Goal: Task Accomplishment & Management: Manage account settings

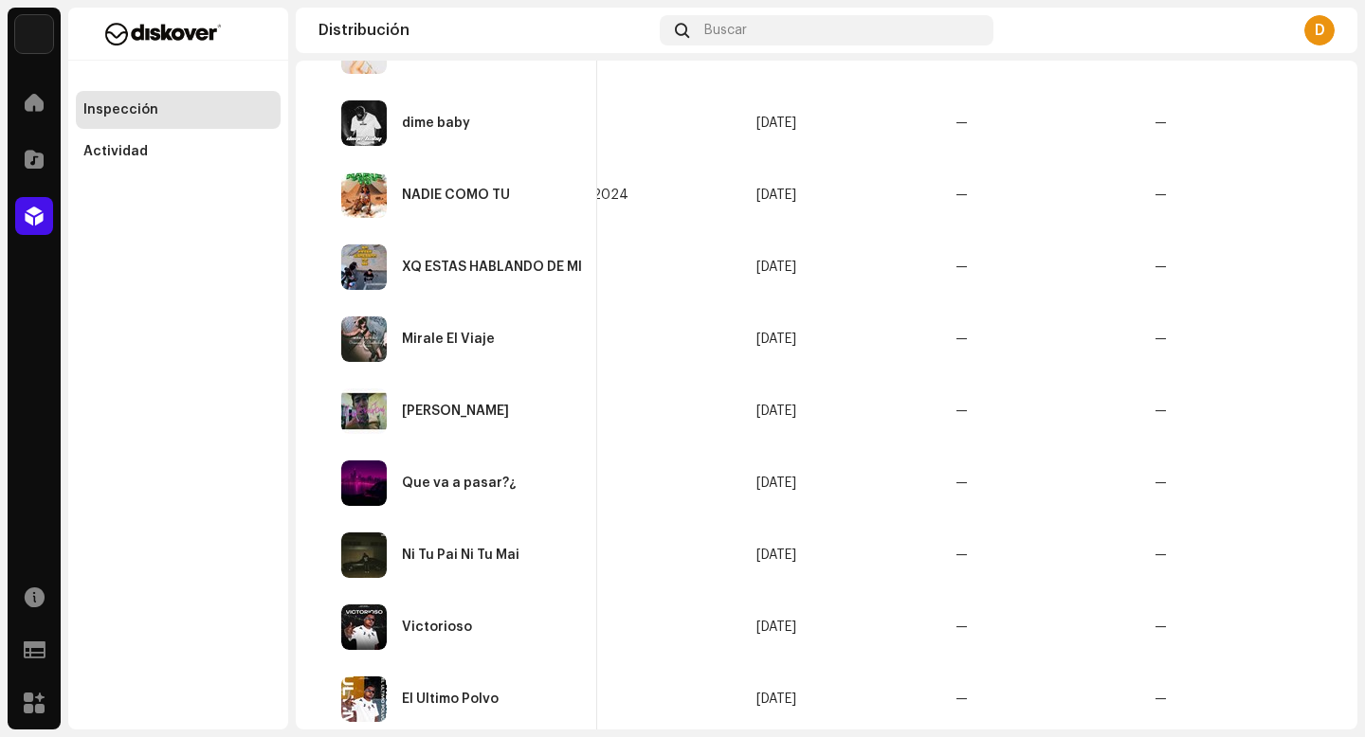
scroll to position [1421, 0]
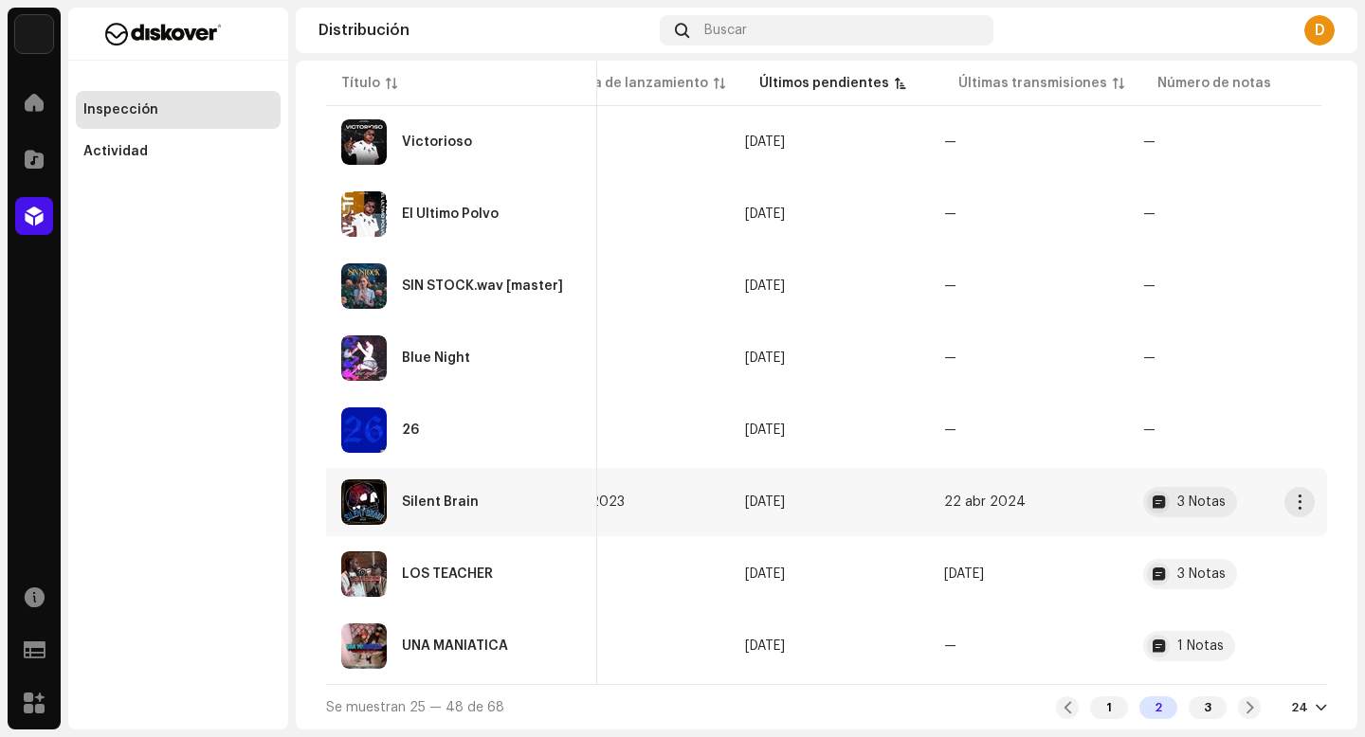
click at [565, 502] on div "Silent Brain" at bounding box center [461, 502] width 241 height 45
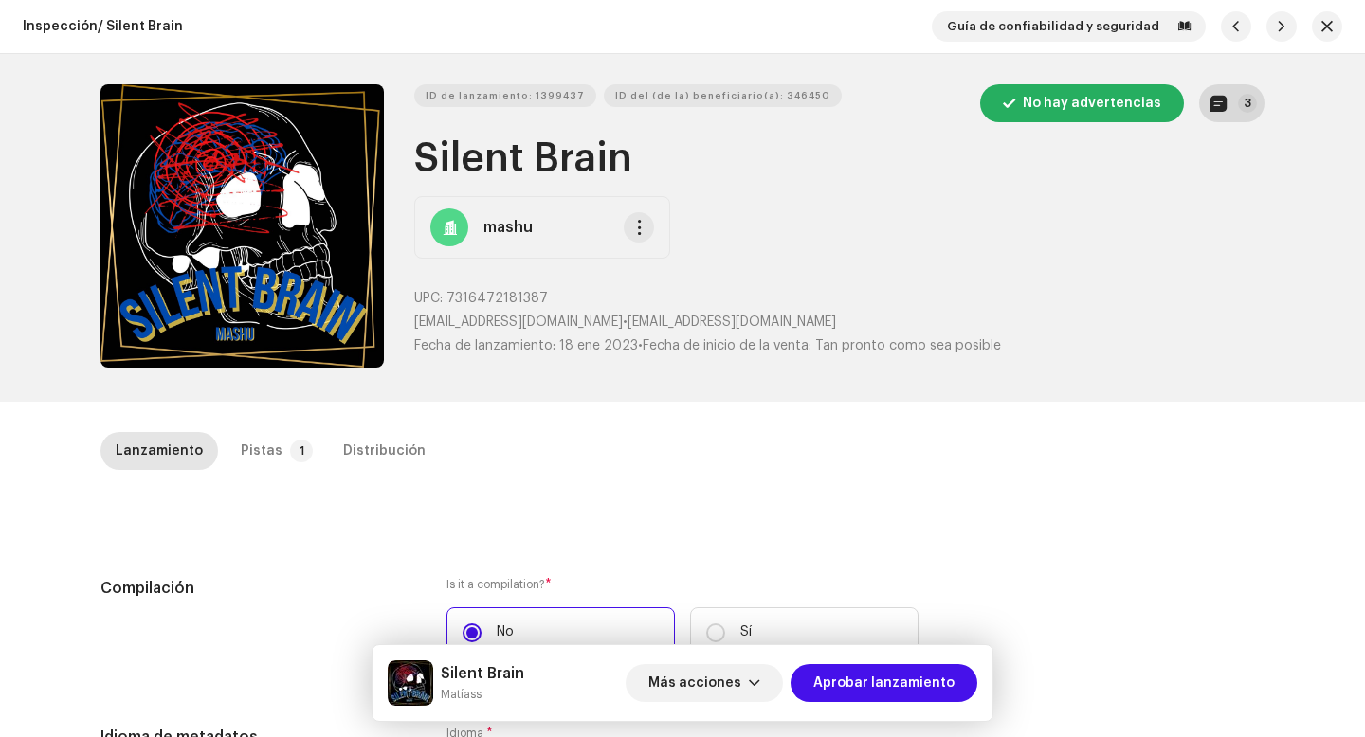
click at [1230, 102] on button "3" at bounding box center [1231, 103] width 65 height 38
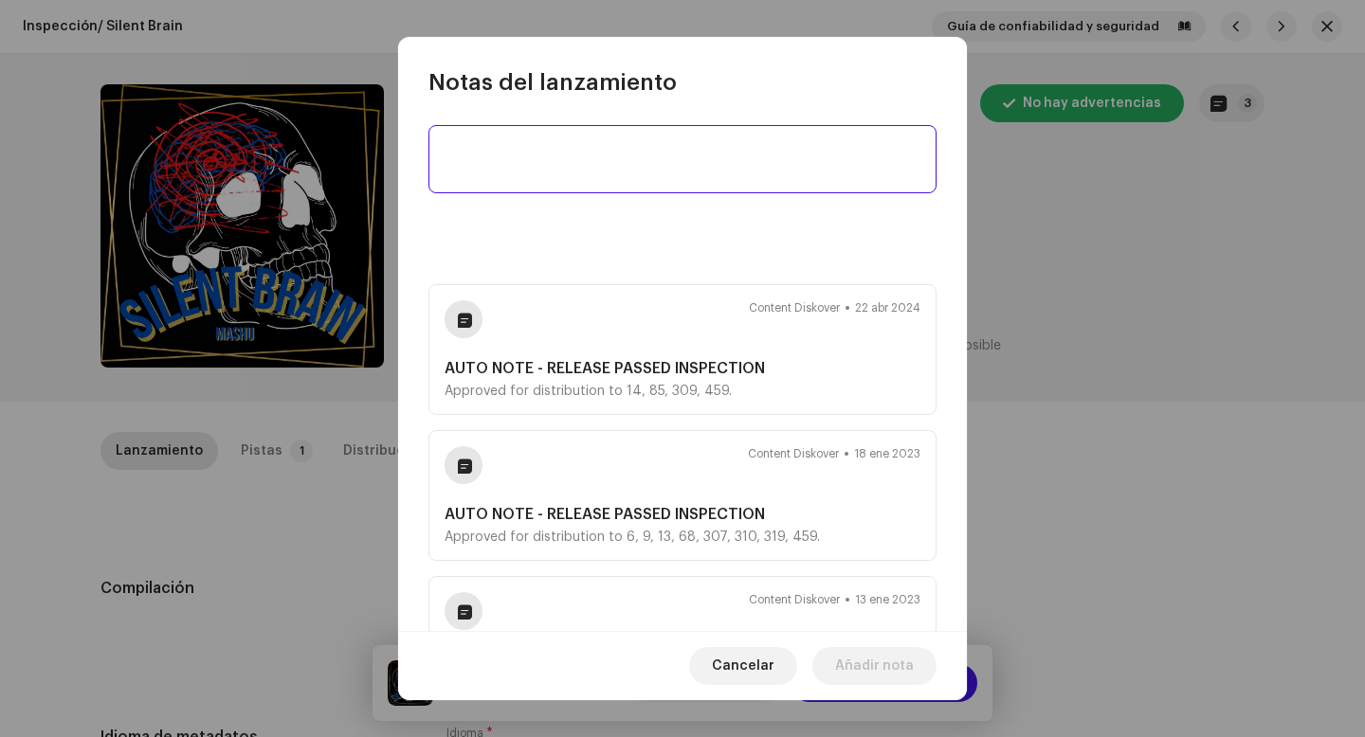
scroll to position [154, 0]
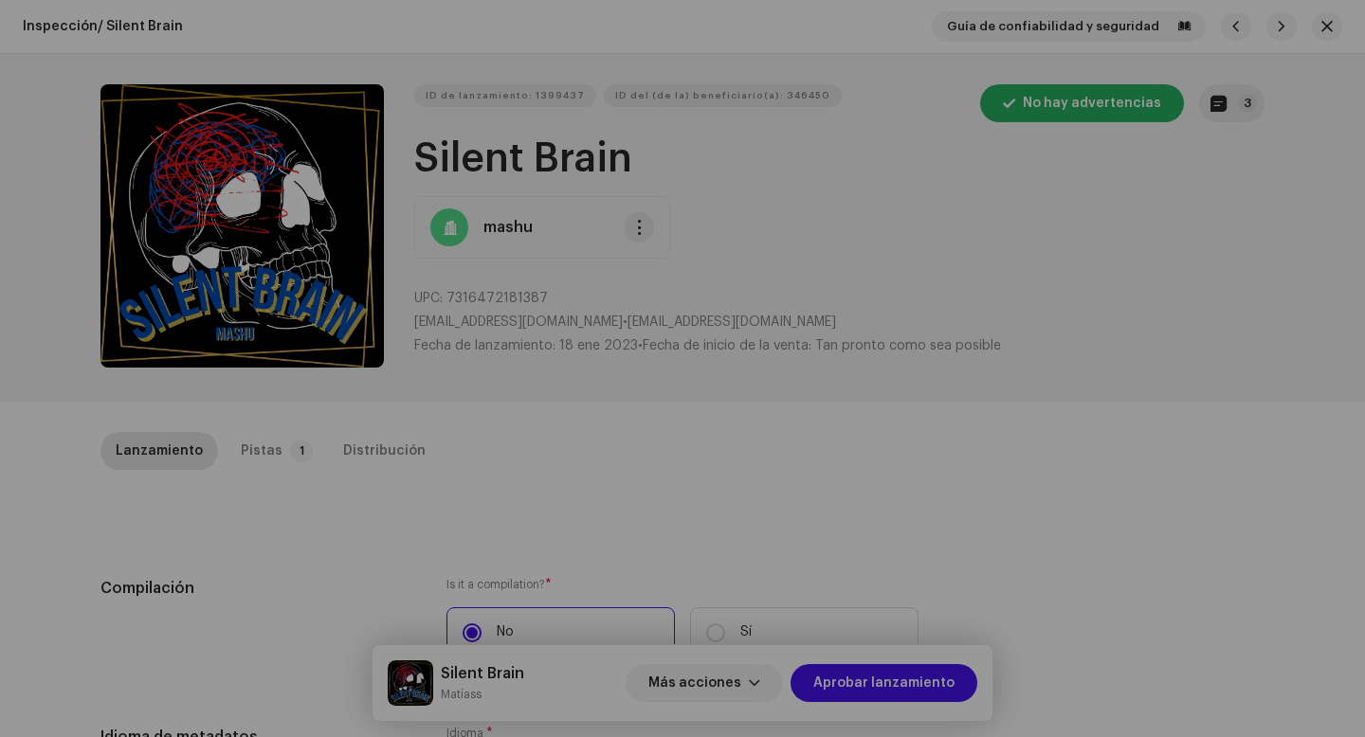
click at [1070, 370] on div "Notas del lanzamiento Content Diskover 22 abr 2024 AUTO NOTE - RELEASE PASSED I…" at bounding box center [682, 368] width 1365 height 737
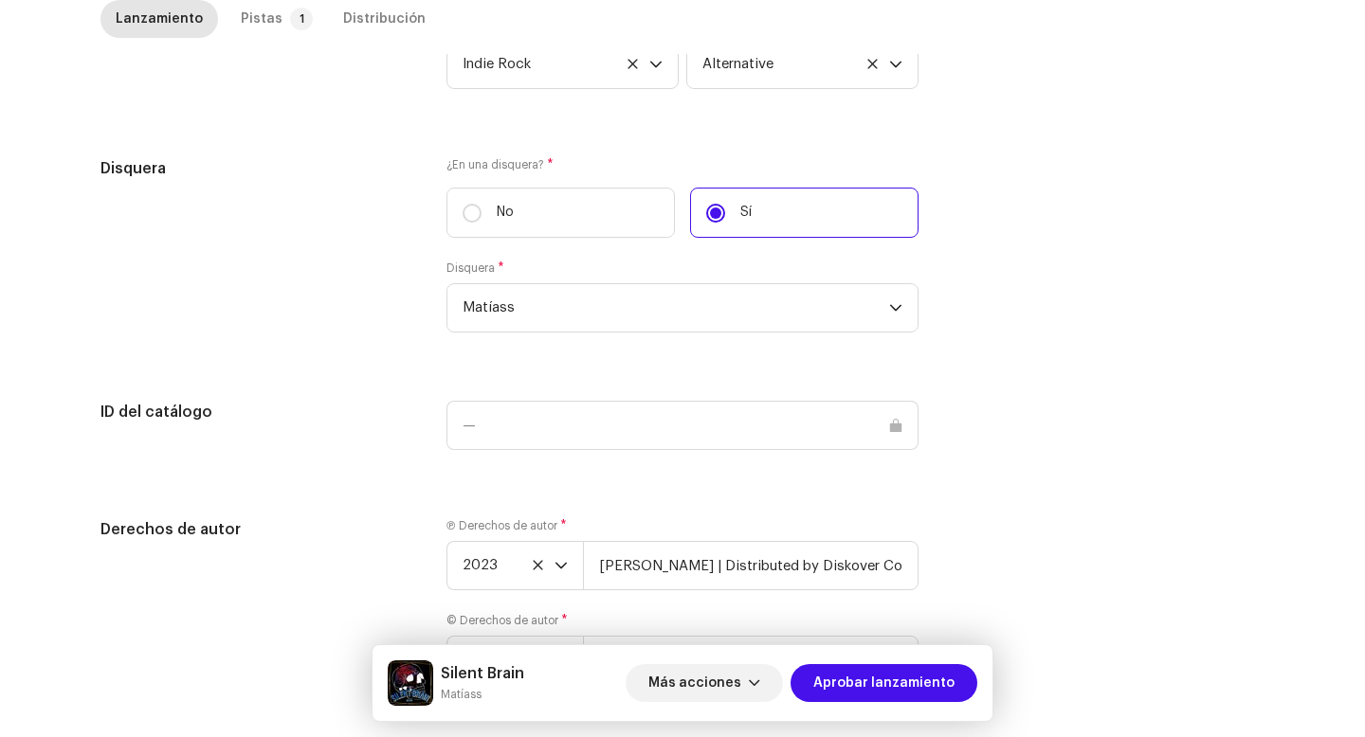
scroll to position [1849, 0]
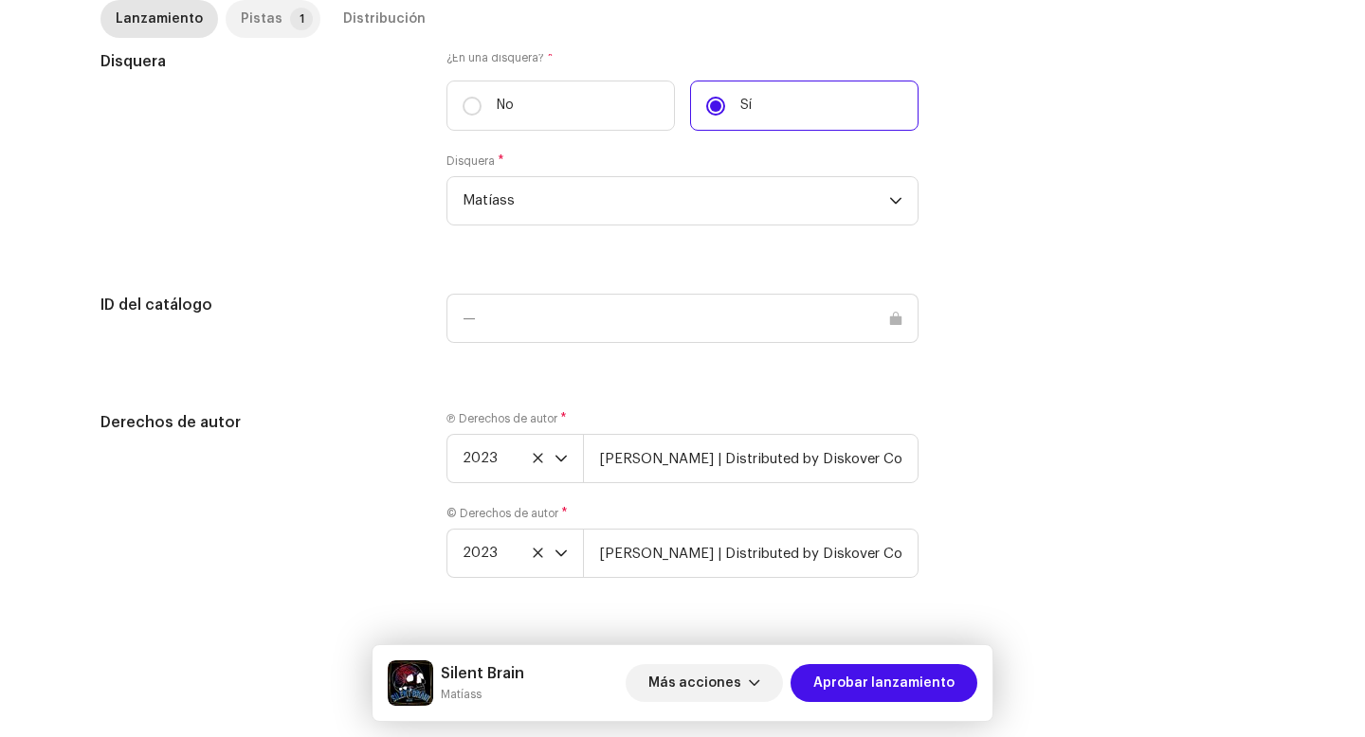
click at [262, 7] on div "Pistas" at bounding box center [262, 19] width 42 height 38
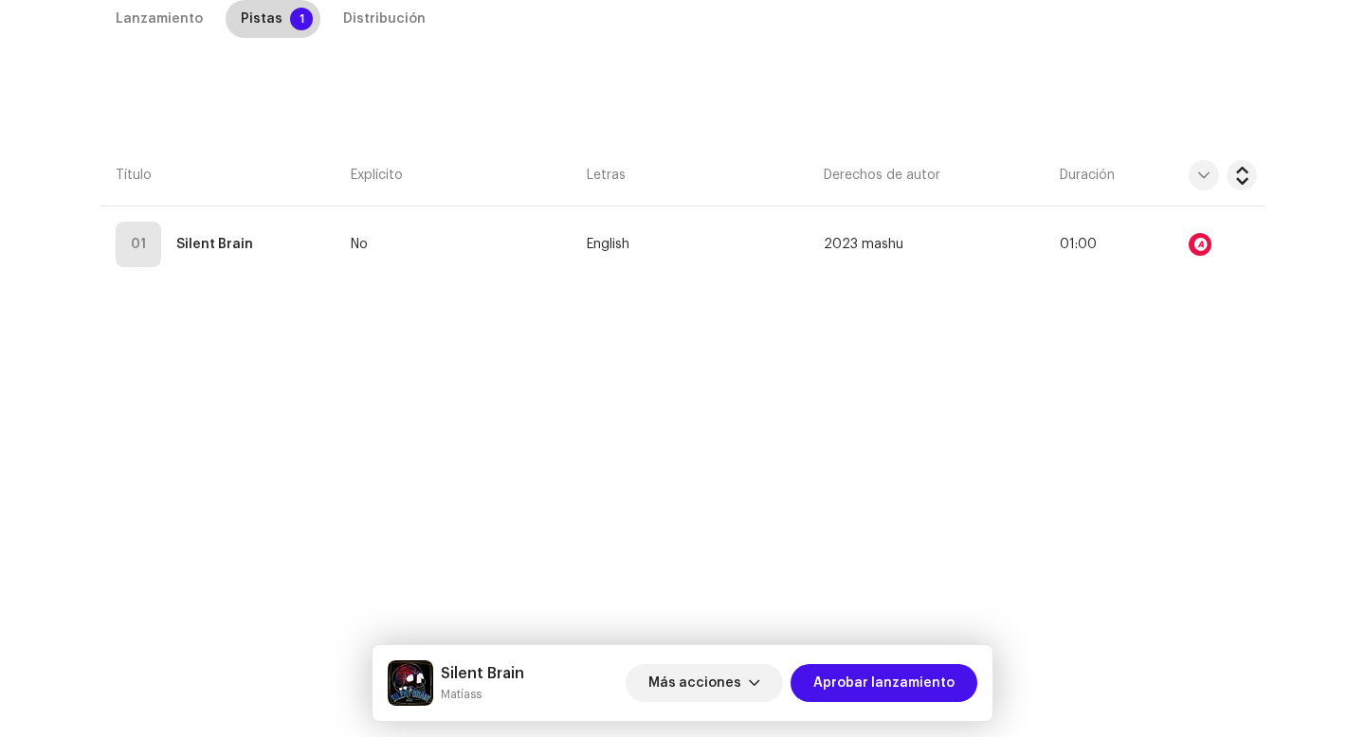
scroll to position [432, 0]
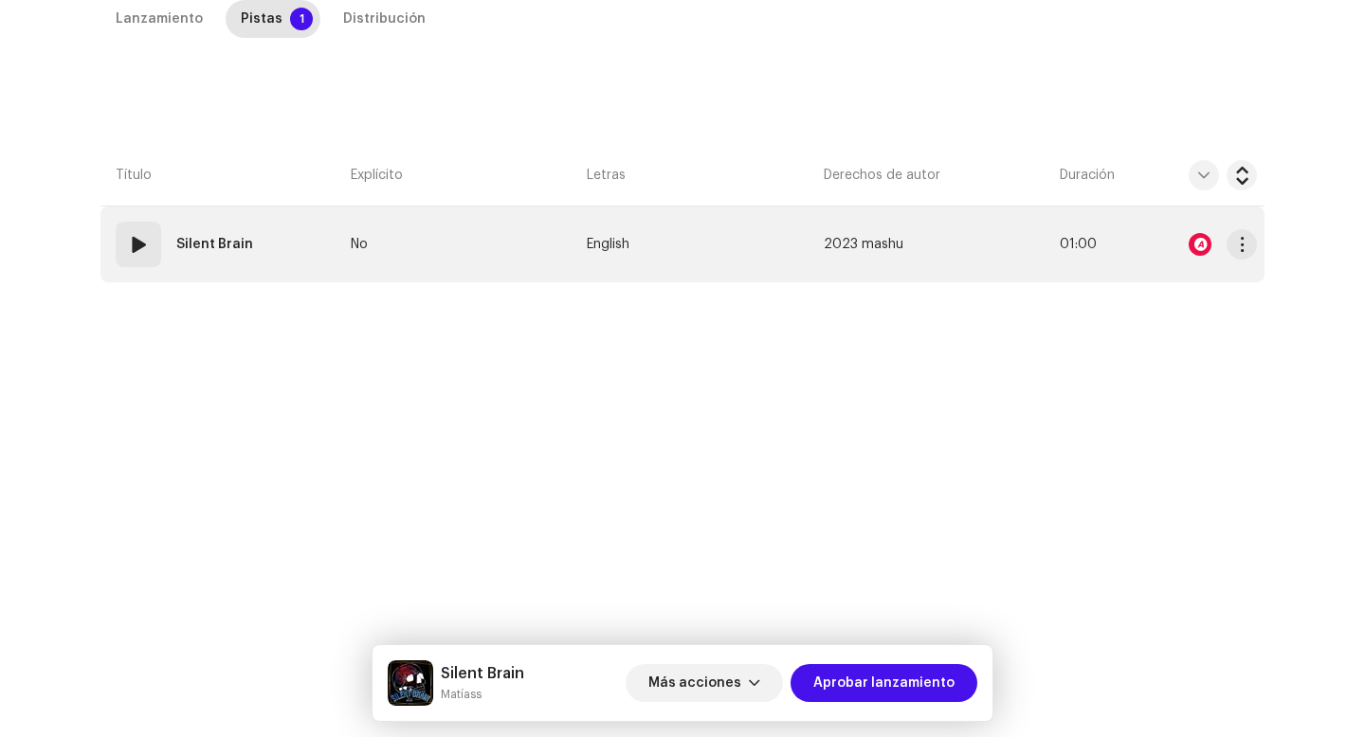
click at [169, 255] on div "01 Silent Brain" at bounding box center [188, 244] width 145 height 45
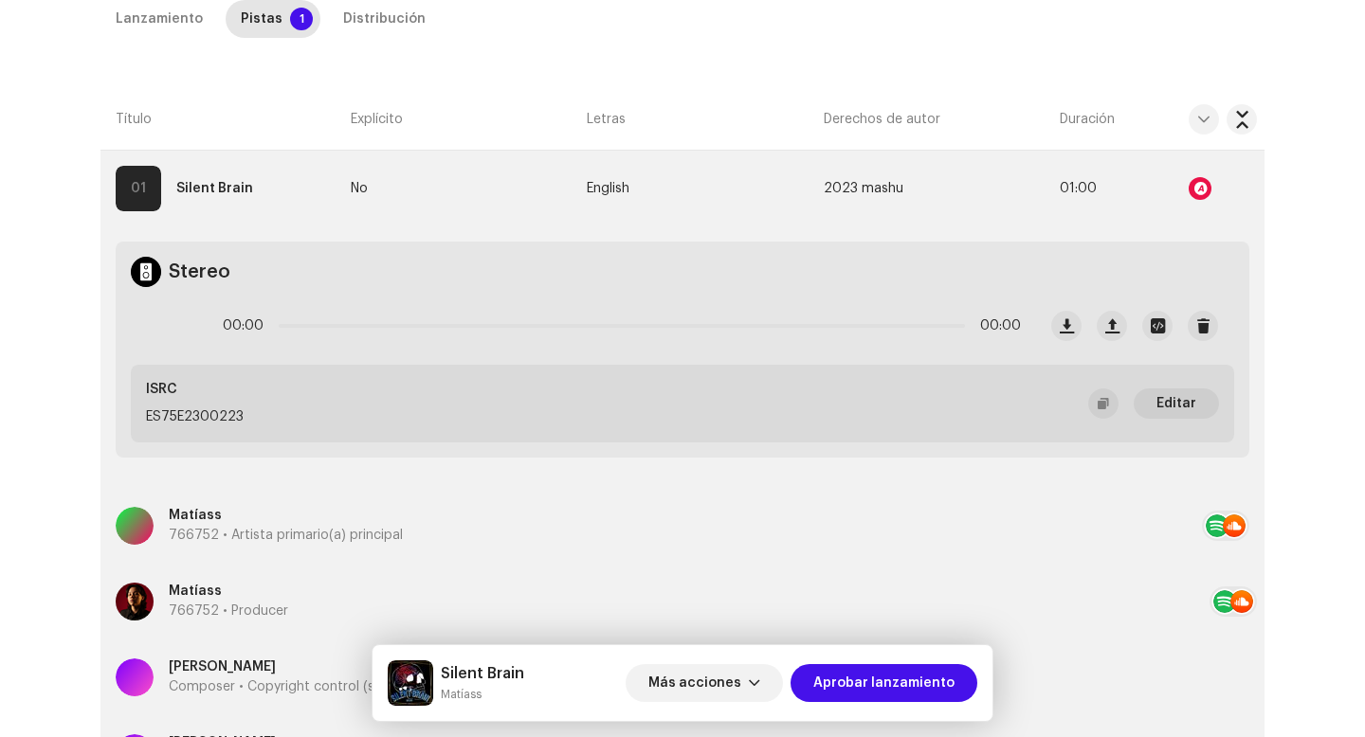
scroll to position [423, 0]
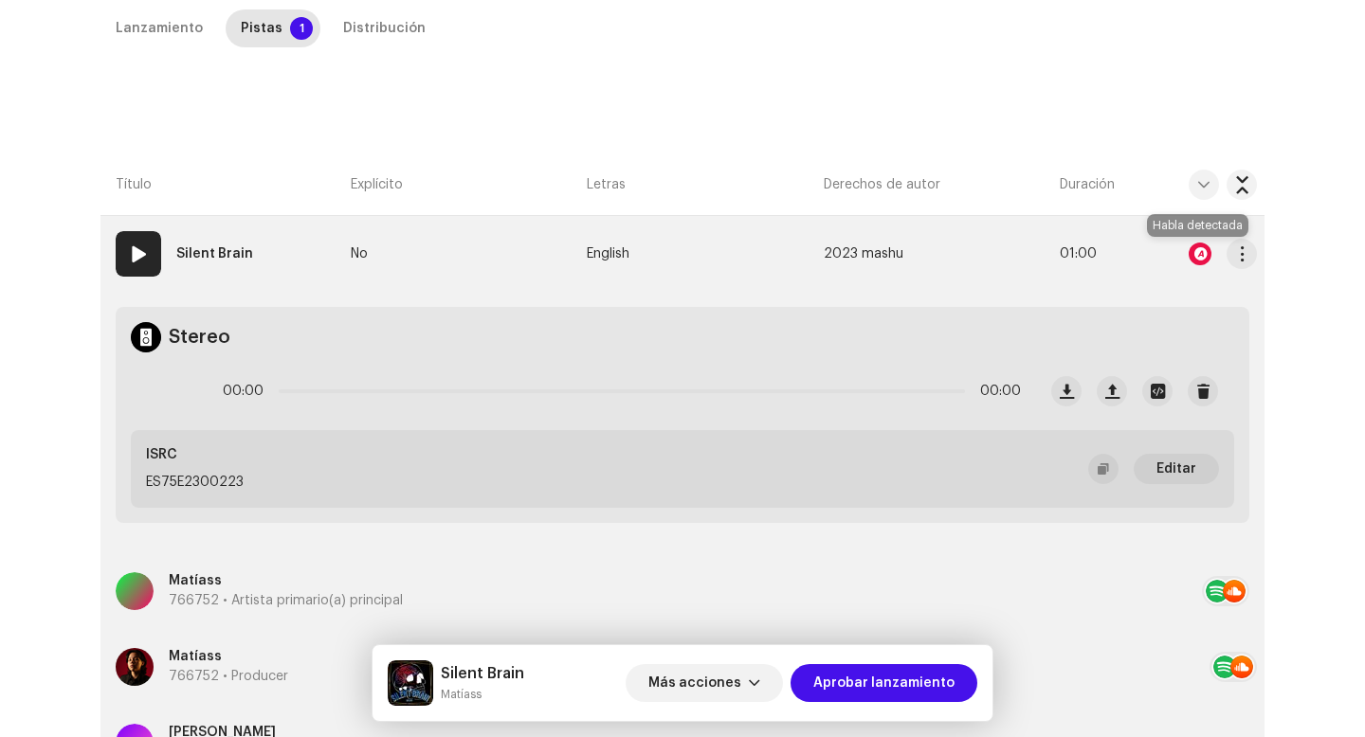
click at [1198, 256] on div at bounding box center [1200, 254] width 23 height 23
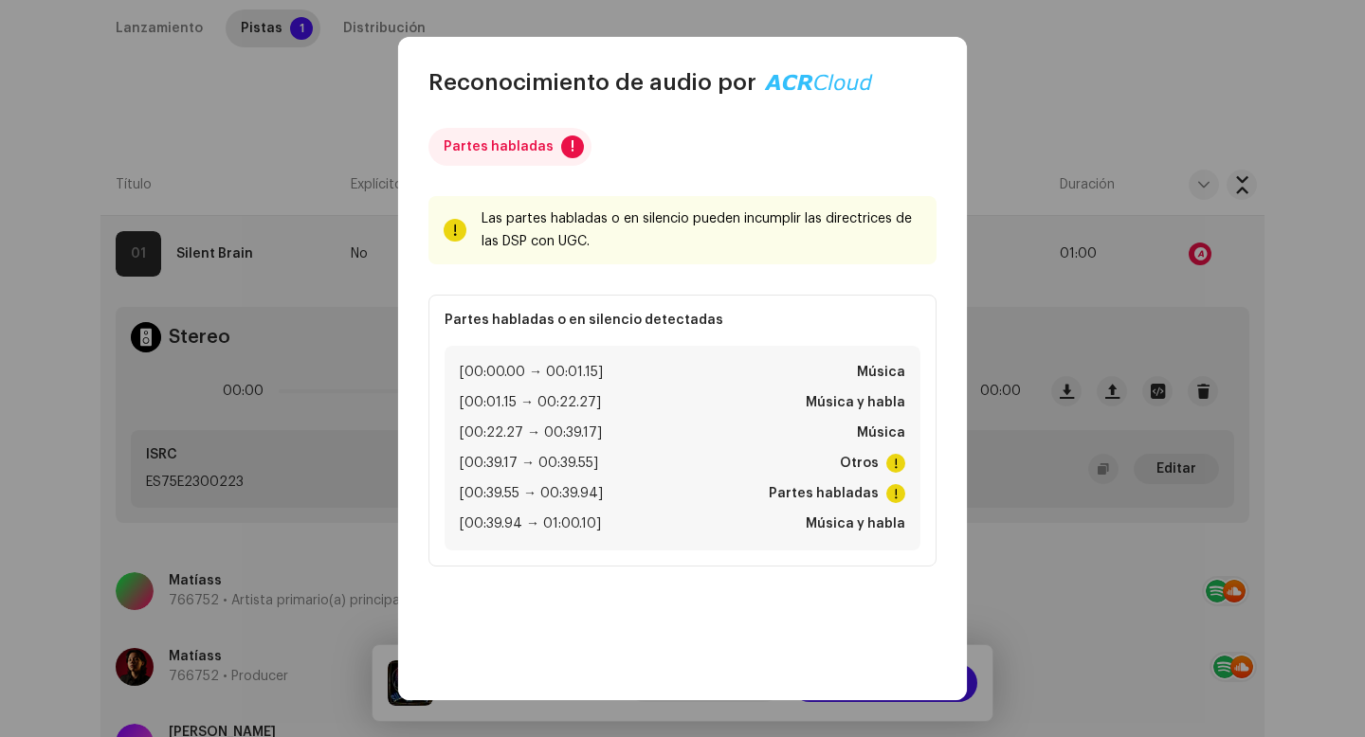
scroll to position [32, 0]
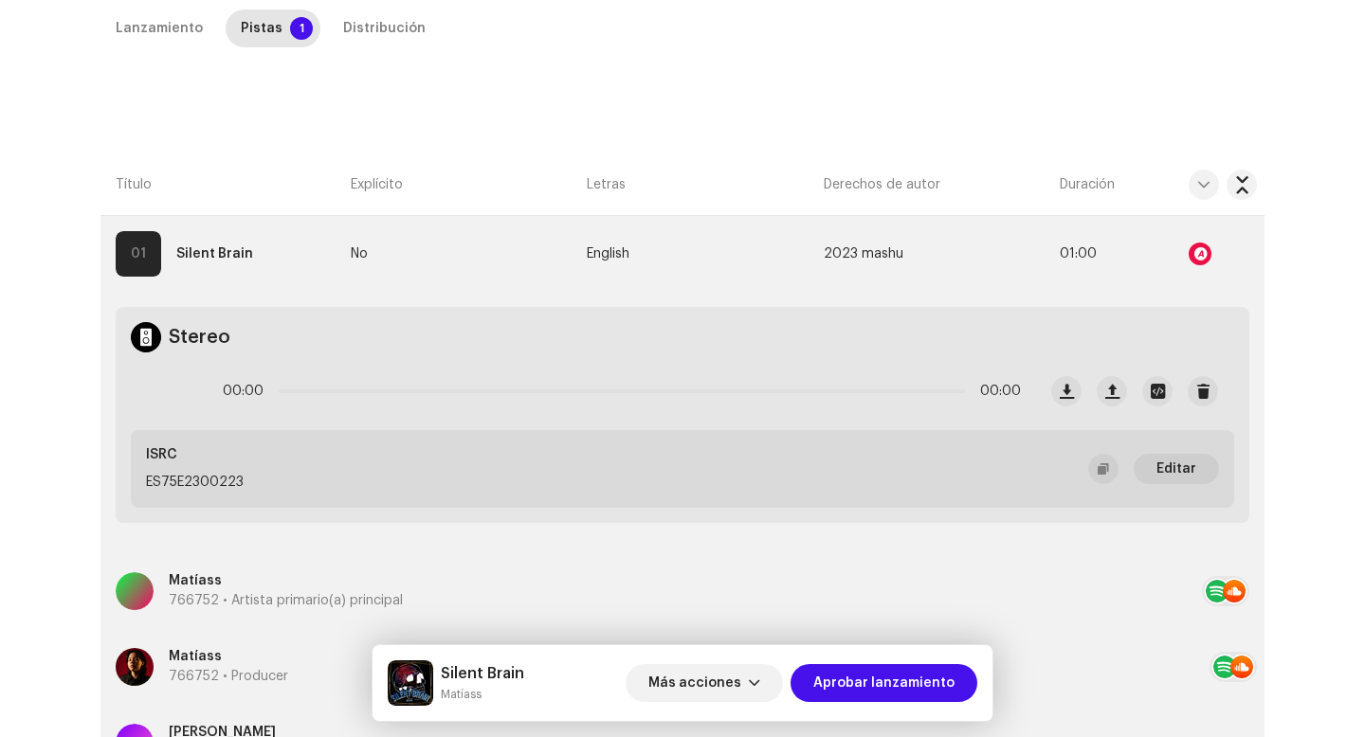
click at [1011, 219] on div "Reconocimiento de audio por Partes habladas ! Las partes habladas o en silencio…" at bounding box center [682, 368] width 1365 height 737
click at [357, 47] on div "Lanzamiento Pistas 1 Distribución" at bounding box center [682, 36] width 1164 height 54
click at [367, 21] on div "Distribución" at bounding box center [384, 28] width 82 height 38
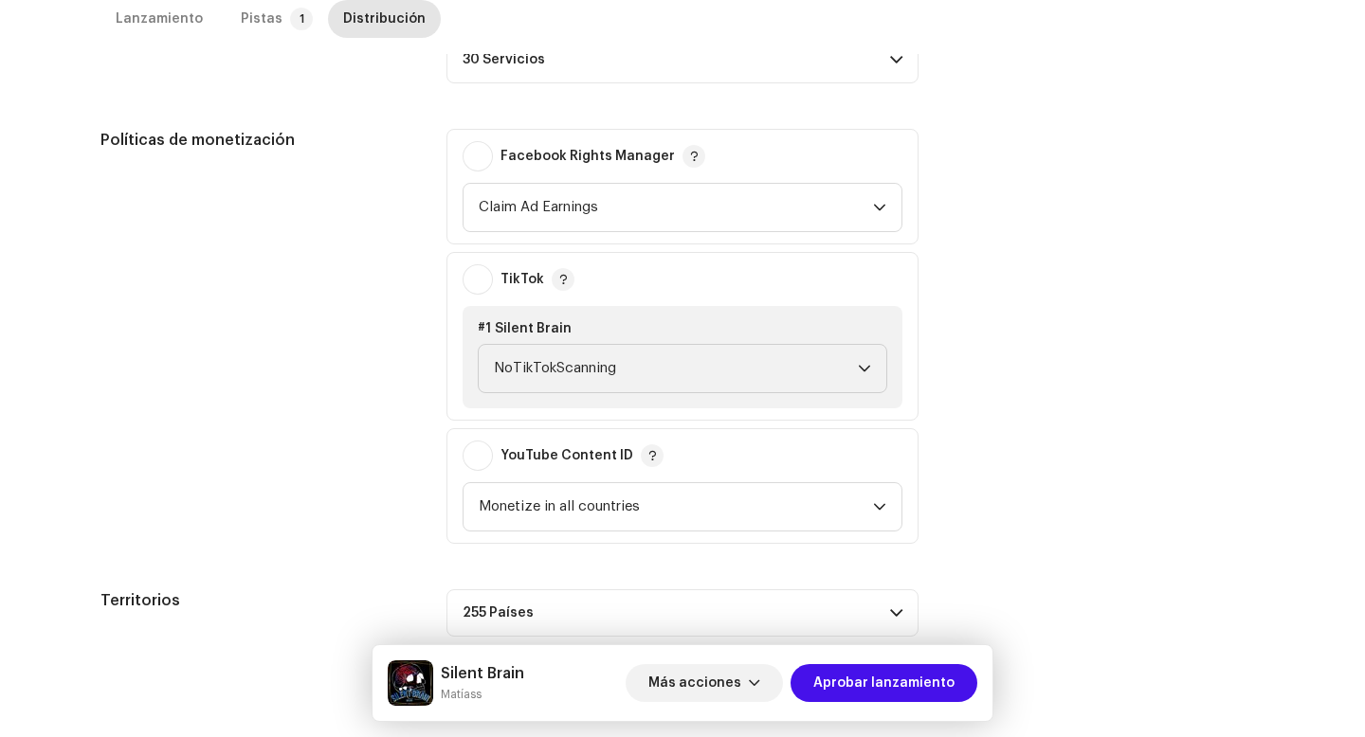
scroll to position [736, 0]
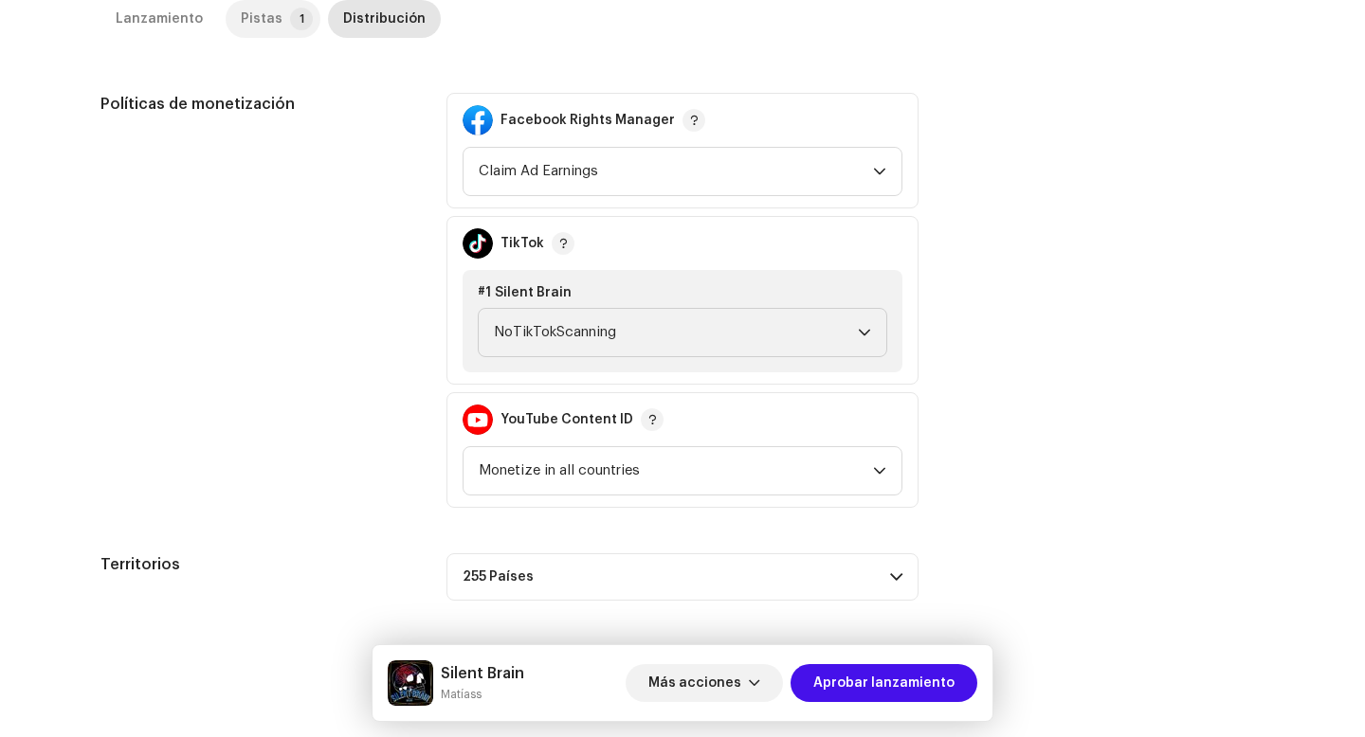
click at [274, 25] on p-tab "Pistas 1" at bounding box center [273, 19] width 95 height 38
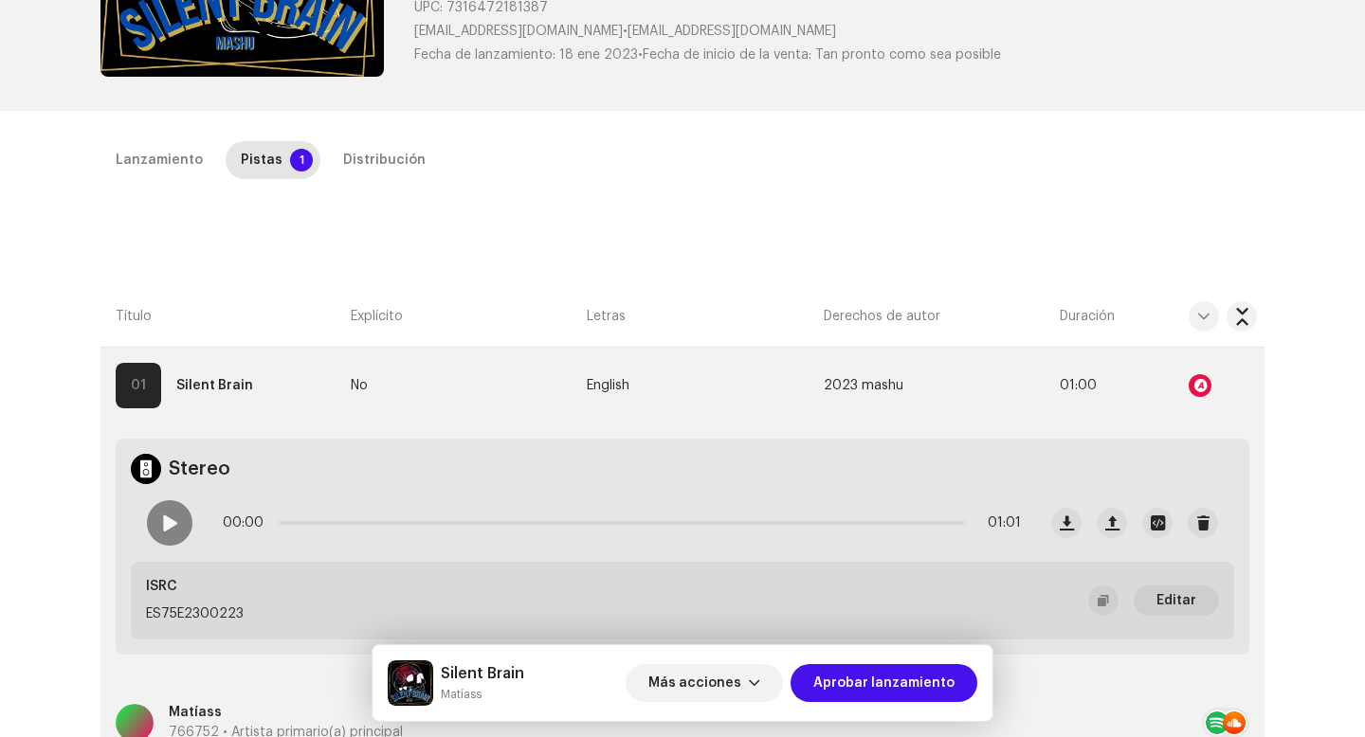
scroll to position [226, 0]
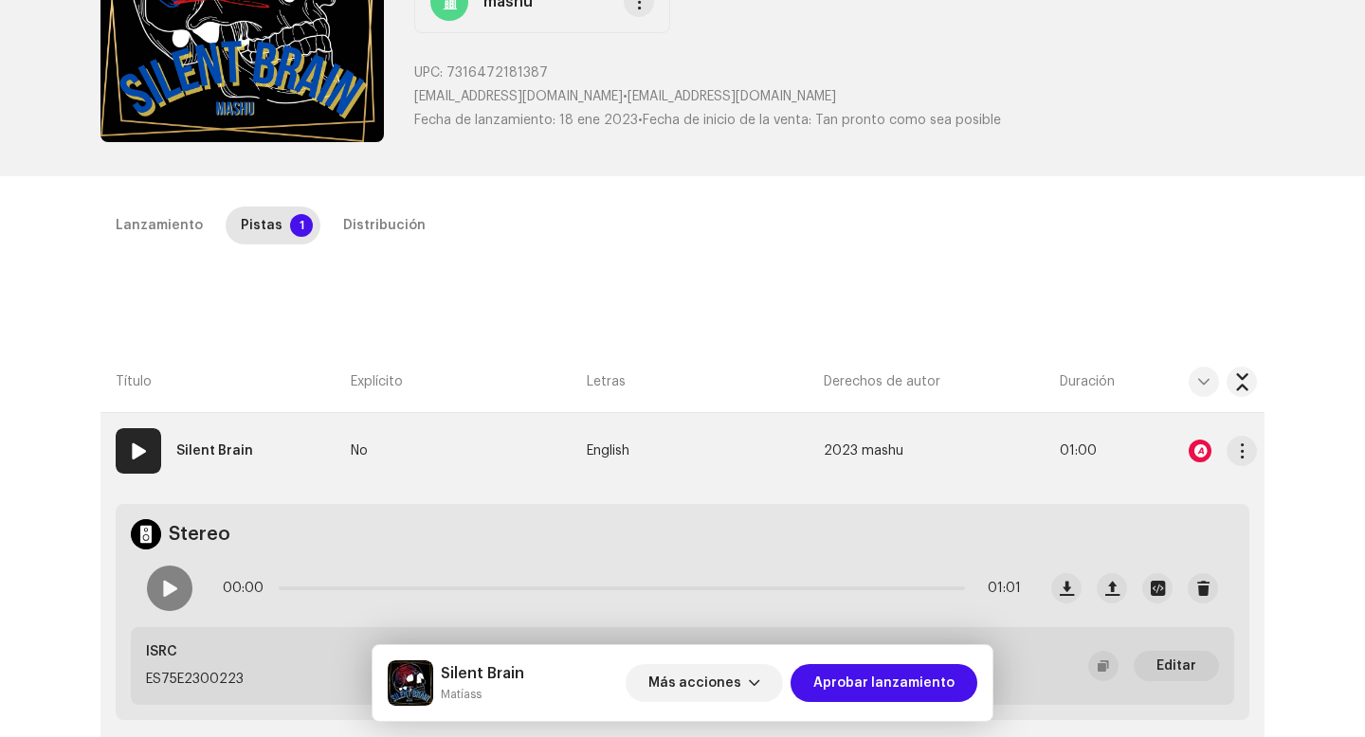
click at [208, 449] on strong "Silent Brain" at bounding box center [214, 451] width 77 height 38
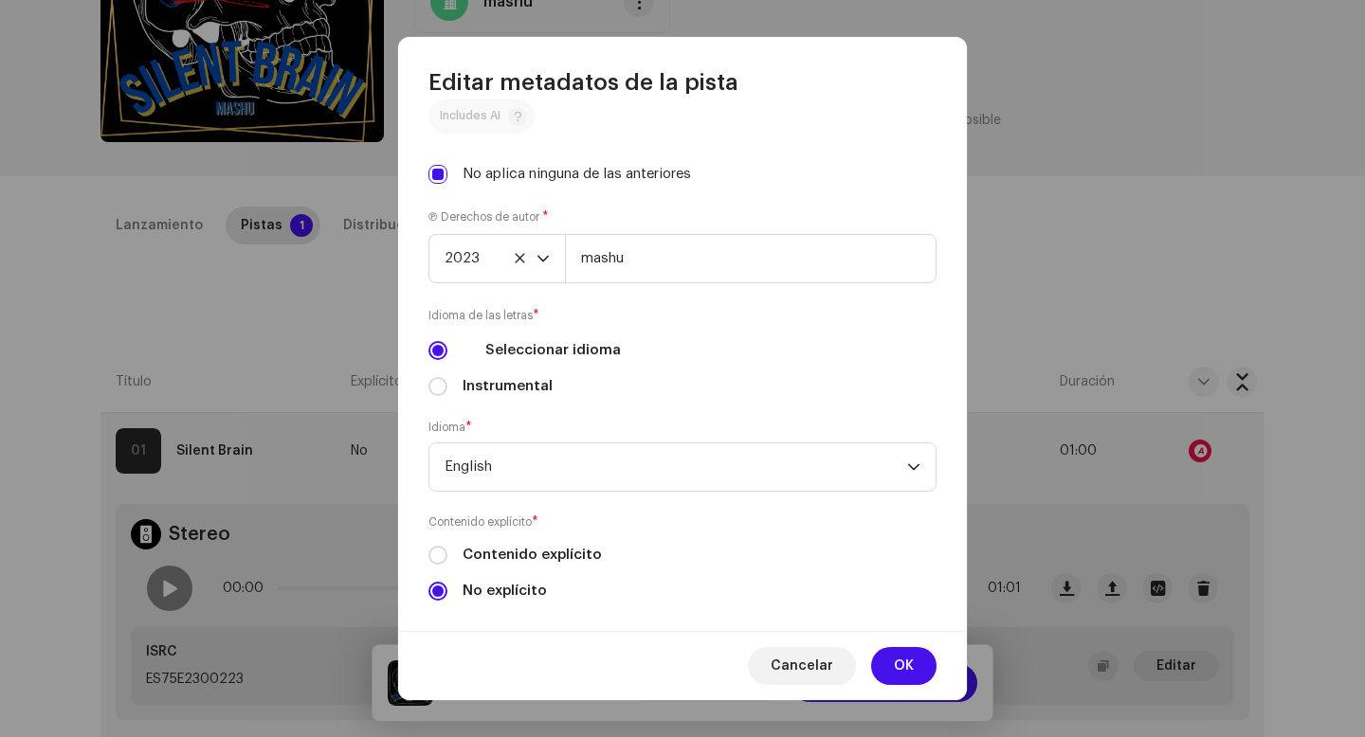
scroll to position [600, 0]
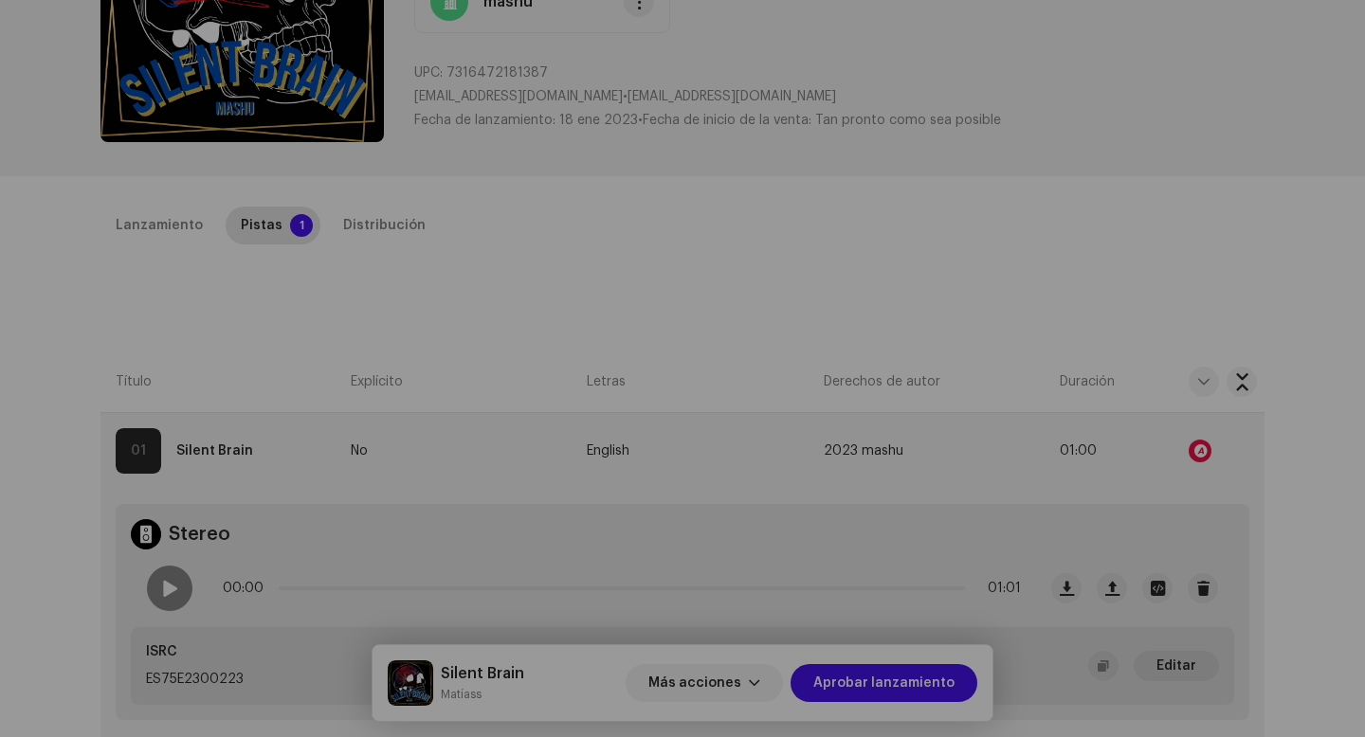
click at [1096, 270] on div "Editar metadatos de la pista Título de la pista * Silent Brain Versión de la pi…" at bounding box center [682, 368] width 1365 height 737
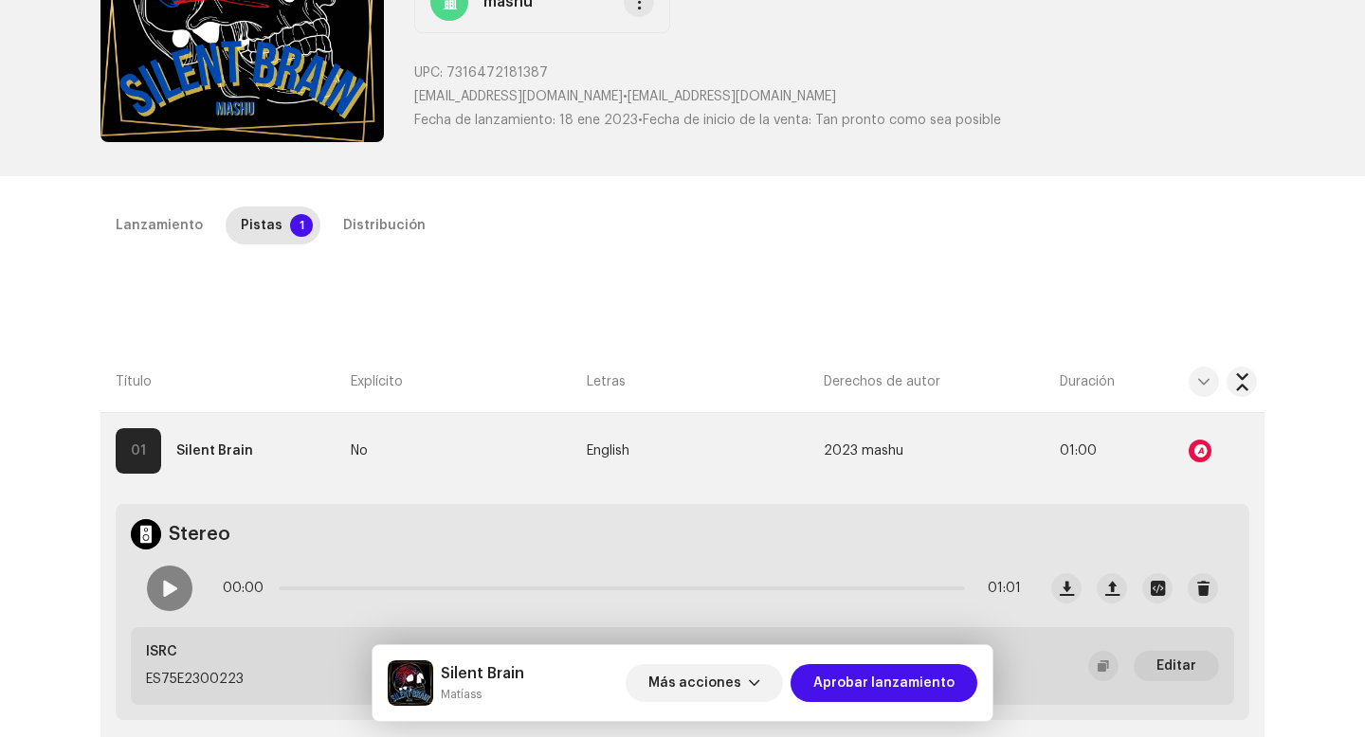
scroll to position [0, 0]
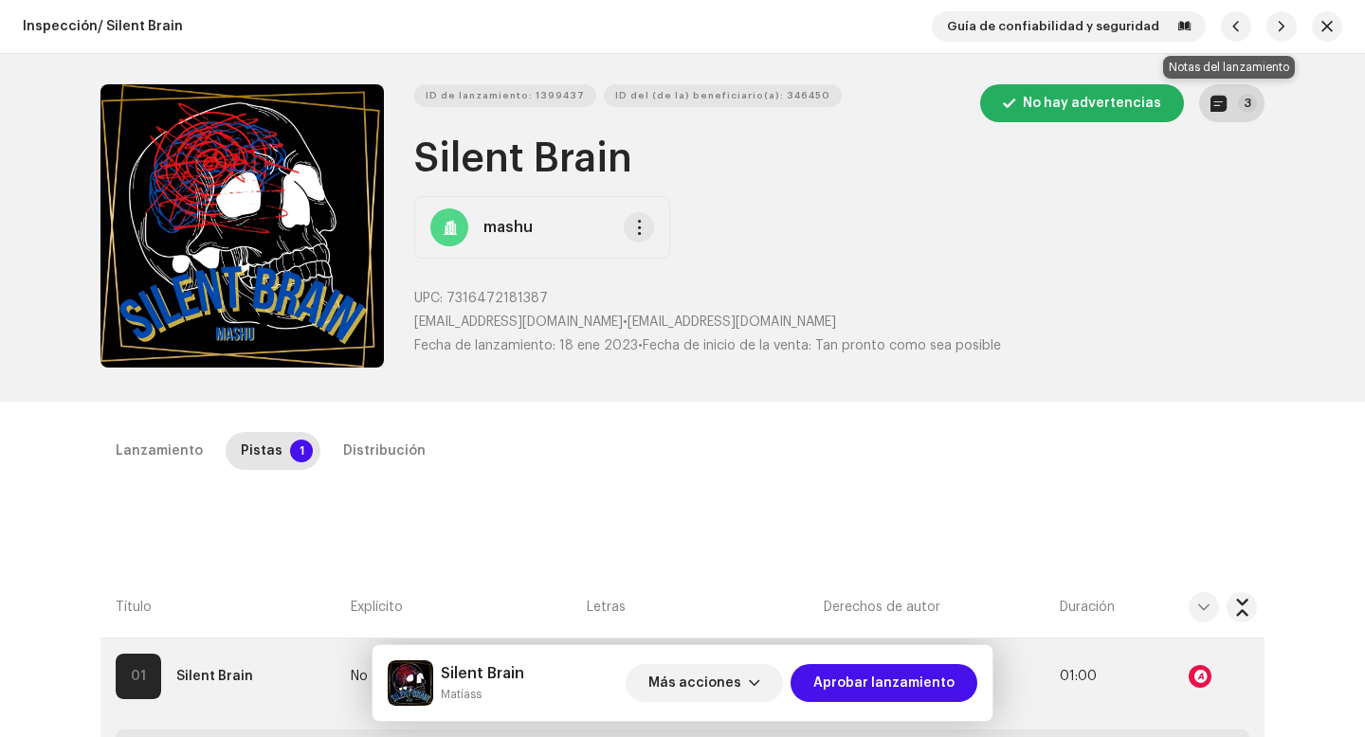
click at [1225, 94] on button "3" at bounding box center [1231, 103] width 65 height 38
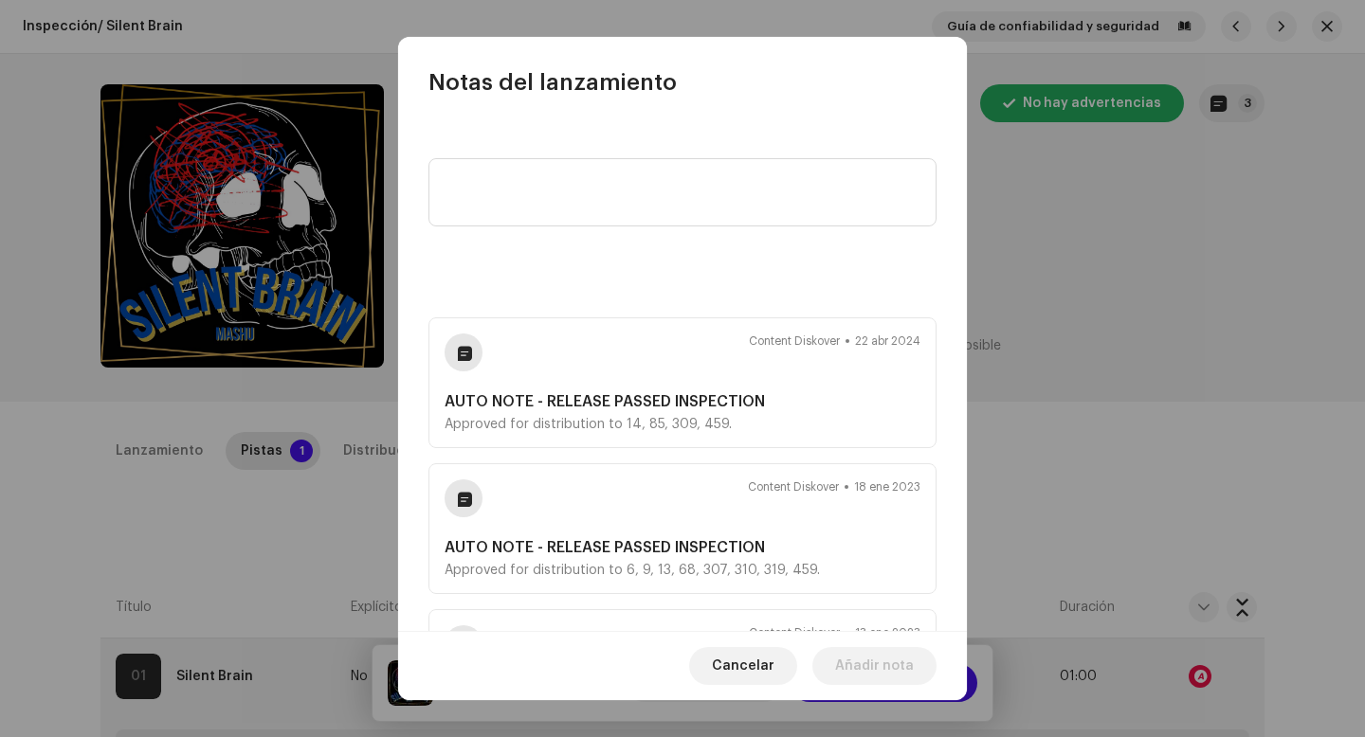
scroll to position [154, 0]
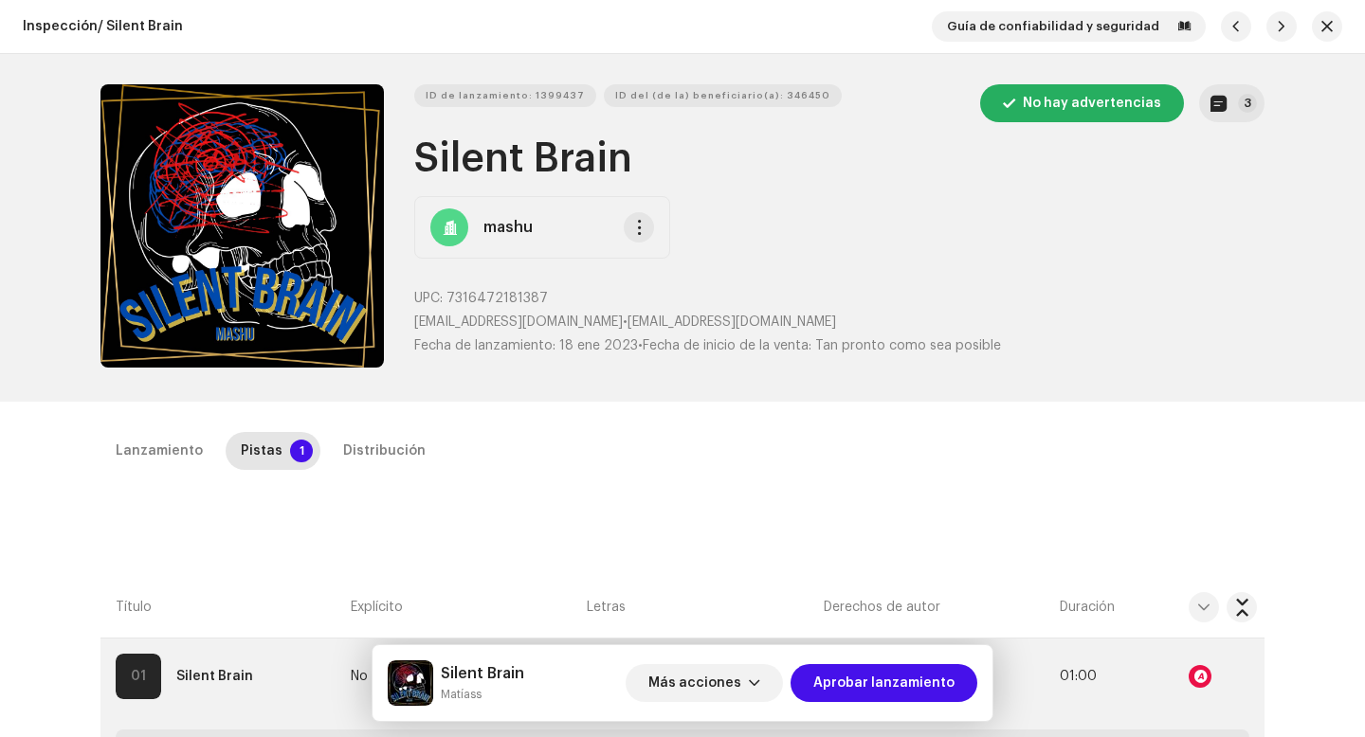
click at [1041, 380] on div "Notas del lanzamiento Content Diskover 22 abr 2024 AUTO NOTE - RELEASE PASSED I…" at bounding box center [682, 368] width 1365 height 737
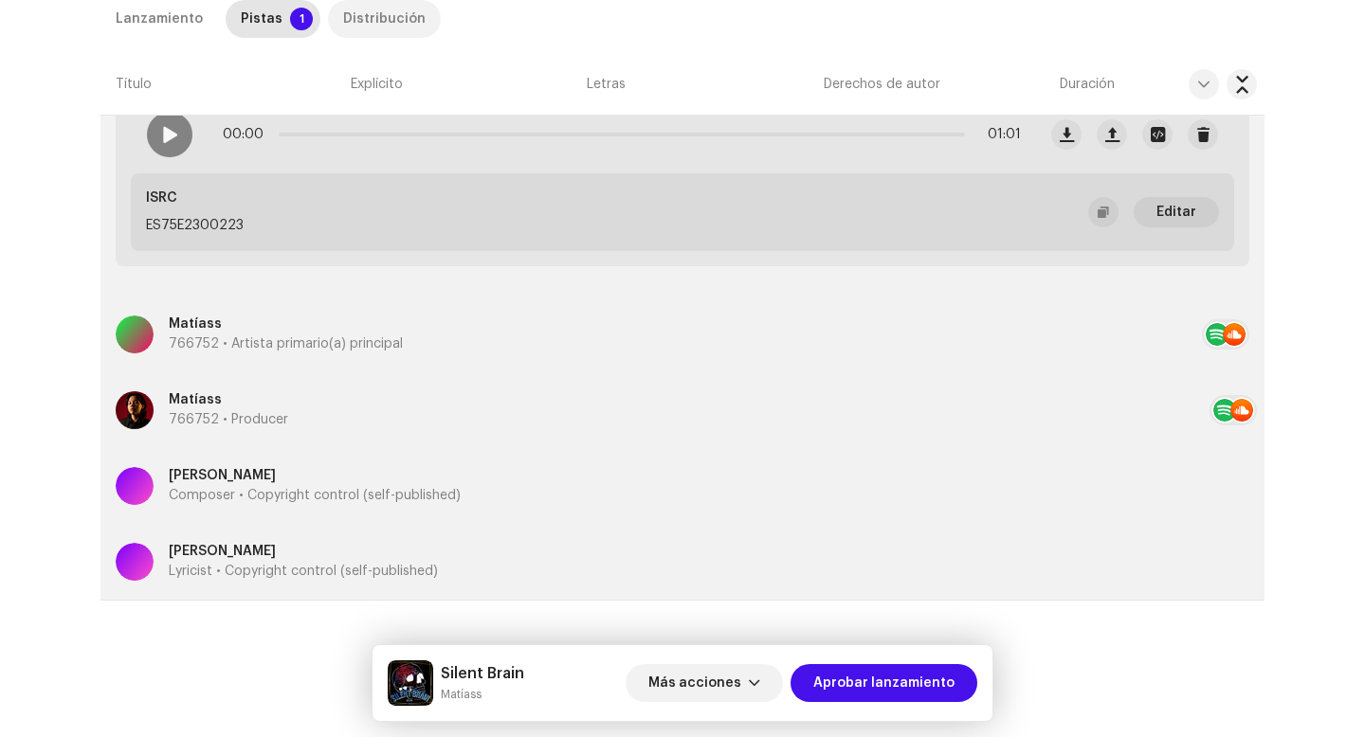
click at [391, 12] on div "Distribución" at bounding box center [384, 19] width 82 height 38
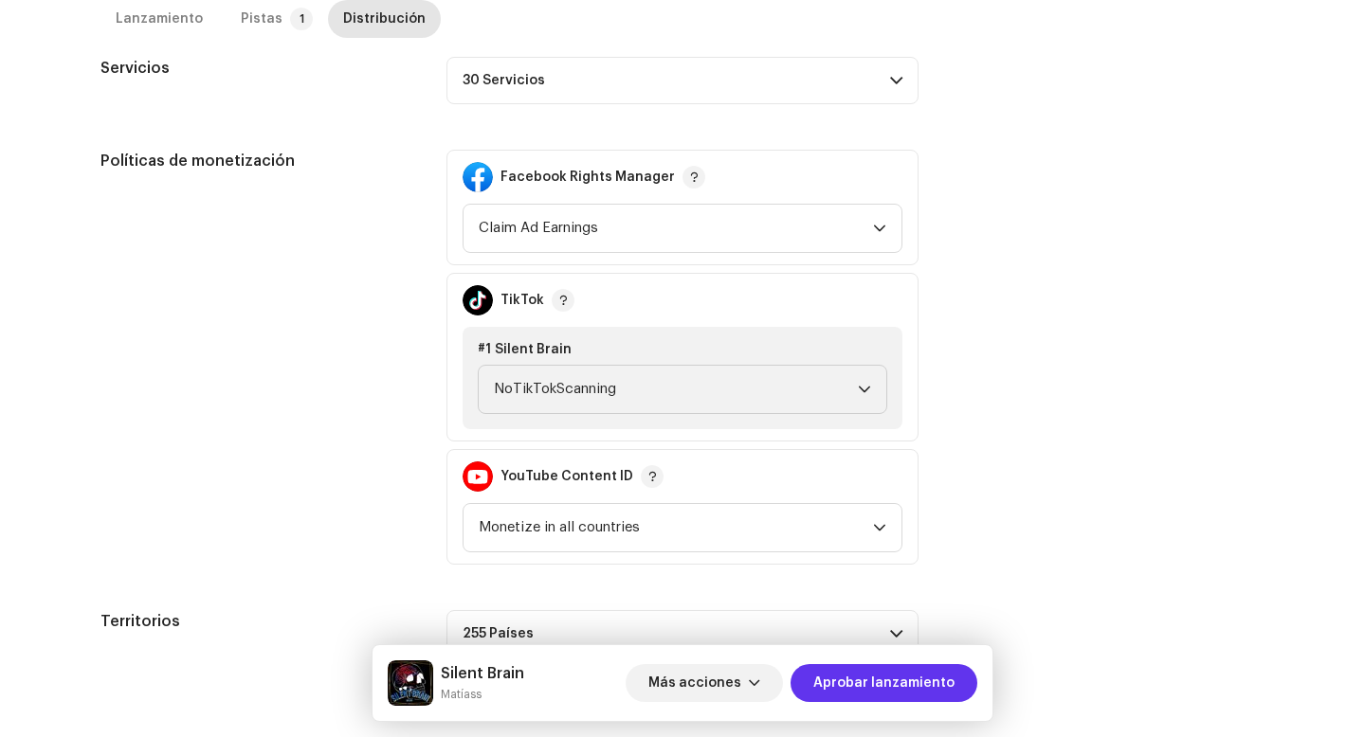
click at [867, 684] on span "Aprobar lanzamiento" at bounding box center [883, 683] width 141 height 38
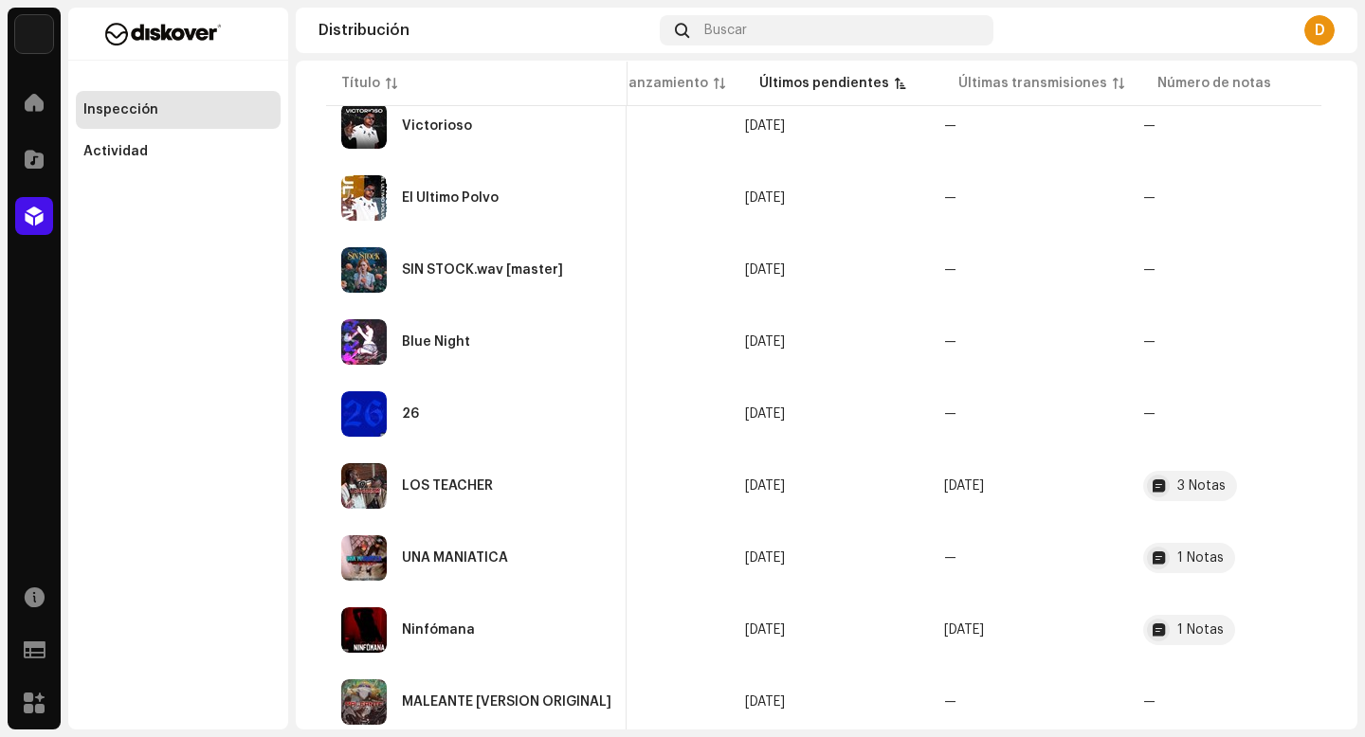
scroll to position [1421, 0]
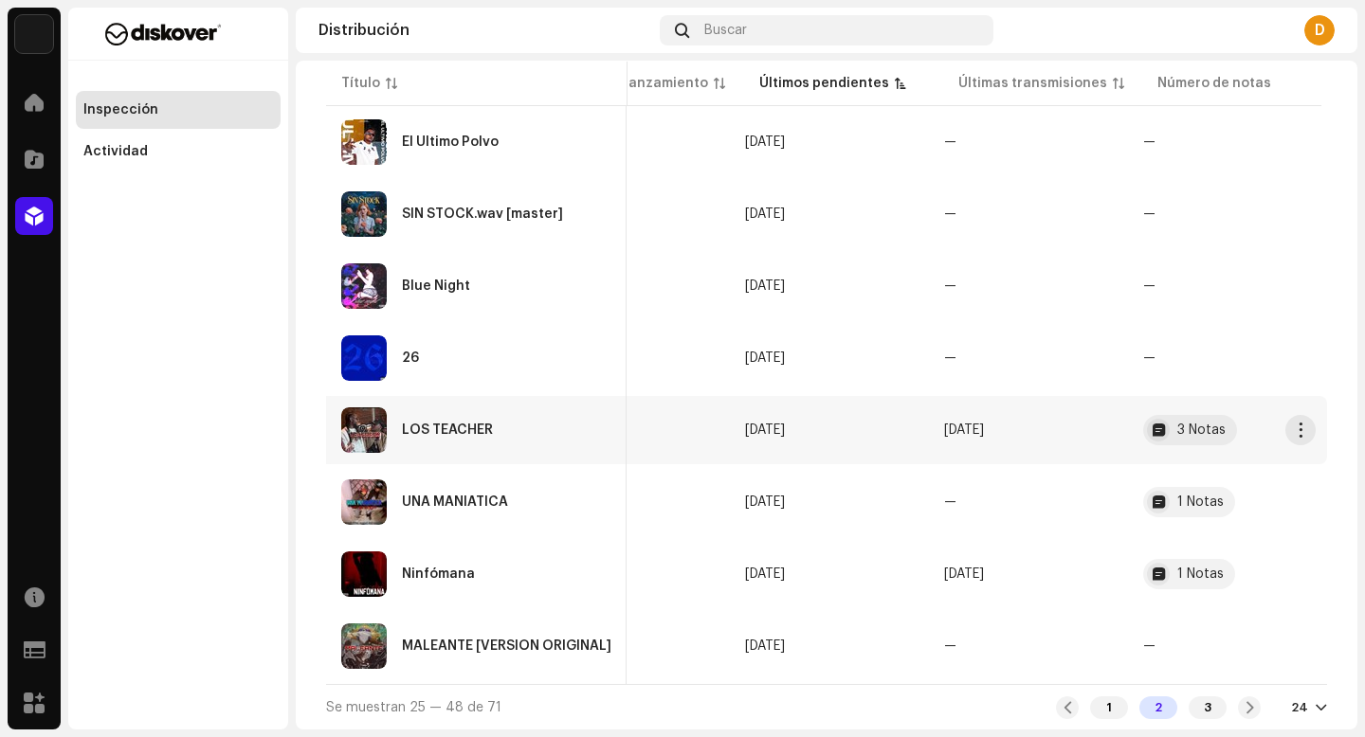
click at [502, 437] on div "LOS TEACHER" at bounding box center [476, 430] width 270 height 45
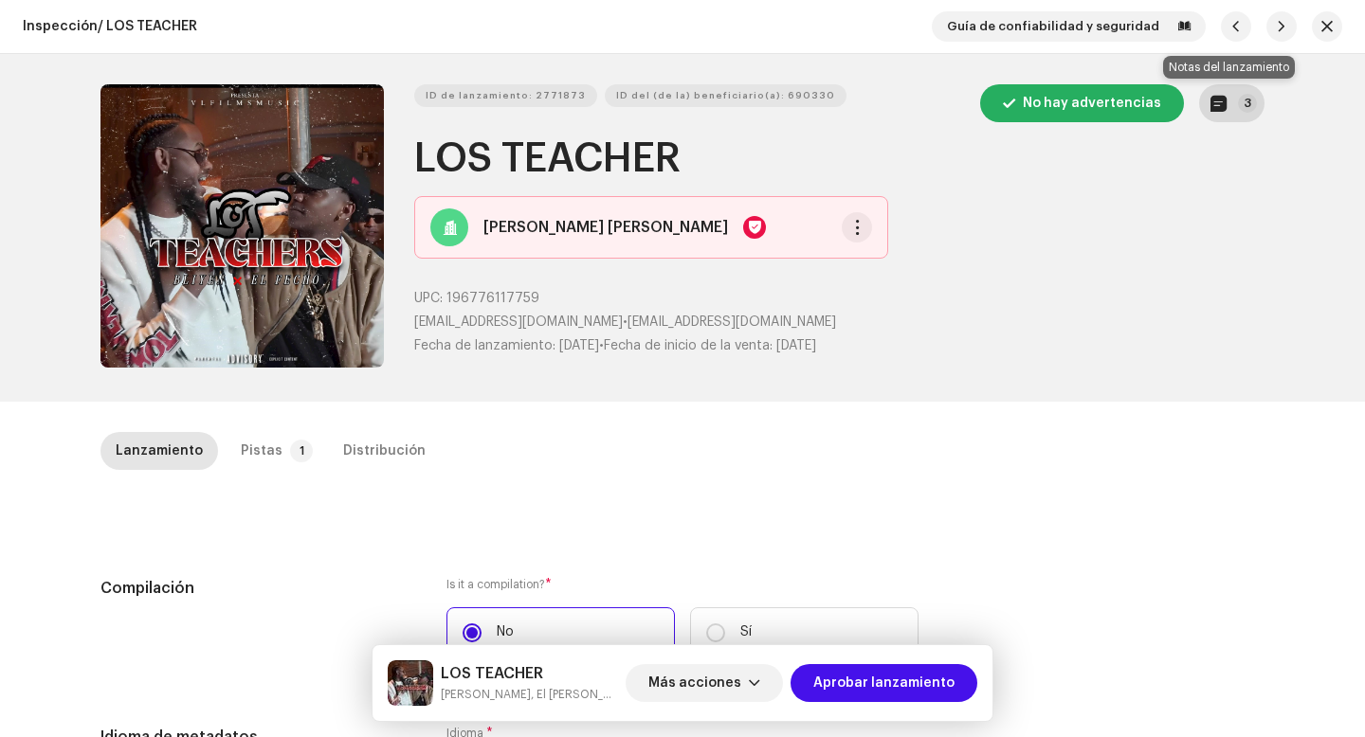
click at [1248, 90] on button "3" at bounding box center [1231, 103] width 65 height 38
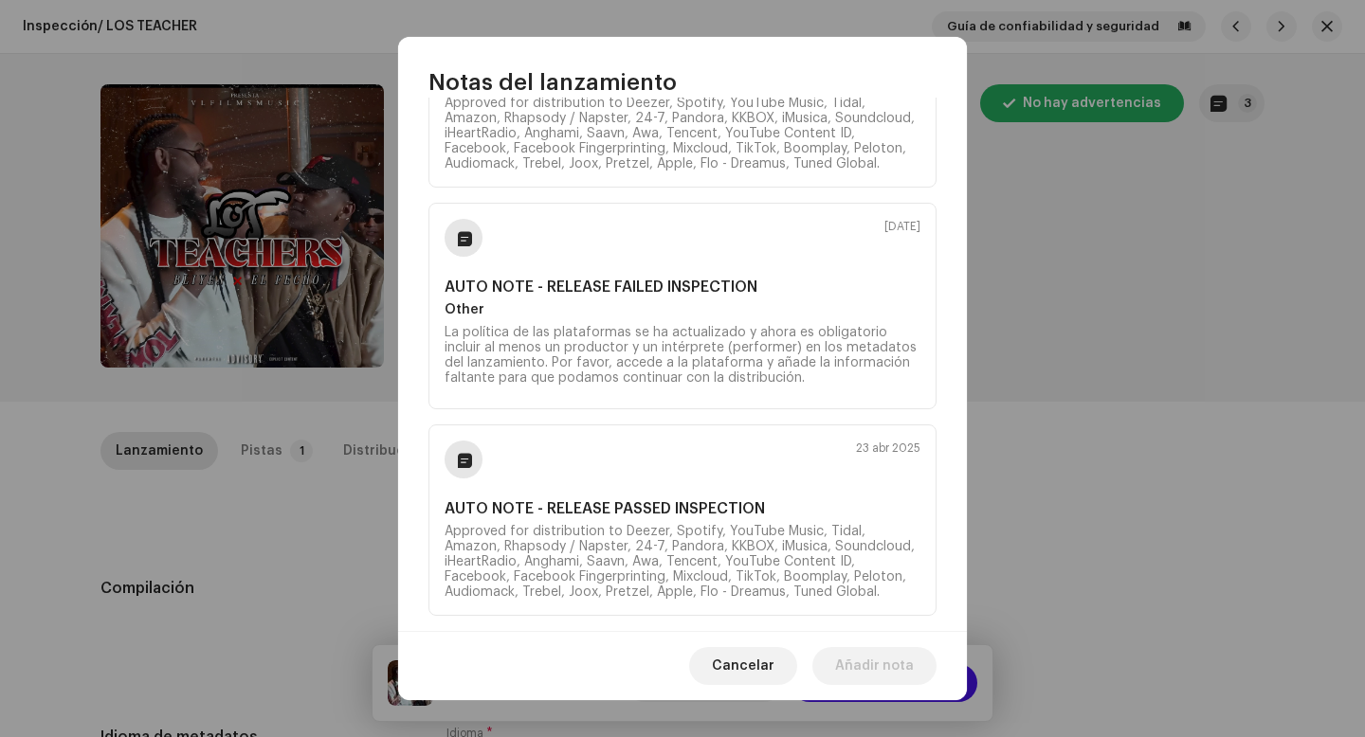
scroll to position [352, 0]
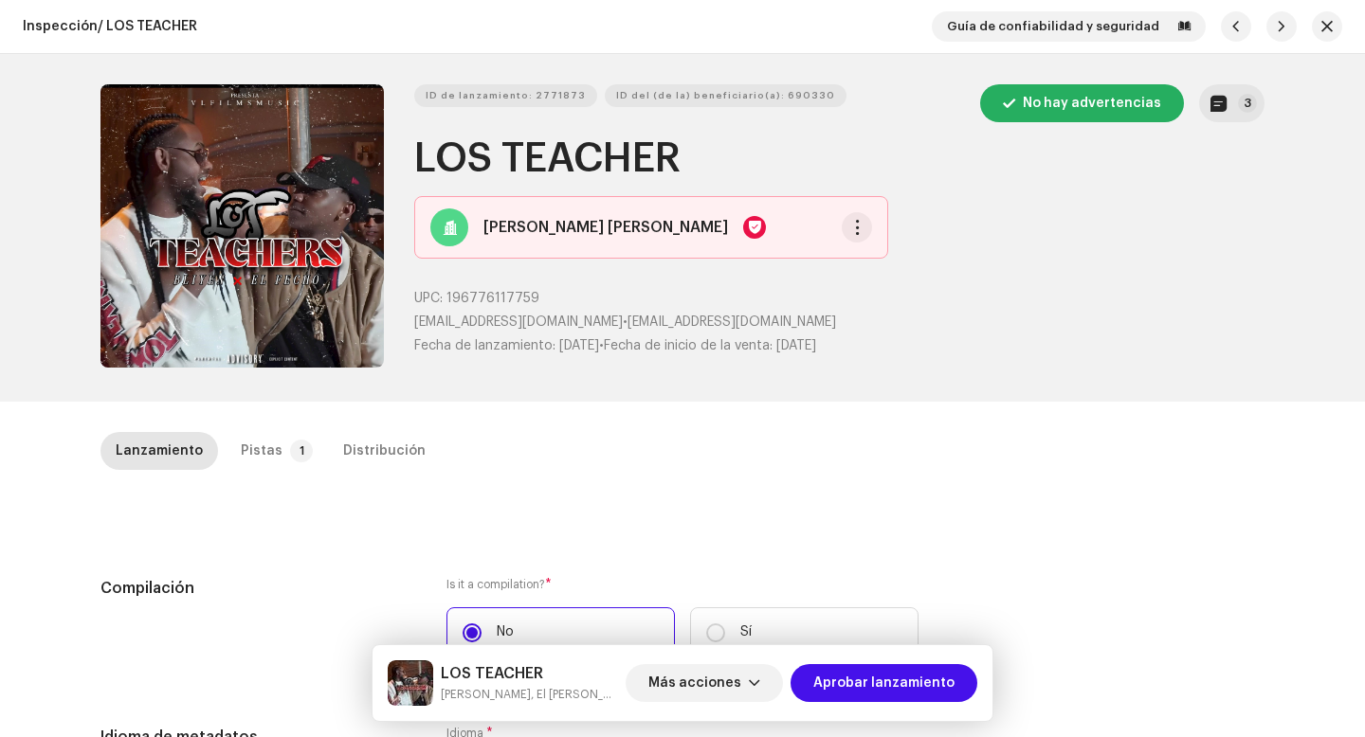
click at [1069, 344] on div "Notas del lanzamiento 25 sept 2025 AUTO NOTE - RELEASE PASSED INSPECTION Approv…" at bounding box center [682, 368] width 1365 height 737
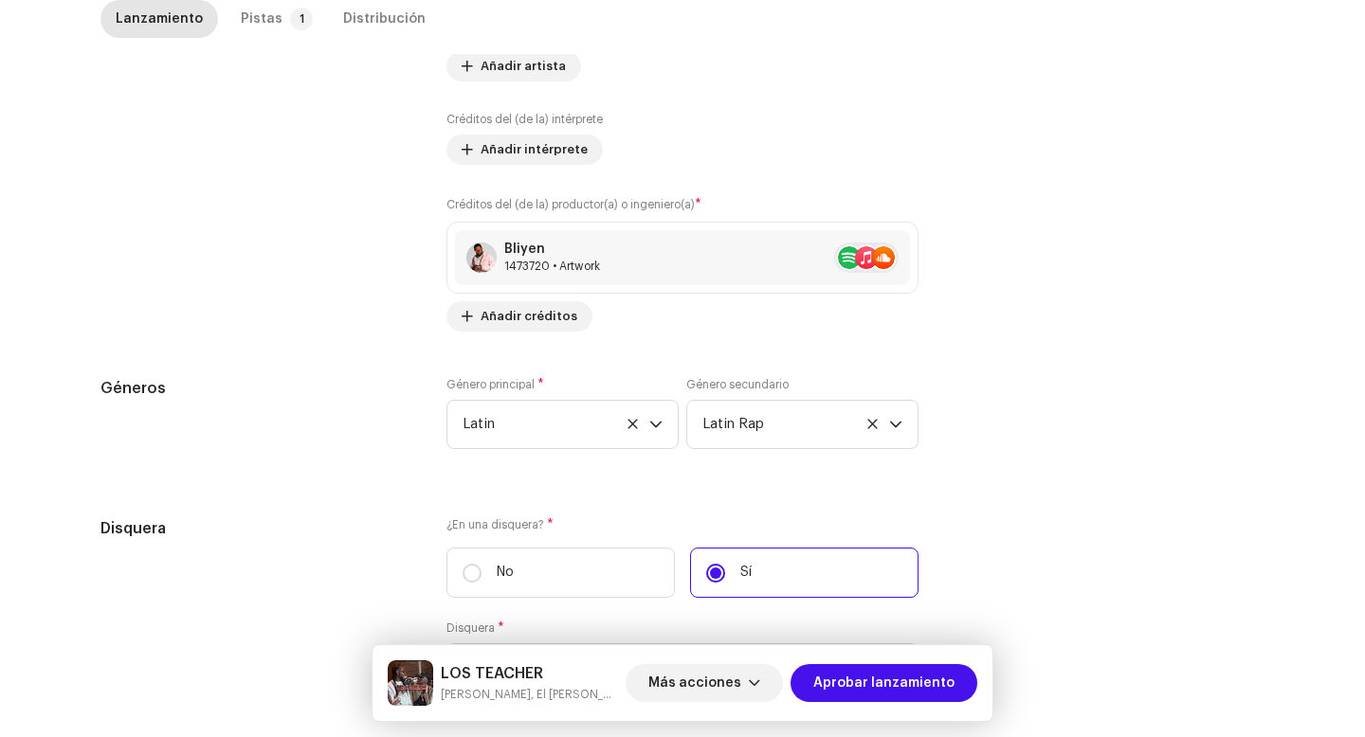
scroll to position [1866, 0]
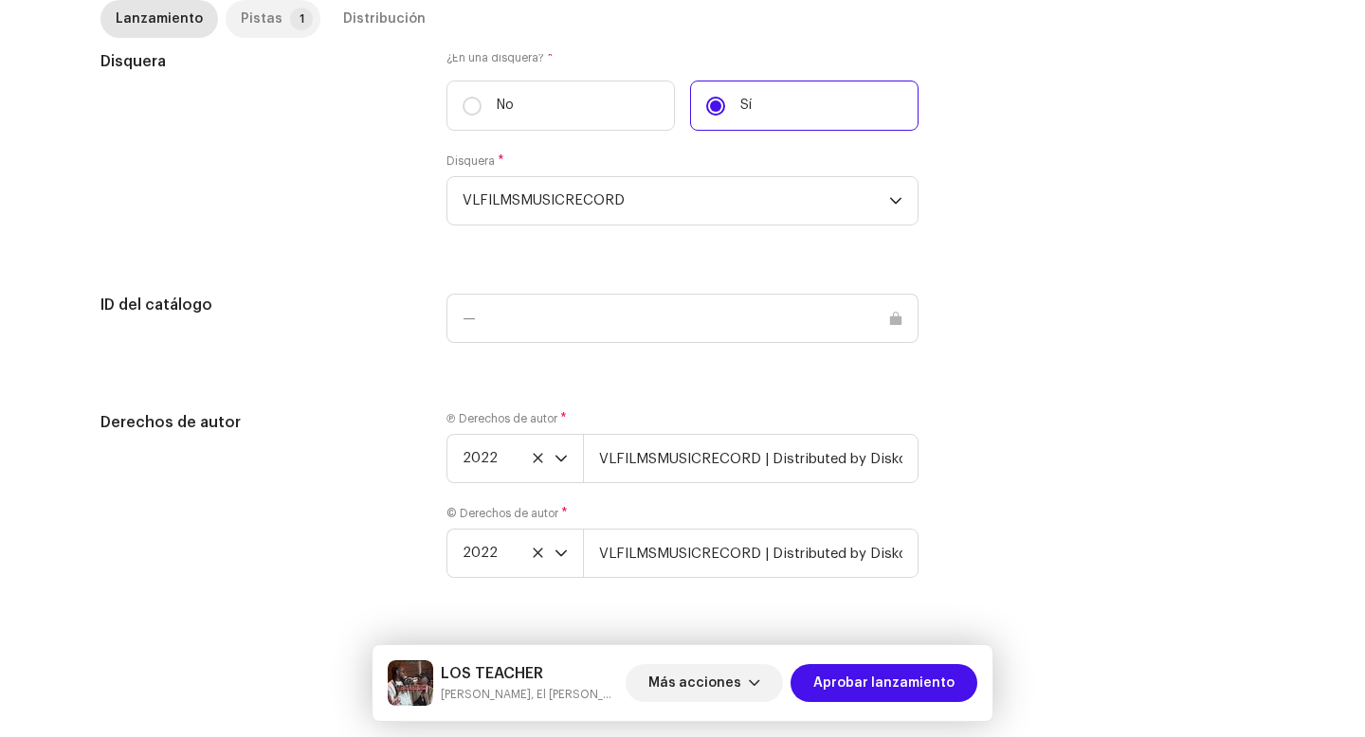
click at [270, 28] on p-tab "Pistas 1" at bounding box center [273, 19] width 95 height 38
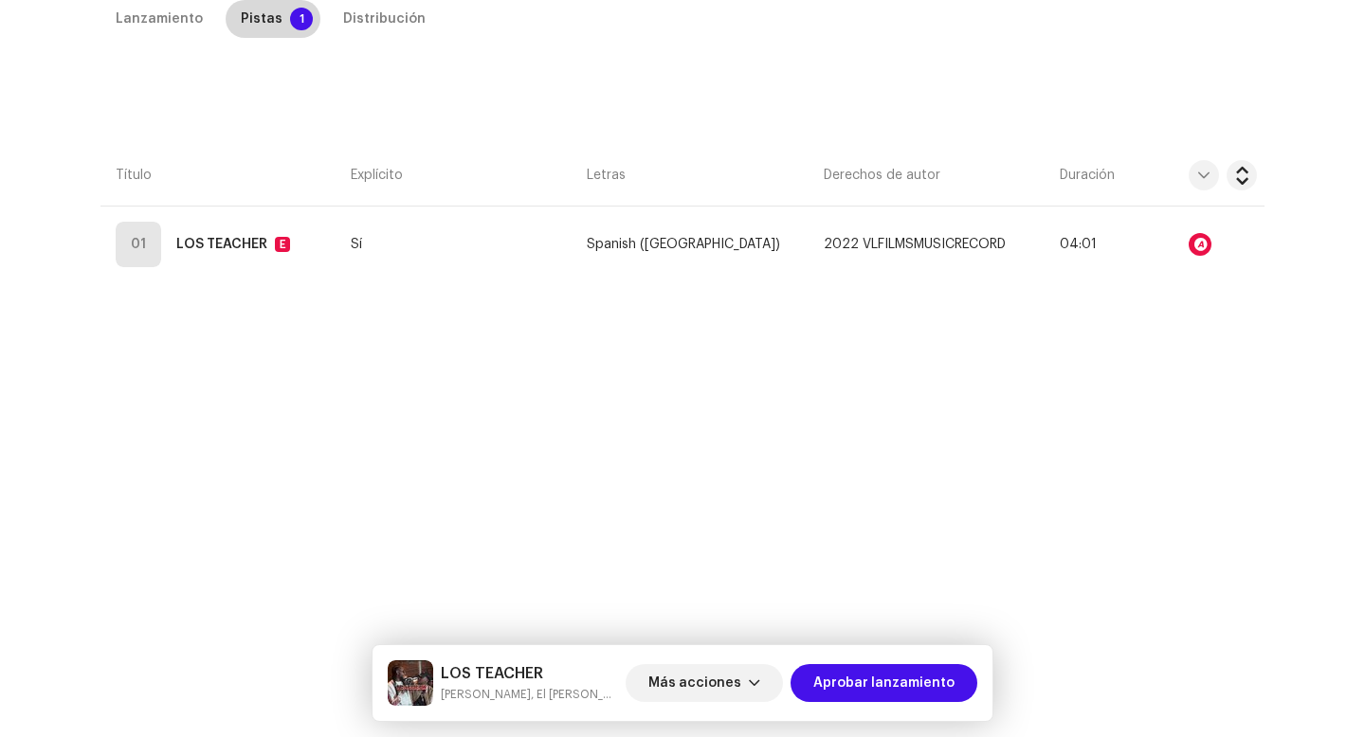
scroll to position [432, 0]
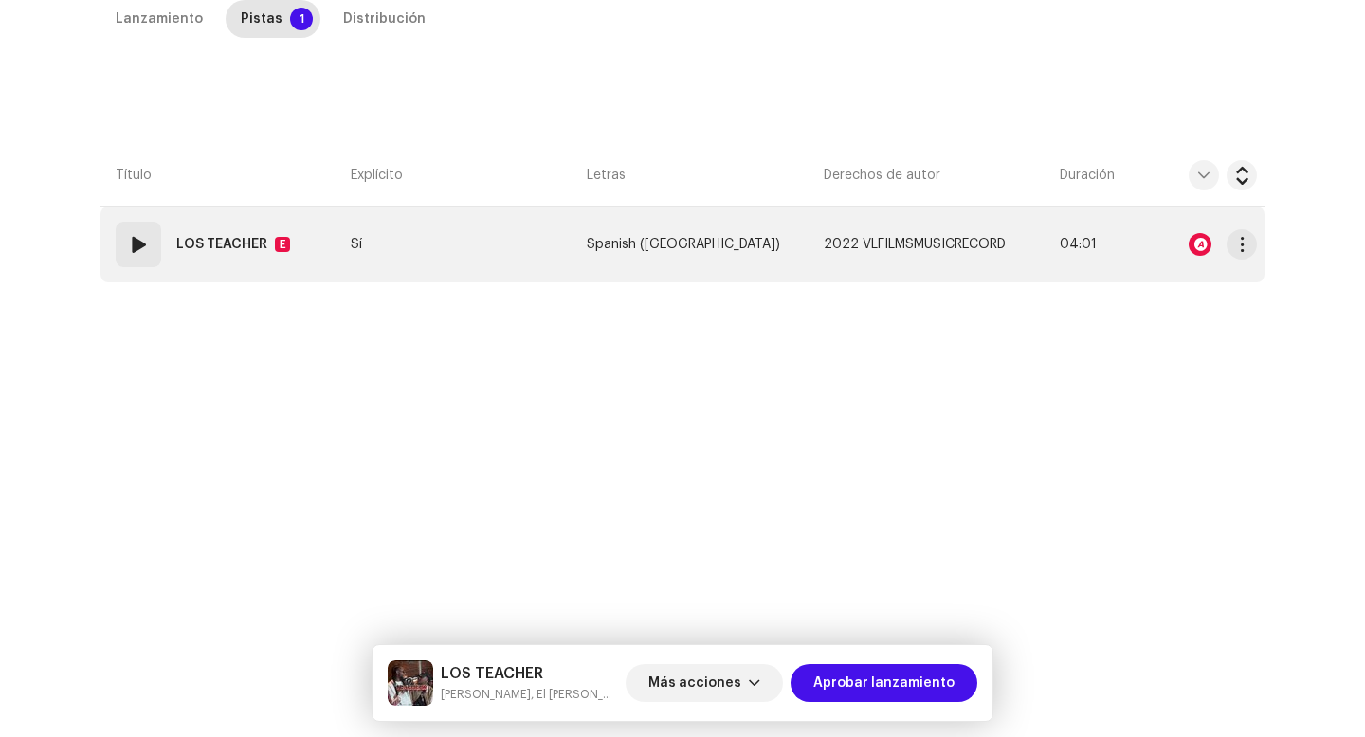
click at [151, 263] on div "01" at bounding box center [138, 244] width 45 height 45
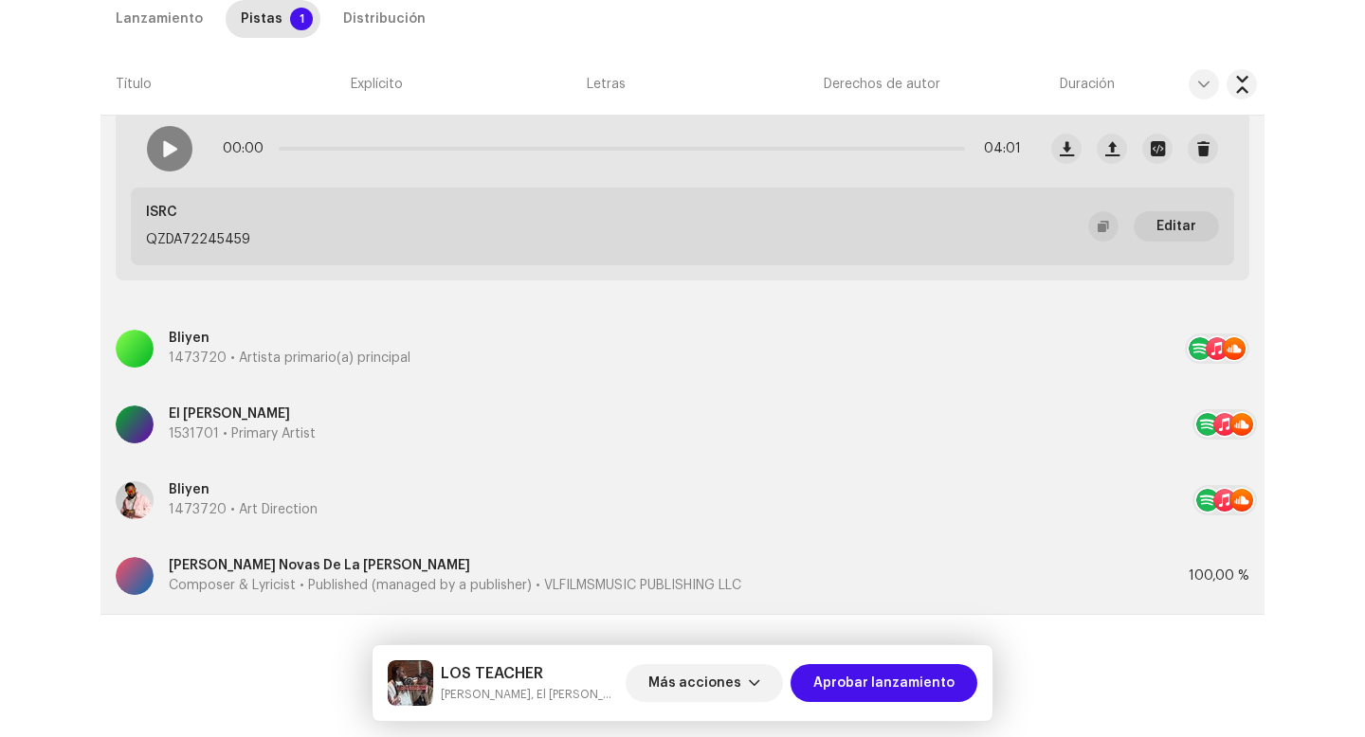
scroll to position [680, 0]
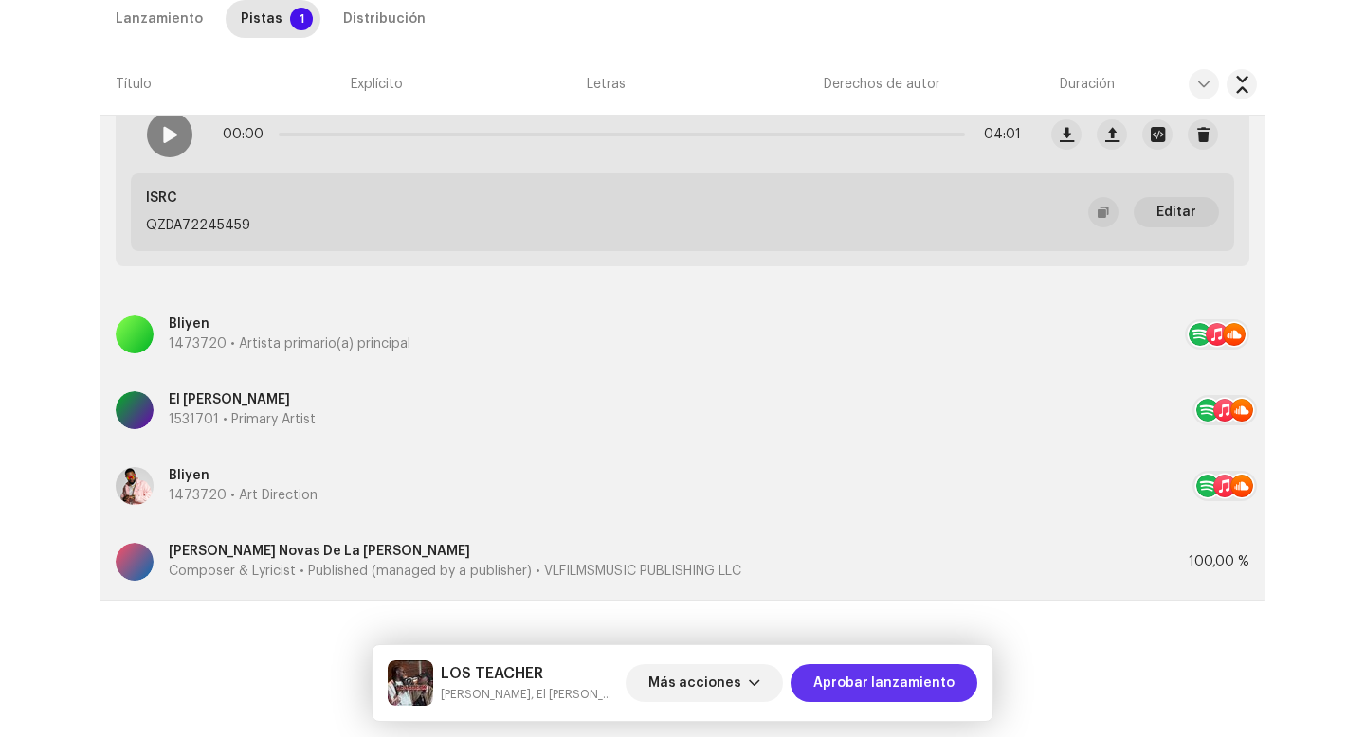
click at [853, 680] on span "Aprobar lanzamiento" at bounding box center [883, 683] width 141 height 38
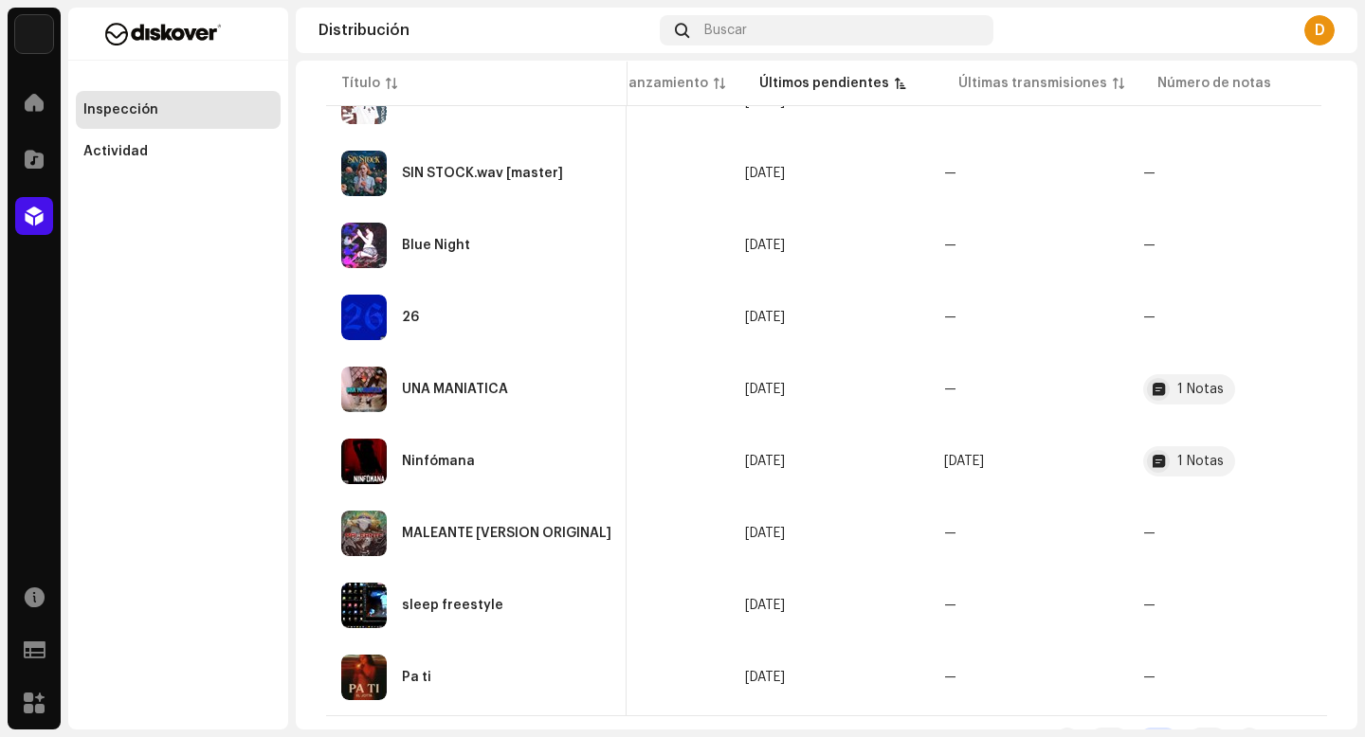
scroll to position [1421, 0]
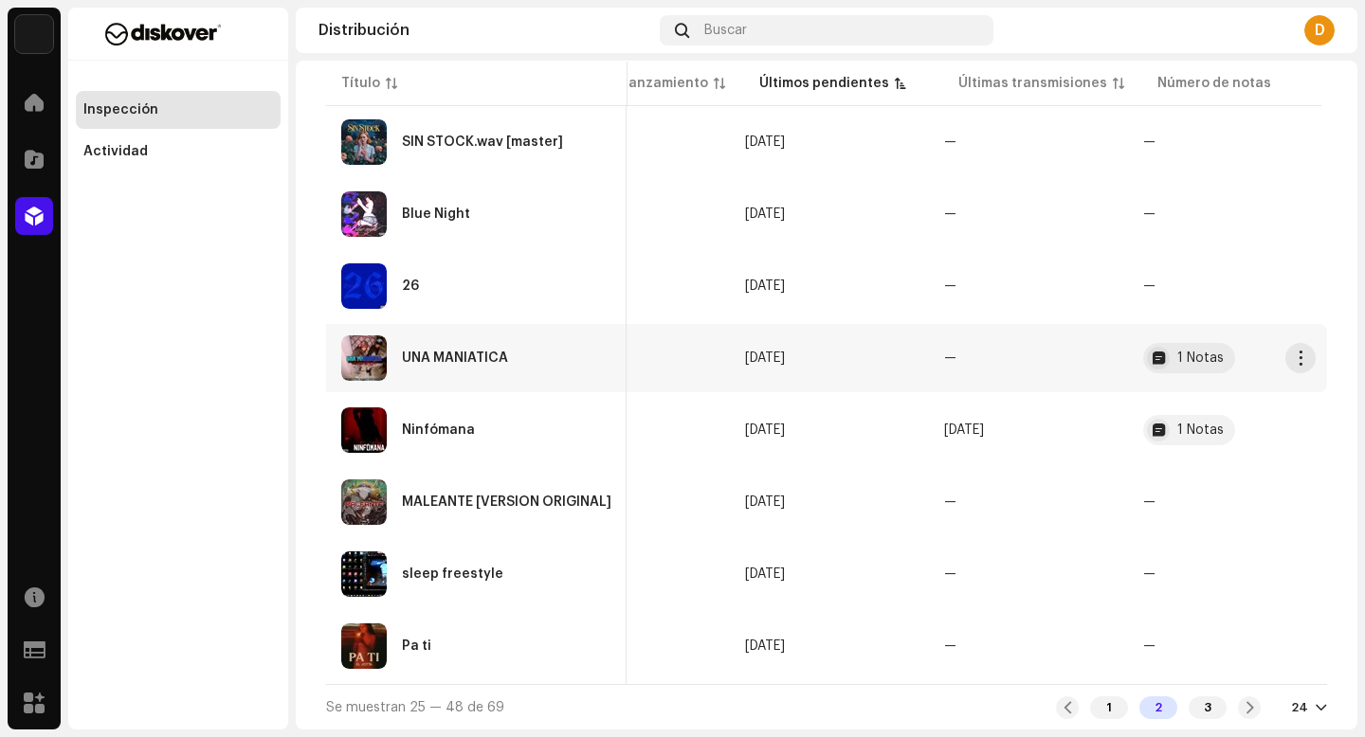
click at [469, 369] on div "UNA MANIATICA" at bounding box center [476, 358] width 270 height 45
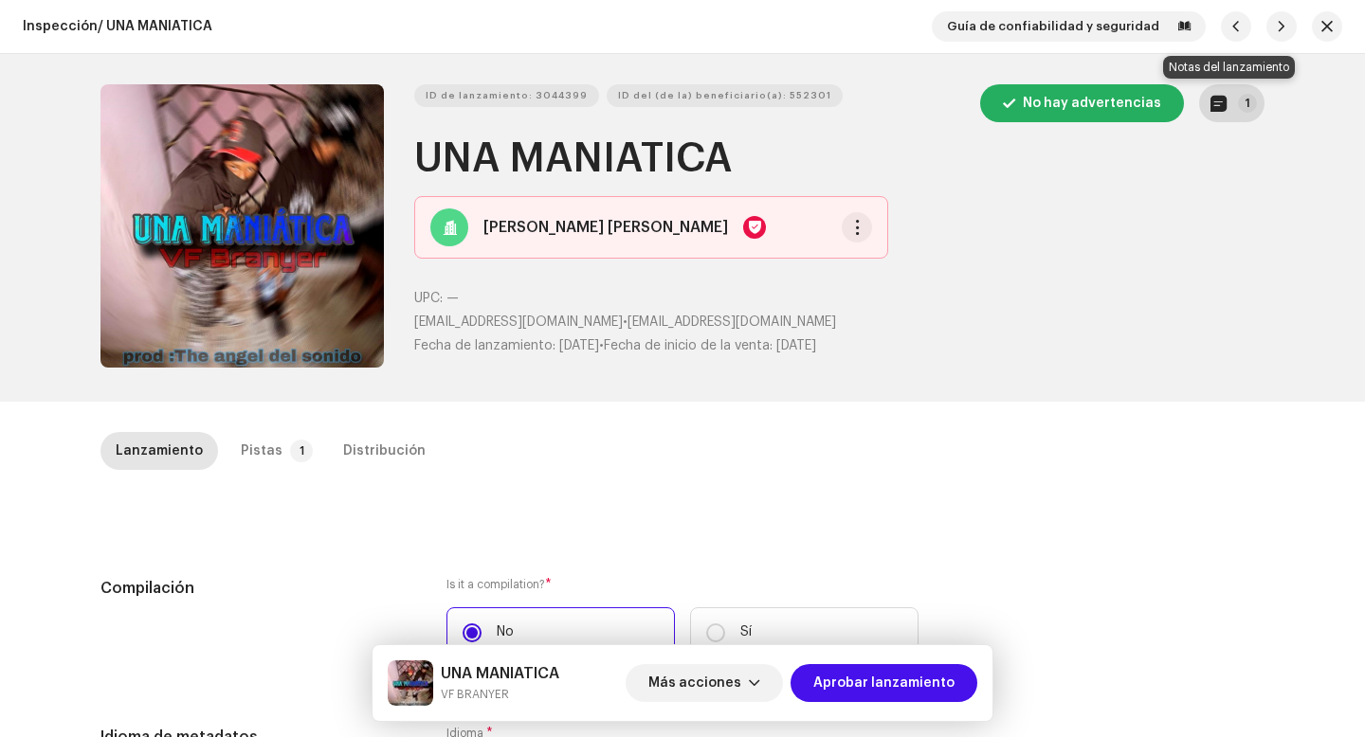
click at [1237, 89] on button "1" at bounding box center [1231, 103] width 65 height 38
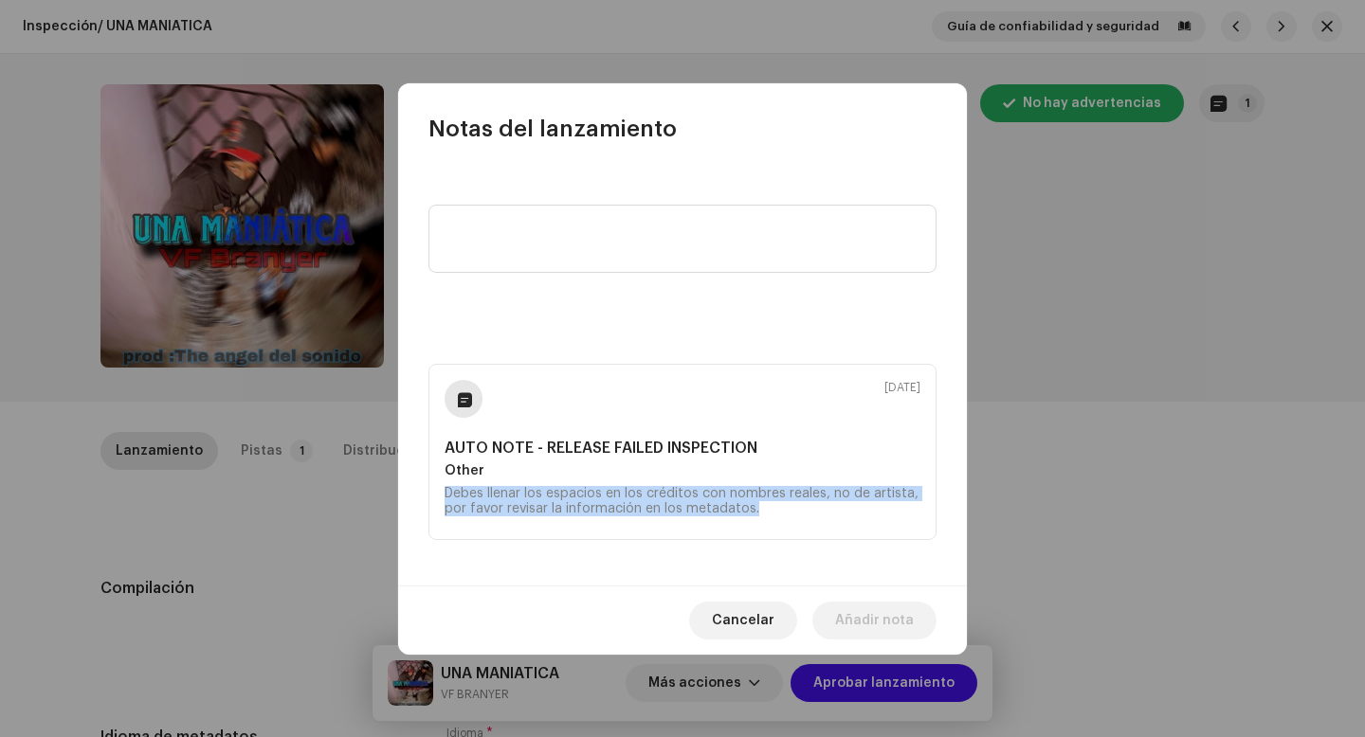
drag, startPoint x: 792, startPoint y: 528, endPoint x: 411, endPoint y: 480, distance: 384.1
click at [411, 480] on div "6 oct 2025 AUTO NOTE - RELEASE FAILED INSPECTION Other Debes llenar los espacio…" at bounding box center [682, 365] width 569 height 442
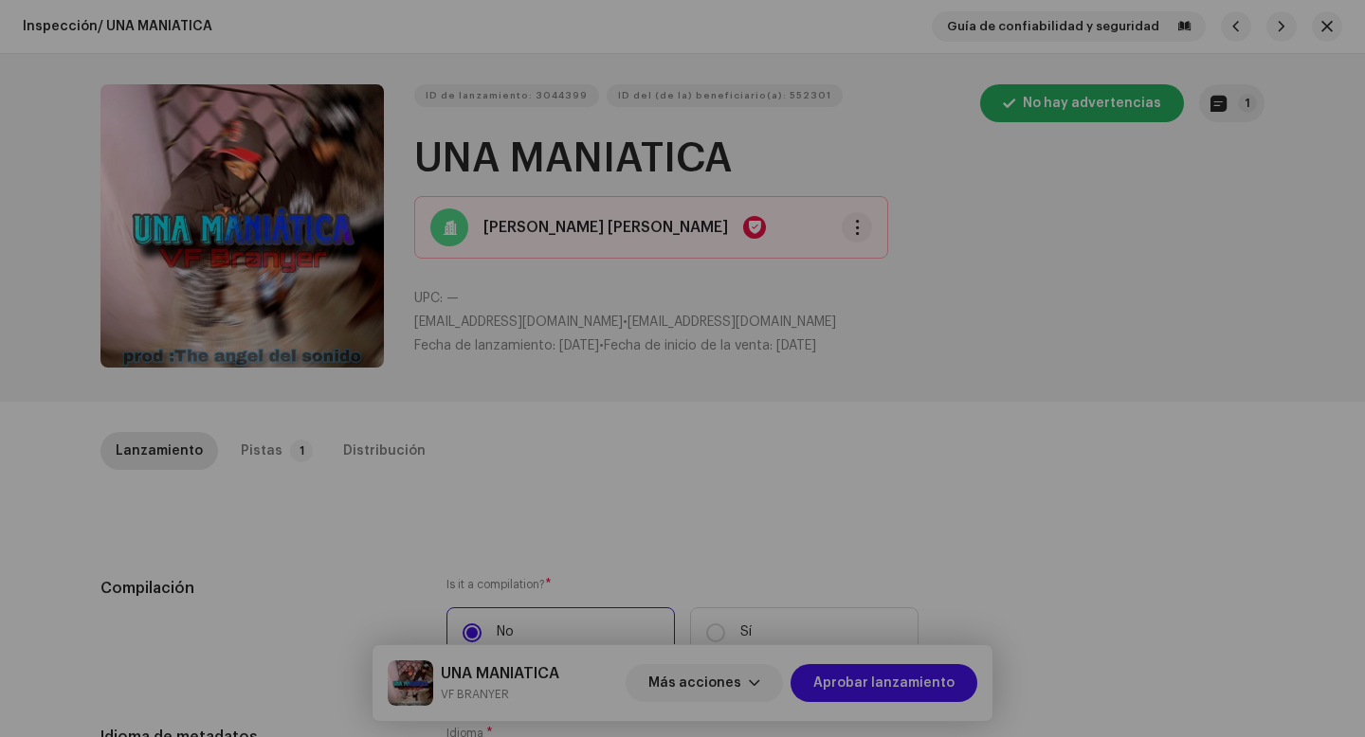
click at [336, 483] on div "Notas del lanzamiento 6 oct 2025 AUTO NOTE - RELEASE FAILED INSPECTION Other De…" at bounding box center [682, 368] width 1365 height 737
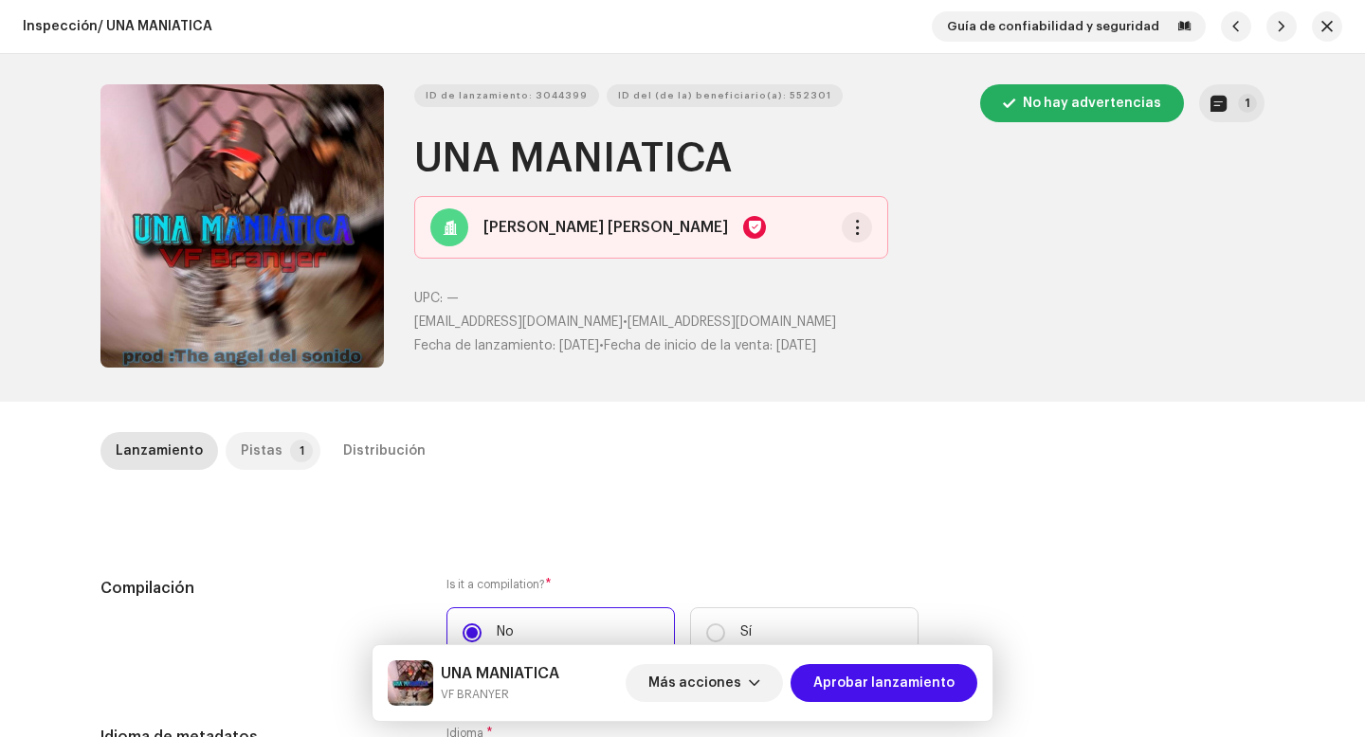
click at [267, 467] on p-tab "Pistas 1" at bounding box center [273, 451] width 95 height 38
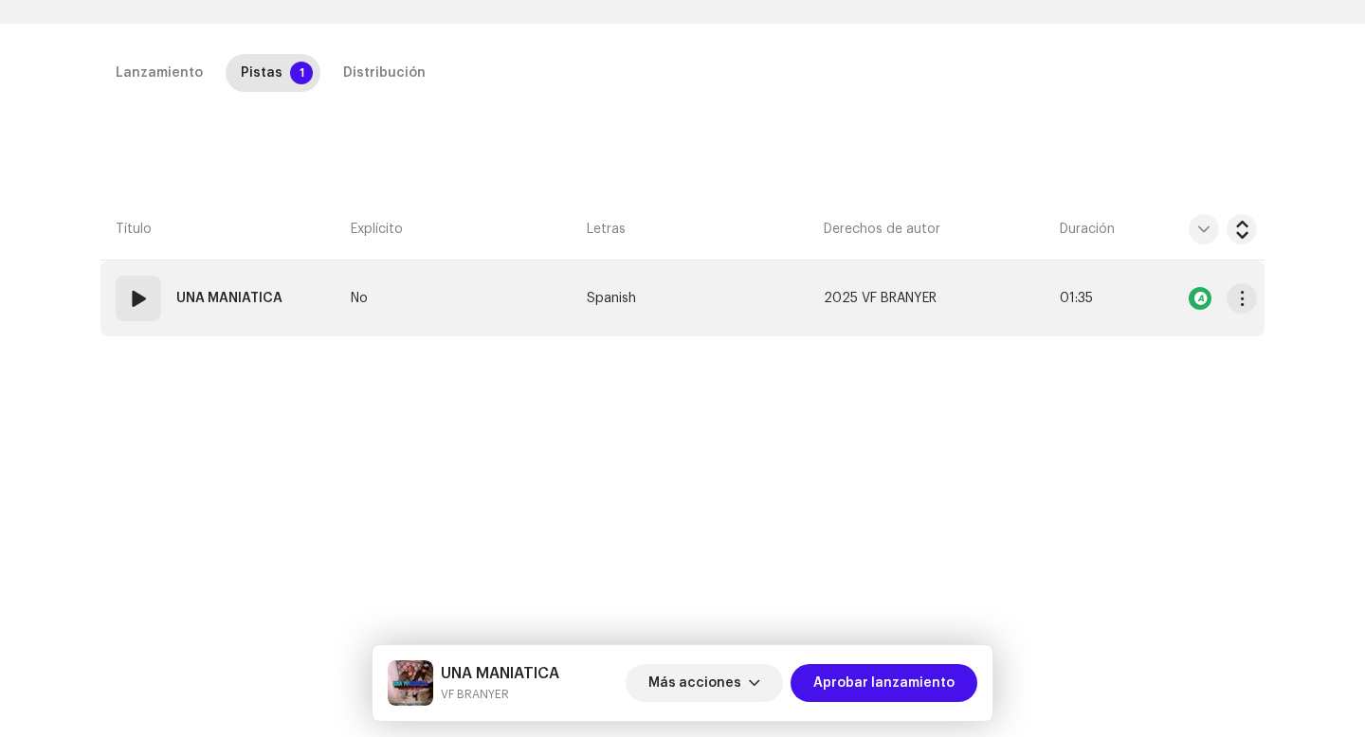
click at [139, 328] on td "01 UNA MANIATICA" at bounding box center [221, 299] width 243 height 76
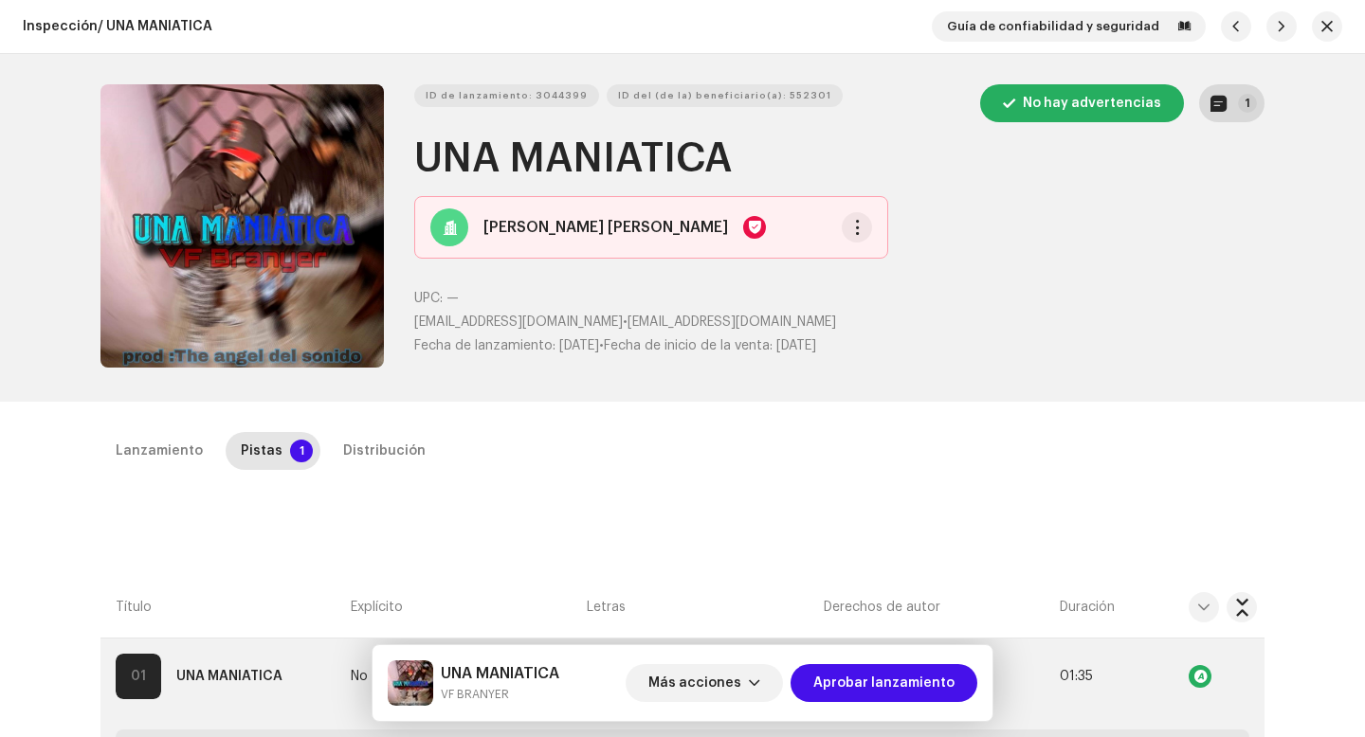
click at [1243, 103] on p-badge "1" at bounding box center [1247, 103] width 19 height 19
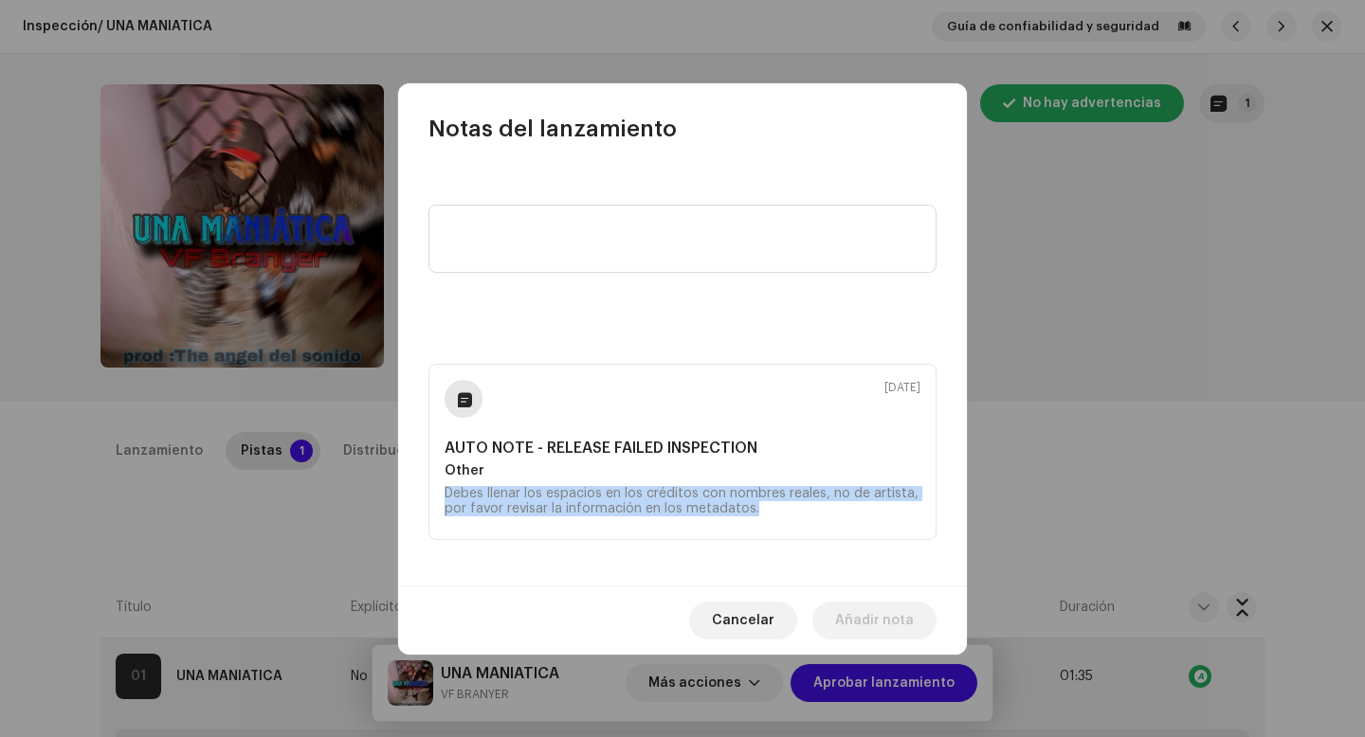
drag, startPoint x: 771, startPoint y: 512, endPoint x: 429, endPoint y: 492, distance: 341.8
click at [429, 492] on div "6 oct 2025 AUTO NOTE - RELEASE FAILED INSPECTION Other Debes llenar los espacio…" at bounding box center [682, 452] width 508 height 176
copy div "Debes llenar los espacios en los créditos con nombres reales, no de artista, po…"
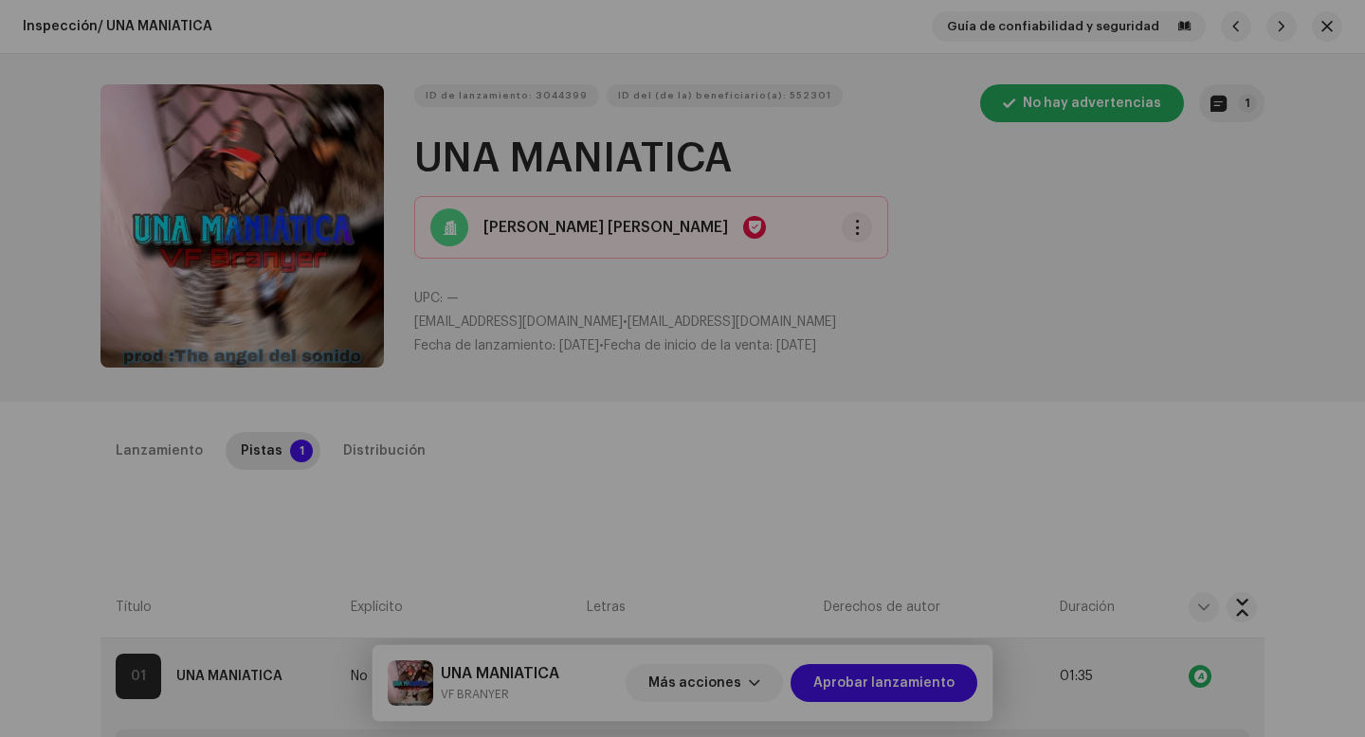
click at [342, 543] on div "Notas del lanzamiento 6 oct 2025 AUTO NOTE - RELEASE FAILED INSPECTION Other De…" at bounding box center [682, 368] width 1365 height 737
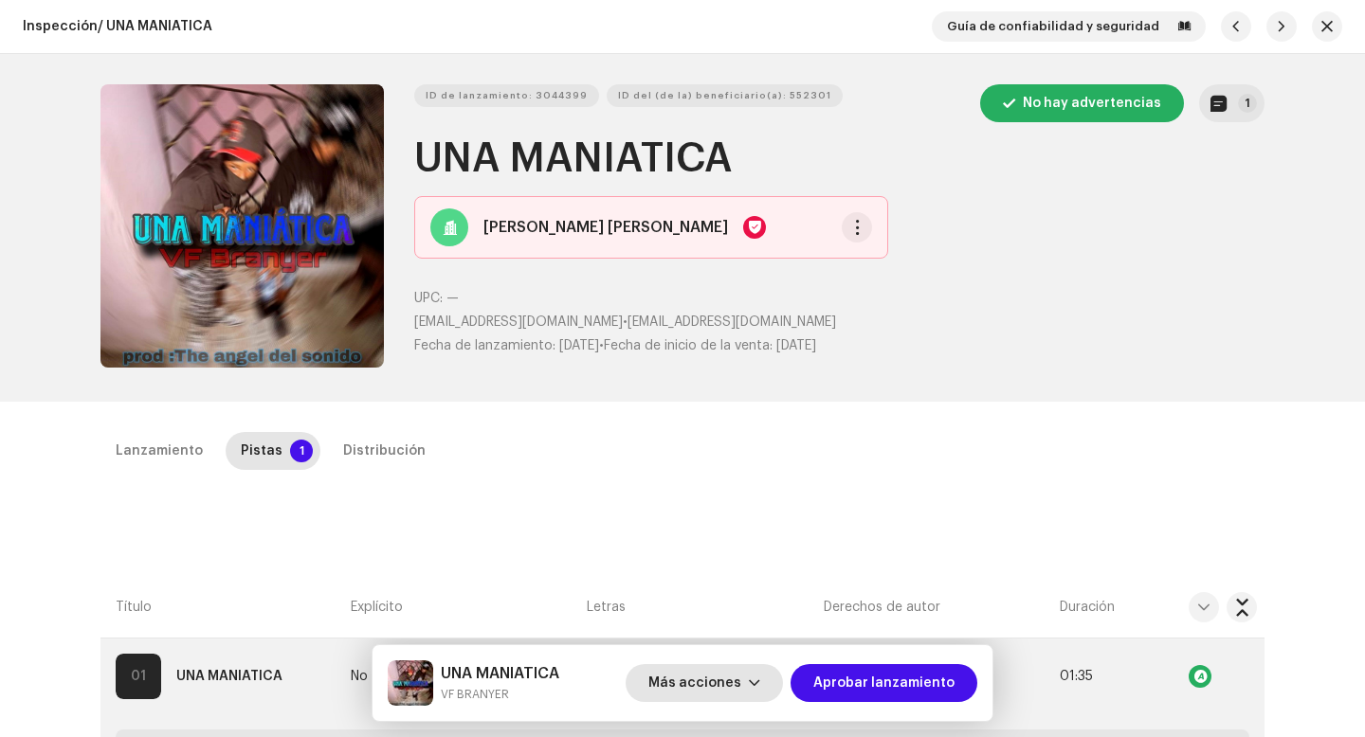
click at [734, 681] on span "Más acciones" at bounding box center [694, 683] width 93 height 38
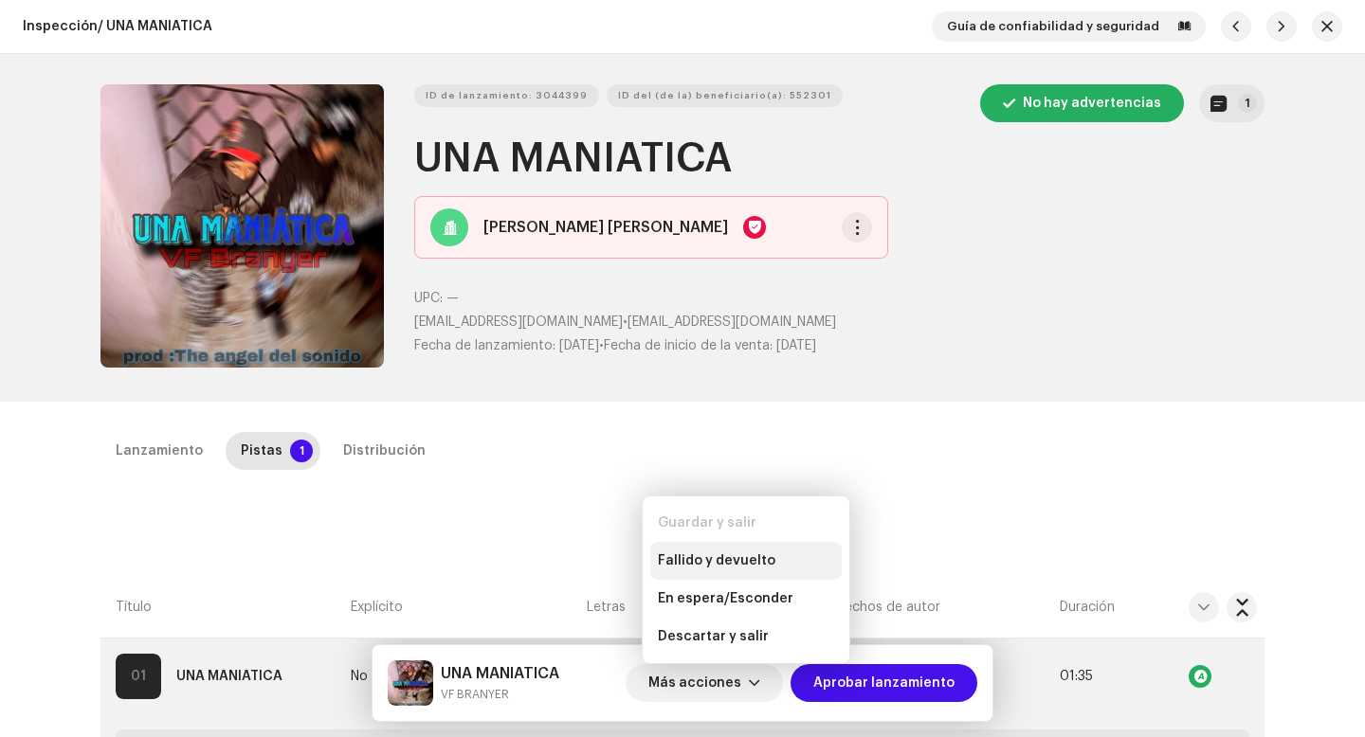
click at [722, 548] on div "Fallido y devuelto" at bounding box center [745, 561] width 191 height 38
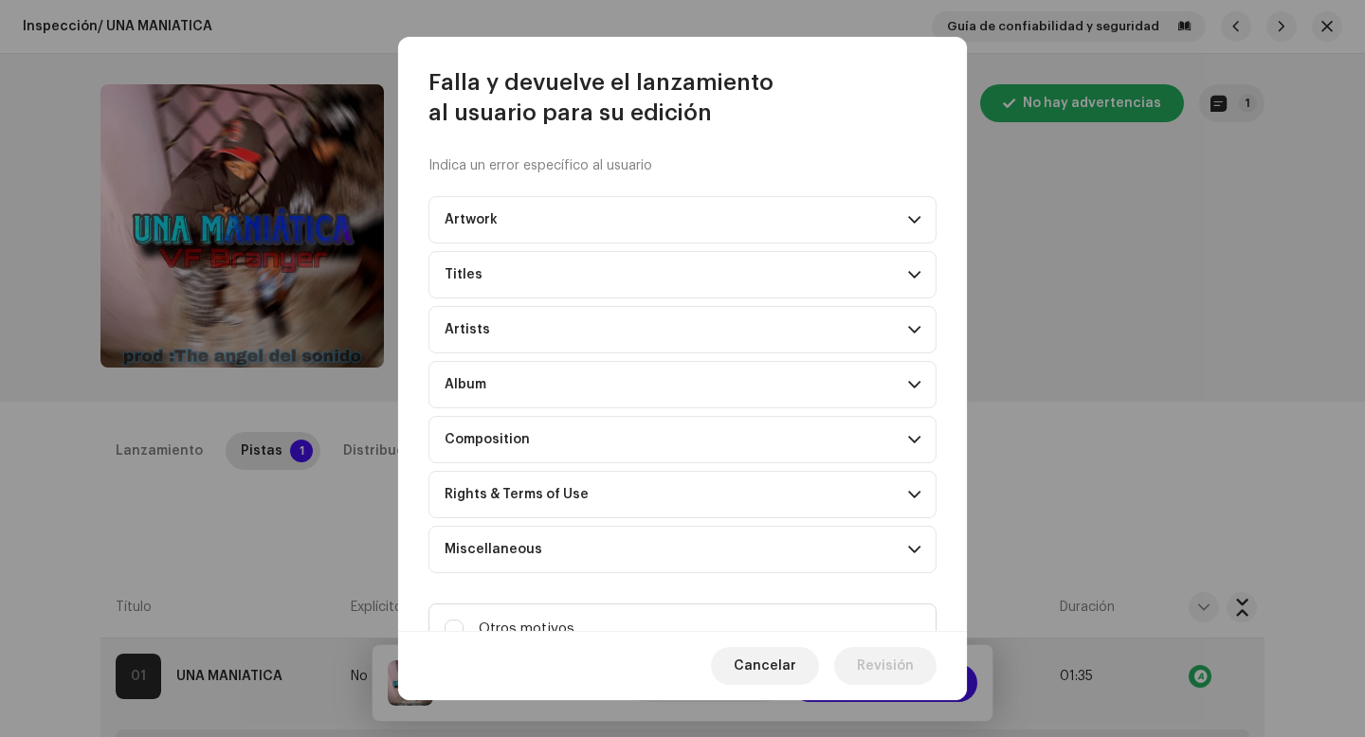
click at [681, 590] on div "Indica un error específico al usuario Artwork Upscaled art / bad quality Logo /…" at bounding box center [682, 379] width 569 height 503
click at [677, 615] on label "Otros motivos" at bounding box center [682, 629] width 508 height 51
click at [463, 620] on input "Otros motivos" at bounding box center [454, 629] width 19 height 19
checkbox input "true"
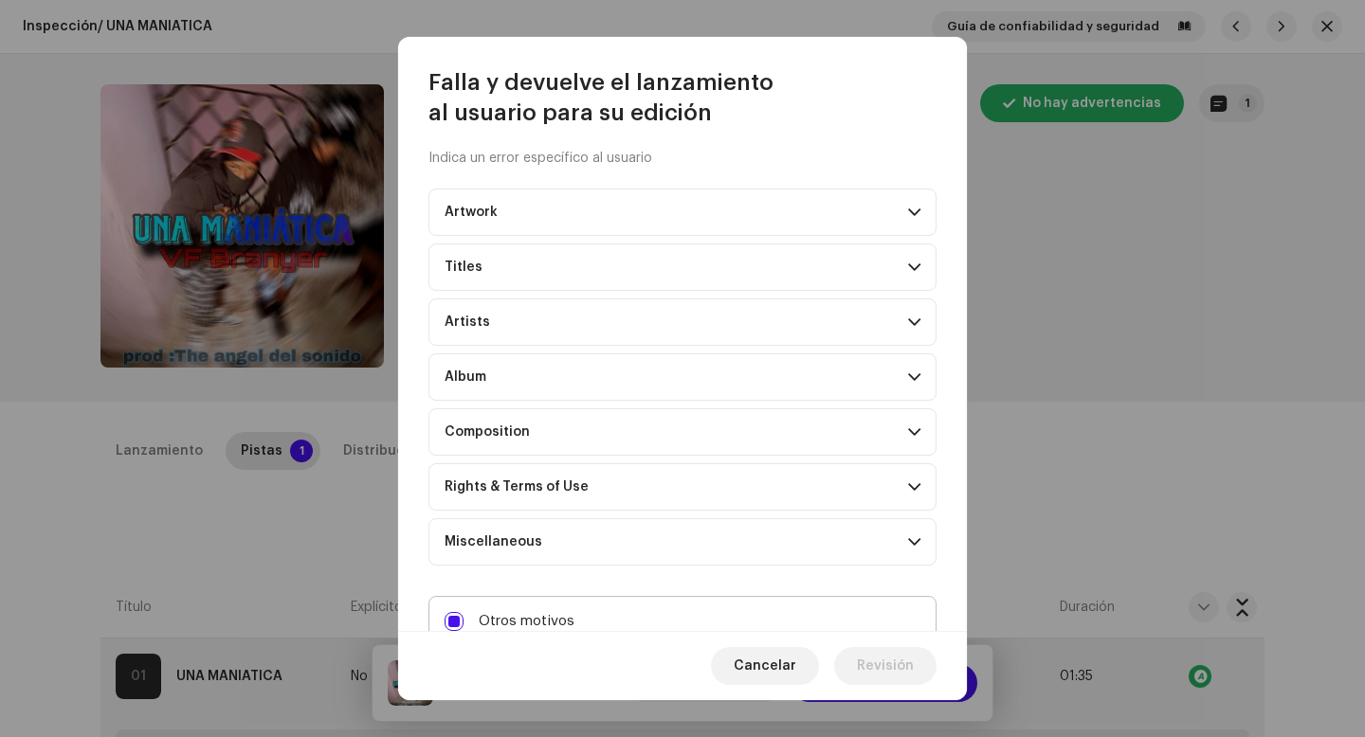
scroll to position [163, 0]
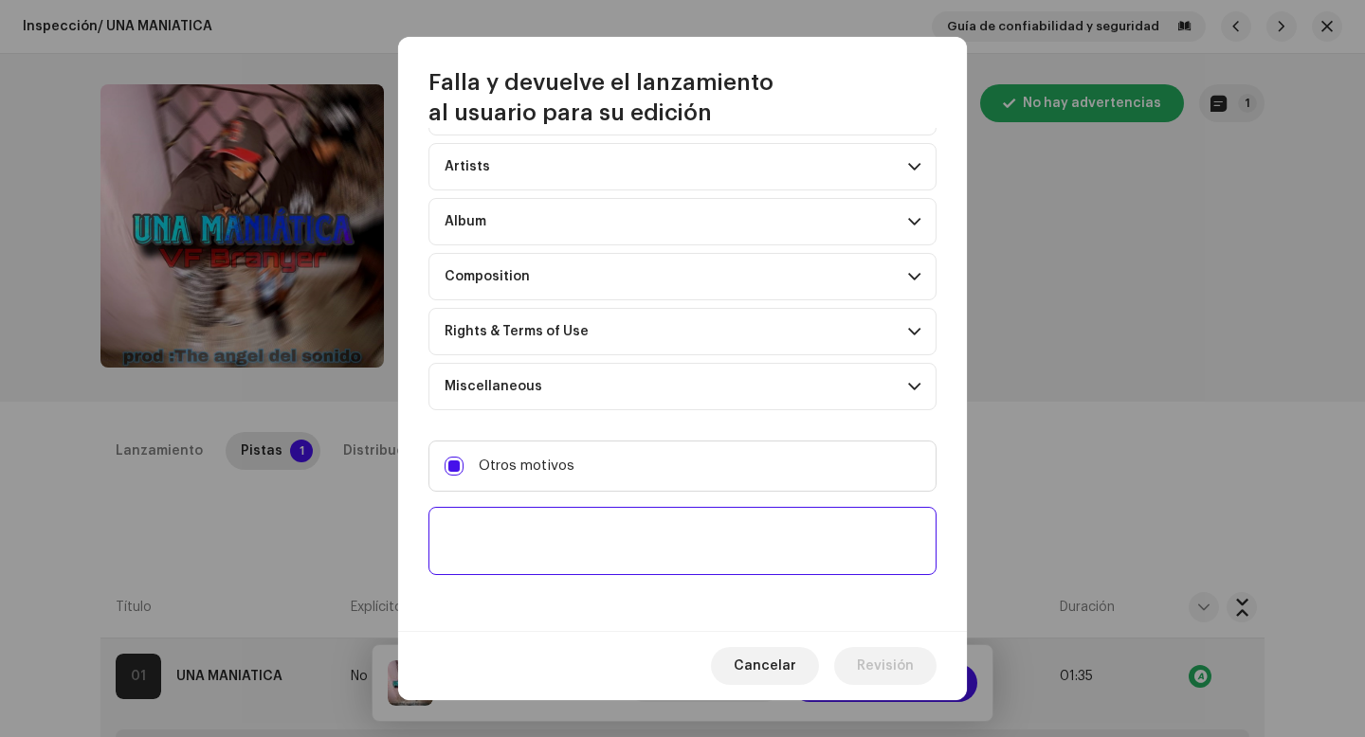
click at [681, 548] on textarea at bounding box center [682, 541] width 508 height 68
paste textarea "Debes llenar los espacios en los créditos con nombres reales, no de artista, po…"
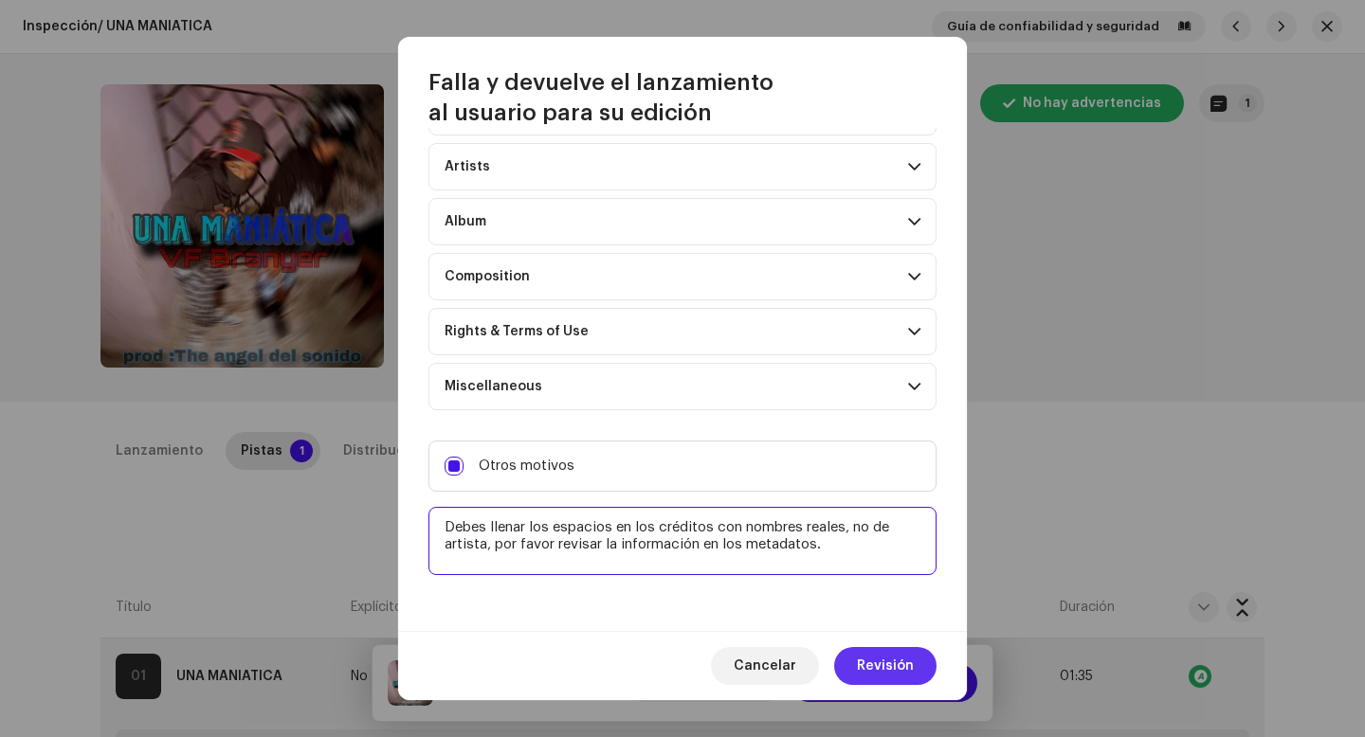
type textarea "Debes llenar los espacios en los créditos con nombres reales, no de artista, po…"
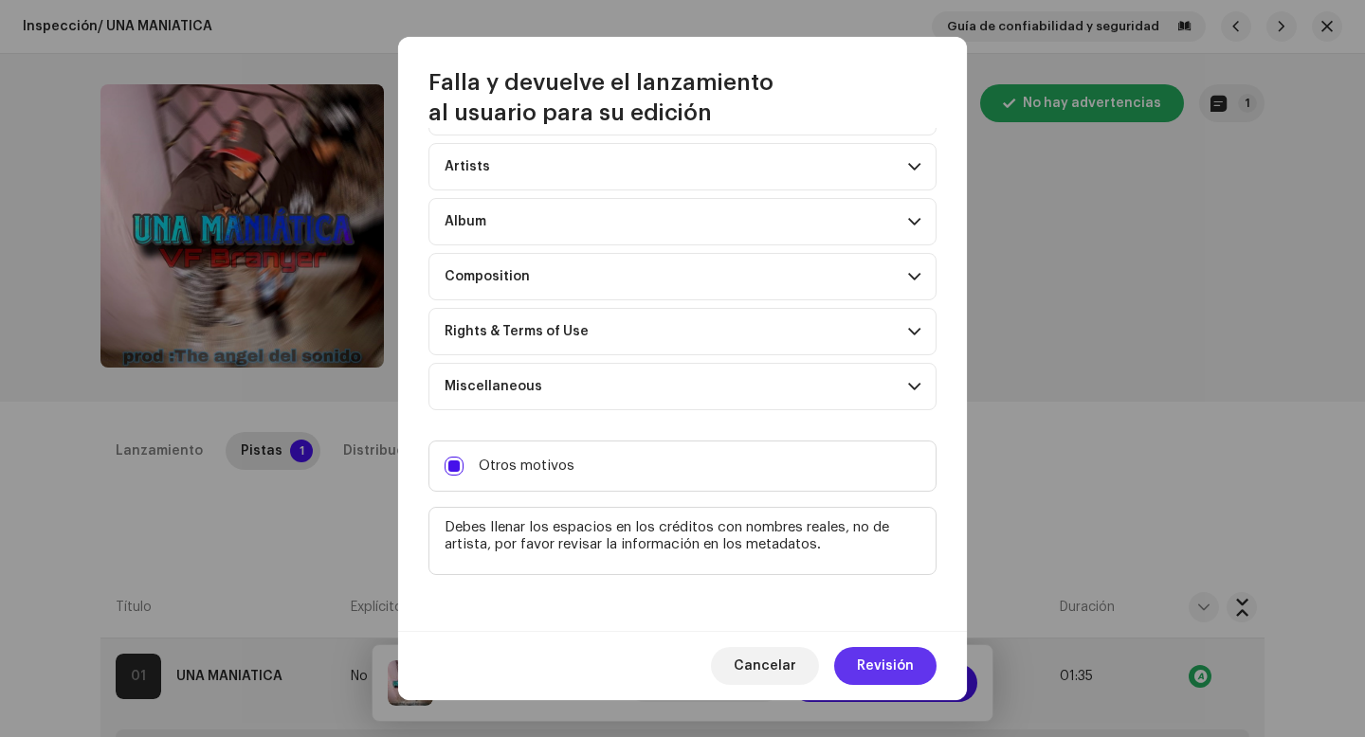
click at [877, 650] on span "Revisión" at bounding box center [885, 666] width 57 height 38
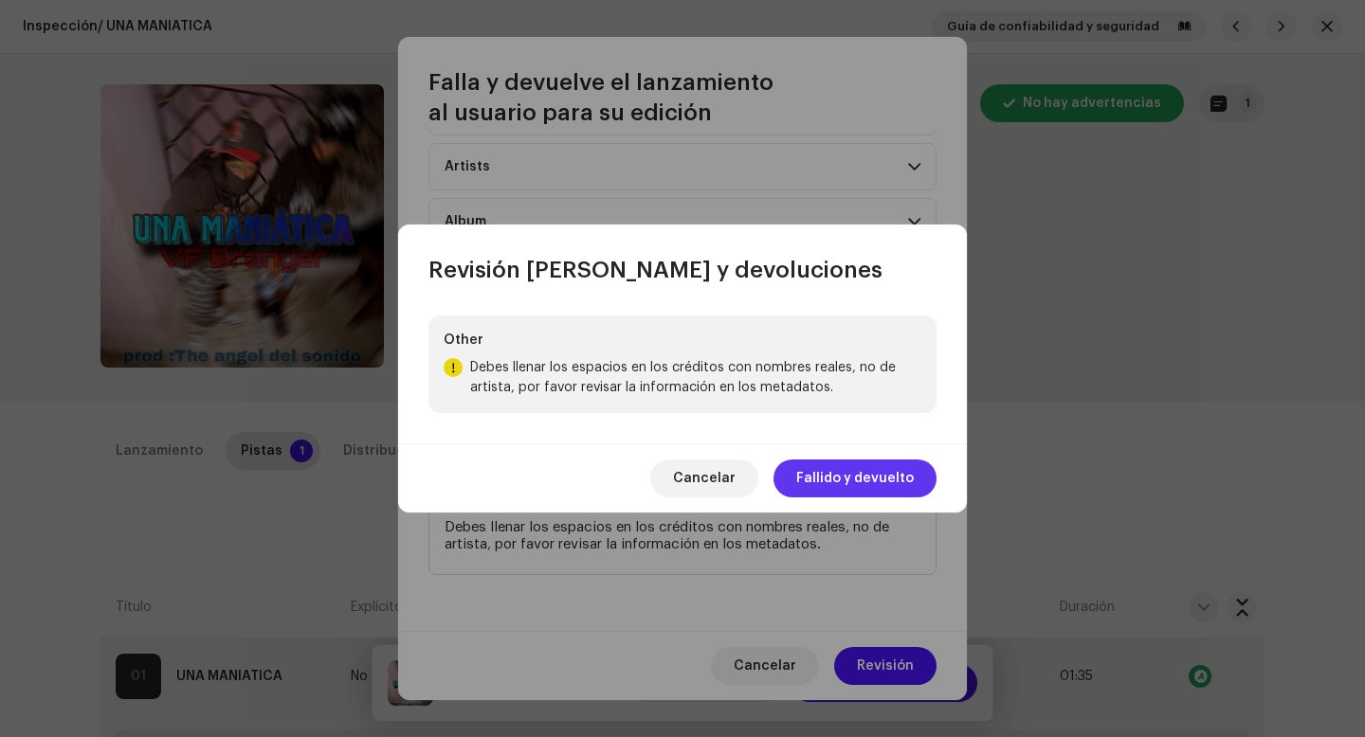
click at [827, 469] on span "Fallido y devuelto" at bounding box center [855, 479] width 118 height 38
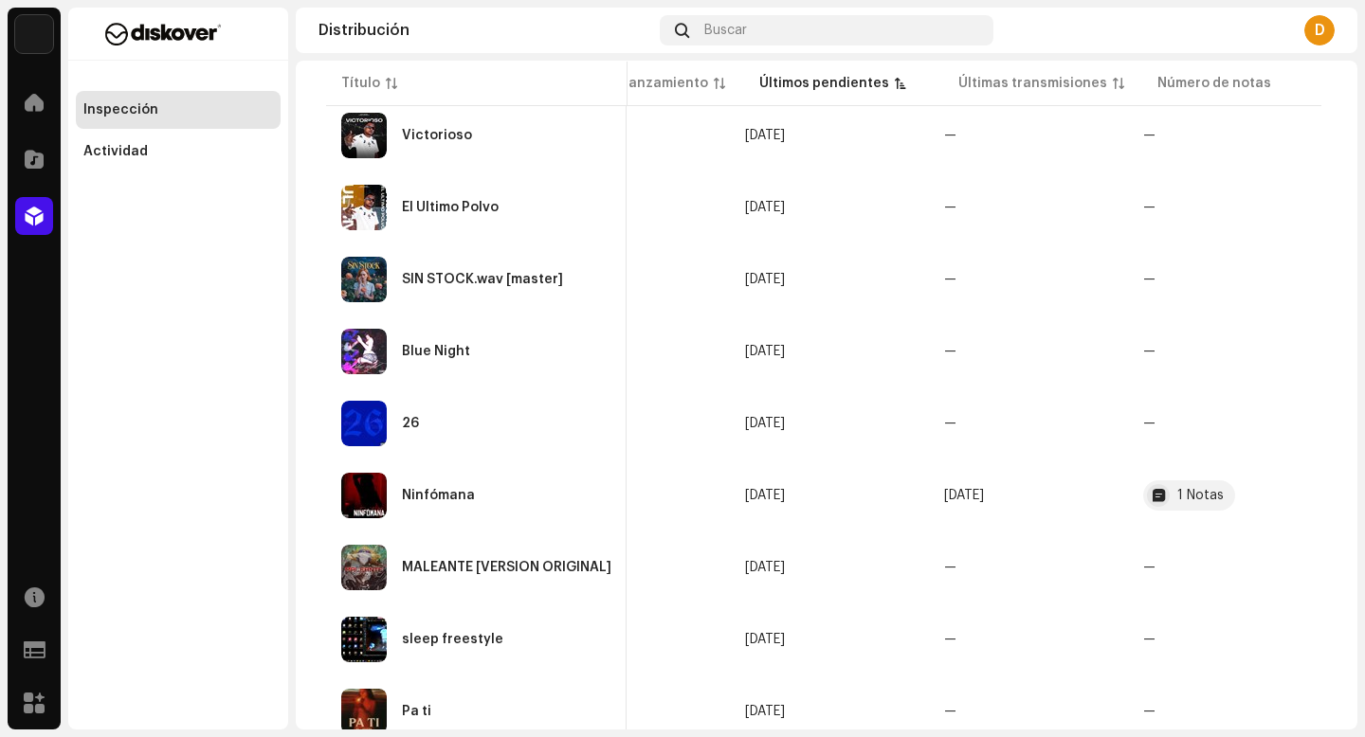
scroll to position [1421, 0]
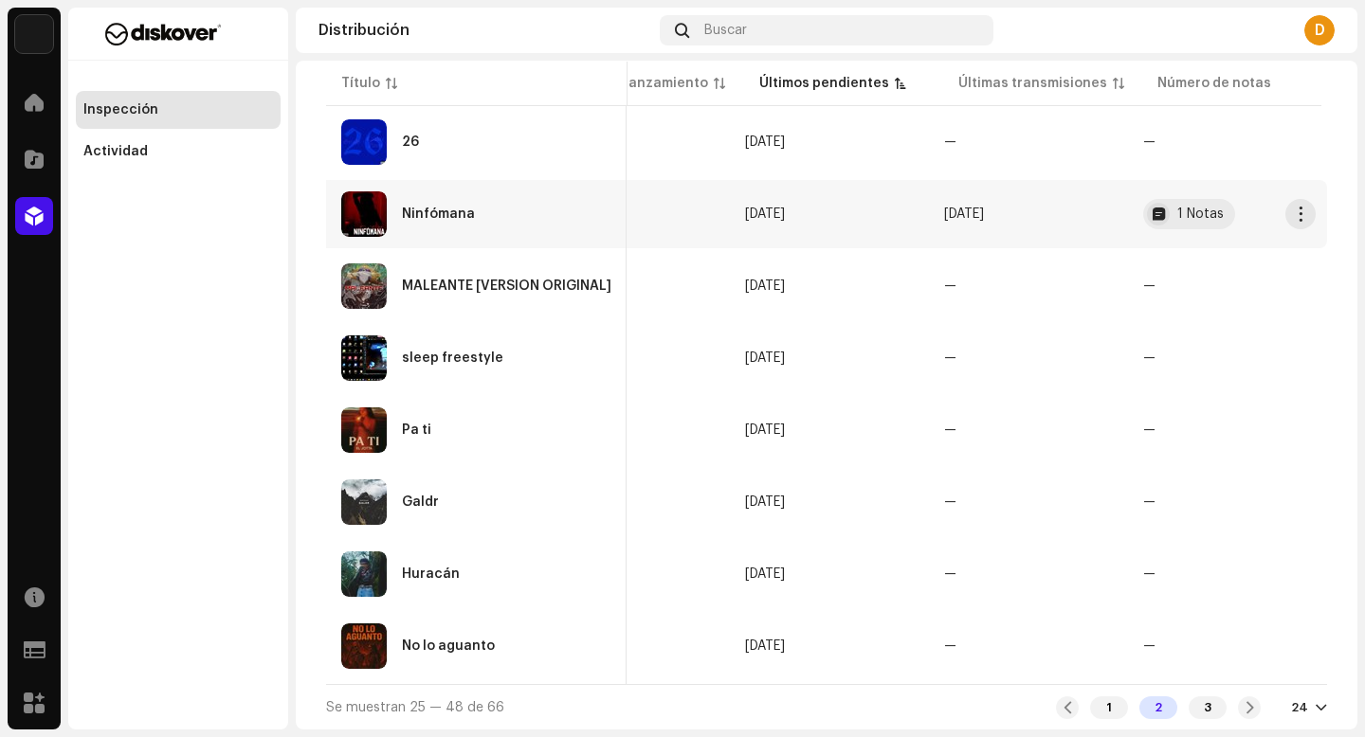
click at [445, 240] on td "Ninfómana" at bounding box center [476, 214] width 300 height 68
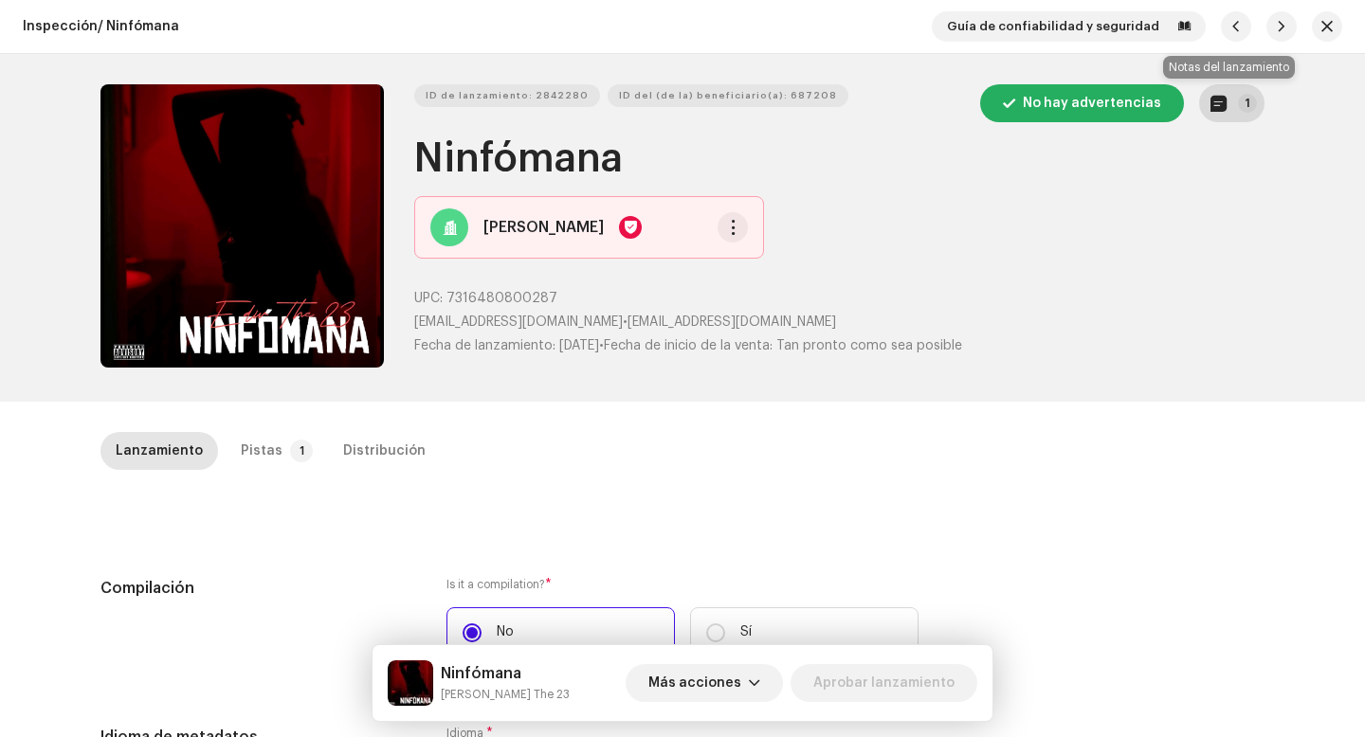
click at [1234, 111] on button "1" at bounding box center [1231, 103] width 65 height 38
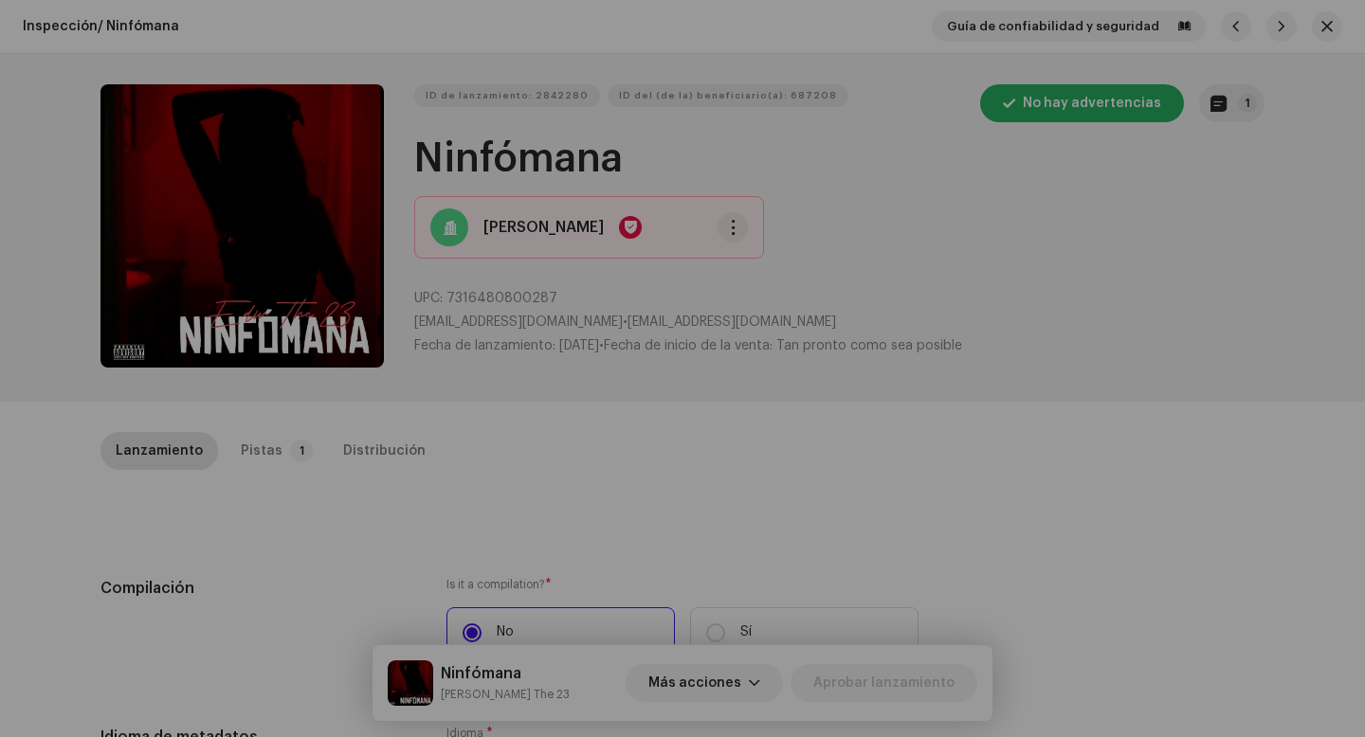
click at [1000, 426] on div "Notas del lanzamiento 3 jun 2025 AUTO NOTE - RELEASE PASSED INSPECTION Approved…" at bounding box center [682, 368] width 1365 height 737
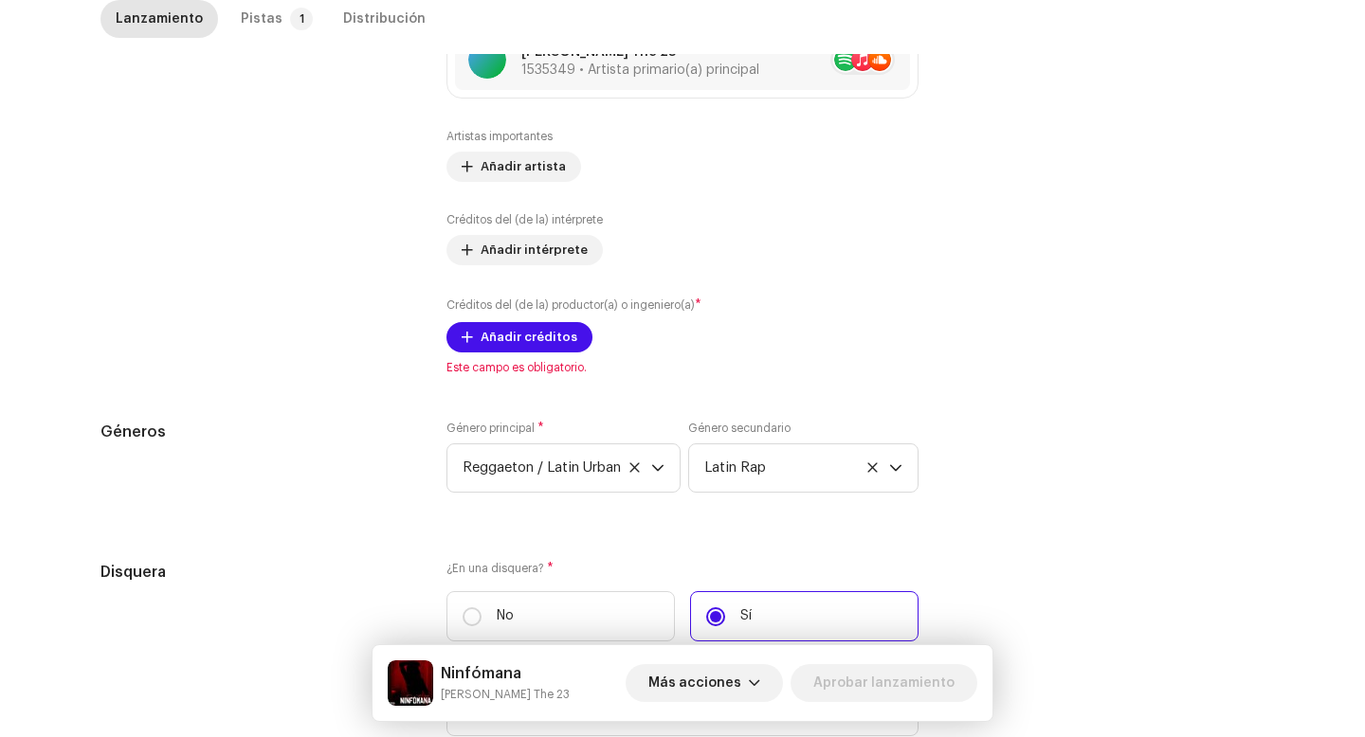
scroll to position [914, 0]
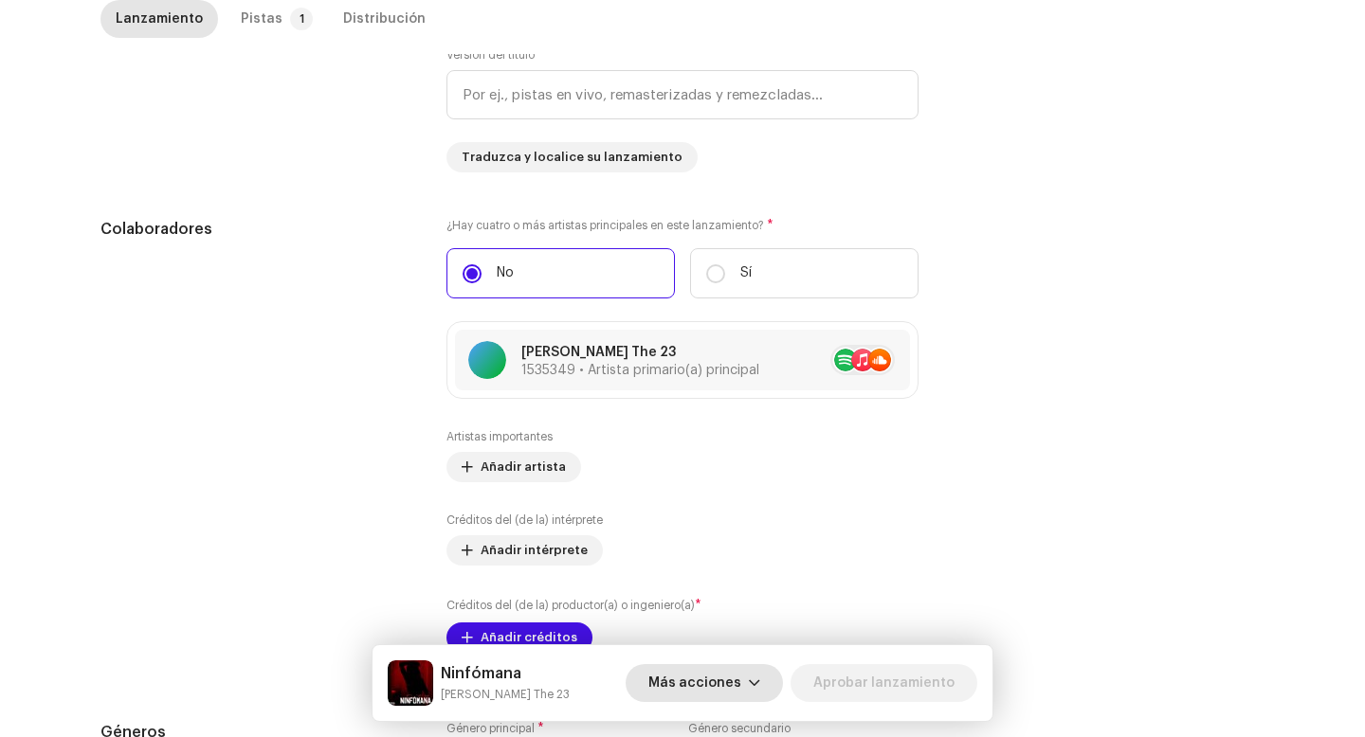
click at [720, 676] on span "Más acciones" at bounding box center [694, 683] width 93 height 38
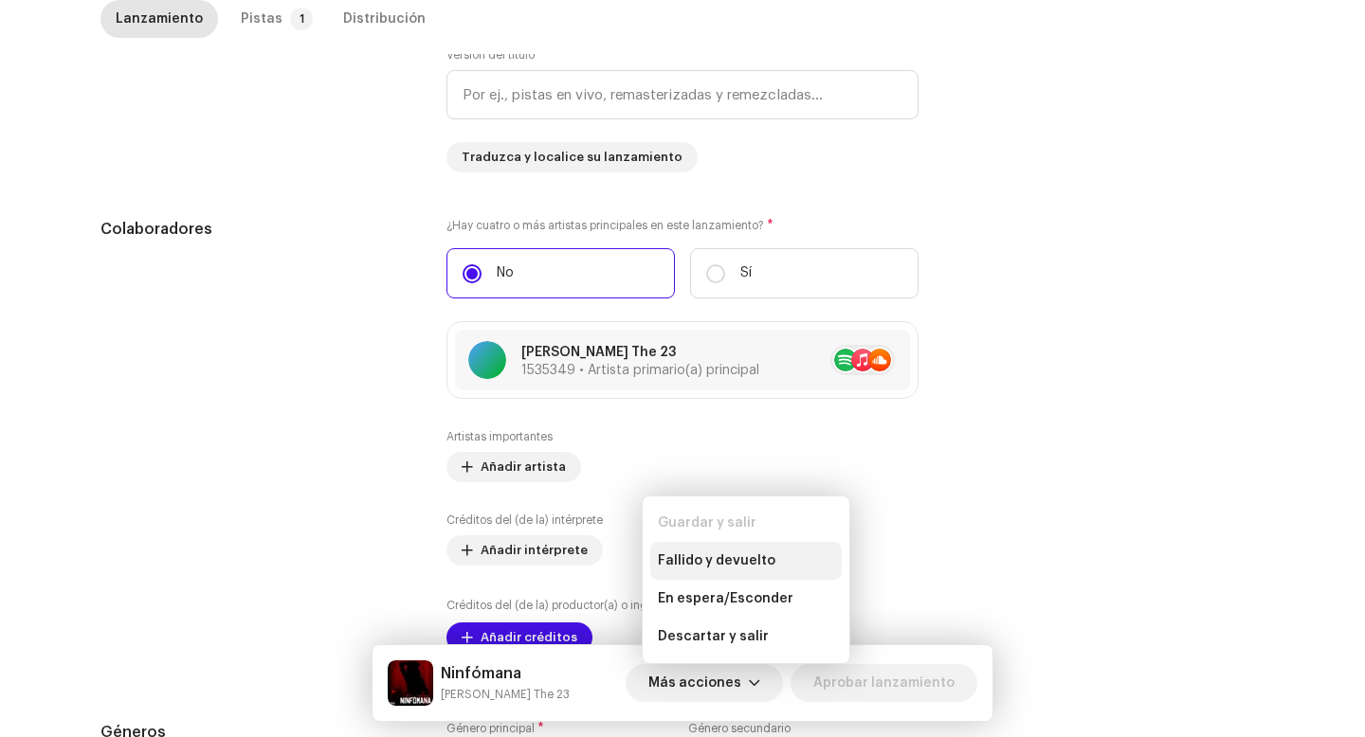
click at [715, 561] on span "Fallido y devuelto" at bounding box center [717, 561] width 118 height 15
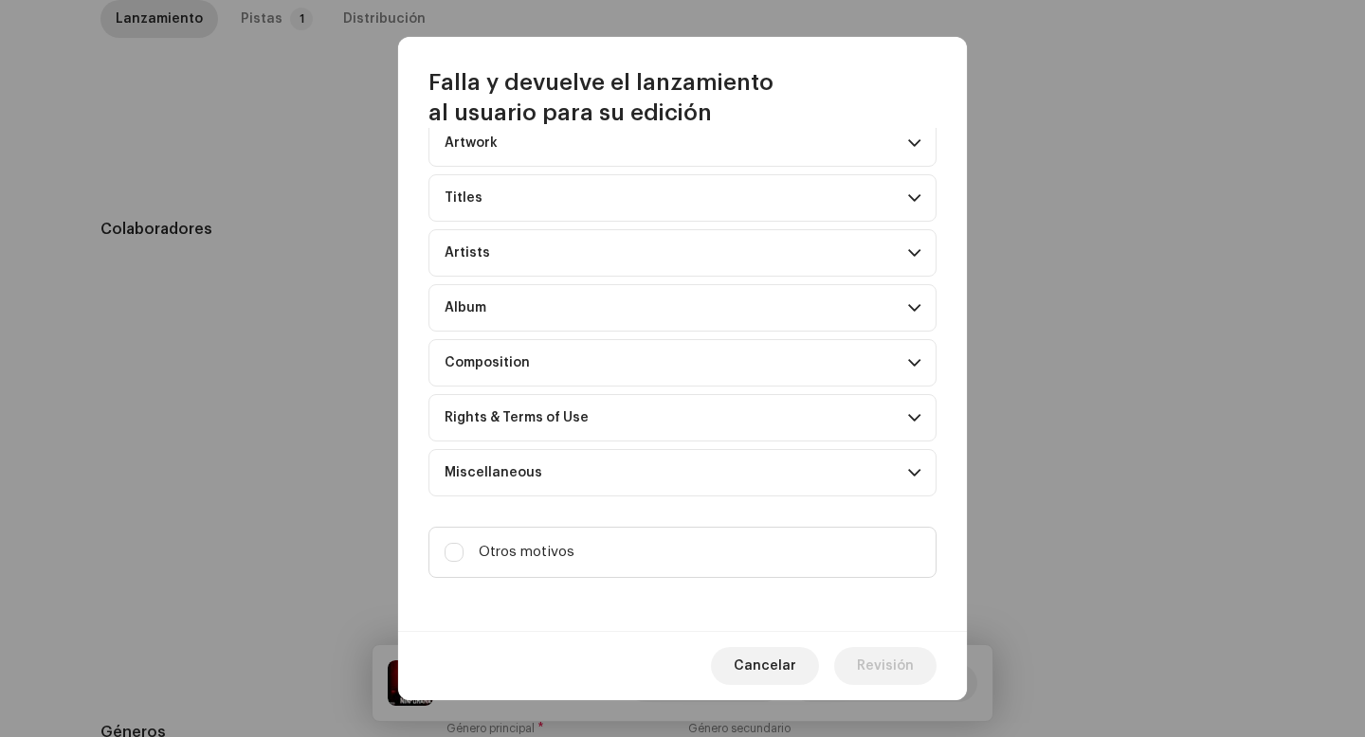
click at [720, 574] on label "Otros motivos" at bounding box center [682, 552] width 508 height 51
click at [463, 562] on input "Otros motivos" at bounding box center [454, 552] width 19 height 19
checkbox input "true"
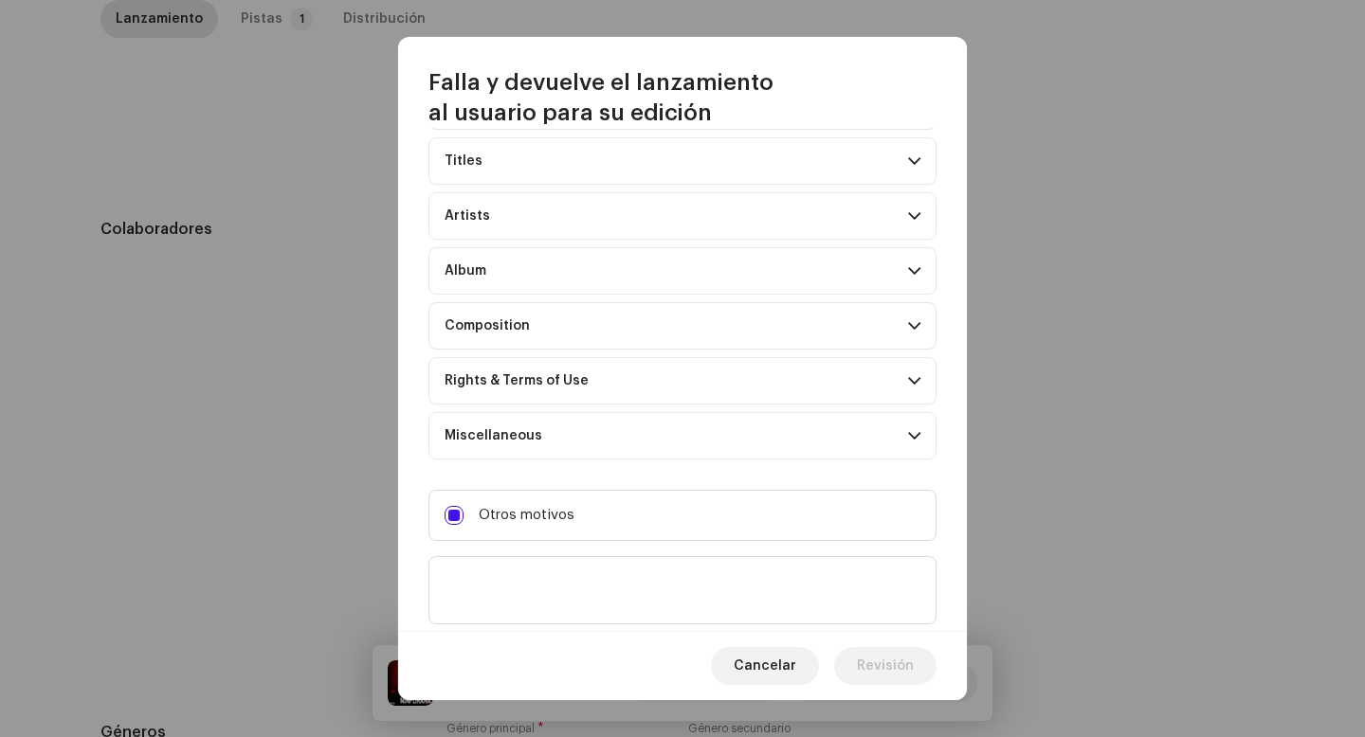
scroll to position [139, 0]
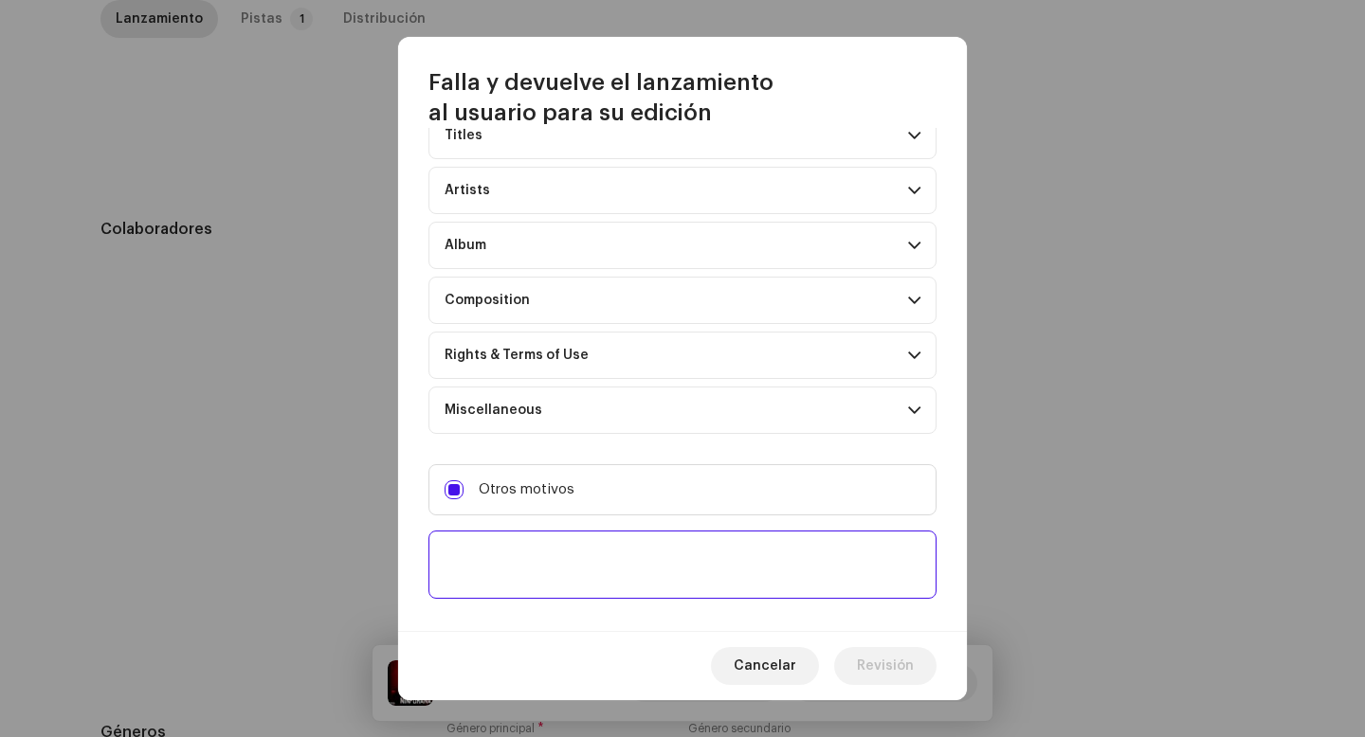
click at [720, 574] on textarea at bounding box center [682, 565] width 508 height 68
paste textarea "La política de las plataformas se ha actualizado y ahora es obligatorio incluir…"
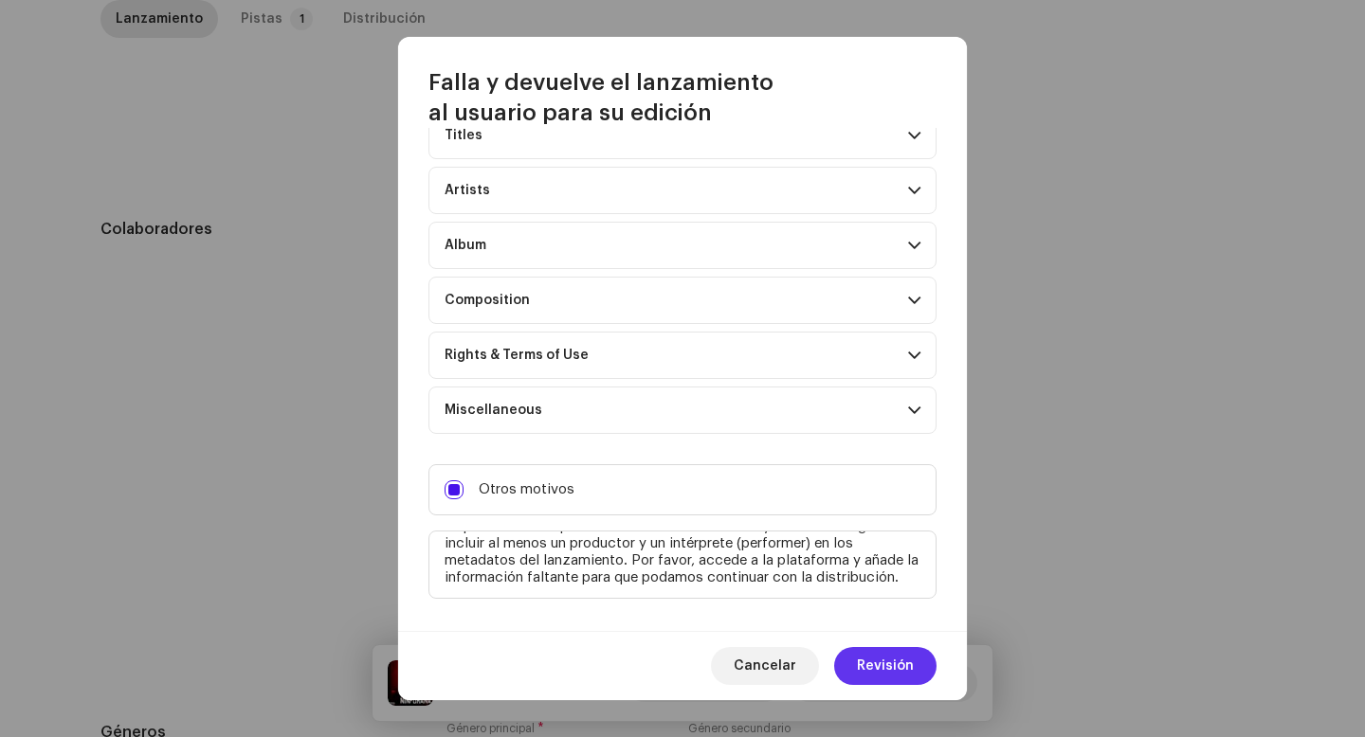
type textarea "La política de las plataformas se ha actualizado y ahora es obligatorio incluir…"
click at [868, 675] on span "Revisión" at bounding box center [885, 666] width 57 height 38
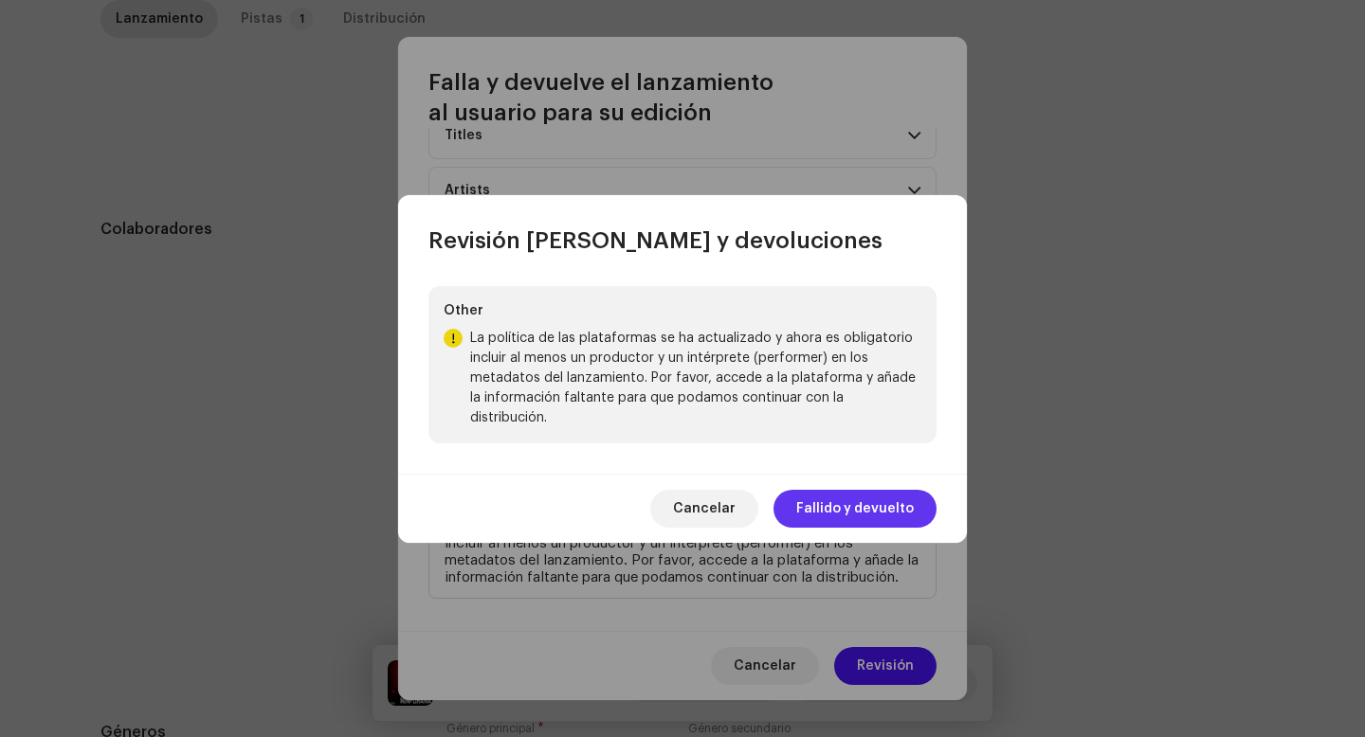
click at [844, 516] on span "Fallido y devuelto" at bounding box center [855, 509] width 118 height 38
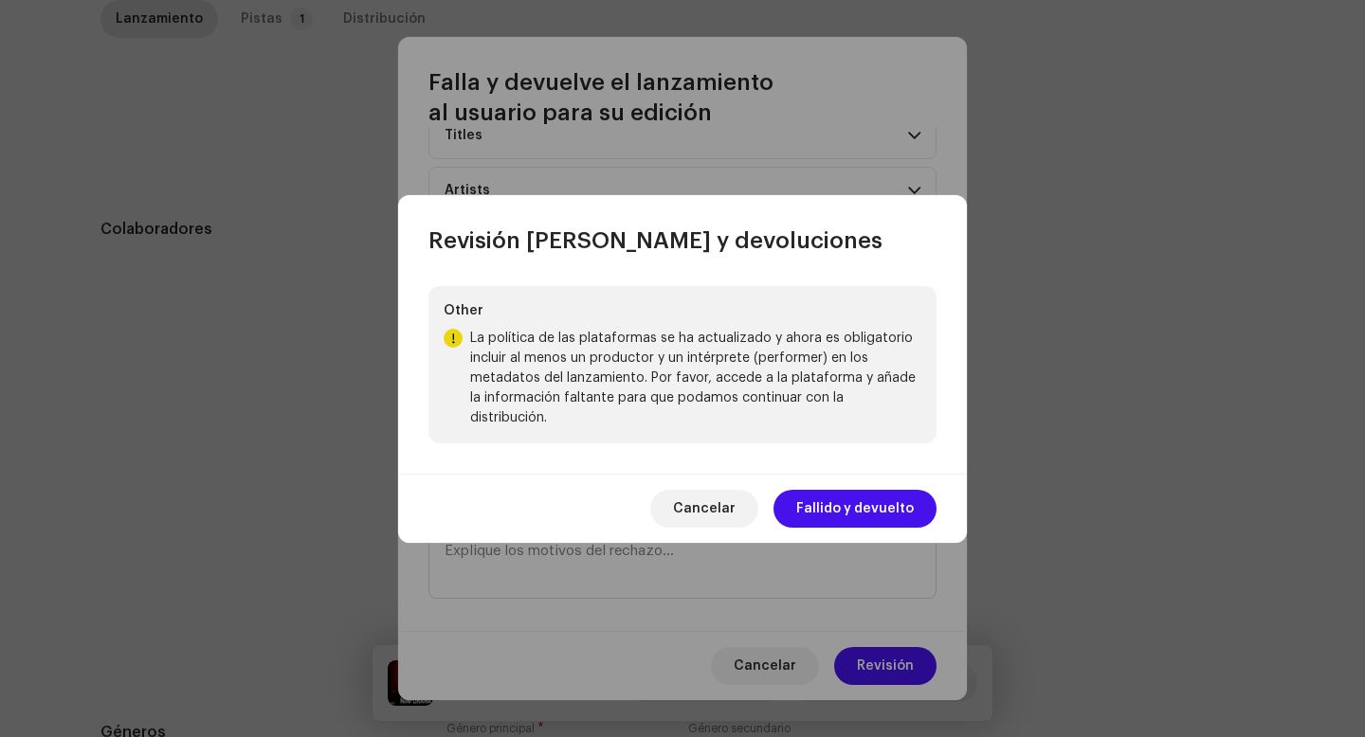
scroll to position [0, 0]
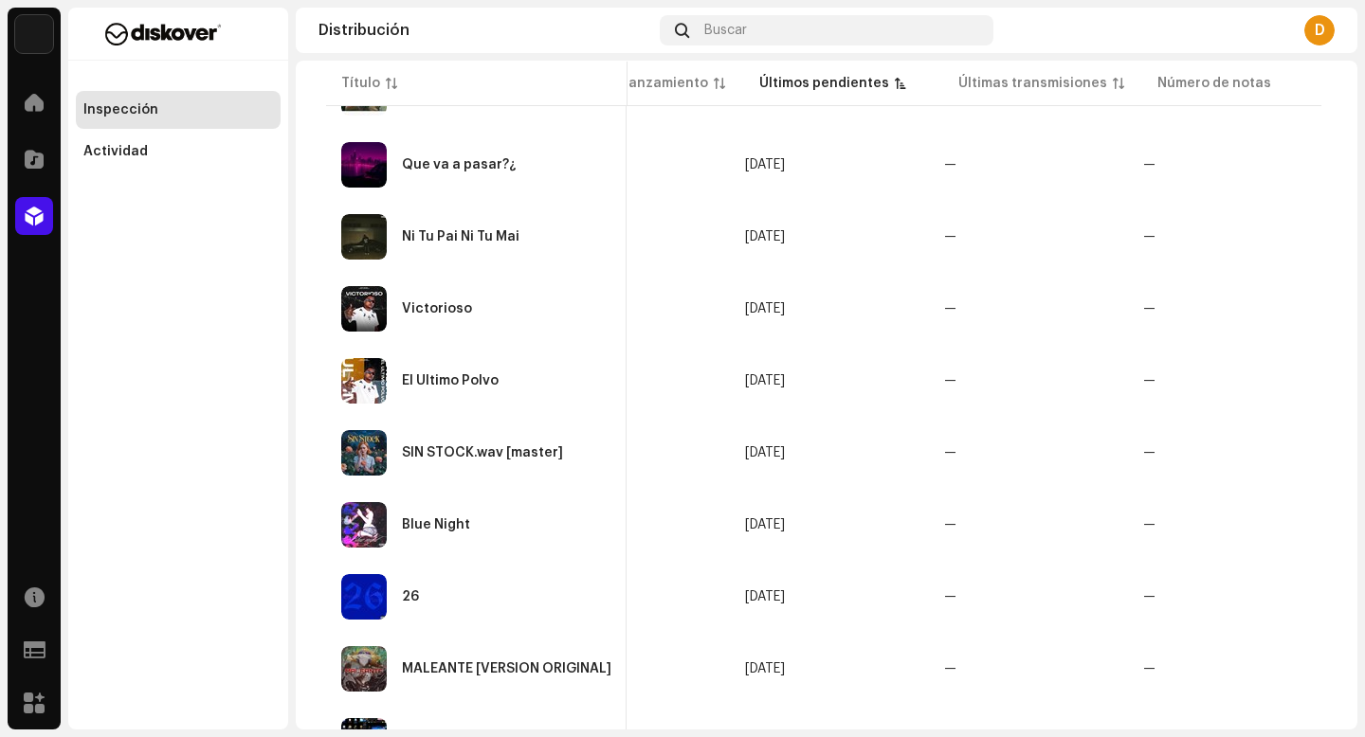
scroll to position [1421, 0]
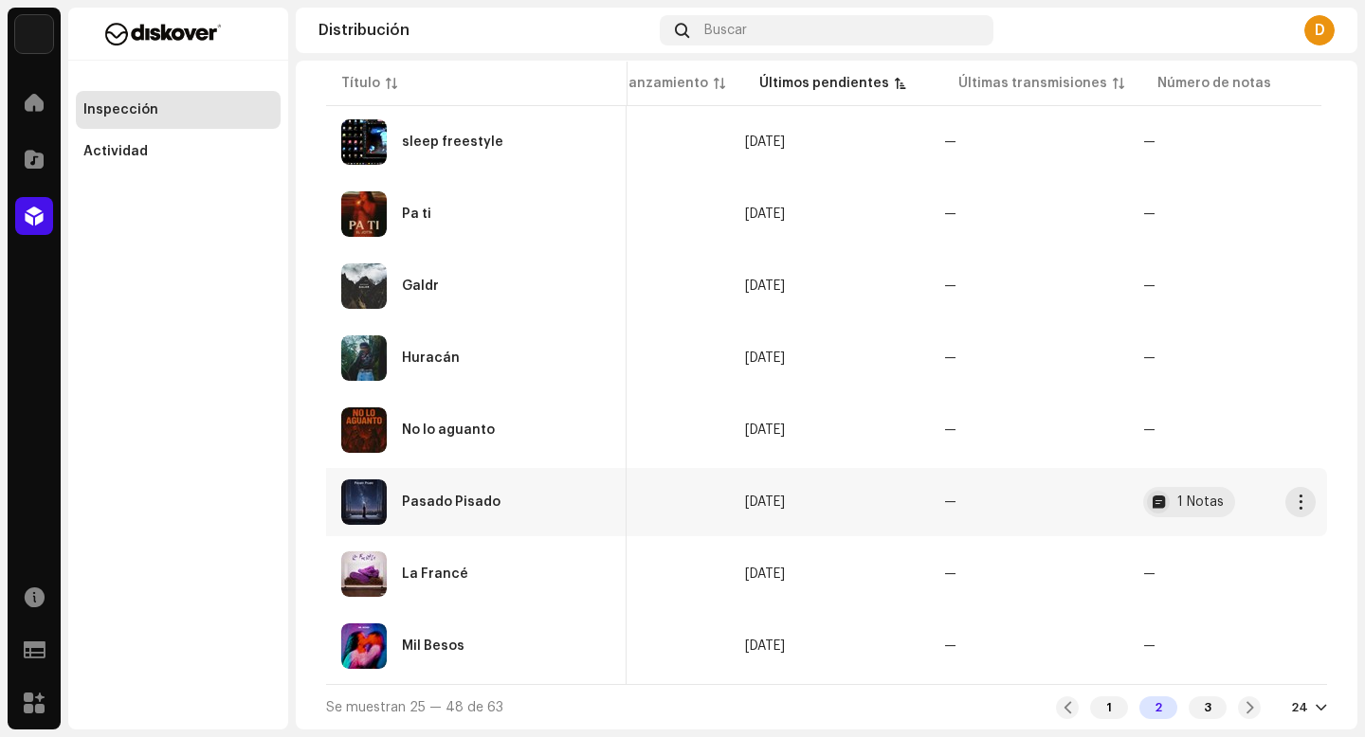
click at [535, 506] on div "Pasado Pisado" at bounding box center [476, 502] width 270 height 45
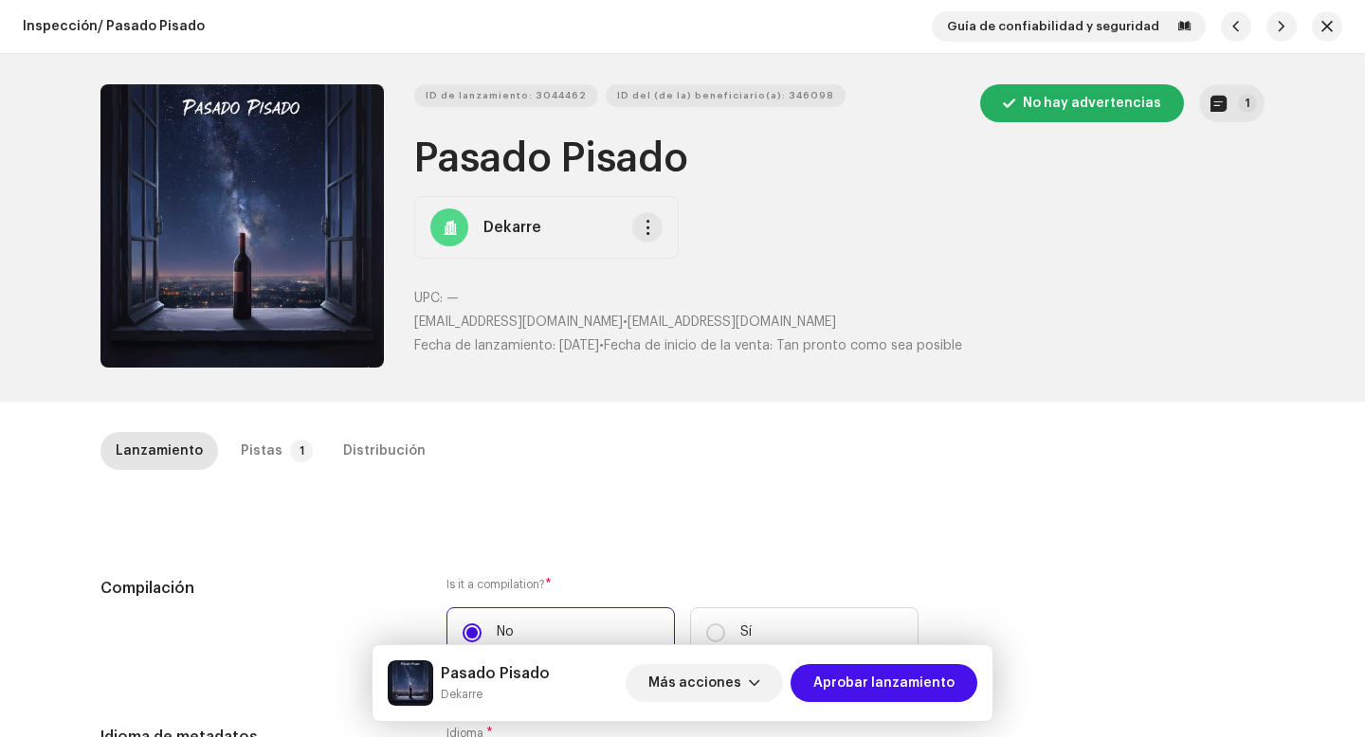
scroll to position [4, 0]
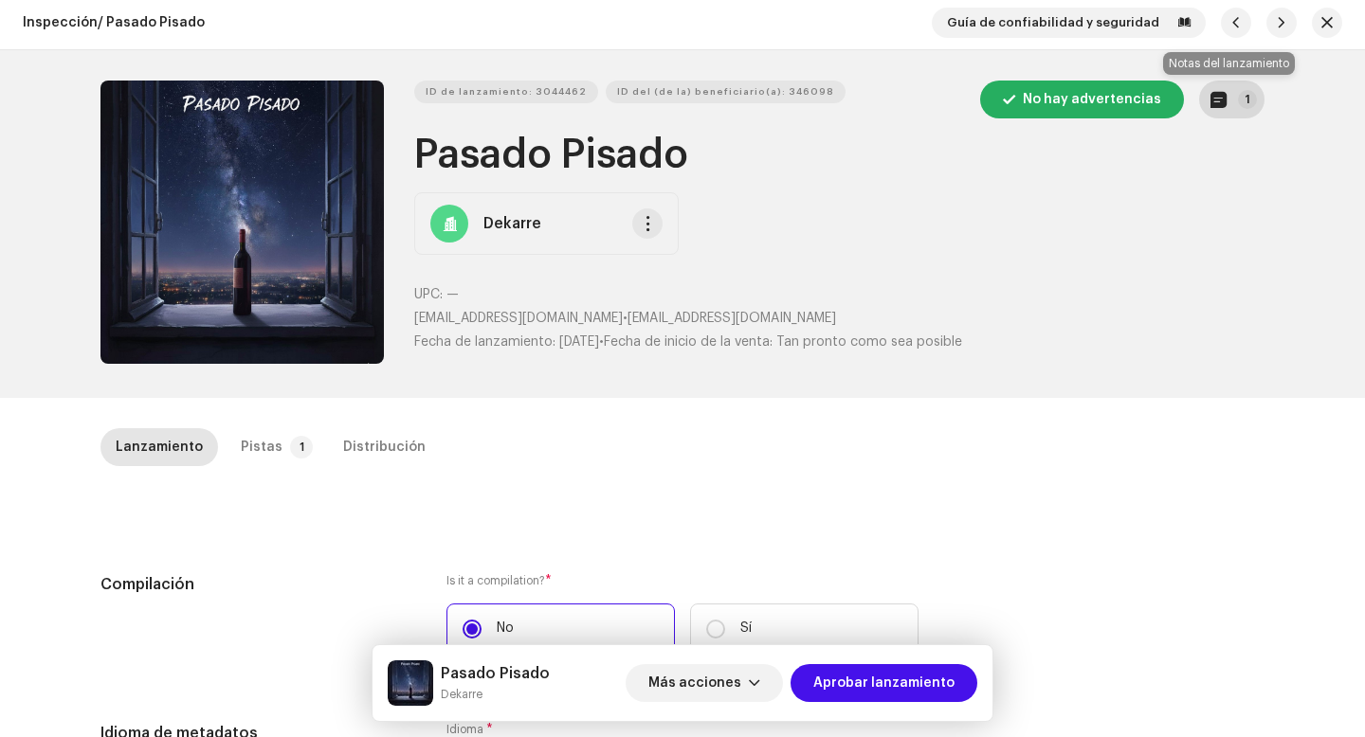
click at [1236, 106] on button "1" at bounding box center [1231, 100] width 65 height 38
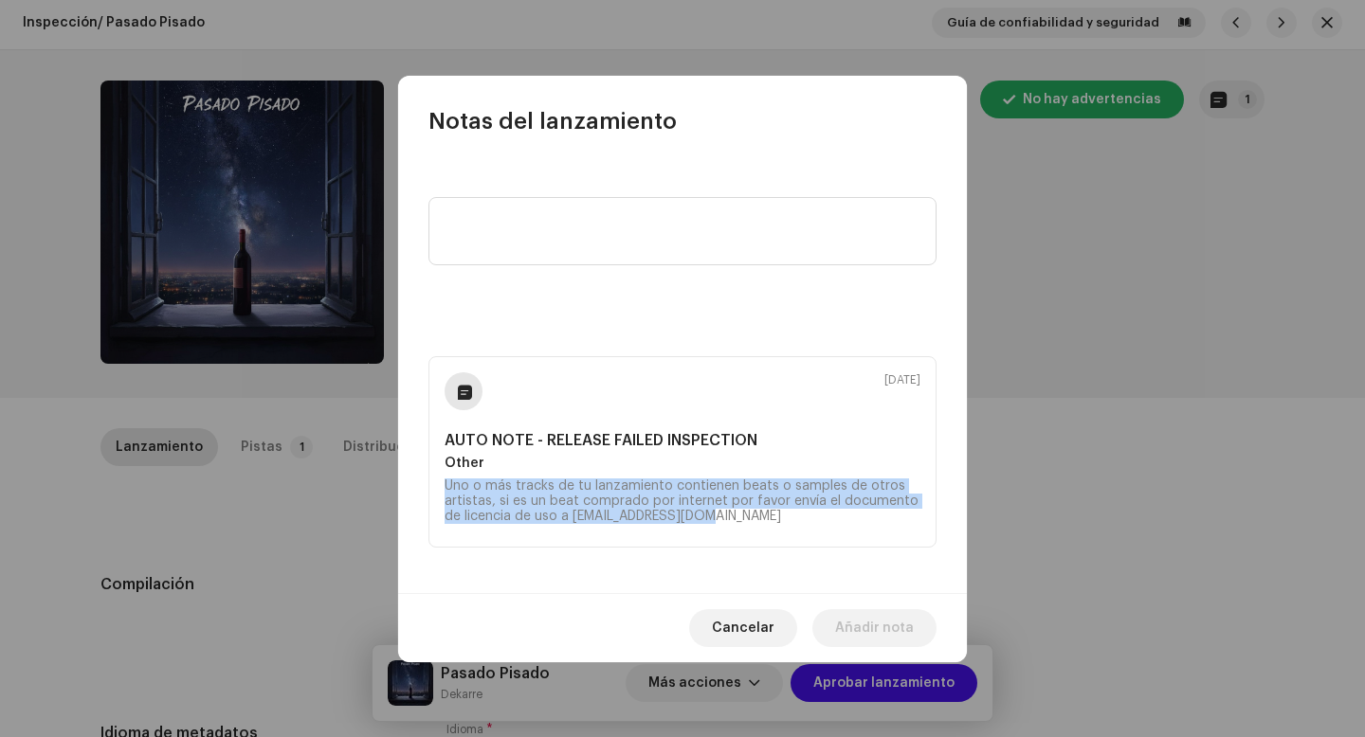
drag, startPoint x: 736, startPoint y: 531, endPoint x: 444, endPoint y: 476, distance: 298.0
click at [444, 476] on div "7 oct 2025 AUTO NOTE - RELEASE FAILED INSPECTION Other Uno o más tracks de tu l…" at bounding box center [682, 451] width 508 height 191
copy div "Uno o más tracks de tu lanzamiento contienen beats o samples de otros artistas,…"
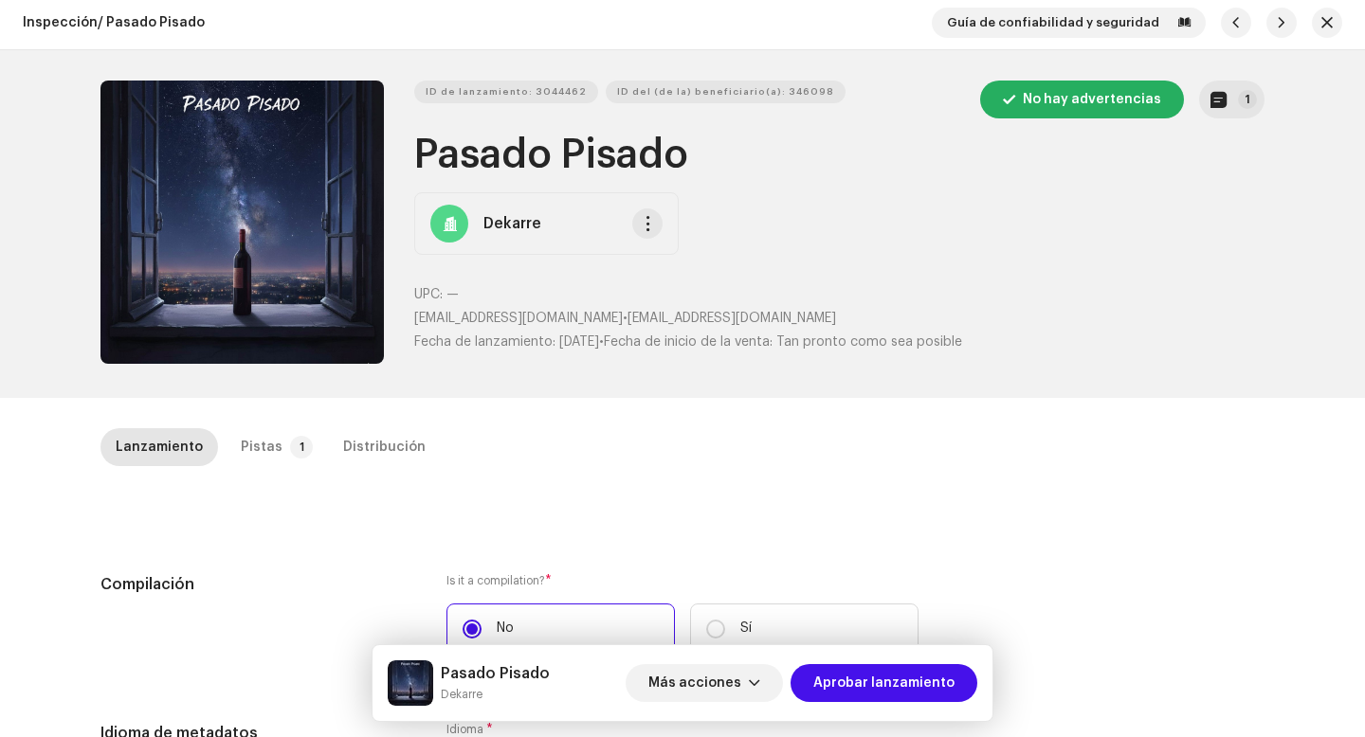
click at [292, 522] on div "Notas del lanzamiento 7 oct 2025 AUTO NOTE - RELEASE FAILED INSPECTION Other Un…" at bounding box center [682, 368] width 1365 height 737
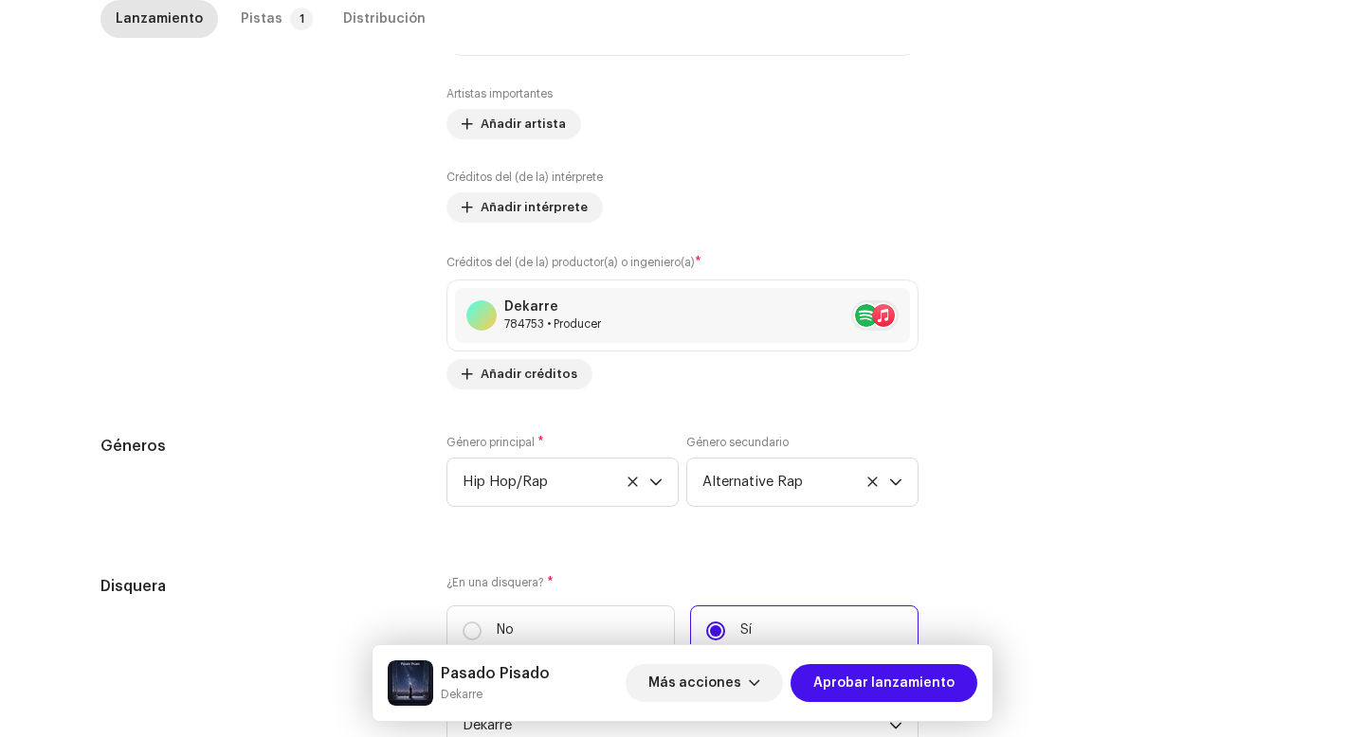
scroll to position [1704, 0]
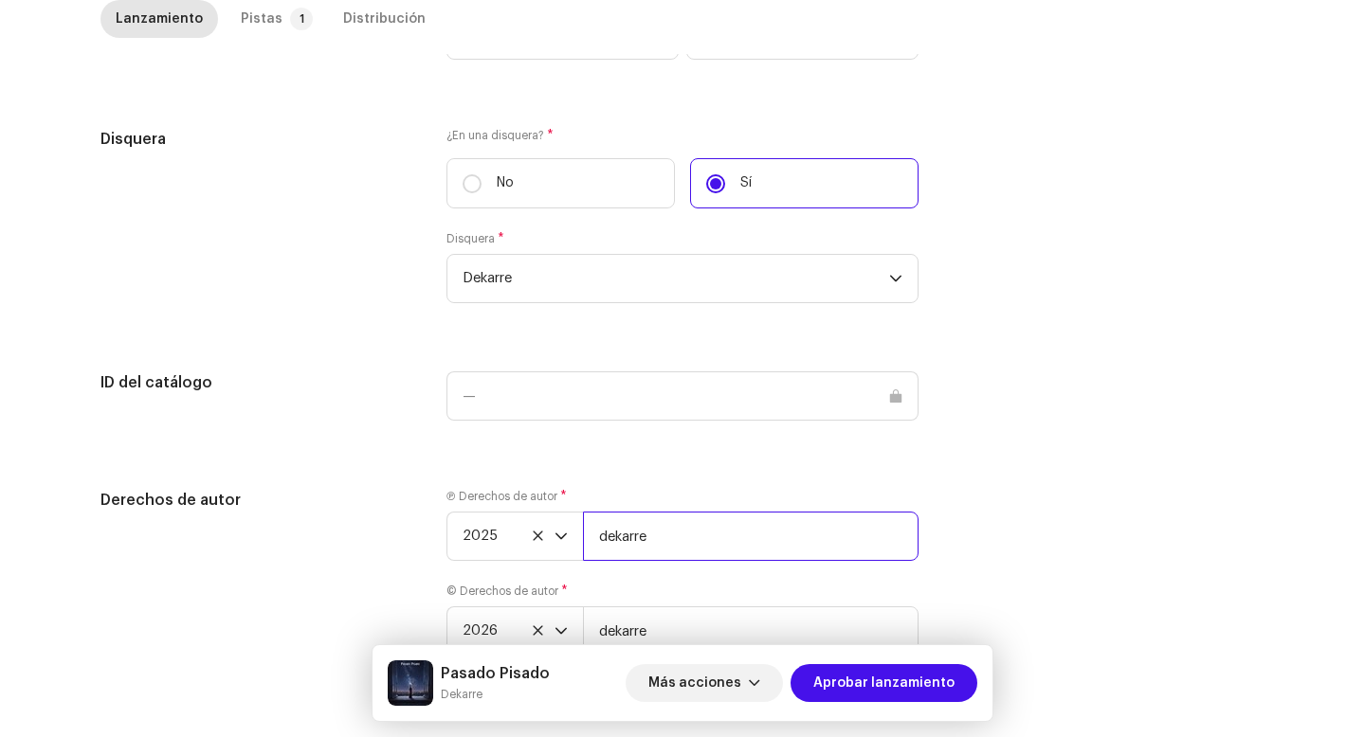
click at [619, 533] on input "dekarre" at bounding box center [751, 536] width 336 height 49
click at [674, 535] on input "dekarre" at bounding box center [751, 536] width 336 height 49
type input "dekarre | Distributed by Diskover Co."
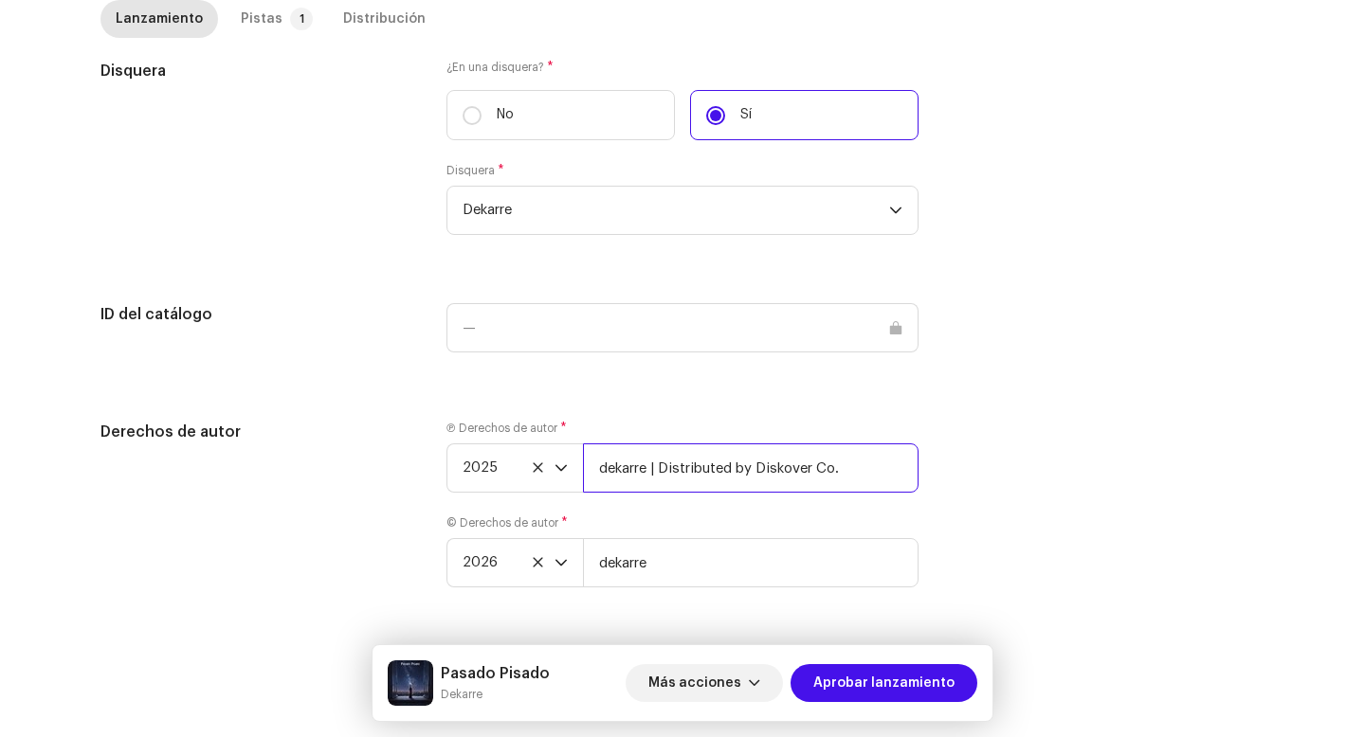
scroll to position [1782, 0]
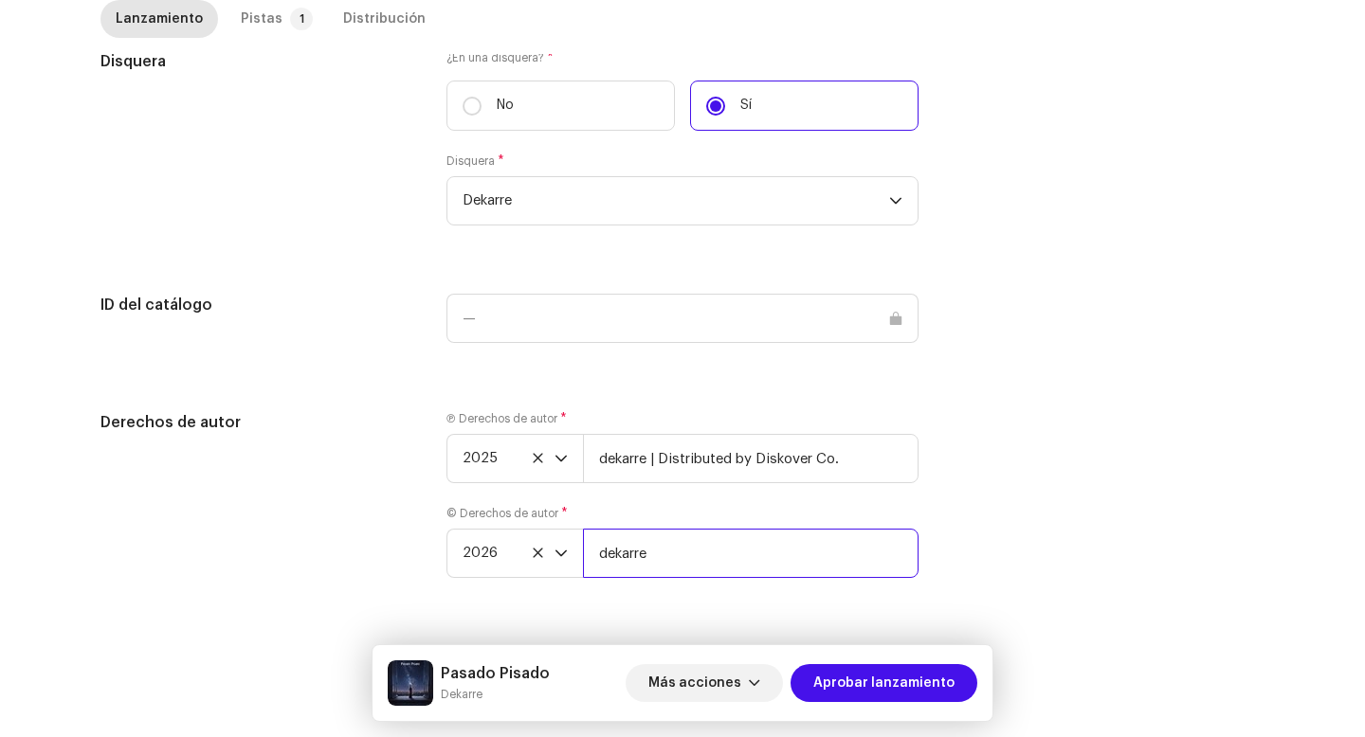
click at [683, 554] on input "dekarre" at bounding box center [751, 553] width 336 height 49
type input "dekarre | Distributed by Diskover Co."
click at [556, 551] on div "dropdown trigger" at bounding box center [560, 553] width 13 height 47
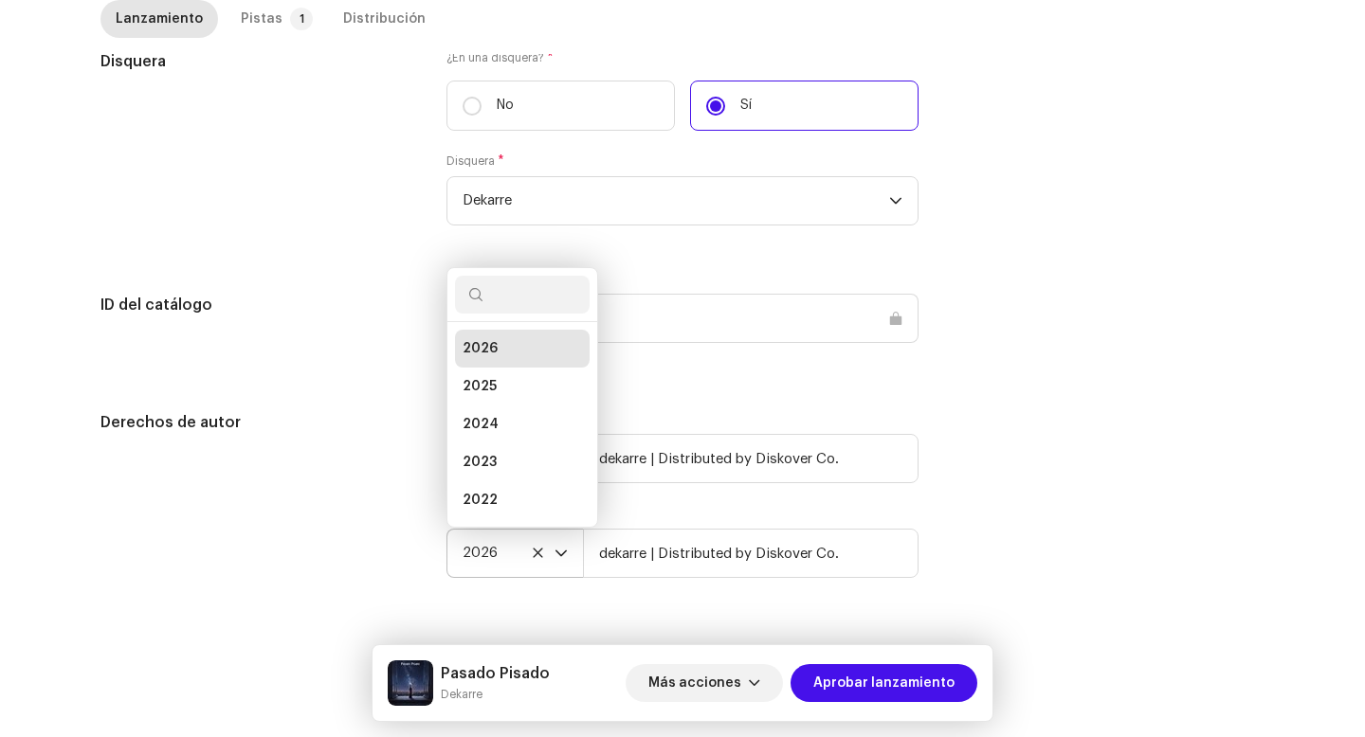
scroll to position [8, 0]
click at [499, 375] on li "2025" at bounding box center [522, 379] width 135 height 38
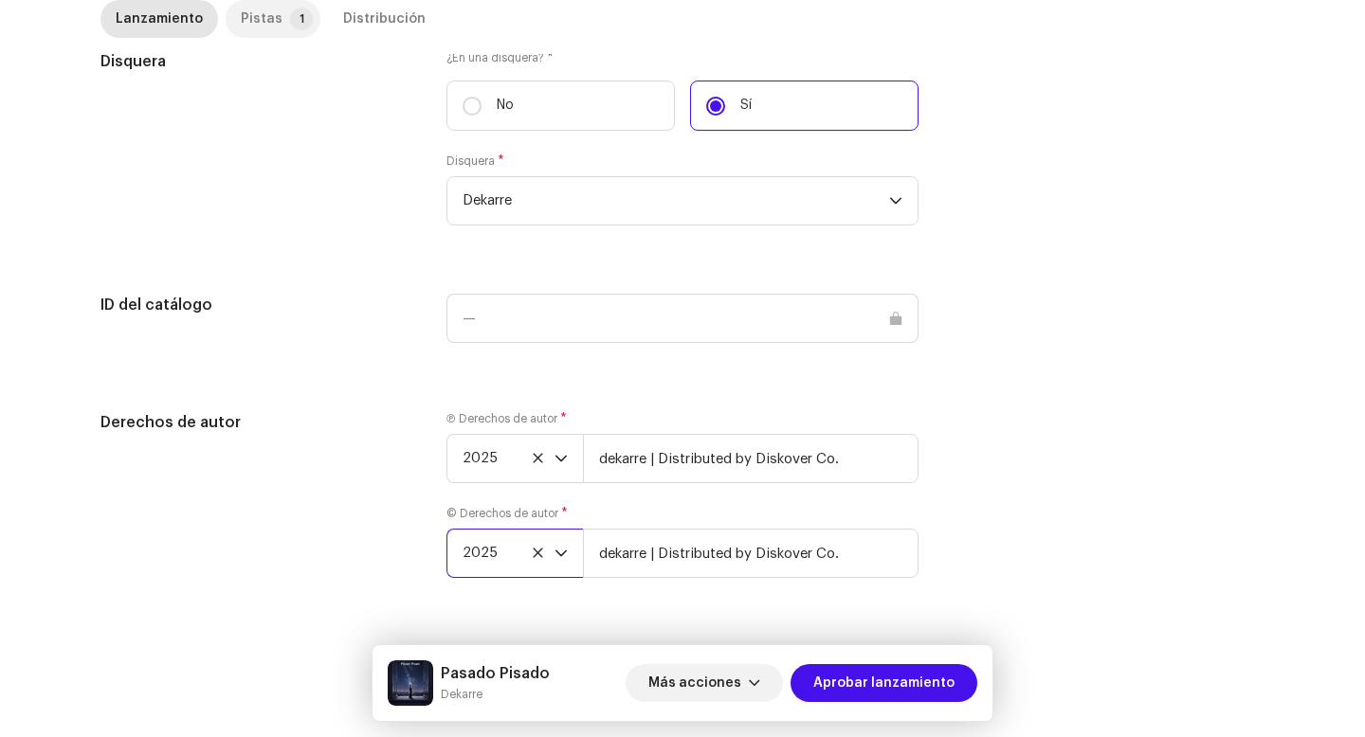
click at [265, 23] on div "Pistas" at bounding box center [262, 19] width 42 height 38
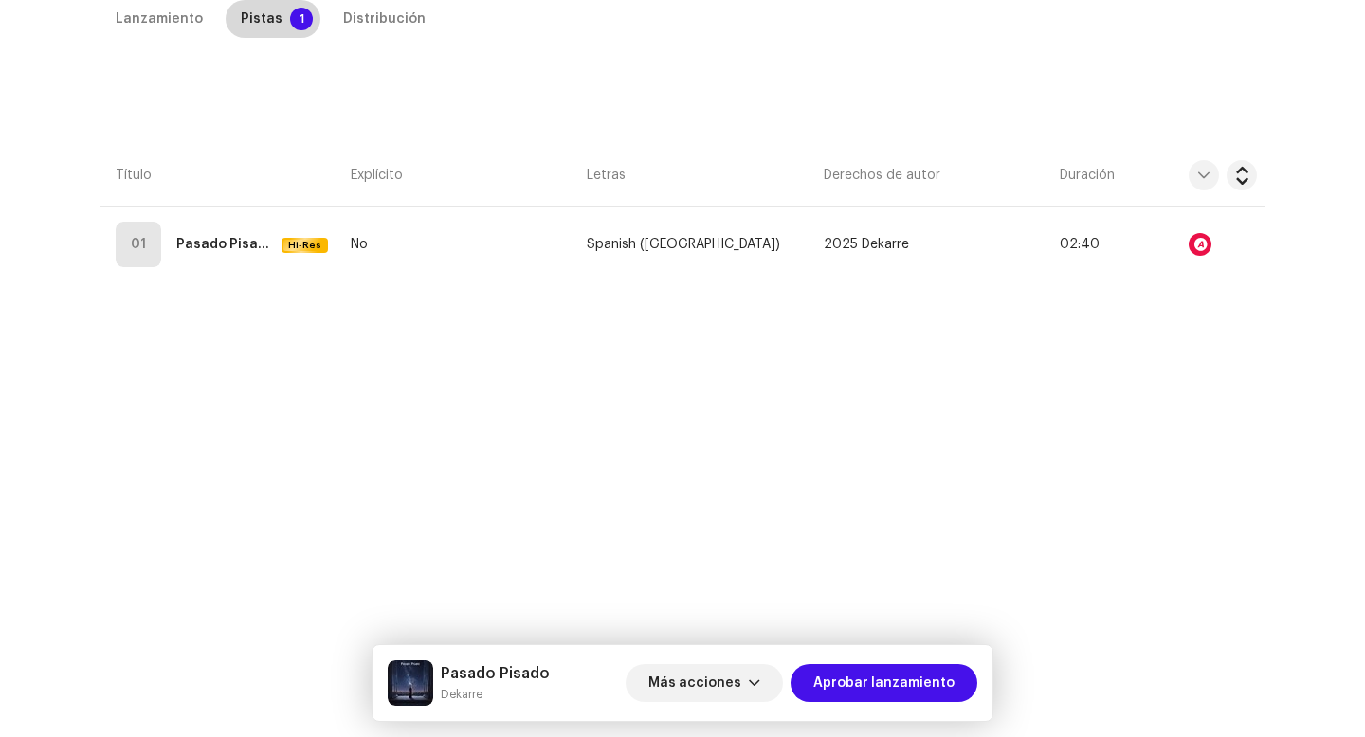
scroll to position [432, 0]
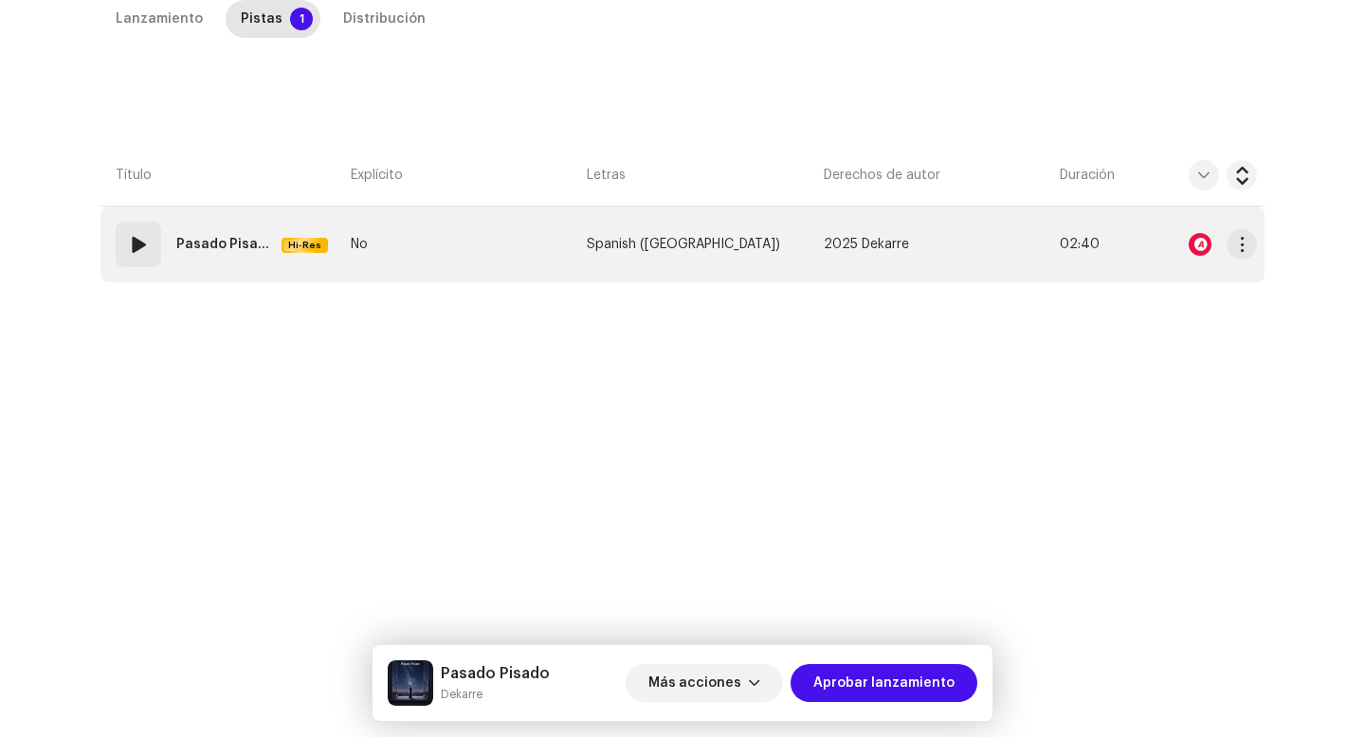
click at [208, 269] on td "01 Pasado Pisado Hi-Res" at bounding box center [221, 245] width 243 height 76
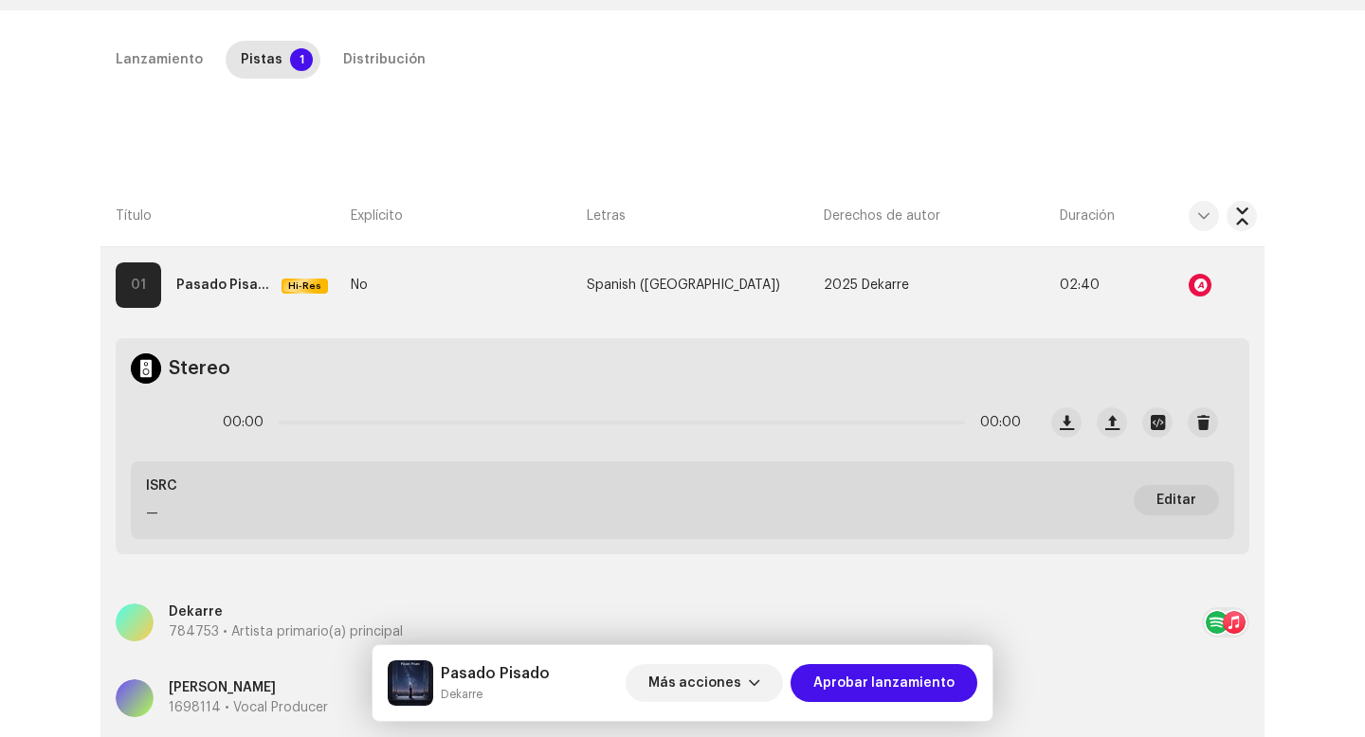
scroll to position [338, 0]
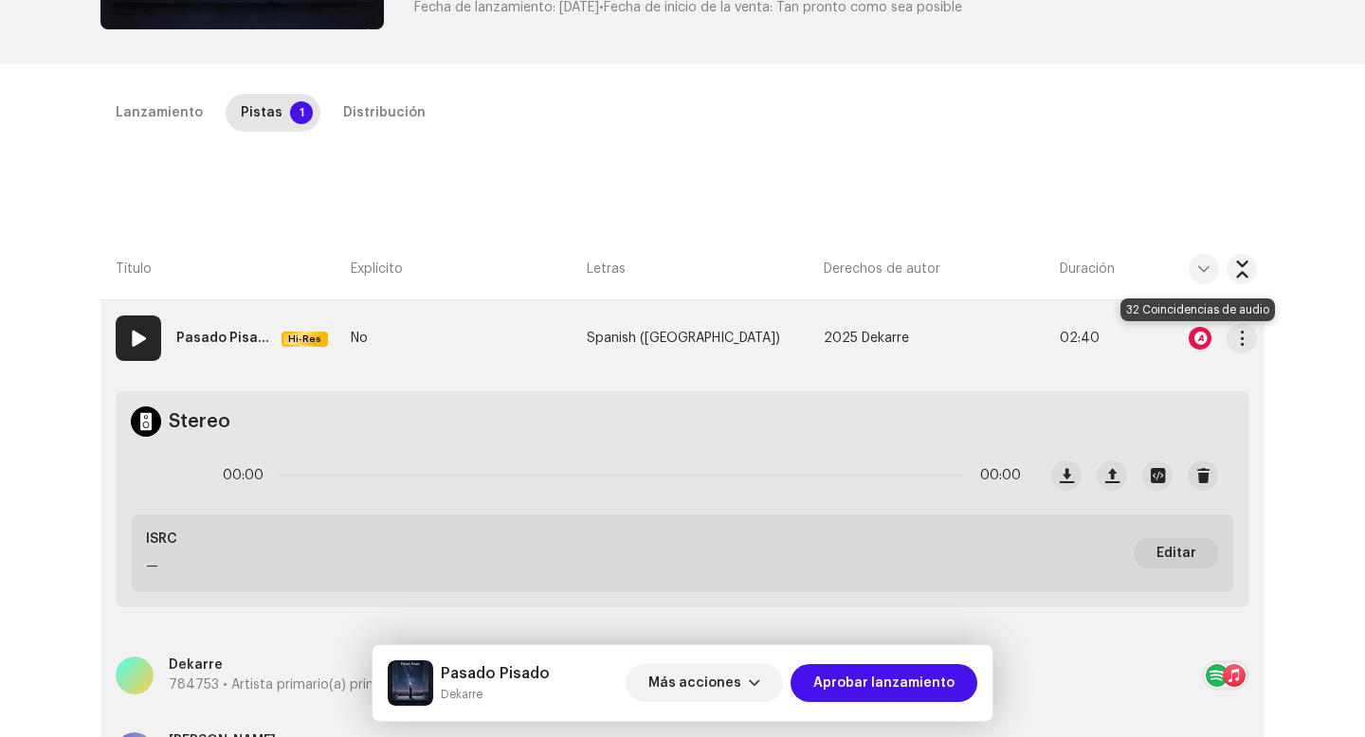
click at [1189, 340] on div at bounding box center [1200, 338] width 23 height 23
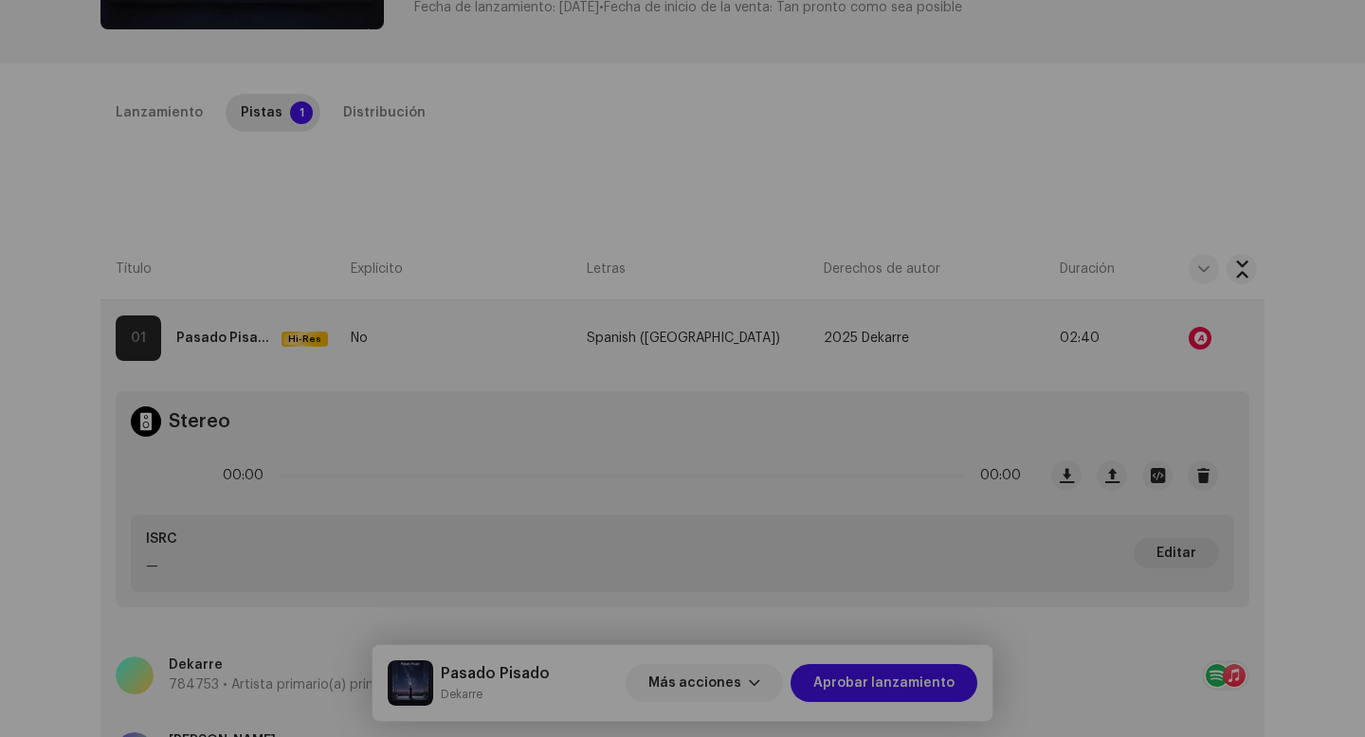
click at [1144, 118] on div "Reconocimiento de audio por Remezclas o muestras 31 Canción versionada 1 Todos …" at bounding box center [682, 368] width 1365 height 737
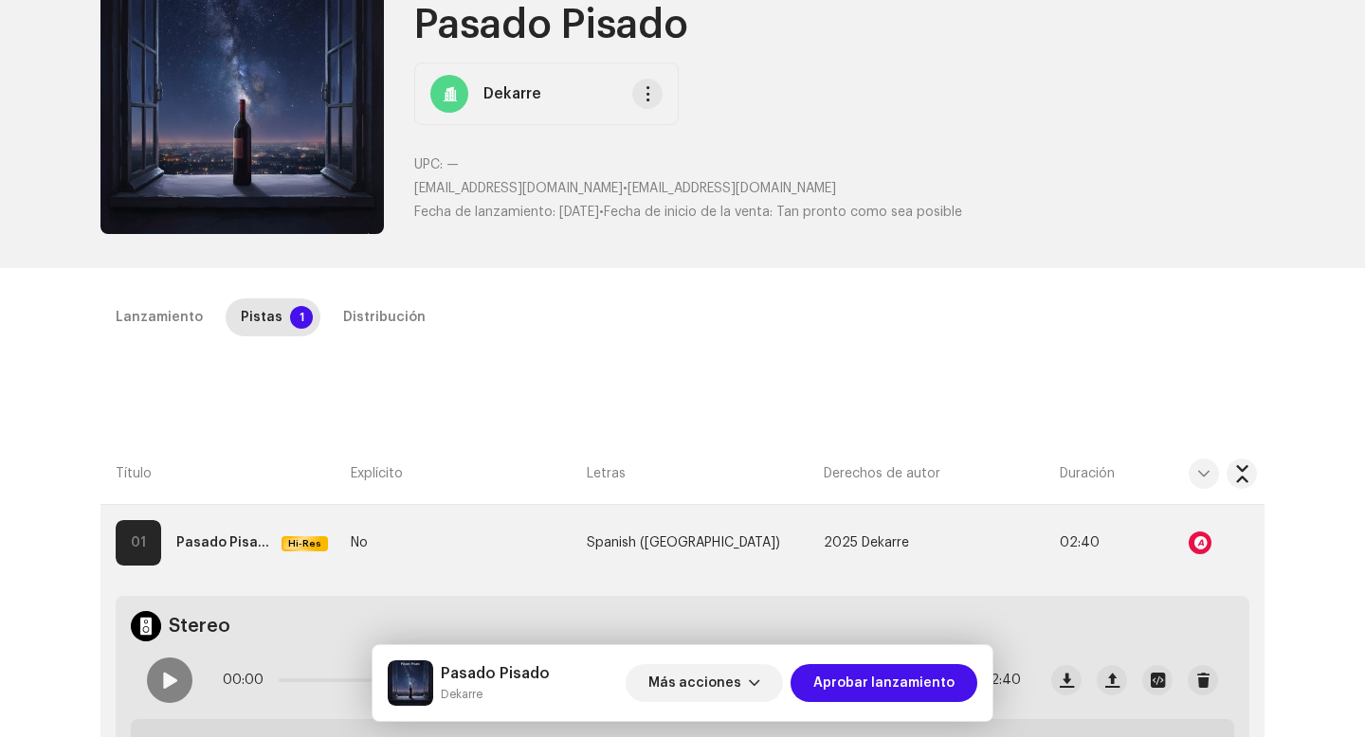
scroll to position [0, 0]
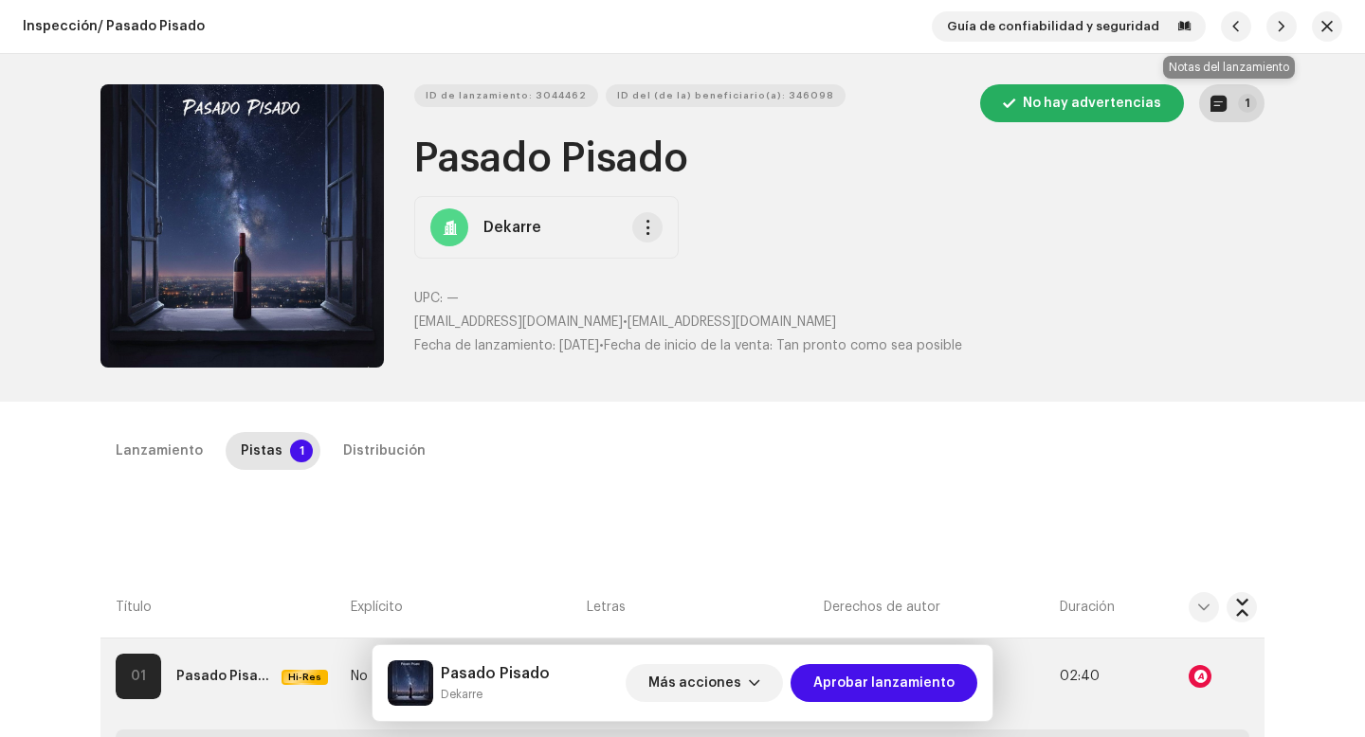
click at [1239, 84] on button "1" at bounding box center [1231, 103] width 65 height 38
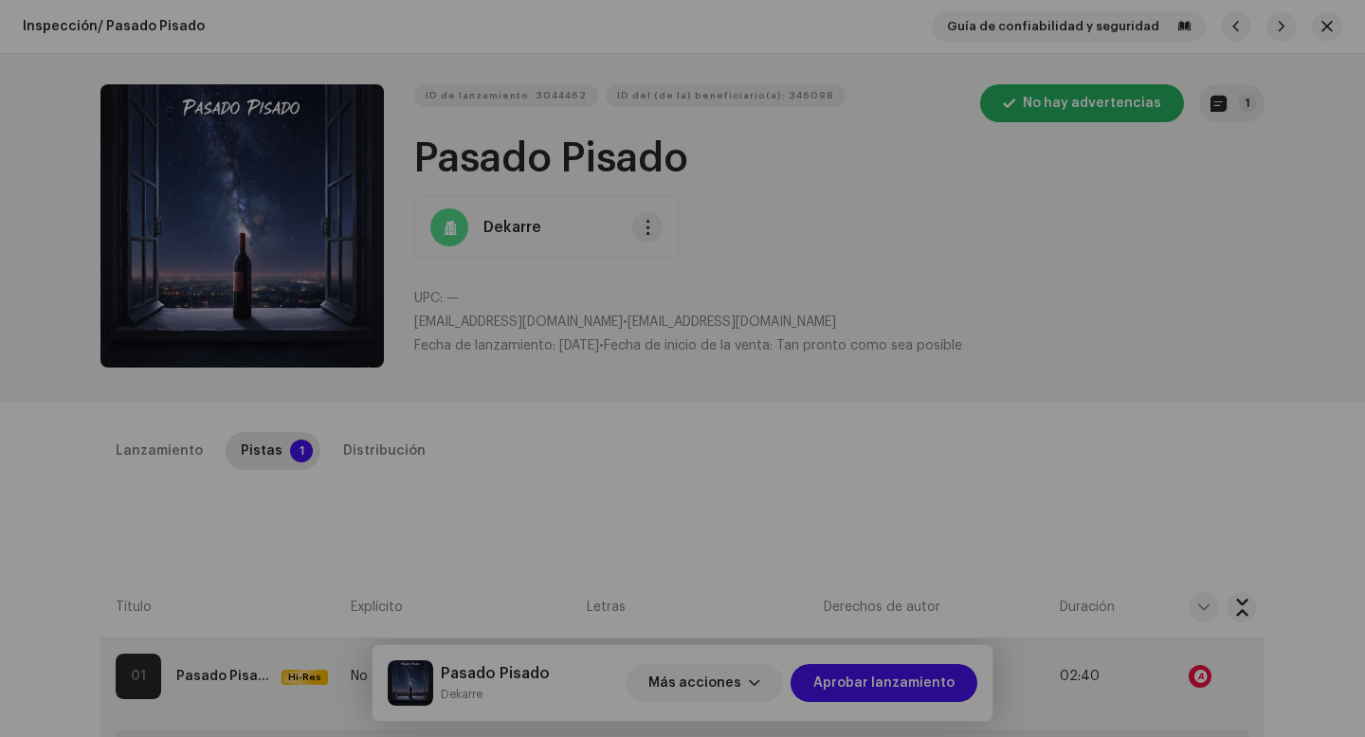
click at [1152, 339] on div "Notas del lanzamiento 7 oct 2025 AUTO NOTE - RELEASE FAILED INSPECTION Other Un…" at bounding box center [682, 368] width 1365 height 737
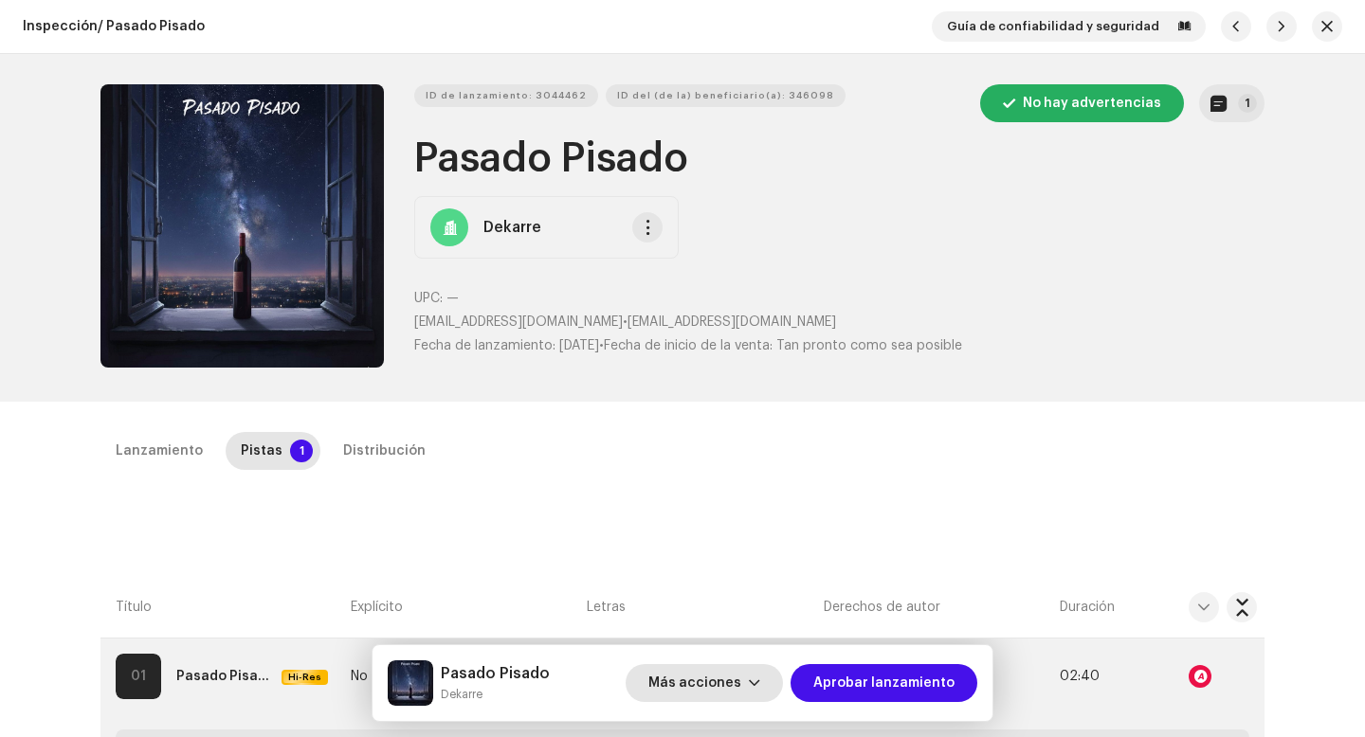
click at [741, 680] on span "Más acciones" at bounding box center [694, 683] width 93 height 38
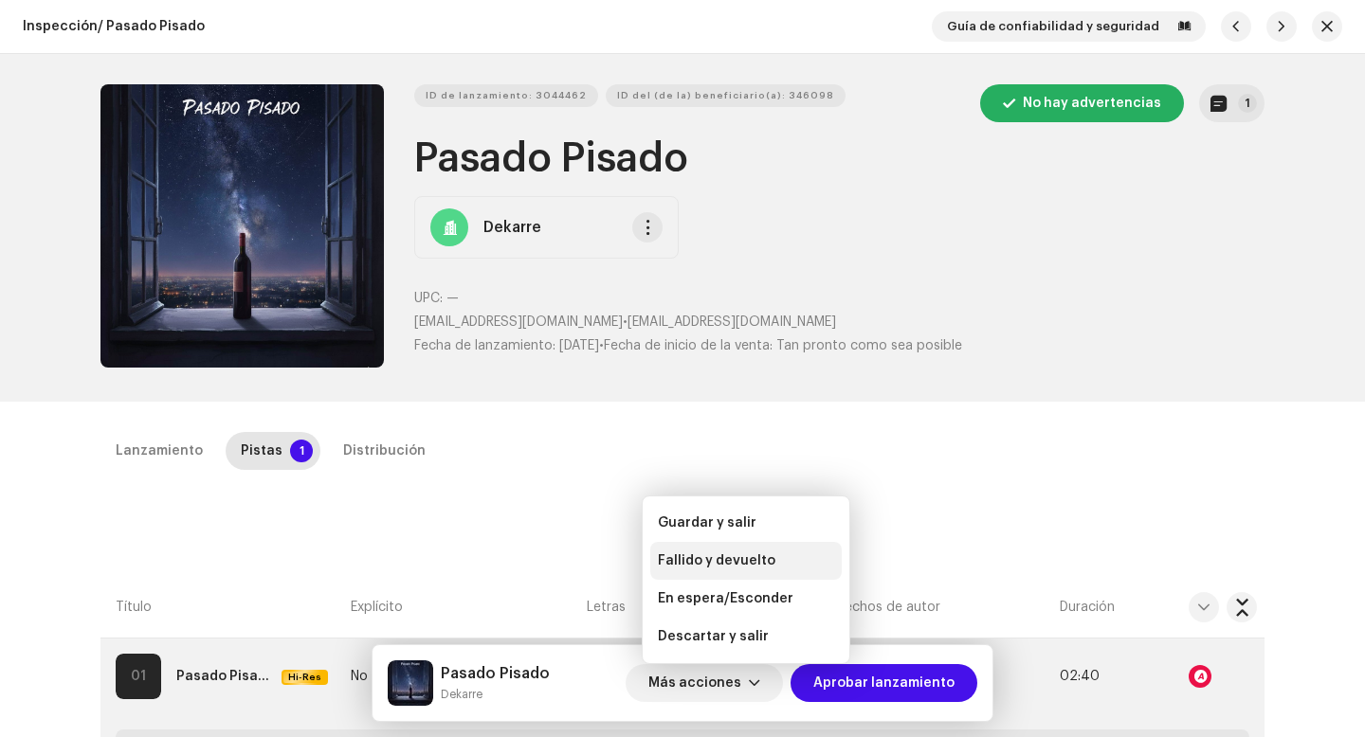
click at [751, 562] on span "Fallido y devuelto" at bounding box center [717, 561] width 118 height 15
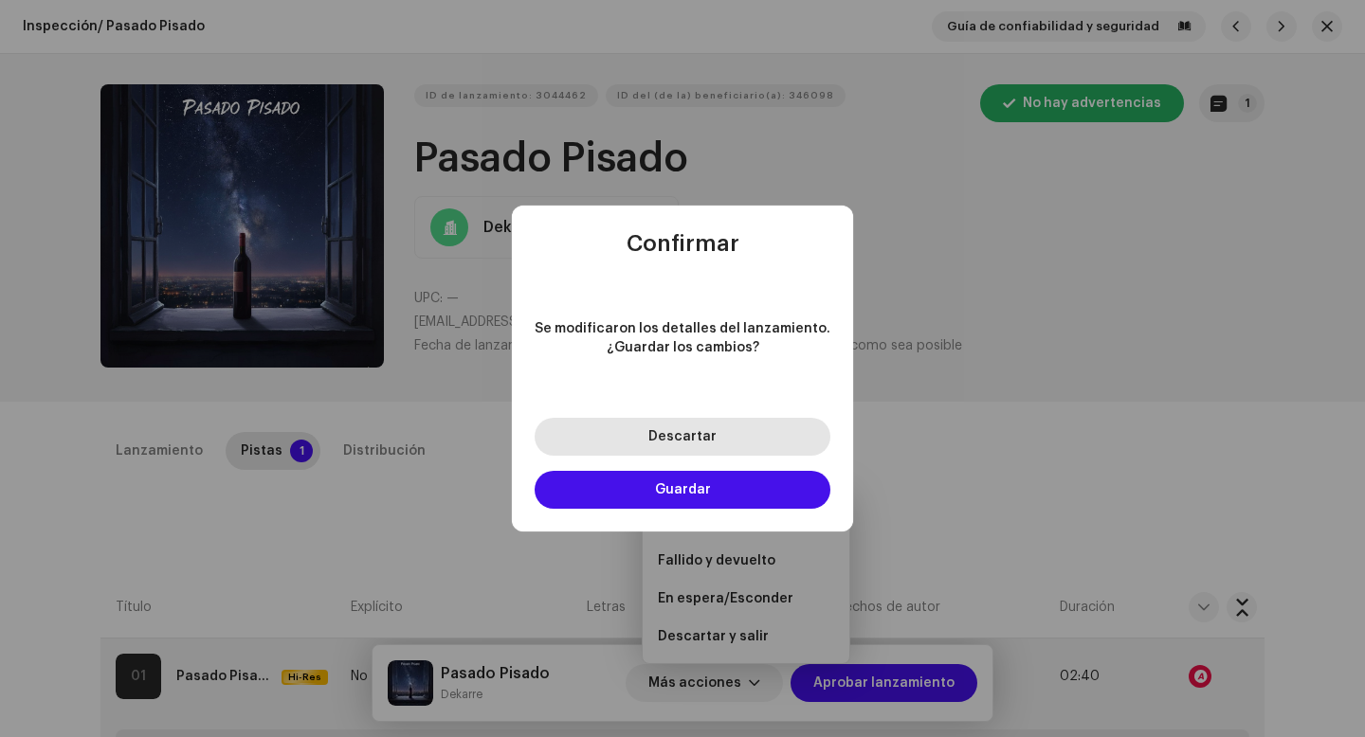
click at [740, 440] on button "Descartar" at bounding box center [683, 437] width 296 height 38
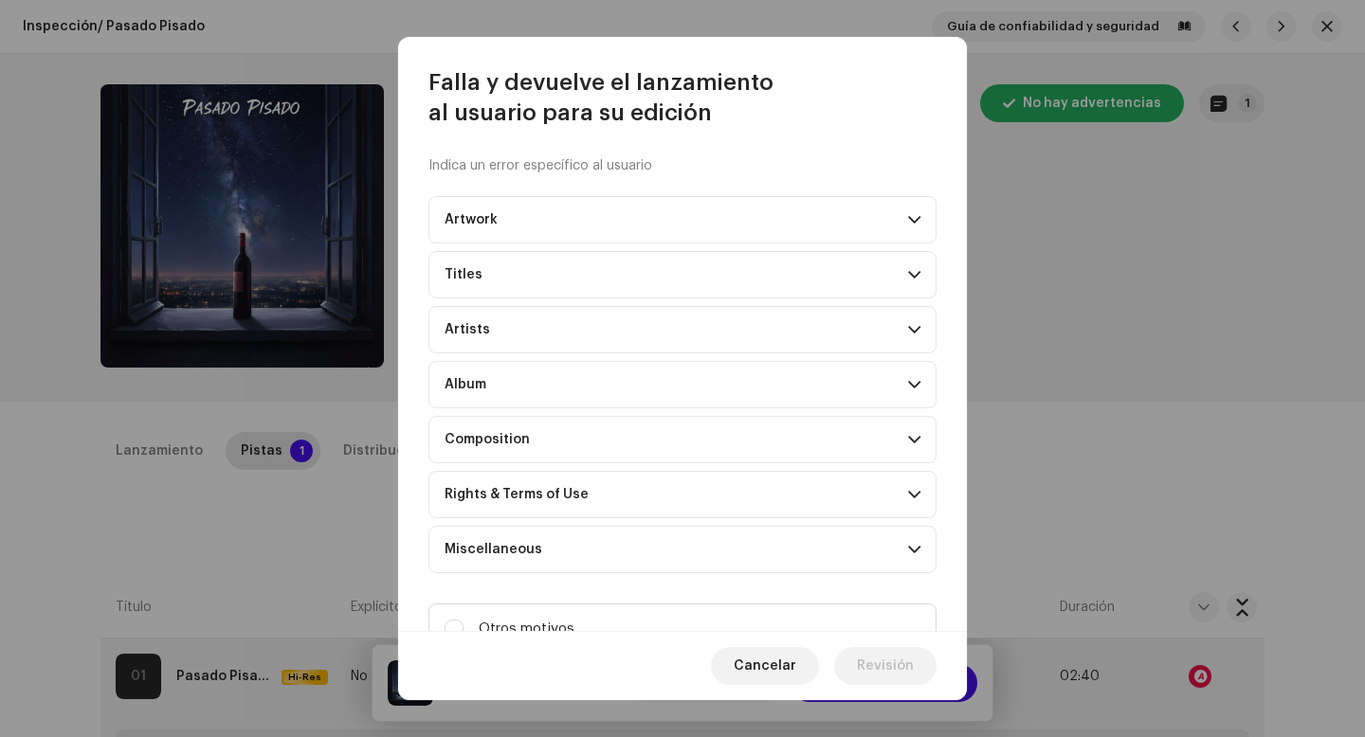
scroll to position [77, 0]
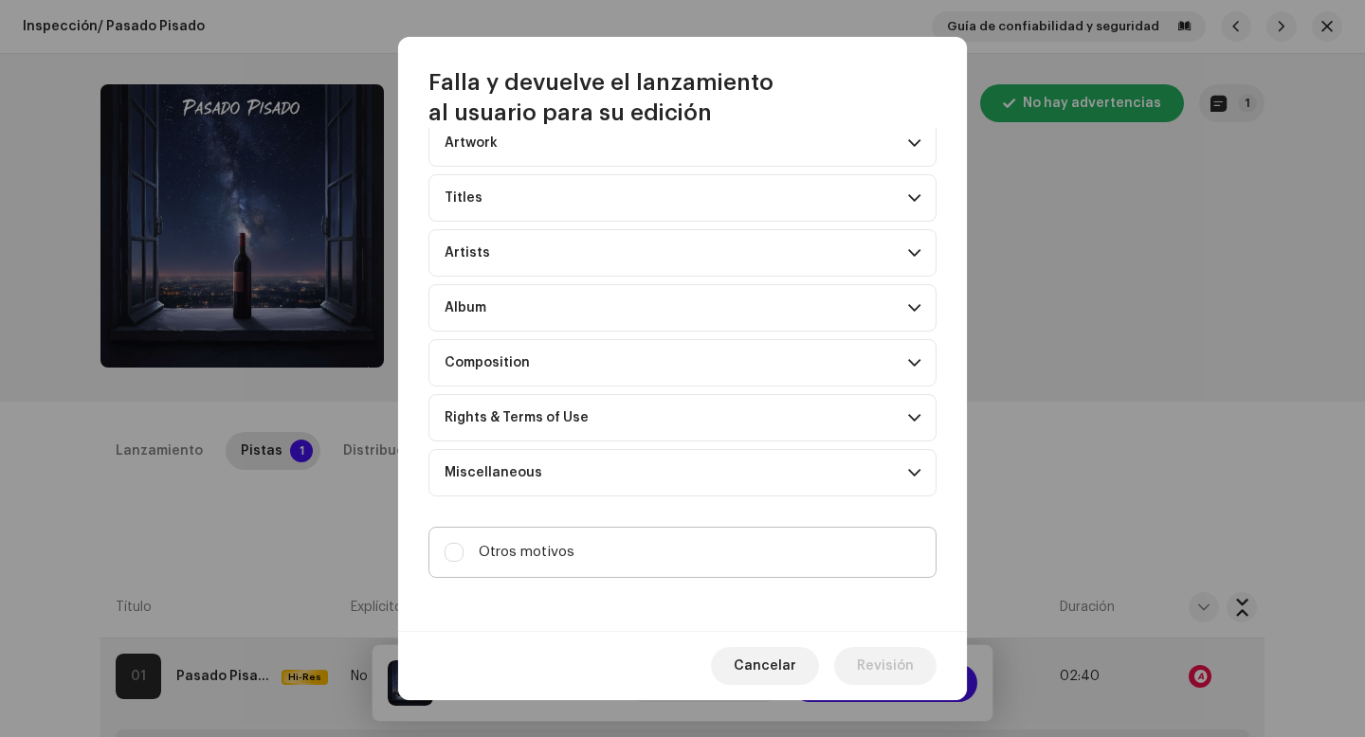
click at [655, 555] on label "Otros motivos" at bounding box center [682, 552] width 508 height 51
click at [463, 555] on input "Otros motivos" at bounding box center [454, 552] width 19 height 19
checkbox input "true"
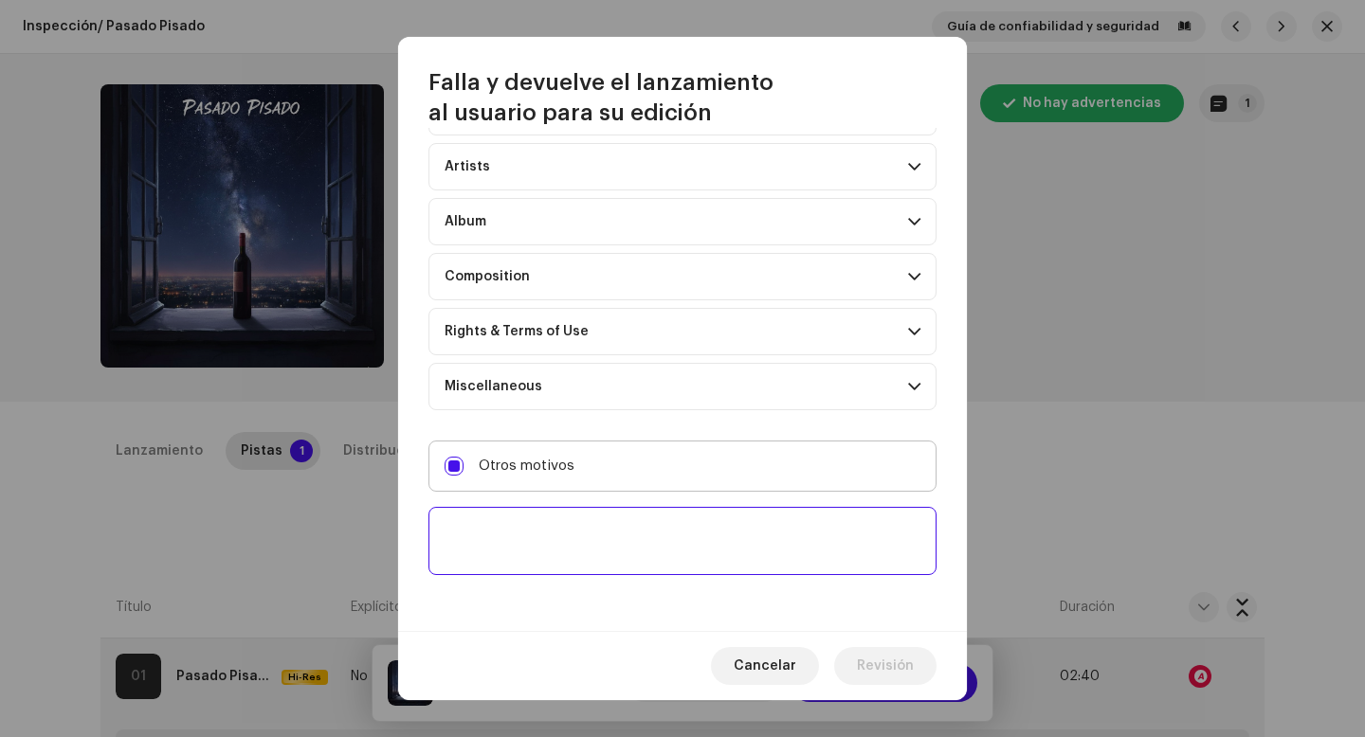
click at [655, 555] on textarea at bounding box center [682, 541] width 508 height 68
paste textarea "Uno o más tracks de tu lanzamiento contienen beats o samples de otros artistas,…"
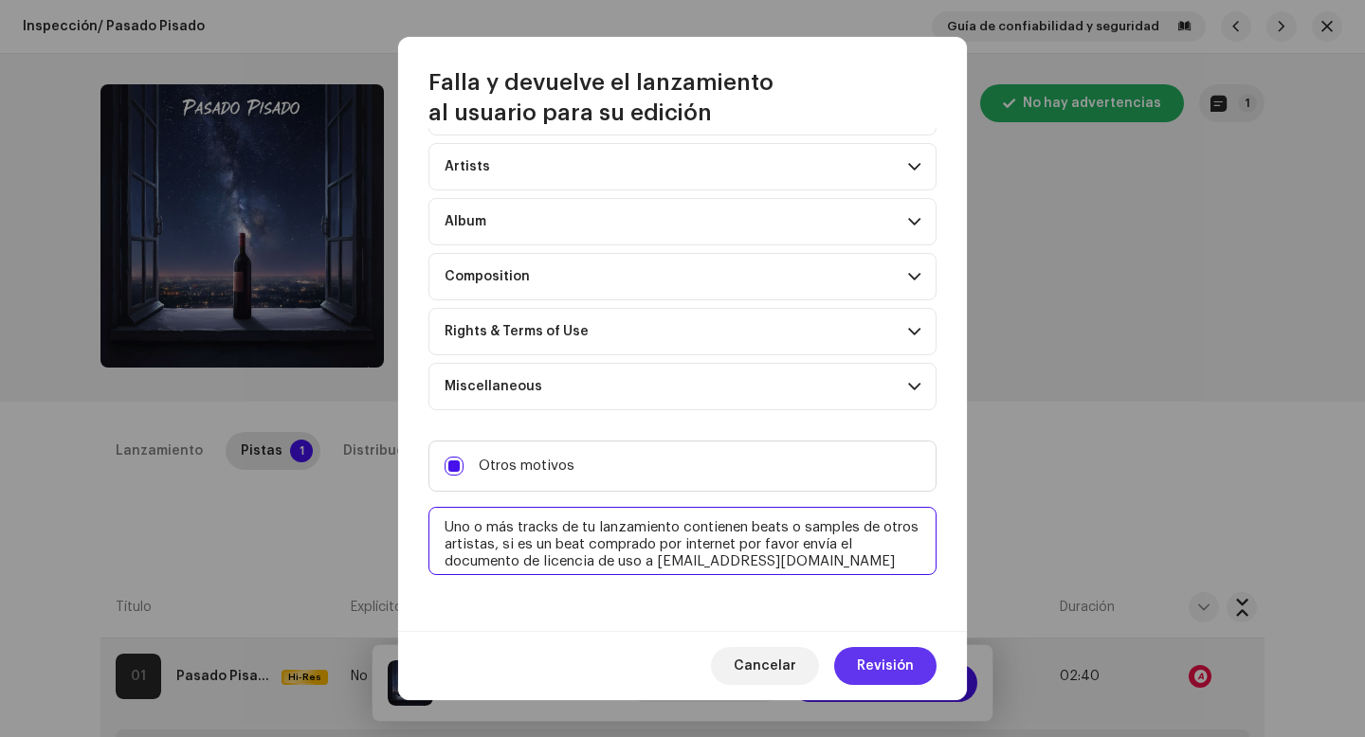
type textarea "Uno o más tracks de tu lanzamiento contienen beats o samples de otros artistas,…"
click at [880, 664] on span "Revisión" at bounding box center [885, 666] width 57 height 38
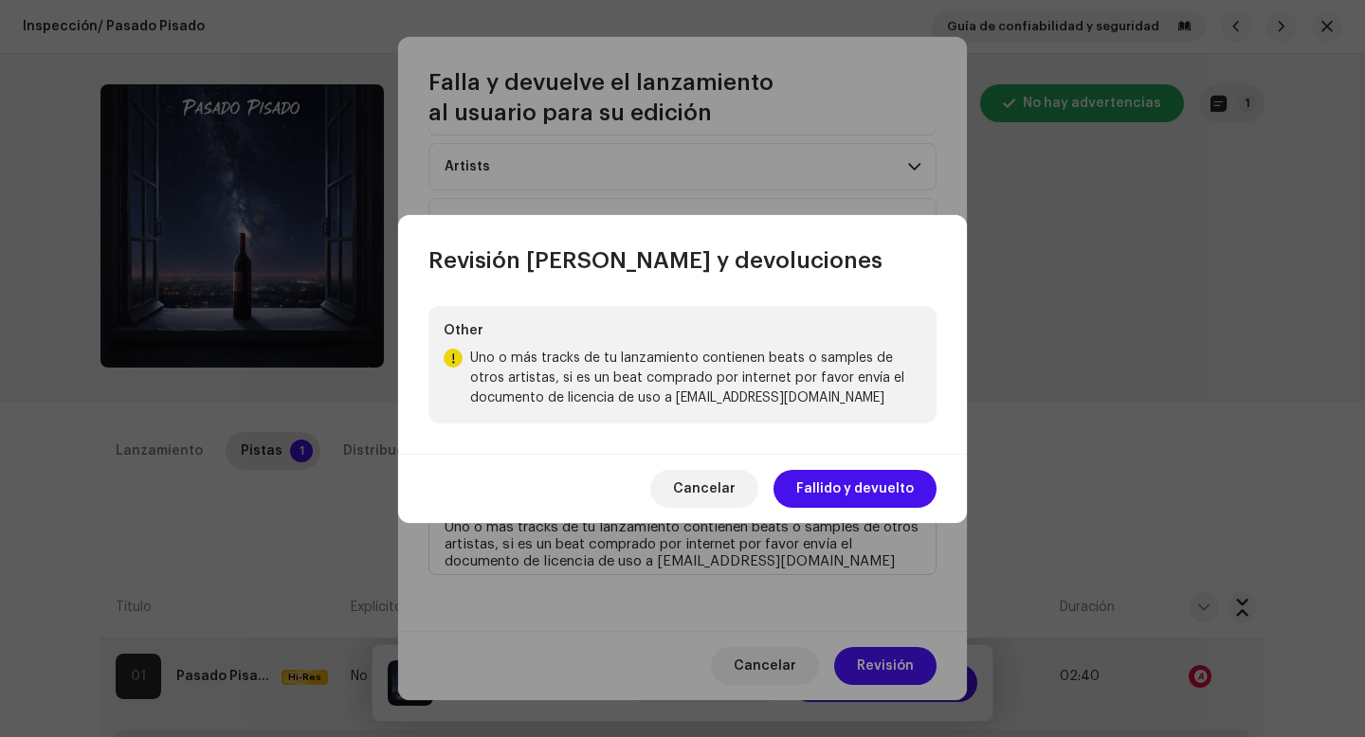
click at [841, 500] on span "Fallido y devuelto" at bounding box center [855, 489] width 118 height 38
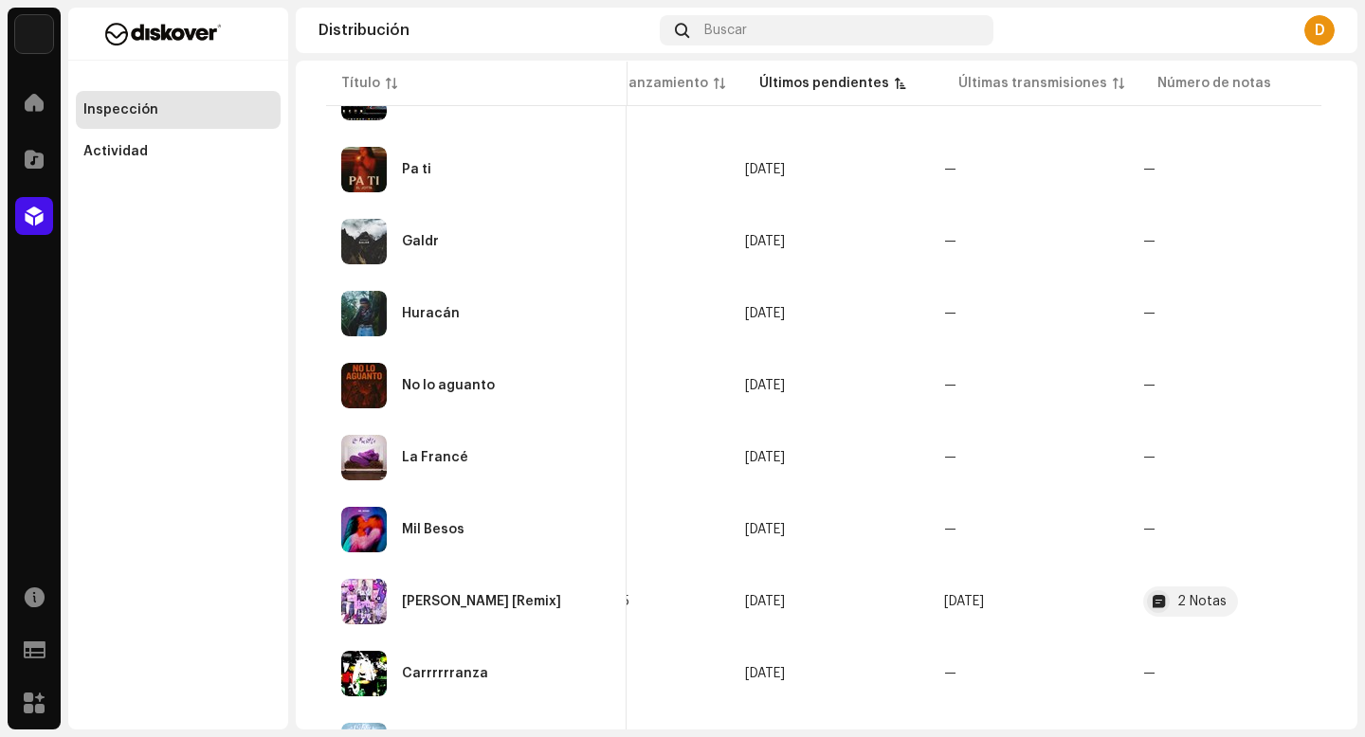
scroll to position [1421, 0]
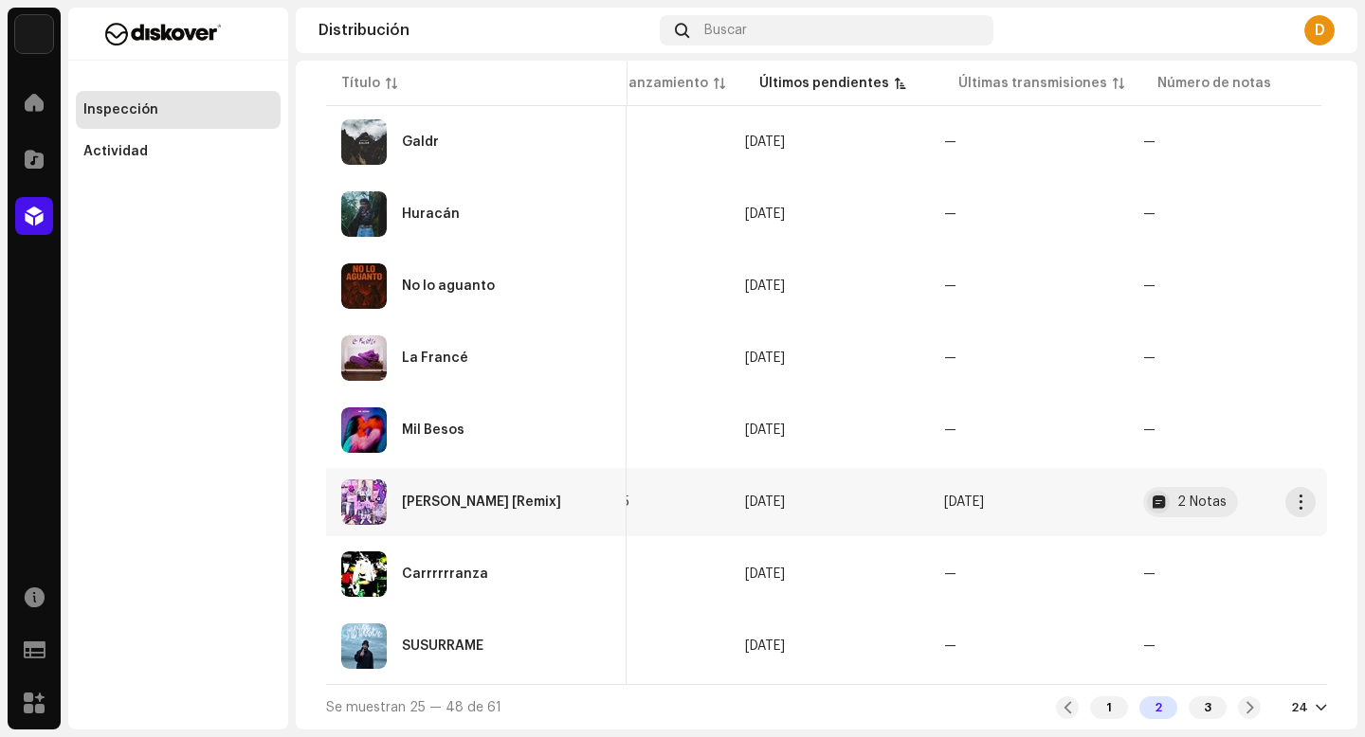
click at [463, 512] on div "Mia K [Remix]" at bounding box center [476, 502] width 270 height 45
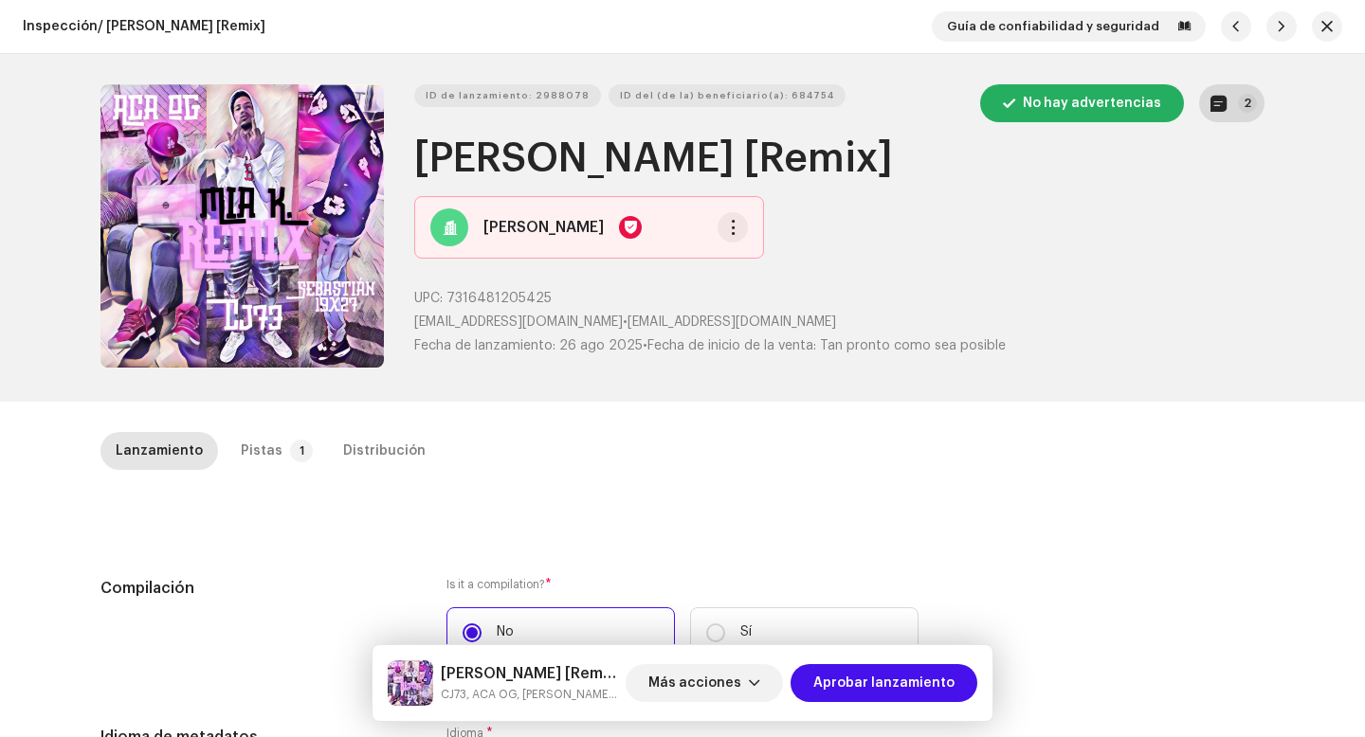
click at [1243, 120] on button "2" at bounding box center [1231, 103] width 65 height 38
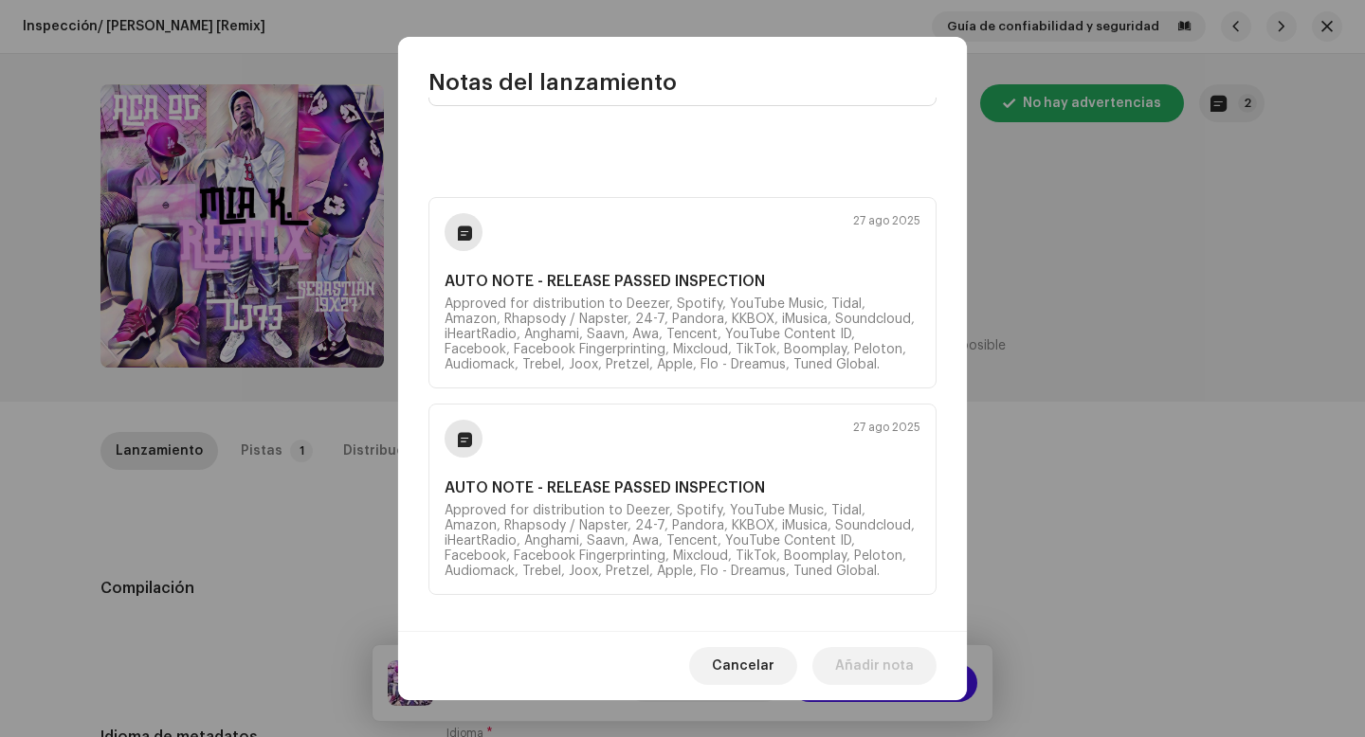
scroll to position [130, 0]
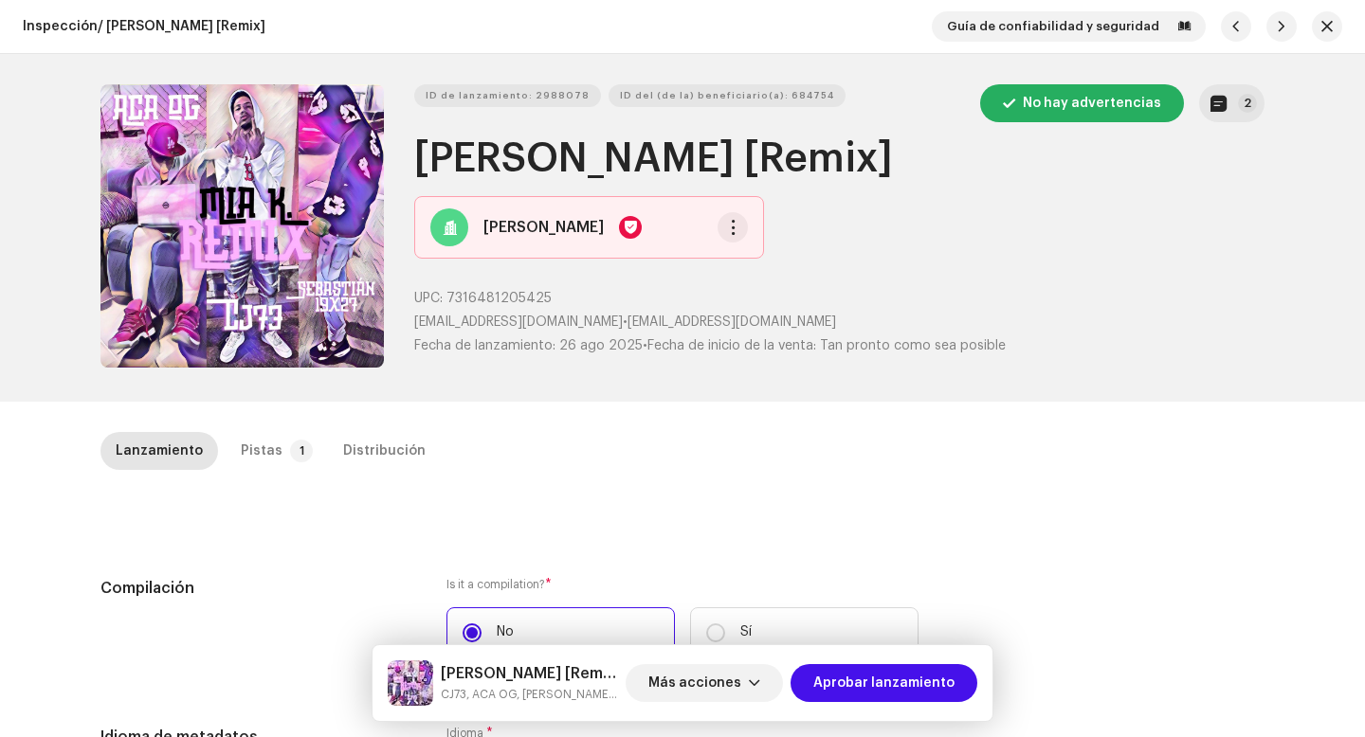
click at [1080, 458] on div "Notas del lanzamiento 27 ago 2025 AUTO NOTE - RELEASE PASSED INSPECTION Approve…" at bounding box center [682, 368] width 1365 height 737
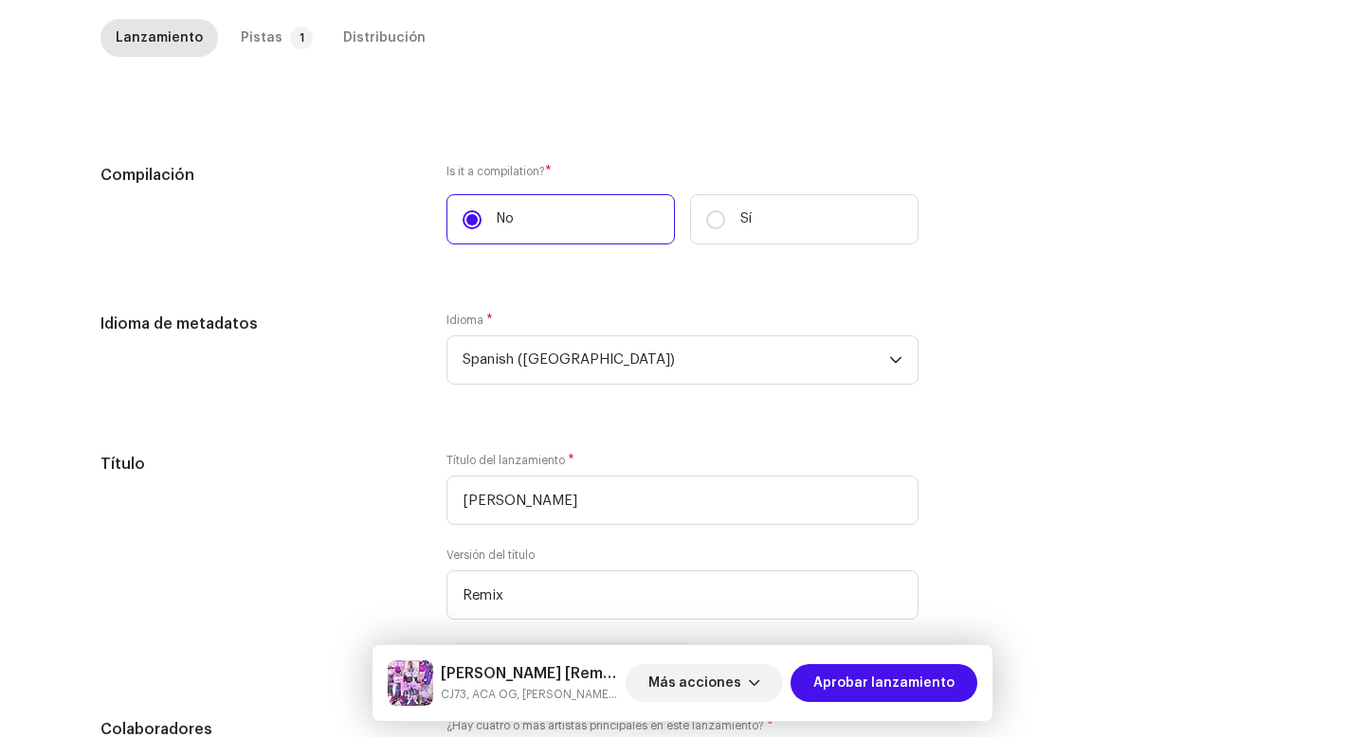
scroll to position [415, 0]
click at [277, 14] on div "Inspección / Mia K [Remix] Guía de confiabilidad y seguridad ID de lanzamiento:…" at bounding box center [682, 368] width 1365 height 737
click at [265, 30] on div "Pistas" at bounding box center [262, 36] width 42 height 38
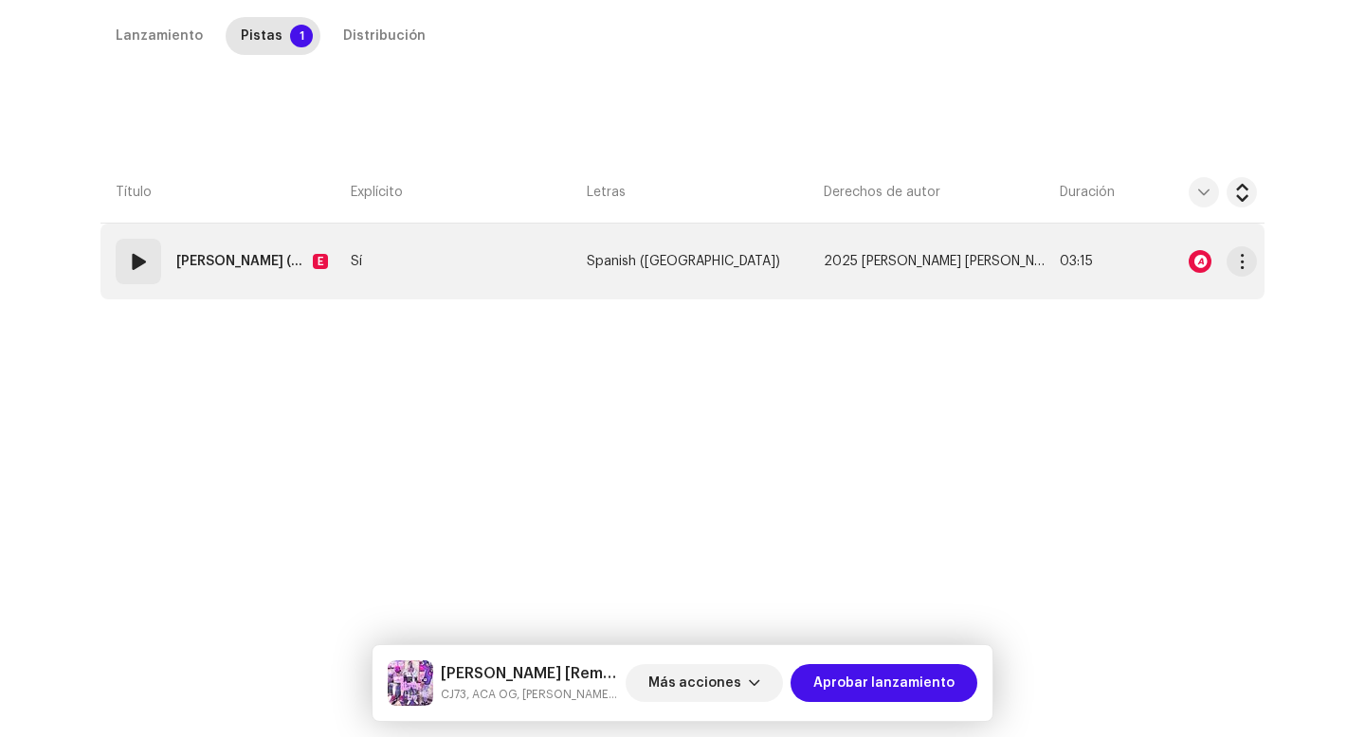
click at [148, 287] on td "01 Mia K (feat. ACA OG & Sebastian 19x27) [Remix] E" at bounding box center [221, 262] width 243 height 76
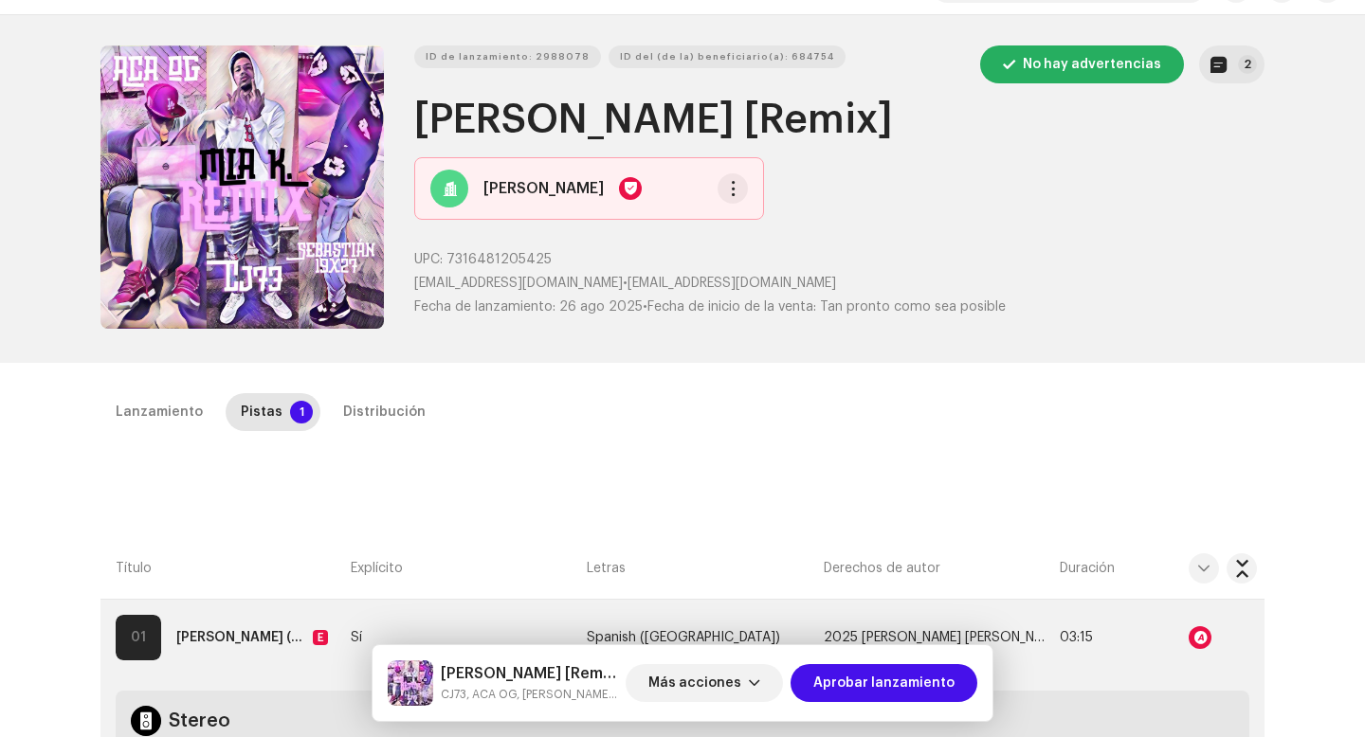
scroll to position [0, 0]
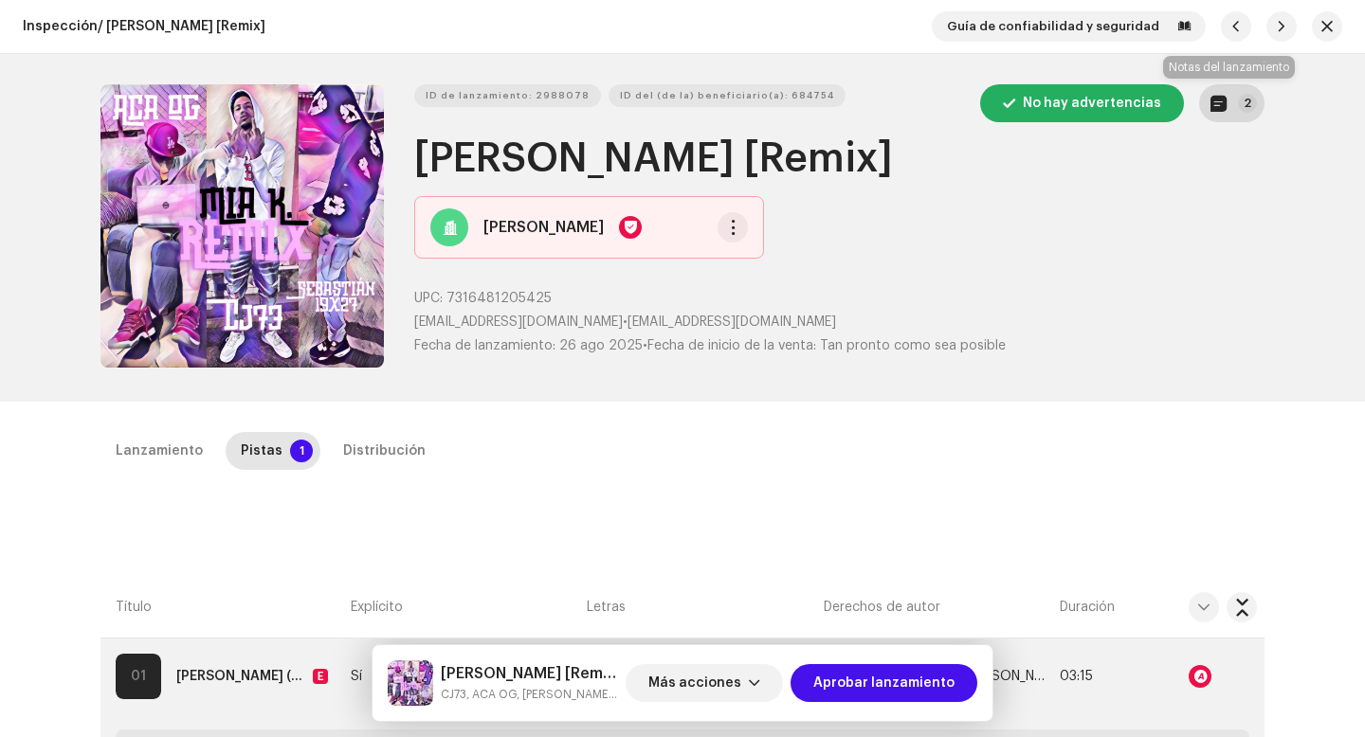
click at [1239, 99] on p-badge "2" at bounding box center [1247, 103] width 19 height 19
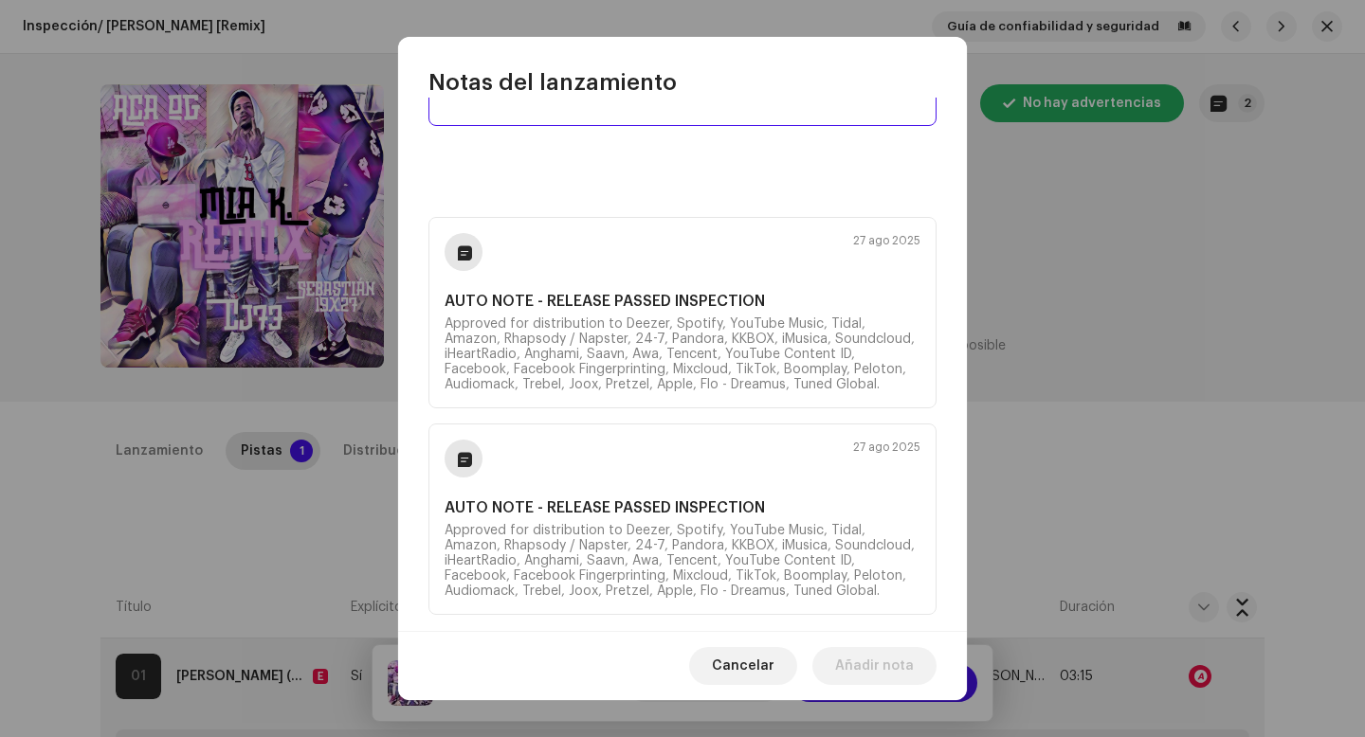
scroll to position [130, 0]
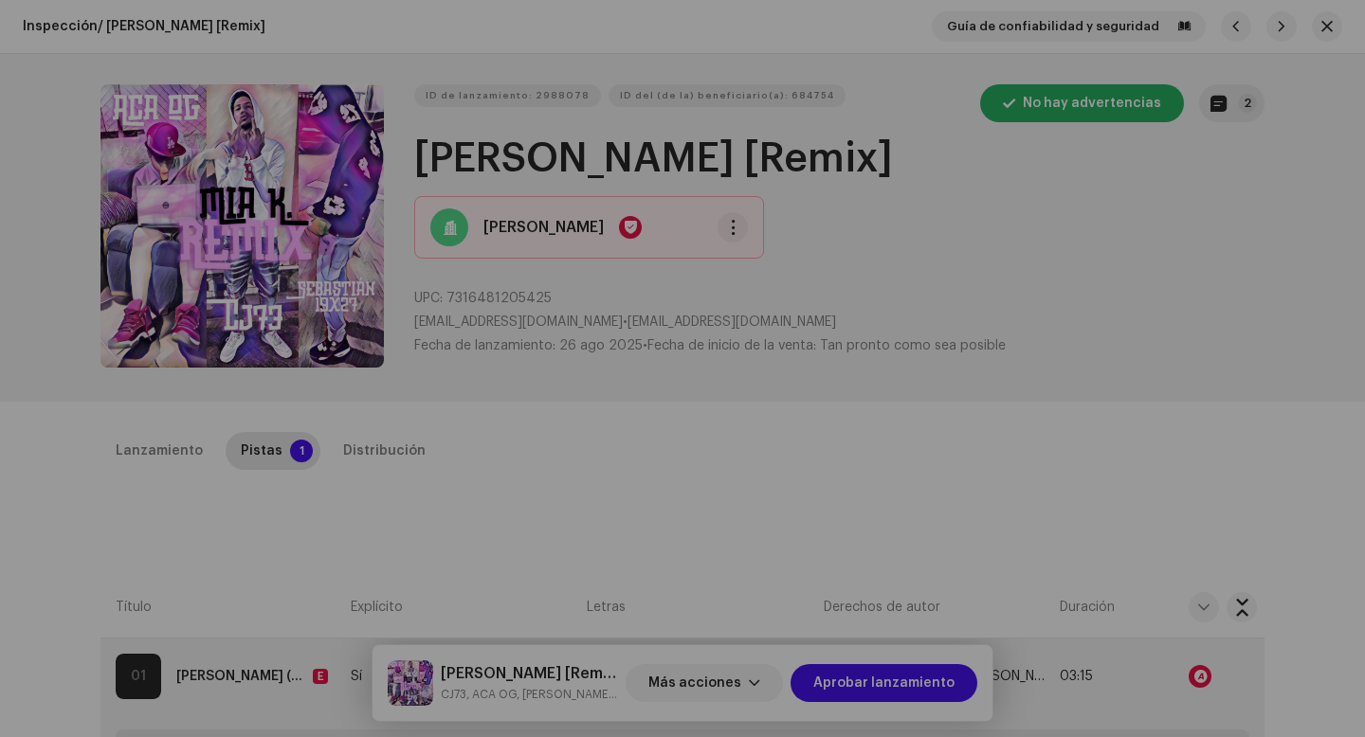
click at [1038, 455] on div "Notas del lanzamiento 27 ago 2025 AUTO NOTE - RELEASE PASSED INSPECTION Approve…" at bounding box center [682, 368] width 1365 height 737
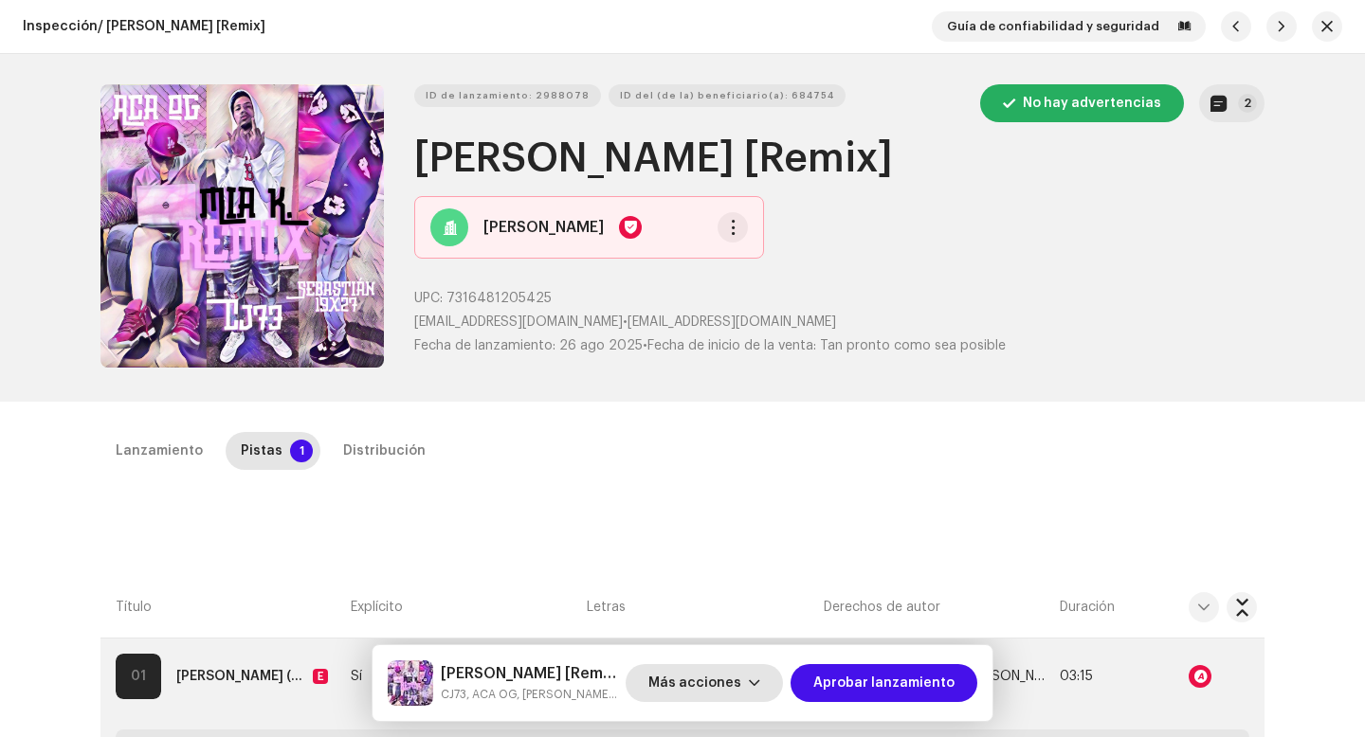
click at [723, 678] on span "Más acciones" at bounding box center [694, 683] width 93 height 38
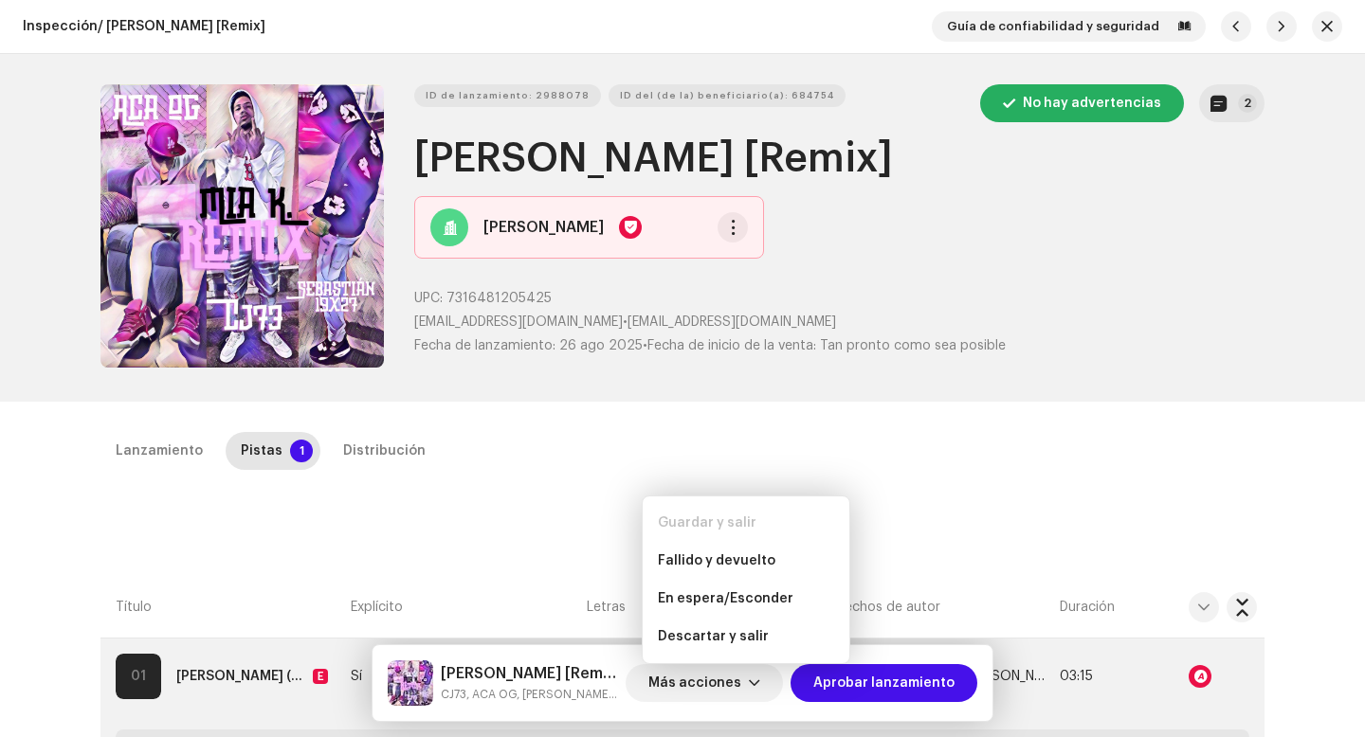
click at [930, 460] on div "Lanzamiento Pistas 1 Distribución" at bounding box center [682, 451] width 1164 height 38
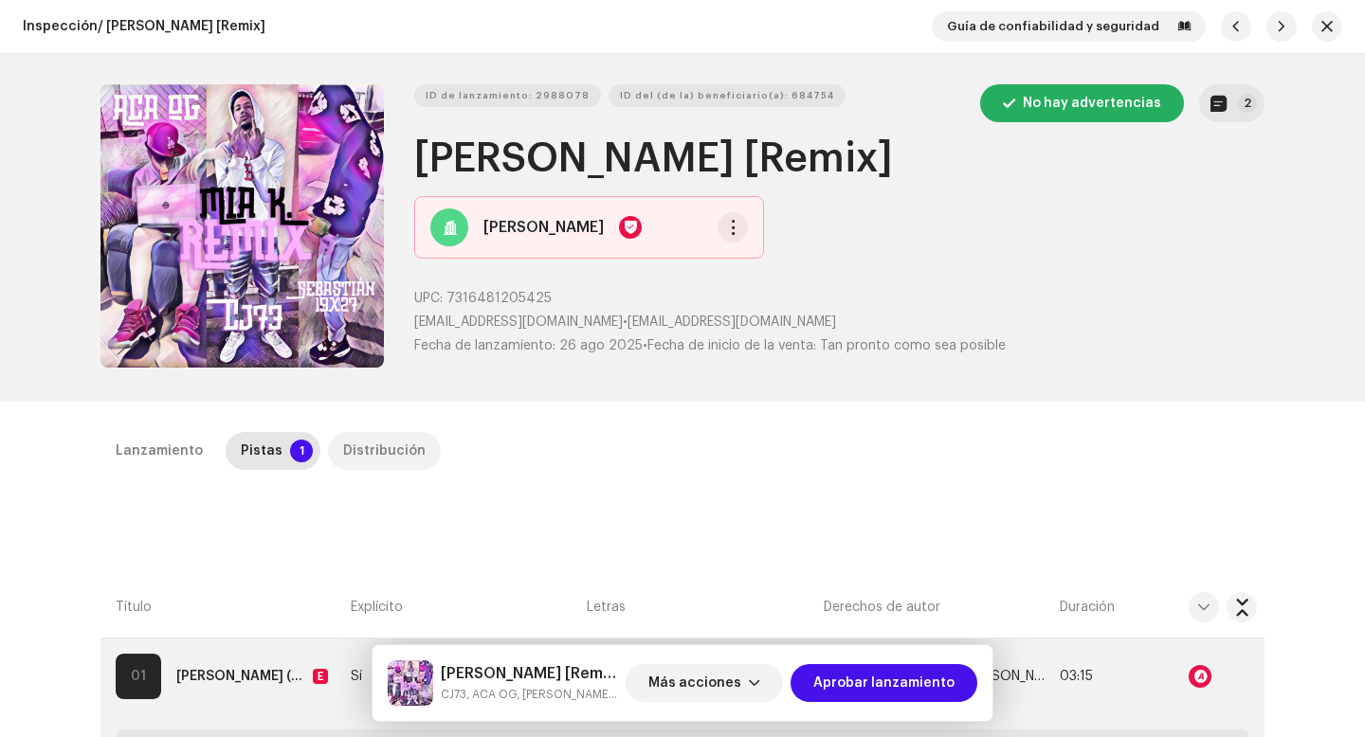
click at [394, 455] on div "Distribución" at bounding box center [384, 451] width 82 height 38
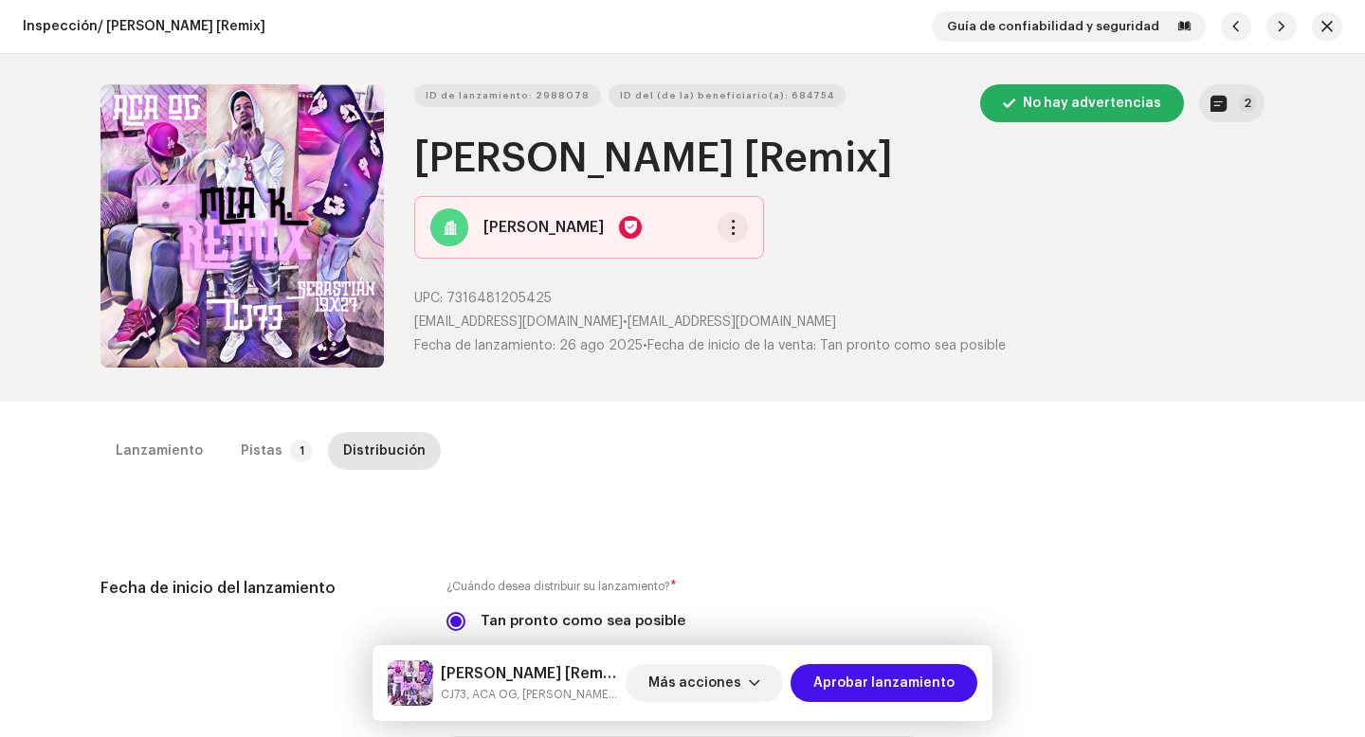
scroll to position [370, 0]
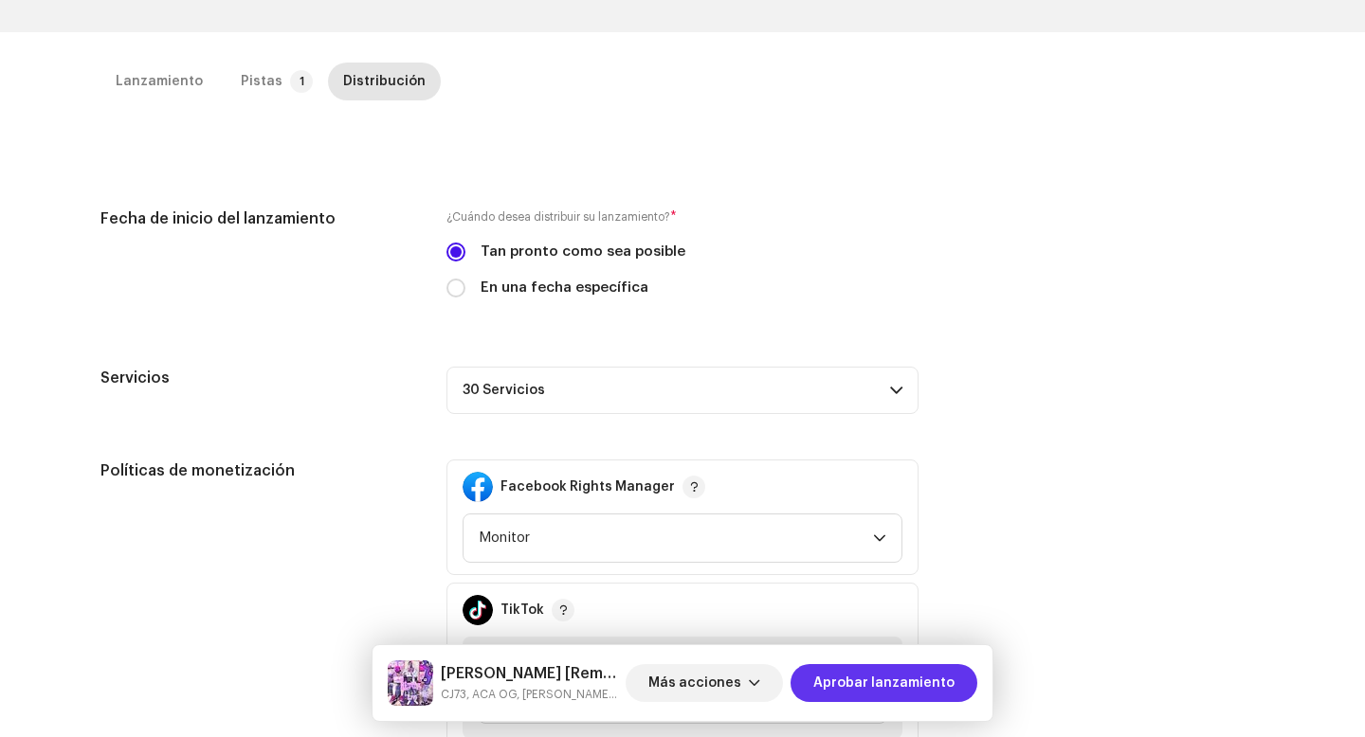
click at [875, 682] on span "Aprobar lanzamiento" at bounding box center [883, 683] width 141 height 38
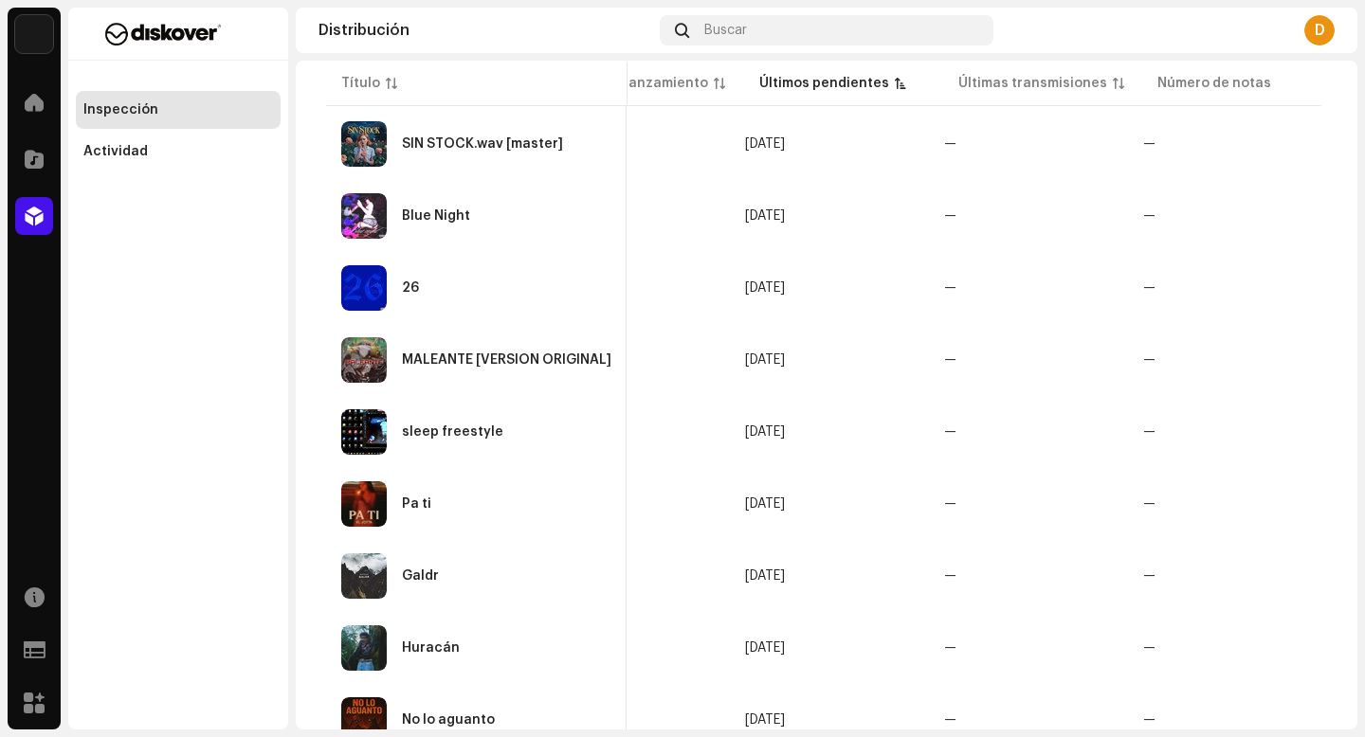
scroll to position [967, 0]
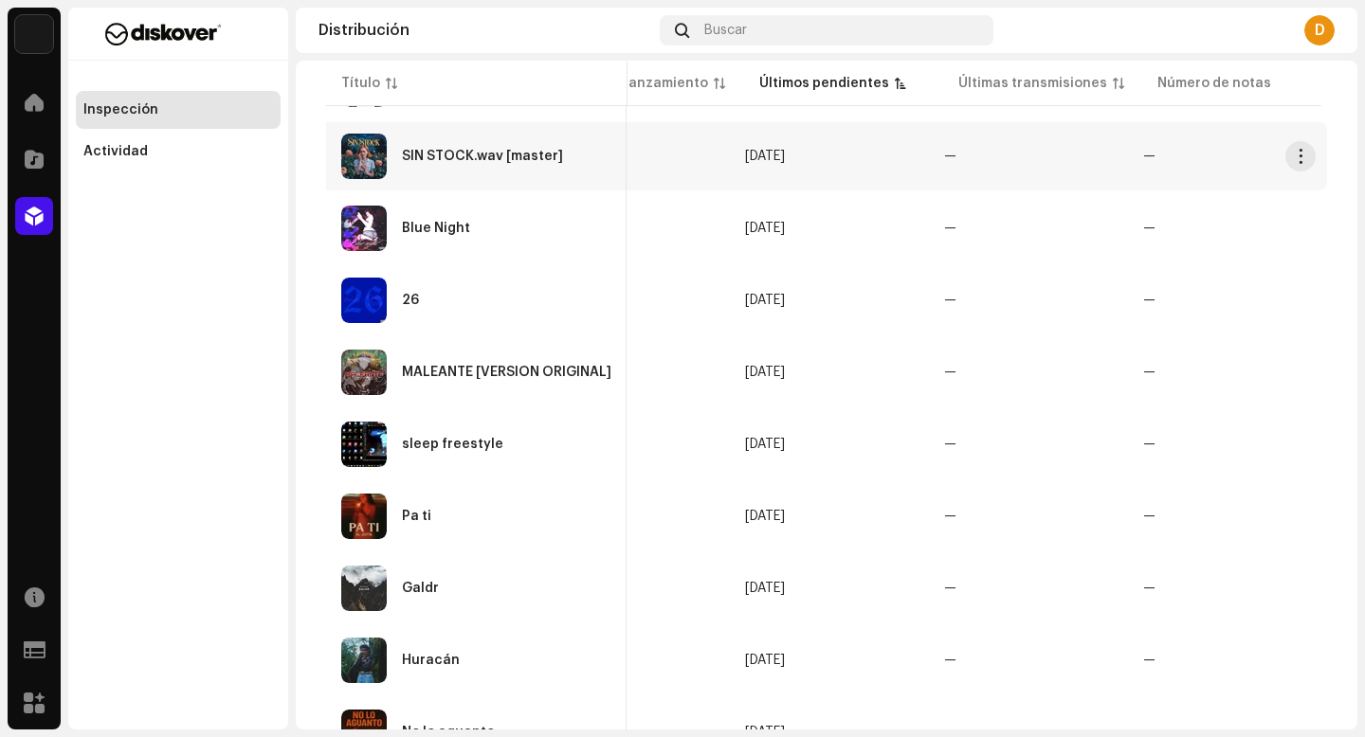
click at [500, 157] on div "SIN STOCK.wav [master]" at bounding box center [482, 156] width 161 height 13
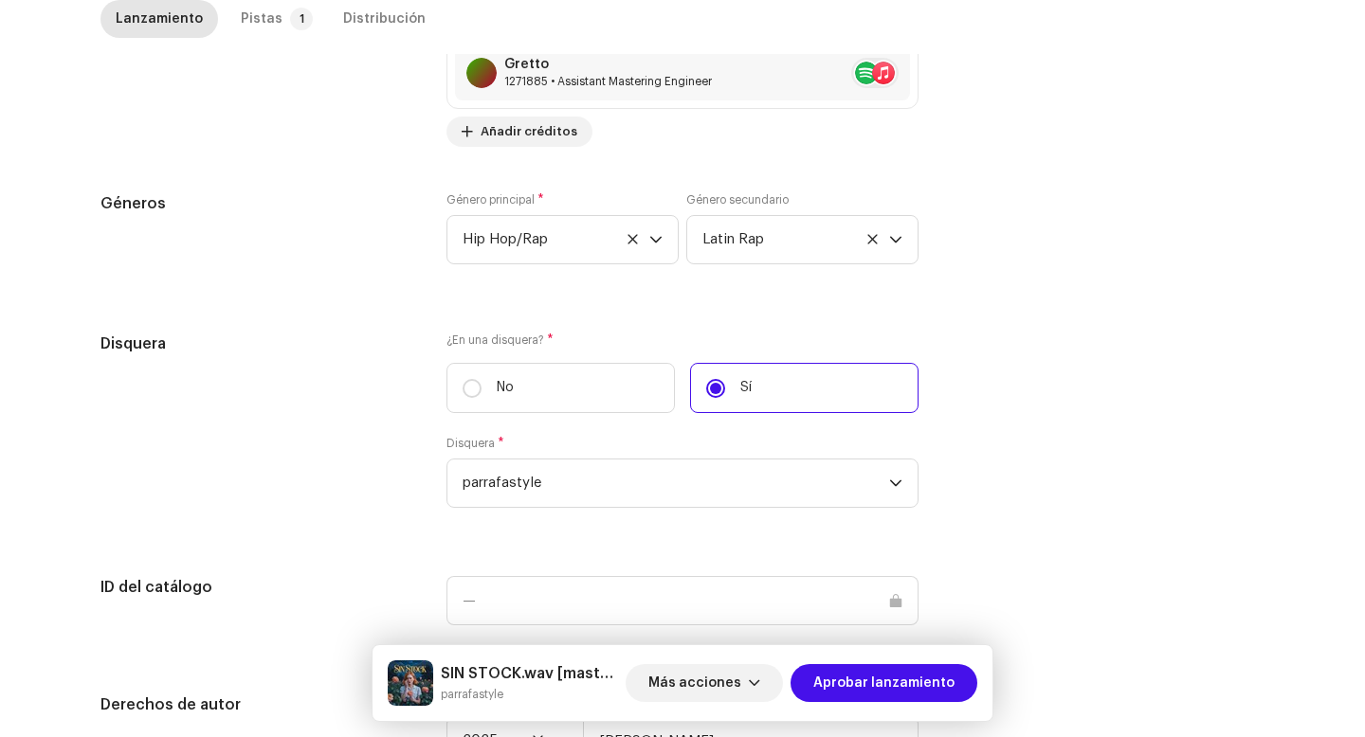
scroll to position [1787, 0]
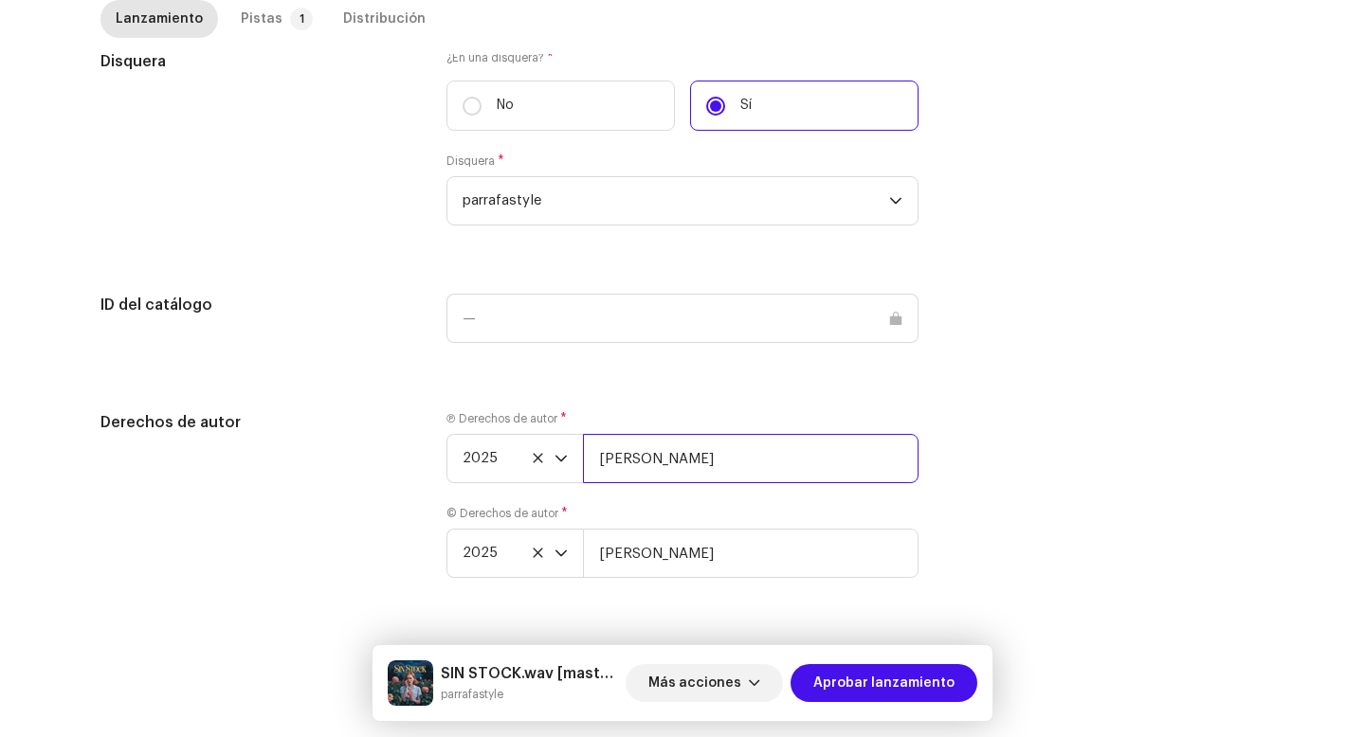
click at [742, 474] on input "Rafael Bracamonte" at bounding box center [751, 458] width 336 height 49
type input "Rafael Bracamonte | Distributed by Diskover Co."
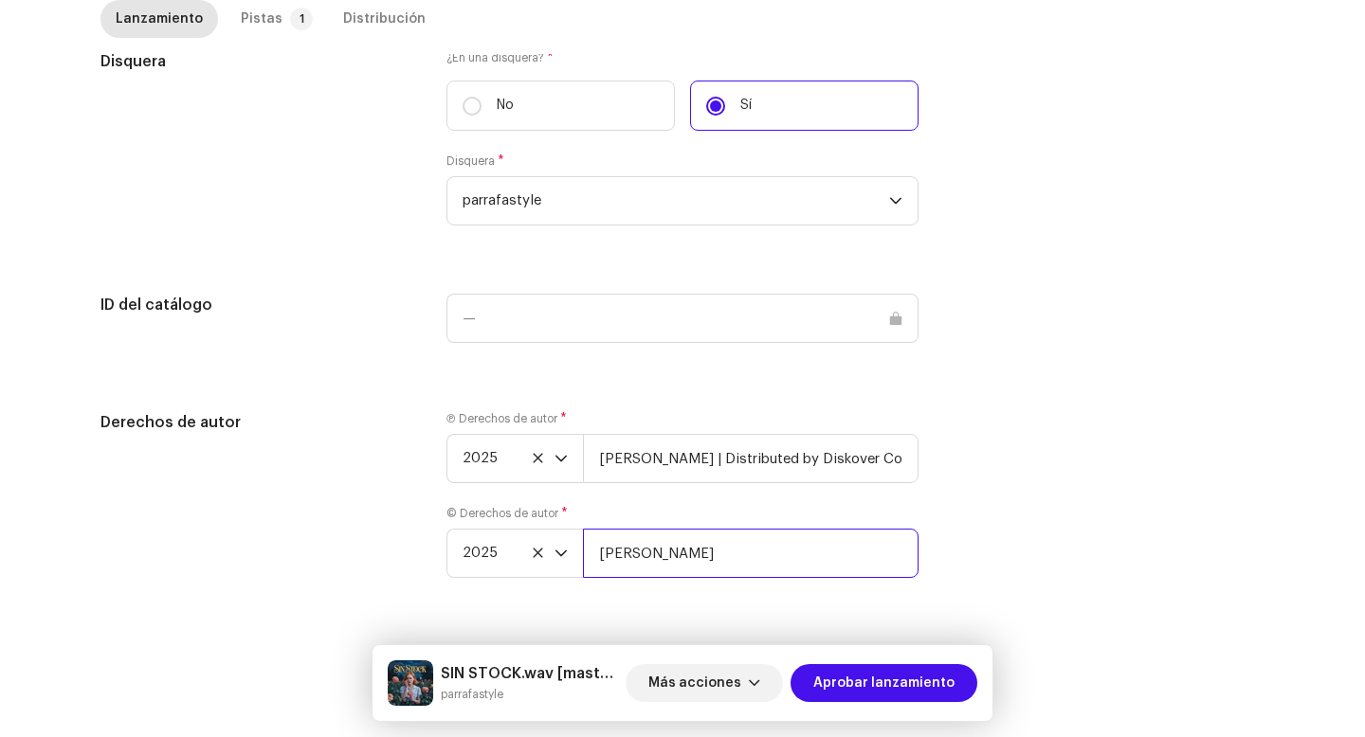
click at [766, 555] on input "Rafael Bracamonte" at bounding box center [751, 553] width 336 height 49
type input "Rafael Bracamonte | Distributed by Diskover Co."
click at [244, 22] on div "Pistas" at bounding box center [262, 19] width 42 height 38
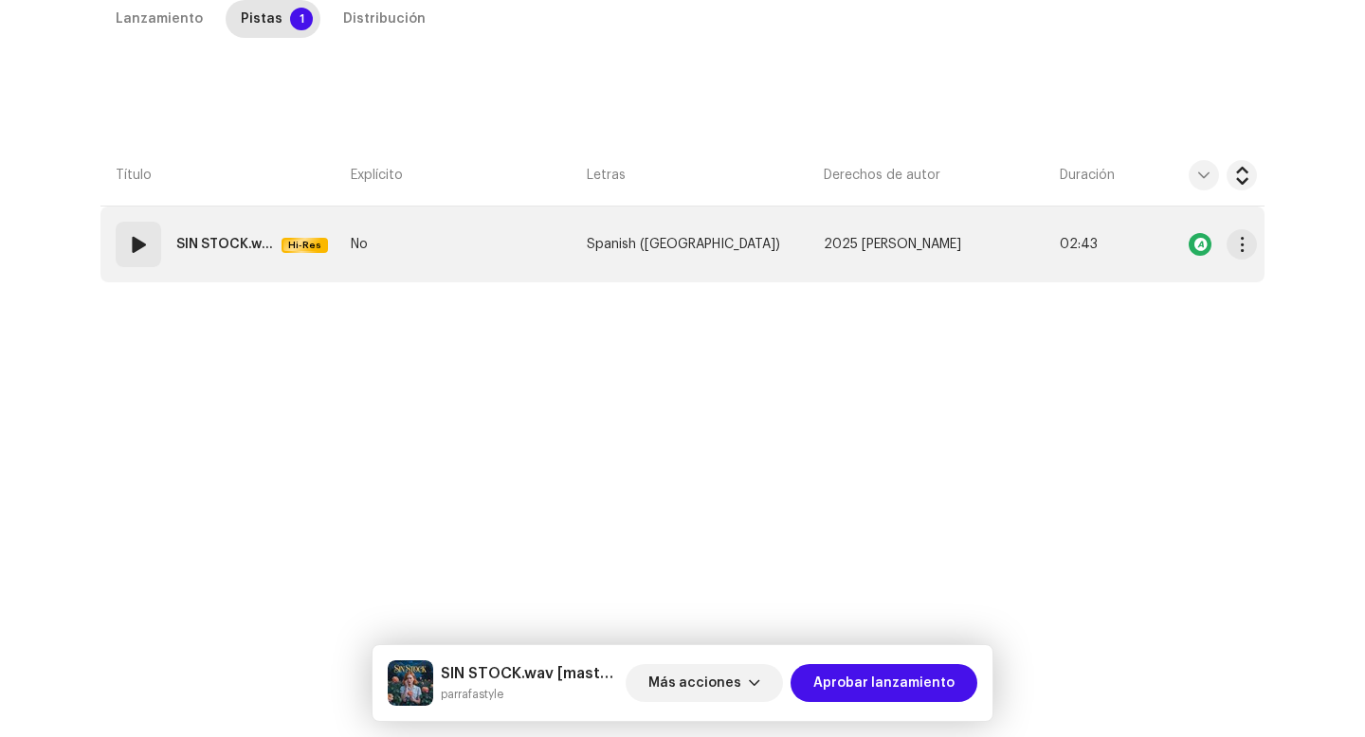
click at [176, 260] on strong "SIN STOCK.wav (feat. Gretto) [master]" at bounding box center [225, 245] width 98 height 38
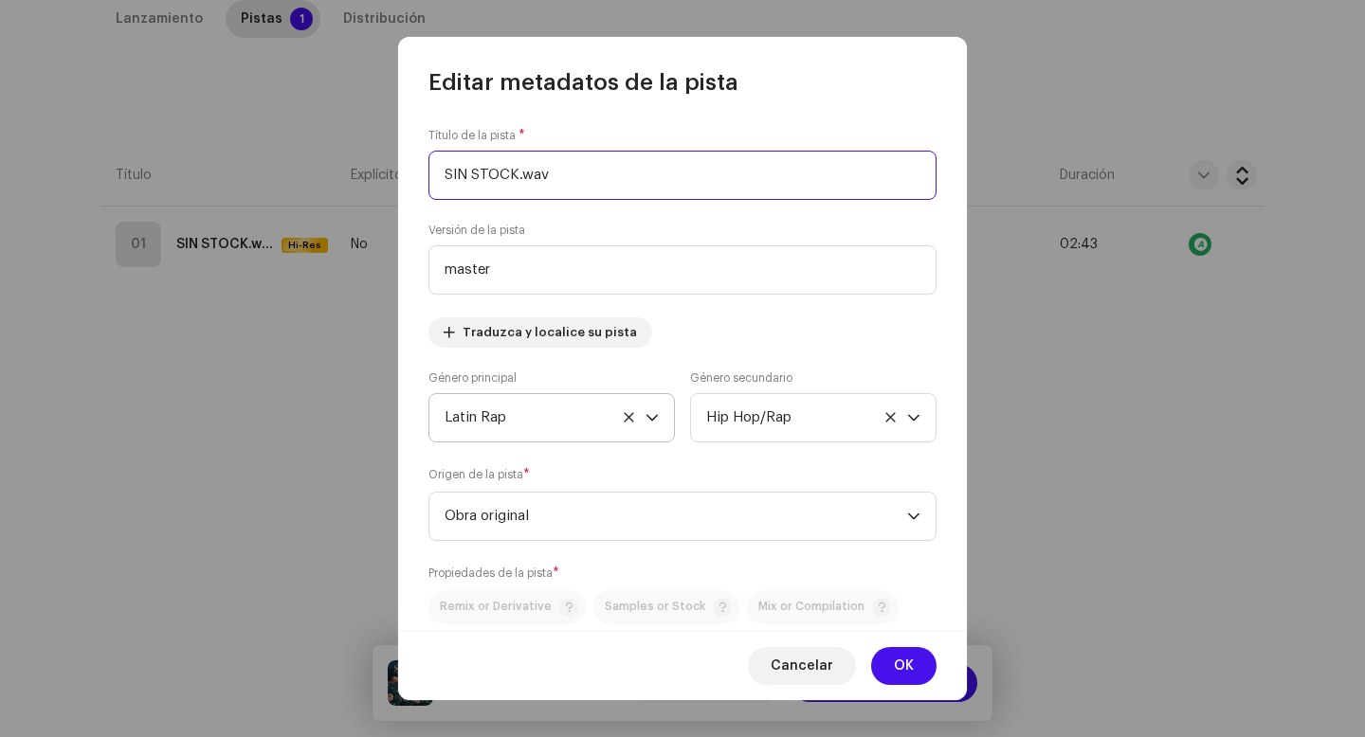
scroll to position [600, 0]
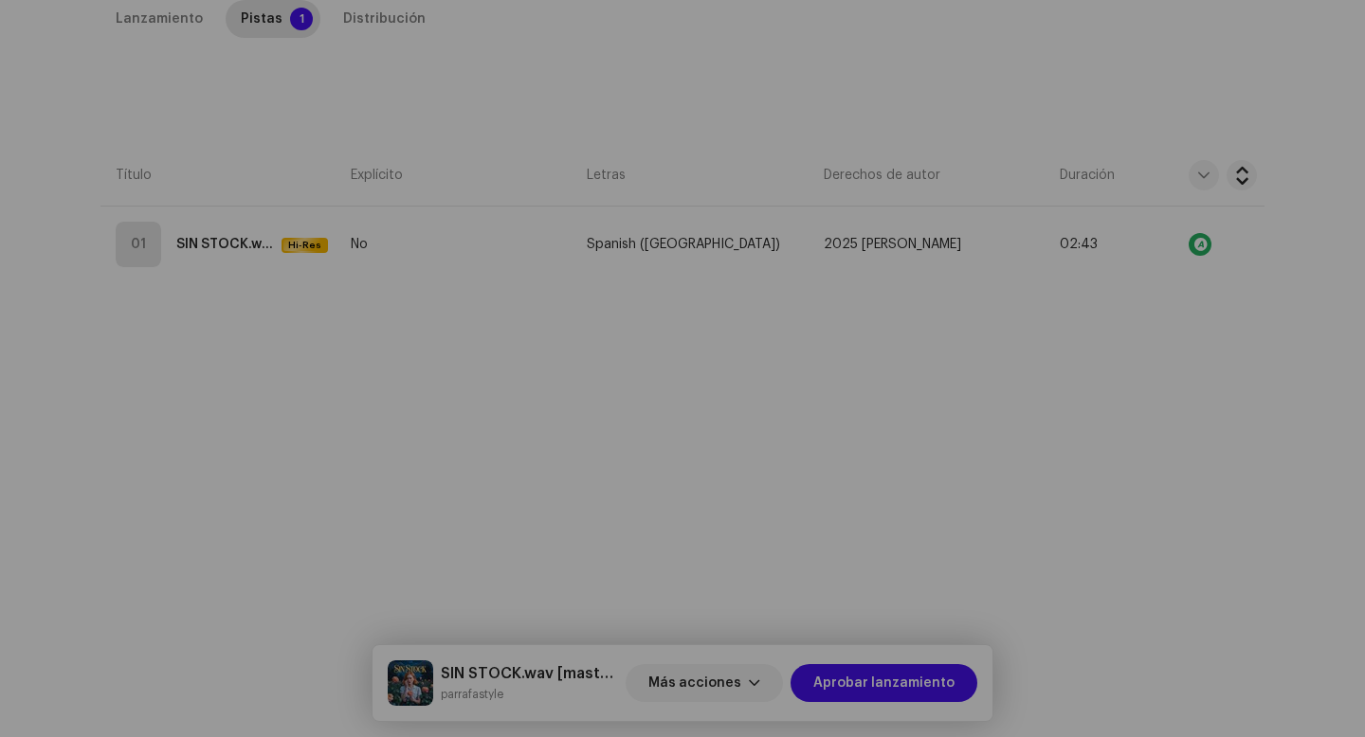
click at [273, 416] on div "Editar metadatos de la pista Título de la pista * SIN STOCK.wav Versión de la p…" at bounding box center [682, 368] width 1365 height 737
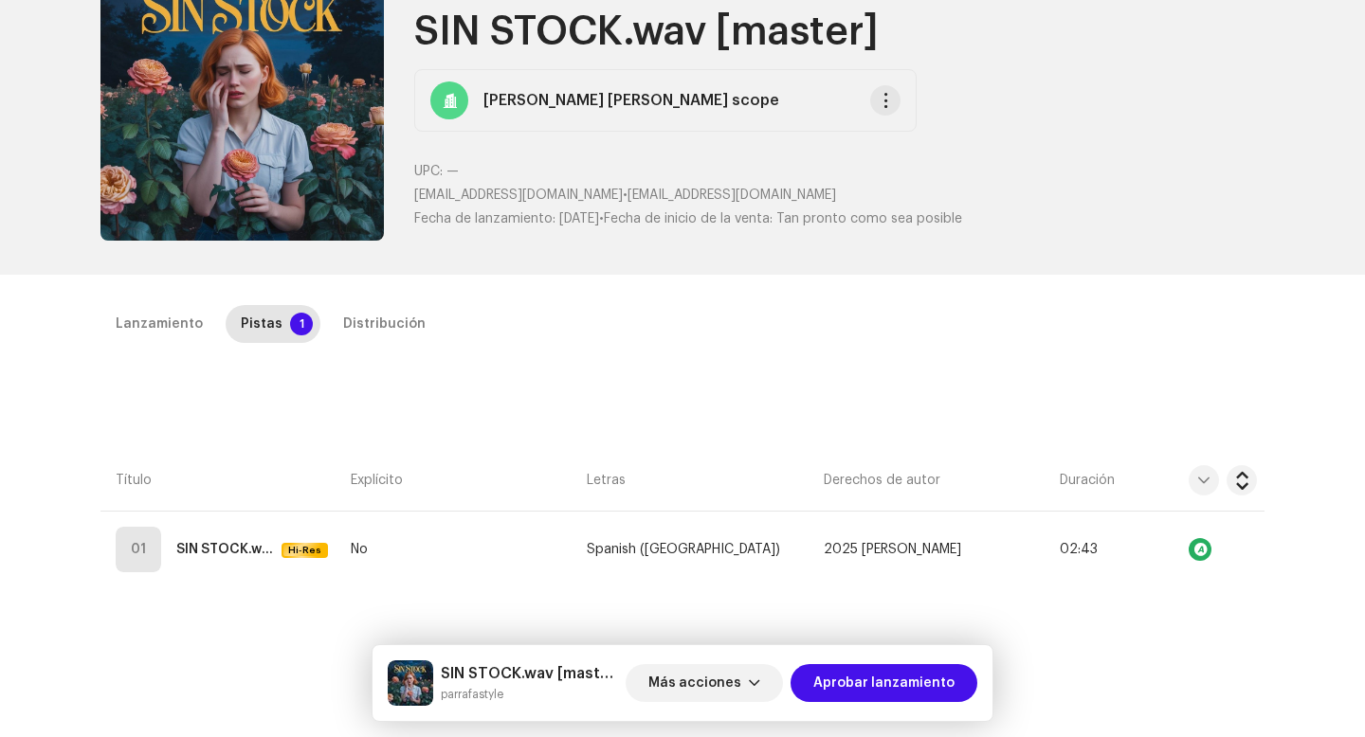
scroll to position [317, 0]
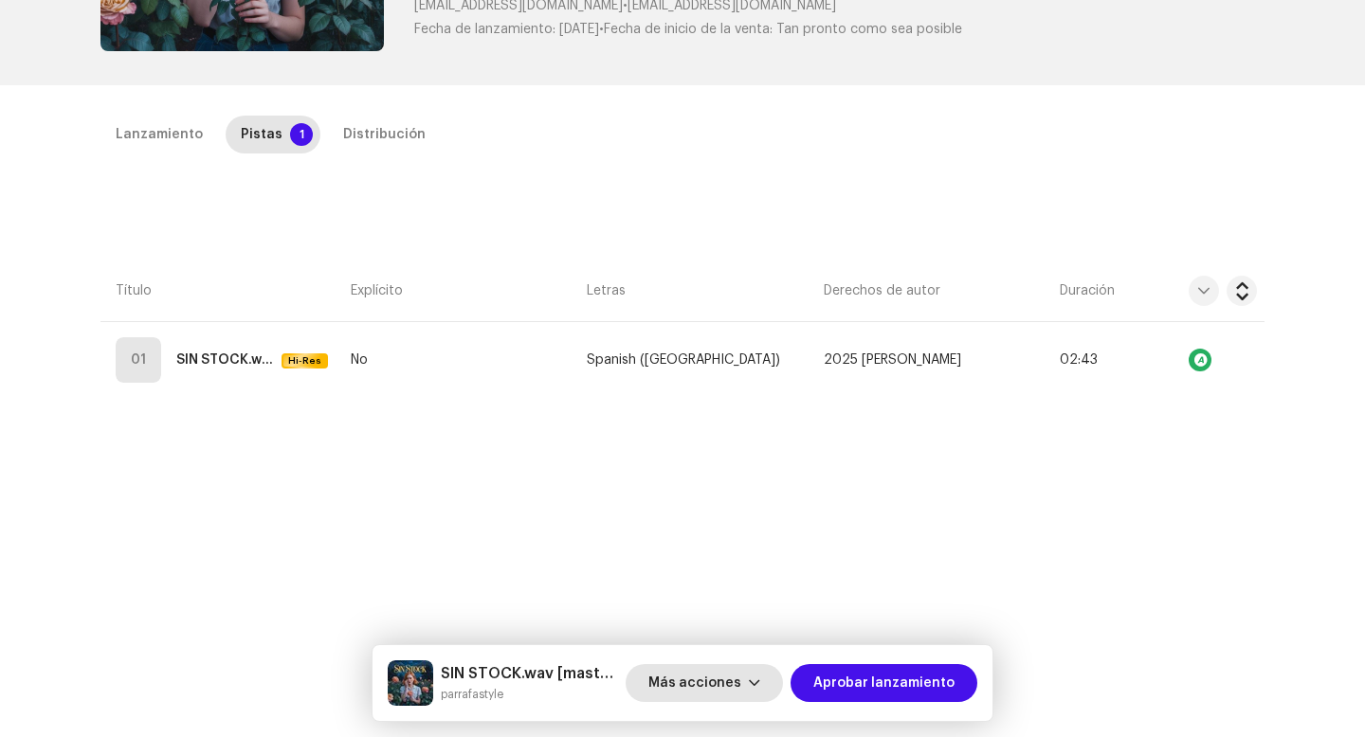
click at [712, 688] on span "Más acciones" at bounding box center [694, 683] width 93 height 38
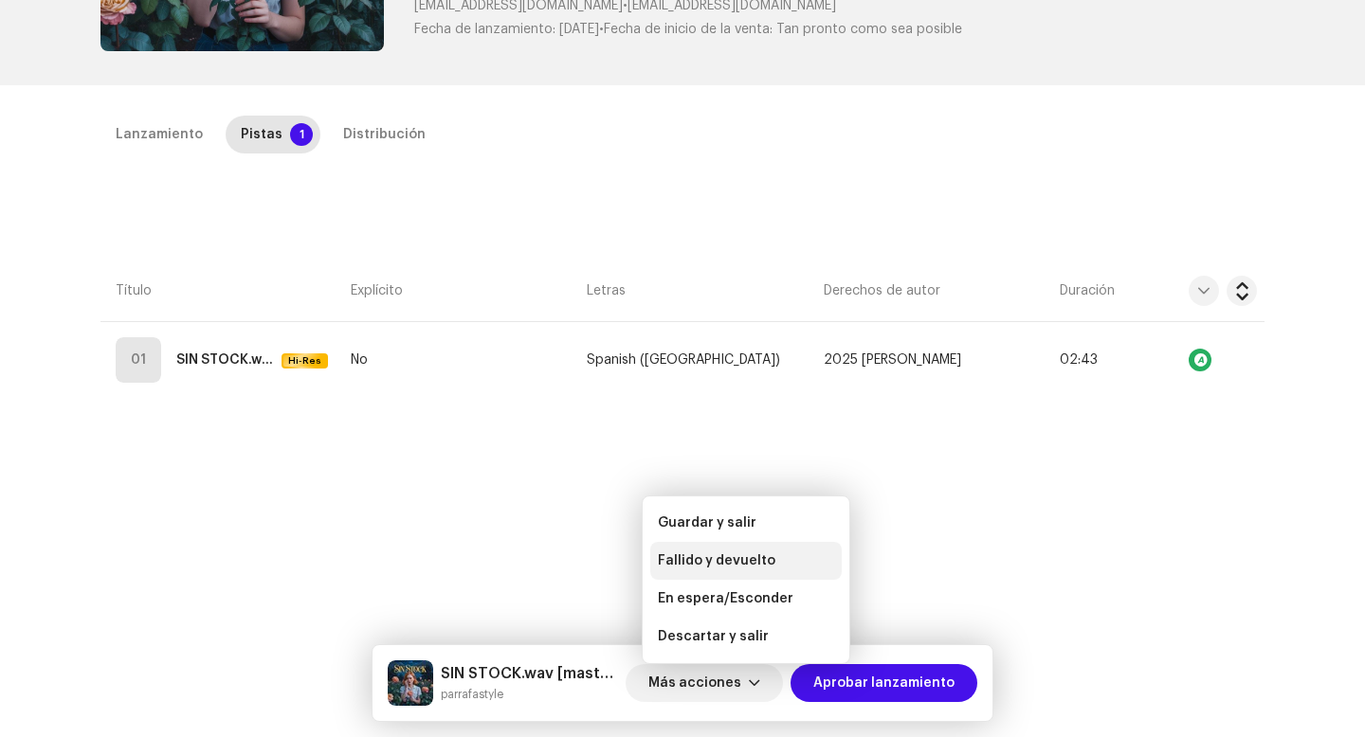
click at [708, 552] on div "Fallido y devuelto" at bounding box center [745, 561] width 191 height 38
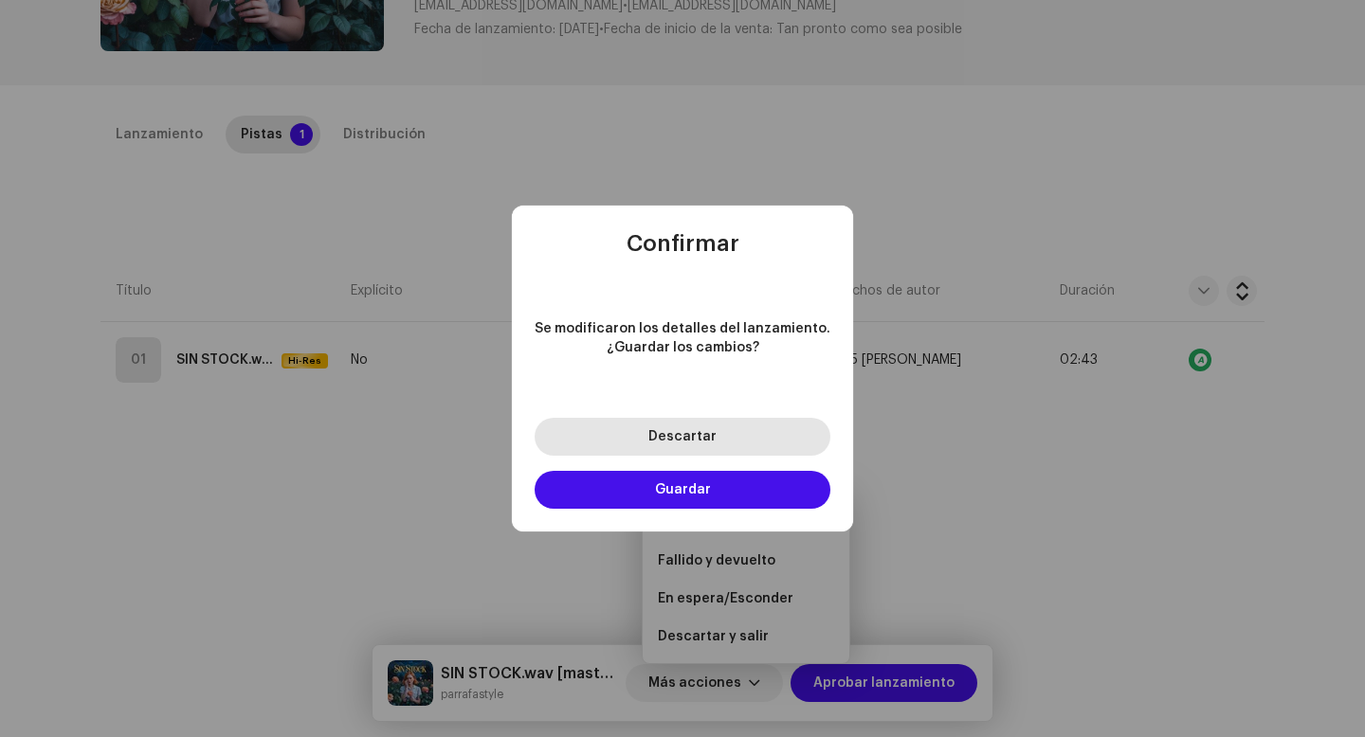
click at [705, 430] on span "Descartar" at bounding box center [682, 436] width 68 height 13
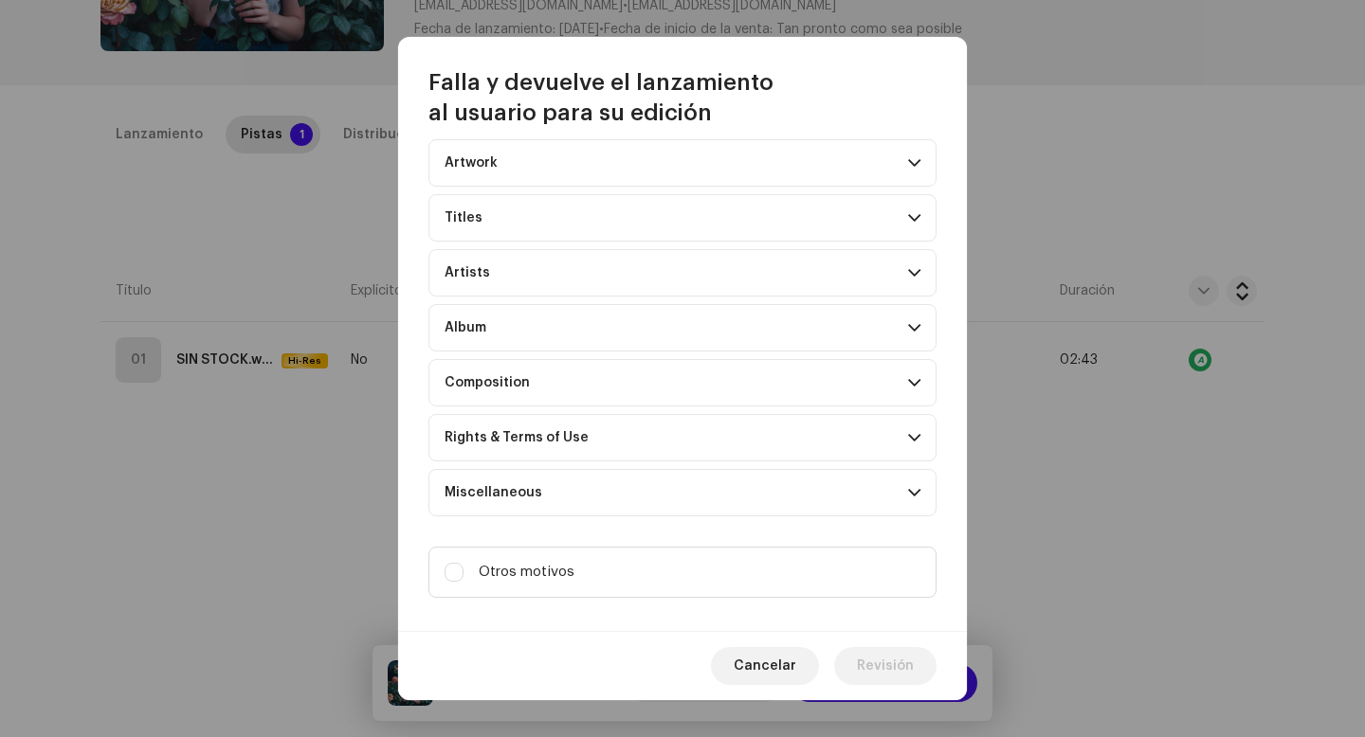
scroll to position [77, 0]
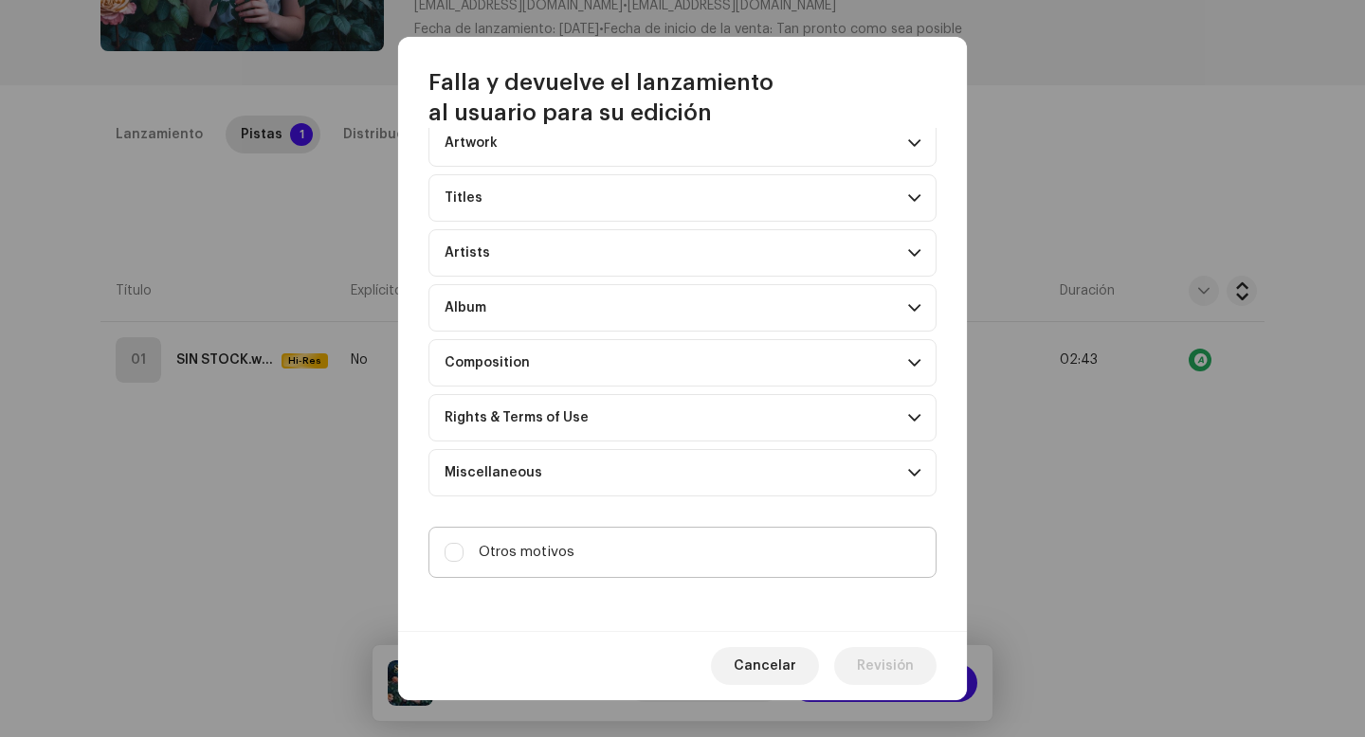
click at [657, 550] on label "Otros motivos" at bounding box center [682, 552] width 508 height 51
click at [463, 550] on input "Otros motivos" at bounding box center [454, 552] width 19 height 19
checkbox input "true"
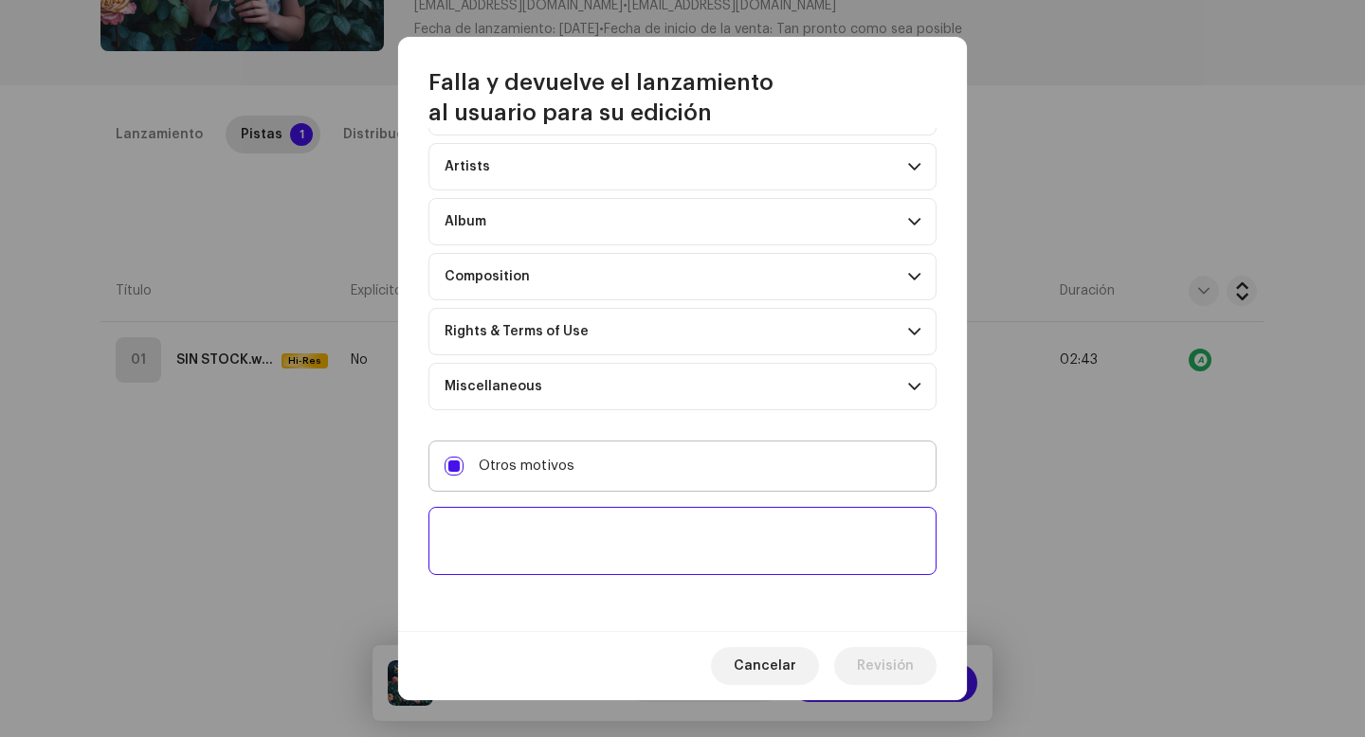
click at [657, 550] on textarea at bounding box center [682, 541] width 508 height 68
paste textarea "Los títulos no pueden llevar terminaciones como .wav o similares."
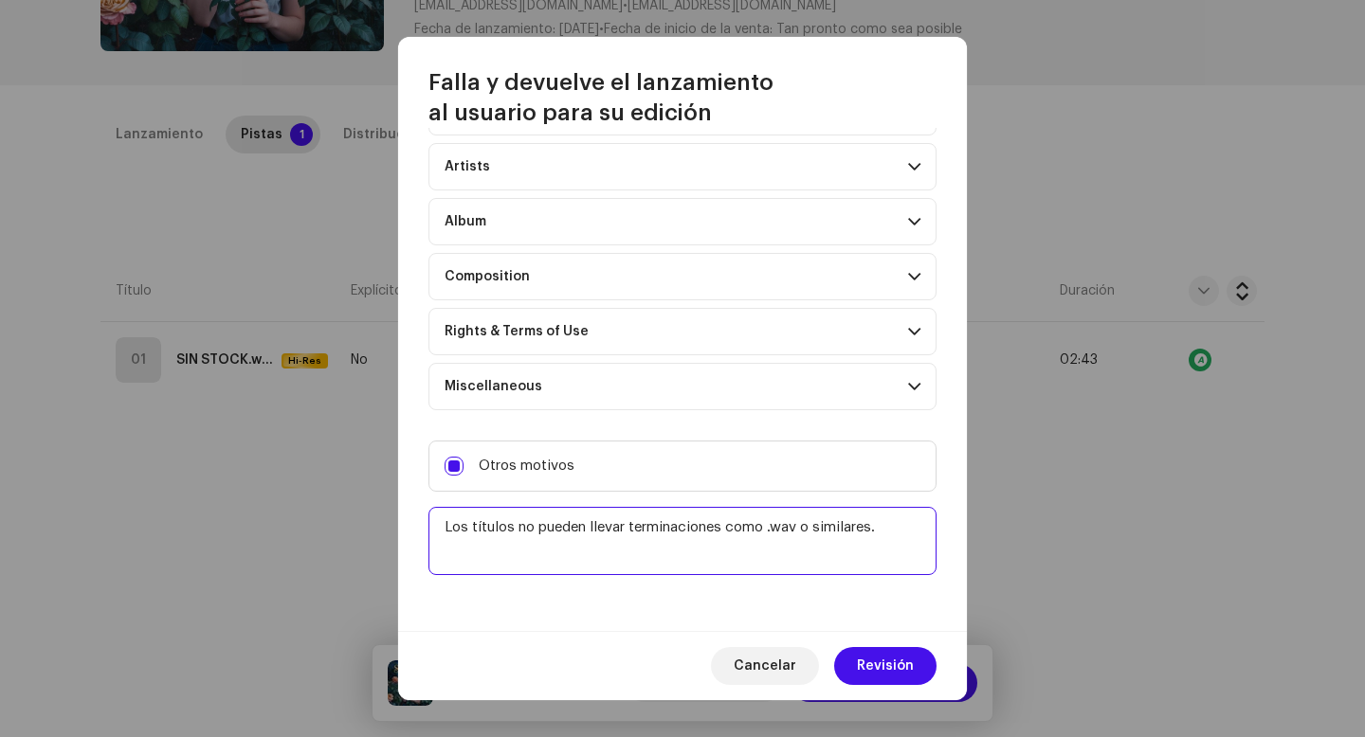
click at [803, 528] on textarea at bounding box center [682, 541] width 508 height 68
type textarea "Los títulos no pueden llevar terminaciones como .wav master o similares."
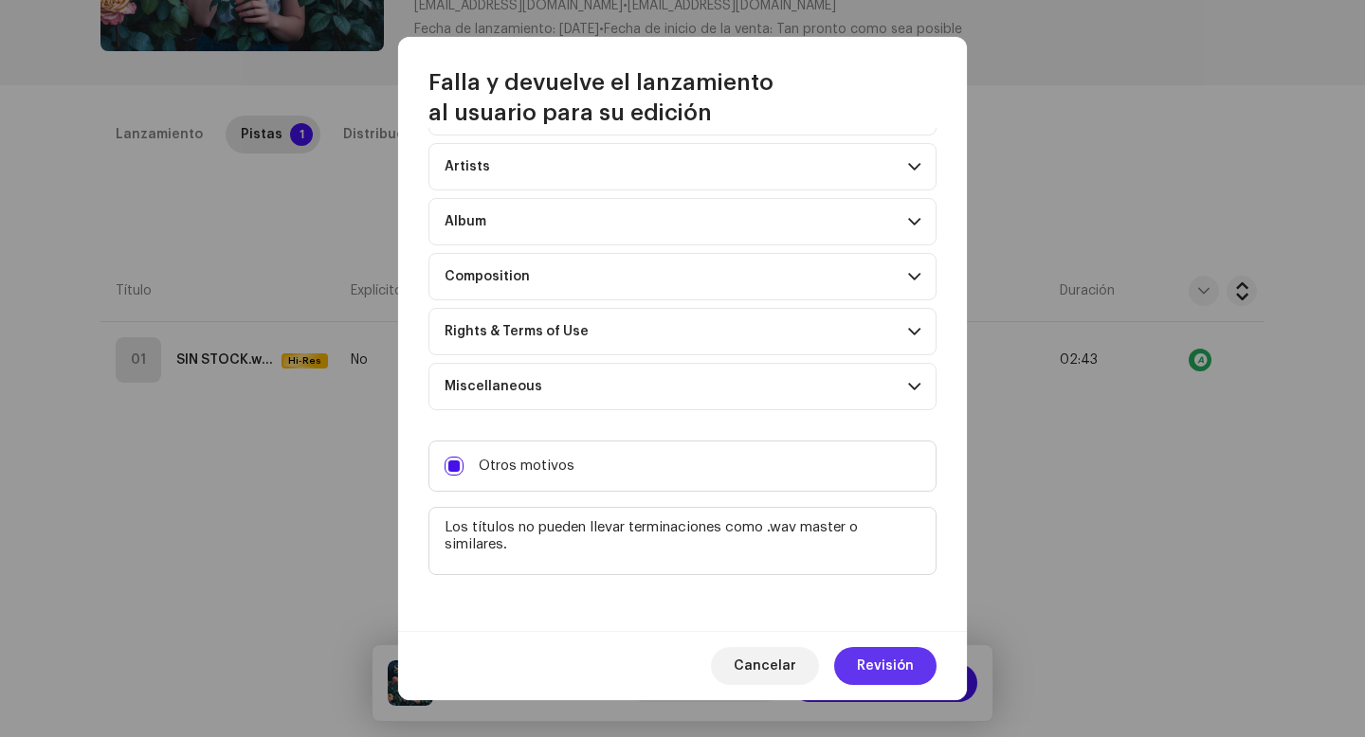
click at [870, 668] on span "Revisión" at bounding box center [885, 666] width 57 height 38
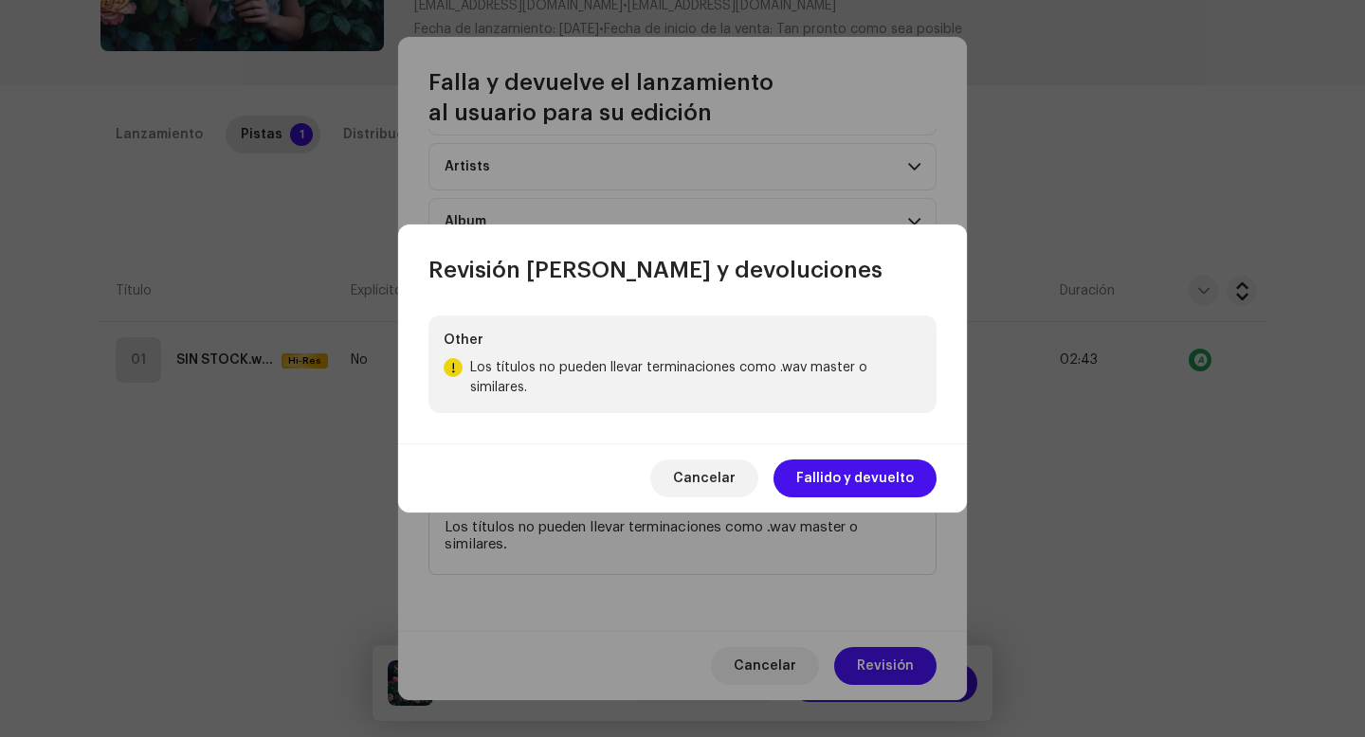
click at [876, 456] on div "Cancelar Fallido y devuelto" at bounding box center [682, 478] width 569 height 69
click at [874, 476] on span "Fallido y devuelto" at bounding box center [855, 479] width 118 height 38
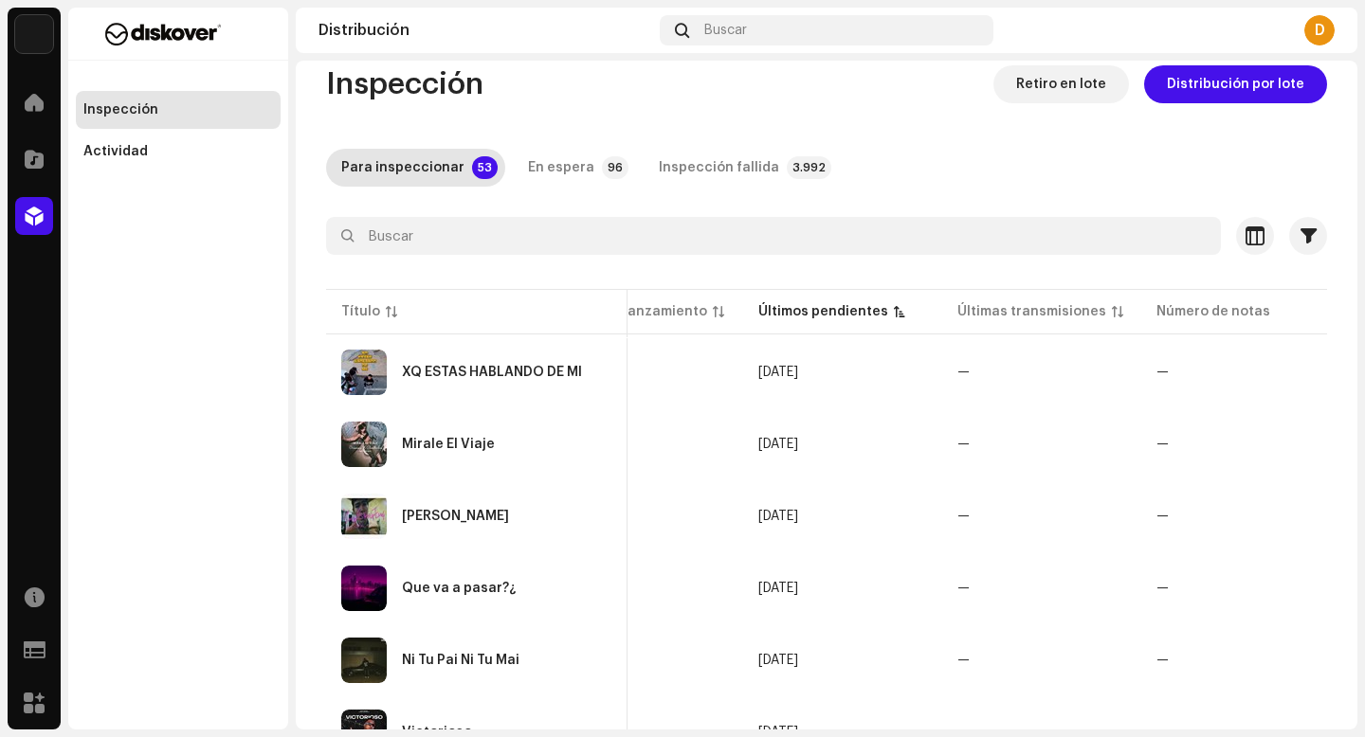
scroll to position [36, 0]
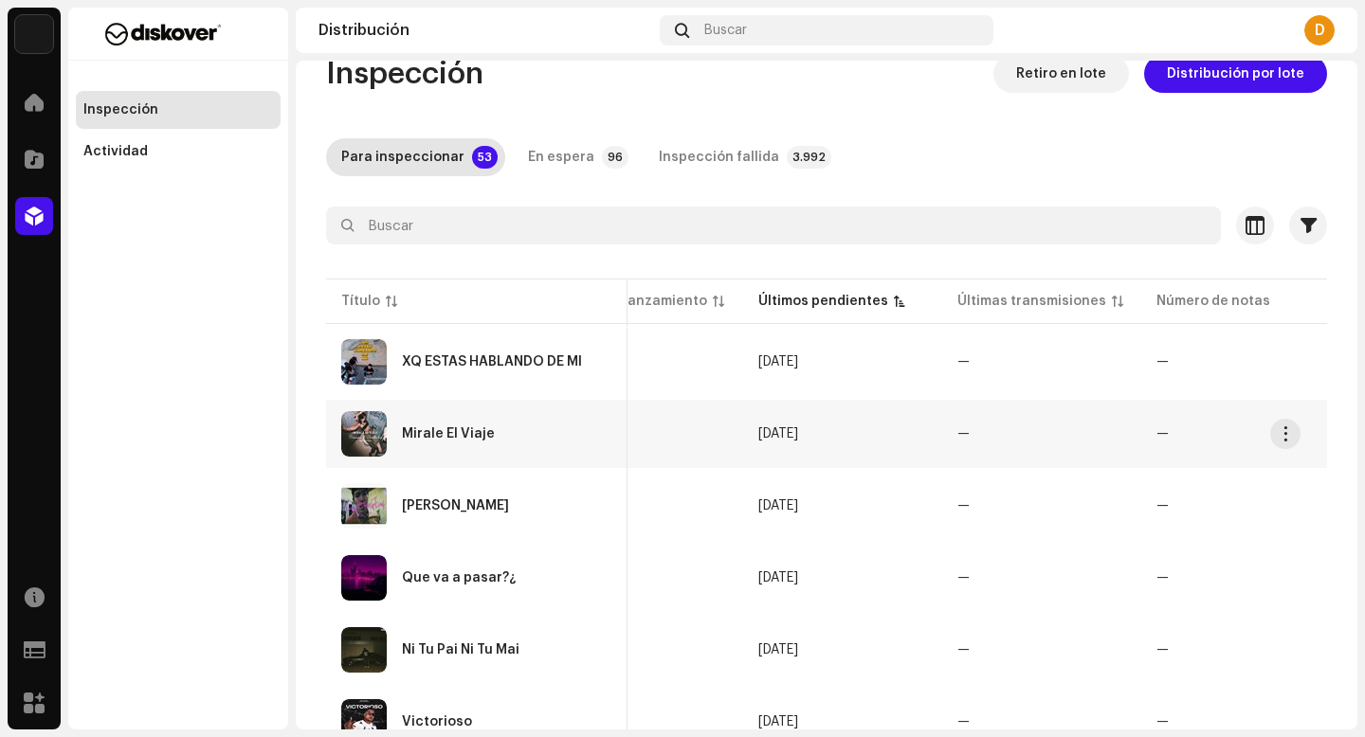
click at [517, 435] on div "Mirale El Viaje" at bounding box center [476, 433] width 271 height 45
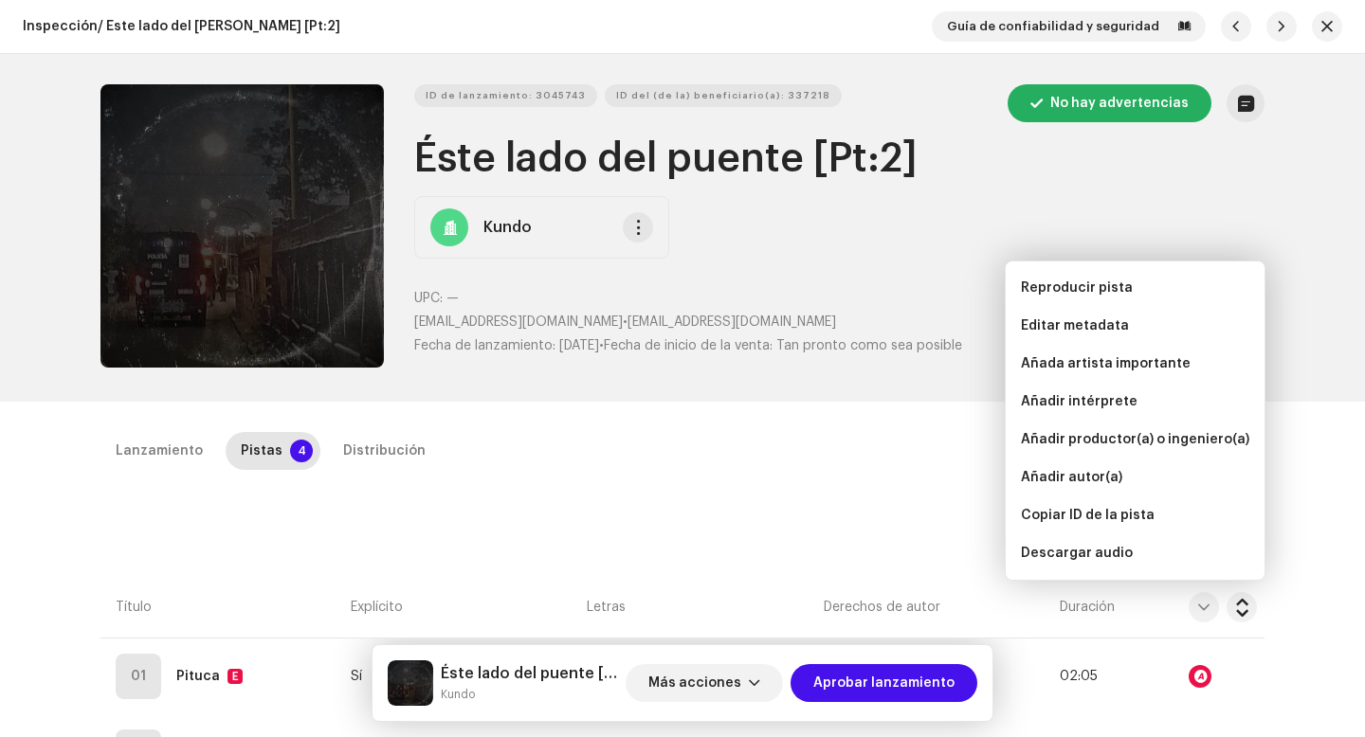
scroll to position [432, 0]
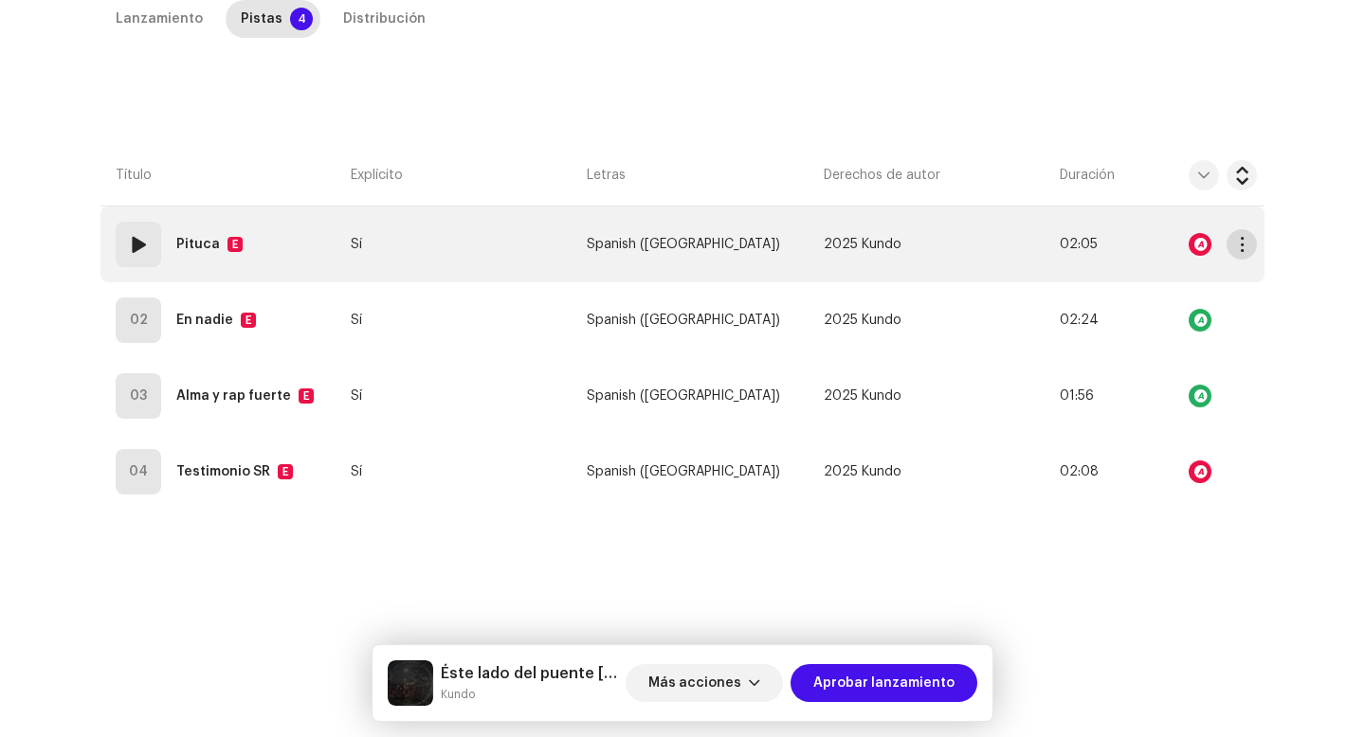
click at [1243, 249] on span "button" at bounding box center [1242, 244] width 14 height 15
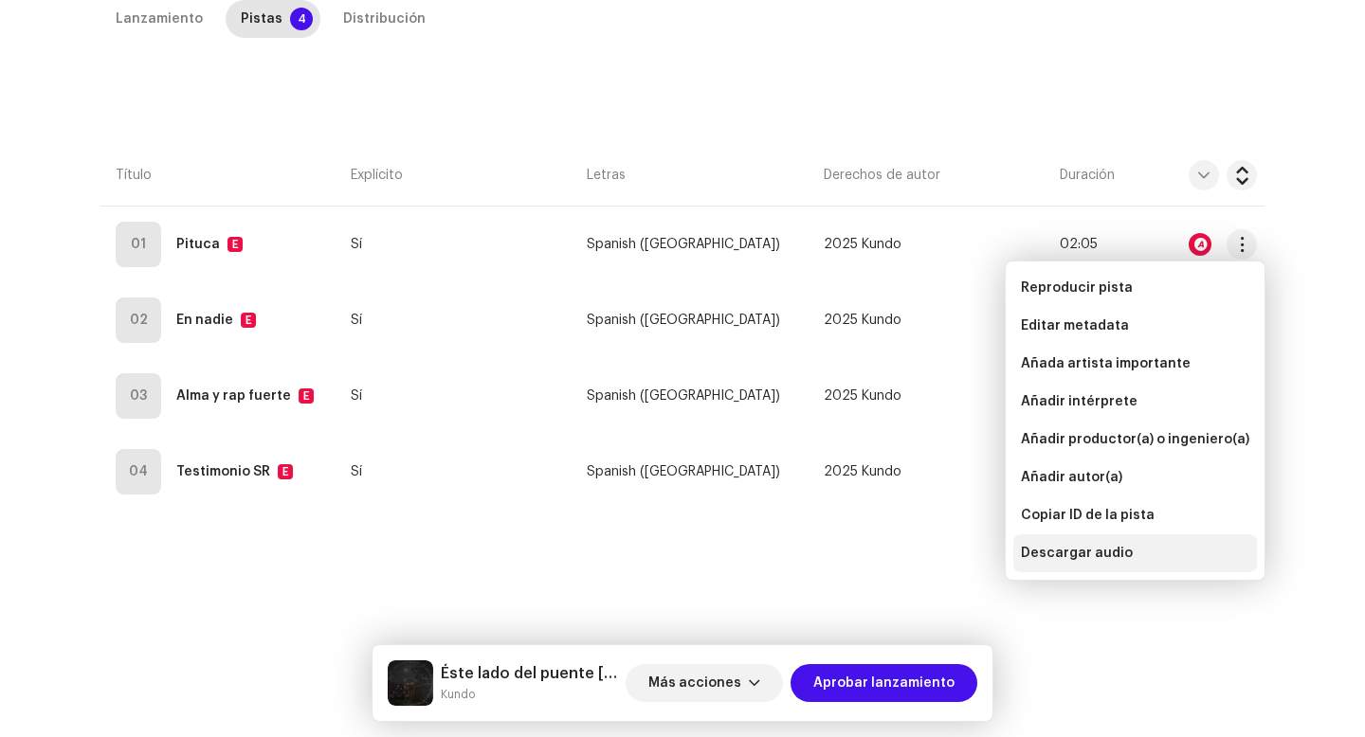
click at [1115, 556] on span "Descargar audio" at bounding box center [1077, 553] width 112 height 15
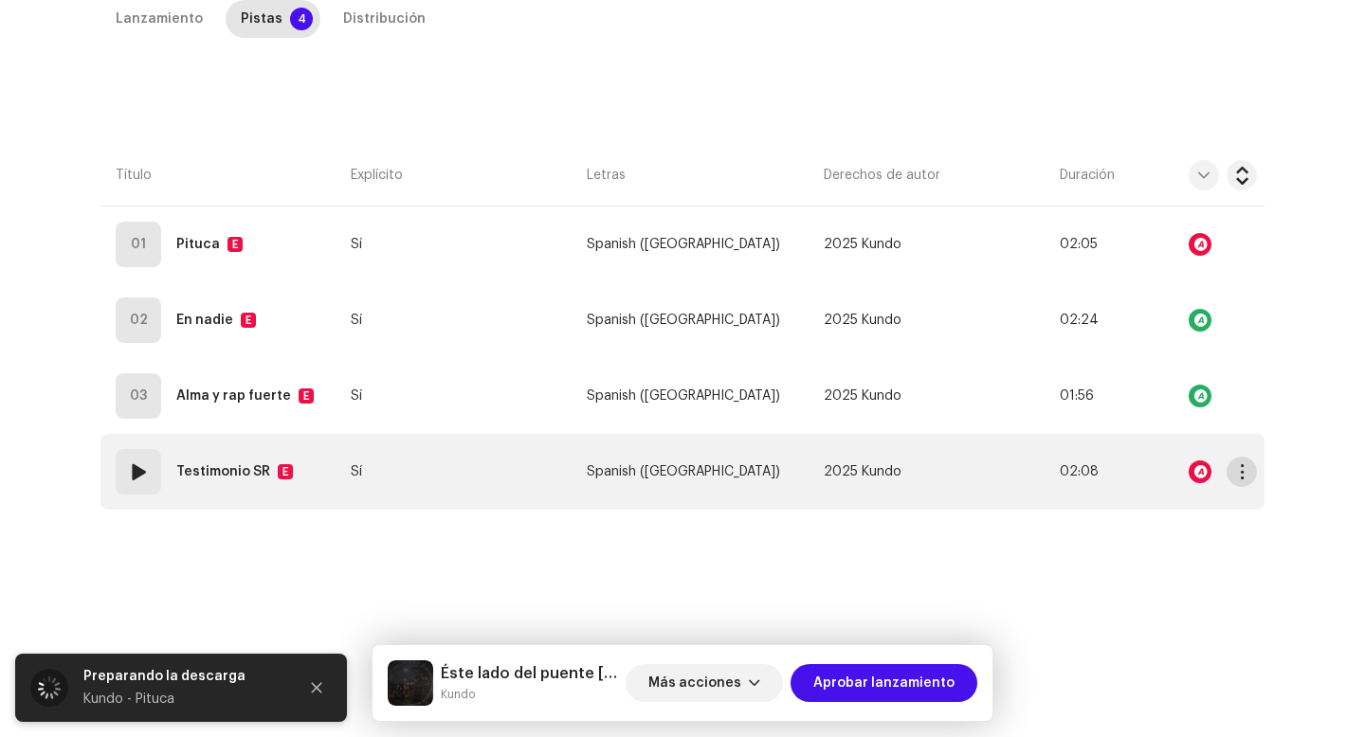
click at [1235, 476] on span "button" at bounding box center [1242, 471] width 14 height 15
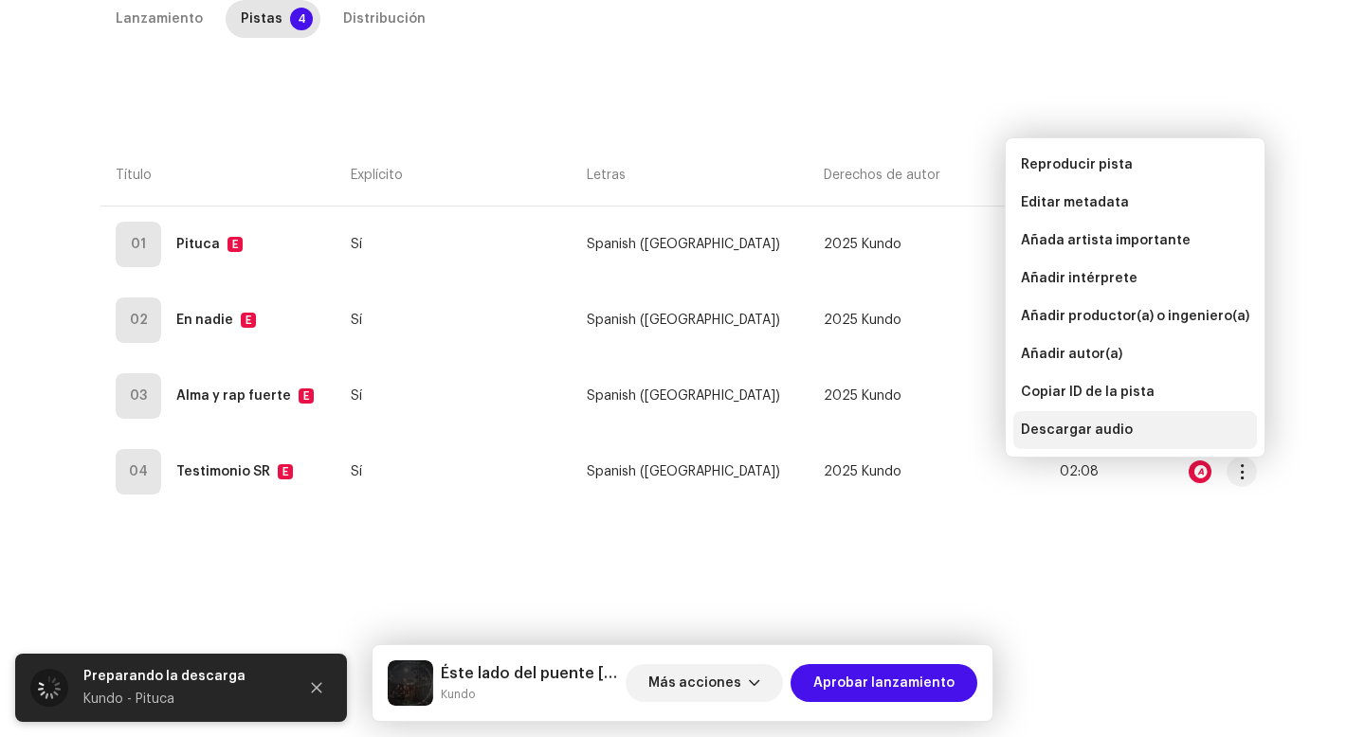
click at [1077, 444] on div "Descargar audio" at bounding box center [1135, 430] width 244 height 38
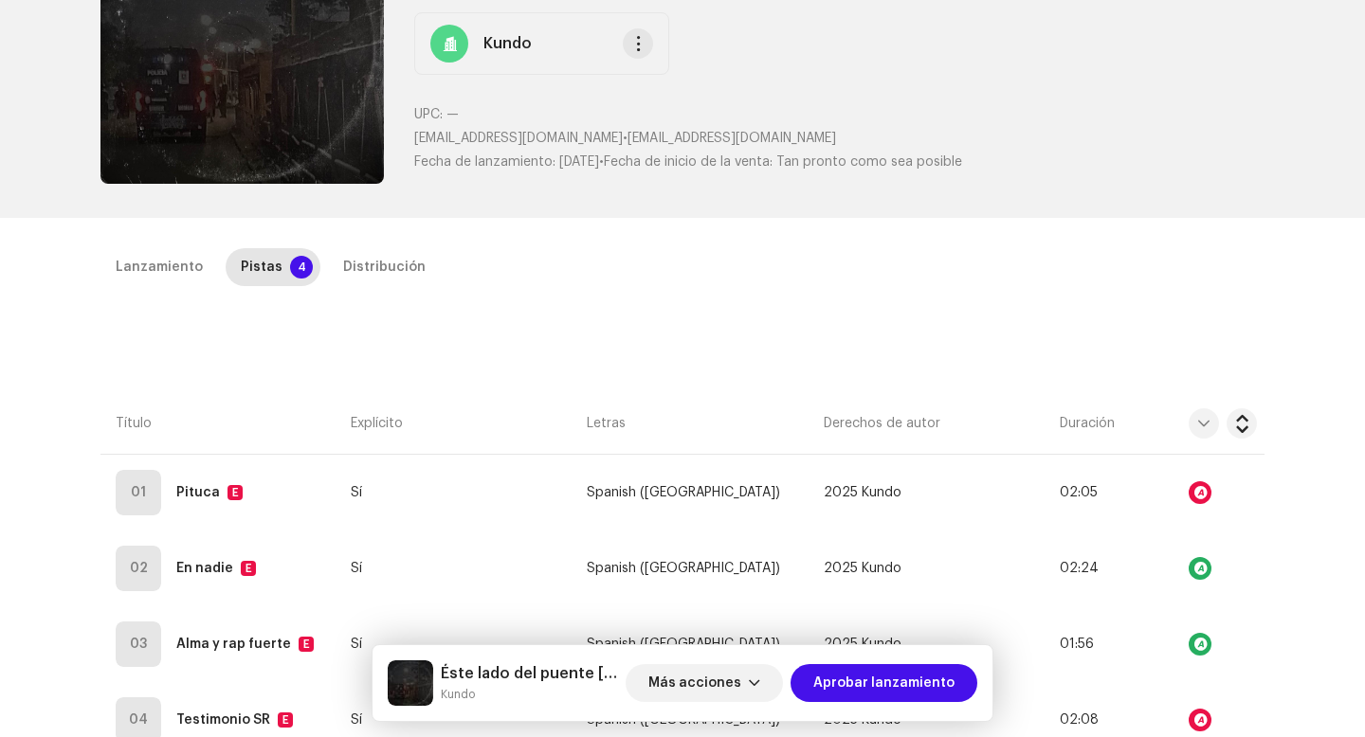
scroll to position [206, 0]
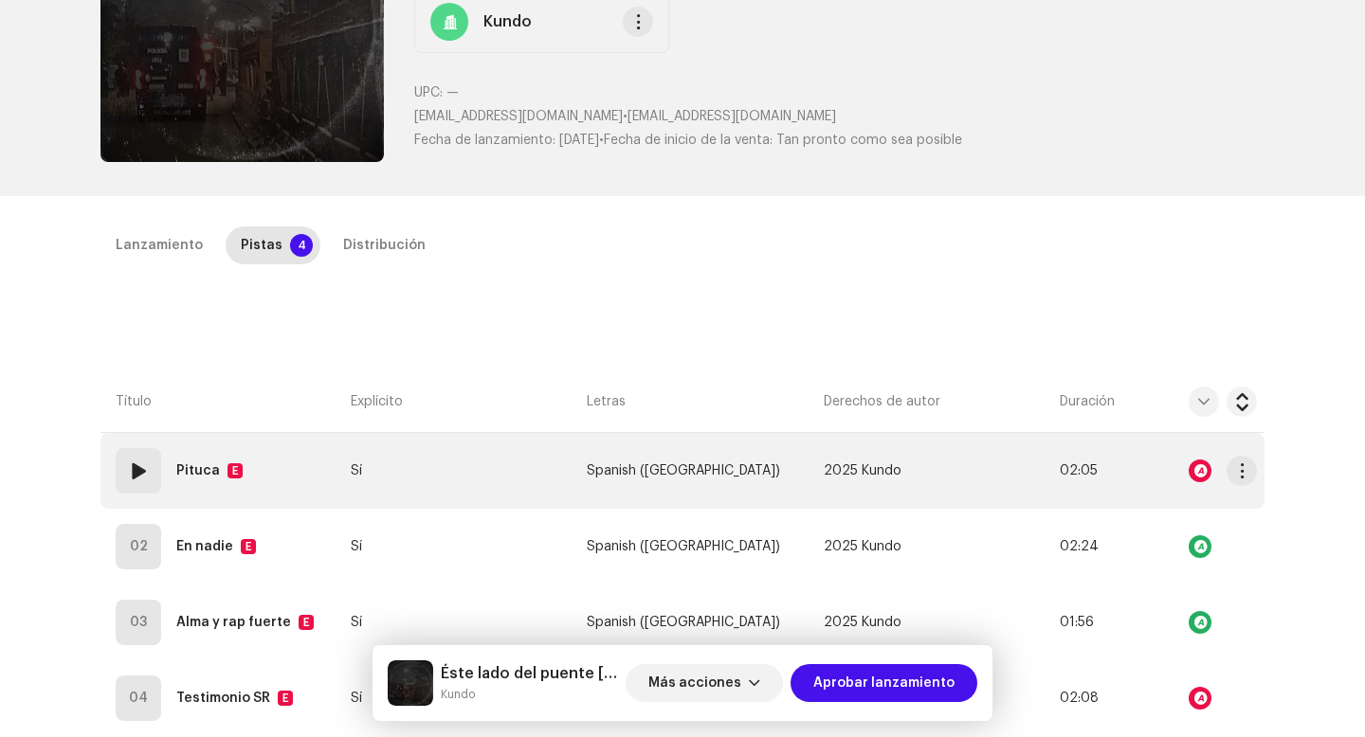
click at [210, 477] on strong "Pituca" at bounding box center [198, 471] width 44 height 38
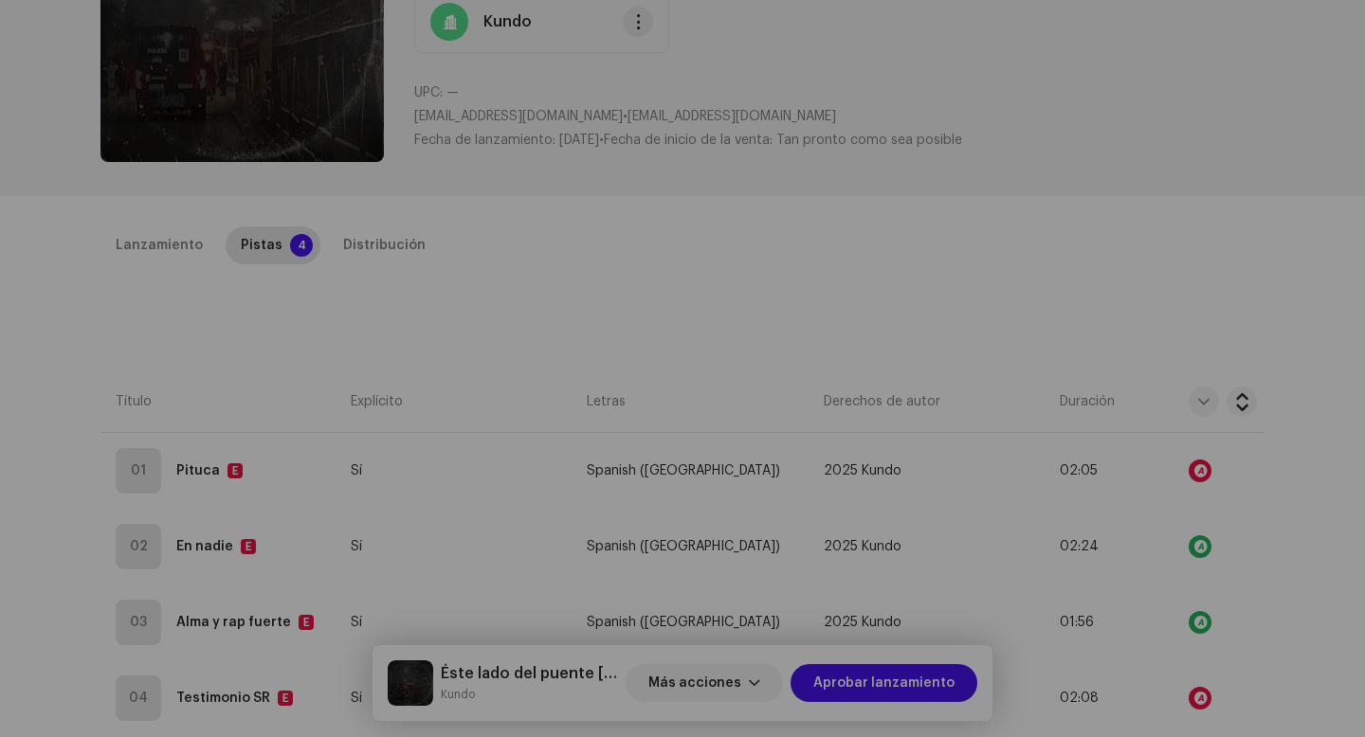
click at [198, 501] on div "Editar metadatos de la pista Título de la pista * Pituca Versión de la pista Tr…" at bounding box center [682, 368] width 1365 height 737
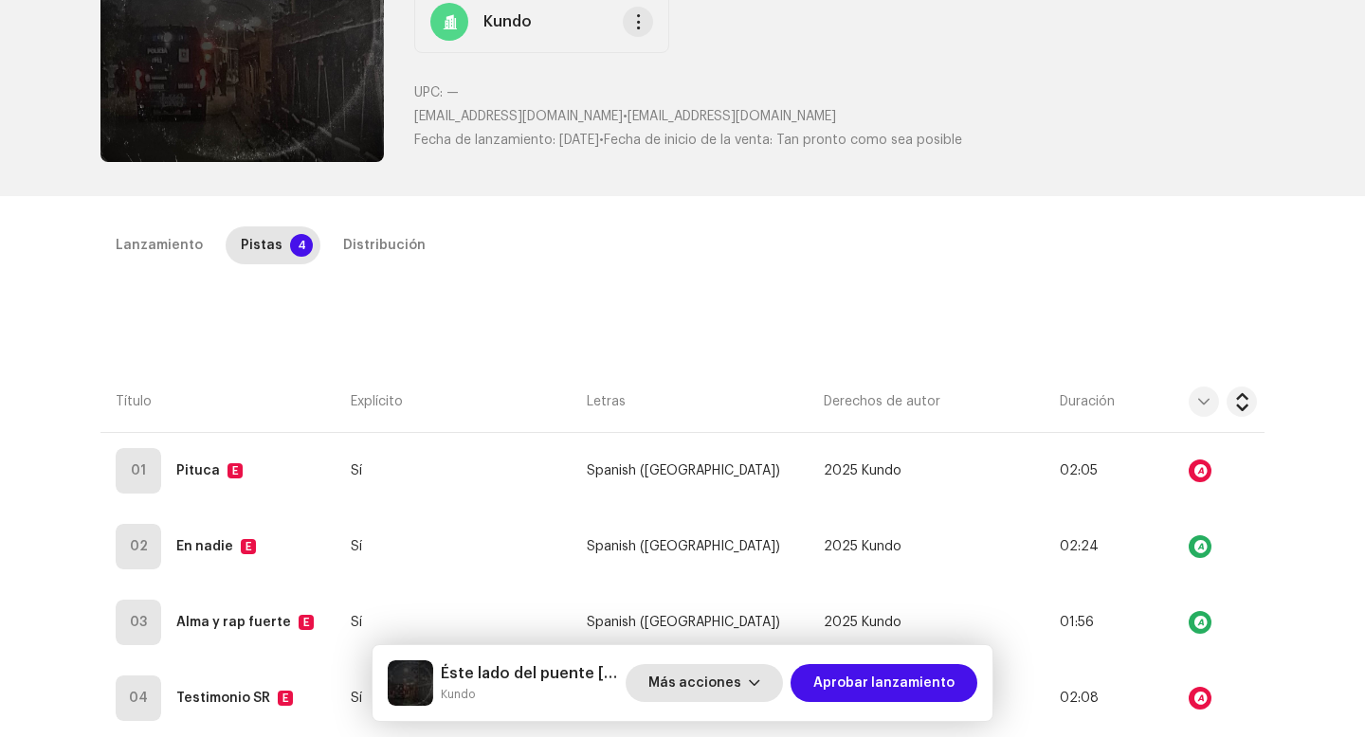
click at [711, 685] on span "Más acciones" at bounding box center [694, 683] width 93 height 38
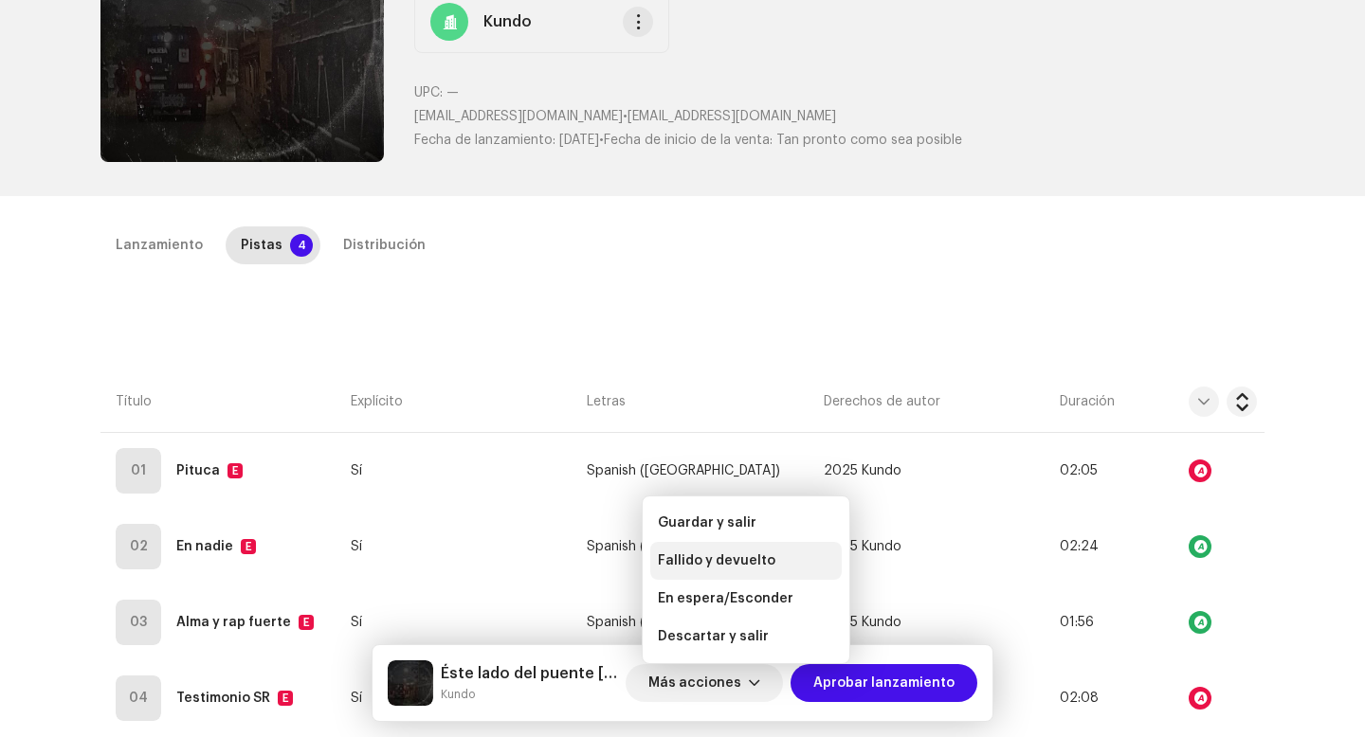
click at [691, 572] on div "Fallido y devuelto" at bounding box center [745, 561] width 191 height 38
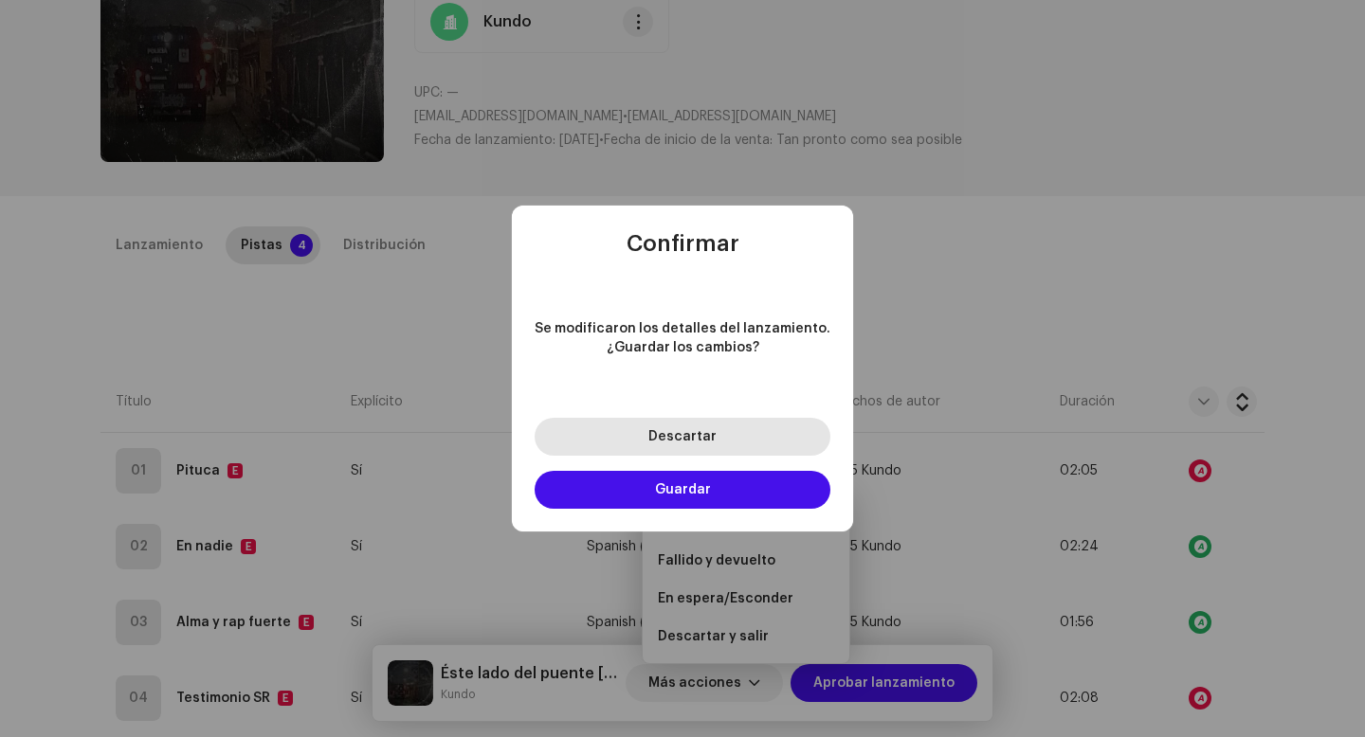
click at [686, 434] on span "Descartar" at bounding box center [682, 436] width 68 height 13
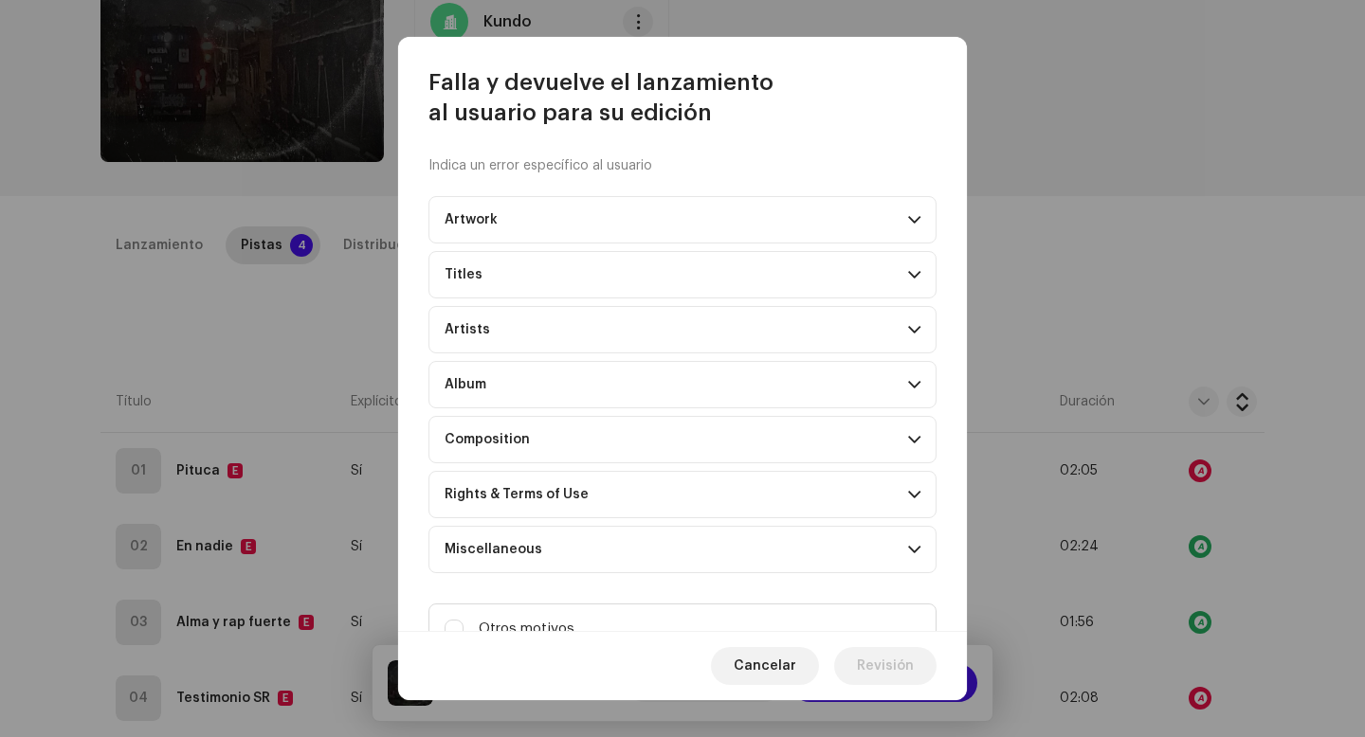
scroll to position [77, 0]
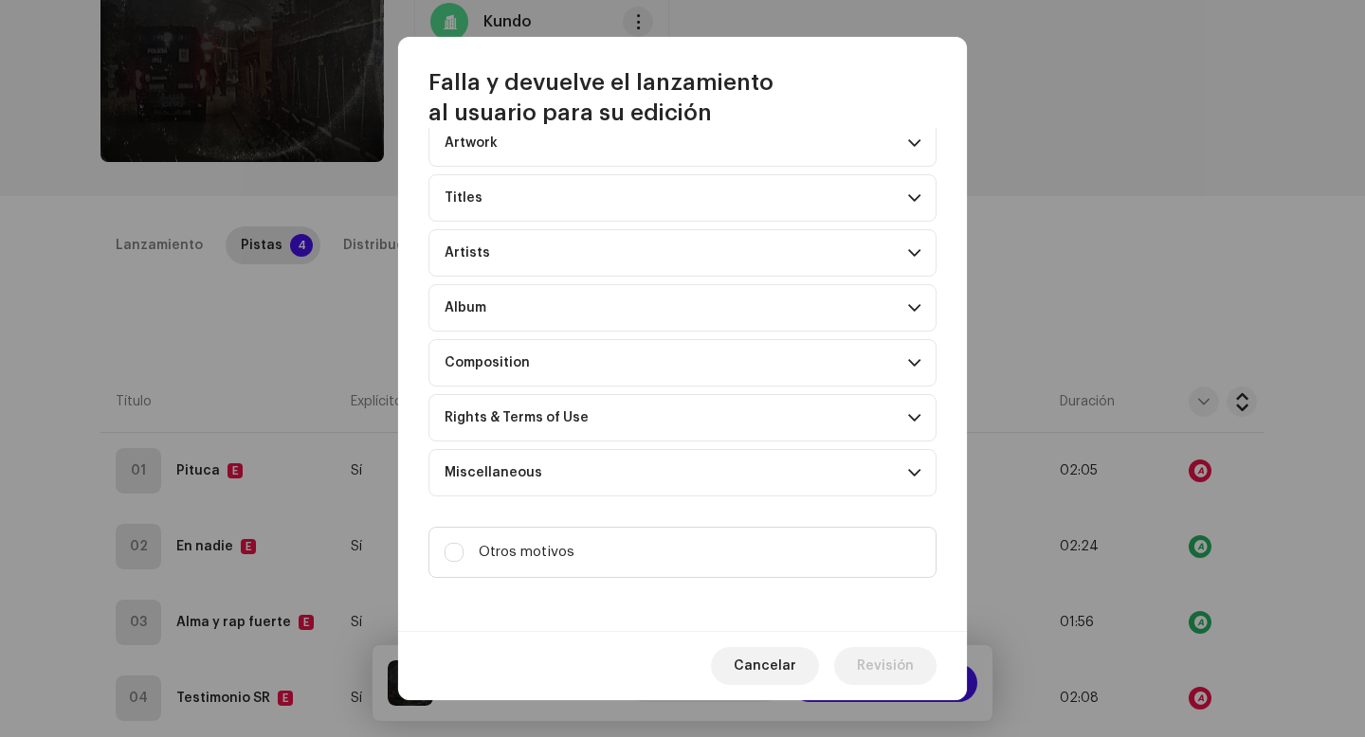
click at [672, 527] on label "Otros motivos" at bounding box center [682, 552] width 508 height 51
click at [463, 543] on input "Otros motivos" at bounding box center [454, 552] width 19 height 19
checkbox input "true"
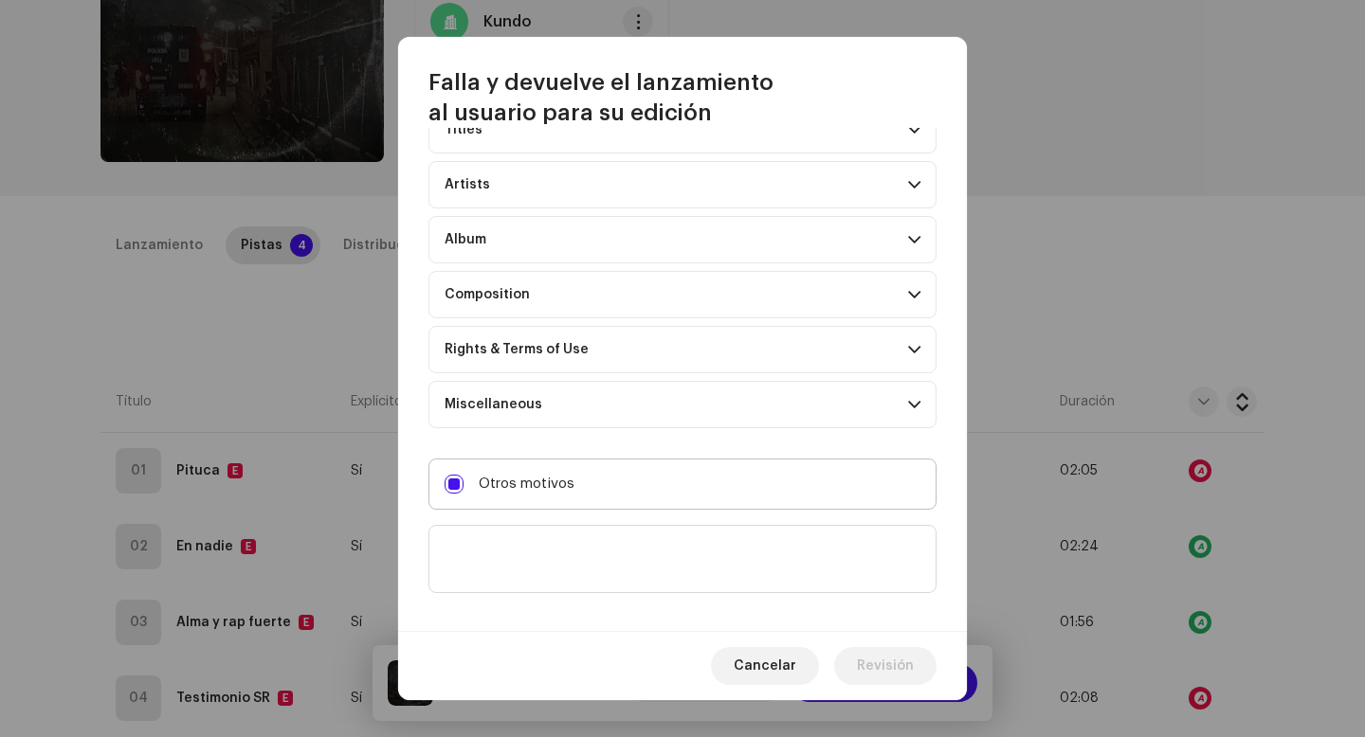
scroll to position [163, 0]
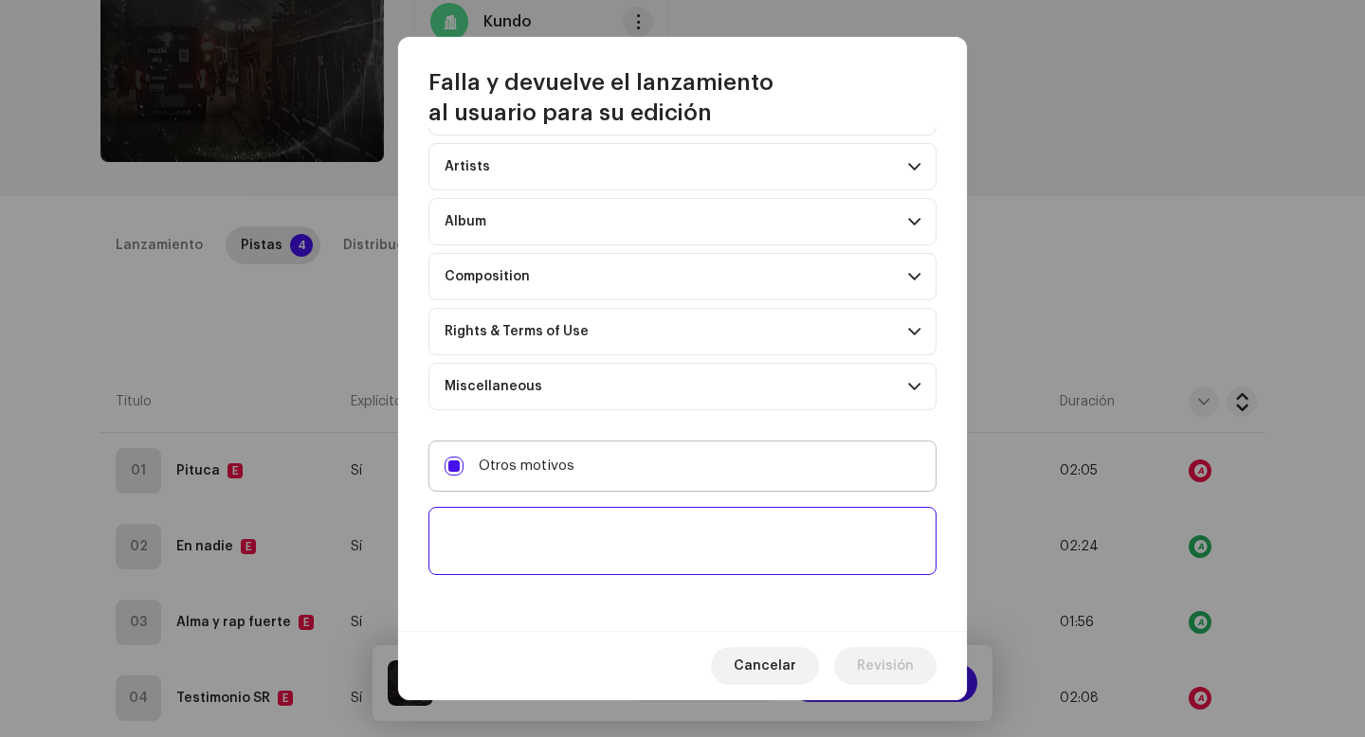
click at [672, 560] on textarea at bounding box center [682, 541] width 508 height 68
paste textarea "Uno o más tracks de tu lanzamiento contienen beats o samples de otros artistas,…"
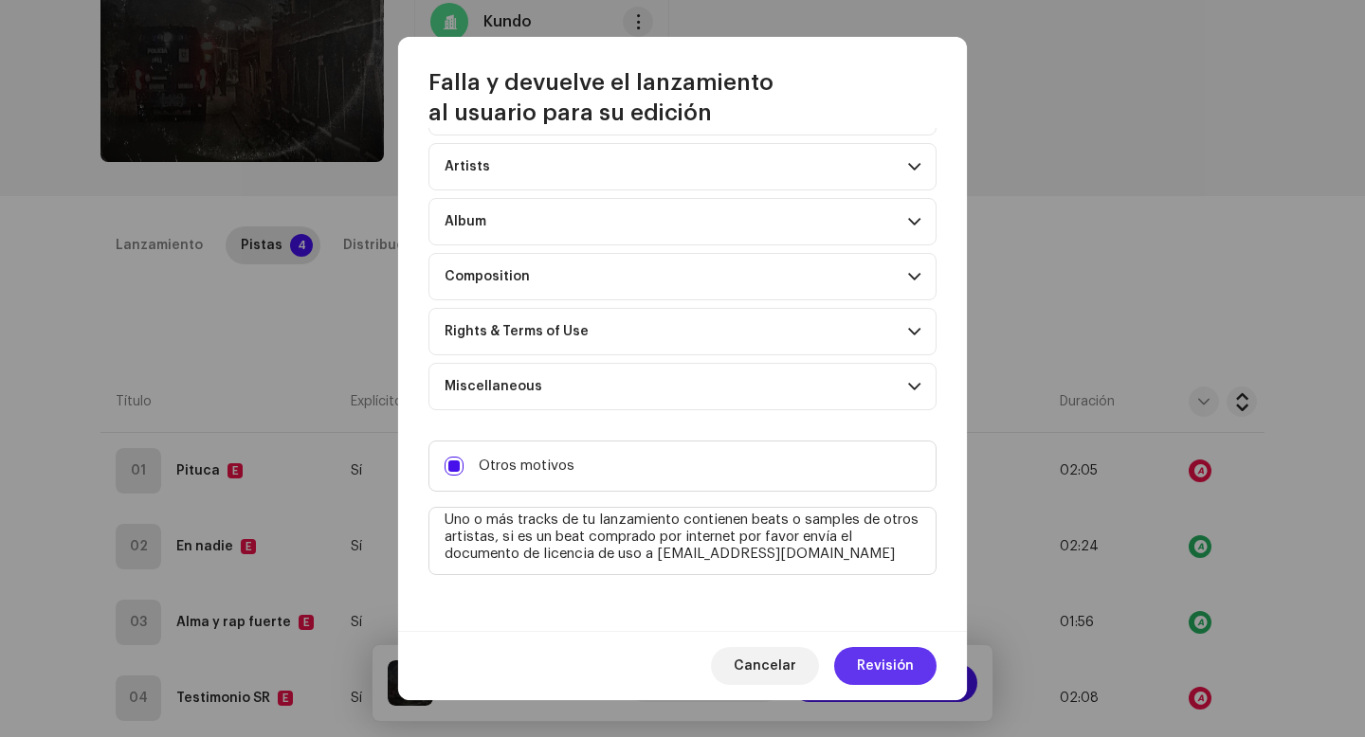
type textarea "Uno o más tracks de tu lanzamiento contienen beats o samples de otros artistas,…"
click at [893, 664] on span "Revisión" at bounding box center [885, 666] width 57 height 38
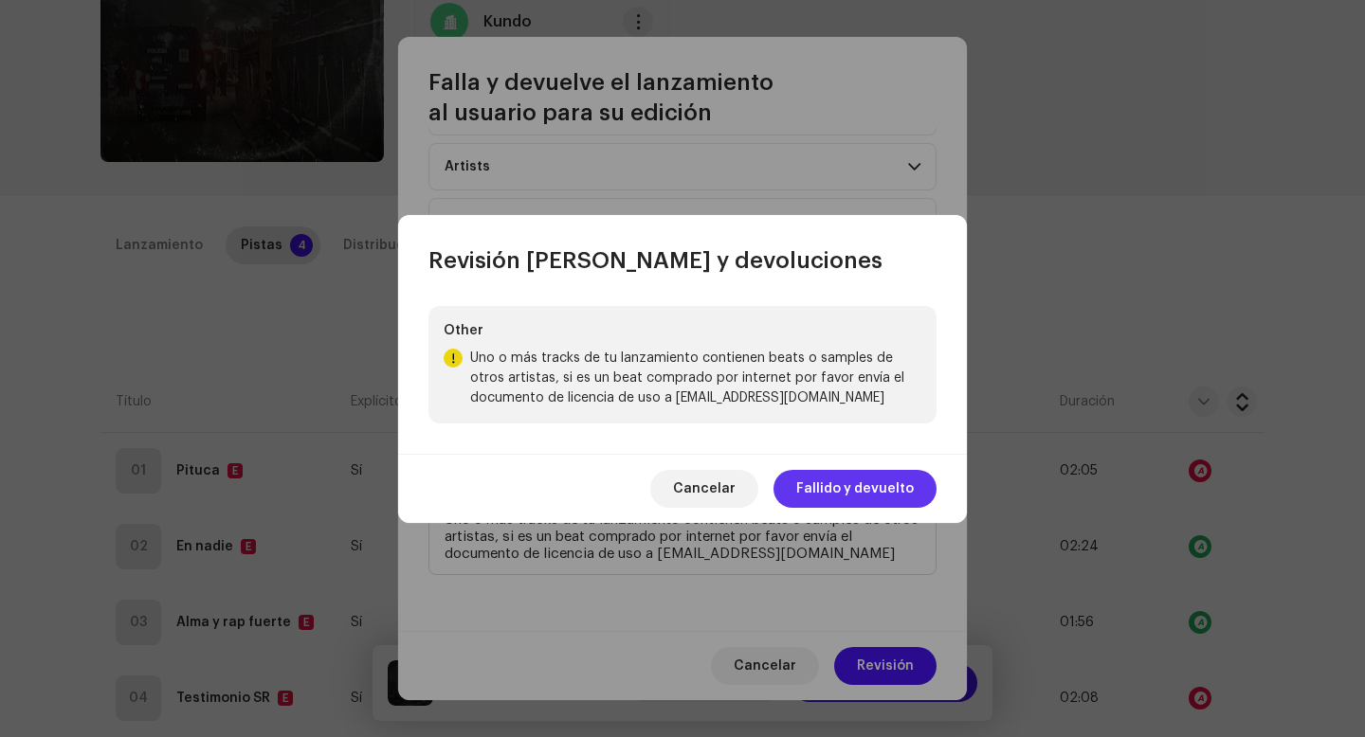
click at [849, 481] on span "Fallido y devuelto" at bounding box center [855, 489] width 118 height 38
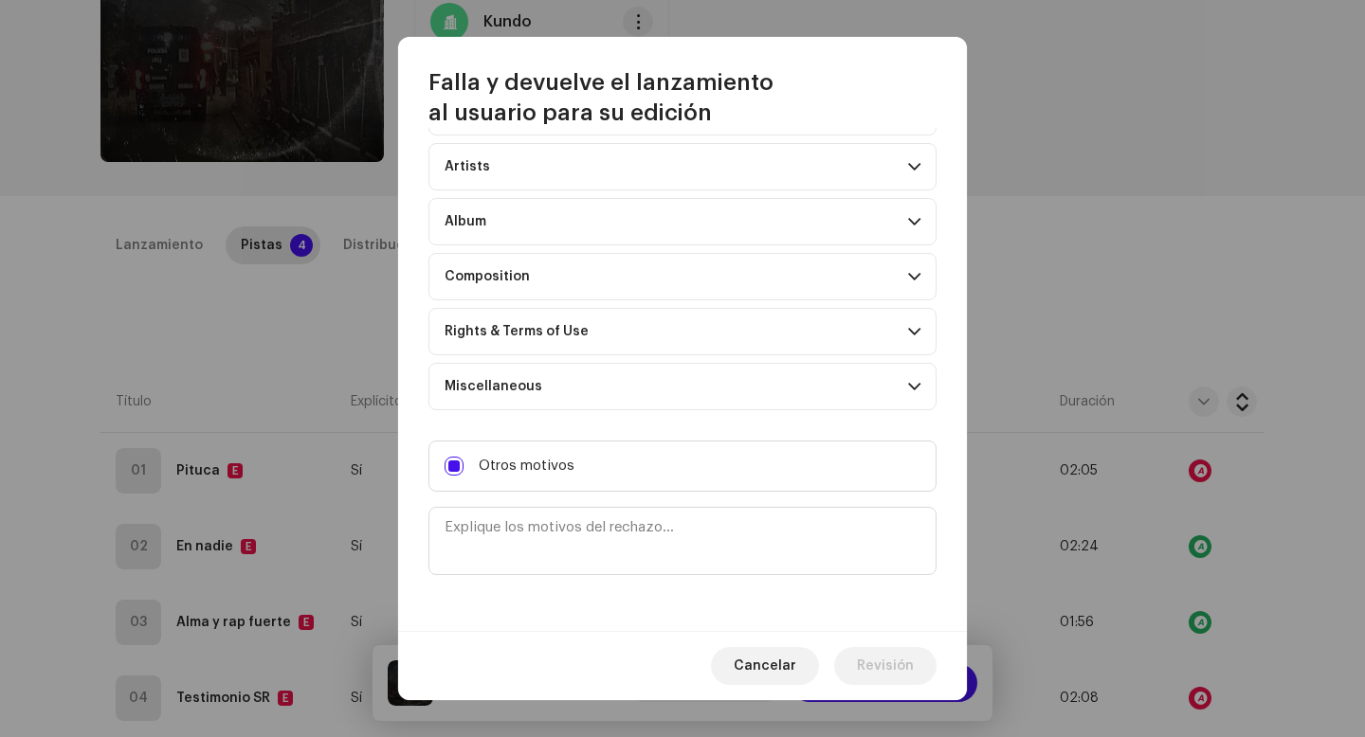
scroll to position [0, 0]
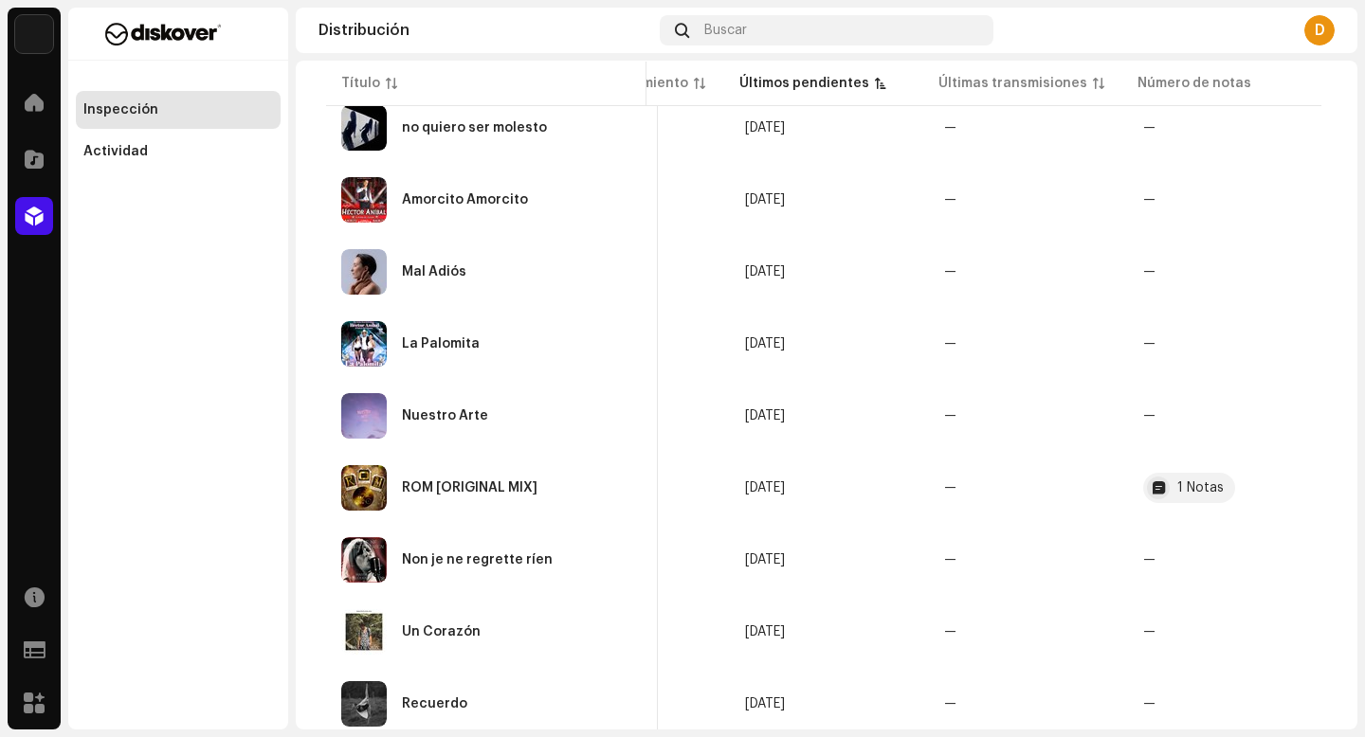
scroll to position [463, 0]
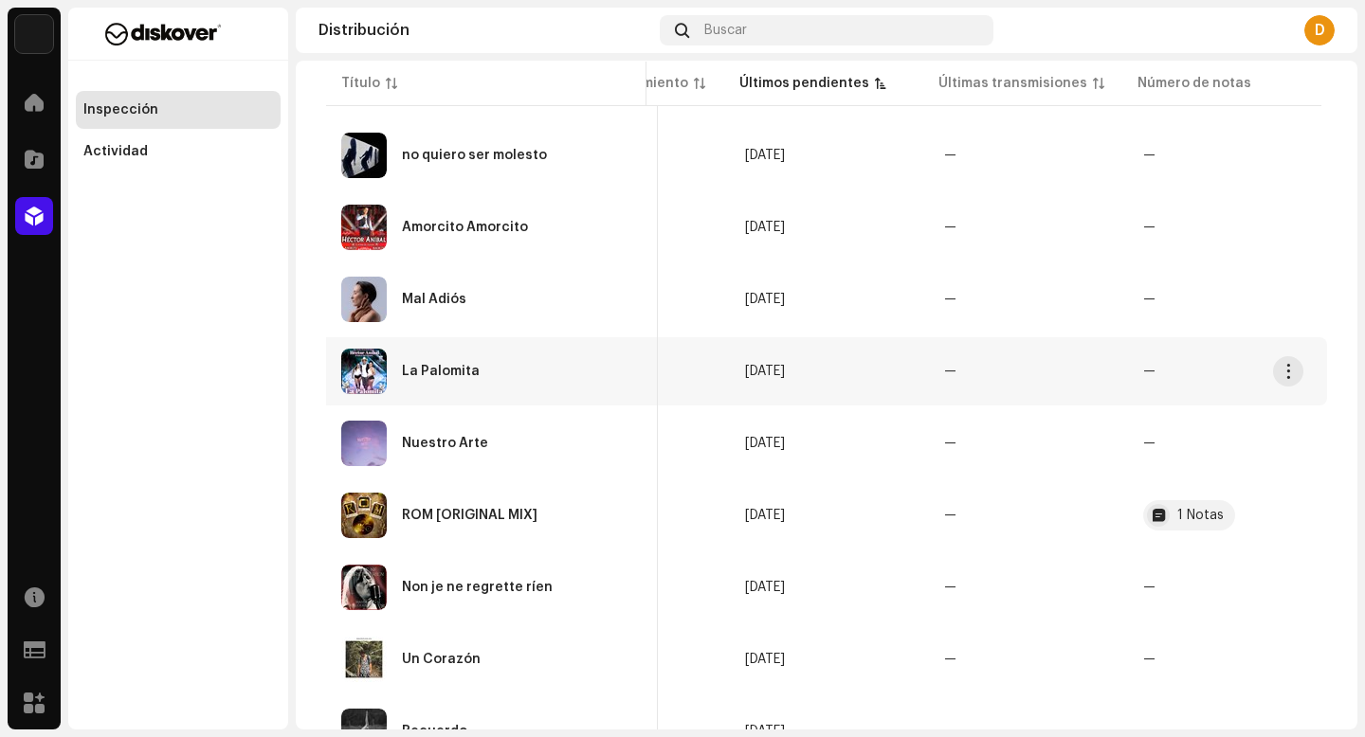
click at [485, 375] on div "La Palomita" at bounding box center [491, 371] width 301 height 45
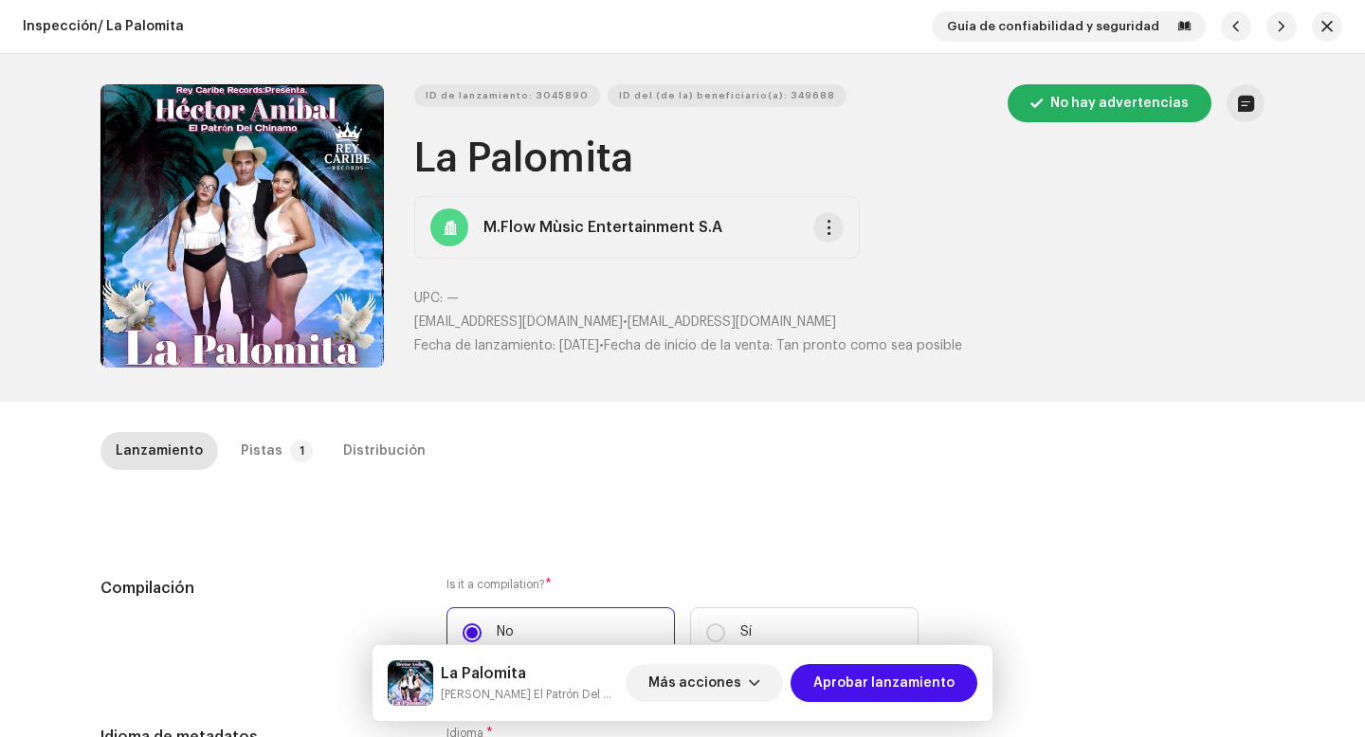
click at [247, 199] on button "Zoom Image" at bounding box center [241, 225] width 283 height 283
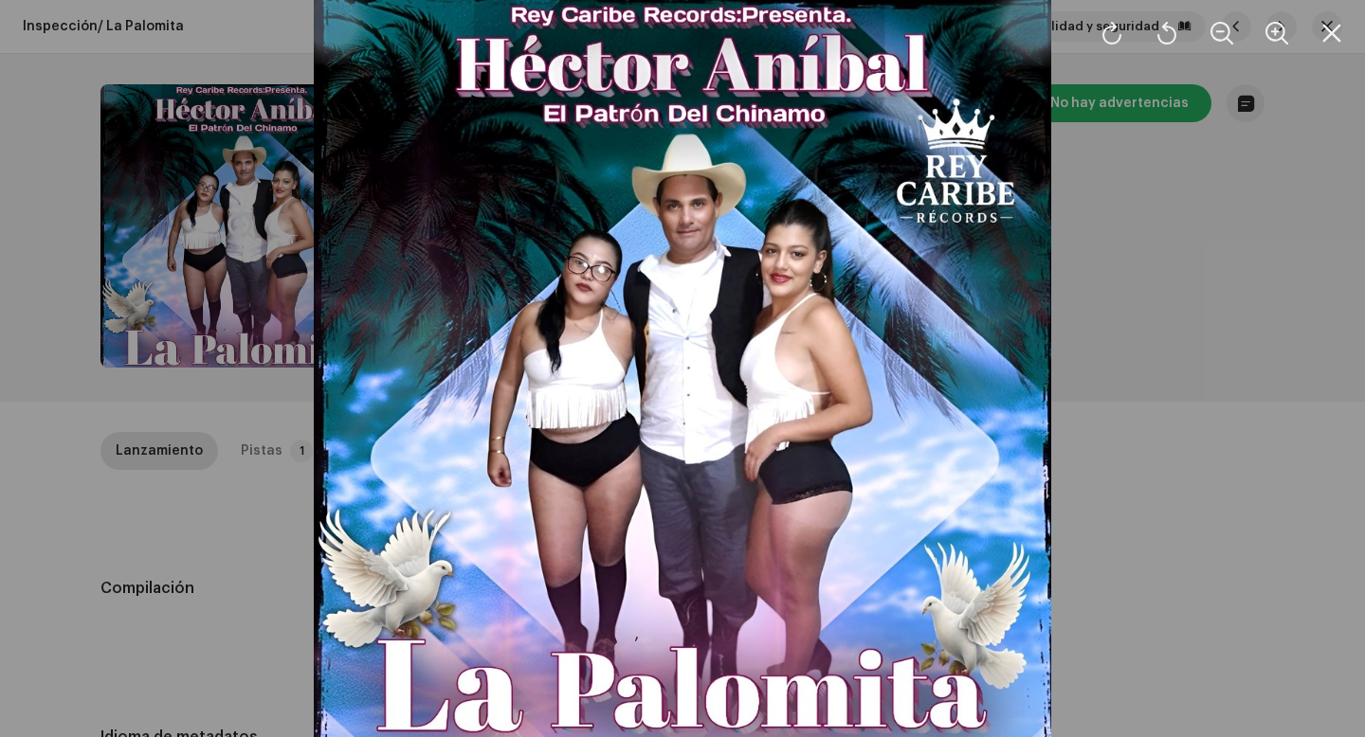
click at [1181, 317] on div at bounding box center [682, 368] width 1365 height 737
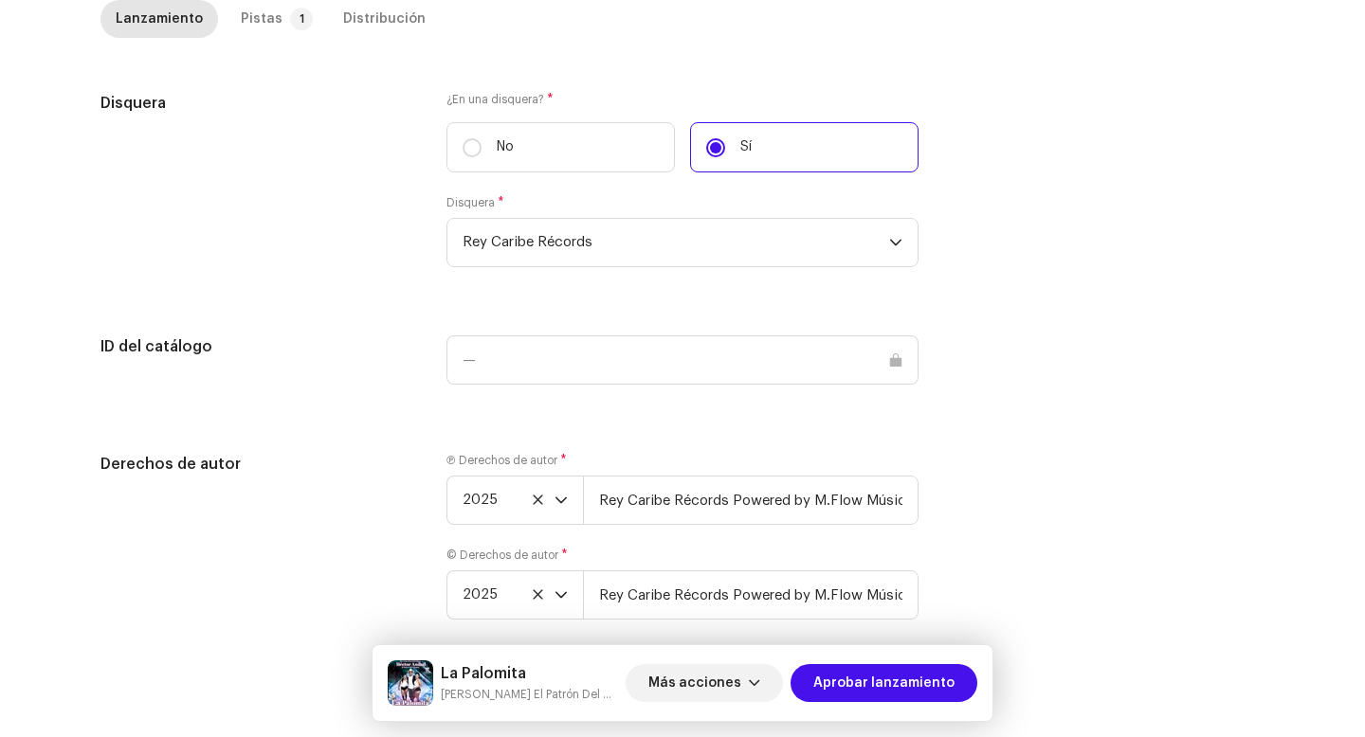
scroll to position [1866, 0]
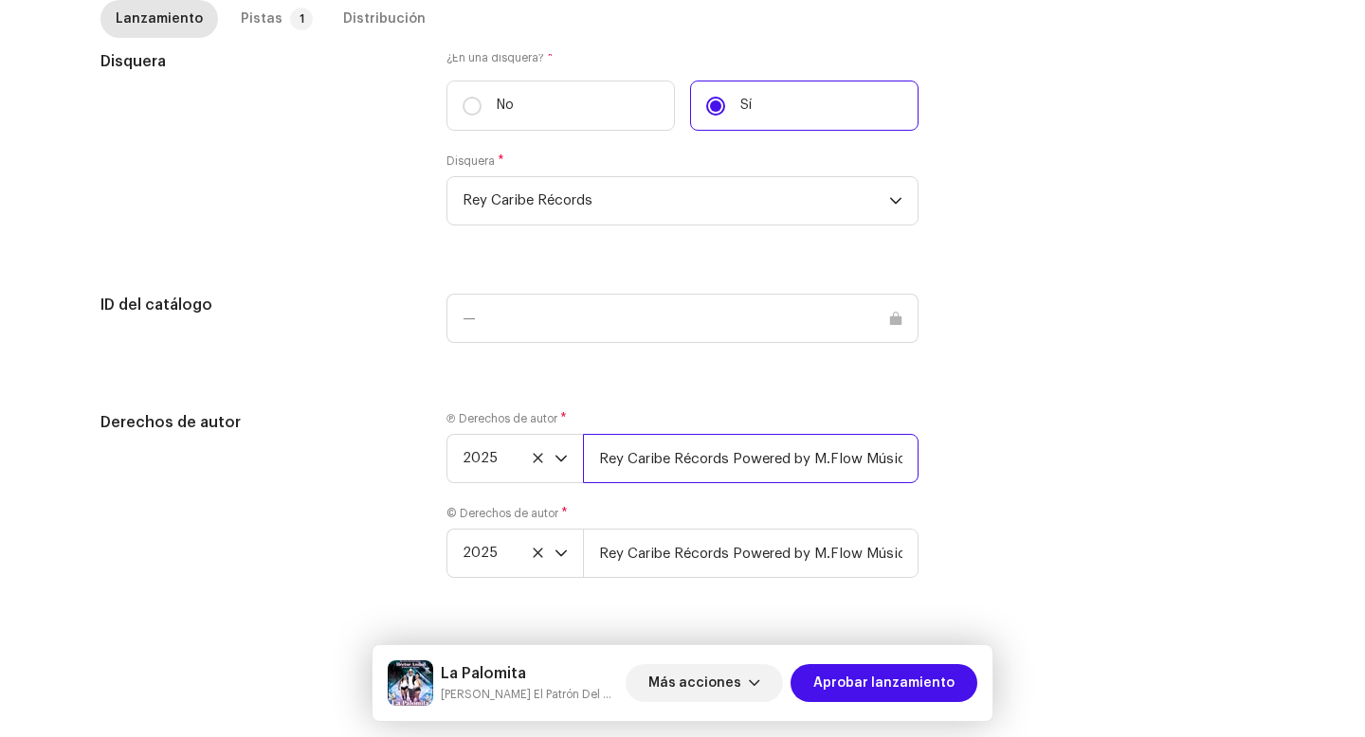
click at [824, 438] on input "Rey Caribe Récords Powered by M.Flow Músic Entertainment S.A" at bounding box center [751, 458] width 336 height 49
drag, startPoint x: 824, startPoint y: 465, endPoint x: 1058, endPoint y: 462, distance: 234.1
click at [1058, 462] on div "Derechos de autor Ⓟ Derechos de autor * 2025 Rey Caribe Récords Powered by M.Fl…" at bounding box center [682, 506] width 1164 height 190
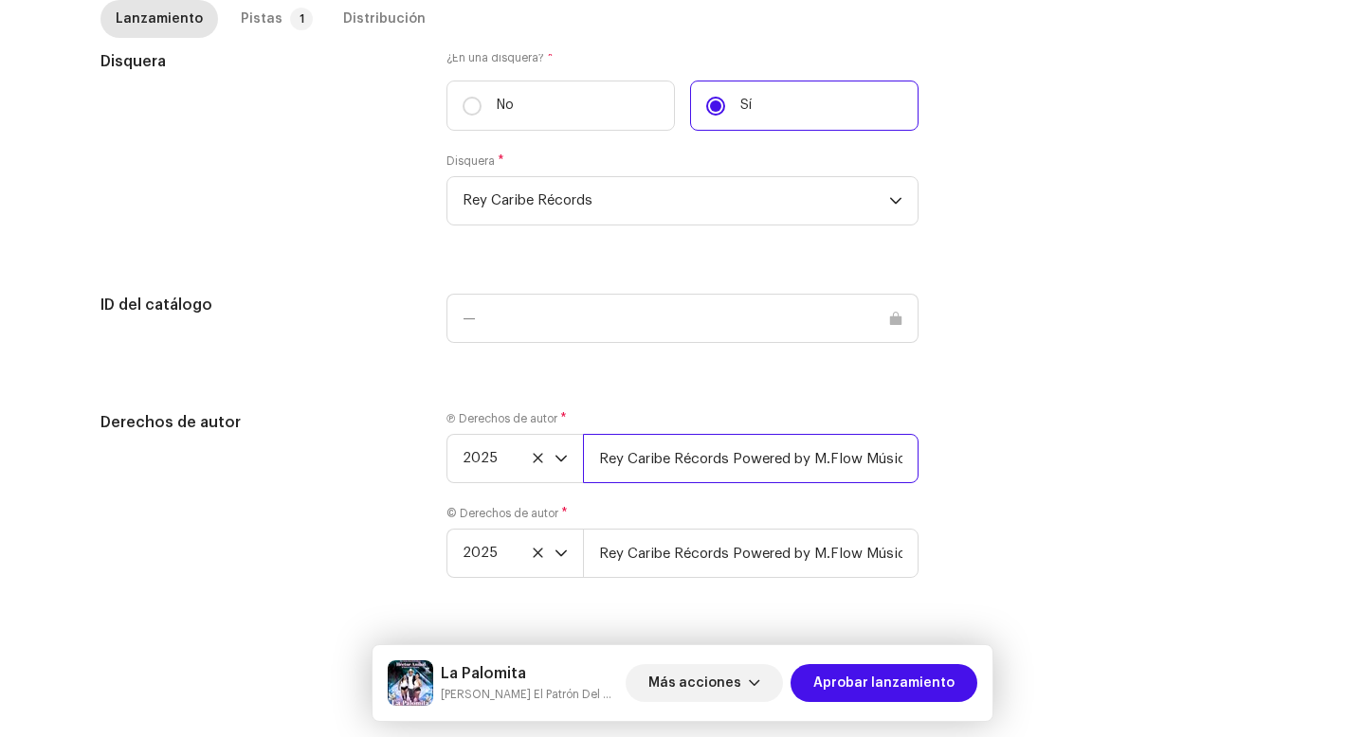
paste input "| Distributed by Diskover Co."
type input "Rey Caribe Récords Powered by M.Flow Músic Entertainment S.A | Distributed by D…"
drag, startPoint x: 836, startPoint y: 553, endPoint x: 1015, endPoint y: 584, distance: 181.8
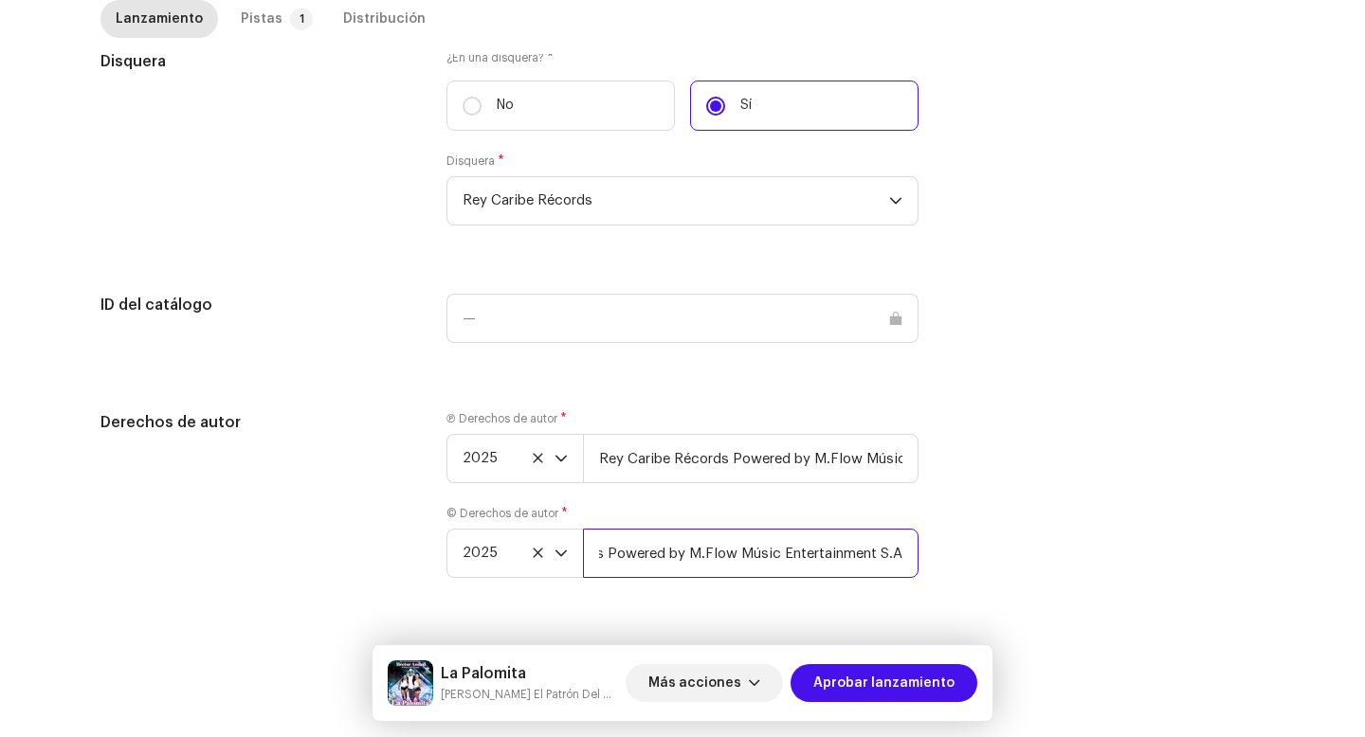
click at [1015, 584] on div "Derechos de autor Ⓟ Derechos de autor * 2025 Rey Caribe Récords Powered by M.Fl…" at bounding box center [682, 506] width 1164 height 190
paste input "| Distributed by Diskover Co."
type input "Rey Caribe Récords Powered by M.Flow Músic Entertainment S.A | Distributed by D…"
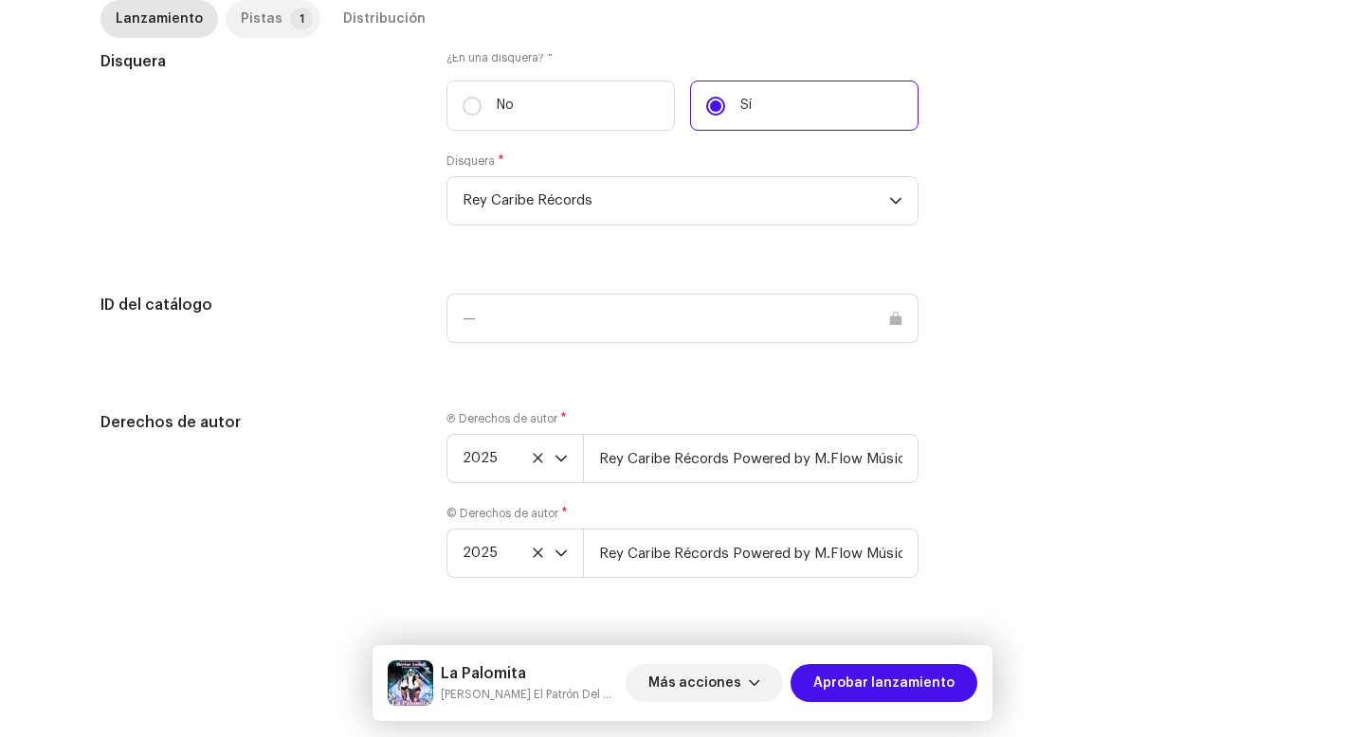
click at [247, 22] on div "Pistas" at bounding box center [262, 19] width 42 height 38
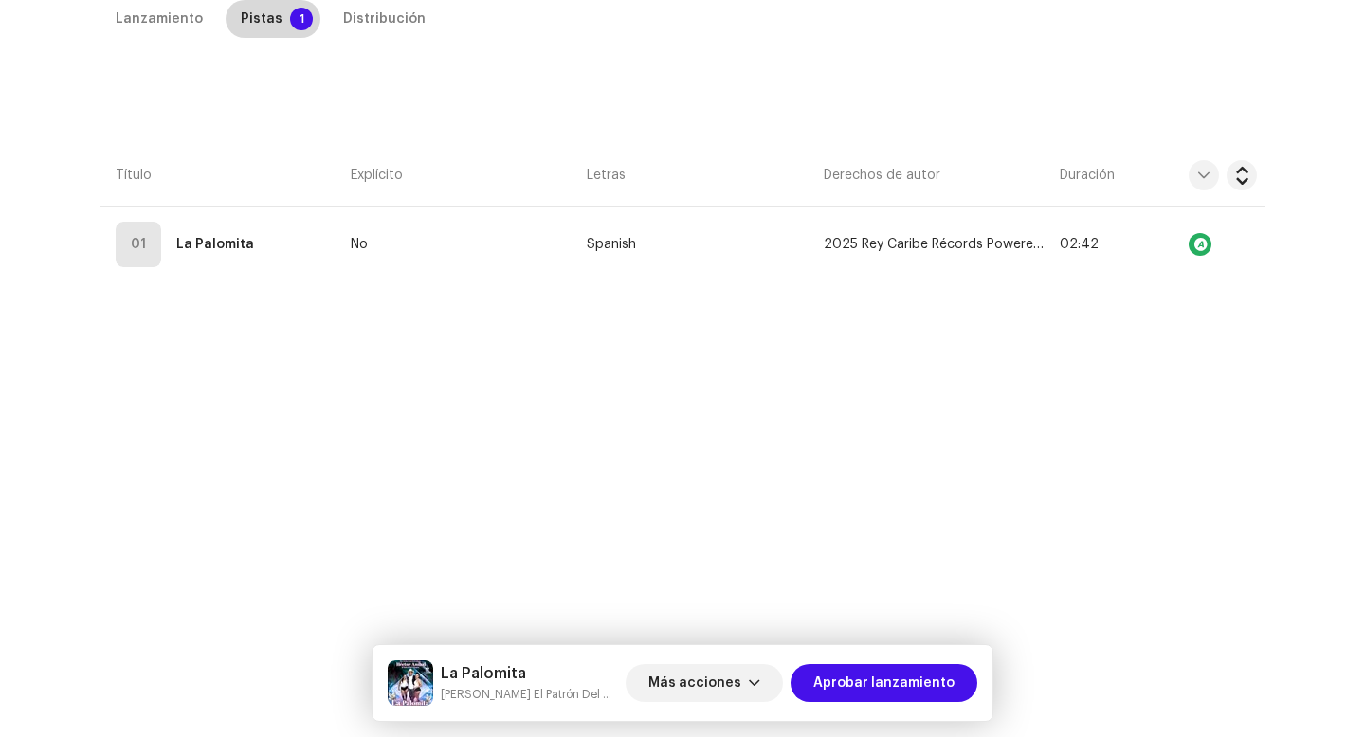
scroll to position [432, 0]
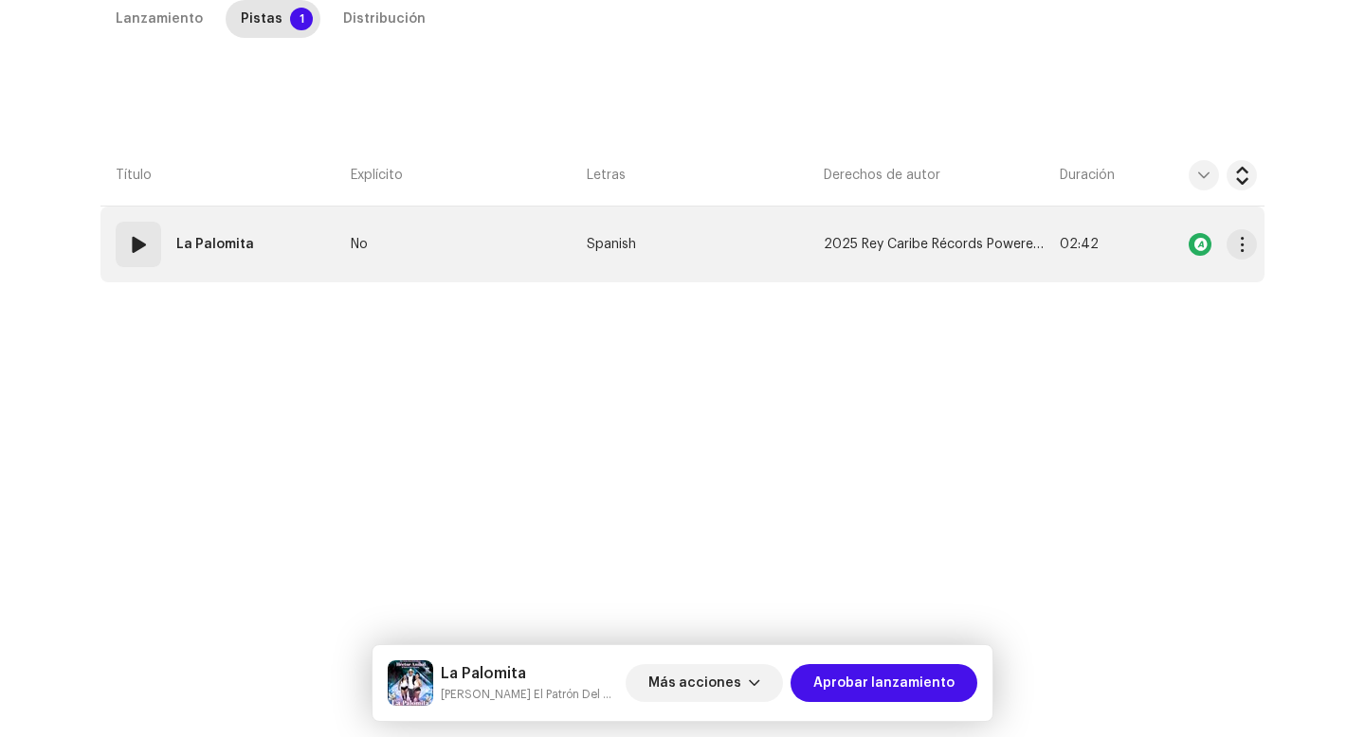
click at [128, 275] on td "01 La Palomita" at bounding box center [221, 245] width 243 height 76
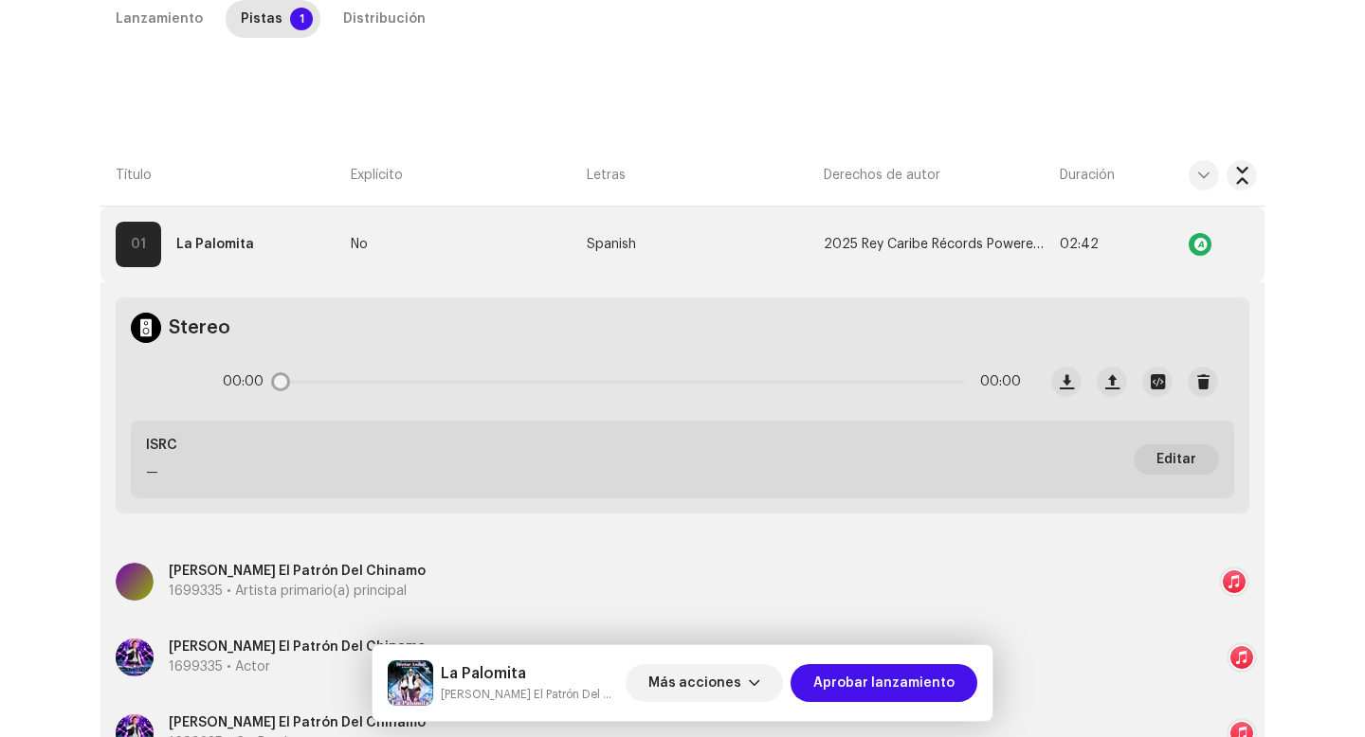
scroll to position [680, 0]
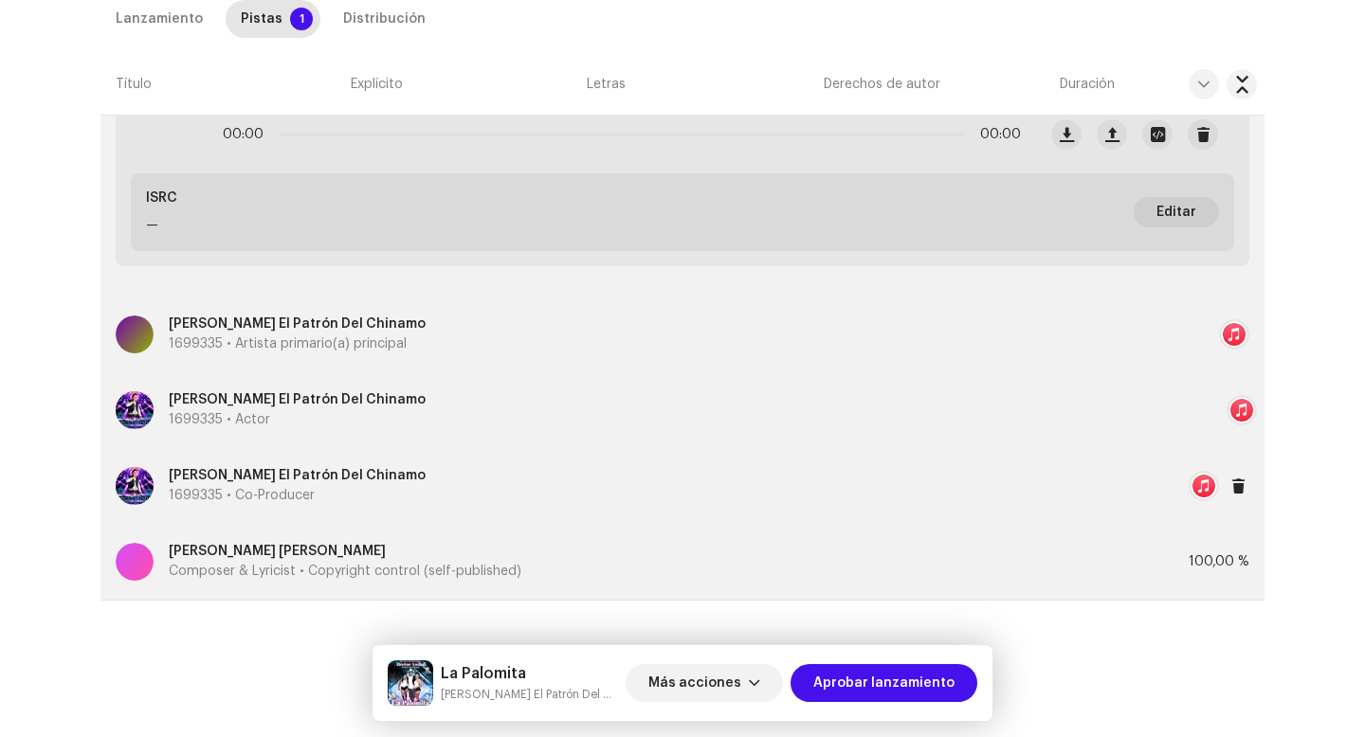
click at [224, 517] on div "Héctor Aníbal El Patrón Del Chinamo 1699335 • Co-Producer" at bounding box center [652, 486] width 1073 height 68
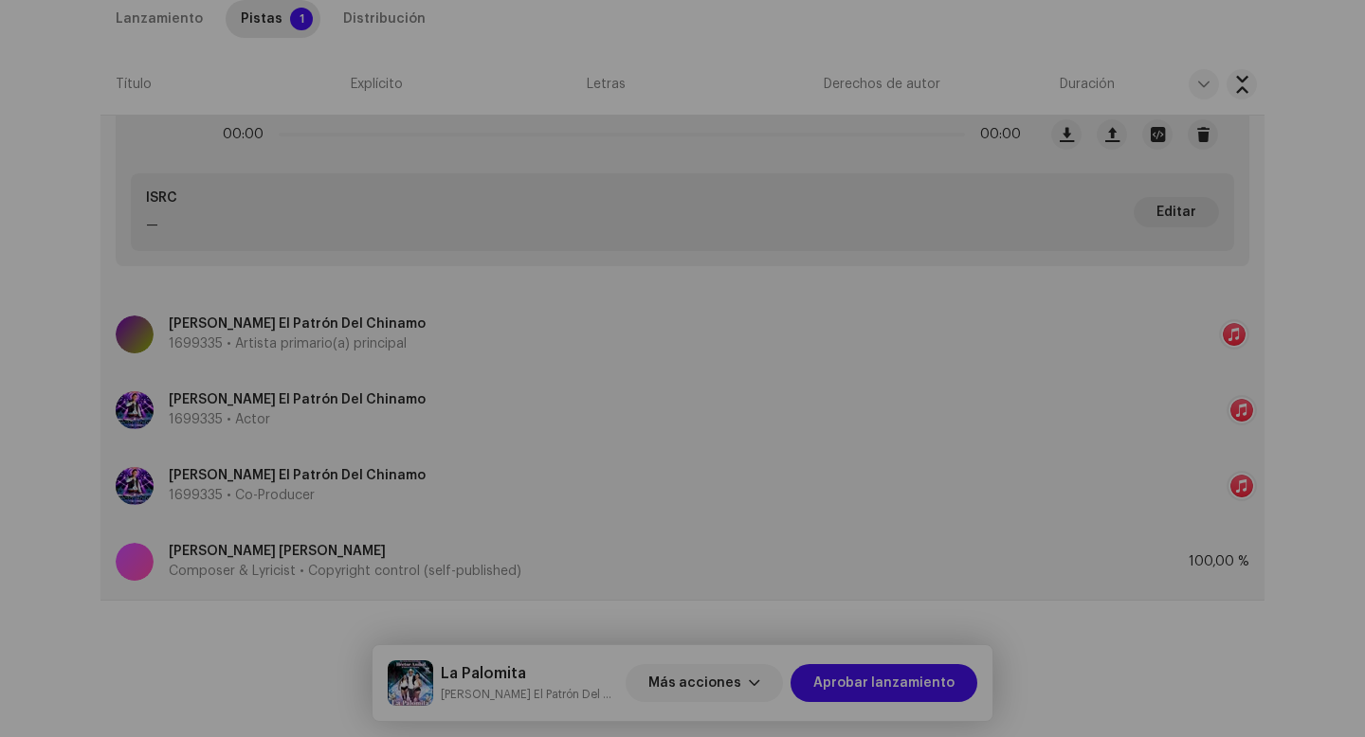
click at [82, 393] on div "Actualizar créditos del (de la) productor(a) o ingeniero(a) Rol * Seleccionar r…" at bounding box center [682, 368] width 1365 height 737
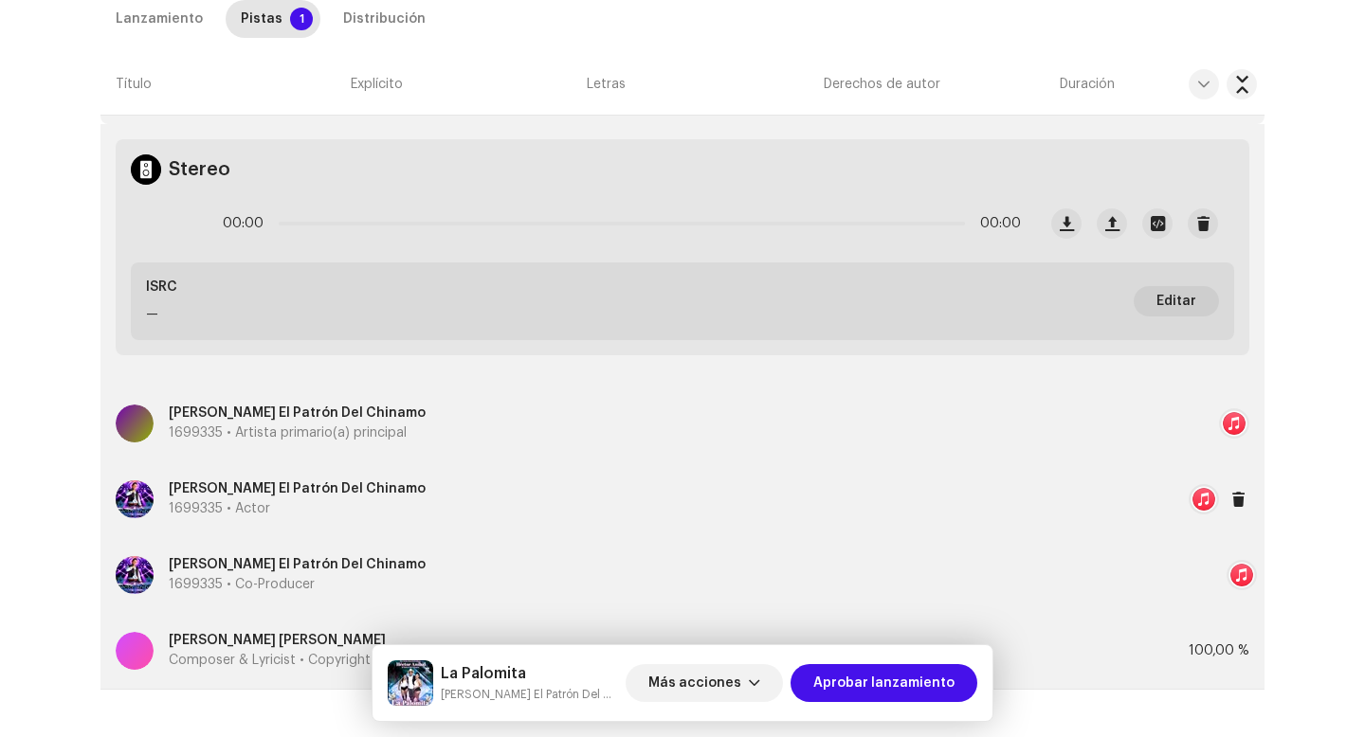
scroll to position [464, 0]
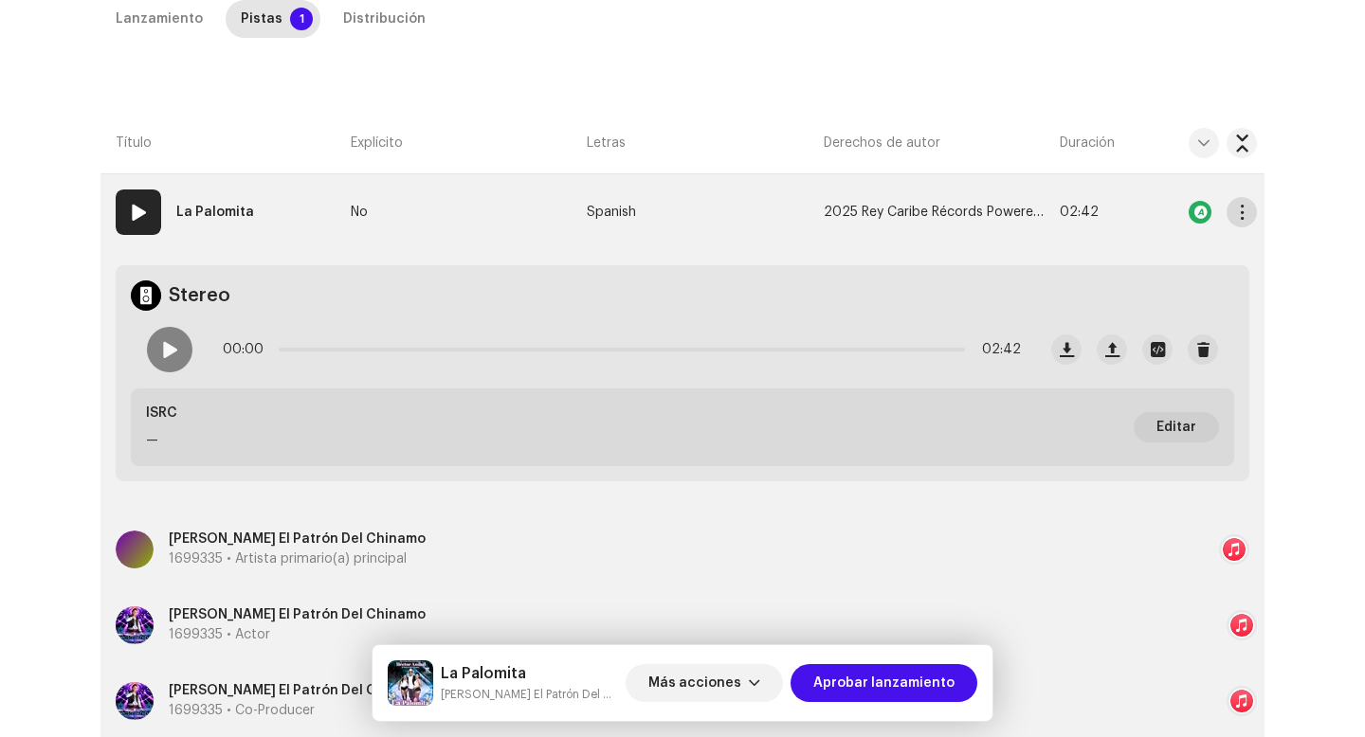
click at [1236, 202] on button "button" at bounding box center [1241, 212] width 30 height 30
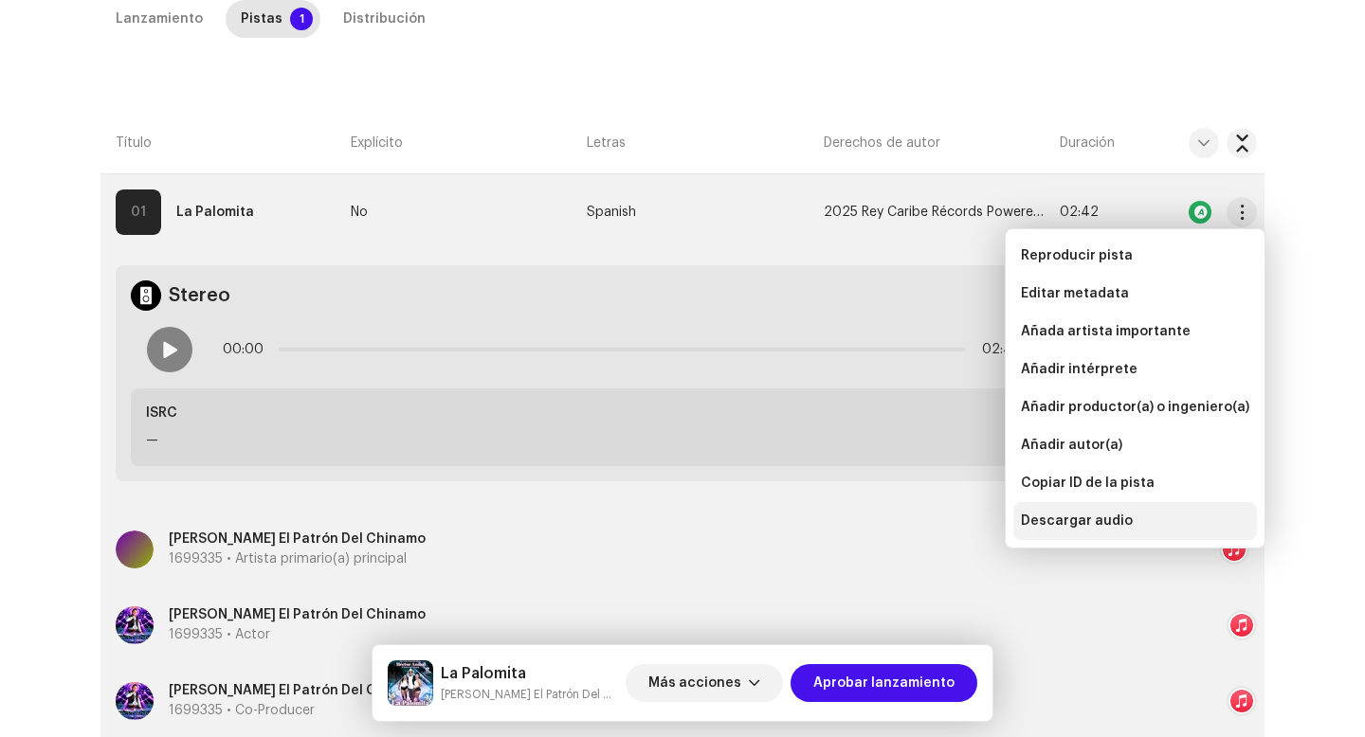
click at [1074, 525] on span "Descargar audio" at bounding box center [1077, 521] width 112 height 15
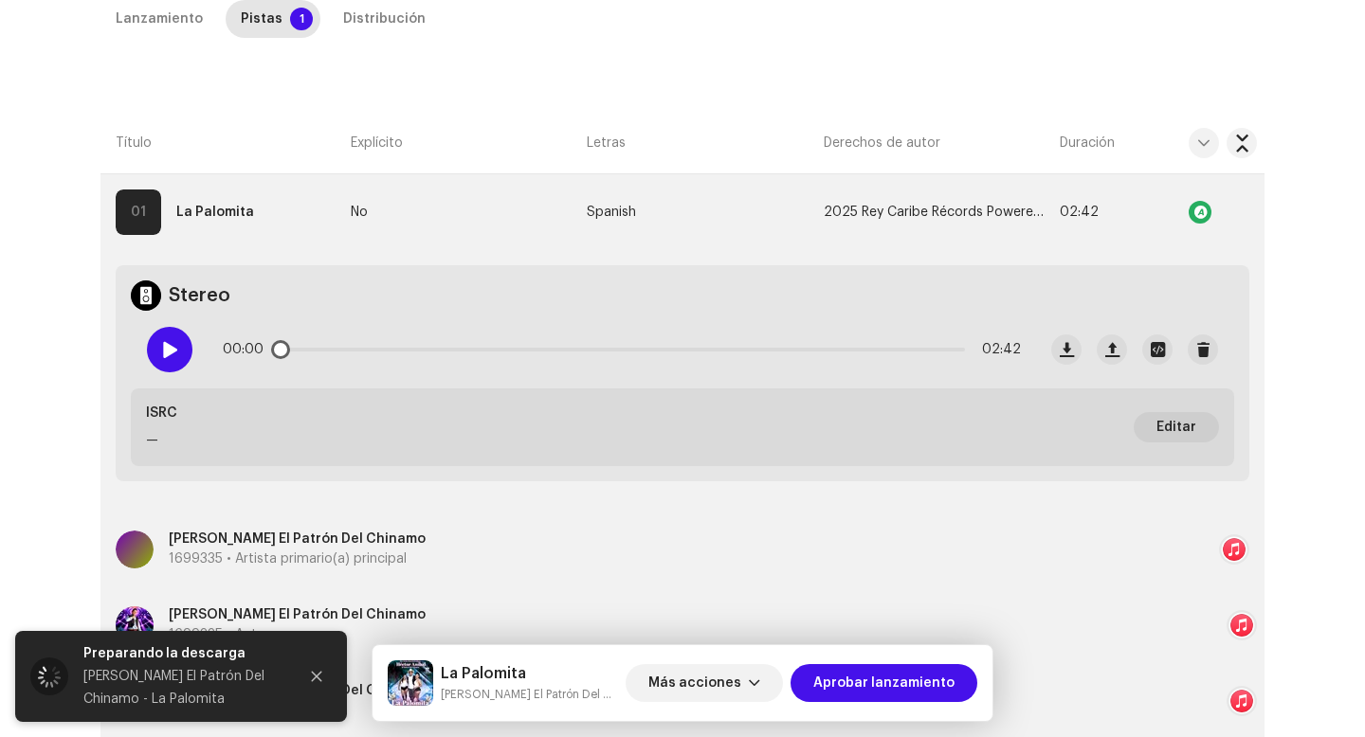
click at [167, 345] on span at bounding box center [169, 349] width 16 height 15
click at [180, 229] on strong "La Palomita" at bounding box center [215, 212] width 78 height 38
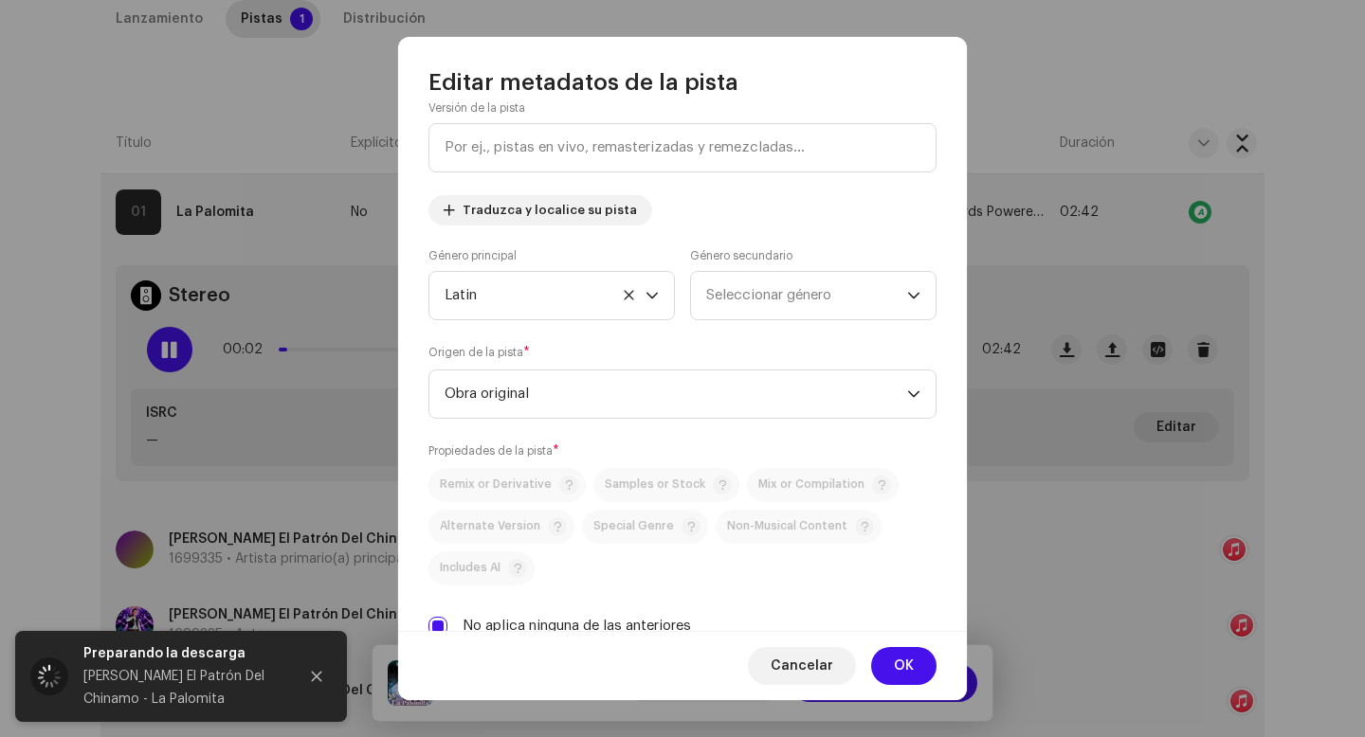
scroll to position [157, 0]
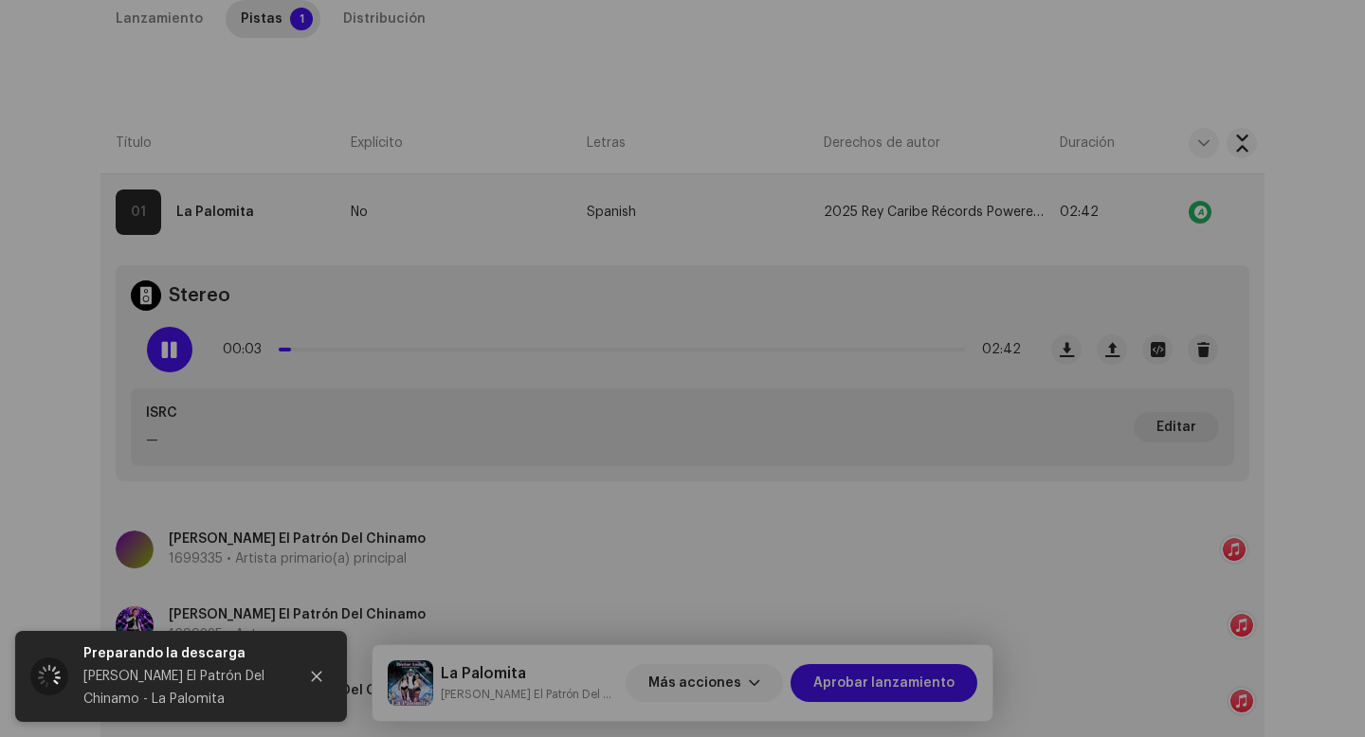
click at [280, 156] on div "Editar metadatos de la pista Título de la pista * La Palomita Versión de la pis…" at bounding box center [682, 368] width 1365 height 737
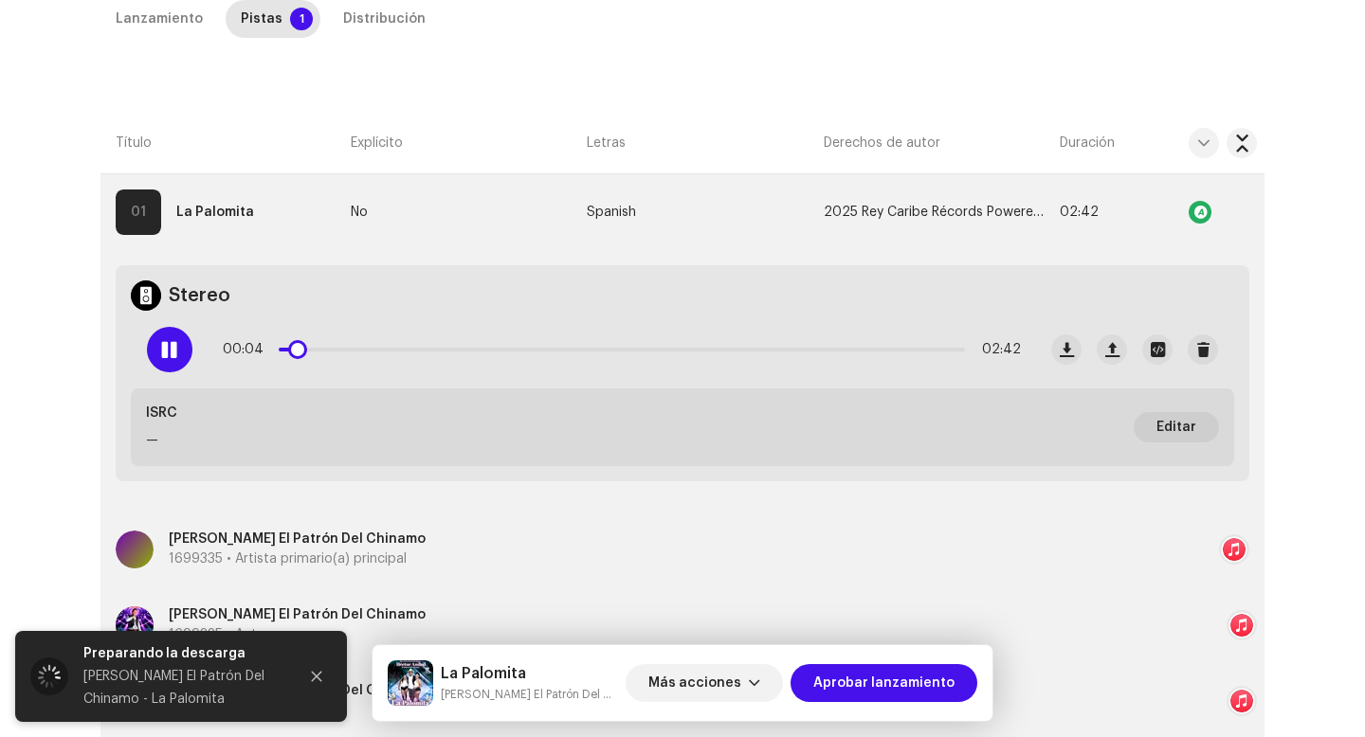
click at [355, 352] on div "00:04 02:42" at bounding box center [622, 350] width 798 height 38
click at [360, 352] on div "00:05 02:42" at bounding box center [622, 350] width 798 height 38
click at [364, 346] on div "00:05 02:42" at bounding box center [622, 350] width 798 height 38
click at [368, 346] on div "00:06 02:42" at bounding box center [622, 350] width 798 height 38
click at [380, 353] on div "00:07 02:42" at bounding box center [622, 350] width 798 height 38
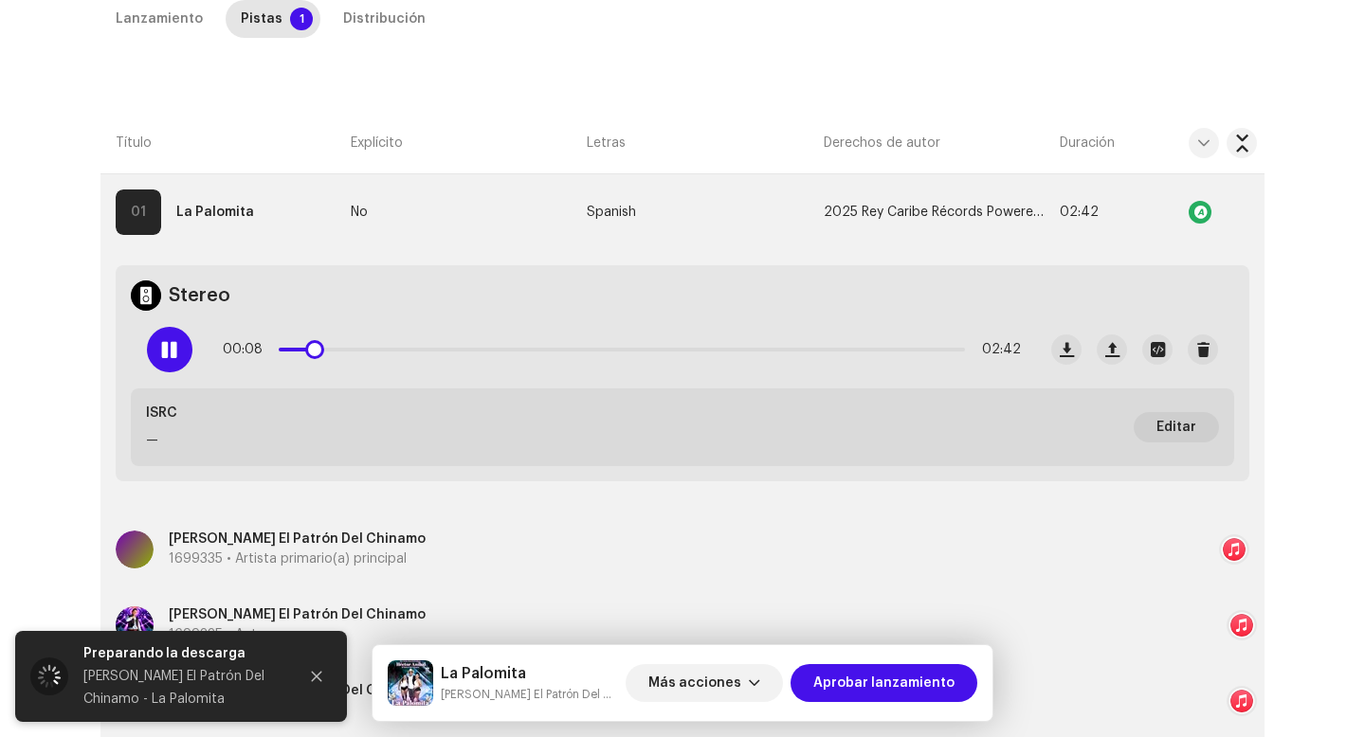
click at [381, 354] on div "00:08 02:42" at bounding box center [622, 350] width 798 height 38
click at [381, 350] on p-slider at bounding box center [622, 350] width 686 height 4
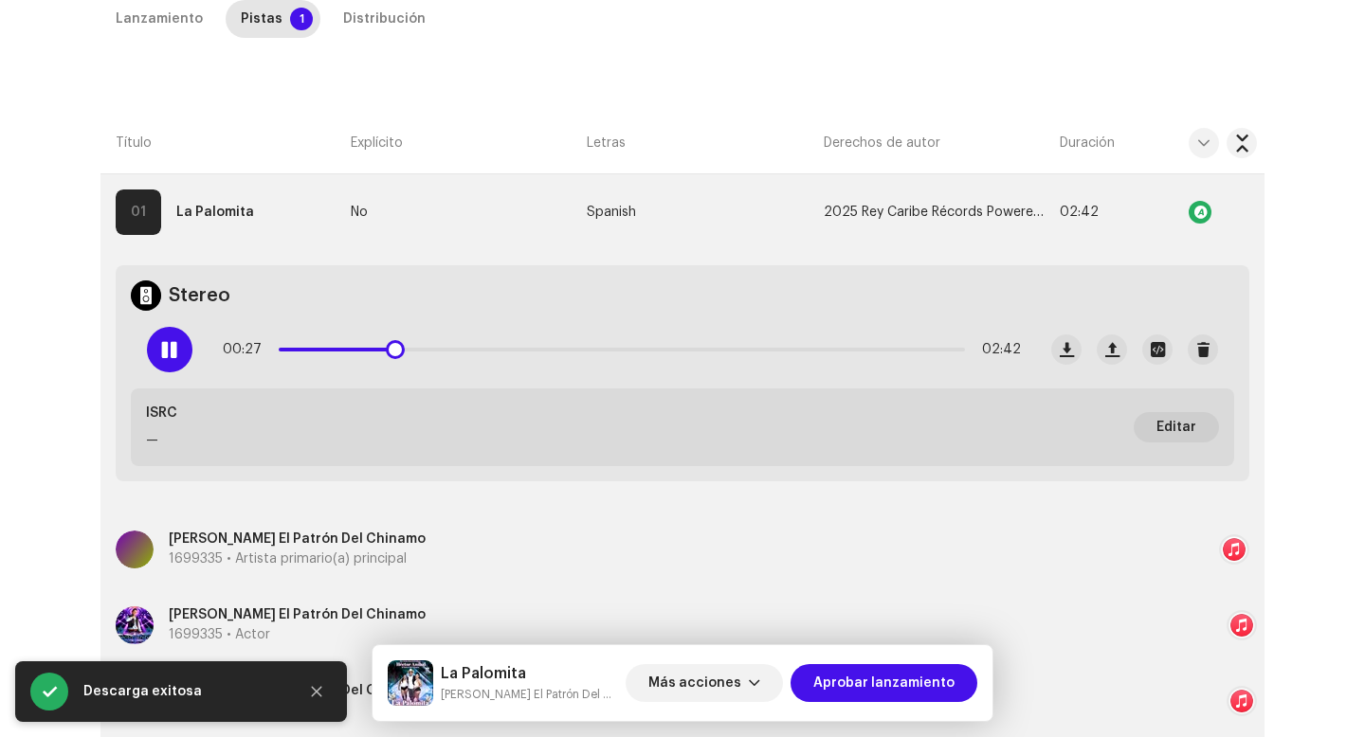
click at [643, 348] on p-slider at bounding box center [622, 350] width 686 height 4
click at [177, 354] on div at bounding box center [169, 349] width 45 height 45
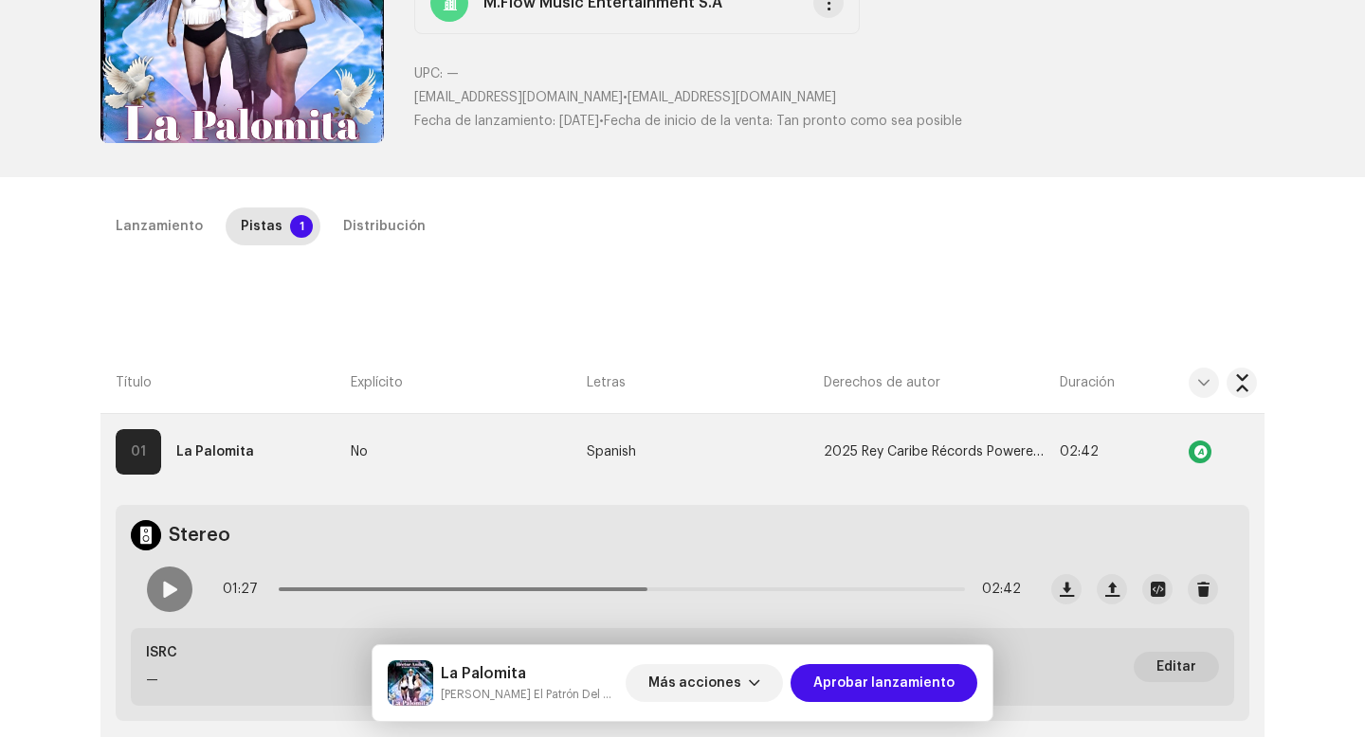
scroll to position [252, 0]
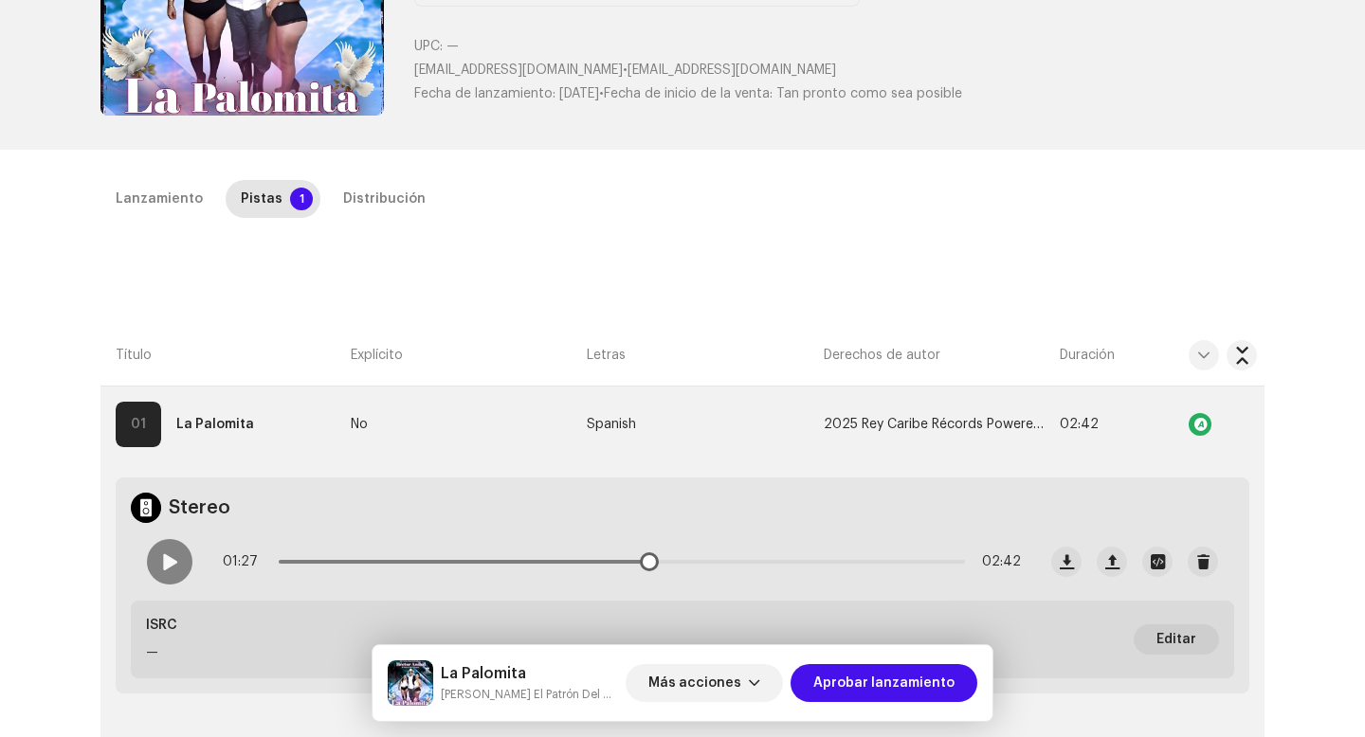
click at [161, 586] on div "01:27 02:42" at bounding box center [584, 562] width 904 height 76
click at [161, 560] on span at bounding box center [169, 561] width 16 height 15
click at [892, 561] on p-slider at bounding box center [622, 562] width 686 height 4
click at [387, 198] on div "Distribución" at bounding box center [384, 199] width 82 height 38
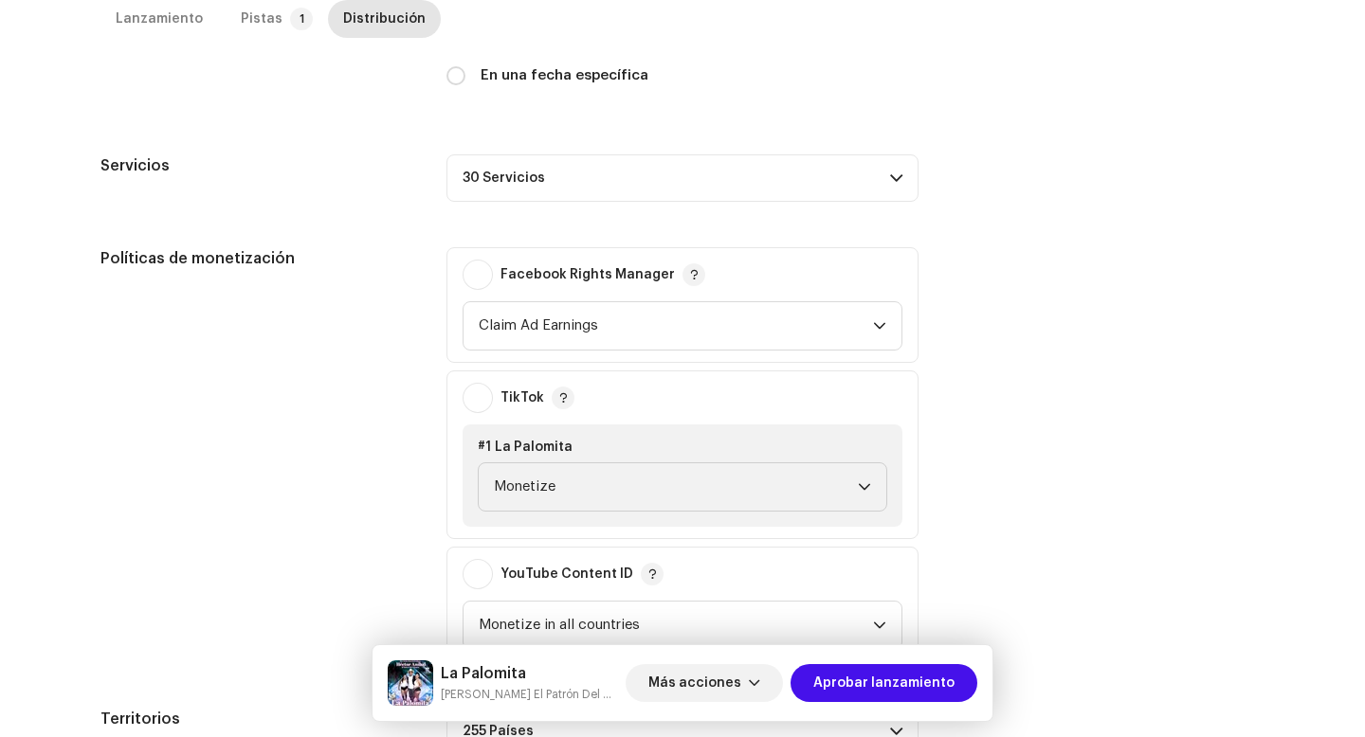
scroll to position [736, 0]
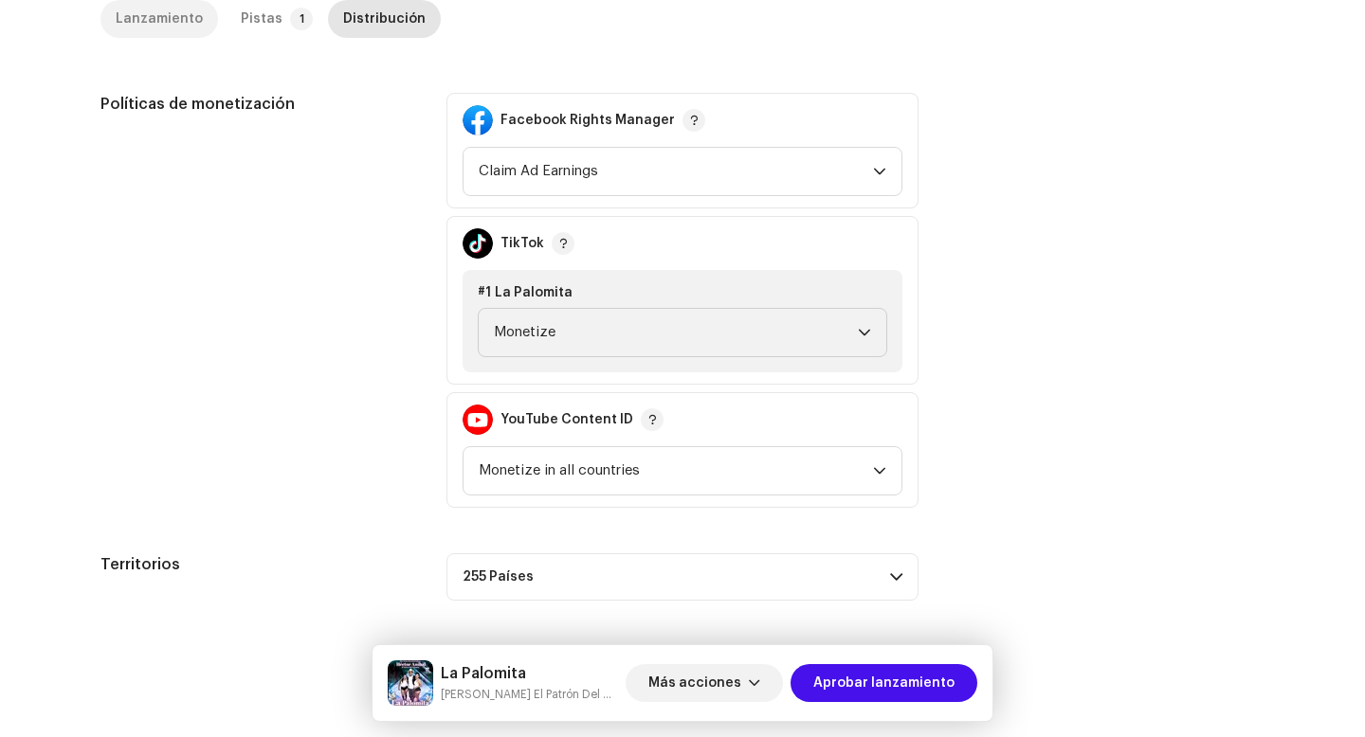
click at [171, 20] on div "Lanzamiento" at bounding box center [159, 19] width 87 height 38
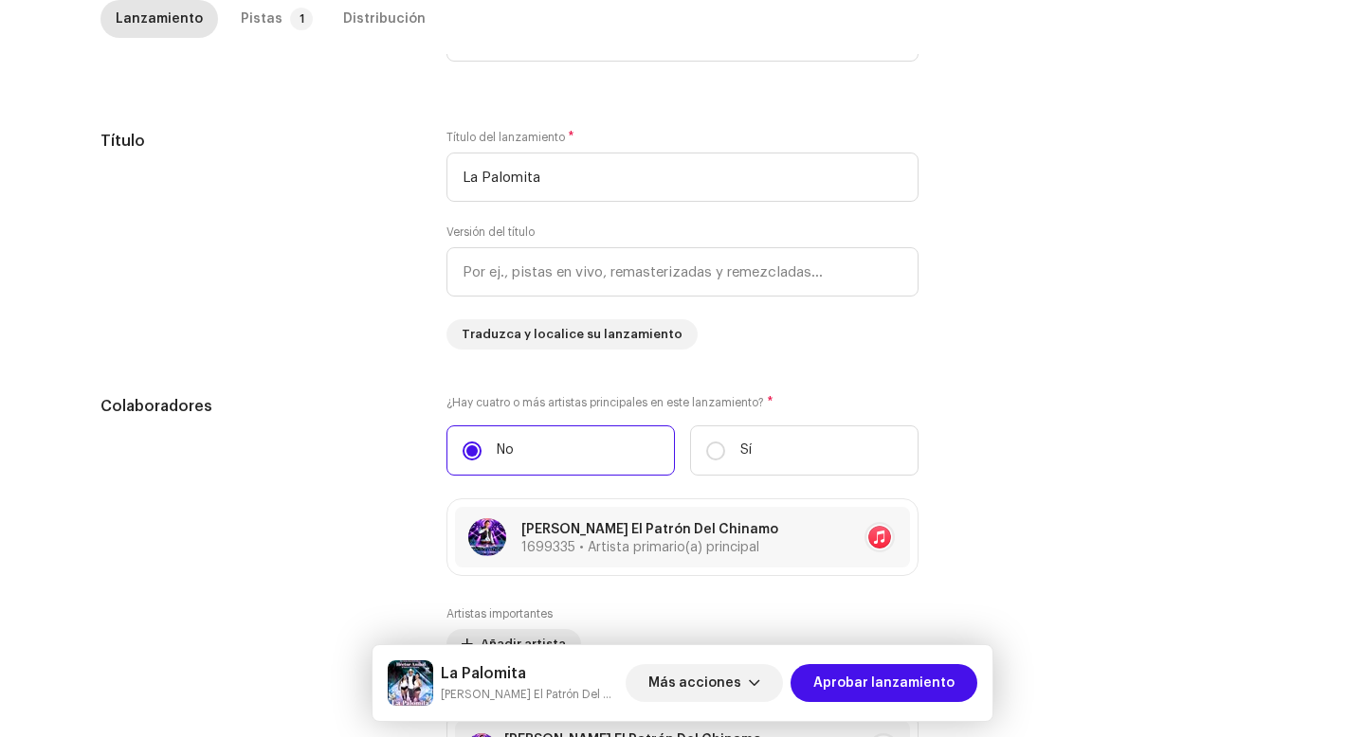
scroll to position [1866, 0]
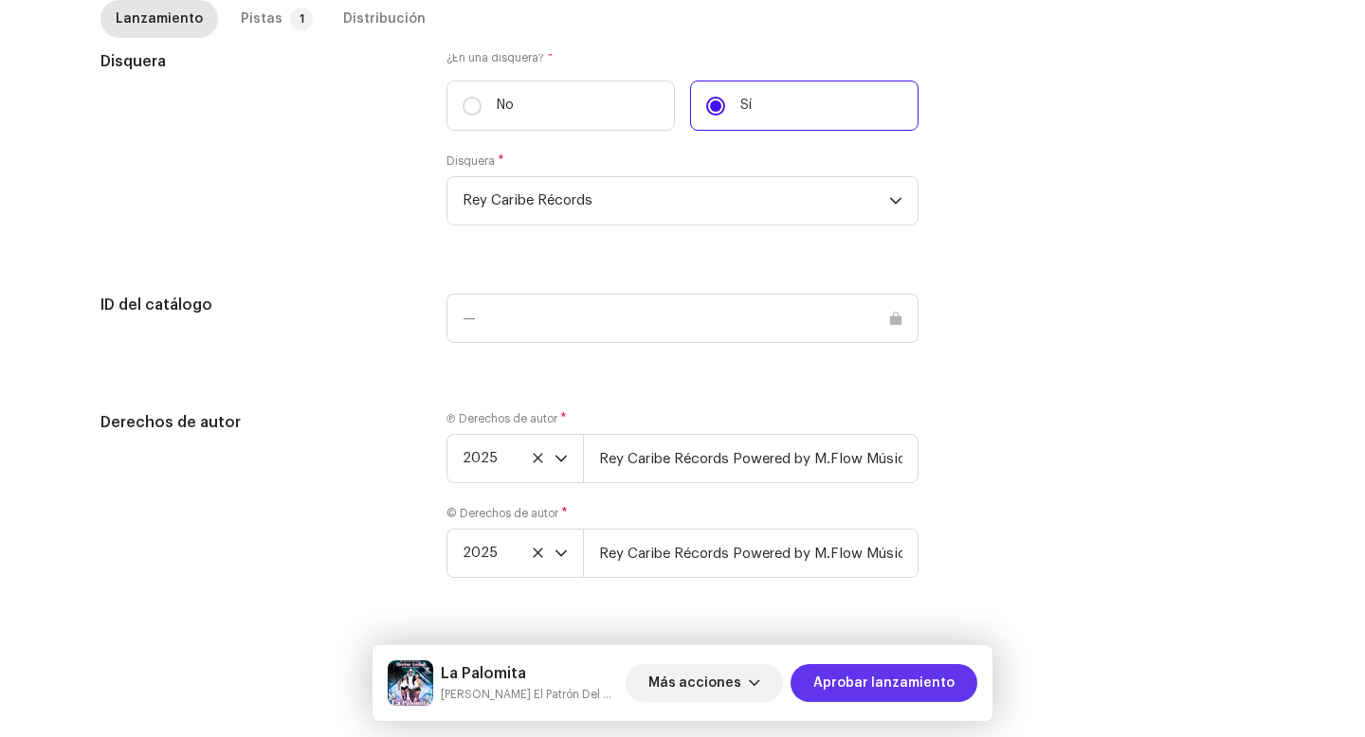
click at [852, 676] on span "Aprobar lanzamiento" at bounding box center [883, 683] width 141 height 38
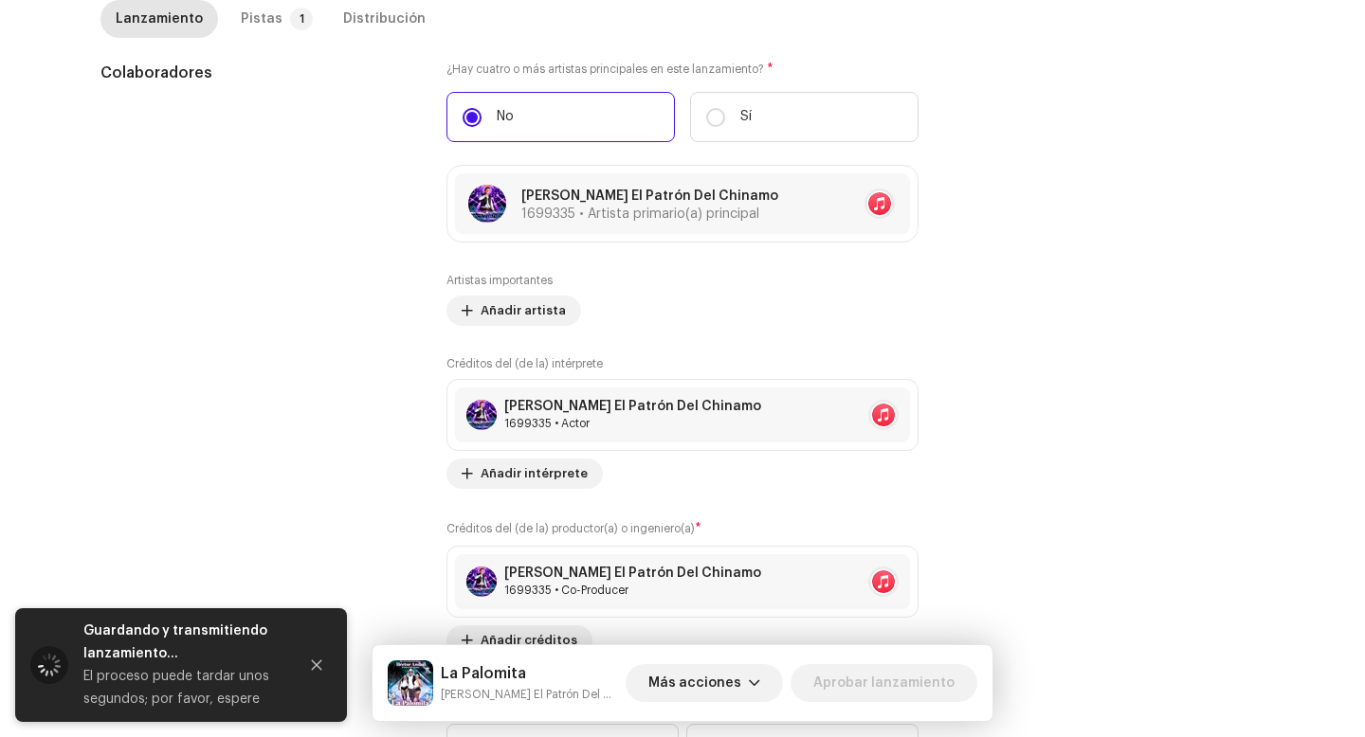
scroll to position [411, 0]
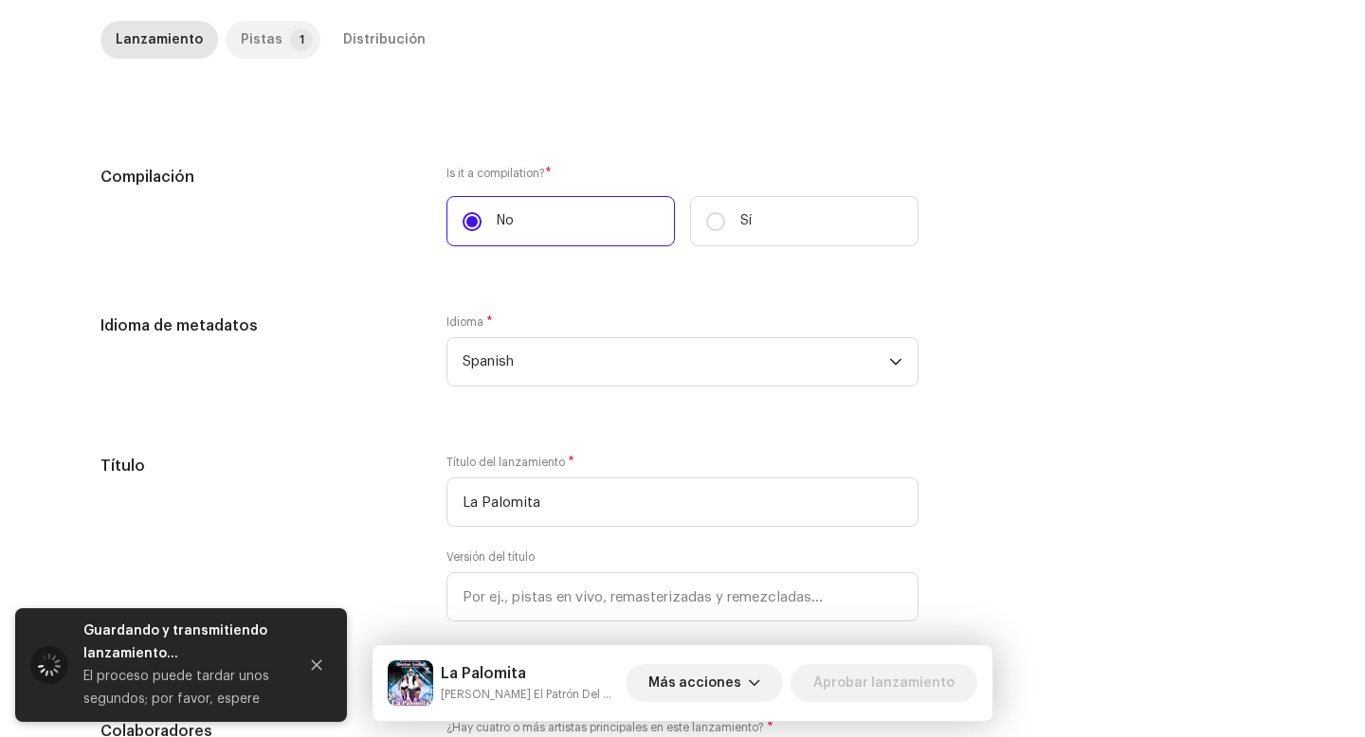
click at [264, 43] on div "Pistas" at bounding box center [262, 40] width 42 height 38
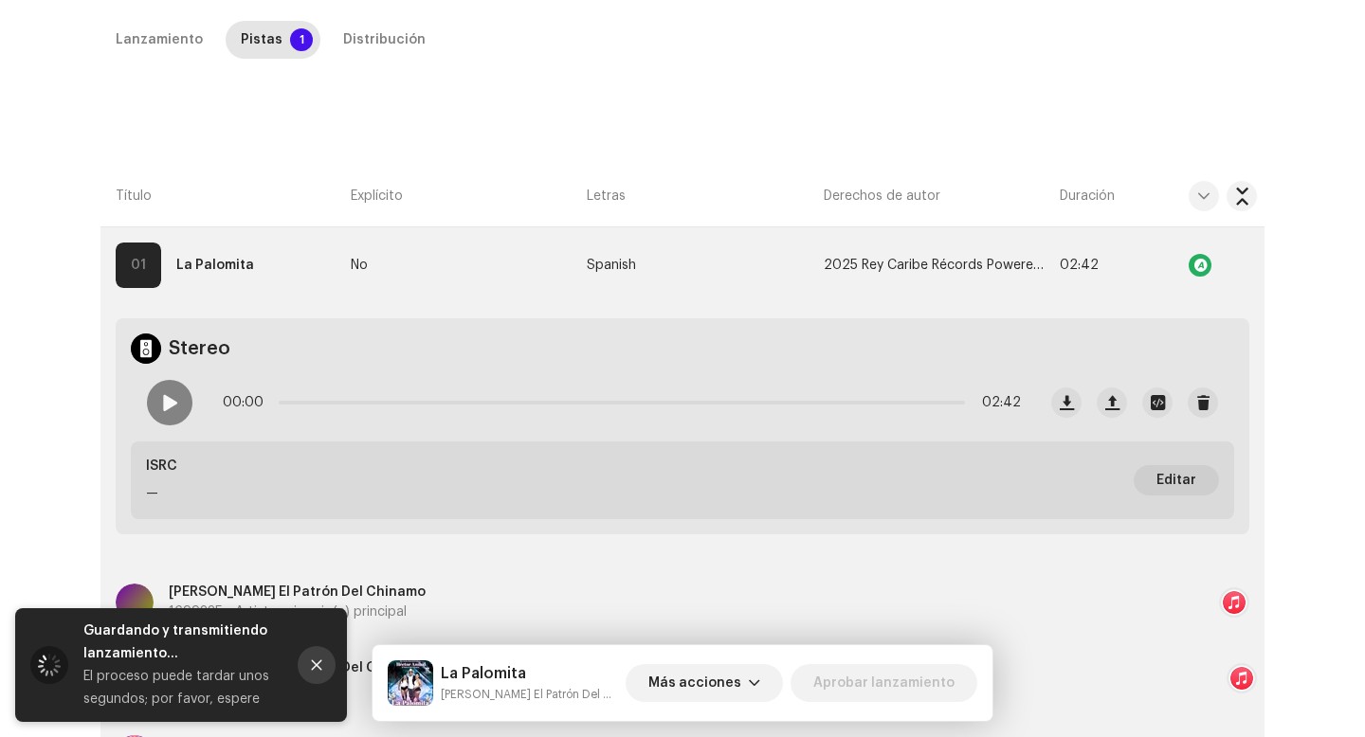
click at [311, 662] on icon "Close" at bounding box center [316, 665] width 13 height 13
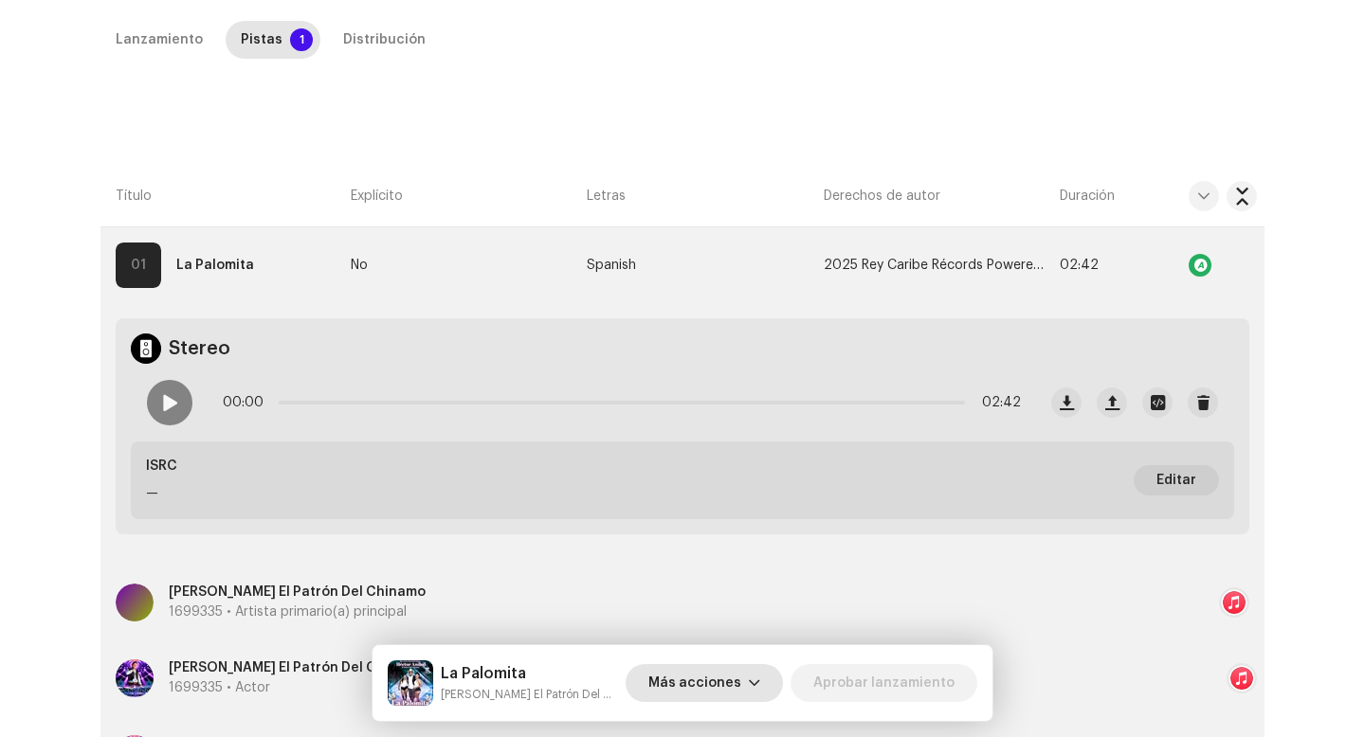
click at [699, 689] on span "Más acciones" at bounding box center [694, 683] width 93 height 38
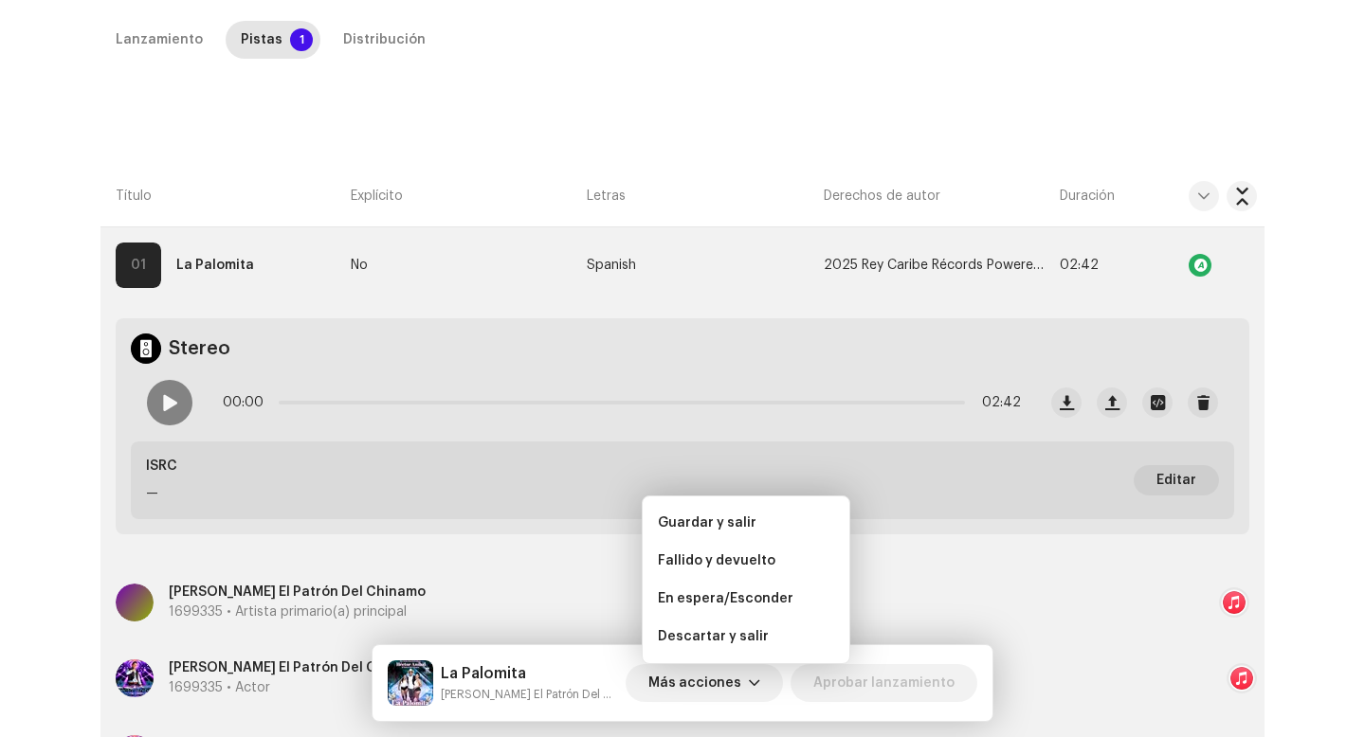
click at [892, 561] on td "Stereo 00:00 02:42 ISRC — Editar" at bounding box center [682, 434] width 1164 height 262
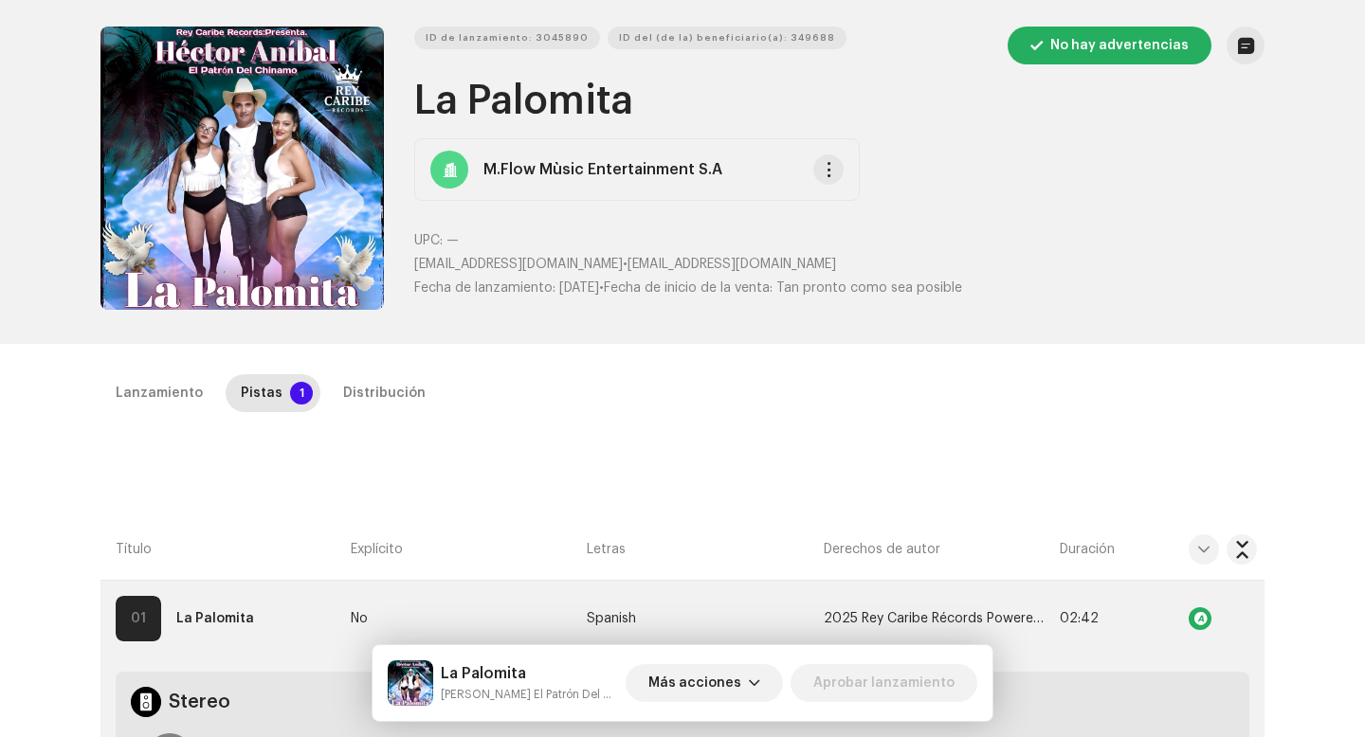
scroll to position [0, 0]
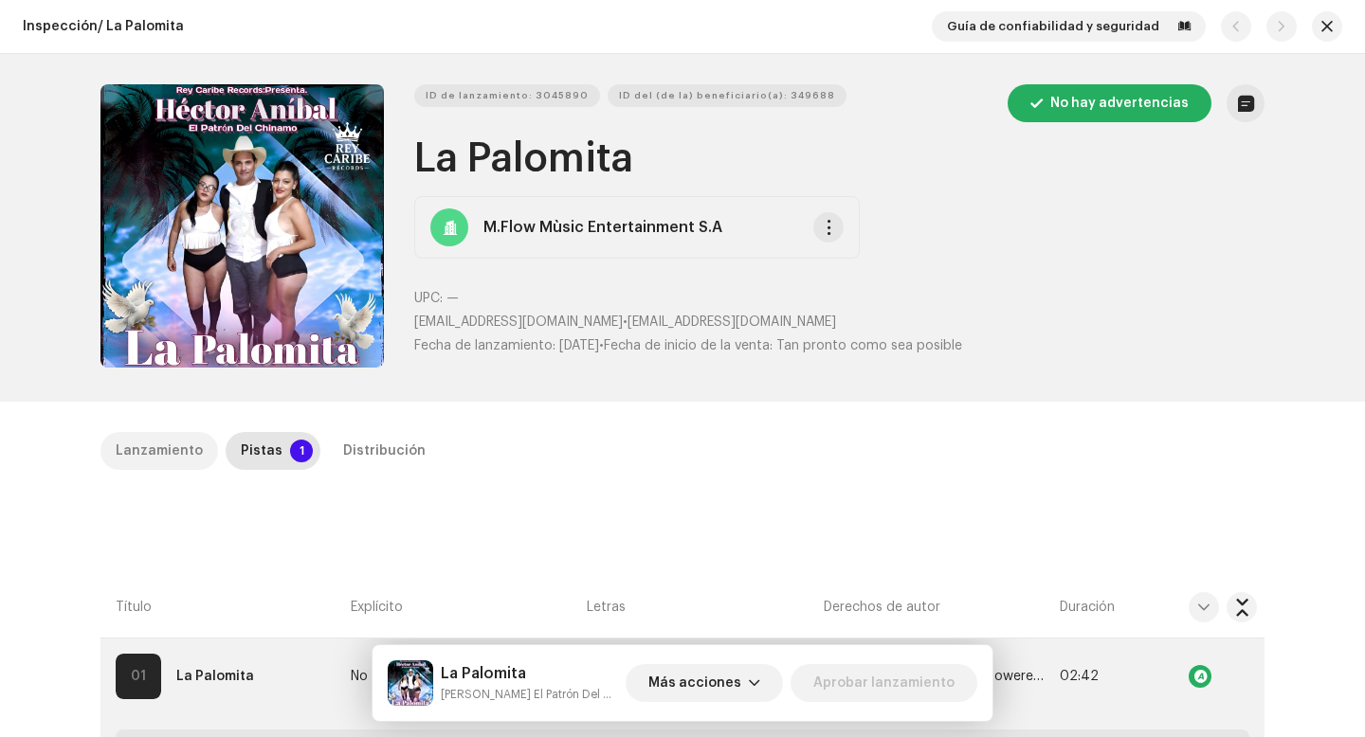
click at [167, 453] on div "Lanzamiento" at bounding box center [159, 451] width 87 height 38
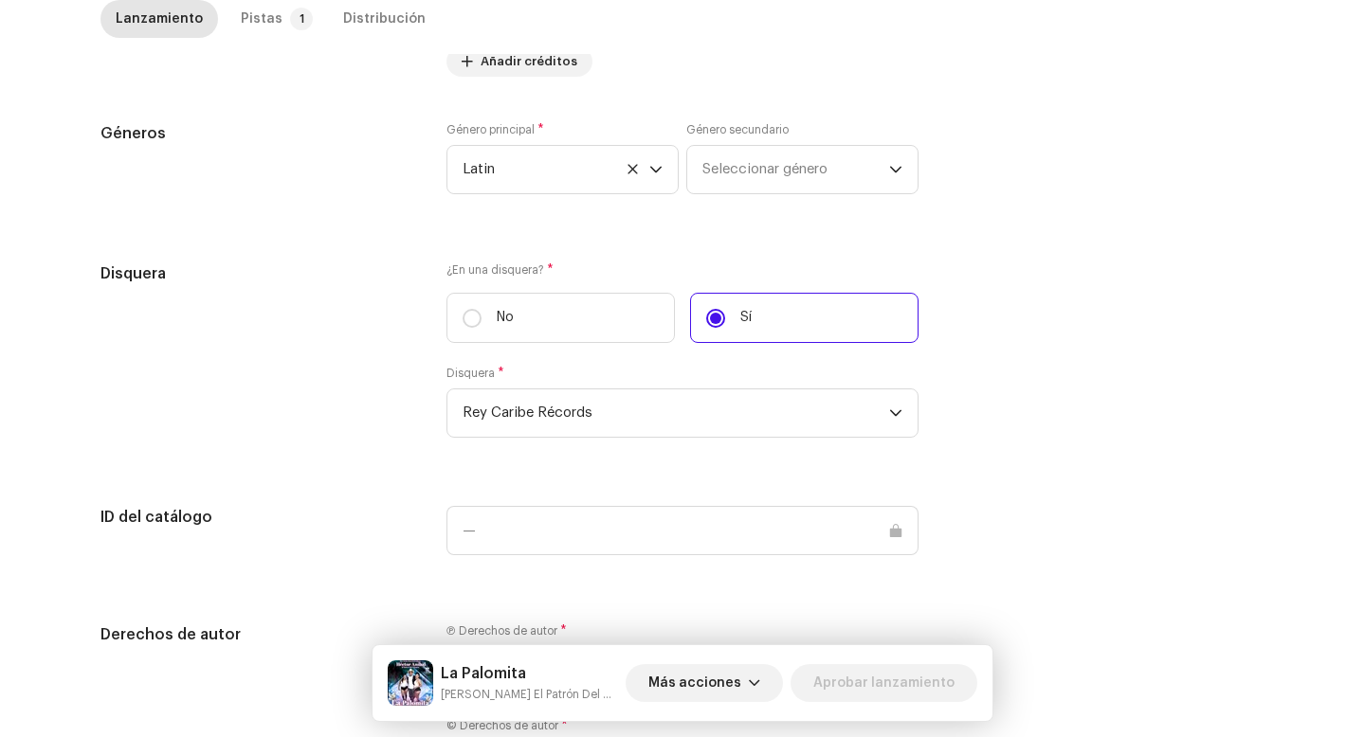
scroll to position [1866, 0]
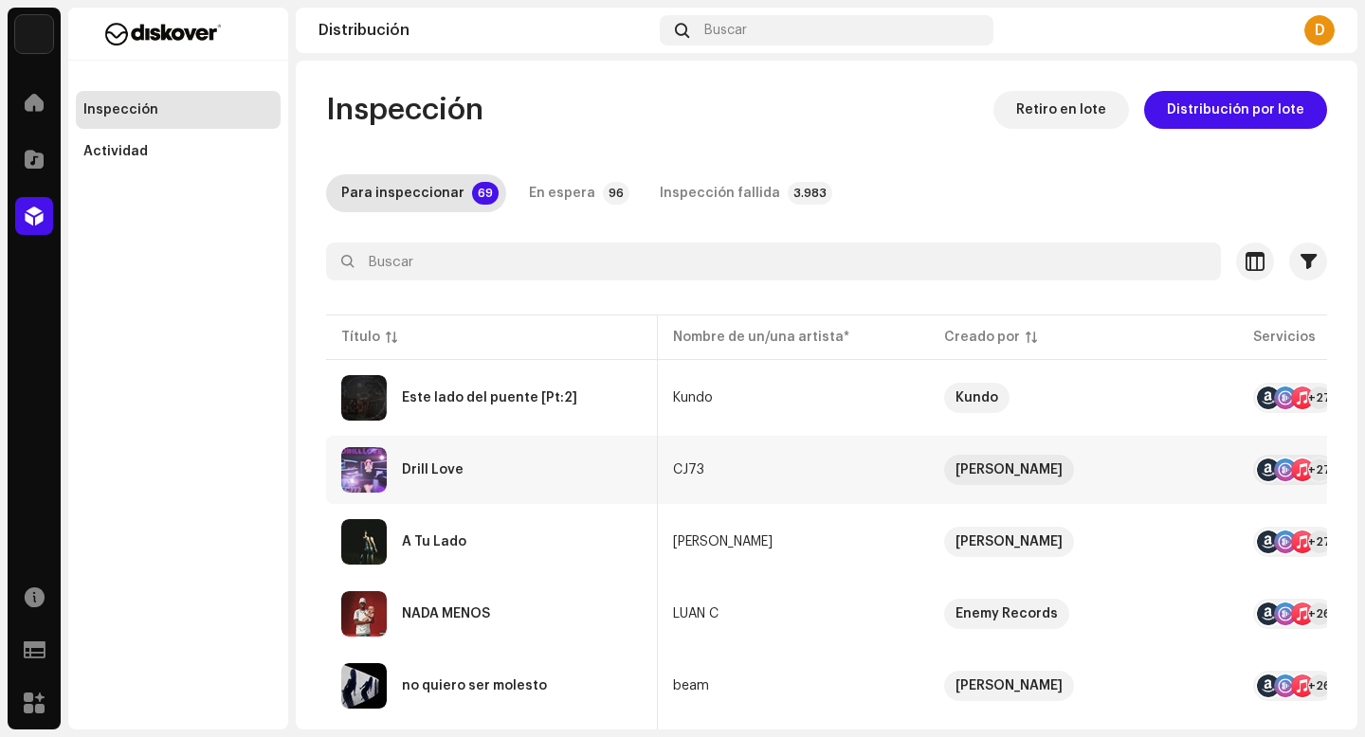
scroll to position [0, 892]
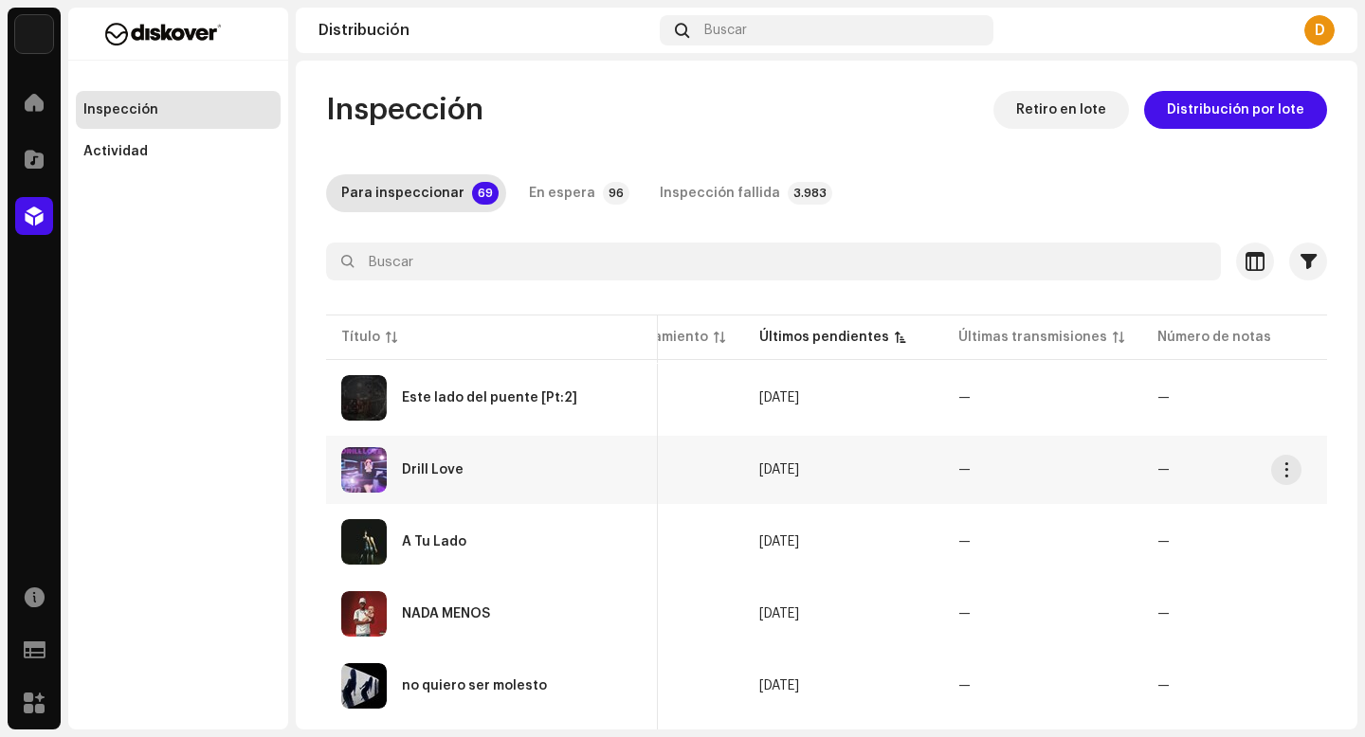
click at [594, 469] on div "Drill Love" at bounding box center [491, 469] width 301 height 45
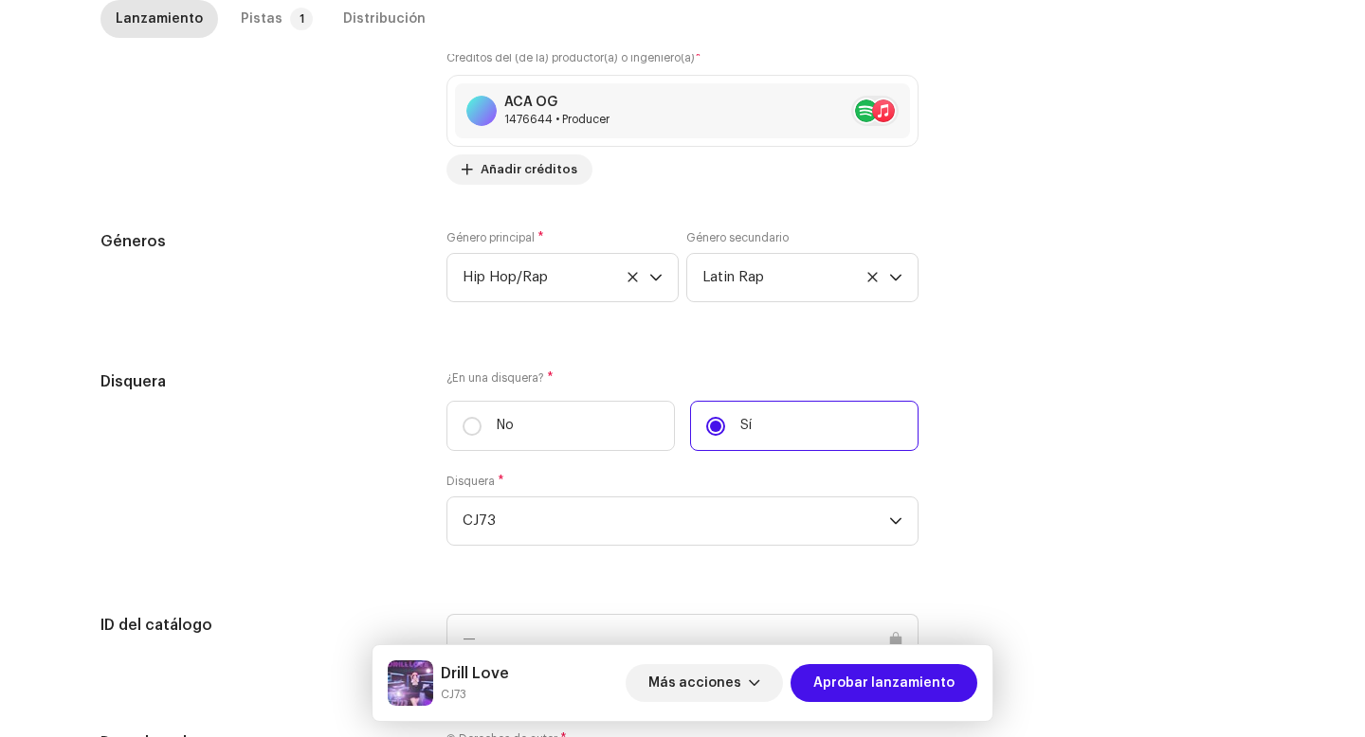
scroll to position [1787, 0]
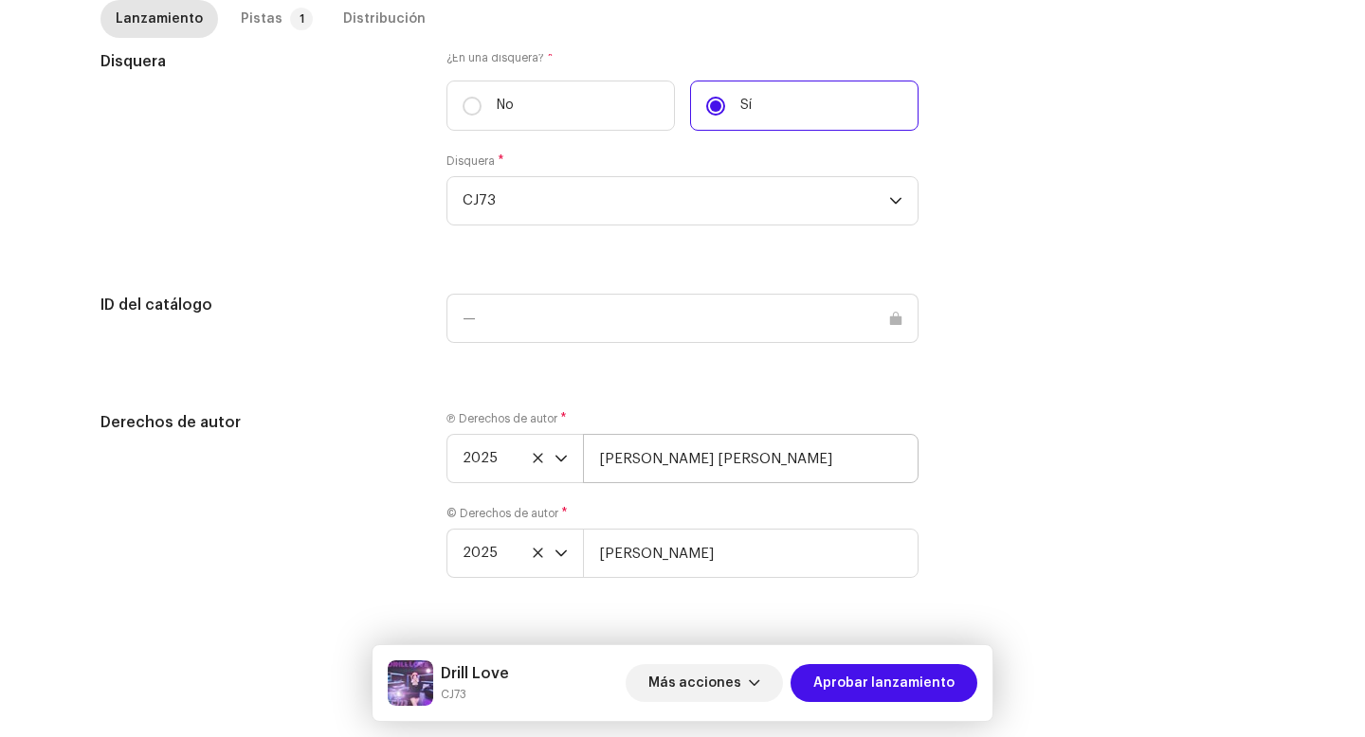
drag, startPoint x: 792, startPoint y: 430, endPoint x: 790, endPoint y: 442, distance: 11.5
click at [793, 430] on div "Ⓟ Derechos de autor * 2025 [PERSON_NAME] [PERSON_NAME]" at bounding box center [682, 447] width 472 height 72
click at [784, 451] on input "[PERSON_NAME] [PERSON_NAME]" at bounding box center [751, 458] width 336 height 49
type input "[PERSON_NAME] [PERSON_NAME] | Distributed by Diskover Co."
click at [753, 554] on input "[PERSON_NAME]" at bounding box center [751, 553] width 336 height 49
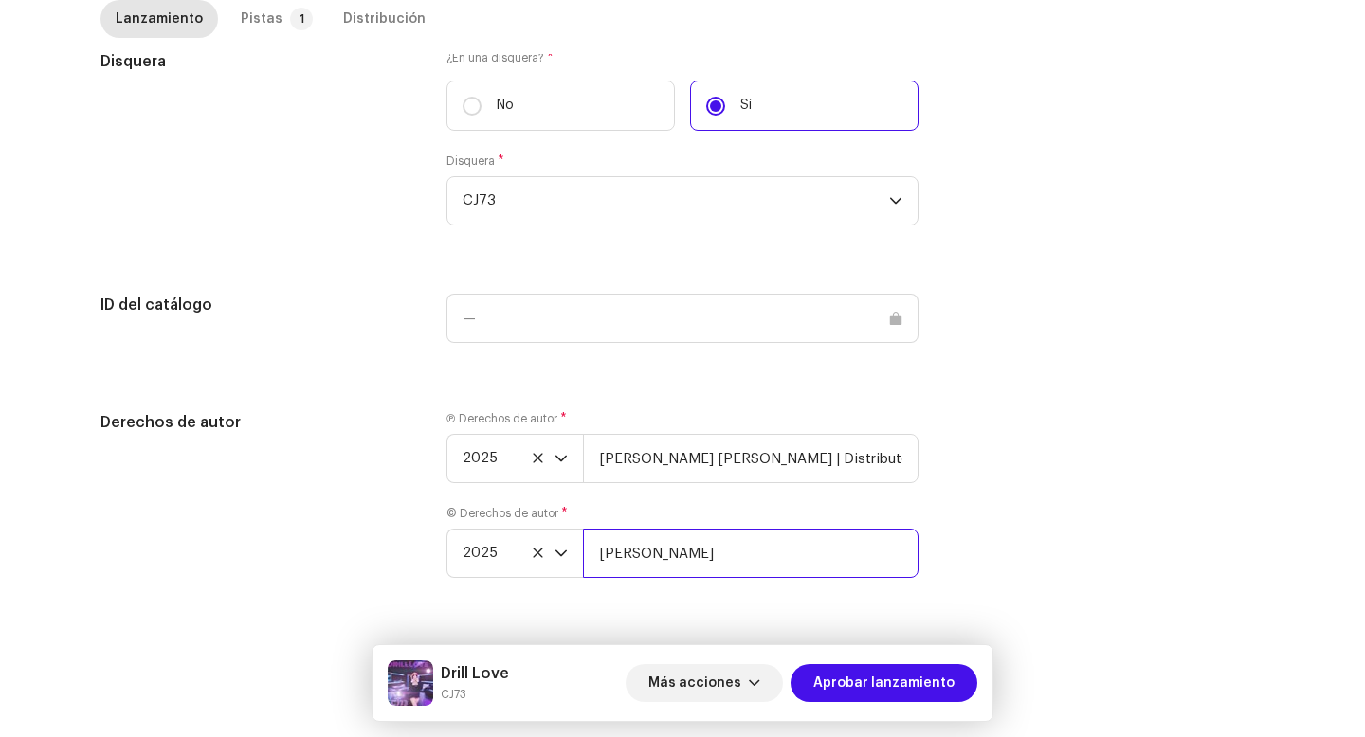
type input "[PERSON_NAME] | Distributed by Diskover Co."
click at [290, 16] on p-badge "1" at bounding box center [301, 19] width 23 height 23
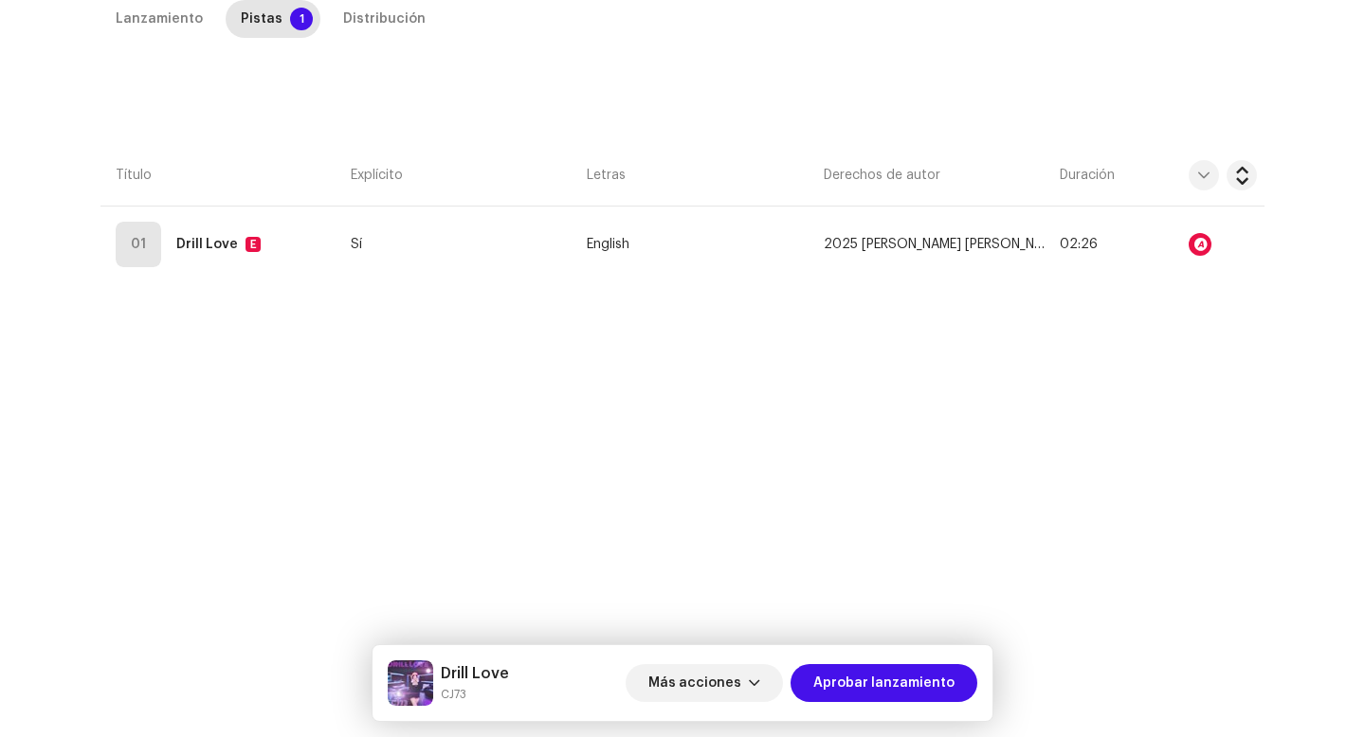
click at [176, 329] on div "Lanzamiento Pistas 1 Distribución Compilación Is it a compilation? * No Sí Idio…" at bounding box center [682, 323] width 1225 height 646
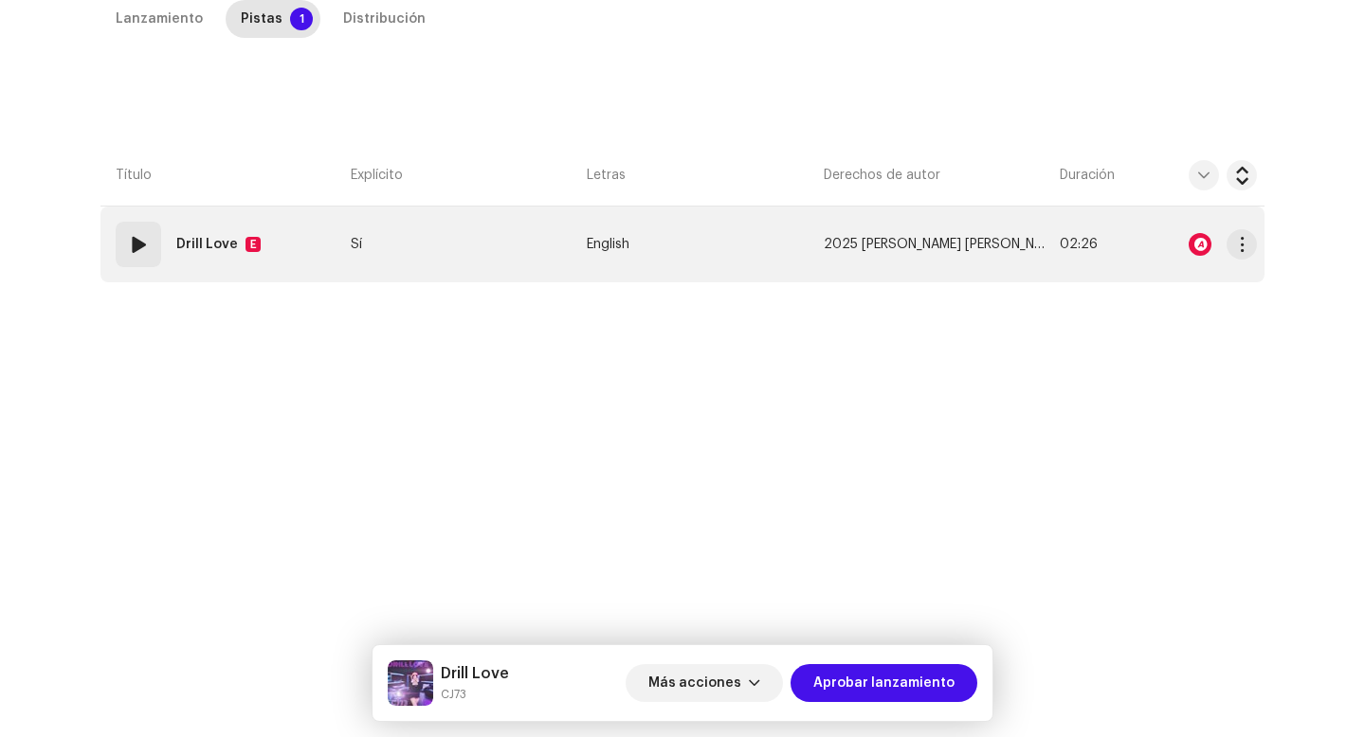
click at [172, 281] on td "01 Drill Love E" at bounding box center [221, 245] width 243 height 76
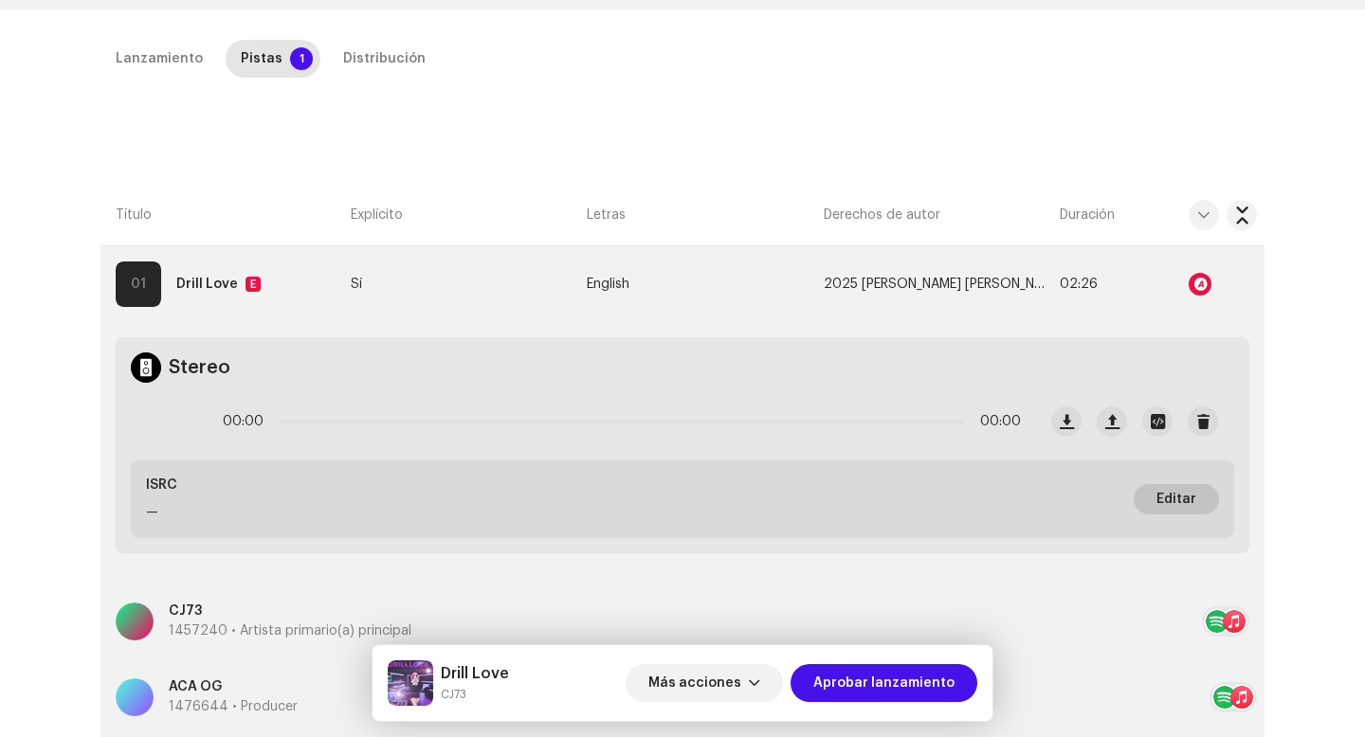
scroll to position [311, 0]
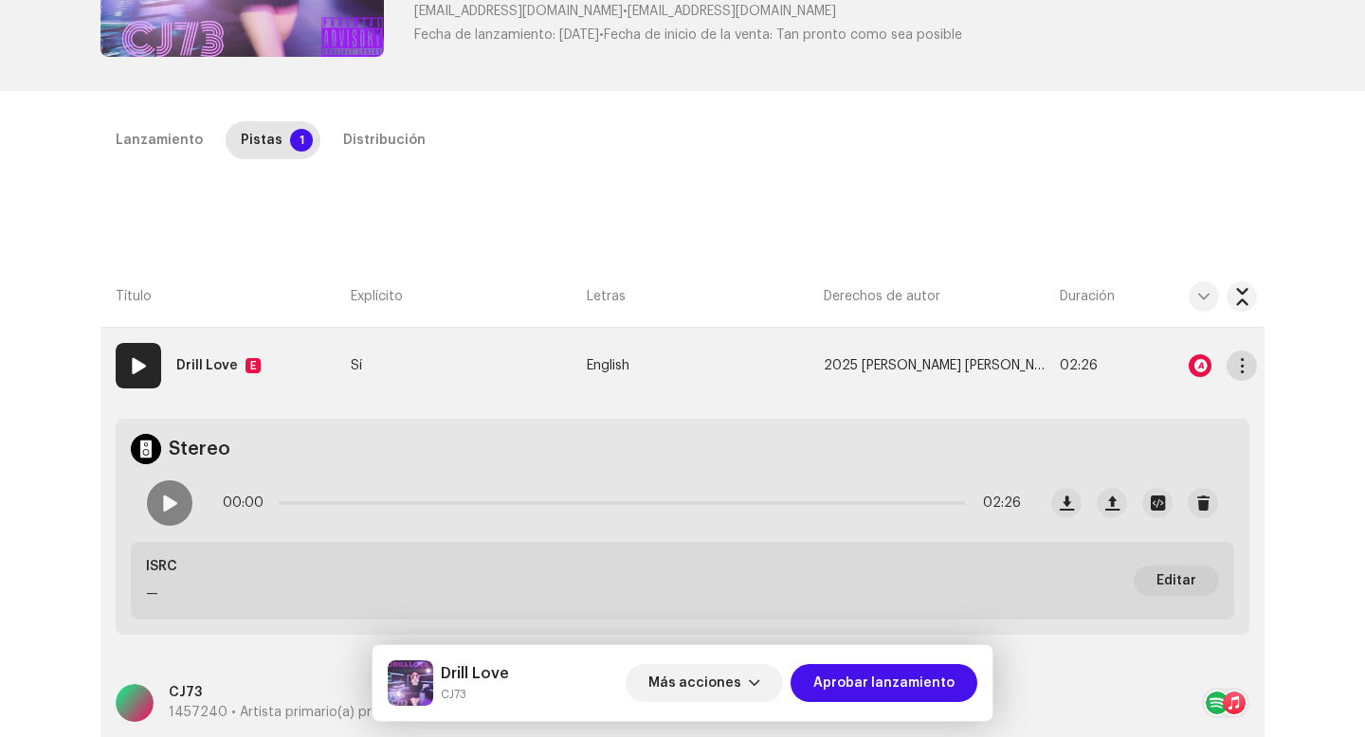
click at [1235, 364] on span "button" at bounding box center [1242, 365] width 14 height 15
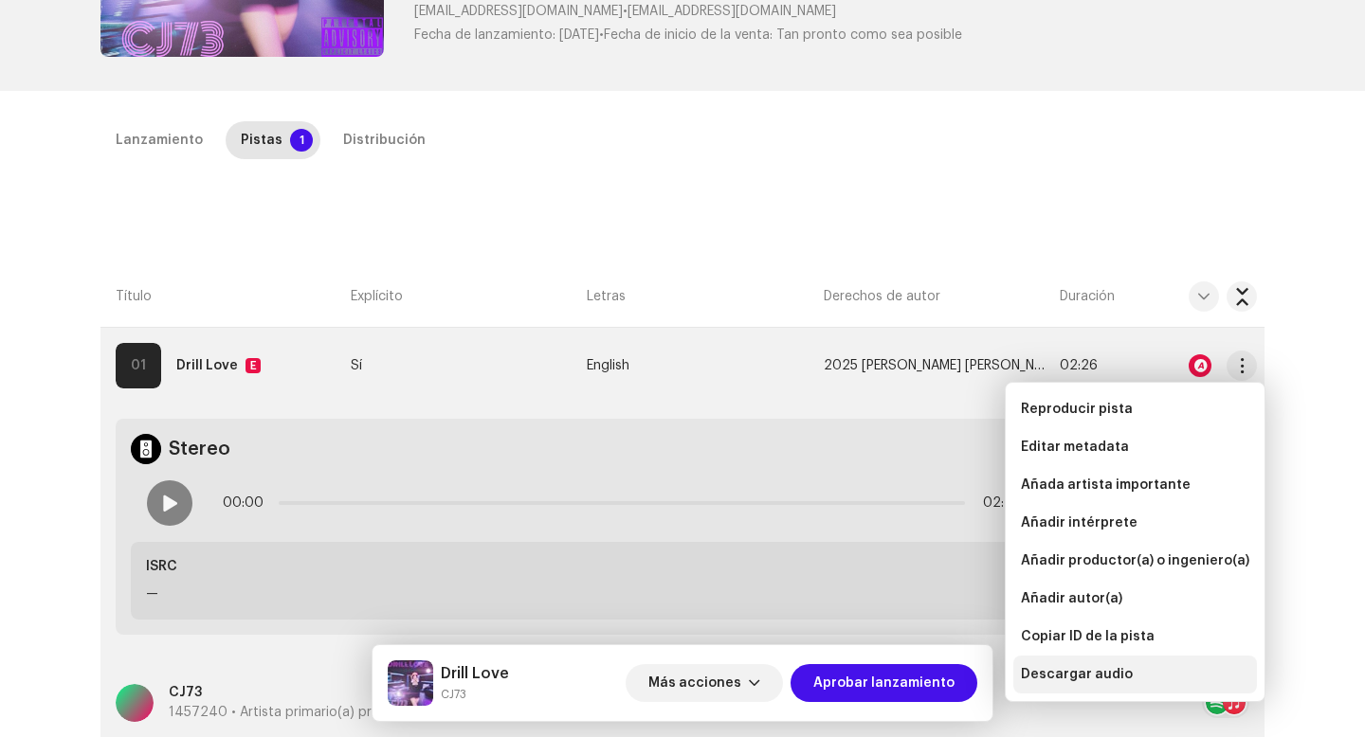
click at [1098, 682] on div "Descargar audio" at bounding box center [1135, 675] width 244 height 38
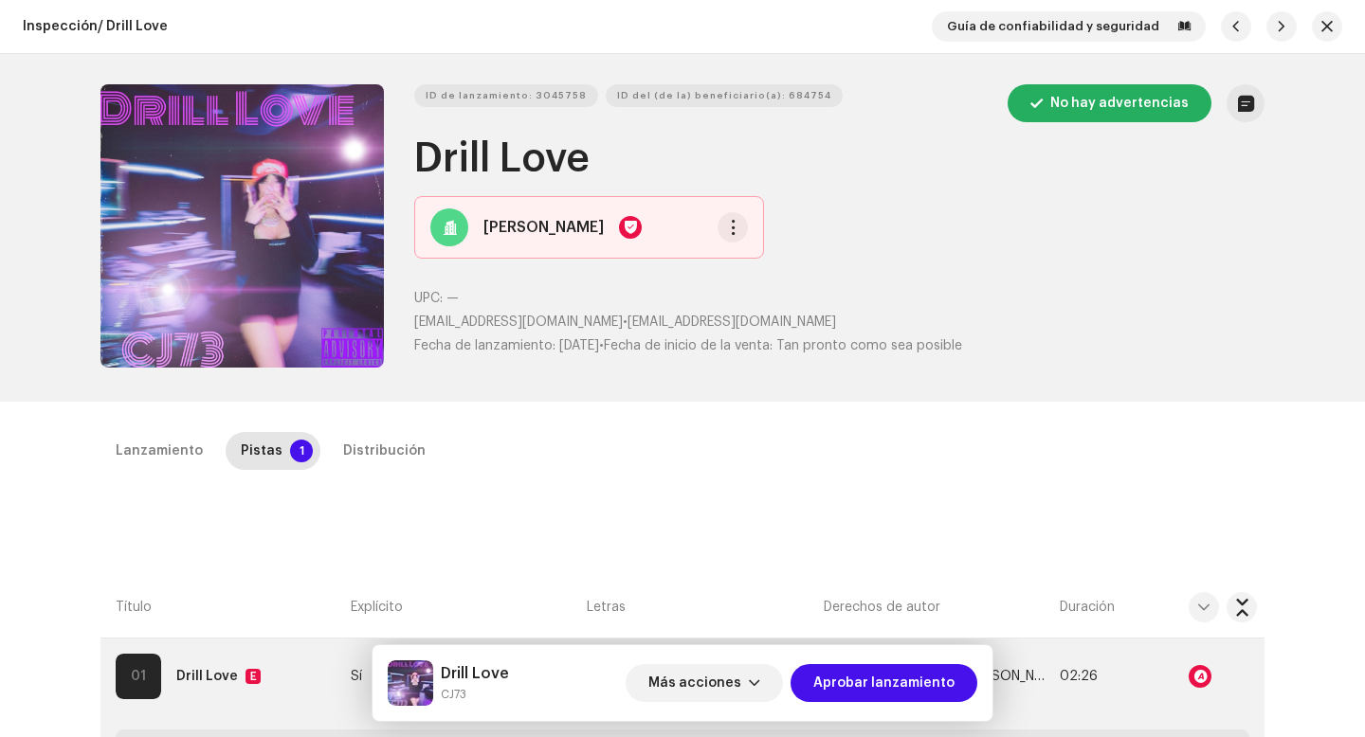
scroll to position [604, 0]
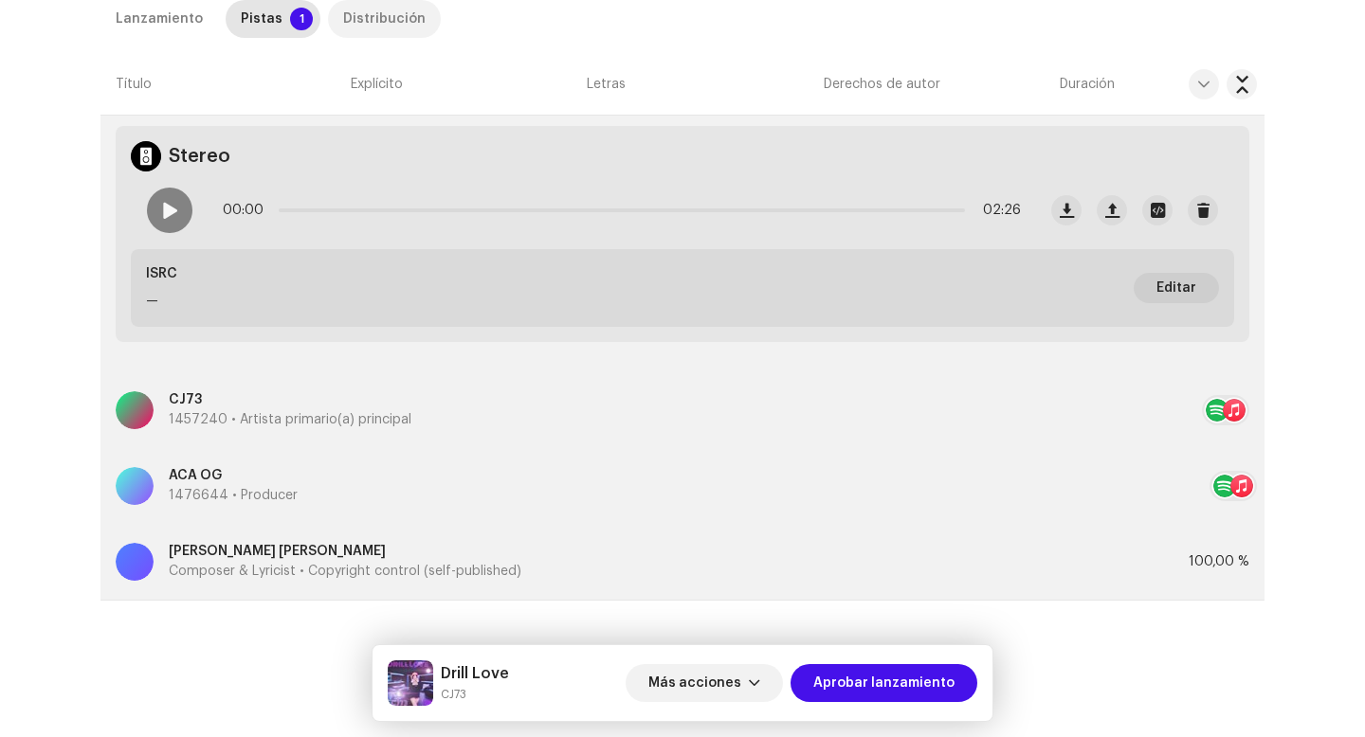
click at [363, 28] on div "Distribución" at bounding box center [384, 19] width 82 height 38
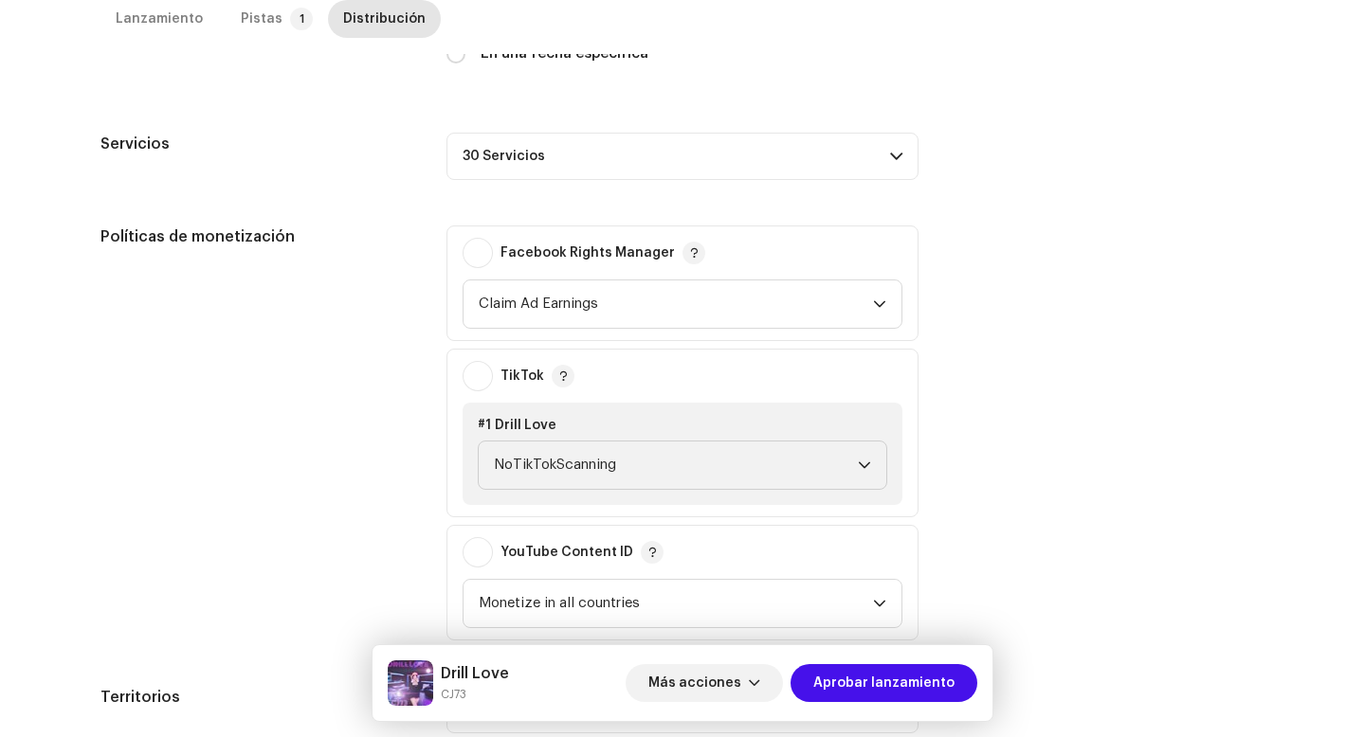
scroll to position [736, 0]
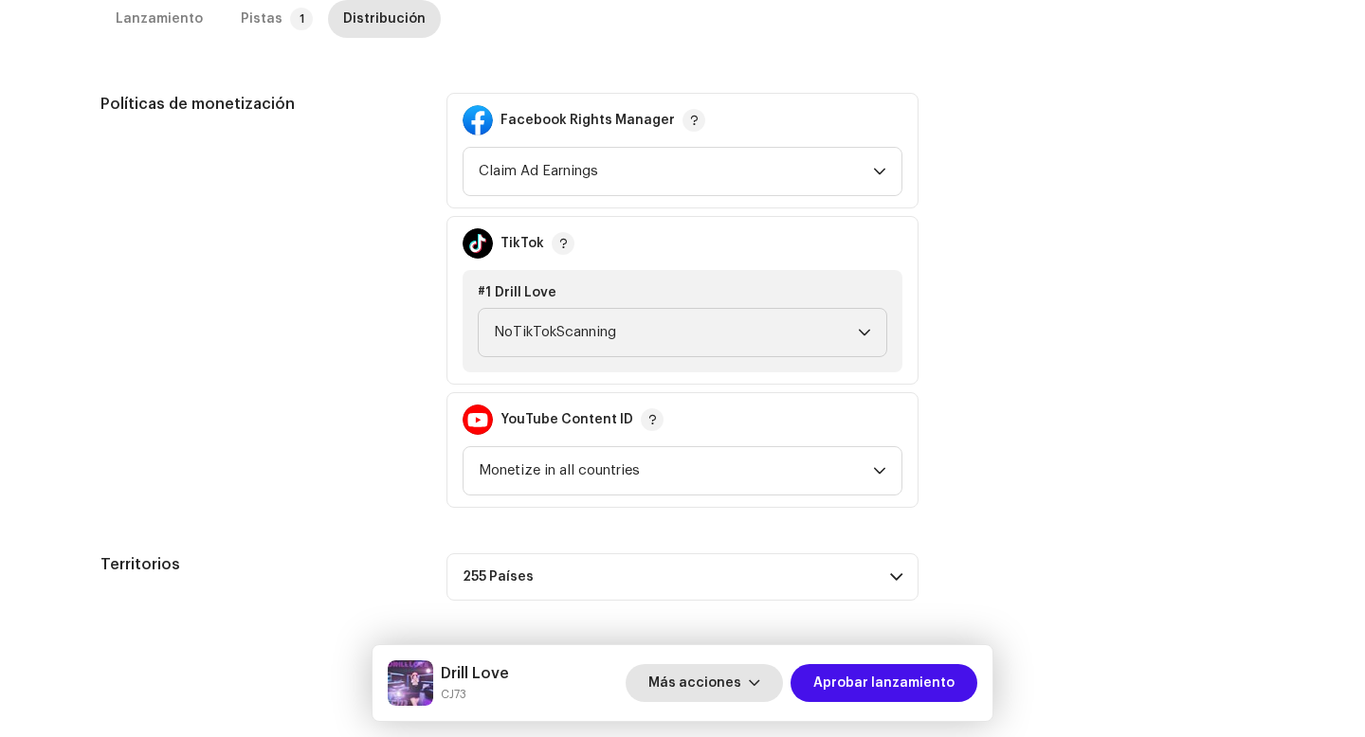
click at [729, 686] on span "Más acciones" at bounding box center [694, 683] width 93 height 38
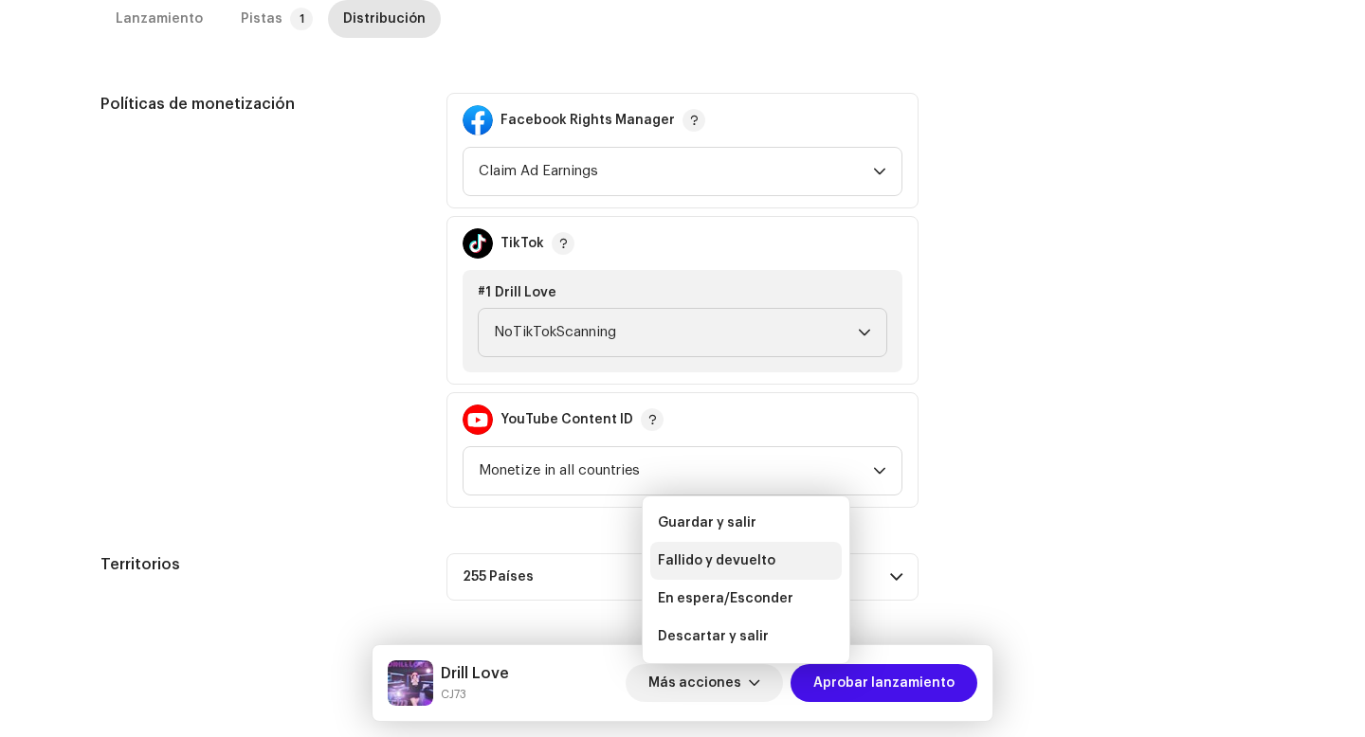
click at [753, 561] on span "Fallido y devuelto" at bounding box center [717, 561] width 118 height 15
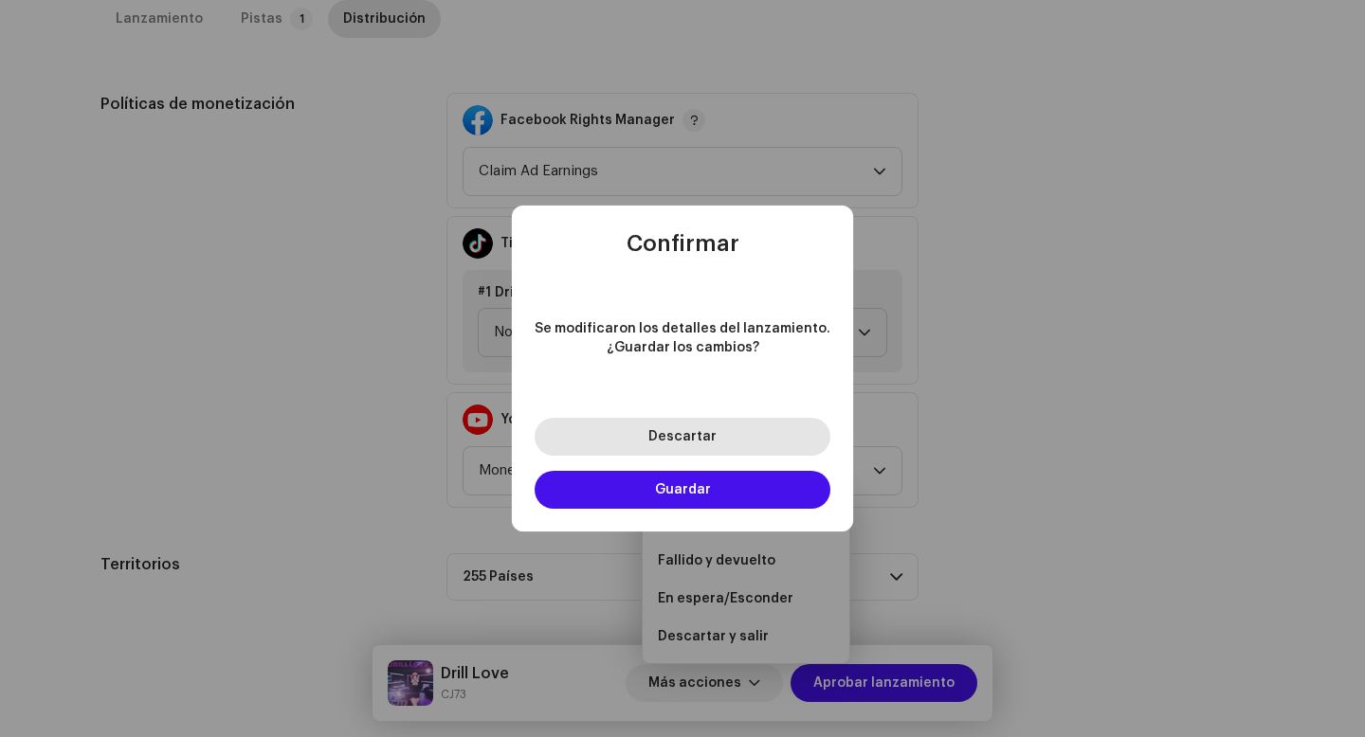
click at [743, 442] on button "Descartar" at bounding box center [683, 437] width 296 height 38
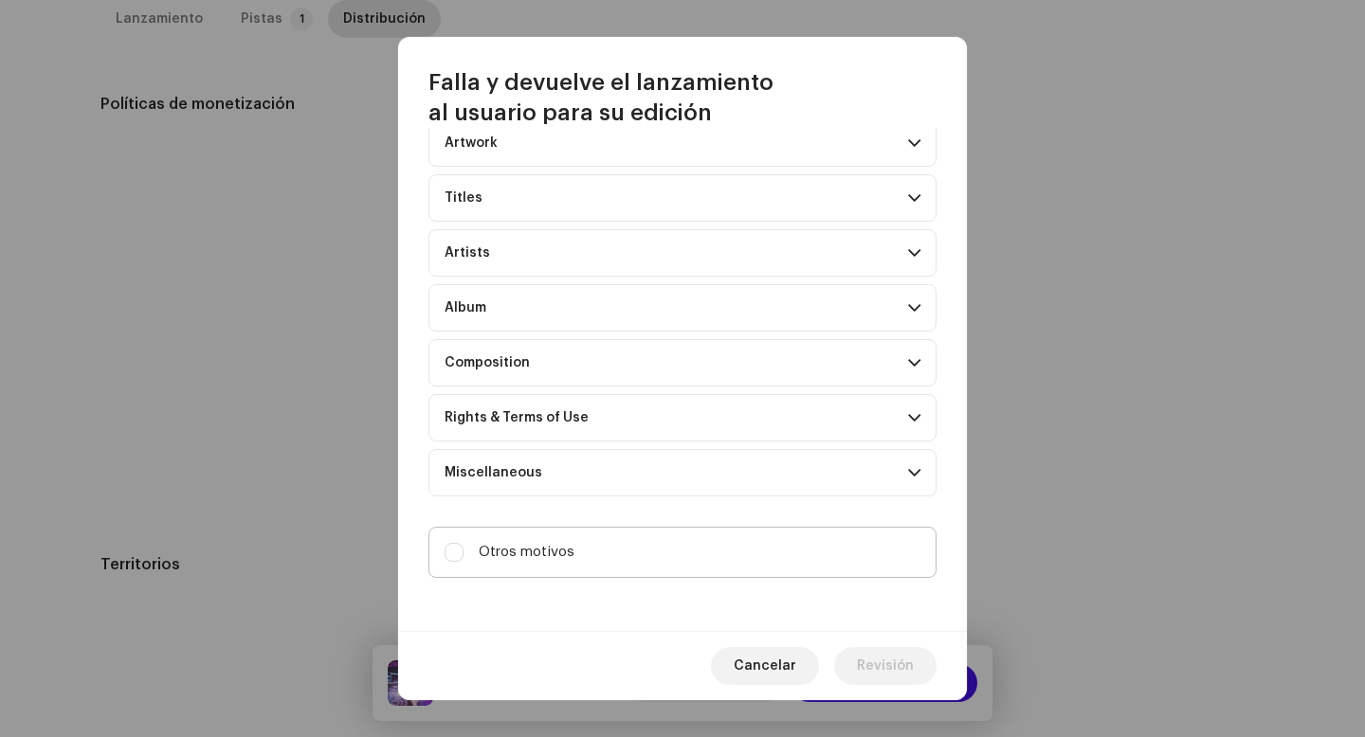
click at [691, 571] on label "Otros motivos" at bounding box center [682, 552] width 508 height 51
click at [463, 562] on input "Otros motivos" at bounding box center [454, 552] width 19 height 19
checkbox input "true"
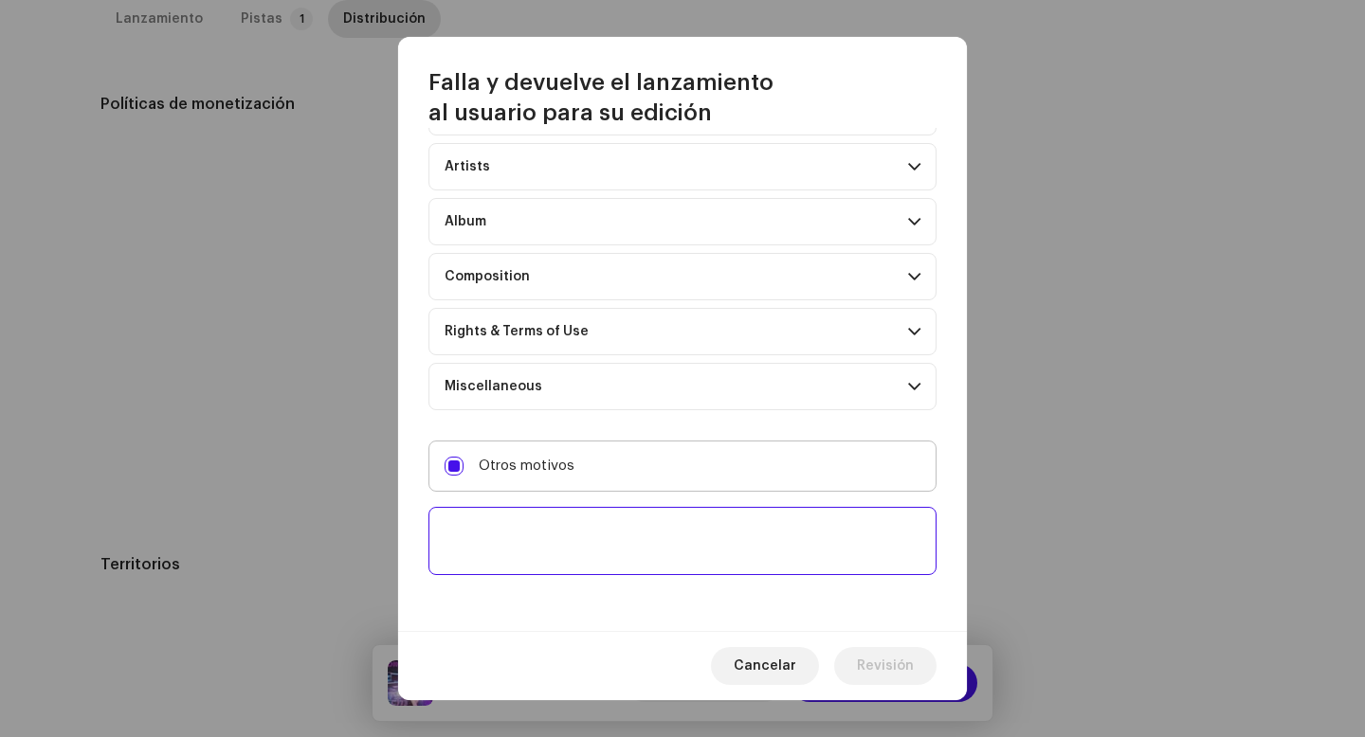
click at [691, 571] on textarea at bounding box center [682, 541] width 508 height 68
paste textarea "Uno o más tracks de tu lanzamiento contienen beats o samples de otros artistas,…"
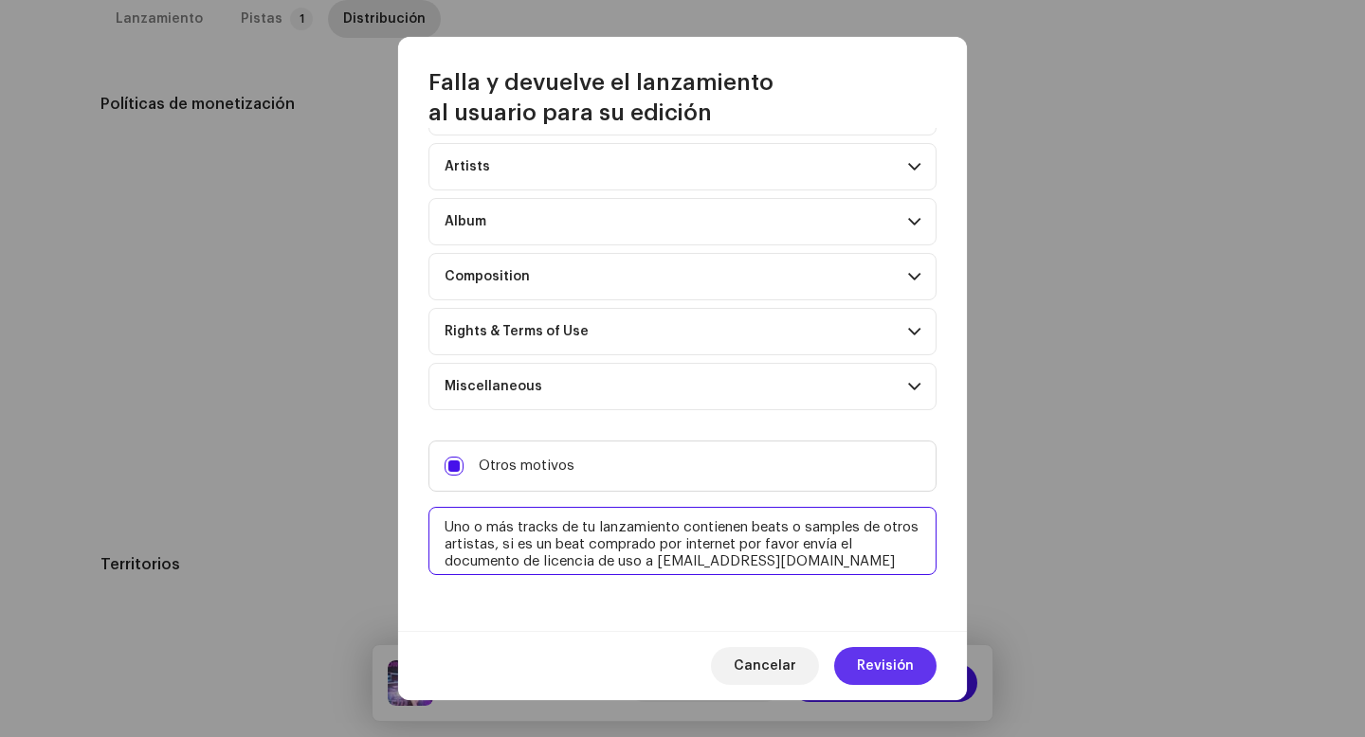
type textarea "Uno o más tracks de tu lanzamiento contienen beats o samples de otros artistas,…"
click at [878, 653] on span "Revisión" at bounding box center [885, 666] width 57 height 38
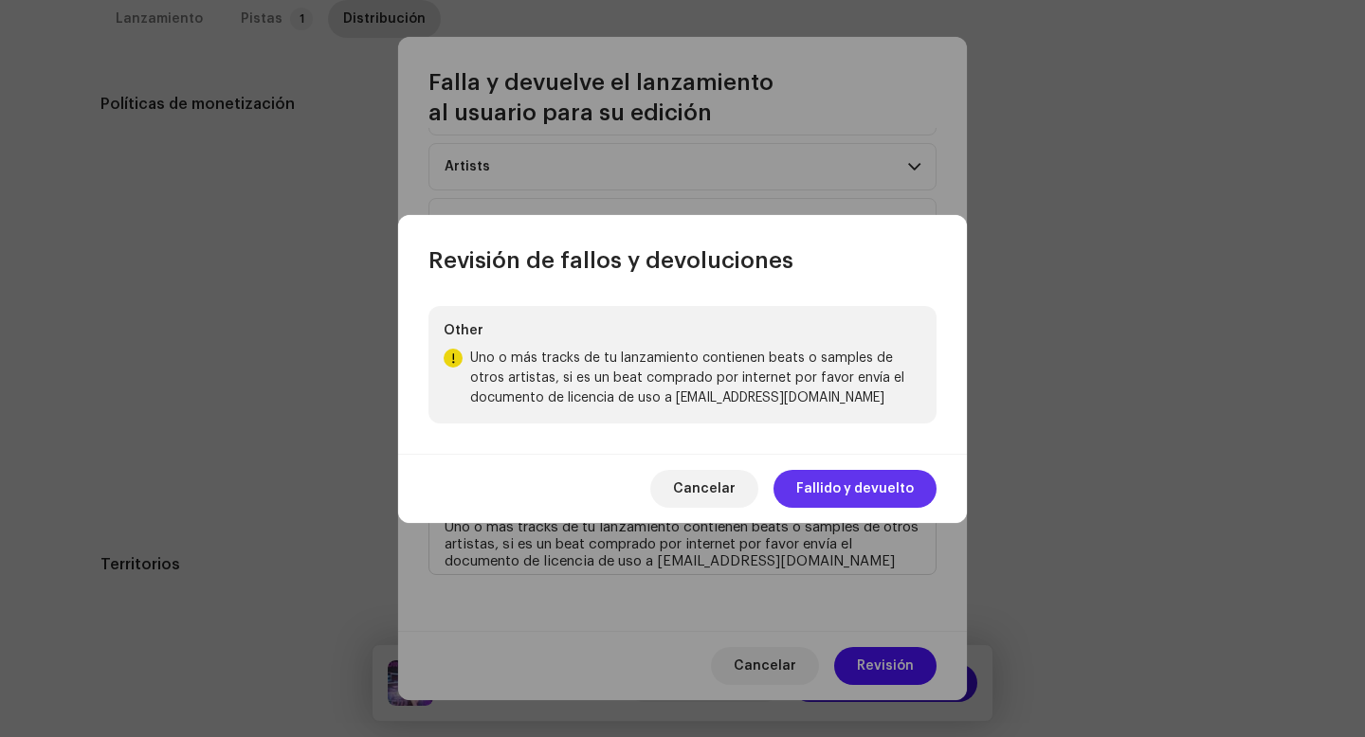
click at [863, 487] on span "Fallido y devuelto" at bounding box center [855, 489] width 118 height 38
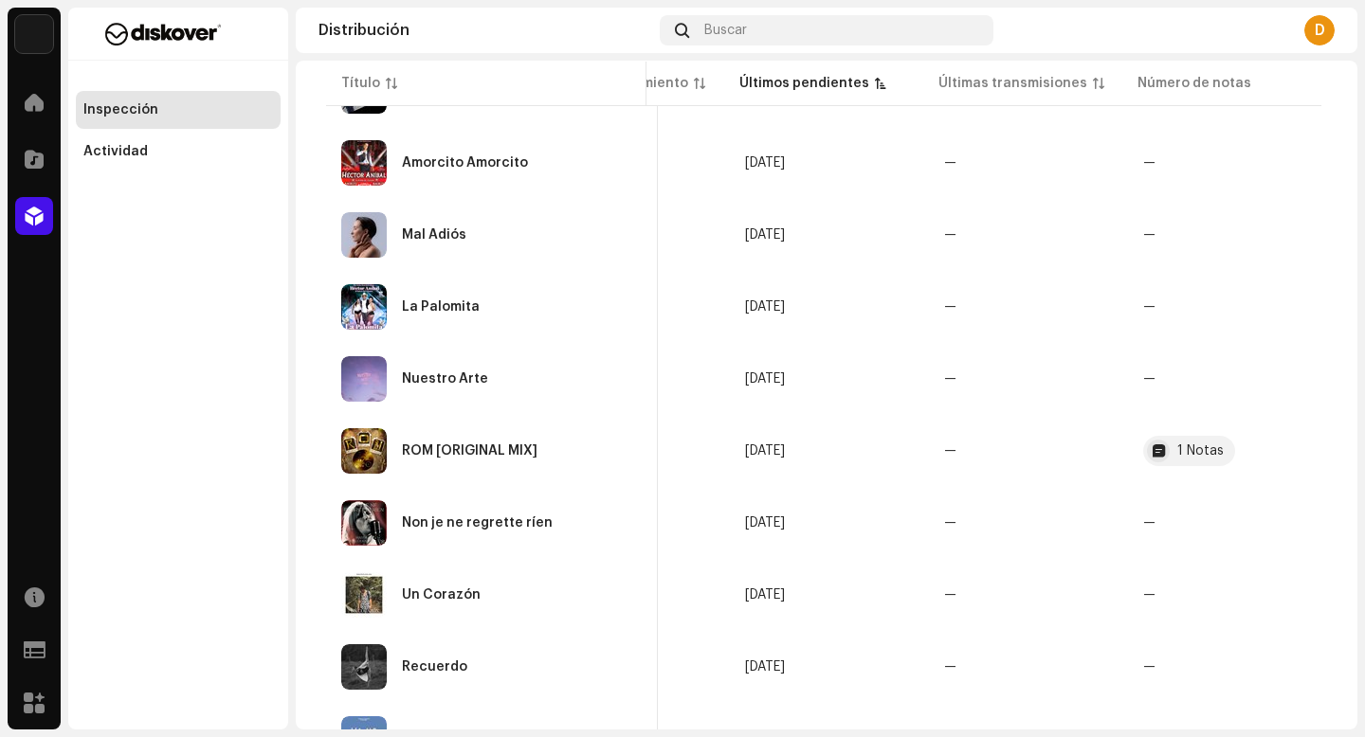
scroll to position [409, 0]
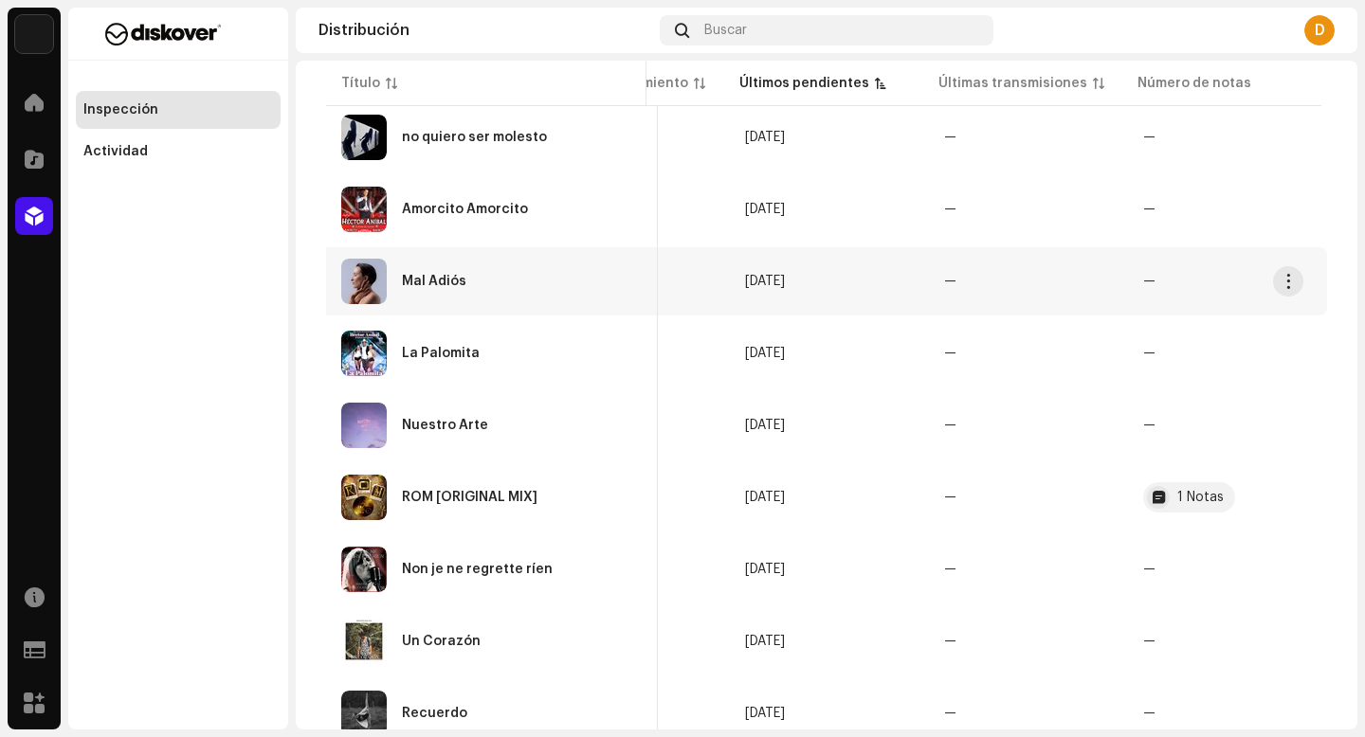
click at [451, 289] on div "Mal Adiós" at bounding box center [491, 281] width 301 height 45
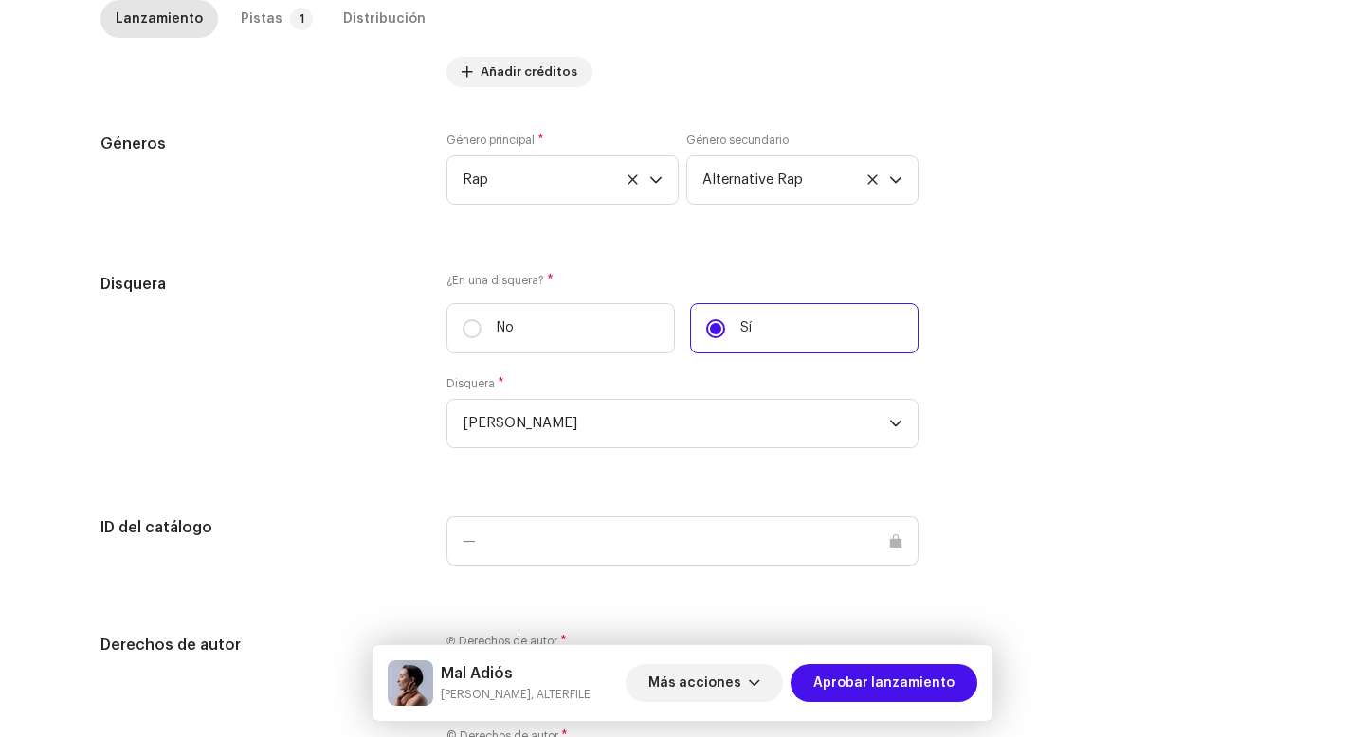
scroll to position [2008, 0]
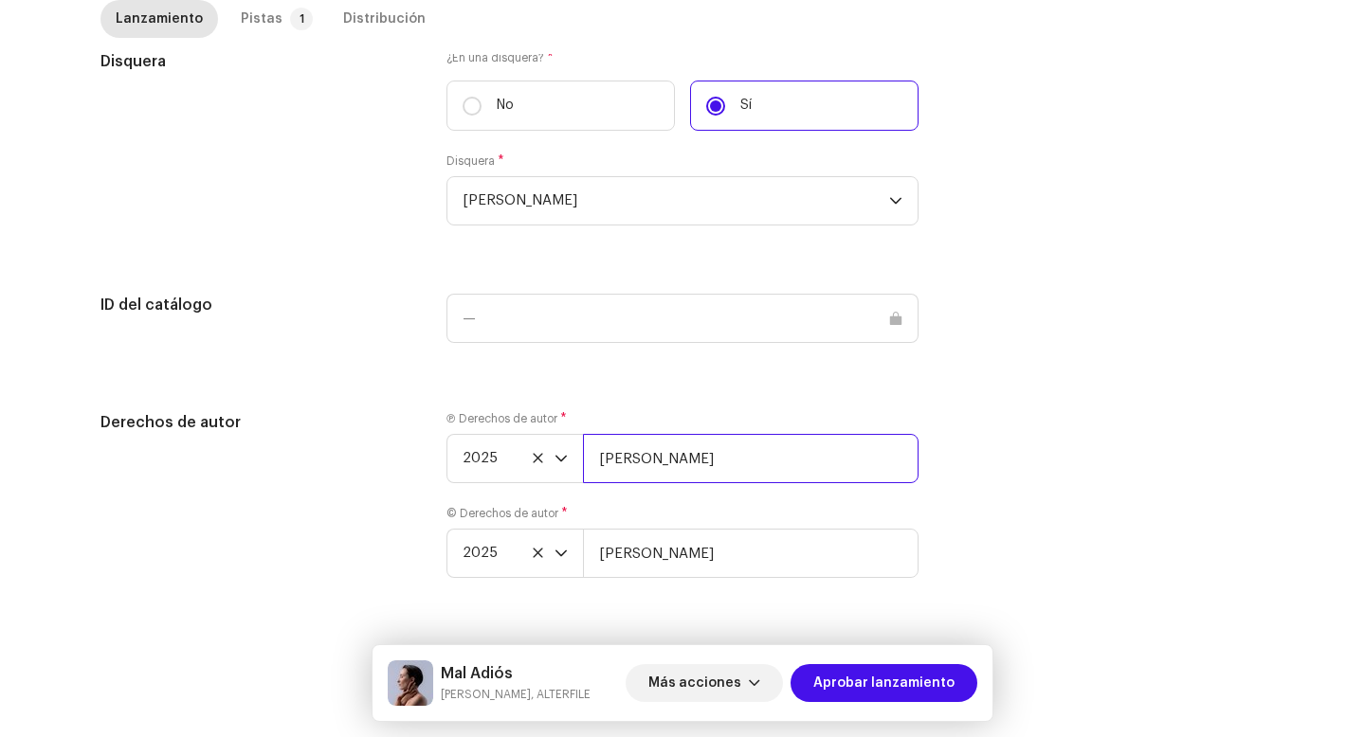
click at [795, 451] on input "[PERSON_NAME]" at bounding box center [751, 458] width 336 height 49
paste input "Uno o más tracks de tu lanzamiento contienen beats o samples de otros artistas,…"
paste input "| Distributed by Diskover Co."
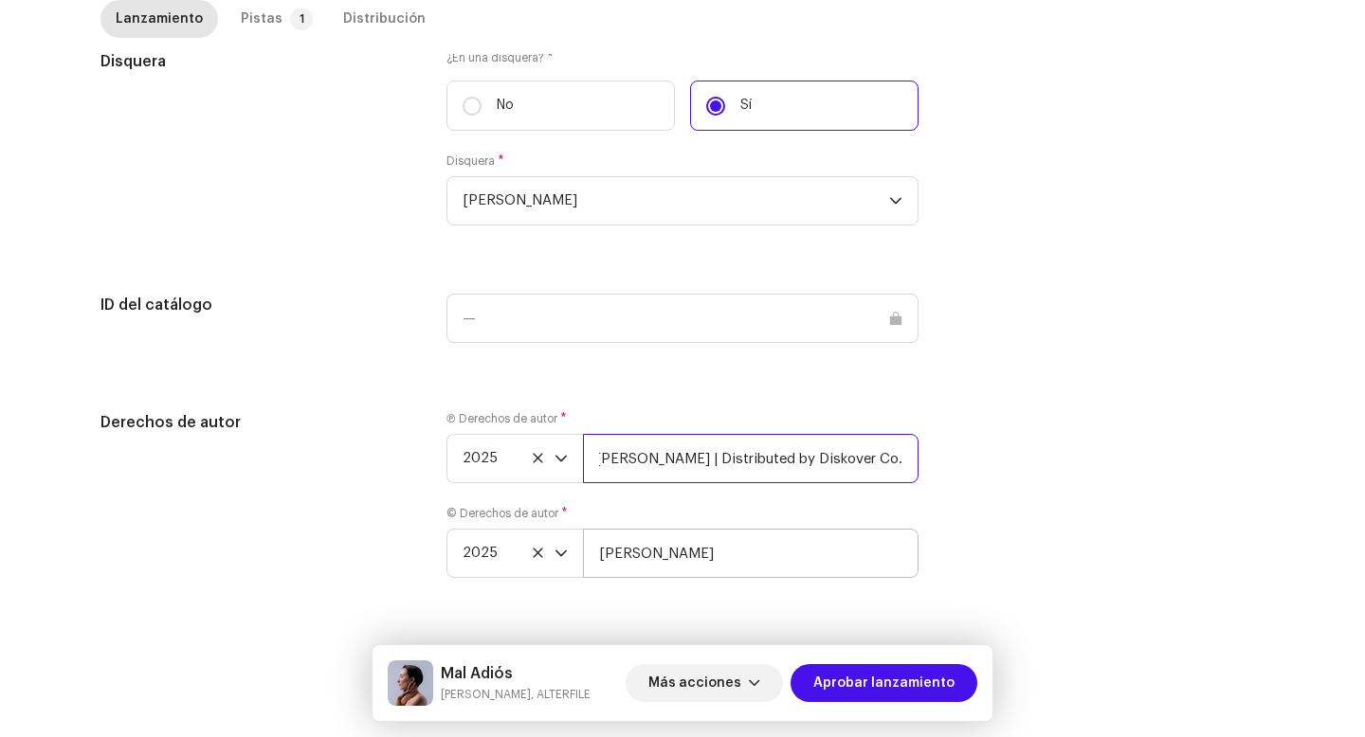
type input "[PERSON_NAME] | Distributed by Diskover Co."
click at [803, 549] on input "[PERSON_NAME]" at bounding box center [751, 553] width 336 height 49
paste input "| Distributed by Diskover Co."
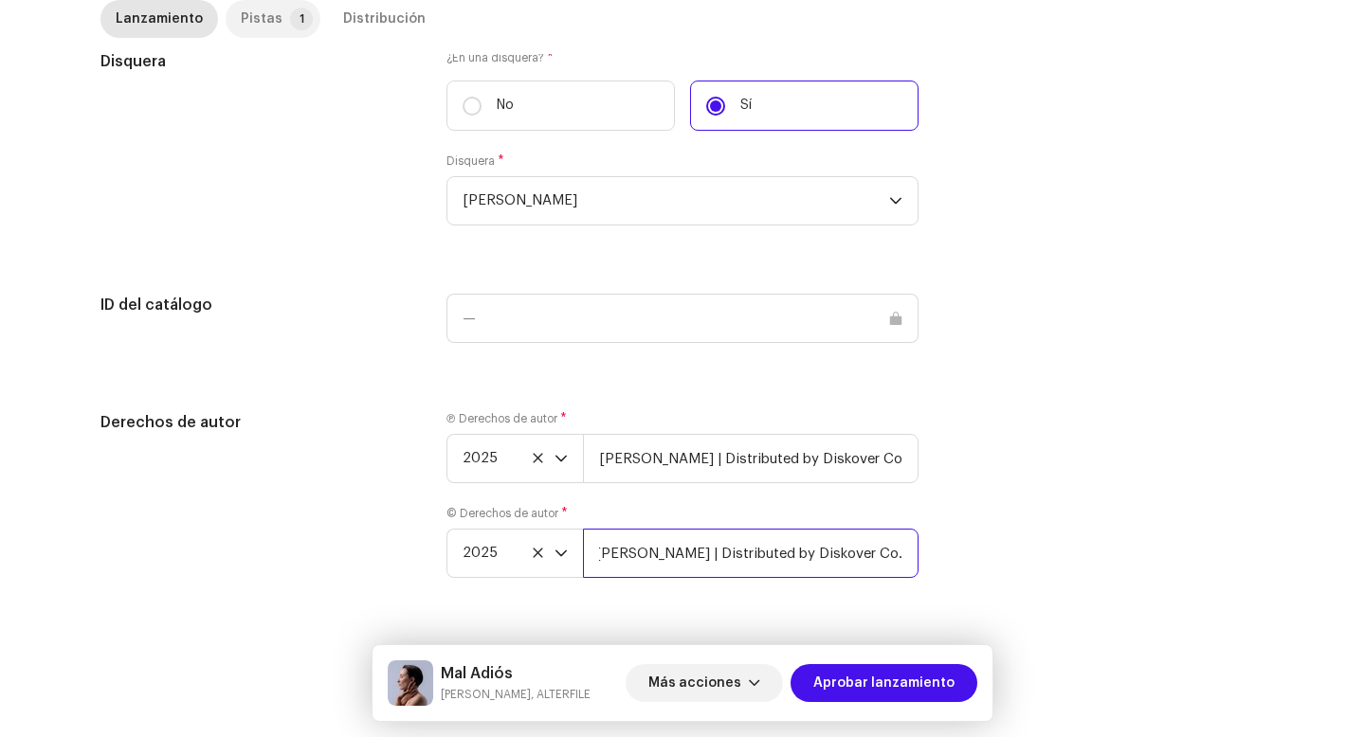
type input "[PERSON_NAME] | Distributed by Diskover Co."
click at [262, 27] on div "Pistas" at bounding box center [262, 19] width 42 height 38
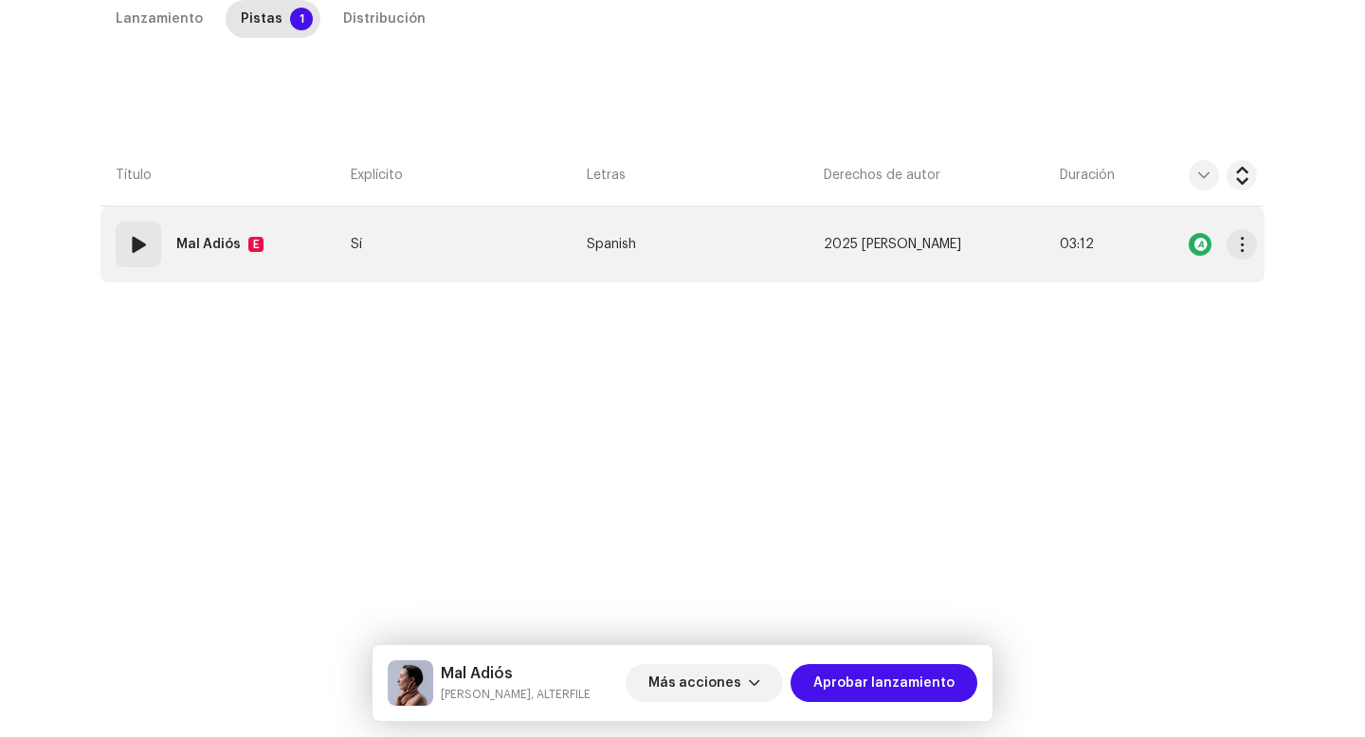
click at [138, 249] on span at bounding box center [138, 244] width 23 height 23
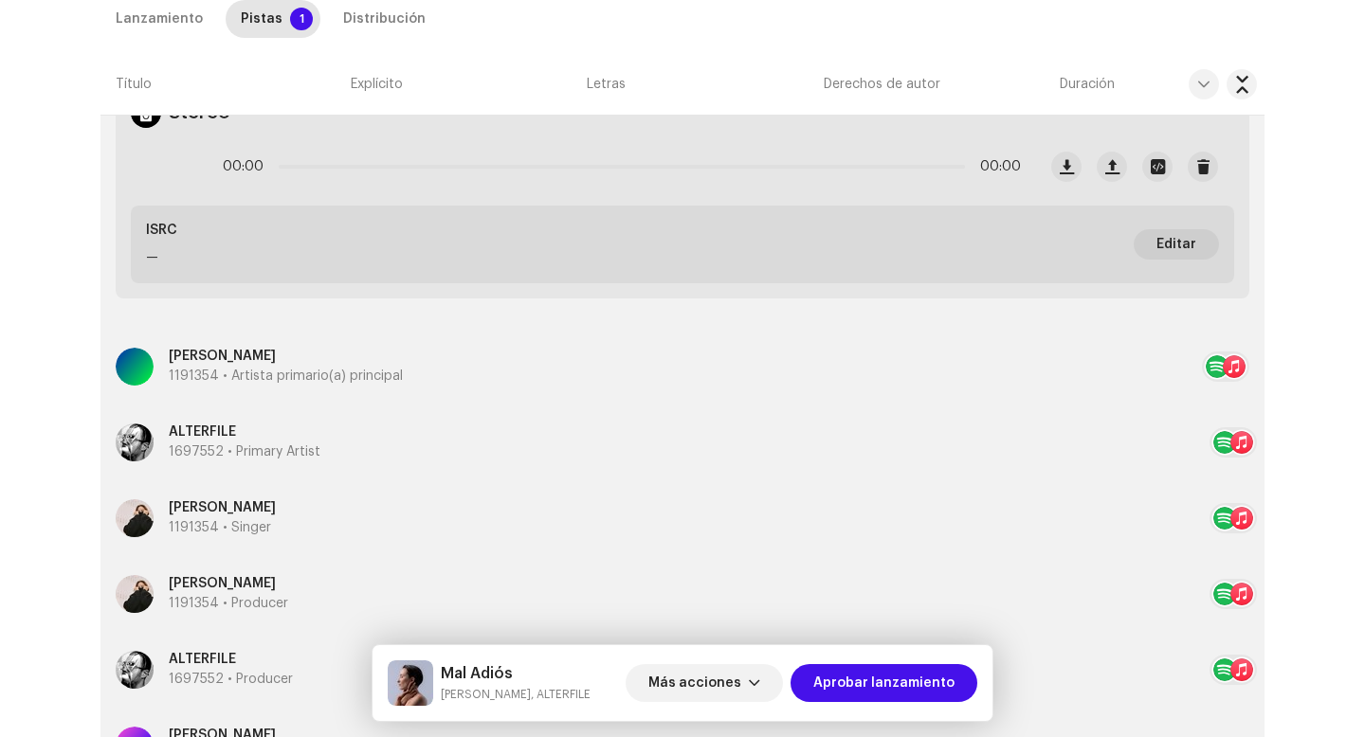
scroll to position [512, 0]
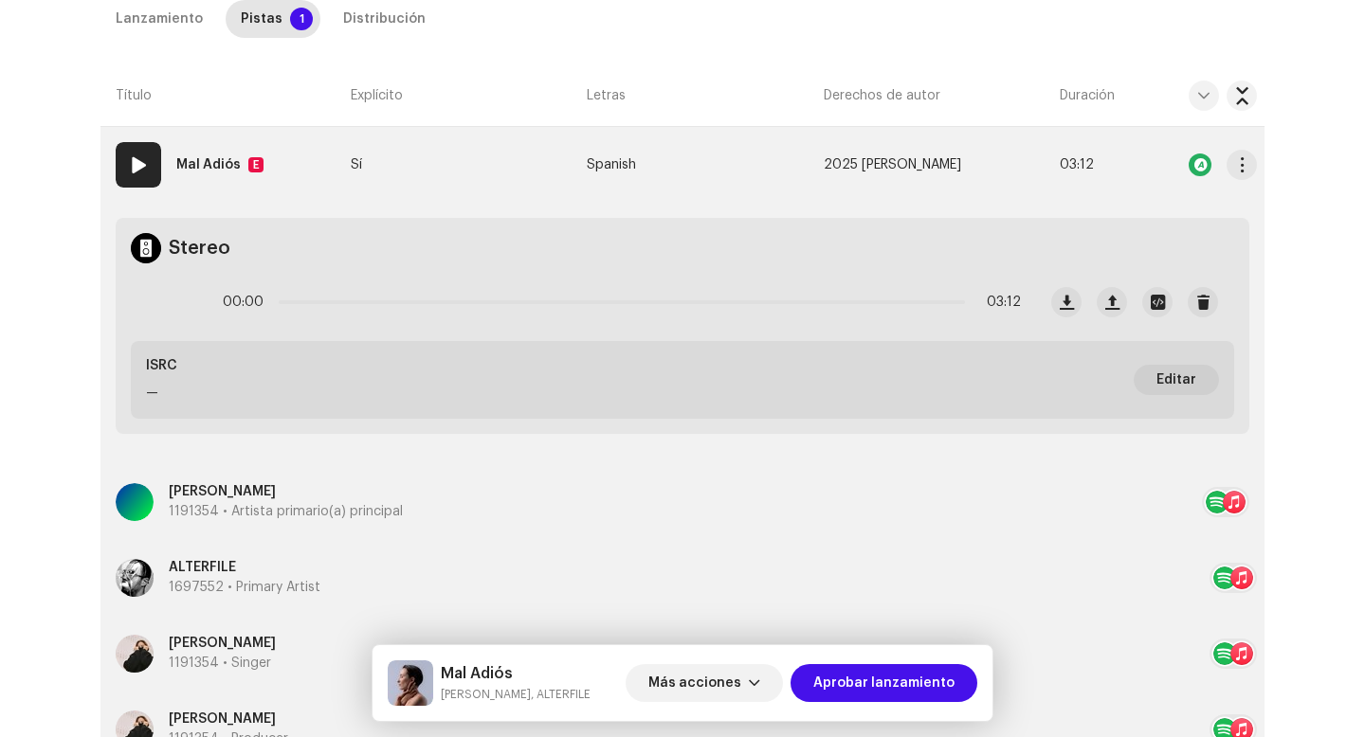
click at [219, 150] on strong "Mal Adiós" at bounding box center [208, 165] width 64 height 38
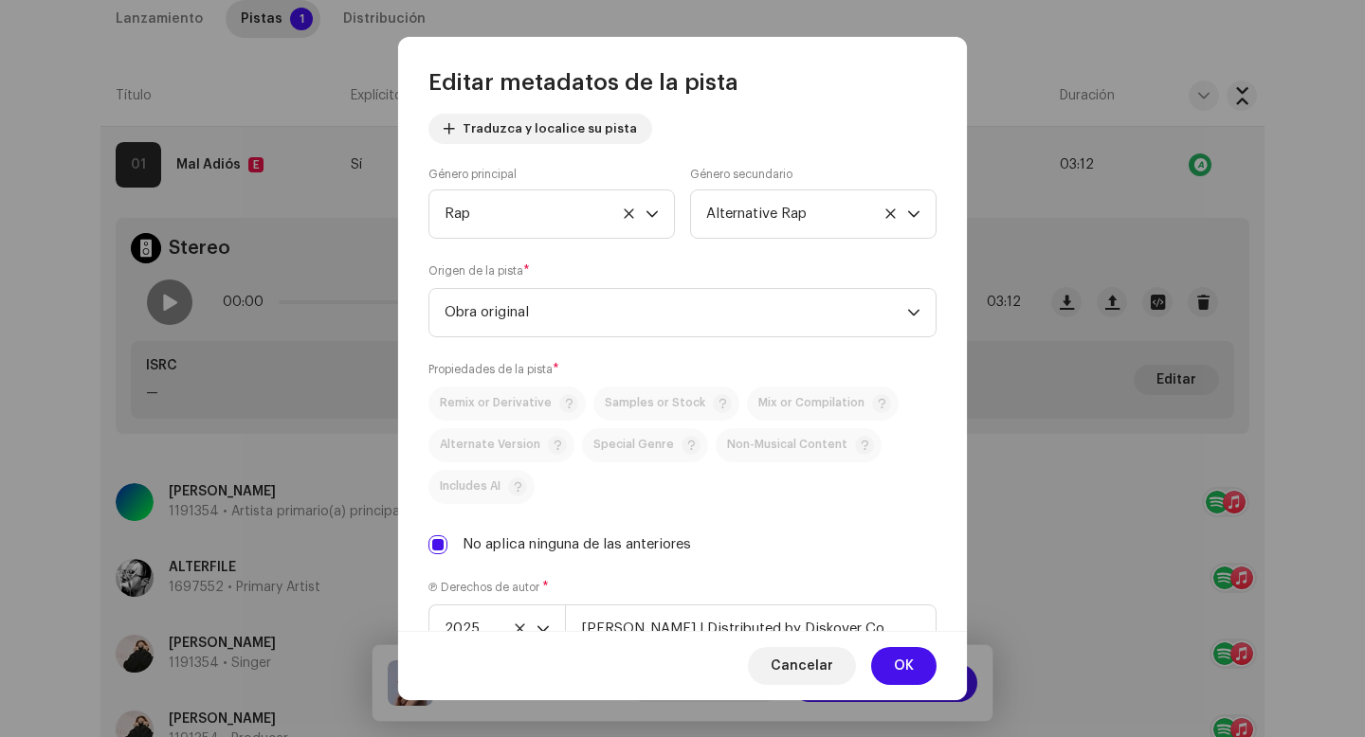
scroll to position [600, 0]
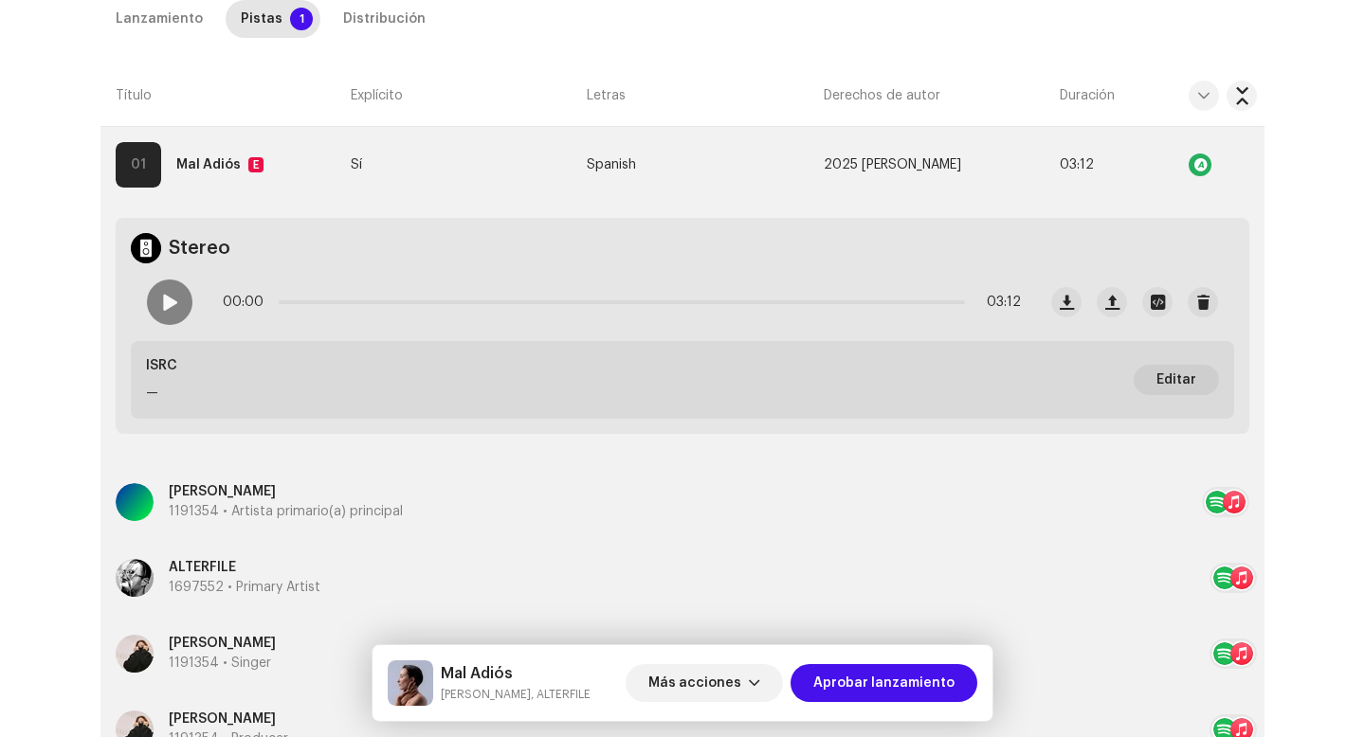
click at [160, 304] on div "Editar metadatos de la pista Título de la pista * Mal Adiós Versión de la pista…" at bounding box center [682, 368] width 1365 height 737
click at [162, 310] on span at bounding box center [169, 302] width 16 height 15
click at [357, 303] on p-slider at bounding box center [622, 302] width 686 height 4
click at [655, 299] on div "00:26 03:12" at bounding box center [622, 302] width 798 height 38
click at [656, 304] on div "00:27 03:12" at bounding box center [622, 302] width 798 height 38
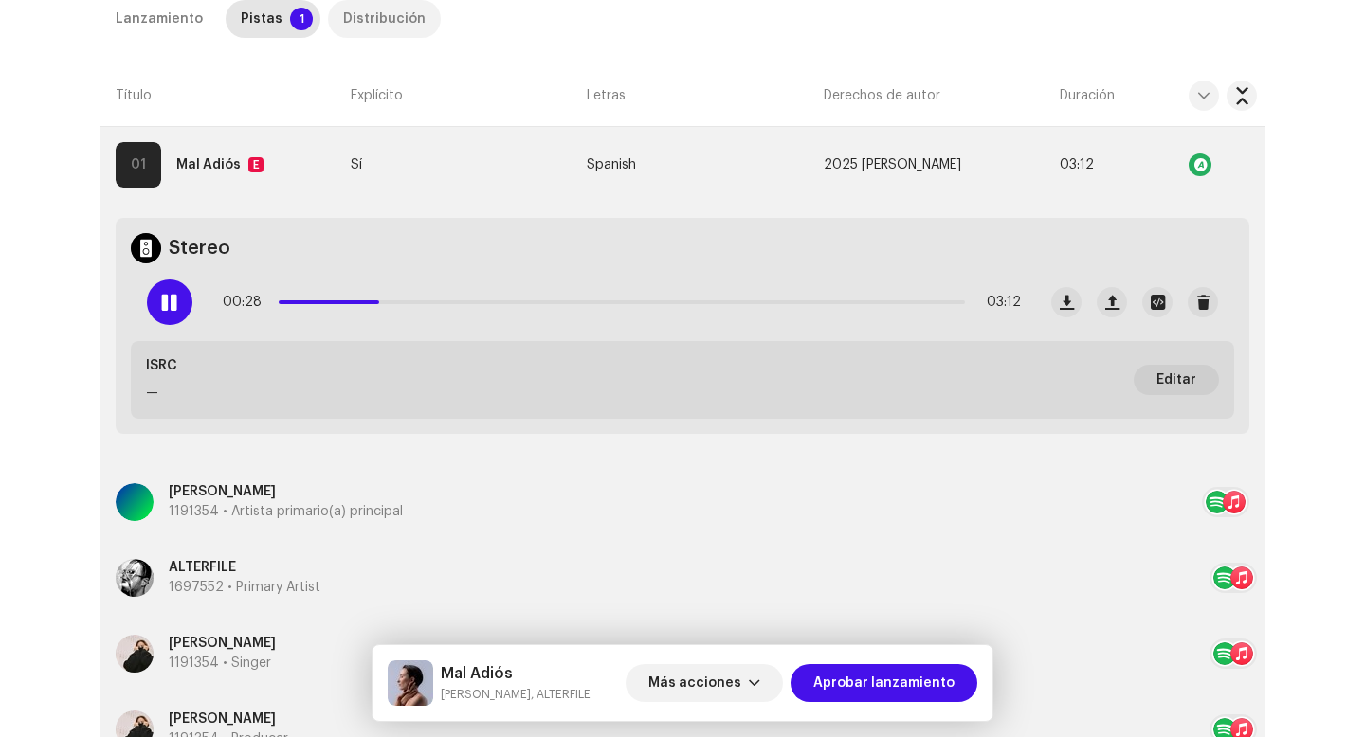
click at [370, 24] on div "Distribución" at bounding box center [384, 19] width 82 height 38
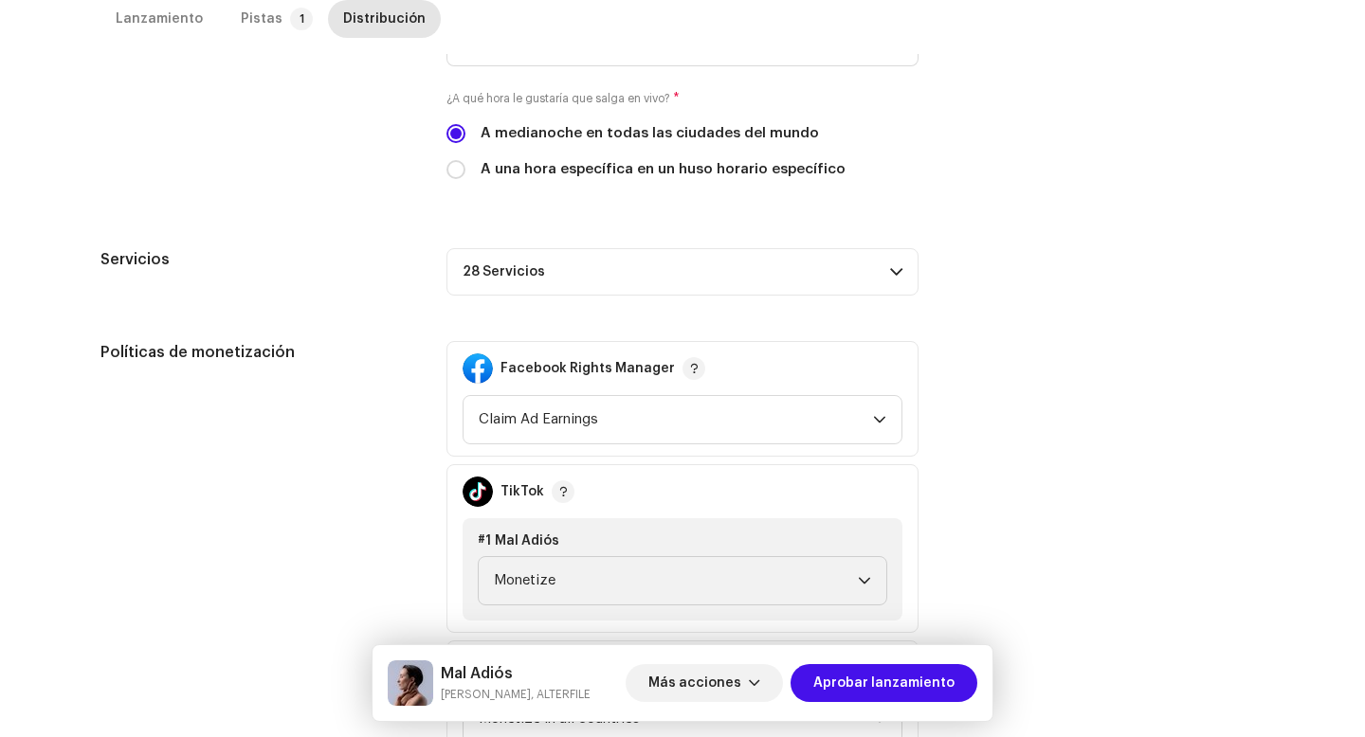
scroll to position [772, 0]
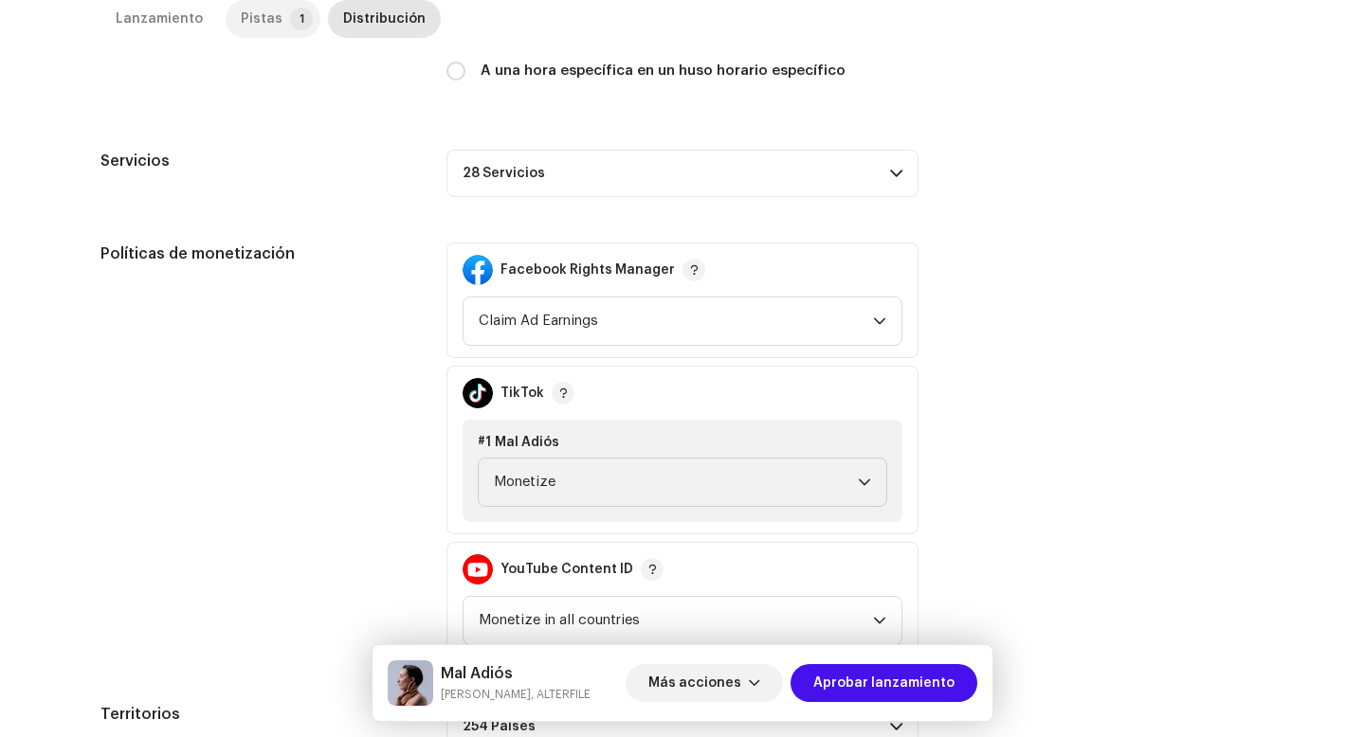
click at [263, 32] on div "Pistas" at bounding box center [262, 19] width 42 height 38
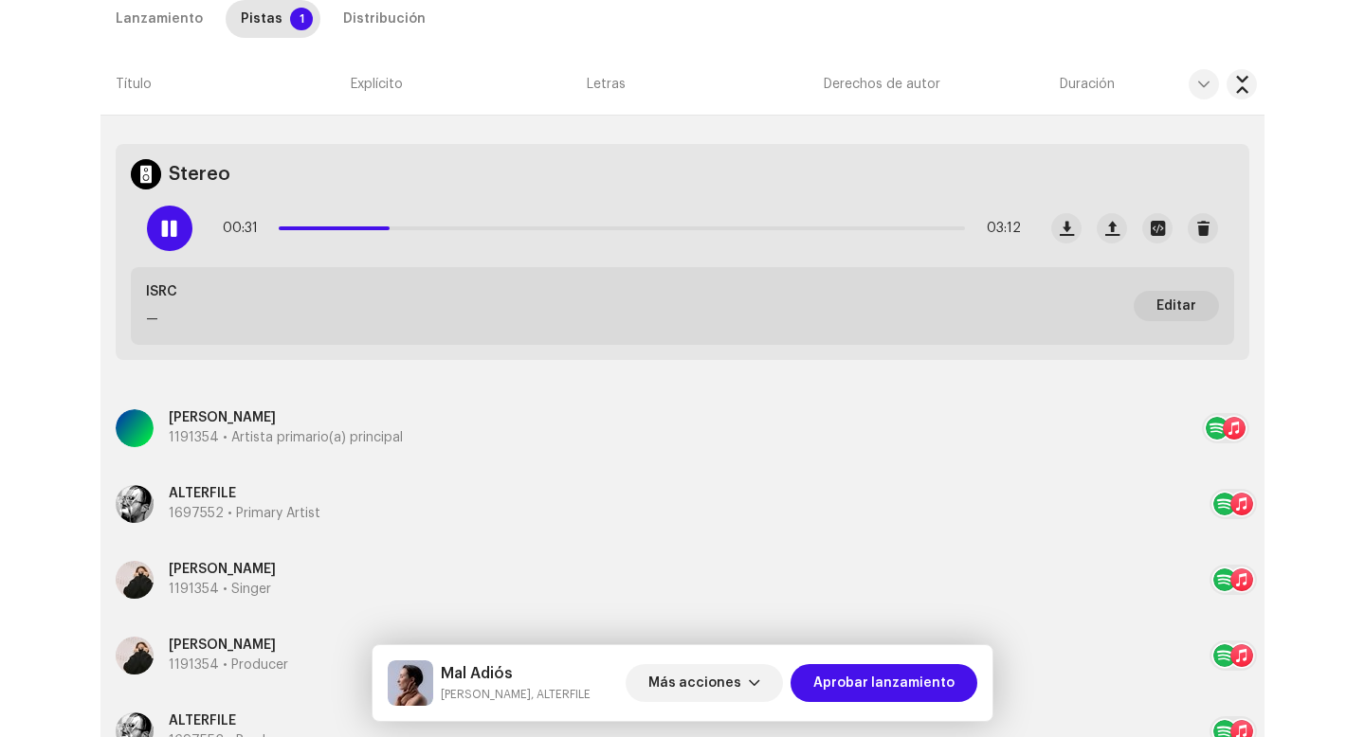
scroll to position [488, 0]
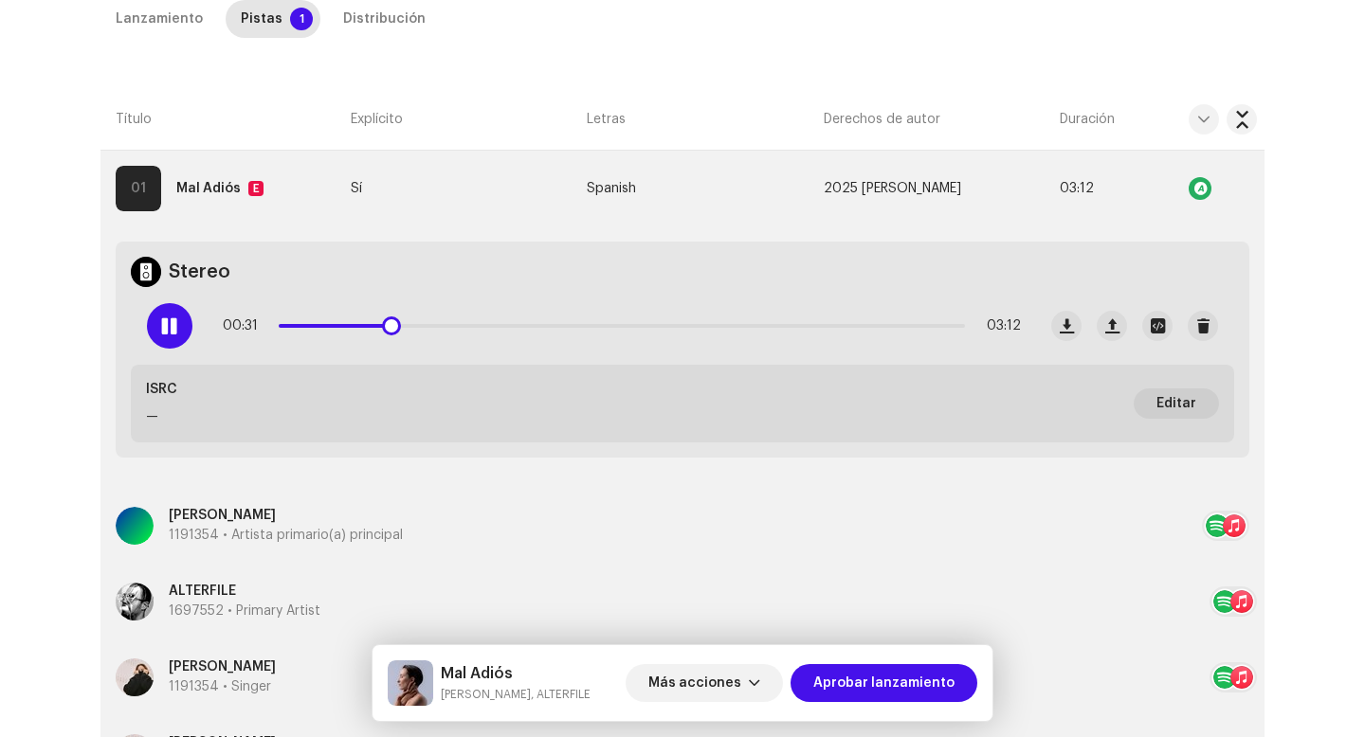
click at [170, 314] on div at bounding box center [169, 325] width 45 height 45
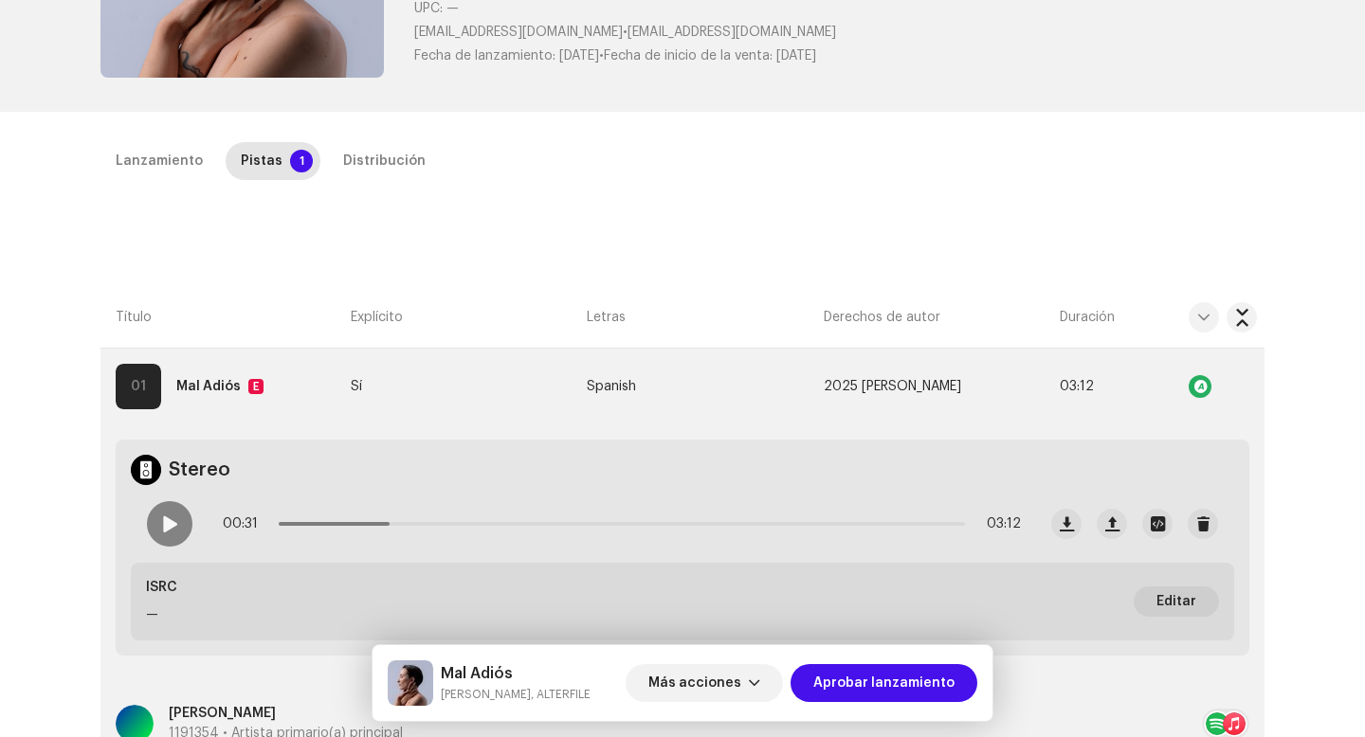
scroll to position [510, 0]
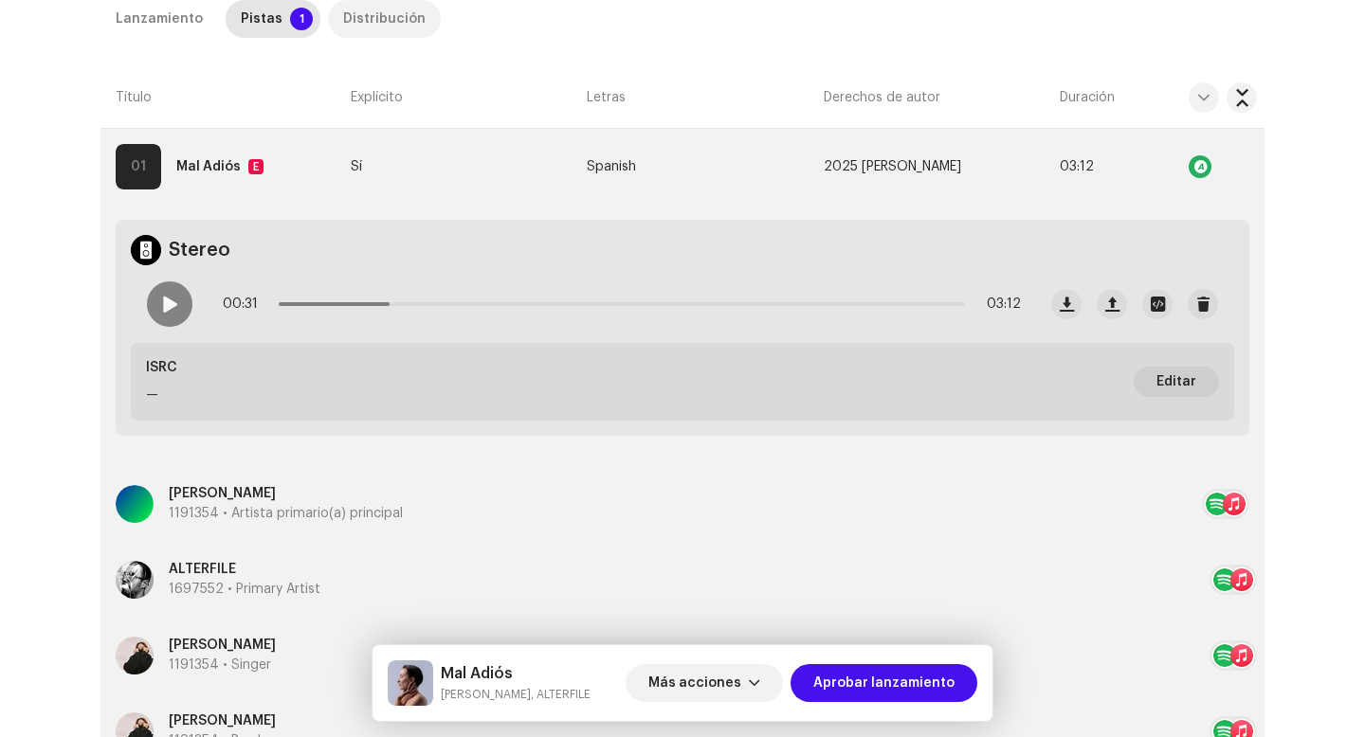
click at [375, 18] on div "Distribución" at bounding box center [384, 19] width 82 height 38
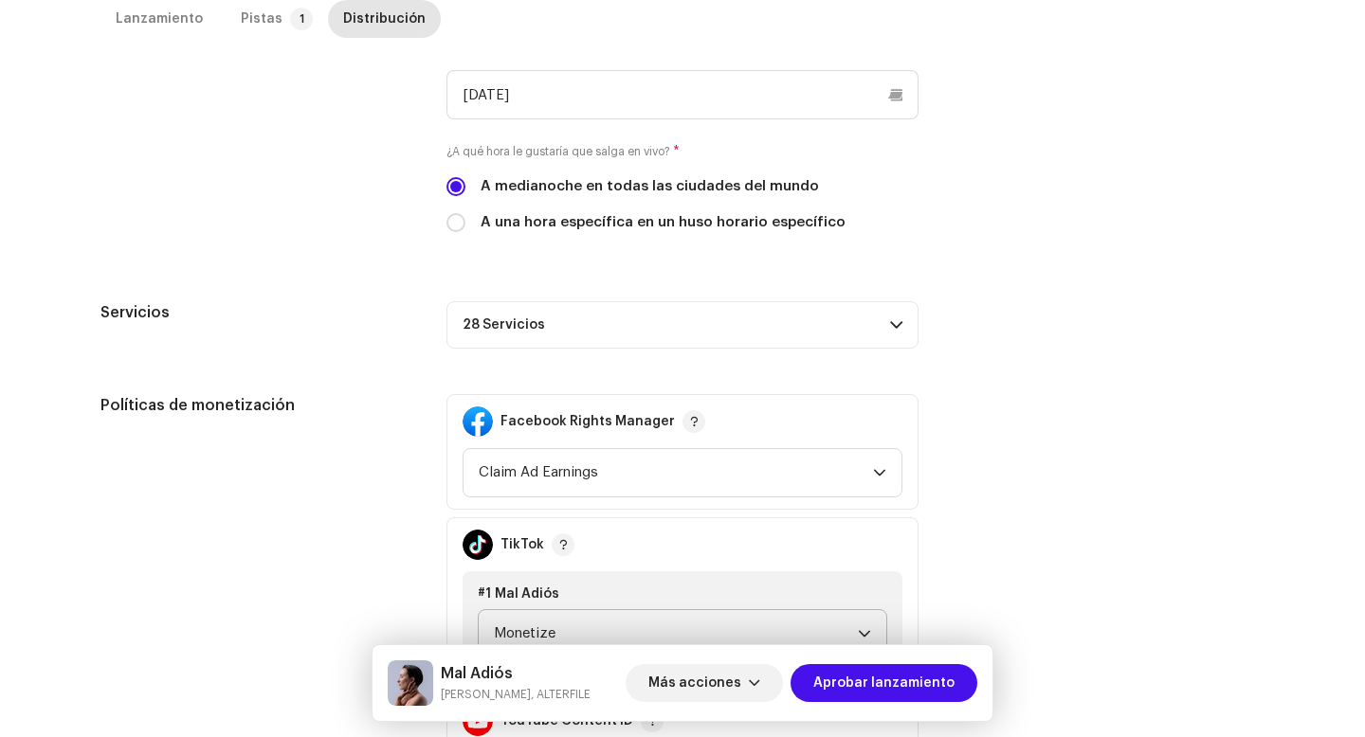
scroll to position [730, 0]
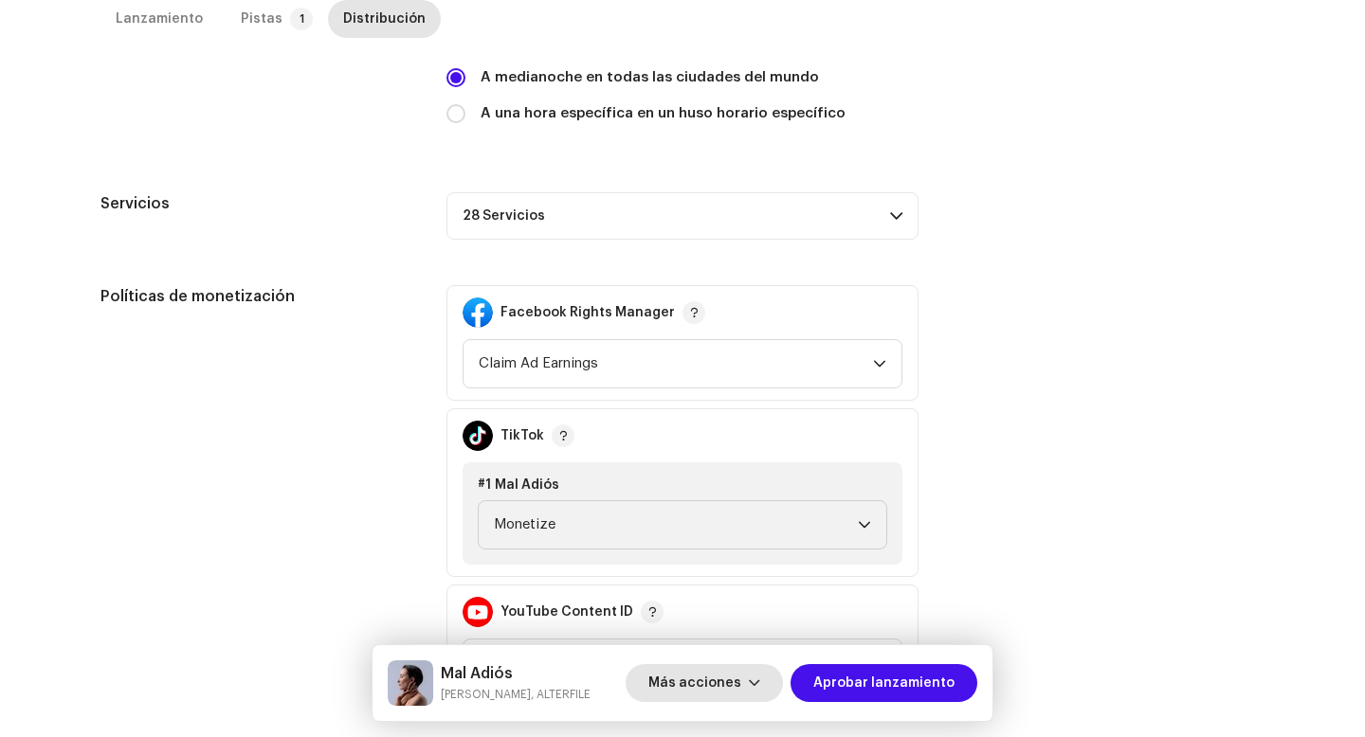
click at [736, 679] on span "Más acciones" at bounding box center [694, 683] width 93 height 38
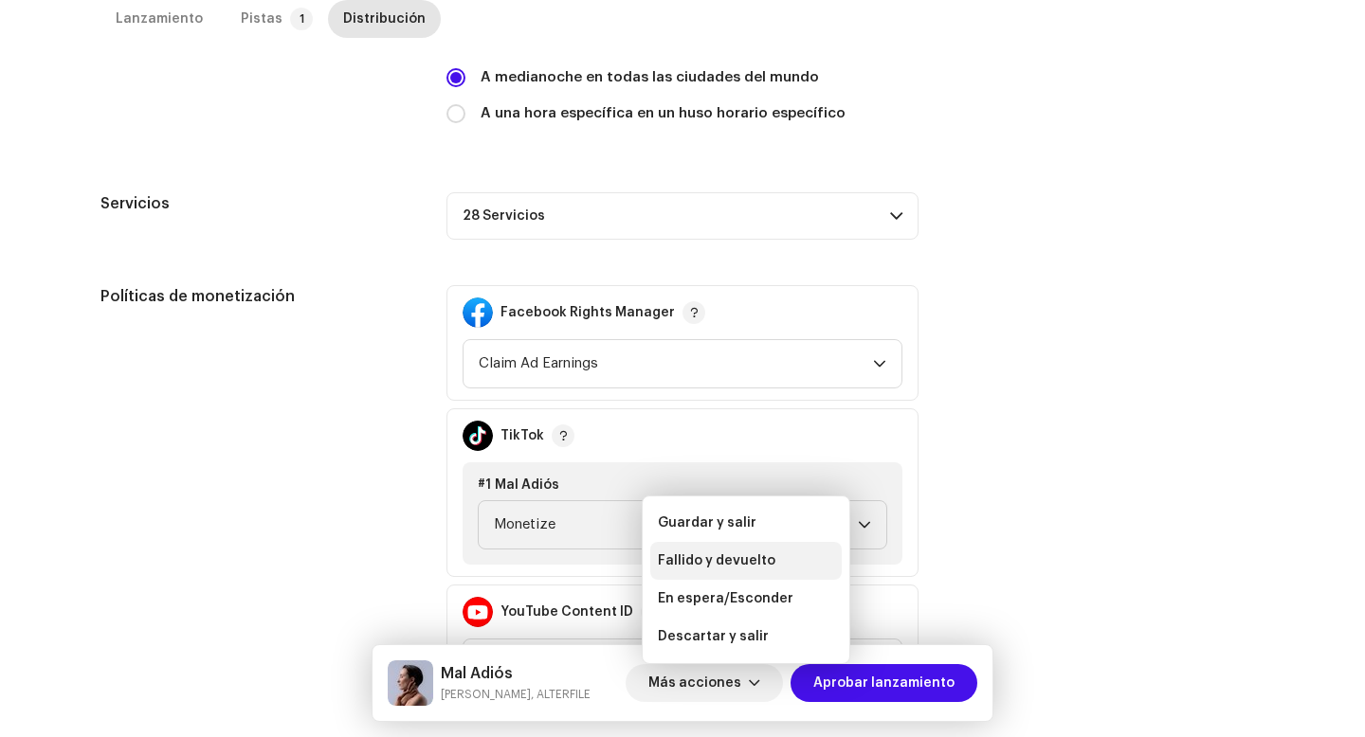
click at [727, 554] on span "Fallido y devuelto" at bounding box center [717, 561] width 118 height 15
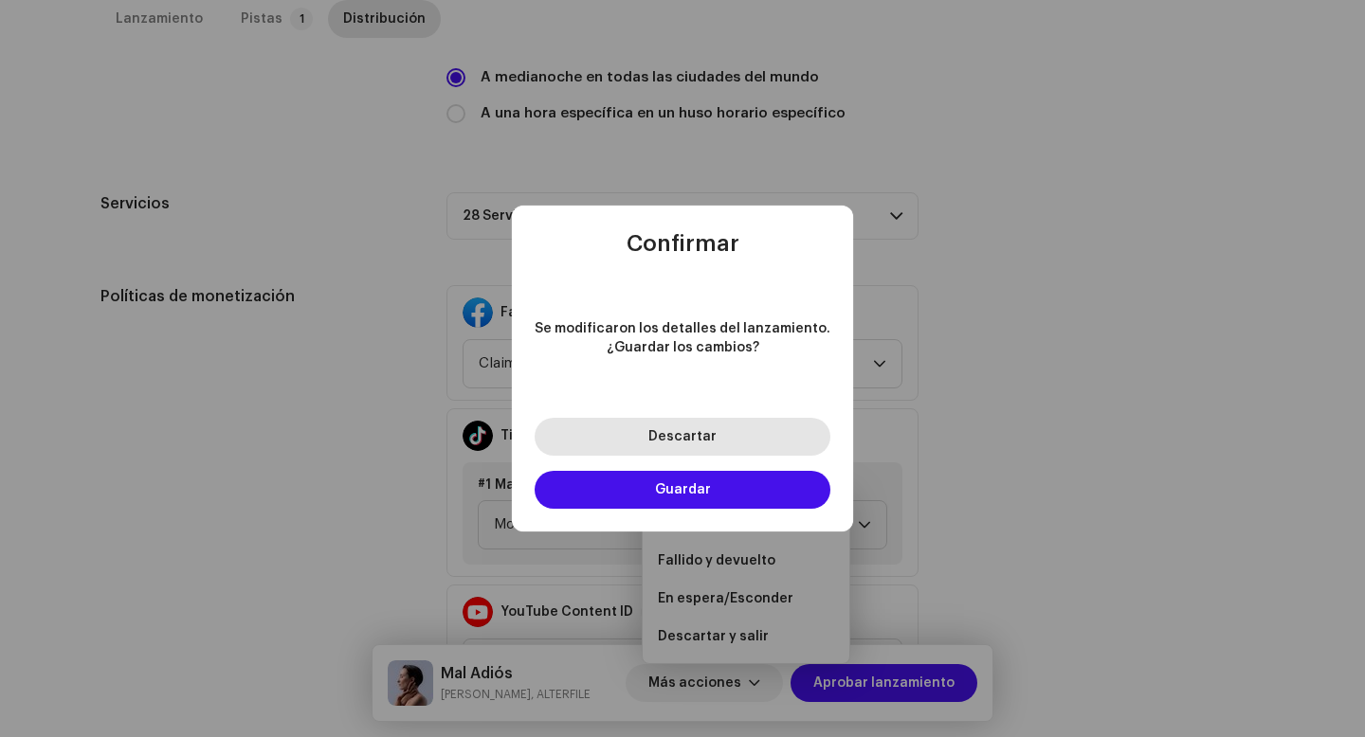
click at [724, 443] on button "Descartar" at bounding box center [683, 437] width 296 height 38
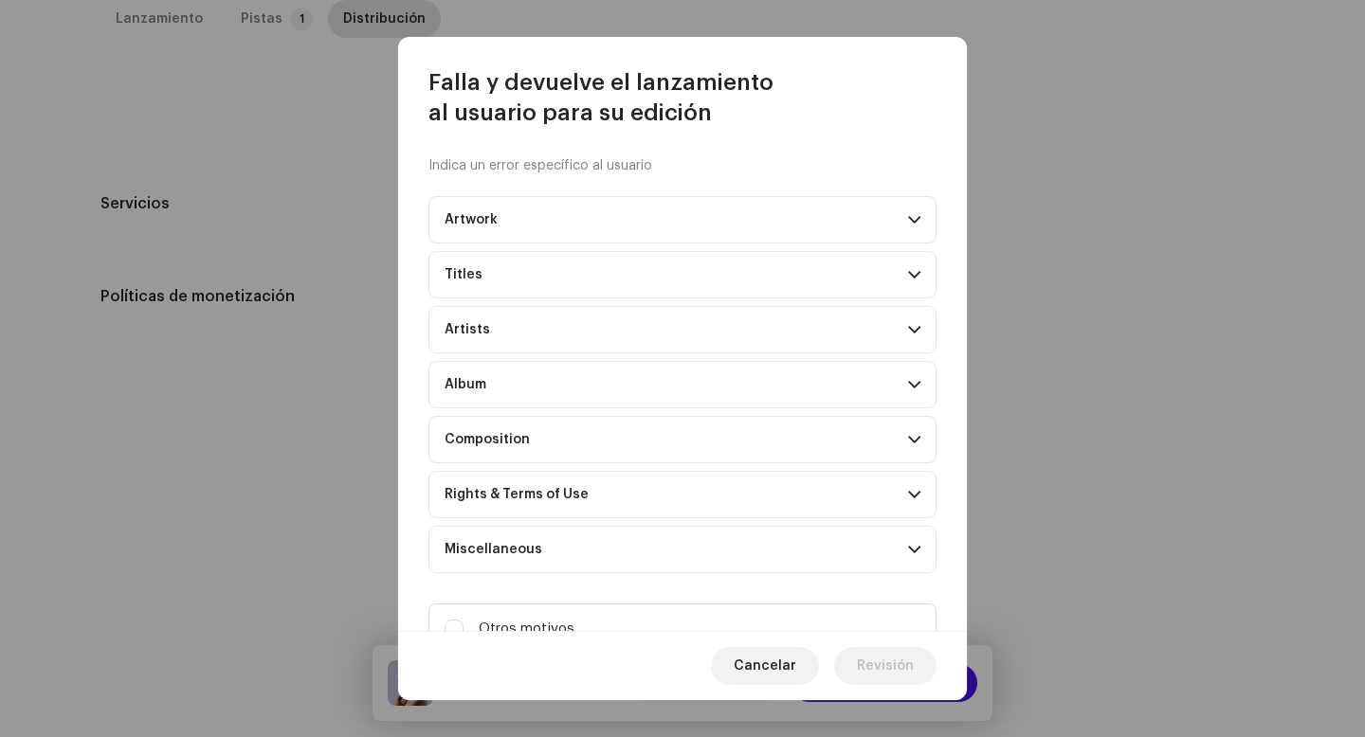
scroll to position [77, 0]
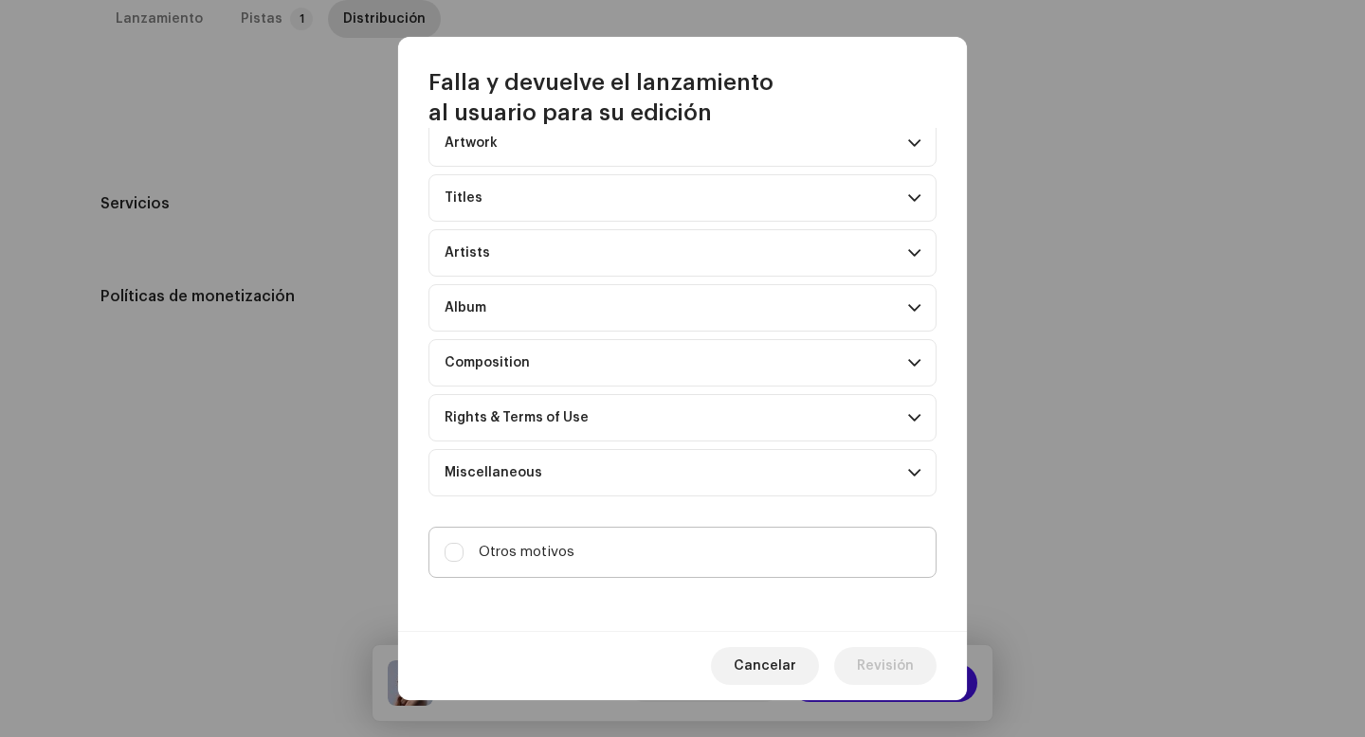
click at [672, 549] on label "Otros motivos" at bounding box center [682, 552] width 508 height 51
click at [463, 549] on input "Otros motivos" at bounding box center [454, 552] width 19 height 19
checkbox input "true"
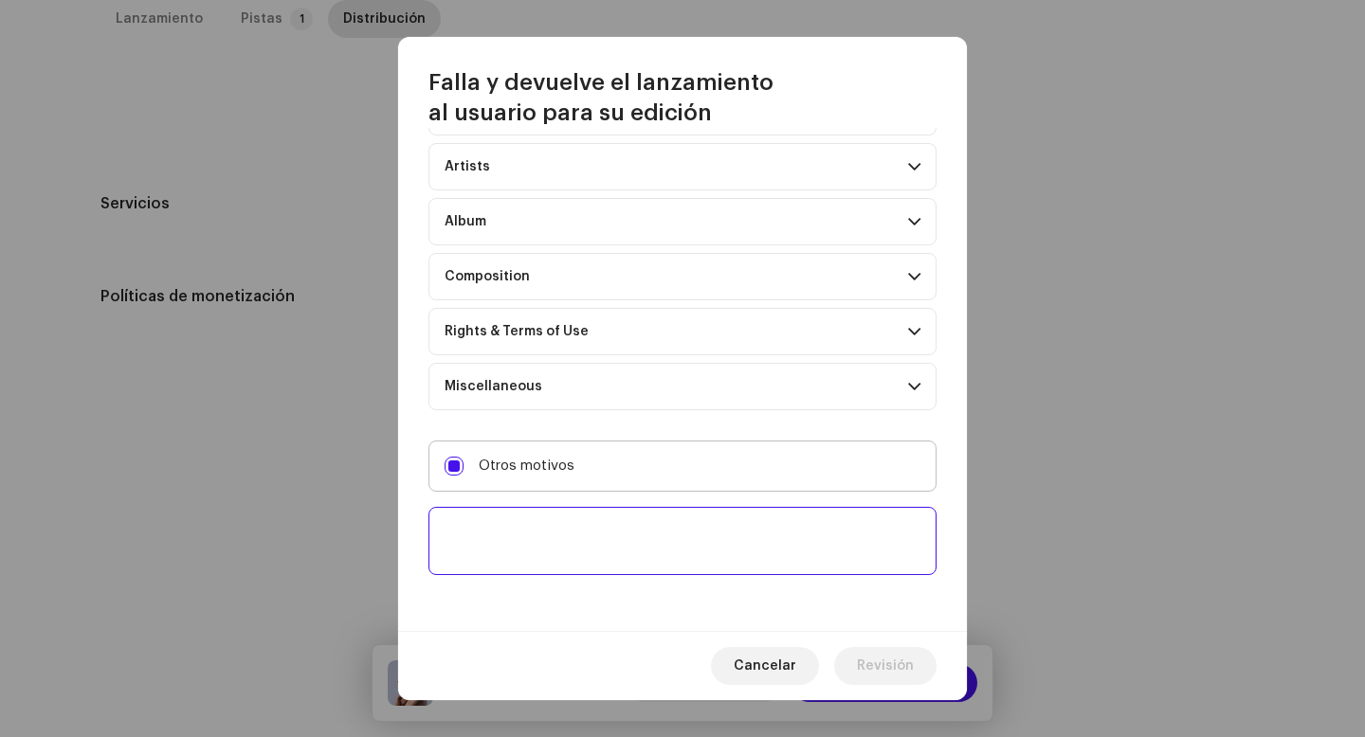
click at [672, 549] on textarea at bounding box center [682, 541] width 508 height 68
paste textarea "Por favor, incluye las 30 plataformas de distribución. Sin esto, no podremos ap…"
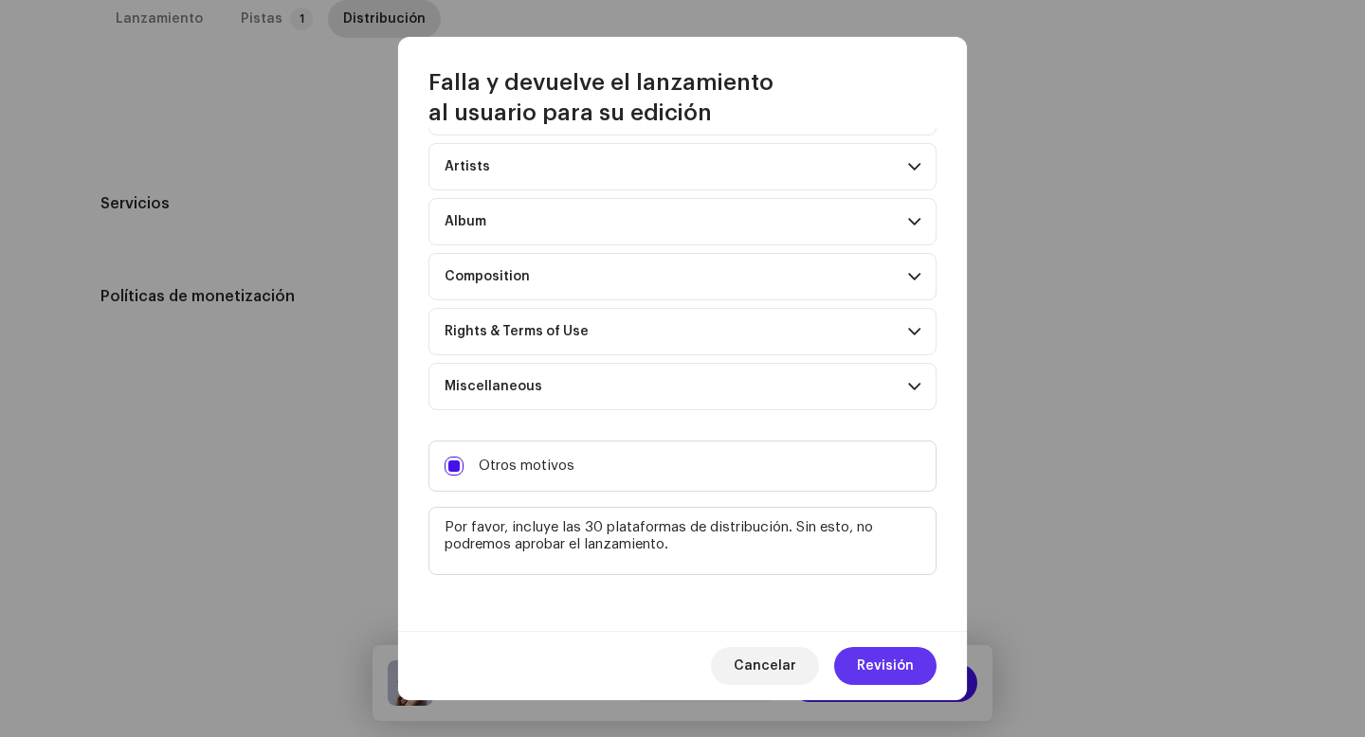
type textarea "Por favor, incluye las 30 plataformas de distribución. Sin esto, no podremos ap…"
click at [865, 672] on span "Revisión" at bounding box center [885, 666] width 57 height 38
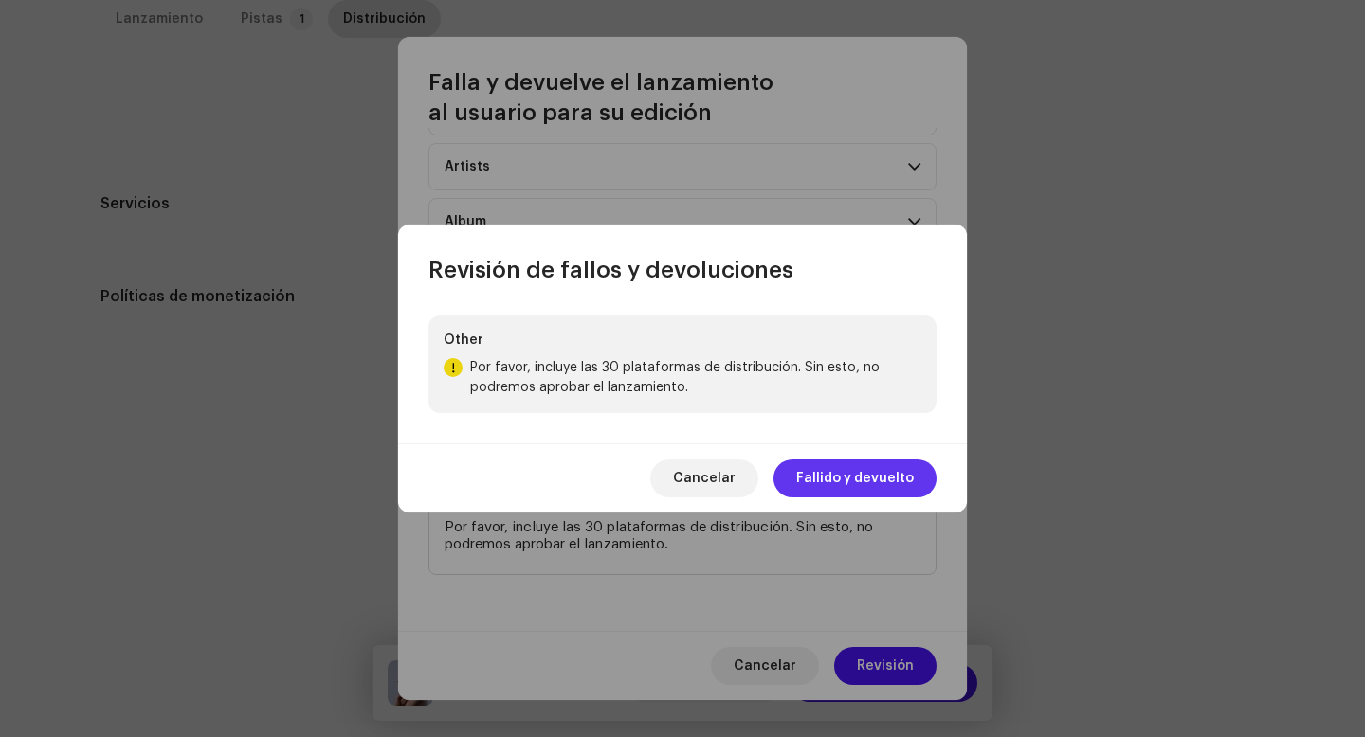
click at [826, 476] on span "Fallido y devuelto" at bounding box center [855, 479] width 118 height 38
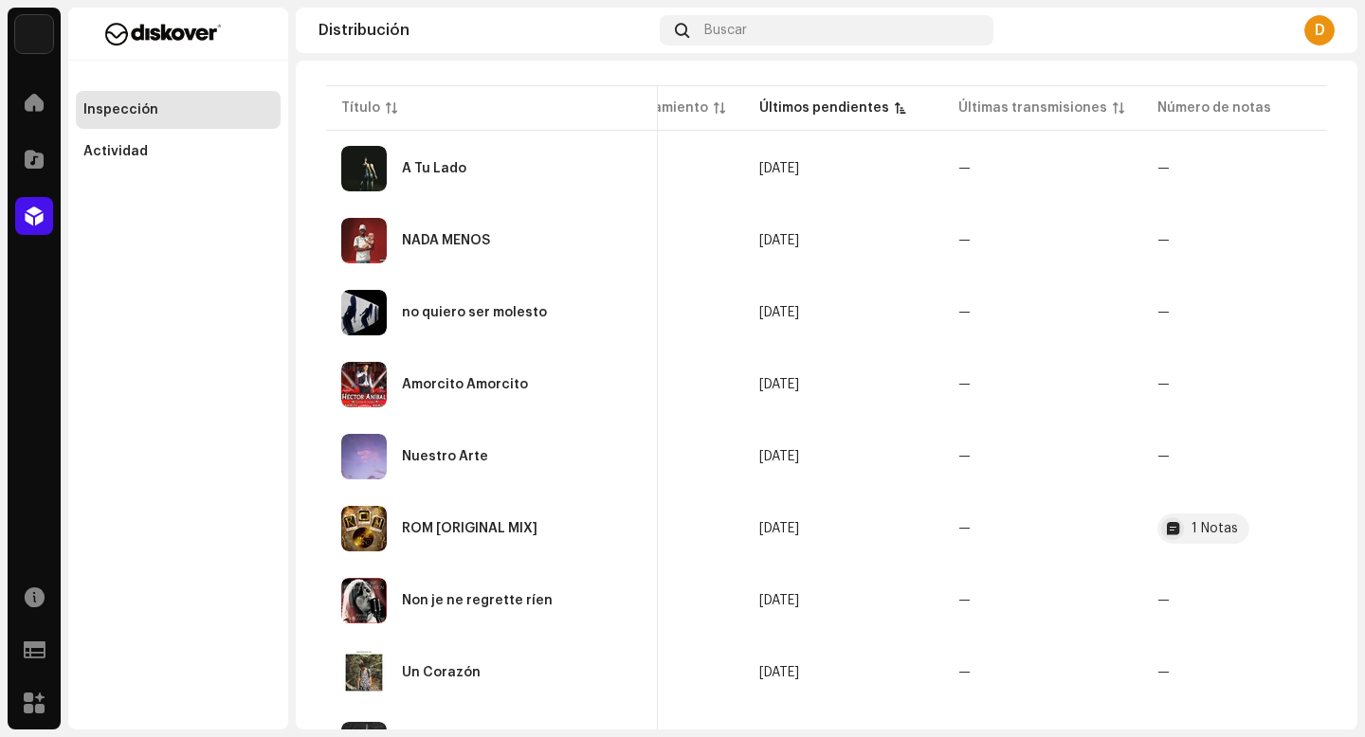
scroll to position [221, 0]
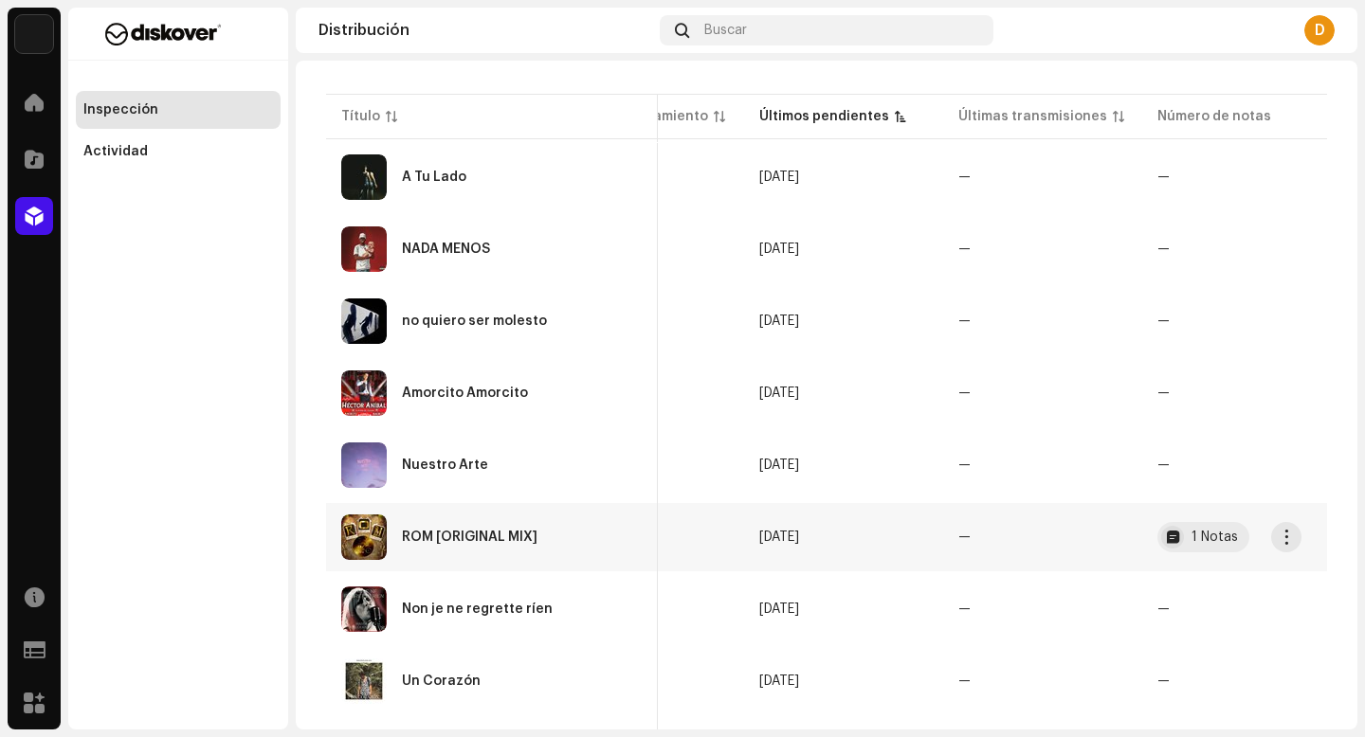
click at [575, 535] on div "ROM [ORIGINAL MIX]" at bounding box center [491, 537] width 301 height 45
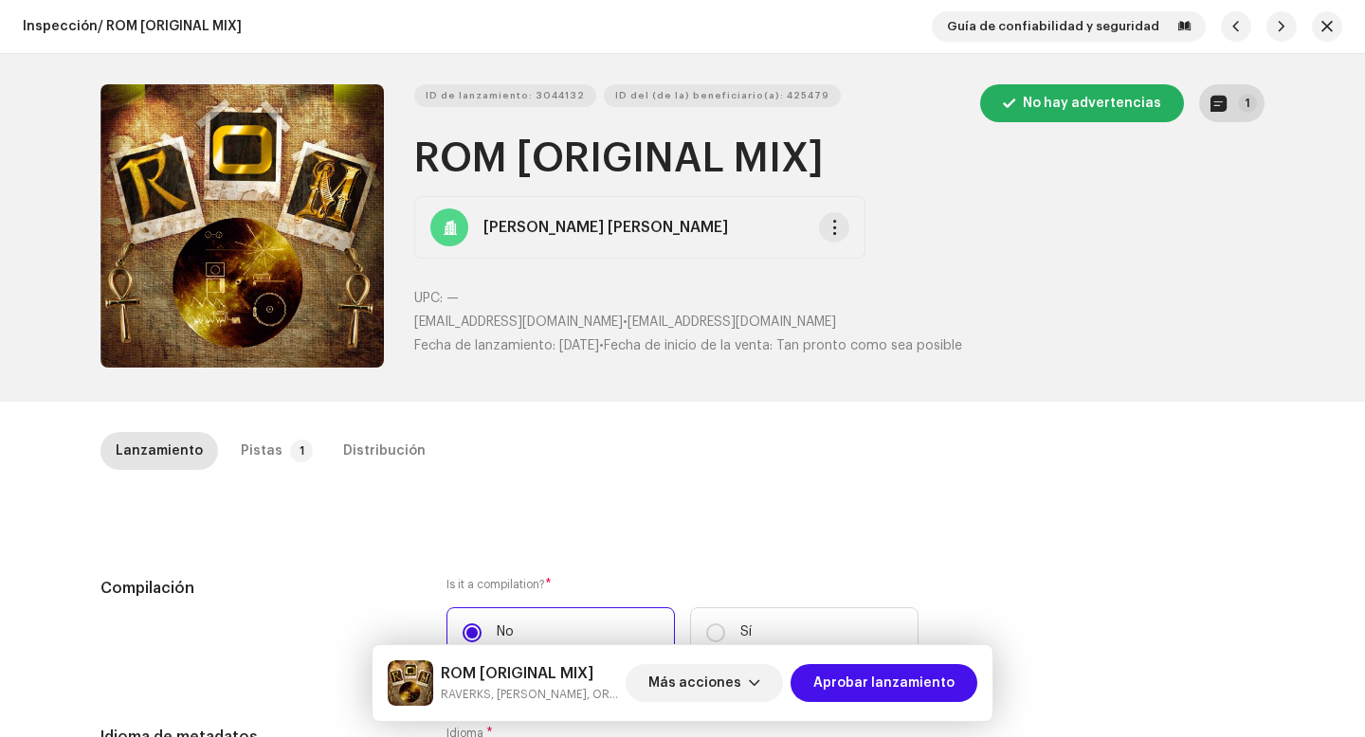
click at [1220, 115] on button "1" at bounding box center [1231, 103] width 65 height 38
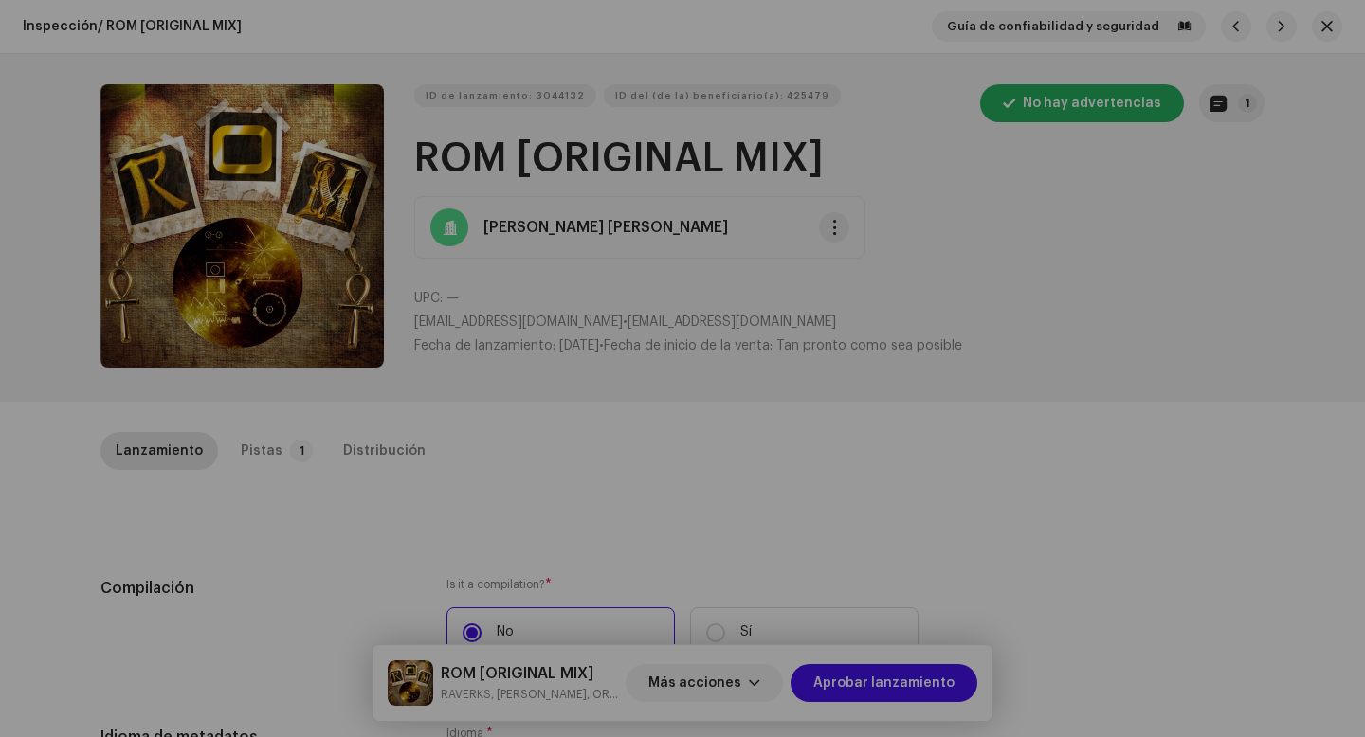
click at [985, 441] on div "Notas del lanzamiento 6 oct 2025 AUTO NOTE - RELEASE FAILED INSPECTION Invalid …" at bounding box center [682, 368] width 1365 height 737
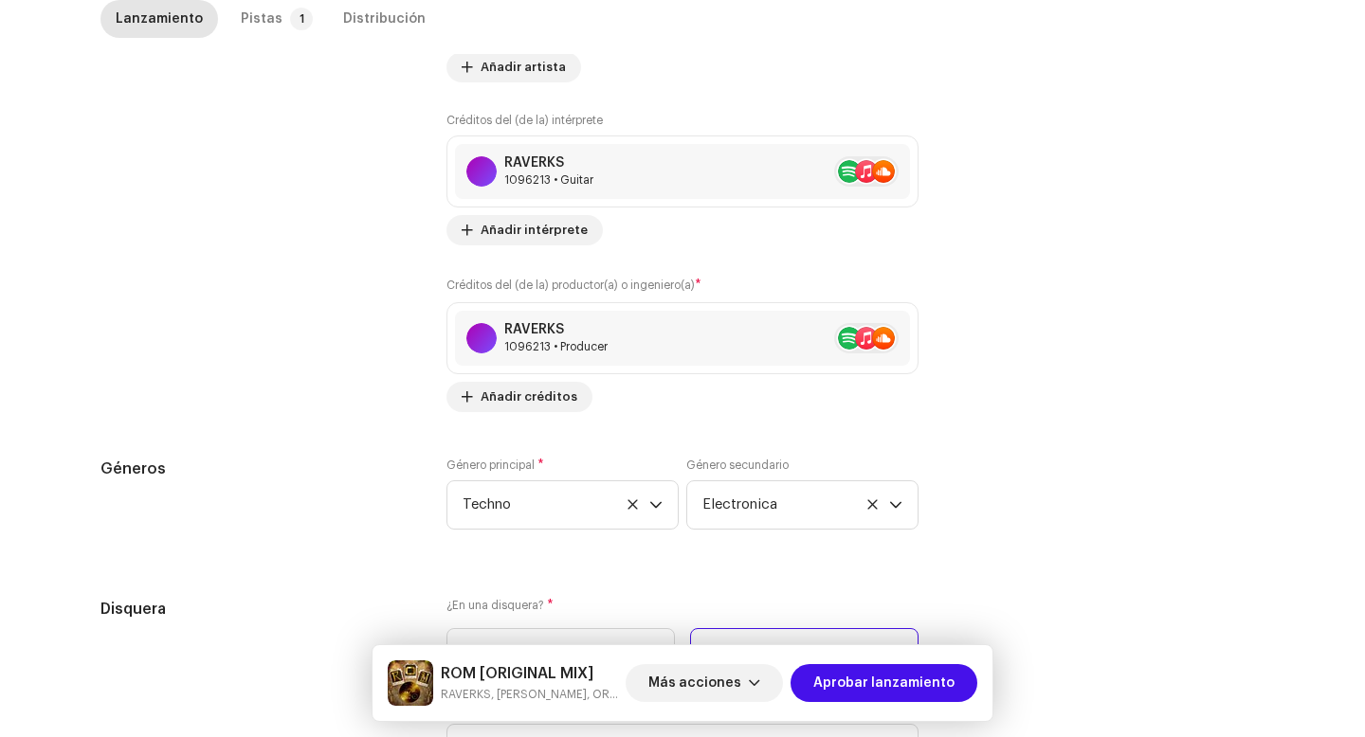
scroll to position [2008, 0]
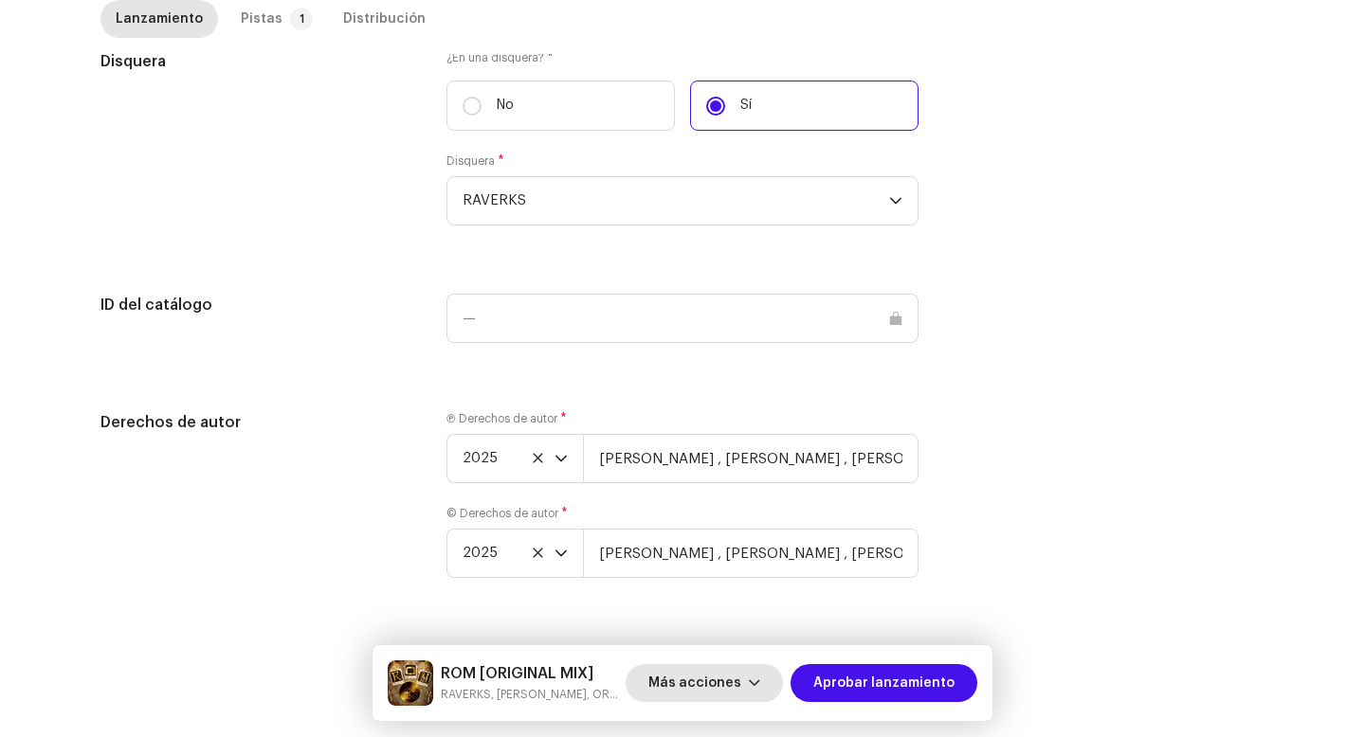
click at [720, 691] on span "Más acciones" at bounding box center [694, 683] width 93 height 38
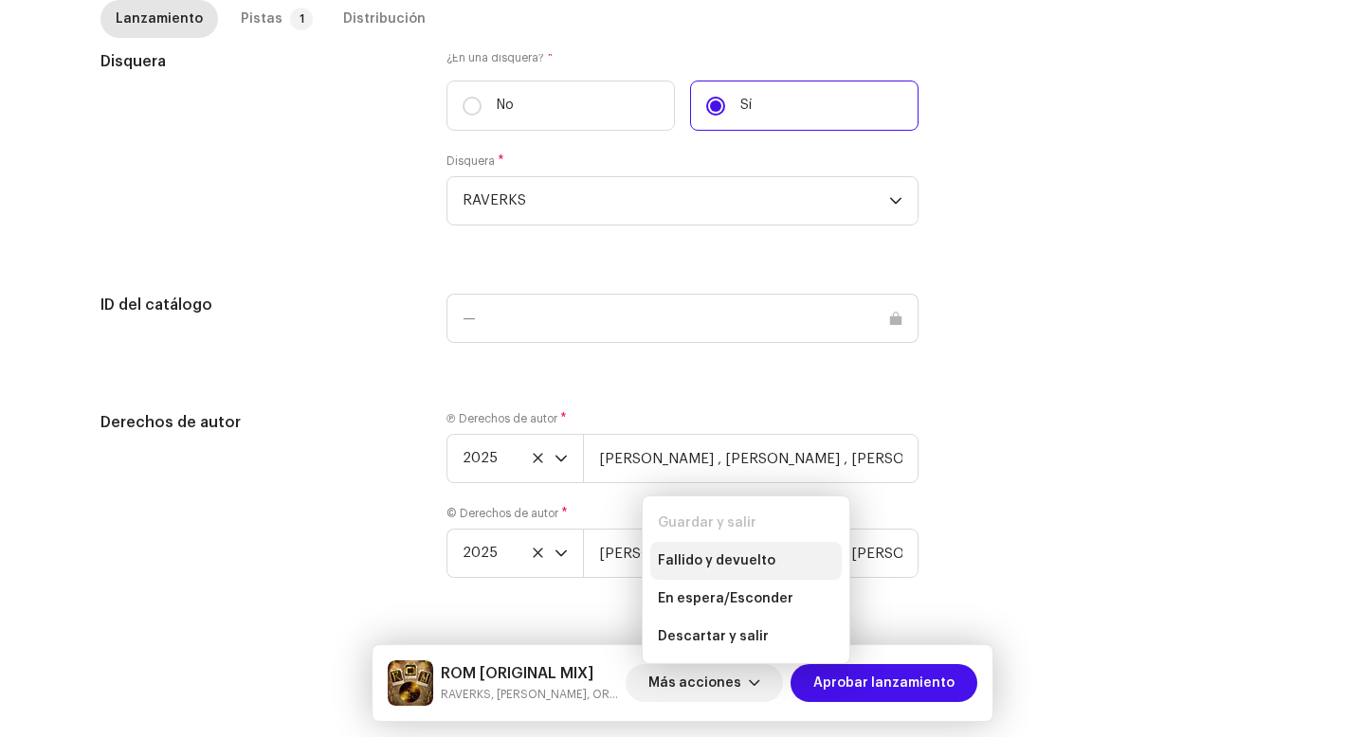
click at [717, 568] on span "Fallido y devuelto" at bounding box center [717, 561] width 118 height 15
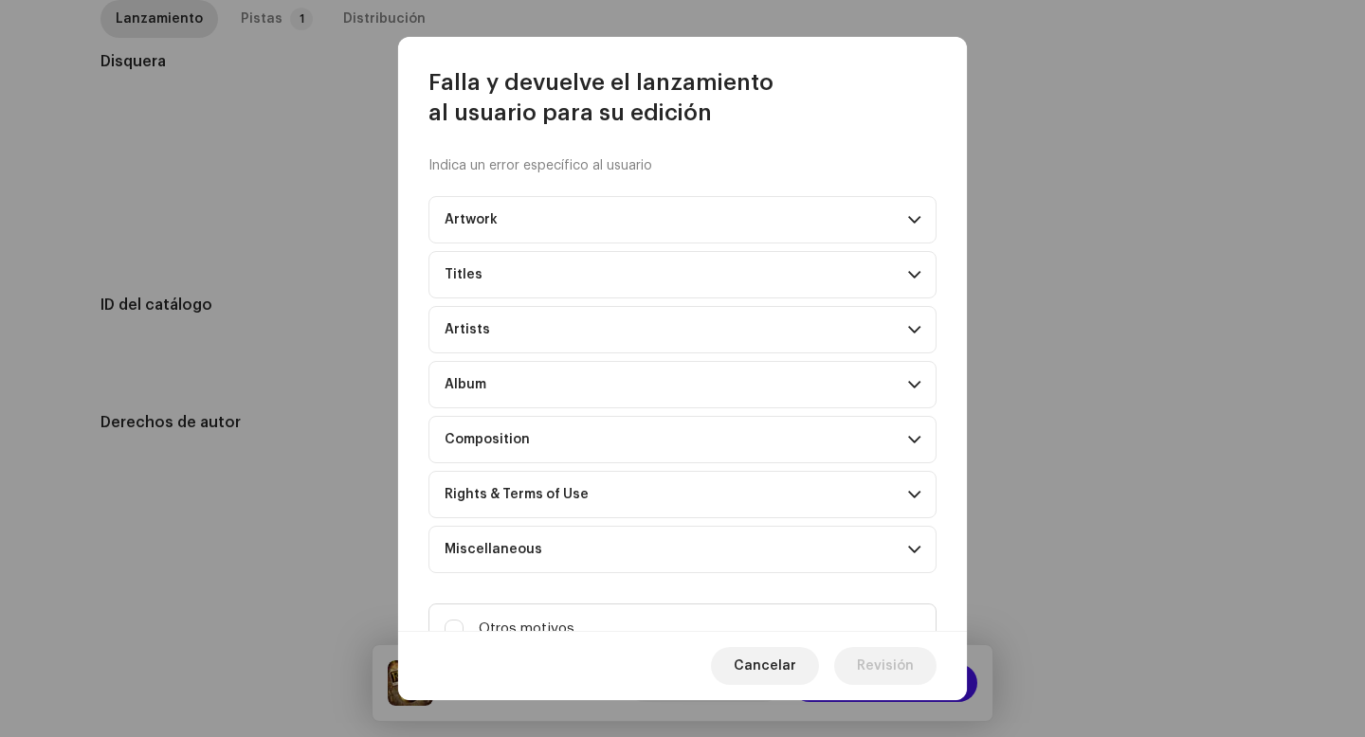
click at [674, 279] on p-accordion-header "Titles" at bounding box center [682, 274] width 508 height 47
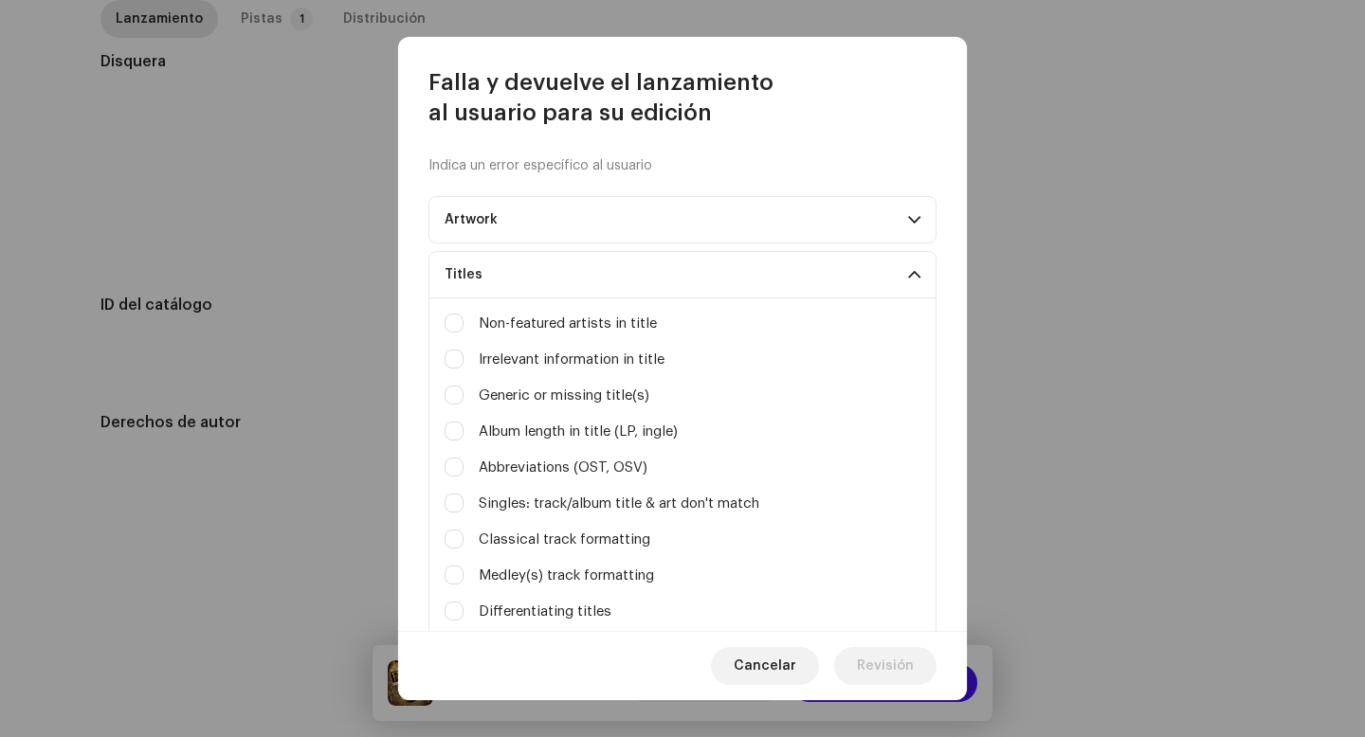
click at [468, 364] on div "Irrelevant information in title" at bounding box center [683, 360] width 476 height 21
click at [445, 364] on input "Logo / trademark violation" at bounding box center [454, 359] width 19 height 19
checkbox input "true"
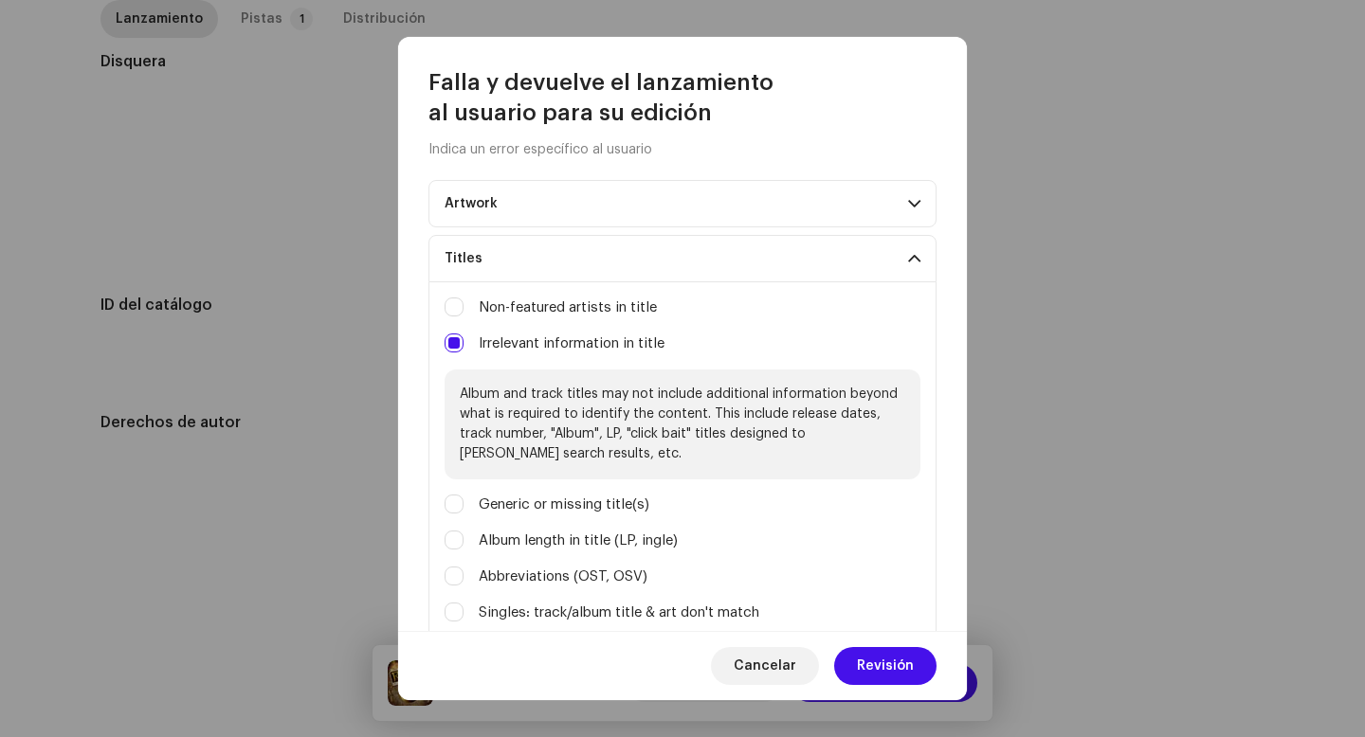
scroll to position [17, 0]
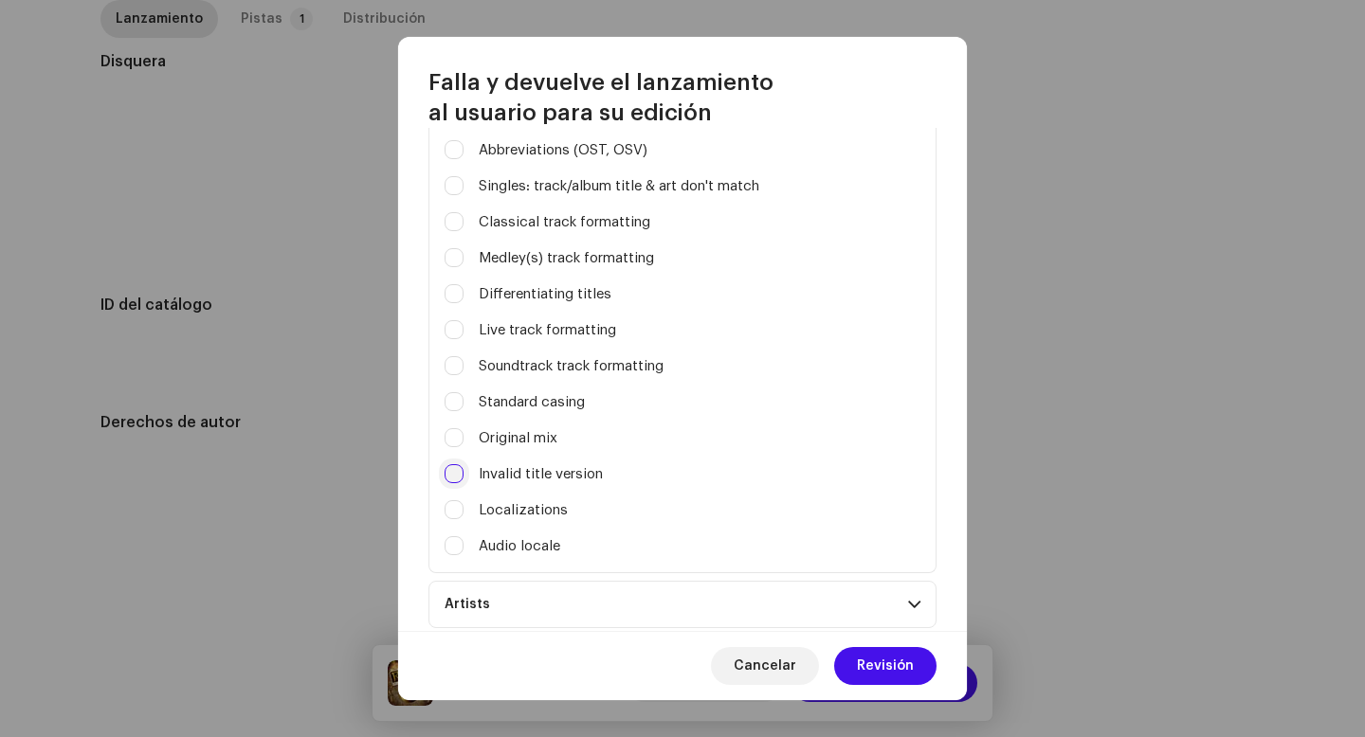
click at [460, 480] on input "Invalid title version" at bounding box center [454, 473] width 19 height 19
checkbox input "true"
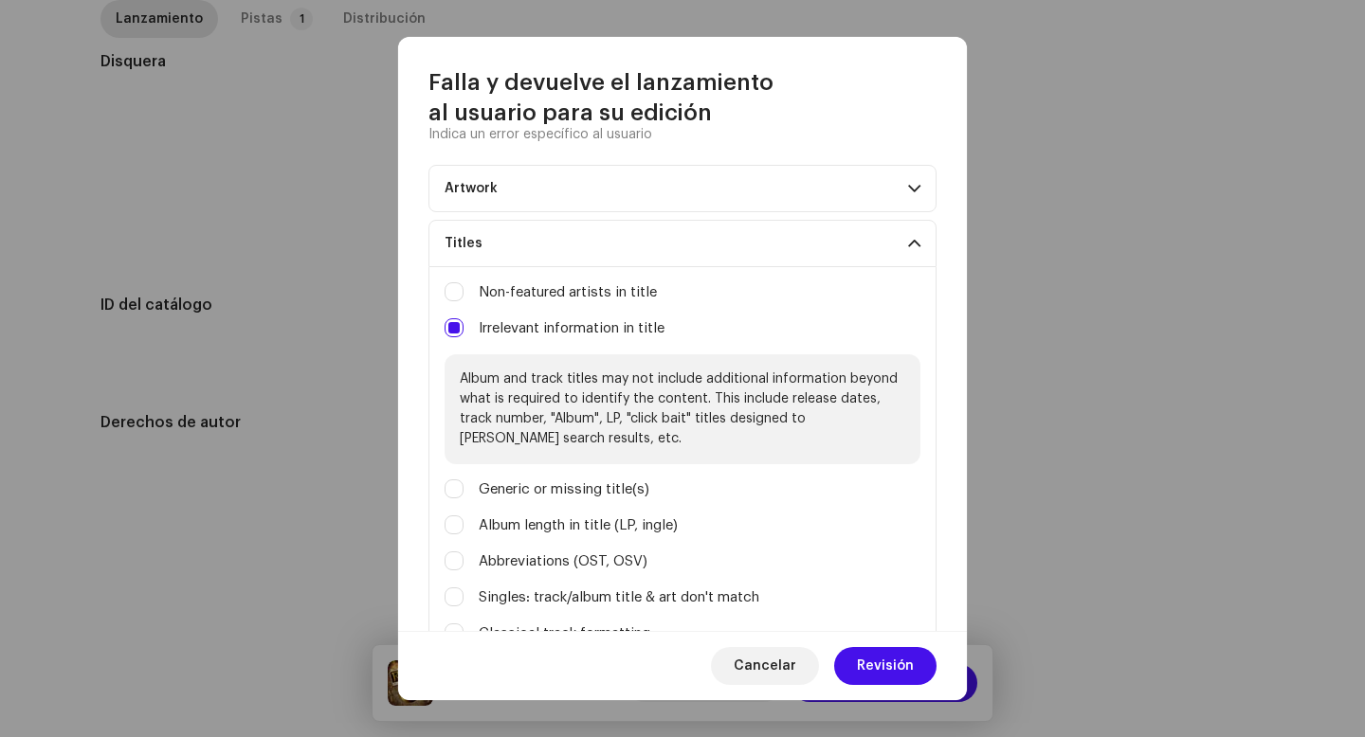
scroll to position [0, 0]
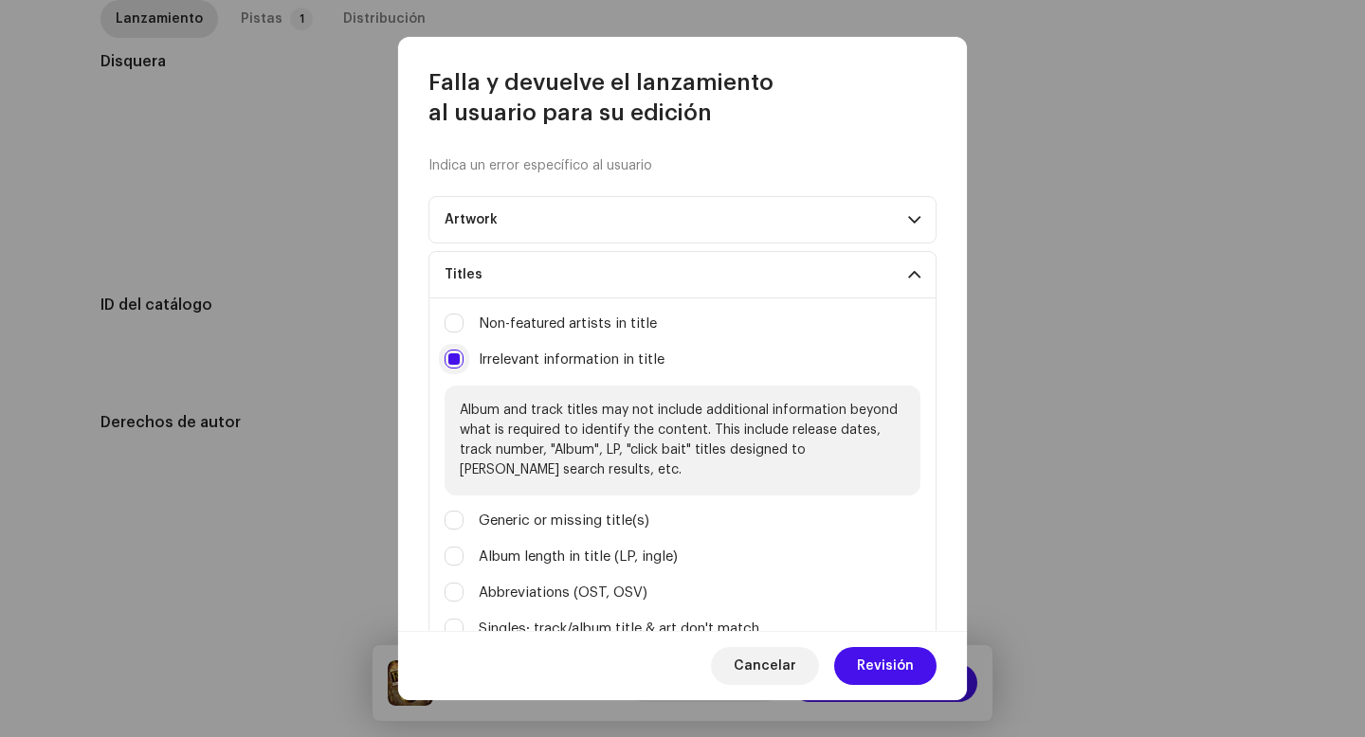
click at [454, 363] on input "Logo / trademark violation" at bounding box center [454, 359] width 19 height 19
checkbox input "false"
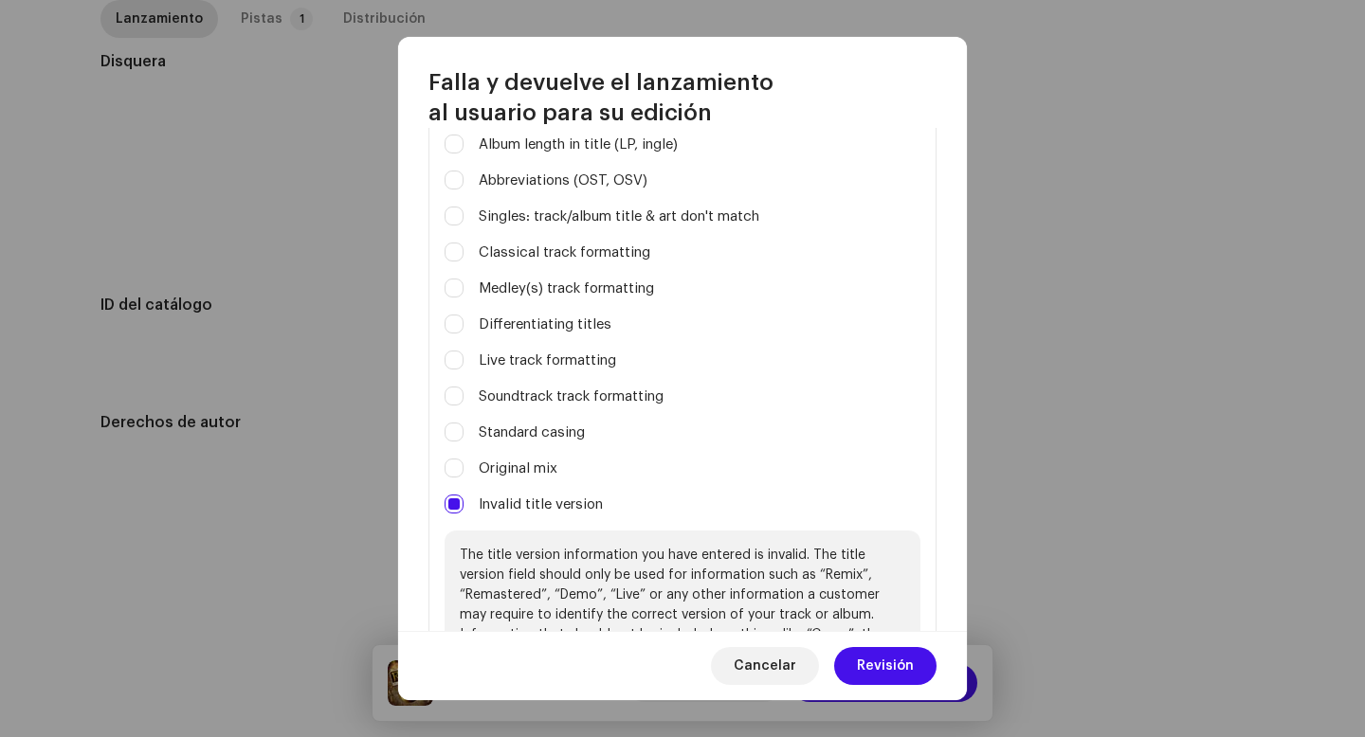
scroll to position [481, 0]
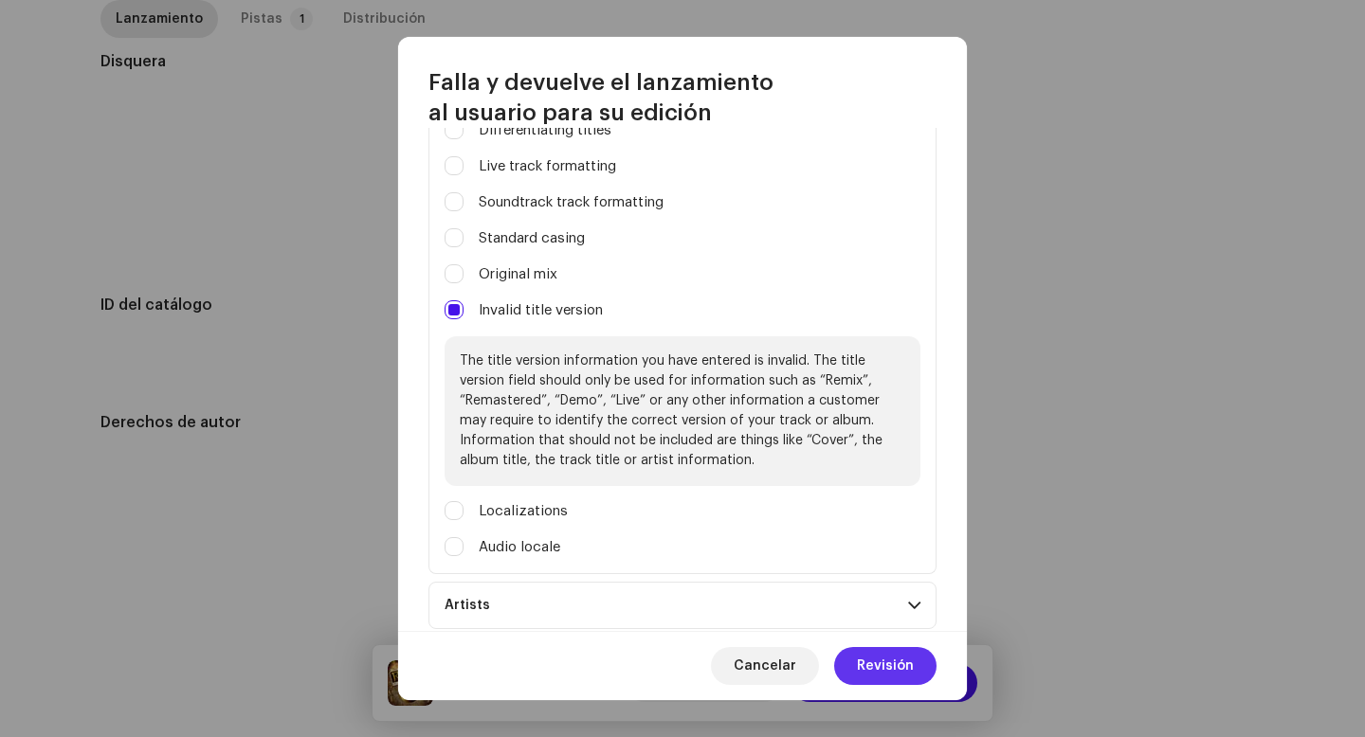
click at [867, 661] on span "Revisión" at bounding box center [885, 666] width 57 height 38
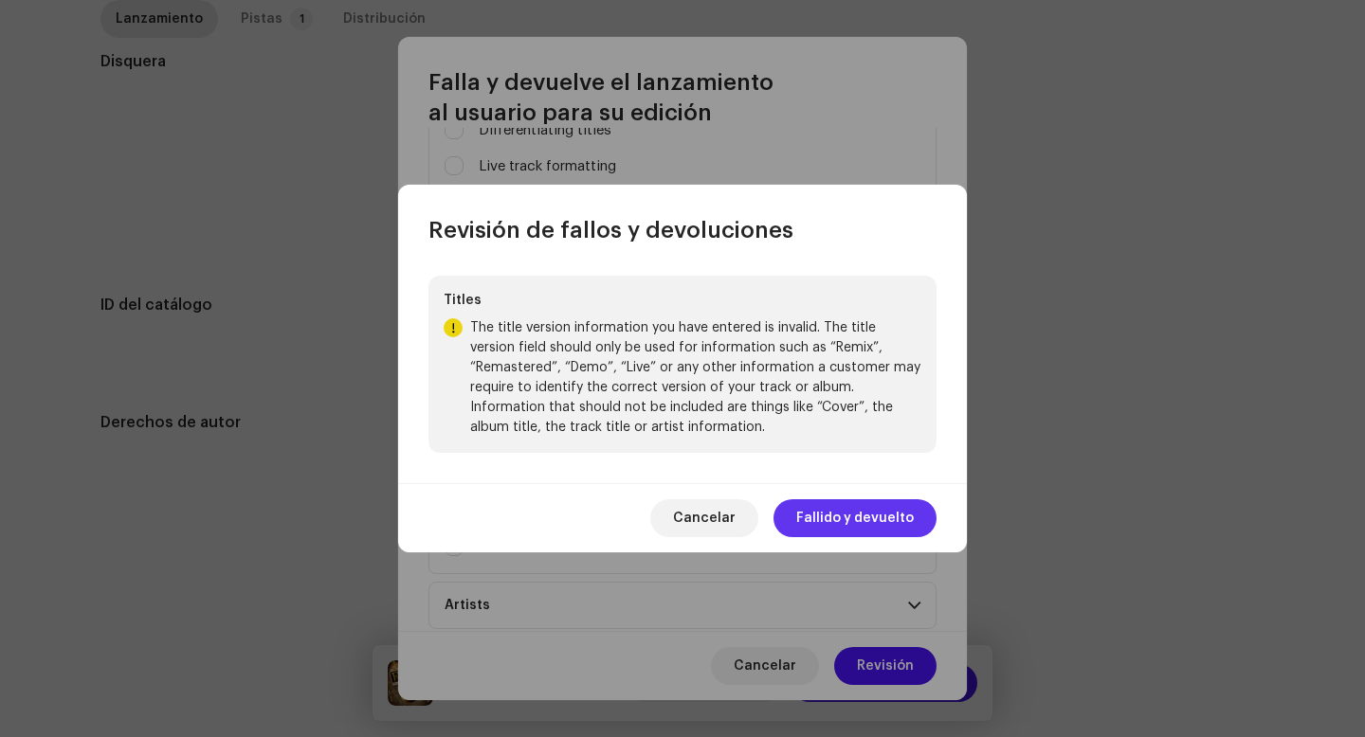
click at [855, 510] on span "Fallido y devuelto" at bounding box center [855, 518] width 118 height 38
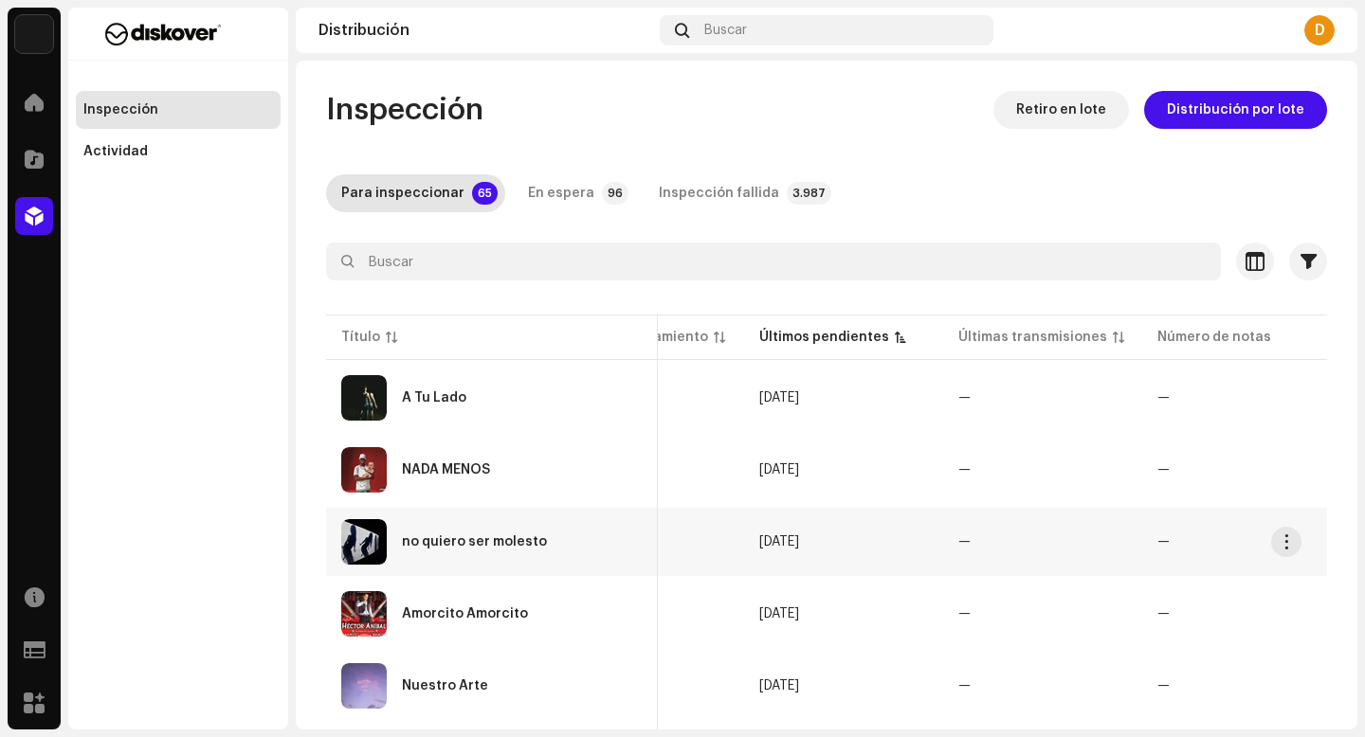
click at [455, 534] on div "no quiero ser molesto" at bounding box center [491, 541] width 301 height 45
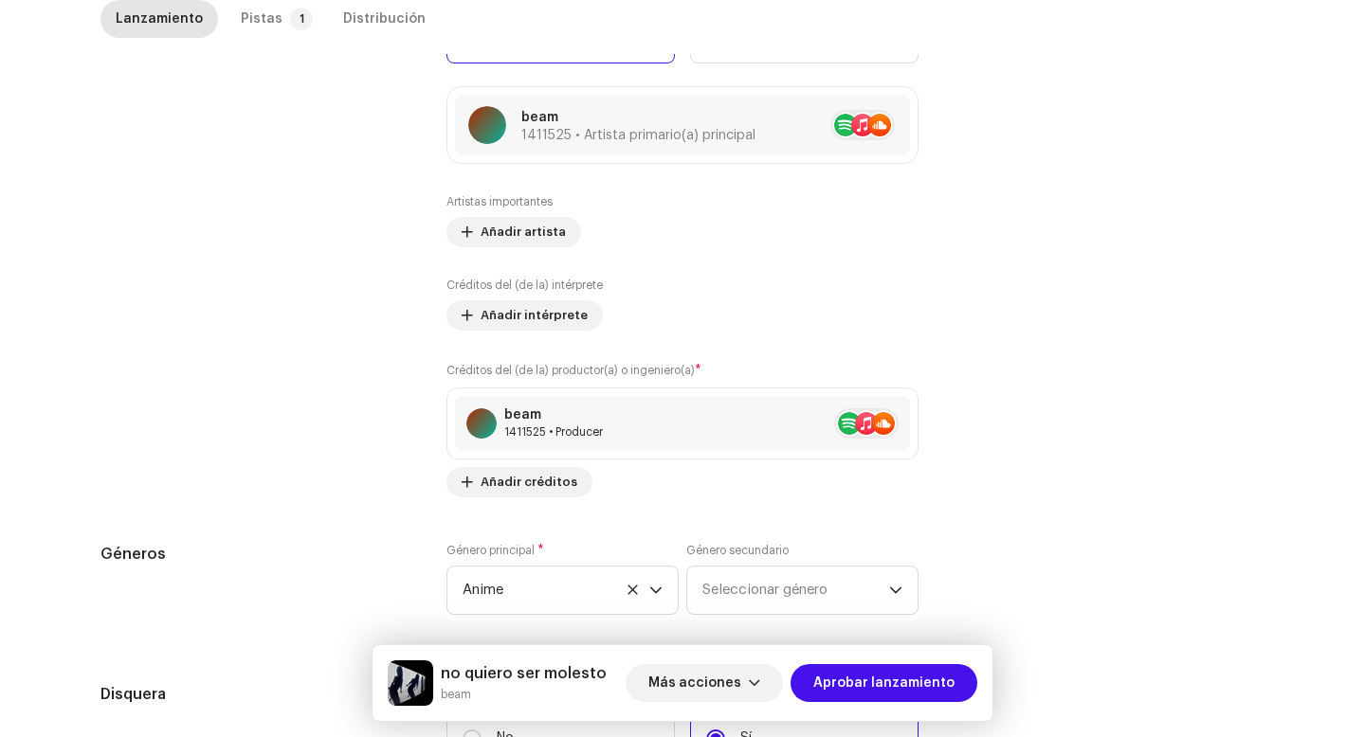
scroll to position [1787, 0]
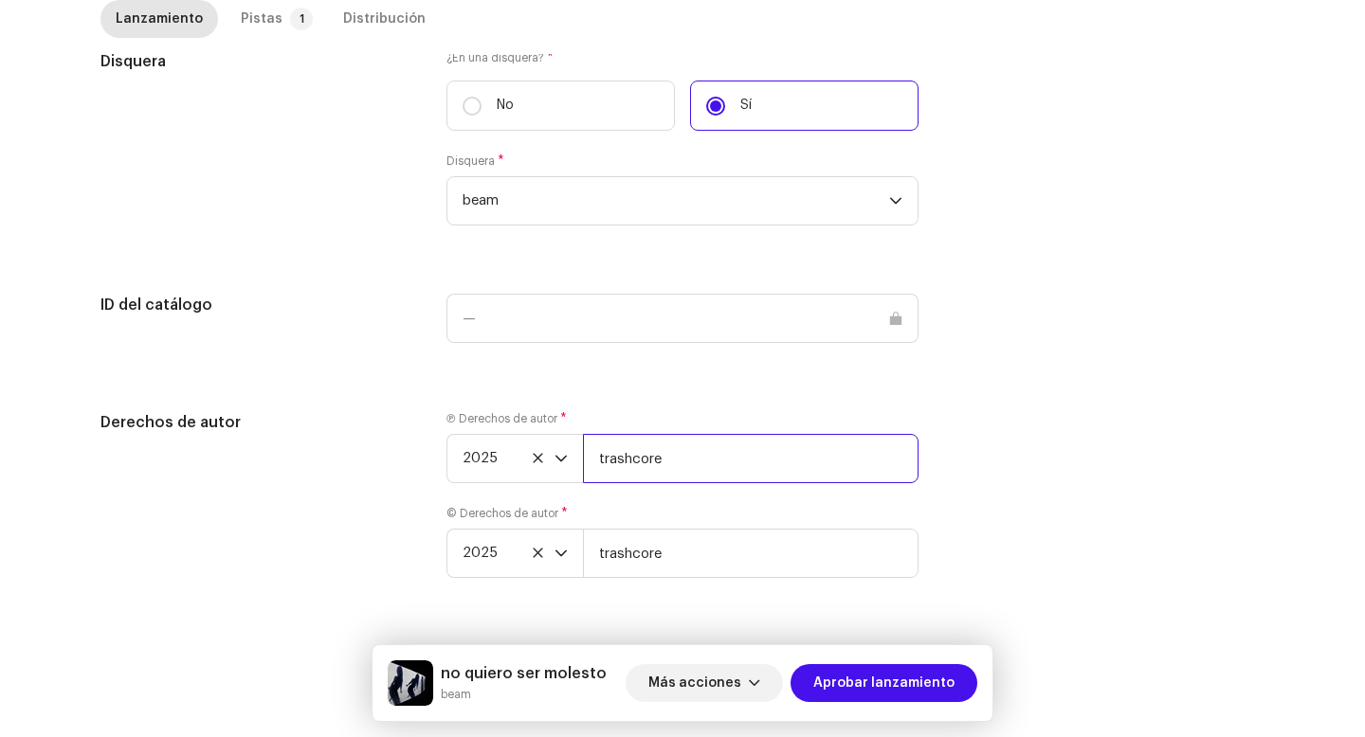
click at [780, 471] on input "trashcore" at bounding box center [751, 458] width 336 height 49
type input "trashcore | Distributed by Diskover Co."
click at [713, 590] on div "Ⓟ Derechos de autor * 2025 trashcore | Distributed by Diskover Co. © Derechos d…" at bounding box center [682, 506] width 472 height 190
click at [721, 570] on input "trashcore" at bounding box center [751, 553] width 336 height 49
type input "trashcore | Distributed by Diskover Co."
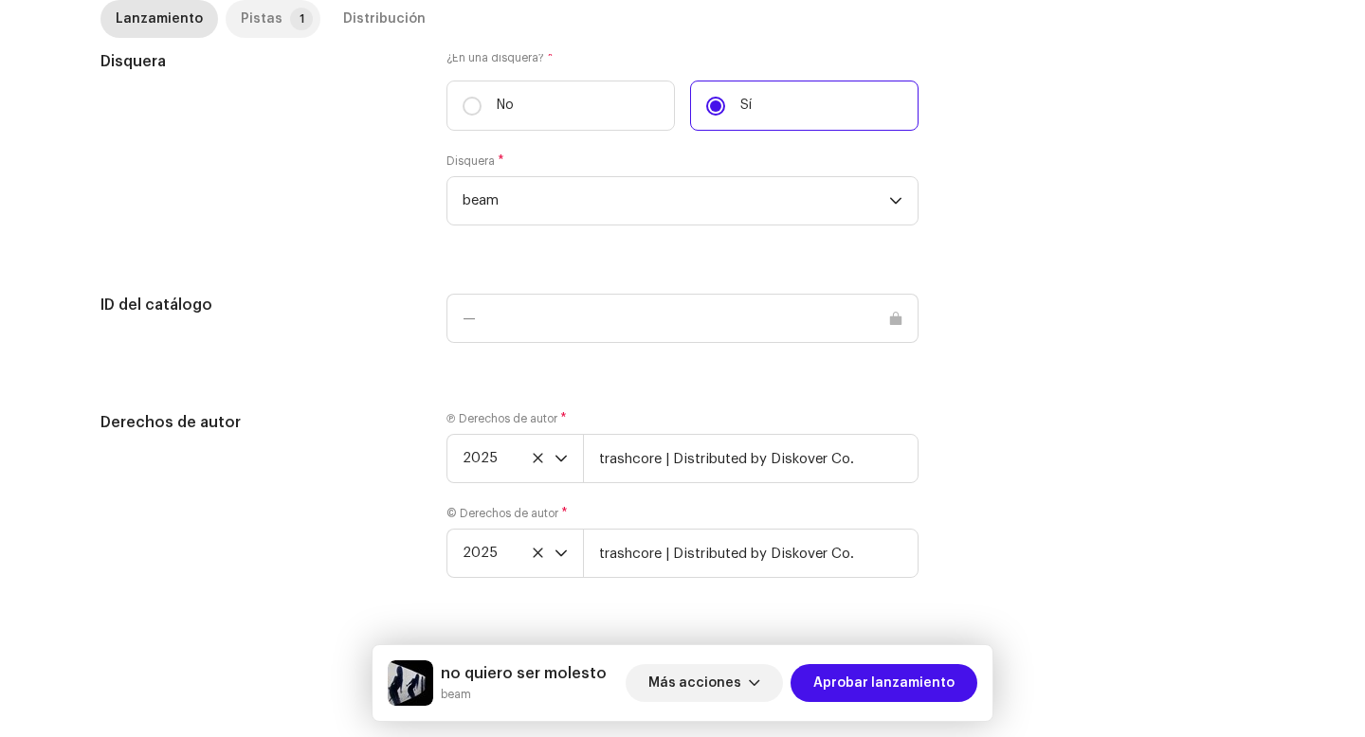
click at [290, 24] on p-badge "1" at bounding box center [301, 19] width 23 height 23
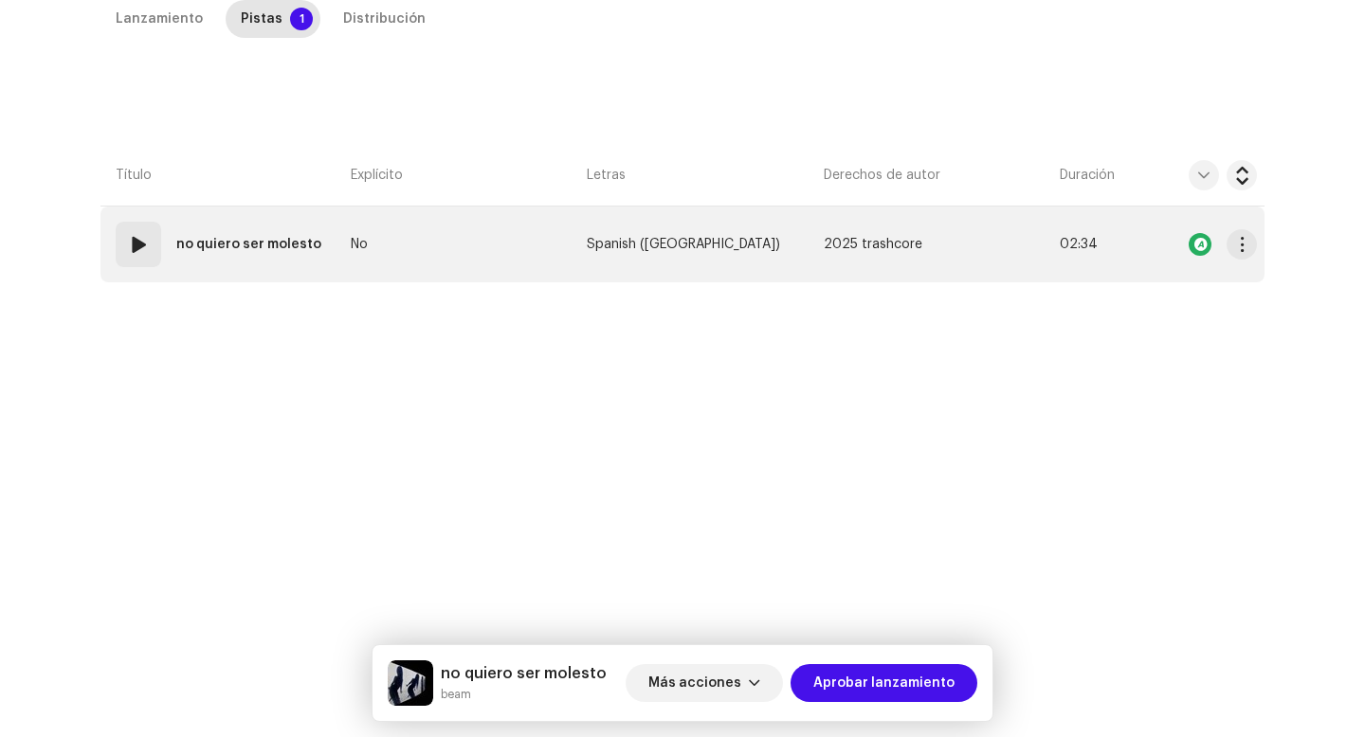
click at [180, 235] on strong "no quiero ser molesto" at bounding box center [248, 245] width 145 height 38
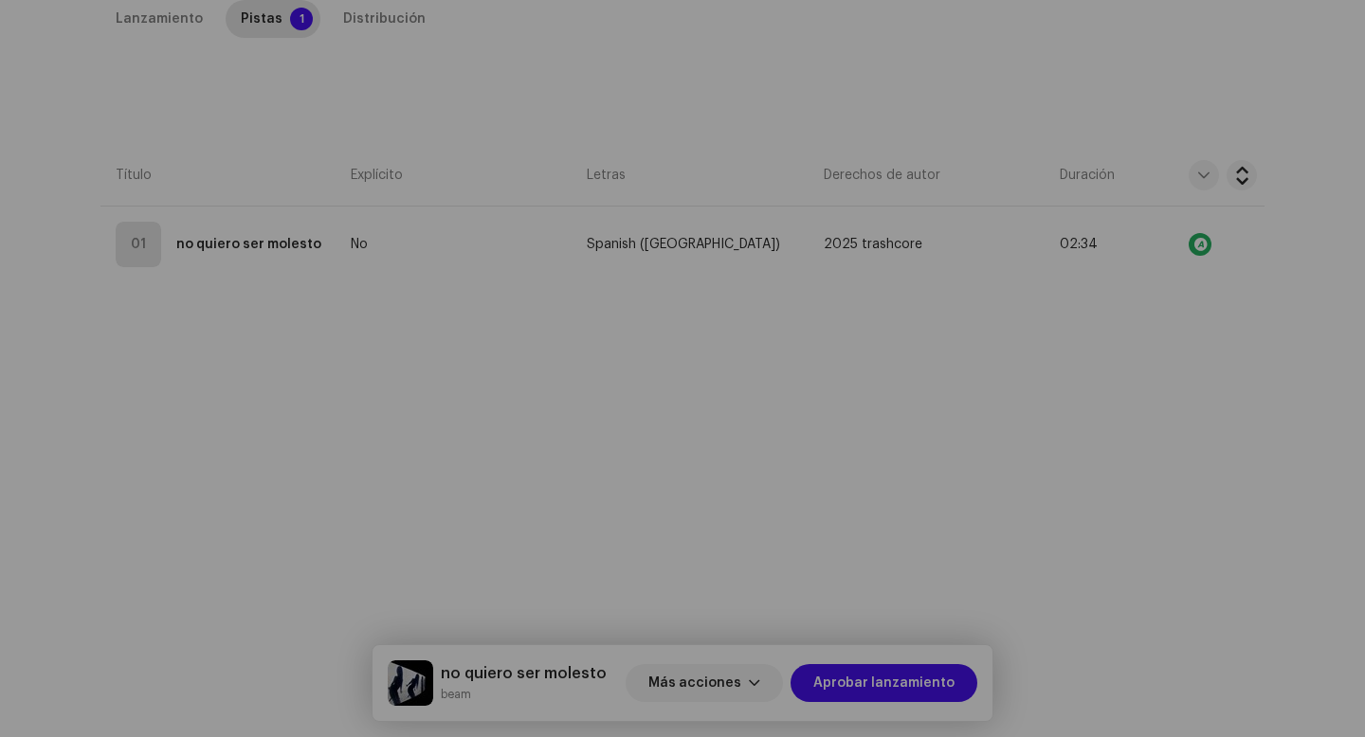
click at [258, 355] on div "Editar metadatos de la pista Título de la pista * no quiero ser molesto Versión…" at bounding box center [682, 368] width 1365 height 737
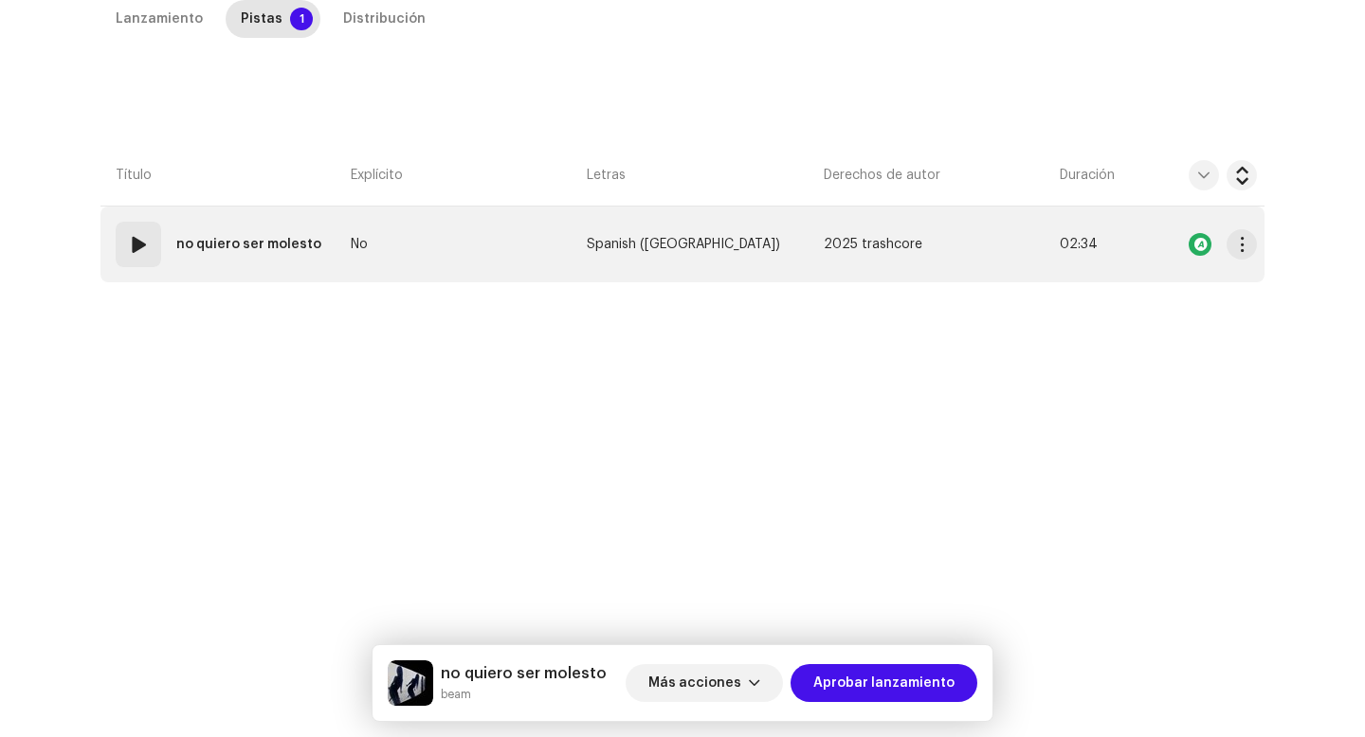
click at [171, 270] on td "01 no quiero ser molesto" at bounding box center [221, 245] width 243 height 76
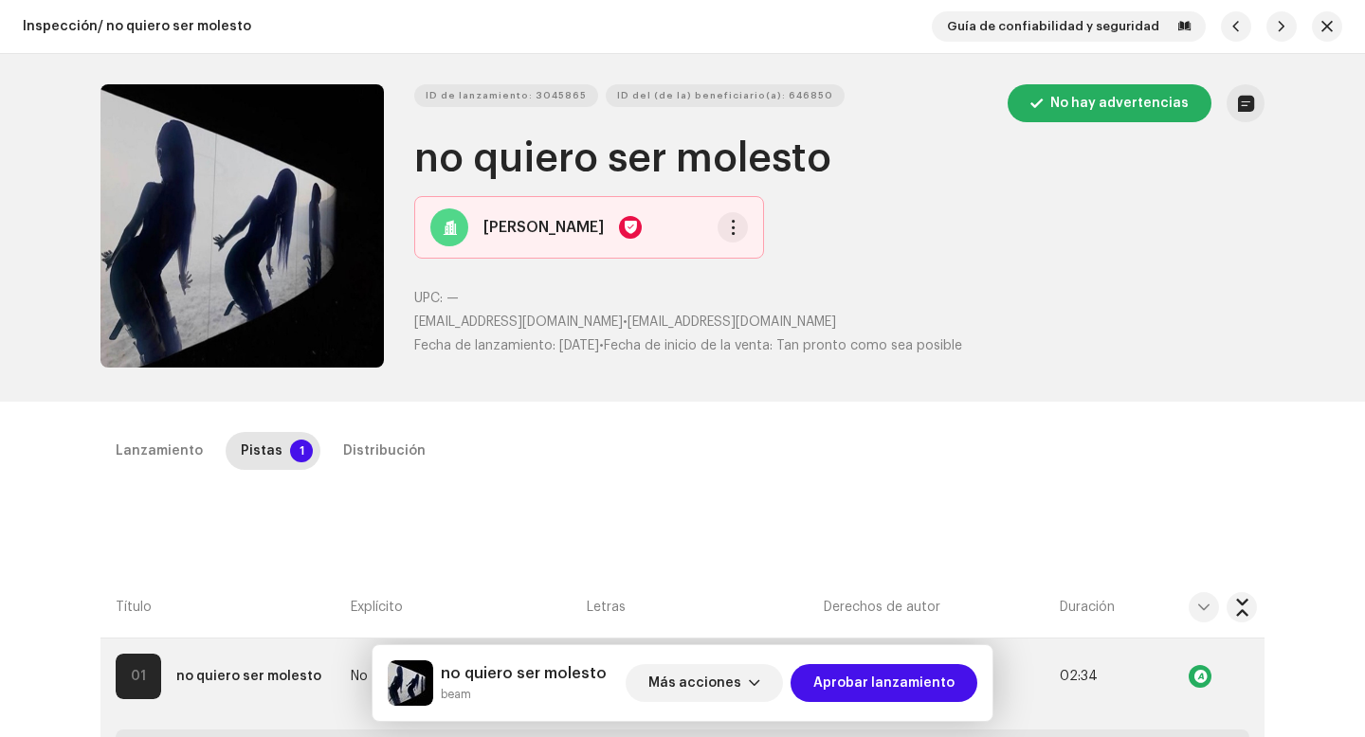
scroll to position [176, 0]
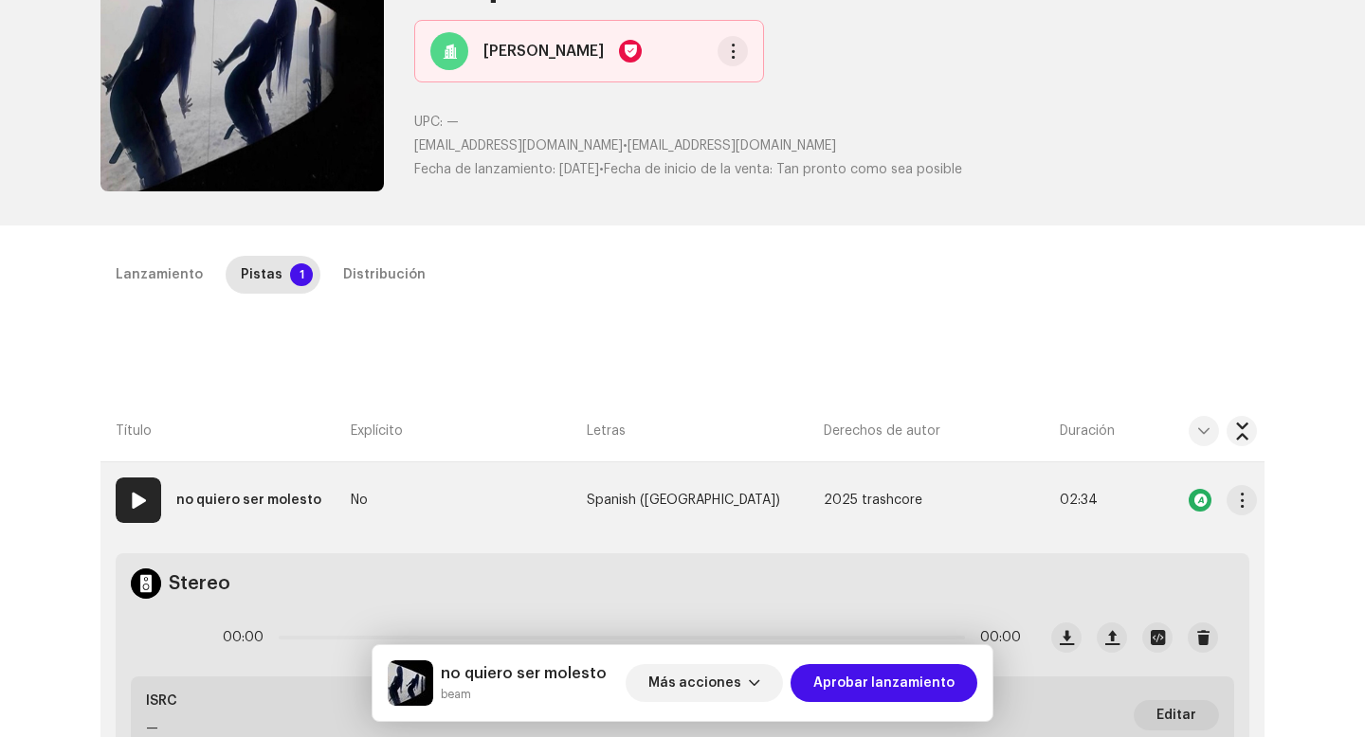
click at [1239, 482] on re-m-actions-button at bounding box center [1241, 500] width 30 height 38
click at [1232, 521] on td at bounding box center [1203, 501] width 121 height 76
click at [1235, 504] on span "button" at bounding box center [1242, 500] width 14 height 15
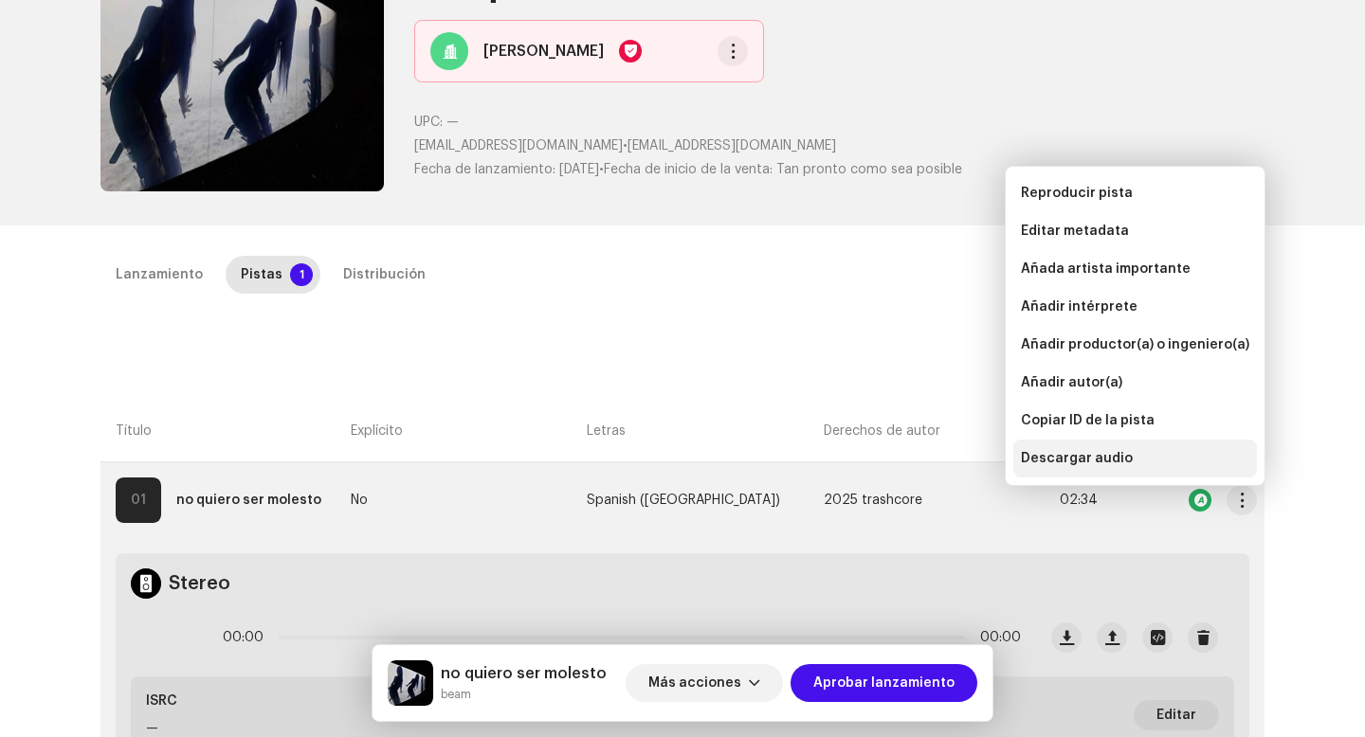
click at [1124, 475] on div "Descargar audio" at bounding box center [1135, 459] width 244 height 38
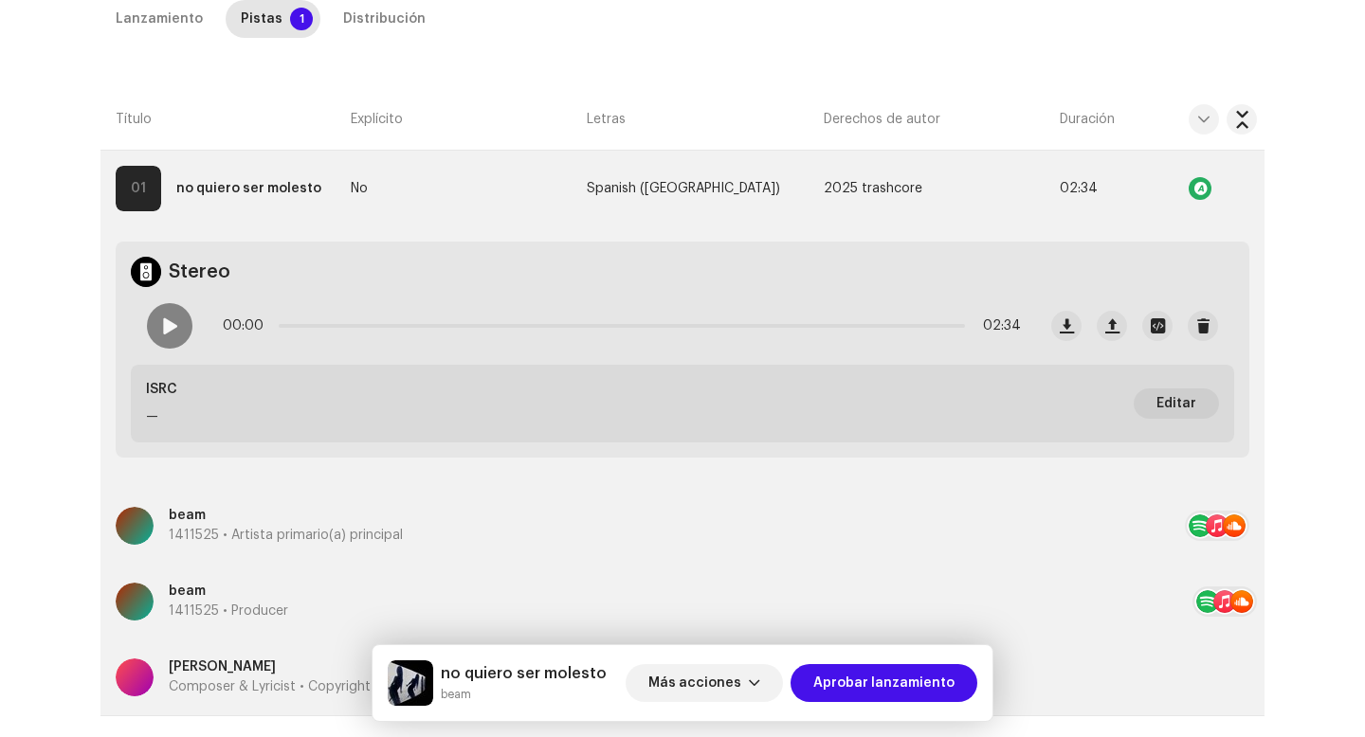
scroll to position [586, 0]
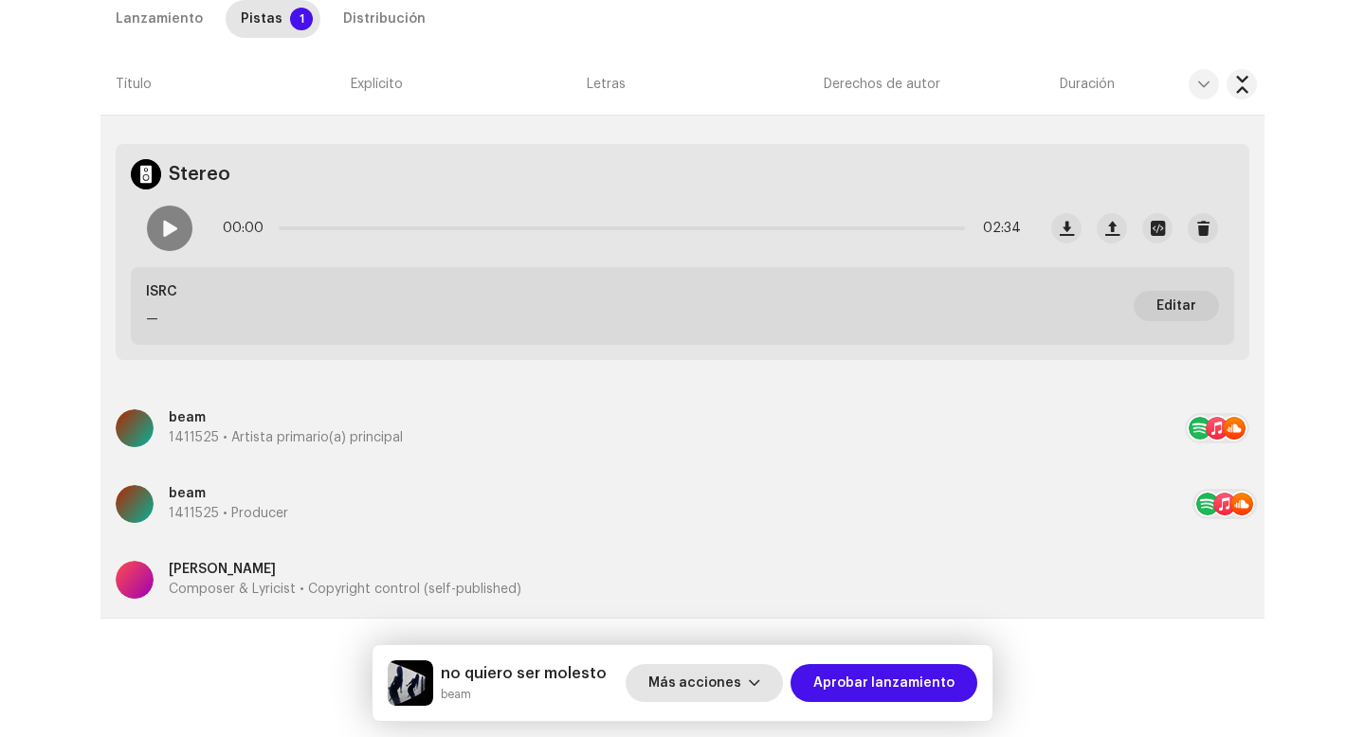
click at [723, 667] on span "Más acciones" at bounding box center [694, 683] width 93 height 38
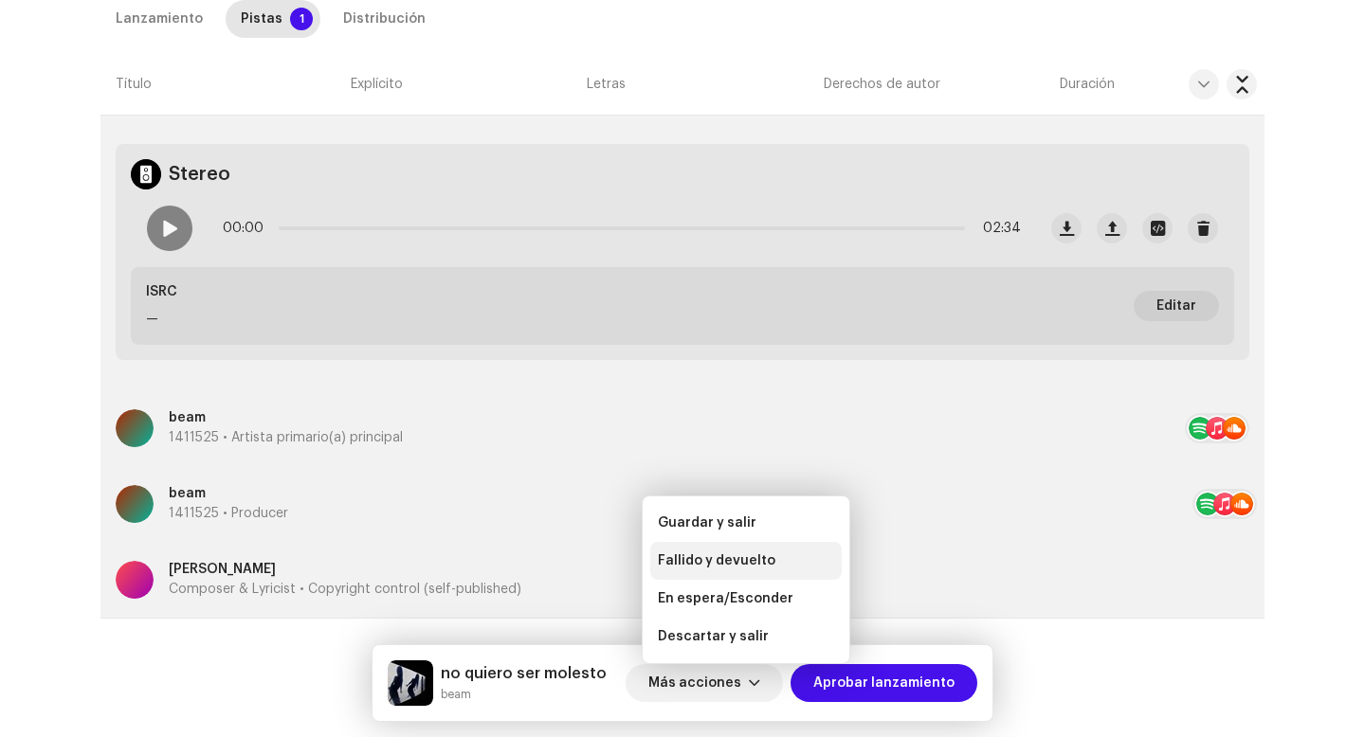
click at [715, 545] on div "Fallido y devuelto" at bounding box center [745, 561] width 191 height 38
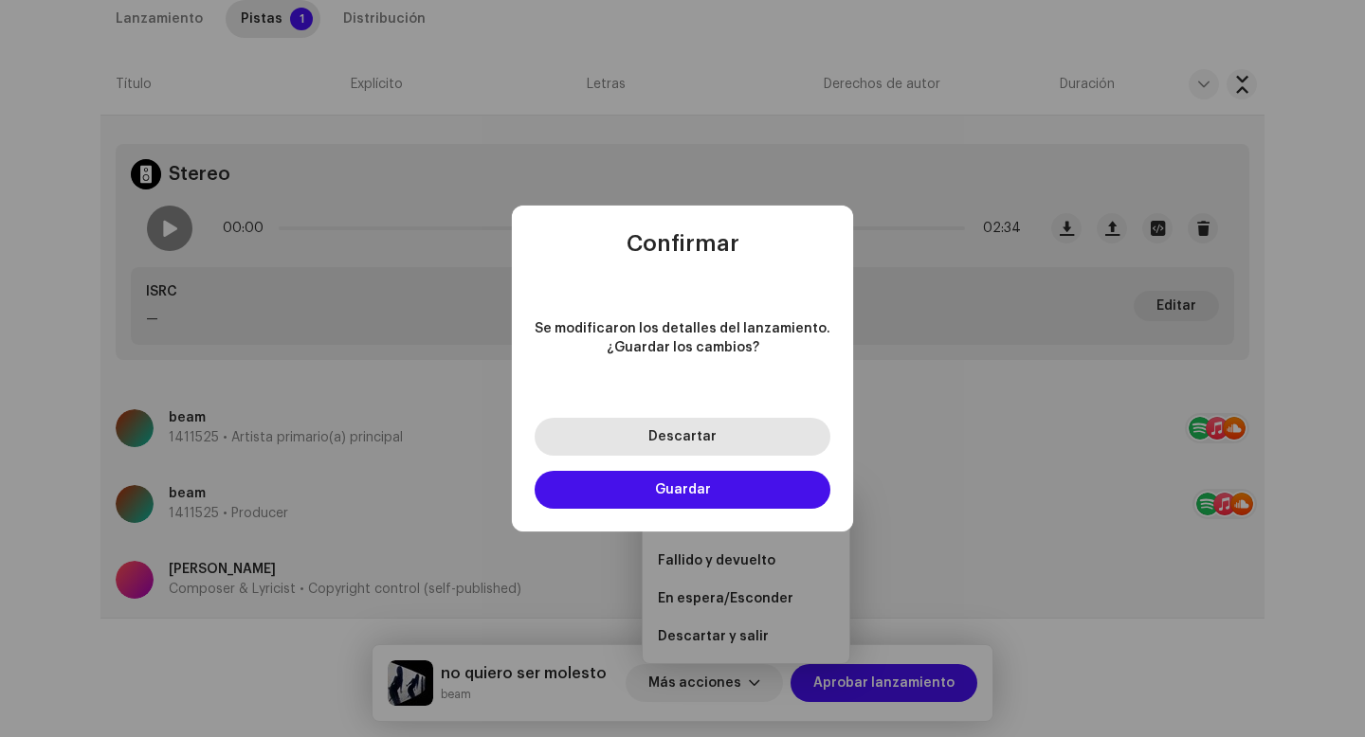
click at [722, 433] on button "Descartar" at bounding box center [683, 437] width 296 height 38
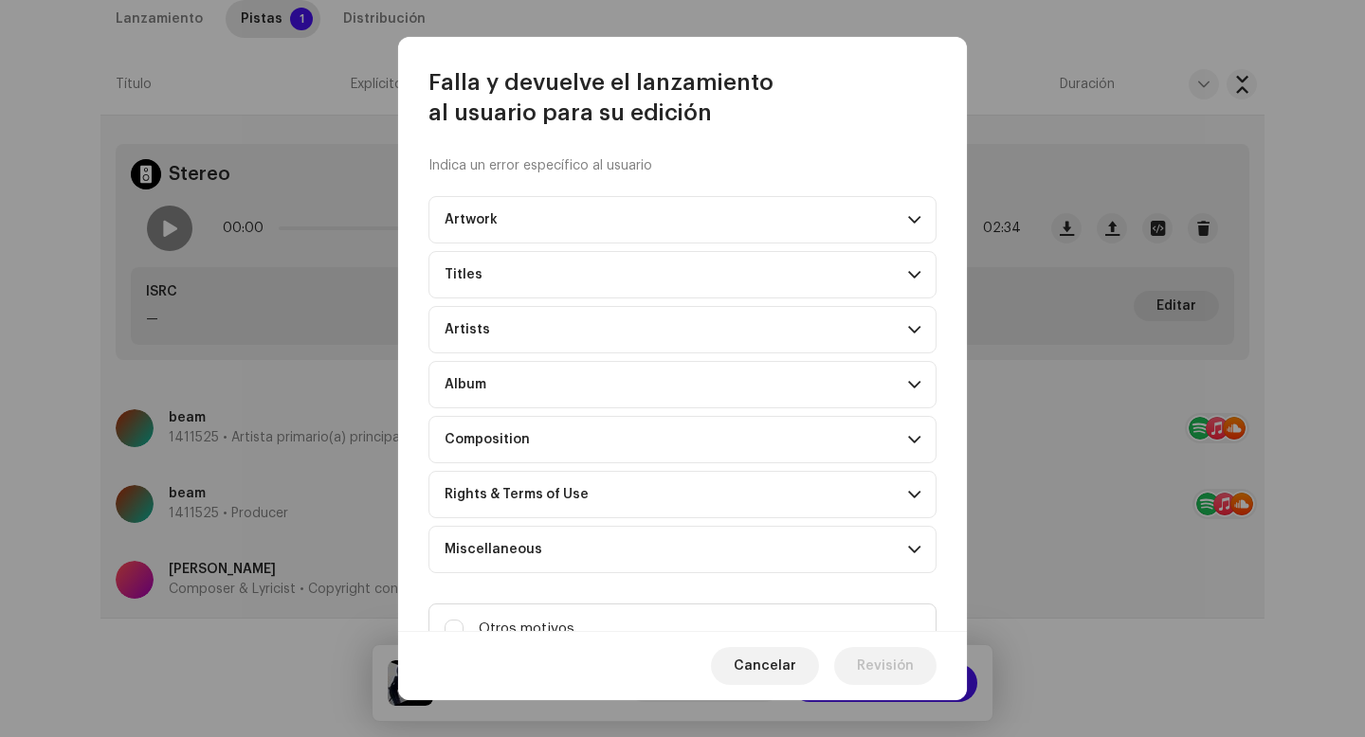
scroll to position [77, 0]
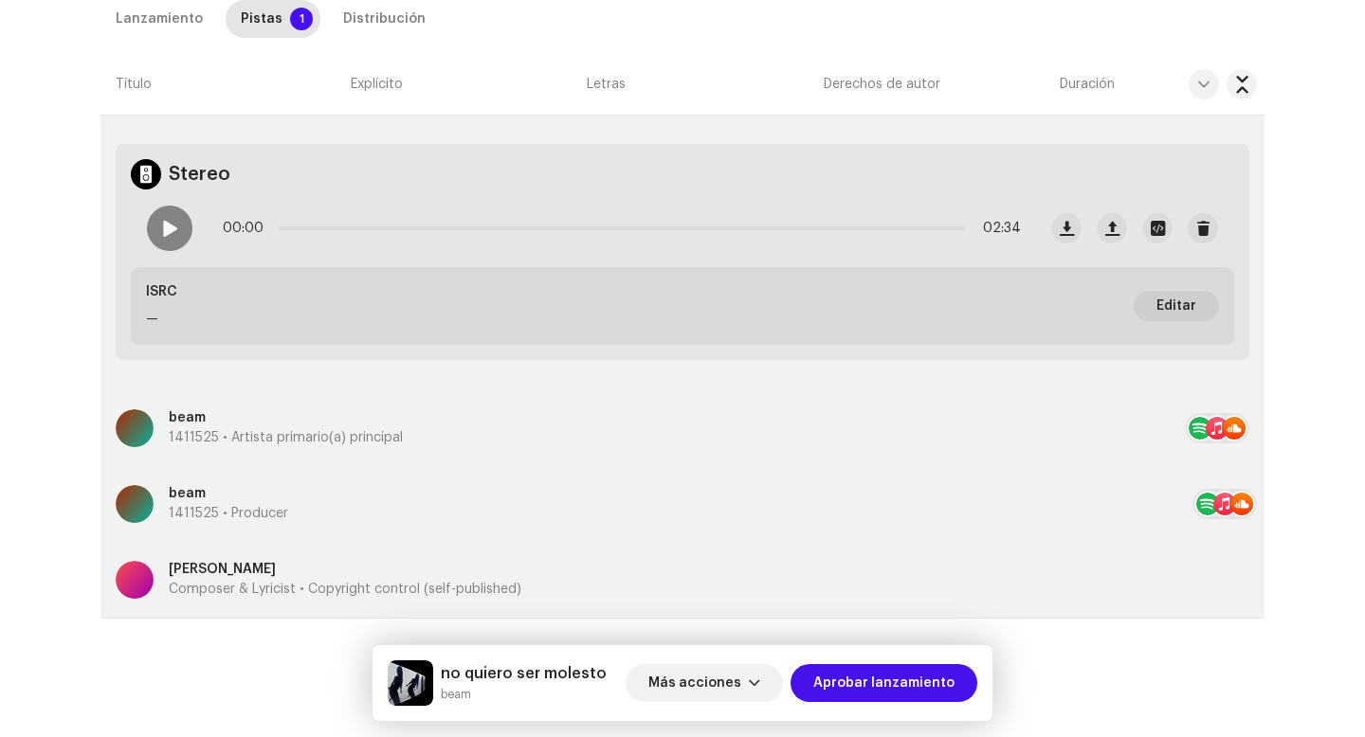
click at [1035, 325] on div "Falla y devuelve el lanzamiento al usuario para su edición Indica un error espe…" at bounding box center [682, 368] width 1365 height 737
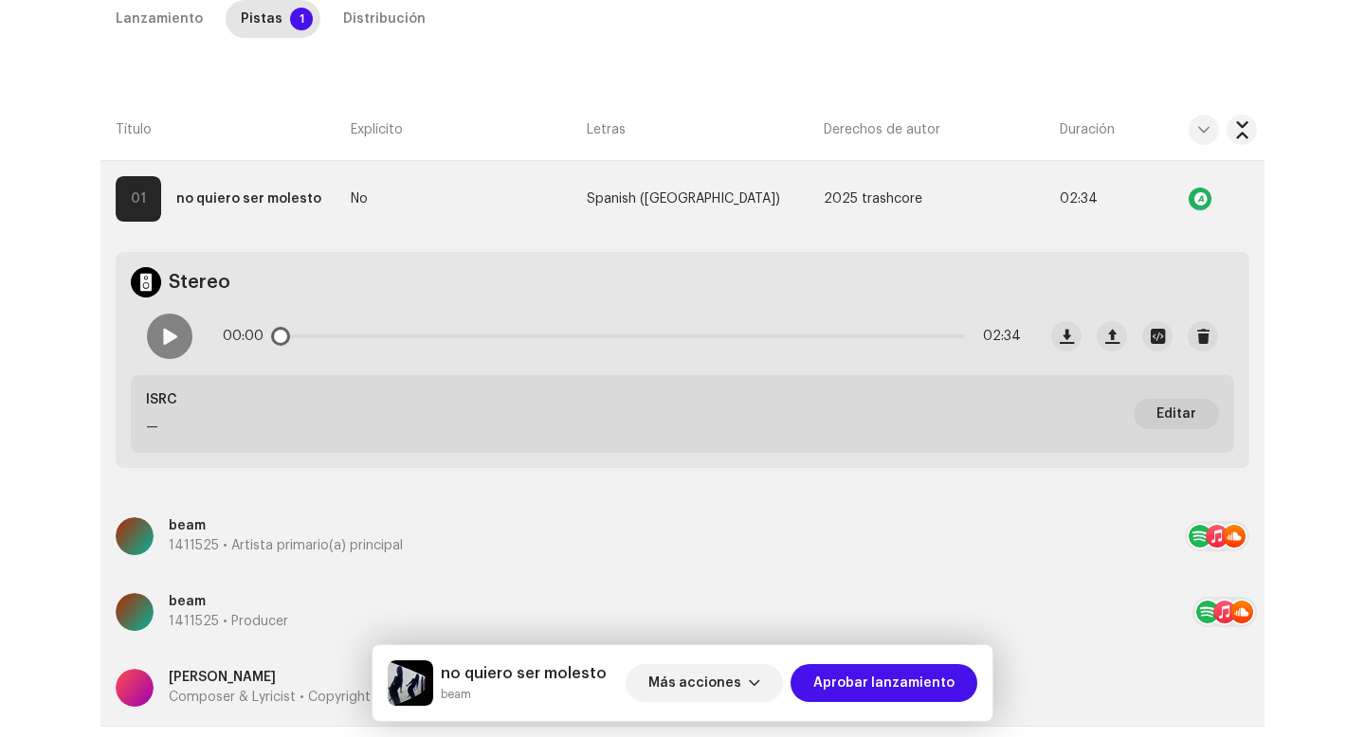
scroll to position [456, 0]
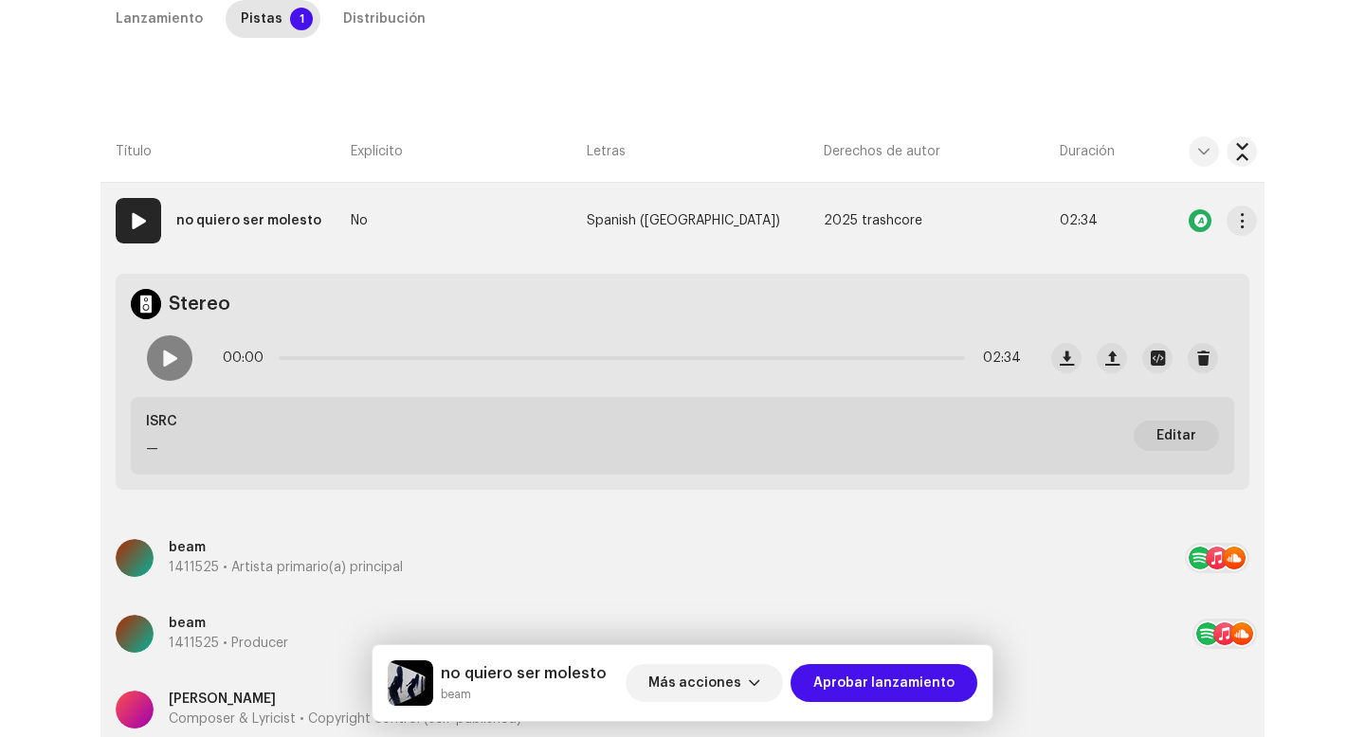
click at [202, 220] on strong "no quiero ser molesto" at bounding box center [248, 221] width 145 height 38
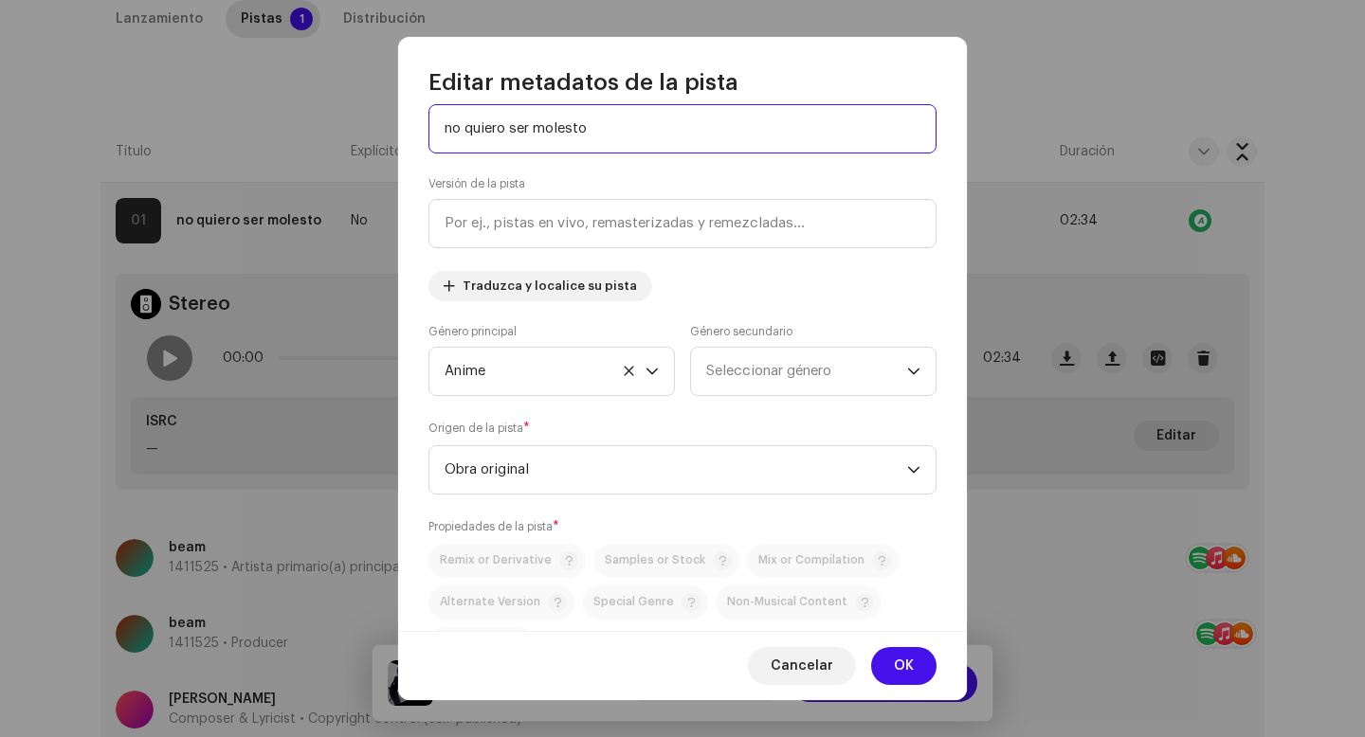
scroll to position [47, 0]
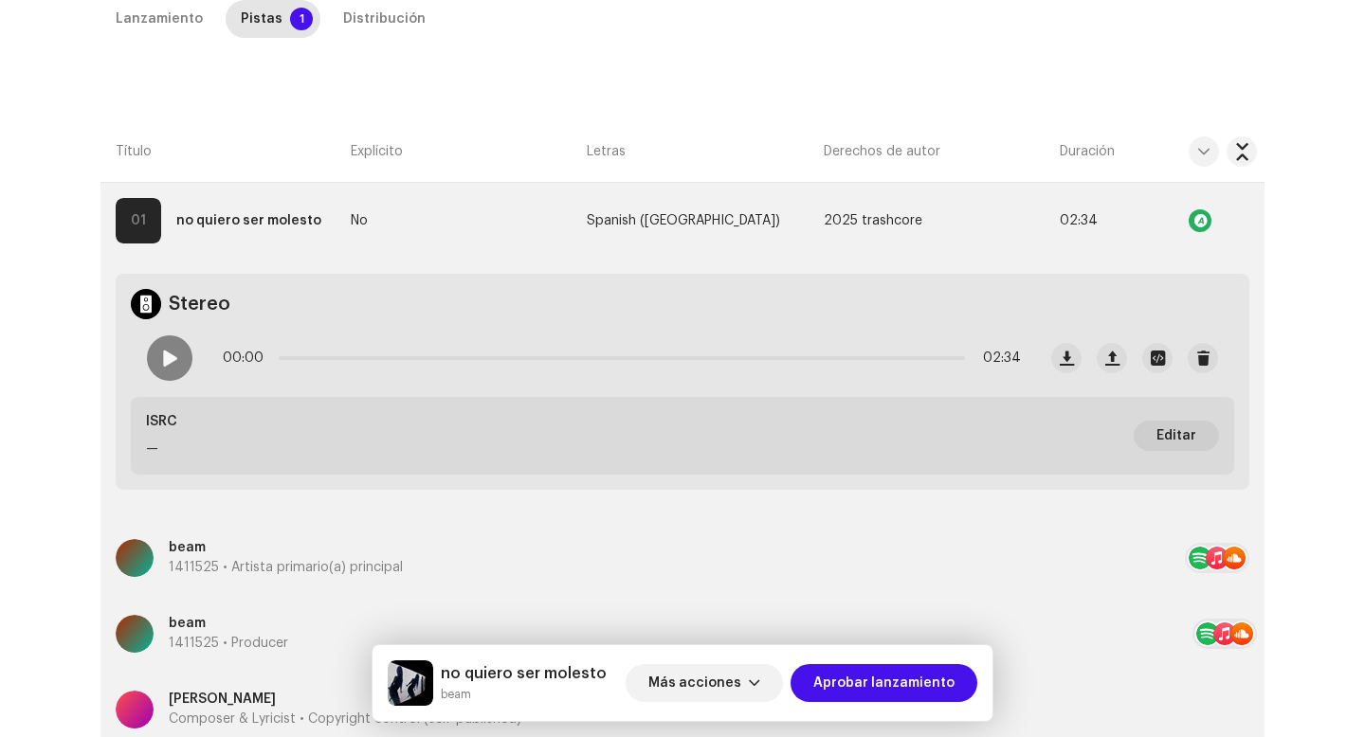
click at [229, 393] on div "Editar metadatos de la pista Título de la pista * no quiero ser molesto Versión…" at bounding box center [682, 368] width 1365 height 737
click at [172, 373] on div at bounding box center [169, 358] width 45 height 45
click at [335, 357] on p-slider at bounding box center [622, 358] width 686 height 4
click at [431, 356] on p-slider at bounding box center [622, 358] width 686 height 4
click at [682, 356] on p-slider at bounding box center [622, 358] width 686 height 4
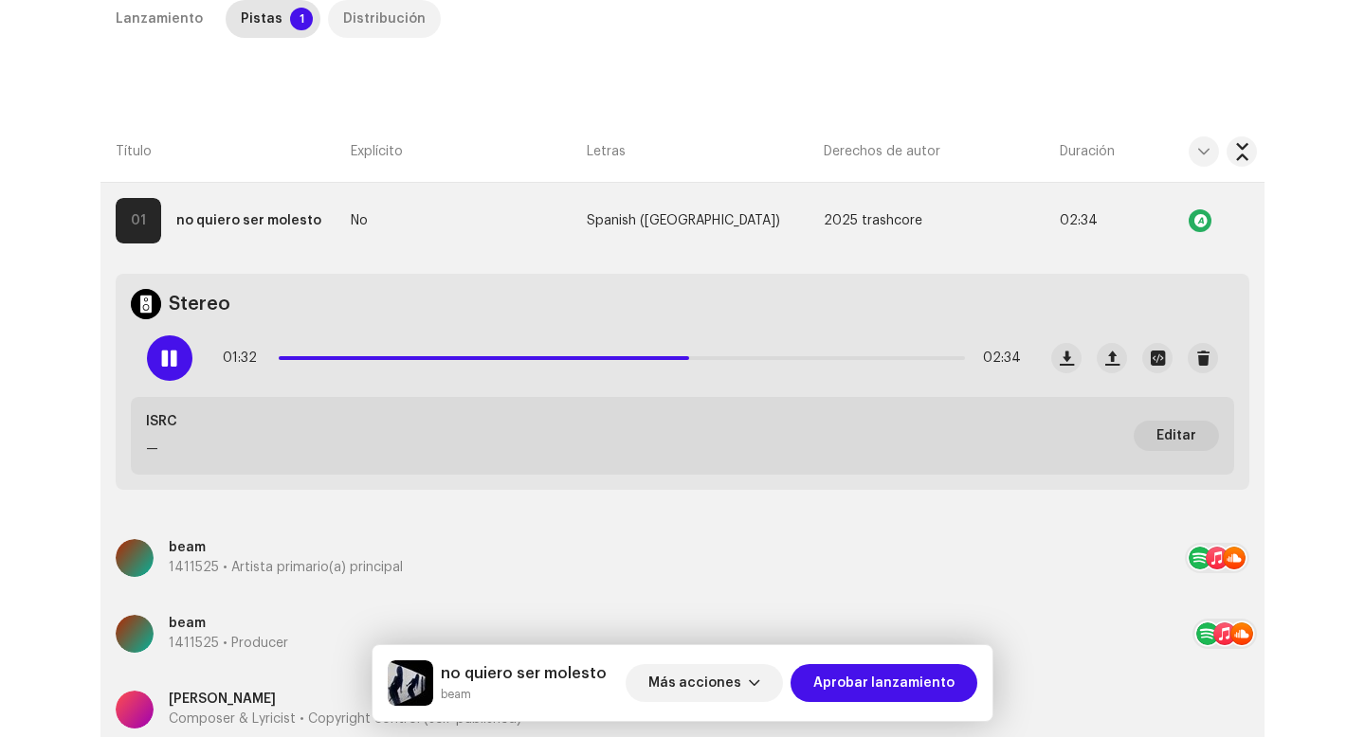
click at [343, 25] on div "Distribución" at bounding box center [384, 19] width 82 height 38
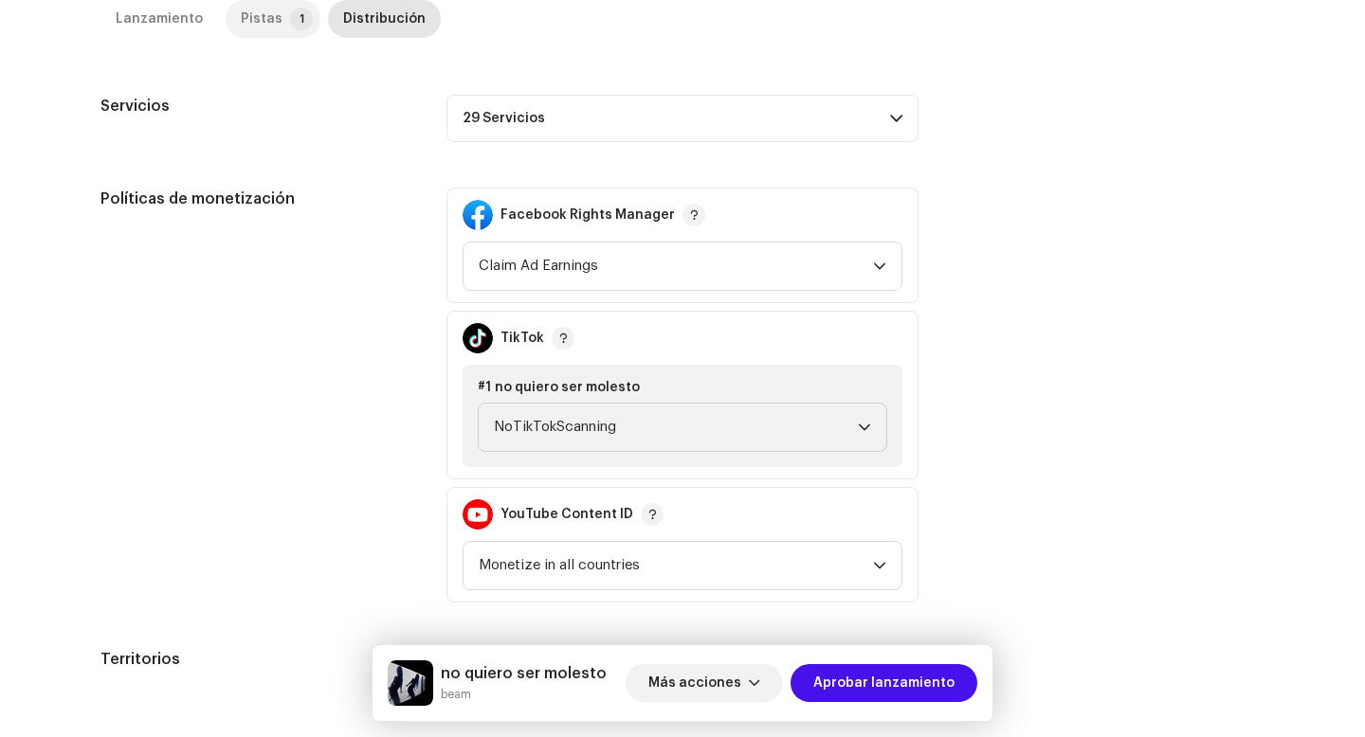
click at [263, 19] on div "Pistas" at bounding box center [262, 19] width 42 height 38
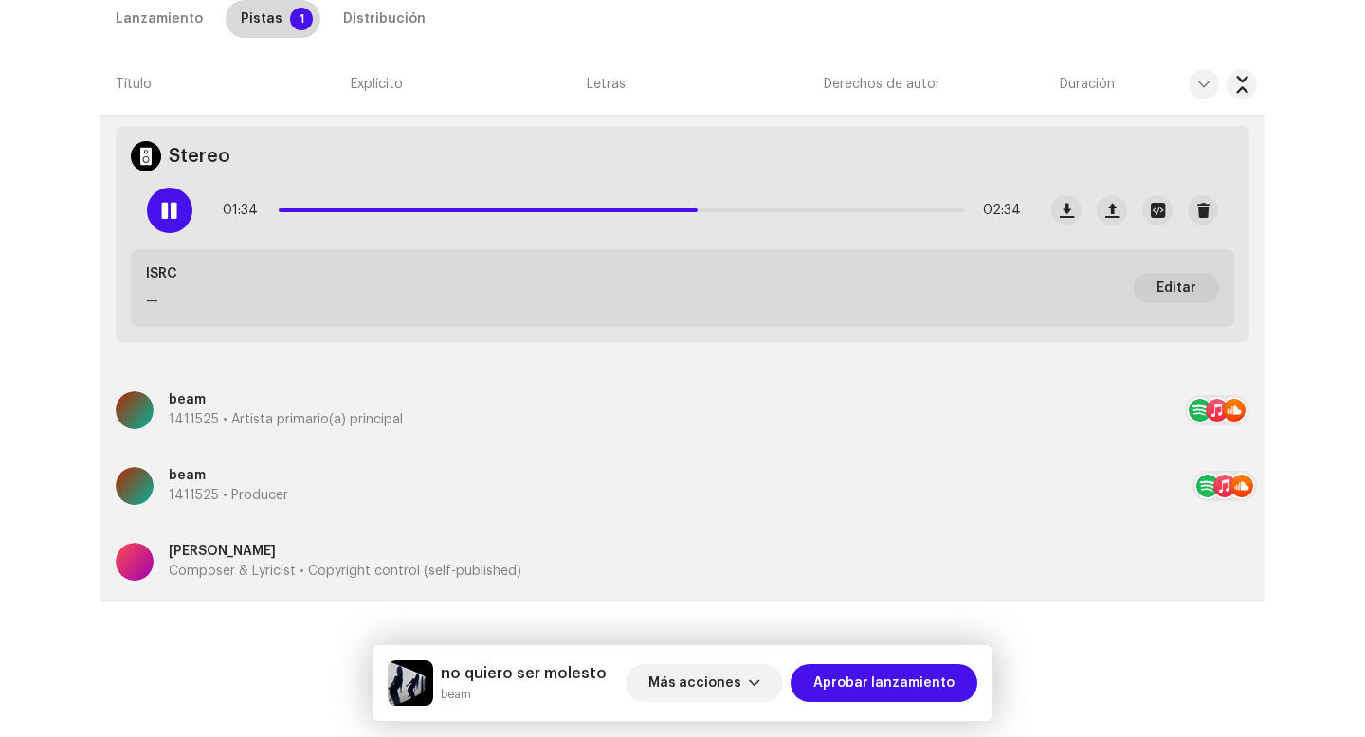
scroll to position [604, 0]
click at [163, 221] on div at bounding box center [169, 210] width 45 height 45
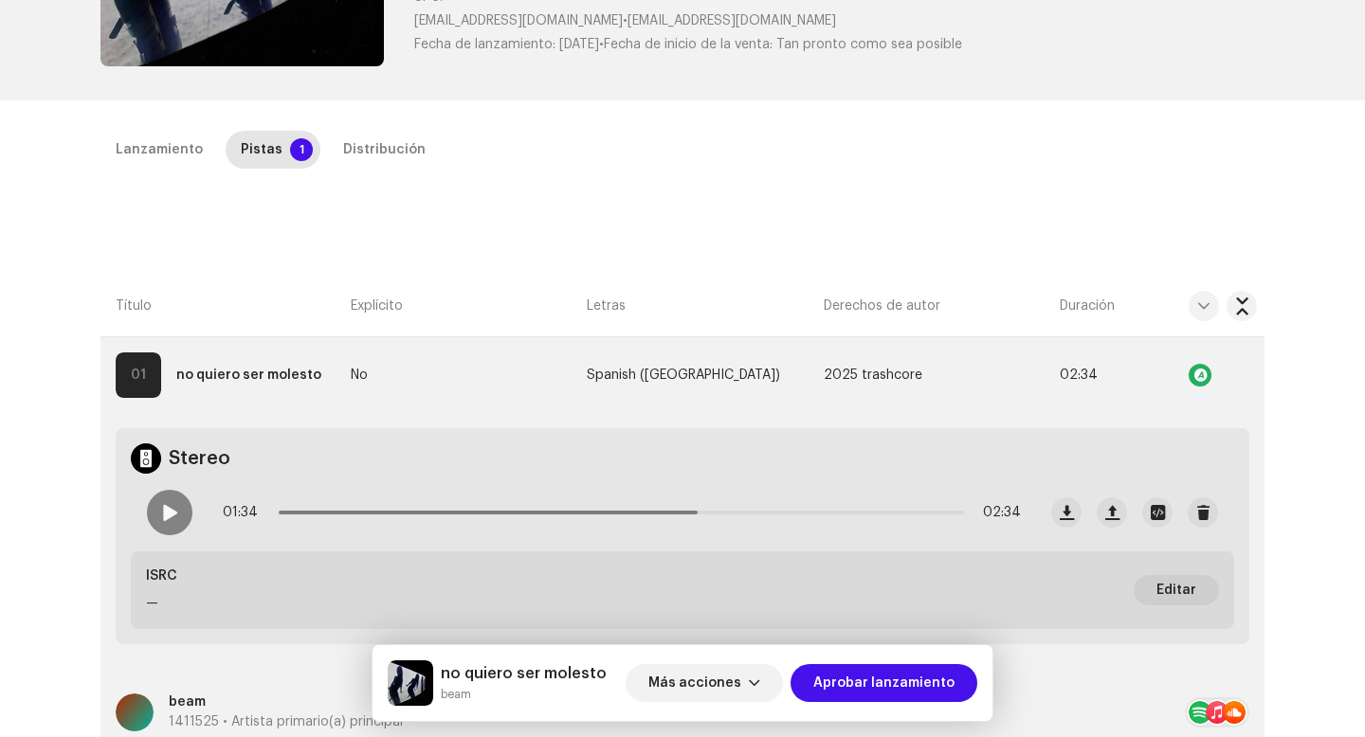
scroll to position [89, 0]
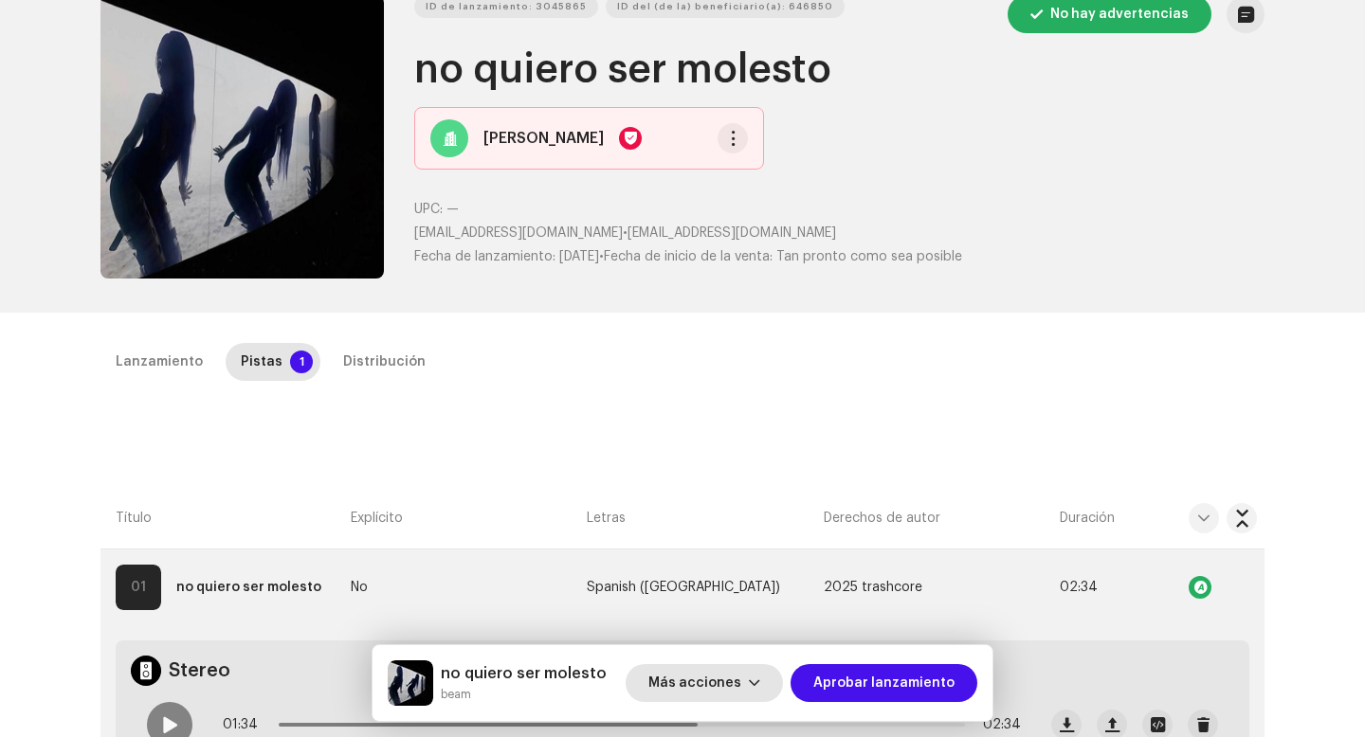
click at [691, 678] on span "Más acciones" at bounding box center [694, 683] width 93 height 38
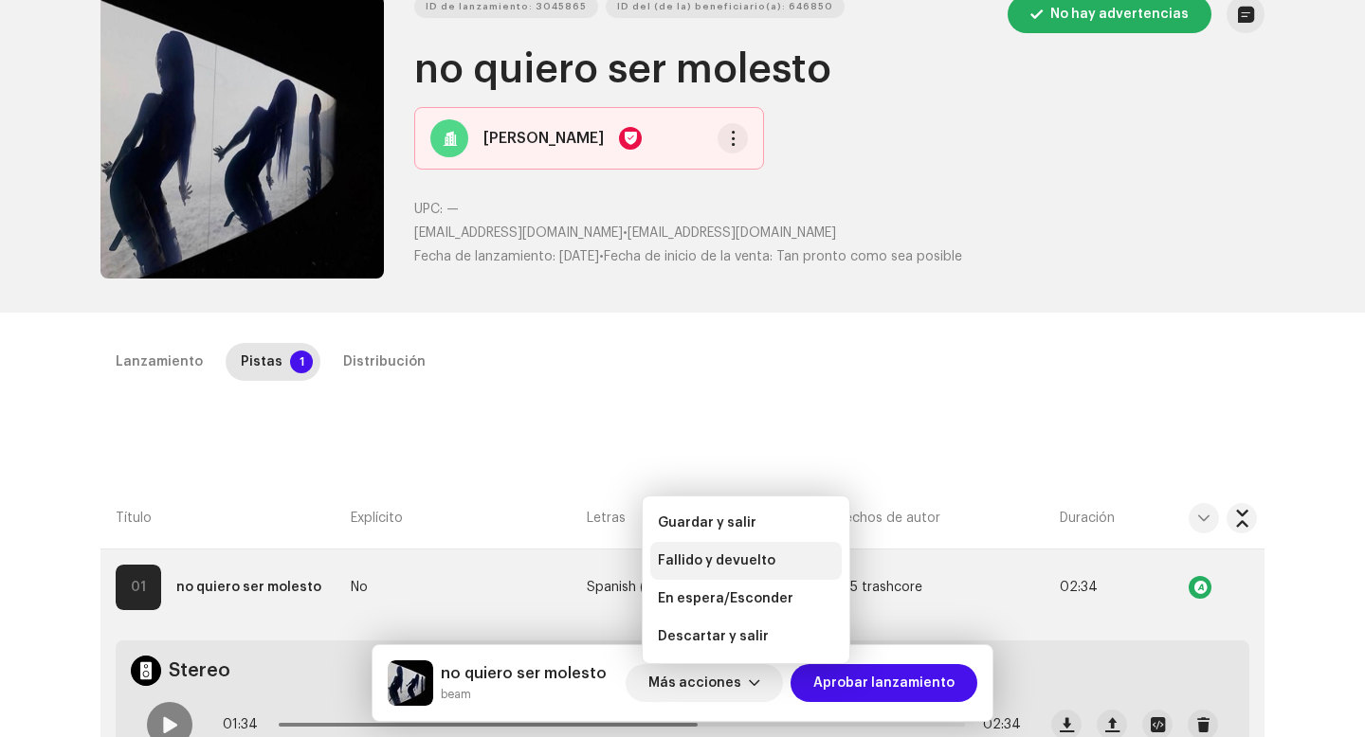
click at [690, 550] on div "Fallido y devuelto" at bounding box center [745, 561] width 191 height 38
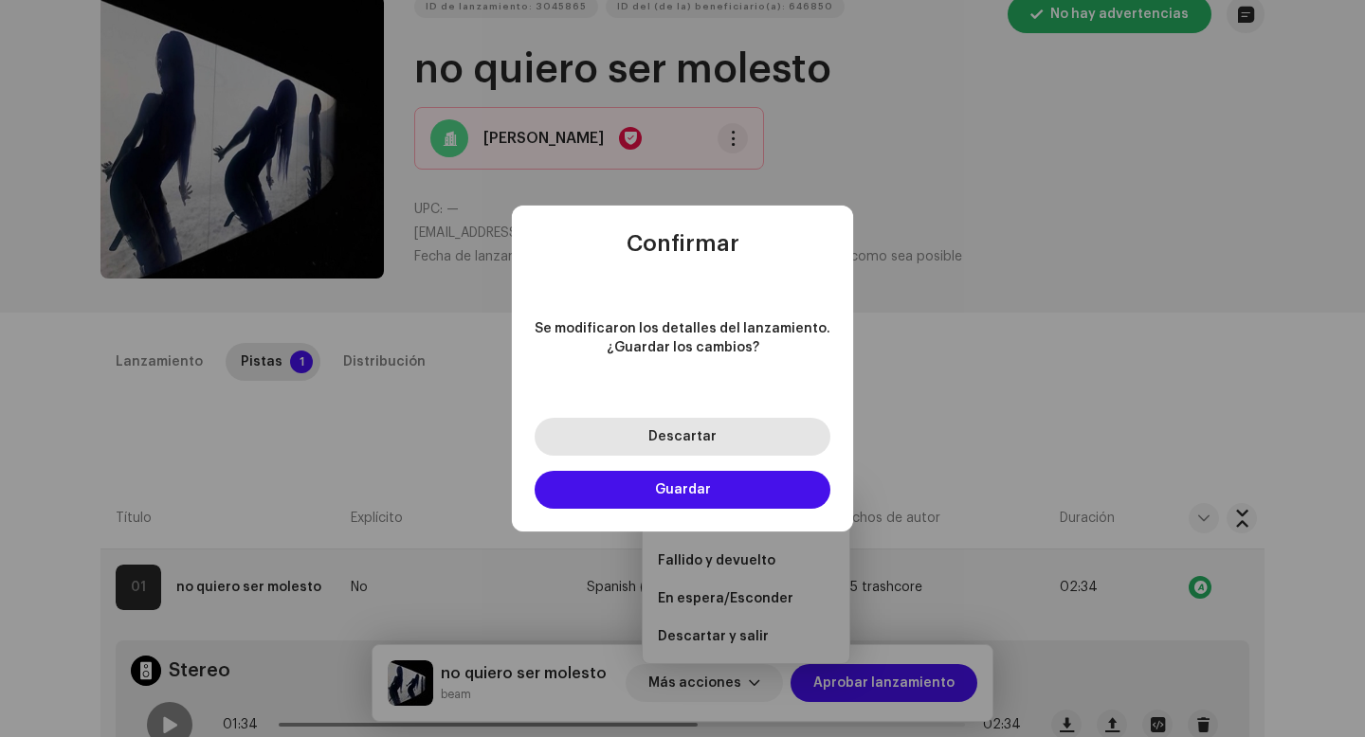
click at [699, 436] on span "Descartar" at bounding box center [682, 436] width 68 height 13
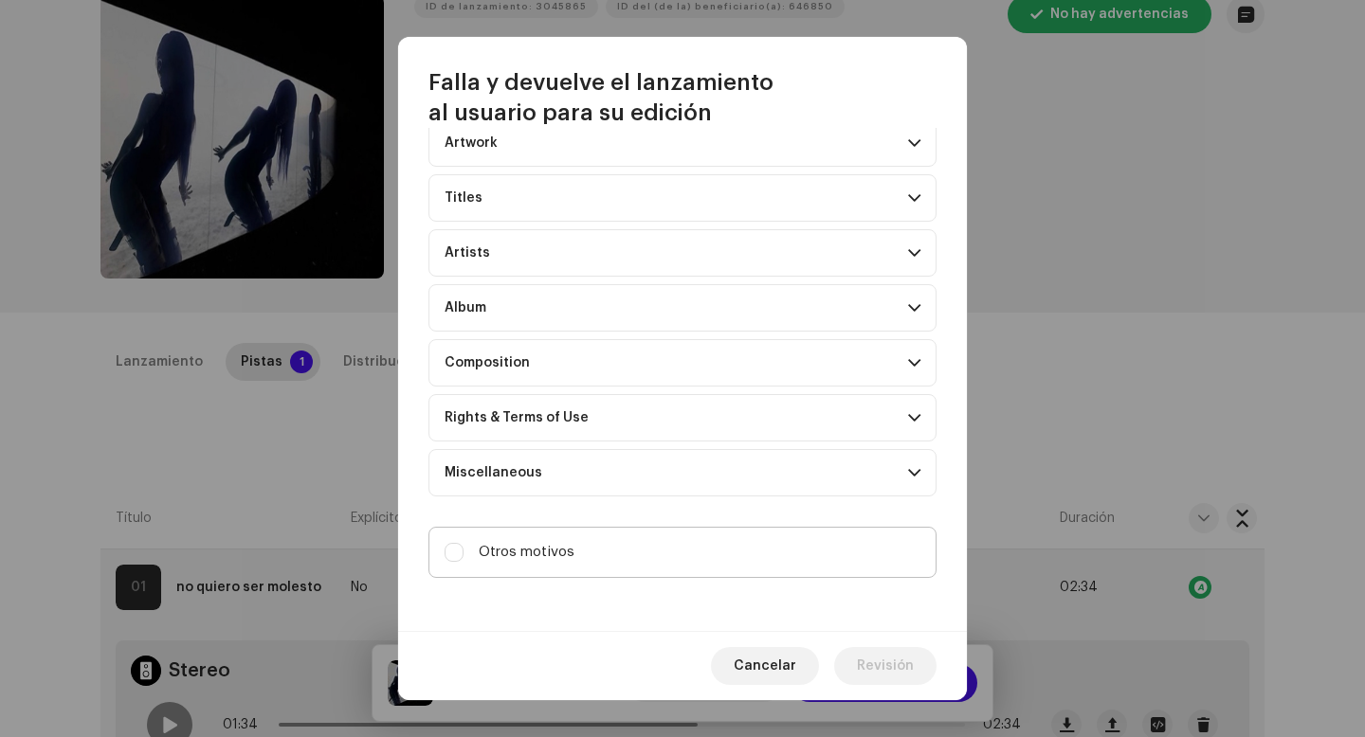
click at [618, 558] on label "Otros motivos" at bounding box center [682, 552] width 508 height 51
click at [463, 558] on input "Otros motivos" at bounding box center [454, 552] width 19 height 19
checkbox input "true"
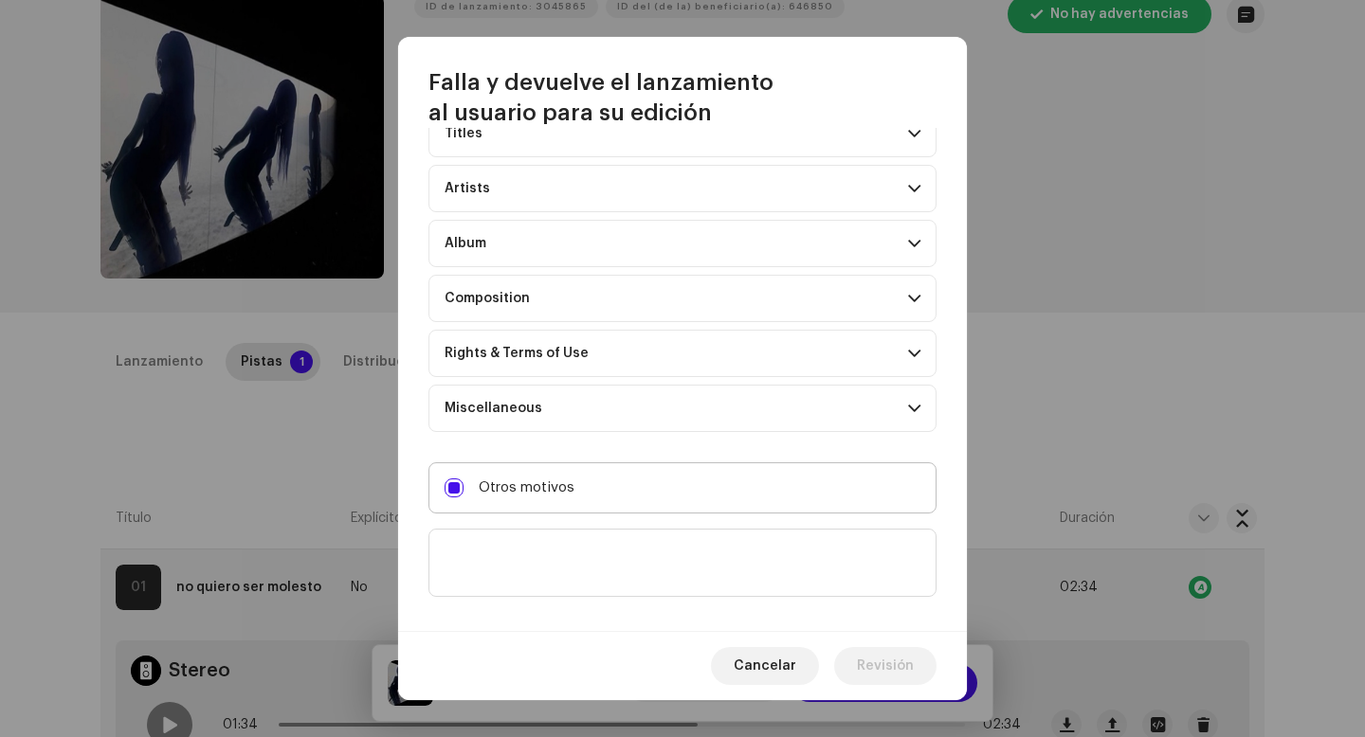
scroll to position [163, 0]
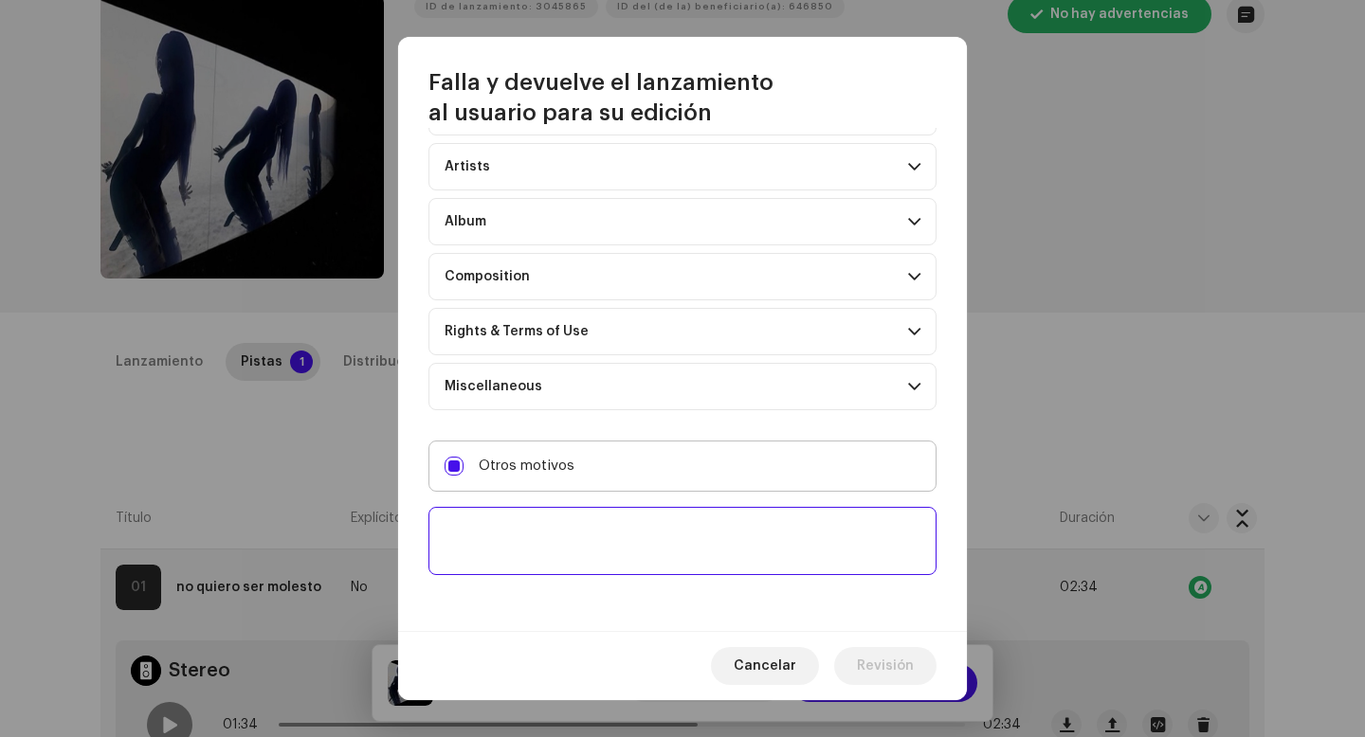
click at [618, 560] on textarea at bounding box center [682, 541] width 508 height 68
paste textarea "Por favor, incluye las 30 plataformas de distribución. Sin esto, no podremos ap…"
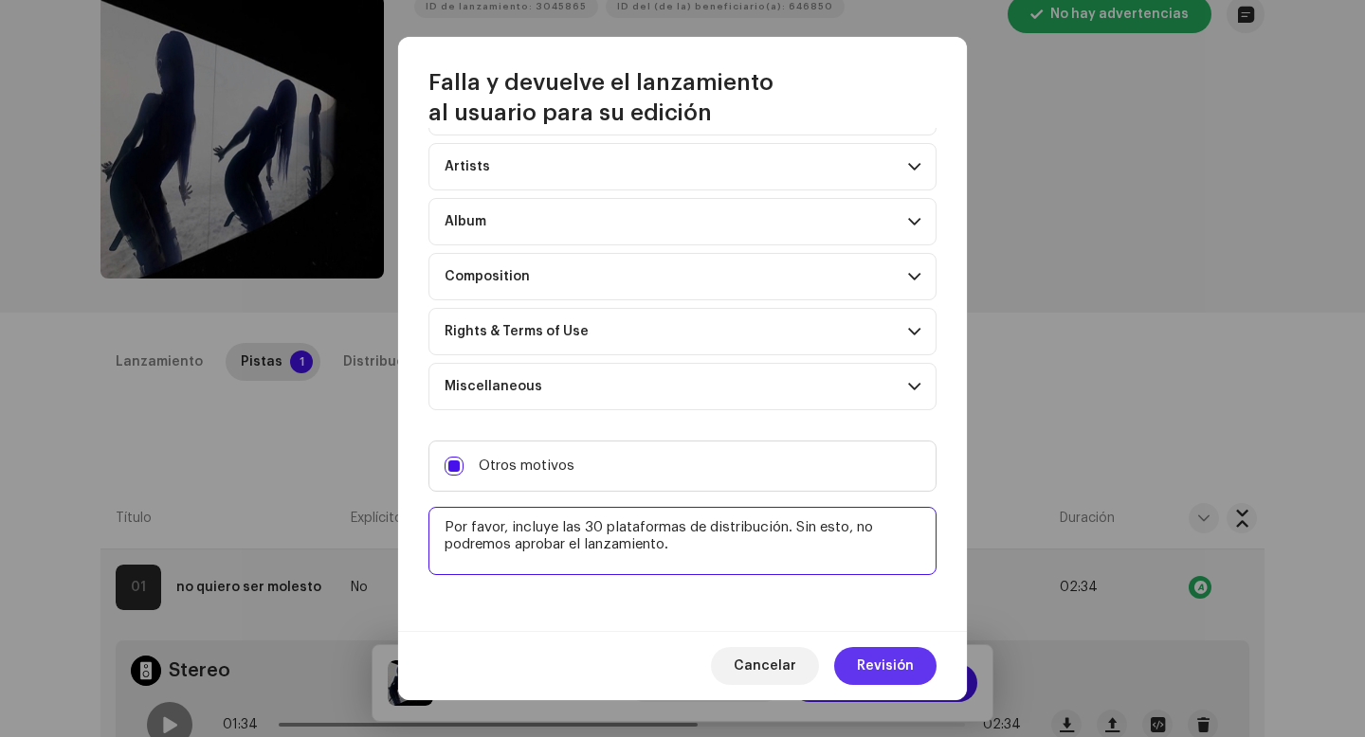
type textarea "Por favor, incluye las 30 plataformas de distribución. Sin esto, no podremos ap…"
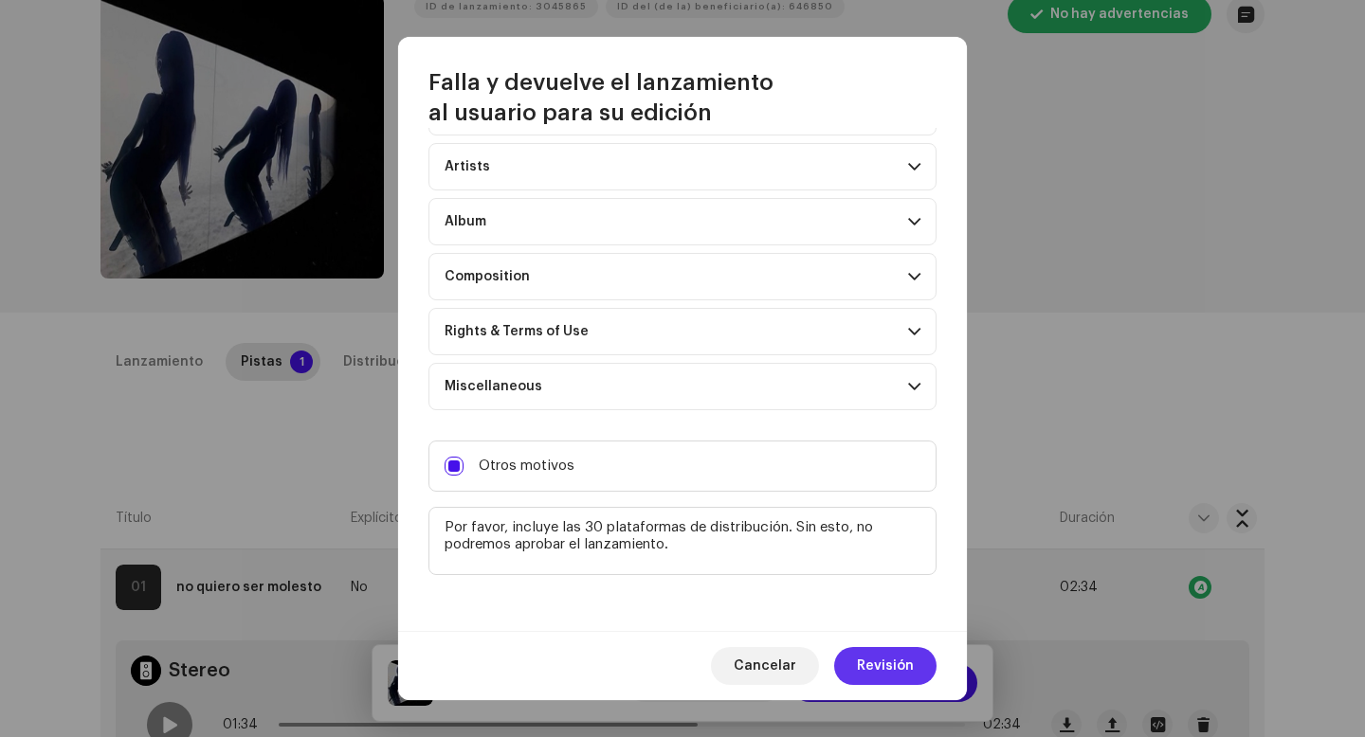
click at [858, 652] on button "Revisión" at bounding box center [885, 666] width 102 height 38
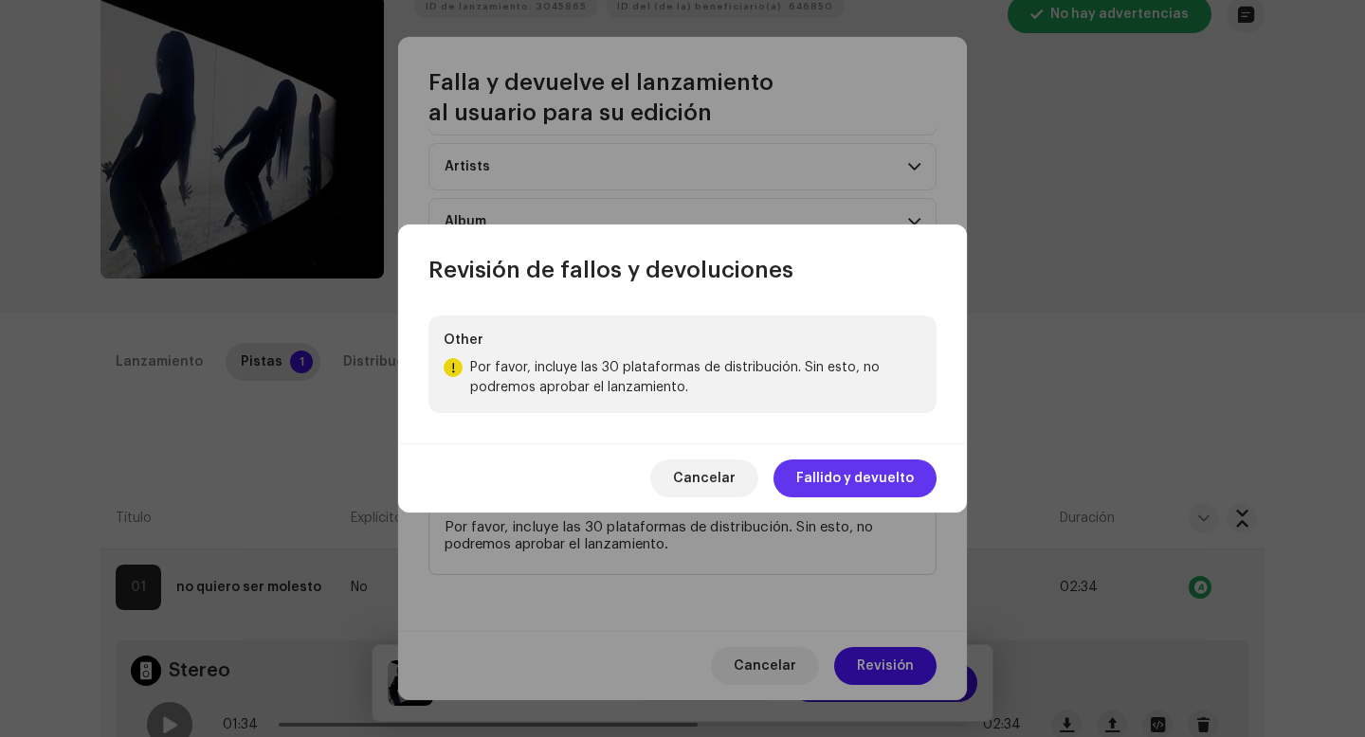
click at [836, 478] on span "Fallido y devuelto" at bounding box center [855, 479] width 118 height 38
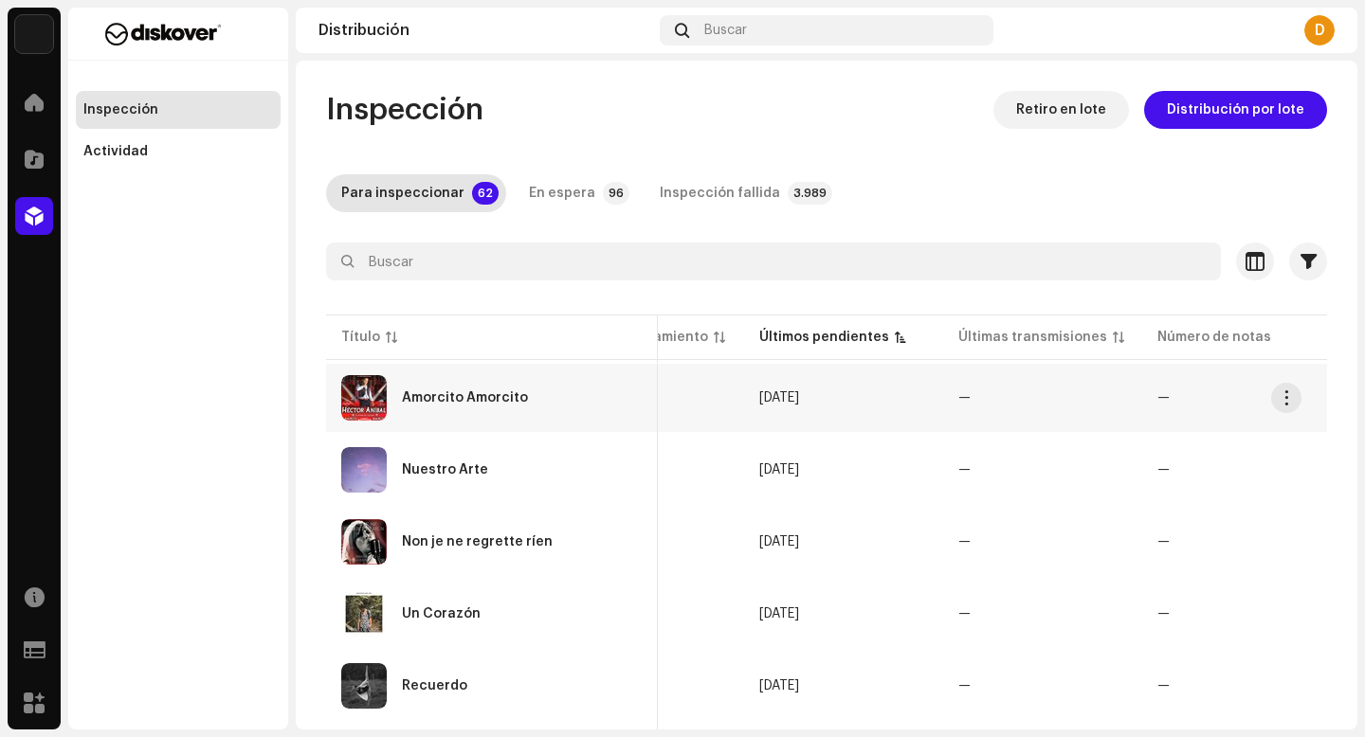
click at [490, 415] on div "Amorcito Amorcito" at bounding box center [491, 397] width 301 height 45
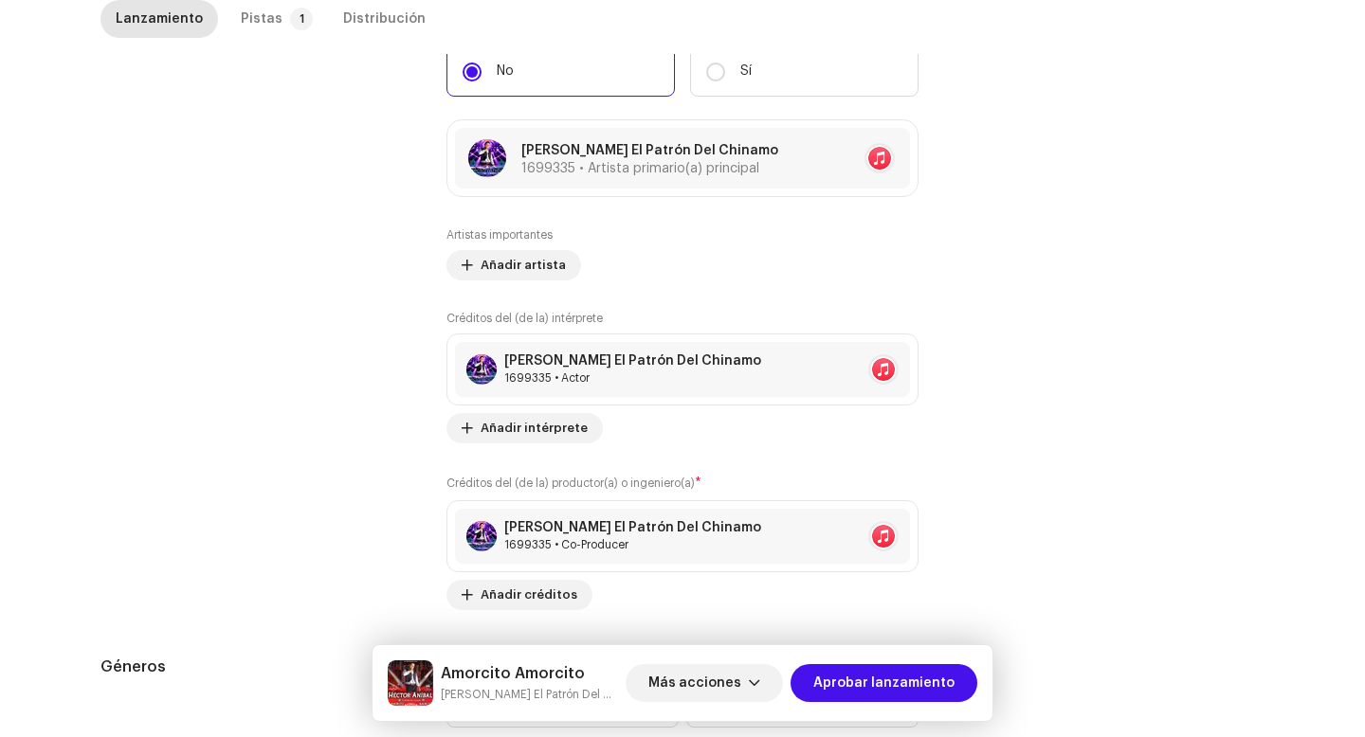
scroll to position [1866, 0]
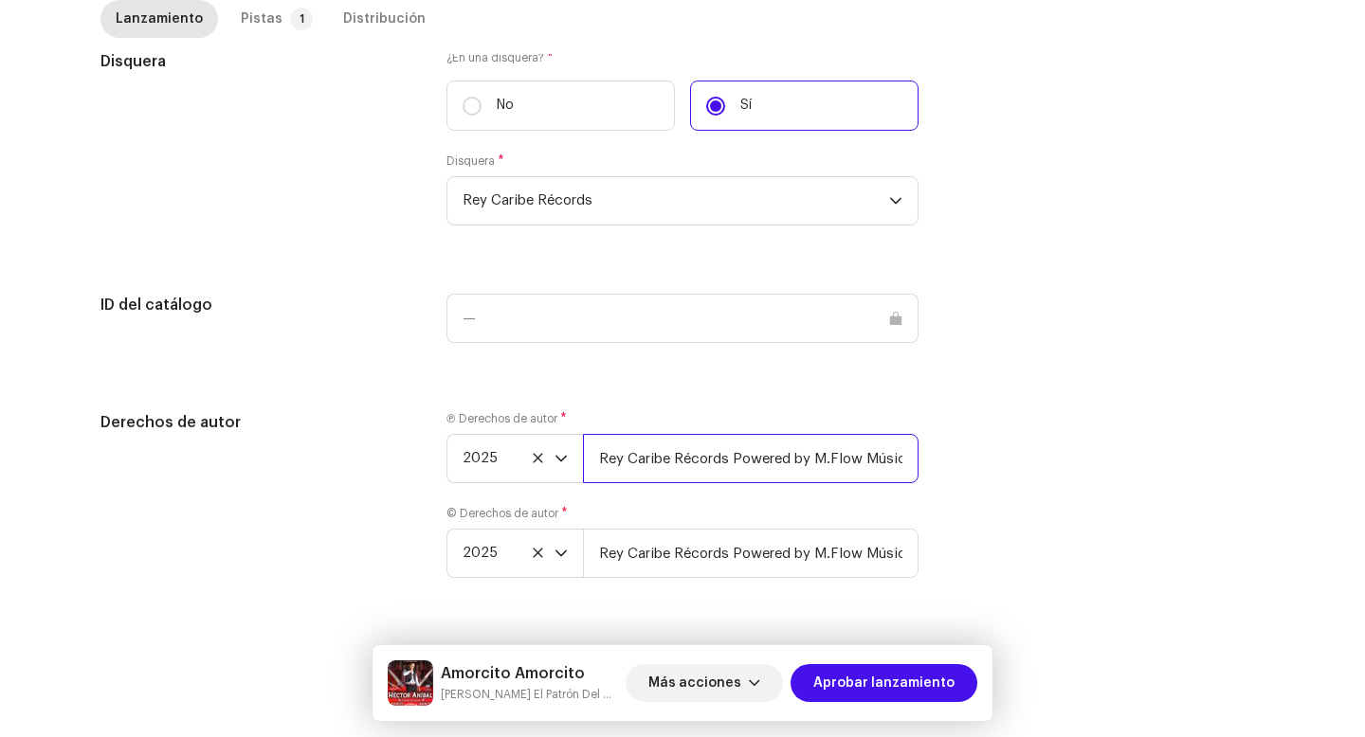
click at [820, 464] on input "Rey Caribe Récords Powered by M.Flow Músic Entertainment S.A" at bounding box center [751, 458] width 336 height 49
type input "Rey Caribe Récords Powered by M.Flow Músic Entertainment S.A | Distributed by D…"
click at [833, 562] on input "Rey Caribe Récords Powered by M.Flow Músic Entertainment S.A" at bounding box center [751, 553] width 336 height 49
type input "Rey Caribe Récords Powered by M.Flow Músic Entertainment S.A | Distributed by D…"
click at [241, 17] on div "Pistas" at bounding box center [262, 19] width 42 height 38
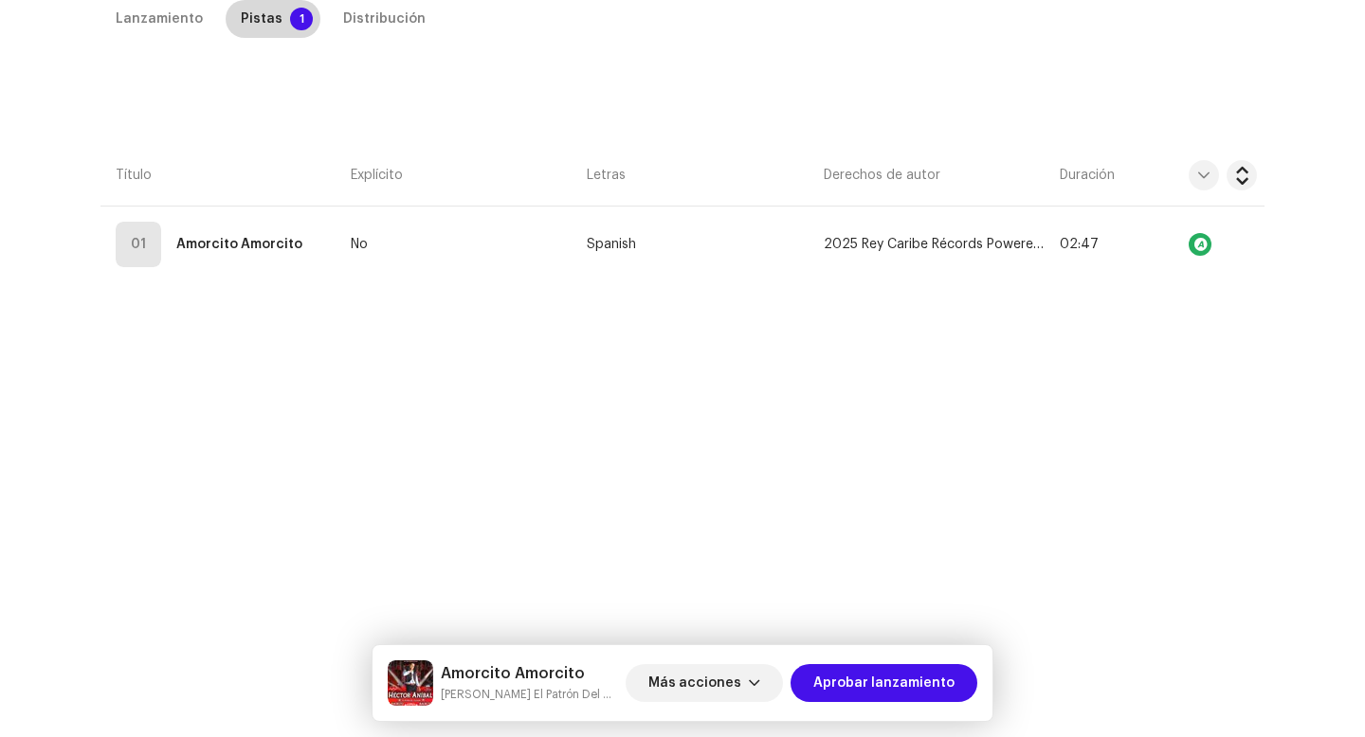
scroll to position [432, 0]
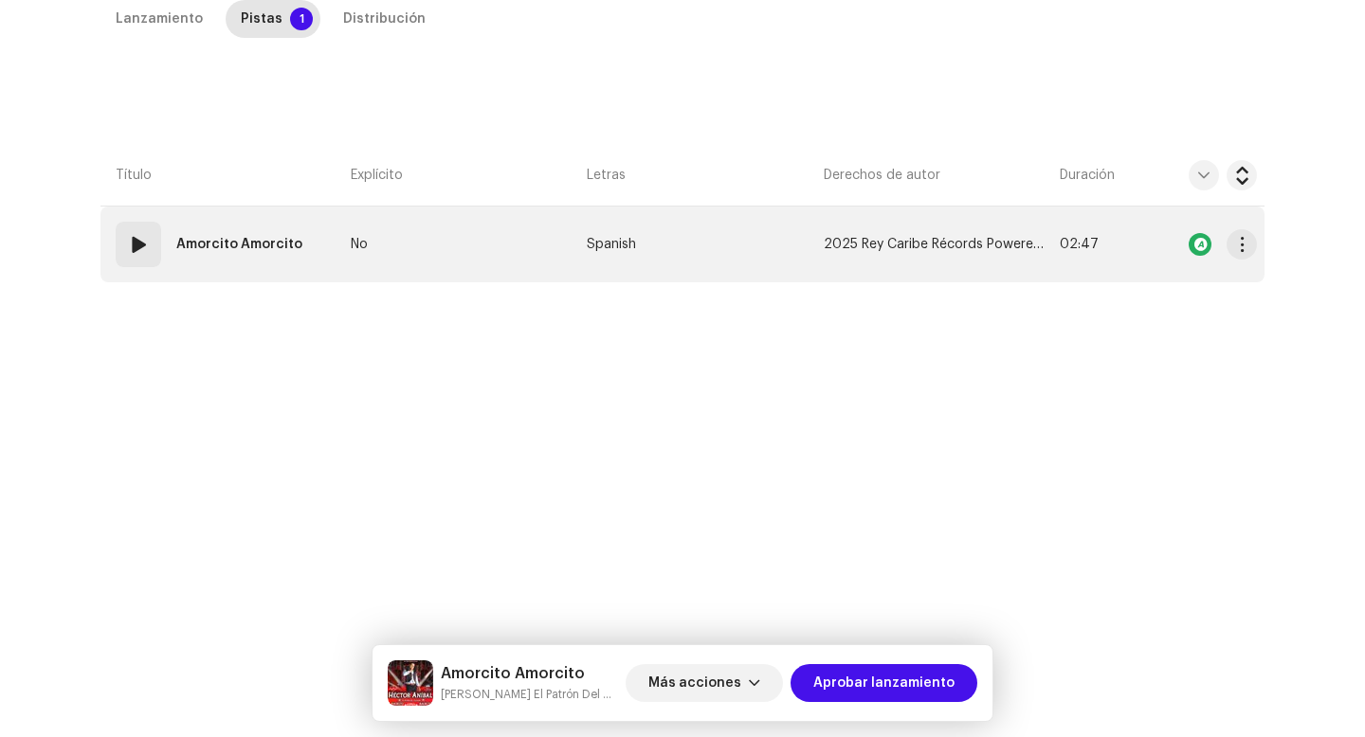
click at [181, 208] on td "01 Amorcito Amorcito" at bounding box center [221, 245] width 243 height 76
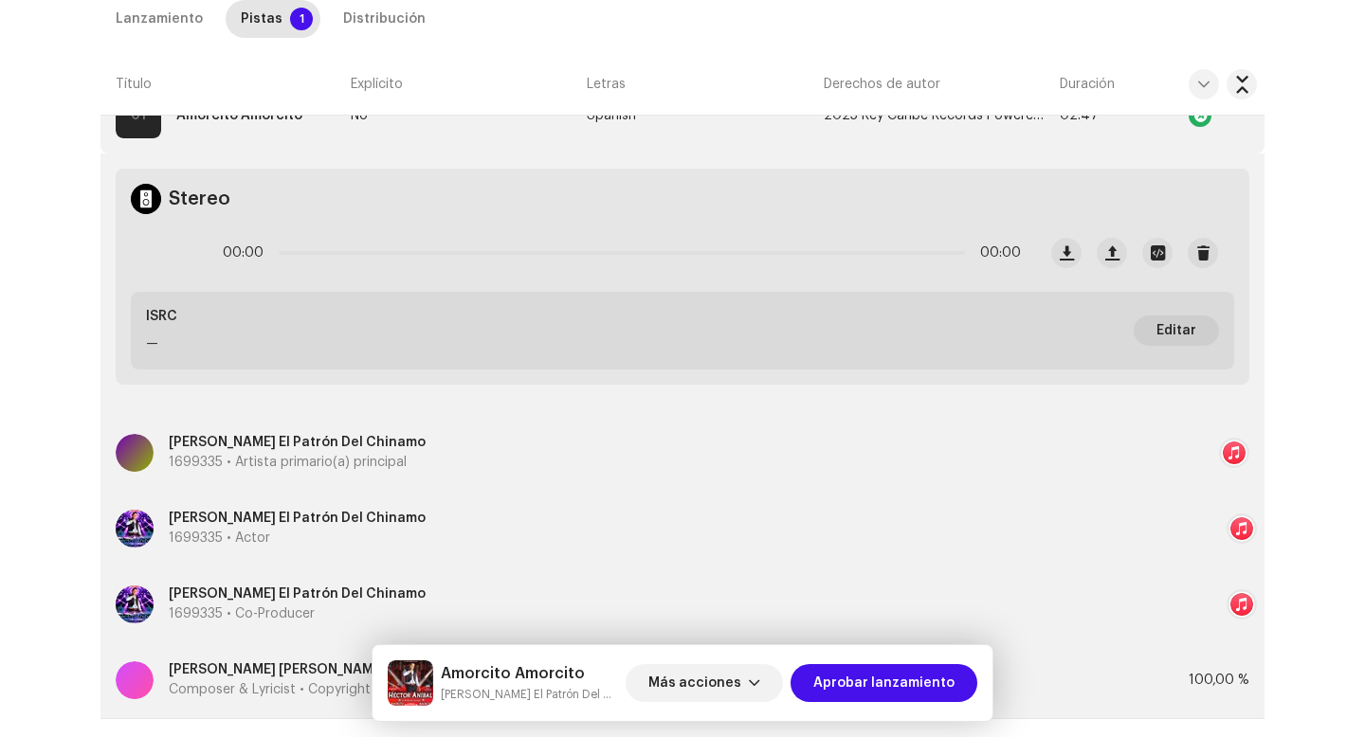
scroll to position [680, 0]
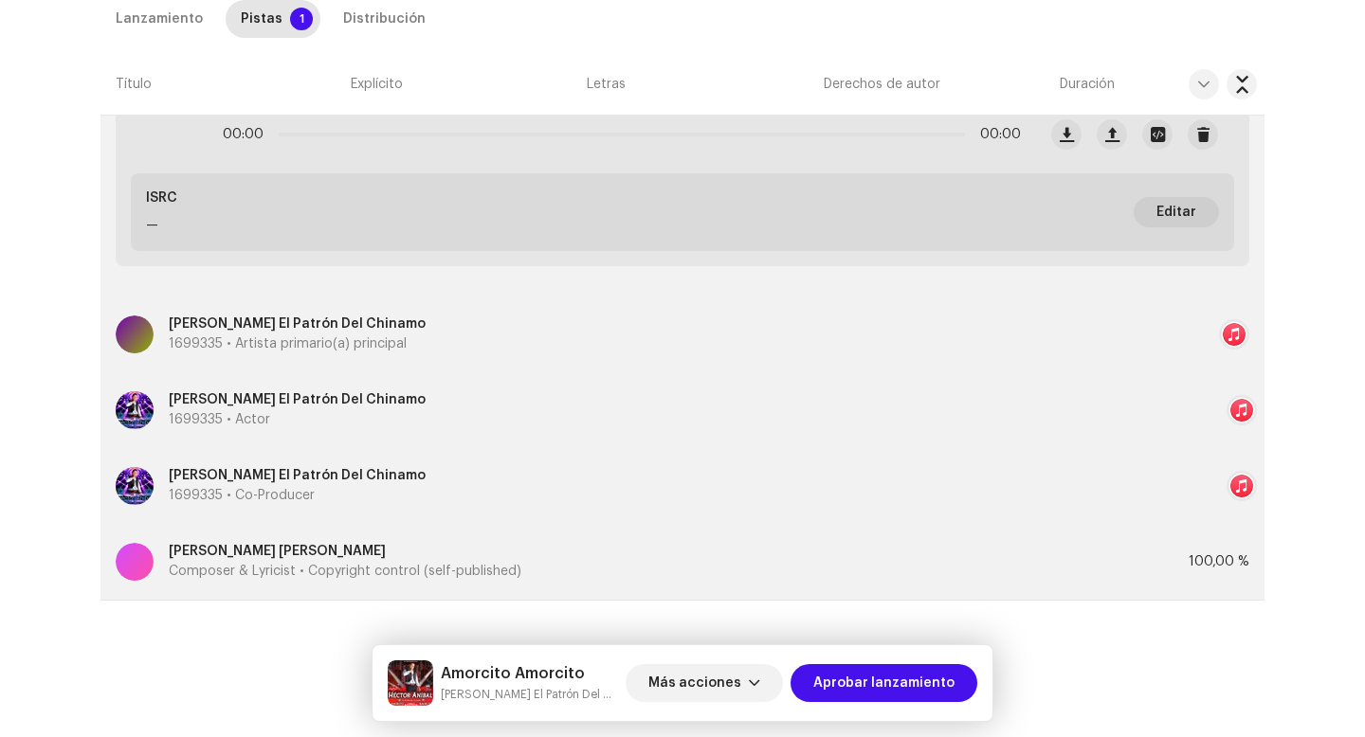
click at [18, 421] on div "Inspección / Amorcito Amorcito Guía de confiabilidad y seguridad ID de lanzamie…" at bounding box center [682, 368] width 1365 height 737
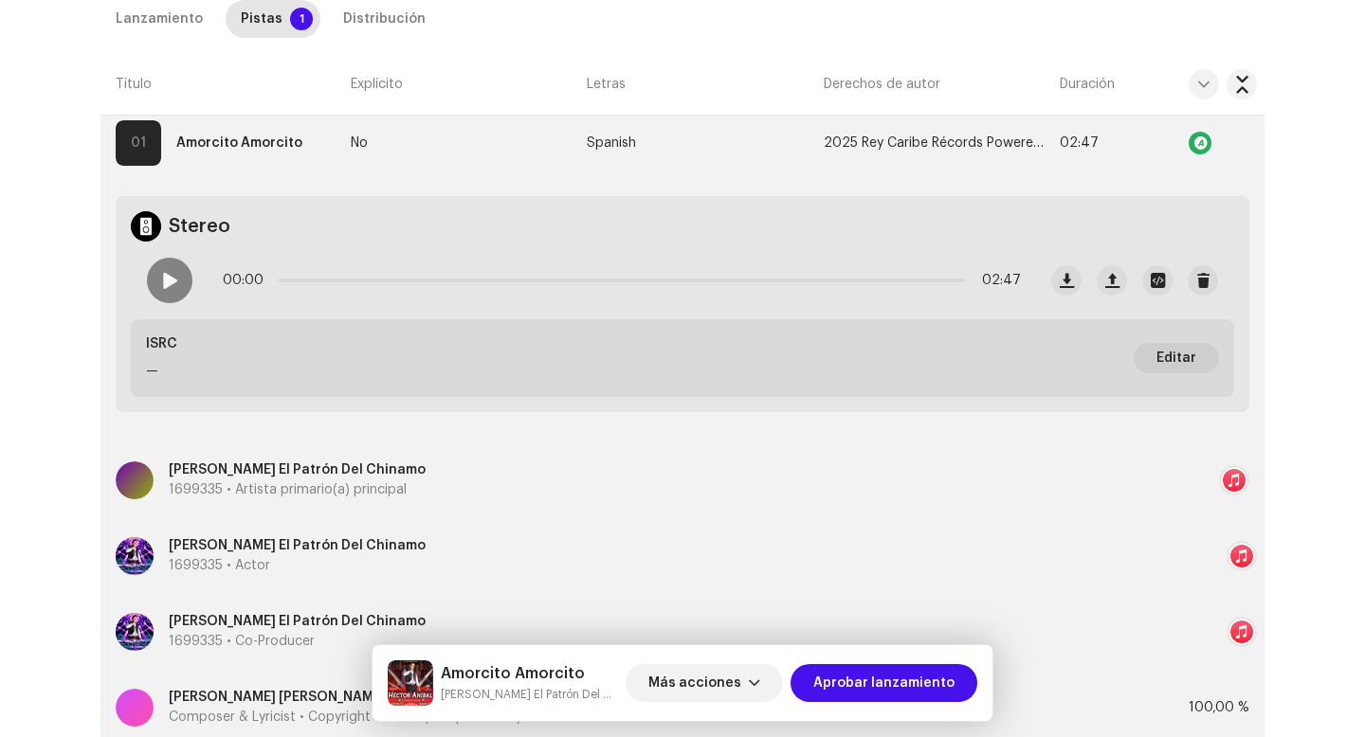
scroll to position [455, 0]
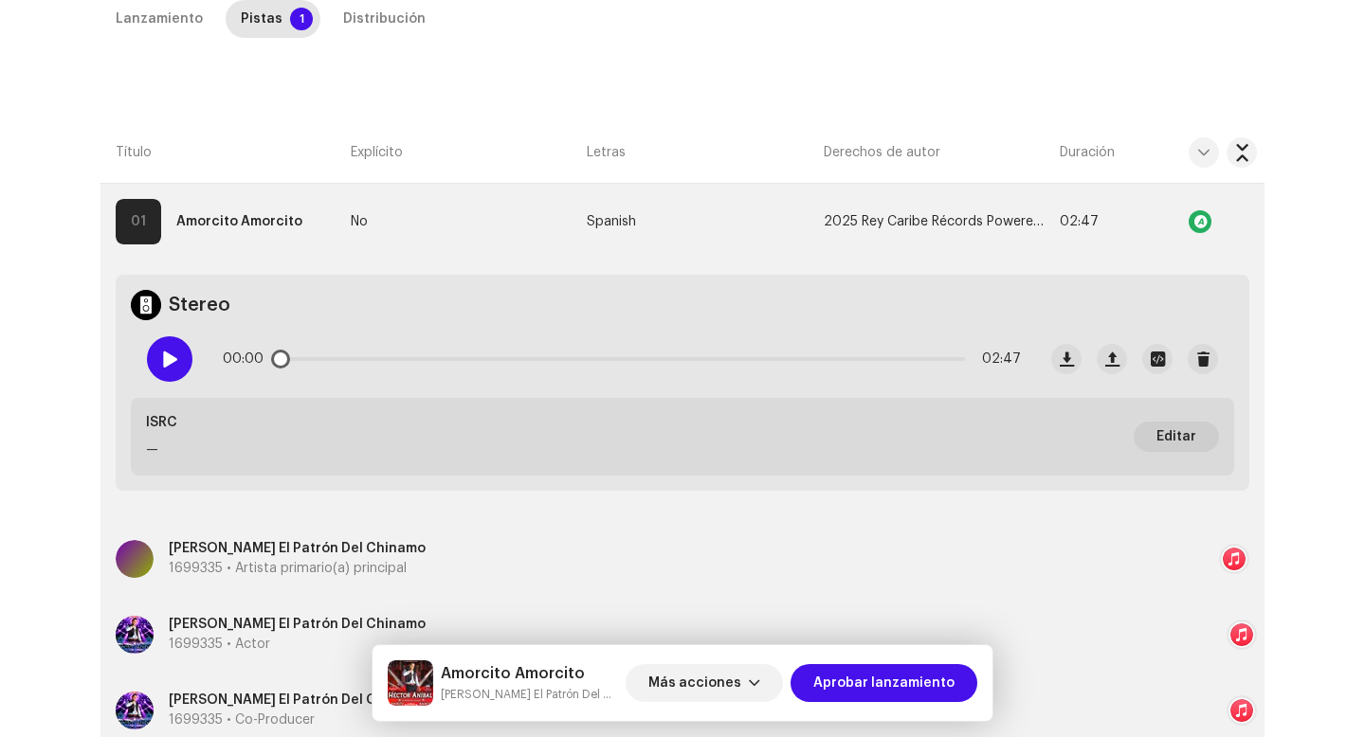
click at [164, 354] on span at bounding box center [169, 359] width 16 height 15
click at [322, 361] on div "00:01 02:47" at bounding box center [622, 359] width 798 height 38
click at [356, 360] on p-slider at bounding box center [622, 359] width 686 height 4
click at [662, 359] on p-slider at bounding box center [622, 359] width 686 height 4
click at [880, 358] on p-slider at bounding box center [622, 359] width 686 height 4
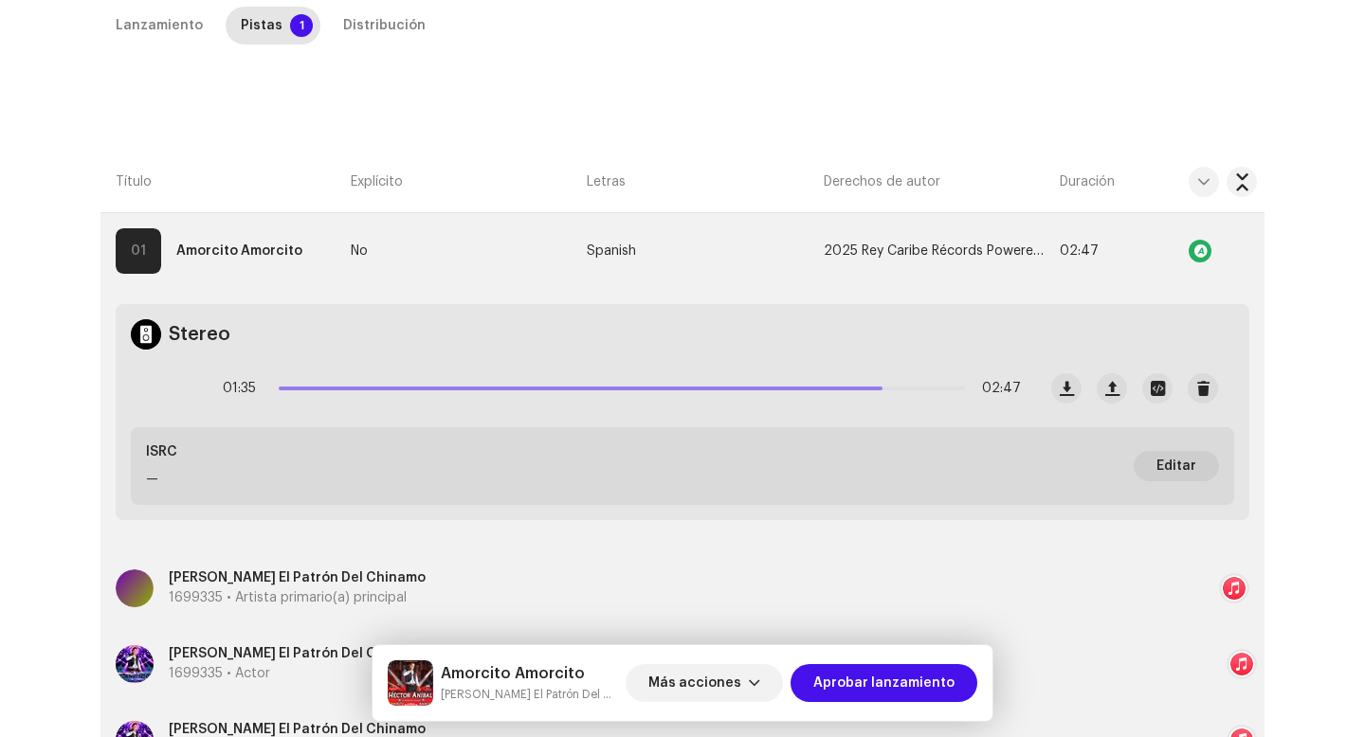
scroll to position [183, 0]
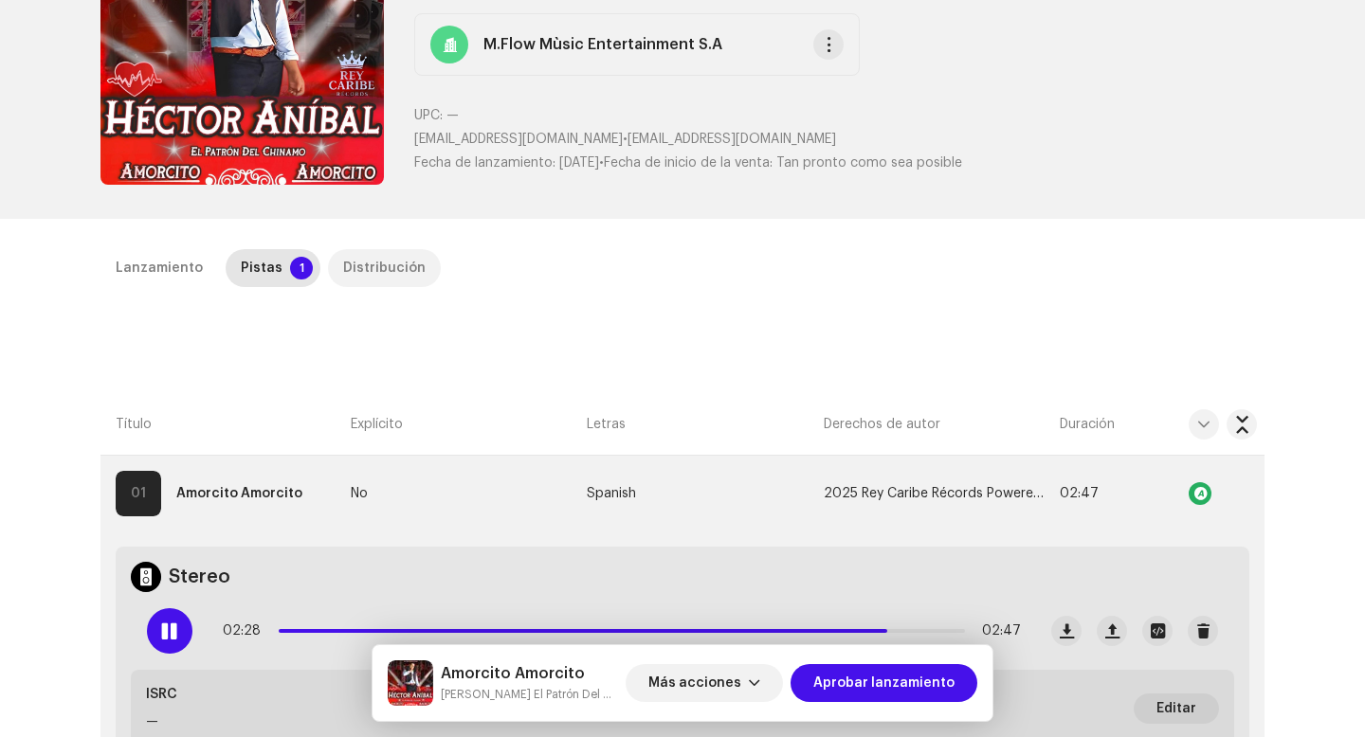
click at [396, 271] on div "Distribución" at bounding box center [384, 268] width 82 height 38
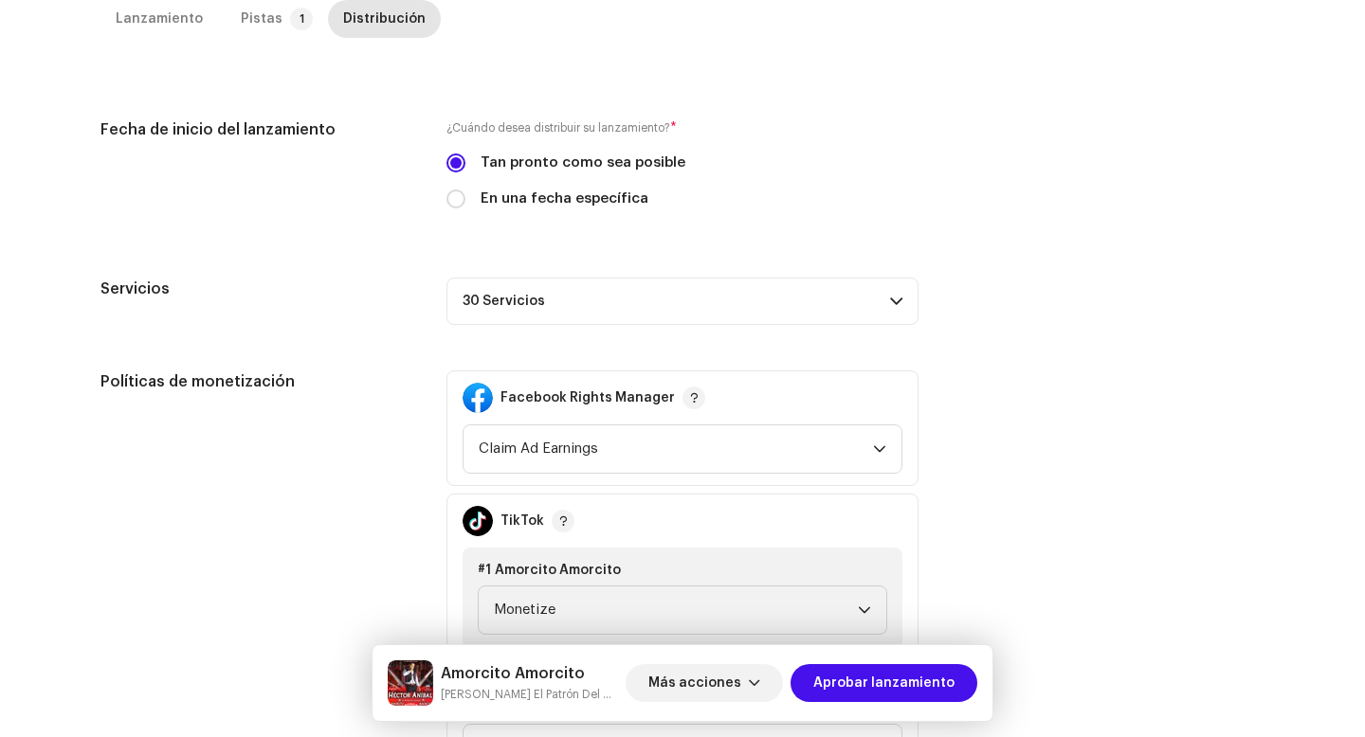
scroll to position [736, 0]
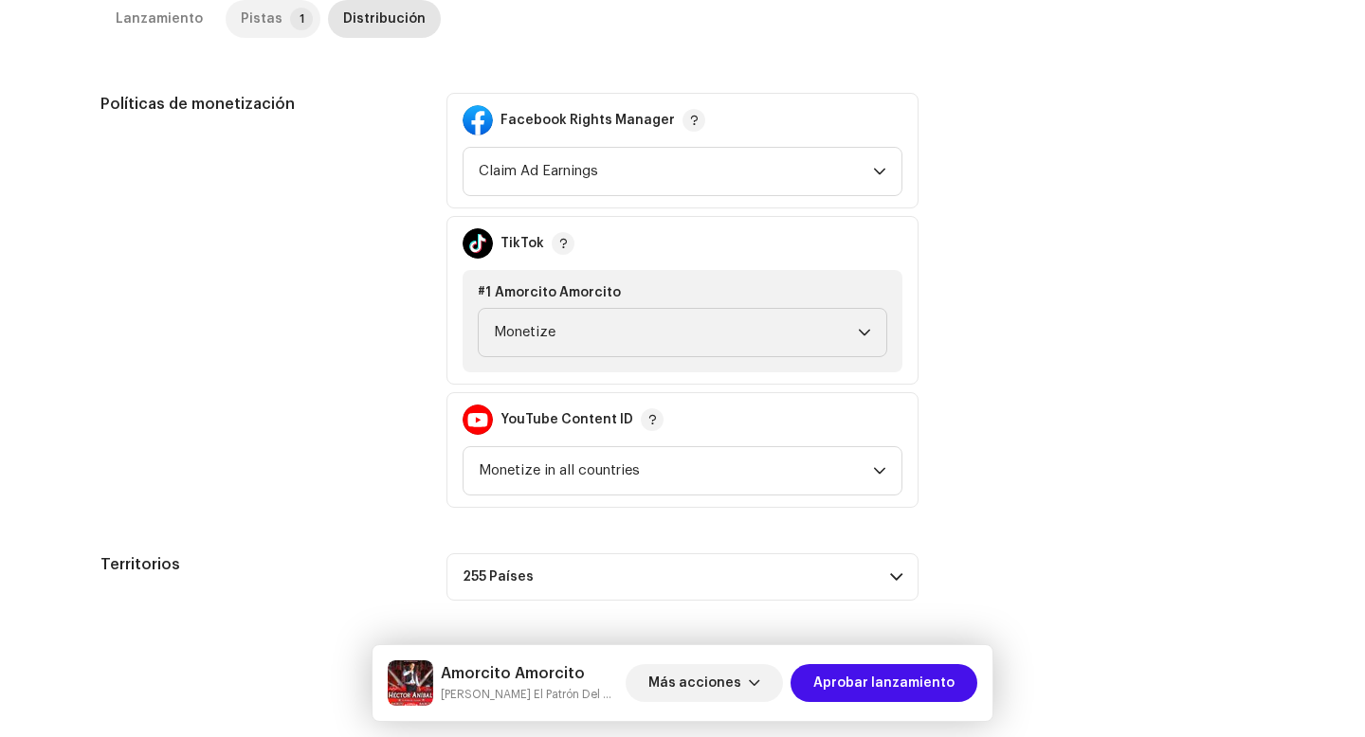
click at [263, 21] on div "Pistas" at bounding box center [262, 19] width 42 height 38
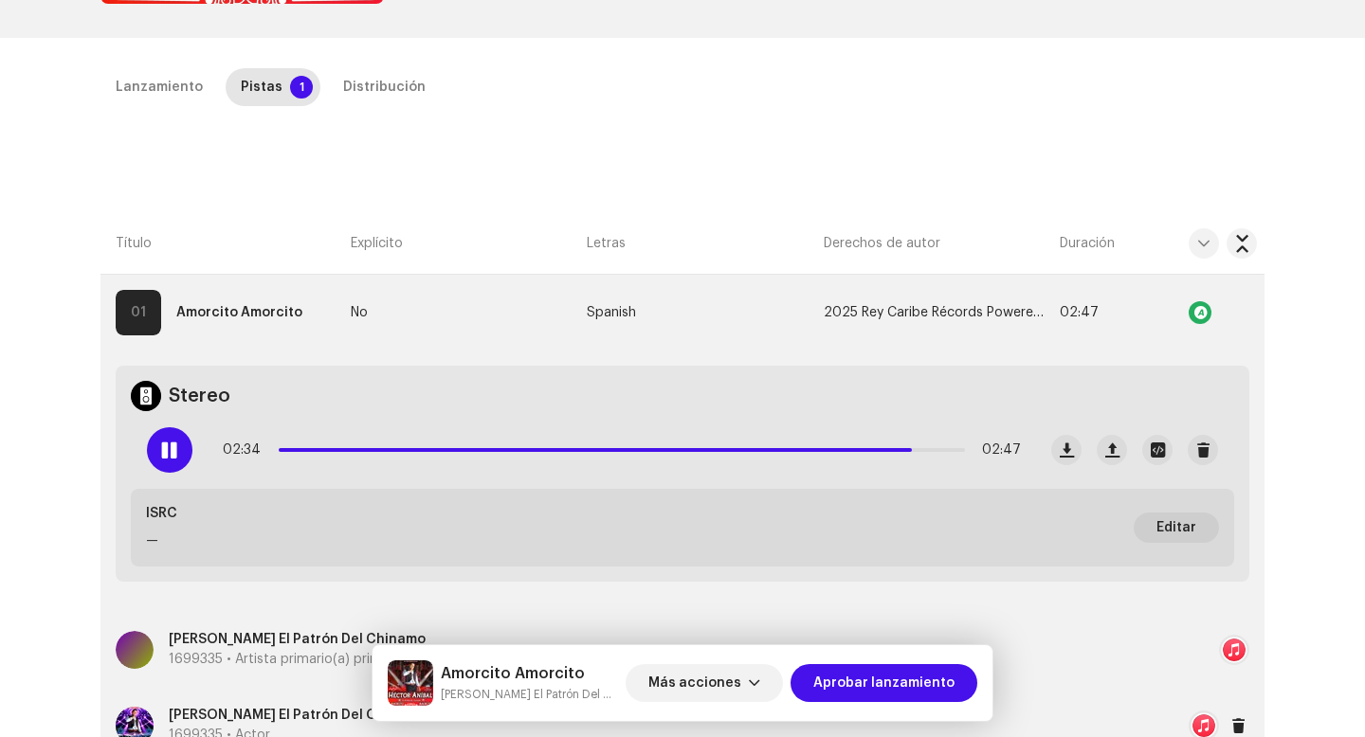
scroll to position [111, 0]
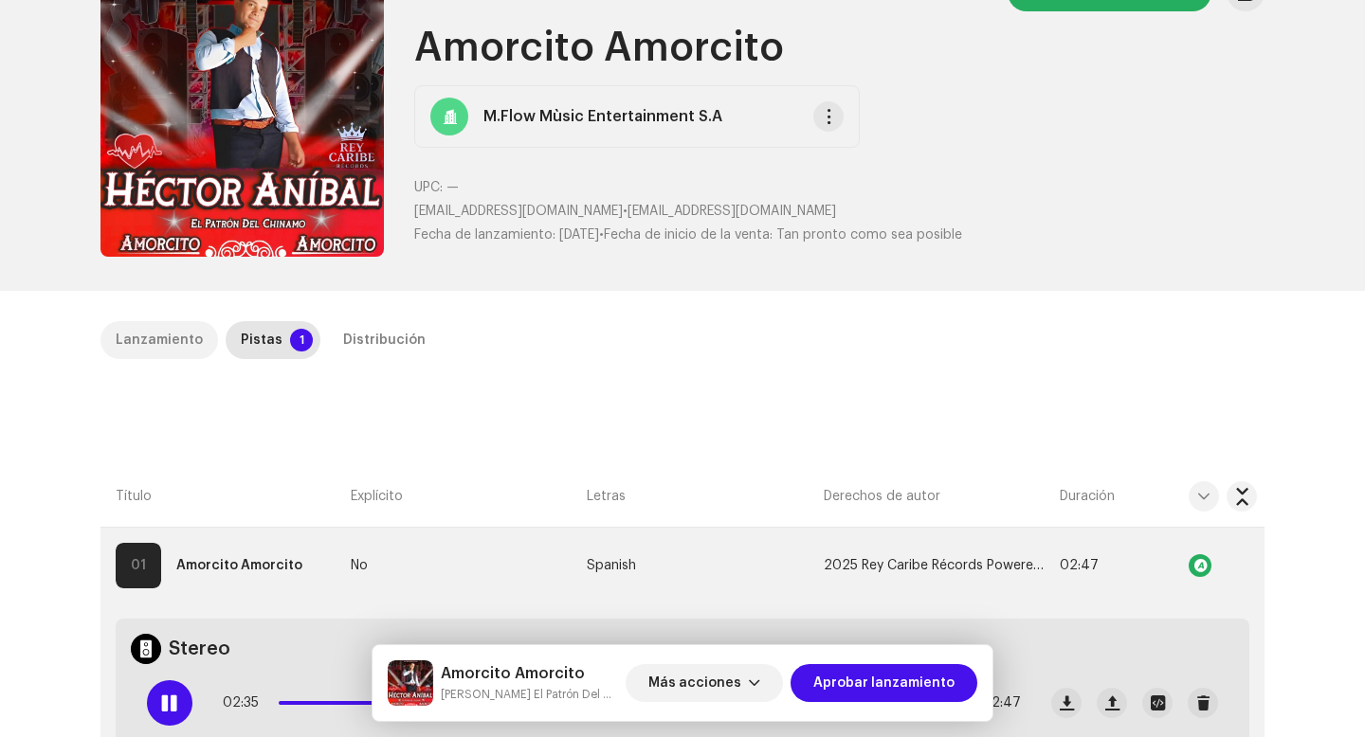
click at [157, 354] on div "Lanzamiento" at bounding box center [159, 340] width 87 height 38
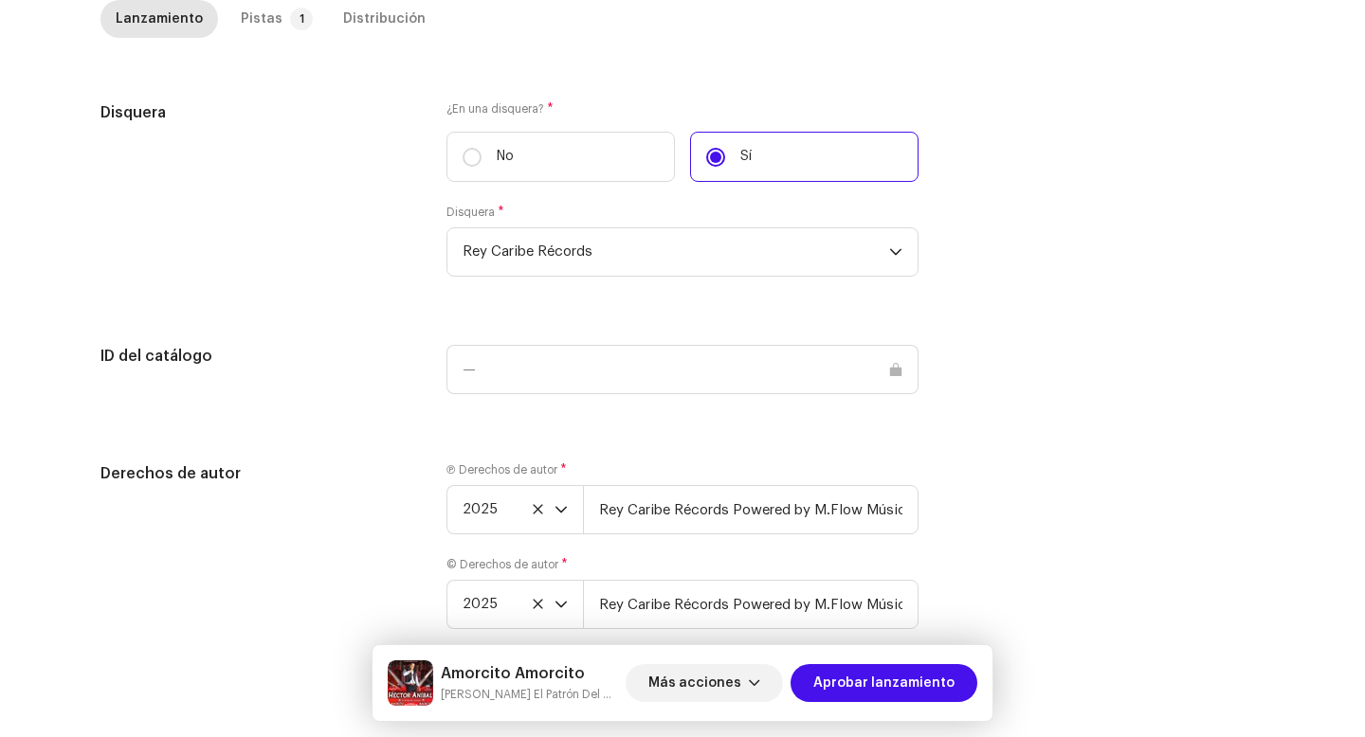
scroll to position [1866, 0]
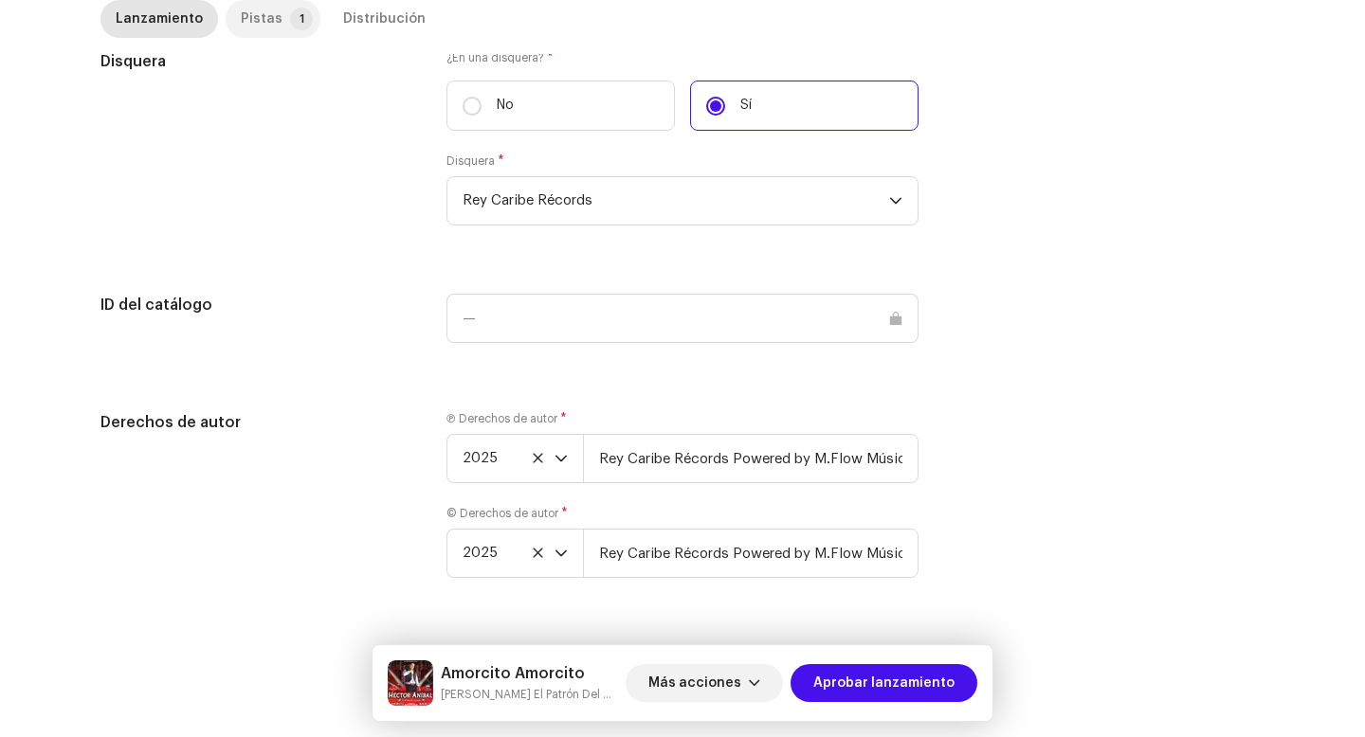
click at [254, 12] on div "Pistas" at bounding box center [262, 19] width 42 height 38
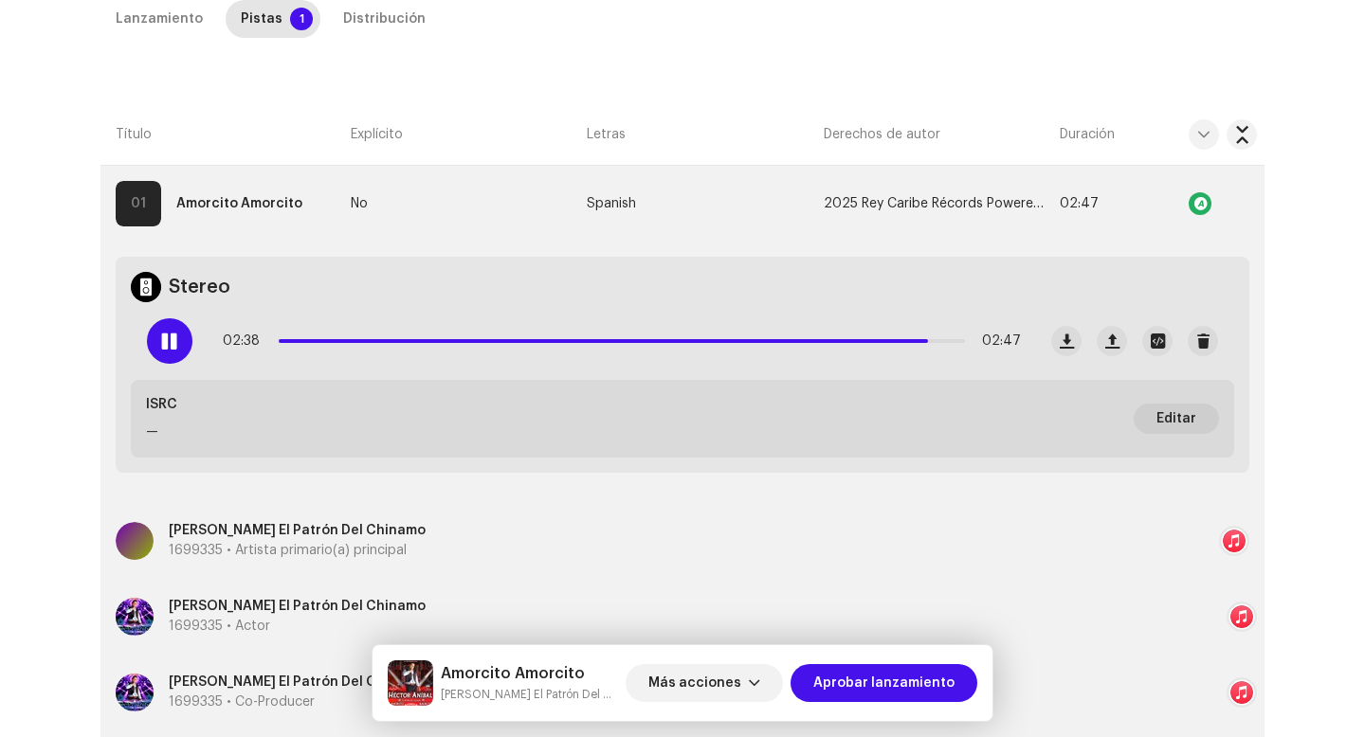
scroll to position [399, 0]
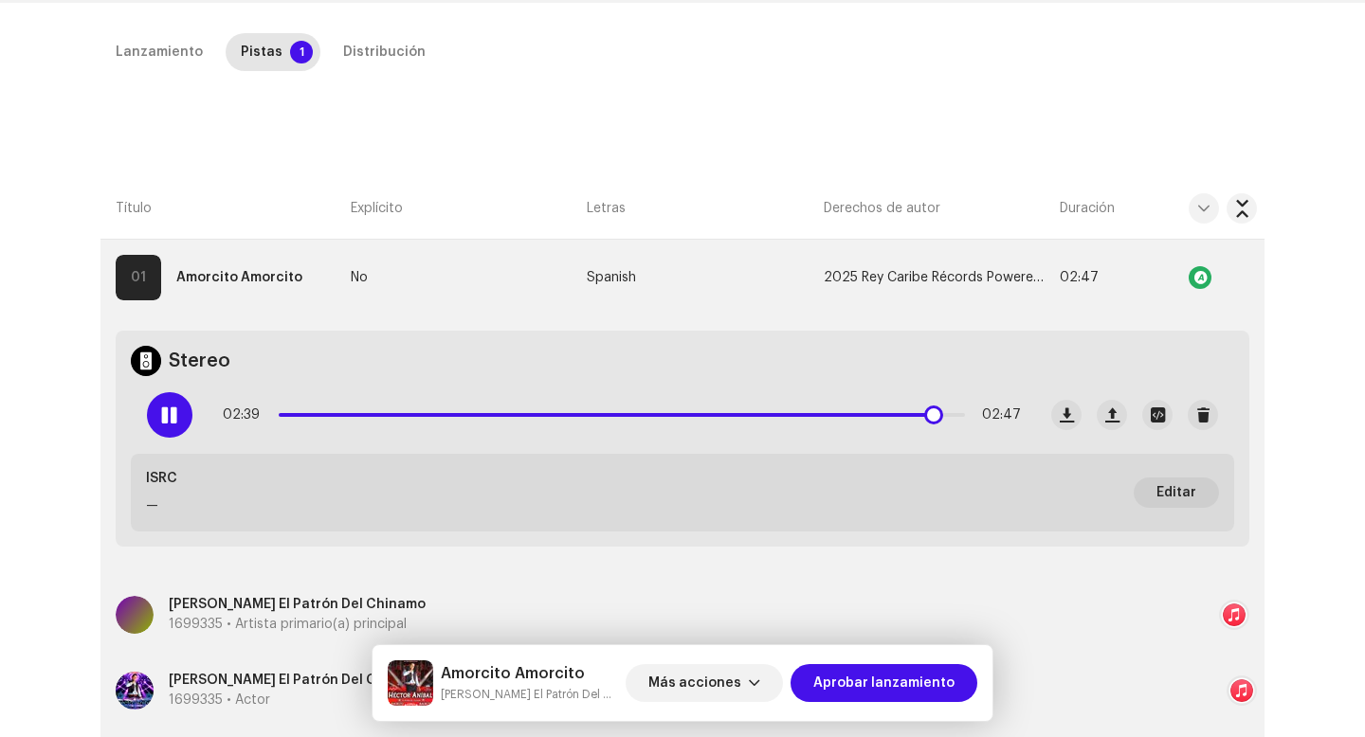
click at [423, 411] on div "02:39 02:47" at bounding box center [622, 415] width 798 height 38
click at [414, 414] on span at bounding box center [605, 415] width 653 height 4
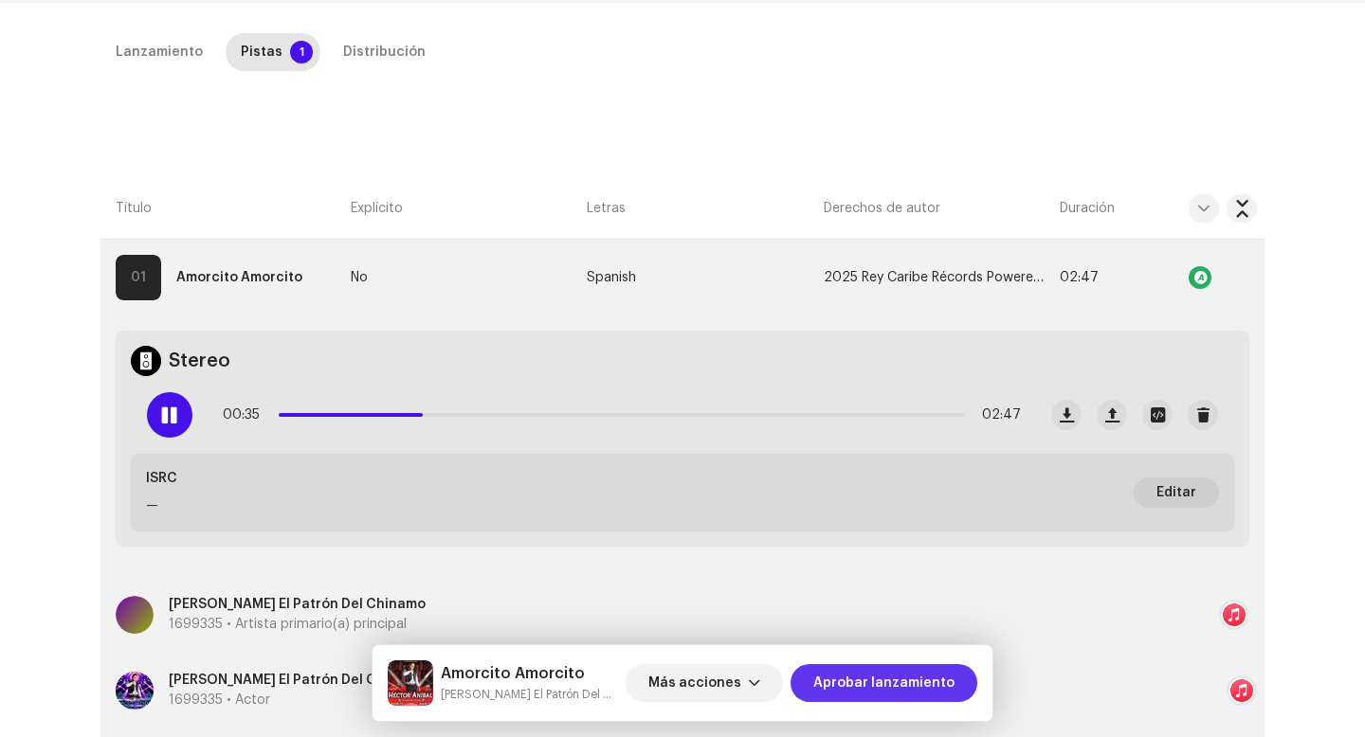
click at [915, 691] on span "Aprobar lanzamiento" at bounding box center [883, 683] width 141 height 38
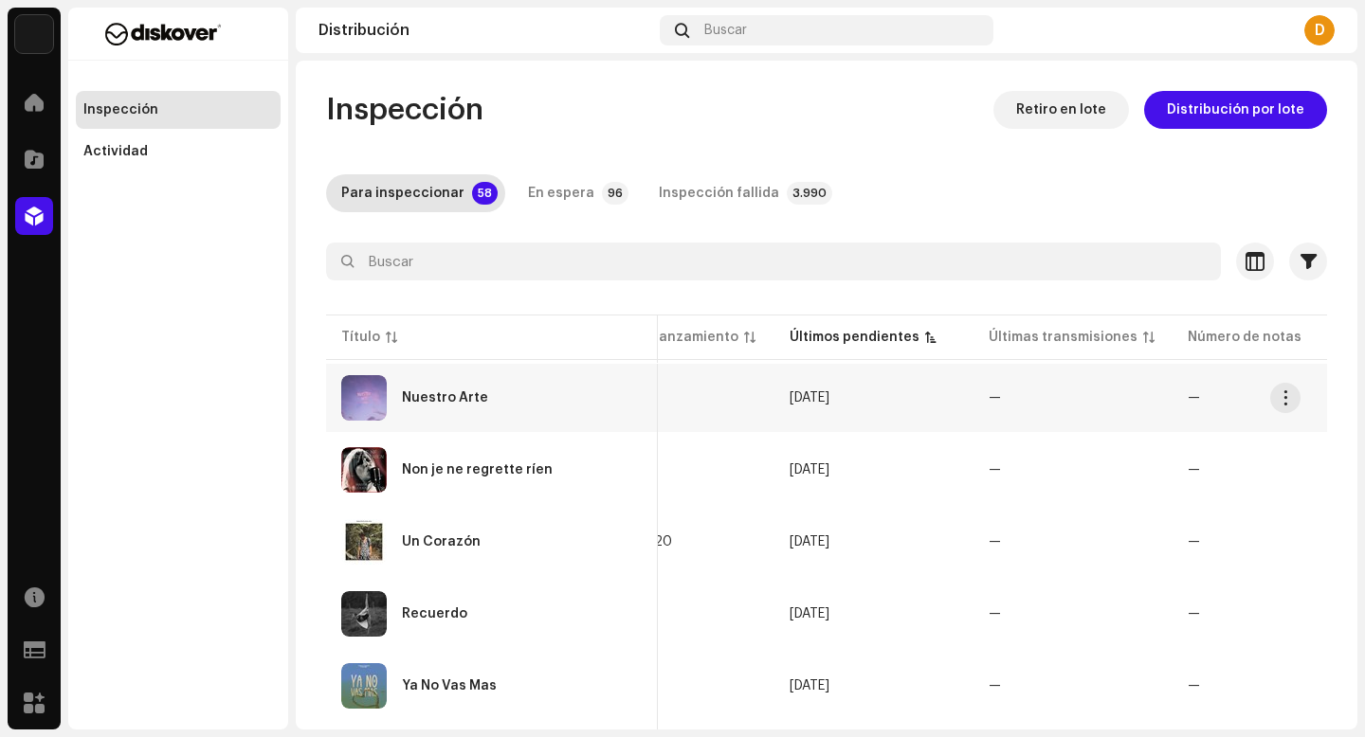
click at [421, 421] on td "Nuestro Arte" at bounding box center [492, 398] width 332 height 68
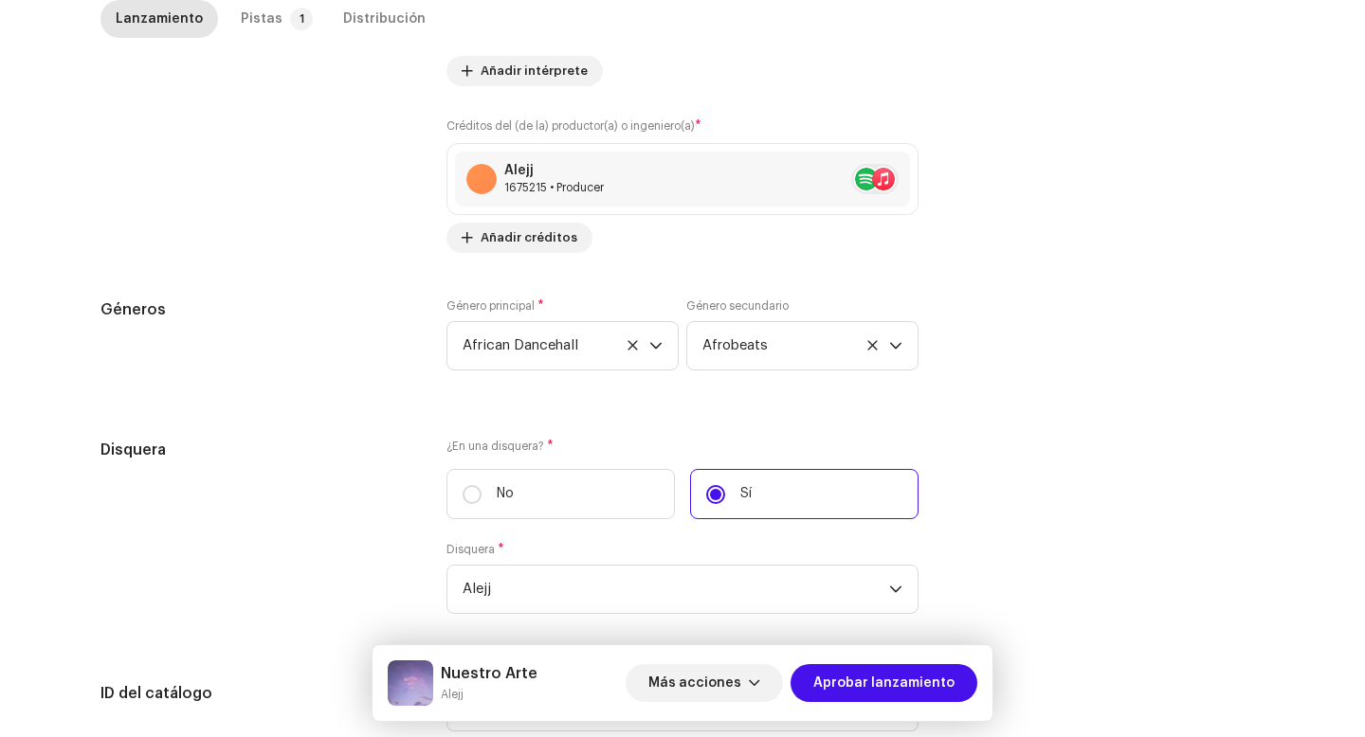
scroll to position [1787, 0]
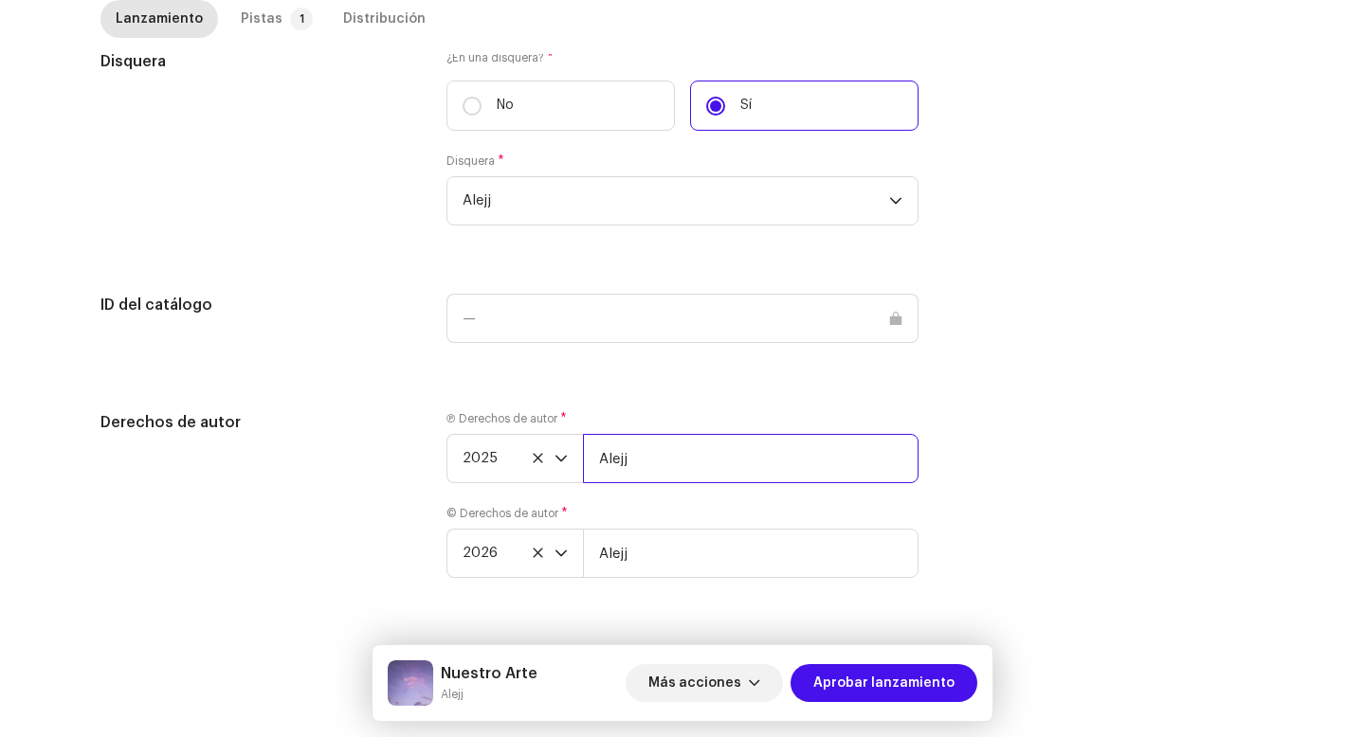
click at [720, 462] on input "Alejj" at bounding box center [751, 458] width 336 height 49
type input "Alejj | Distributed by Diskover Co."
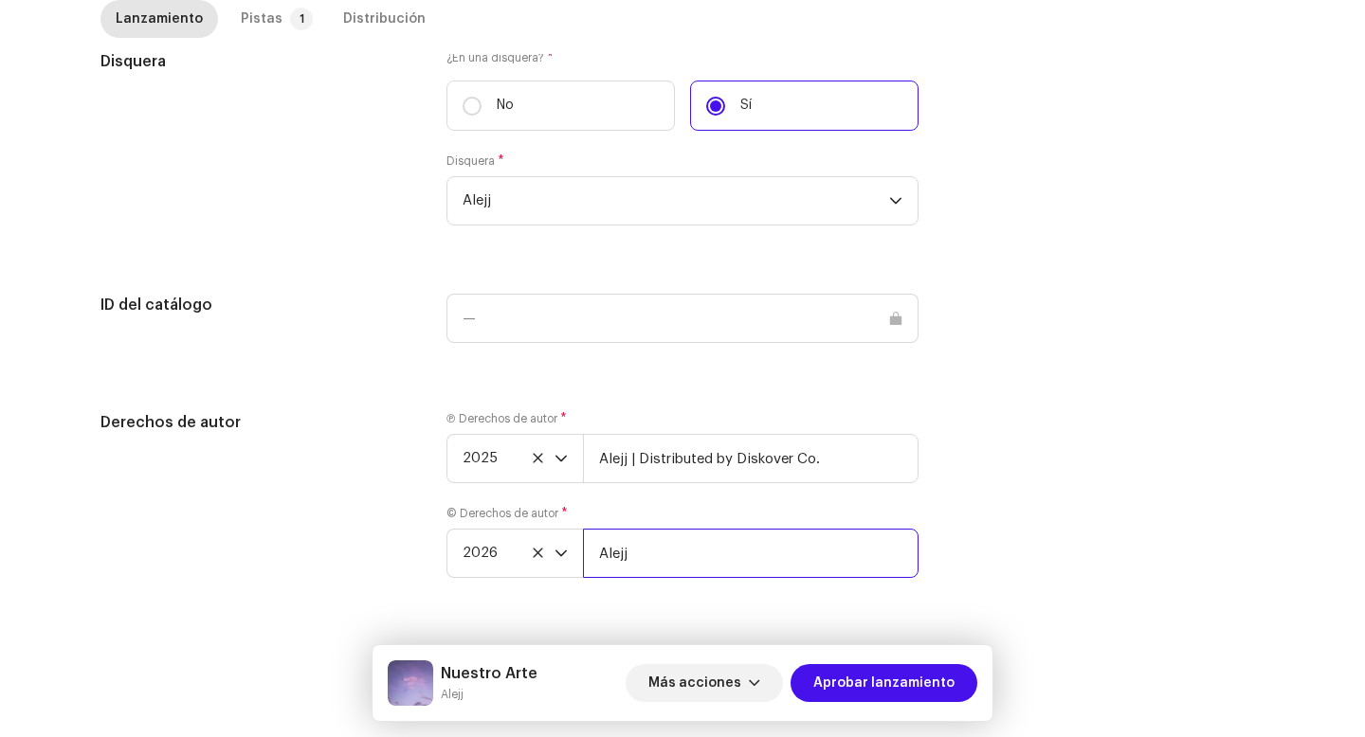
click at [691, 568] on input "Alejj" at bounding box center [751, 553] width 336 height 49
type input "Alejj | Distributed by Diskover Co."
click at [558, 551] on icon "dropdown trigger" at bounding box center [560, 553] width 13 height 13
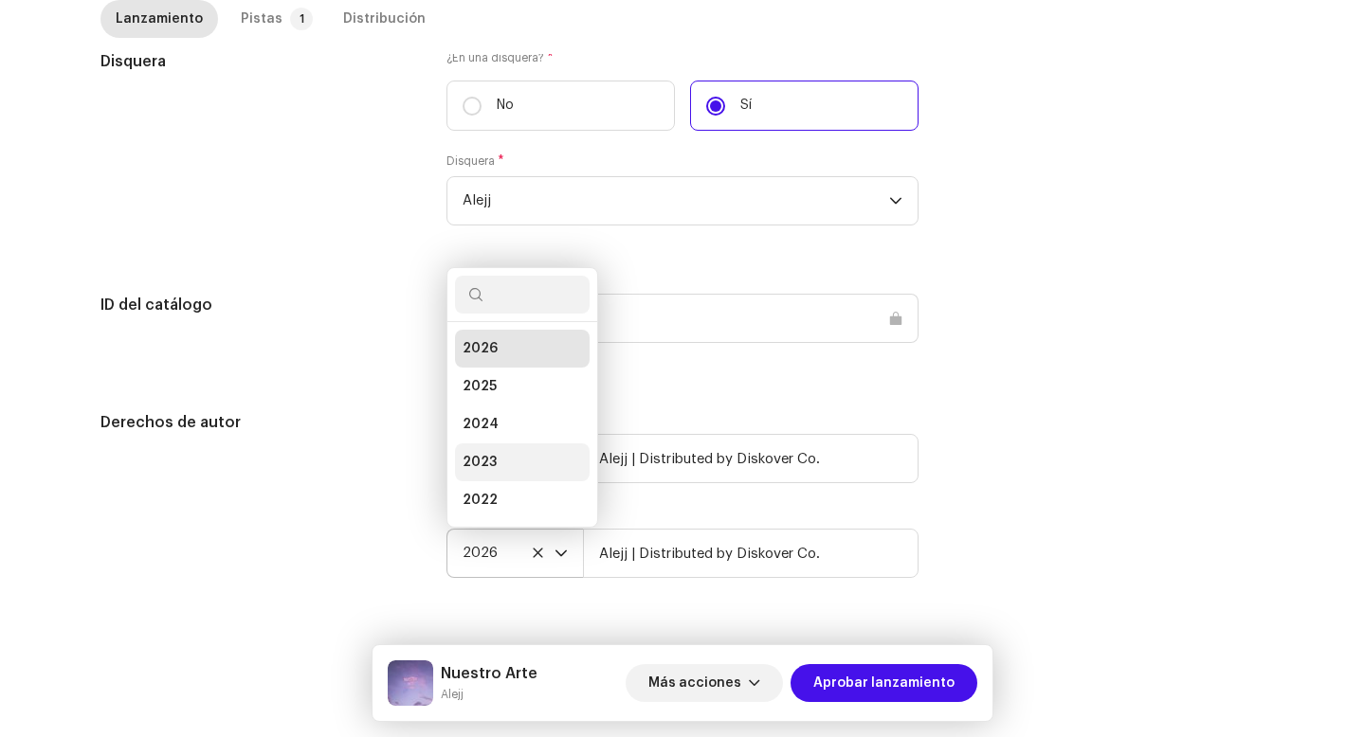
scroll to position [8, 0]
click at [498, 373] on li "2025" at bounding box center [522, 379] width 135 height 38
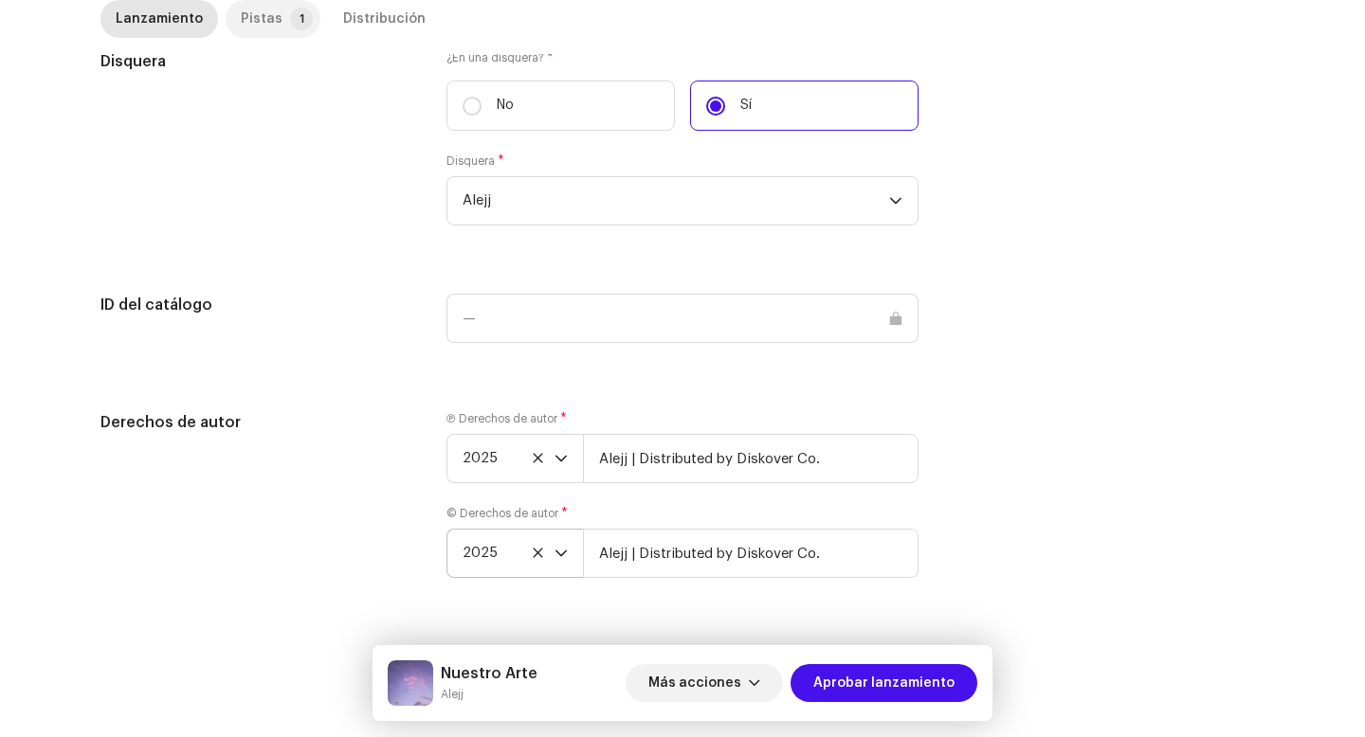
click at [290, 23] on p-badge "1" at bounding box center [301, 19] width 23 height 23
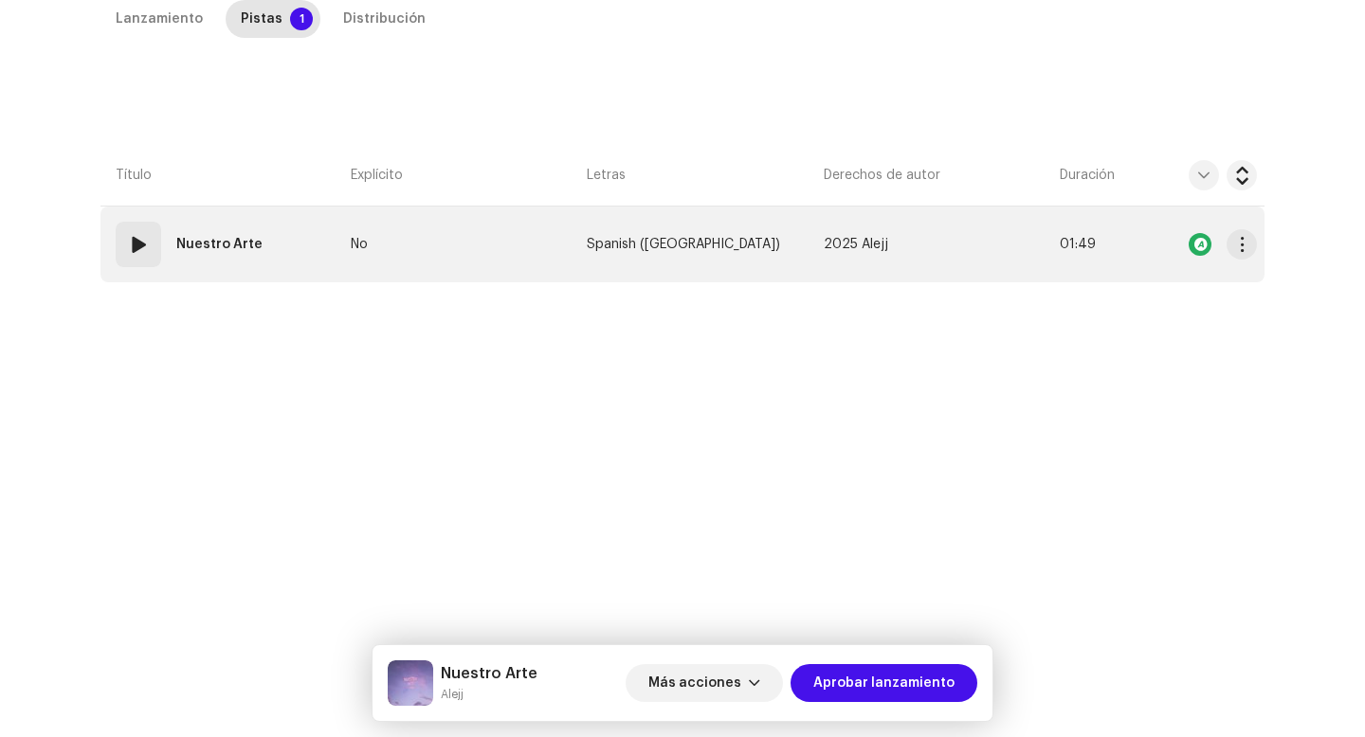
click at [141, 247] on span at bounding box center [138, 244] width 23 height 23
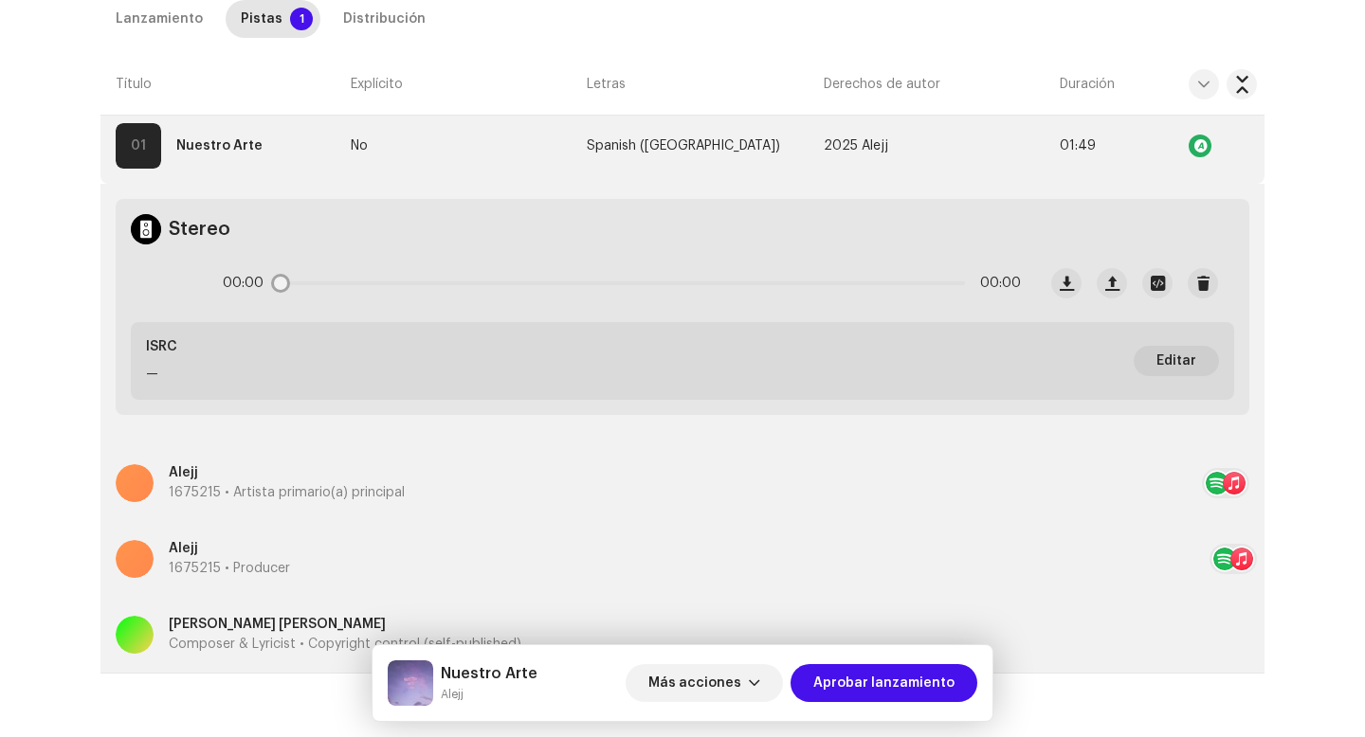
scroll to position [604, 0]
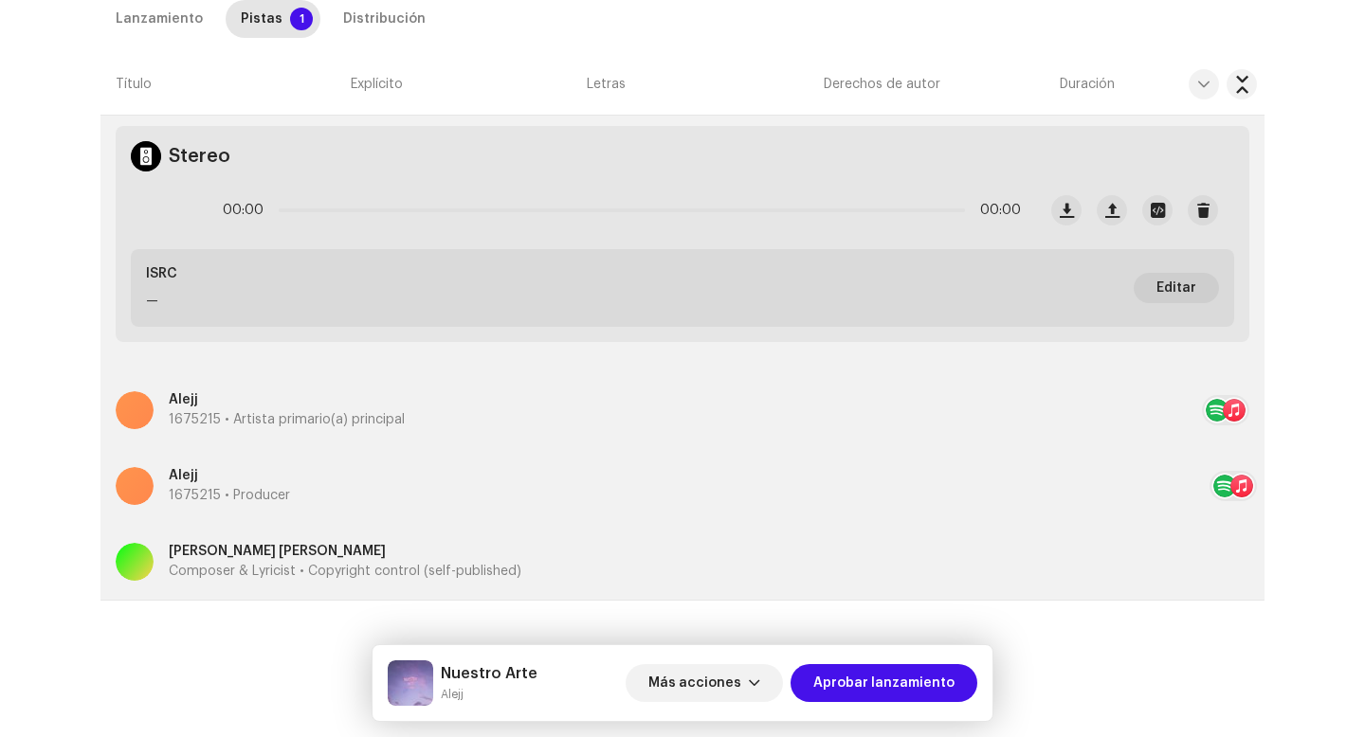
click at [6, 300] on div "Inspección / Nuestro Arte Guía de confiabilidad y seguridad ID de lanzamiento: …" at bounding box center [682, 368] width 1365 height 737
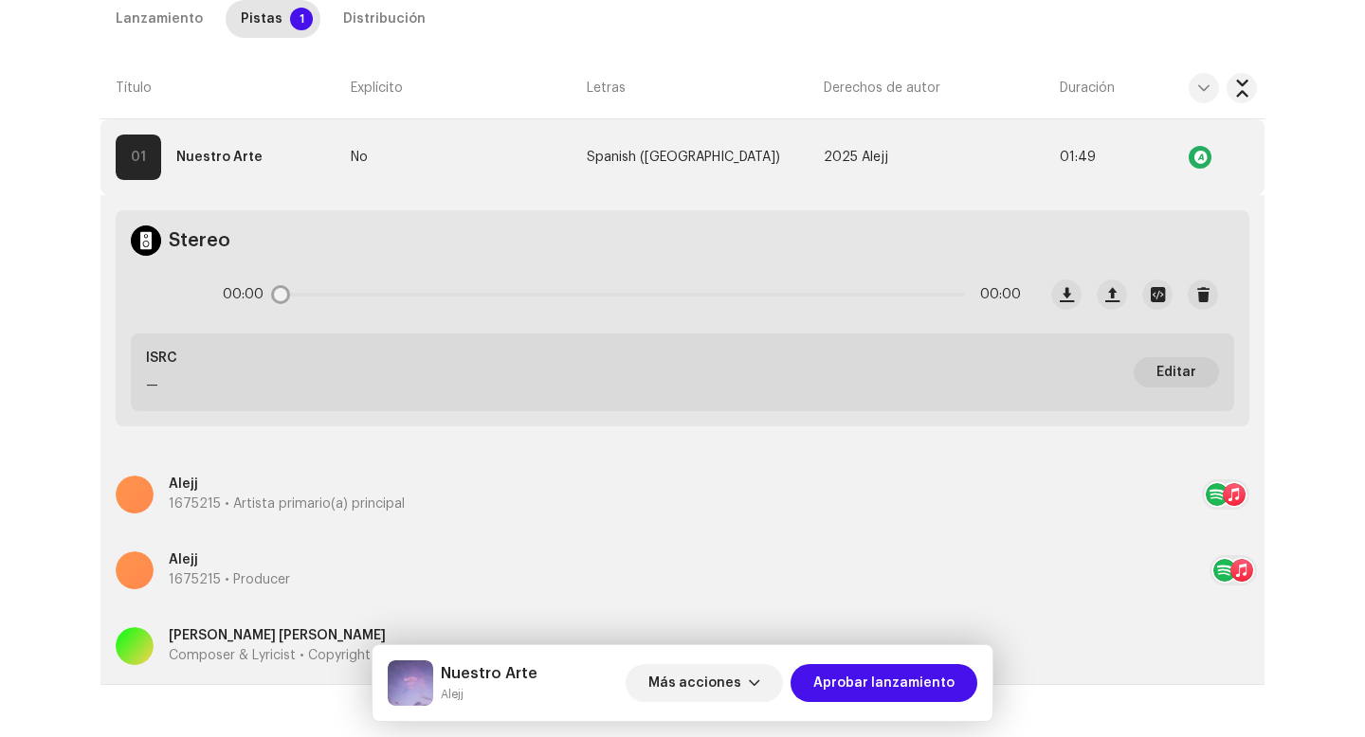
scroll to position [476, 0]
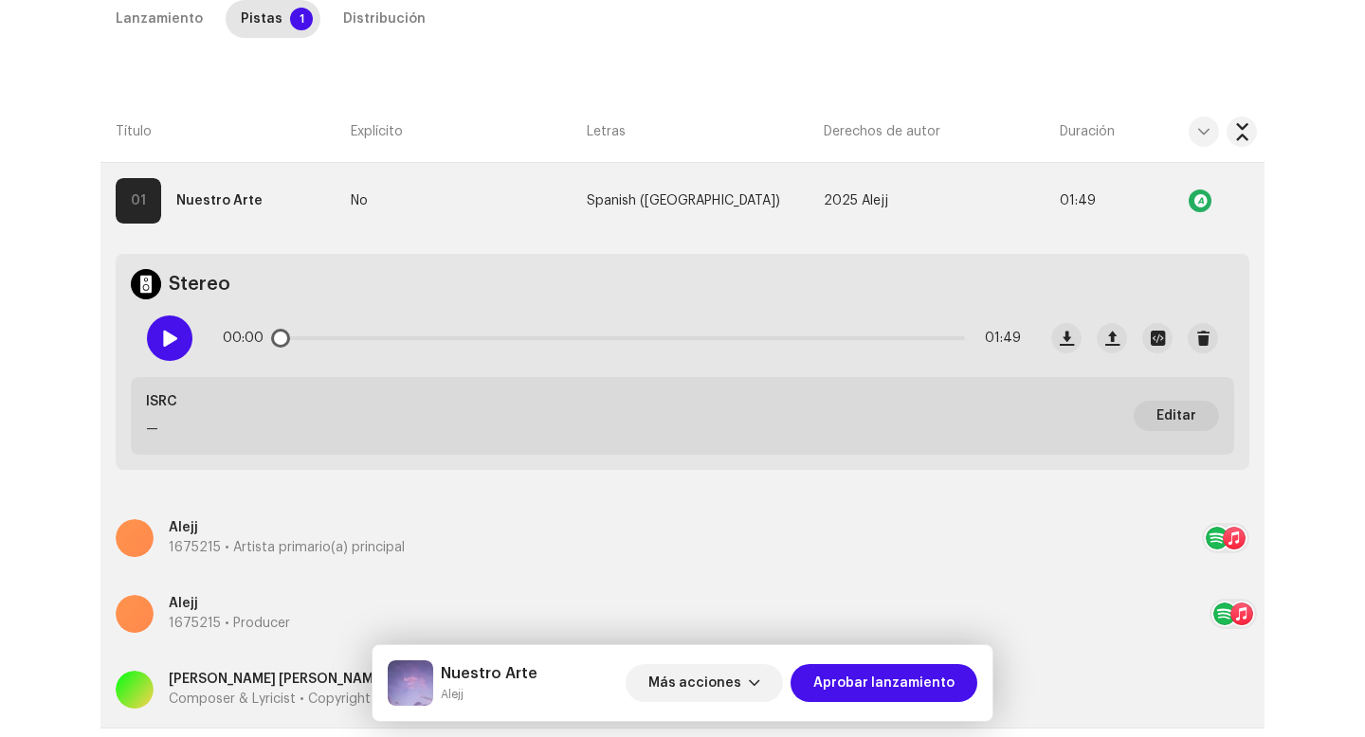
click at [149, 350] on div at bounding box center [169, 338] width 45 height 45
click at [346, 340] on div "00:01 01:49" at bounding box center [622, 338] width 798 height 38
click at [358, 335] on div "00:02 01:49" at bounding box center [622, 338] width 798 height 38
click at [388, 338] on p-slider at bounding box center [622, 338] width 686 height 4
click at [666, 336] on p-slider at bounding box center [622, 338] width 686 height 4
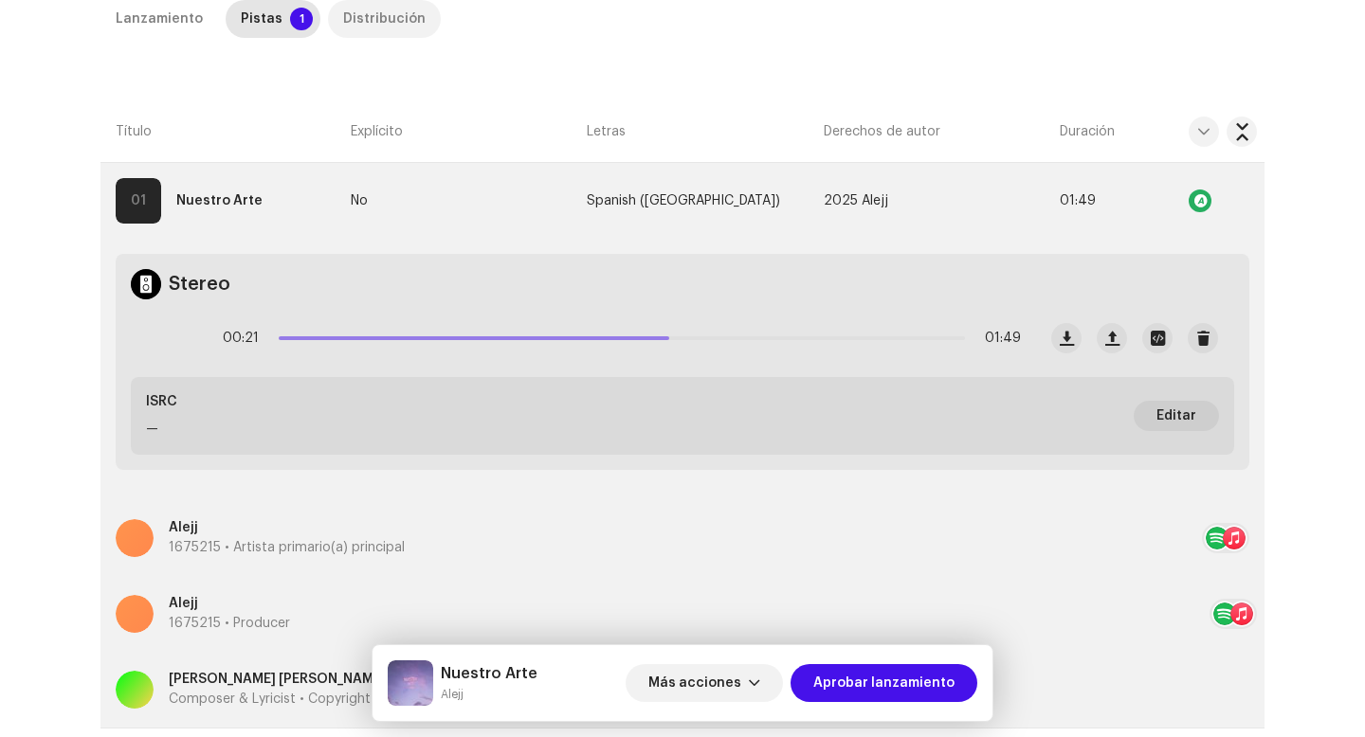
click at [381, 9] on div "Distribución" at bounding box center [384, 19] width 82 height 38
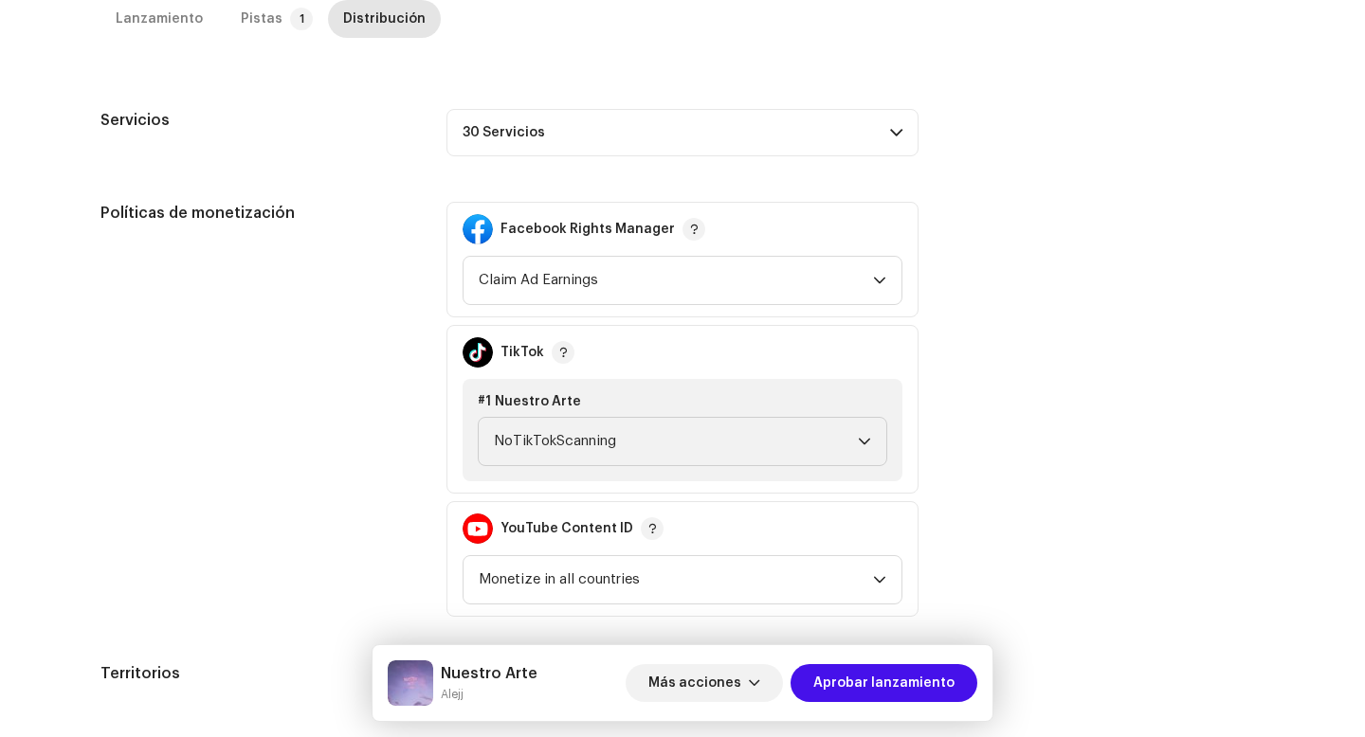
scroll to position [736, 0]
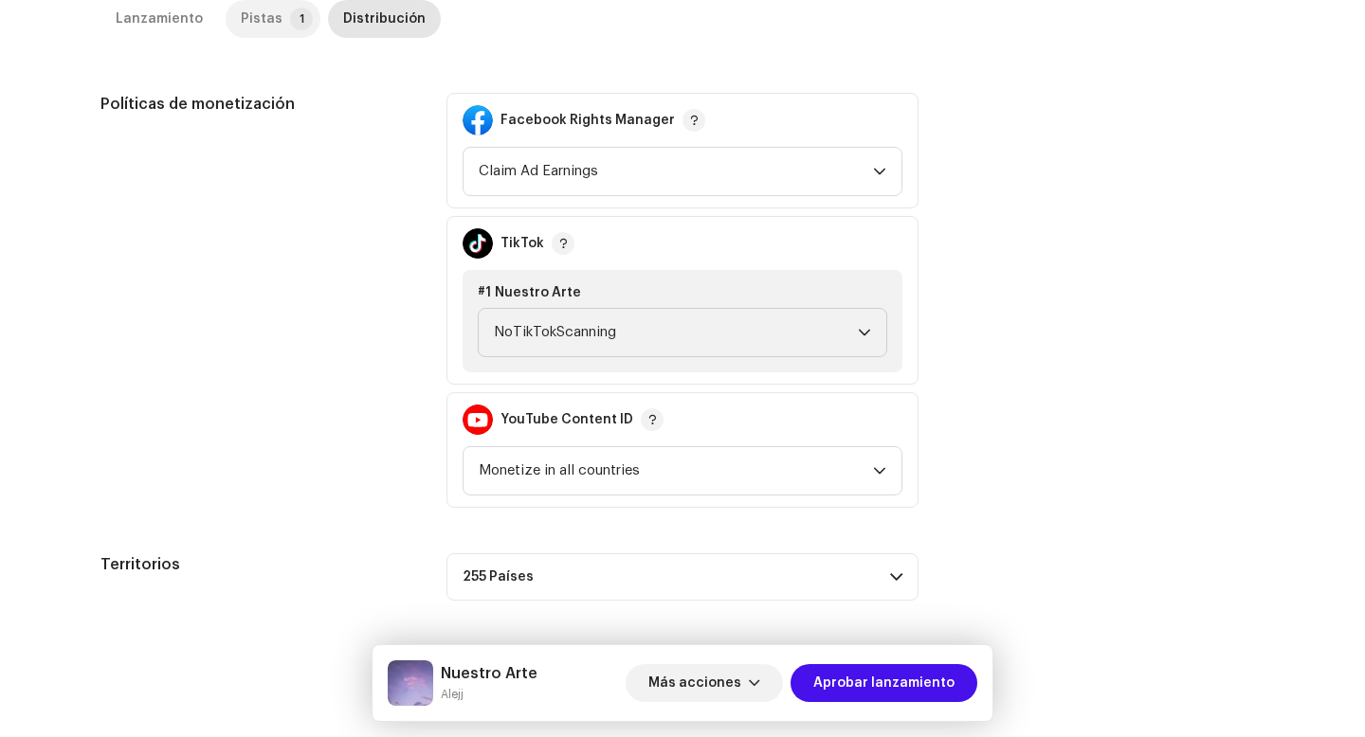
click at [276, 22] on p-tab "Pistas 1" at bounding box center [273, 19] width 95 height 38
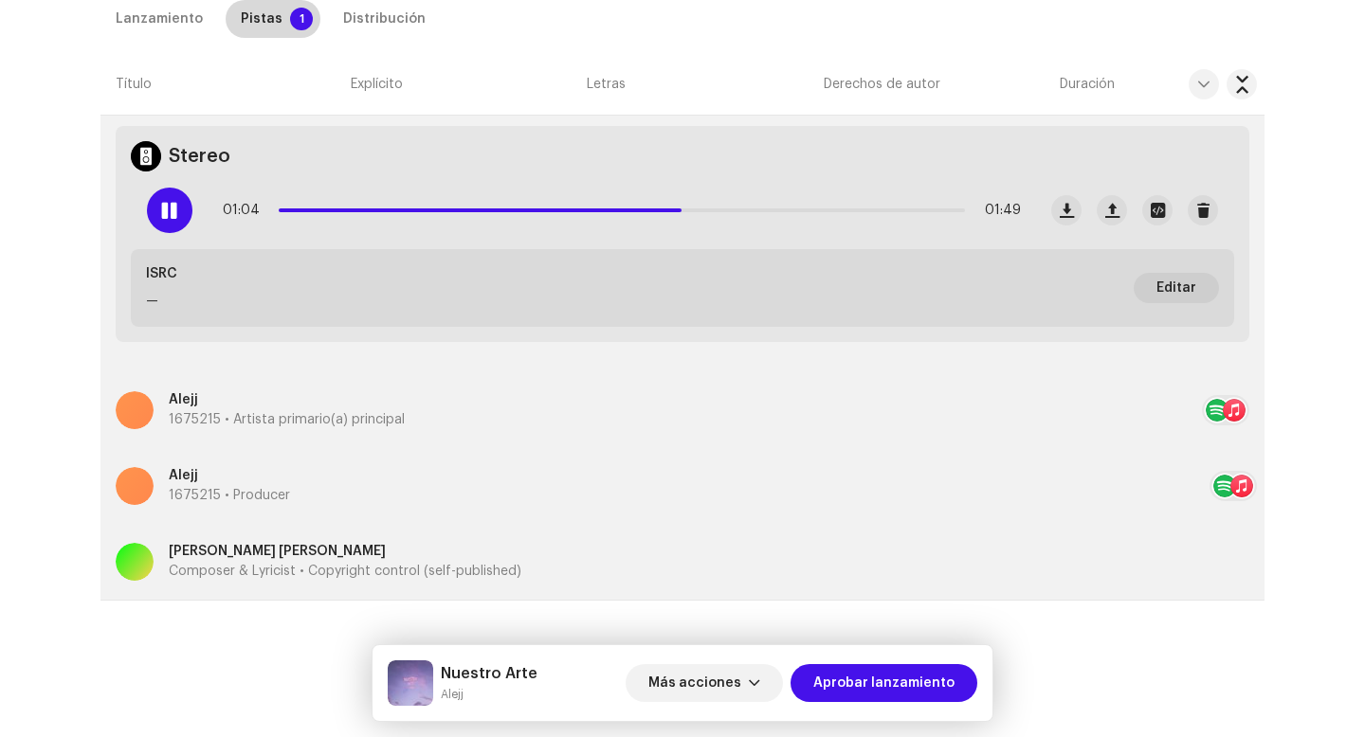
scroll to position [604, 0]
click at [892, 210] on p-slider at bounding box center [622, 211] width 686 height 4
click at [274, 567] on p "Composer & Lyricist • Copyright control (self-published)" at bounding box center [345, 572] width 353 height 20
click at [14, 416] on div "Guardar cambios Nombre del Autor ( DEBE ser el nombre de una persona y no de un…" at bounding box center [682, 368] width 1365 height 737
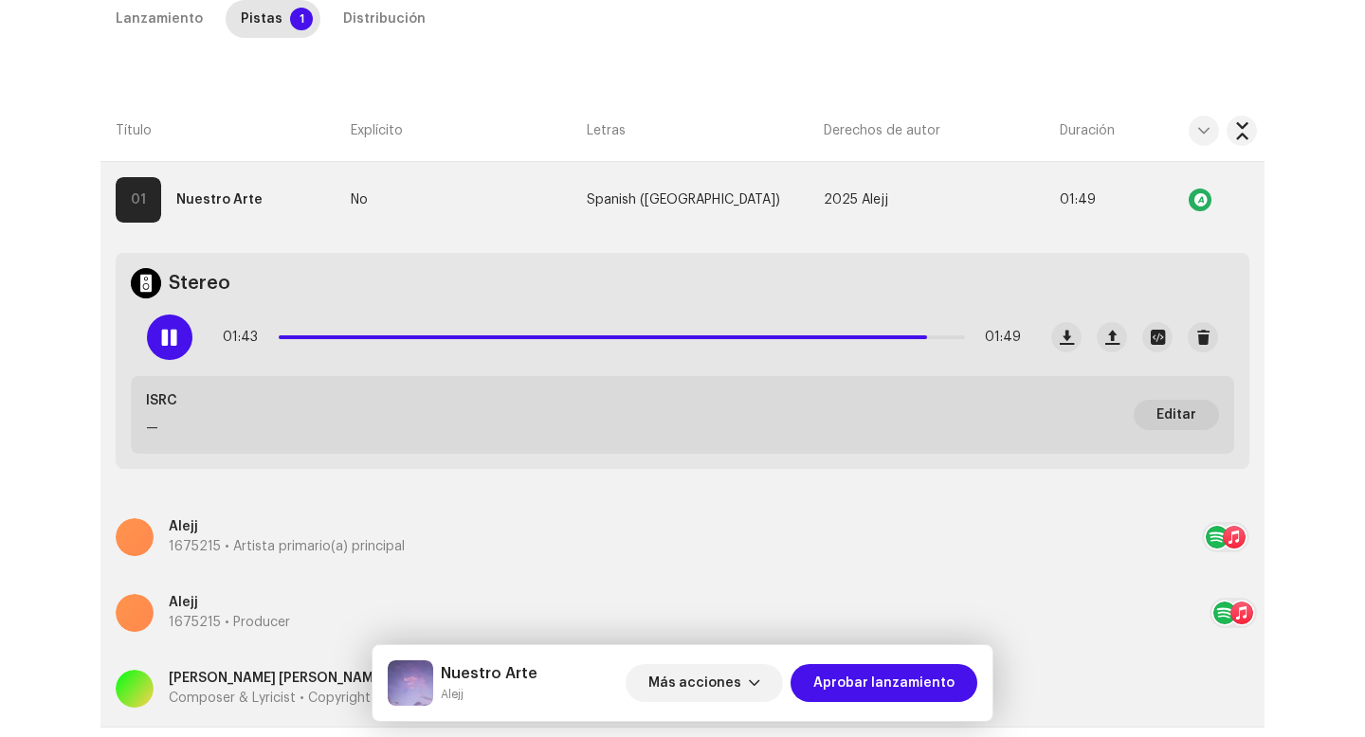
scroll to position [378, 0]
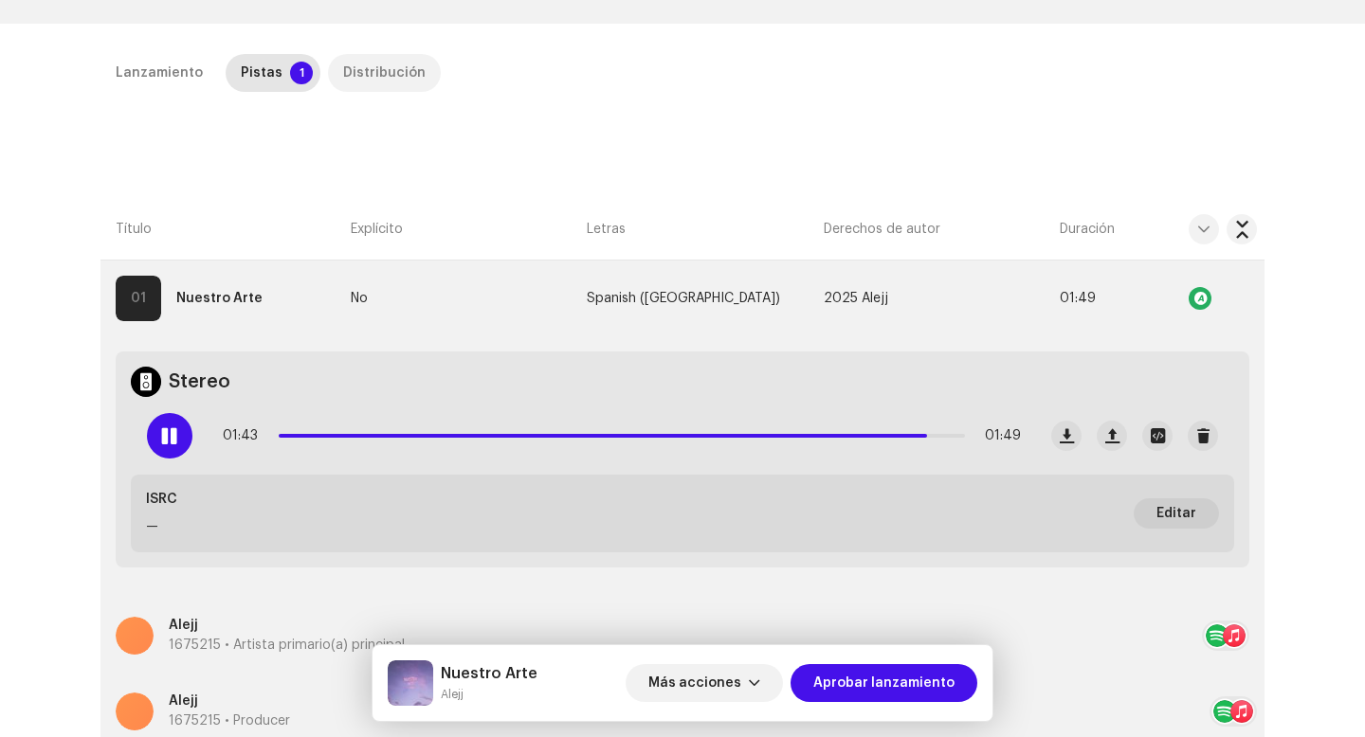
click at [358, 84] on div "Distribución" at bounding box center [384, 73] width 82 height 38
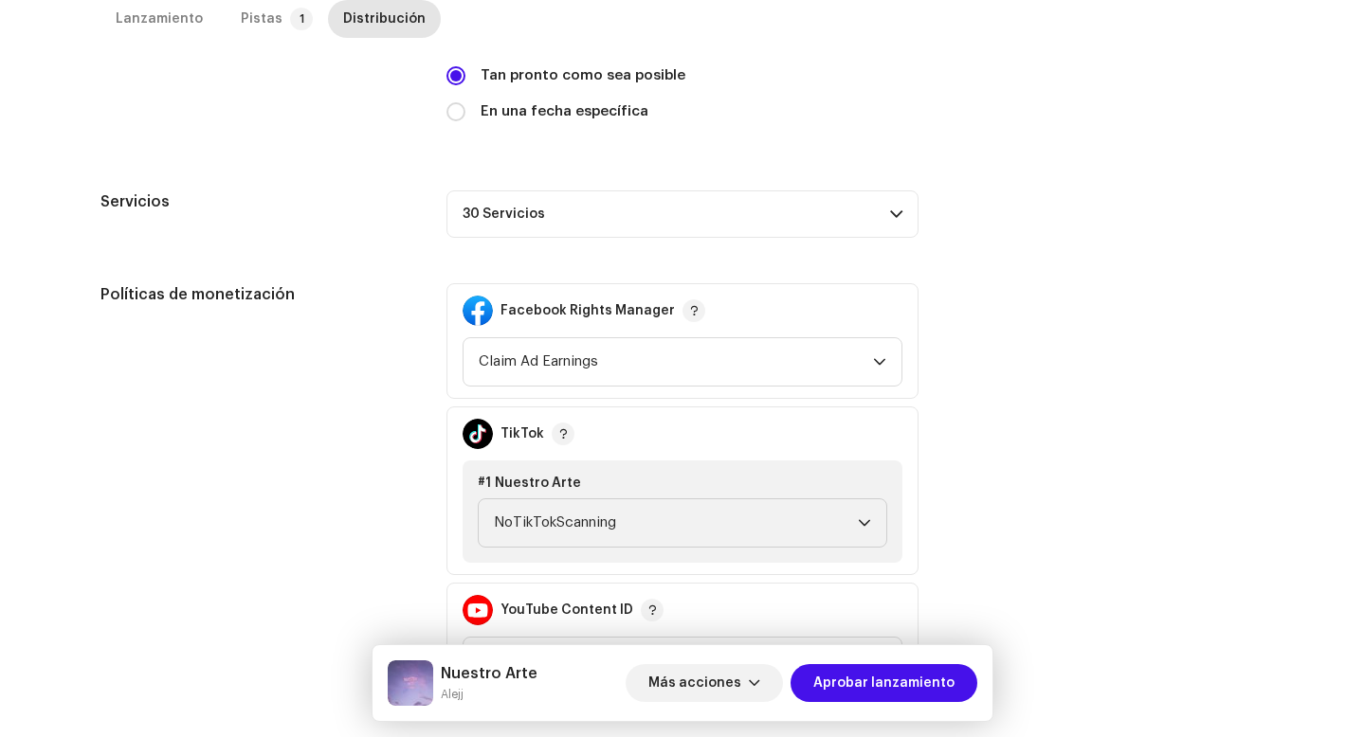
scroll to position [736, 0]
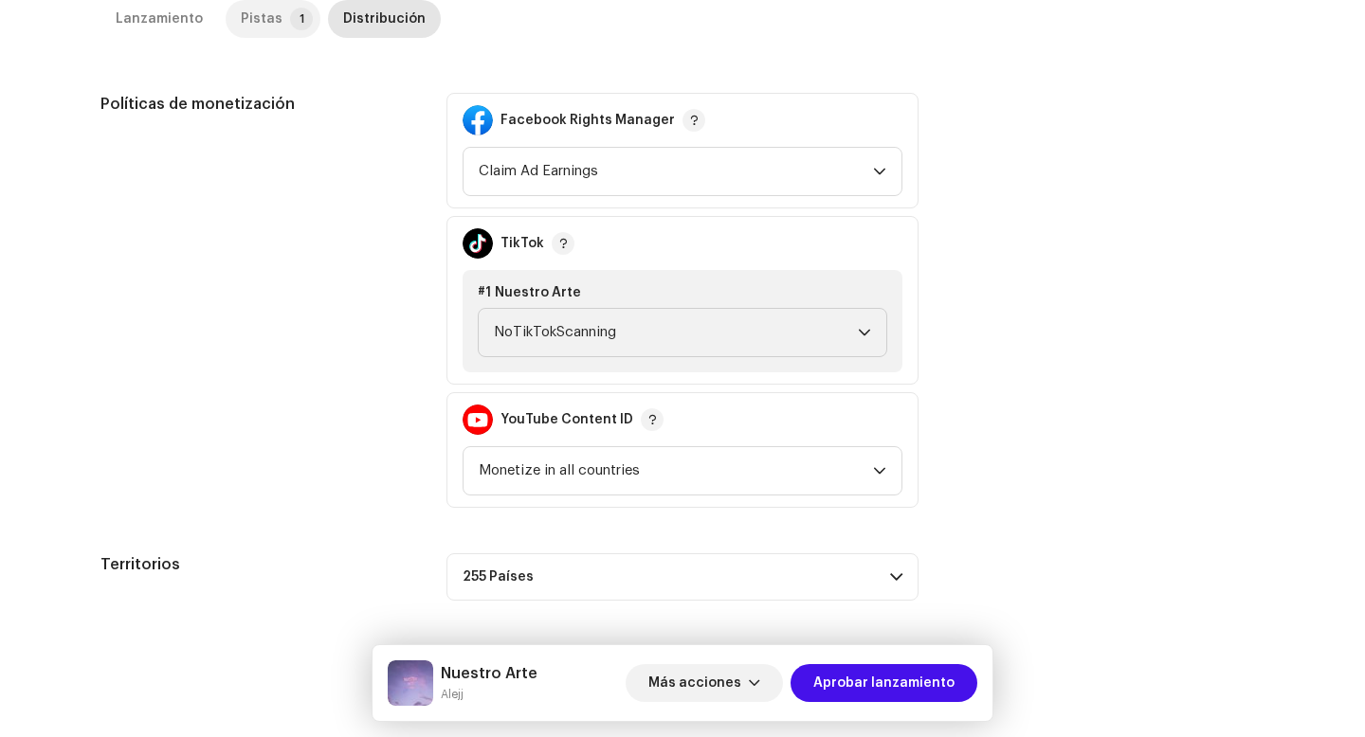
click at [259, 34] on div "Pistas" at bounding box center [262, 19] width 42 height 38
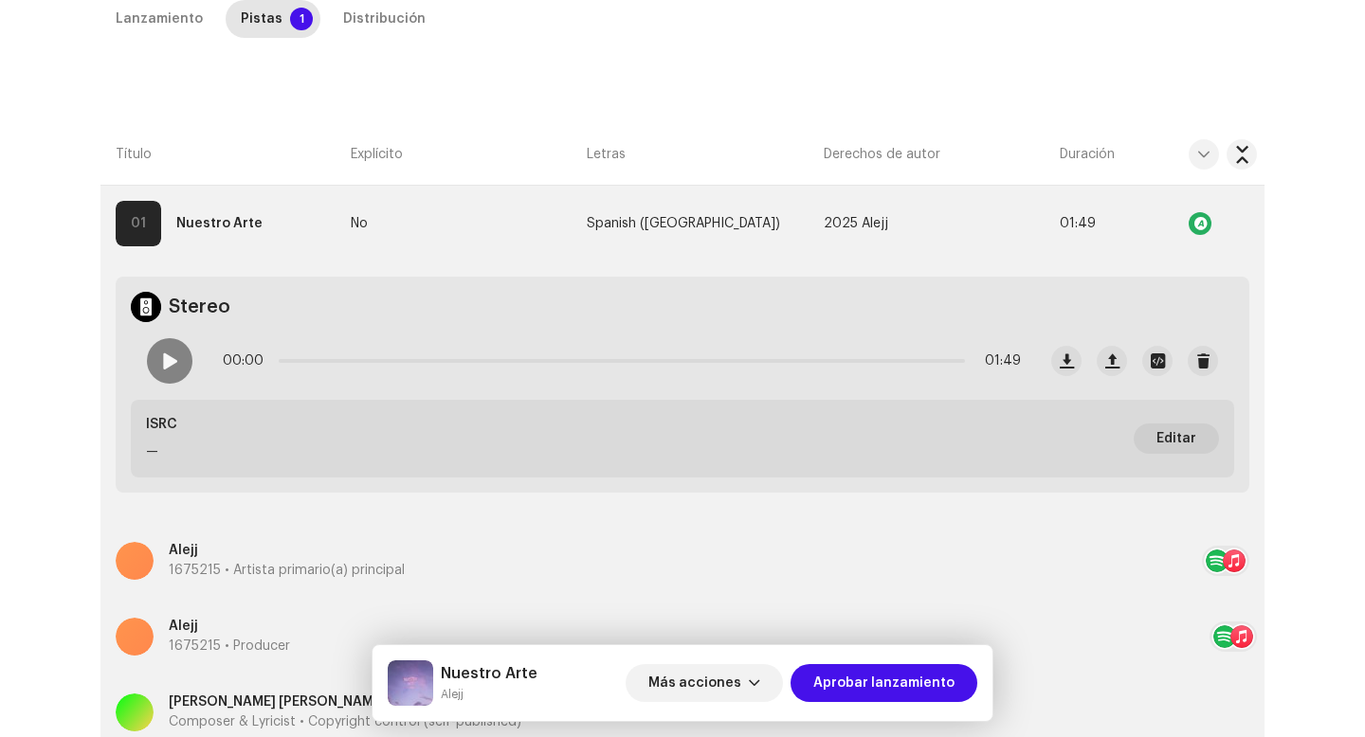
scroll to position [433, 0]
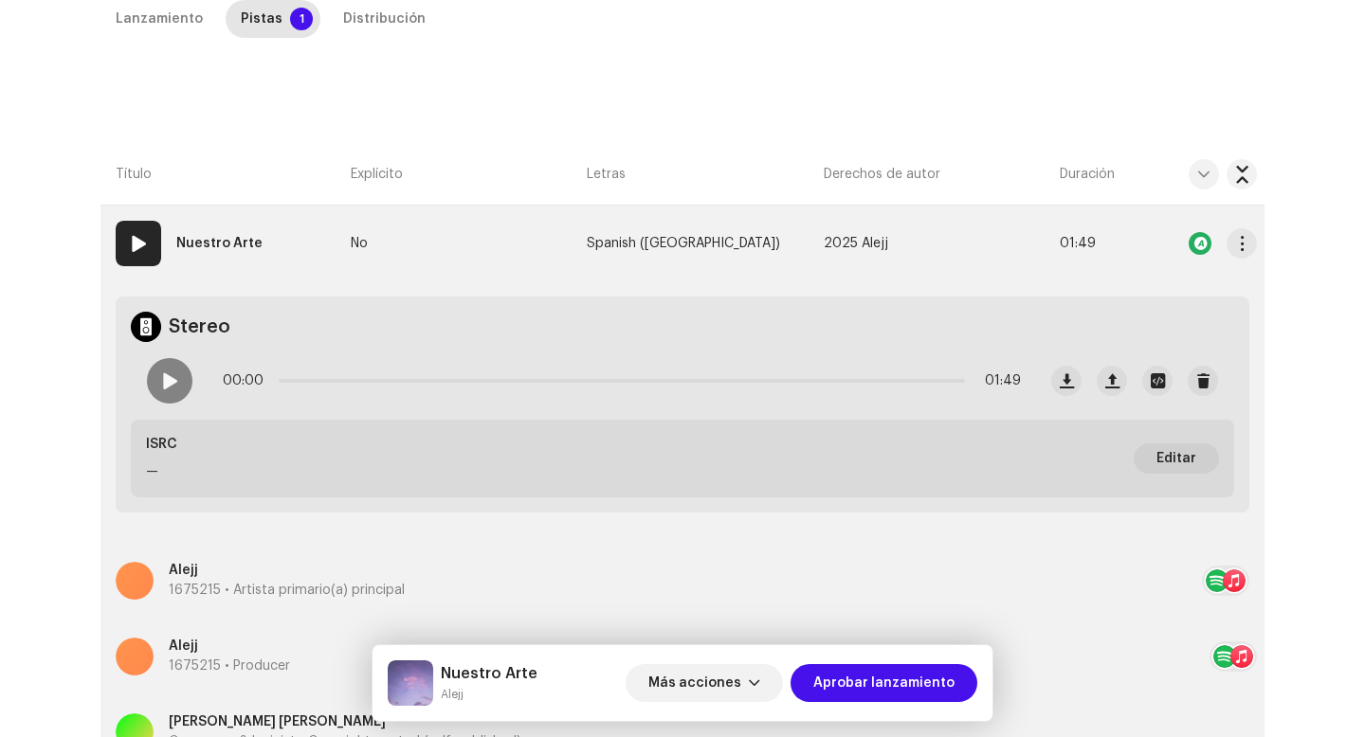
click at [206, 247] on strong "Nuestro Arte" at bounding box center [219, 244] width 86 height 38
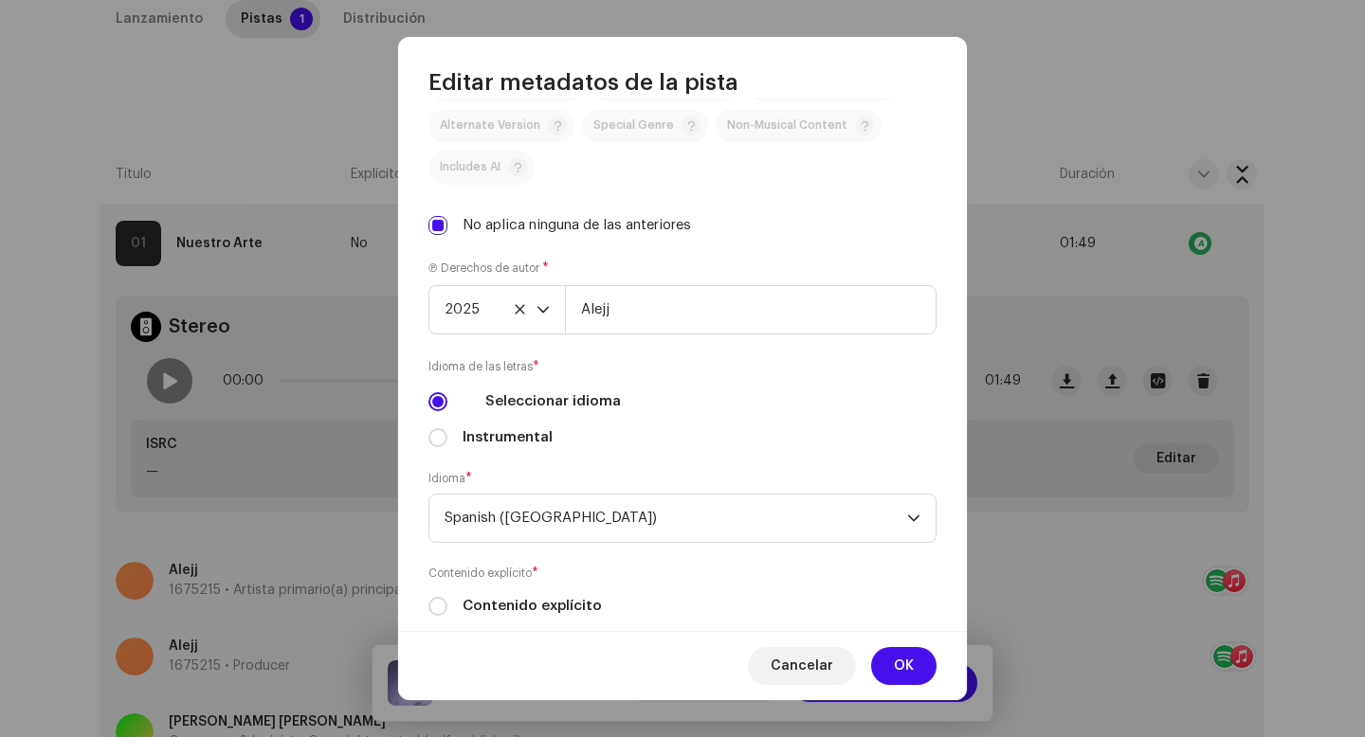
scroll to position [600, 0]
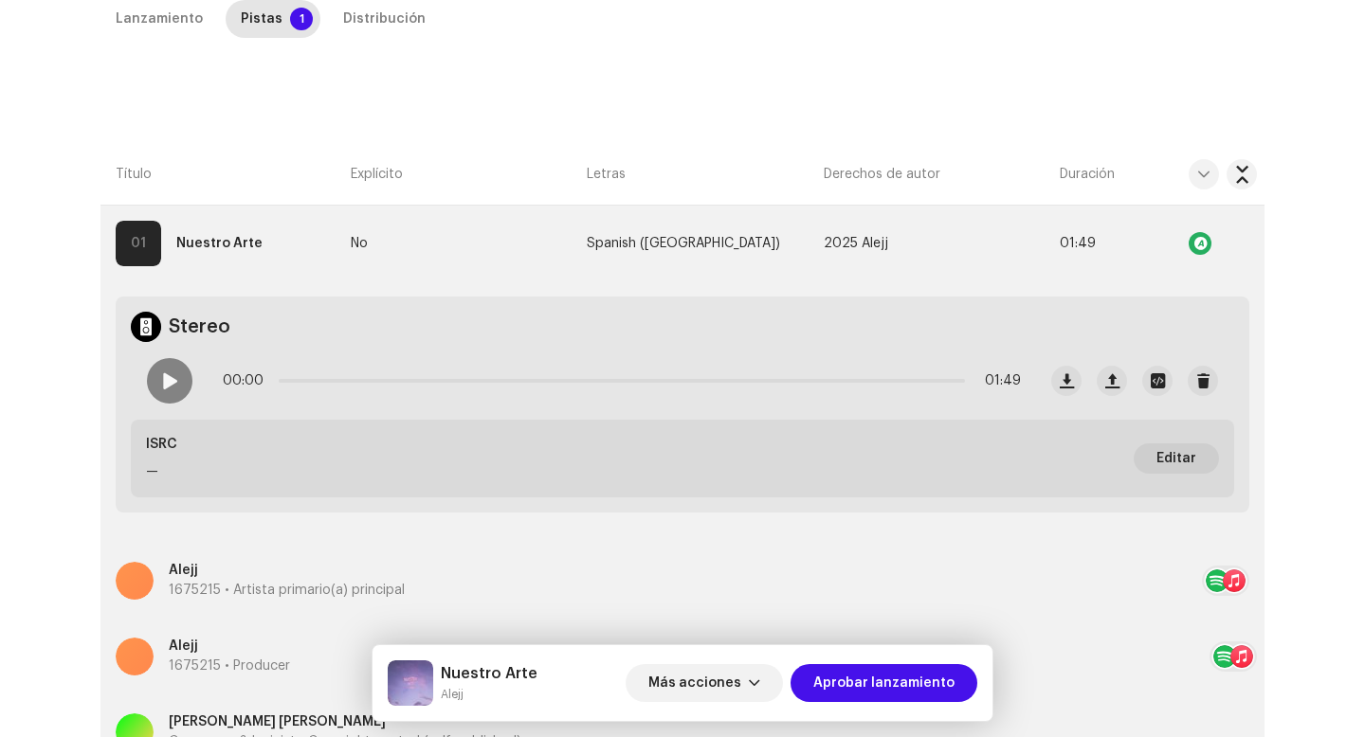
click at [1094, 157] on div "Editar metadatos de la pista Título de la pista * Nuestro Arte Versión de la pi…" at bounding box center [682, 368] width 1365 height 737
click at [916, 682] on span "Aprobar lanzamiento" at bounding box center [883, 683] width 141 height 38
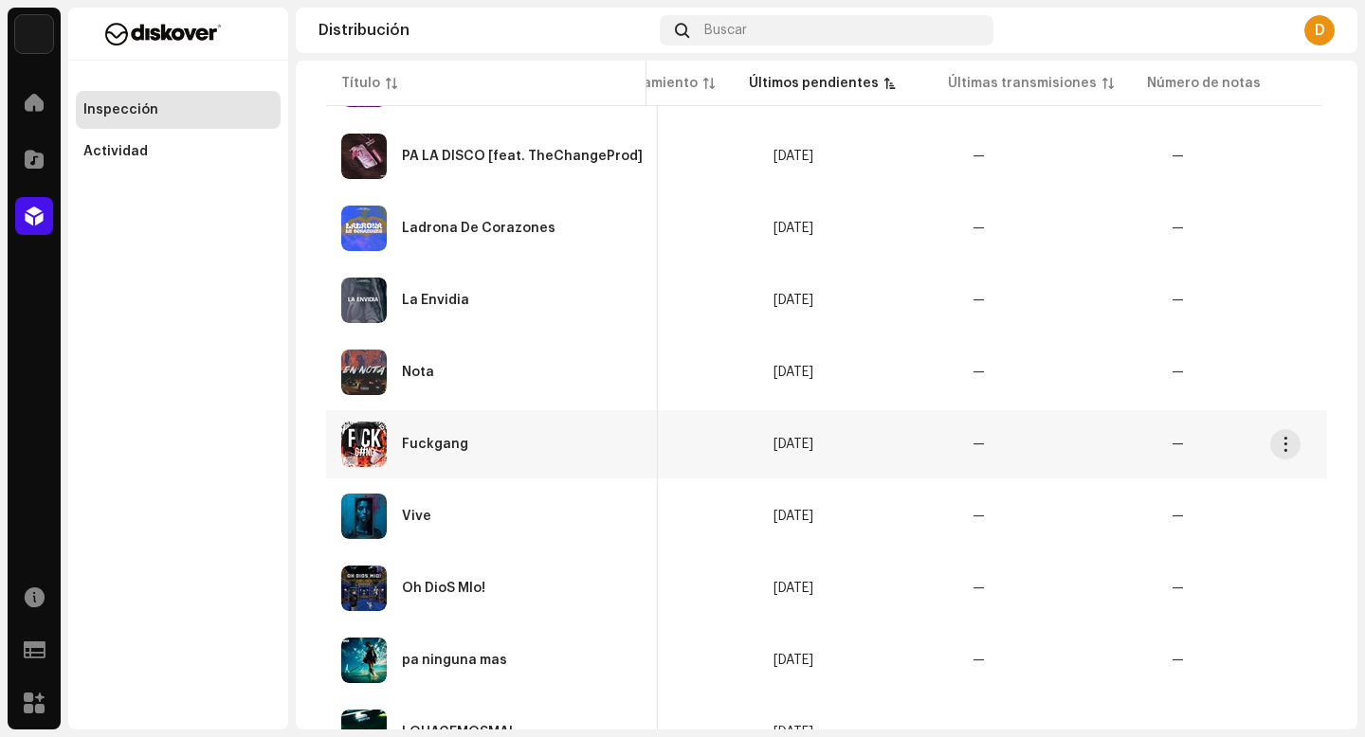
scroll to position [1044, 0]
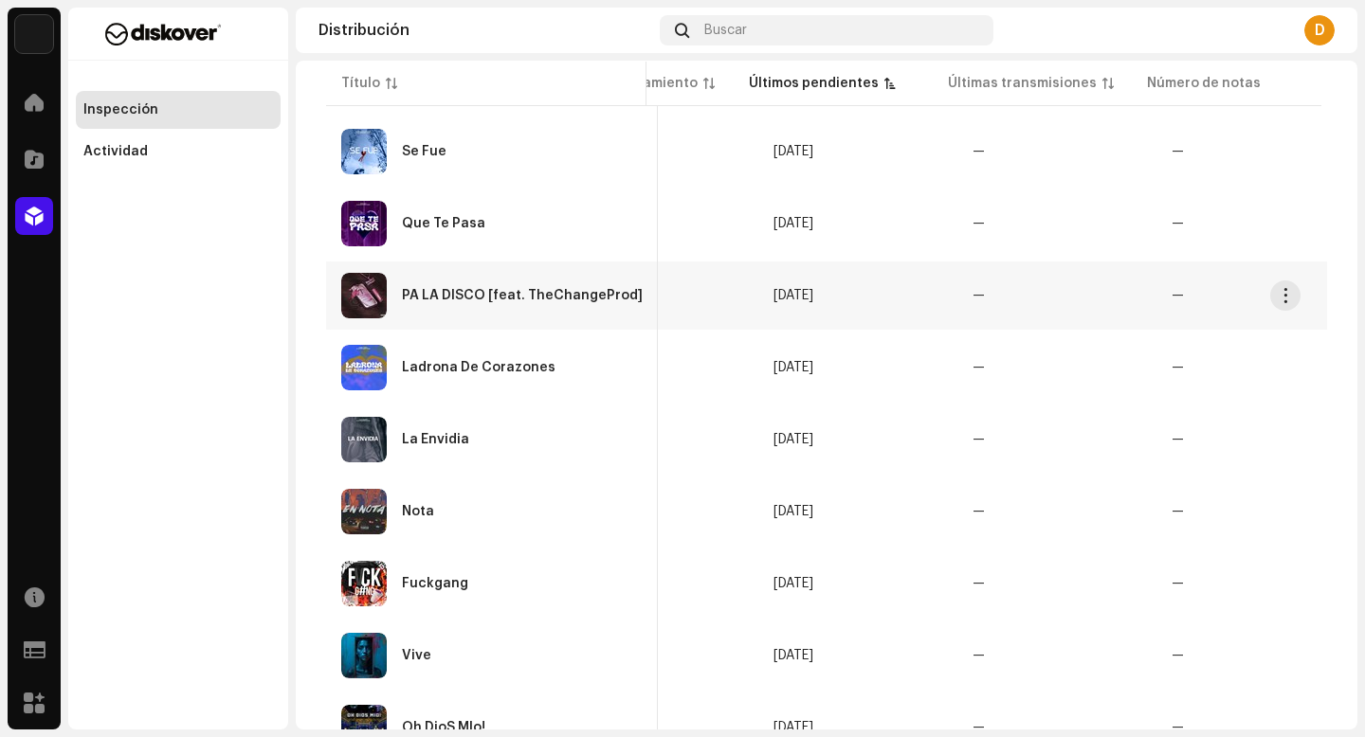
click at [492, 290] on div "PA LA DISCO [feat. TheChangeProd]" at bounding box center [522, 295] width 241 height 13
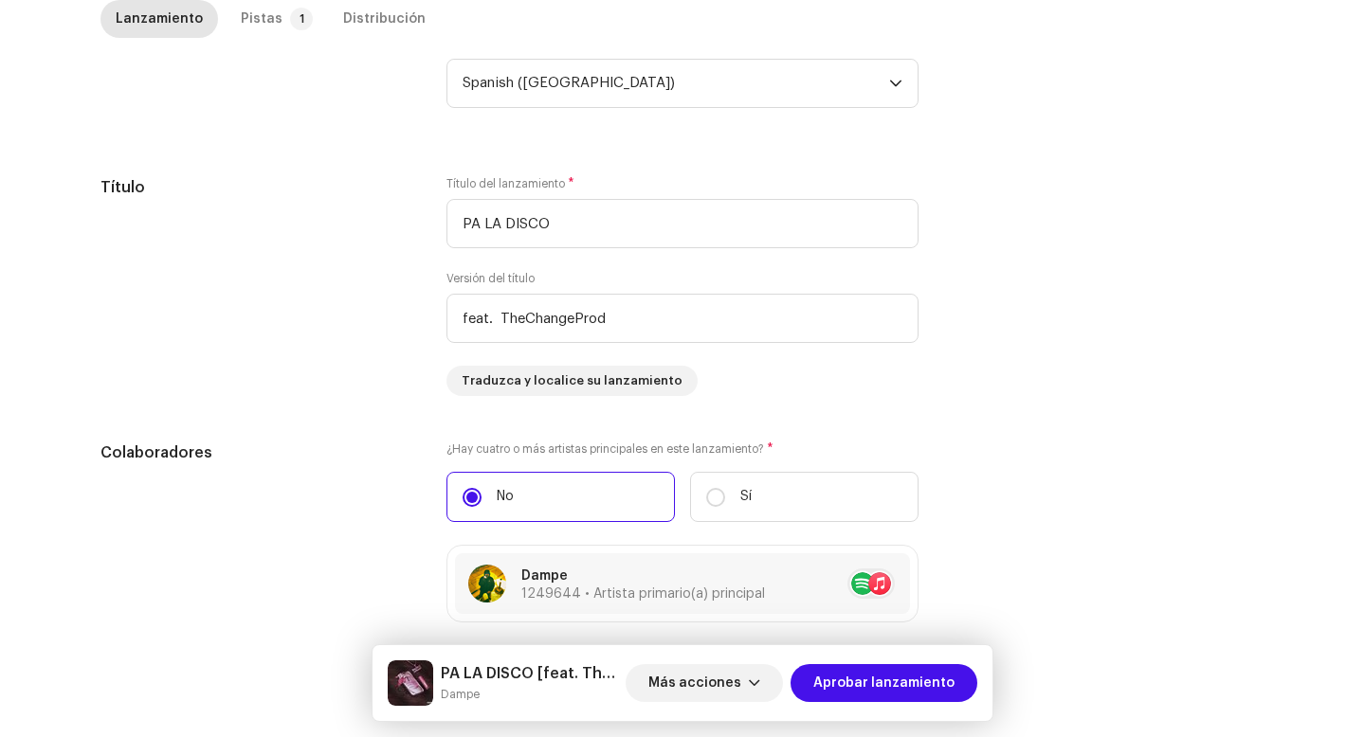
scroll to position [1787, 0]
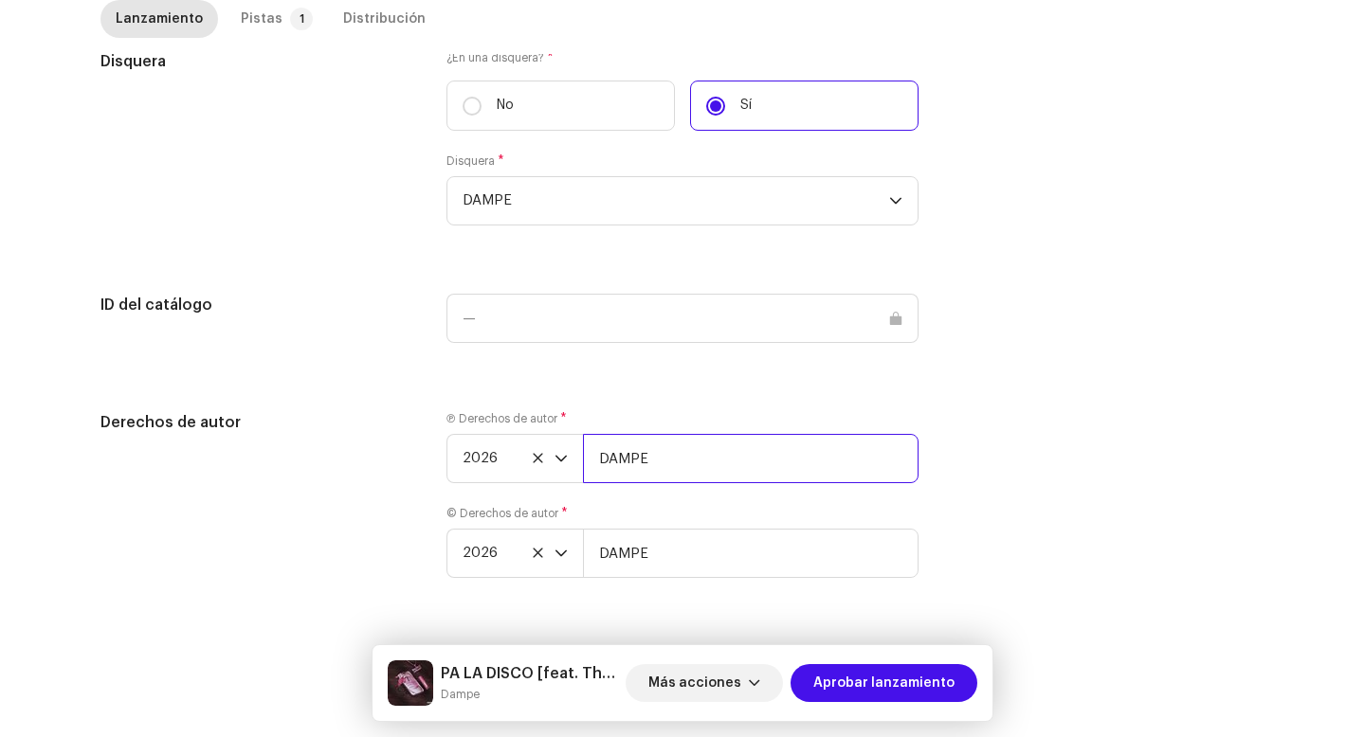
click at [717, 468] on input "DAMPE" at bounding box center [751, 458] width 336 height 49
click at [255, 22] on div "Pistas" at bounding box center [262, 19] width 42 height 38
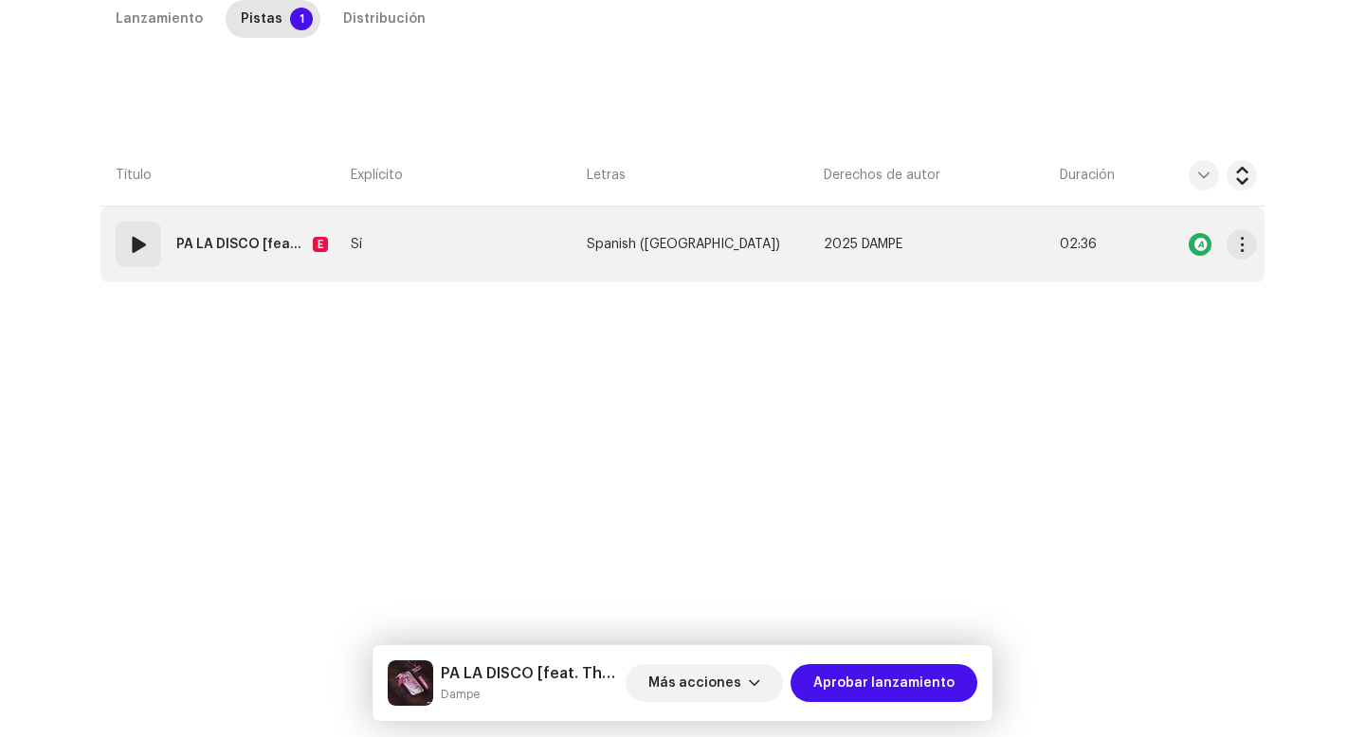
click at [154, 240] on div "01" at bounding box center [138, 244] width 45 height 45
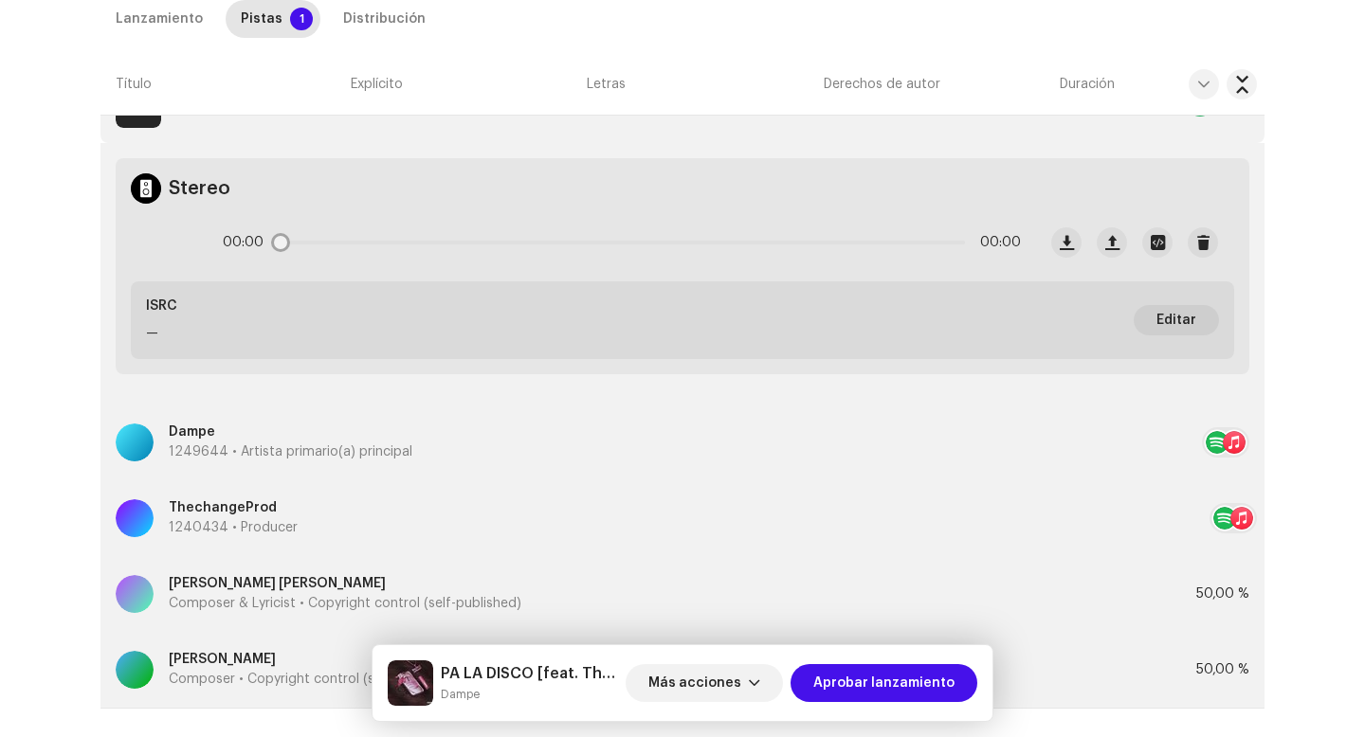
scroll to position [680, 0]
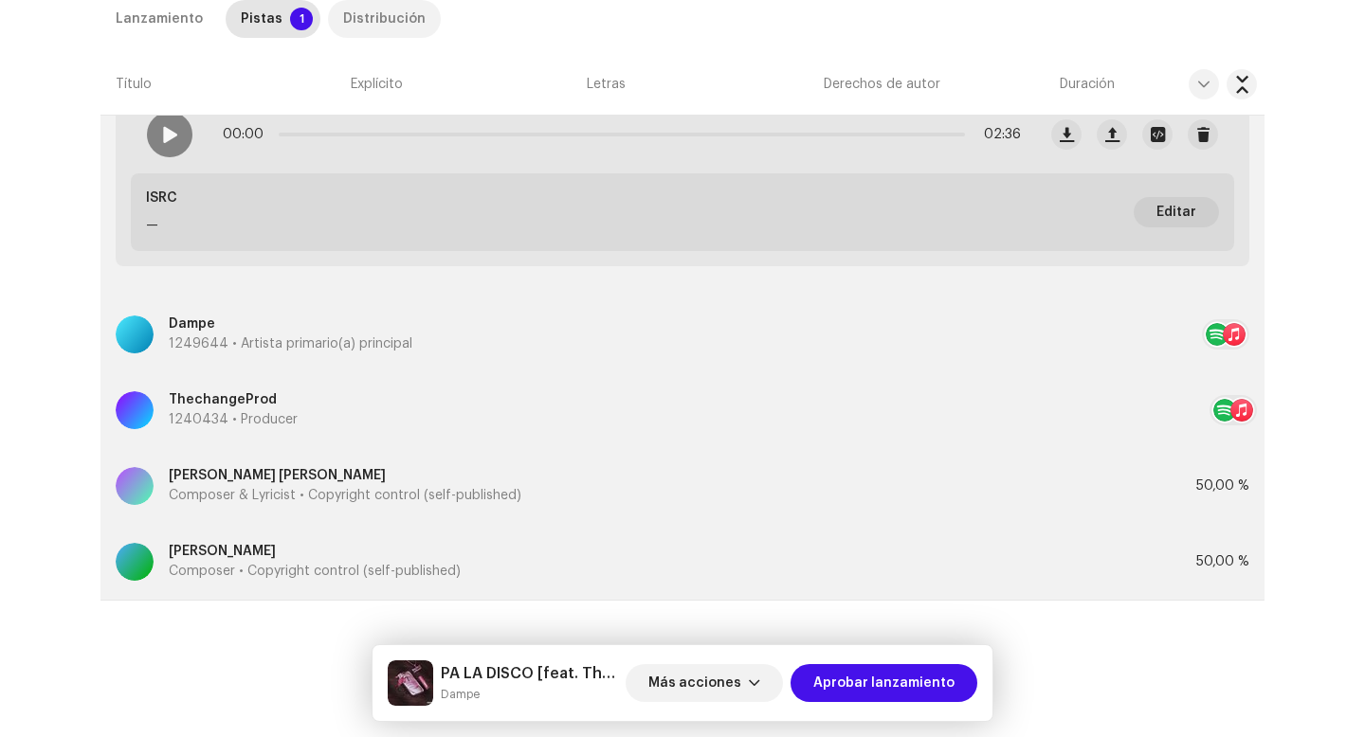
click at [387, 18] on div "Distribución" at bounding box center [384, 19] width 82 height 38
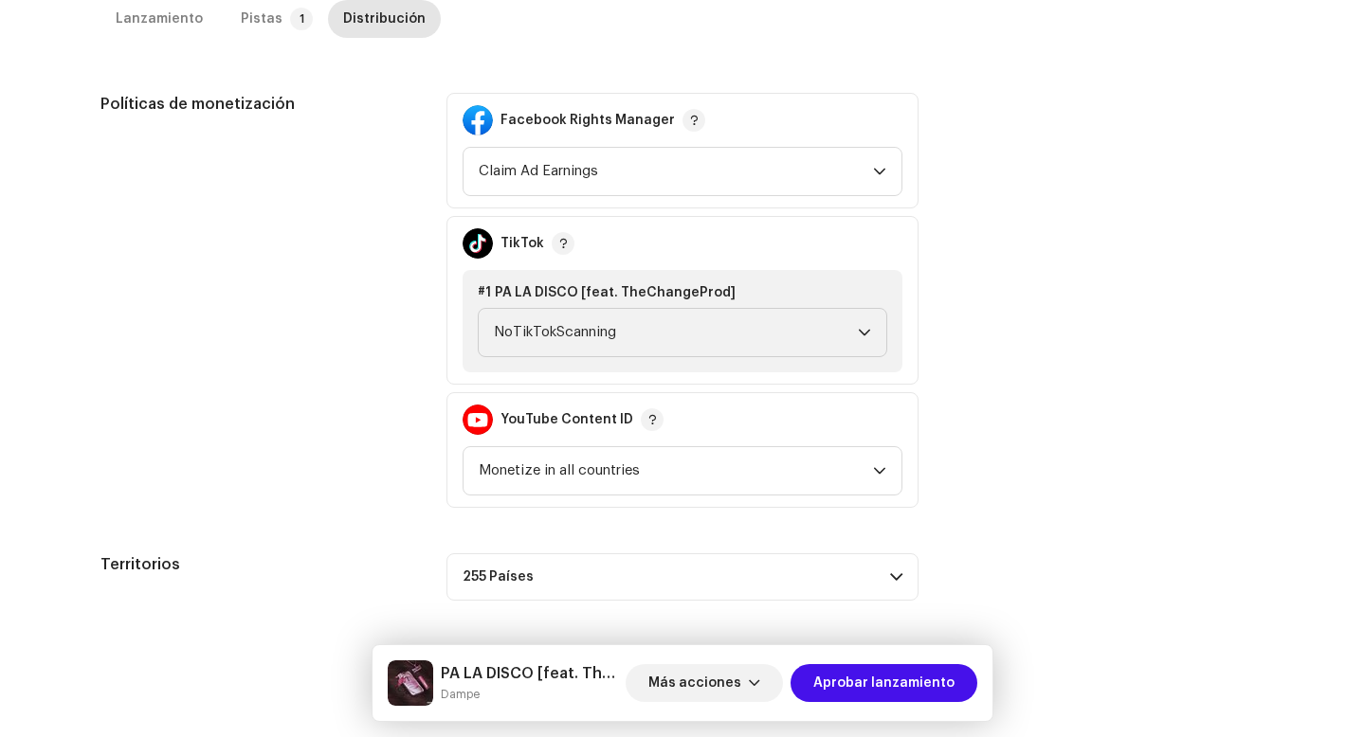
scroll to position [1062, 0]
click at [708, 719] on div "PA LA DISCO [feat. TheChangeProd] Dampe Más acciones Aprobar lanzamiento" at bounding box center [682, 683] width 620 height 76
click at [704, 680] on span "Más acciones" at bounding box center [694, 683] width 93 height 38
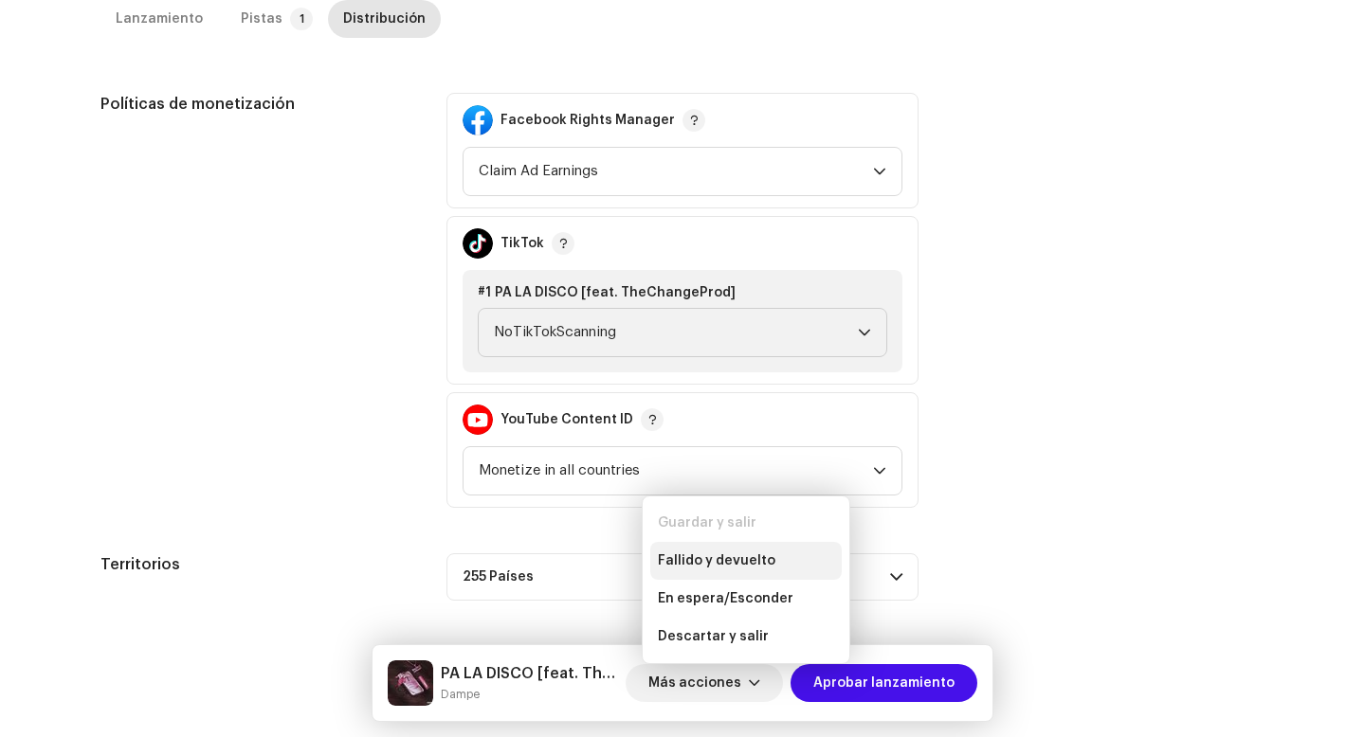
click at [725, 569] on div "Fallido y devuelto" at bounding box center [745, 561] width 191 height 38
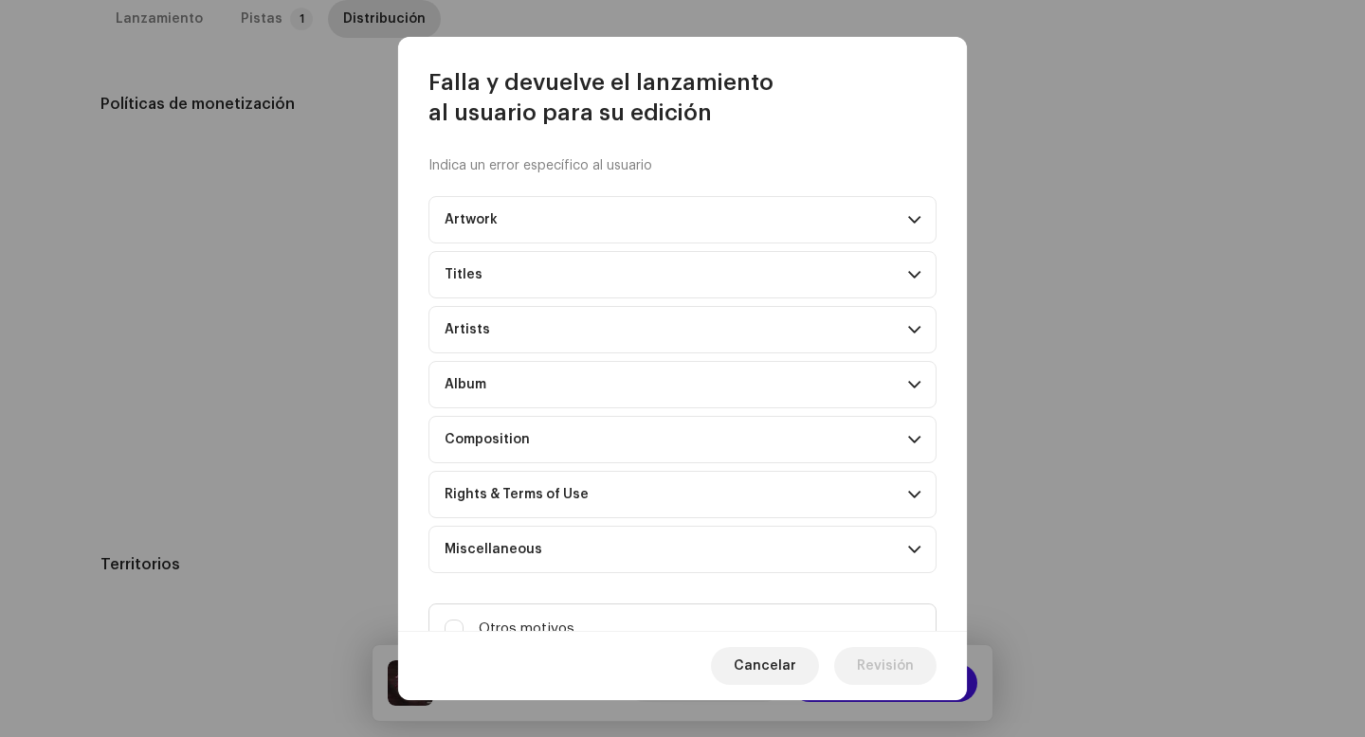
click at [660, 271] on p-accordion-header "Titles" at bounding box center [682, 274] width 508 height 47
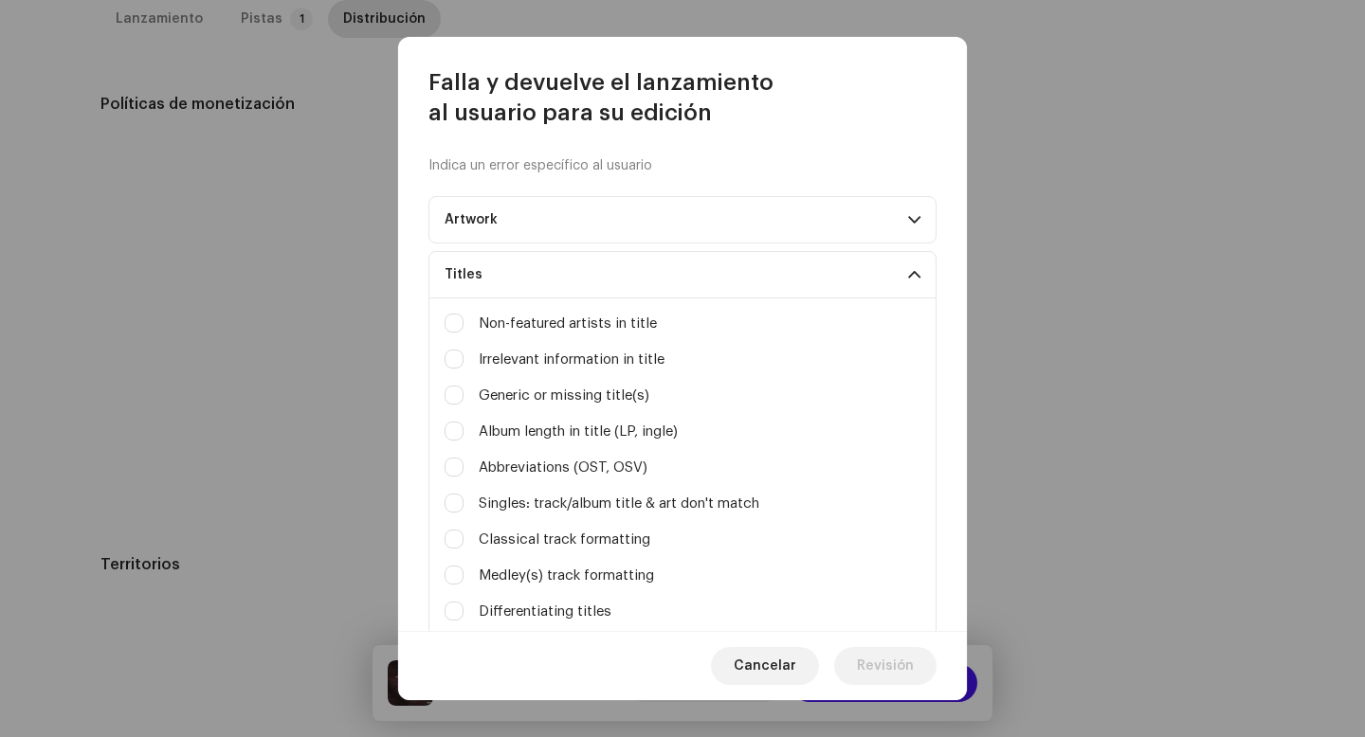
click at [551, 329] on label "Non-featured artists in title" at bounding box center [568, 324] width 178 height 21
click at [463, 278] on input "Upscaled art / bad quality" at bounding box center [454, 268] width 19 height 19
checkbox input "true"
click at [455, 316] on input "Upscaled art / bad quality" at bounding box center [454, 323] width 19 height 19
checkbox input "true"
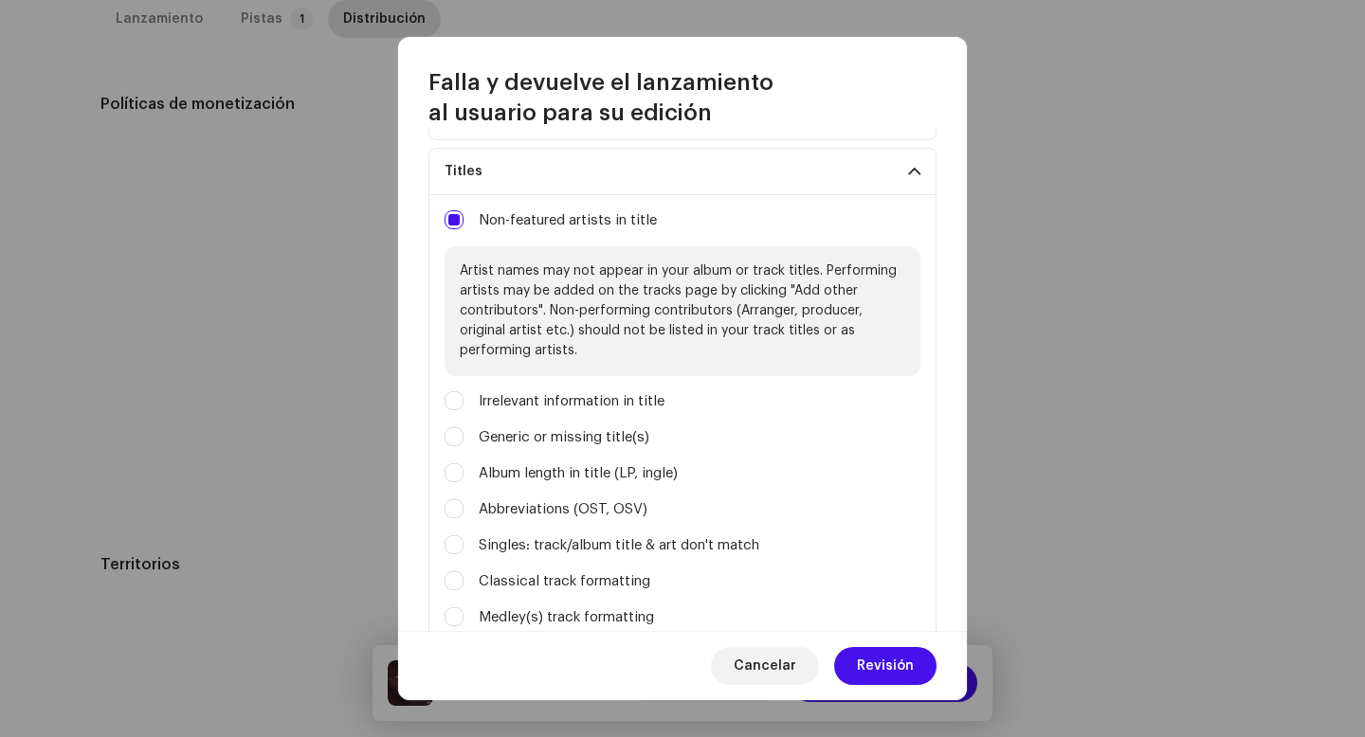
scroll to position [120, 0]
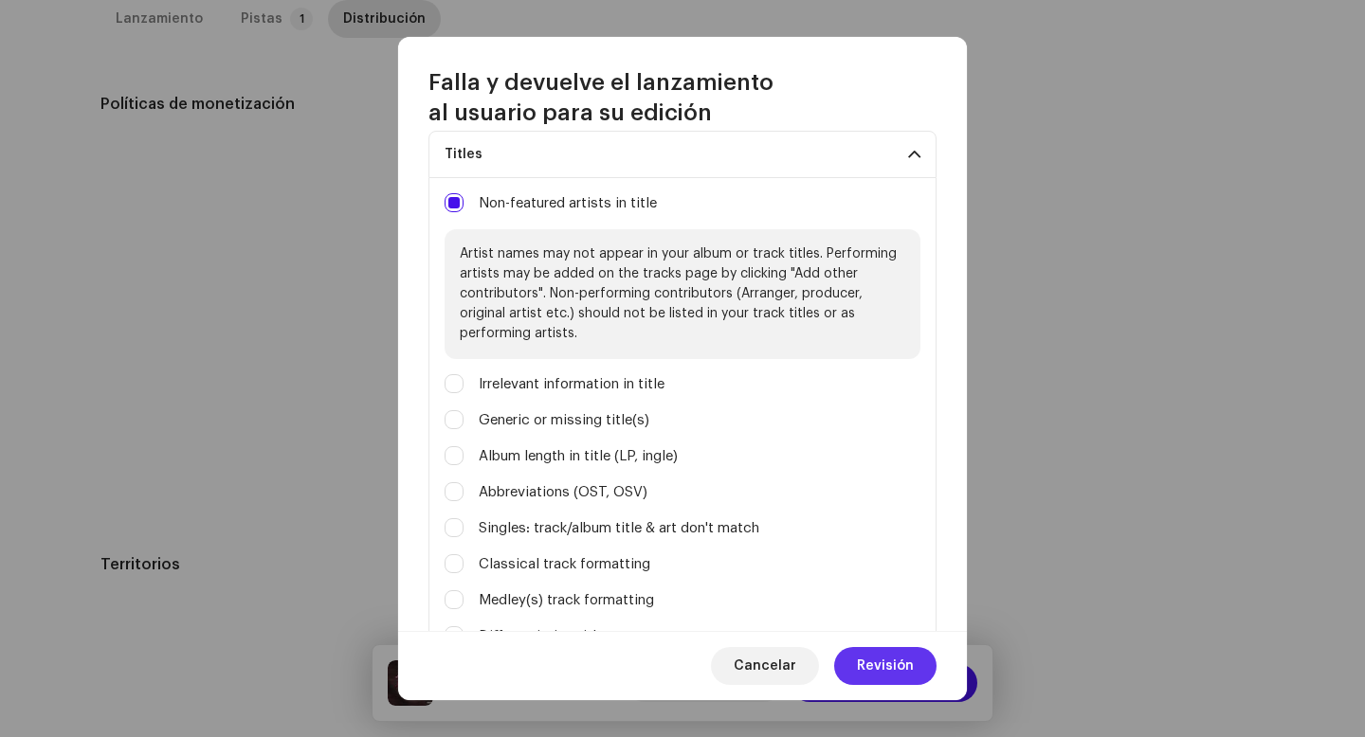
click at [873, 664] on span "Revisión" at bounding box center [885, 666] width 57 height 38
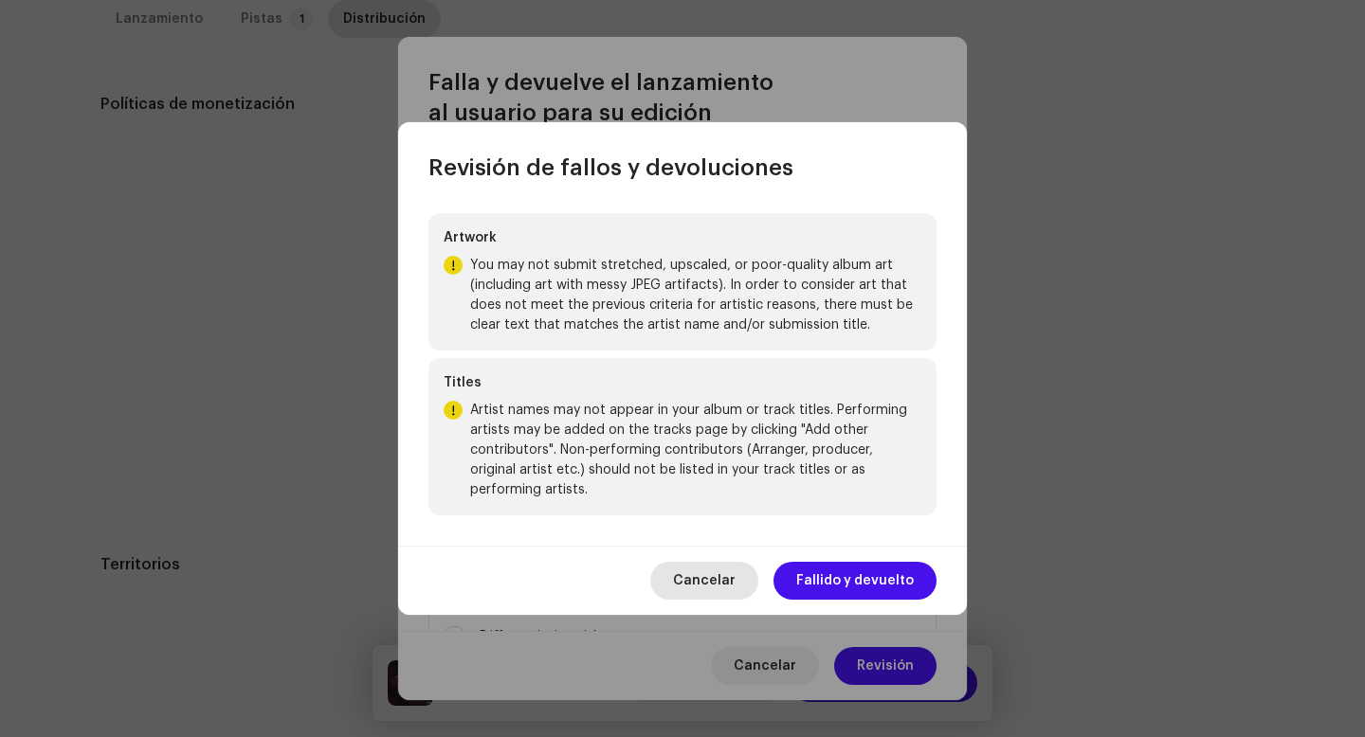
click at [710, 585] on span "Cancelar" at bounding box center [704, 581] width 63 height 38
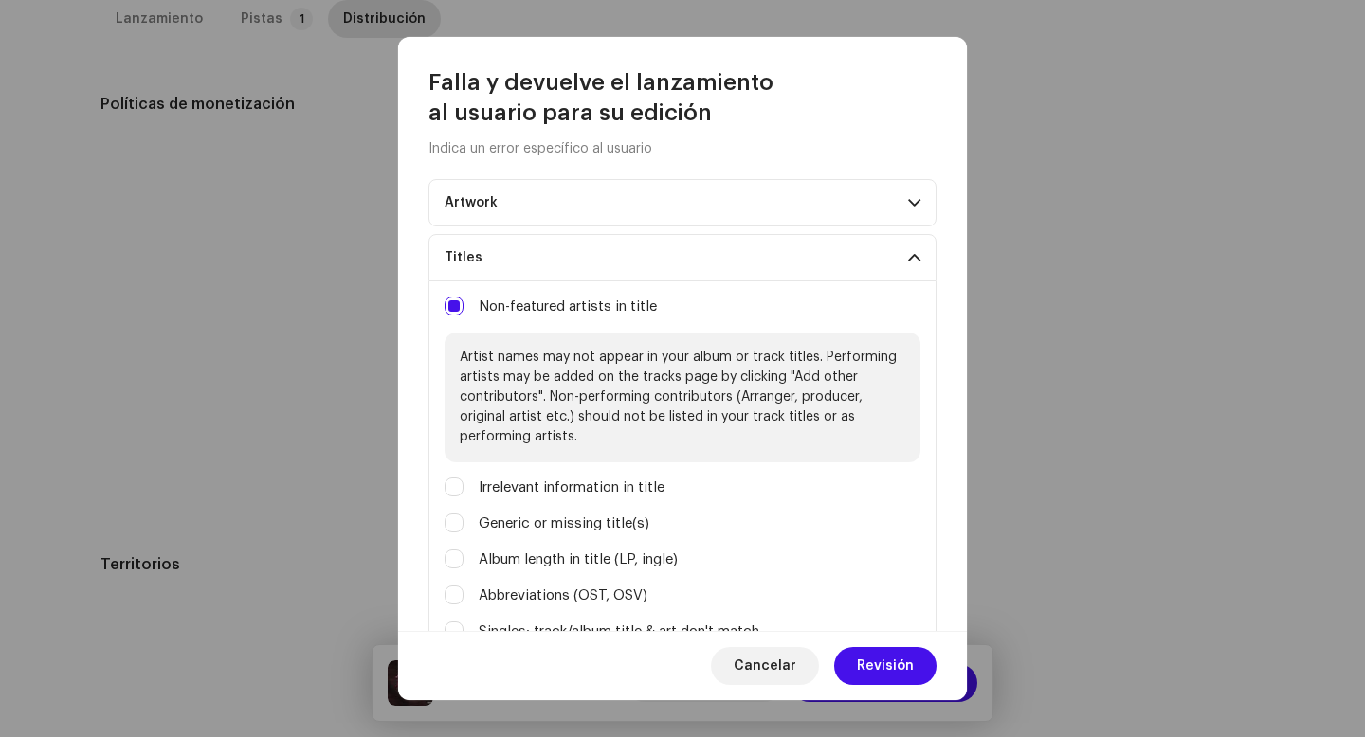
scroll to position [0, 0]
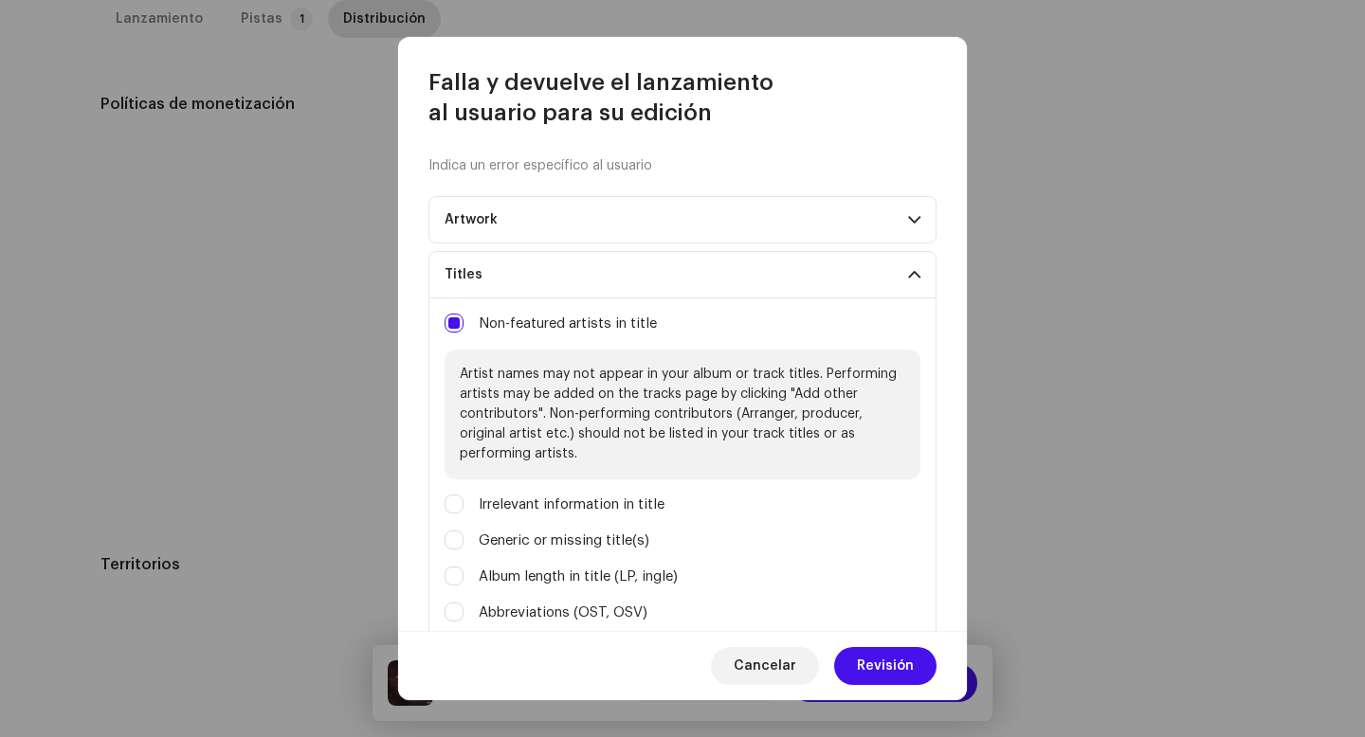
click at [470, 237] on p-accordion-header "Artwork" at bounding box center [682, 219] width 508 height 47
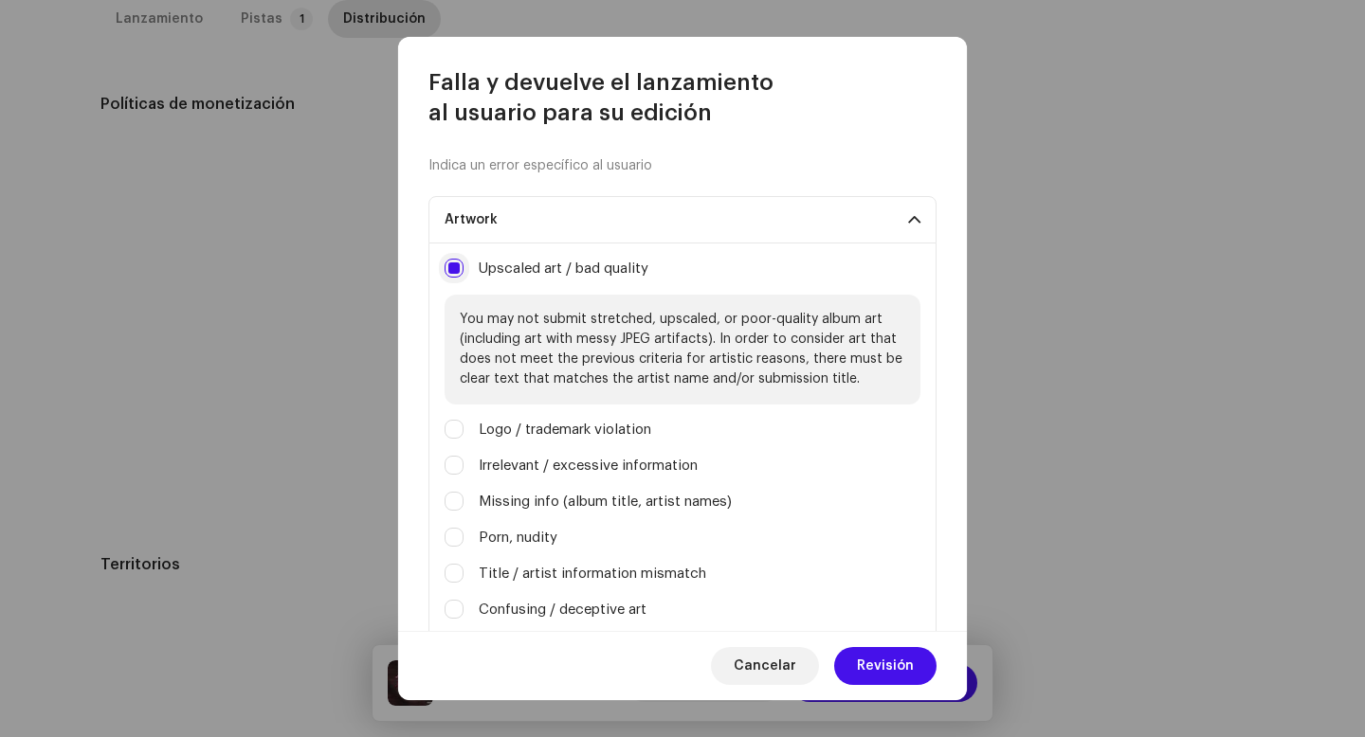
click at [449, 269] on input "Upscaled art / bad quality" at bounding box center [454, 268] width 19 height 19
checkbox input "false"
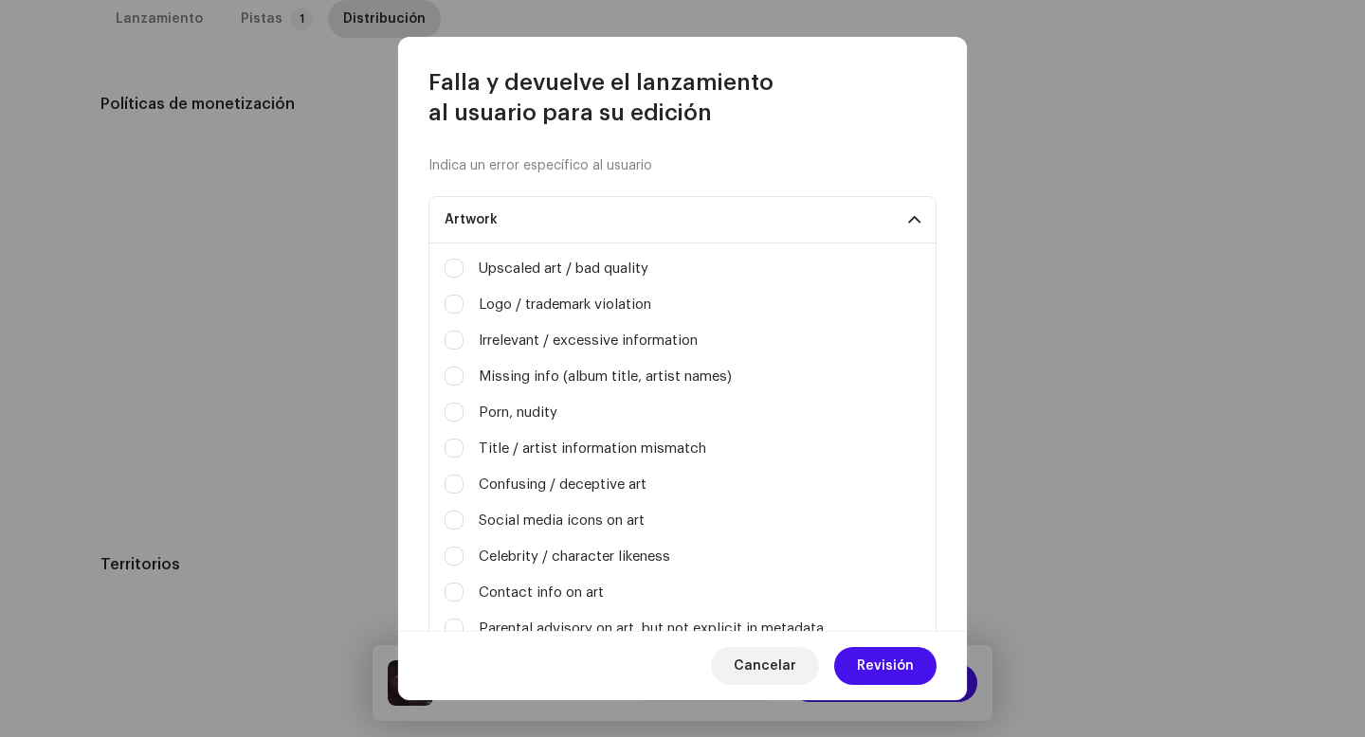
click at [524, 225] on p-accordion-header "Artwork" at bounding box center [682, 219] width 508 height 47
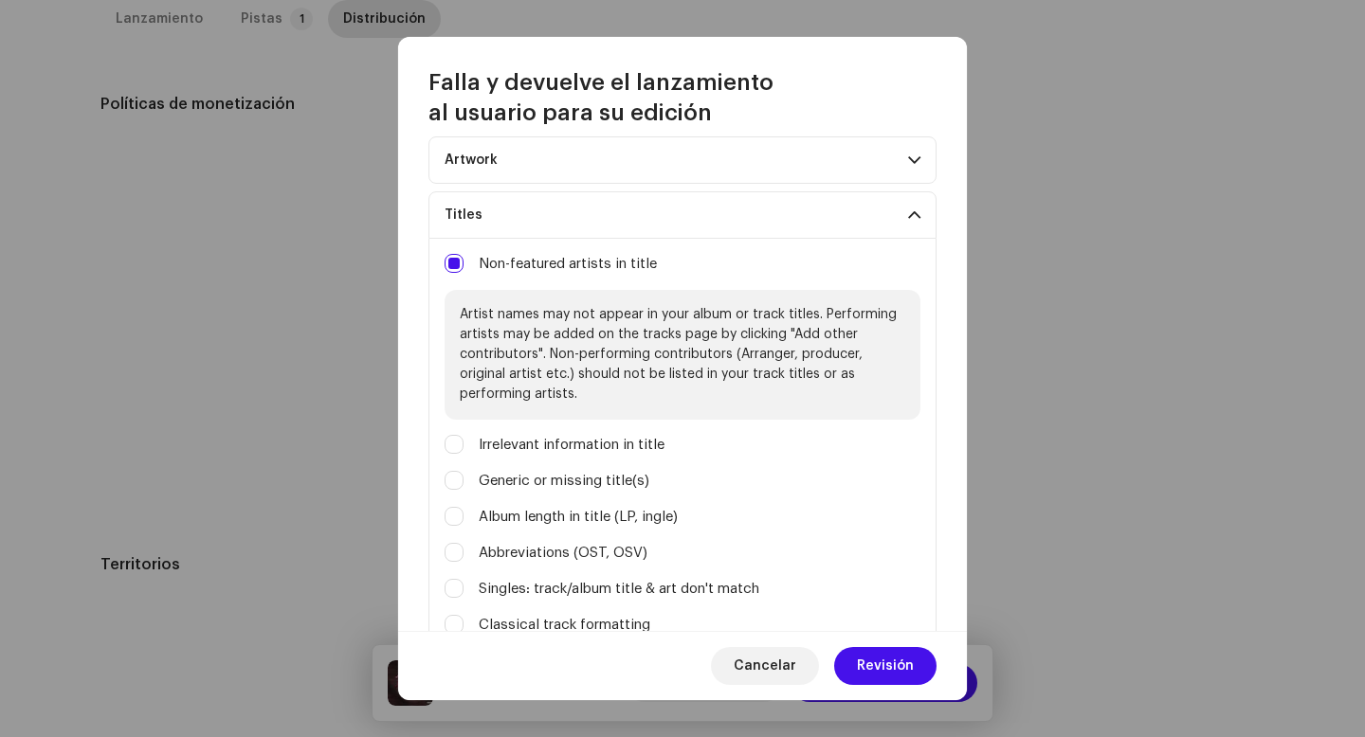
scroll to position [82, 0]
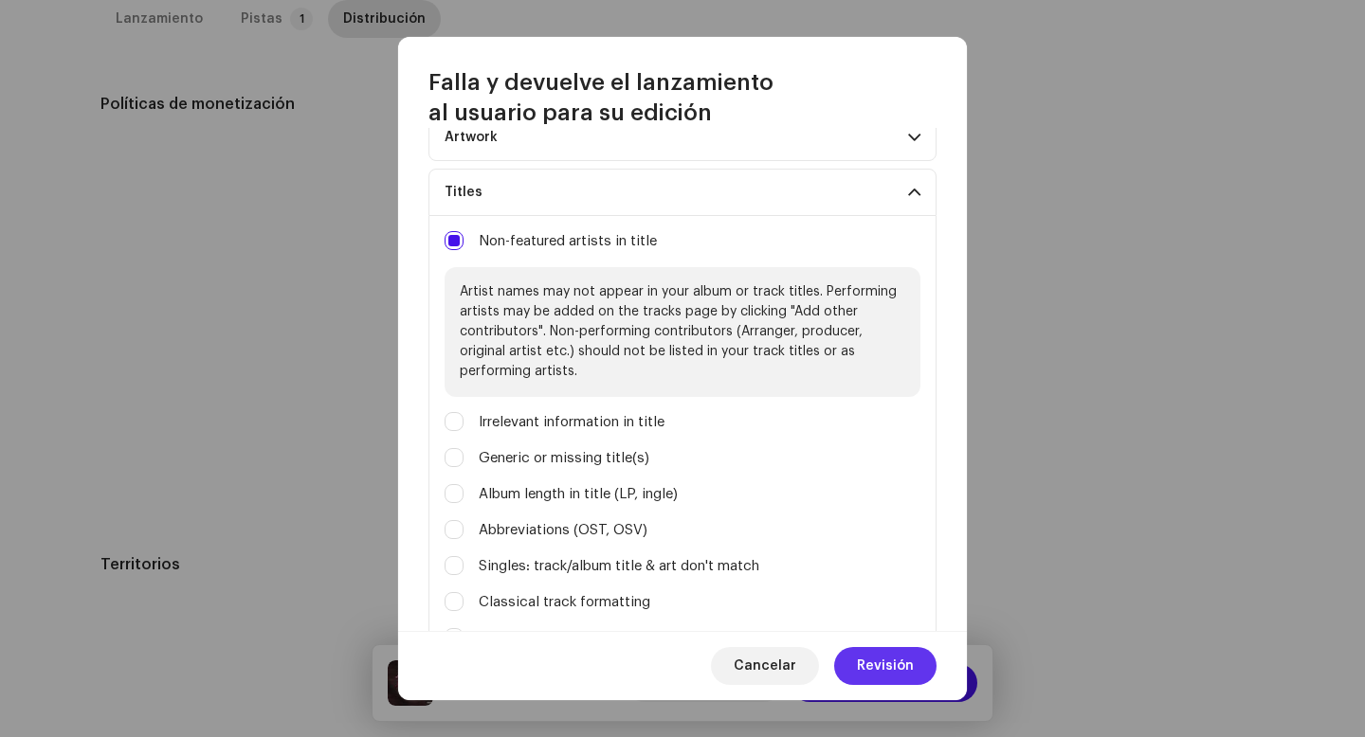
click at [867, 653] on span "Revisión" at bounding box center [885, 666] width 57 height 38
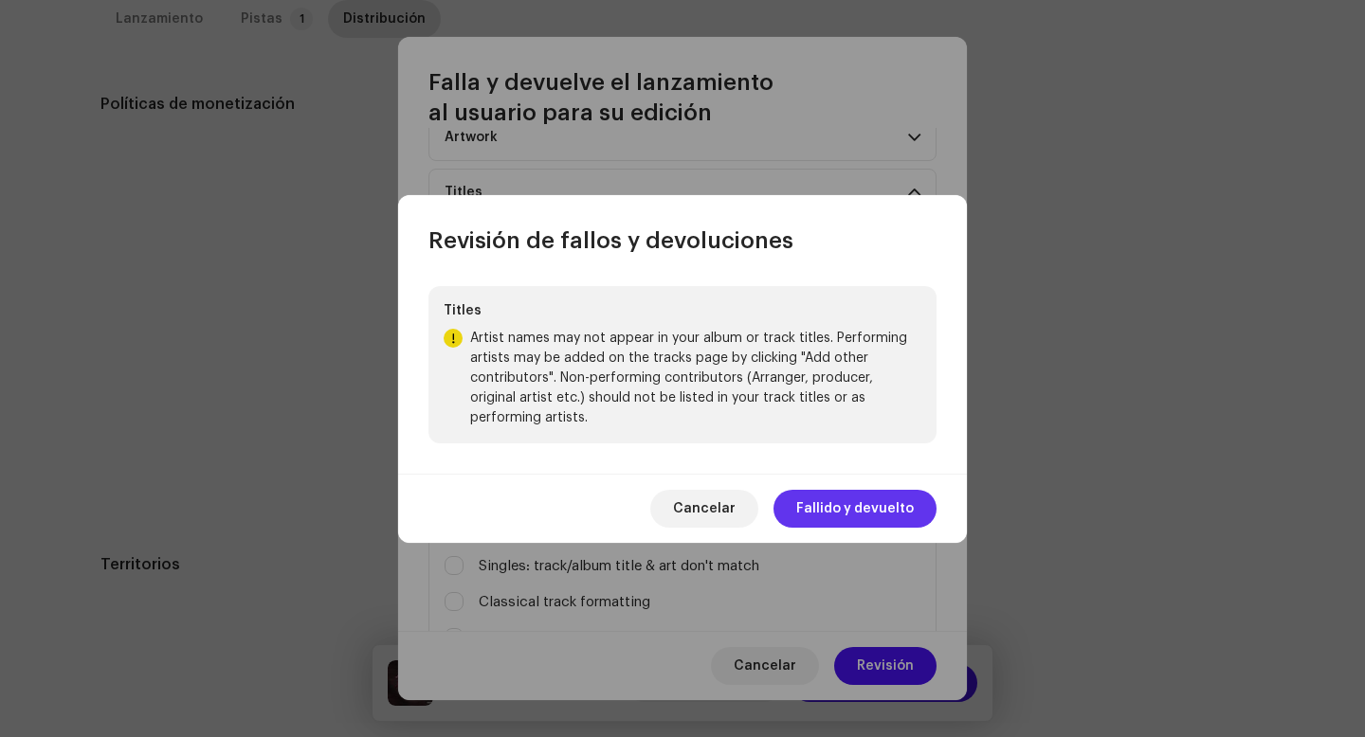
click at [855, 498] on span "Fallido y devuelto" at bounding box center [855, 509] width 118 height 38
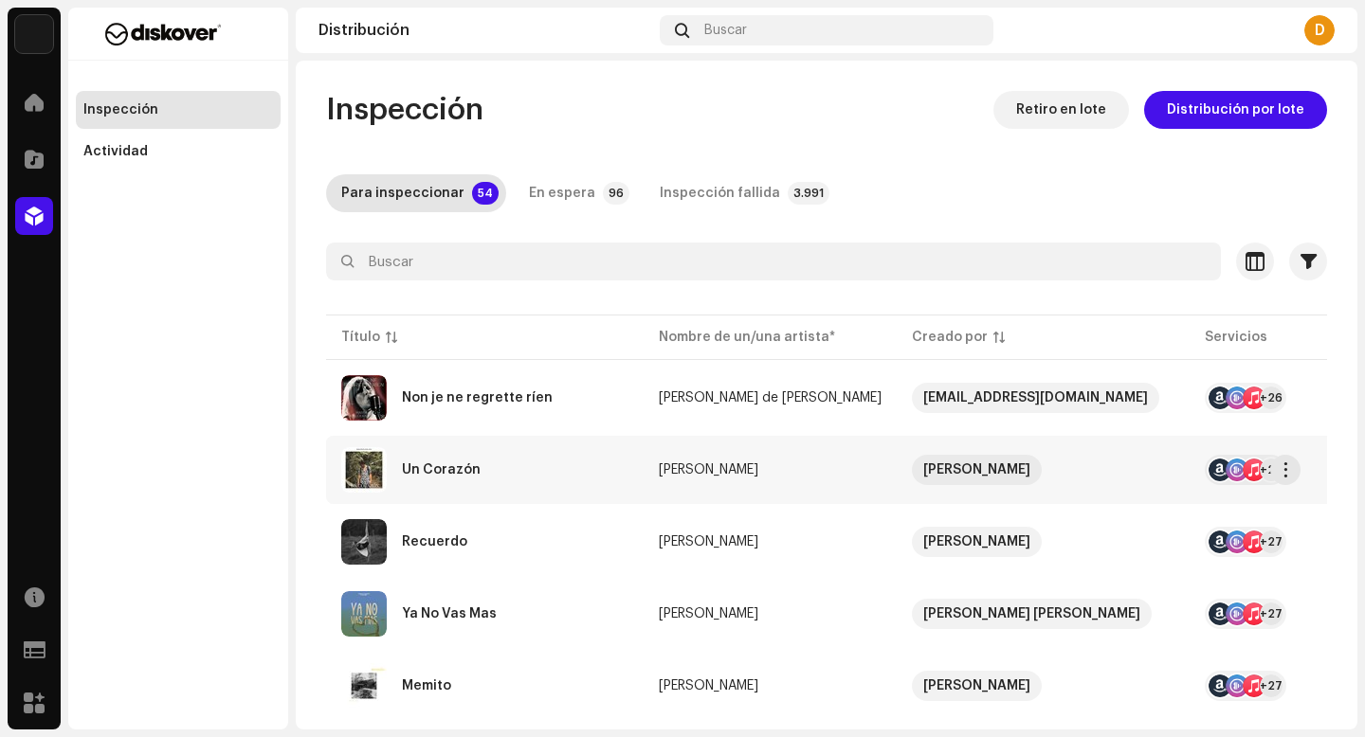
click at [437, 479] on div "Un Corazón" at bounding box center [484, 469] width 287 height 45
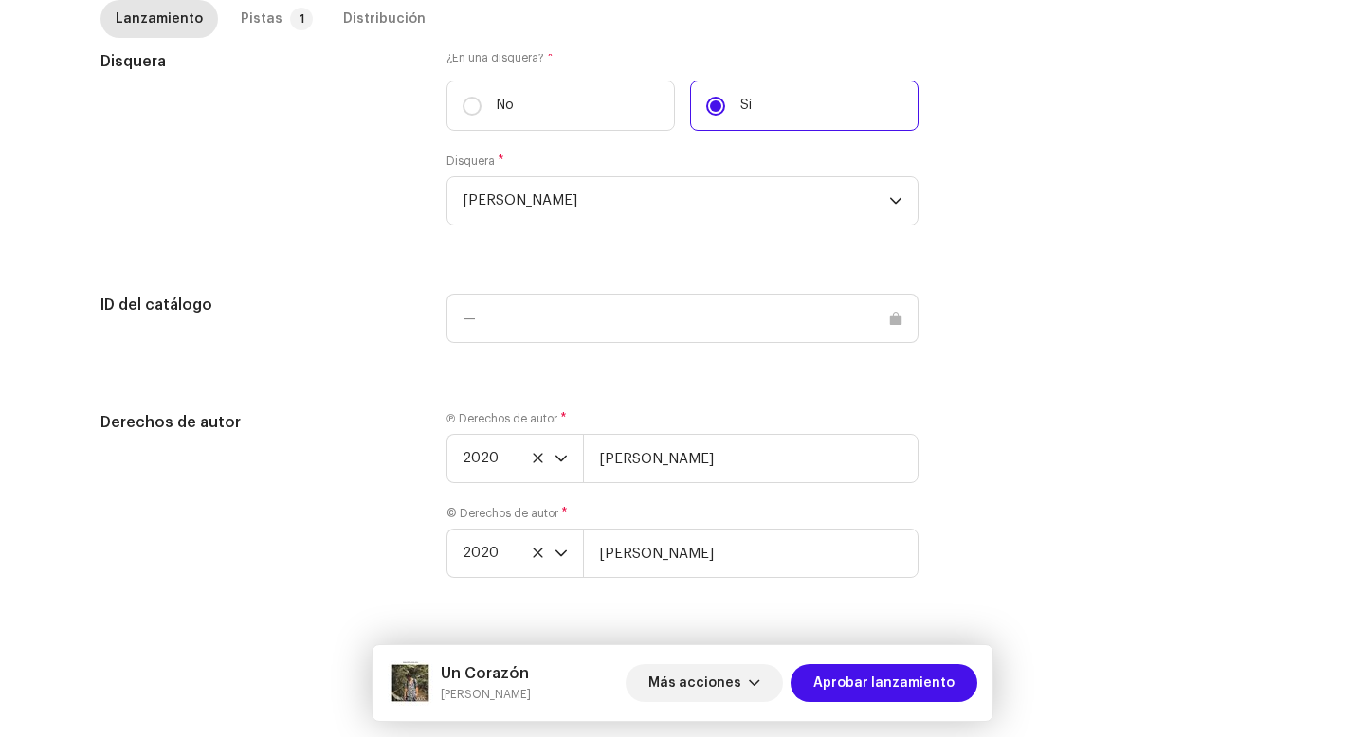
scroll to position [1849, 0]
click at [765, 428] on div "Ⓟ Derechos de autor * 2020 Sebastian Solano" at bounding box center [682, 447] width 472 height 72
click at [765, 451] on input "[PERSON_NAME]" at bounding box center [751, 458] width 336 height 49
paste input "| Distributed by Diskover Co."
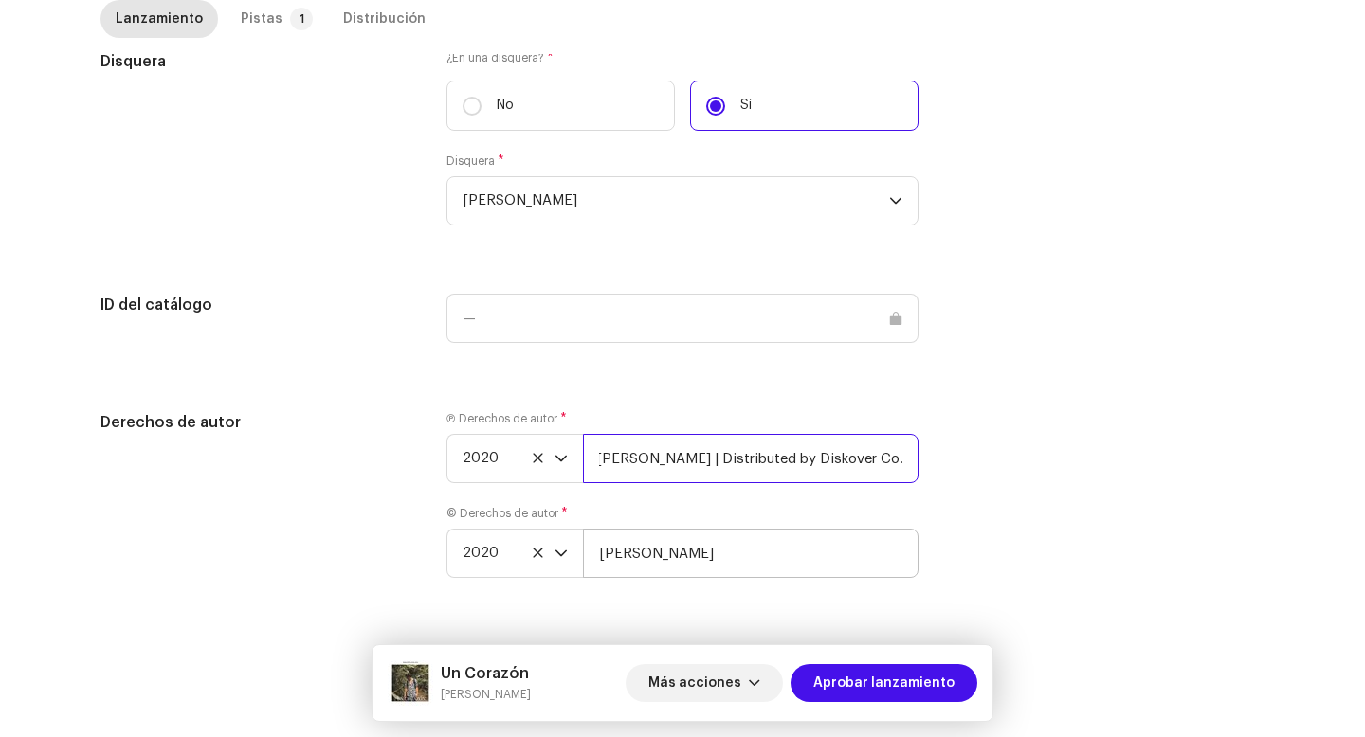
type input "Sebastian Solano | Distributed by Diskover Co."
click at [742, 552] on input "[PERSON_NAME]" at bounding box center [751, 553] width 336 height 49
paste input "| Distributed by Diskover Co."
type input "Sebastian Solano | Distributed by Diskover Co."
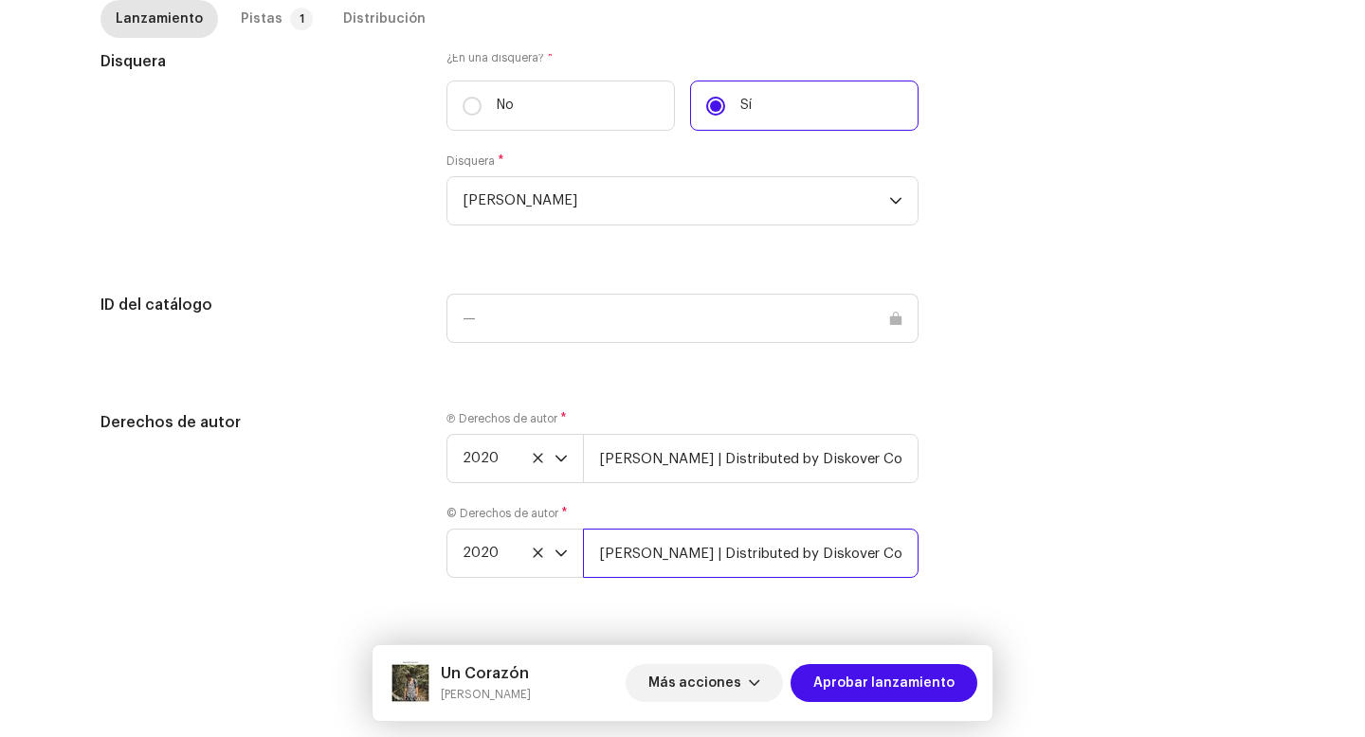
scroll to position [0, 3]
click at [253, 9] on div "Pistas" at bounding box center [262, 19] width 42 height 38
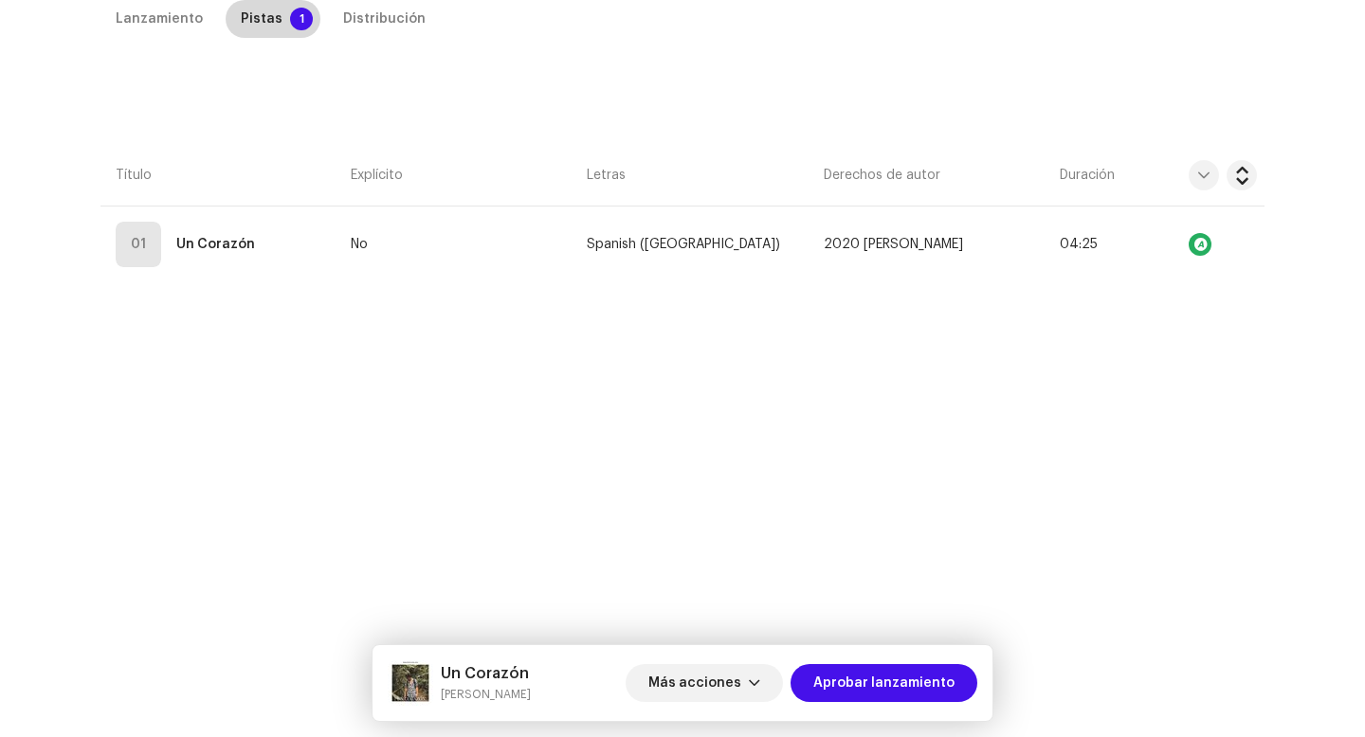
scroll to position [432, 0]
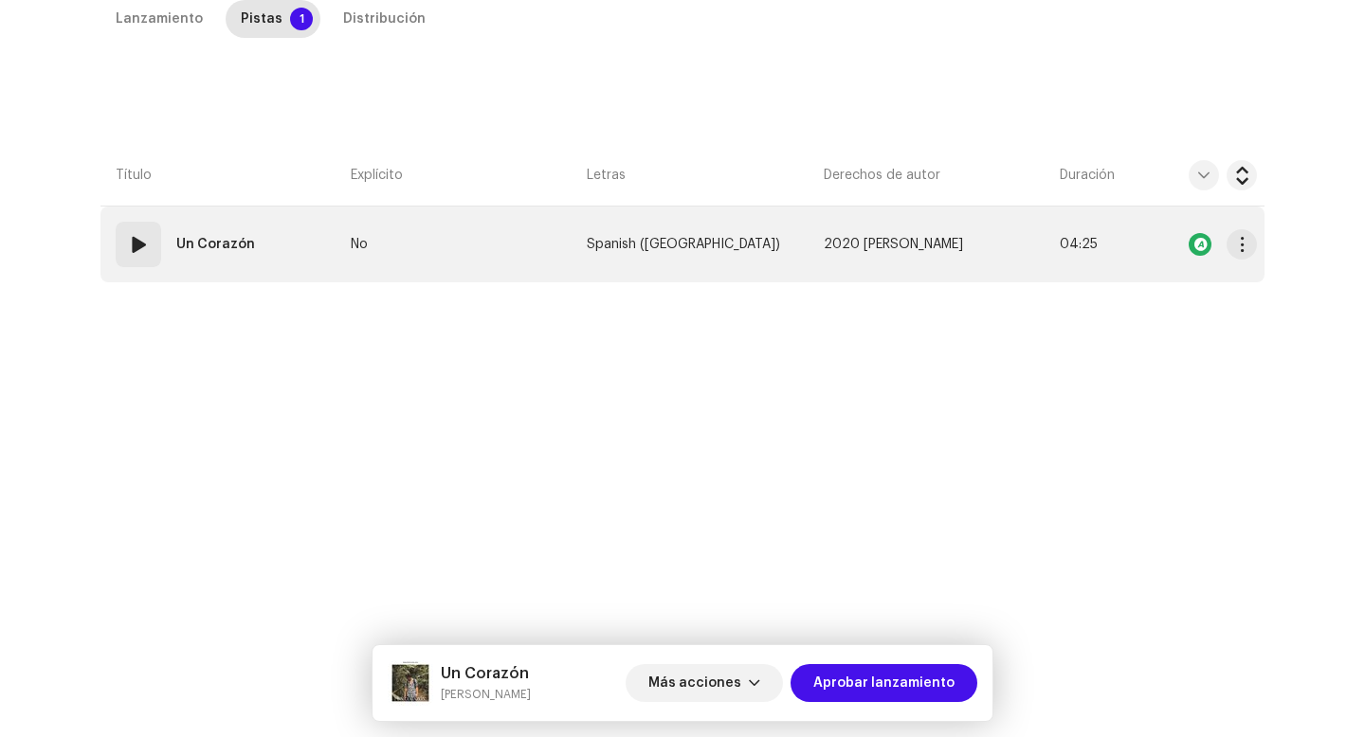
click at [127, 255] on span at bounding box center [138, 244] width 23 height 23
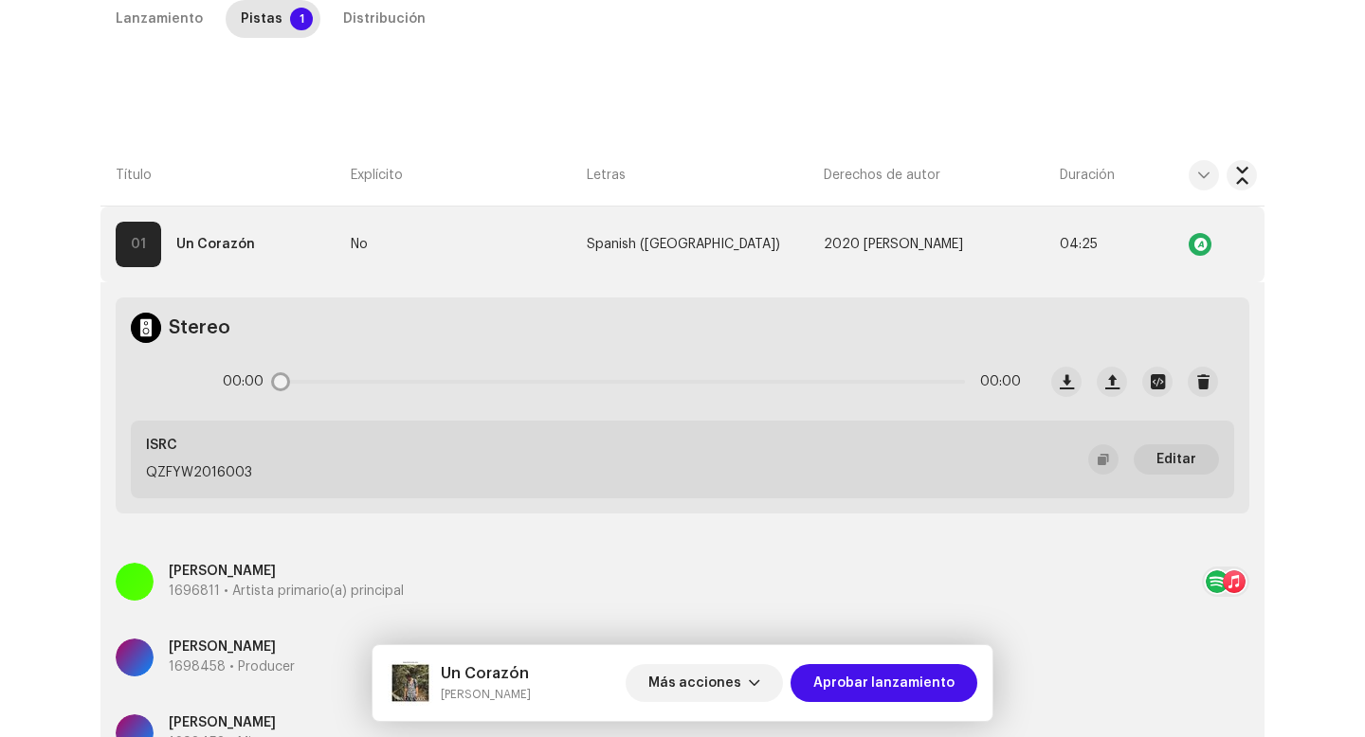
scroll to position [680, 0]
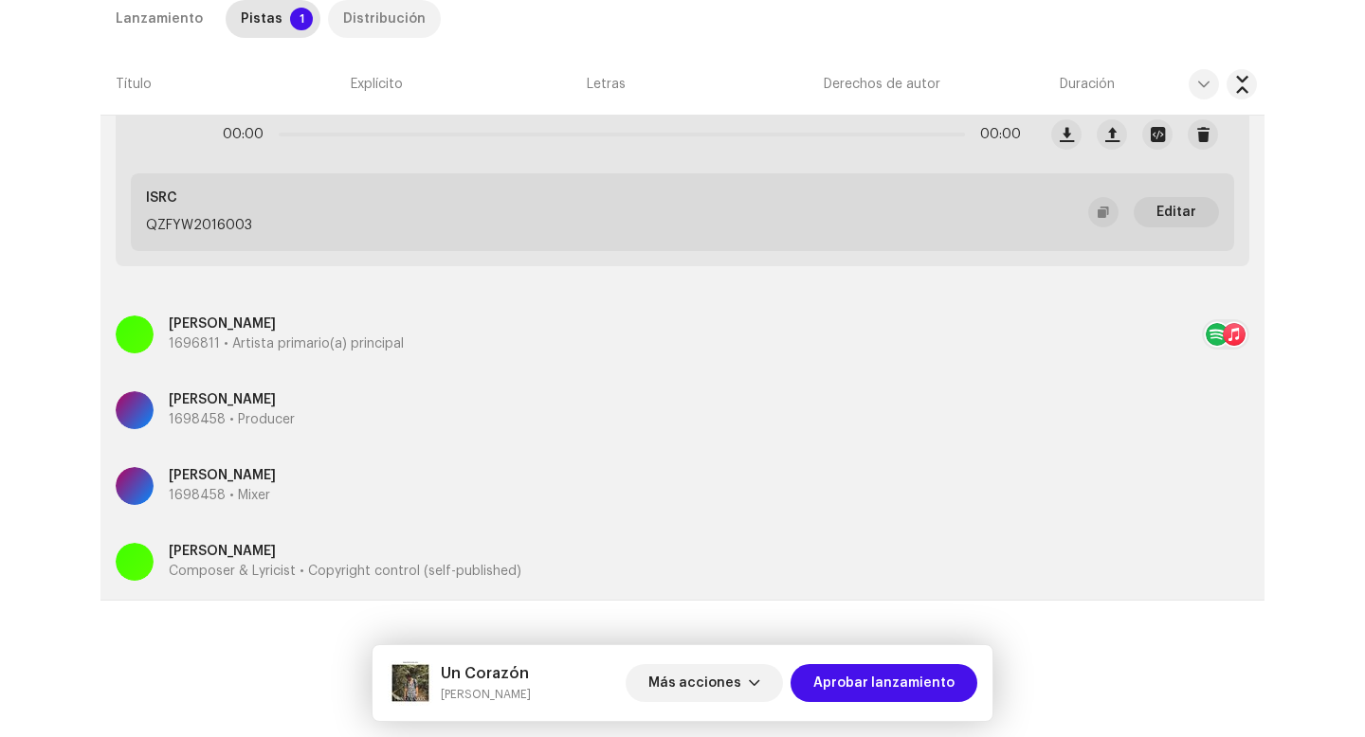
click at [360, 10] on div "Distribución" at bounding box center [384, 19] width 82 height 38
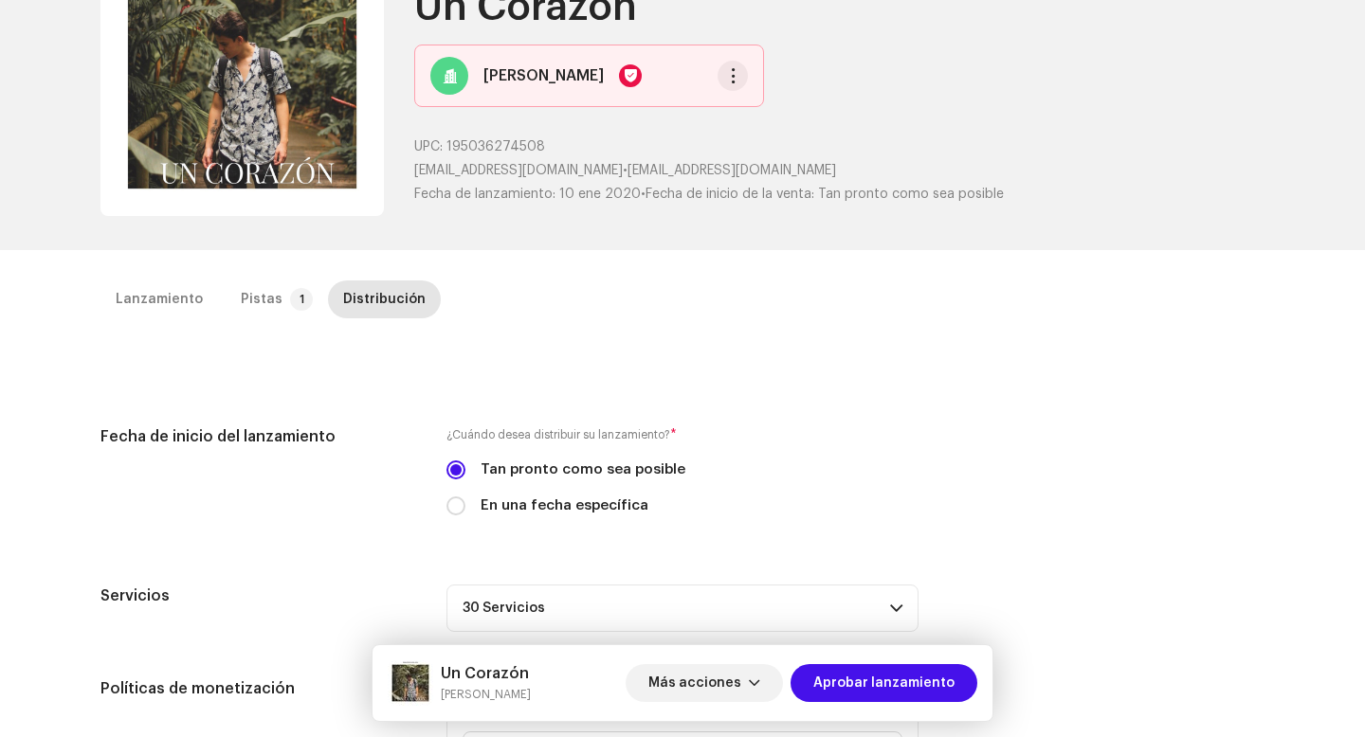
scroll to position [167, 0]
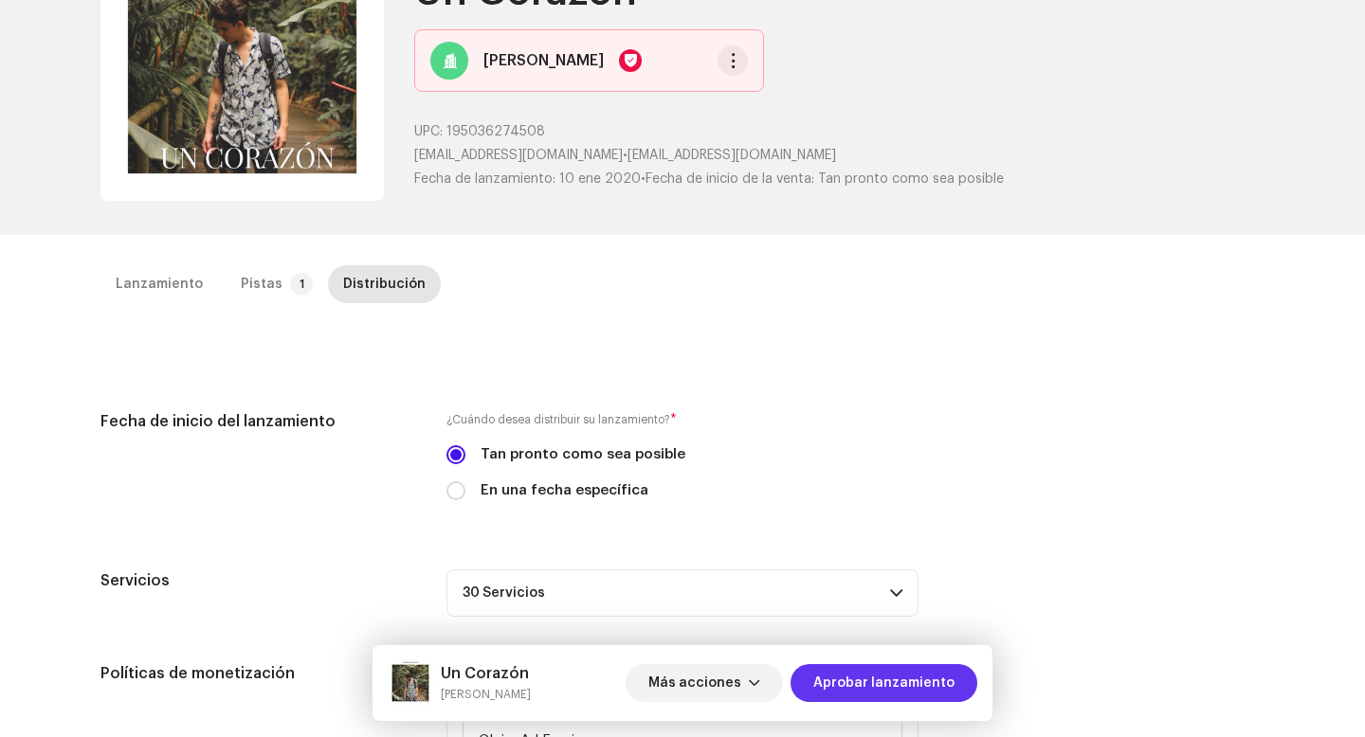
click at [862, 673] on span "Aprobar lanzamiento" at bounding box center [883, 683] width 141 height 38
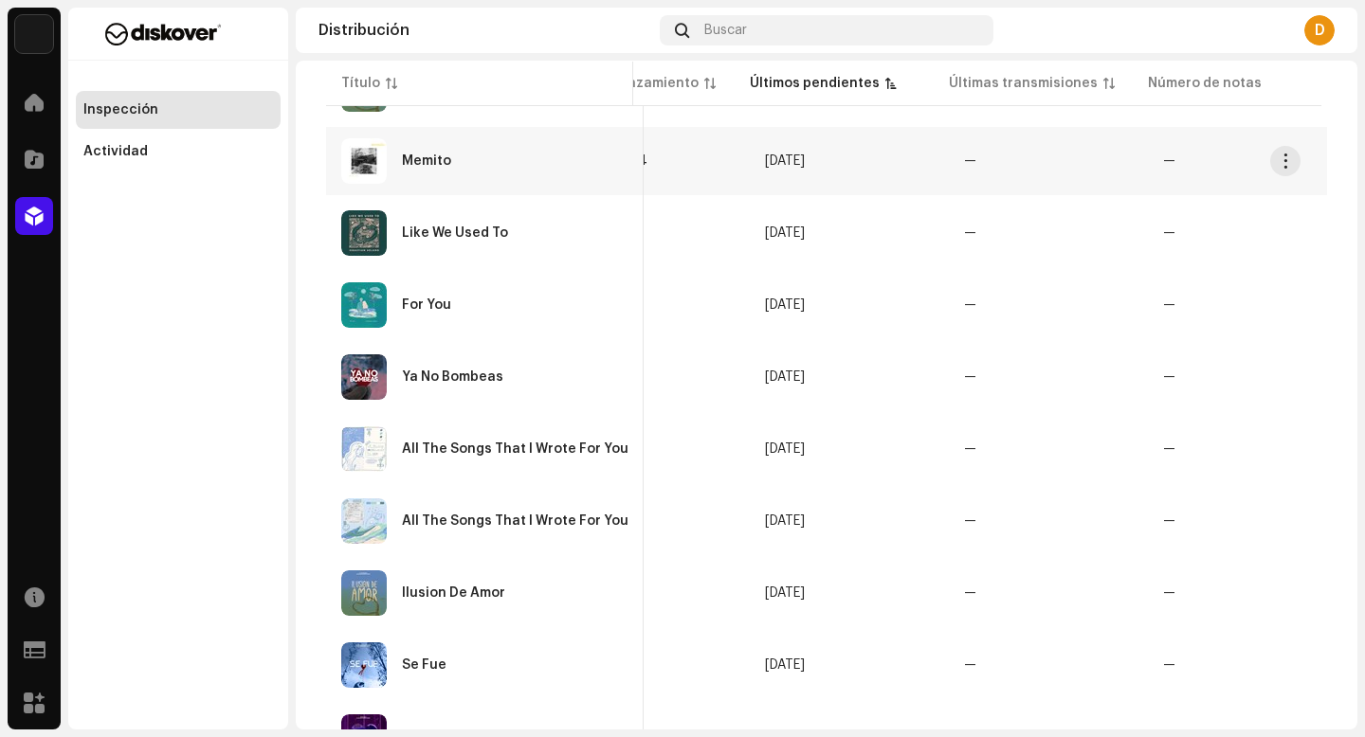
scroll to position [493, 0]
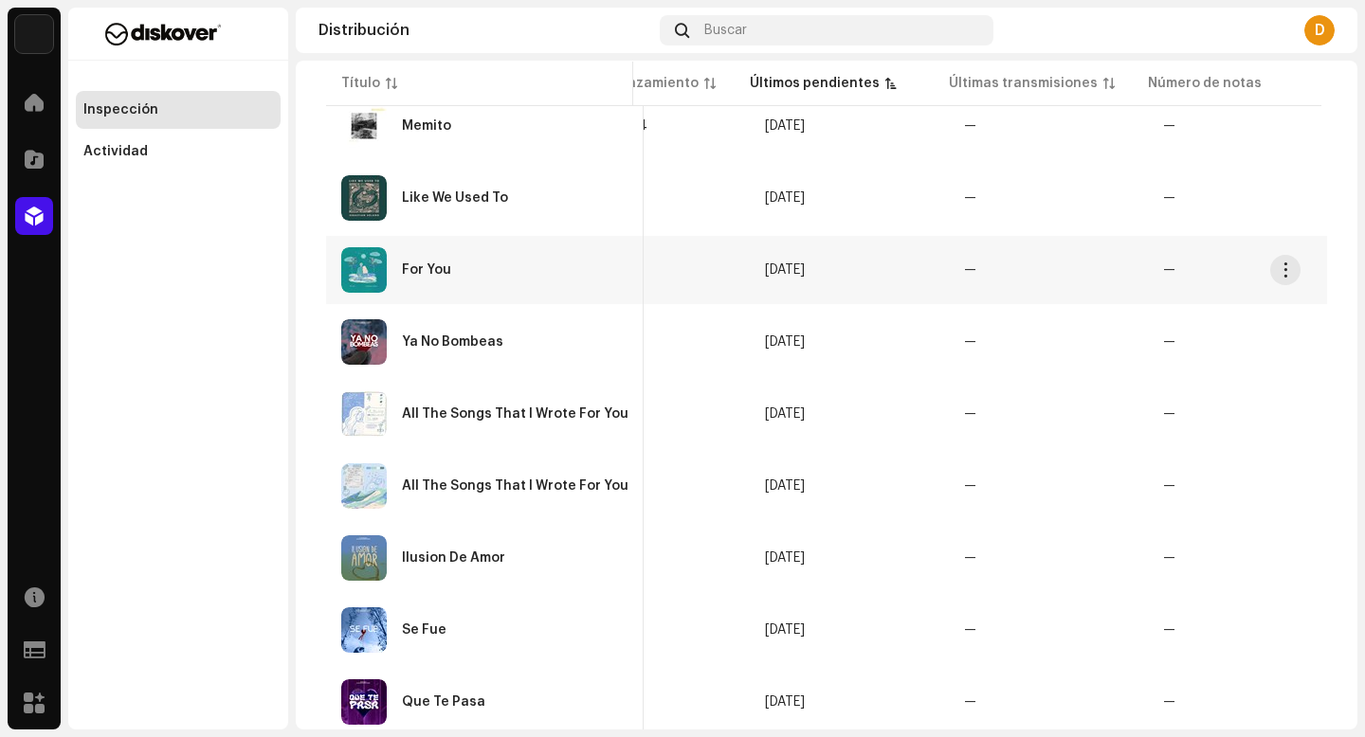
click at [481, 268] on div "For You" at bounding box center [484, 269] width 287 height 45
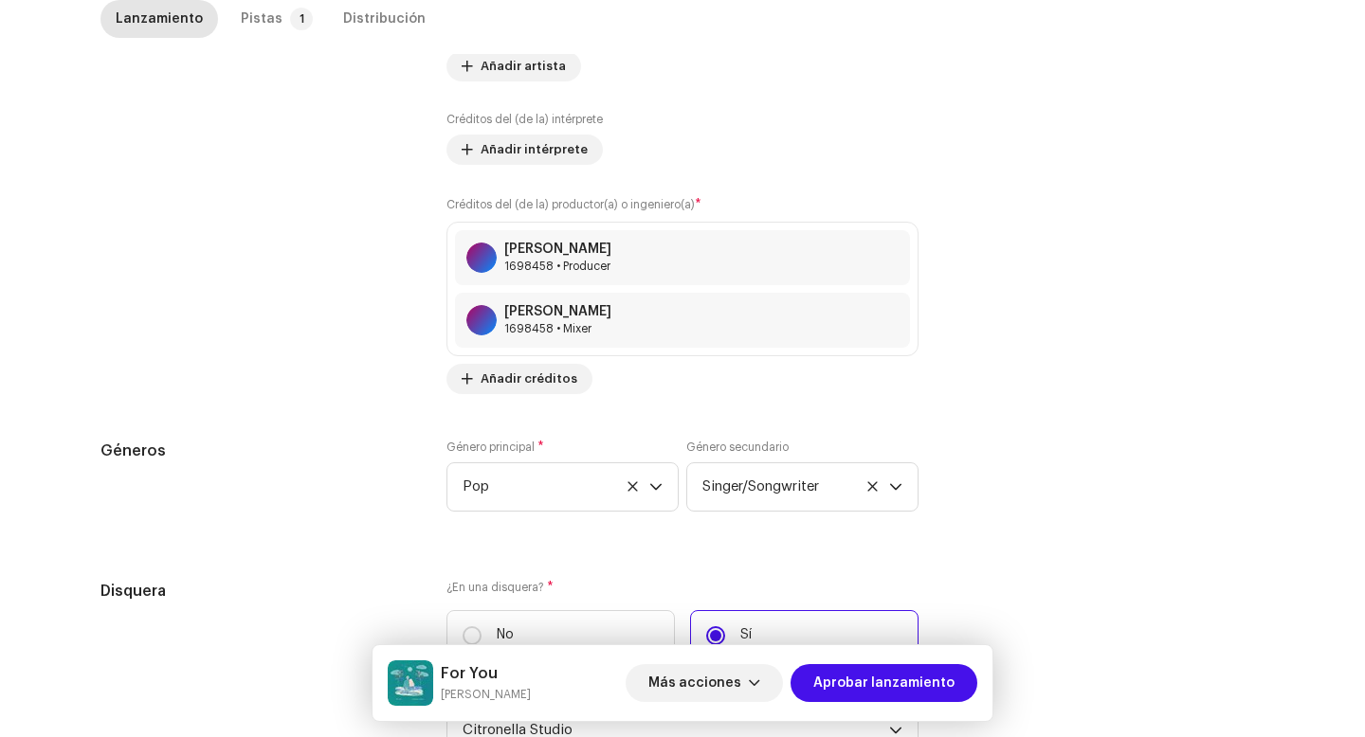
scroll to position [1849, 0]
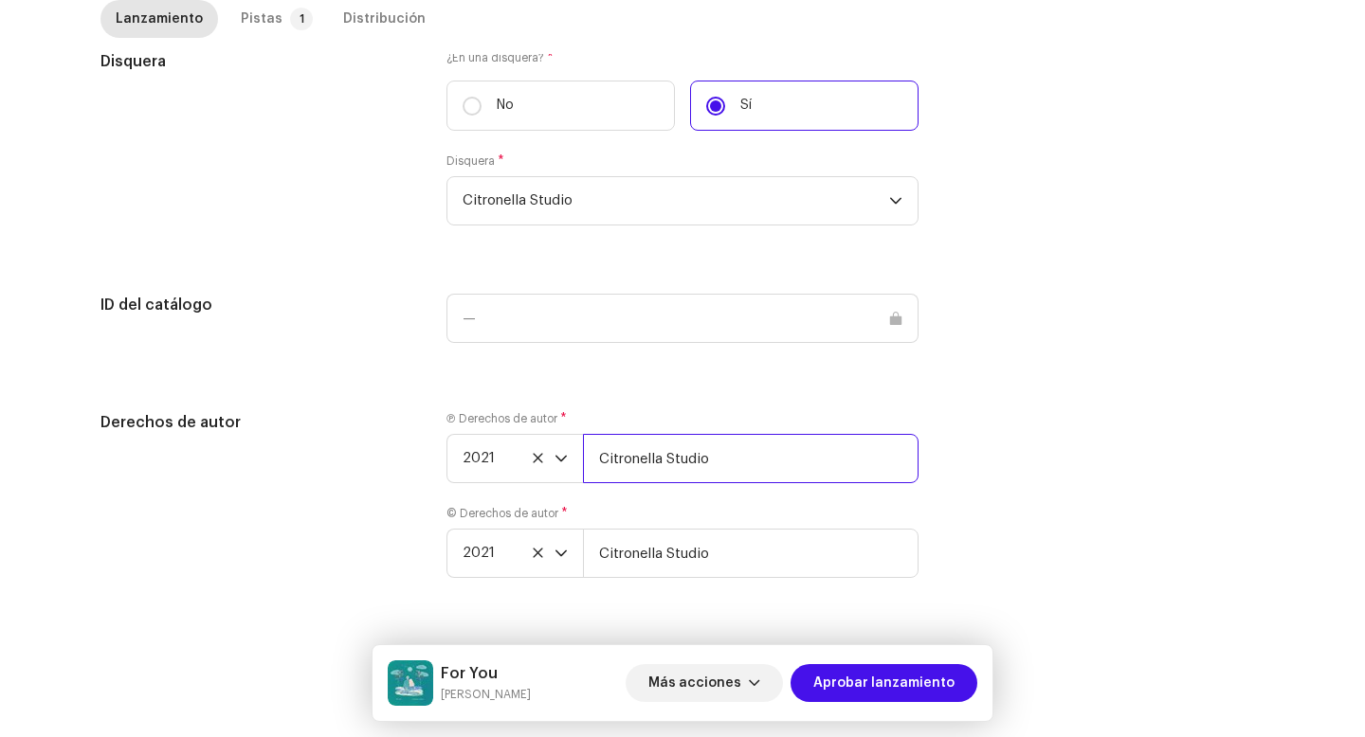
click at [739, 466] on input "Citronella Studio" at bounding box center [751, 458] width 336 height 49
paste input "| Distributed by Diskover Co."
type input "Citronella Studio | Distributed by Diskover Co."
click at [772, 562] on input "Citronella Studio" at bounding box center [751, 553] width 336 height 49
paste input "| Distributed by Diskover Co."
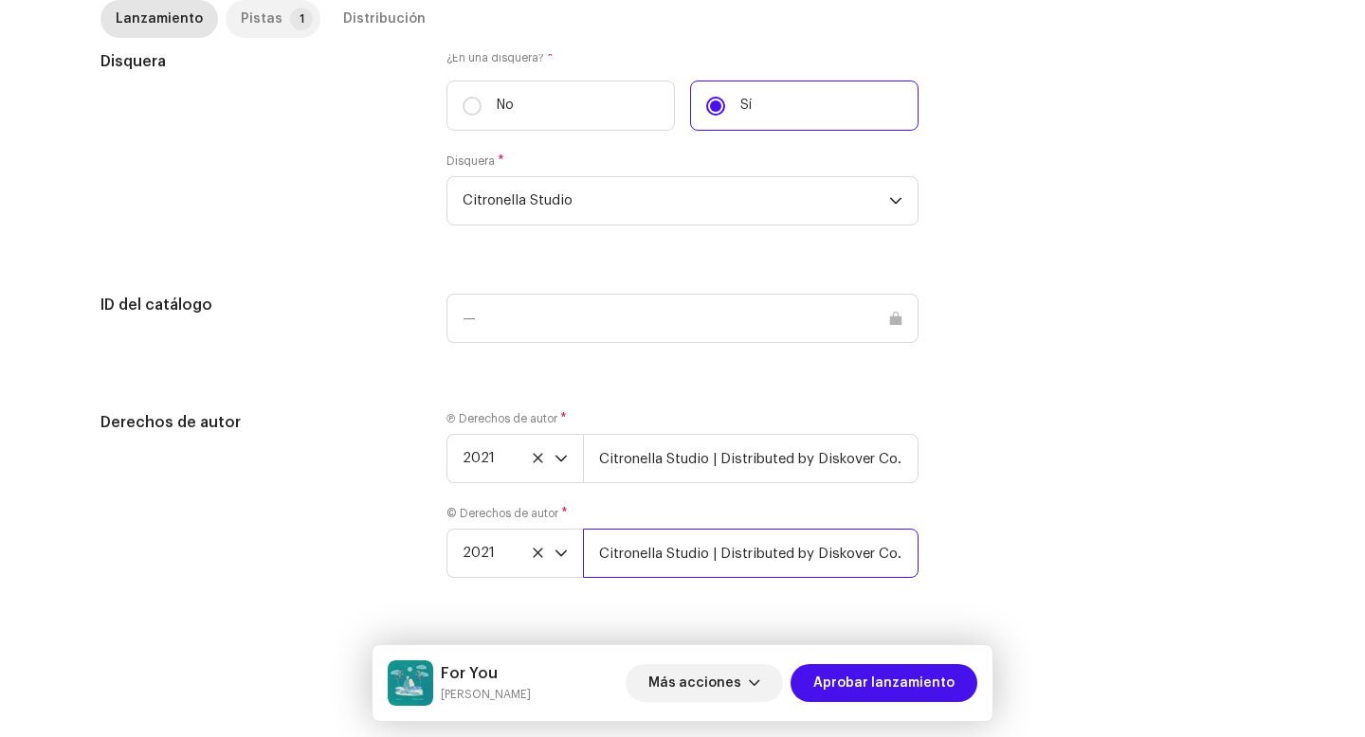
type input "Citronella Studio | Distributed by Diskover Co."
click at [250, 9] on div "Pistas" at bounding box center [262, 19] width 42 height 38
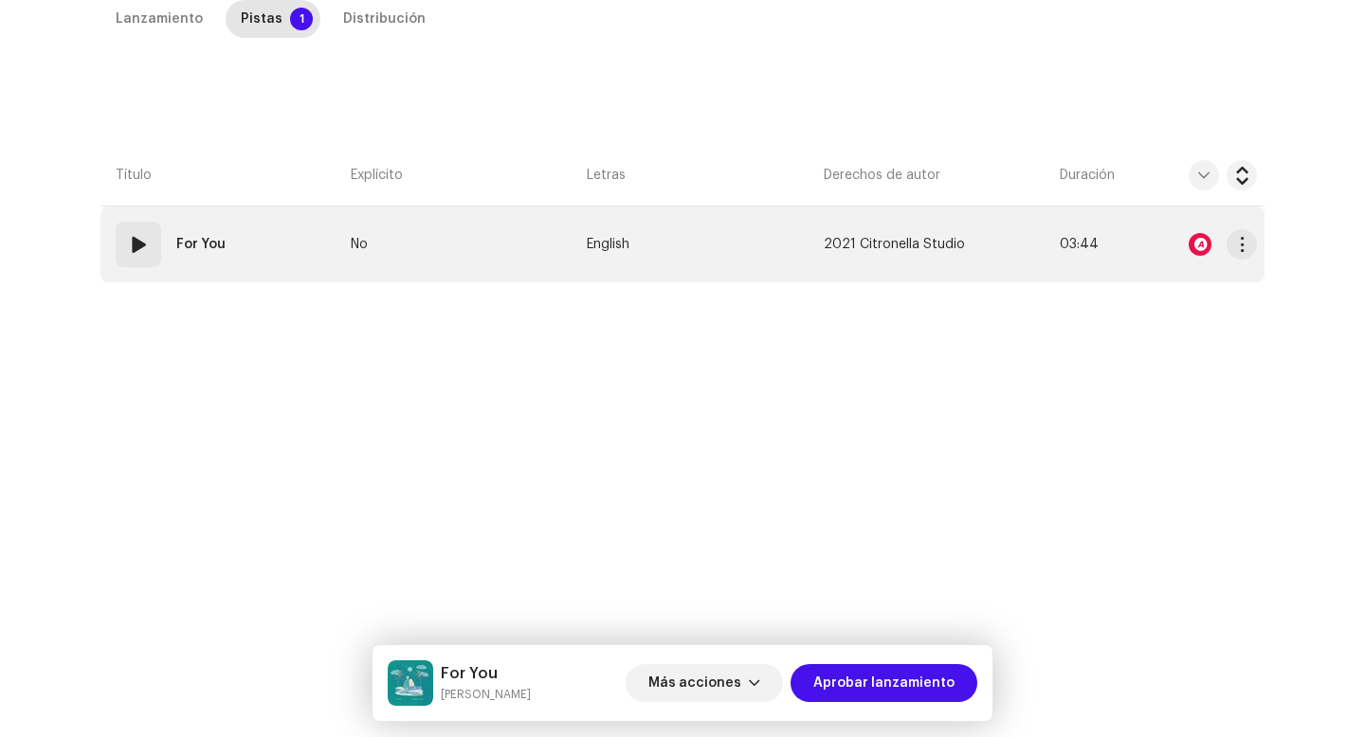
click at [131, 252] on span at bounding box center [138, 244] width 23 height 23
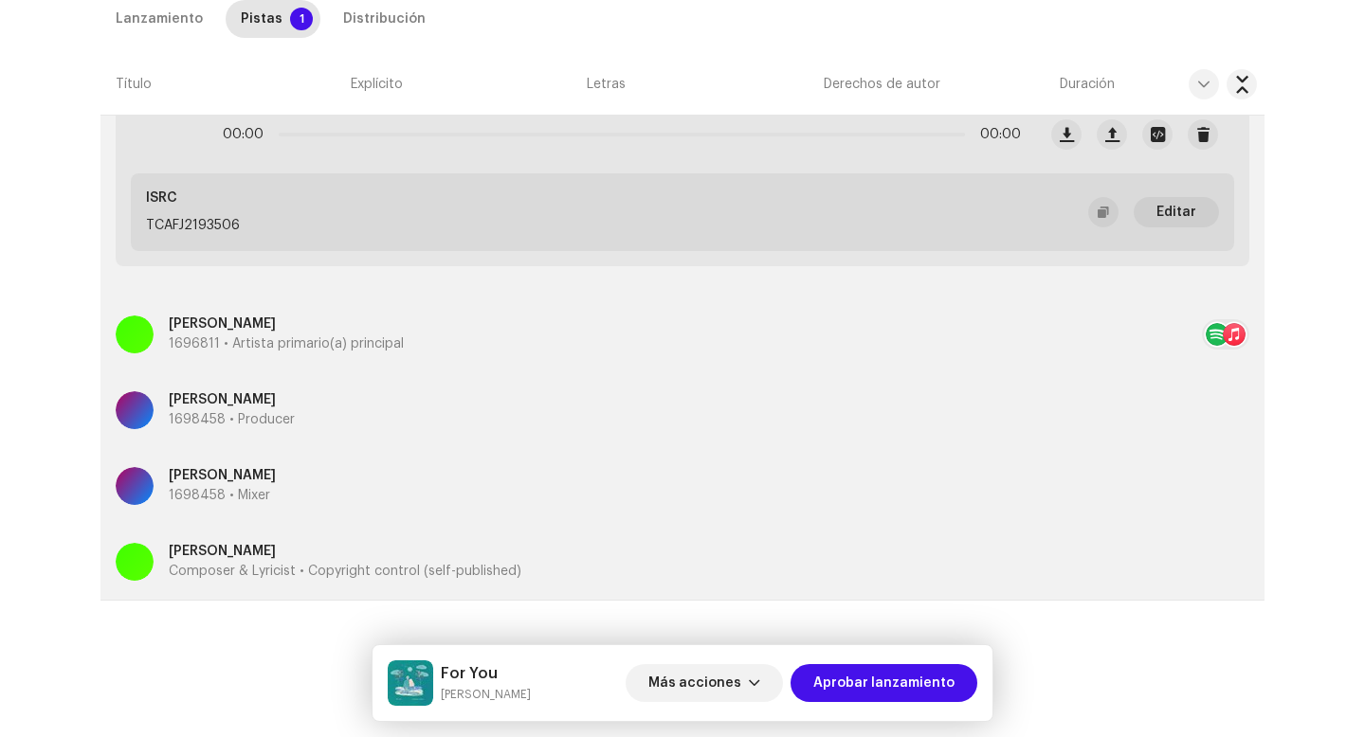
scroll to position [385, 0]
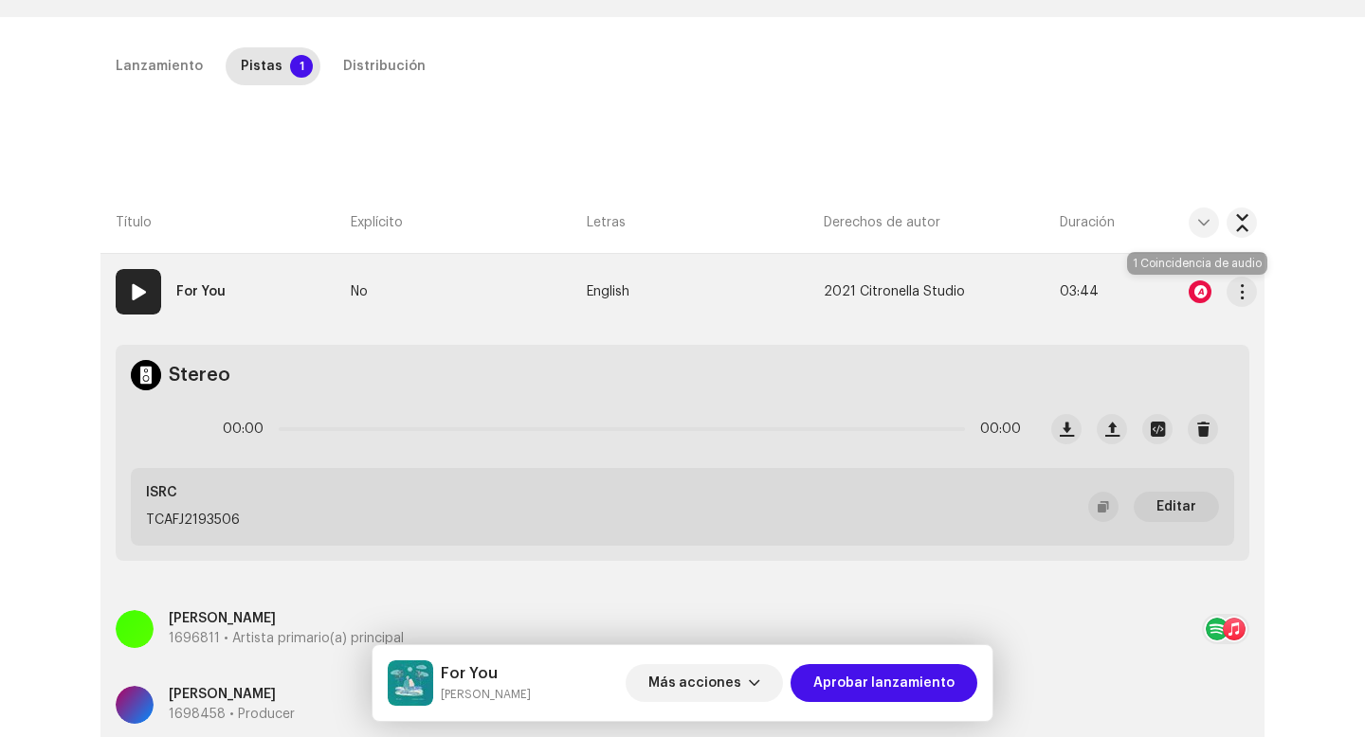
click at [1196, 295] on div at bounding box center [1200, 292] width 23 height 23
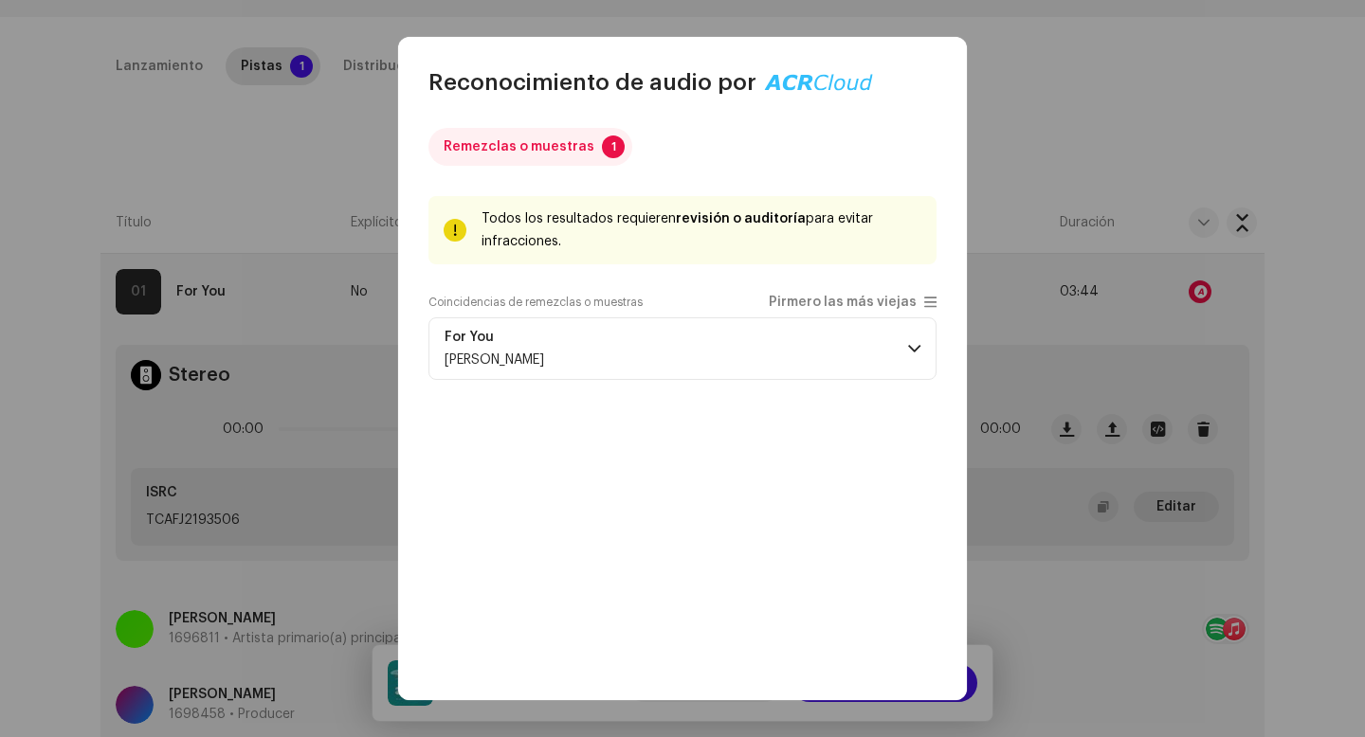
scroll to position [32, 0]
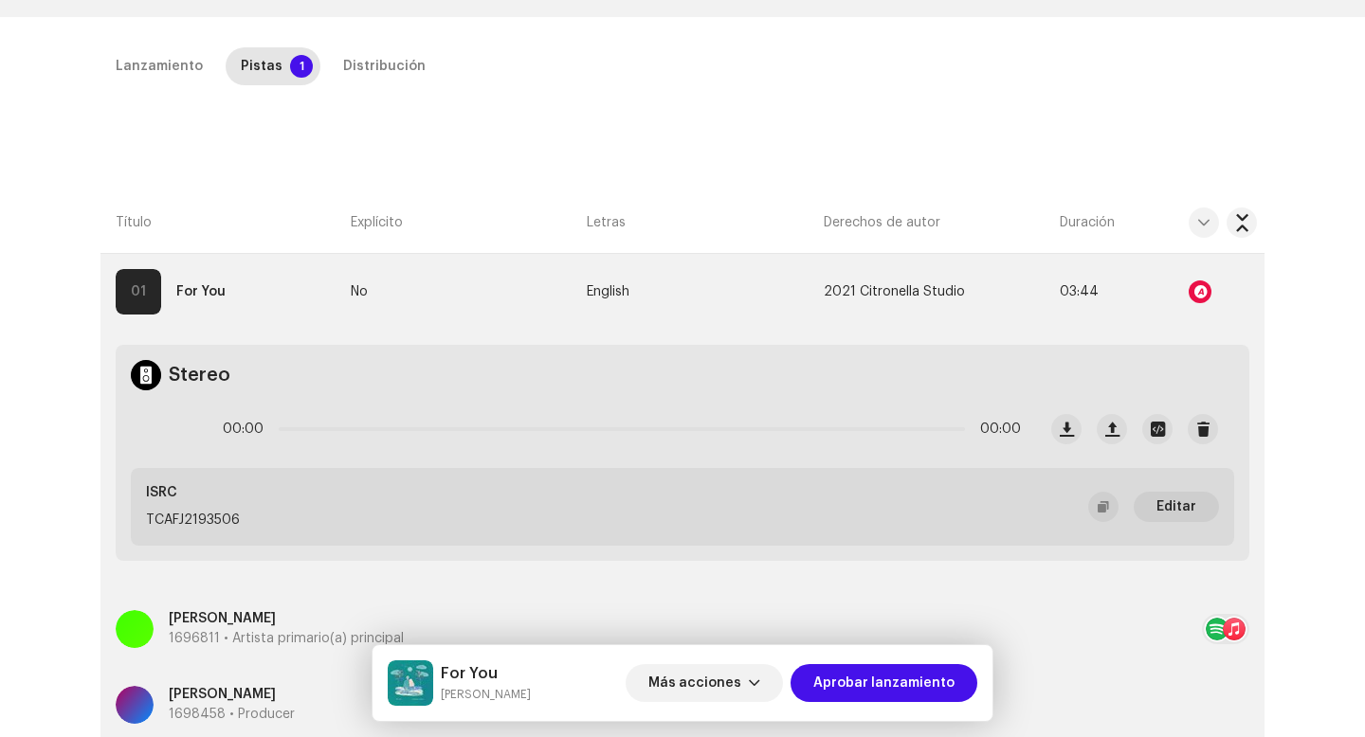
click at [260, 140] on div "Reconocimiento de audio por Remezclas o muestras 1 Todos los resultados requier…" at bounding box center [682, 368] width 1365 height 737
click at [371, 61] on div "Distribución" at bounding box center [384, 66] width 82 height 38
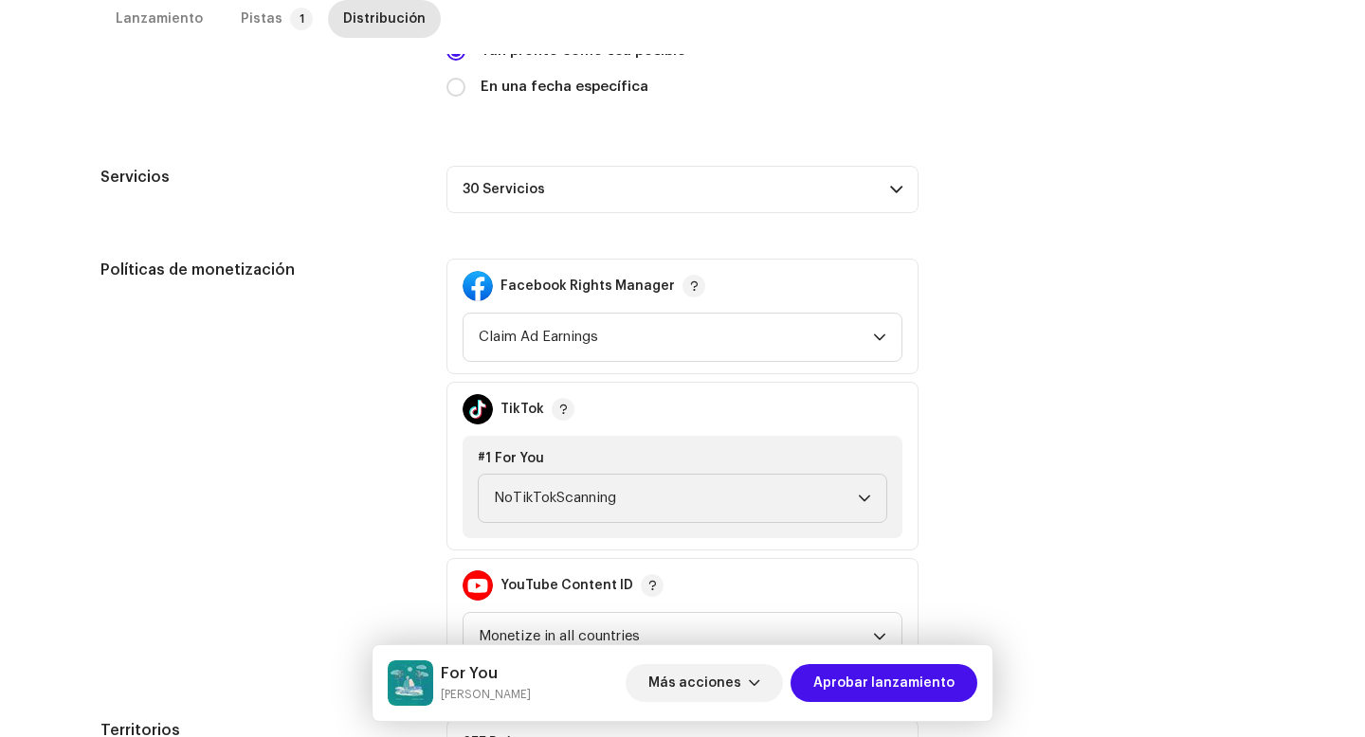
scroll to position [610, 0]
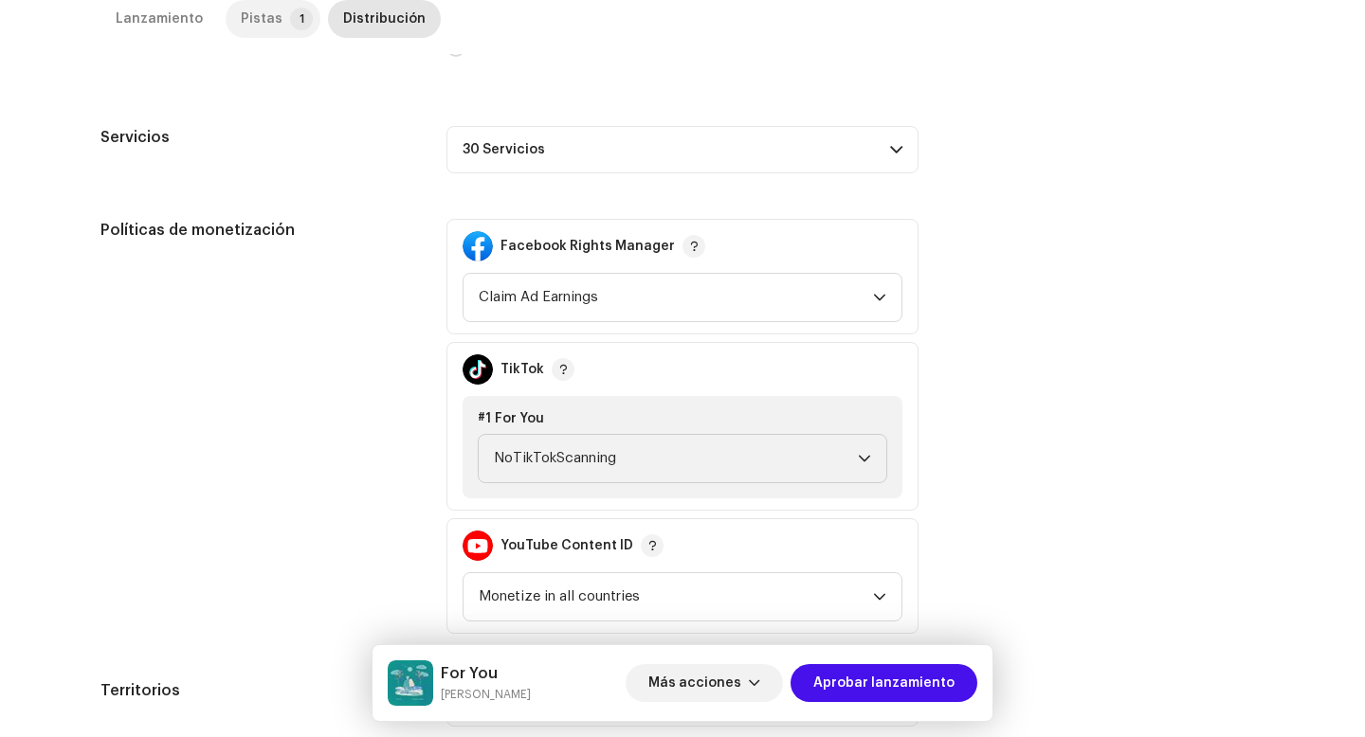
click at [250, 18] on div "Pistas" at bounding box center [262, 19] width 42 height 38
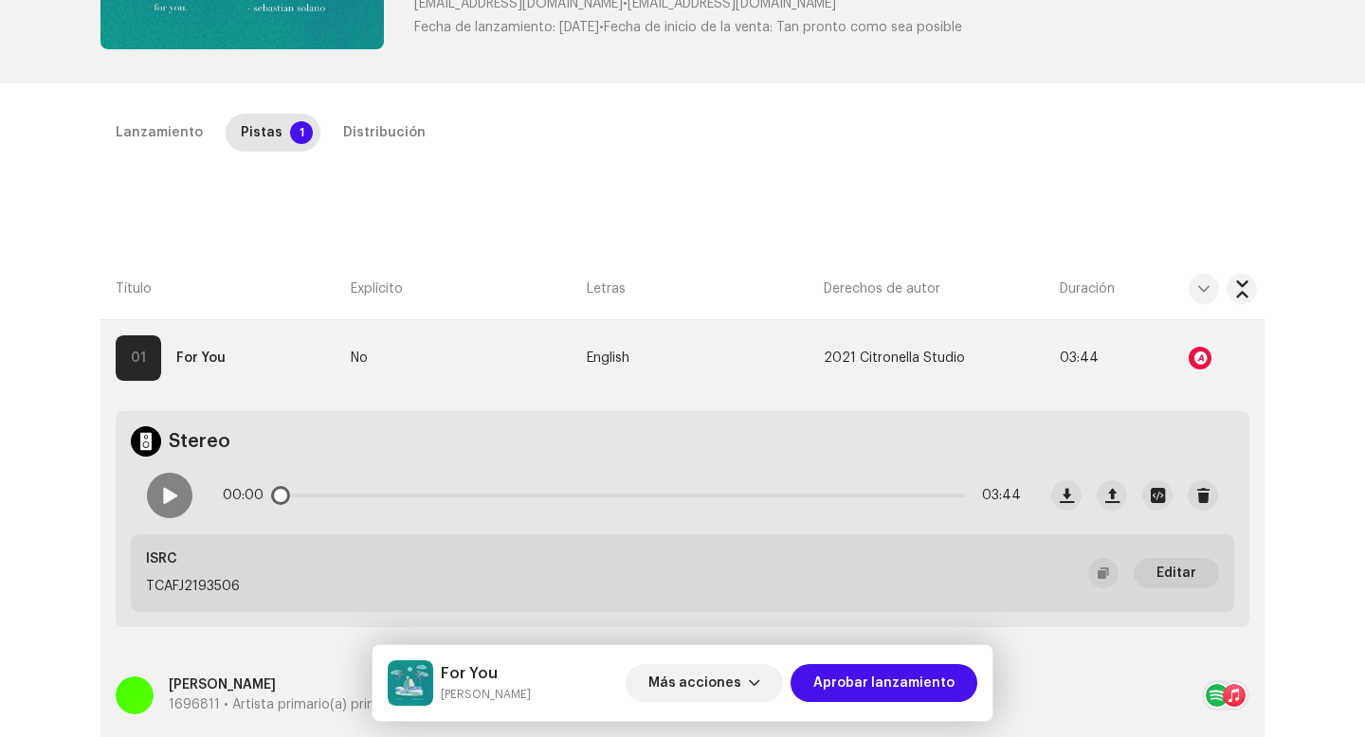
scroll to position [317, 0]
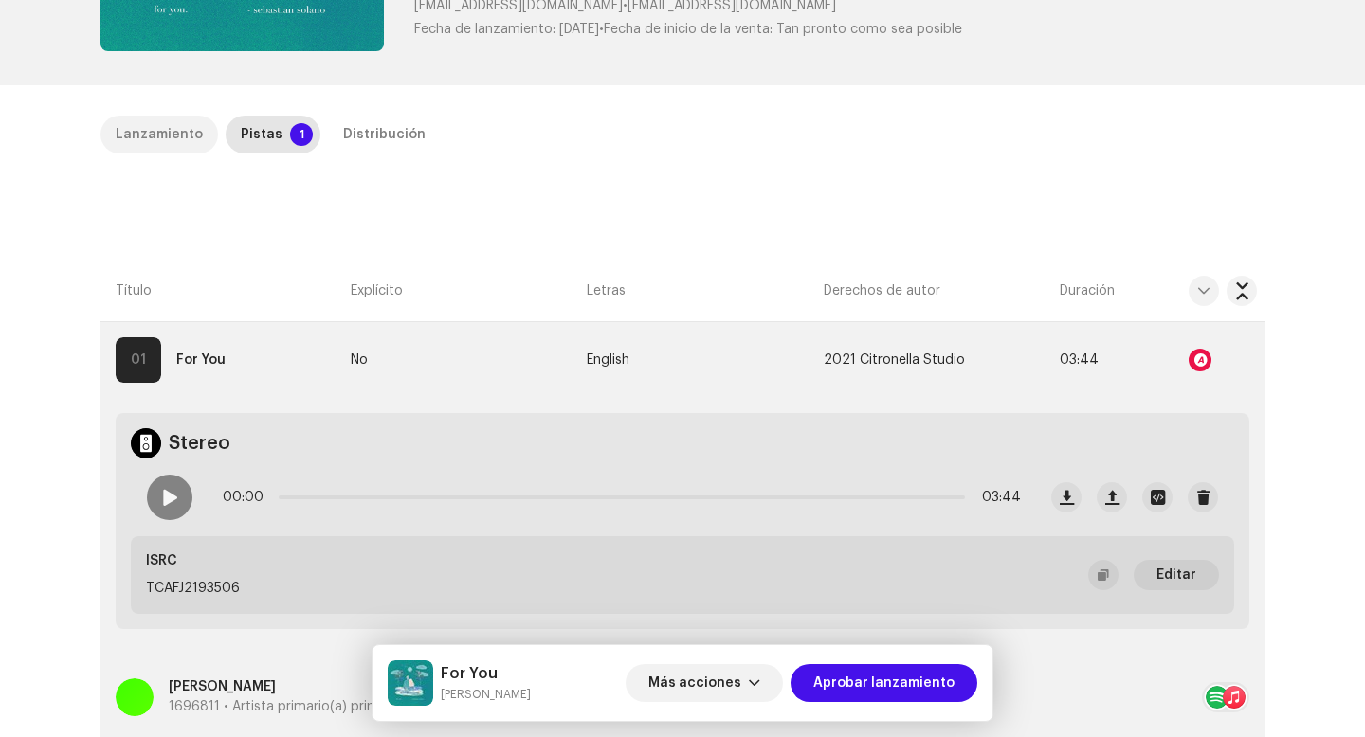
click at [167, 128] on div "Lanzamiento" at bounding box center [159, 135] width 87 height 38
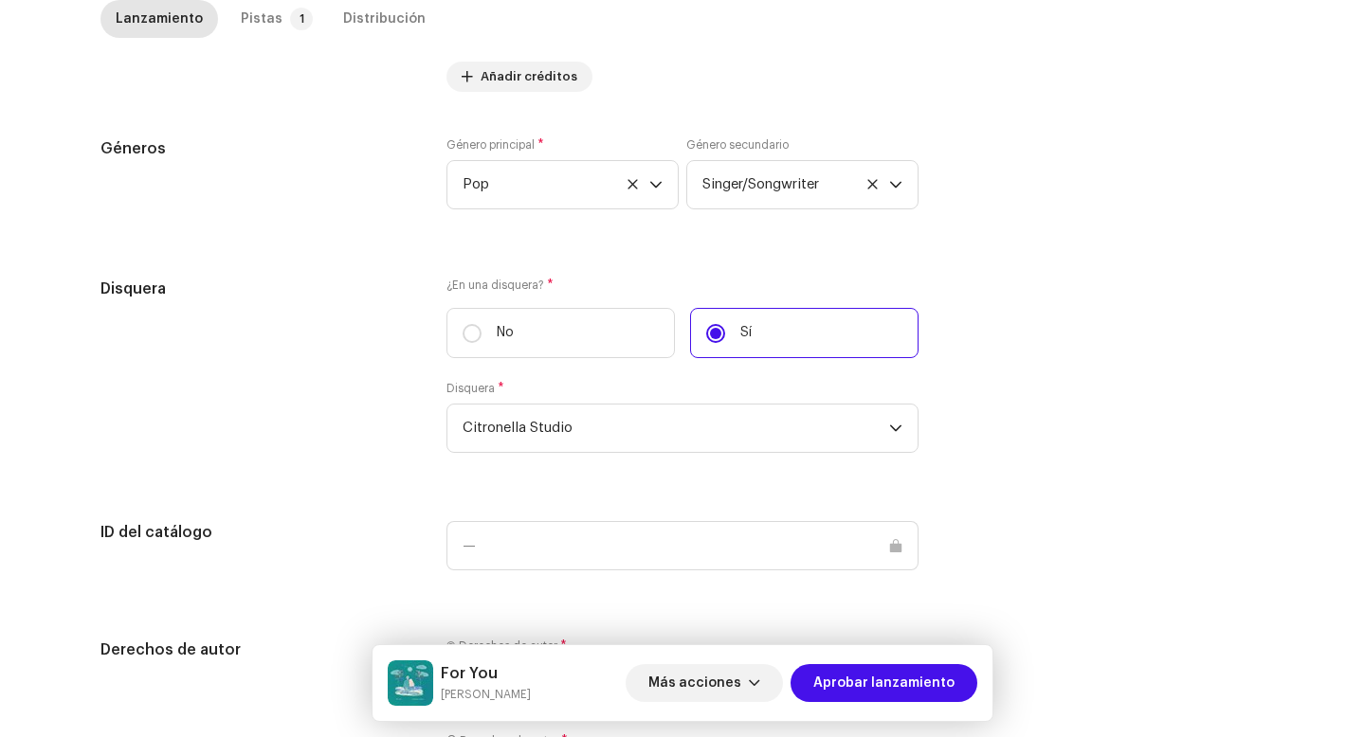
scroll to position [1849, 0]
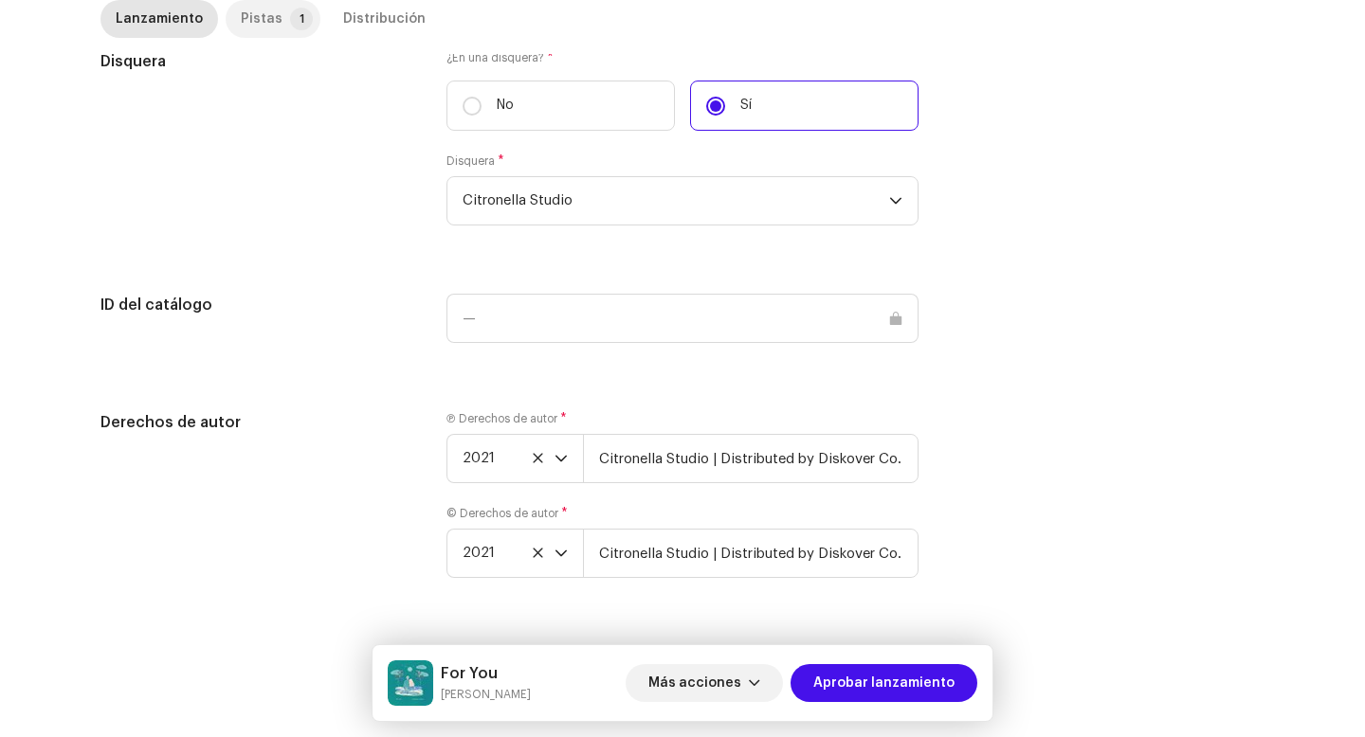
click at [277, 26] on p-tab "Pistas 1" at bounding box center [273, 19] width 95 height 38
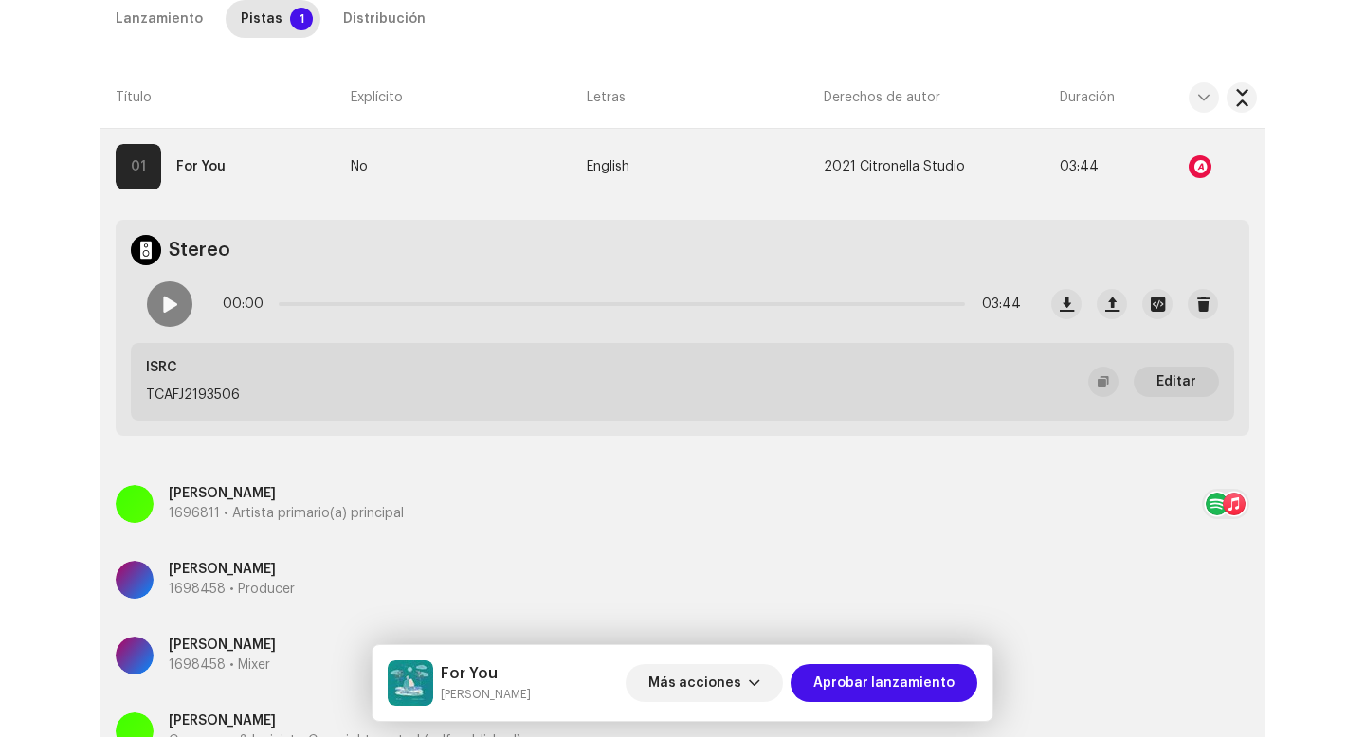
scroll to position [442, 0]
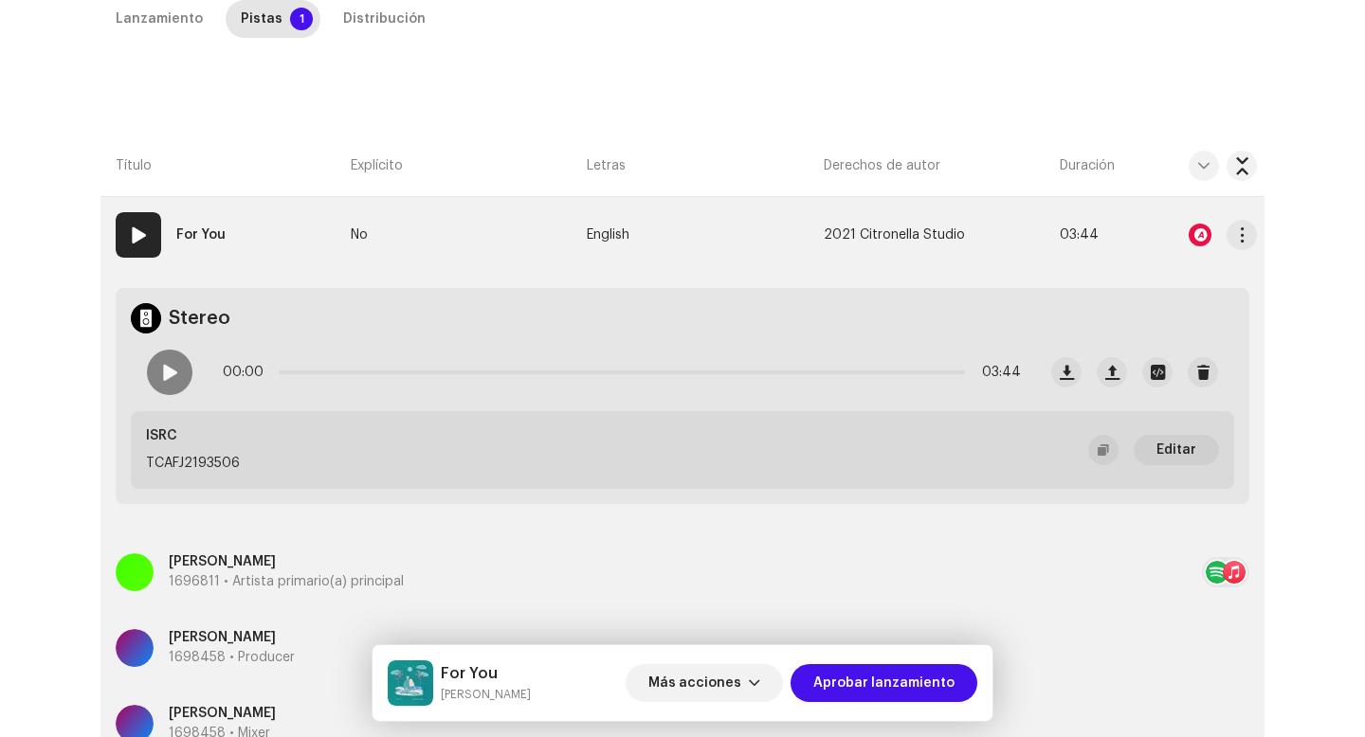
click at [1189, 237] on div at bounding box center [1200, 235] width 23 height 23
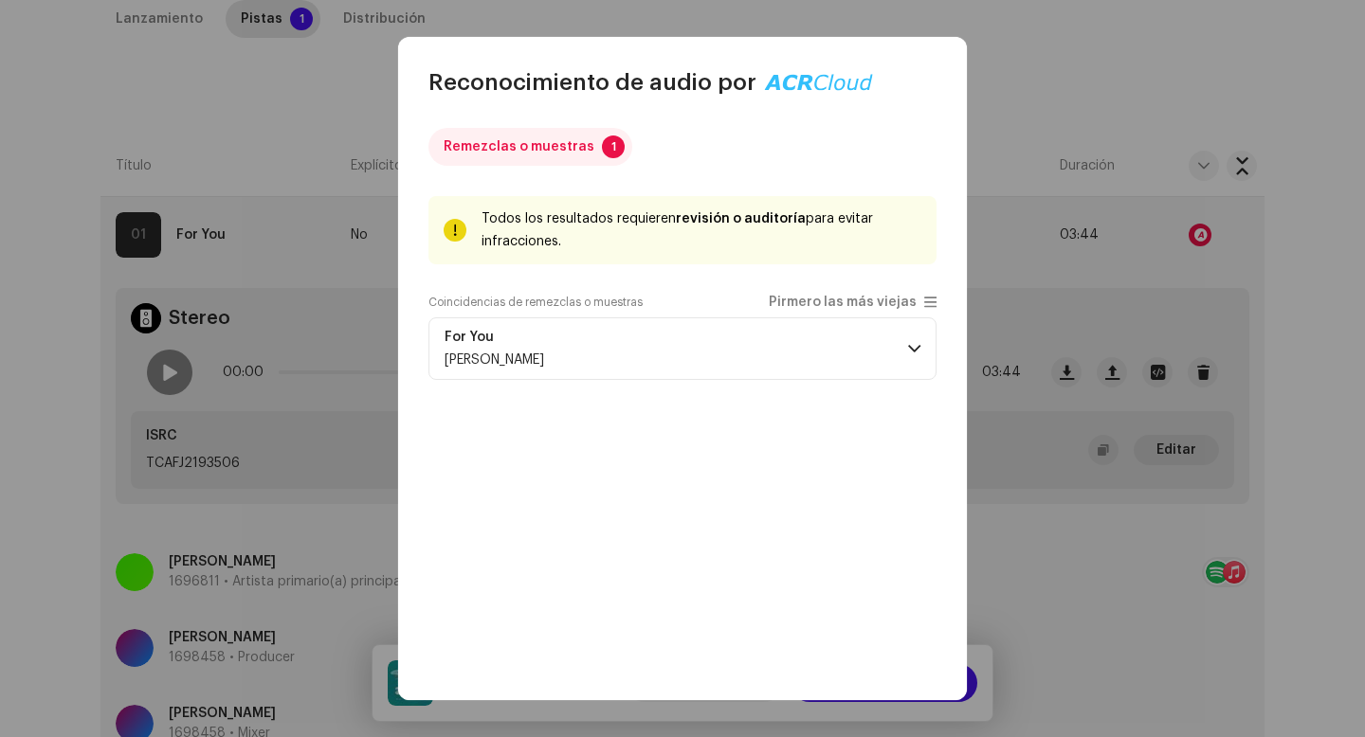
scroll to position [32, 0]
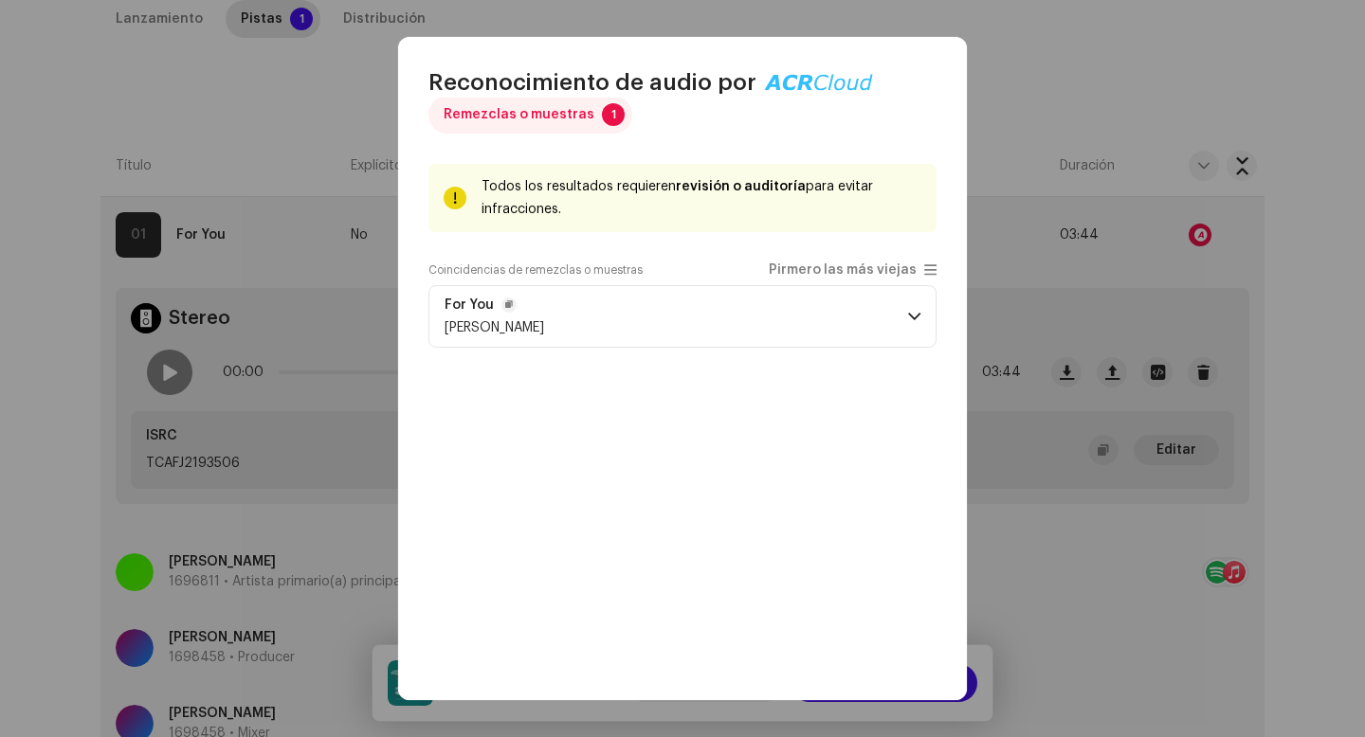
click at [804, 301] on p-accordion-header "For You Sebastian Solano" at bounding box center [682, 316] width 508 height 63
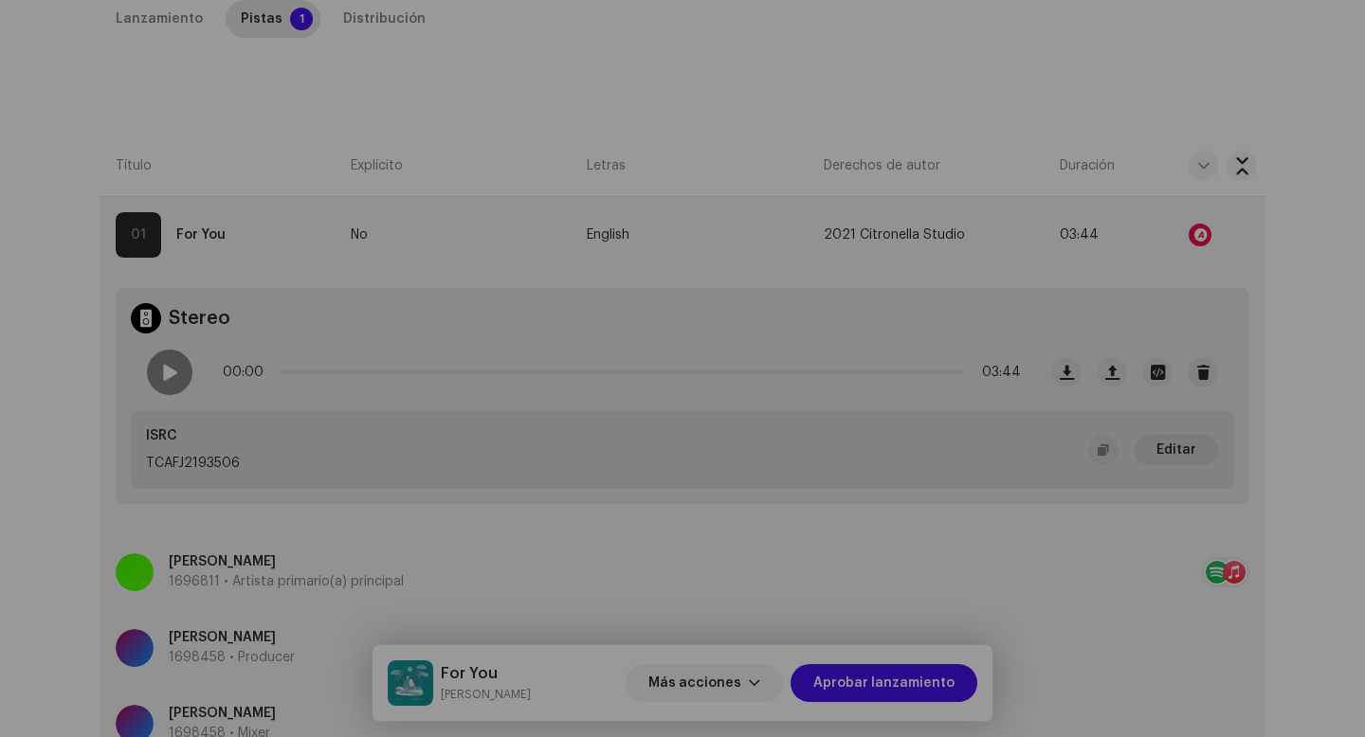
click at [1278, 426] on div "Reconocimiento de audio por Remezclas o muestras 1 Todos los resultados requier…" at bounding box center [682, 368] width 1365 height 737
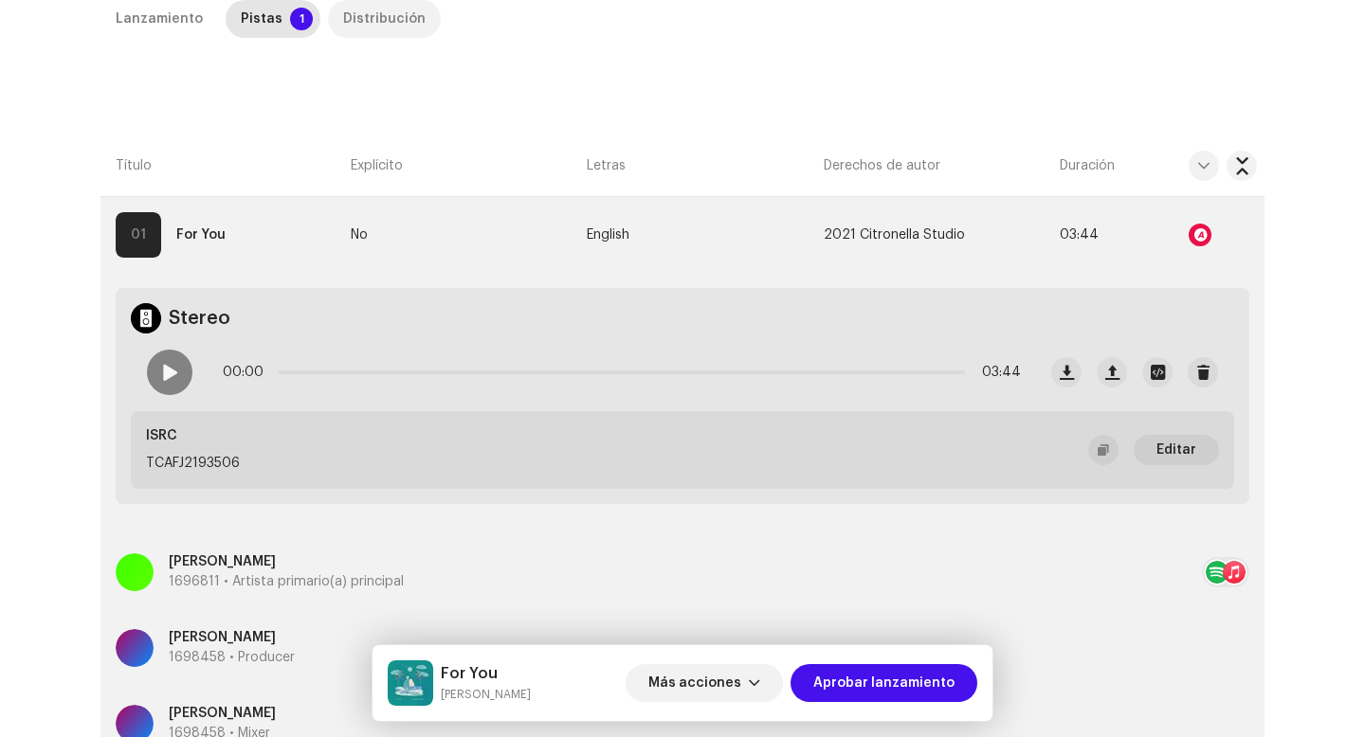
click at [366, 17] on div "Distribución" at bounding box center [384, 19] width 82 height 38
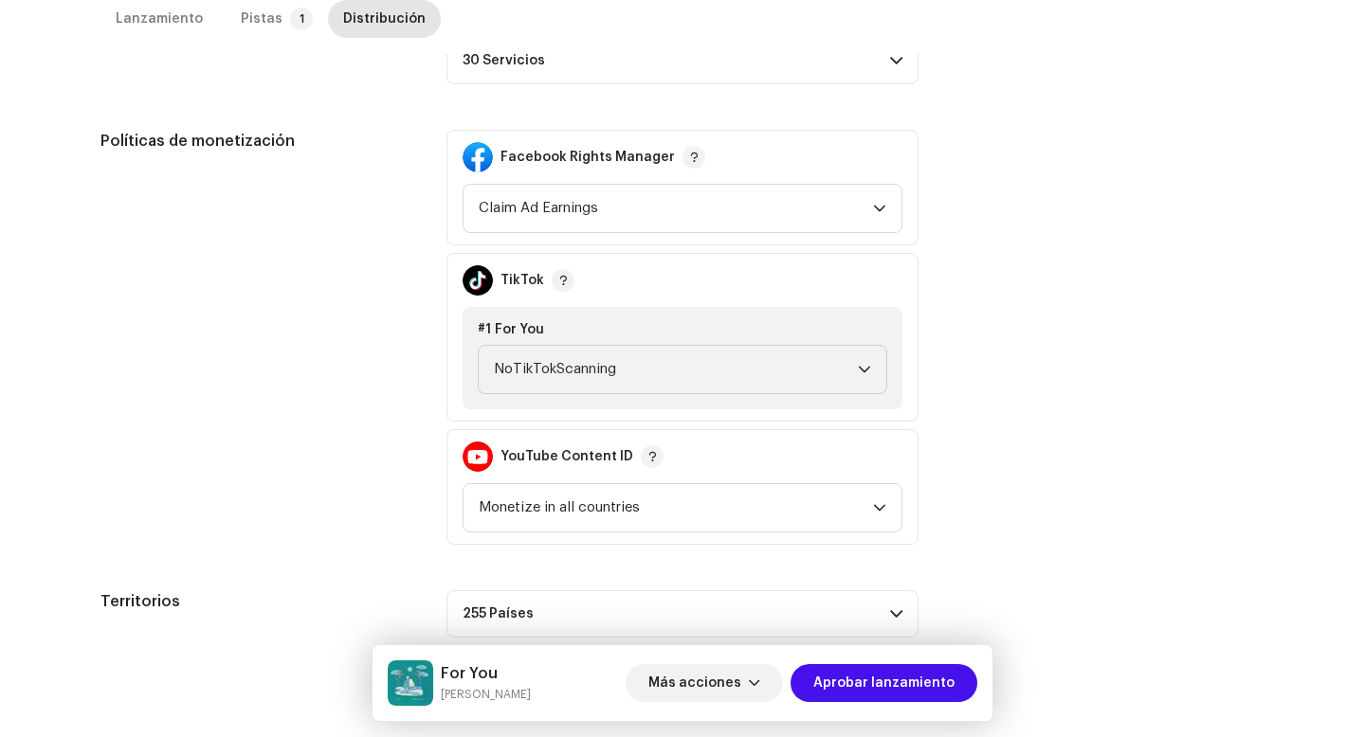
scroll to position [696, 0]
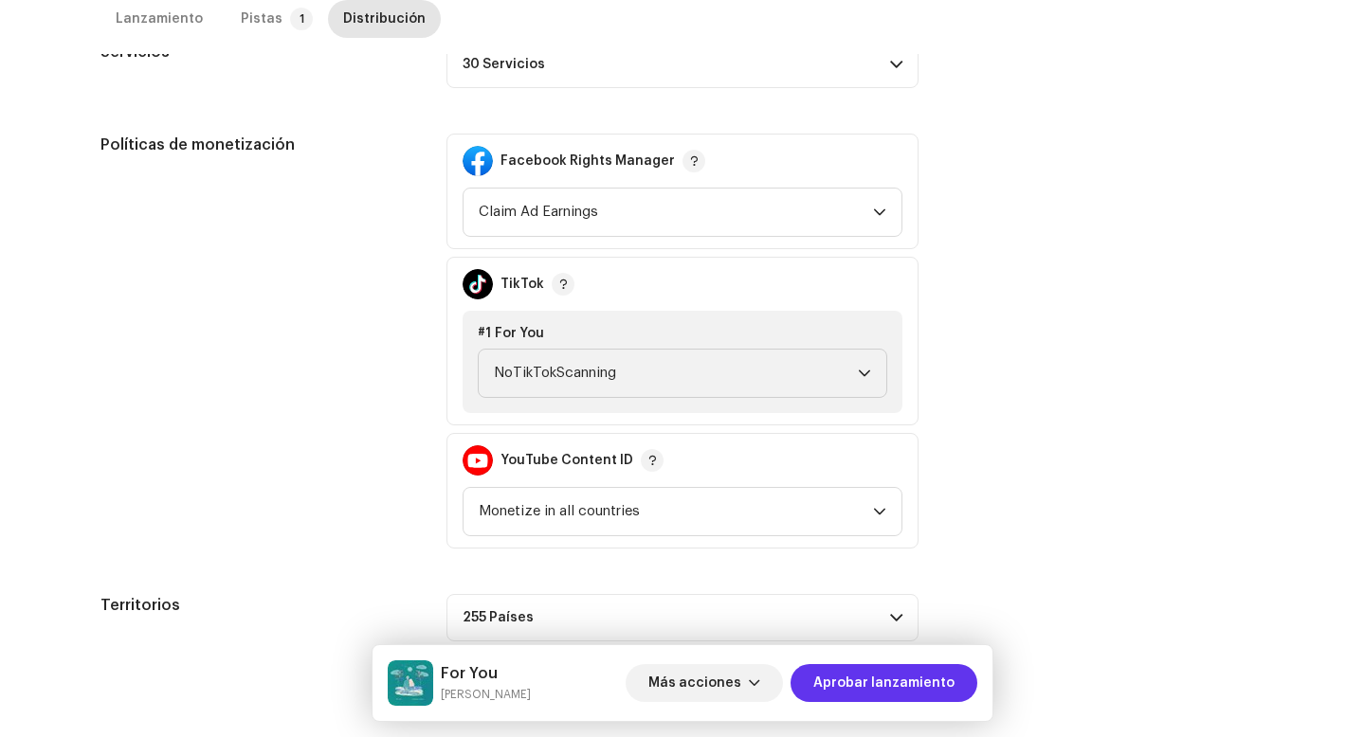
click at [858, 668] on span "Aprobar lanzamiento" at bounding box center [883, 683] width 141 height 38
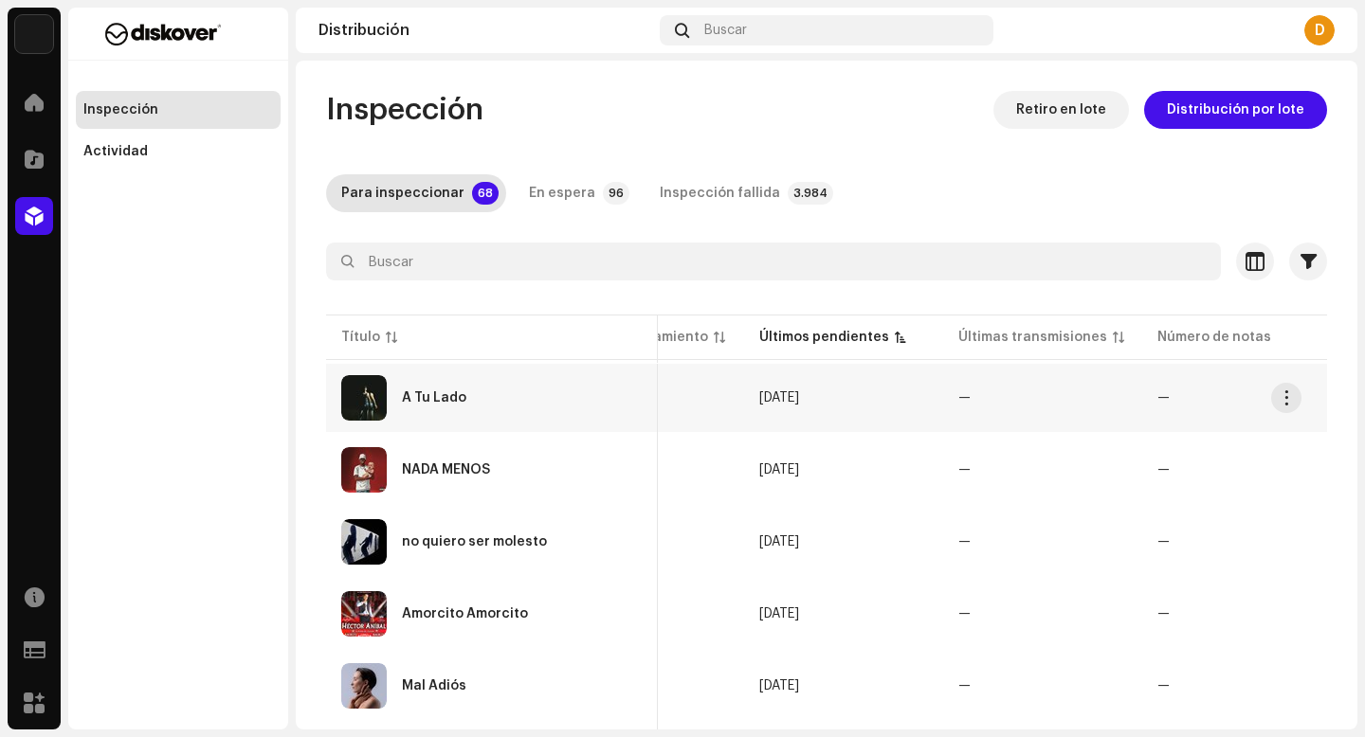
click at [551, 412] on div "A Tu Lado" at bounding box center [491, 397] width 301 height 45
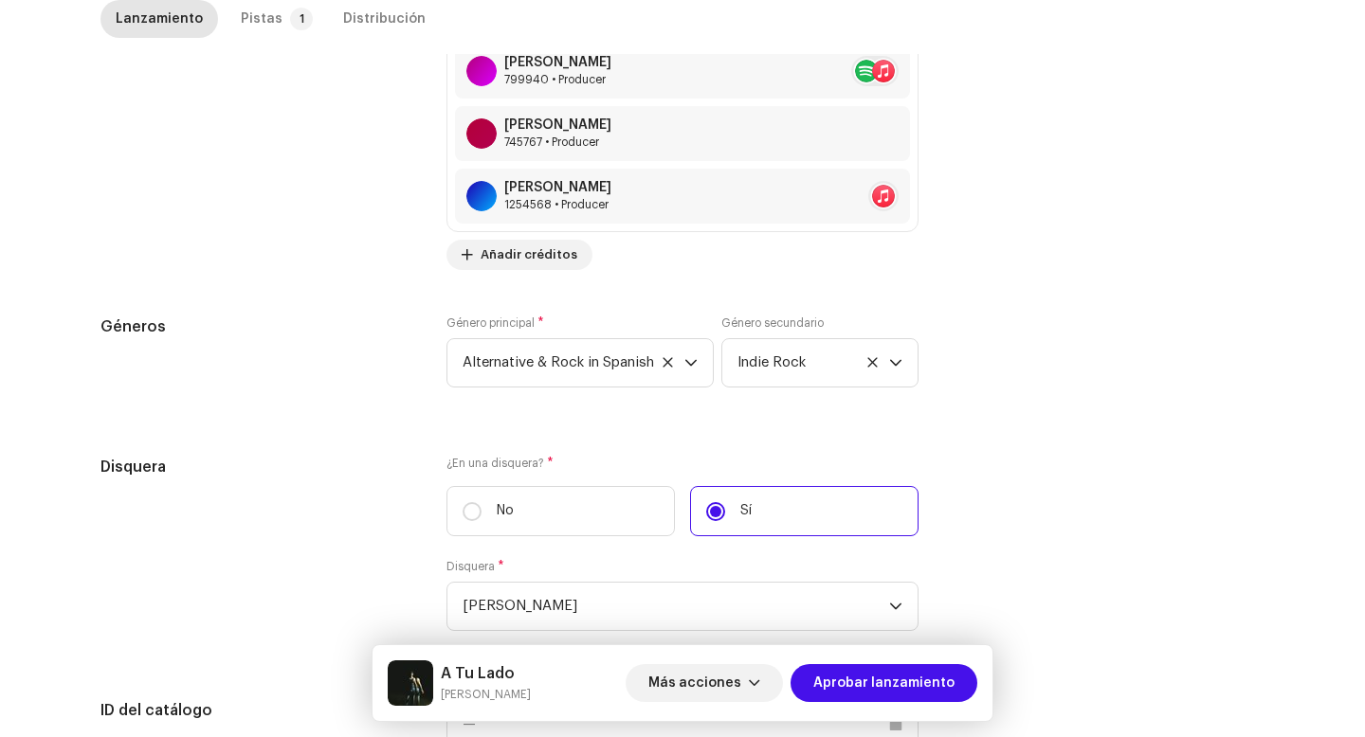
scroll to position [1974, 0]
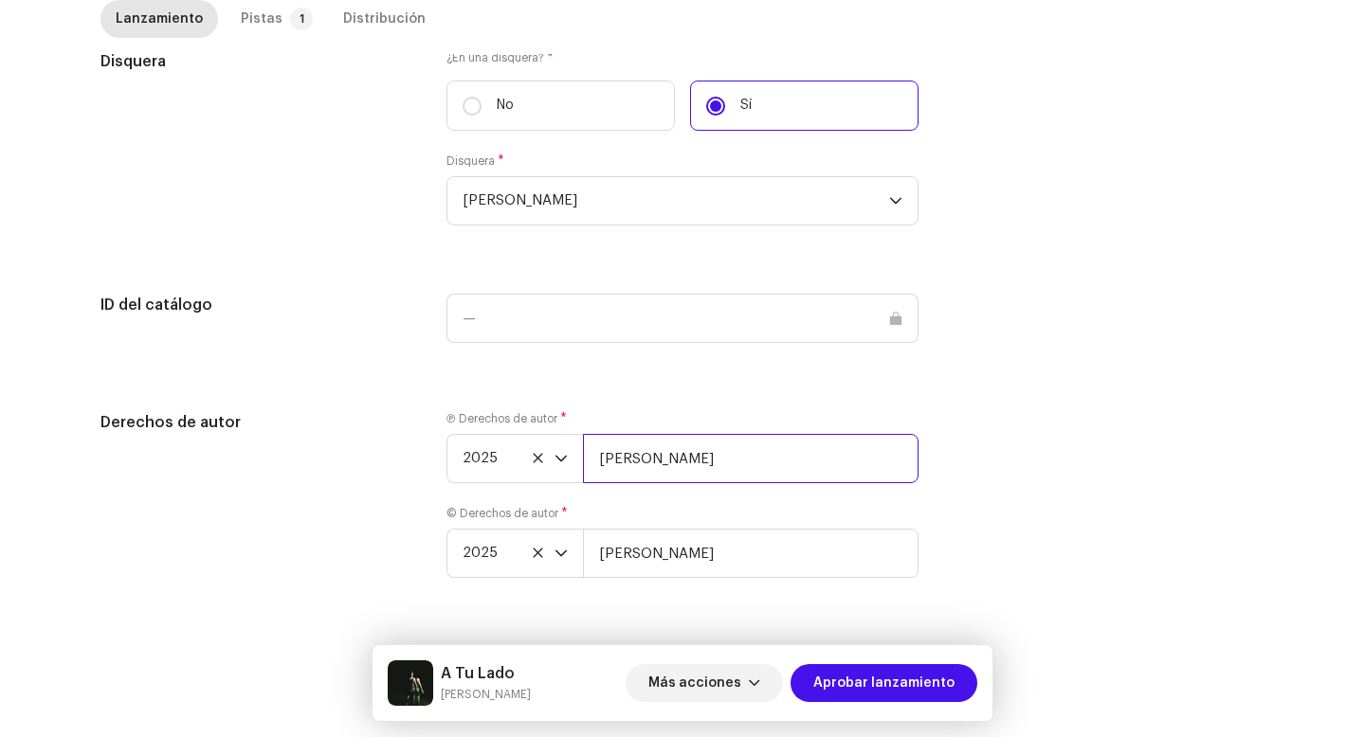
click at [690, 472] on input "[PERSON_NAME]" at bounding box center [751, 458] width 336 height 49
type input "Abel | Distributed by Diskover Co."
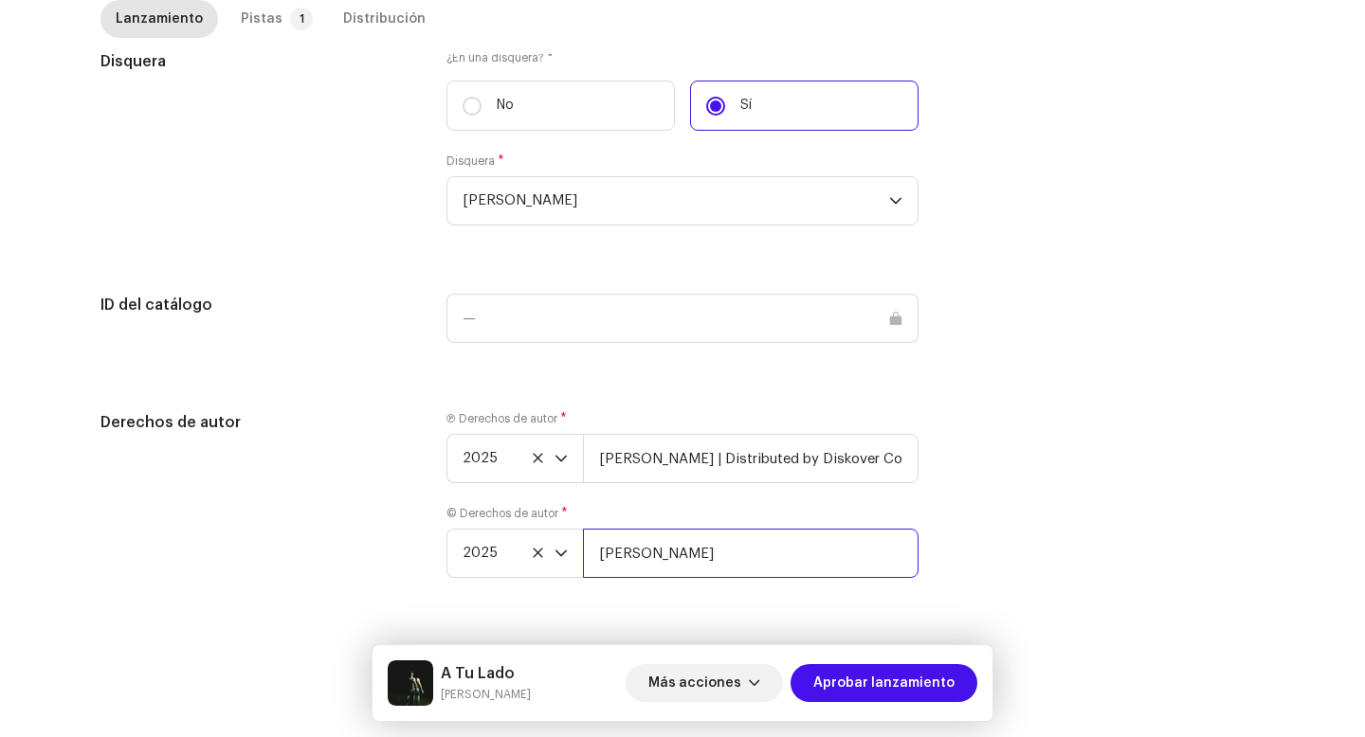
click at [686, 535] on input "[PERSON_NAME]" at bounding box center [751, 553] width 336 height 49
type input "Abel | Distributed by Diskover Co."
click at [290, 29] on p-badge "1" at bounding box center [301, 19] width 23 height 23
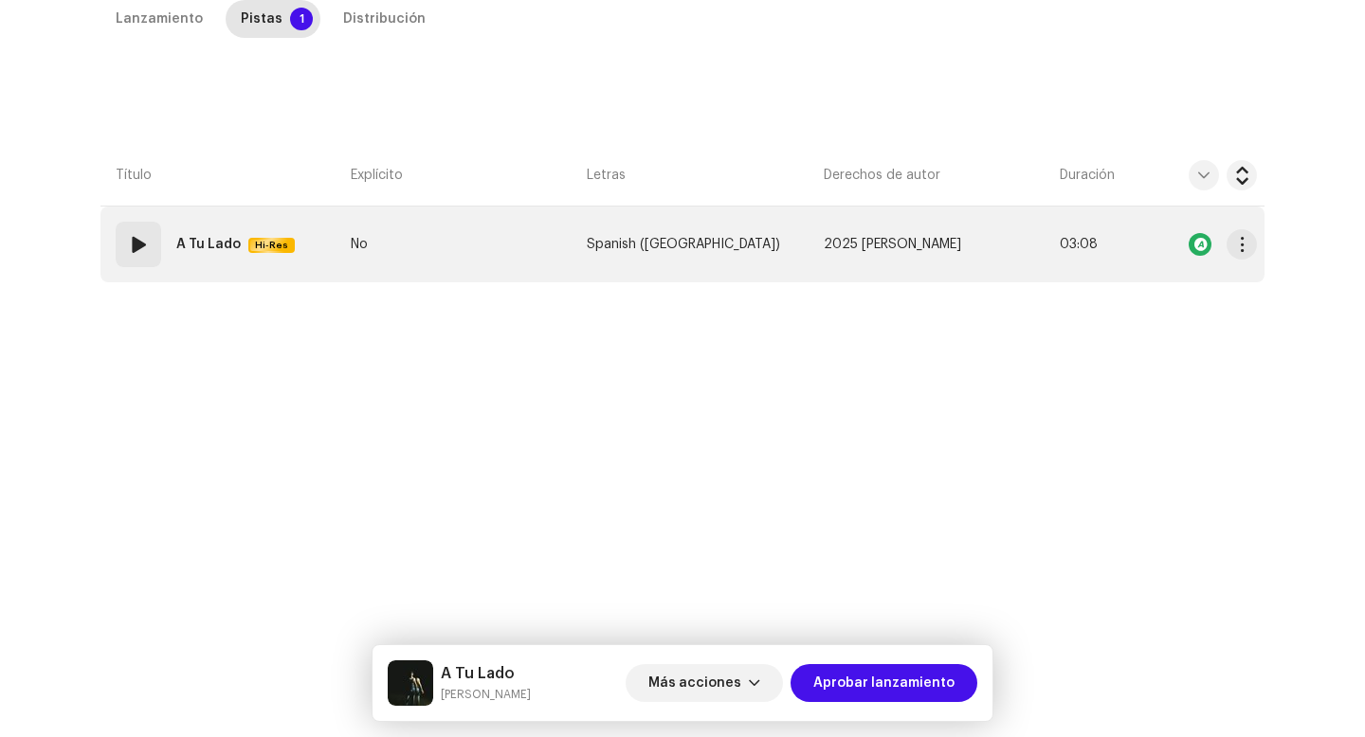
click at [131, 265] on div "01" at bounding box center [138, 244] width 45 height 45
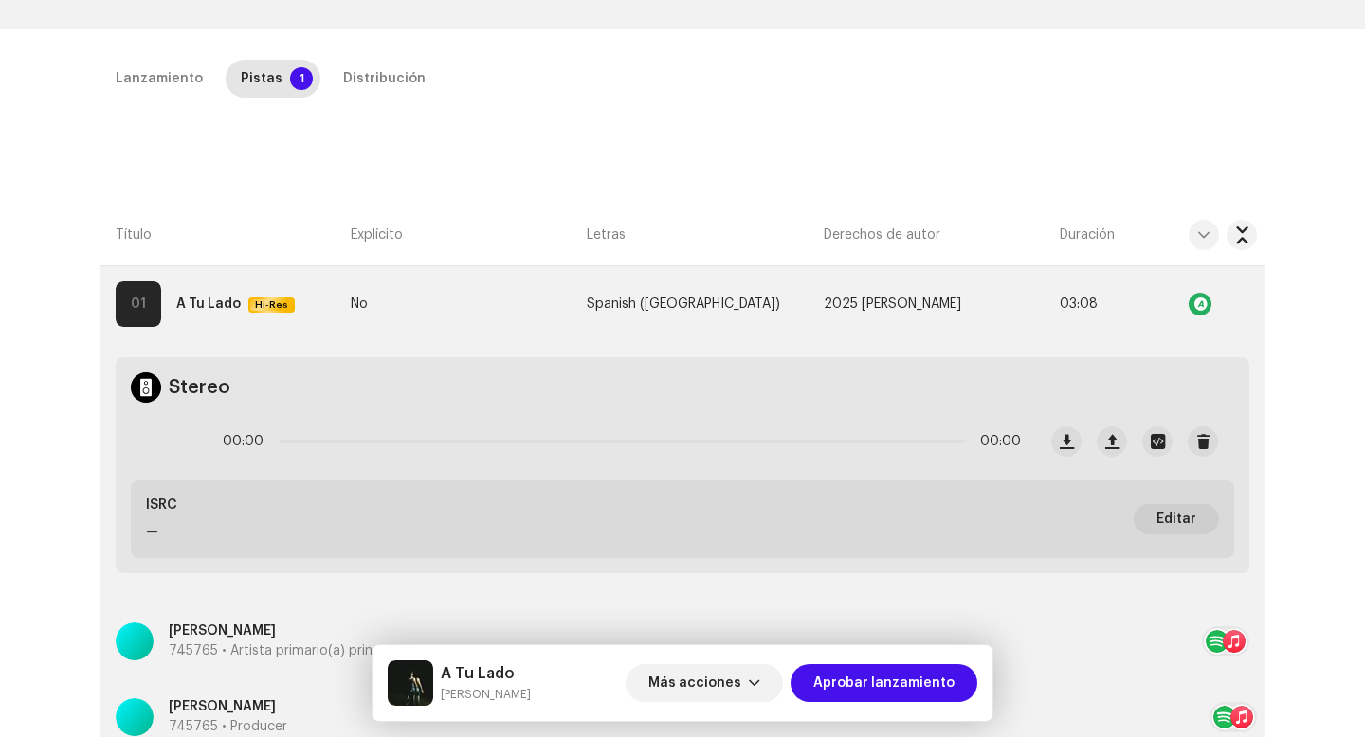
scroll to position [415, 0]
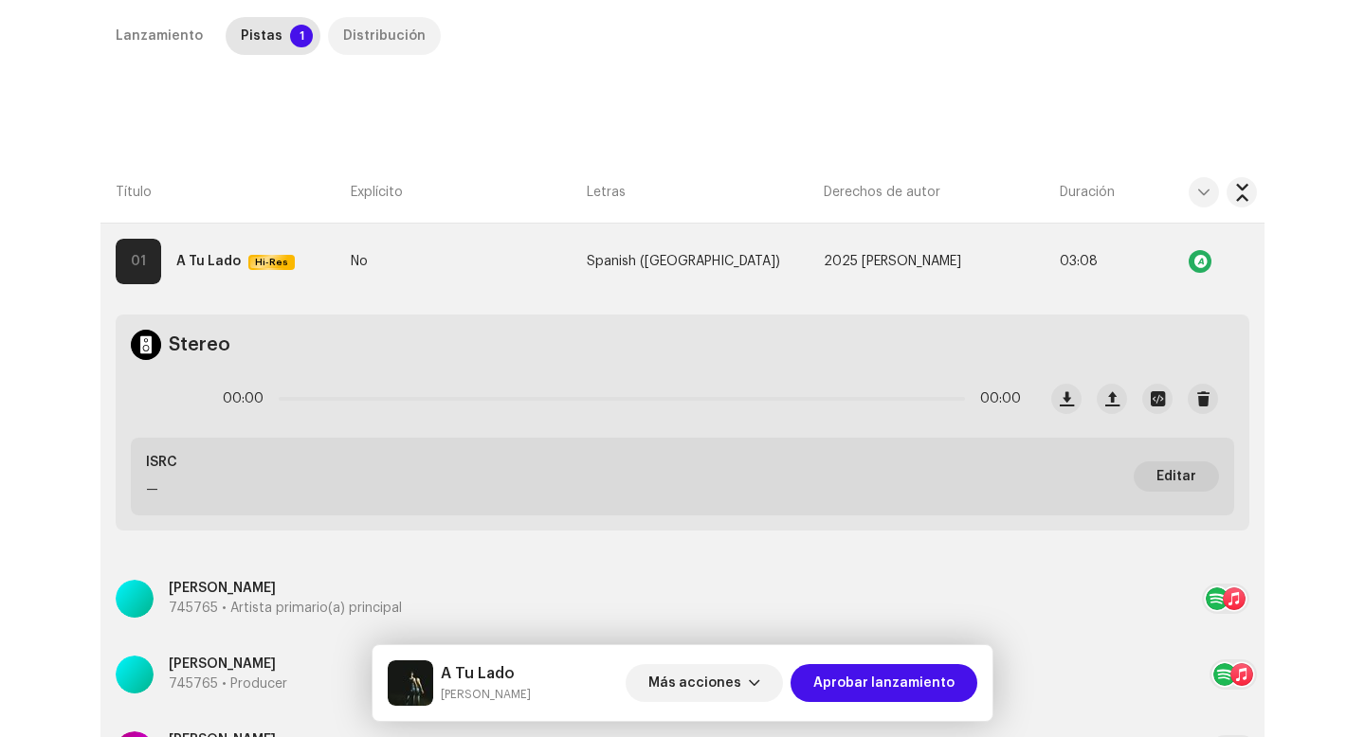
click at [366, 45] on div "Distribución" at bounding box center [384, 36] width 82 height 38
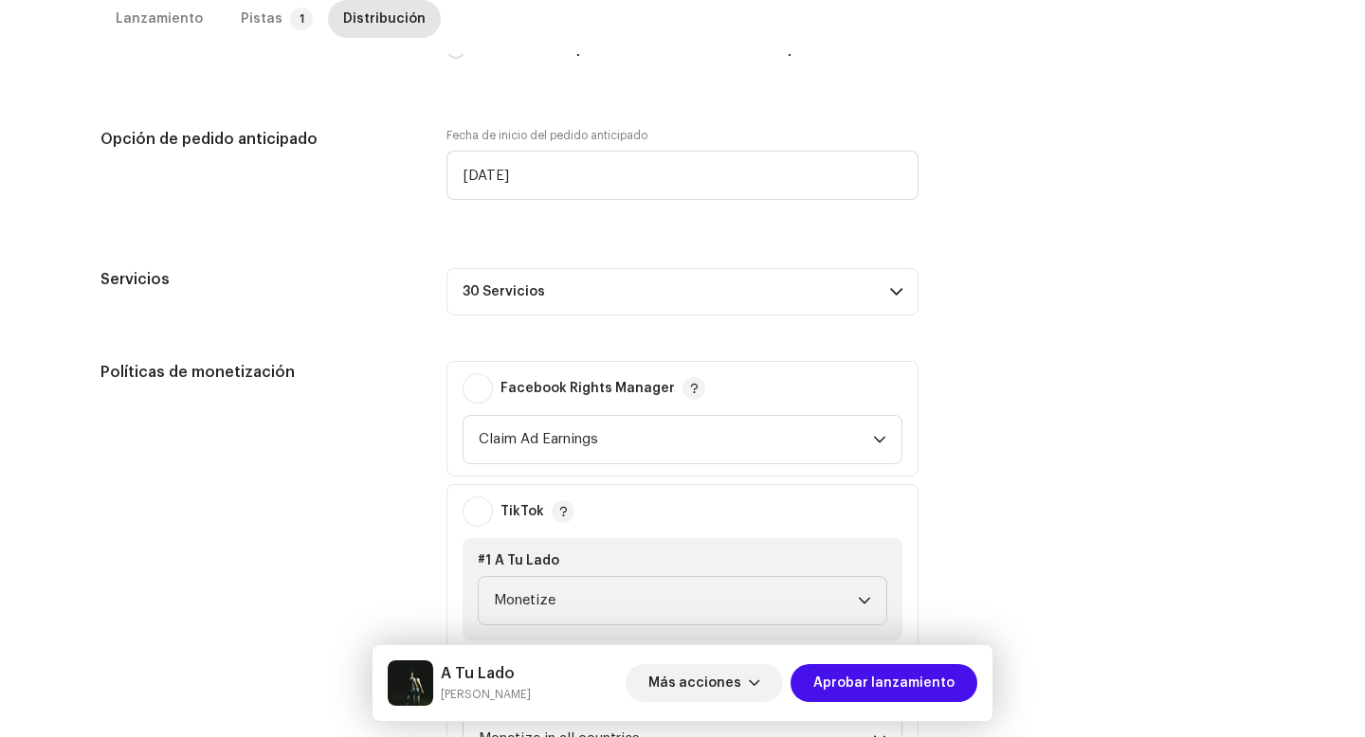
scroll to position [768, 0]
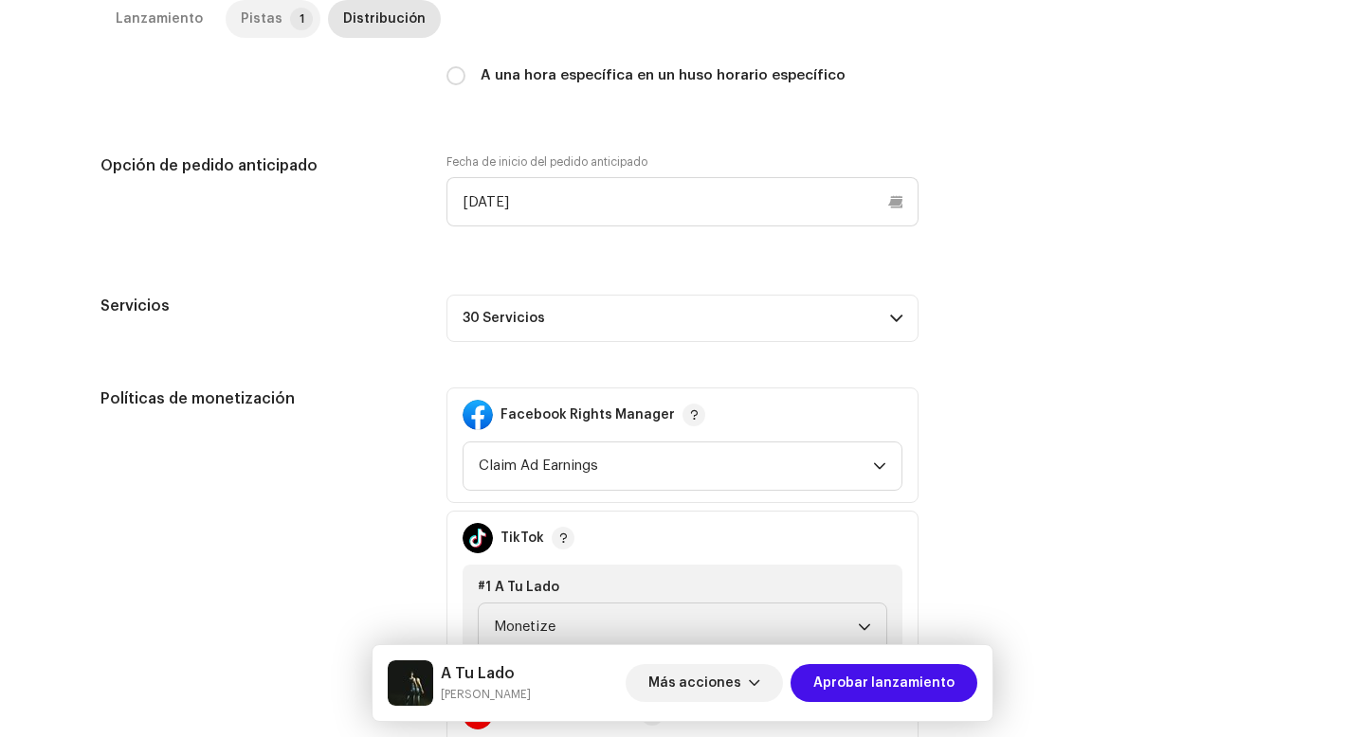
click at [275, 26] on p-tab "Pistas 1" at bounding box center [273, 19] width 95 height 38
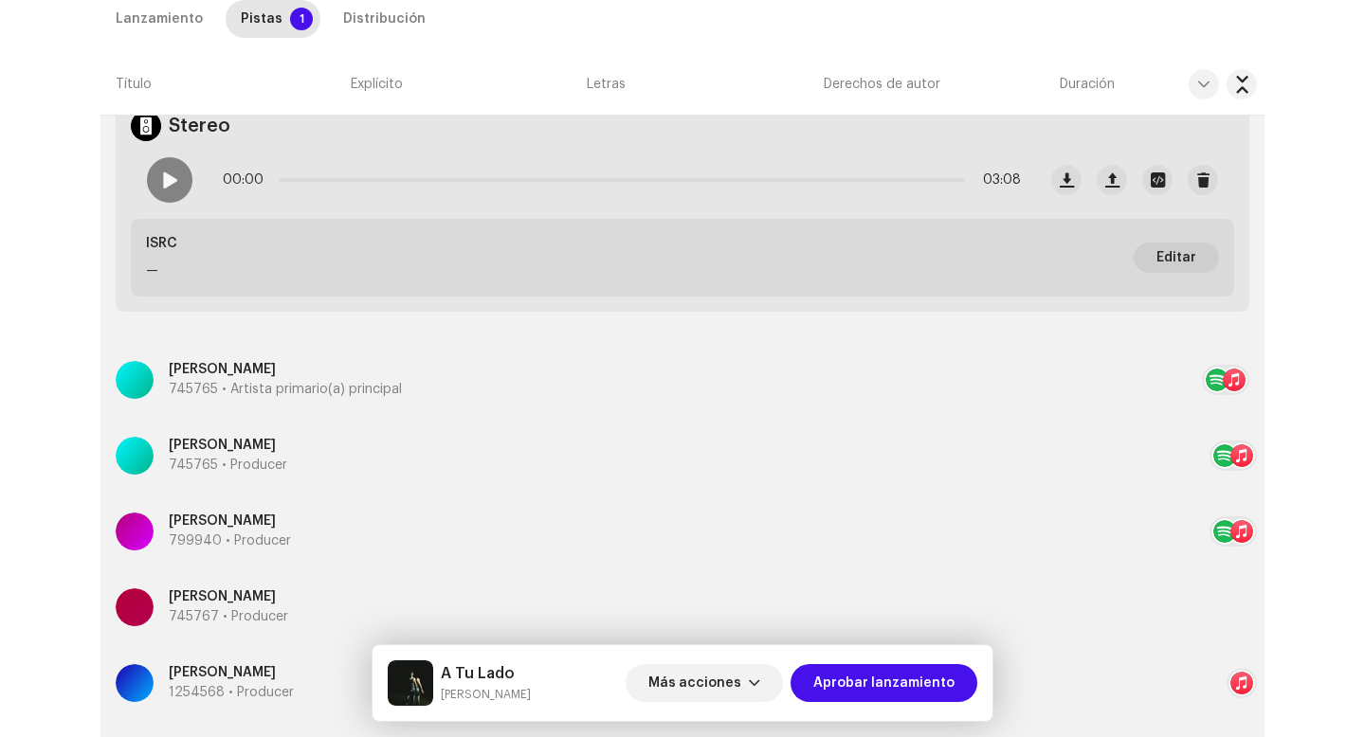
scroll to position [618, 0]
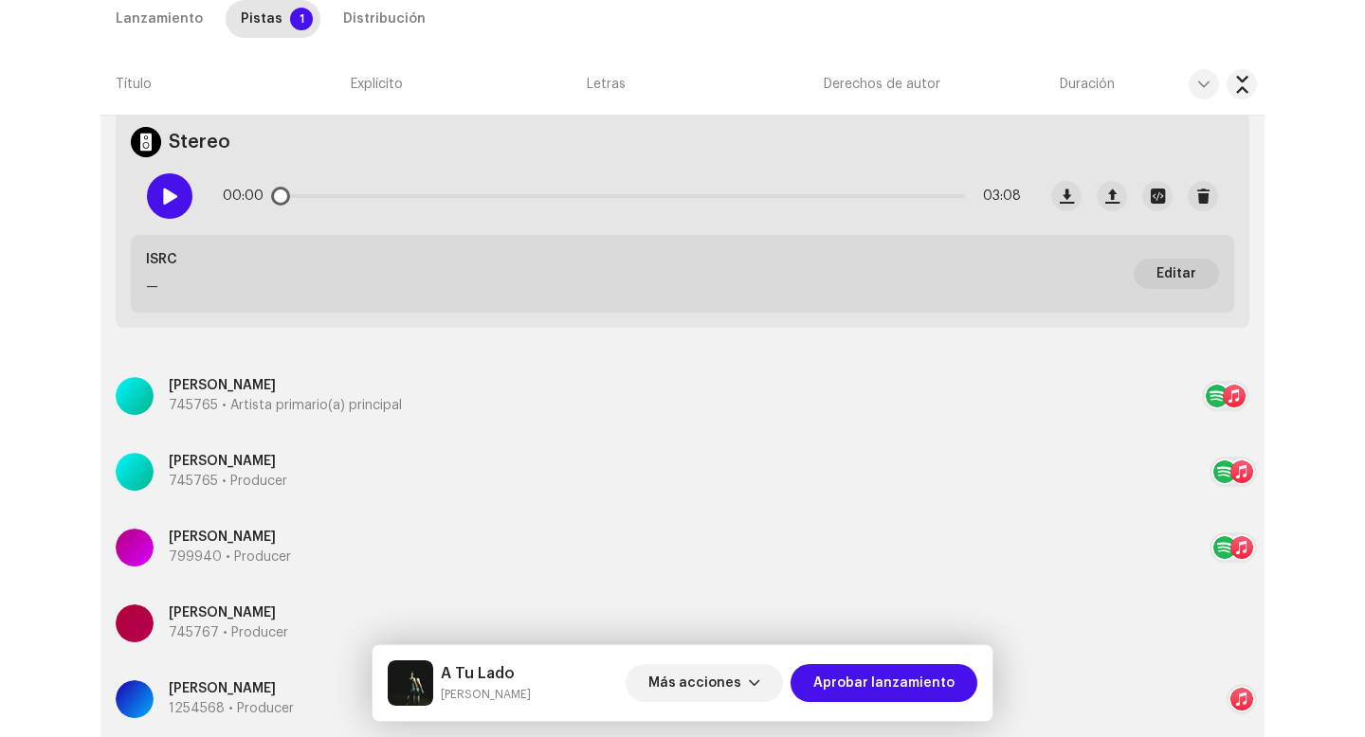
click at [171, 205] on div at bounding box center [169, 195] width 45 height 45
click at [364, 197] on div "00:04 03:08" at bounding box center [622, 196] width 798 height 38
click at [365, 192] on div "00:05 03:08" at bounding box center [622, 196] width 798 height 38
click at [386, 196] on p-slider at bounding box center [622, 196] width 686 height 4
click at [653, 196] on p-slider at bounding box center [622, 196] width 686 height 4
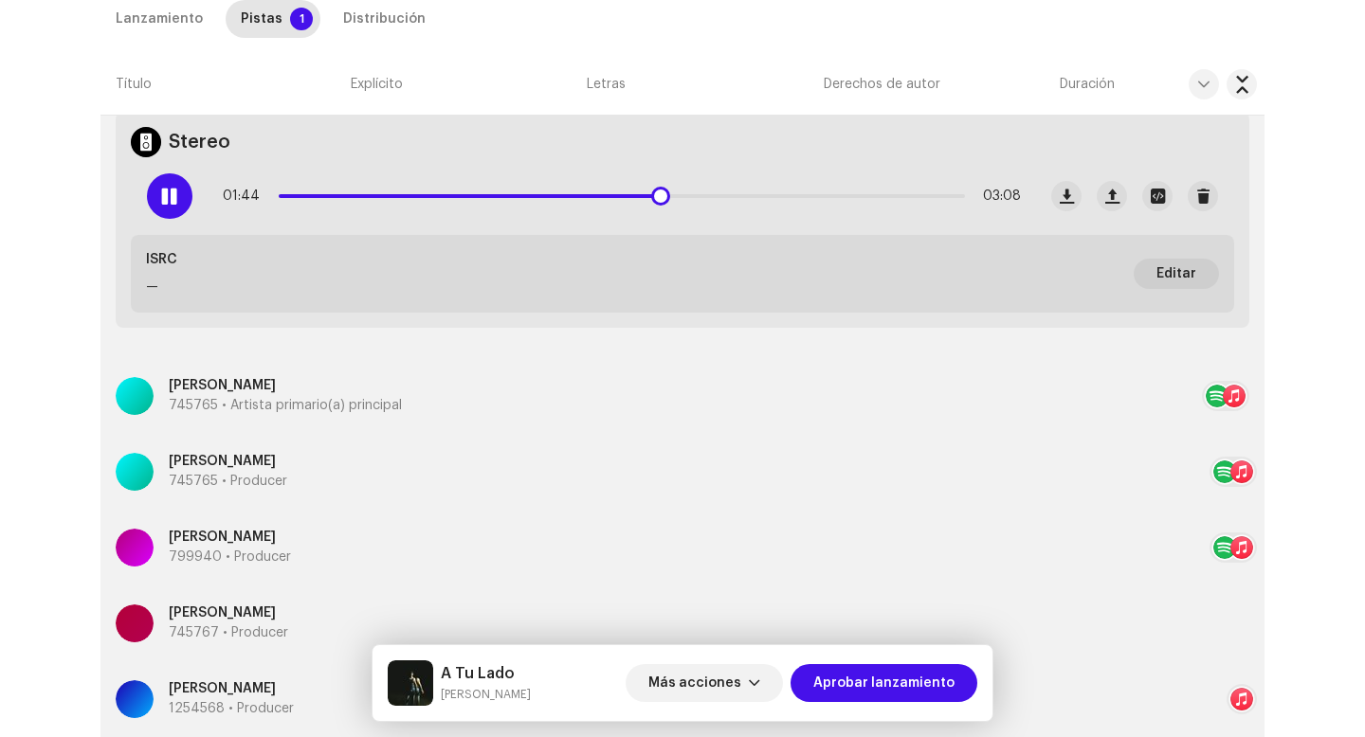
click at [885, 194] on p-slider at bounding box center [622, 196] width 686 height 4
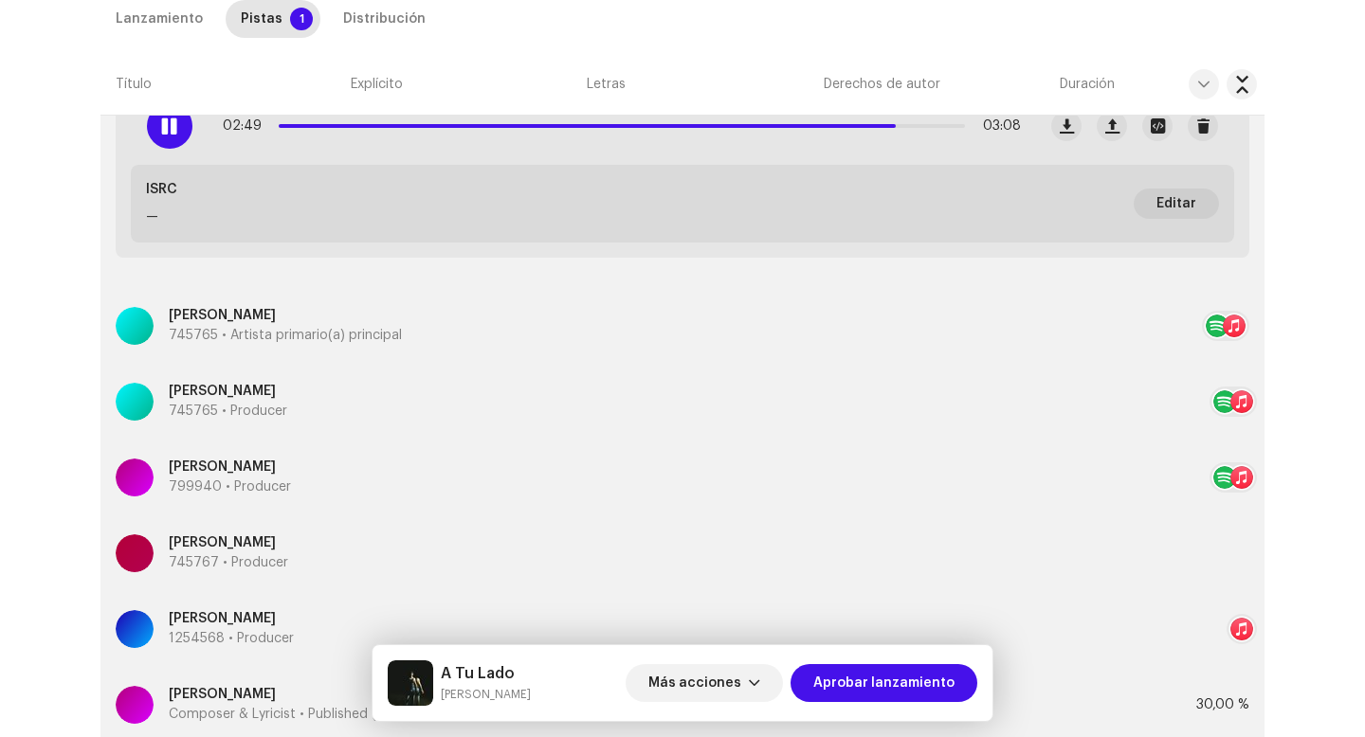
scroll to position [621, 0]
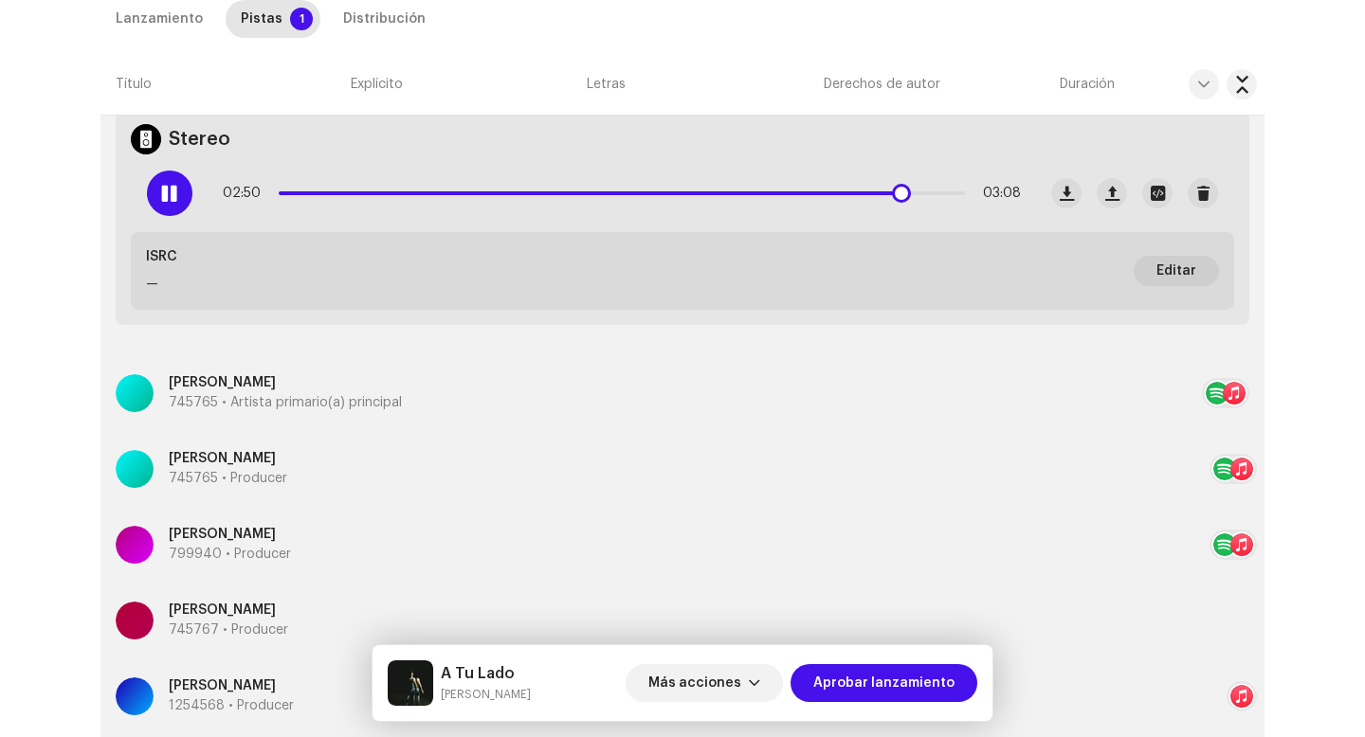
click at [169, 198] on span at bounding box center [169, 193] width 16 height 15
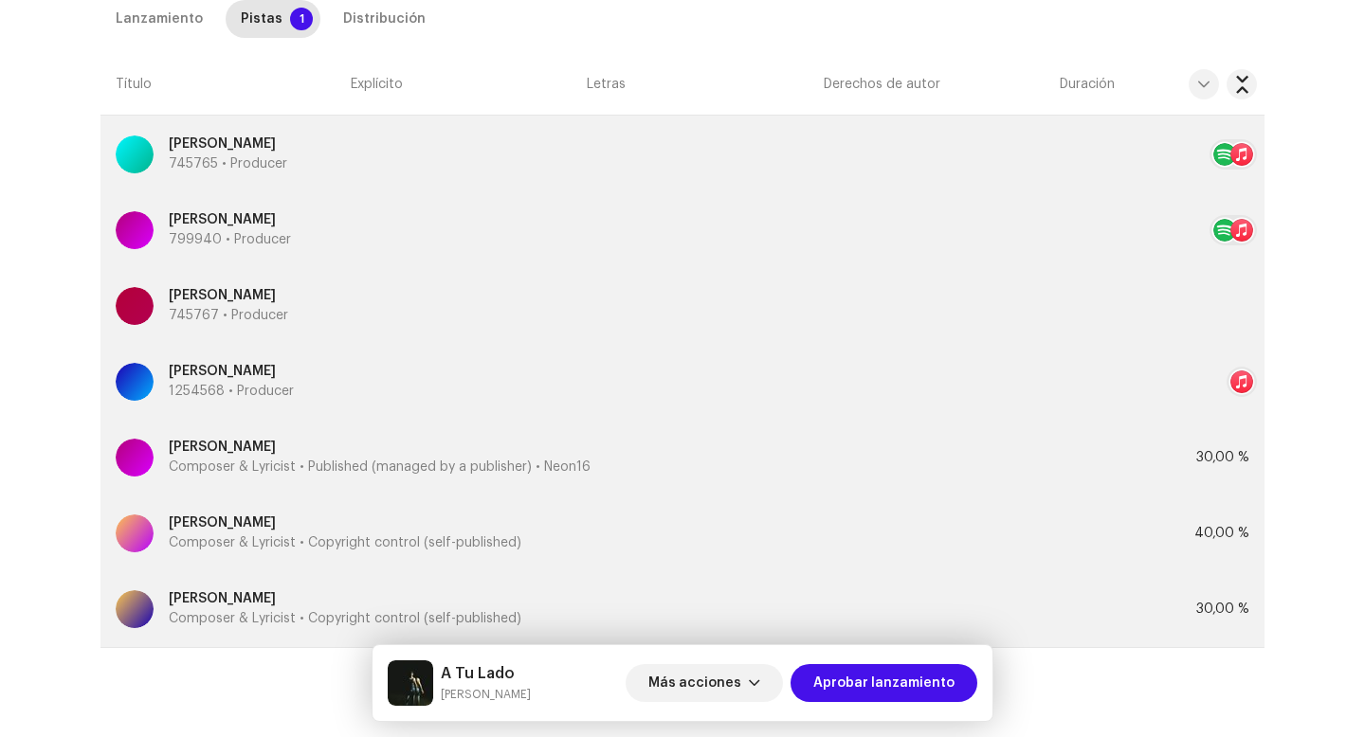
scroll to position [983, 0]
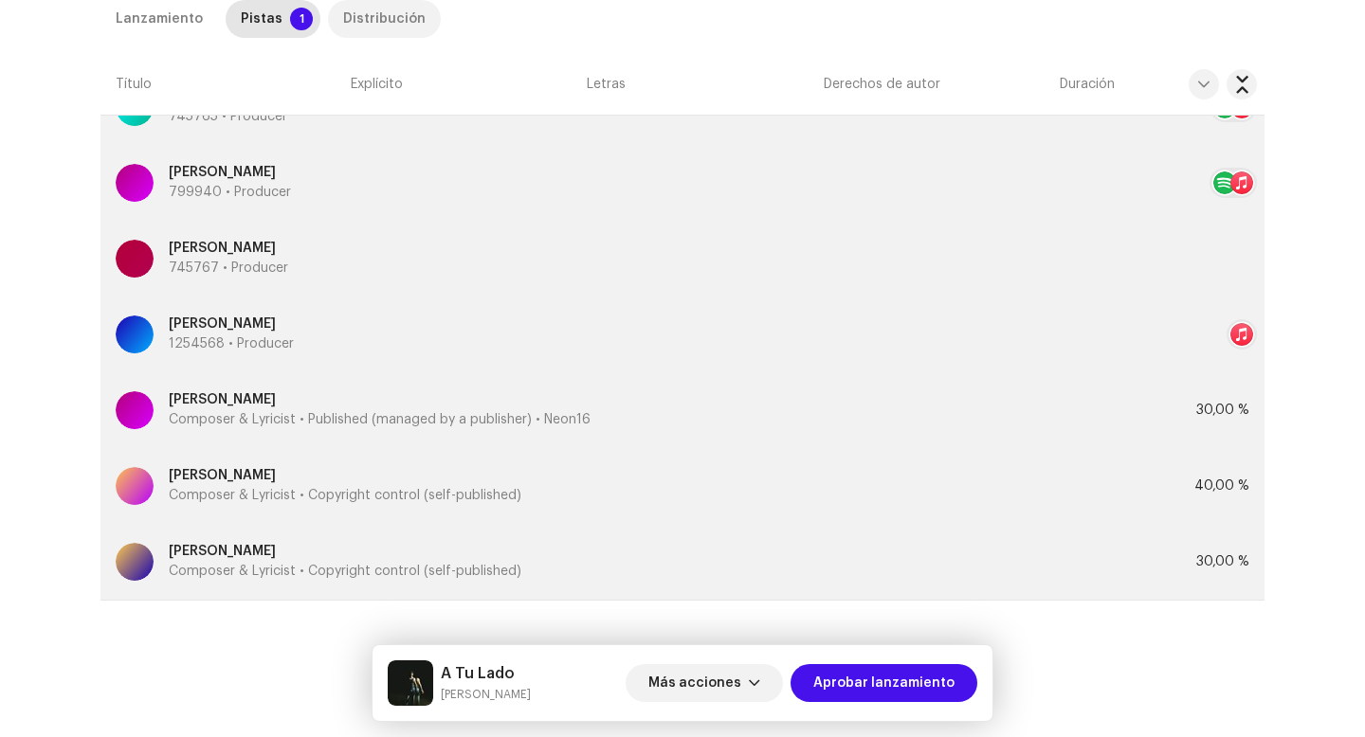
click at [385, 8] on div "Distribución" at bounding box center [384, 19] width 82 height 38
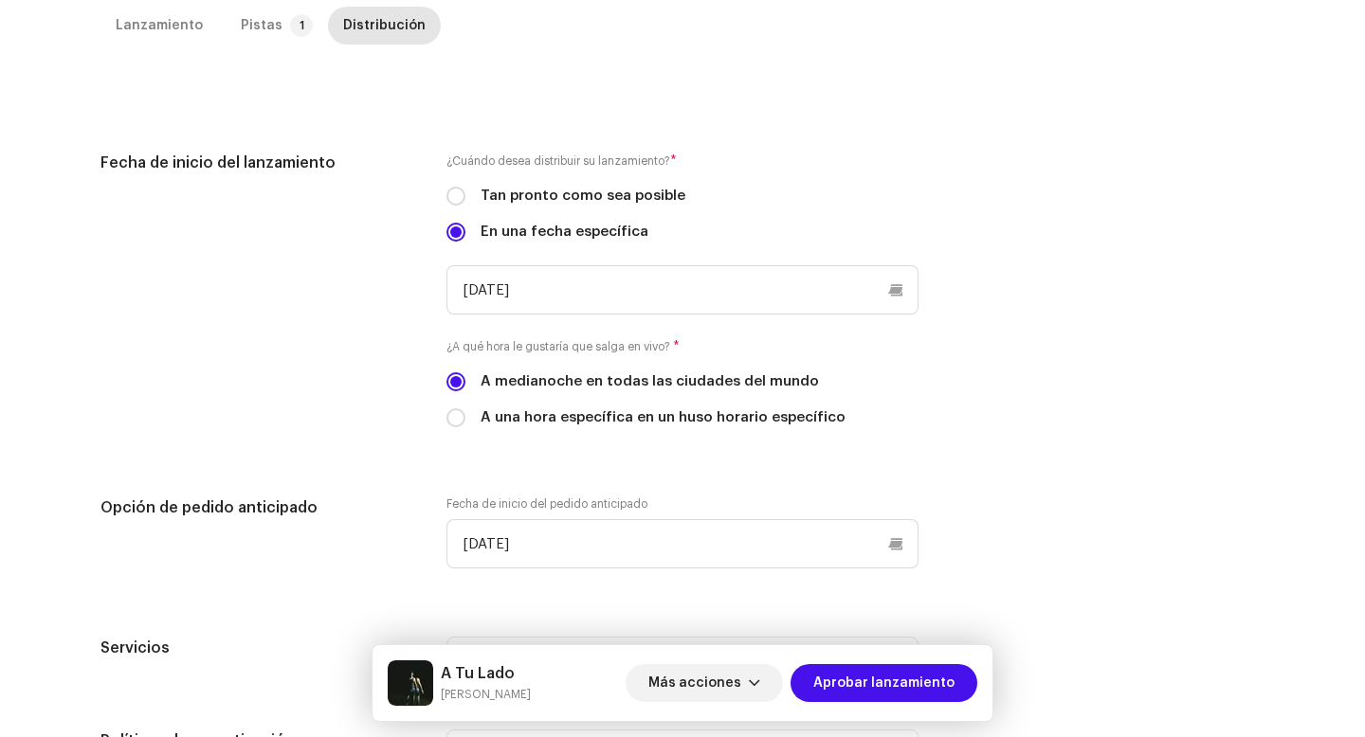
scroll to position [0, 0]
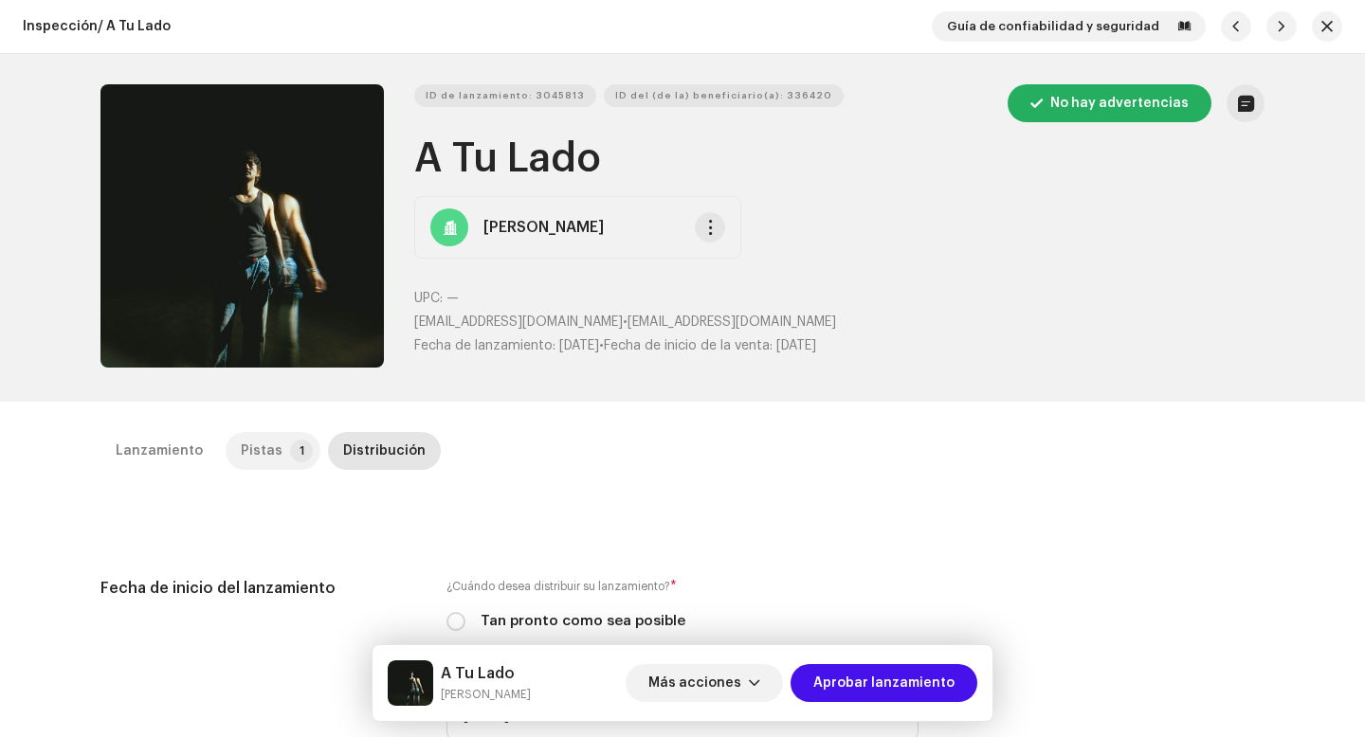
click at [257, 443] on div "Pistas" at bounding box center [262, 451] width 42 height 38
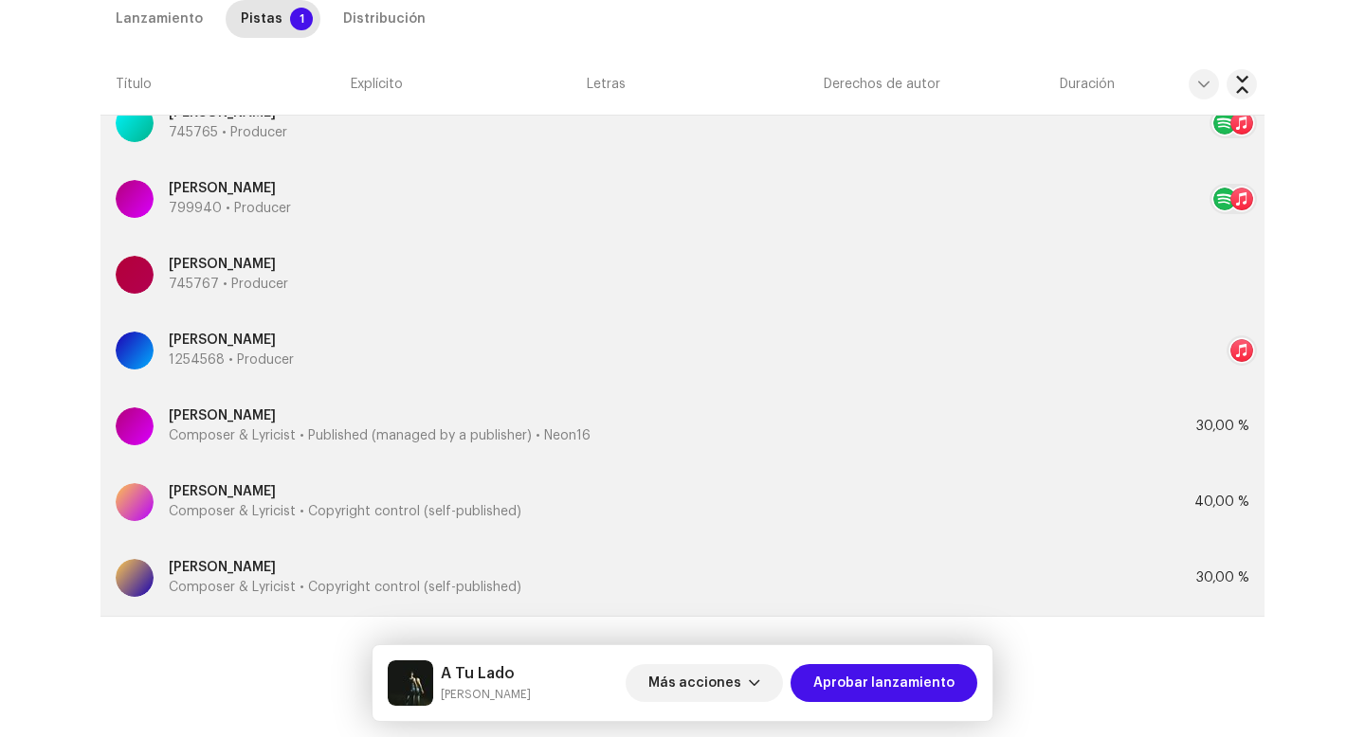
scroll to position [983, 0]
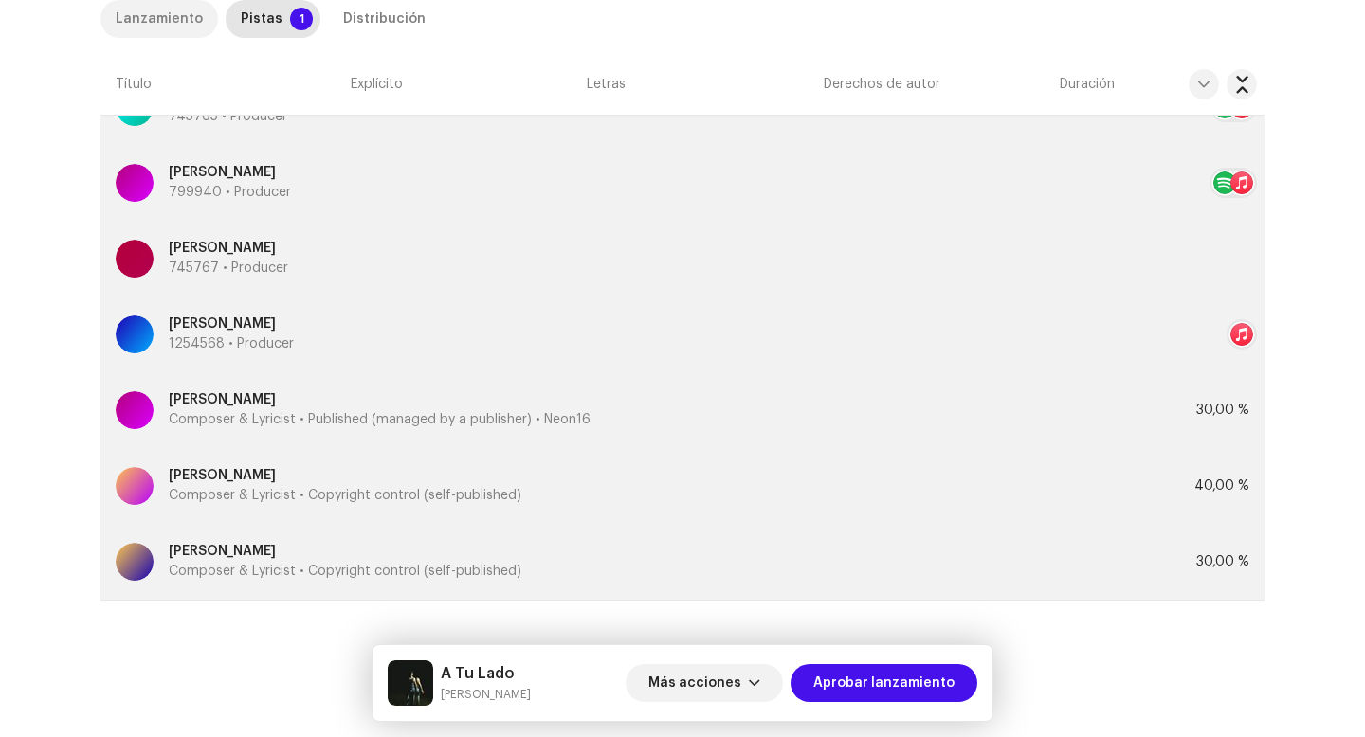
click at [139, 13] on div "Lanzamiento" at bounding box center [159, 19] width 87 height 38
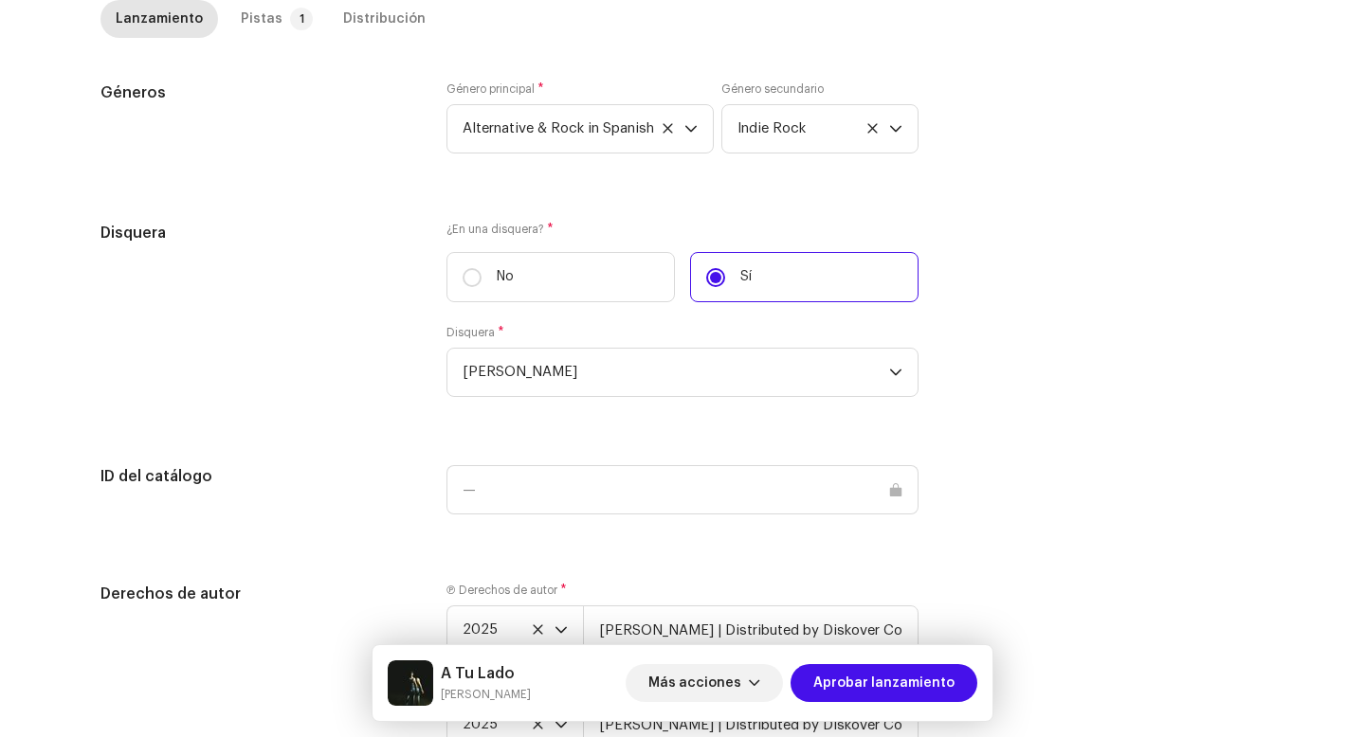
scroll to position [1974, 0]
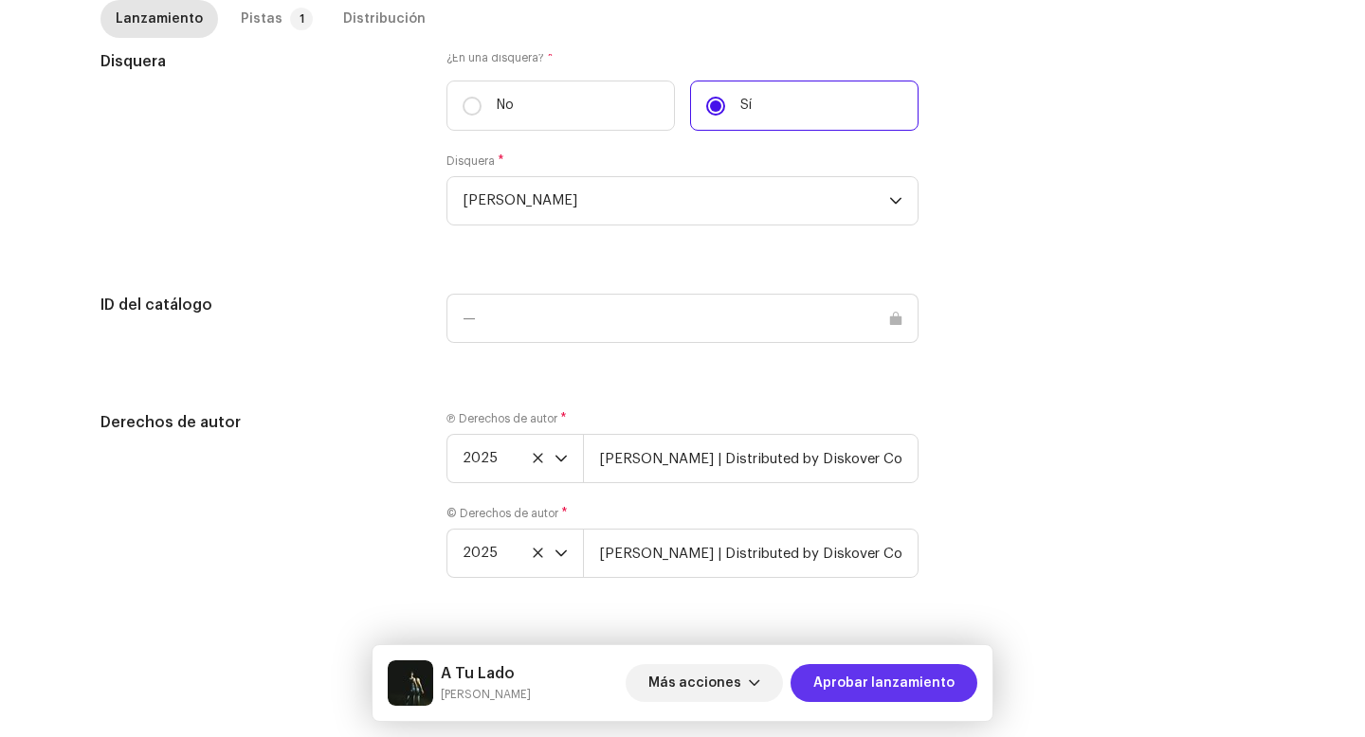
click at [871, 686] on span "Aprobar lanzamiento" at bounding box center [883, 683] width 141 height 38
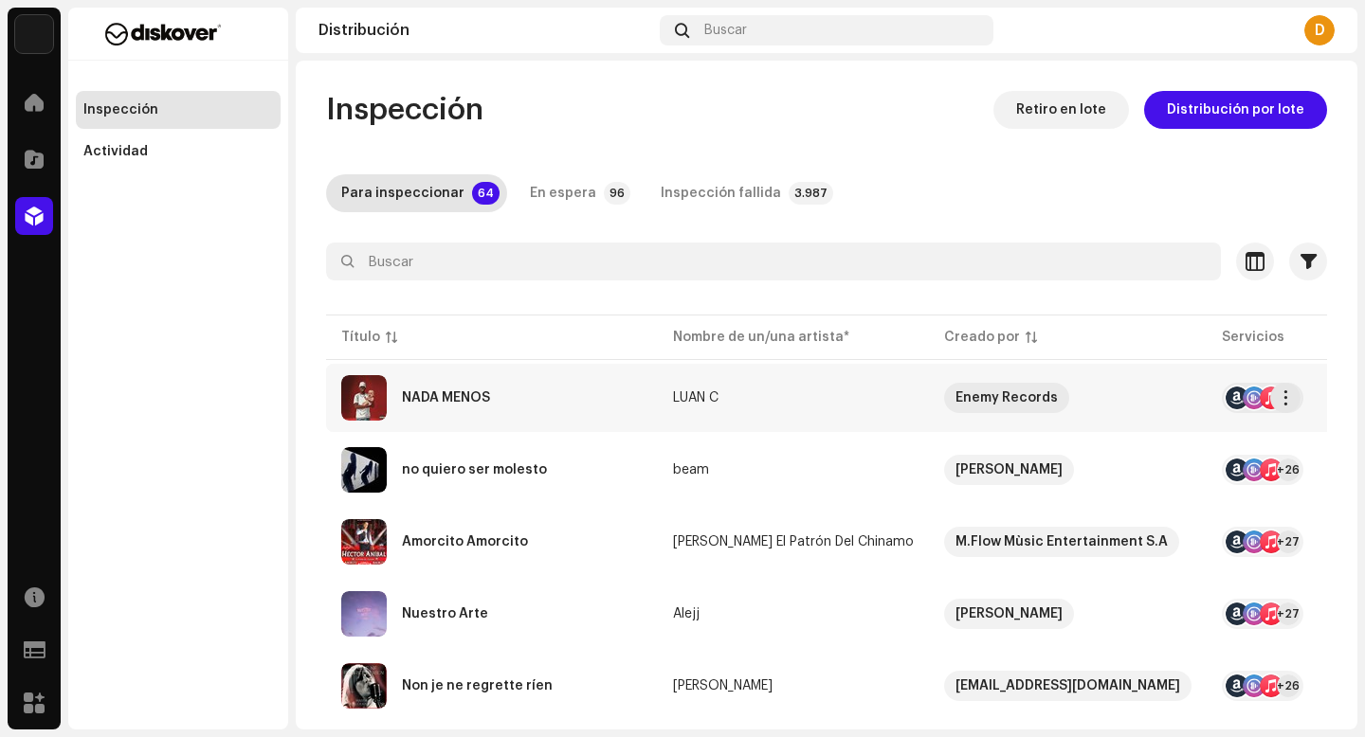
click at [555, 389] on div "NADA MENOS" at bounding box center [491, 397] width 301 height 45
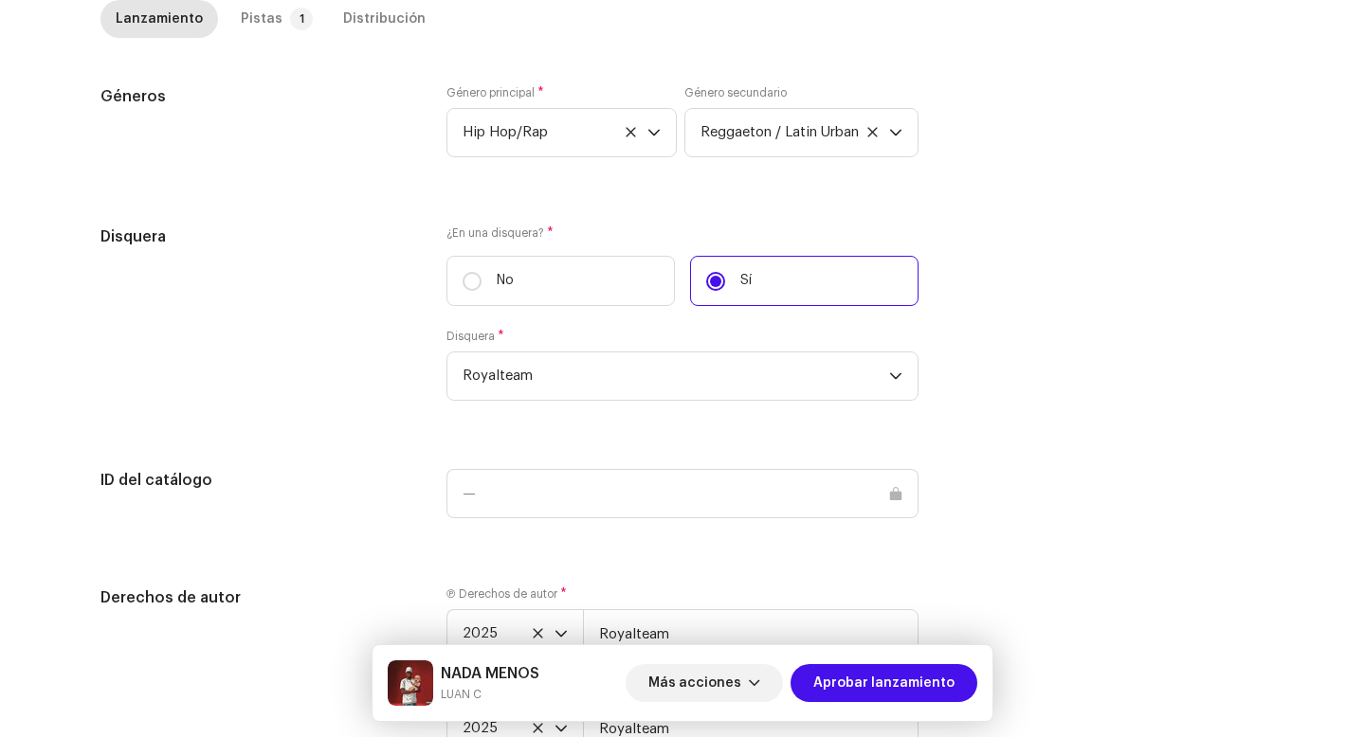
scroll to position [1849, 0]
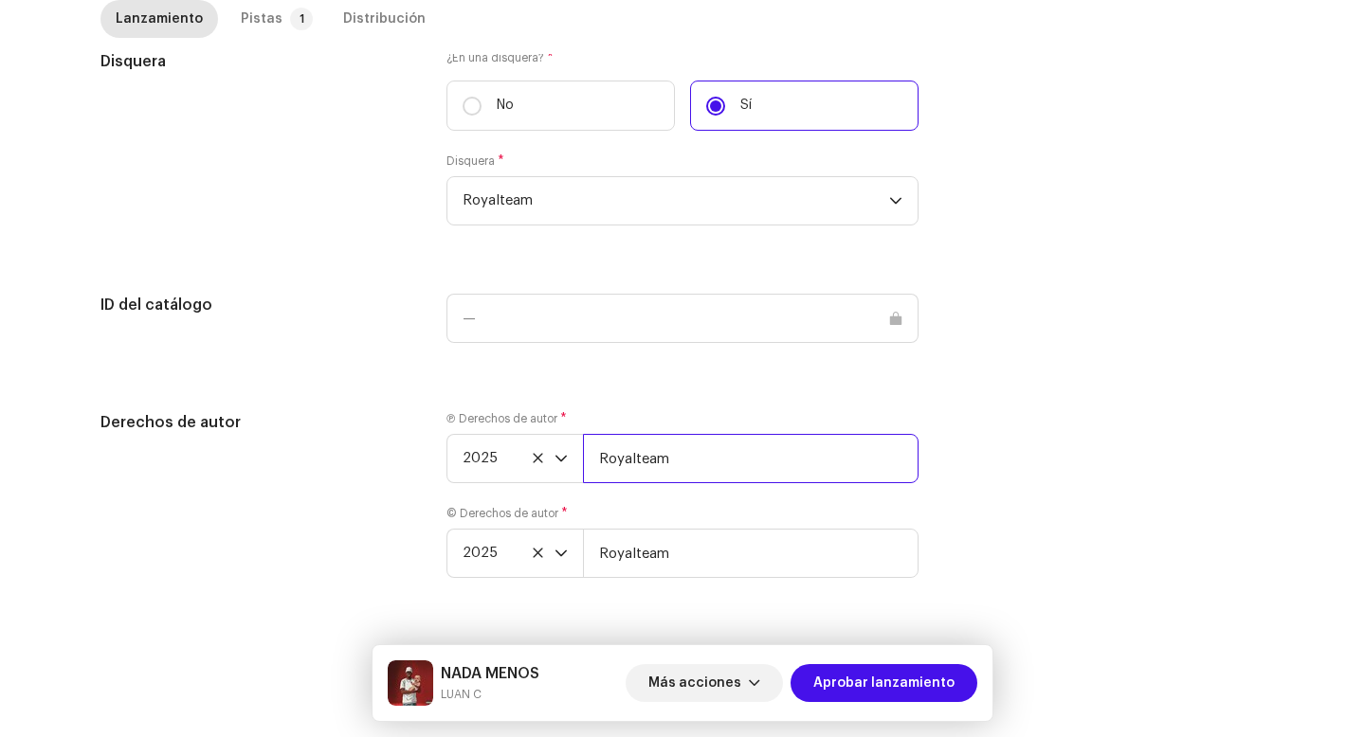
click at [773, 460] on input "Royalteam" at bounding box center [751, 458] width 336 height 49
type input "Royalteam | Distributed by Diskover Co."
click at [743, 561] on input "Royalteam" at bounding box center [751, 553] width 336 height 49
type input "Royalteam | Distributed by Diskover Co."
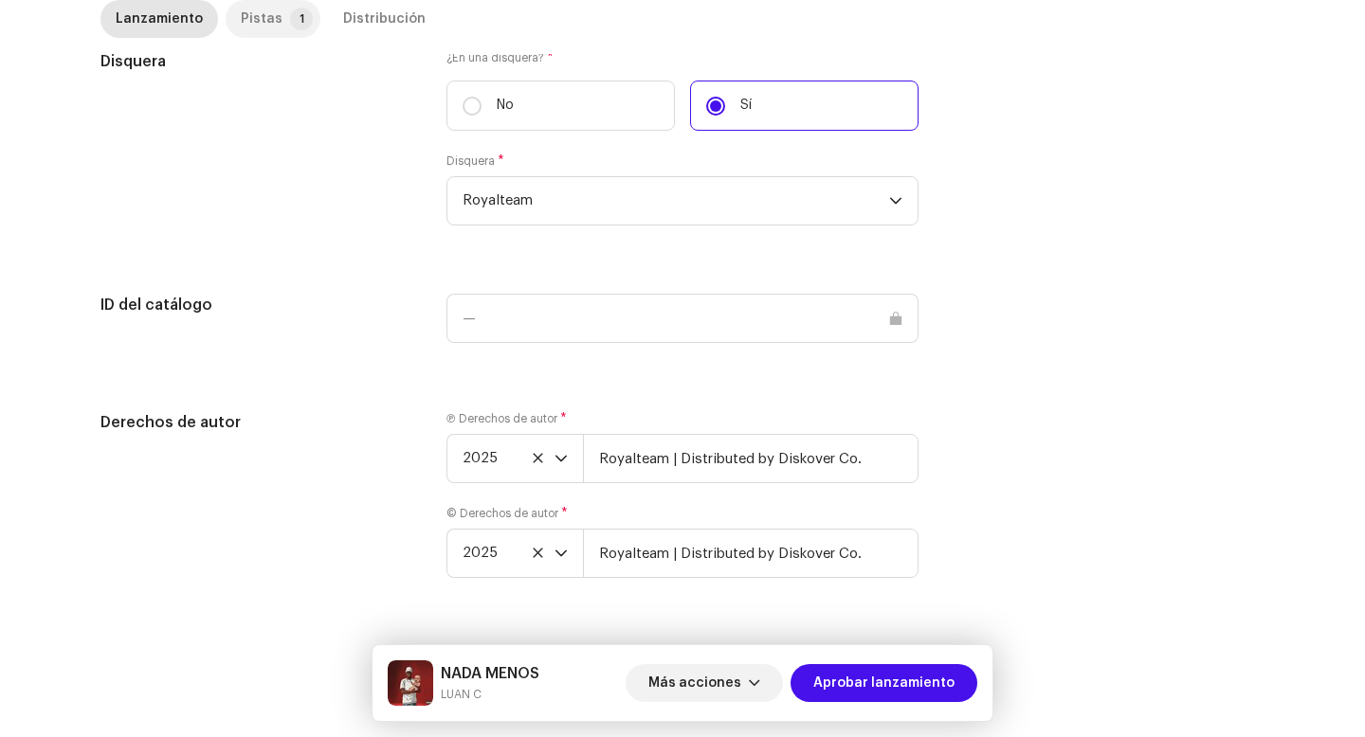
click at [258, 25] on div "Pistas" at bounding box center [262, 19] width 42 height 38
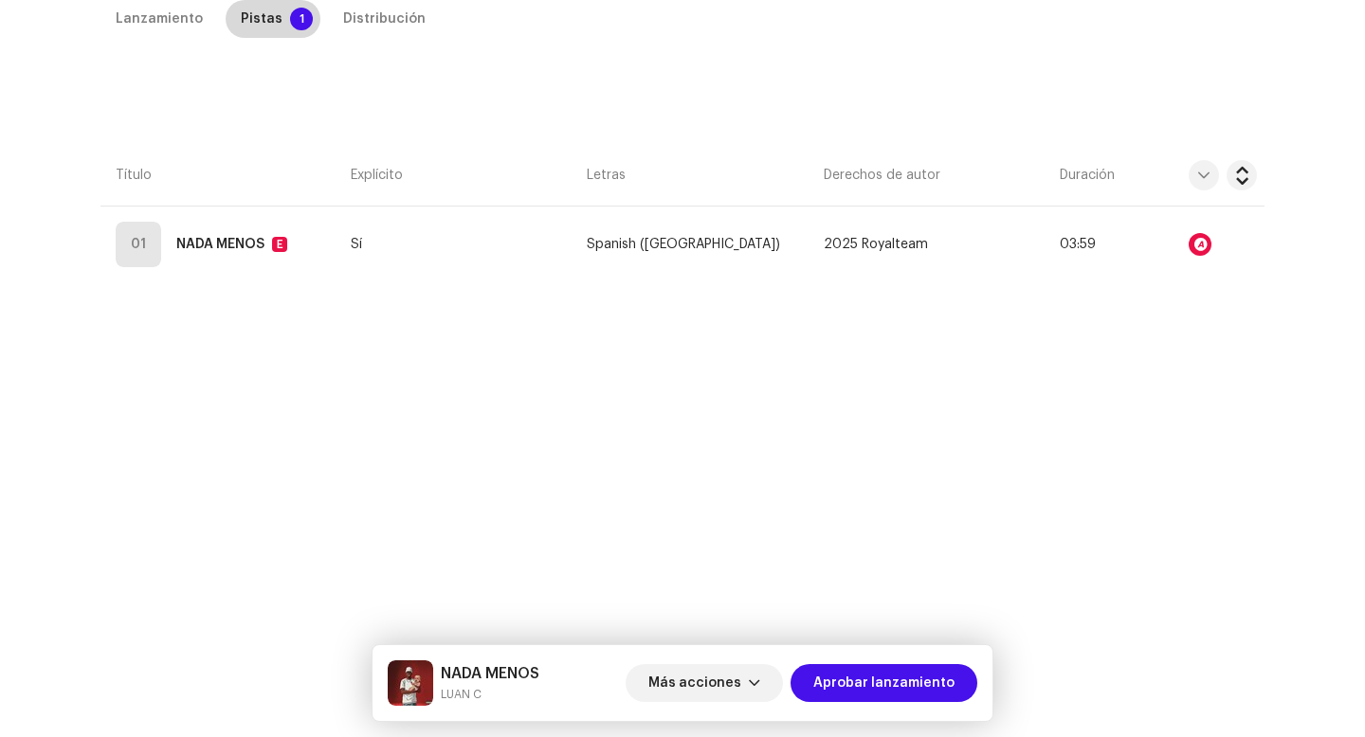
scroll to position [432, 0]
click at [127, 286] on div "Lanzamiento Pistas 1 Distribución Compilación Is it a compilation? * No Sí Idio…" at bounding box center [682, 323] width 1225 height 646
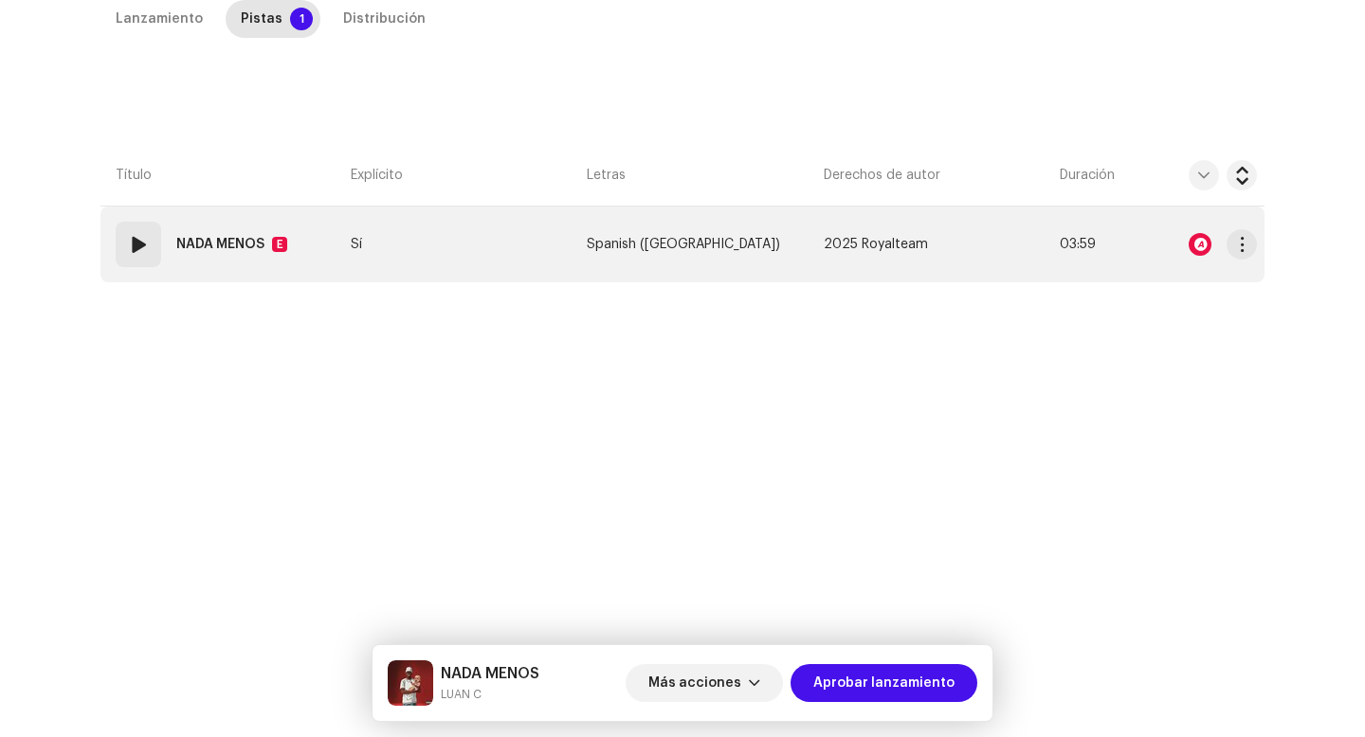
click at [127, 273] on td "01 NADA MENOS E" at bounding box center [221, 245] width 243 height 76
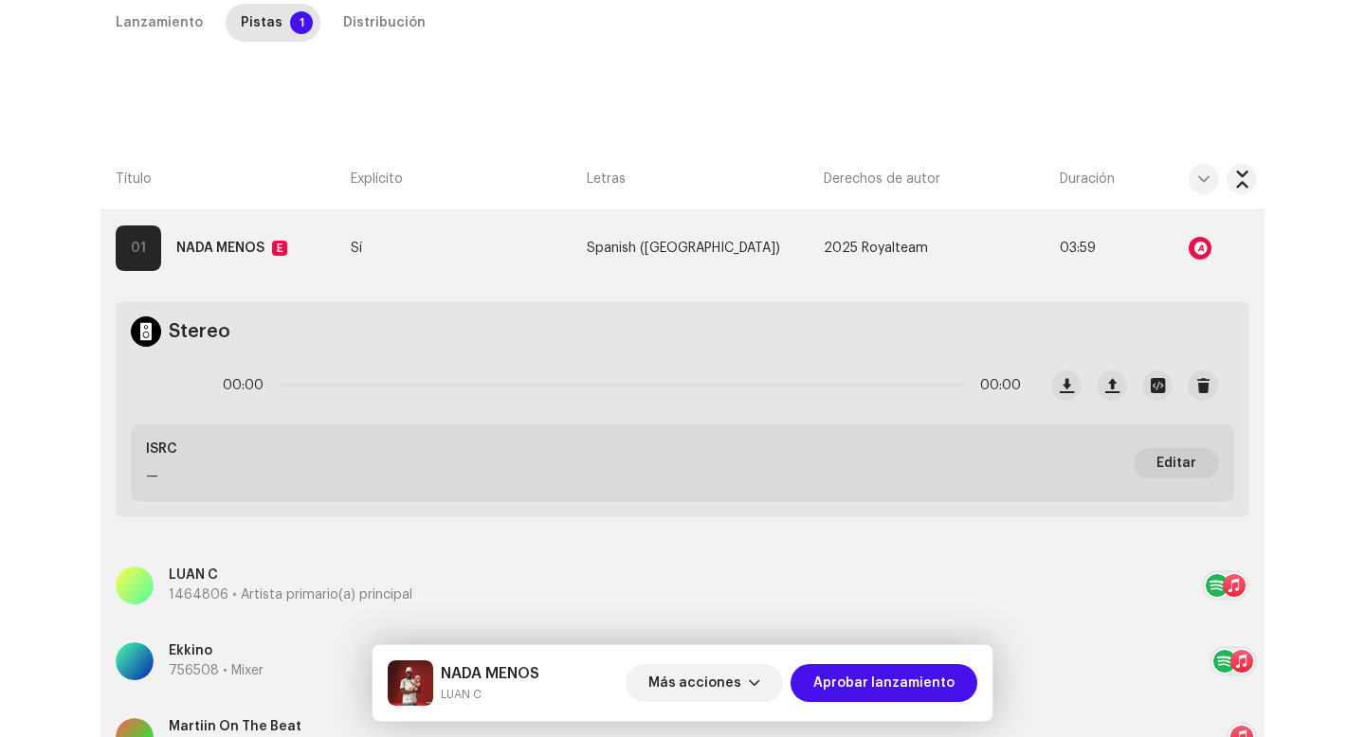
scroll to position [338, 0]
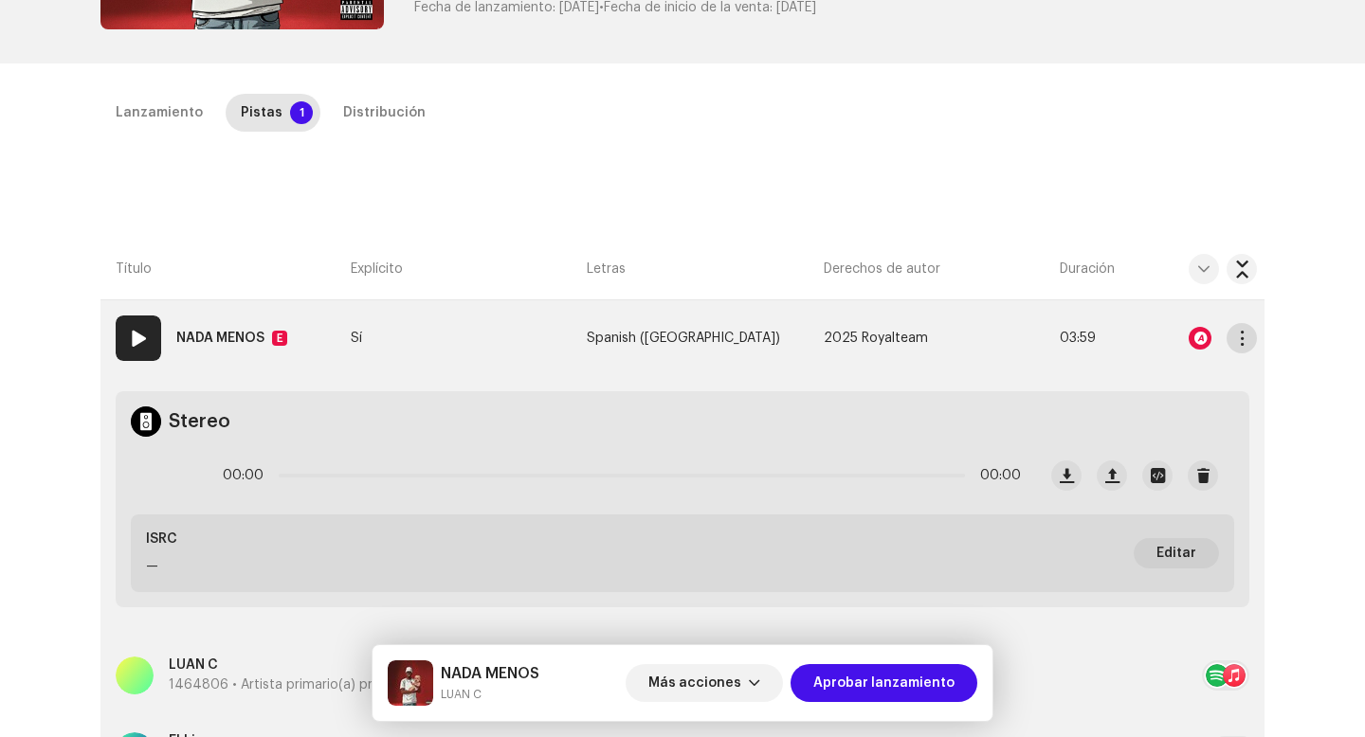
click at [1240, 333] on span "button" at bounding box center [1242, 338] width 14 height 15
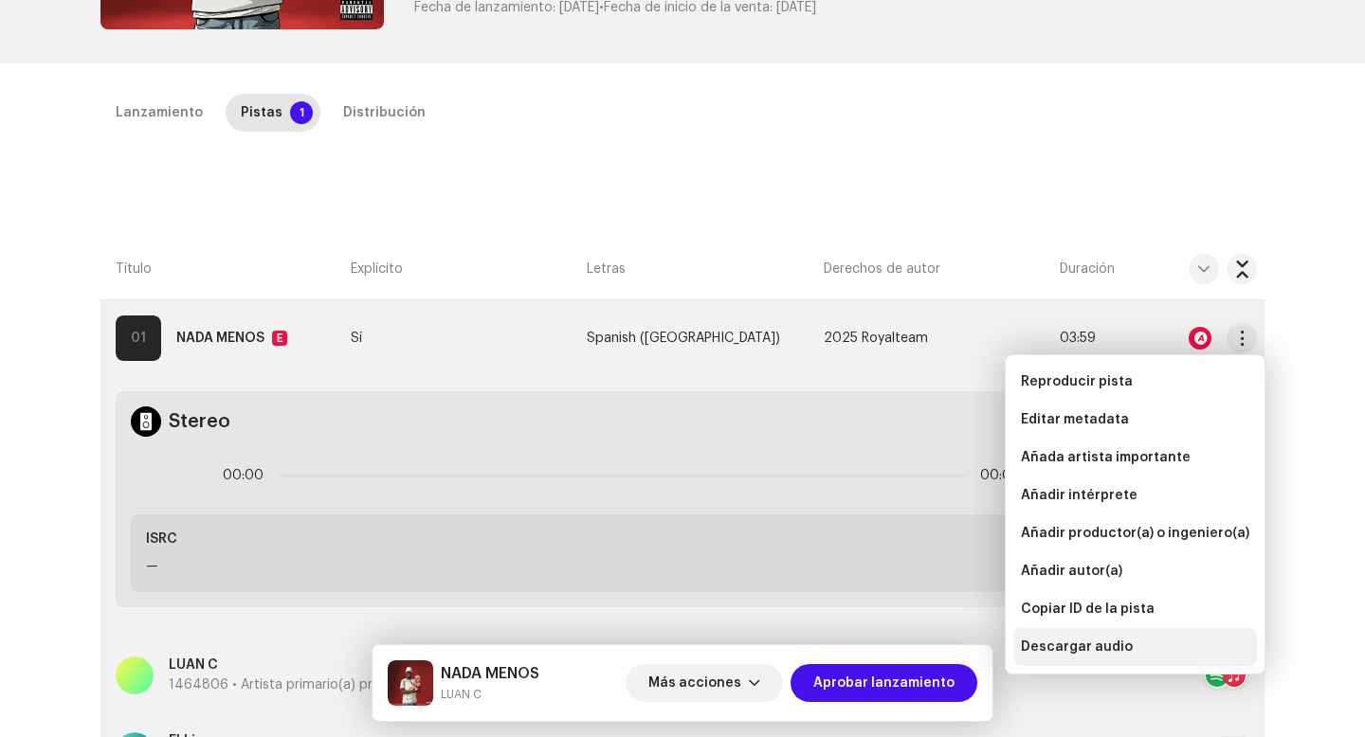
click at [1113, 646] on span "Descargar audio" at bounding box center [1077, 647] width 112 height 15
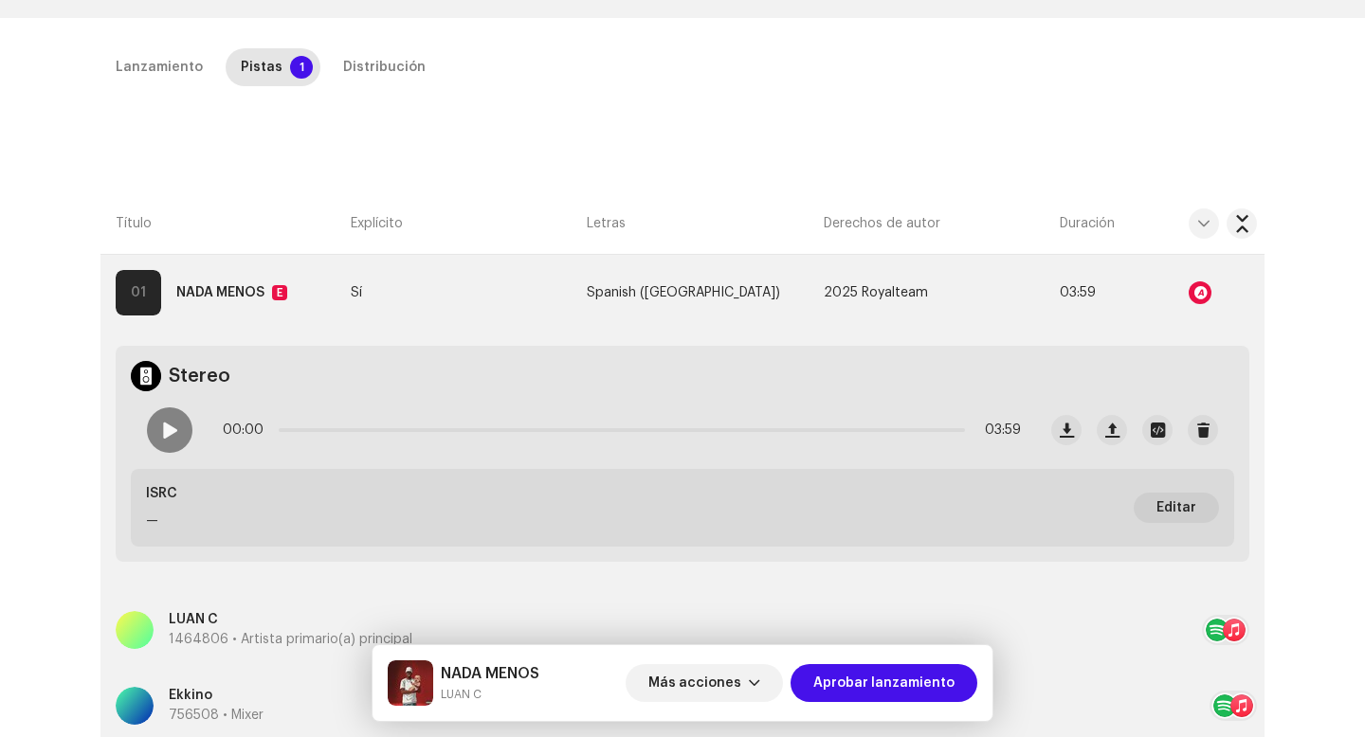
scroll to position [680, 0]
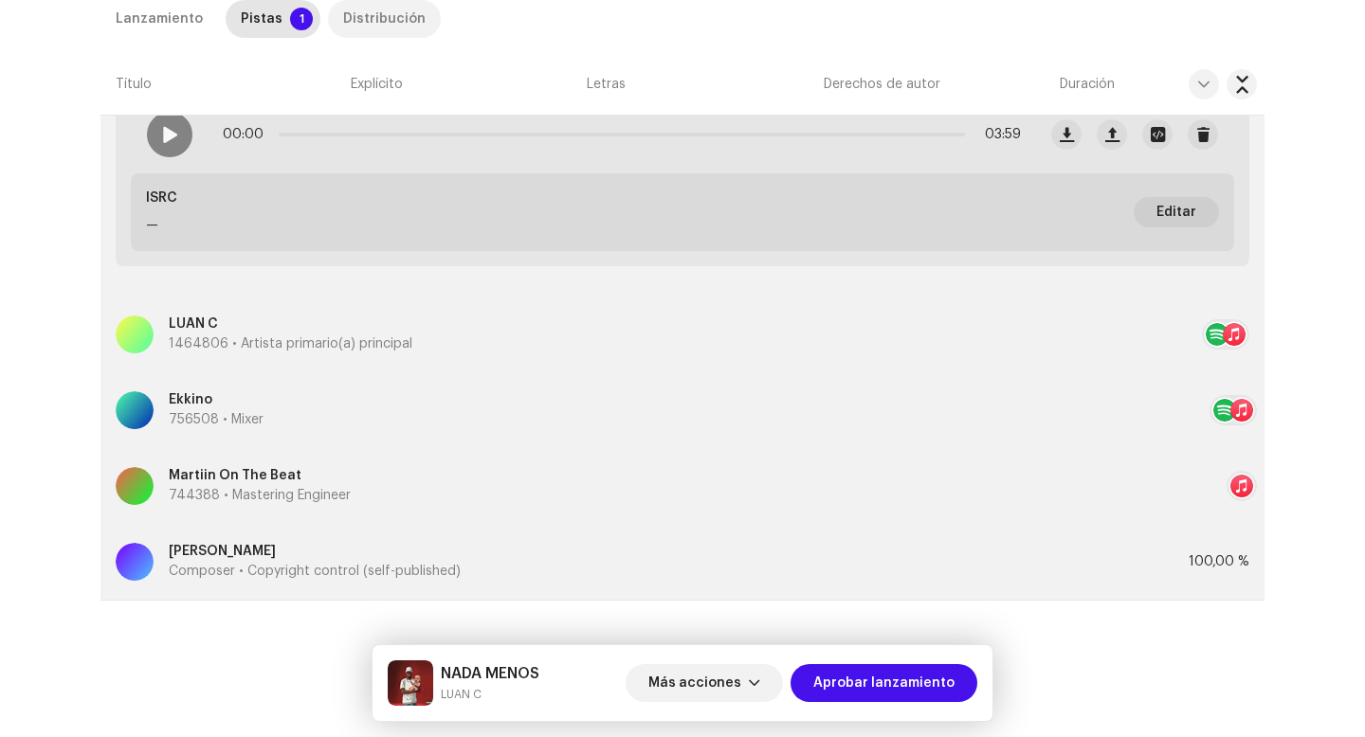
click at [377, 25] on div "Distribución" at bounding box center [384, 19] width 82 height 38
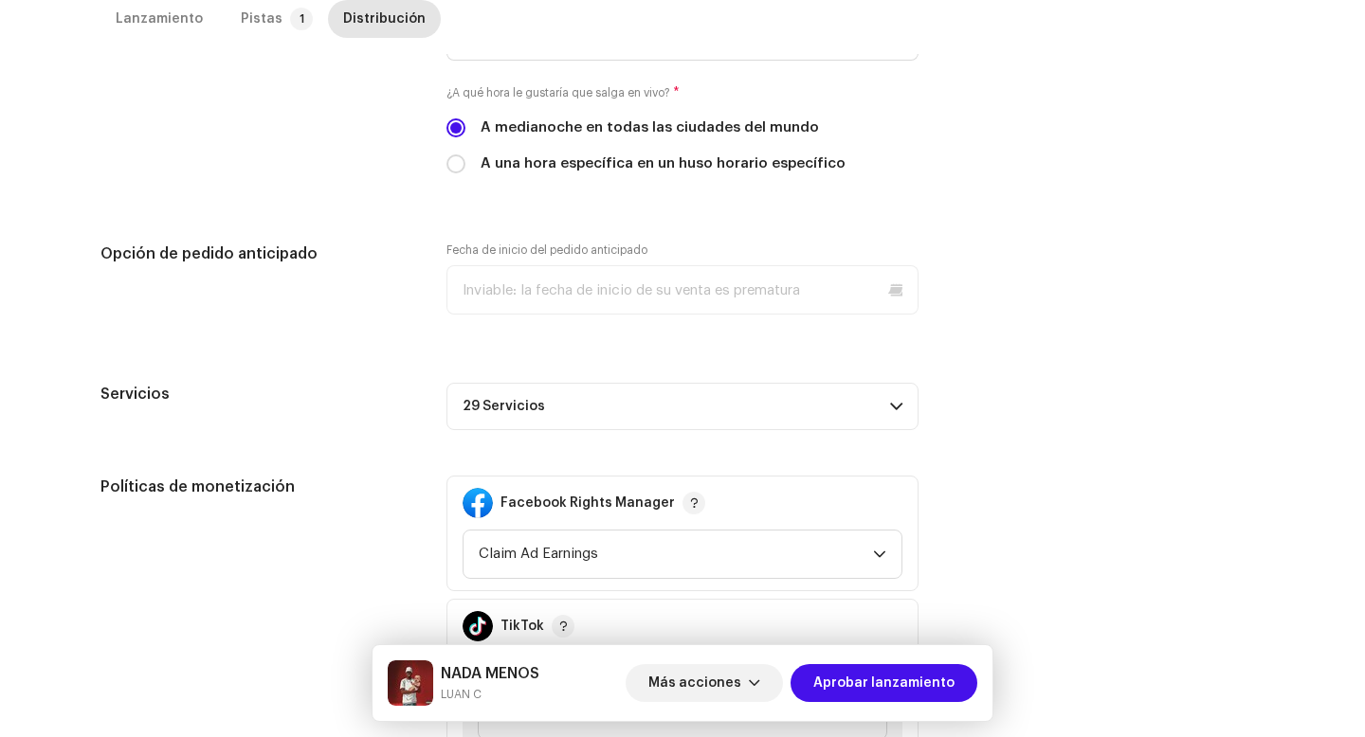
scroll to position [1062, 0]
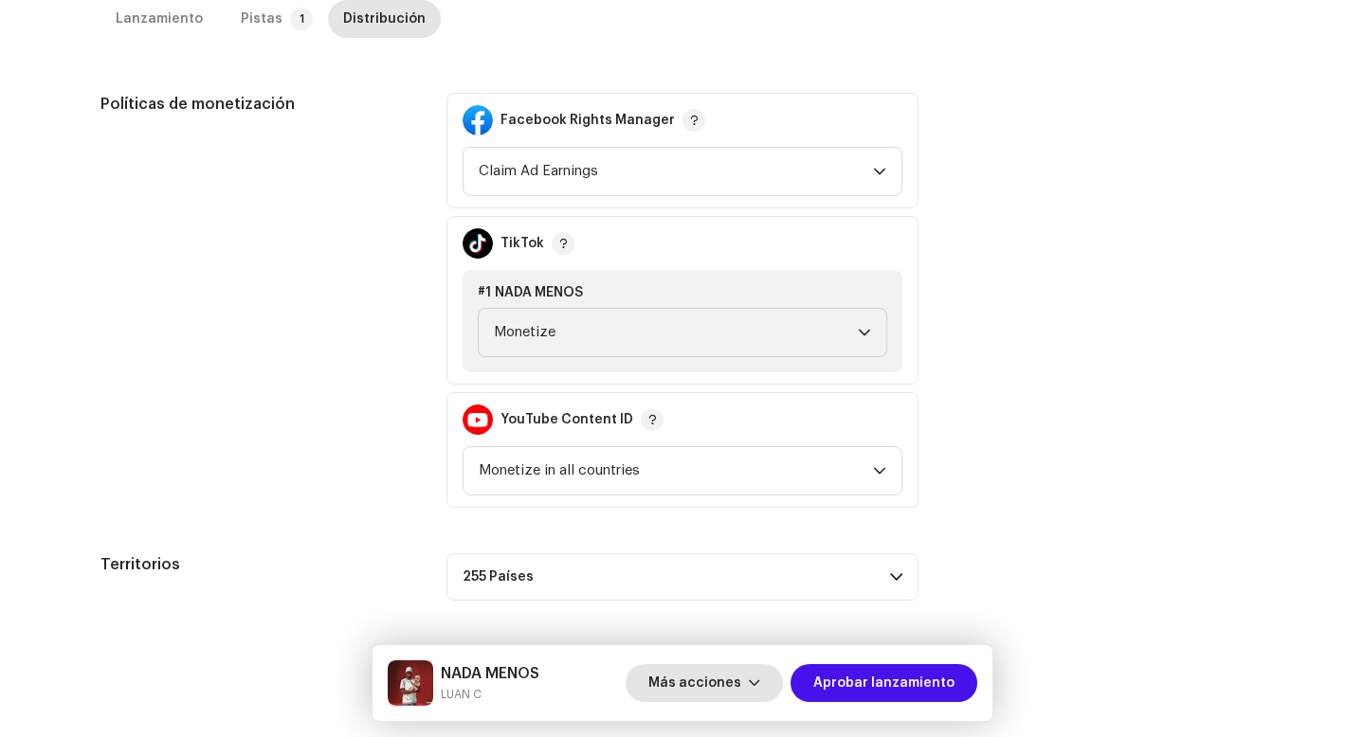
click at [720, 685] on span "Más acciones" at bounding box center [694, 683] width 93 height 38
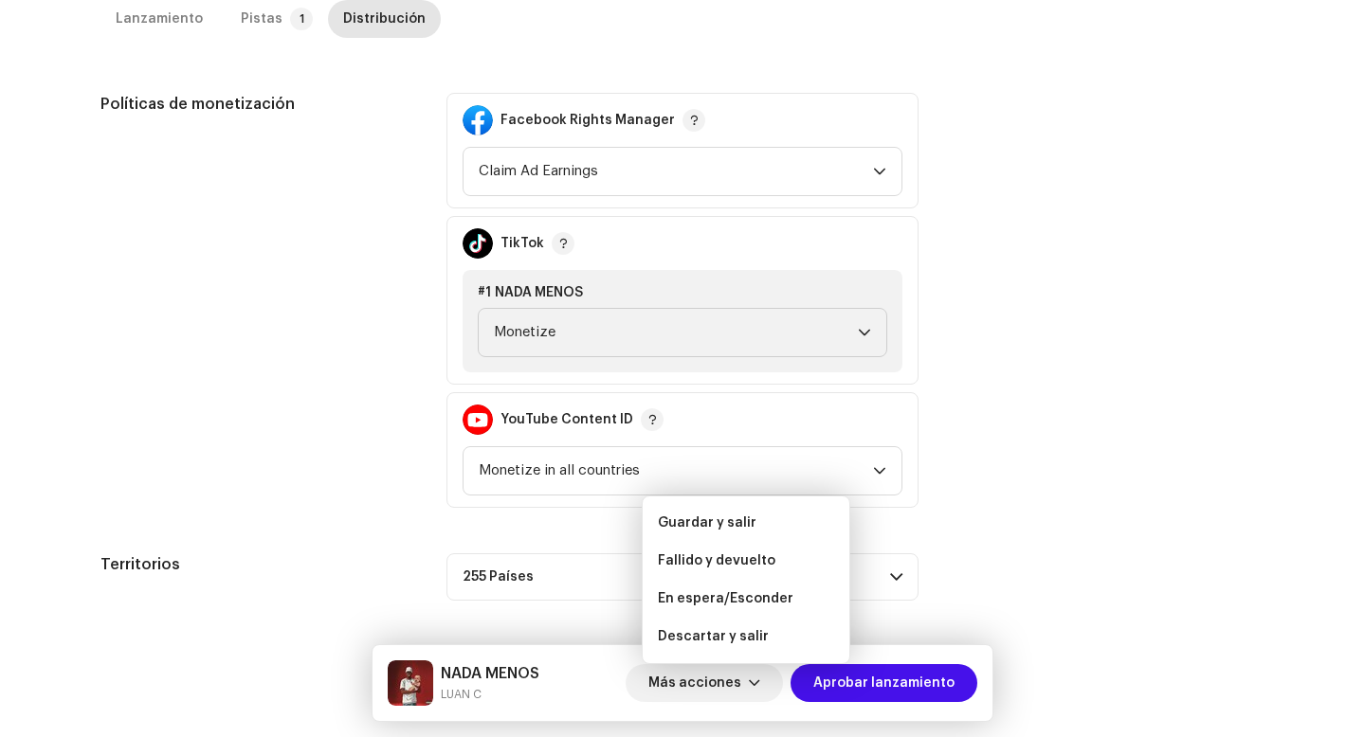
click at [279, 39] on div "Lanzamiento Pistas 1 Distribución" at bounding box center [682, 27] width 1164 height 54
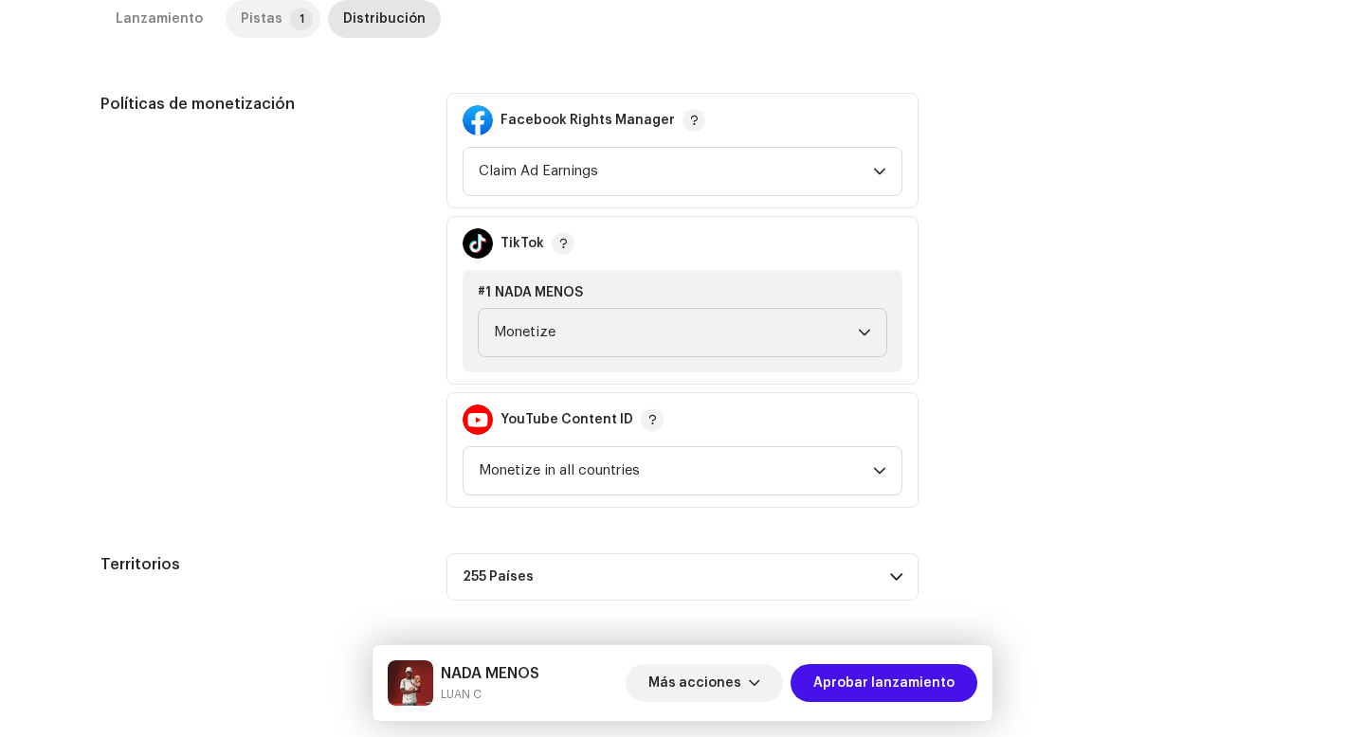
click at [266, 11] on div "Pistas" at bounding box center [262, 19] width 42 height 38
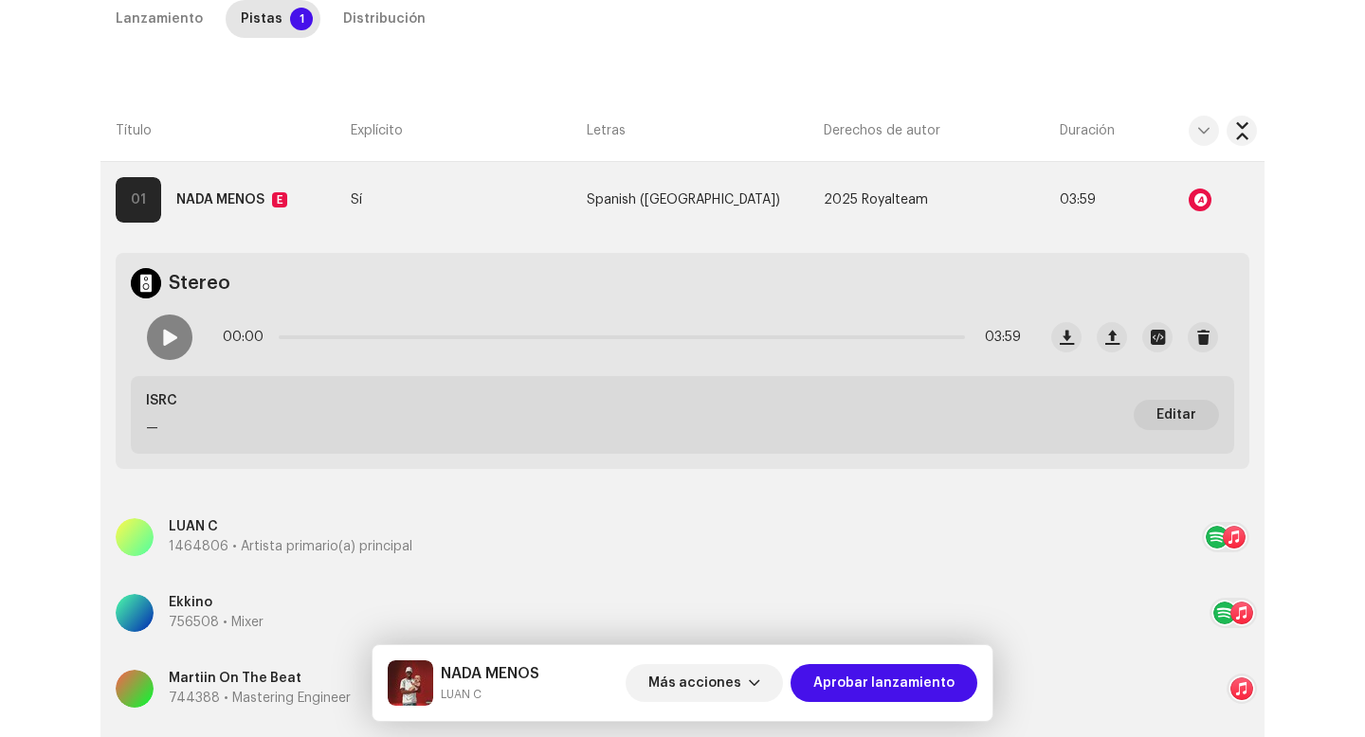
scroll to position [635, 0]
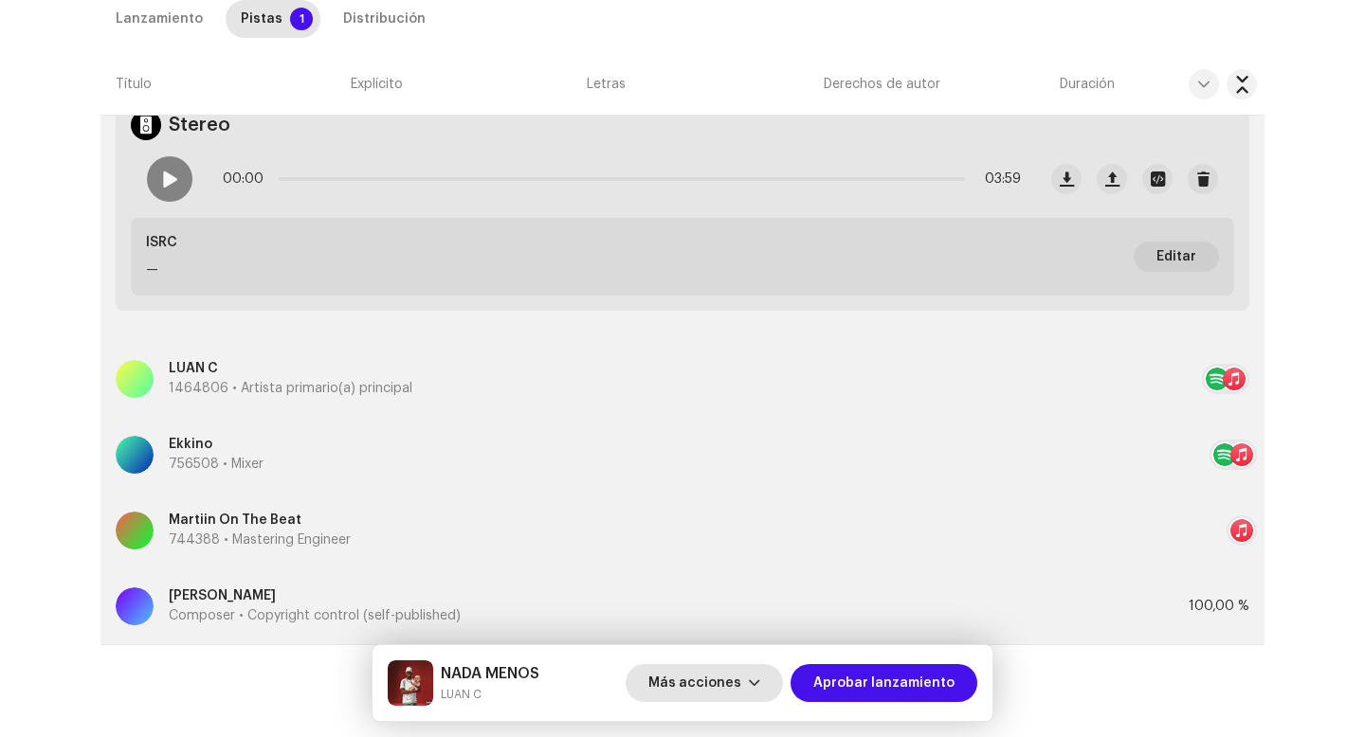
click at [732, 683] on span "Más acciones" at bounding box center [694, 683] width 93 height 38
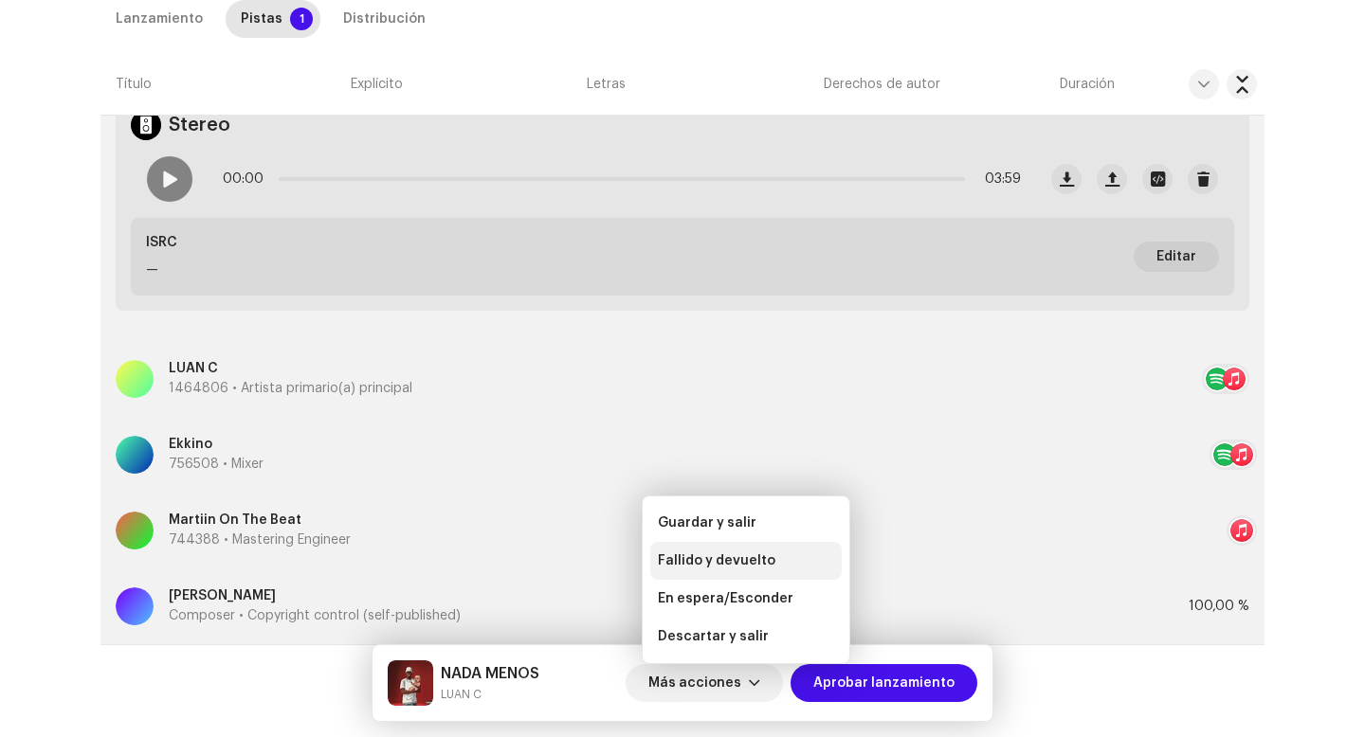
click at [728, 550] on div "Fallido y devuelto" at bounding box center [745, 561] width 191 height 38
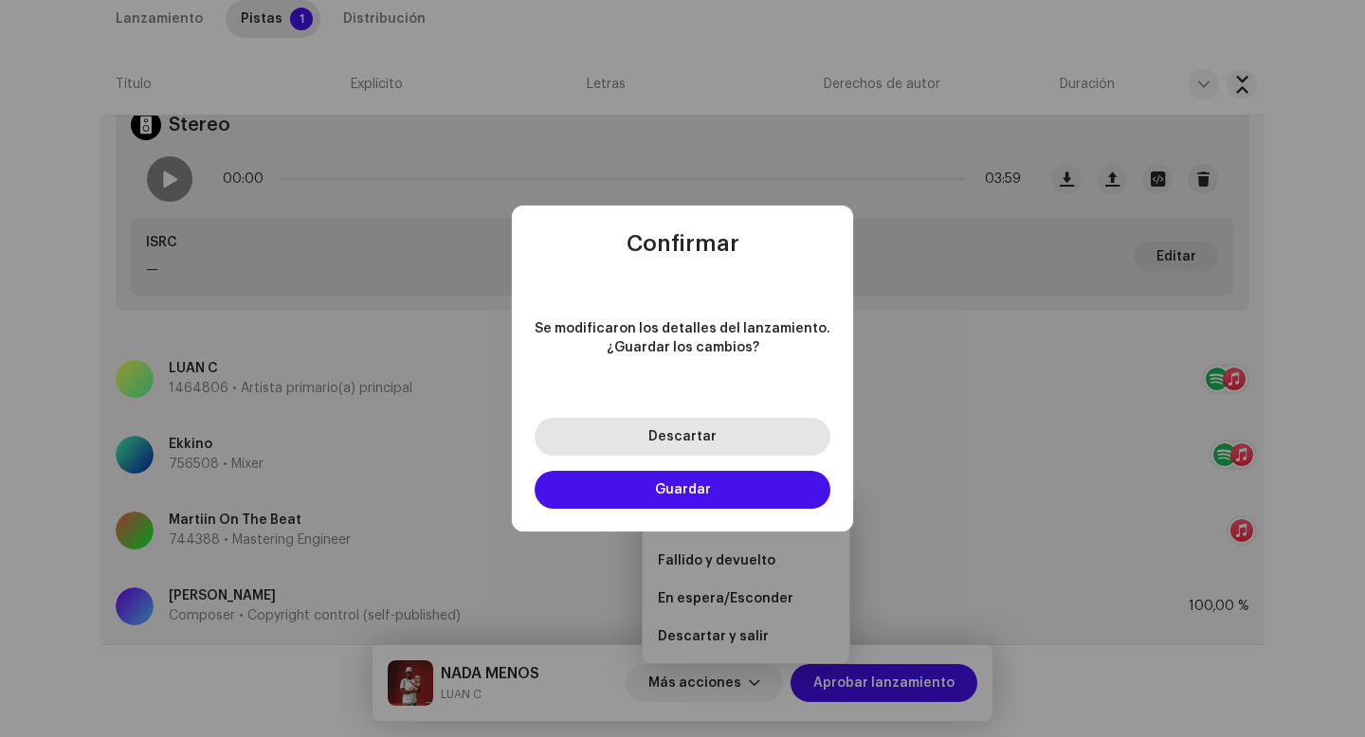
click at [734, 441] on button "Descartar" at bounding box center [683, 437] width 296 height 38
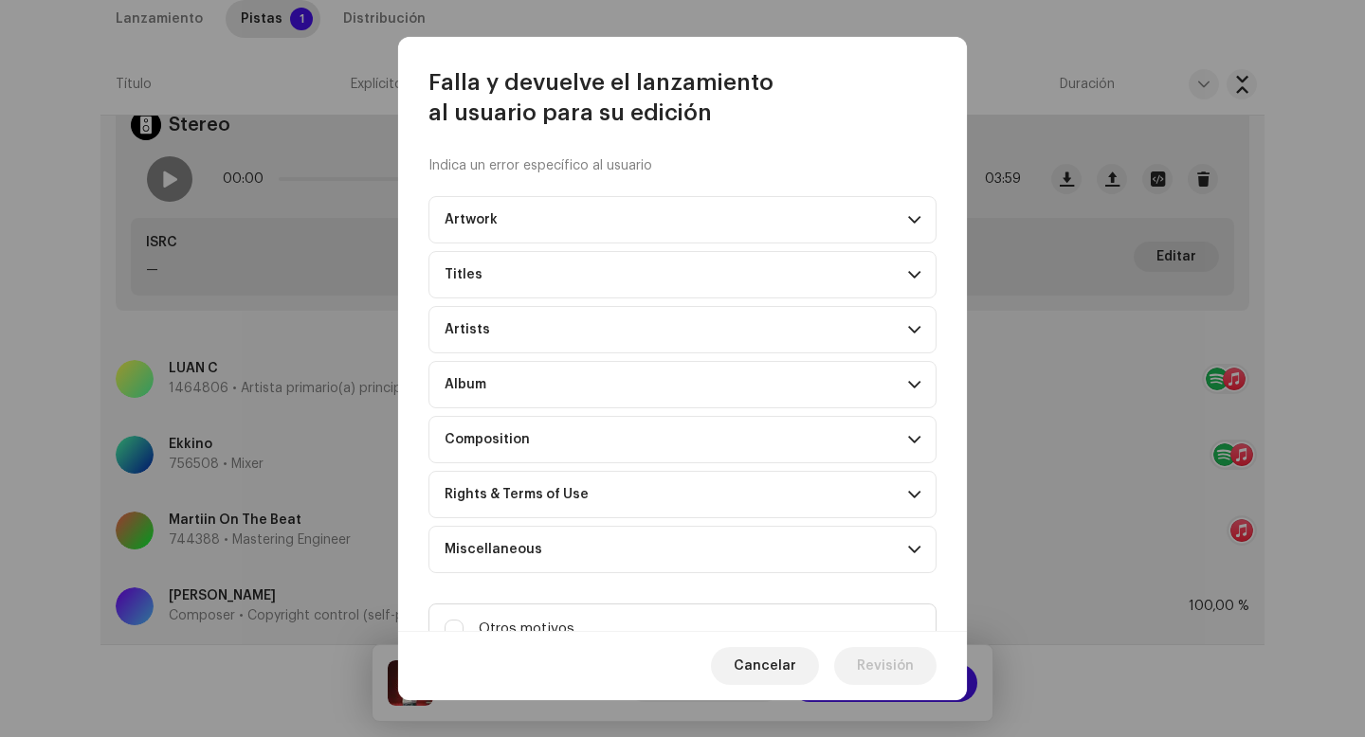
scroll to position [77, 0]
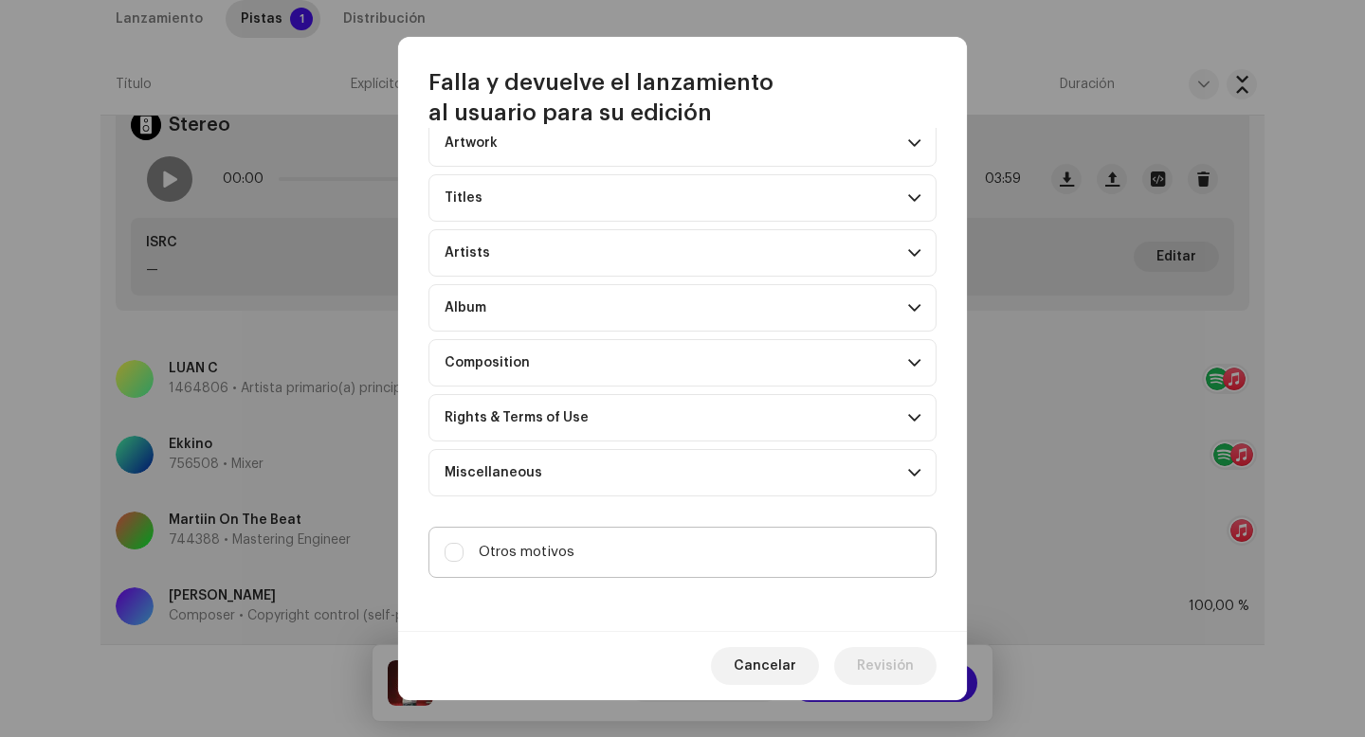
click at [606, 554] on label "Otros motivos" at bounding box center [682, 552] width 508 height 51
click at [463, 554] on input "Otros motivos" at bounding box center [454, 552] width 19 height 19
checkbox input "true"
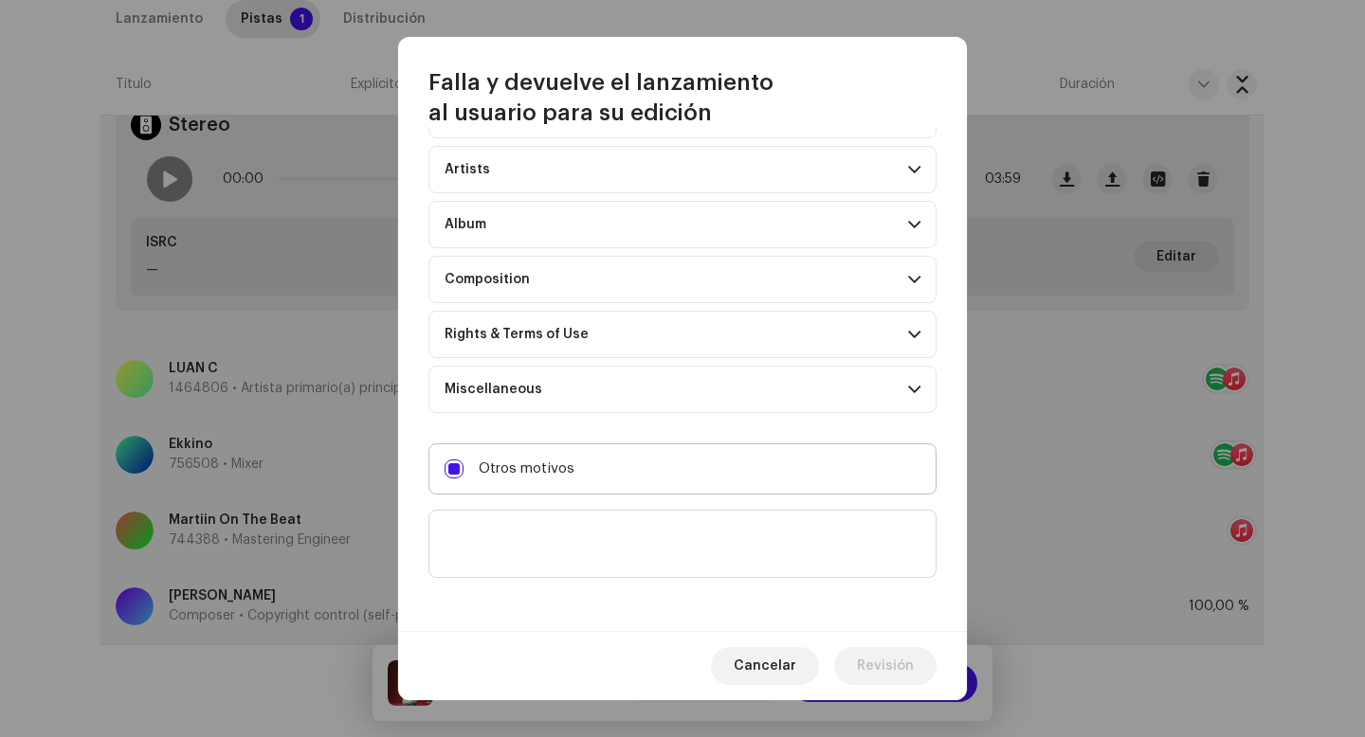
scroll to position [163, 0]
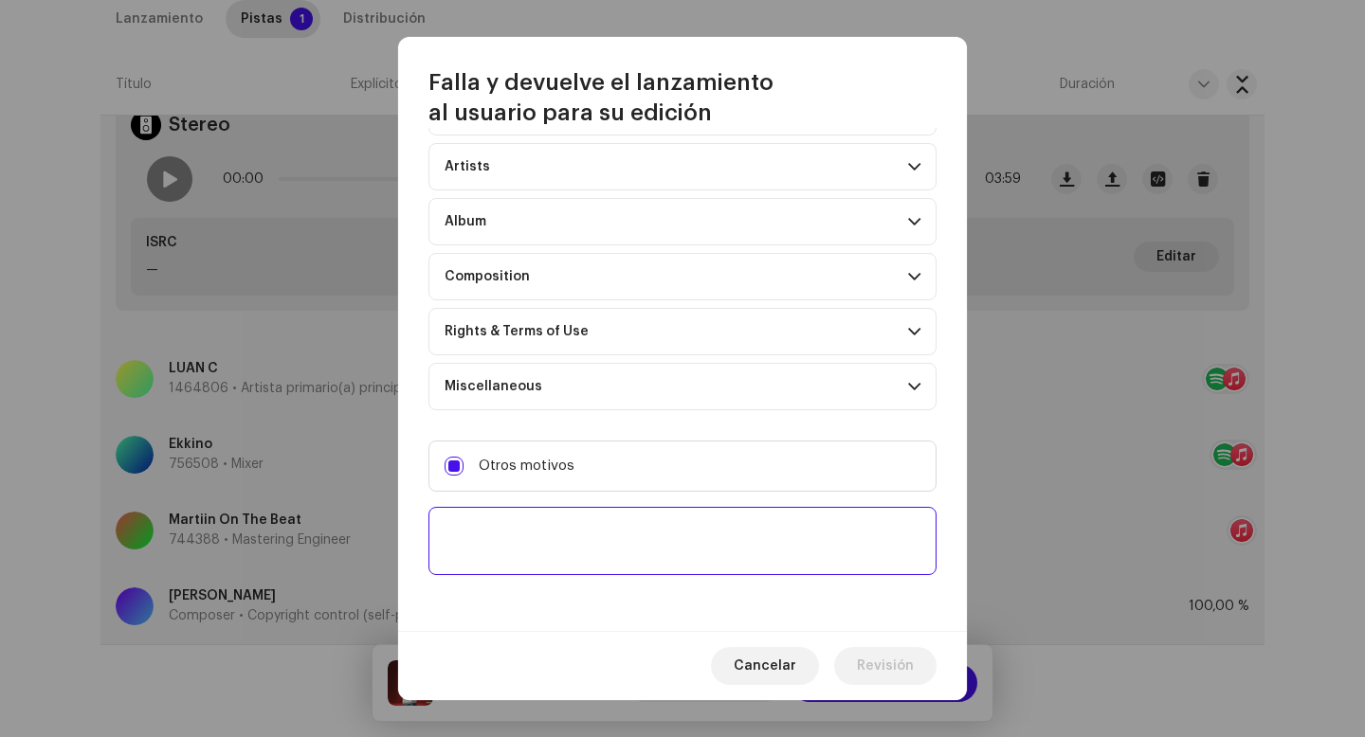
click at [607, 537] on textarea at bounding box center [682, 541] width 508 height 68
paste textarea "La política de las plataformas se ha actualizado y ahora es obligatorio incluir…"
type textarea "La política de las plataformas se ha actualizado y ahora es obligatorio incluir…"
paste textarea "Por favor, incluye las 30 plataformas de distribución. Sin esto, no podremos ap…"
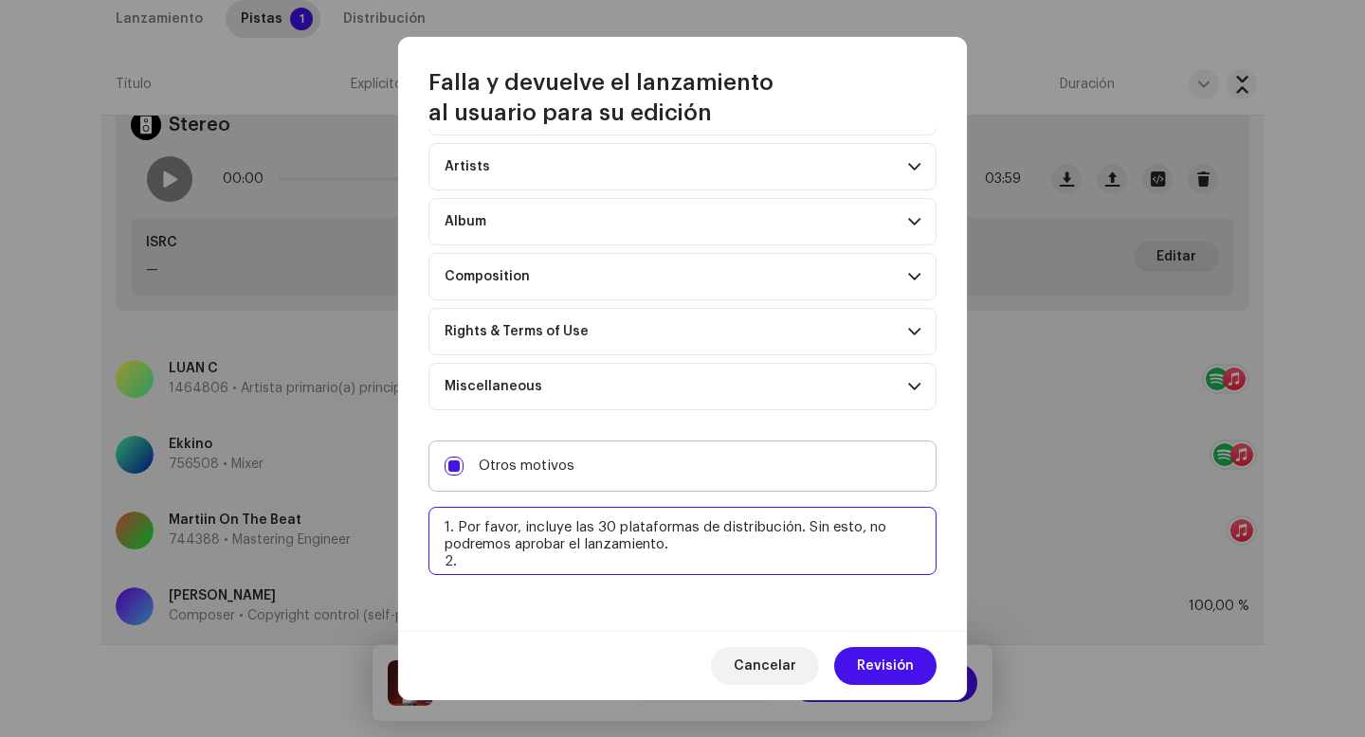
paste textarea "Uno o más tracks de tu lanzamiento contienen beats o samples de otros artistas,…"
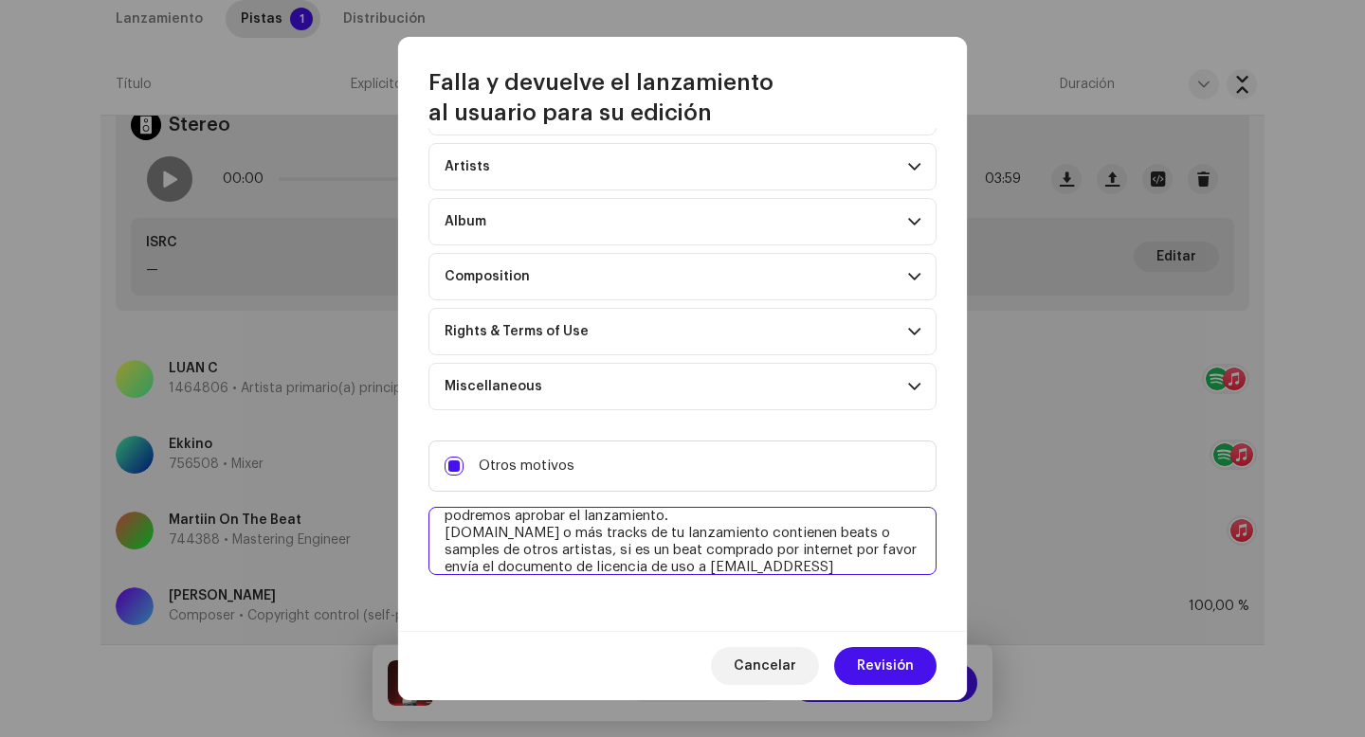
click at [456, 531] on textarea at bounding box center [682, 541] width 508 height 68
type textarea "1. Por favor, incluye las 30 plataformas de distribución. Sin esto, no podremos…"
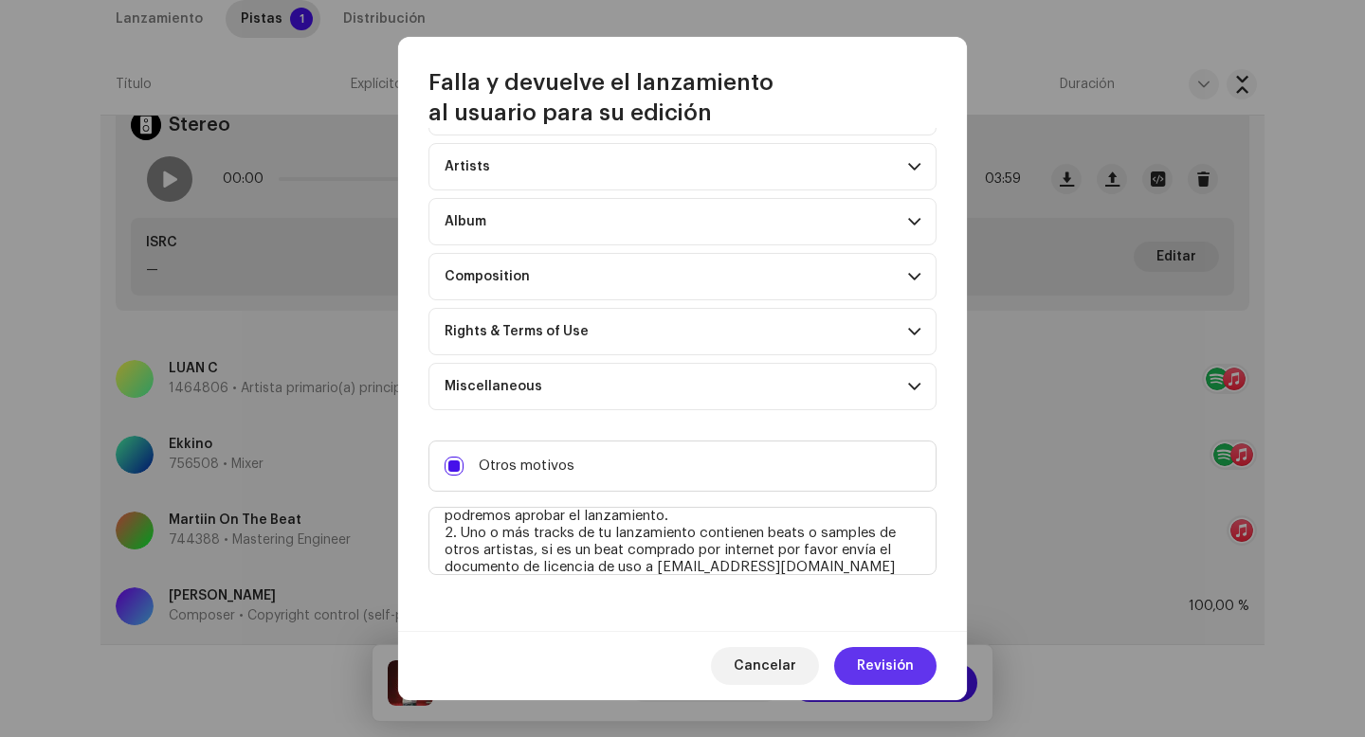
click at [893, 657] on span "Revisión" at bounding box center [885, 666] width 57 height 38
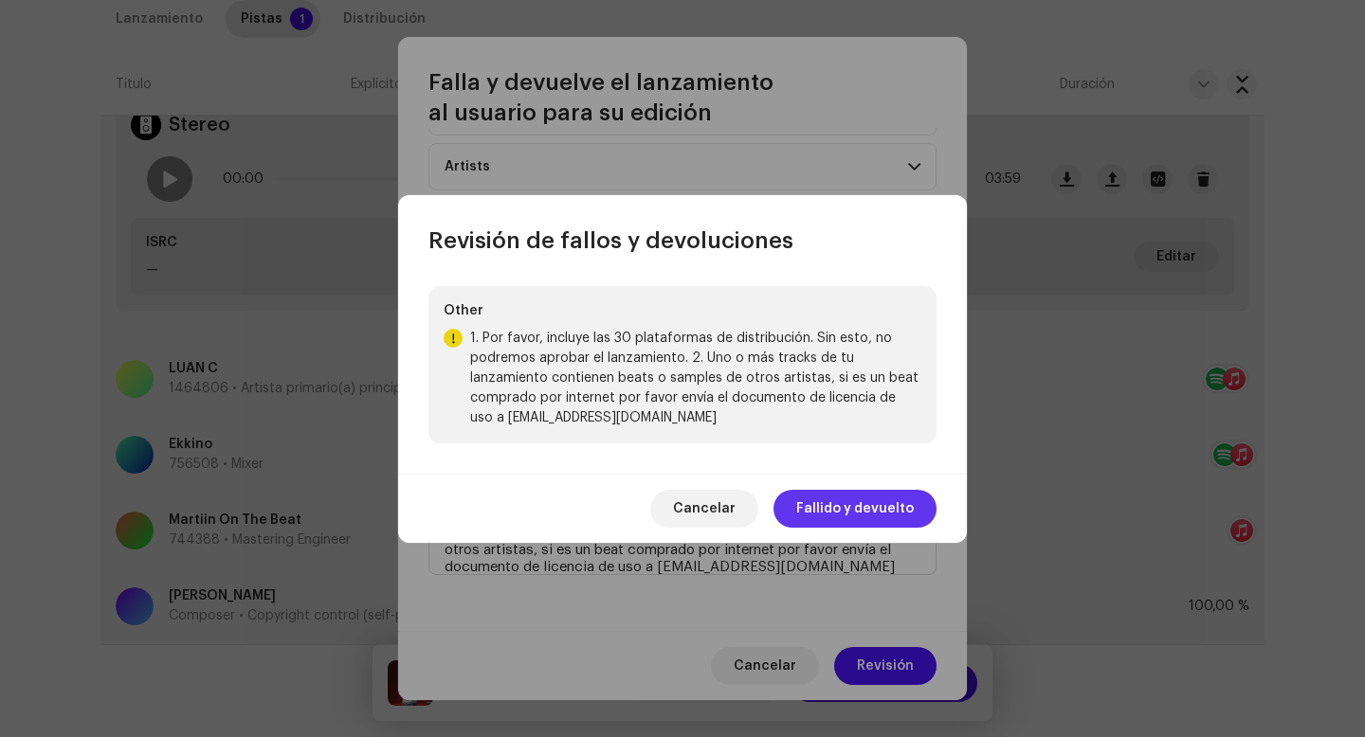
click at [868, 505] on span "Fallido y devuelto" at bounding box center [855, 509] width 118 height 38
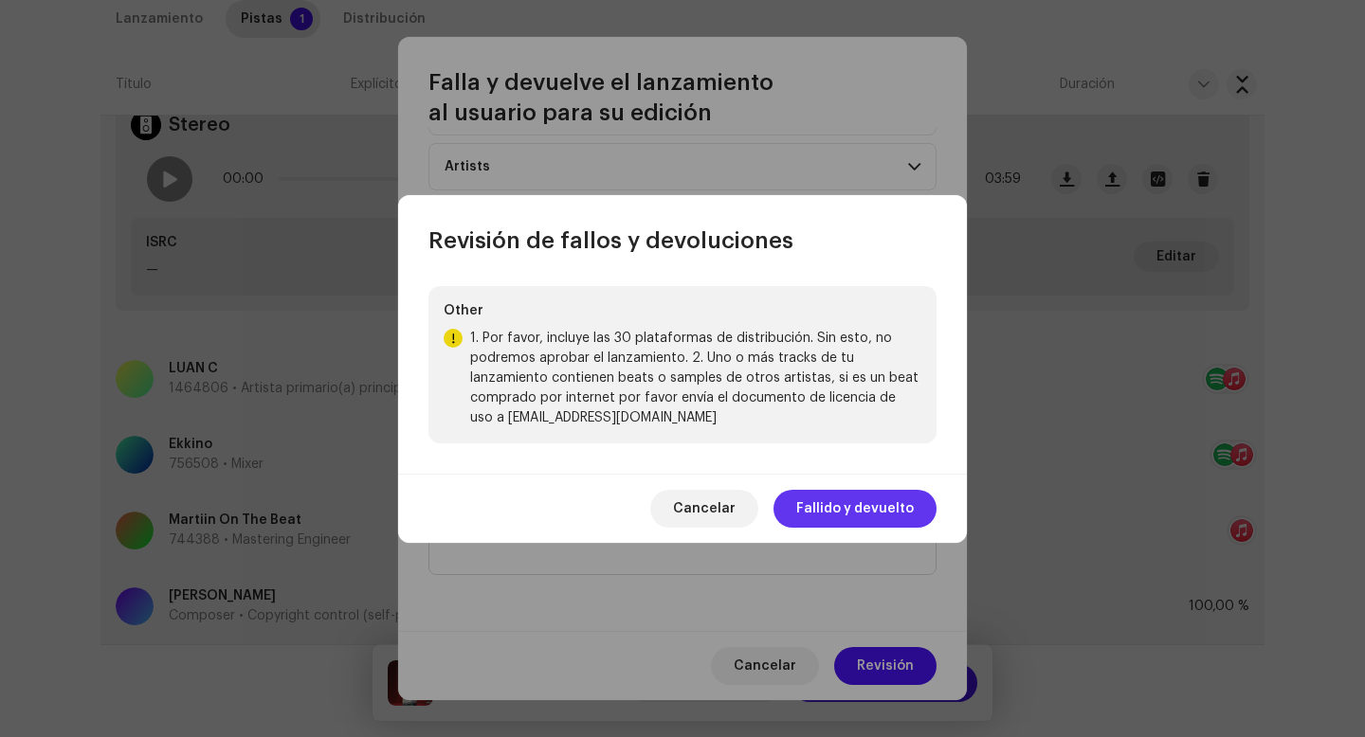
scroll to position [0, 0]
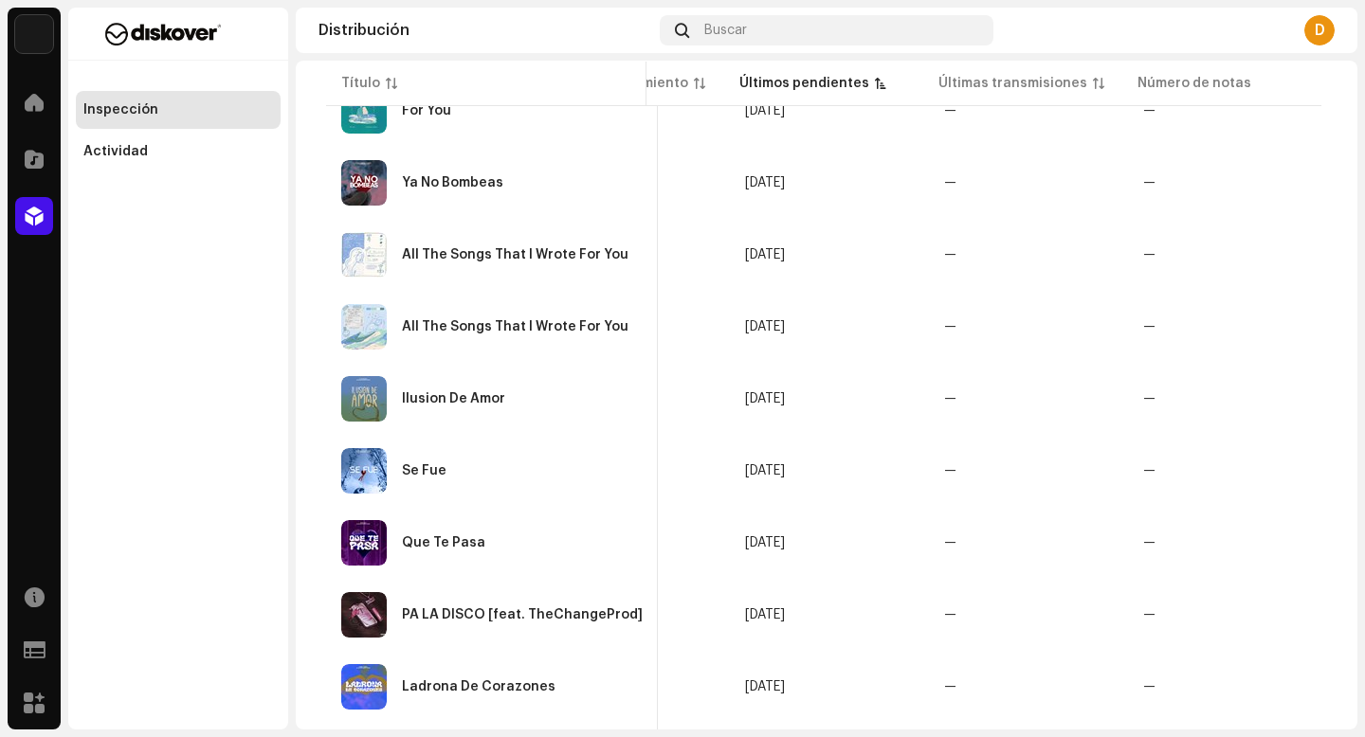
scroll to position [1421, 0]
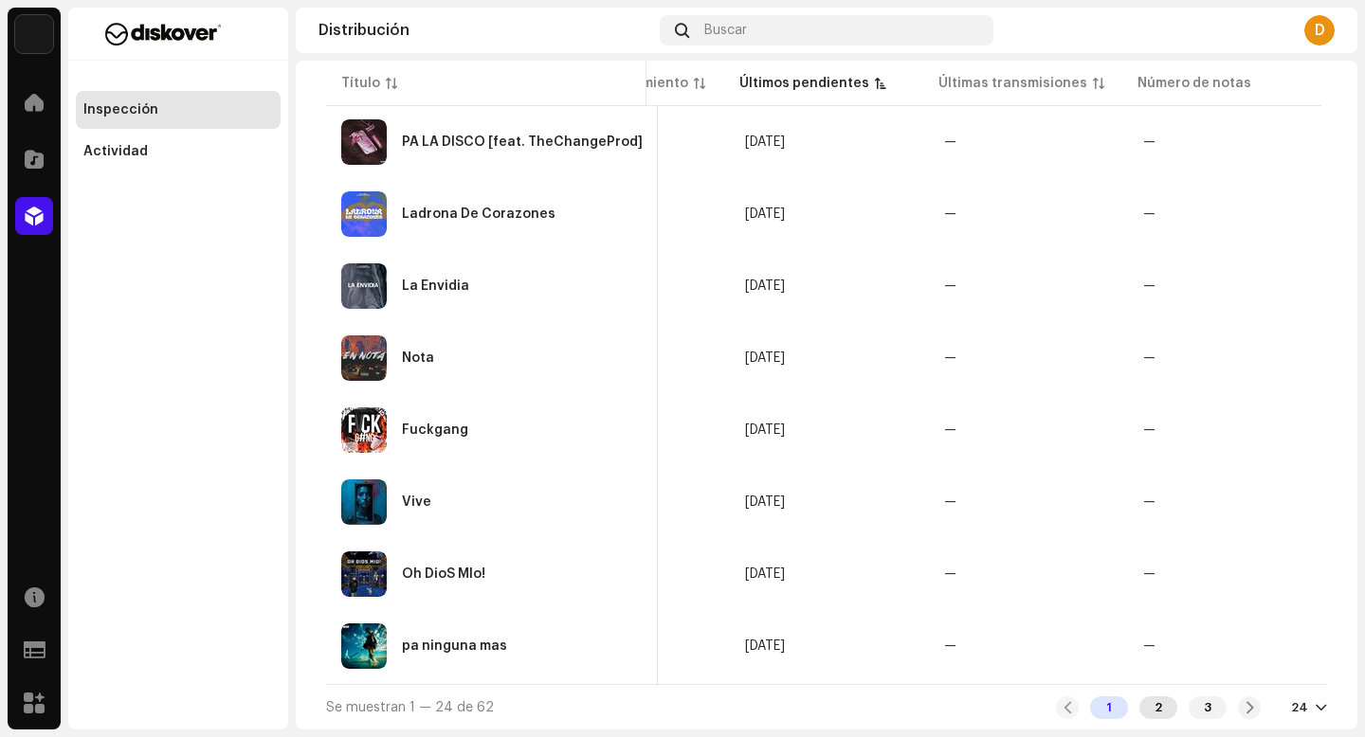
click at [1159, 709] on div "2" at bounding box center [1158, 708] width 38 height 23
click at [1194, 700] on div "3" at bounding box center [1208, 708] width 38 height 23
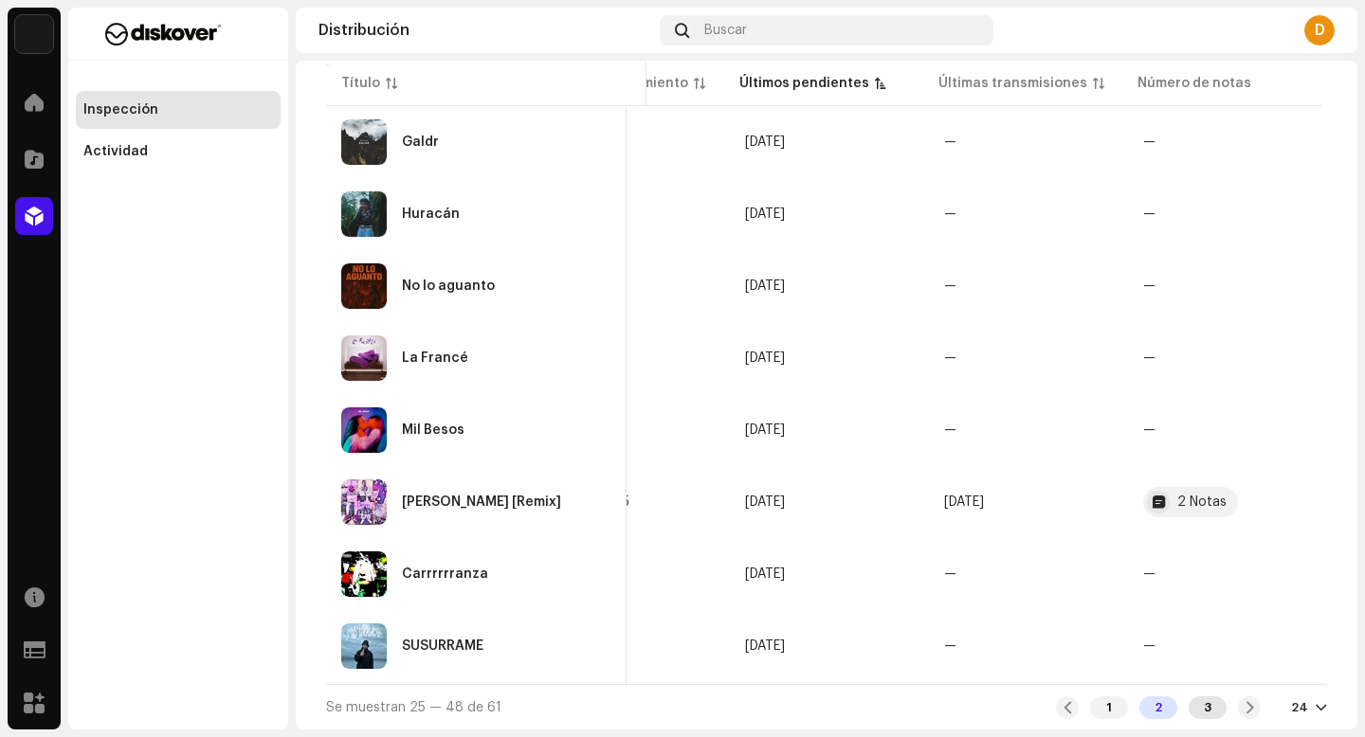
scroll to position [0, 823]
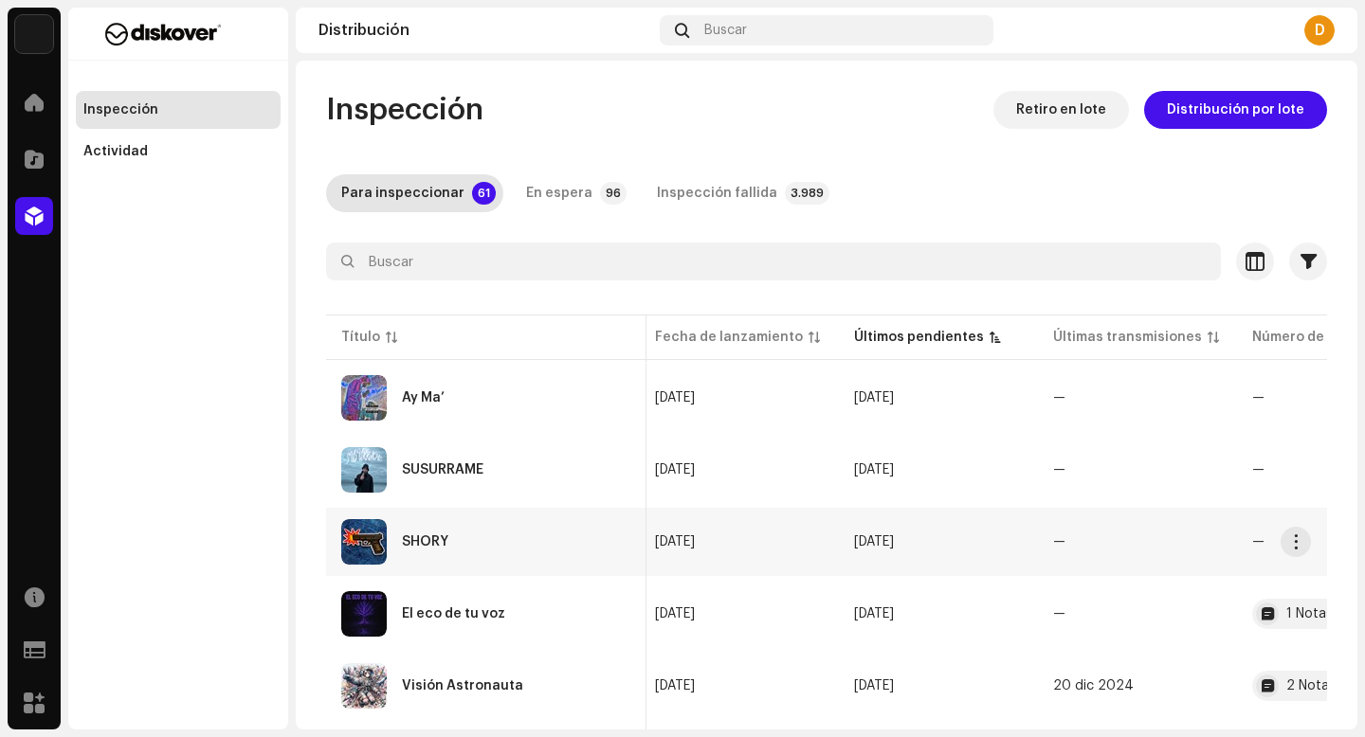
scroll to position [0, 936]
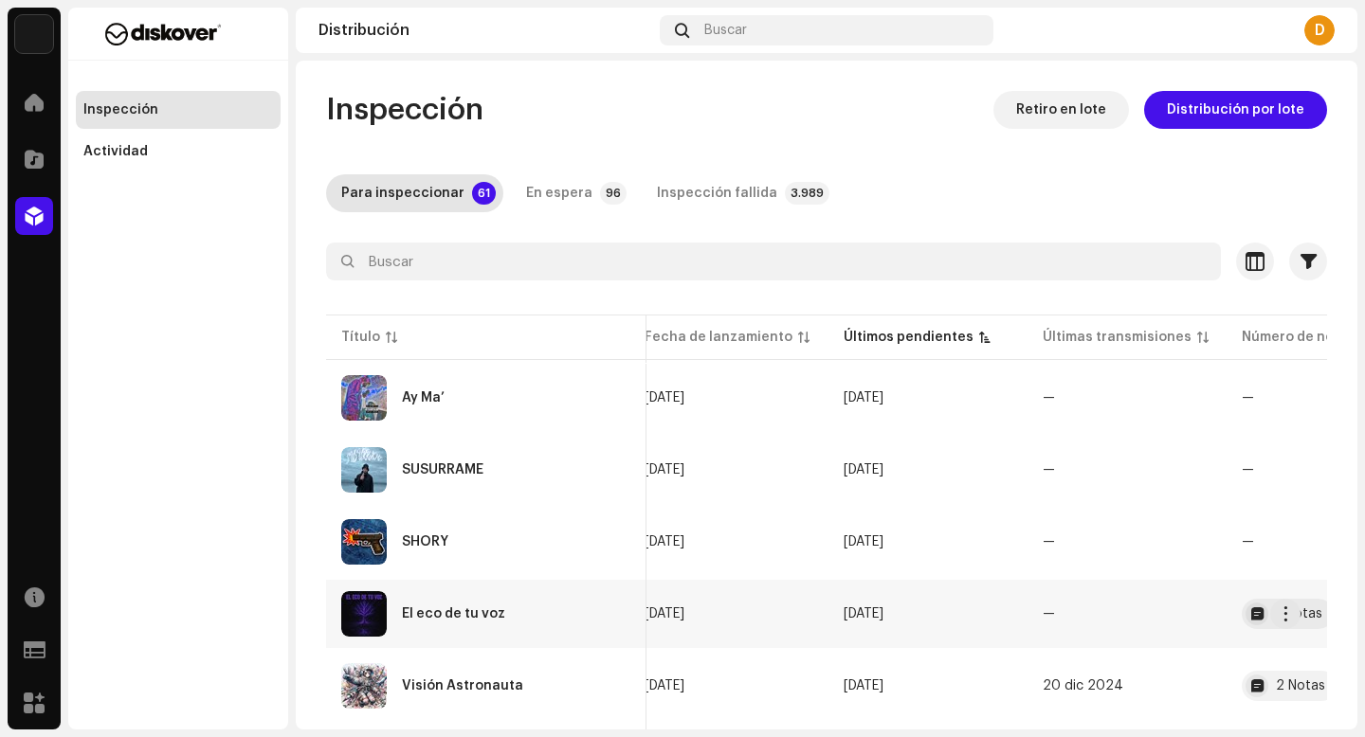
click at [517, 606] on div "El eco de tu voz" at bounding box center [486, 613] width 290 height 45
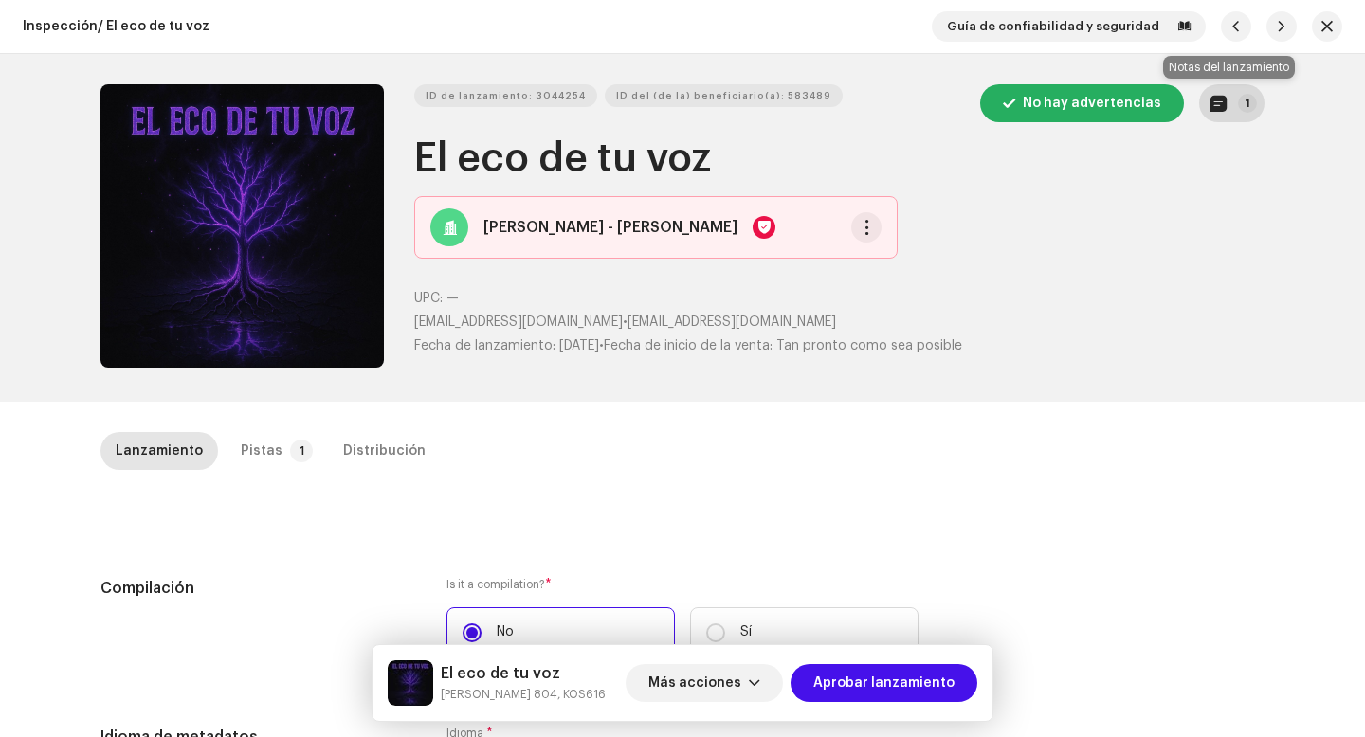
click at [1215, 106] on span "button" at bounding box center [1218, 103] width 16 height 15
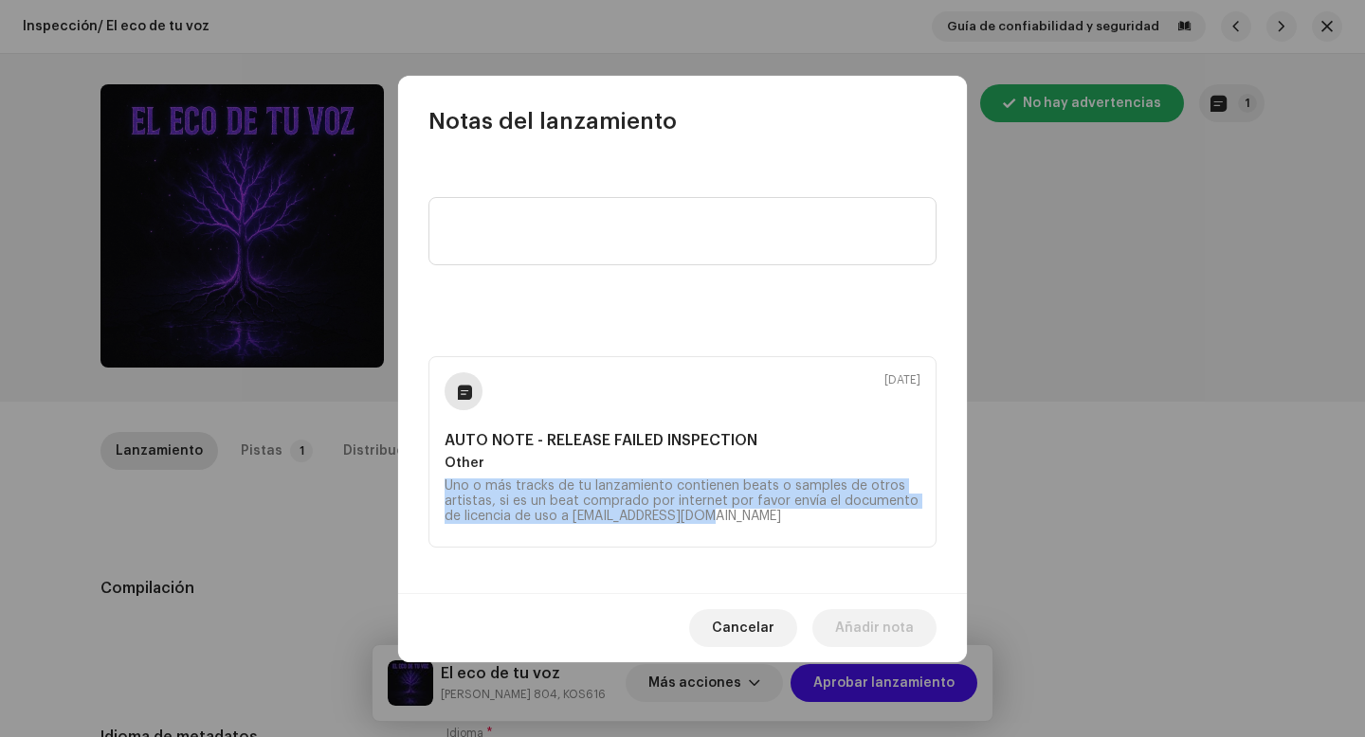
drag, startPoint x: 737, startPoint y: 530, endPoint x: 433, endPoint y: 482, distance: 307.9
click at [433, 482] on div "6 oct 2025 AUTO NOTE - RELEASE FAILED INSPECTION Other Uno o más tracks de tu l…" at bounding box center [682, 451] width 508 height 191
copy div "Uno o más tracks de tu lanzamiento contienen beats o samples de otros artistas,…"
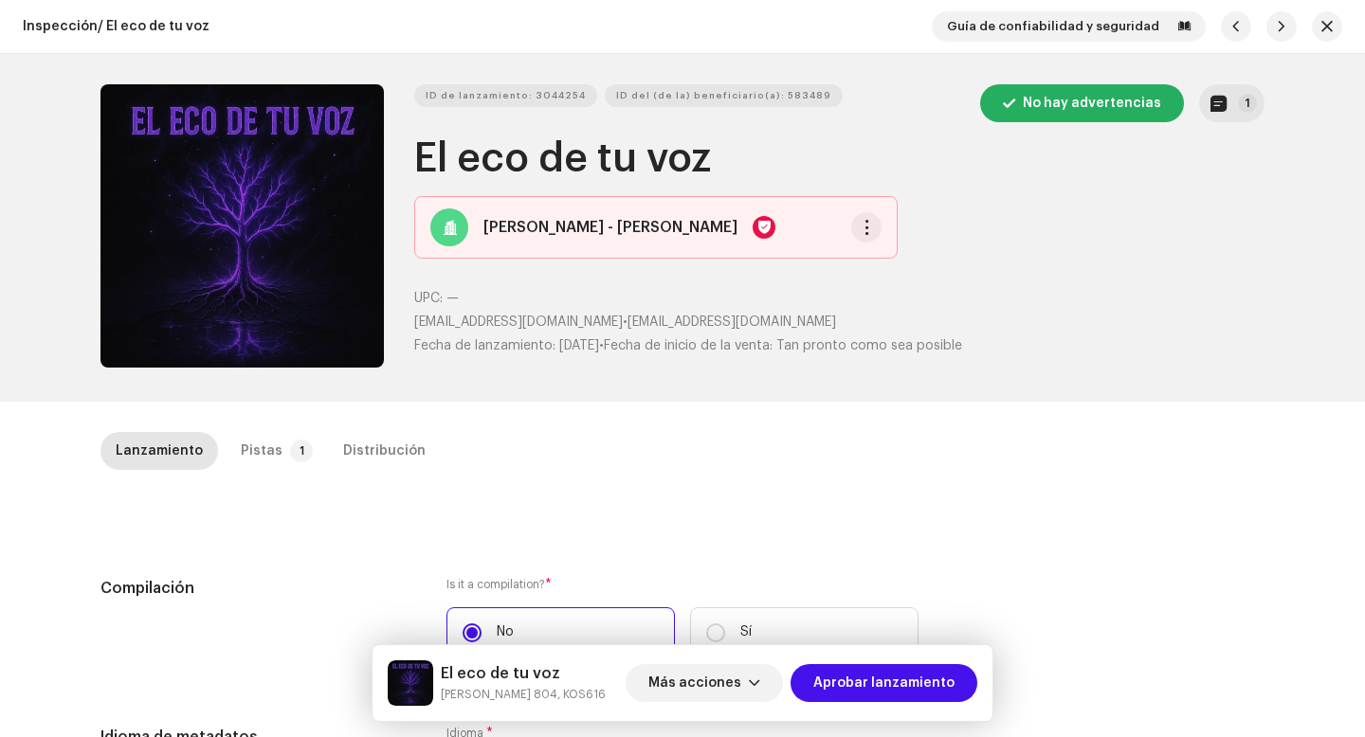
click at [308, 512] on div "Notas del lanzamiento 6 oct 2025 AUTO NOTE - RELEASE FAILED INSPECTION Other Un…" at bounding box center [682, 368] width 1365 height 737
click at [708, 683] on span "Más acciones" at bounding box center [694, 683] width 93 height 38
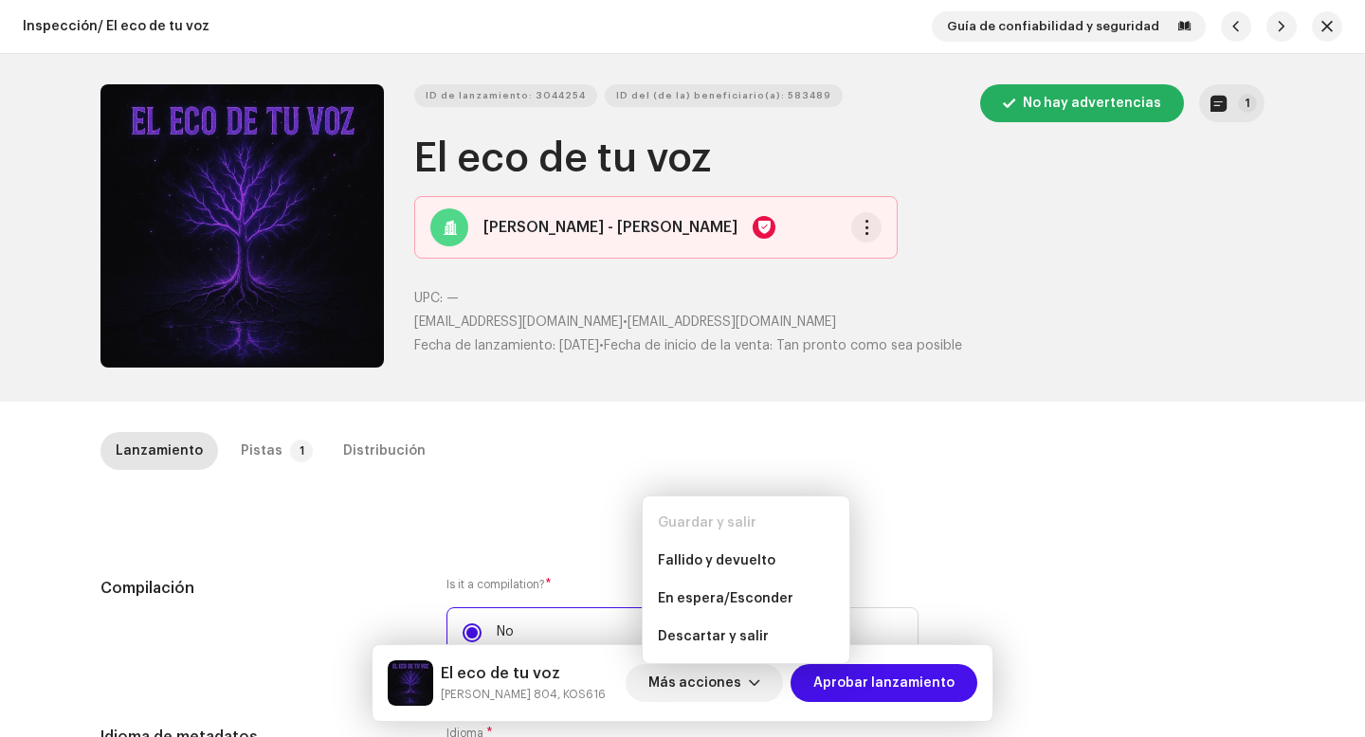
click at [726, 512] on div "Guardar y salir" at bounding box center [745, 523] width 191 height 38
click at [726, 554] on span "Fallido y devuelto" at bounding box center [717, 561] width 118 height 15
click at [289, 443] on div "Falla y devuelve el lanzamiento al usuario para su edición Indica un error espe…" at bounding box center [682, 368] width 1365 height 737
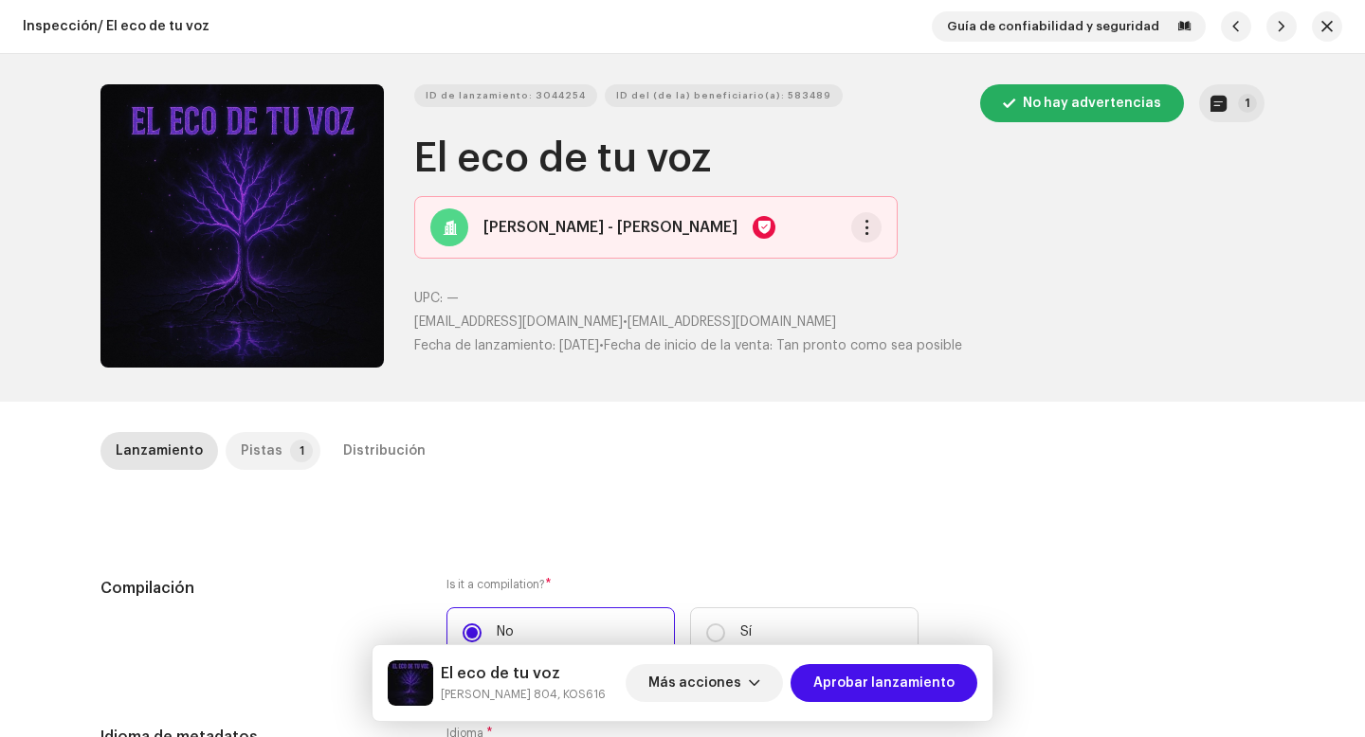
click at [263, 443] on div "Pistas" at bounding box center [262, 451] width 42 height 38
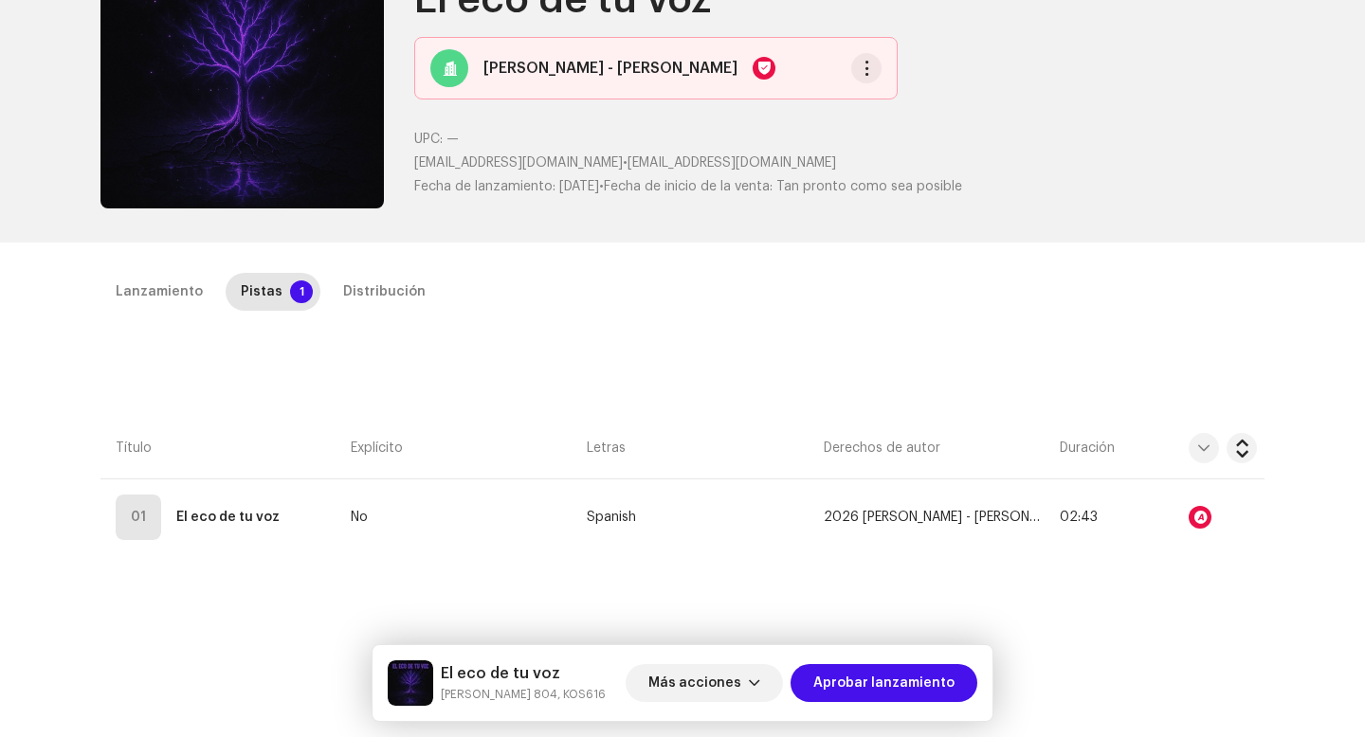
scroll to position [191, 0]
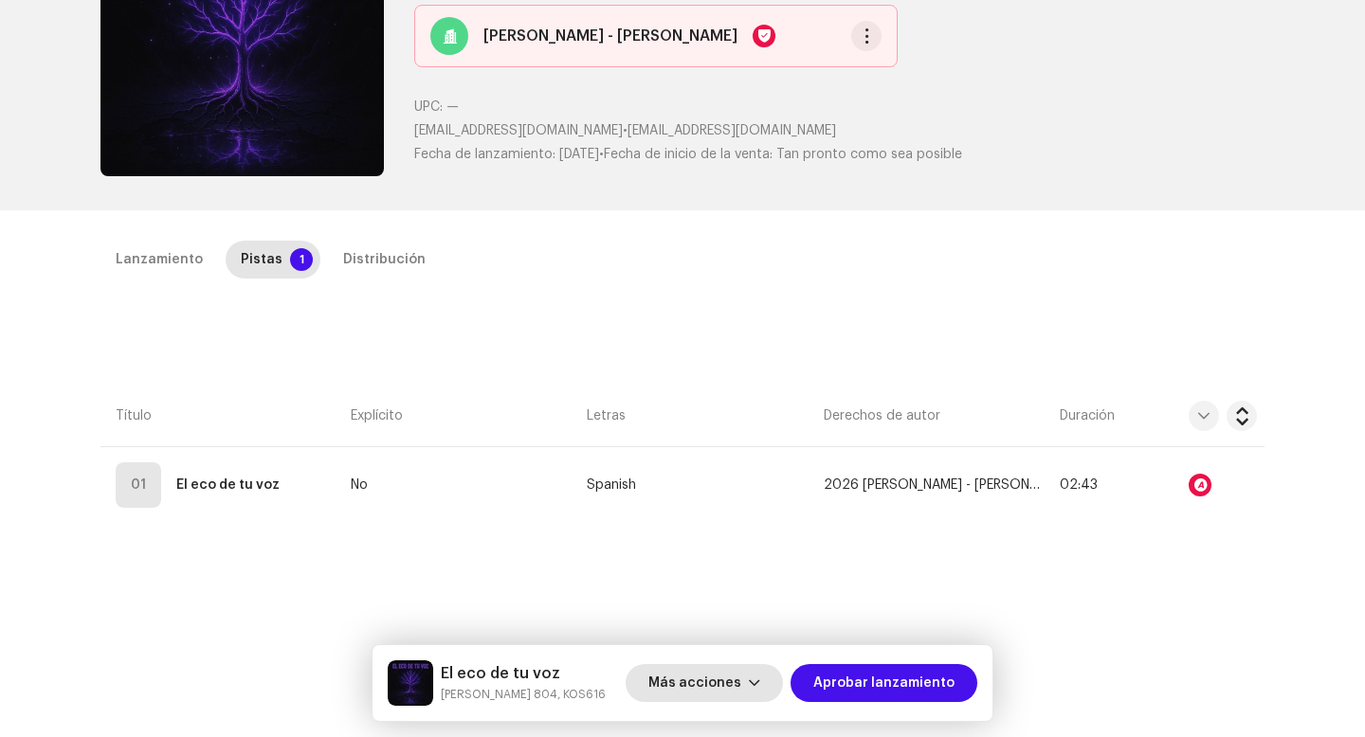
click at [698, 685] on span "Más acciones" at bounding box center [694, 683] width 93 height 38
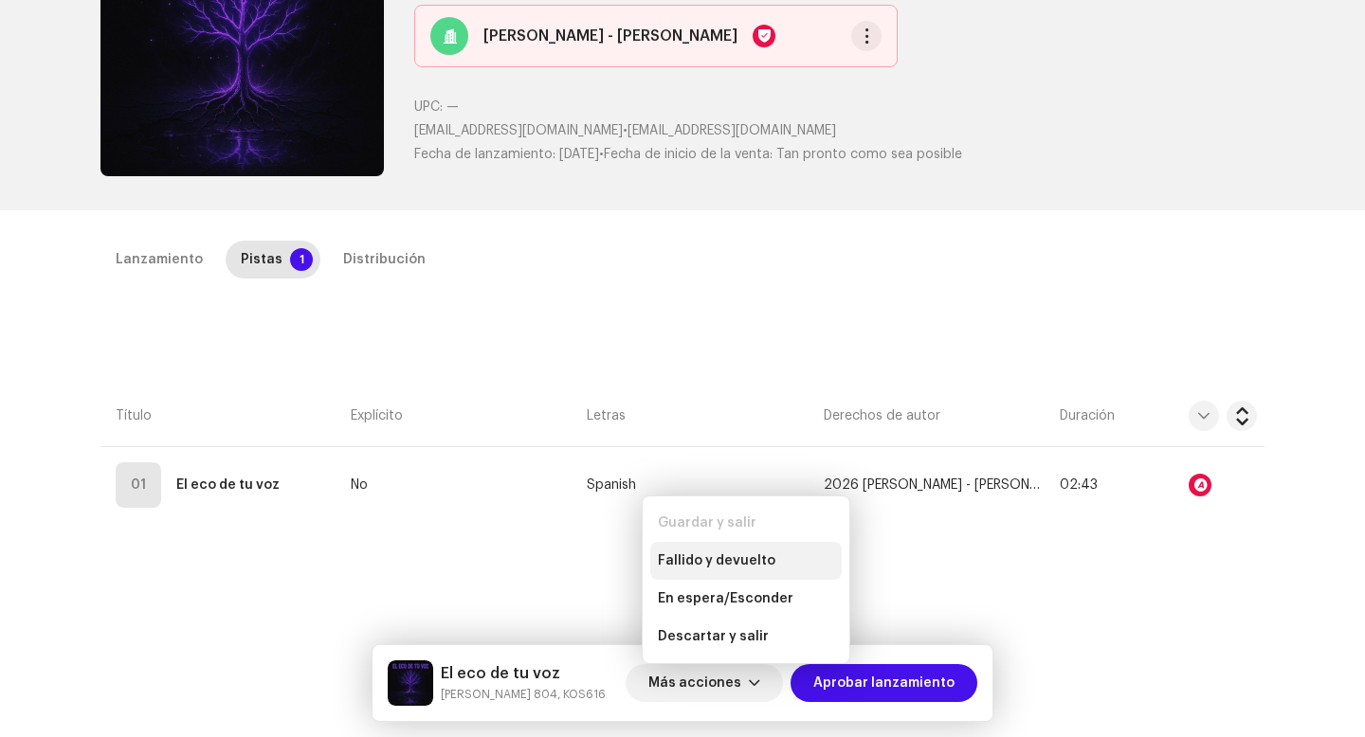
click at [698, 571] on div "Fallido y devuelto" at bounding box center [745, 561] width 191 height 38
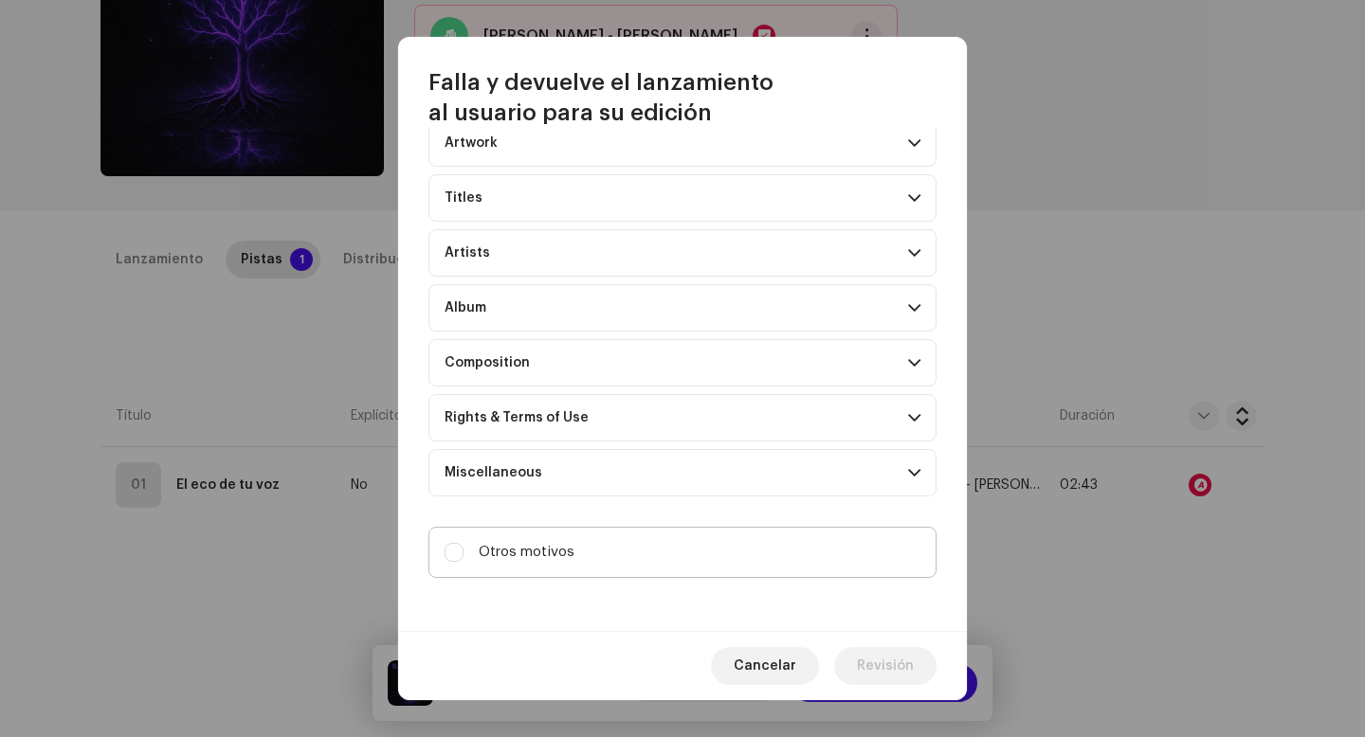
click at [668, 552] on label "Otros motivos" at bounding box center [682, 552] width 508 height 51
click at [463, 552] on input "Otros motivos" at bounding box center [454, 552] width 19 height 19
checkbox input "true"
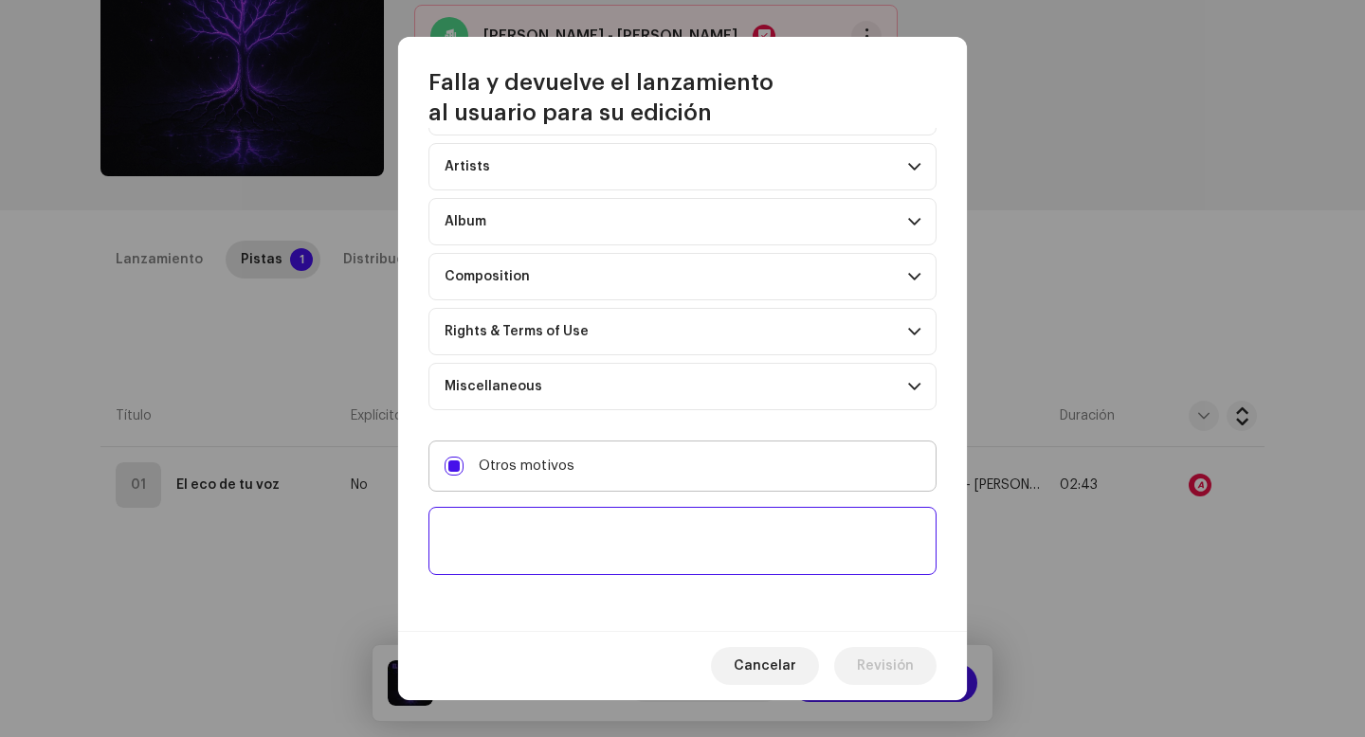
click at [668, 552] on textarea at bounding box center [682, 541] width 508 height 68
paste textarea "Uno o más tracks de tu lanzamiento contienen beats o samples de otros artistas,…"
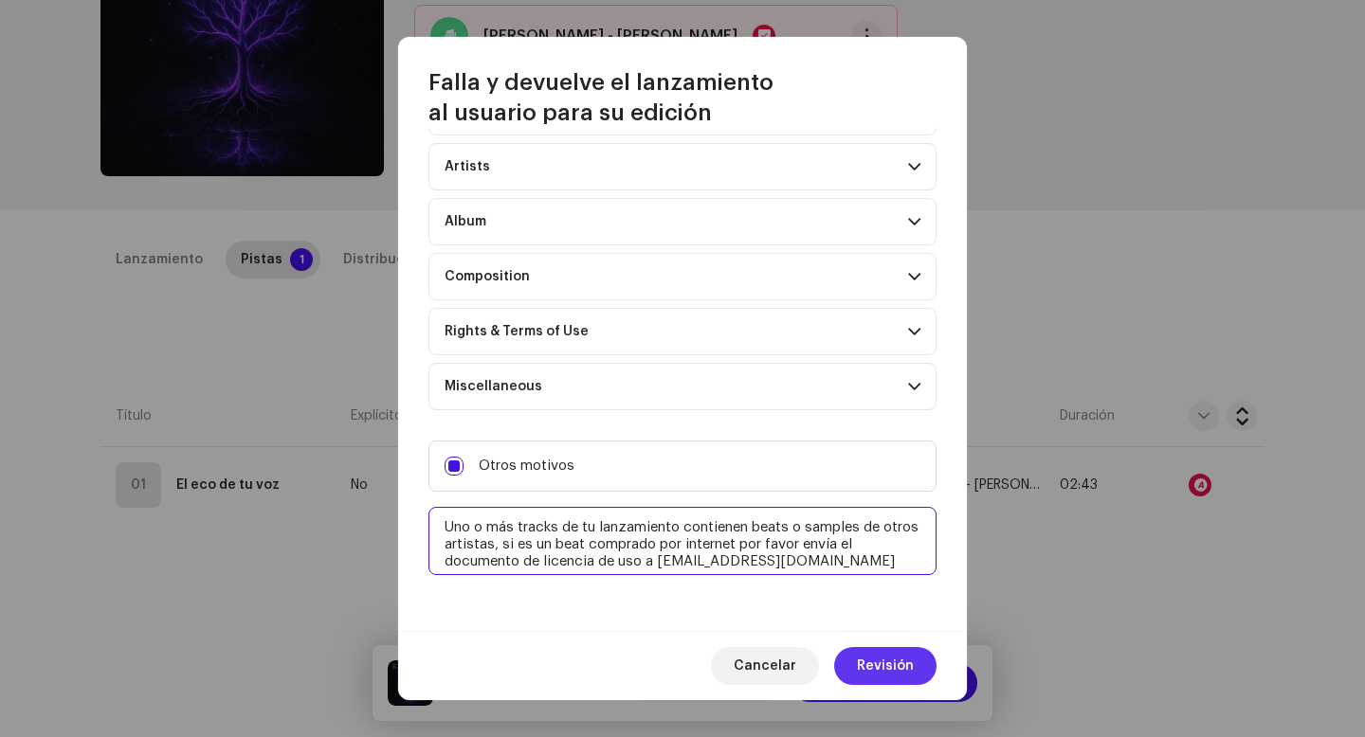
type textarea "Uno o más tracks de tu lanzamiento contienen beats o samples de otros artistas,…"
click at [876, 671] on span "Revisión" at bounding box center [885, 666] width 57 height 38
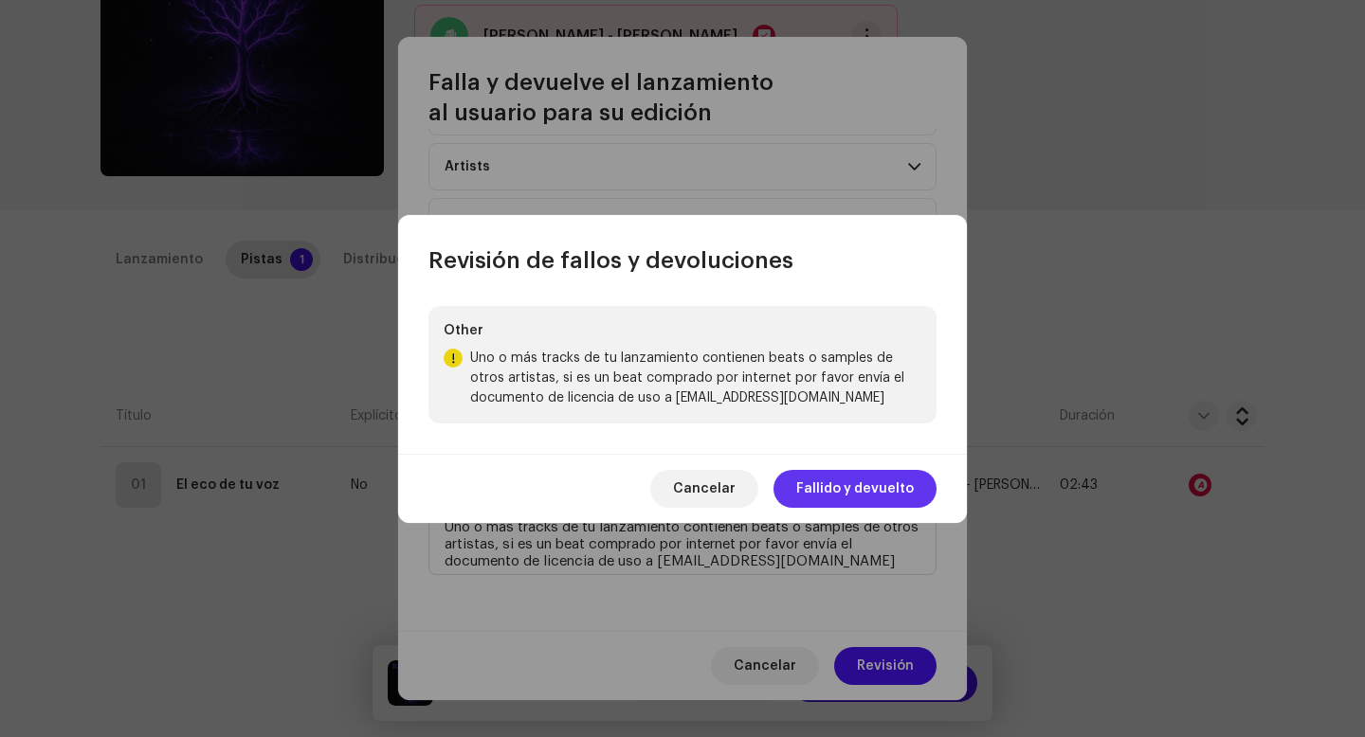
click at [857, 481] on span "Fallido y devuelto" at bounding box center [855, 489] width 118 height 38
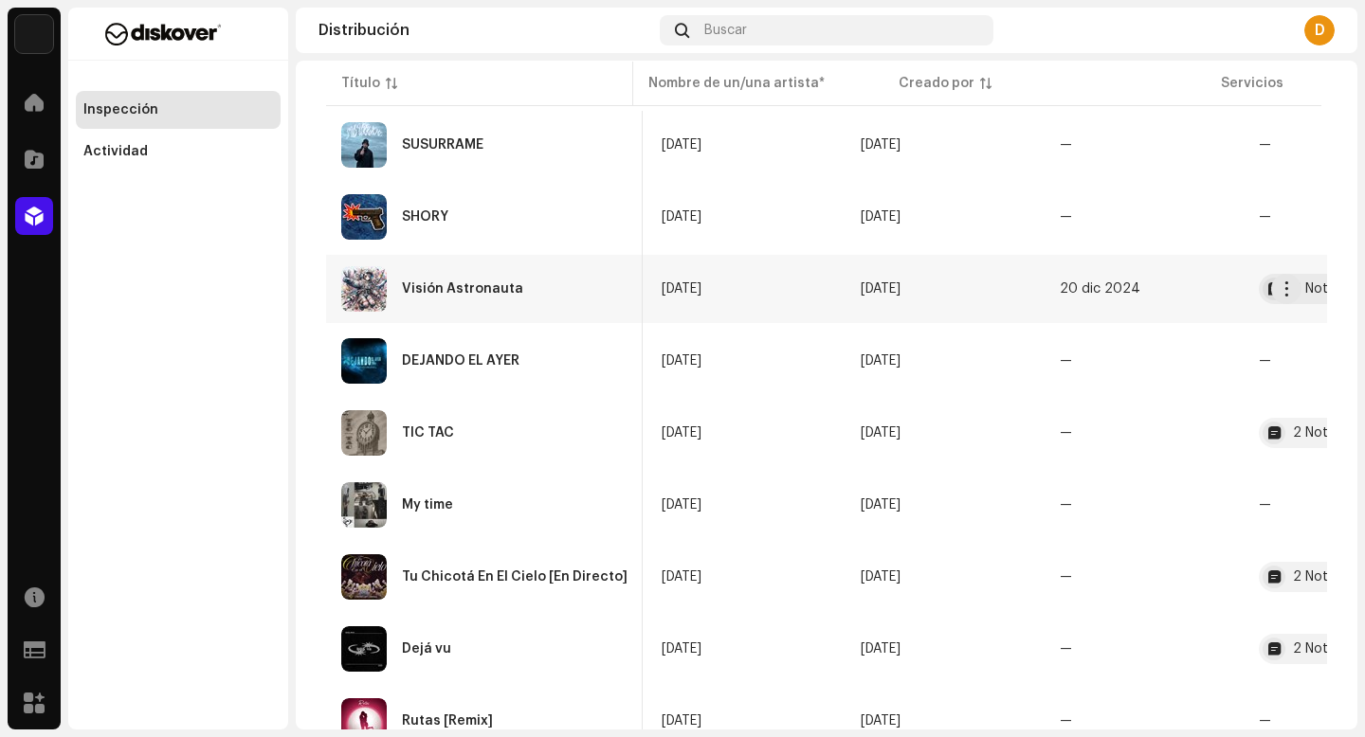
scroll to position [484, 0]
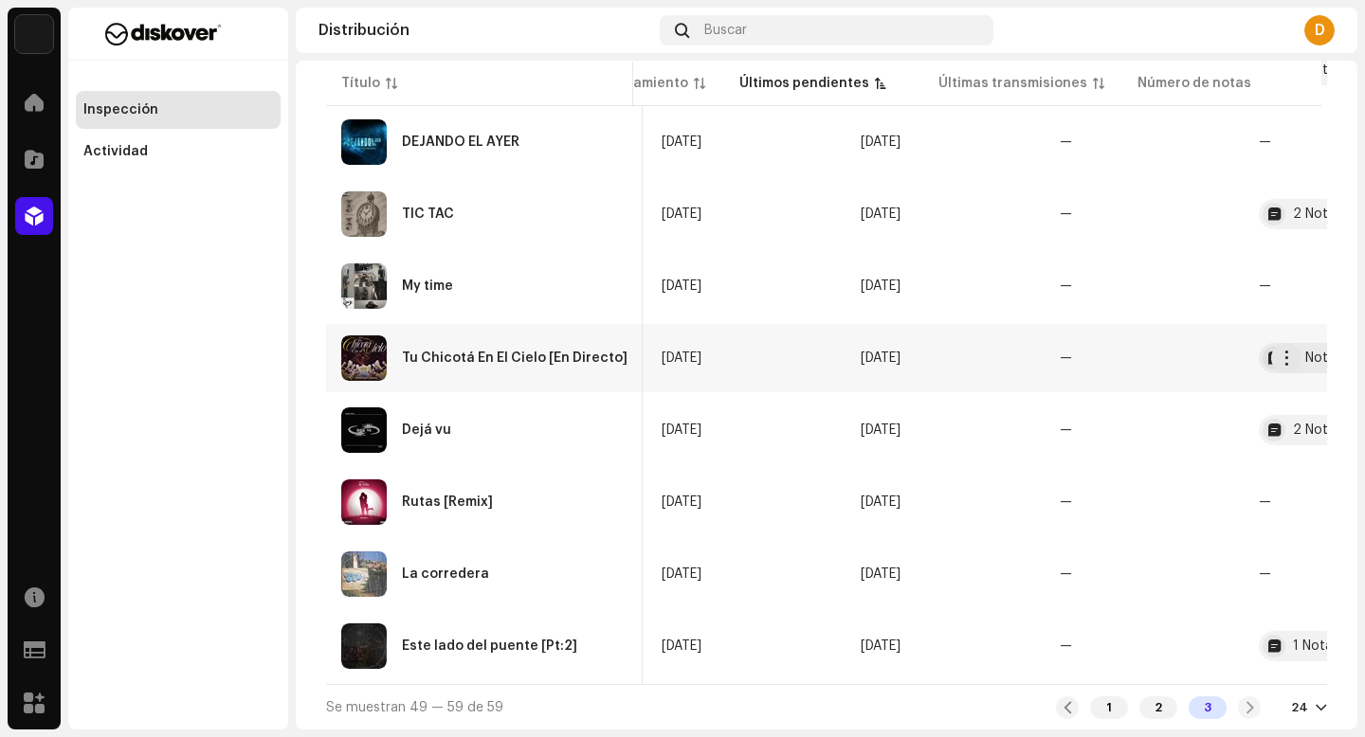
click at [475, 367] on div "Tu Chicotá En El Cielo [En Directo]" at bounding box center [484, 358] width 286 height 45
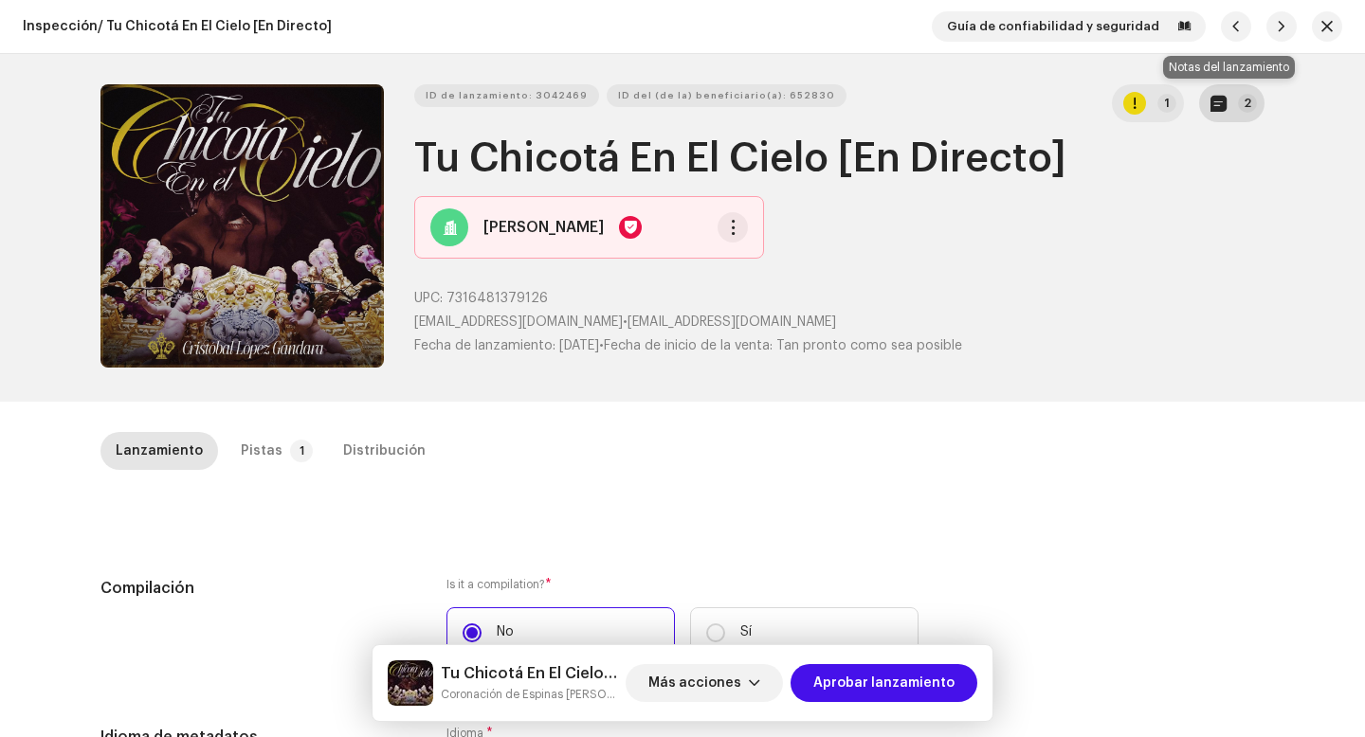
click at [1240, 119] on button "2" at bounding box center [1231, 103] width 65 height 38
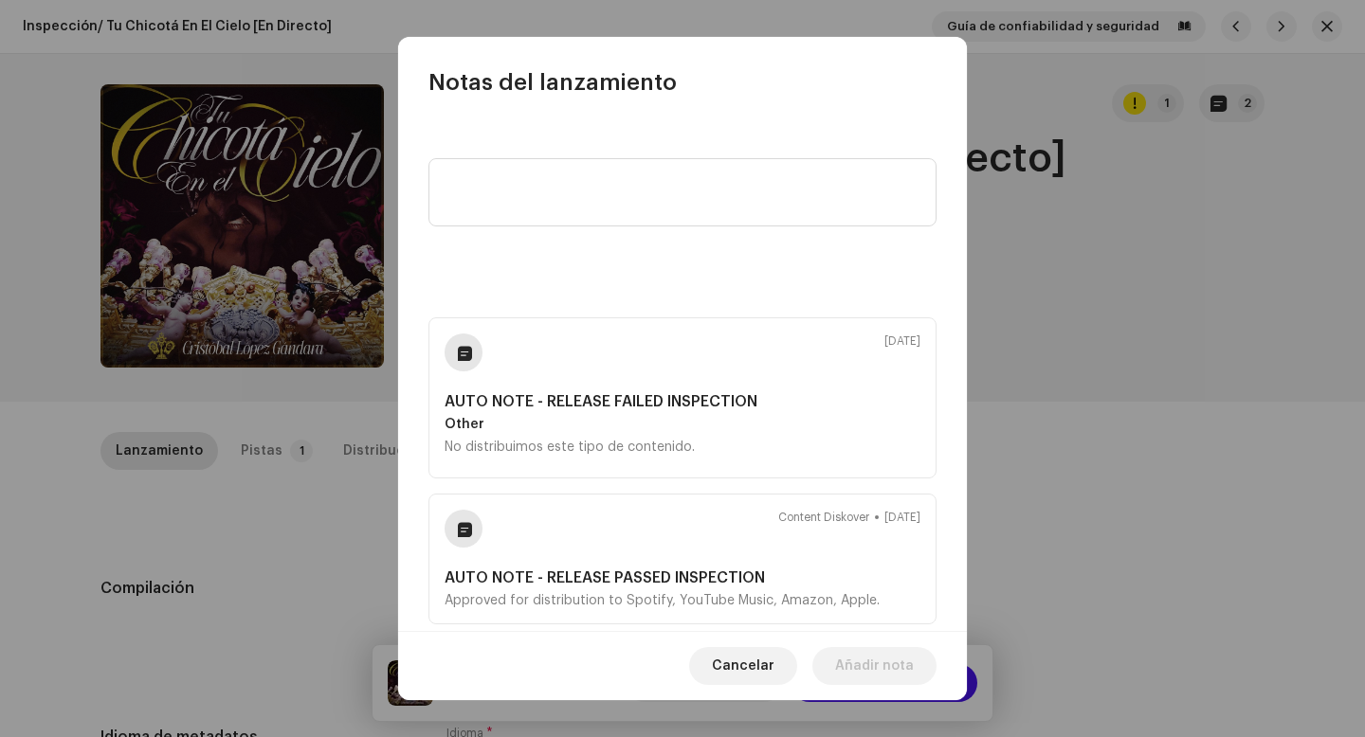
scroll to position [39, 0]
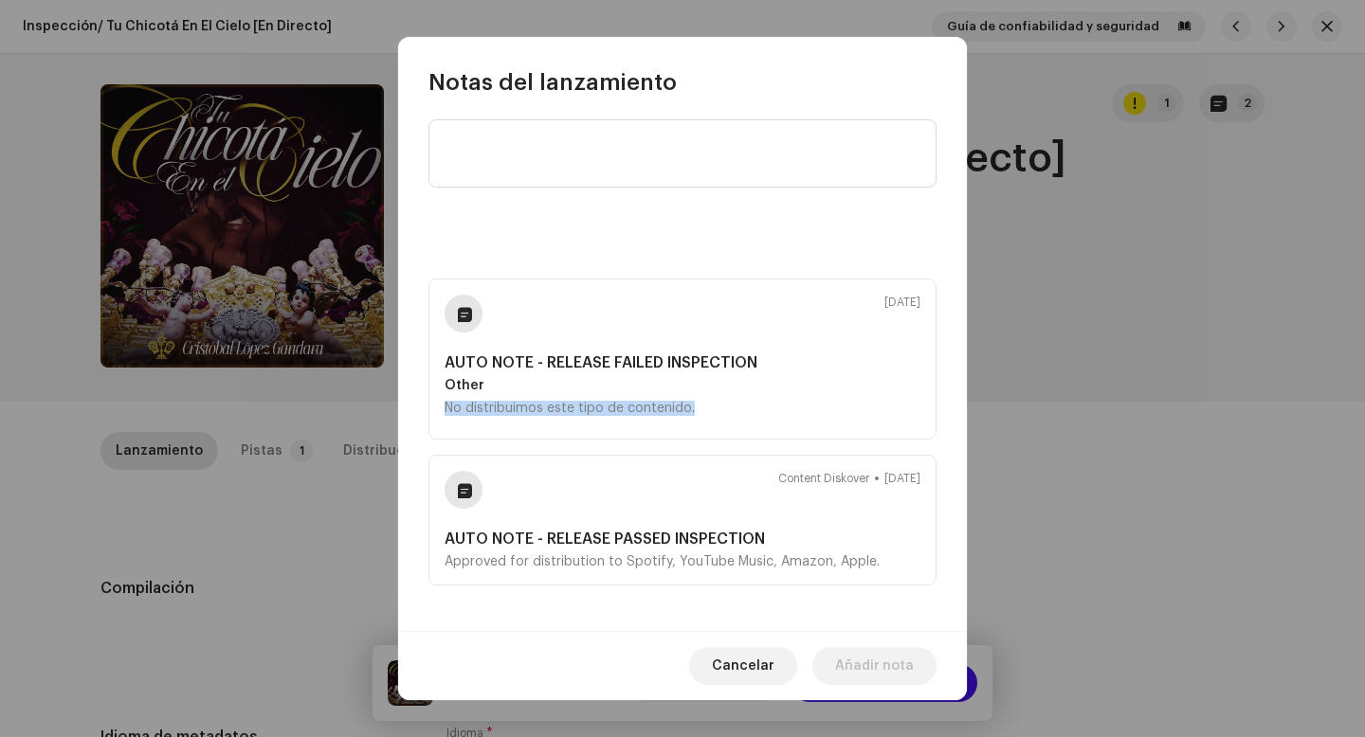
drag, startPoint x: 742, startPoint y: 413, endPoint x: 424, endPoint y: 399, distance: 318.8
click at [424, 399] on div "7 oct 2025 AUTO NOTE - RELEASE FAILED INSPECTION Other No distribuimos este tip…" at bounding box center [682, 365] width 569 height 534
copy div "No distribuimos este tipo de contenido."
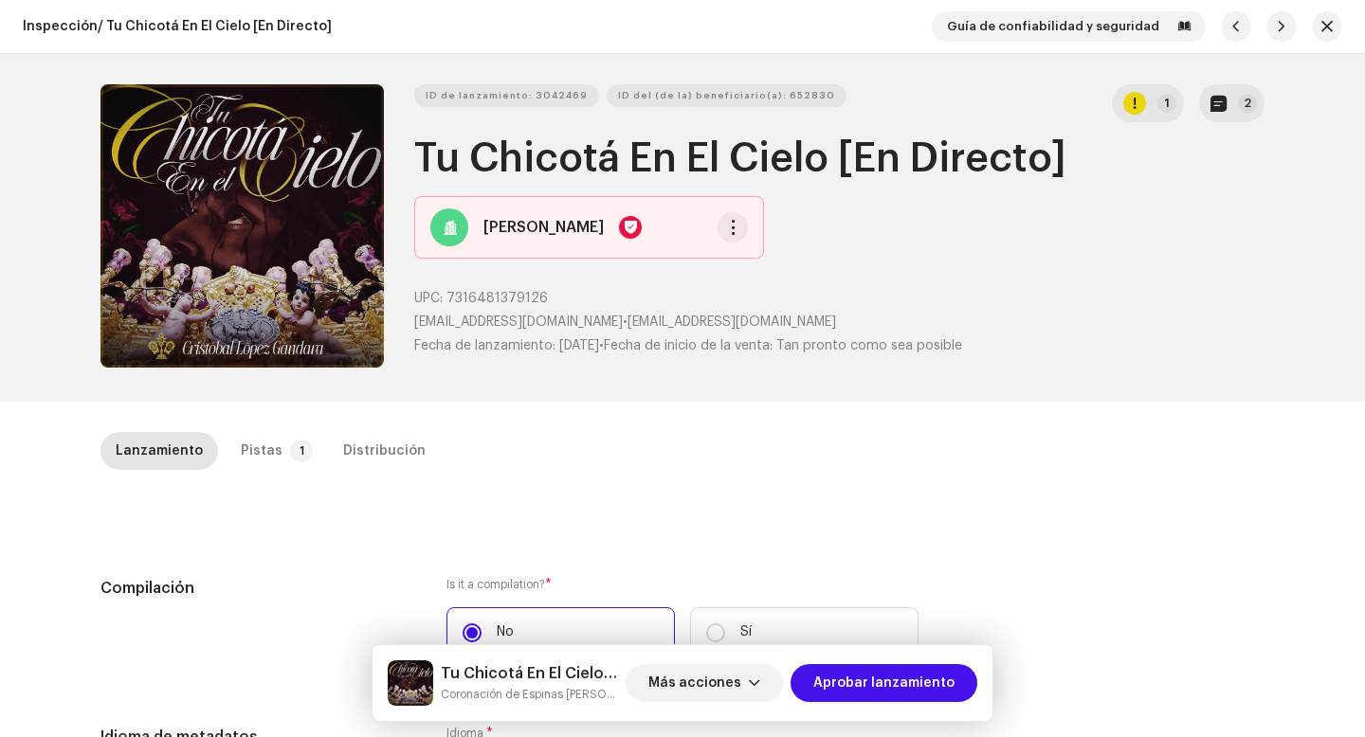
click at [1065, 285] on div "Notas del lanzamiento 7 oct 2025 AUTO NOTE - RELEASE FAILED INSPECTION Other No…" at bounding box center [682, 368] width 1365 height 737
click at [735, 695] on span "Más acciones" at bounding box center [694, 683] width 93 height 38
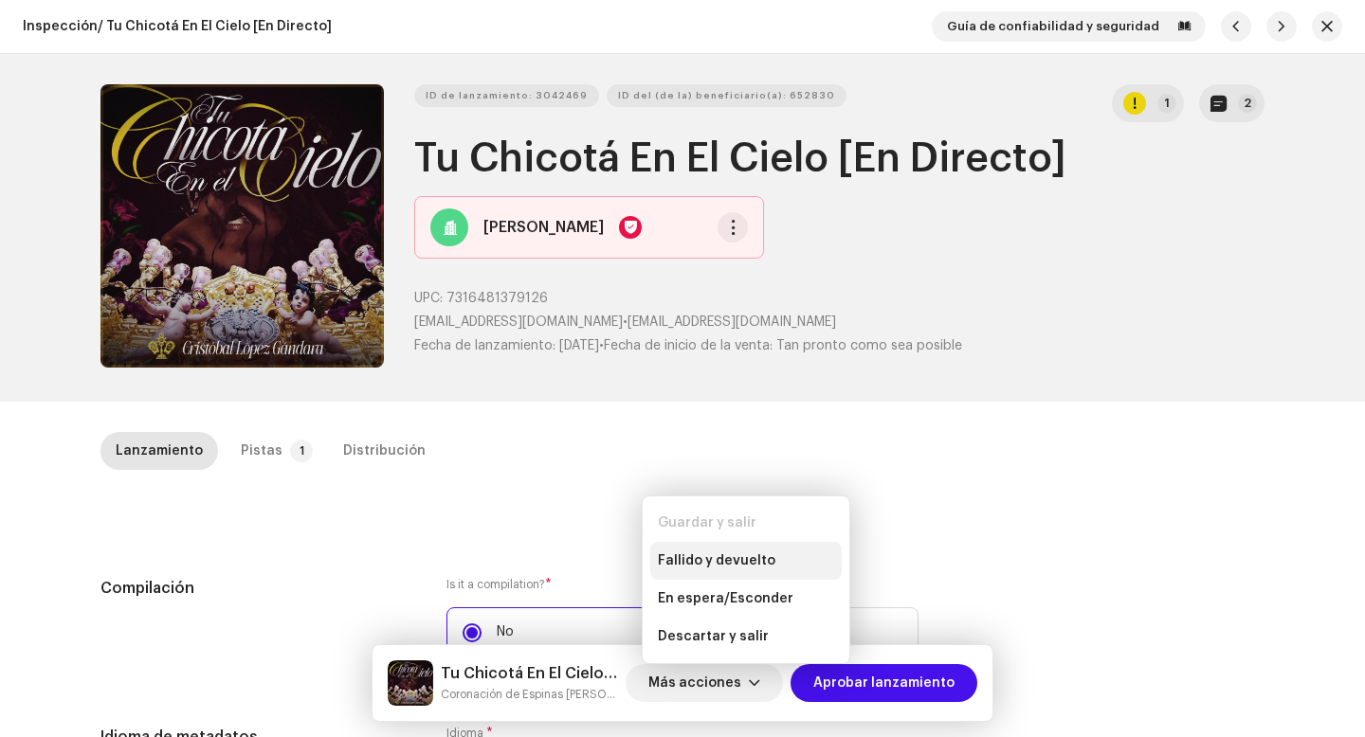
click at [769, 550] on div "Fallido y devuelto" at bounding box center [745, 561] width 191 height 38
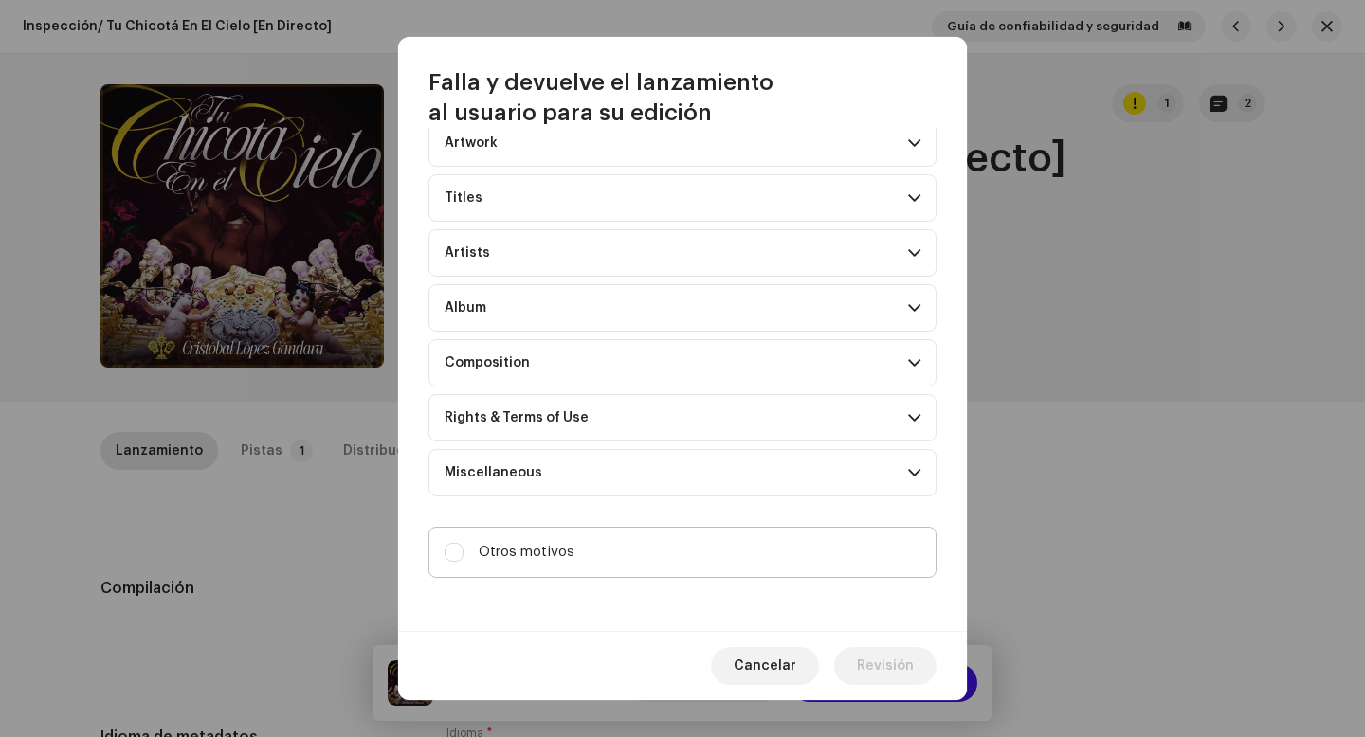
click at [644, 528] on label "Otros motivos" at bounding box center [682, 552] width 508 height 51
click at [463, 543] on input "Otros motivos" at bounding box center [454, 552] width 19 height 19
checkbox input "true"
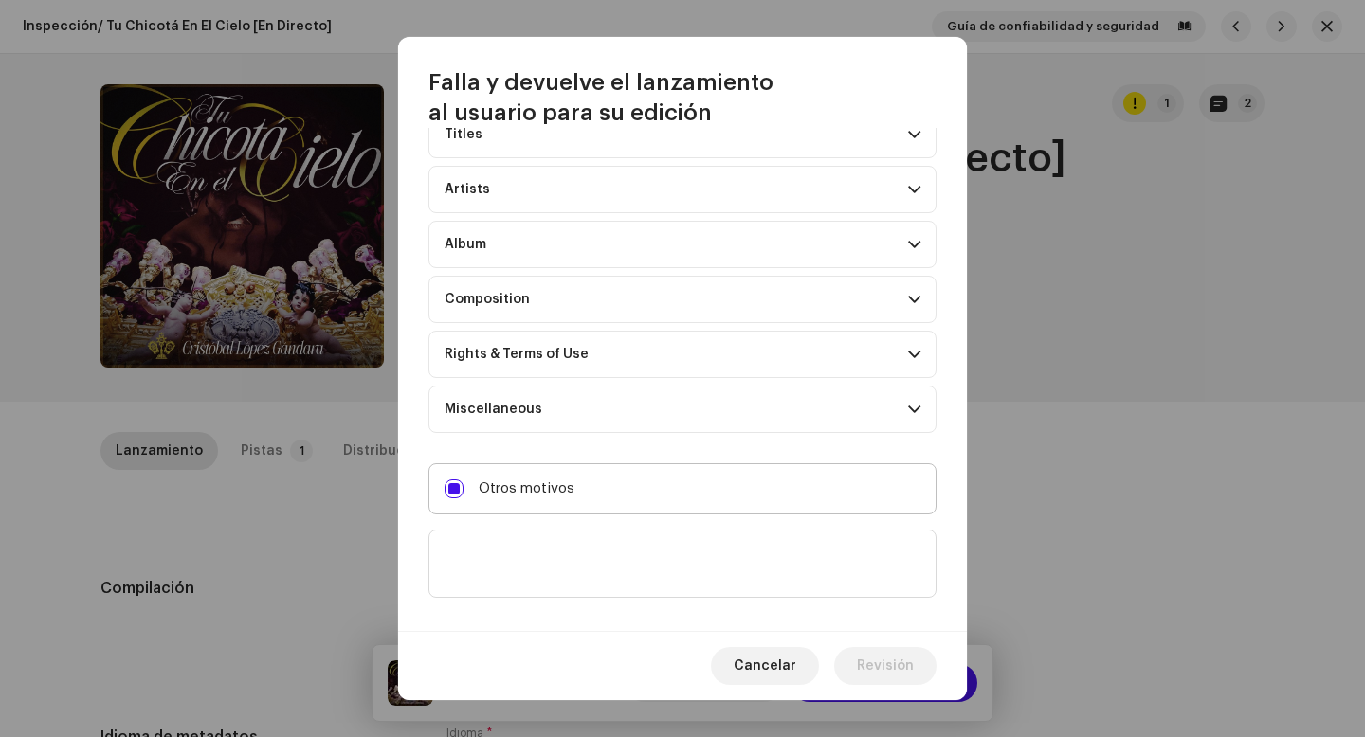
click at [644, 528] on div "Otros motivos" at bounding box center [682, 532] width 508 height 138
click at [644, 548] on textarea at bounding box center [682, 564] width 508 height 68
paste textarea "No distribuimos este tipo de contenido."
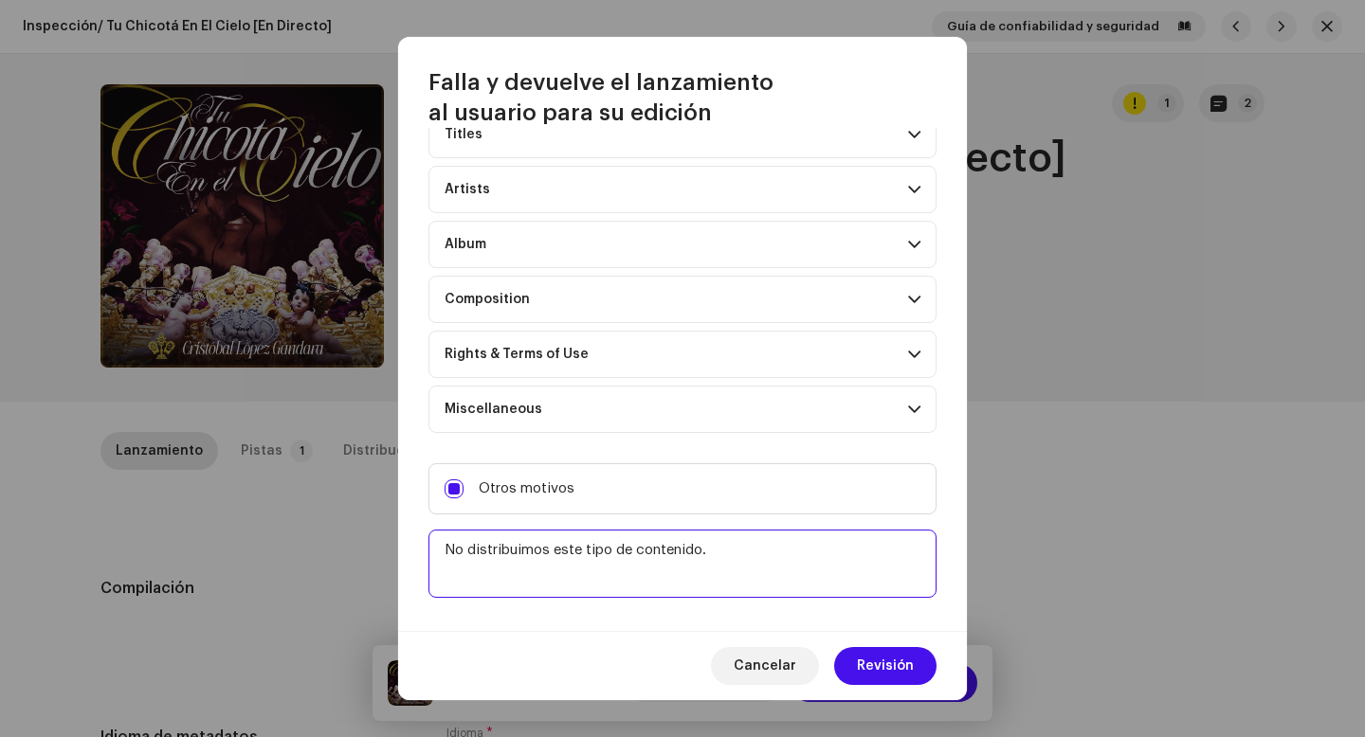
type textarea "No distribuimos este tipo de contenido."
click at [904, 686] on div "Cancelar Revisión" at bounding box center [682, 665] width 569 height 69
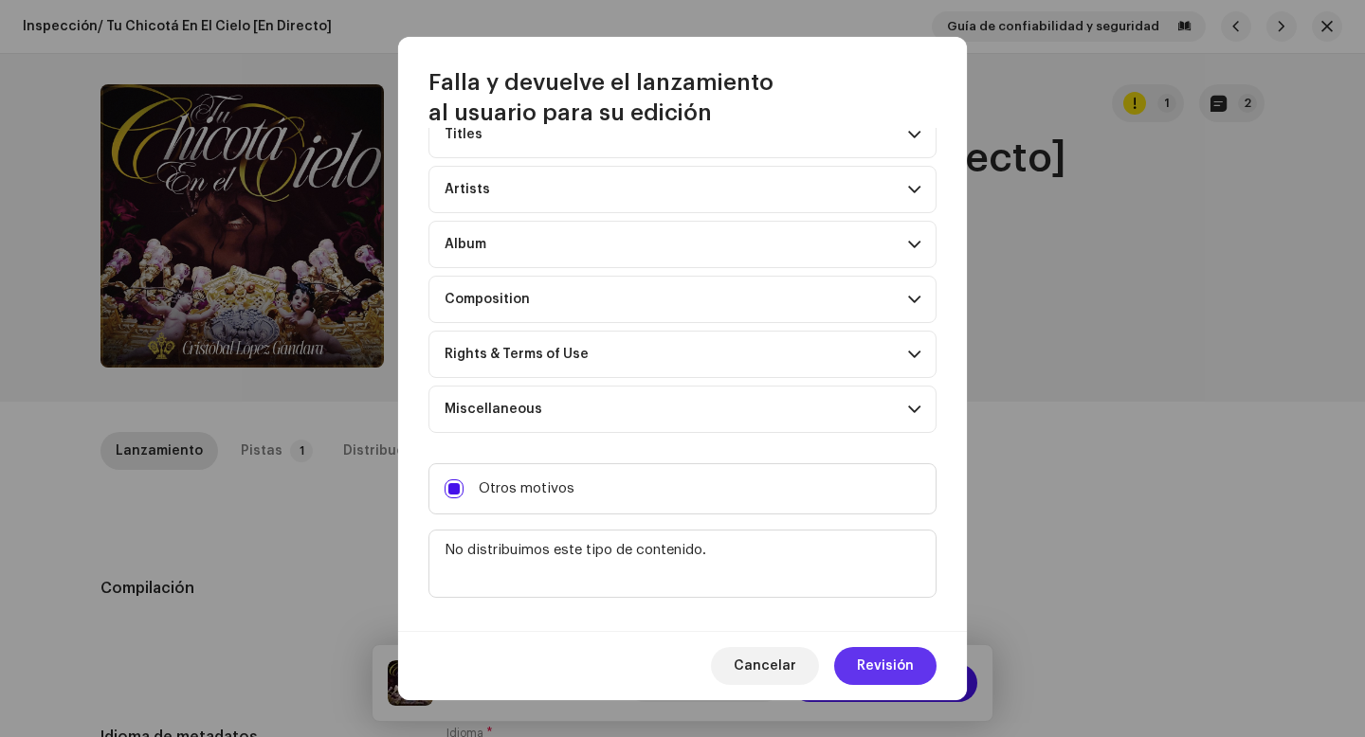
click at [904, 674] on span "Revisión" at bounding box center [885, 666] width 57 height 38
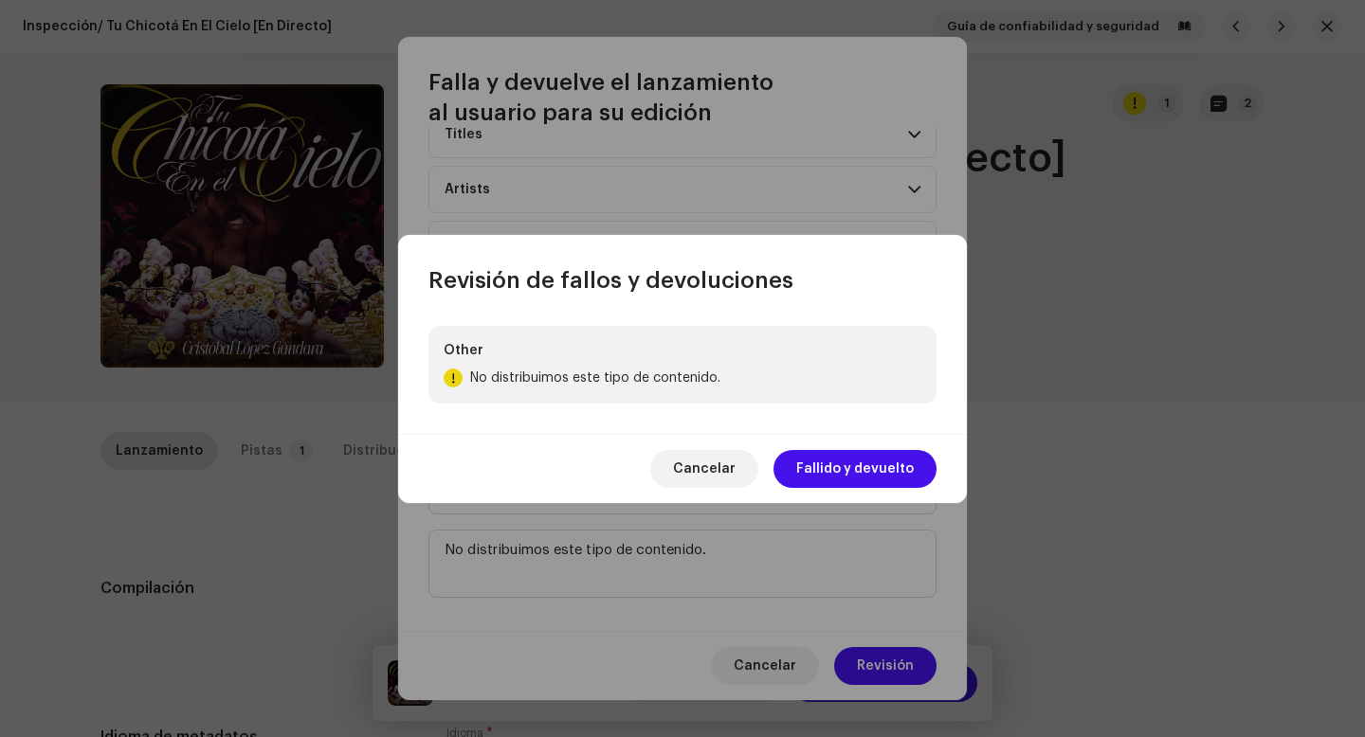
click at [871, 454] on span "Fallido y devuelto" at bounding box center [855, 469] width 118 height 38
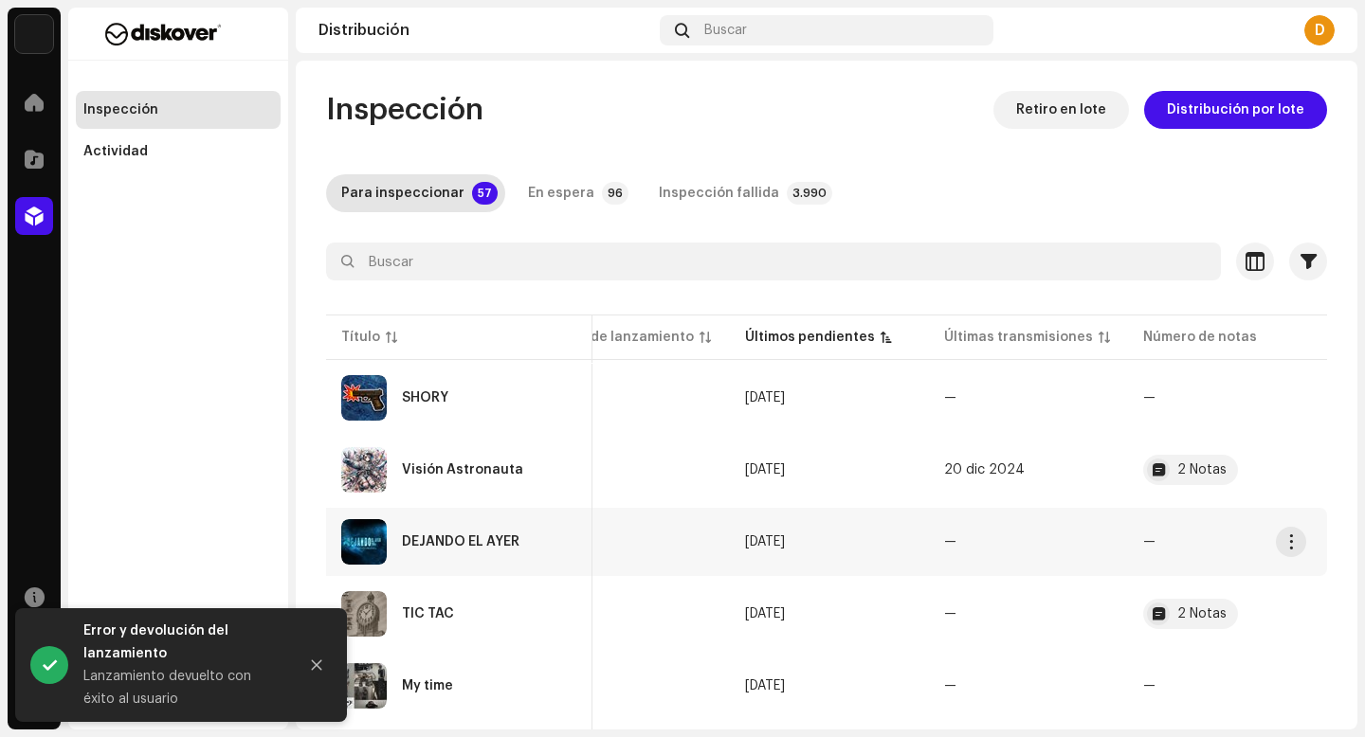
scroll to position [85, 0]
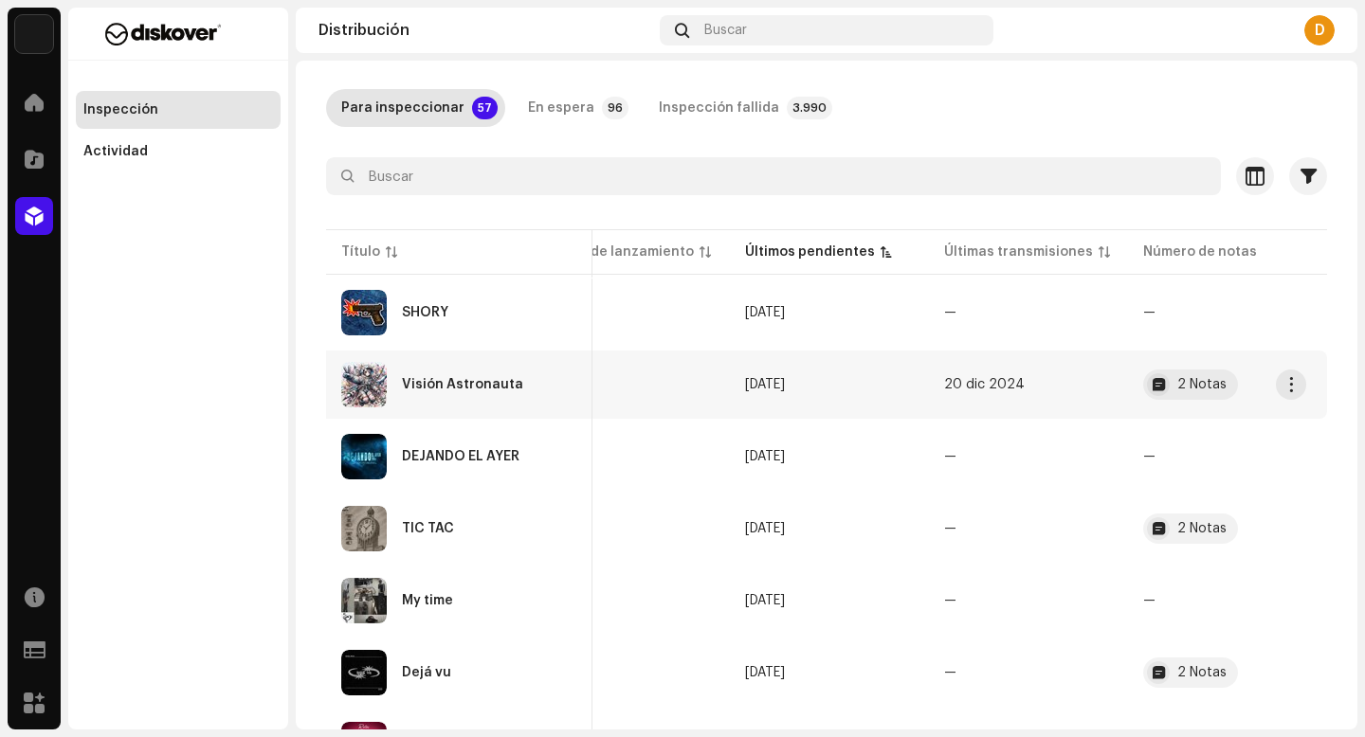
click at [509, 385] on div "Visión Astronauta" at bounding box center [462, 384] width 121 height 13
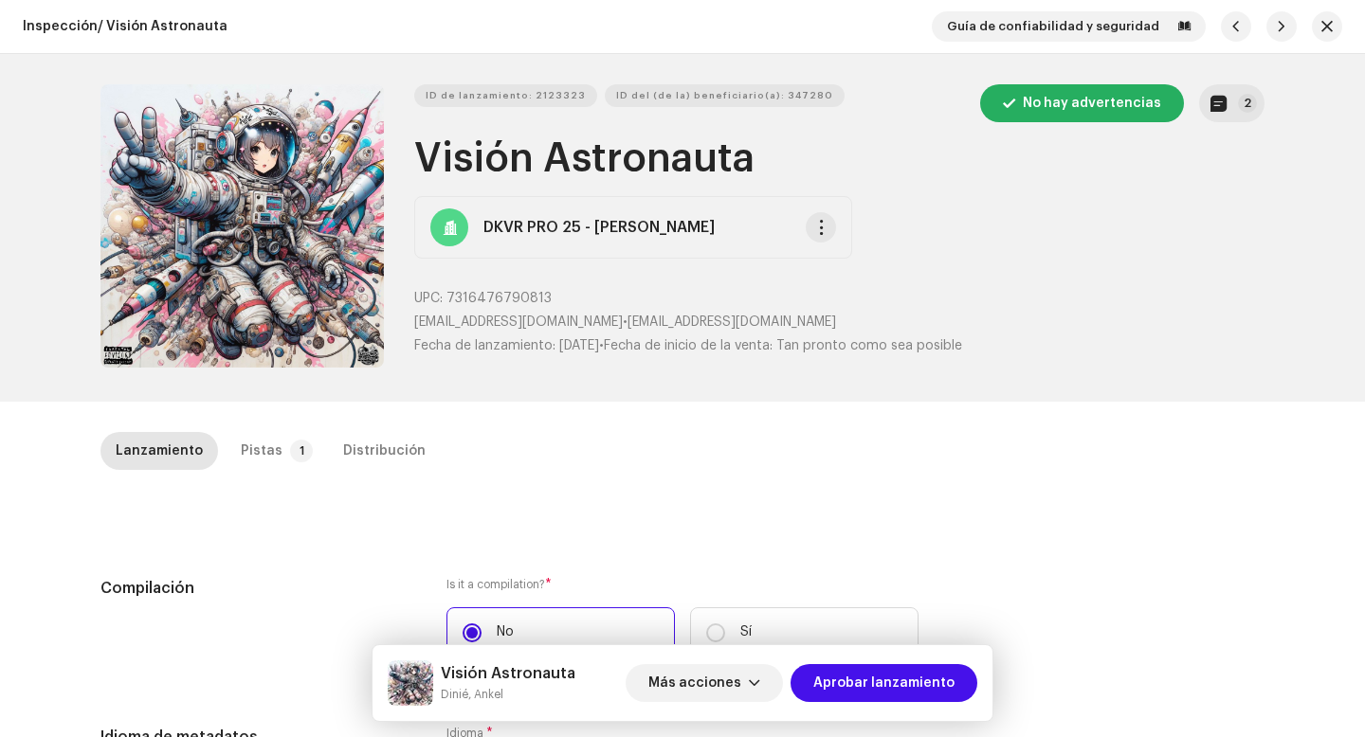
click at [1268, 100] on div "ID de lanzamiento: 2123323 ID del (de la) beneficiario(a): 347280 No hay advert…" at bounding box center [682, 228] width 1225 height 348
click at [1238, 100] on p-badge "2" at bounding box center [1247, 103] width 19 height 19
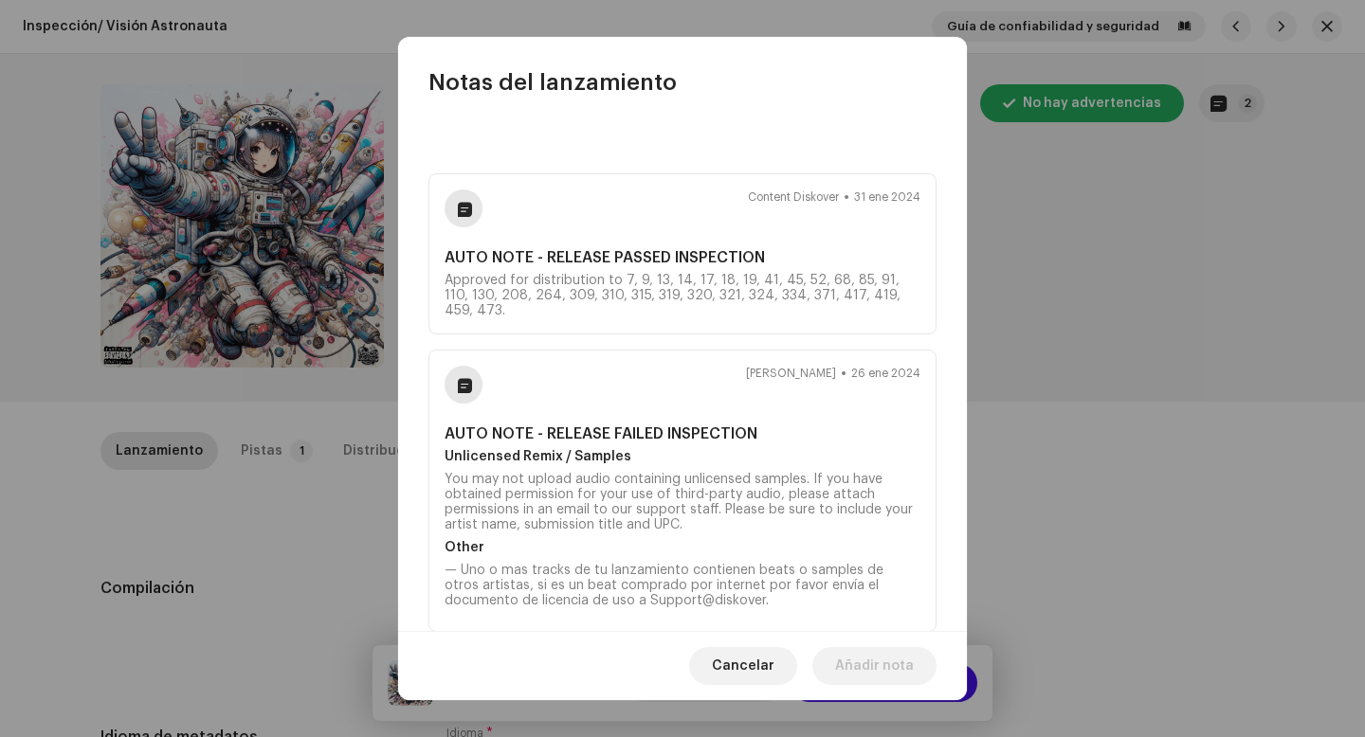
scroll to position [153, 0]
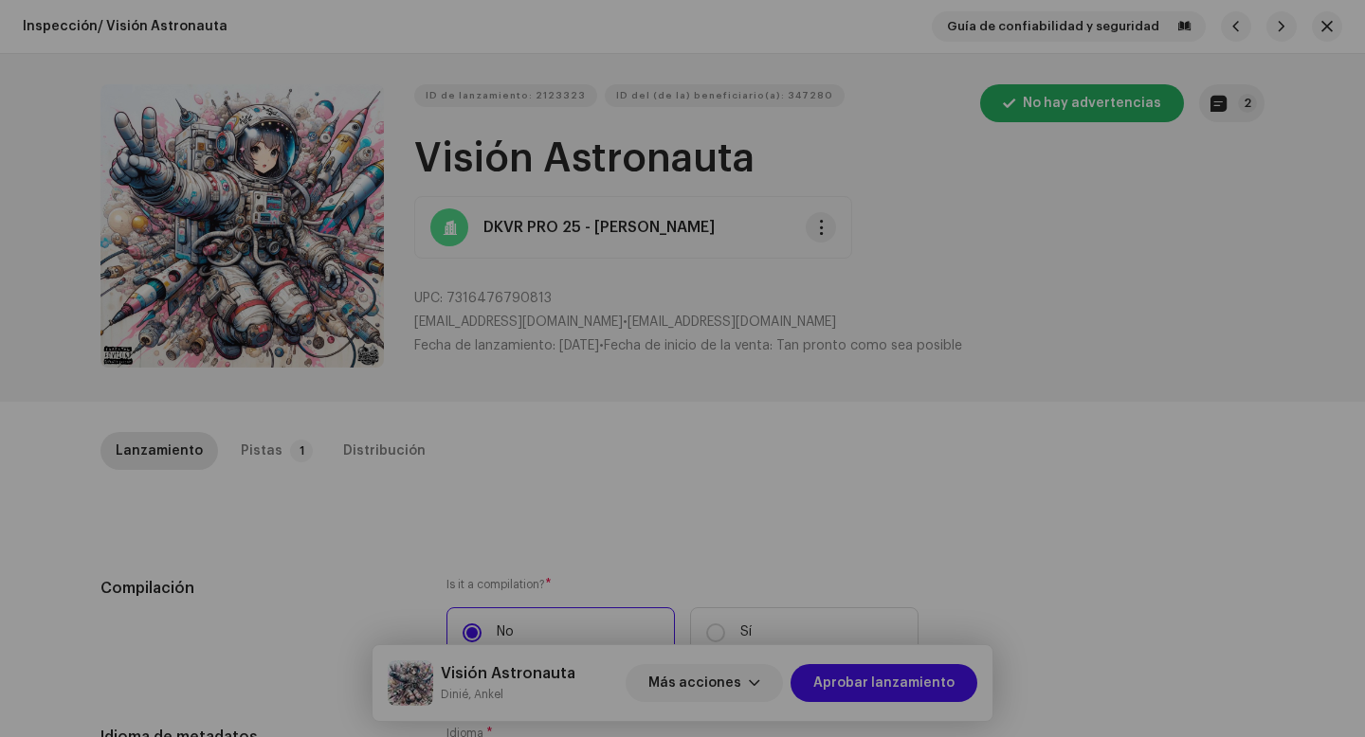
drag, startPoint x: 1015, startPoint y: 410, endPoint x: 991, endPoint y: 400, distance: 25.9
click at [1016, 410] on div "Notas del lanzamiento Content Diskover 31 ene 2024 AUTO NOTE - RELEASE PASSED I…" at bounding box center [682, 368] width 1365 height 737
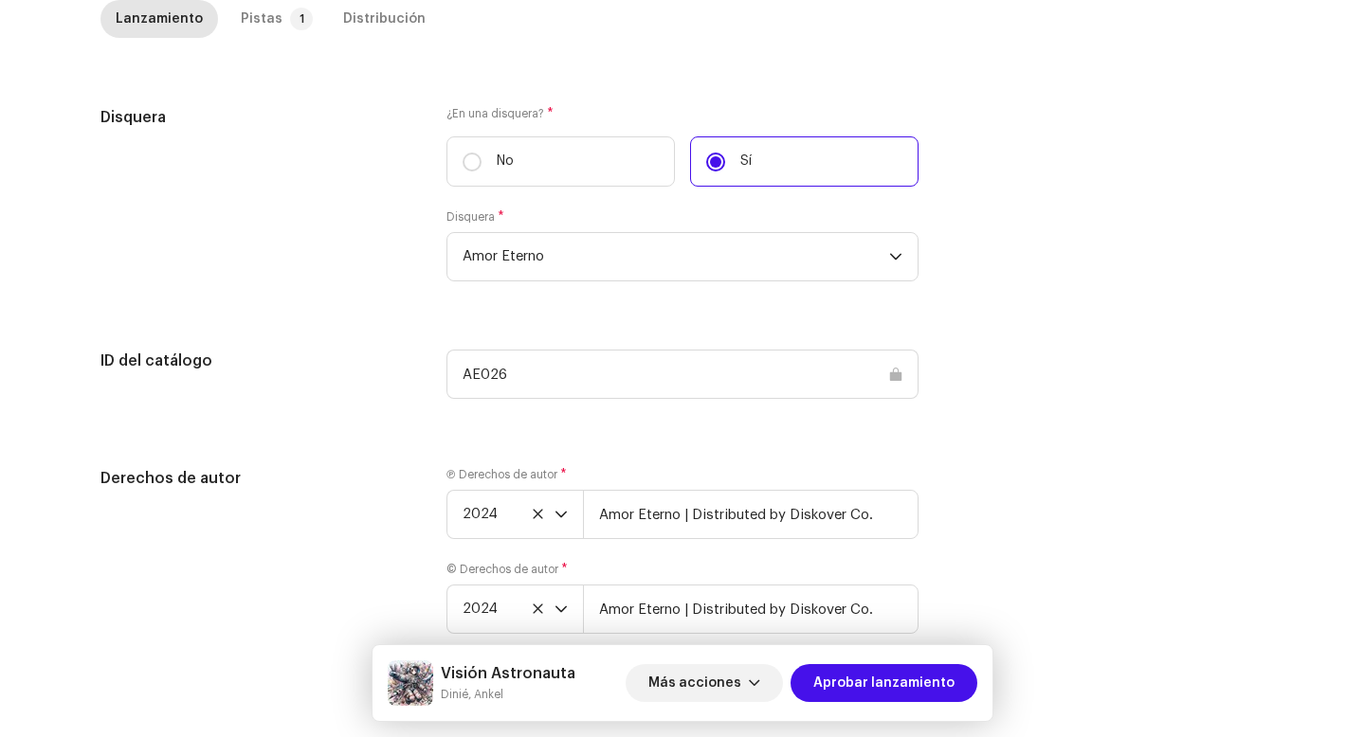
scroll to position [1866, 0]
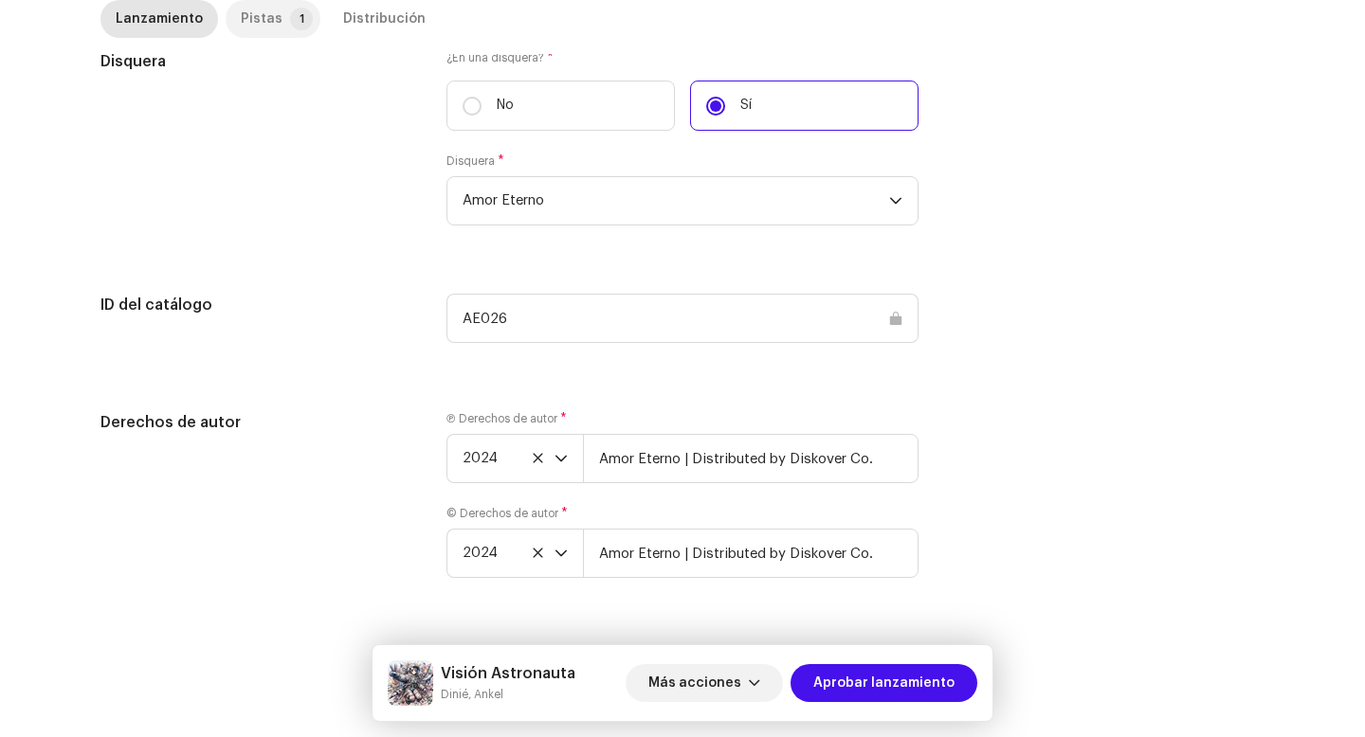
click at [273, 28] on p-tab "Pistas 1" at bounding box center [273, 19] width 95 height 38
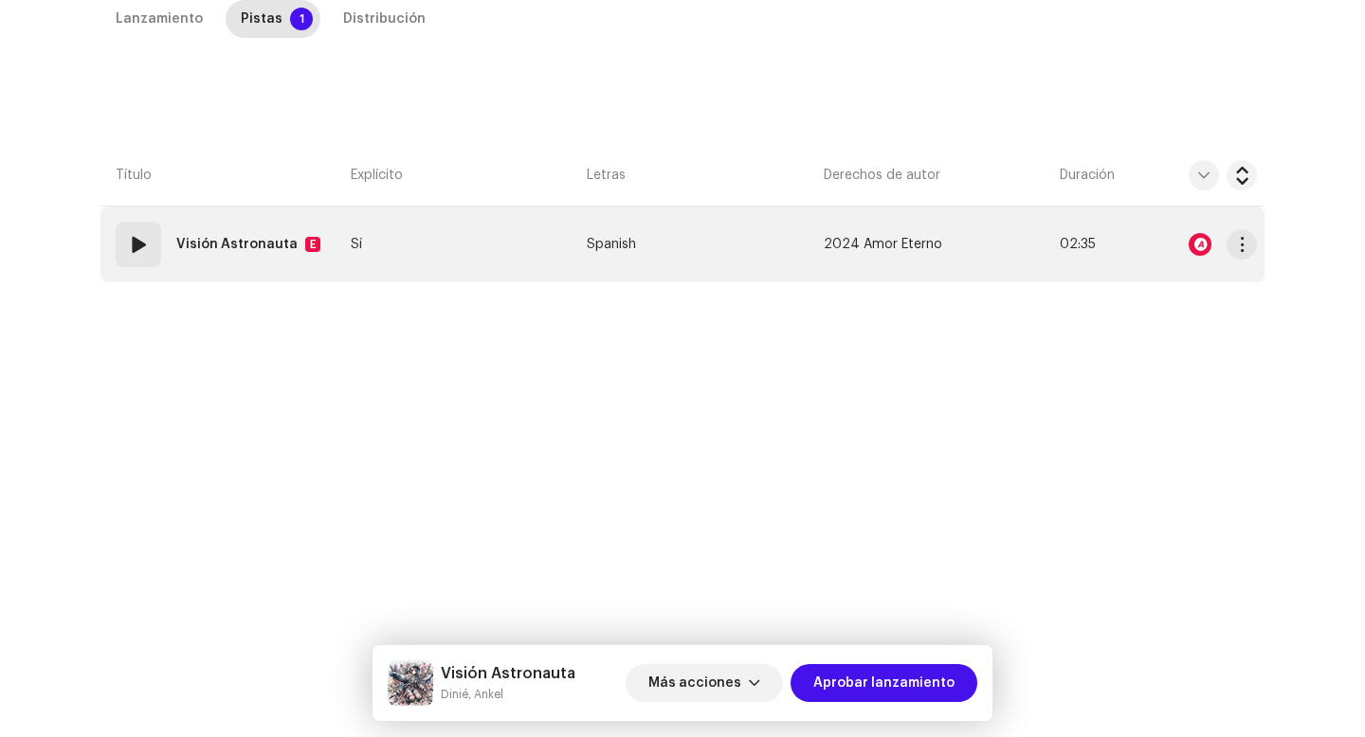
click at [138, 255] on span at bounding box center [138, 244] width 23 height 23
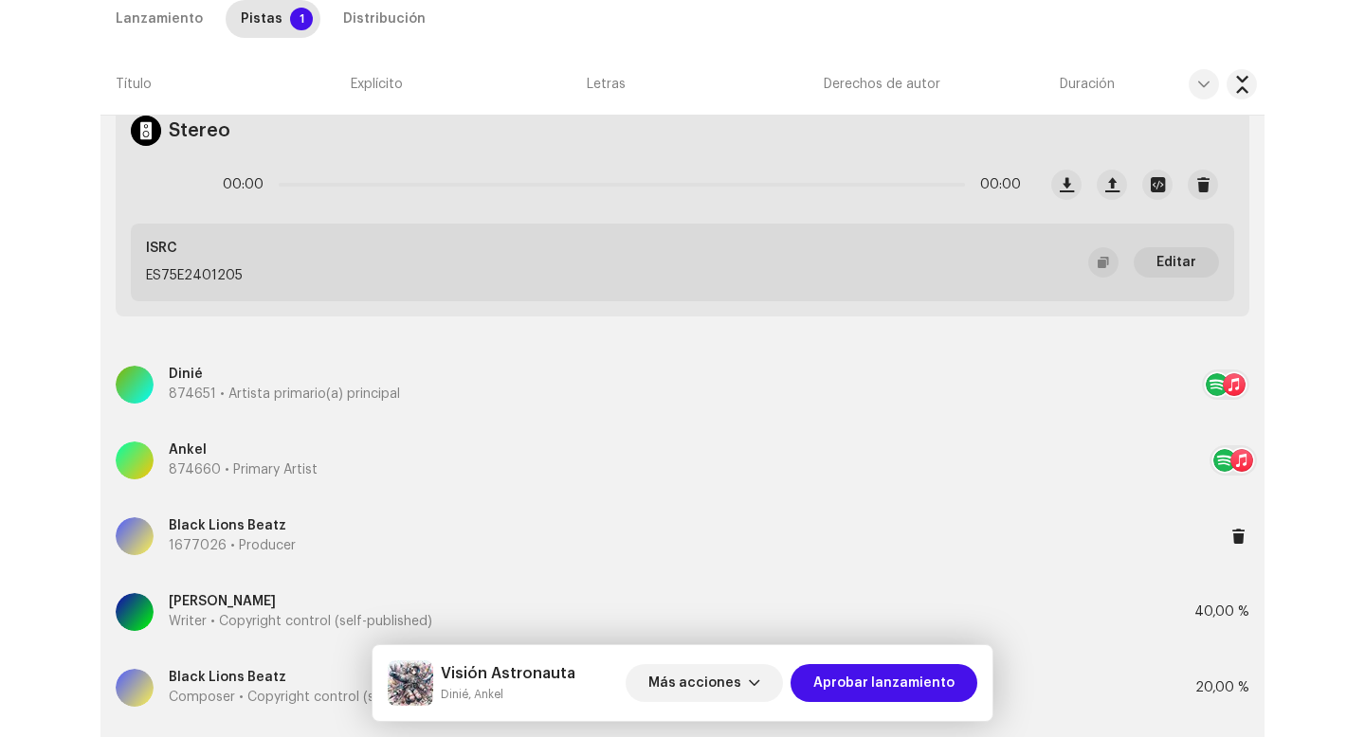
scroll to position [531, 0]
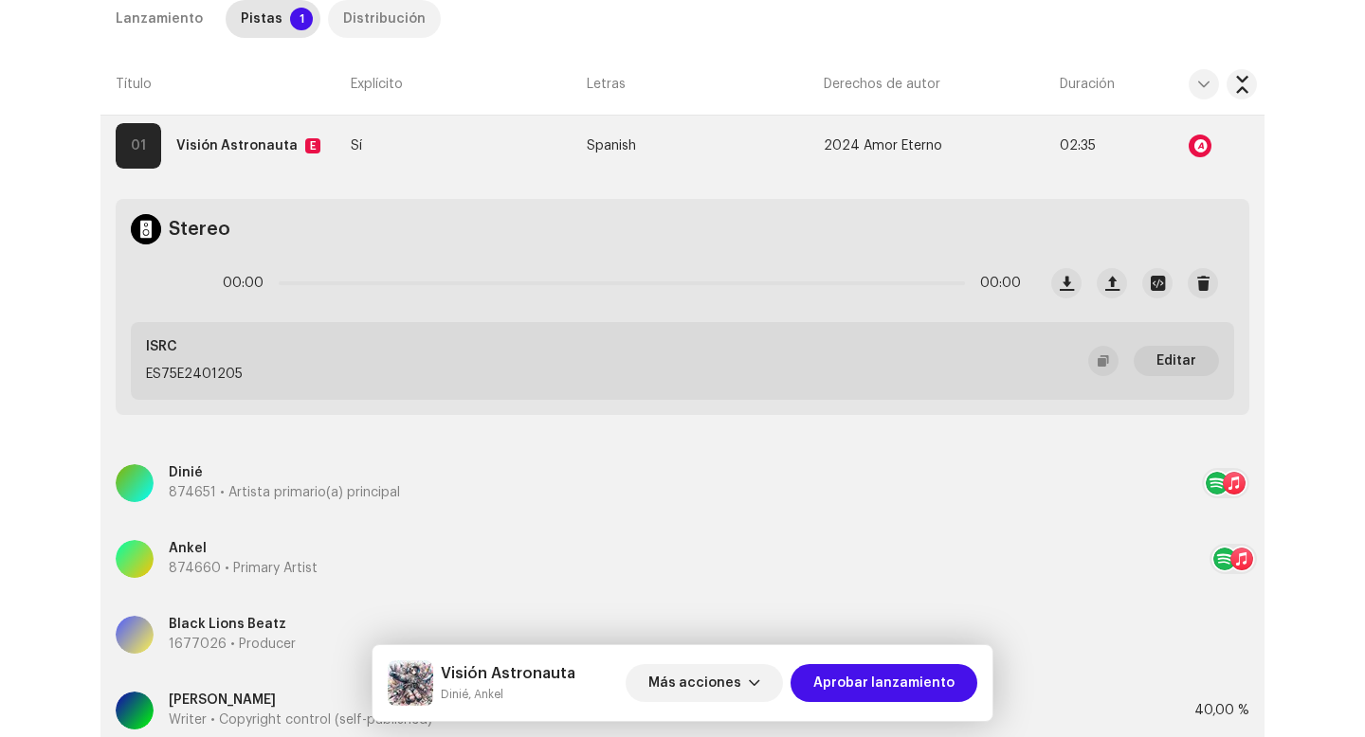
click at [365, 9] on div "Distribución" at bounding box center [384, 19] width 82 height 38
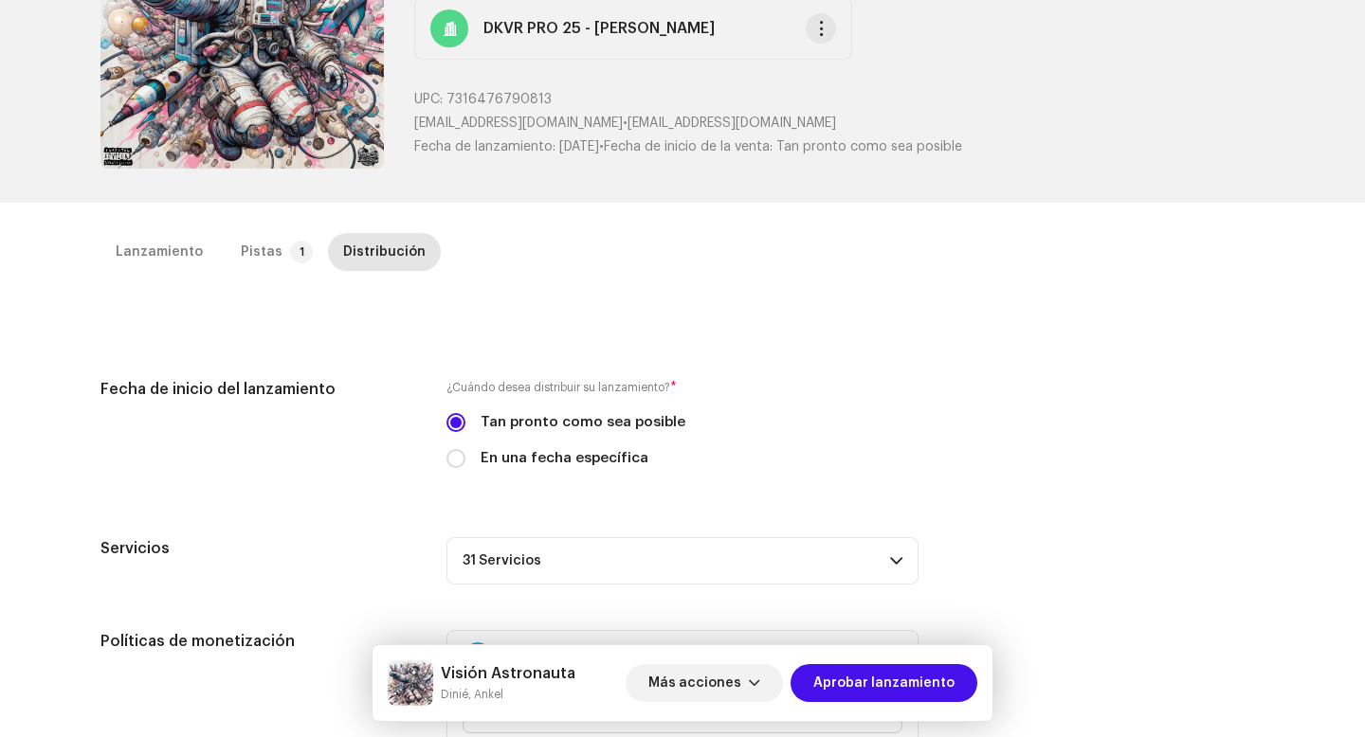
scroll to position [0, 0]
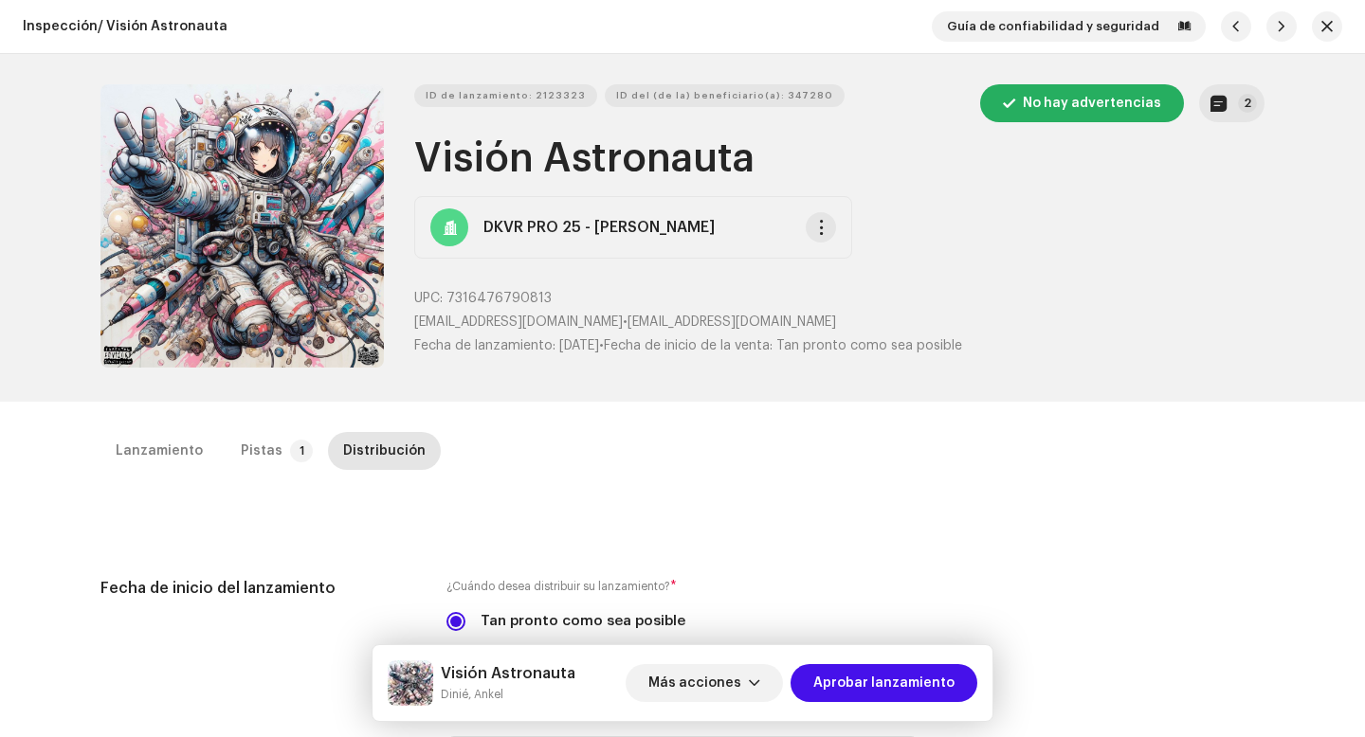
click at [1229, 129] on div "ID de lanzamiento: 2123323 ID del (de la) beneficiario(a): 347280 No hay advert…" at bounding box center [839, 227] width 850 height 287
click at [1226, 110] on button "2" at bounding box center [1231, 103] width 65 height 38
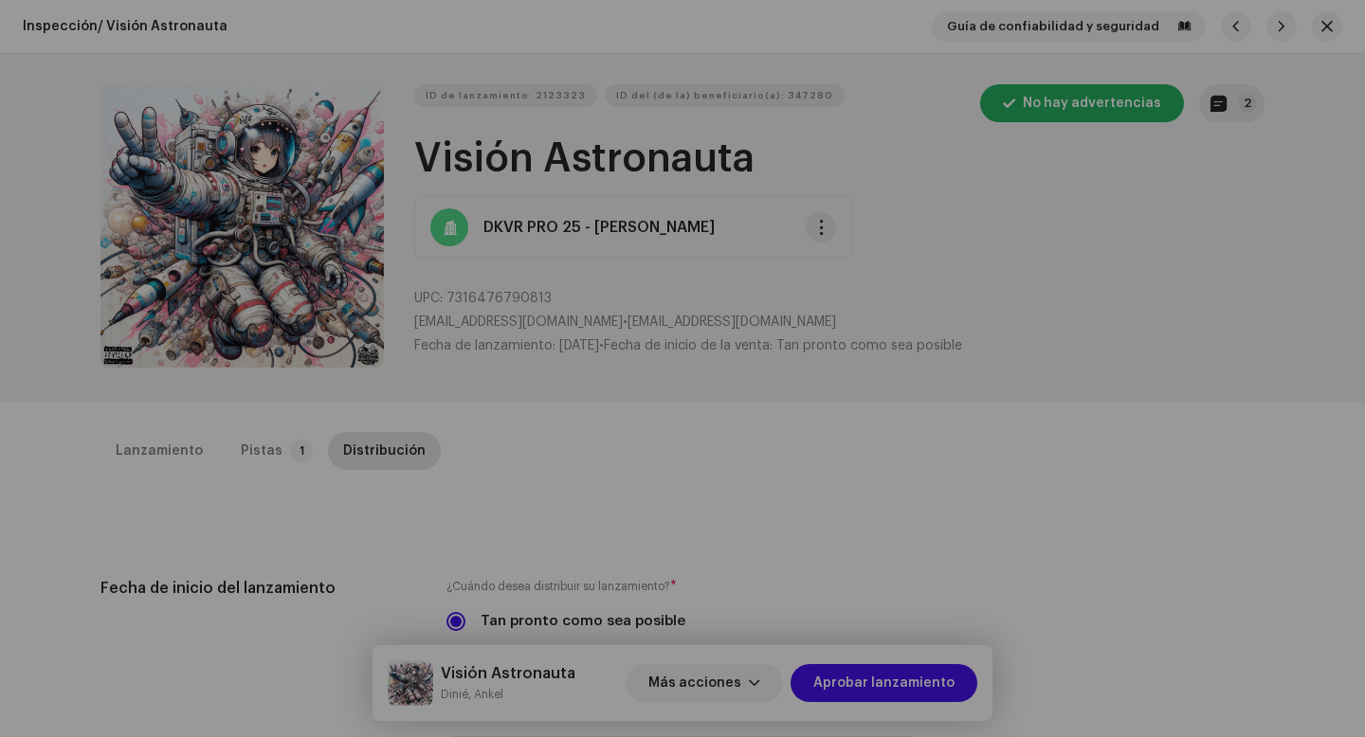
click at [1168, 436] on div "Notas del lanzamiento Content Diskover 31 ene 2024 AUTO NOTE - RELEASE PASSED I…" at bounding box center [682, 368] width 1365 height 737
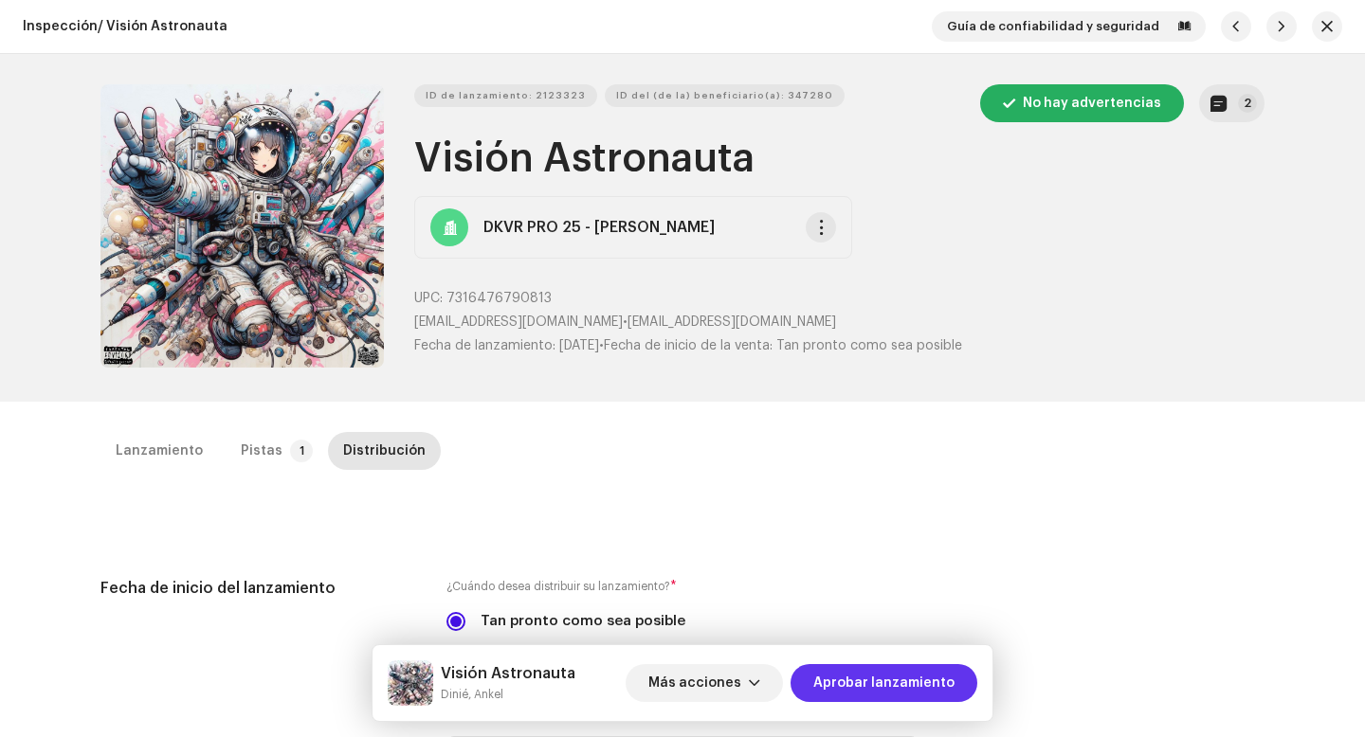
click at [850, 680] on span "Aprobar lanzamiento" at bounding box center [883, 683] width 141 height 38
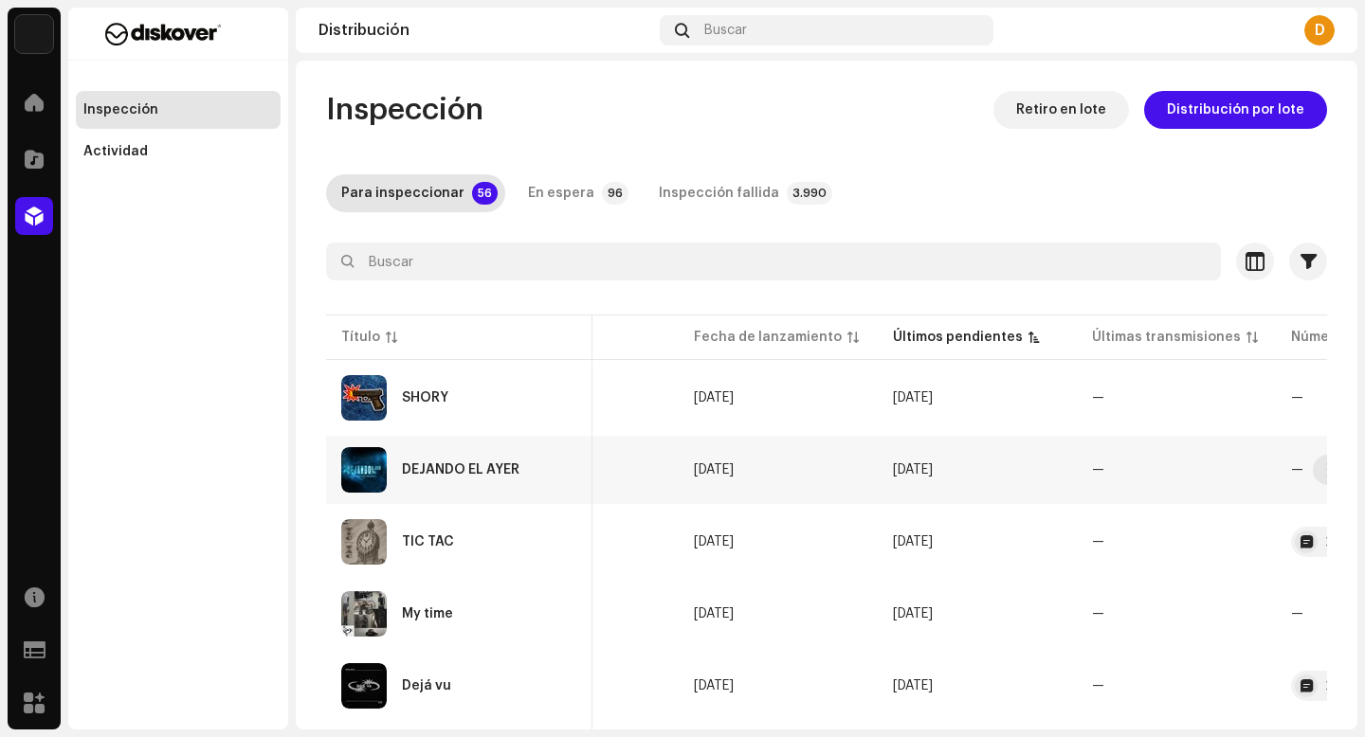
scroll to position [0, 799]
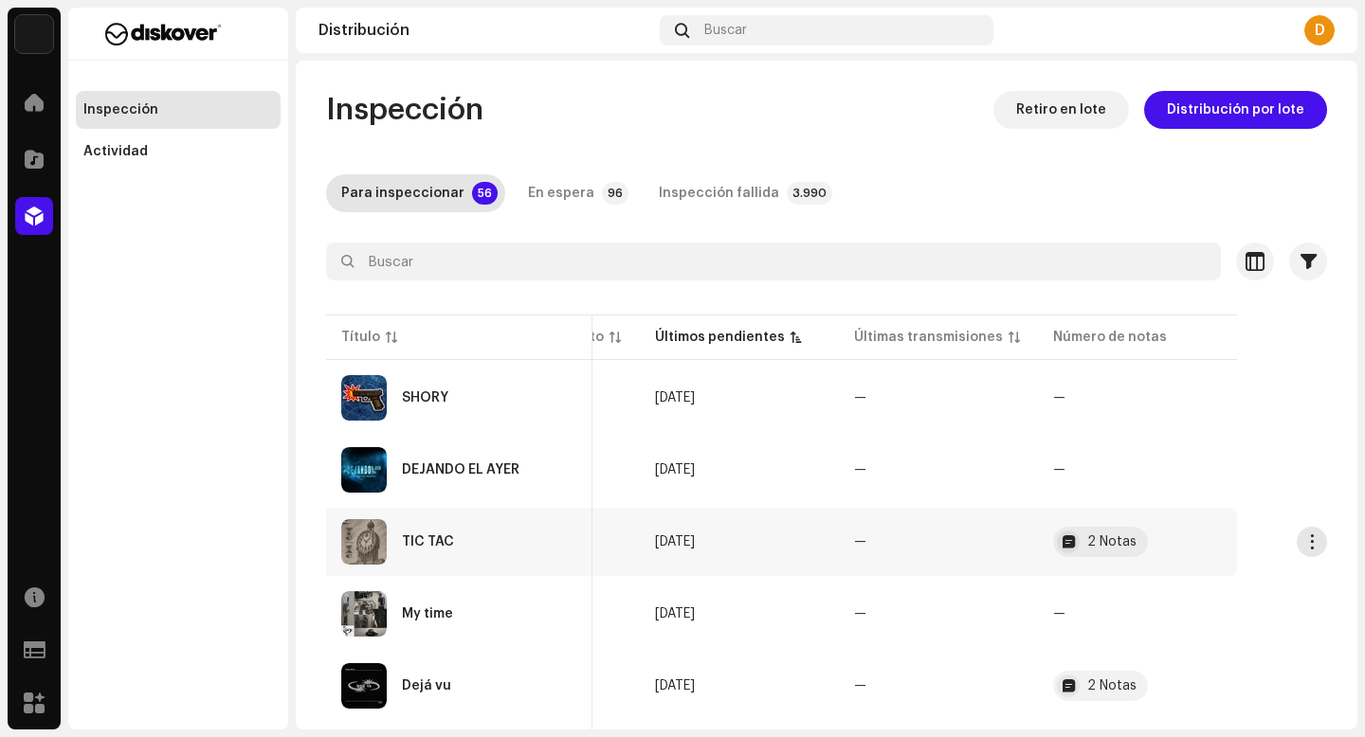
click at [463, 548] on div "TIC TAC" at bounding box center [459, 541] width 236 height 45
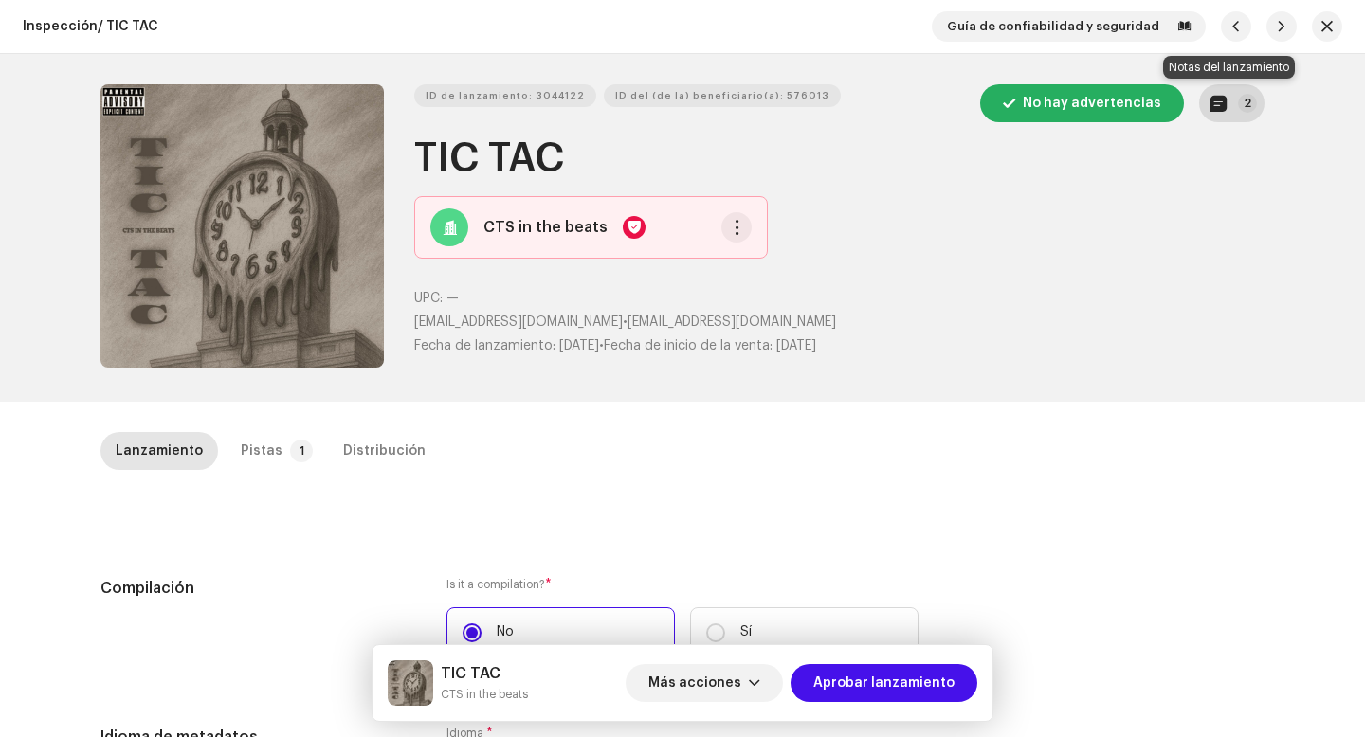
click at [1246, 110] on p-badge "2" at bounding box center [1247, 103] width 19 height 19
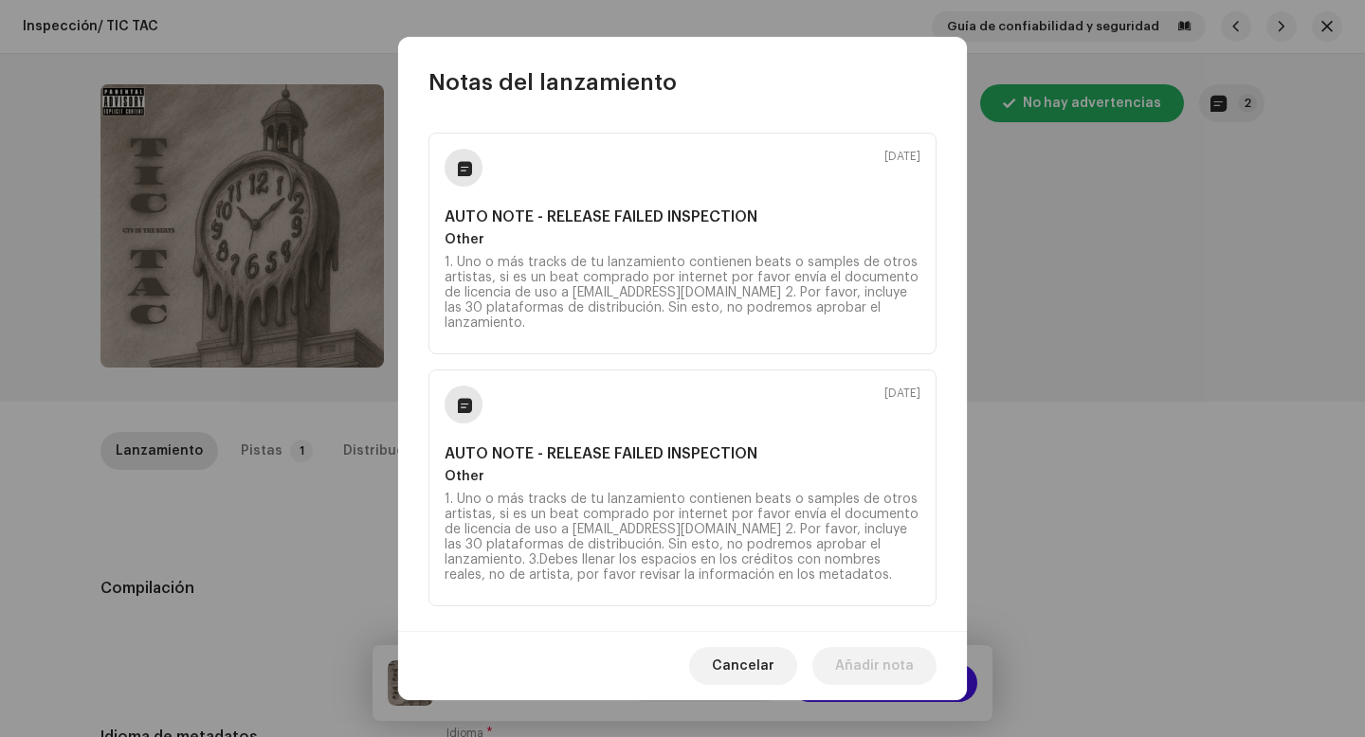
scroll to position [191, 0]
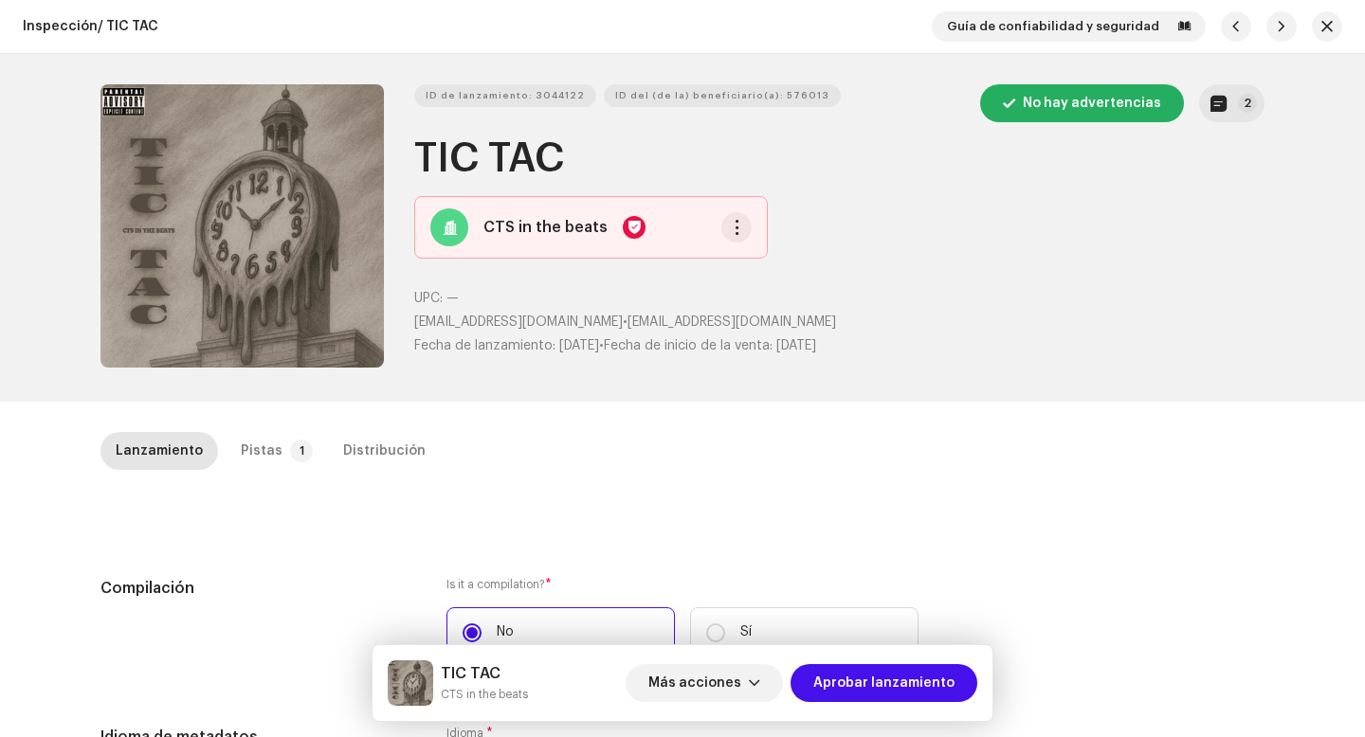
click at [1003, 349] on div "Notas del lanzamiento 7 oct 2025 AUTO NOTE - RELEASE FAILED INSPECTION Other 1.…" at bounding box center [682, 368] width 1365 height 737
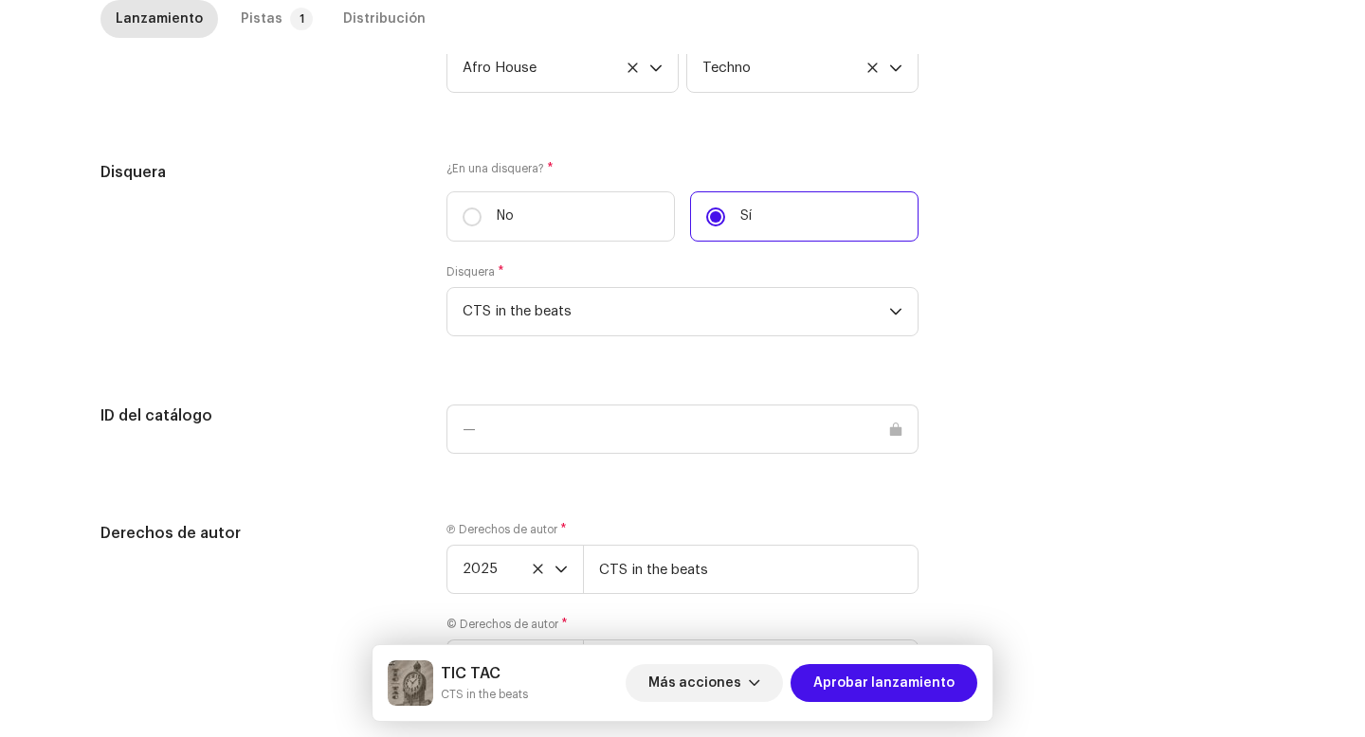
scroll to position [1787, 0]
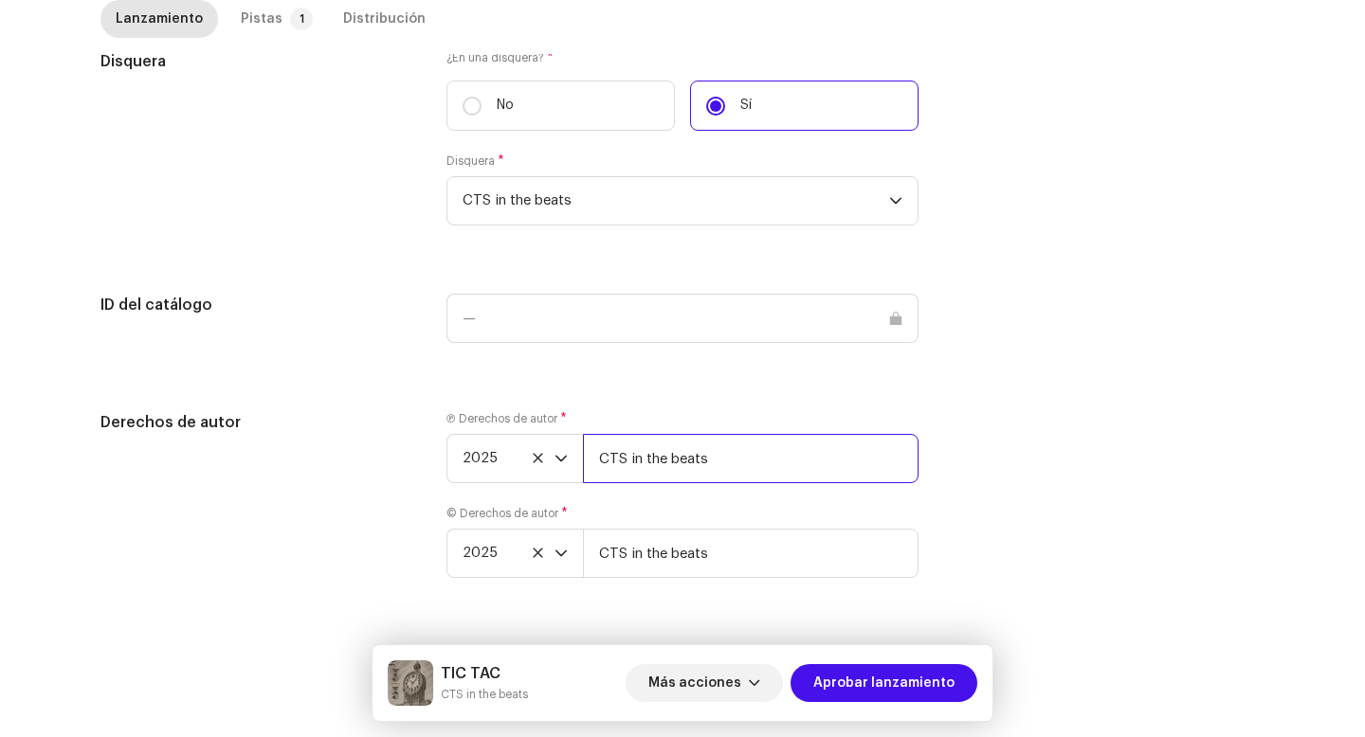
click at [716, 470] on input "CTS in the beats" at bounding box center [751, 458] width 336 height 49
type input "CTS in the beats | Distributed by Diskover Co."
click at [742, 540] on input "CTS in the beats" at bounding box center [751, 553] width 336 height 49
type input "CTS in the beats | Distributed by Diskover Co."
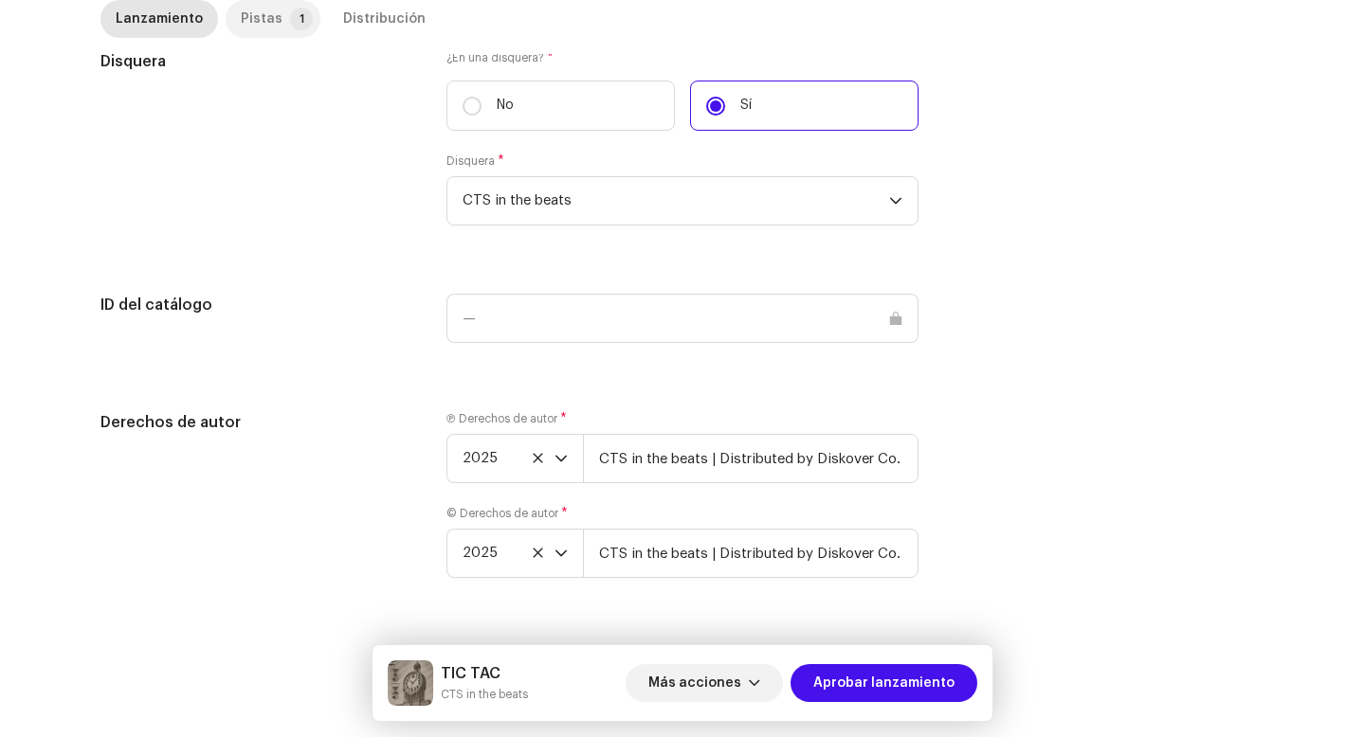
click at [290, 20] on p-badge "1" at bounding box center [301, 19] width 23 height 23
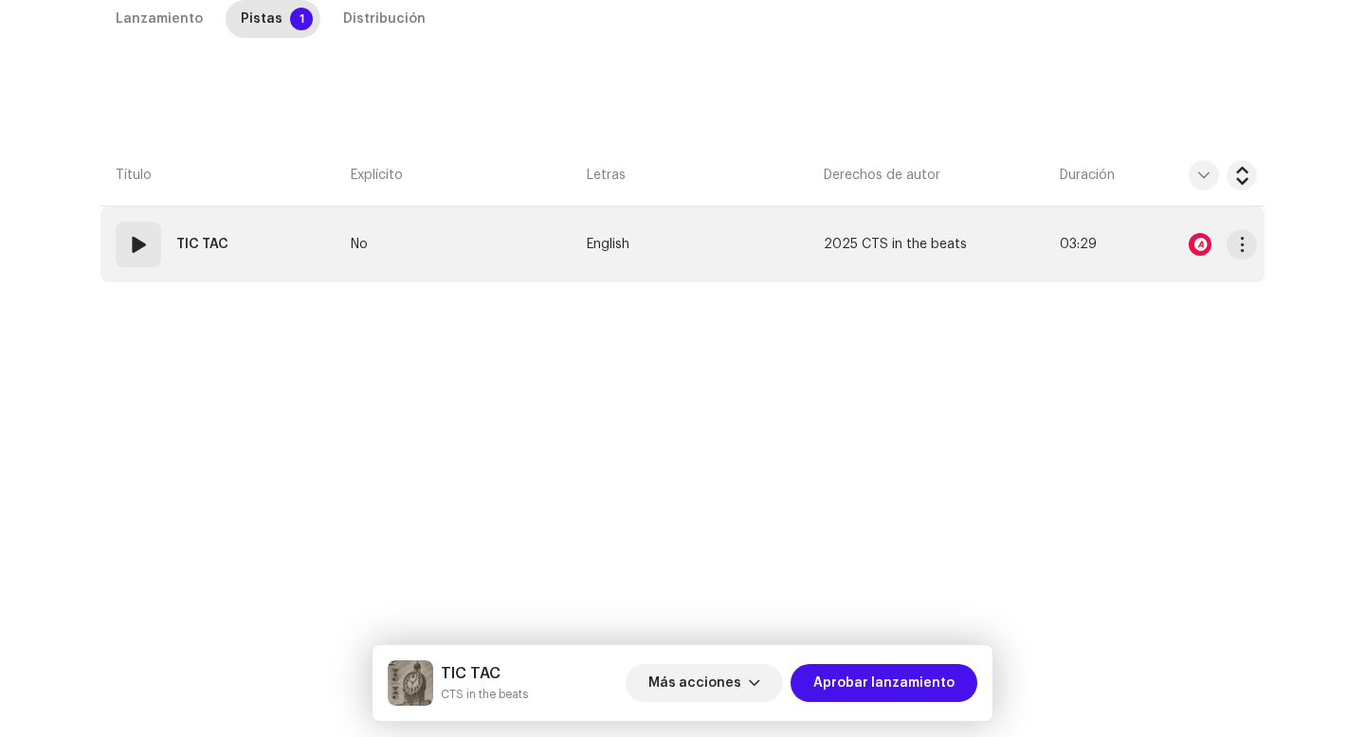
click at [154, 216] on td "01 TIC TAC" at bounding box center [221, 245] width 243 height 76
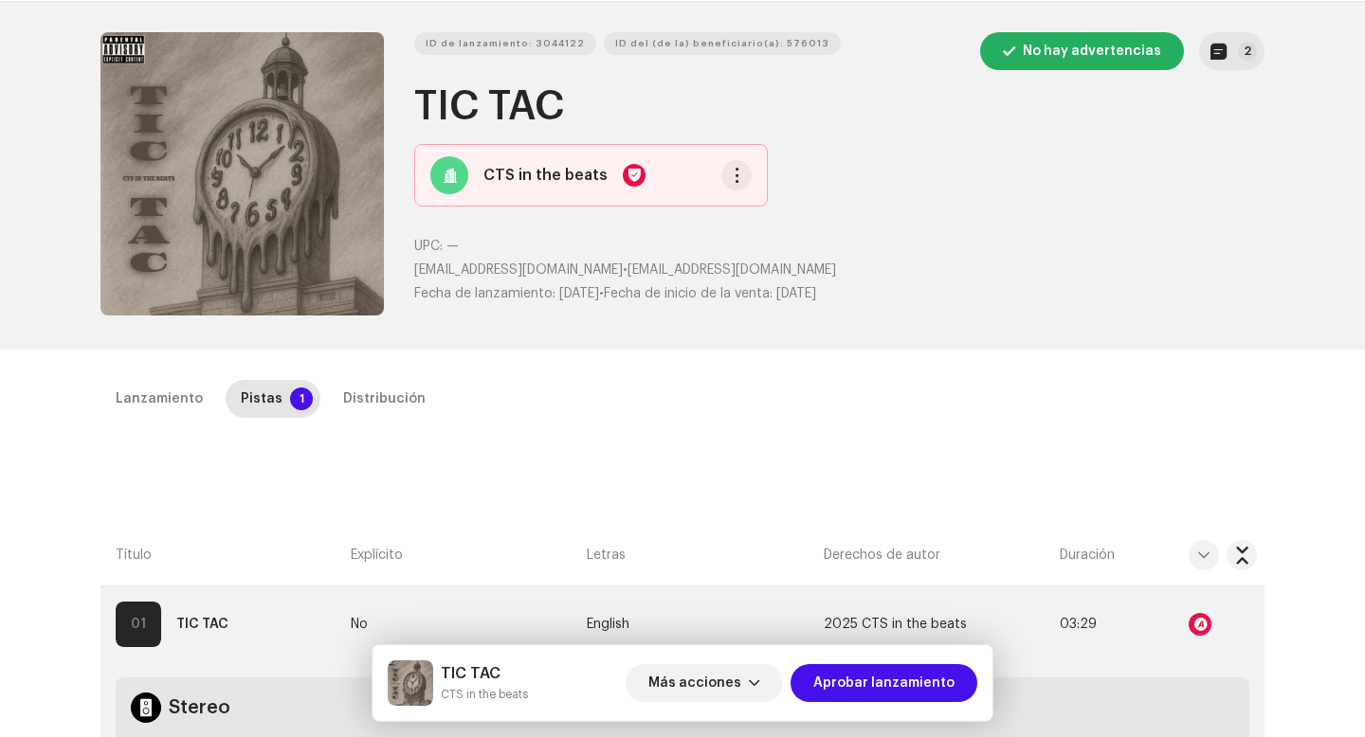
scroll to position [0, 0]
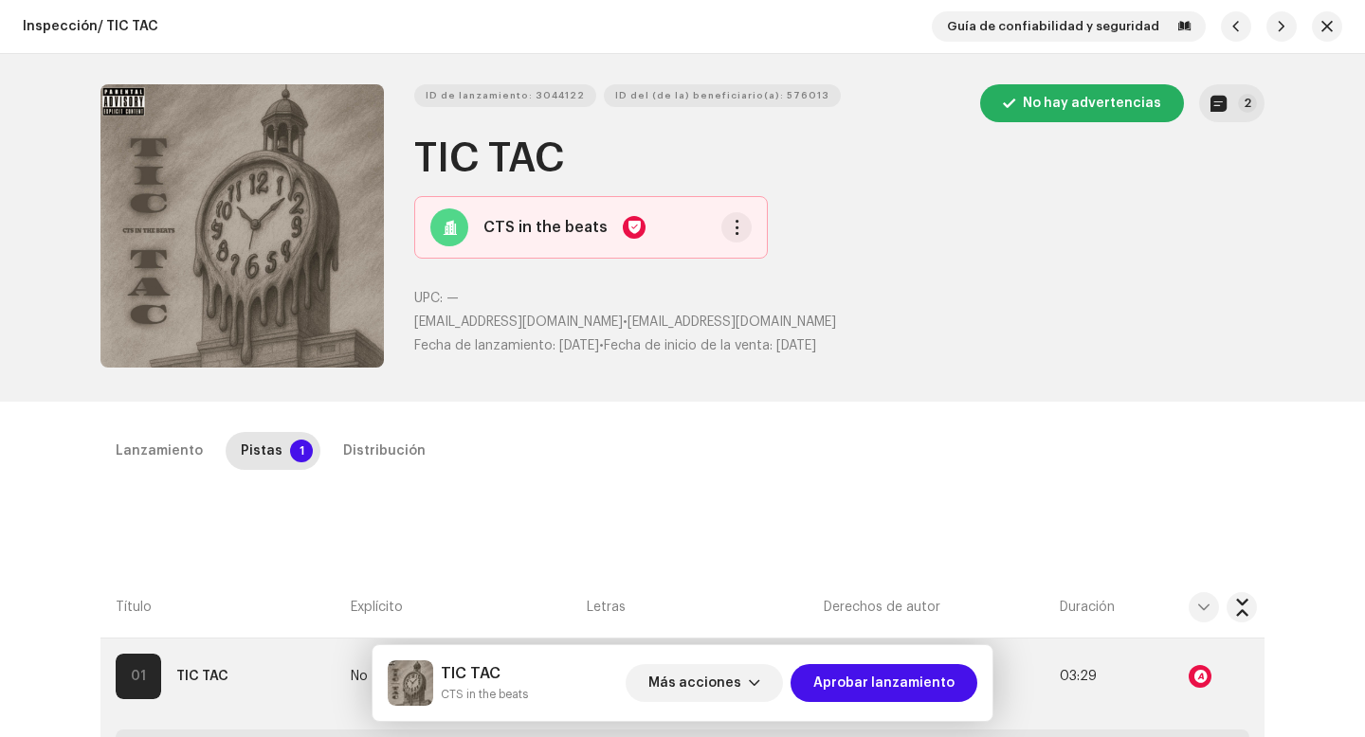
click at [1272, 94] on div "ID de lanzamiento: 3044122 ID del (de la) beneficiario(a): 576013 No hay advert…" at bounding box center [682, 228] width 1225 height 348
click at [1227, 106] on button "2" at bounding box center [1231, 103] width 65 height 38
click at [312, 502] on div "Notas del lanzamiento 7 oct 2025 AUTO NOTE - RELEASE FAILED INSPECTION Other 1.…" at bounding box center [682, 368] width 1365 height 737
click at [343, 453] on div "Distribución" at bounding box center [384, 451] width 82 height 38
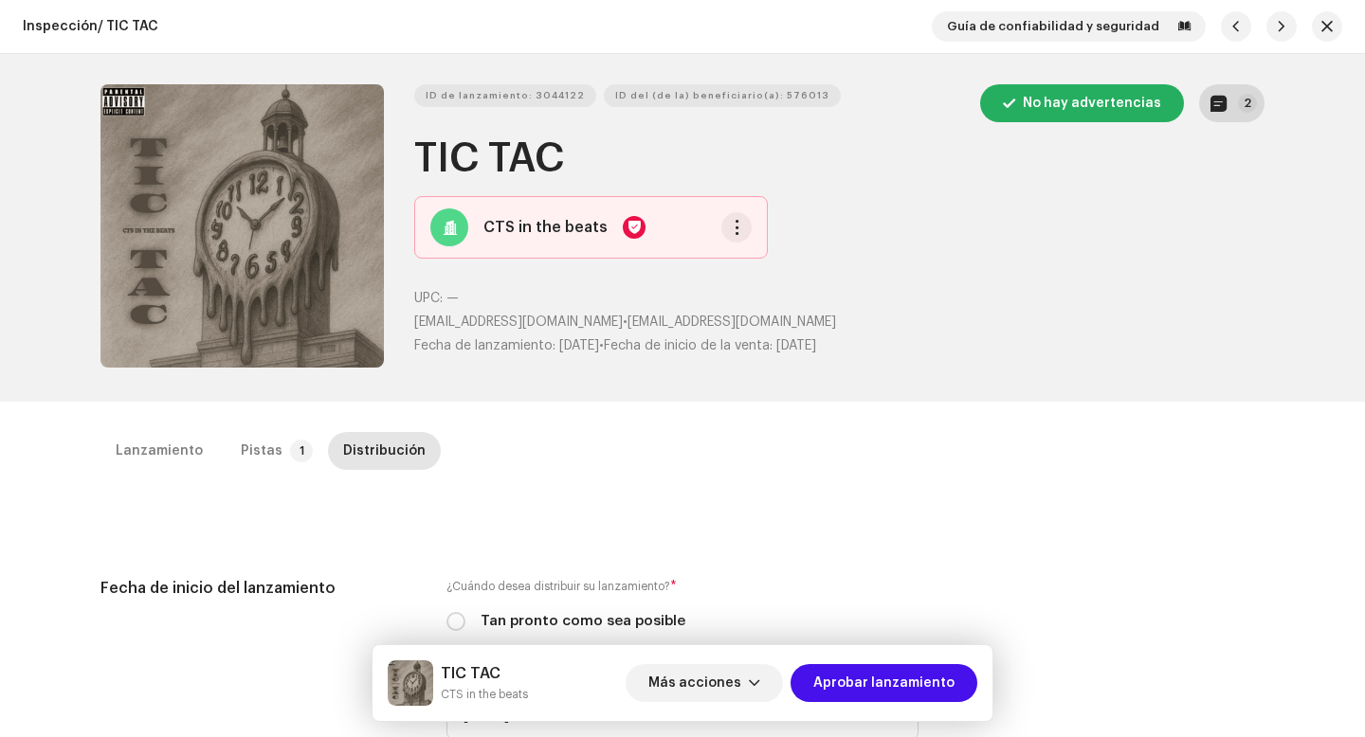
click at [1243, 110] on p-badge "2" at bounding box center [1247, 103] width 19 height 19
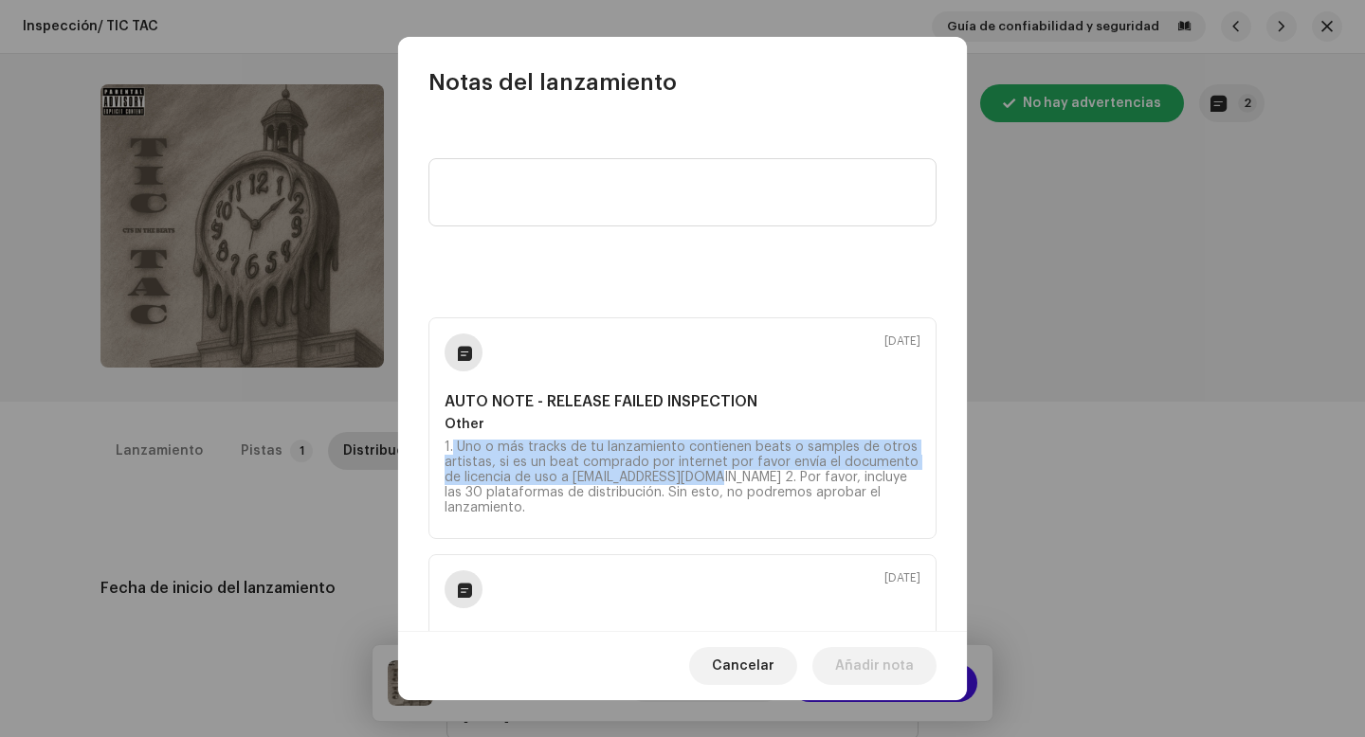
drag, startPoint x: 454, startPoint y: 450, endPoint x: 706, endPoint y: 475, distance: 253.3
click at [706, 475] on div "1. Uno o más tracks de tu lanzamiento contienen beats o samples de otros artist…" at bounding box center [683, 478] width 476 height 76
copy div "Uno o más tracks de tu lanzamiento contienen beats o samples de otros artistas,…"
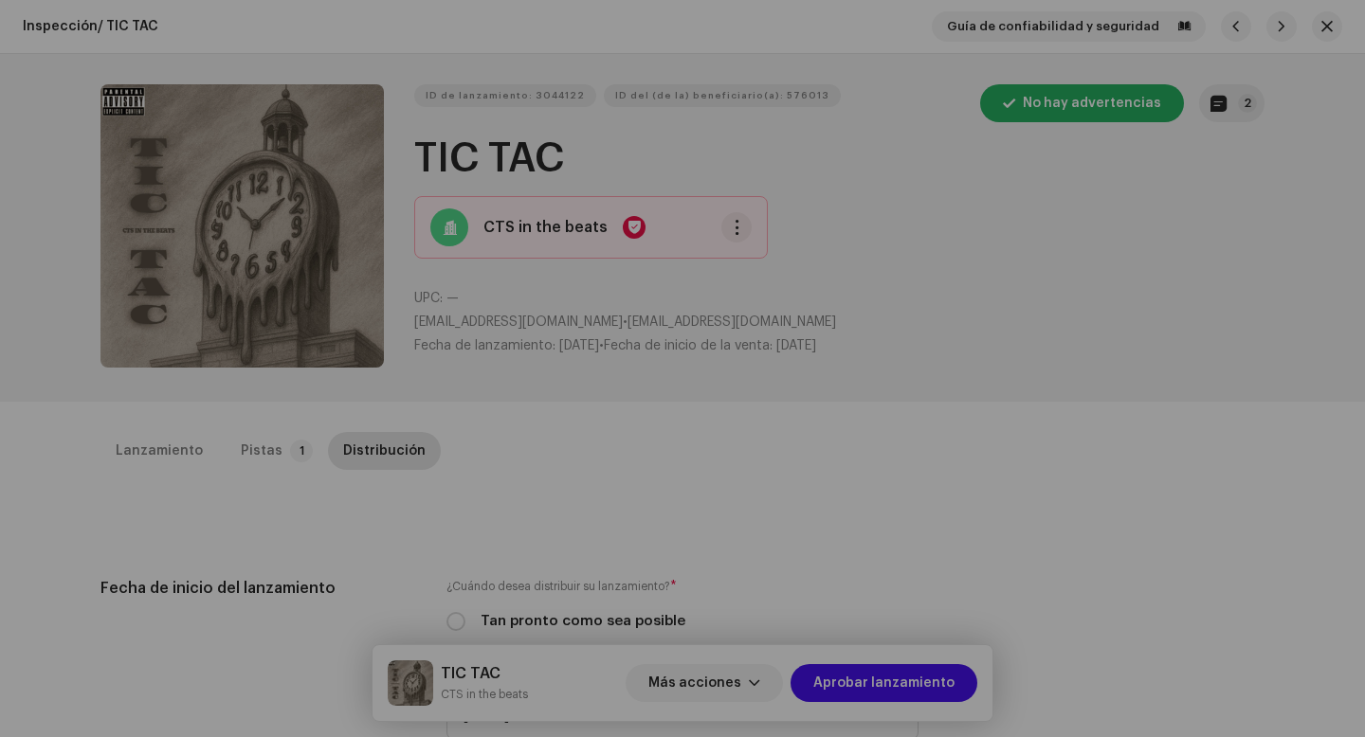
click at [1073, 450] on div "Notas del lanzamiento 7 oct 2025 AUTO NOTE - RELEASE FAILED INSPECTION Other 1.…" at bounding box center [682, 368] width 1365 height 737
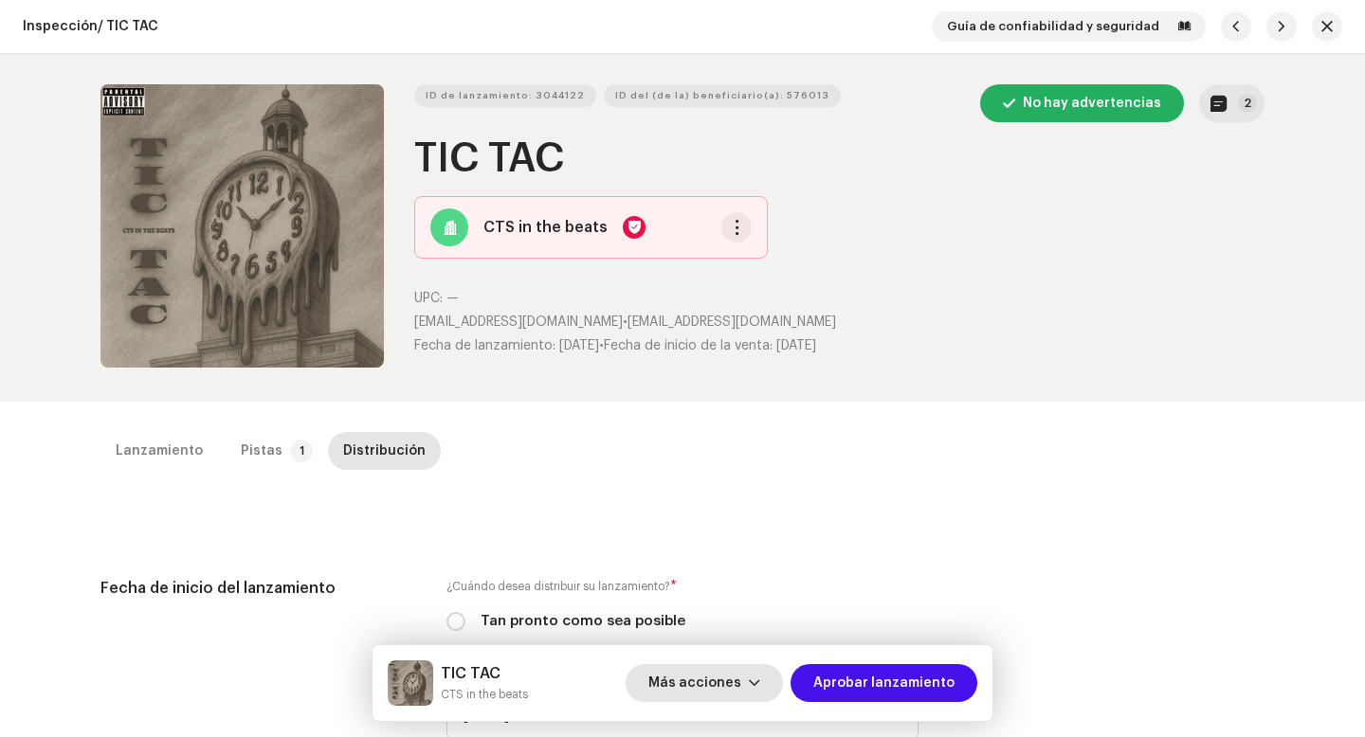
click at [753, 692] on button "Más acciones" at bounding box center [704, 683] width 157 height 38
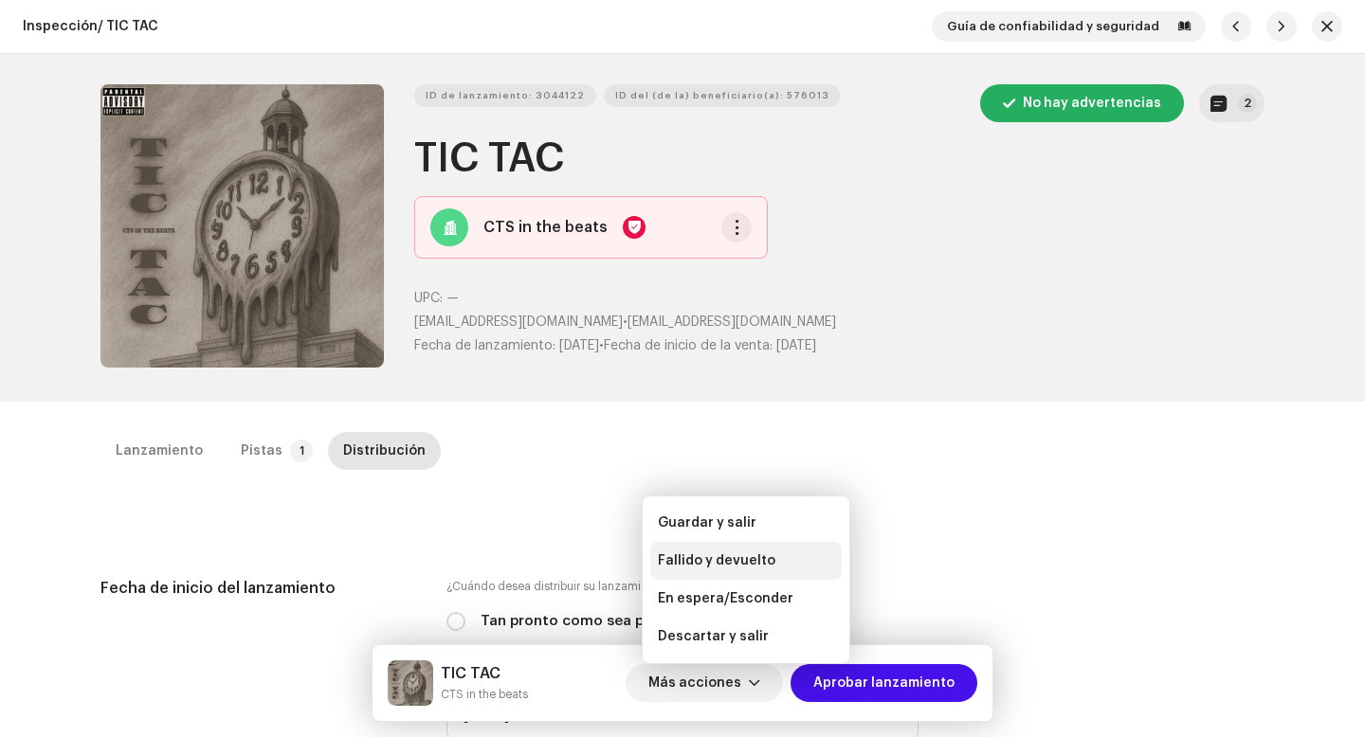
click at [748, 556] on span "Fallido y devuelto" at bounding box center [717, 561] width 118 height 15
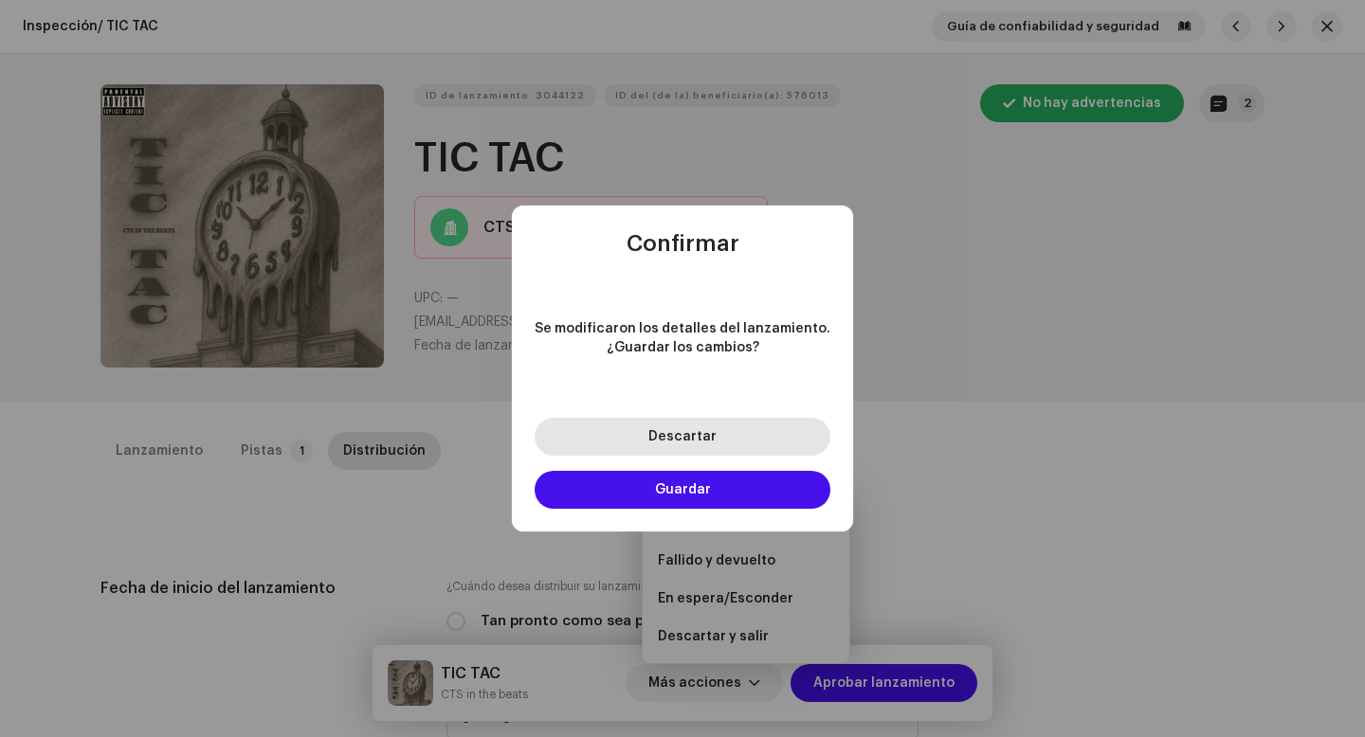
click at [717, 440] on button "Descartar" at bounding box center [683, 437] width 296 height 38
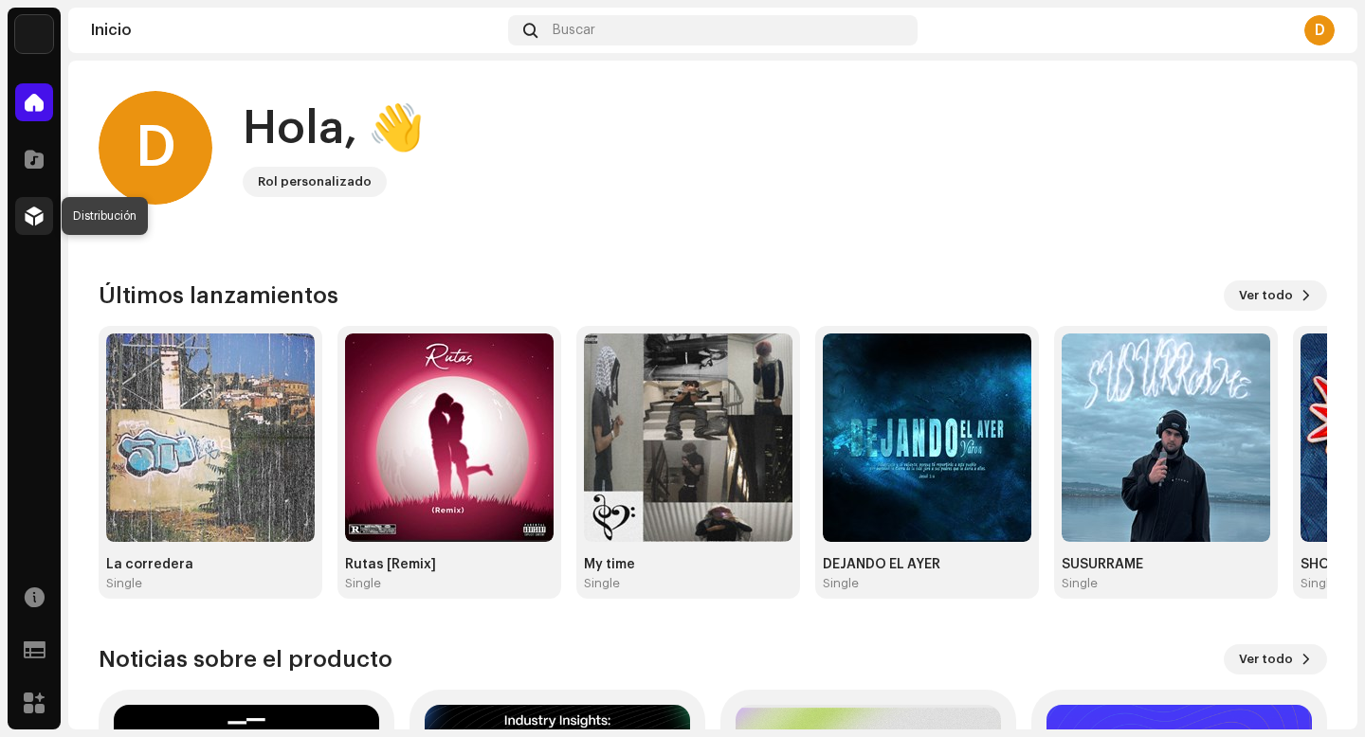
click at [42, 211] on span at bounding box center [34, 216] width 19 height 15
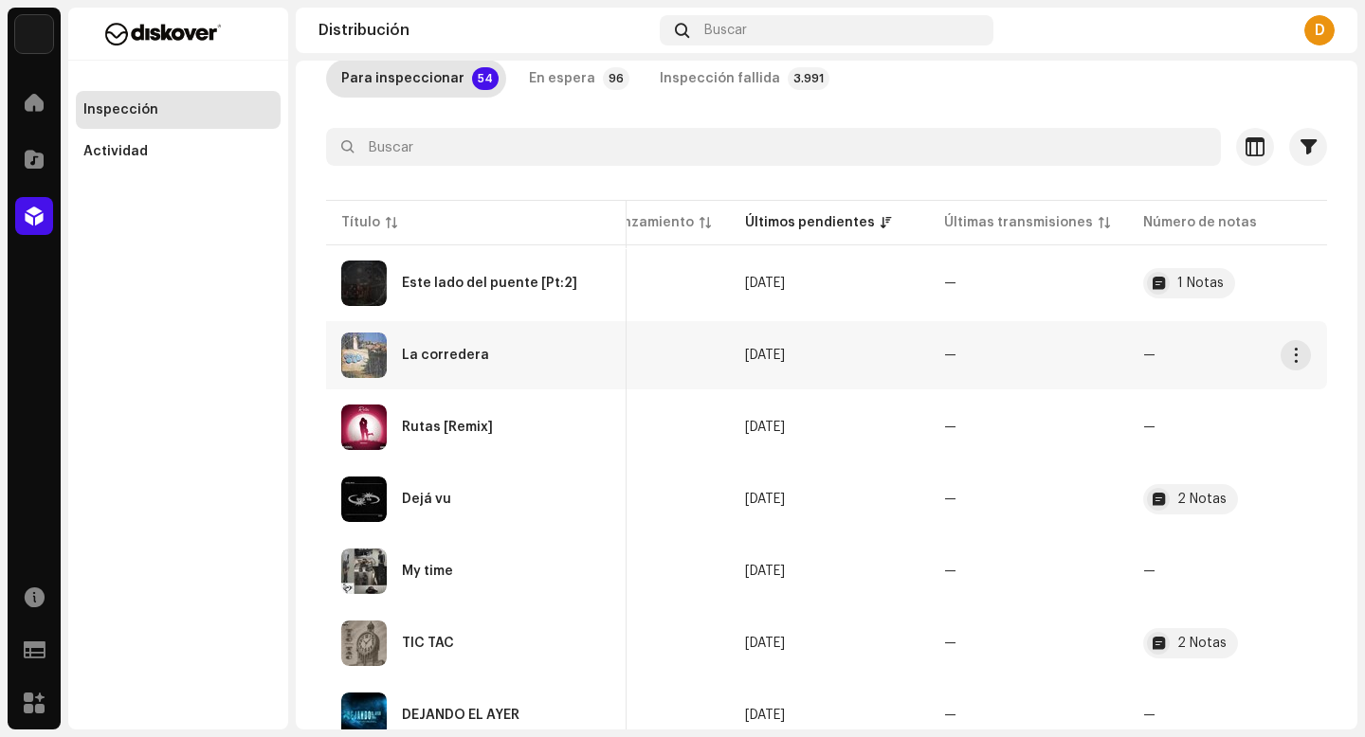
scroll to position [118, 0]
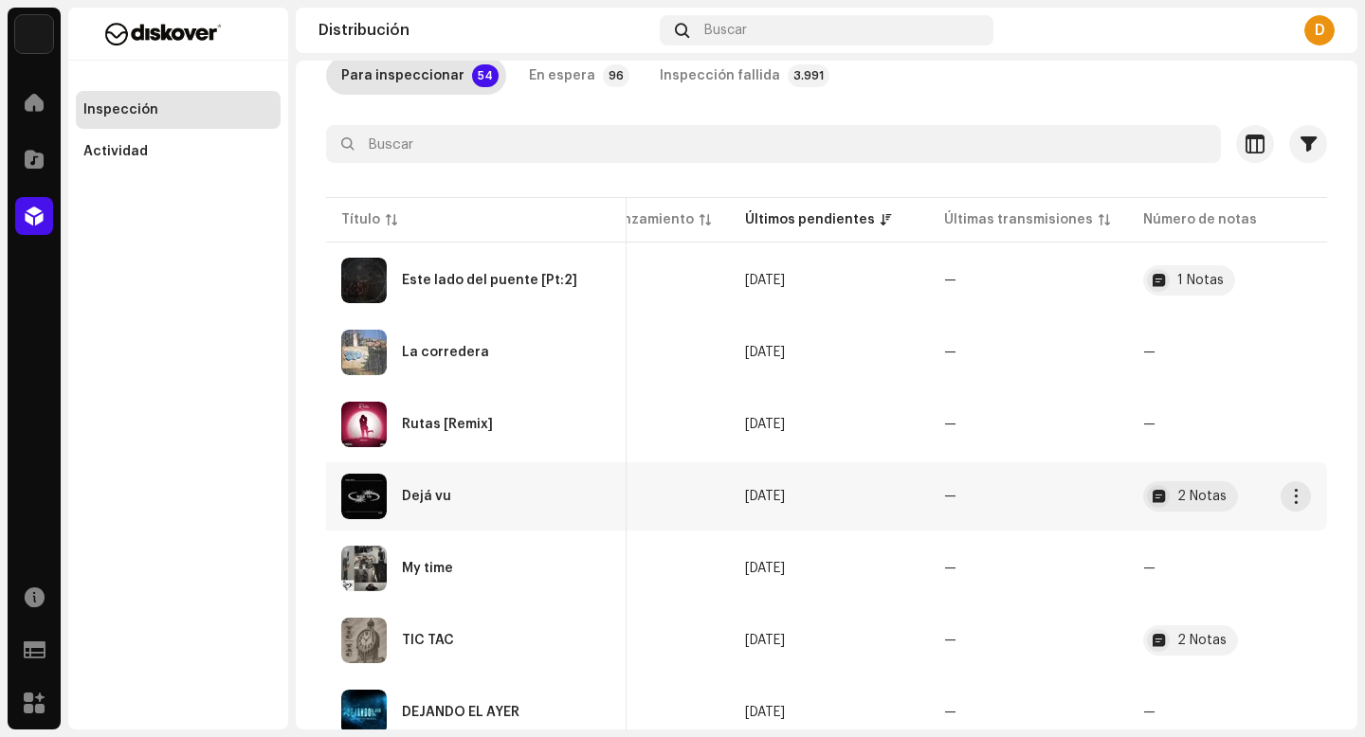
click at [487, 491] on div "Dejá vu" at bounding box center [476, 496] width 270 height 45
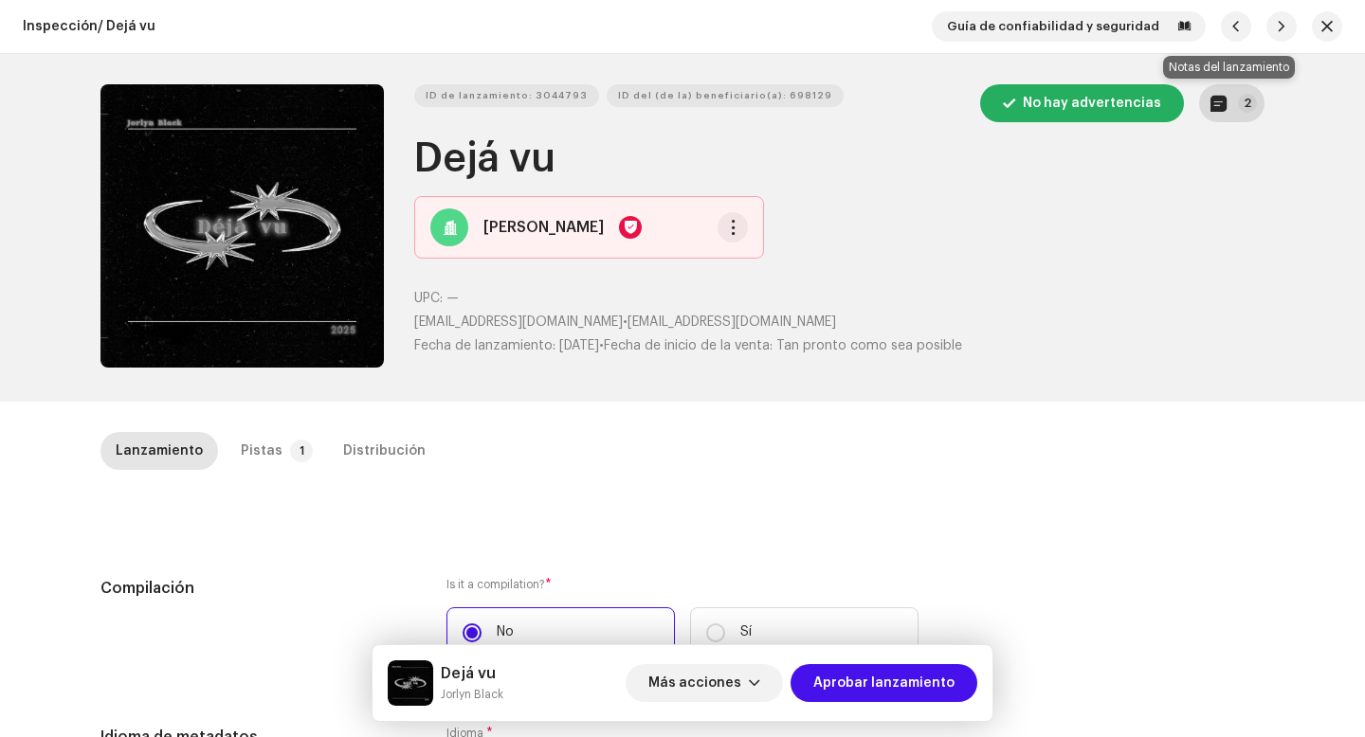
click at [1225, 103] on button "2" at bounding box center [1231, 103] width 65 height 38
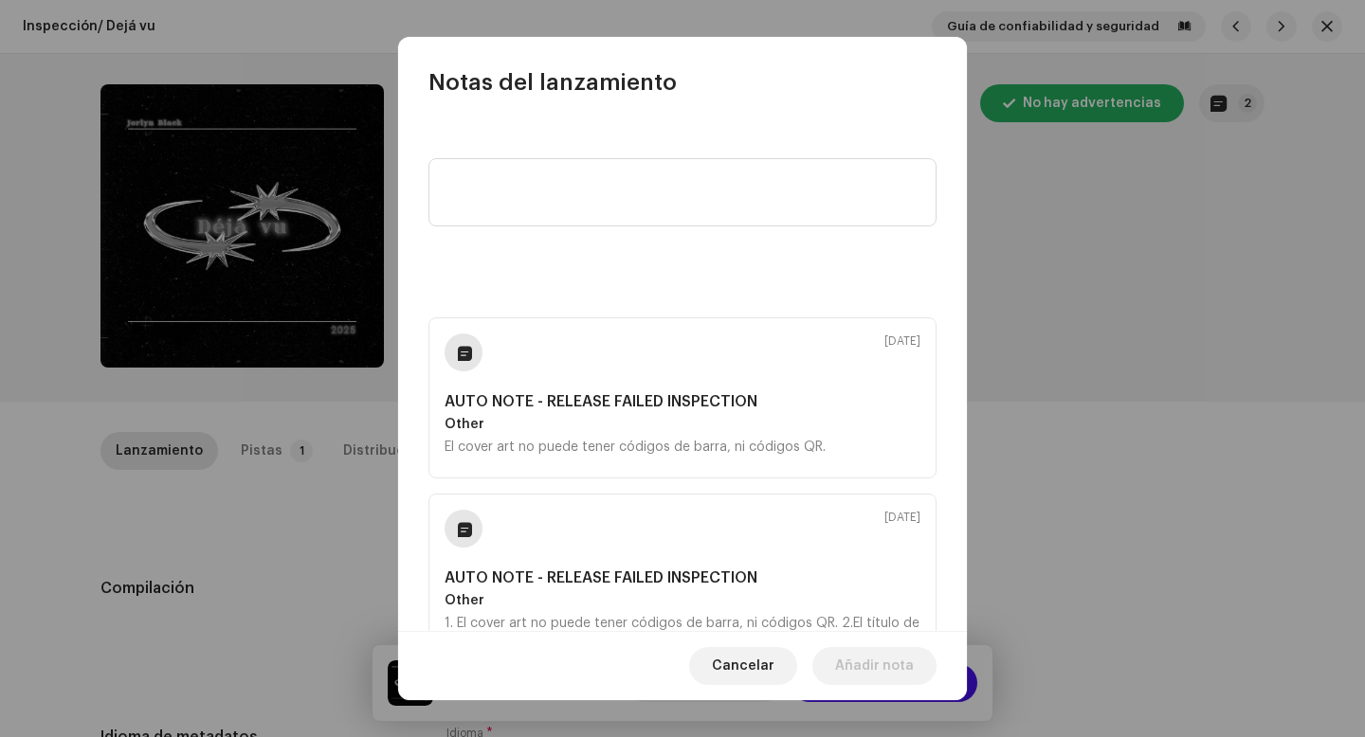
scroll to position [84, 0]
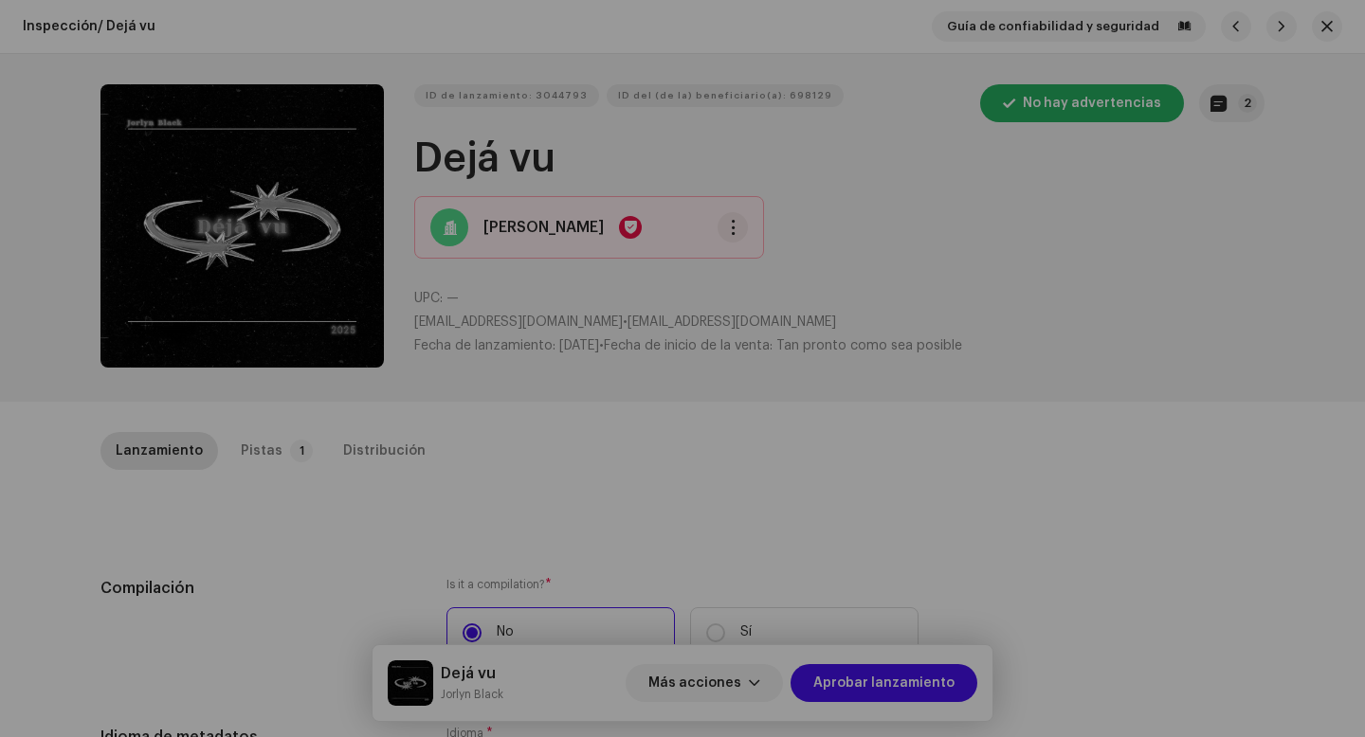
click at [1037, 471] on div "Notas del lanzamiento [DATE] AUTO NOTE - RELEASE FAILED INSPECTION Other El cov…" at bounding box center [682, 368] width 1365 height 737
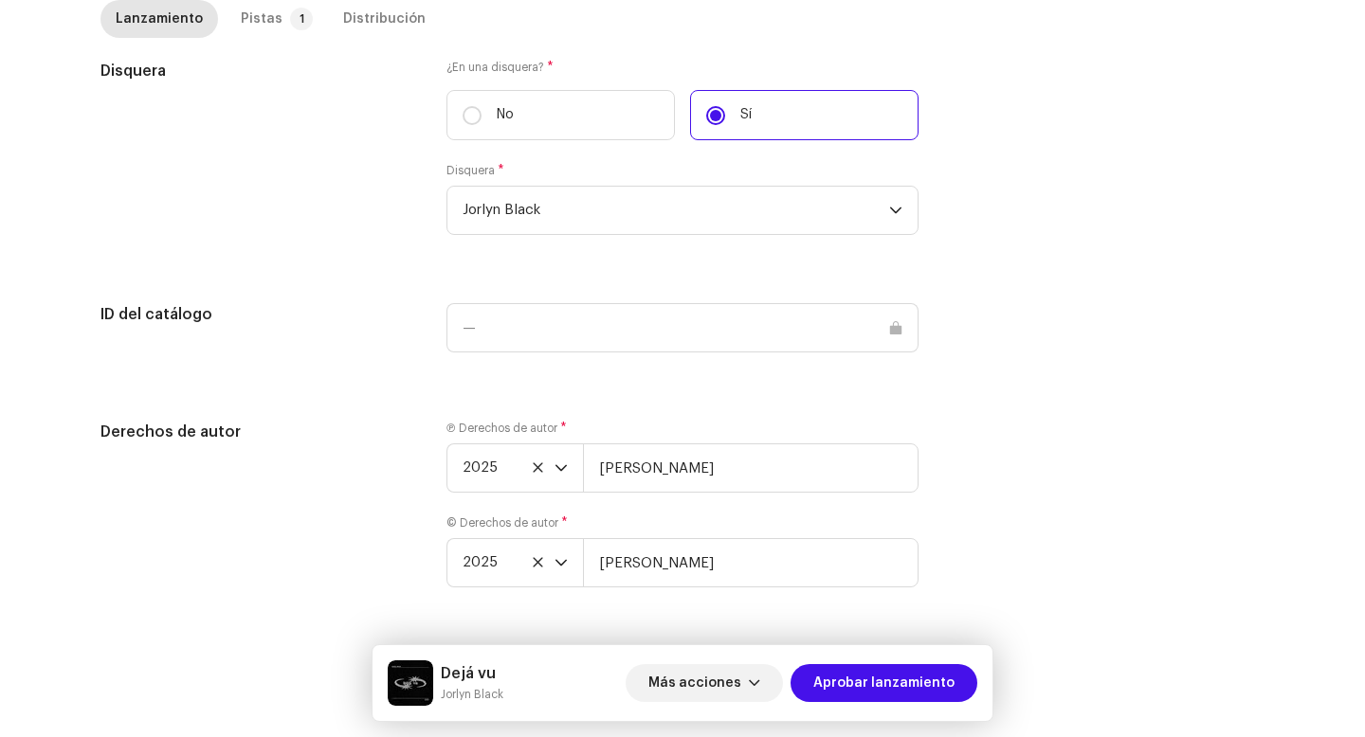
scroll to position [1866, 0]
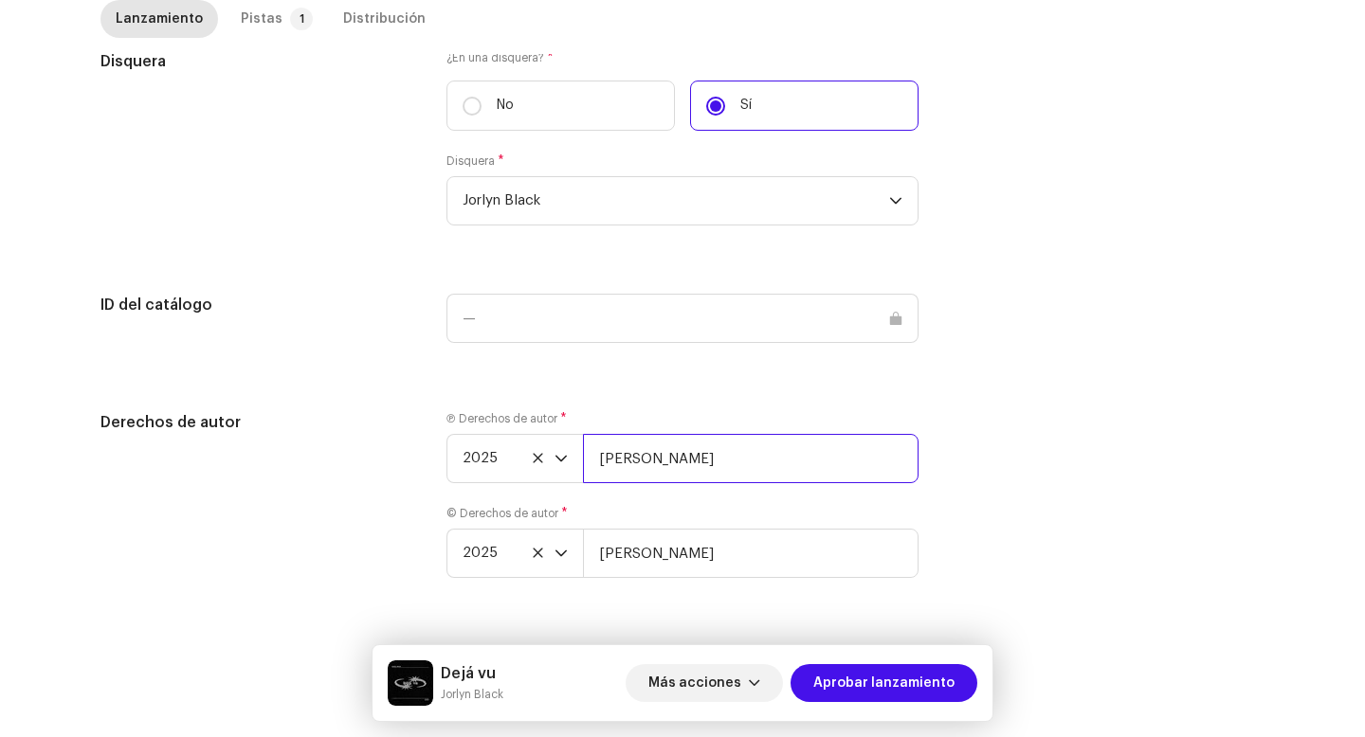
click at [851, 462] on input "[PERSON_NAME]" at bounding box center [751, 458] width 336 height 49
type input "[PERSON_NAME] | Distributed by Diskover Co."
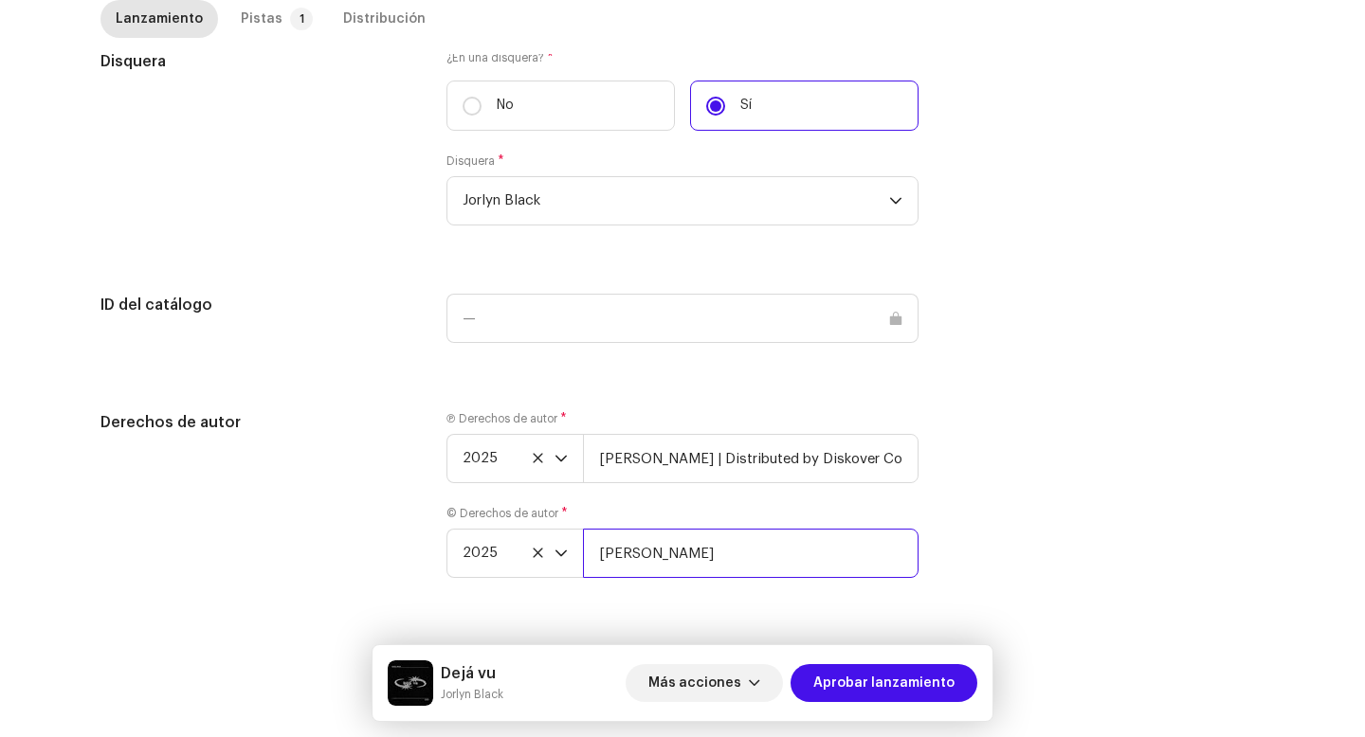
click at [836, 562] on input "[PERSON_NAME]" at bounding box center [751, 553] width 336 height 49
type input "[PERSON_NAME] | Distributed by Diskover Co."
click at [267, 10] on div "Pistas" at bounding box center [262, 19] width 42 height 38
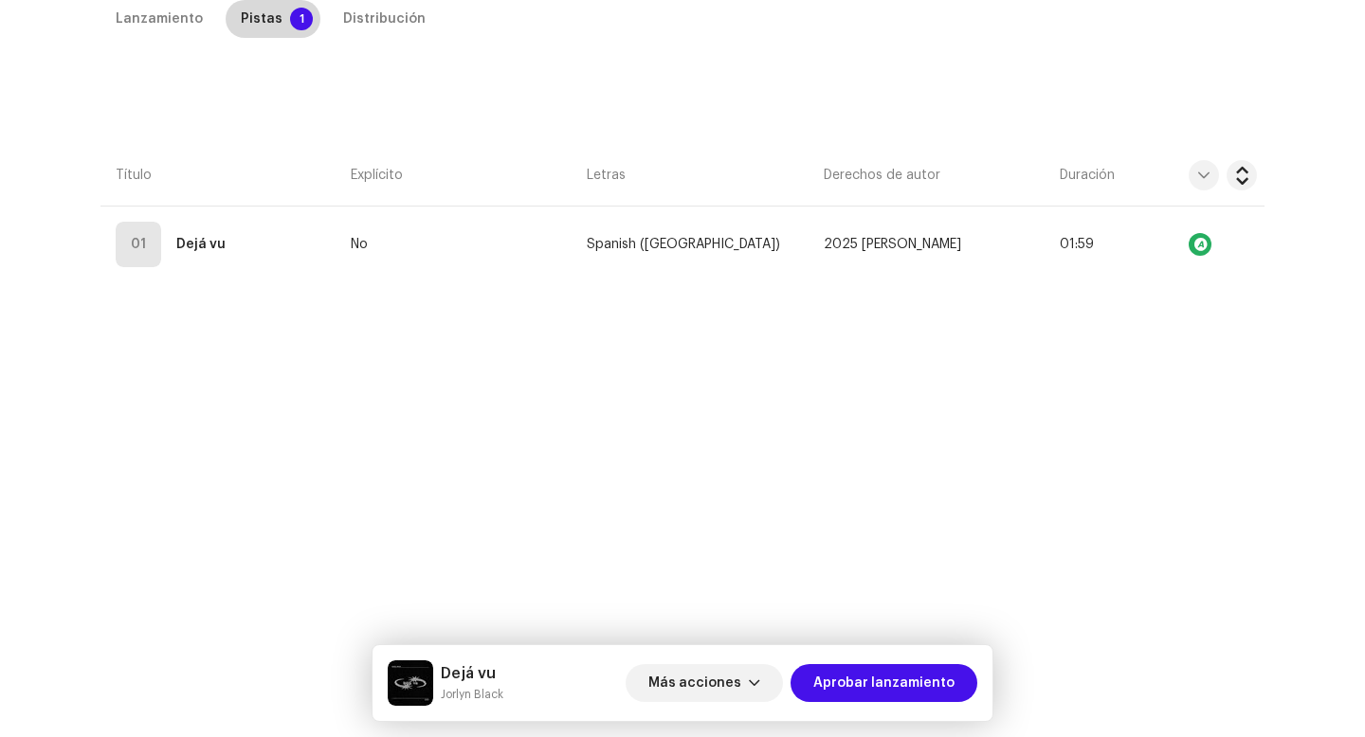
scroll to position [432, 0]
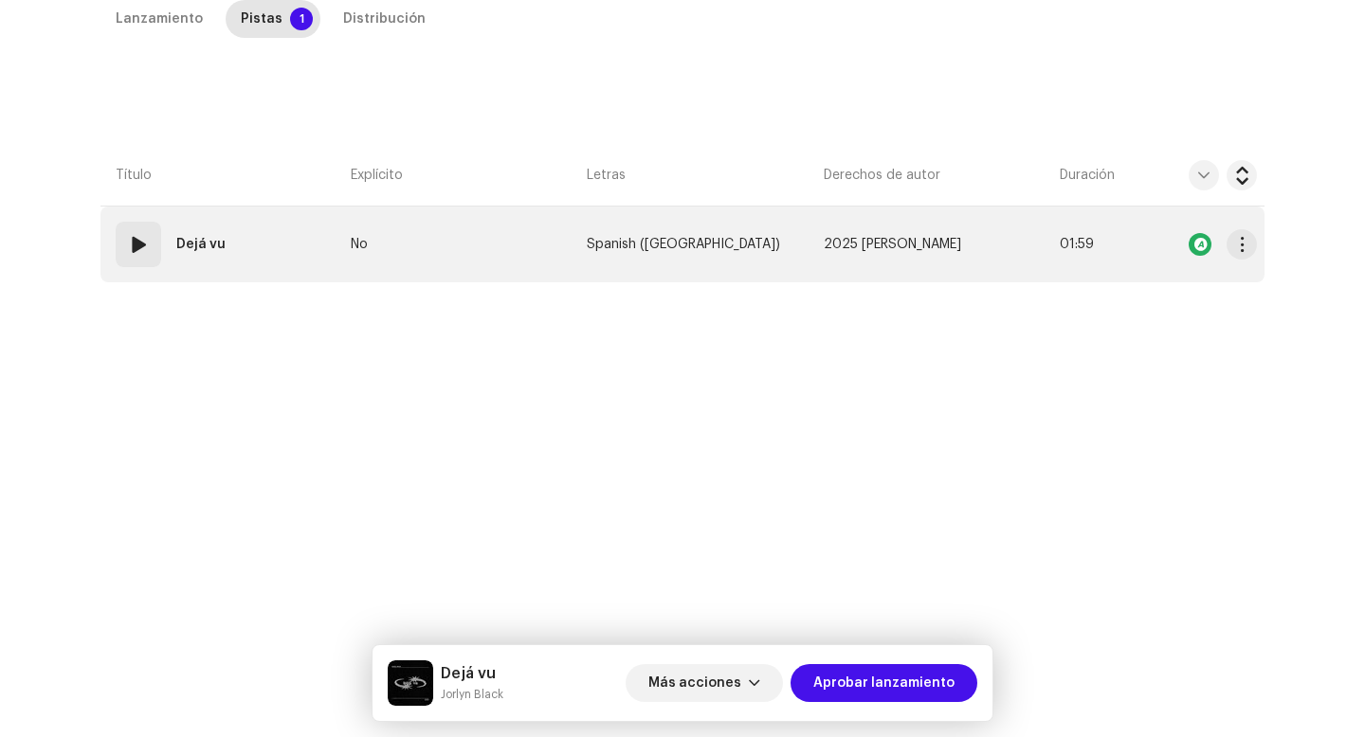
click at [130, 261] on div "01" at bounding box center [138, 244] width 45 height 45
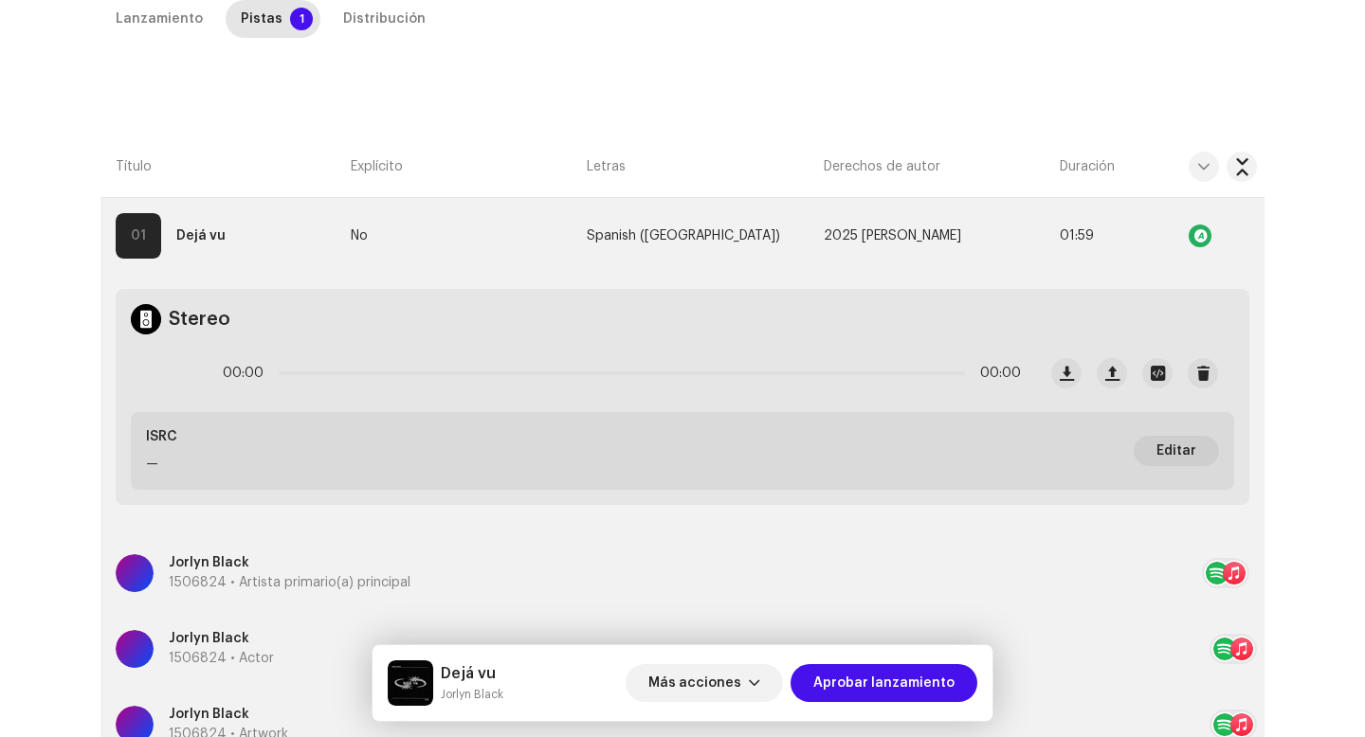
scroll to position [384, 0]
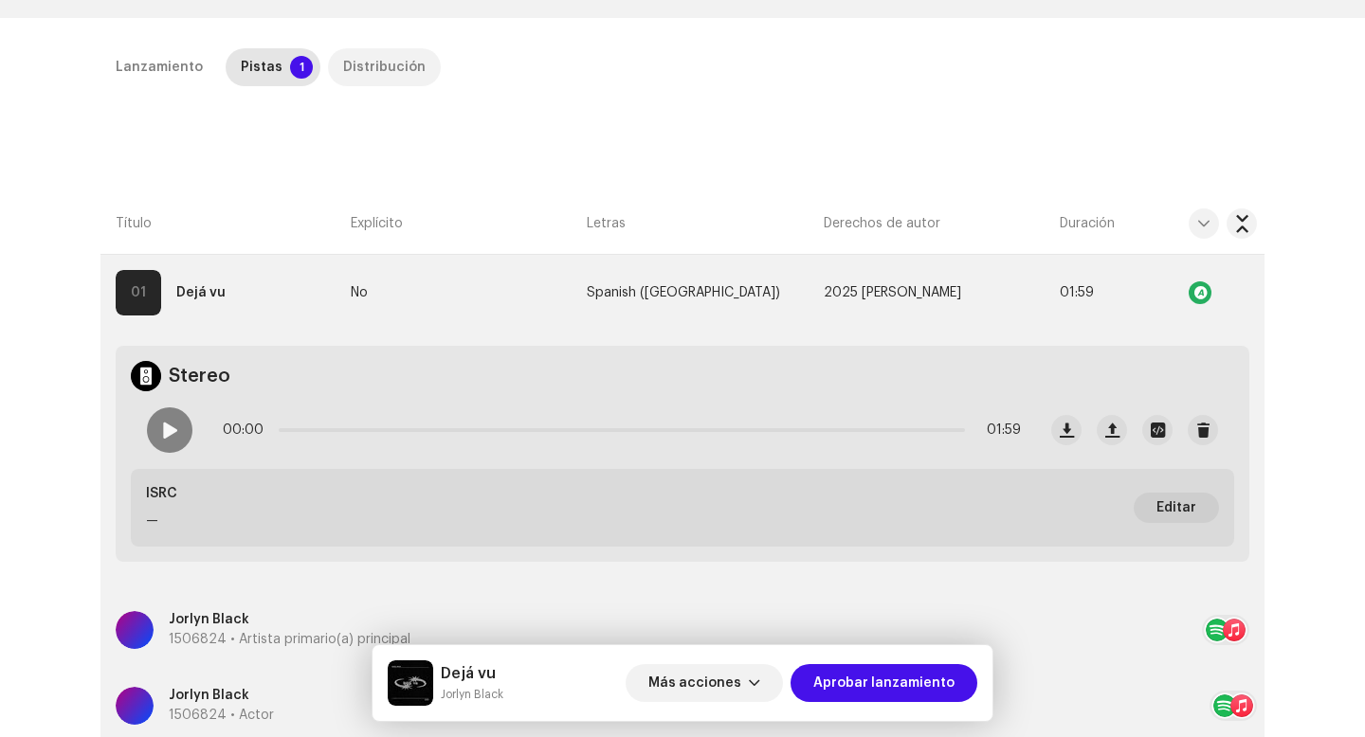
click at [374, 69] on div "Distribución" at bounding box center [384, 67] width 82 height 38
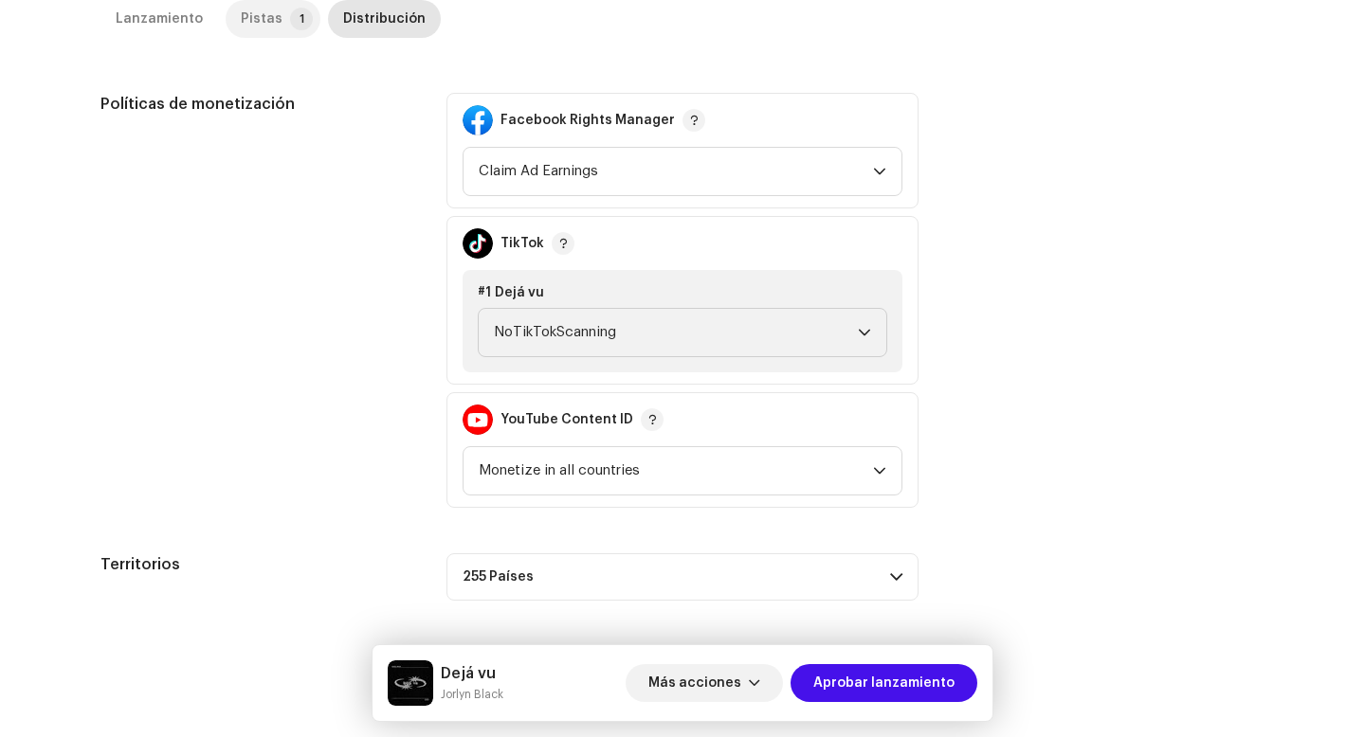
click at [266, 7] on div "Pistas" at bounding box center [262, 19] width 42 height 38
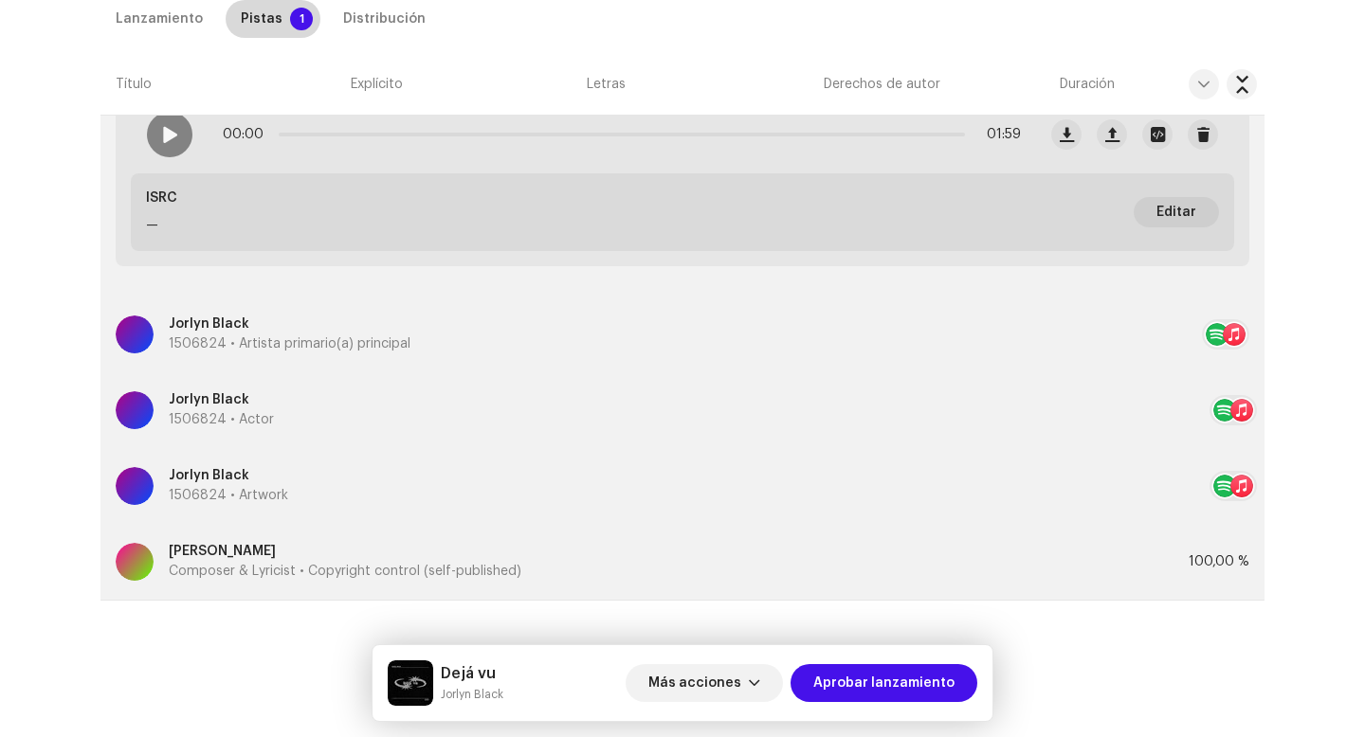
scroll to position [680, 0]
click at [158, 153] on div at bounding box center [169, 134] width 45 height 45
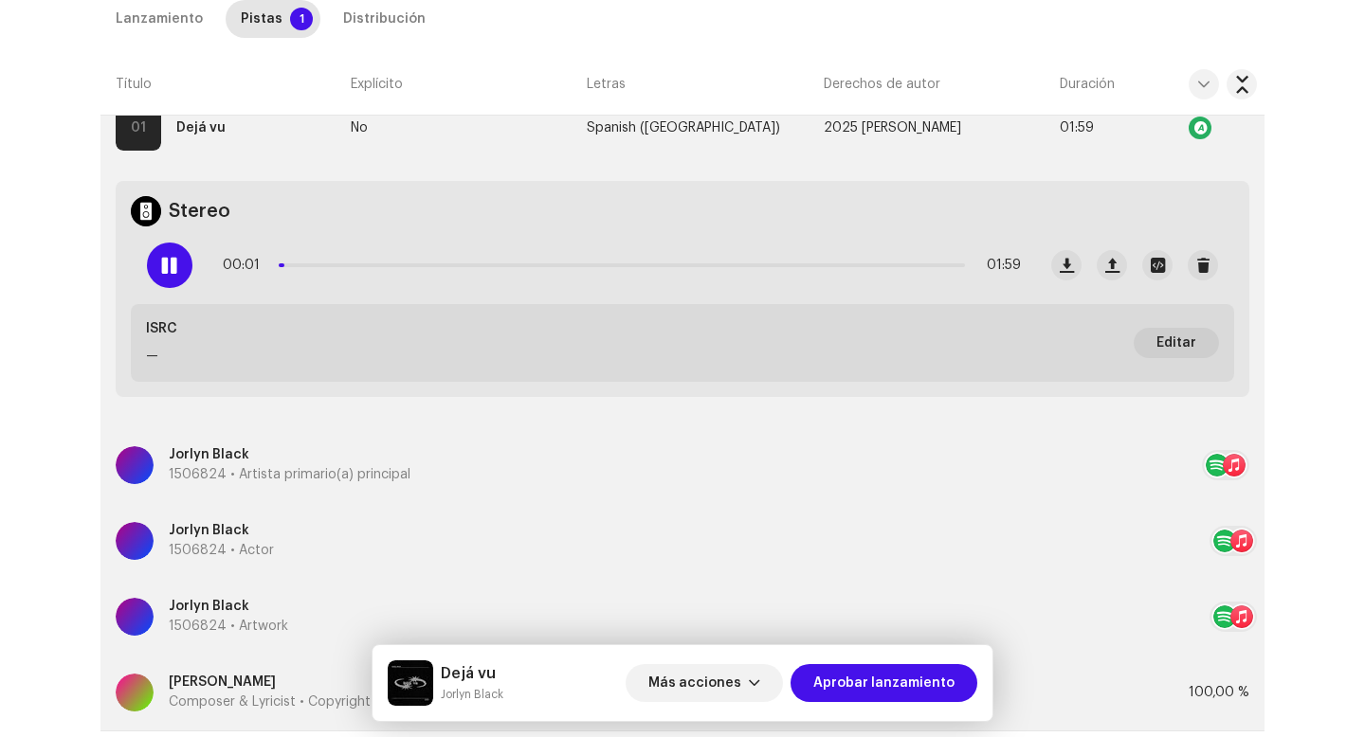
scroll to position [536, 0]
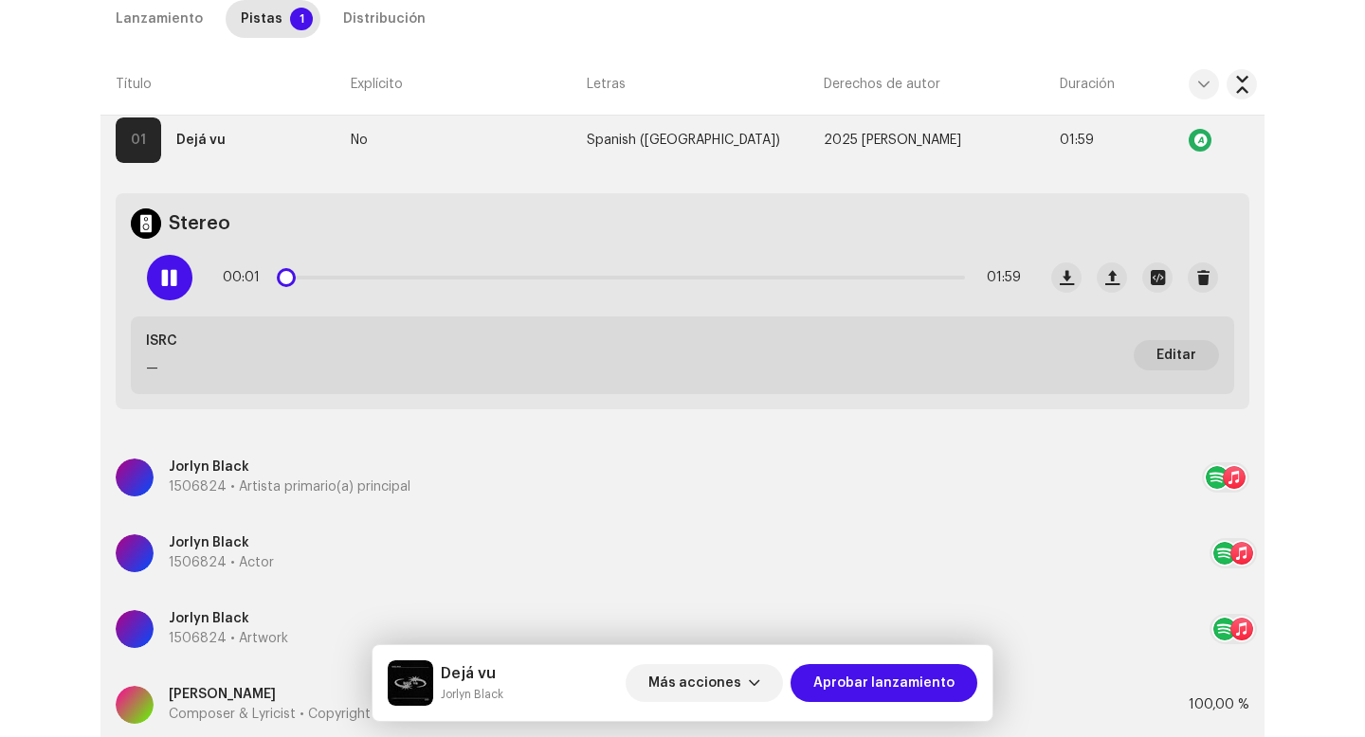
click at [342, 273] on div "00:01 01:59" at bounding box center [622, 278] width 798 height 38
click at [355, 276] on p-slider at bounding box center [622, 278] width 686 height 4
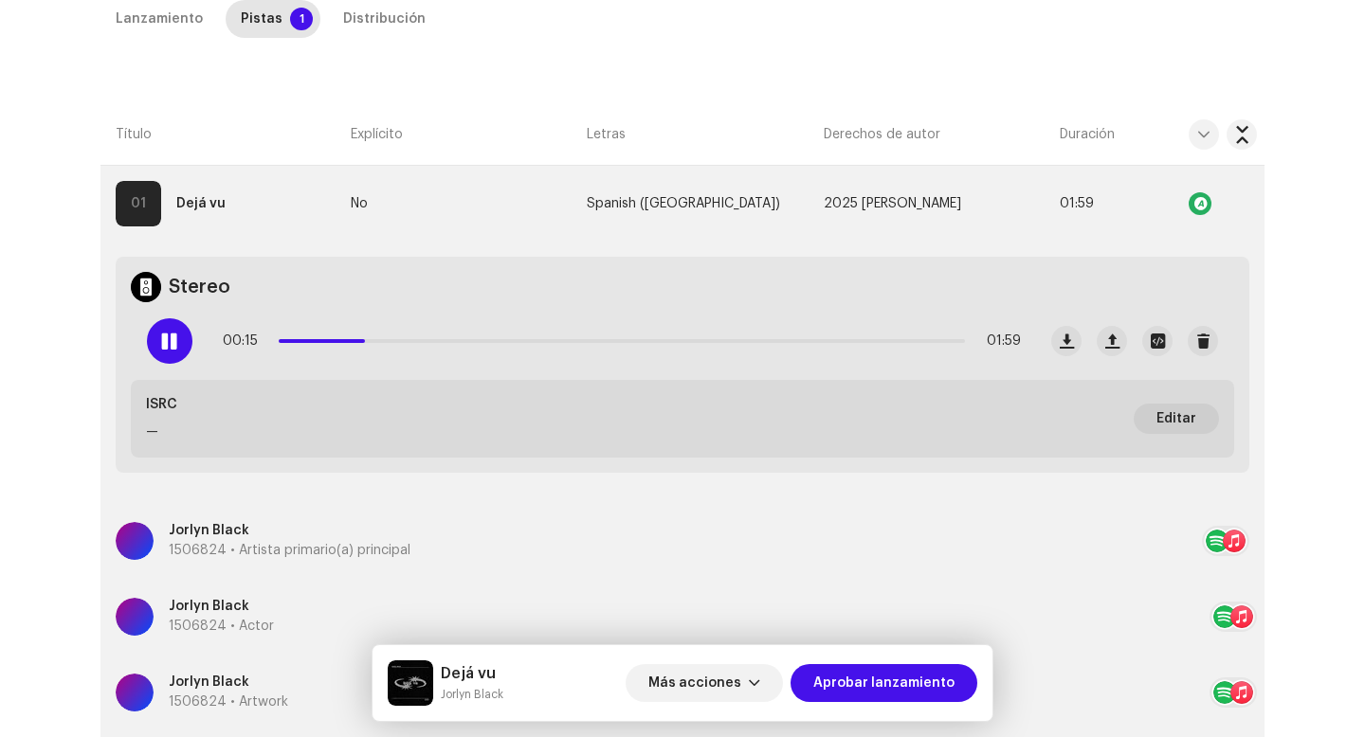
scroll to position [450, 0]
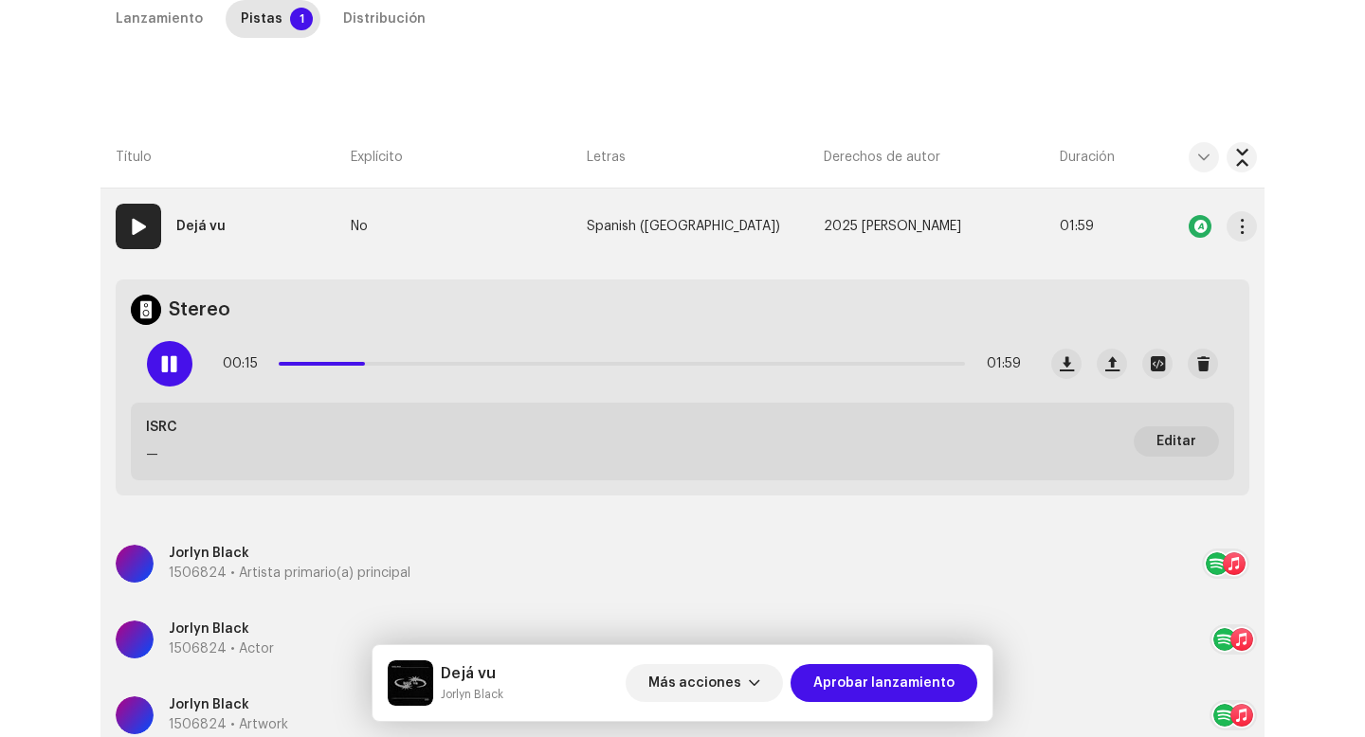
click at [218, 225] on strong "Dejá vu" at bounding box center [200, 227] width 49 height 38
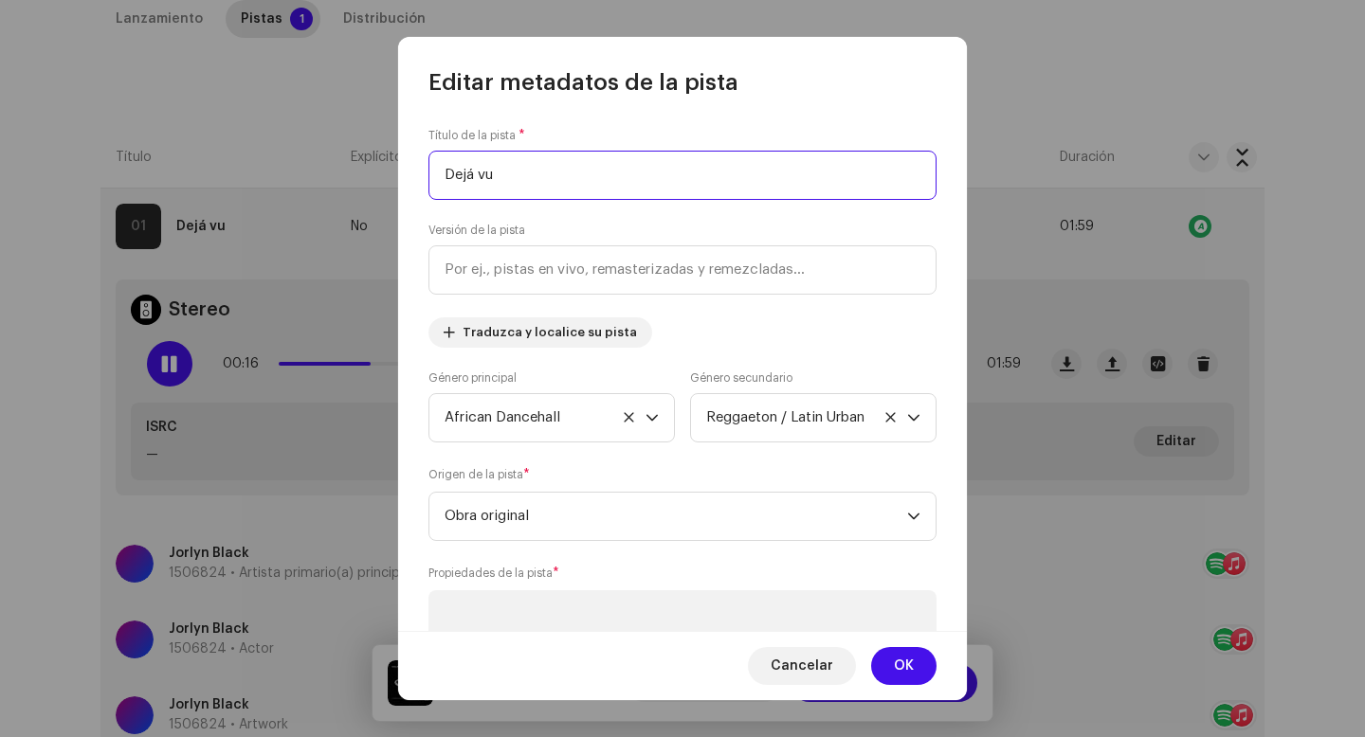
scroll to position [484, 0]
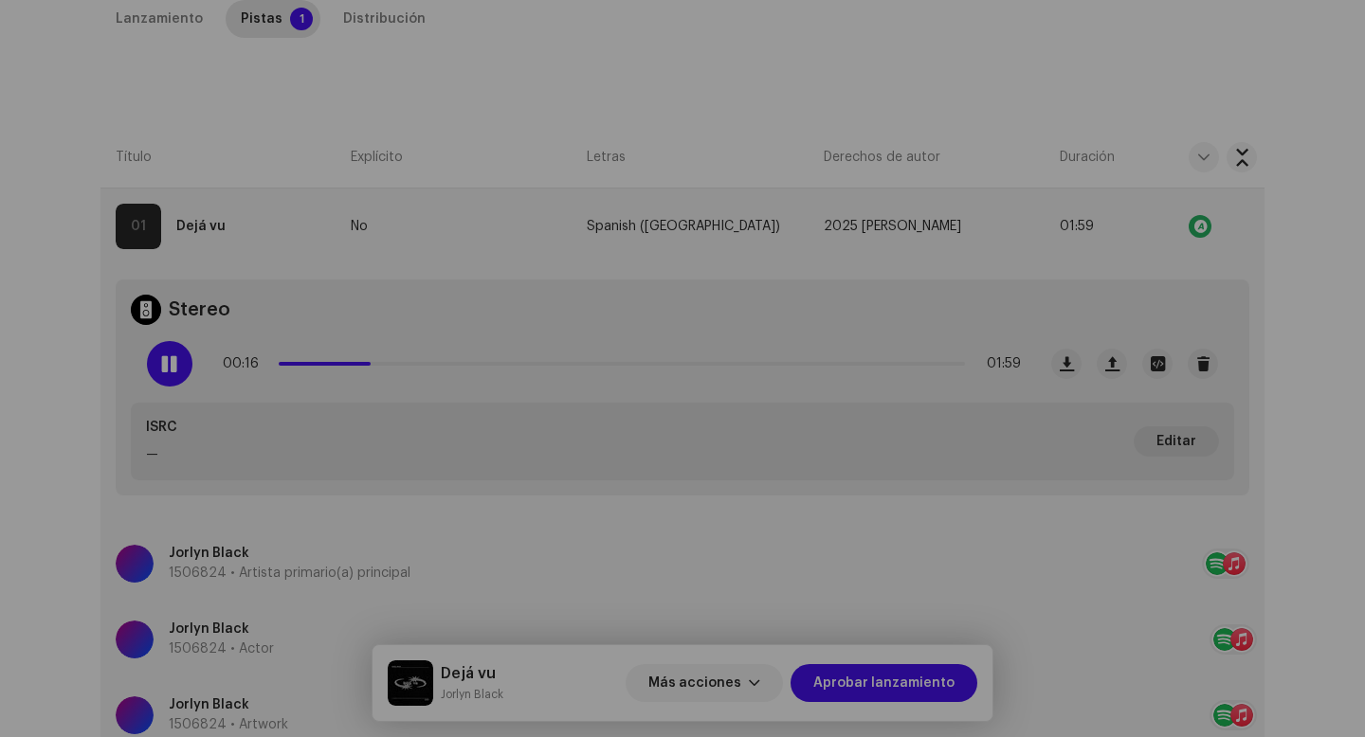
click at [266, 280] on div "Editar metadatos de la pista Título de la pista * Dejá vu Versión de la pista T…" at bounding box center [682, 368] width 1365 height 737
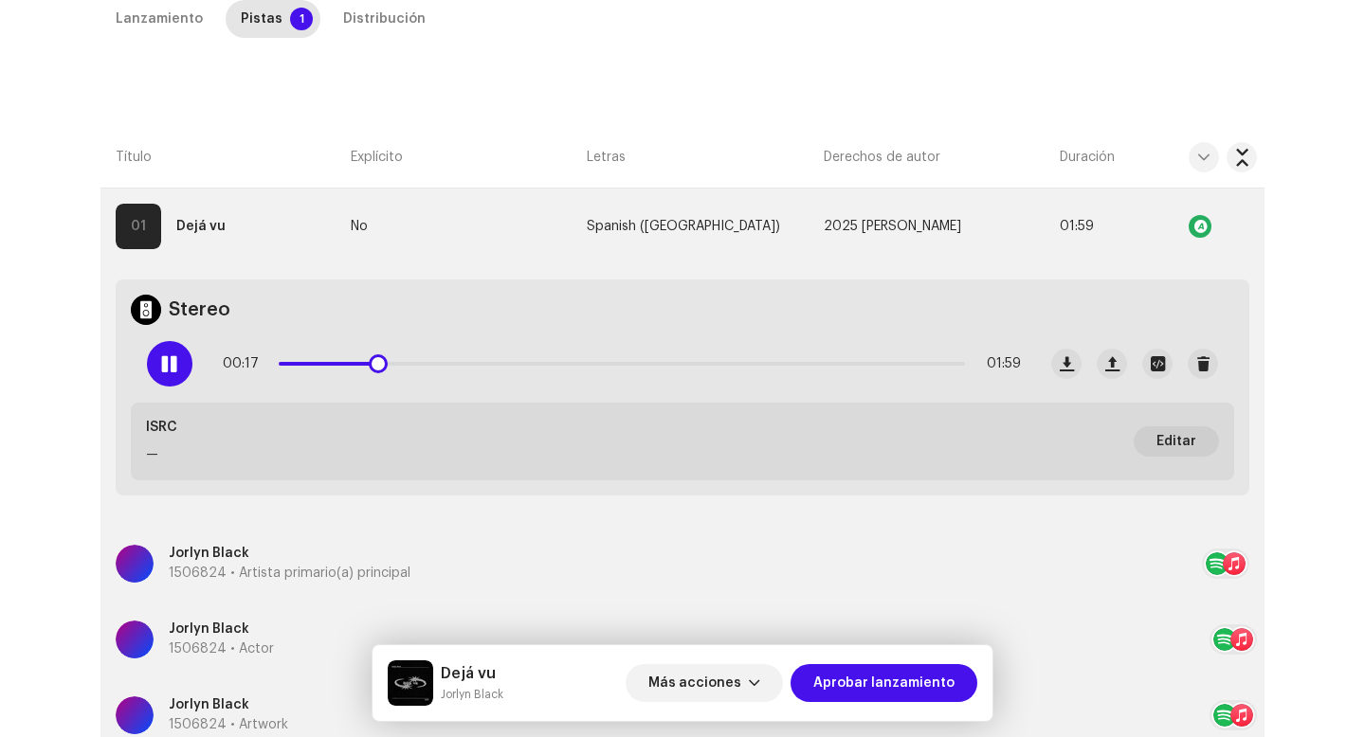
click at [639, 364] on p-slider at bounding box center [622, 364] width 686 height 4
click at [877, 360] on div "01:05 01:59" at bounding box center [622, 364] width 798 height 38
click at [172, 370] on span at bounding box center [169, 363] width 16 height 15
click at [1237, 224] on span "button" at bounding box center [1242, 226] width 14 height 15
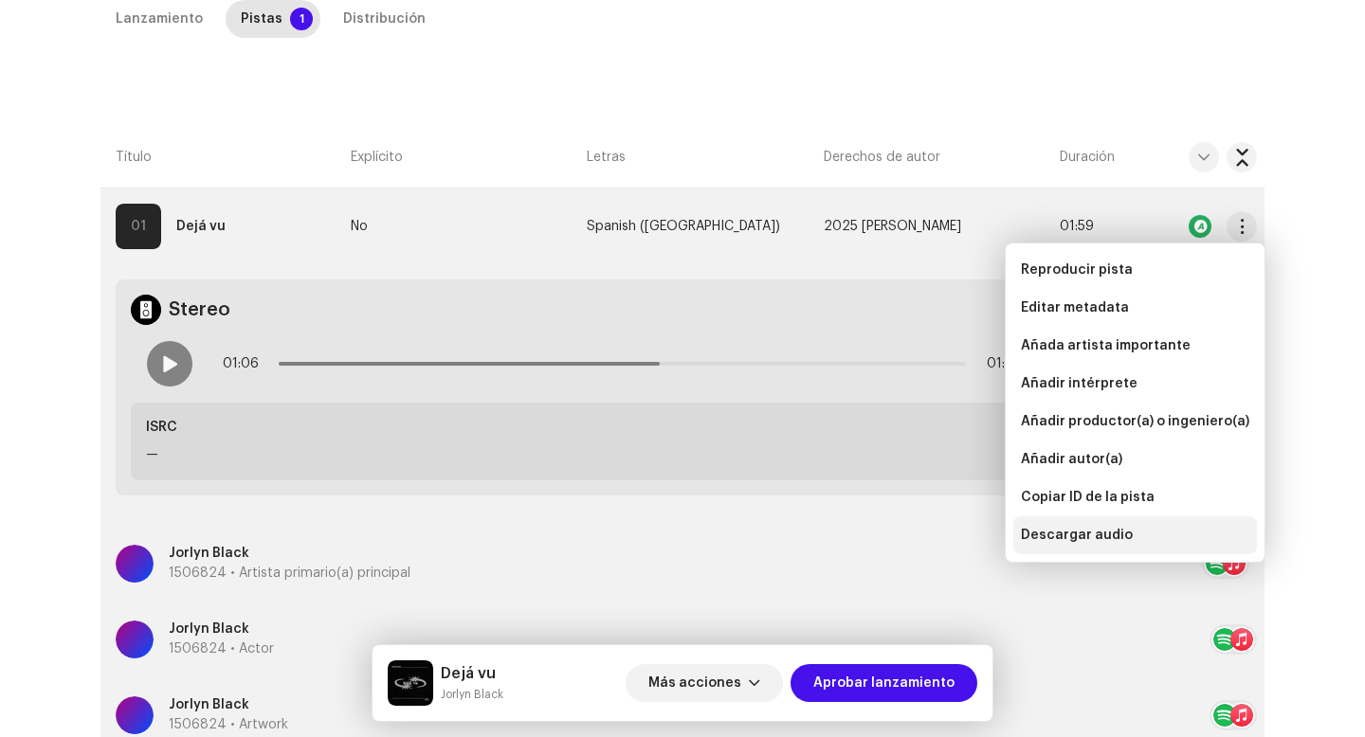
click at [1091, 529] on span "Descargar audio" at bounding box center [1077, 535] width 112 height 15
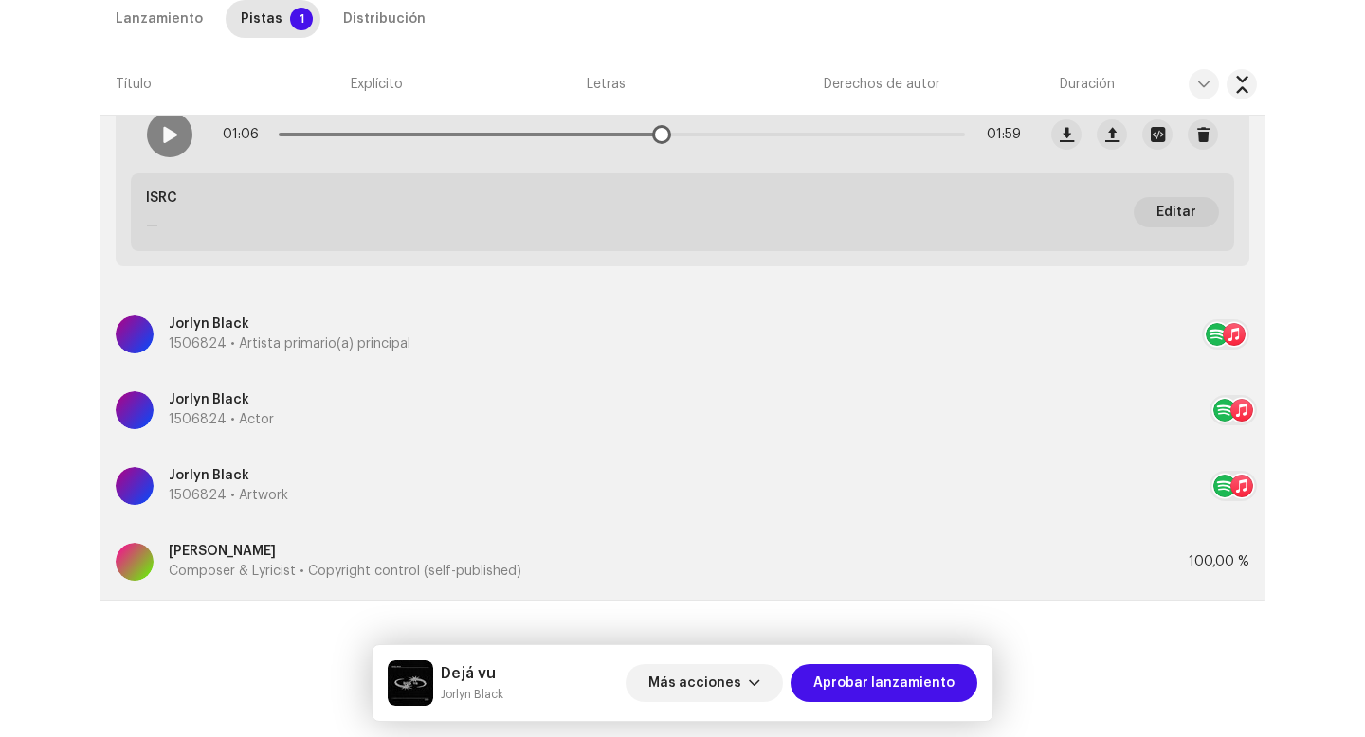
scroll to position [39, 0]
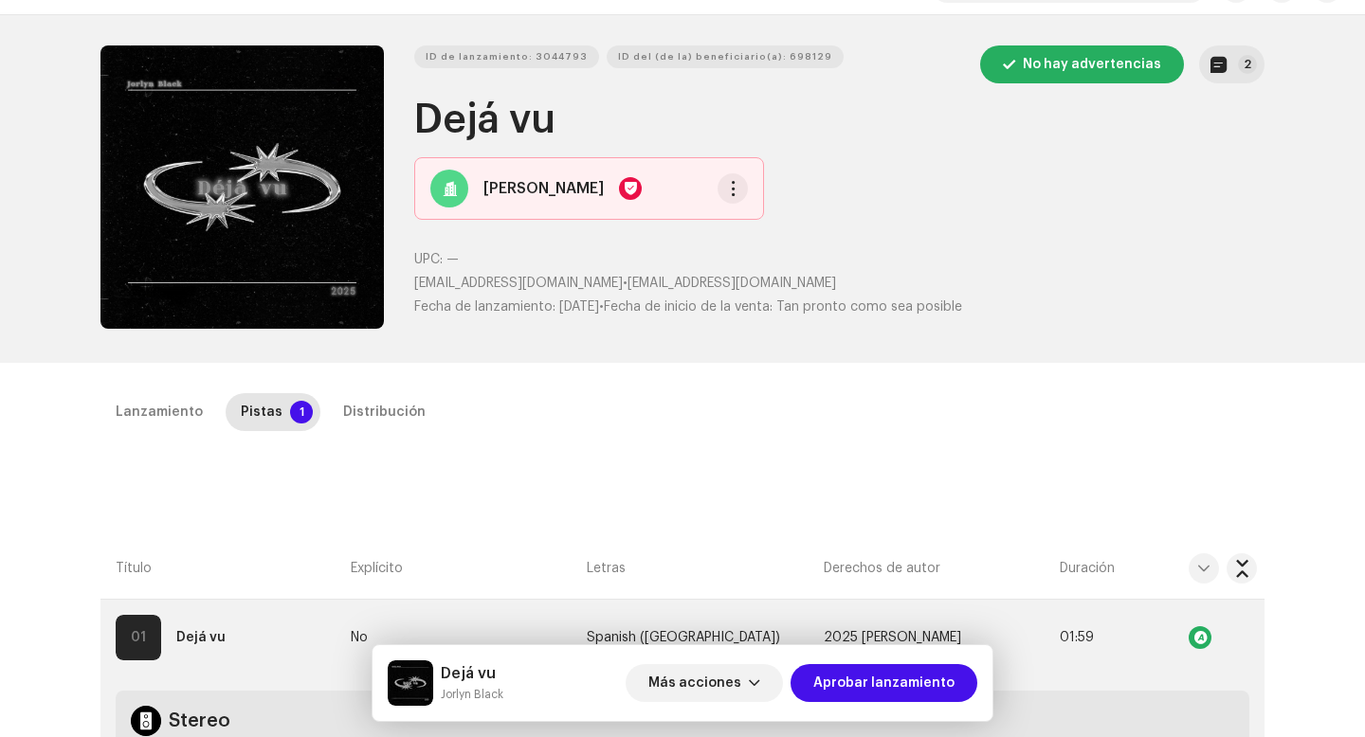
click at [354, 440] on div "Lanzamiento Pistas 1 Distribución" at bounding box center [682, 420] width 1164 height 54
click at [367, 400] on div "Distribución" at bounding box center [384, 412] width 82 height 38
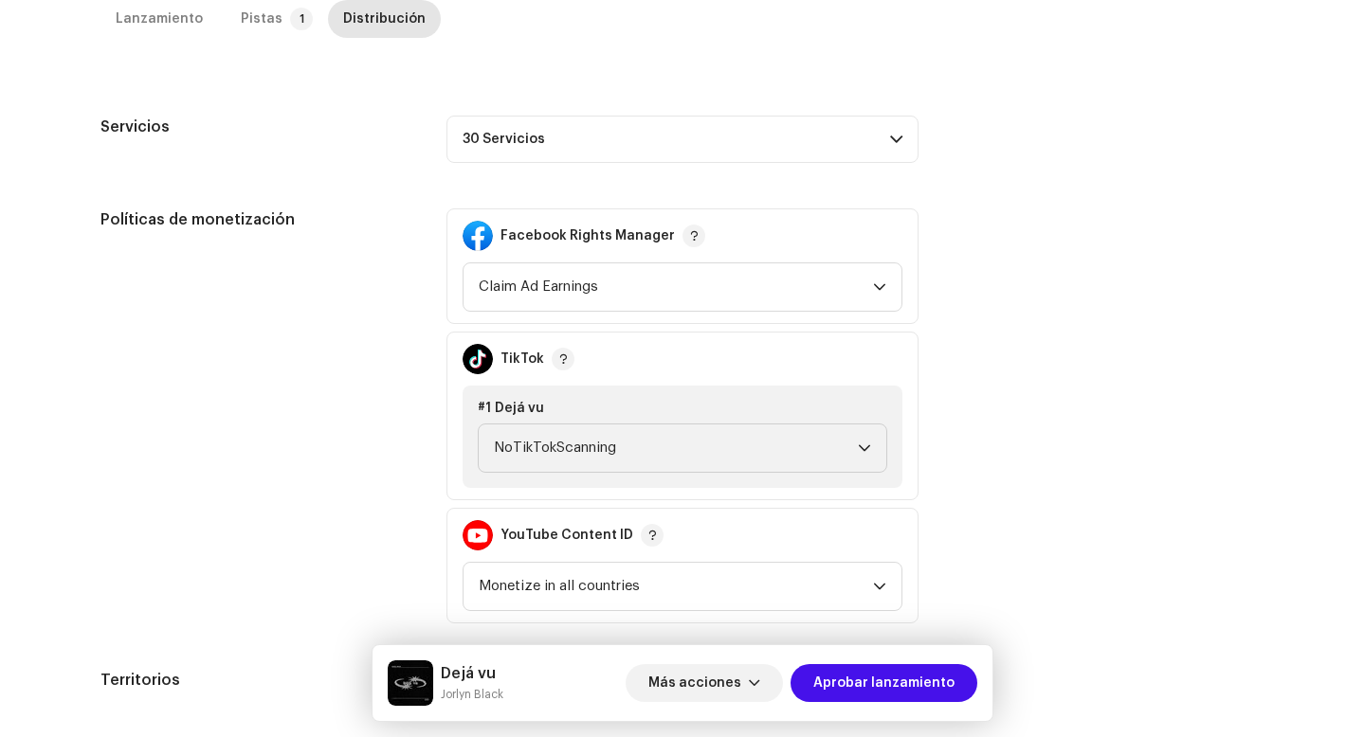
scroll to position [736, 0]
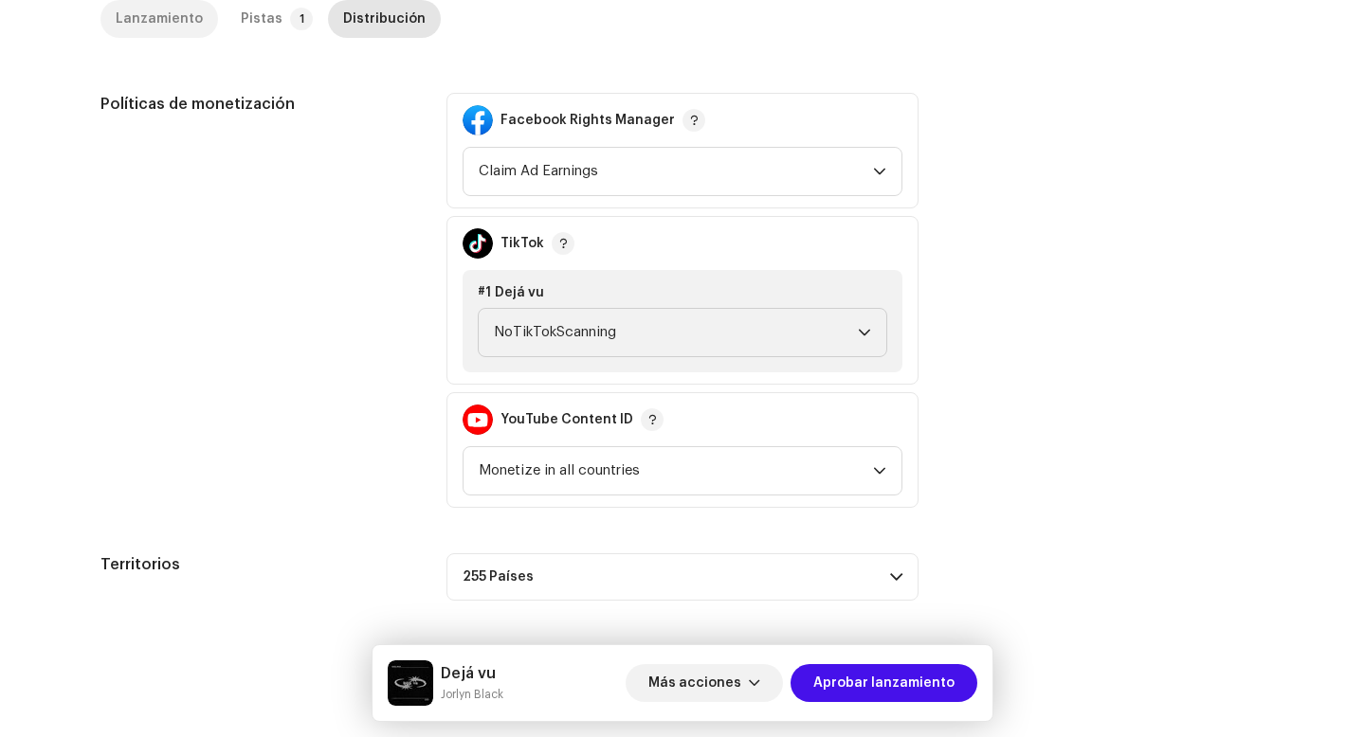
click at [163, 20] on div "Lanzamiento" at bounding box center [159, 19] width 87 height 38
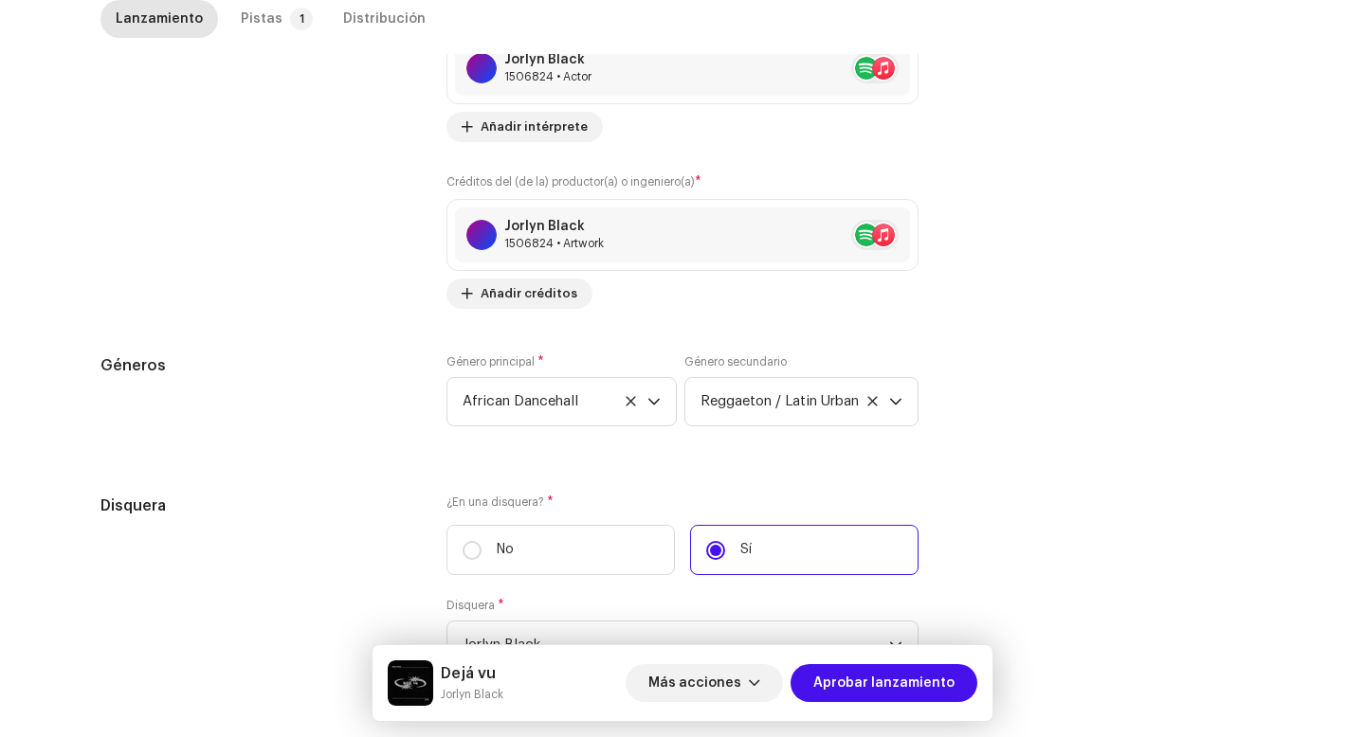
scroll to position [1866, 0]
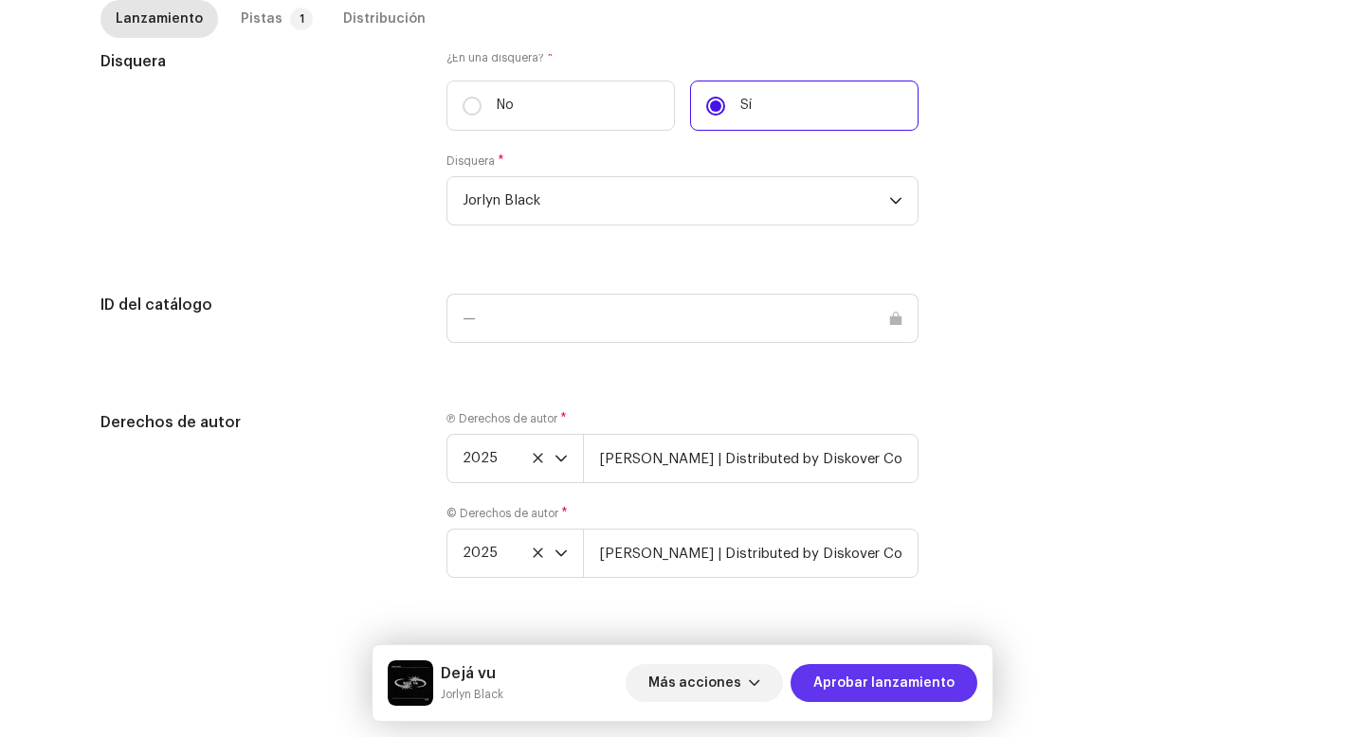
click at [898, 669] on span "Aprobar lanzamiento" at bounding box center [883, 683] width 141 height 38
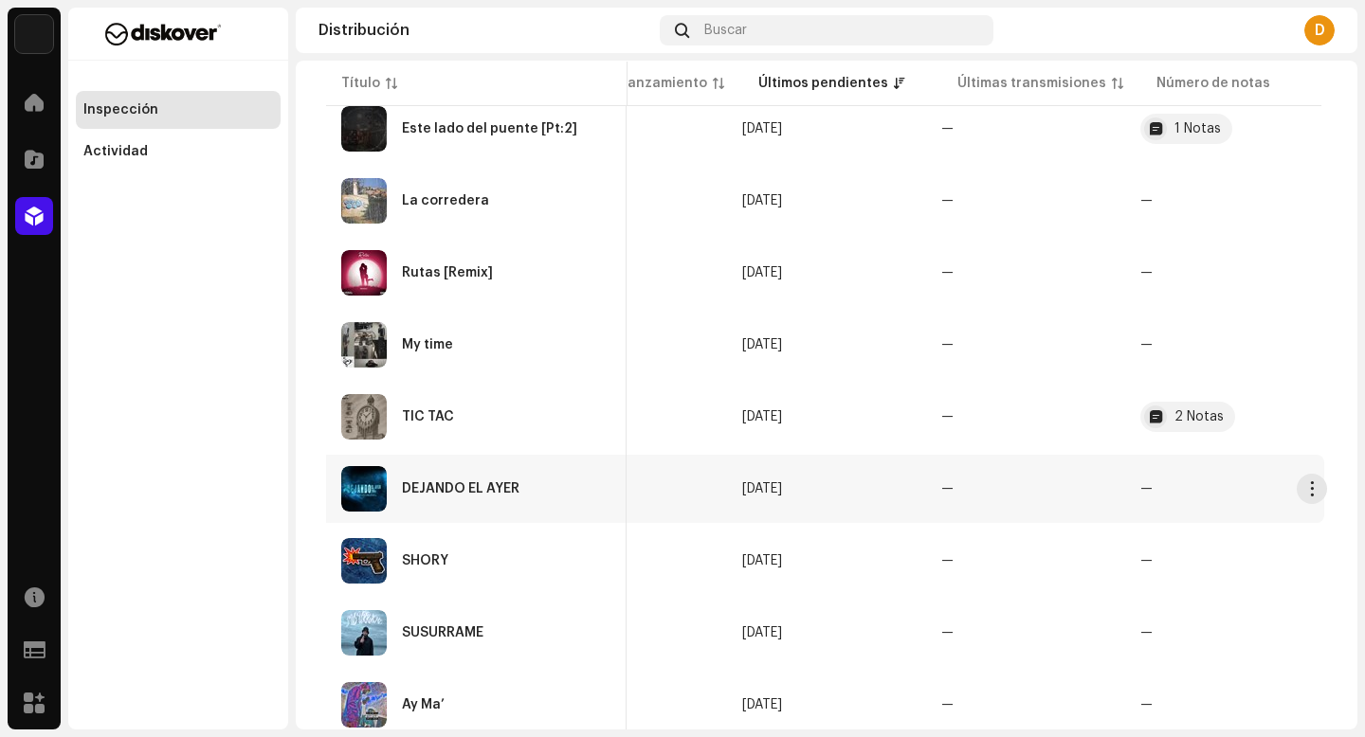
scroll to position [306, 0]
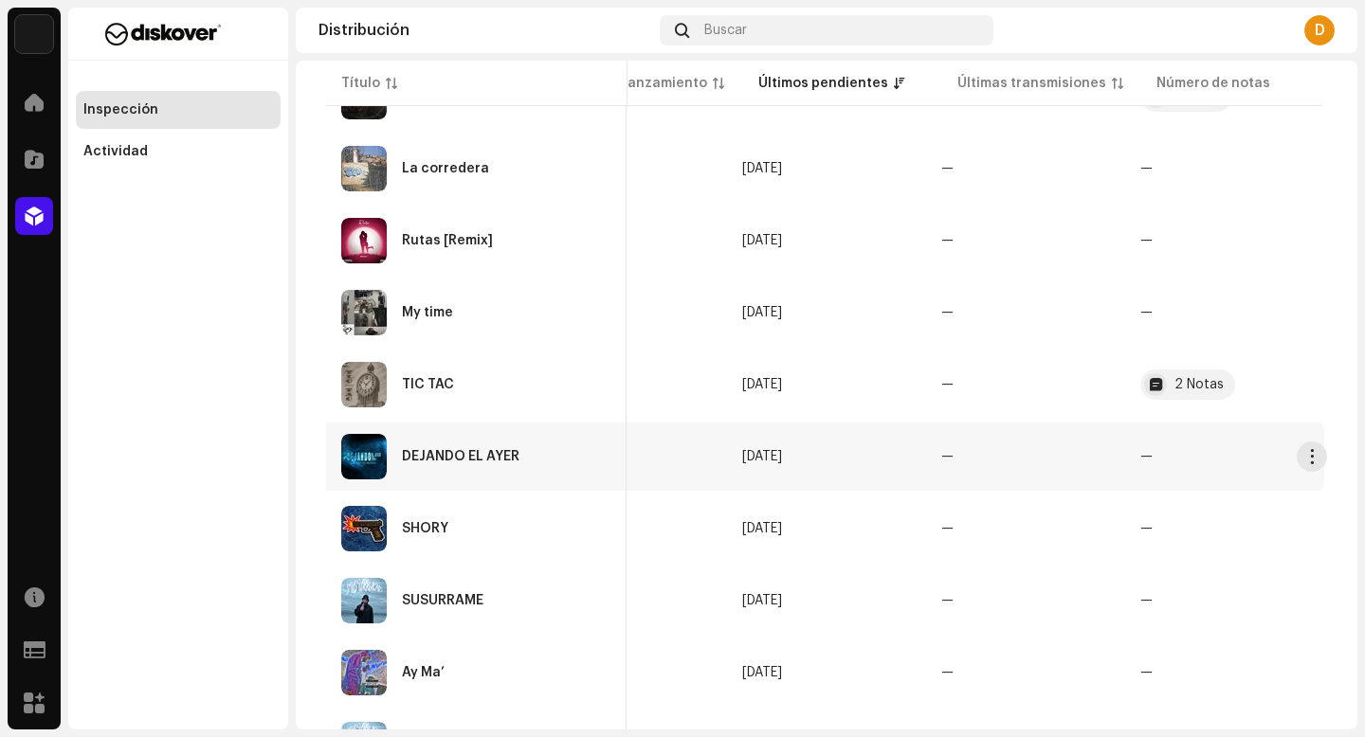
click at [434, 466] on div "DEJANDO EL AYER" at bounding box center [476, 456] width 270 height 45
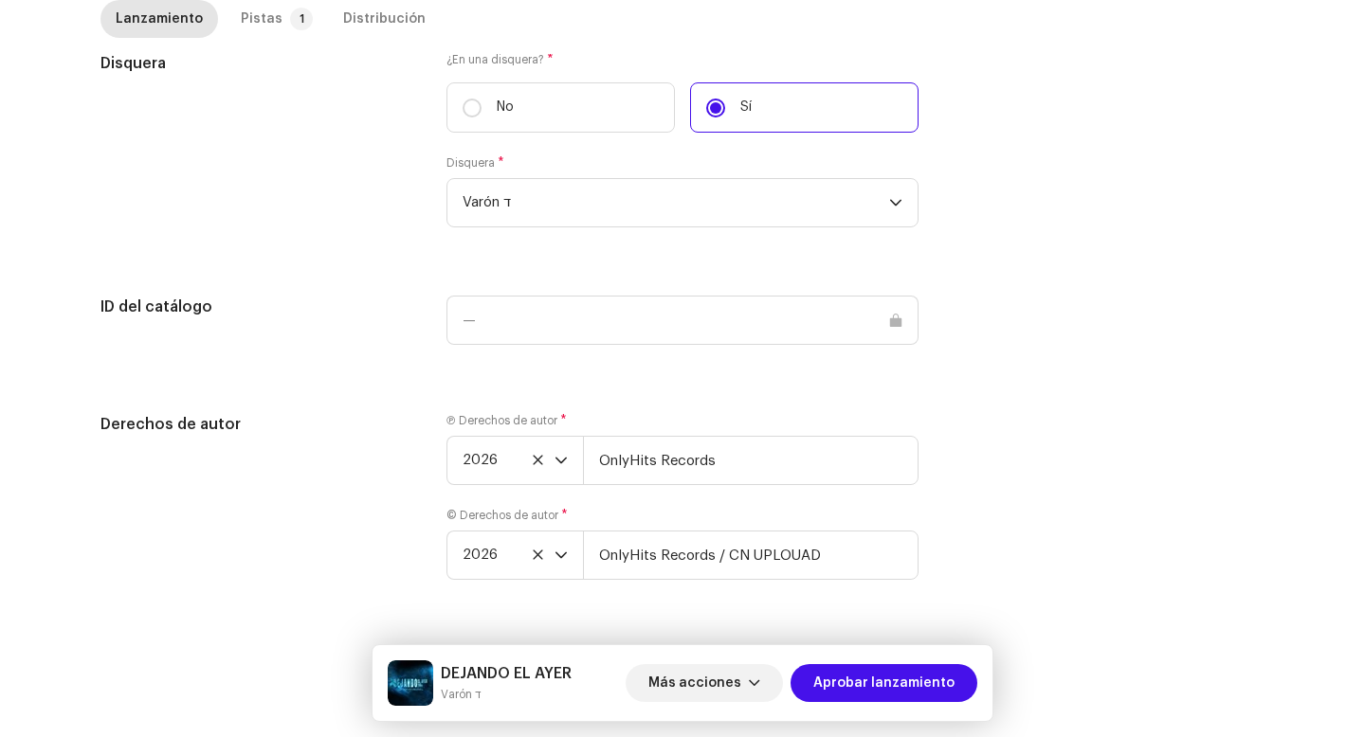
scroll to position [1787, 0]
click at [742, 466] on input "OnlyHits Records" at bounding box center [751, 458] width 336 height 49
type input "OnlyHits Records | Distributed by Diskover Co."
click at [843, 544] on input "OnlyHits Records / CN UPLOUAD" at bounding box center [751, 553] width 336 height 49
click at [844, 557] on input "OnlyHits Records / CN UPLOUAD" at bounding box center [751, 553] width 336 height 49
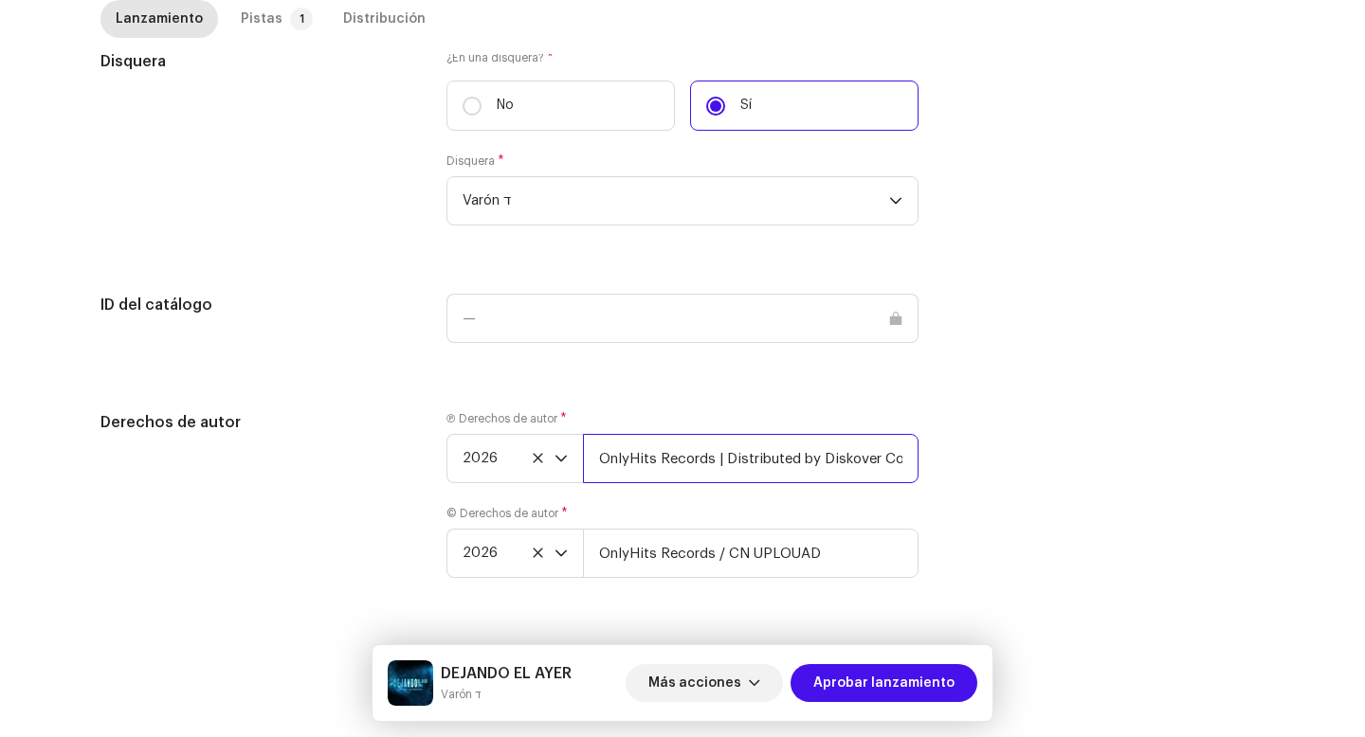
scroll to position [0, 4]
drag, startPoint x: 711, startPoint y: 459, endPoint x: 935, endPoint y: 461, distance: 224.6
click at [935, 461] on div "Derechos de autor Ⓟ Derechos de autor * 2026 OnlyHits Records | Distributed by …" at bounding box center [682, 506] width 1164 height 190
click at [854, 559] on input "OnlyHits Records / CN UPLOUAD" at bounding box center [751, 553] width 336 height 49
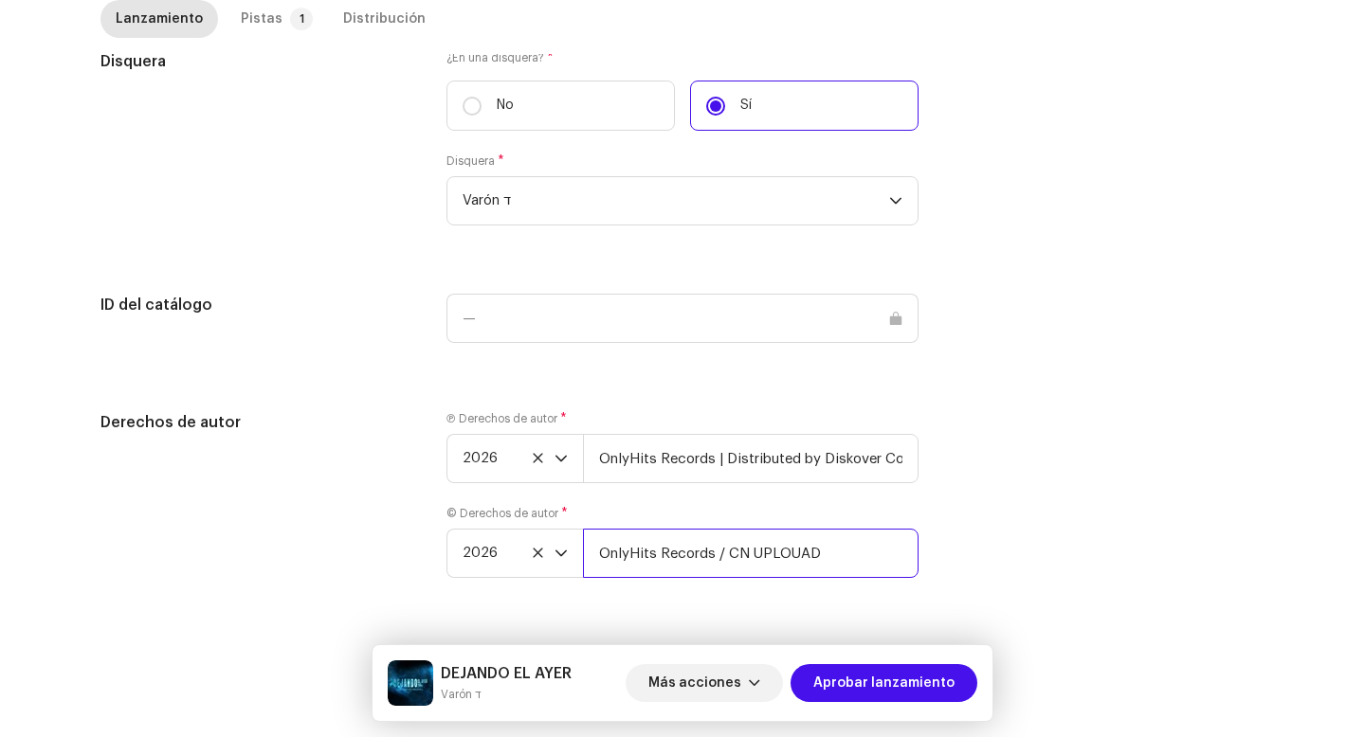
paste input "| Distributed by Diskover Co."
type input "OnlyHits Records / CN UPLOUAD | Distributed by Diskover Co."
click at [556, 453] on icon "dropdown trigger" at bounding box center [560, 458] width 13 height 13
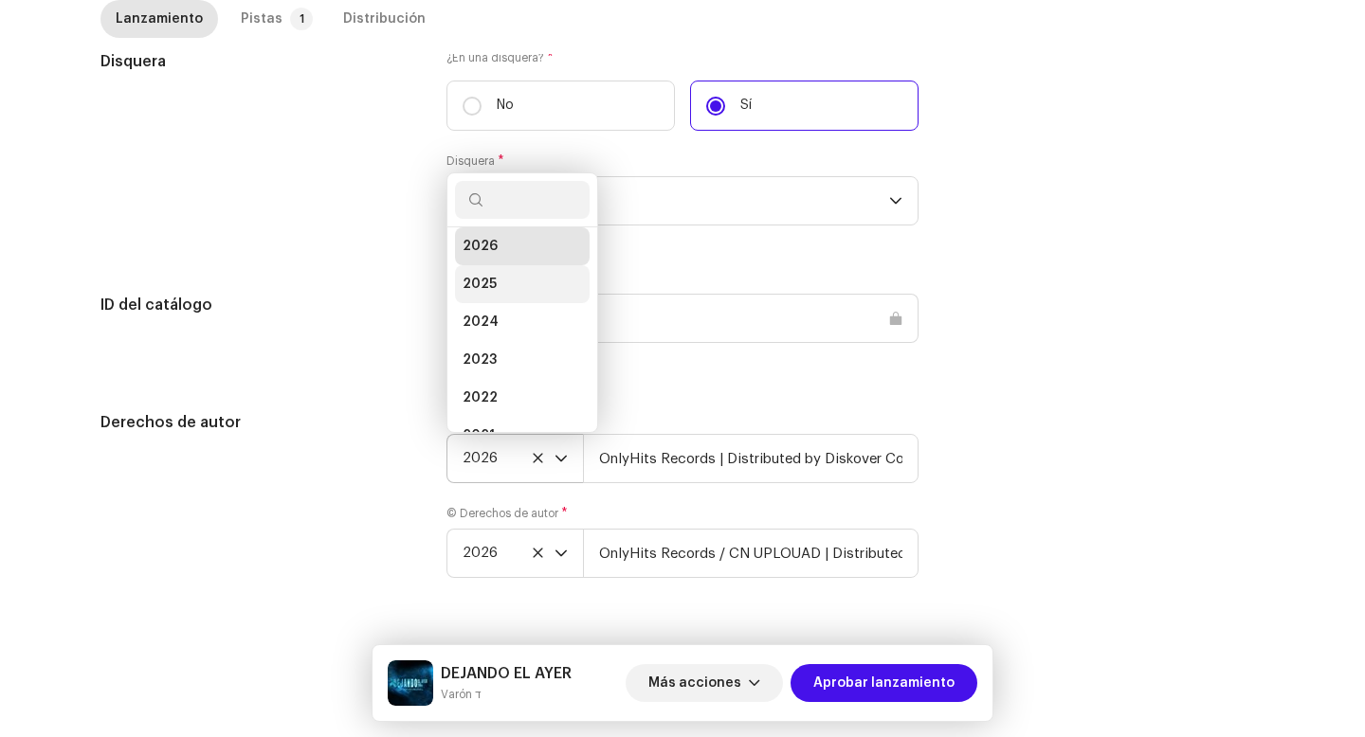
scroll to position [30, 0]
click at [481, 252] on span "2025" at bounding box center [480, 261] width 34 height 19
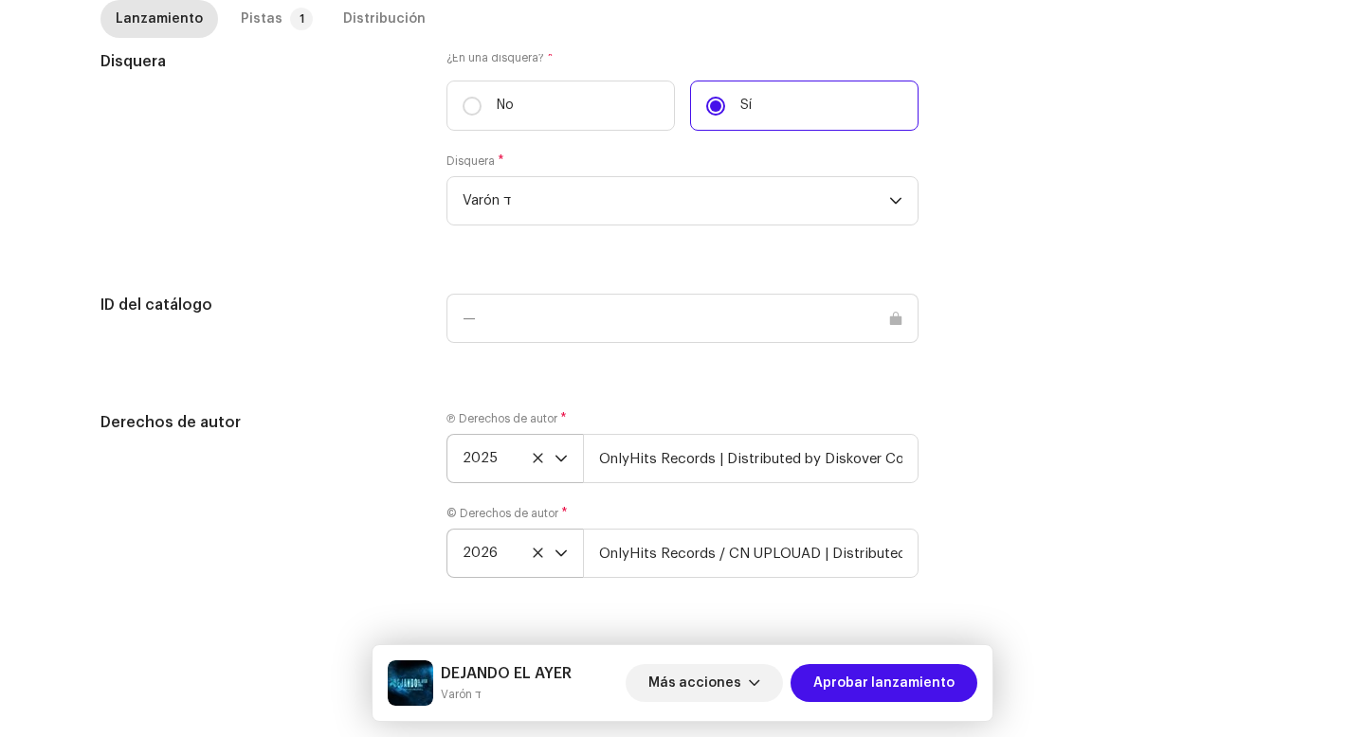
click at [559, 554] on icon "dropdown trigger" at bounding box center [560, 553] width 13 height 13
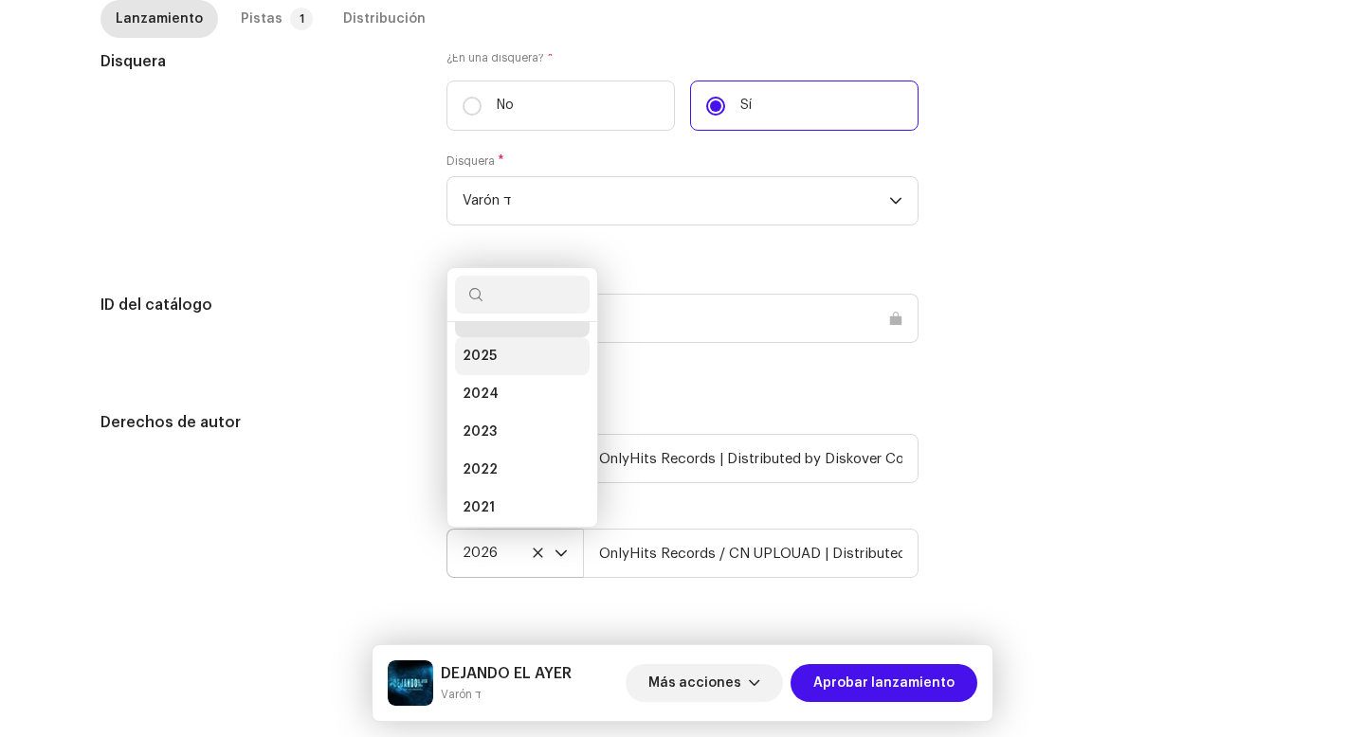
click at [523, 348] on li "2025" at bounding box center [522, 356] width 135 height 38
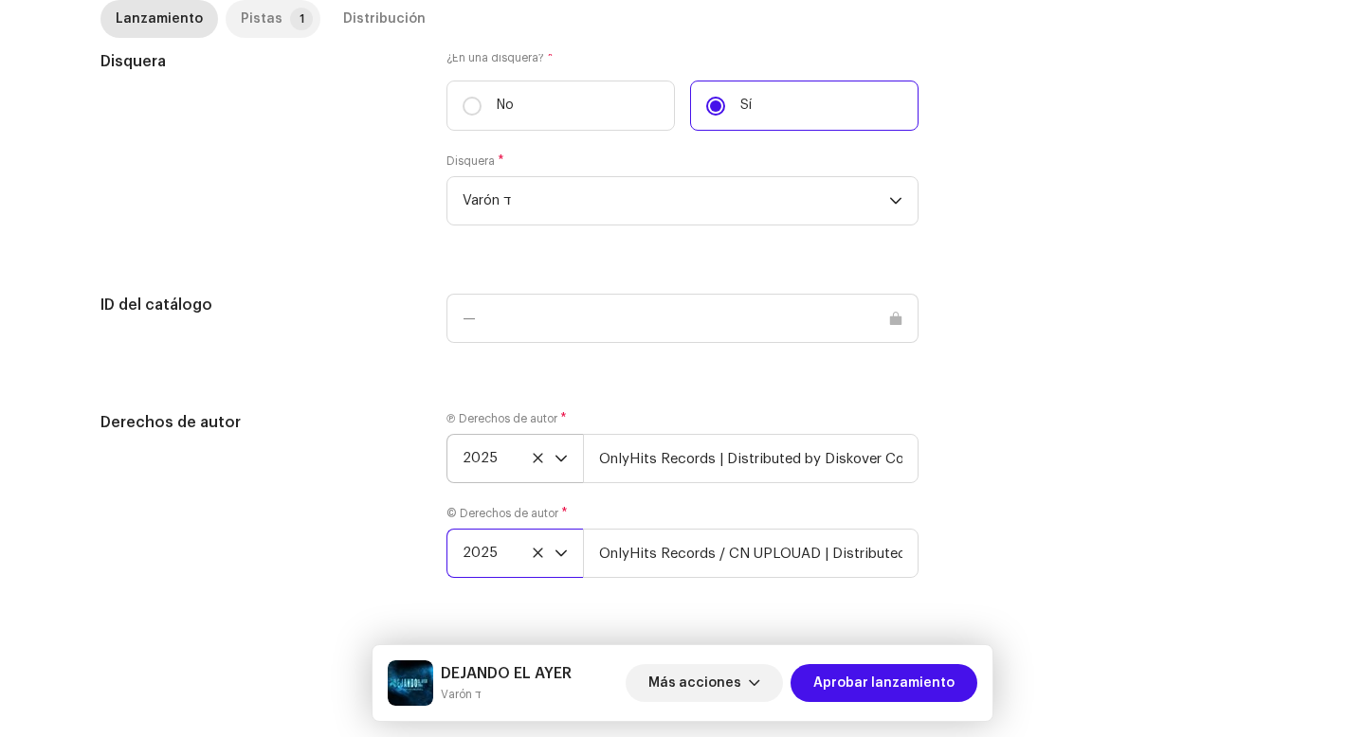
click at [263, 18] on div "Pistas" at bounding box center [262, 19] width 42 height 38
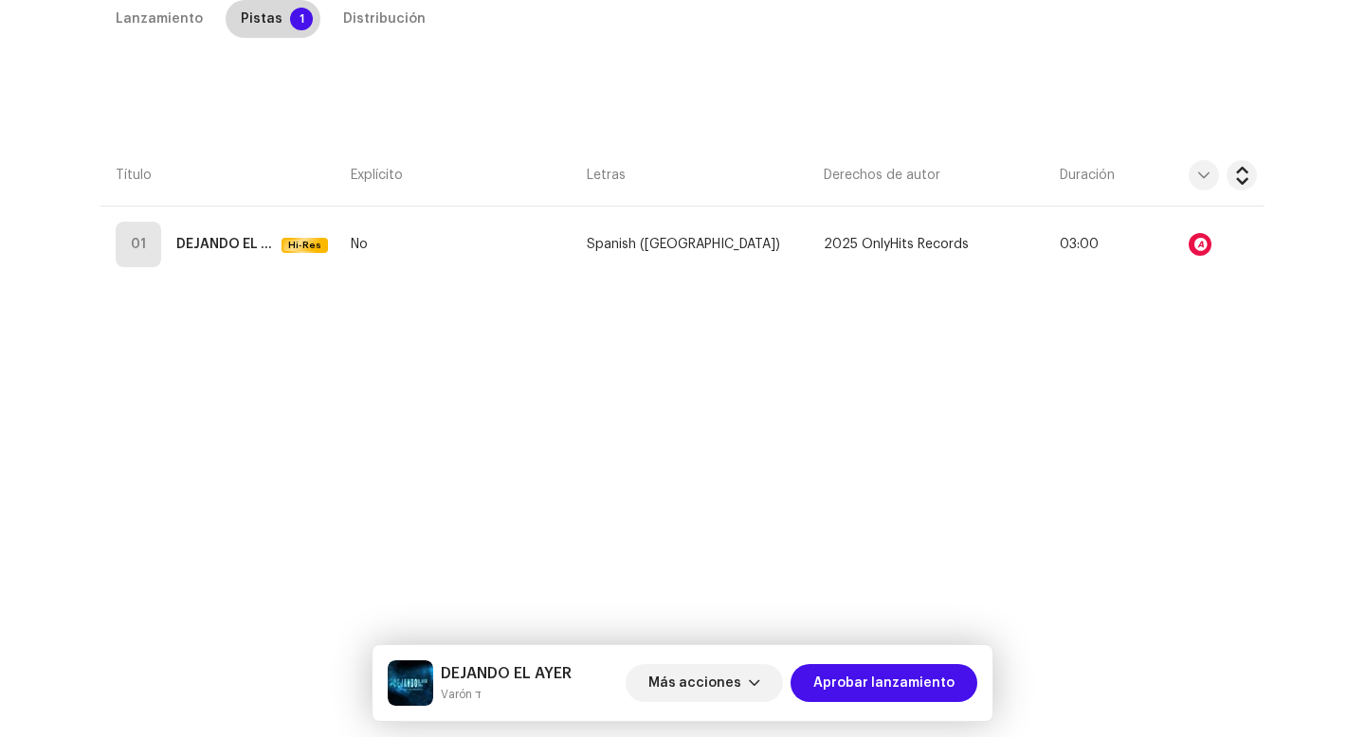
scroll to position [432, 0]
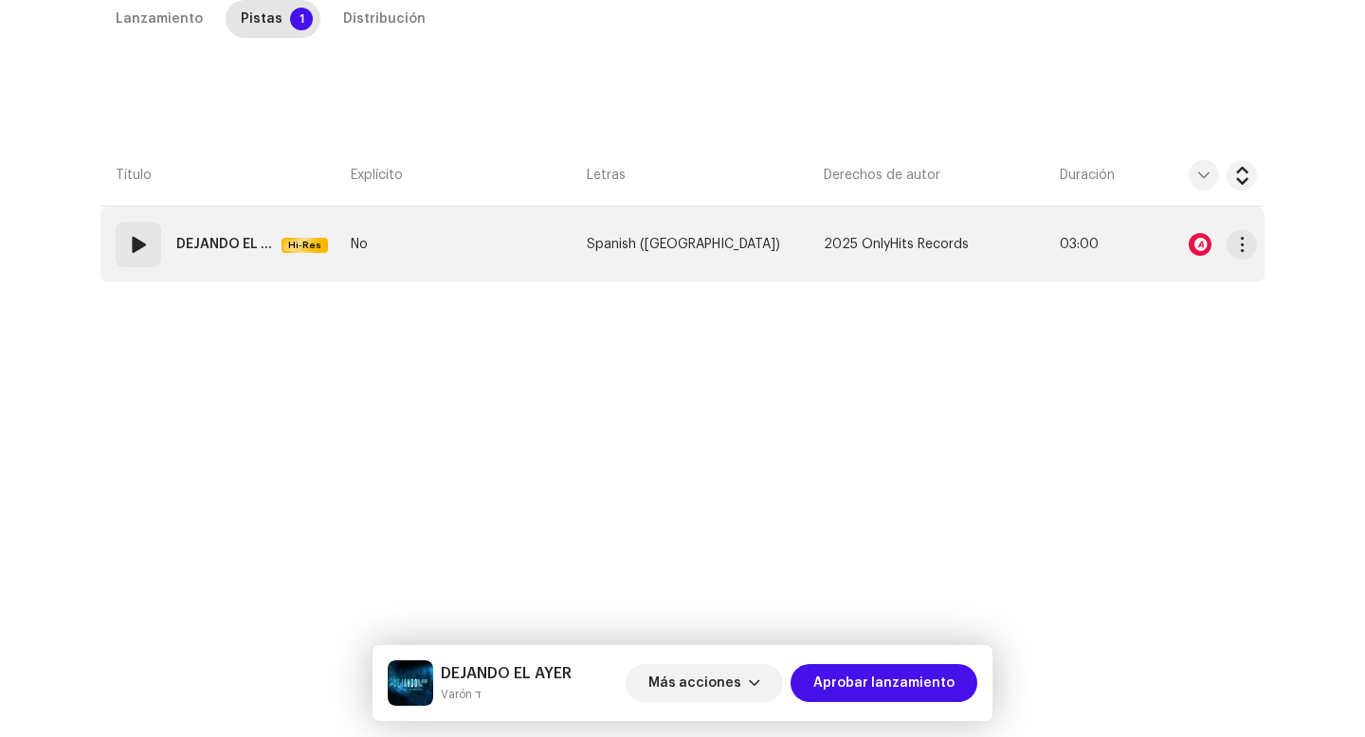
click at [177, 258] on strong "DEJANDO EL AYER" at bounding box center [225, 245] width 98 height 38
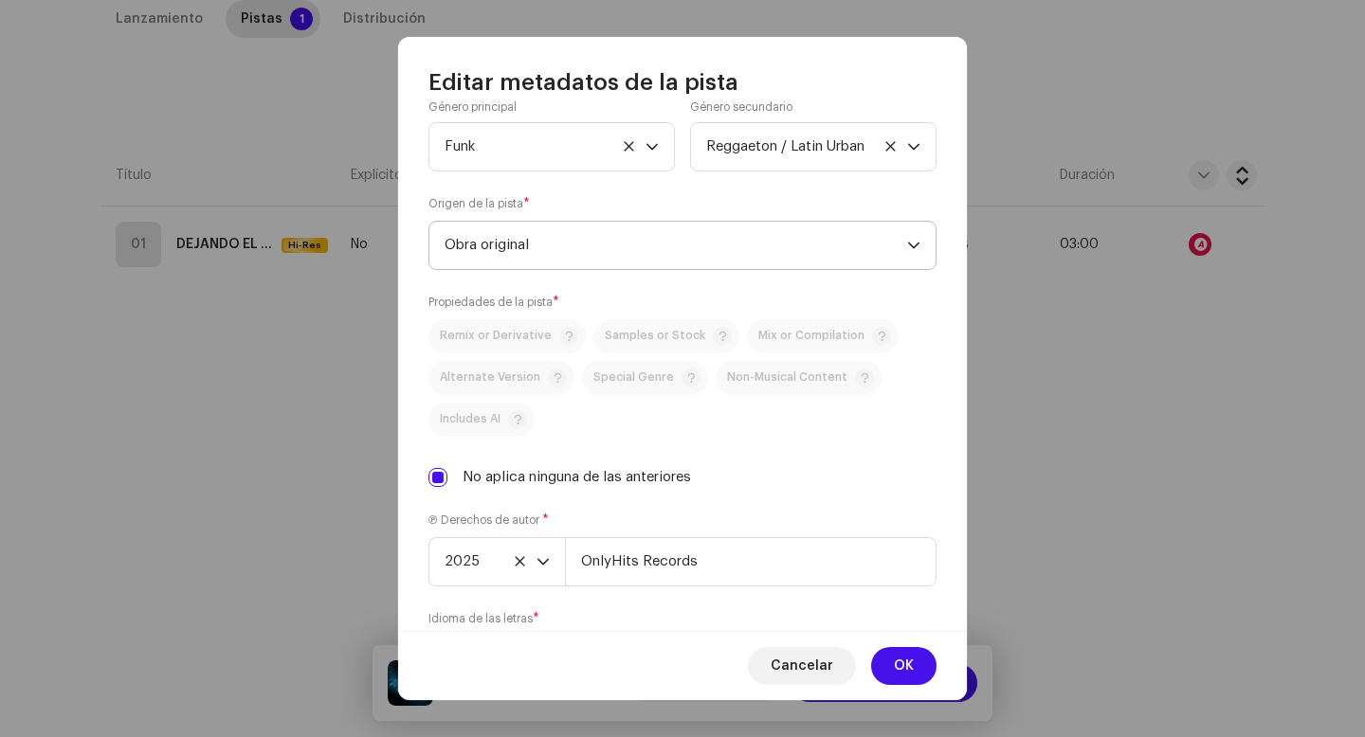
scroll to position [600, 0]
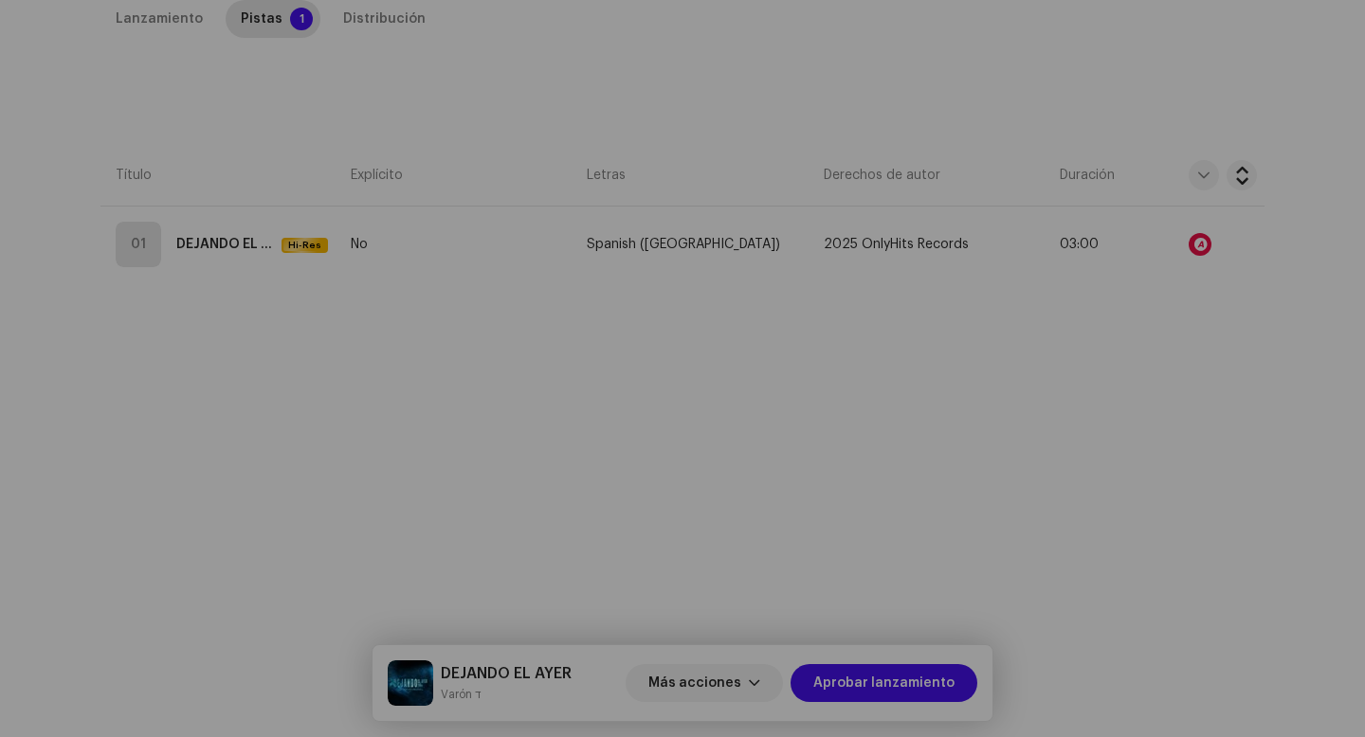
click at [281, 486] on div "Editar metadatos de la pista Título de la pista * DEJANDO EL AYER Versión de la…" at bounding box center [682, 368] width 1365 height 737
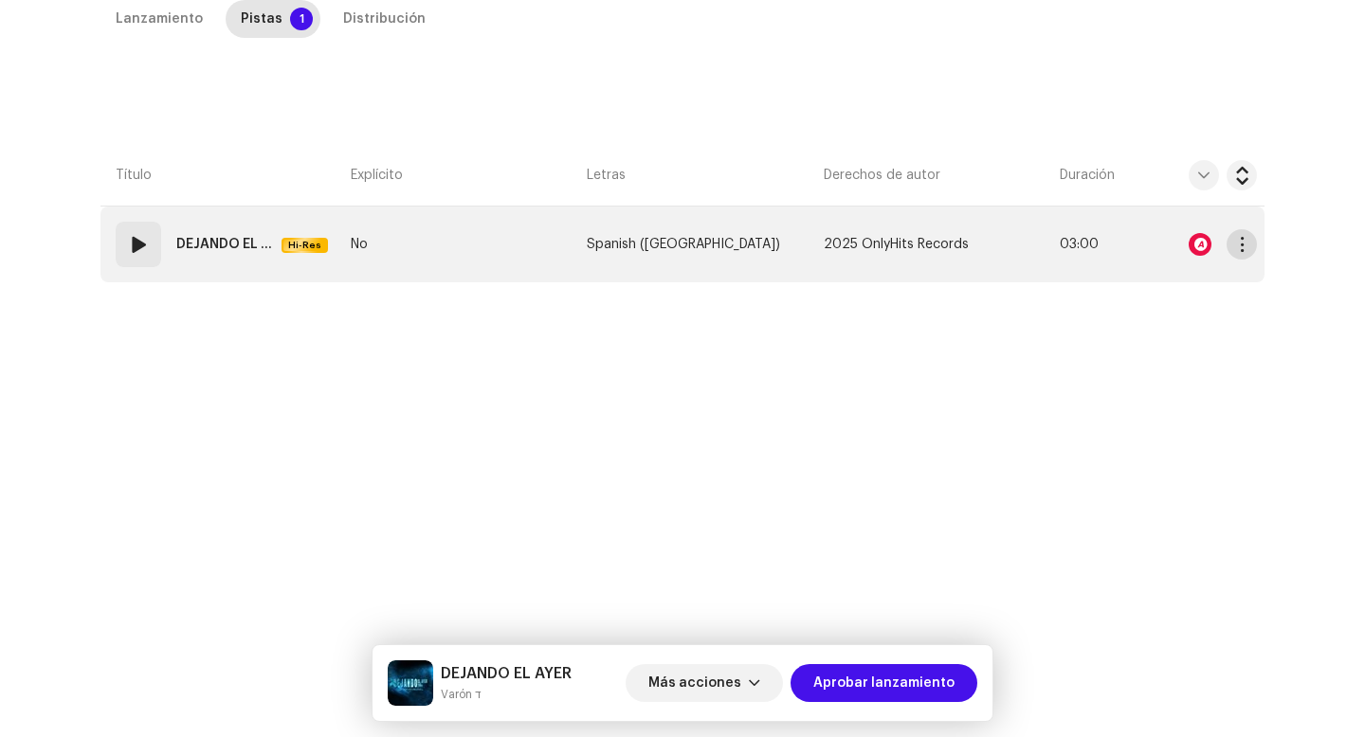
click at [1226, 236] on button "button" at bounding box center [1241, 244] width 30 height 30
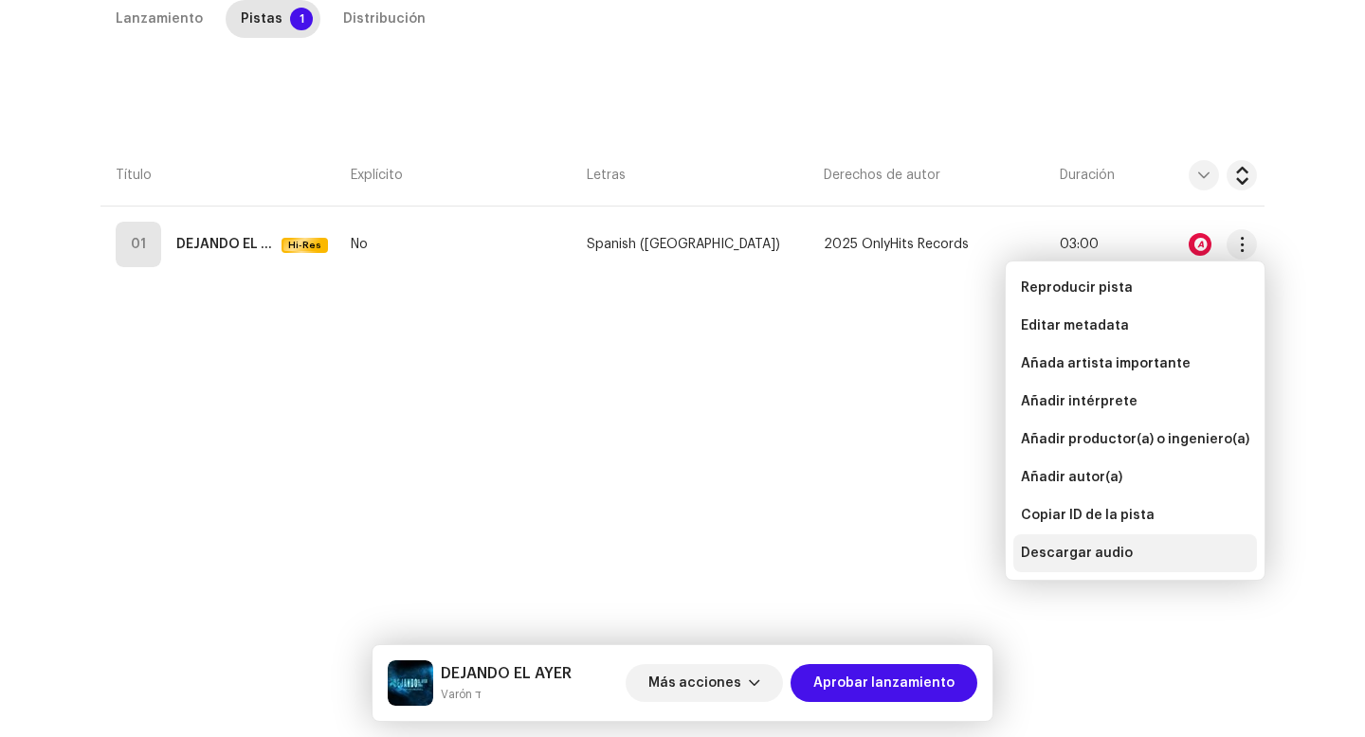
click at [1080, 559] on span "Descargar audio" at bounding box center [1077, 553] width 112 height 15
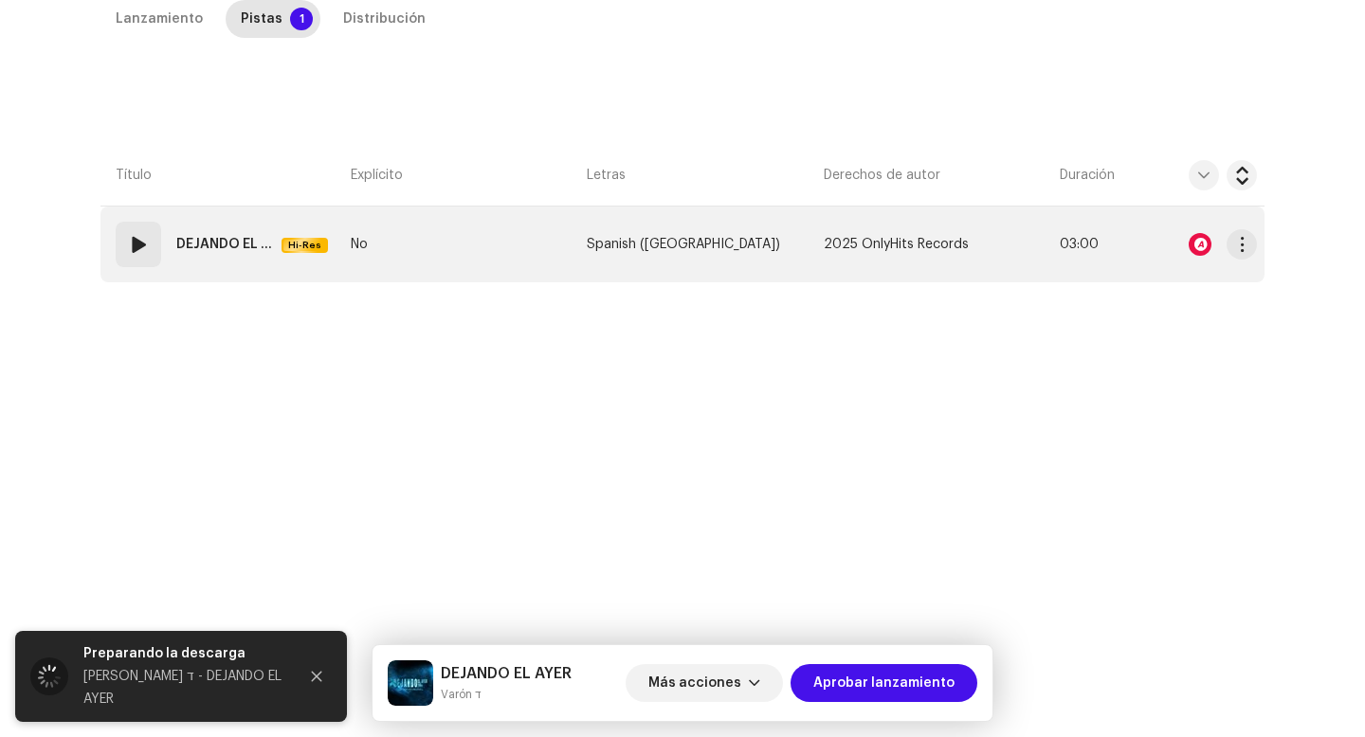
click at [147, 261] on div "01" at bounding box center [138, 244] width 45 height 45
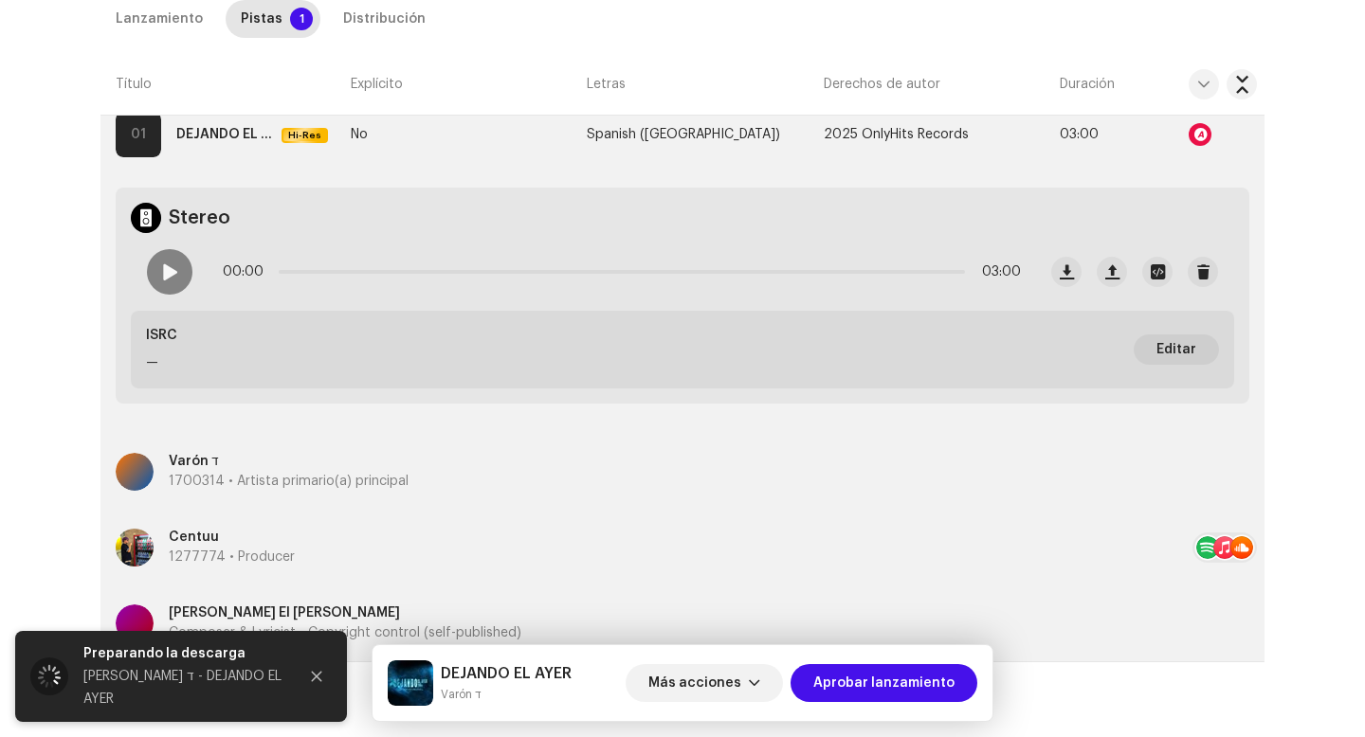
scroll to position [535, 0]
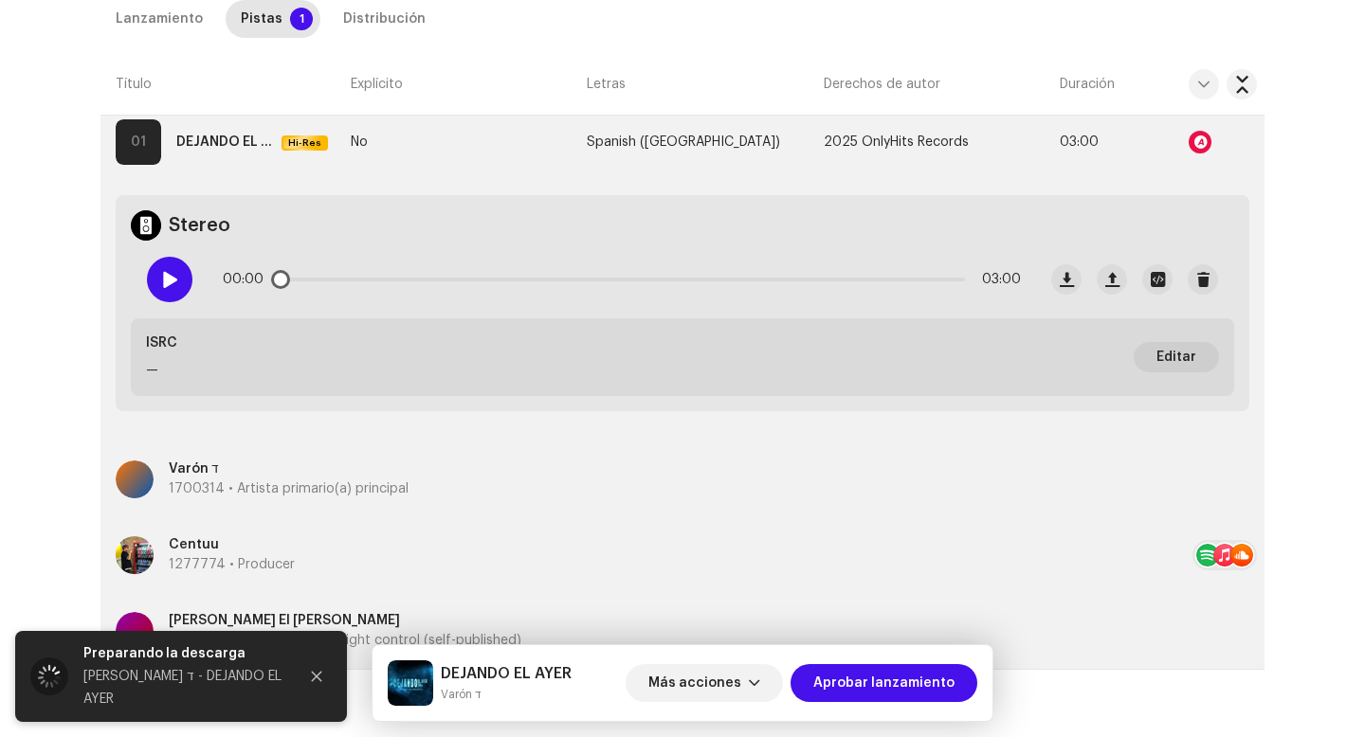
click at [155, 263] on div at bounding box center [169, 279] width 45 height 45
click at [365, 280] on p-slider at bounding box center [622, 280] width 686 height 4
click at [640, 281] on p-slider at bounding box center [622, 280] width 686 height 4
click at [853, 280] on p-slider at bounding box center [622, 280] width 686 height 4
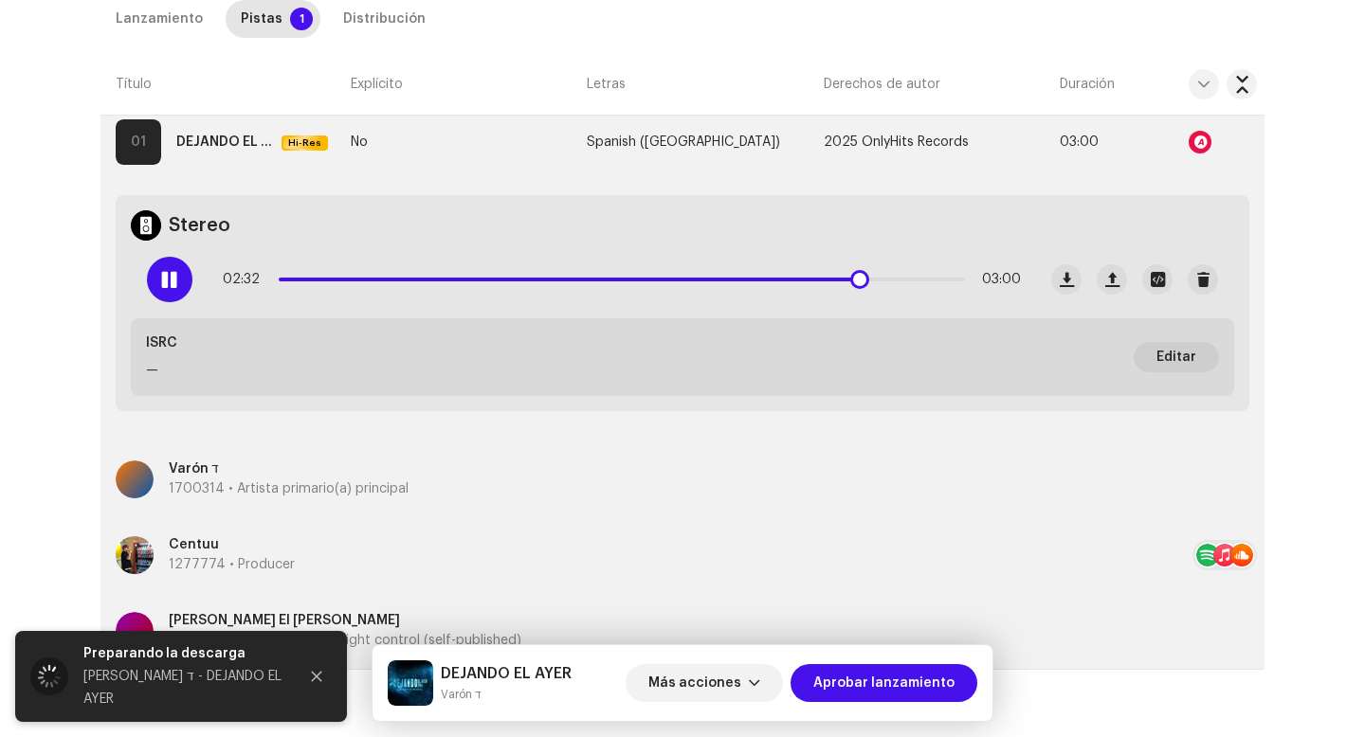
click at [165, 281] on span at bounding box center [169, 279] width 16 height 15
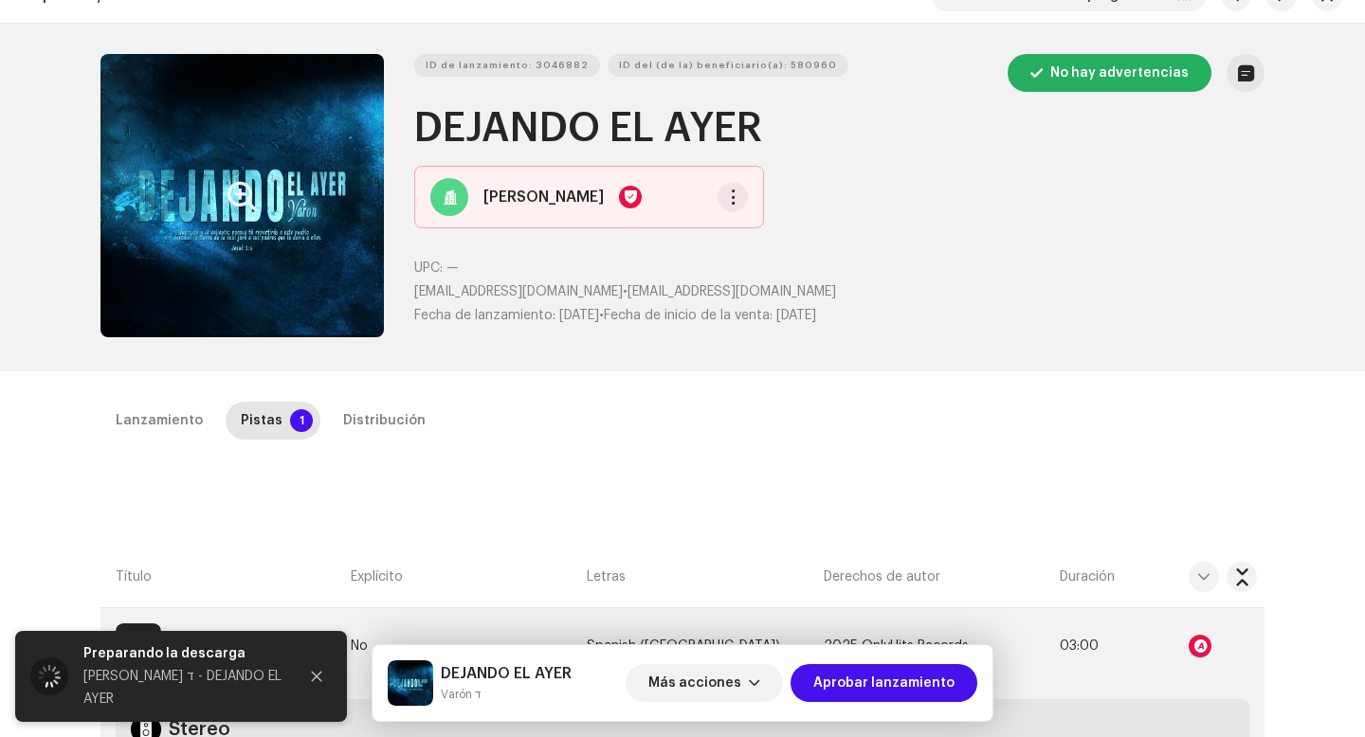
scroll to position [0, 0]
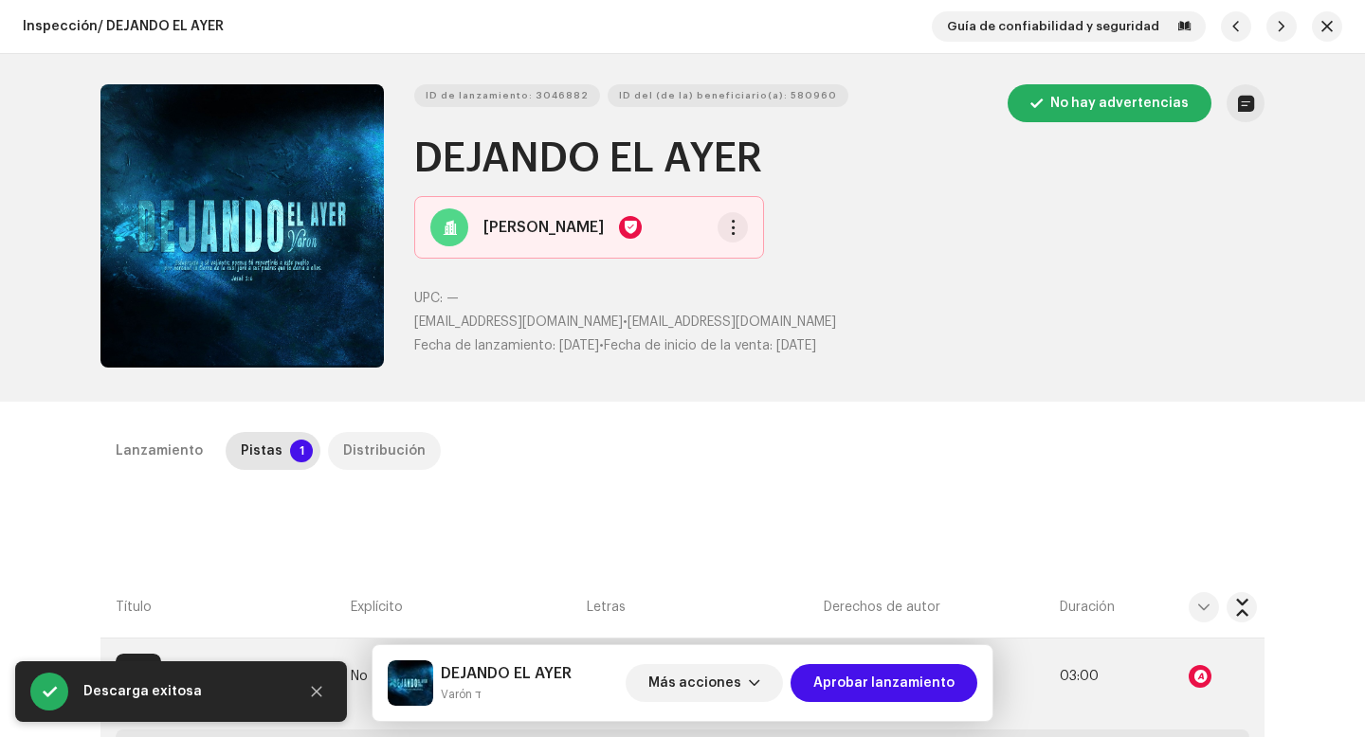
click at [371, 451] on div "Distribución" at bounding box center [384, 451] width 82 height 38
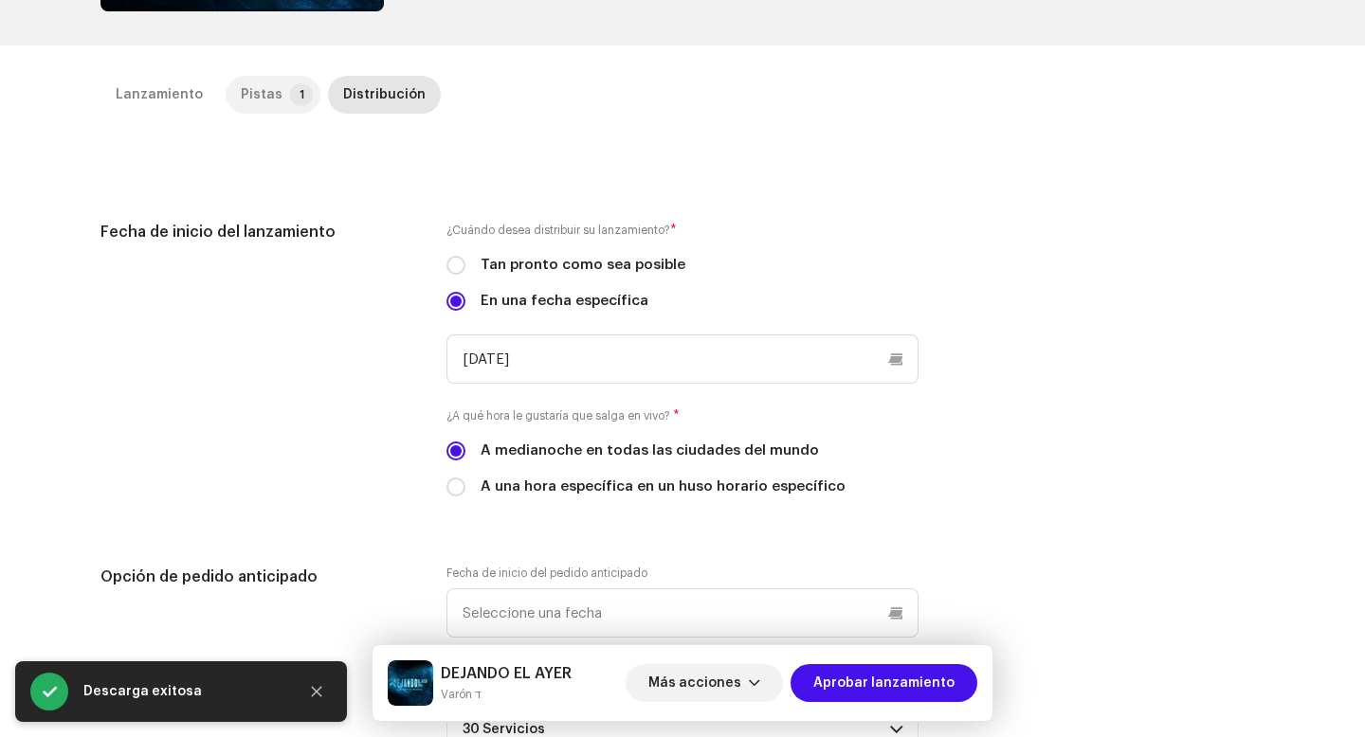
scroll to position [274, 0]
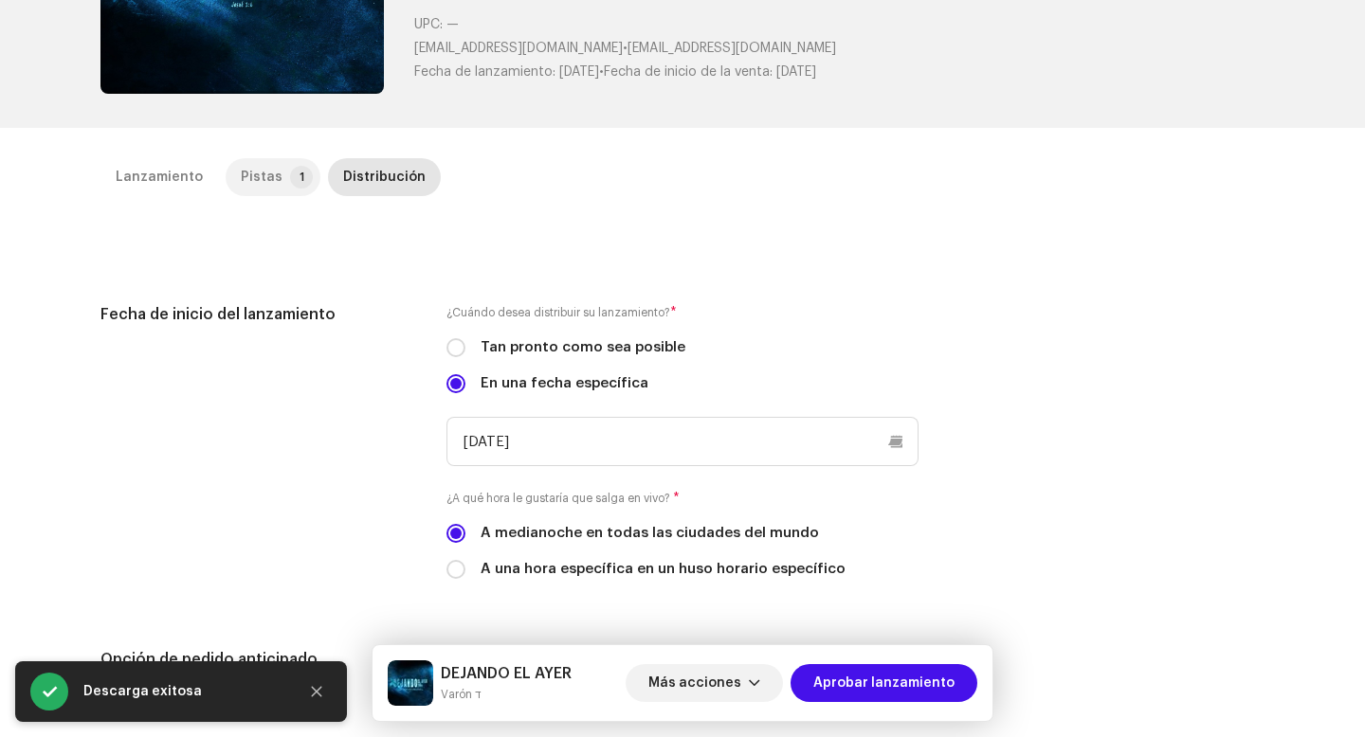
click at [265, 173] on div "Pistas" at bounding box center [262, 177] width 42 height 38
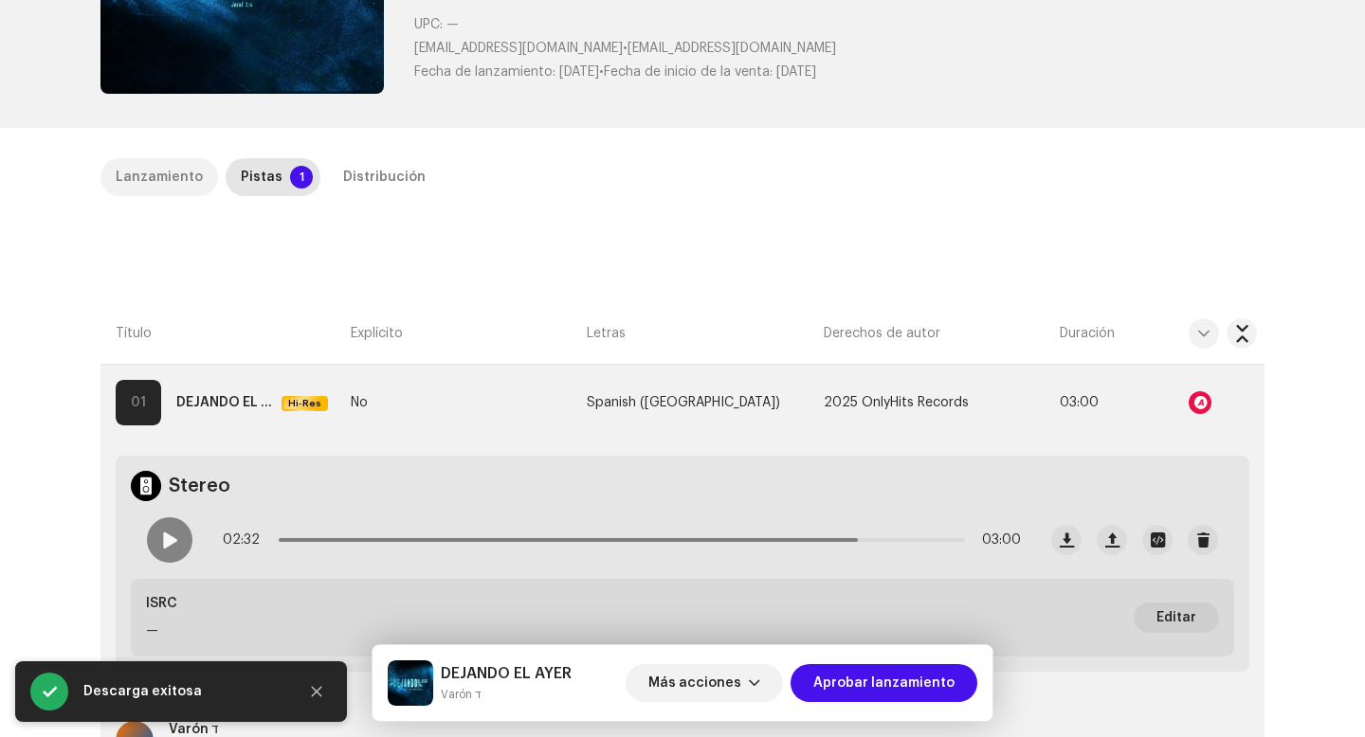
click at [129, 174] on div "Lanzamiento" at bounding box center [159, 177] width 87 height 38
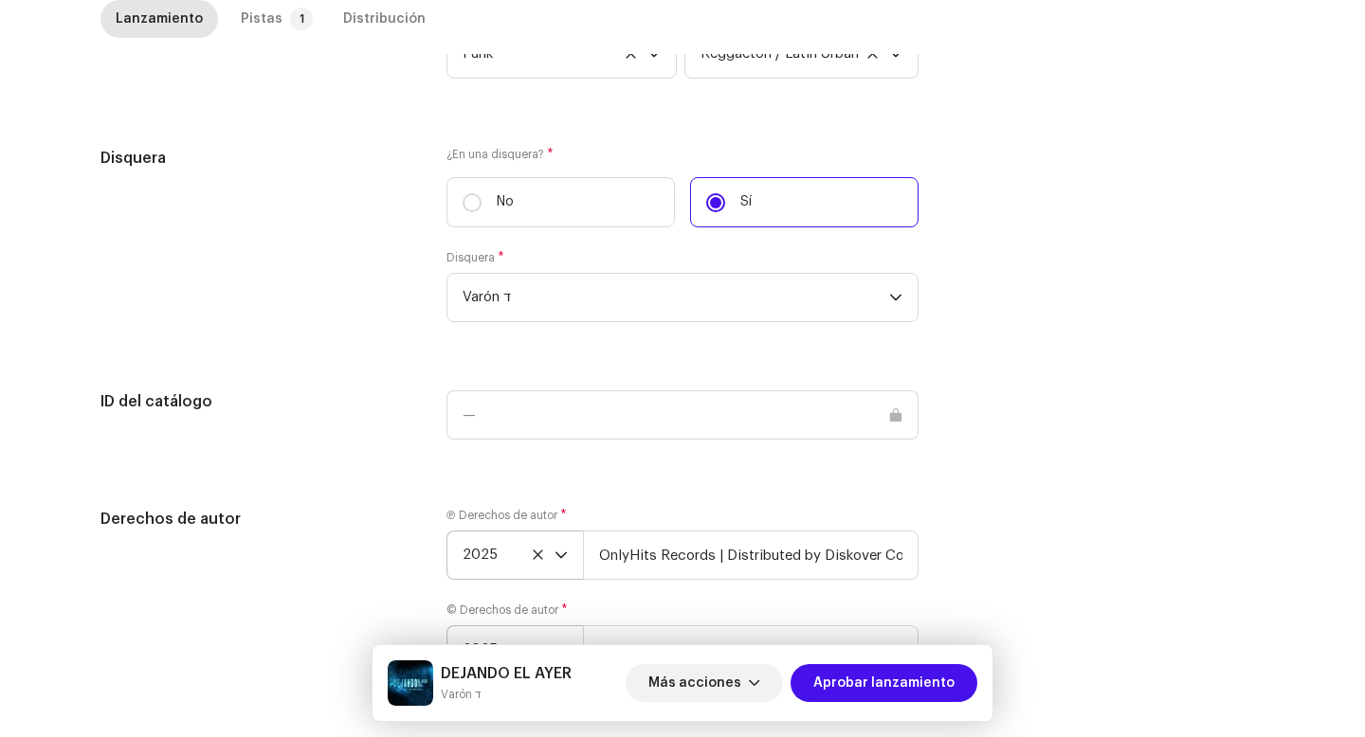
scroll to position [1787, 0]
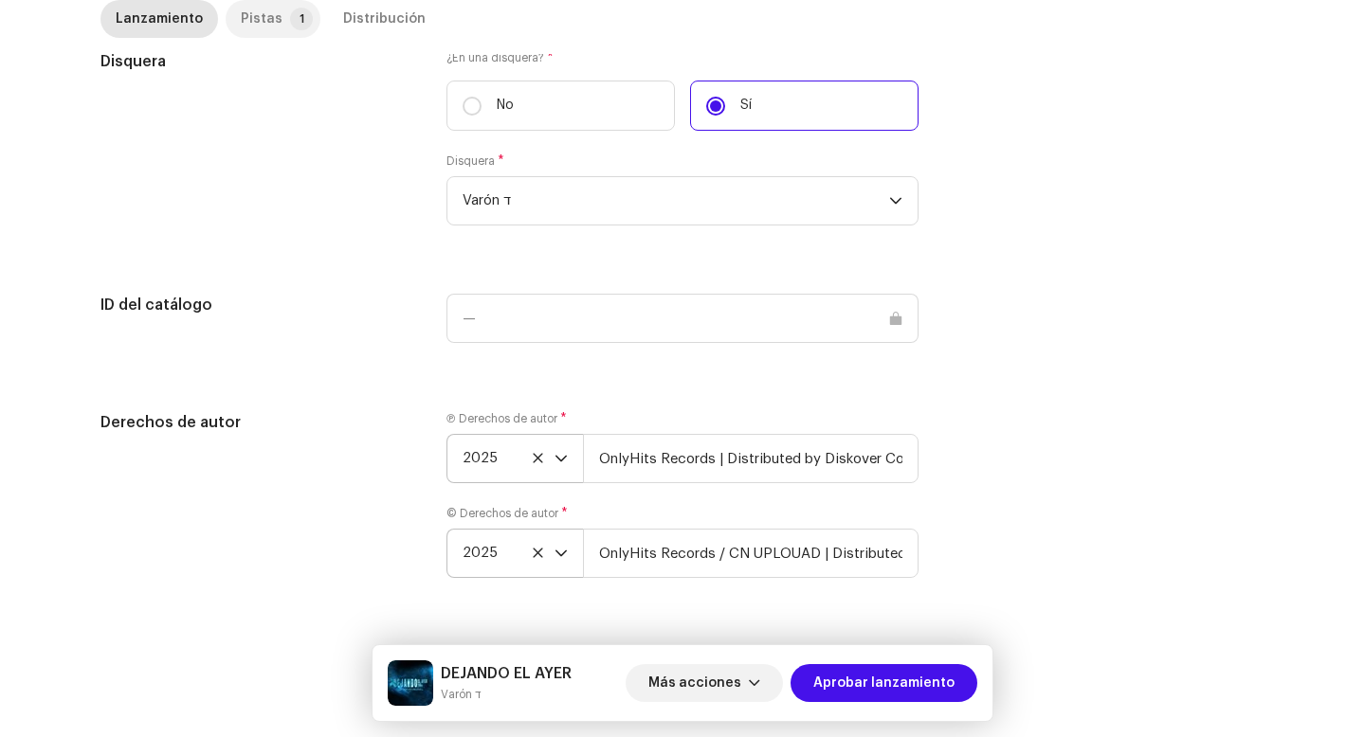
click at [267, 11] on div "Pistas" at bounding box center [262, 19] width 42 height 38
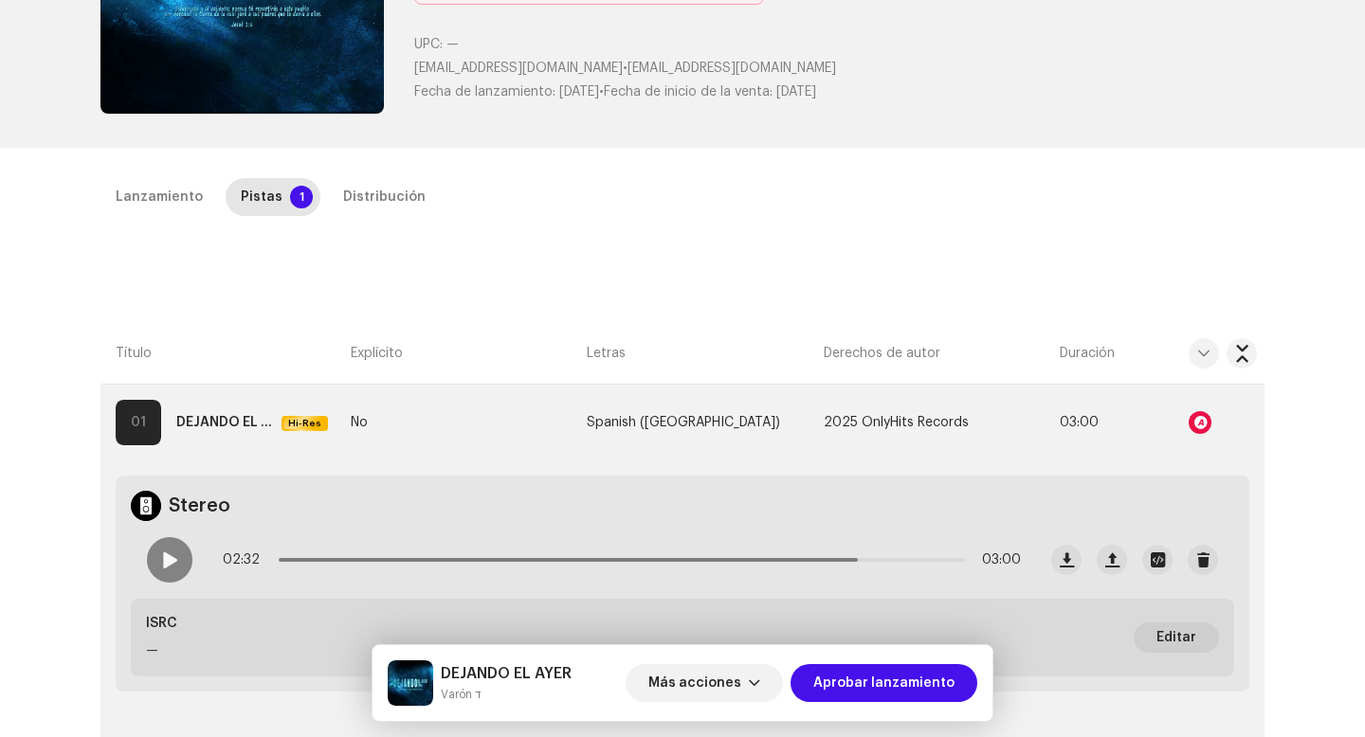
scroll to position [0, 0]
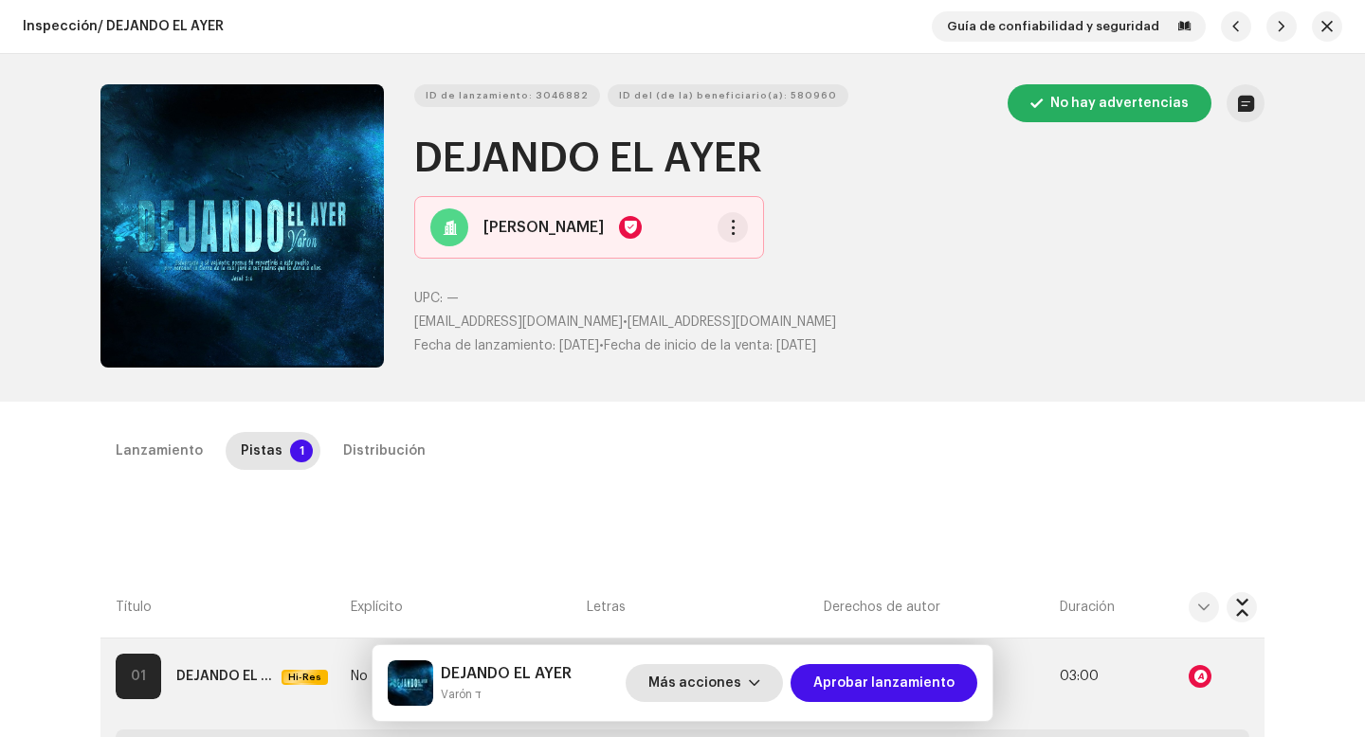
click at [731, 693] on span "Más acciones" at bounding box center [694, 683] width 93 height 38
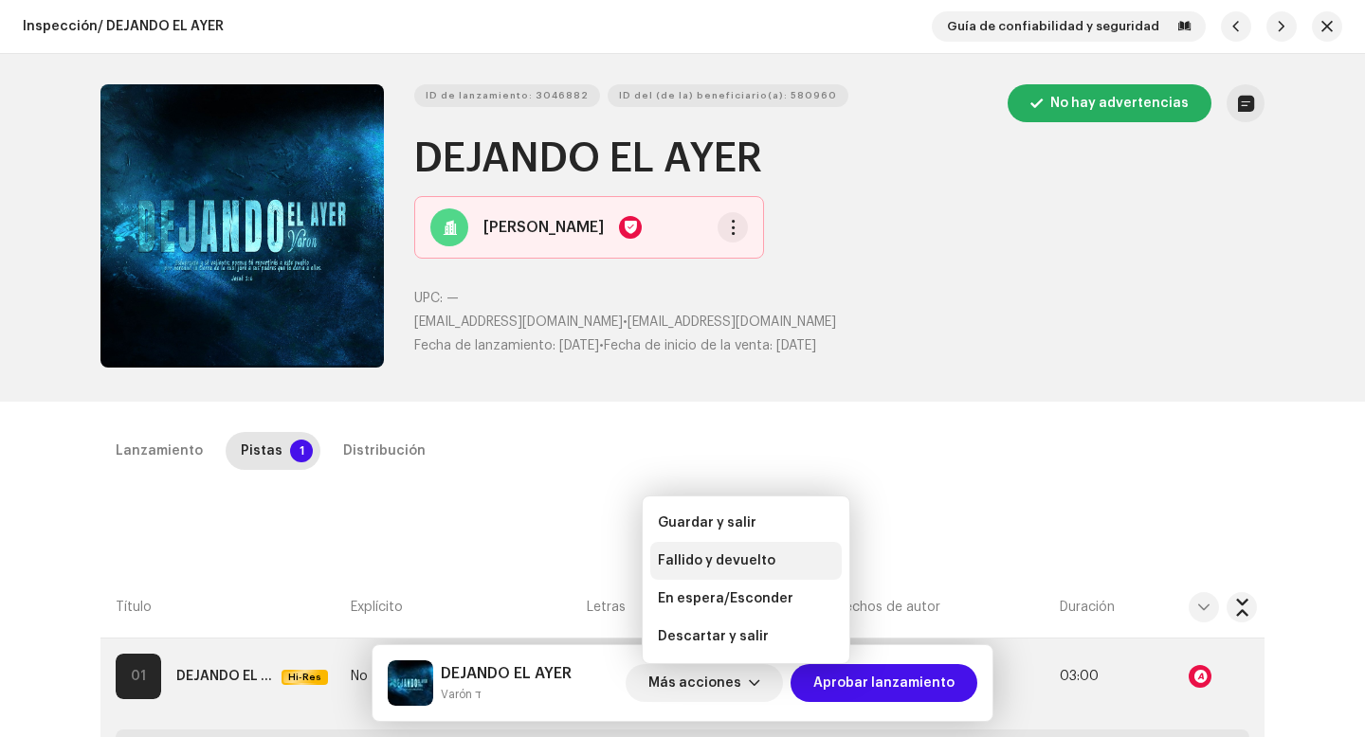
click at [735, 568] on span "Fallido y devuelto" at bounding box center [717, 561] width 118 height 15
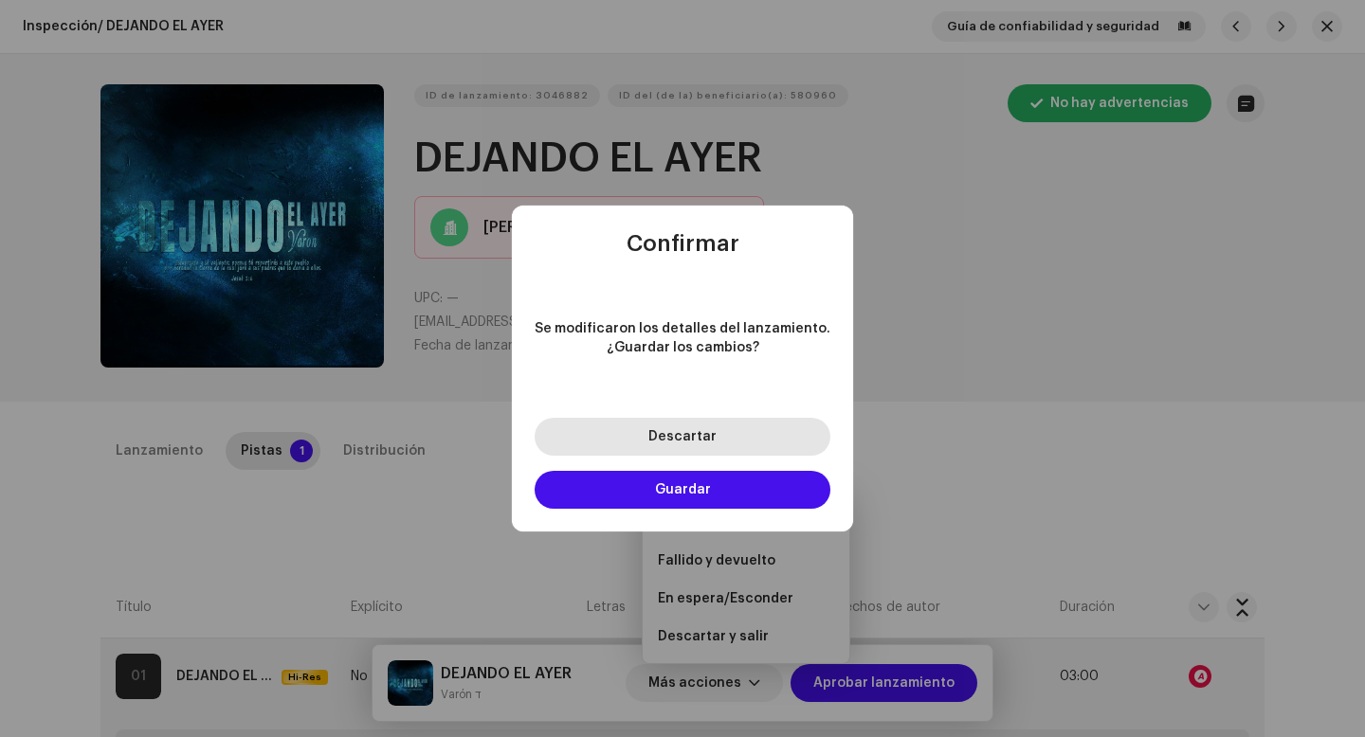
click at [721, 447] on button "Descartar" at bounding box center [683, 437] width 296 height 38
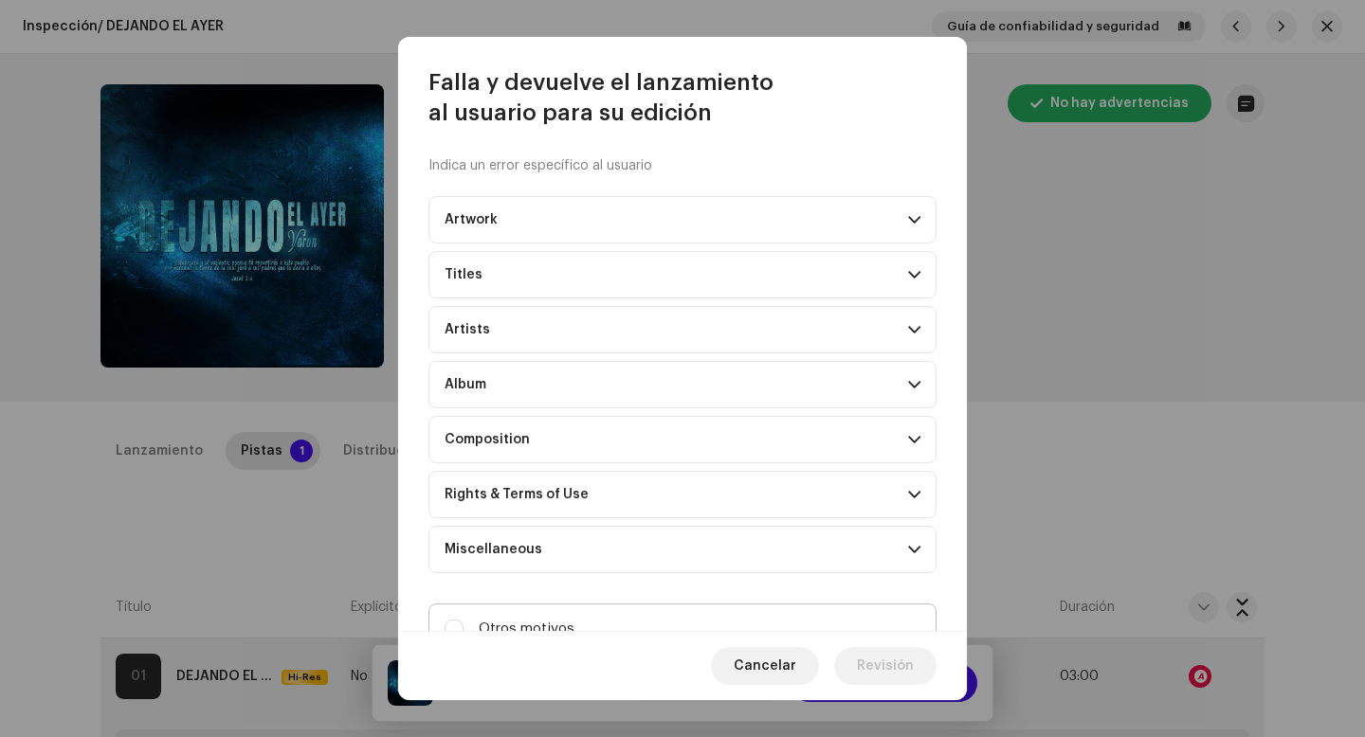
click at [560, 624] on span "Otros motivos" at bounding box center [527, 629] width 96 height 21
click at [463, 624] on input "Otros motivos" at bounding box center [454, 629] width 19 height 19
checkbox input "true"
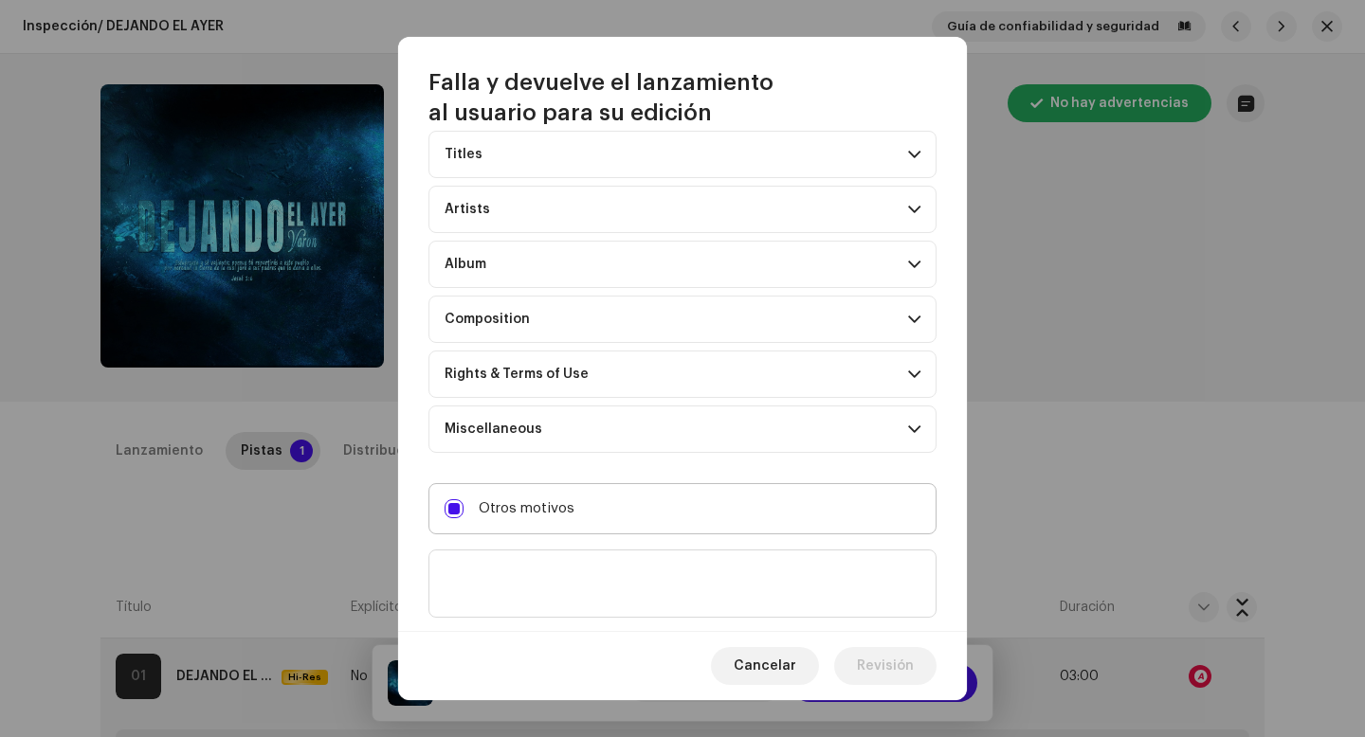
scroll to position [163, 0]
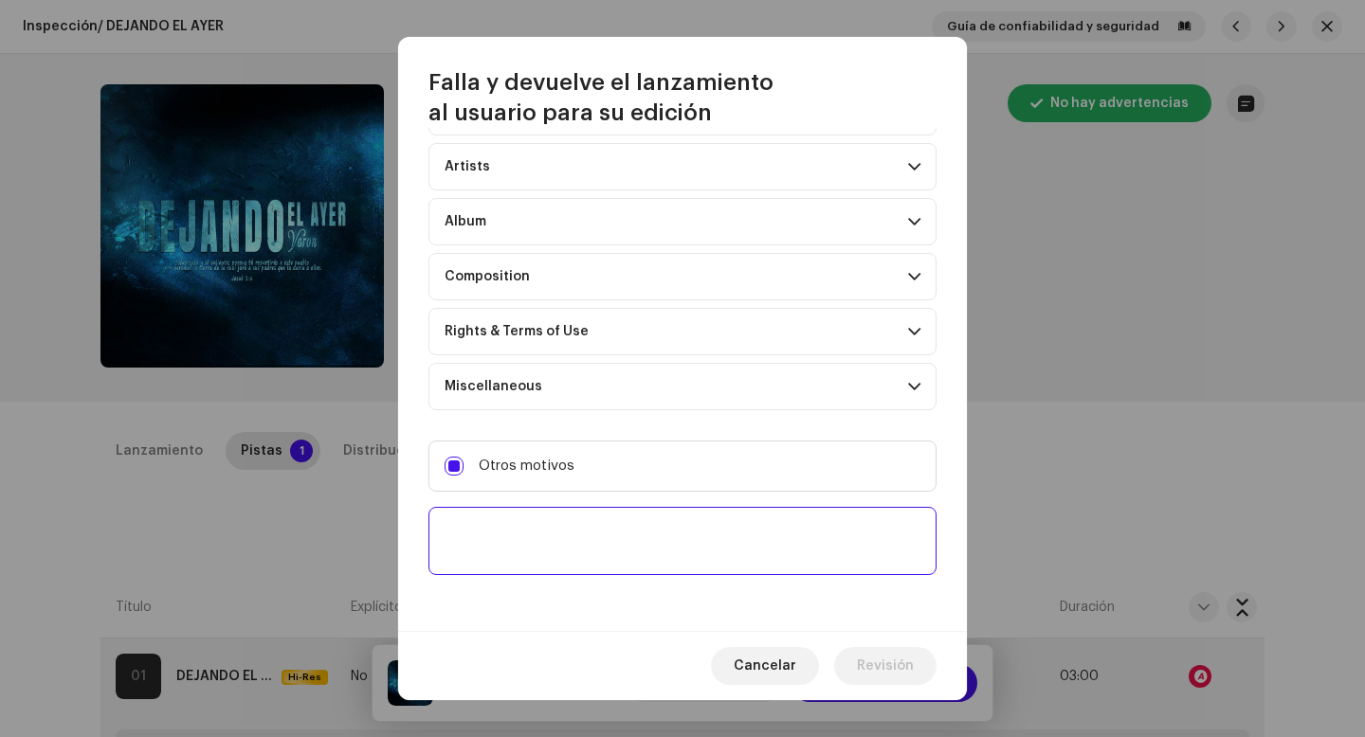
click at [565, 543] on textarea at bounding box center [682, 541] width 508 height 68
paste textarea "Uno o más tracks de tu lanzamiento contienen beats o samples de otros artistas,…"
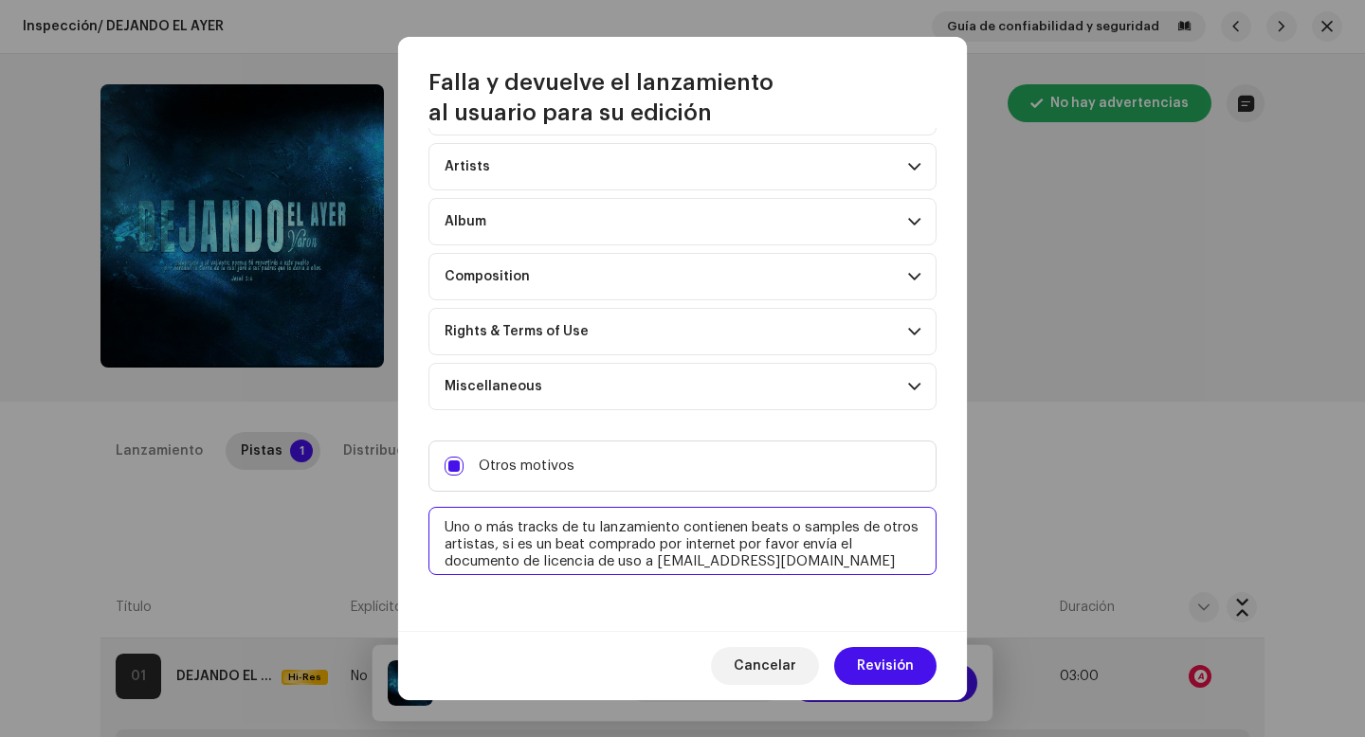
click at [433, 528] on textarea at bounding box center [682, 541] width 508 height 68
click at [827, 564] on textarea at bounding box center [682, 541] width 508 height 68
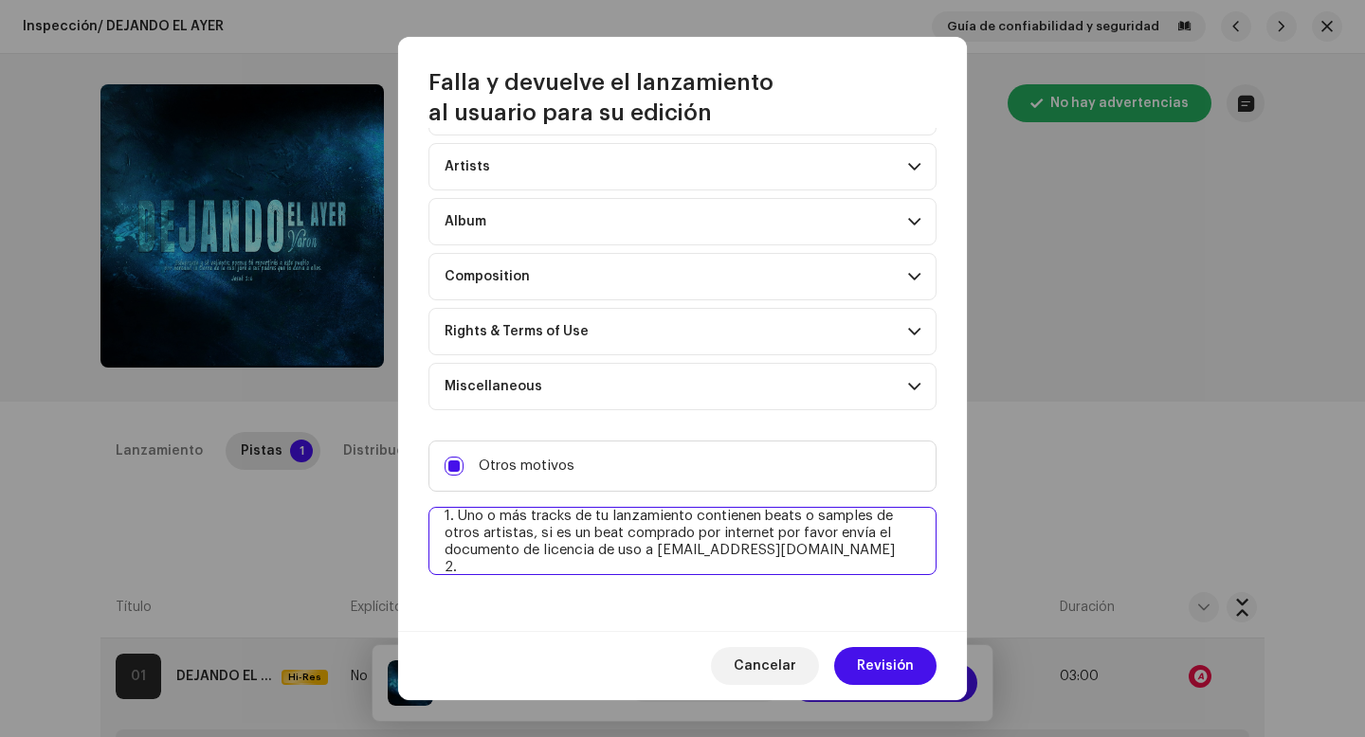
paste textarea "Debes llenar los espacios en los créditos con nombres reales, no de artista, po…"
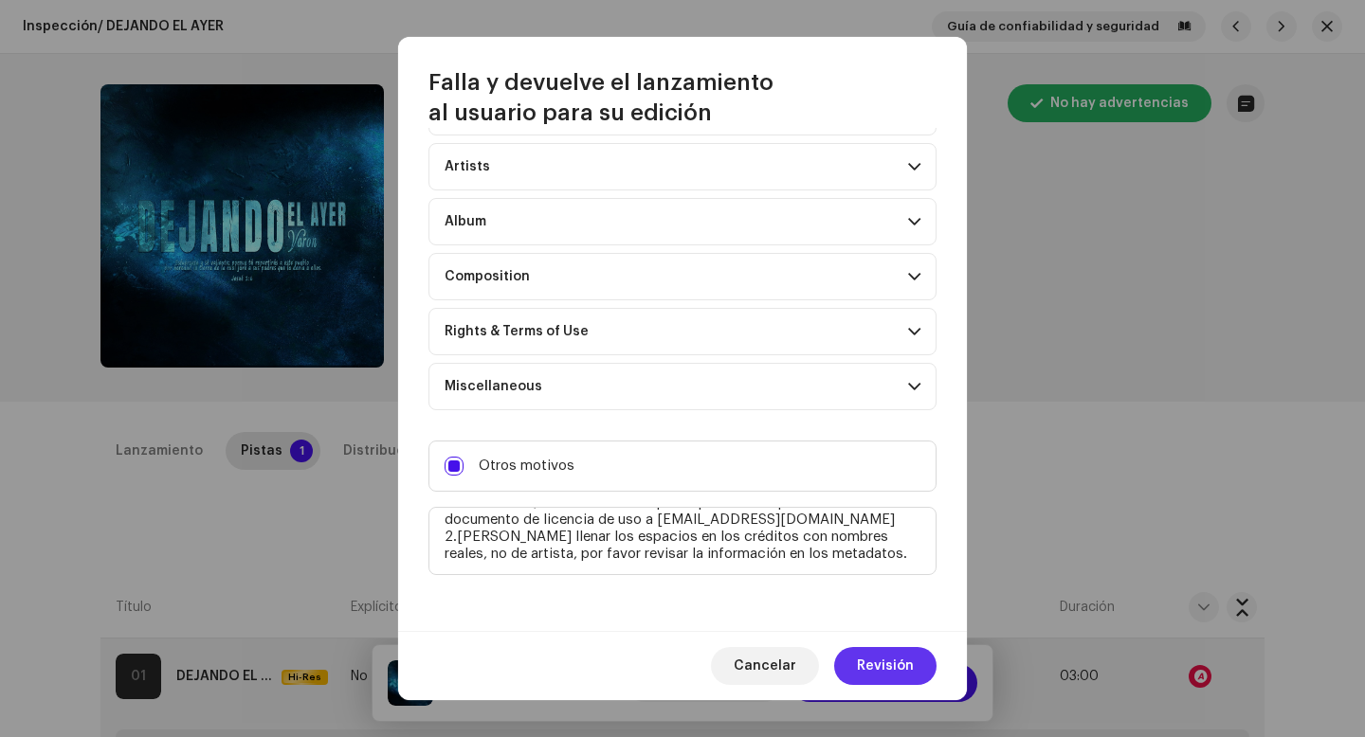
type textarea "1. Uno o más tracks de tu lanzamiento contienen beats o samples de otros artist…"
click at [907, 670] on span "Revisión" at bounding box center [885, 666] width 57 height 38
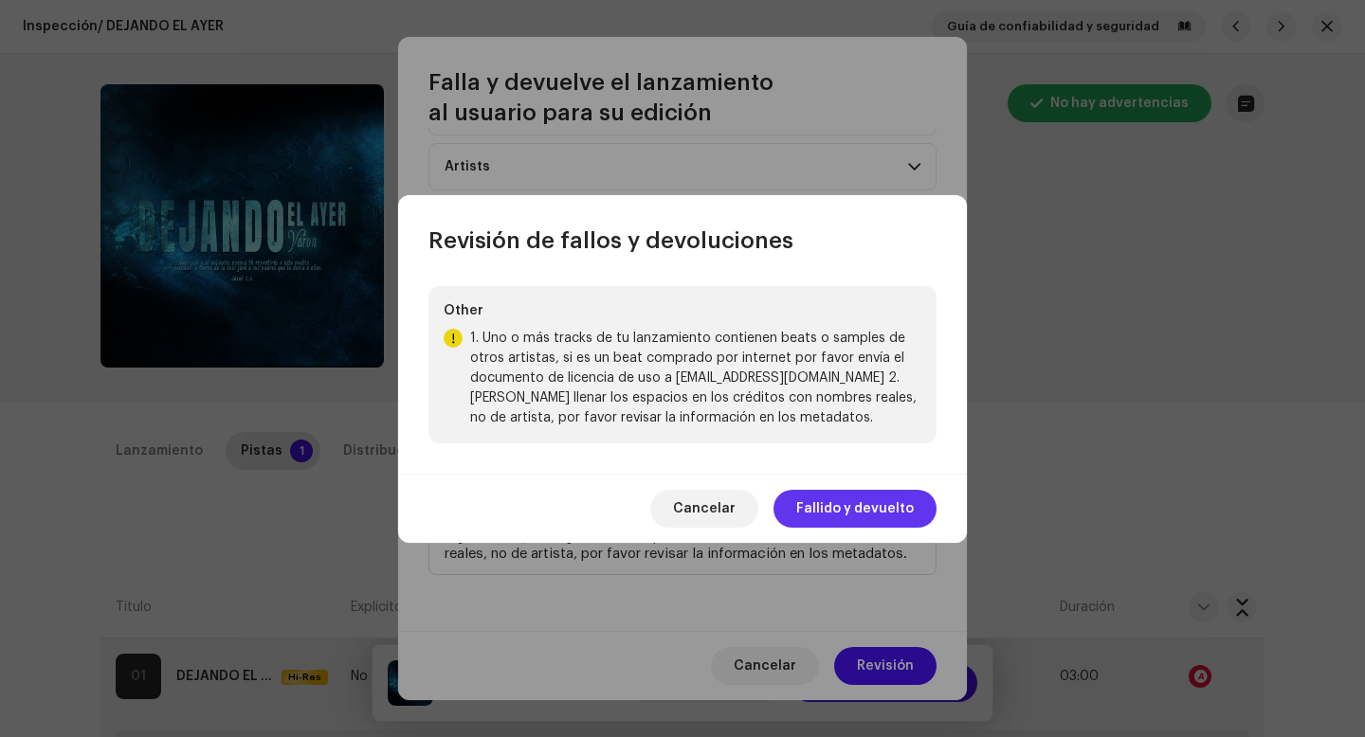
click at [886, 500] on span "Fallido y devuelto" at bounding box center [855, 509] width 118 height 38
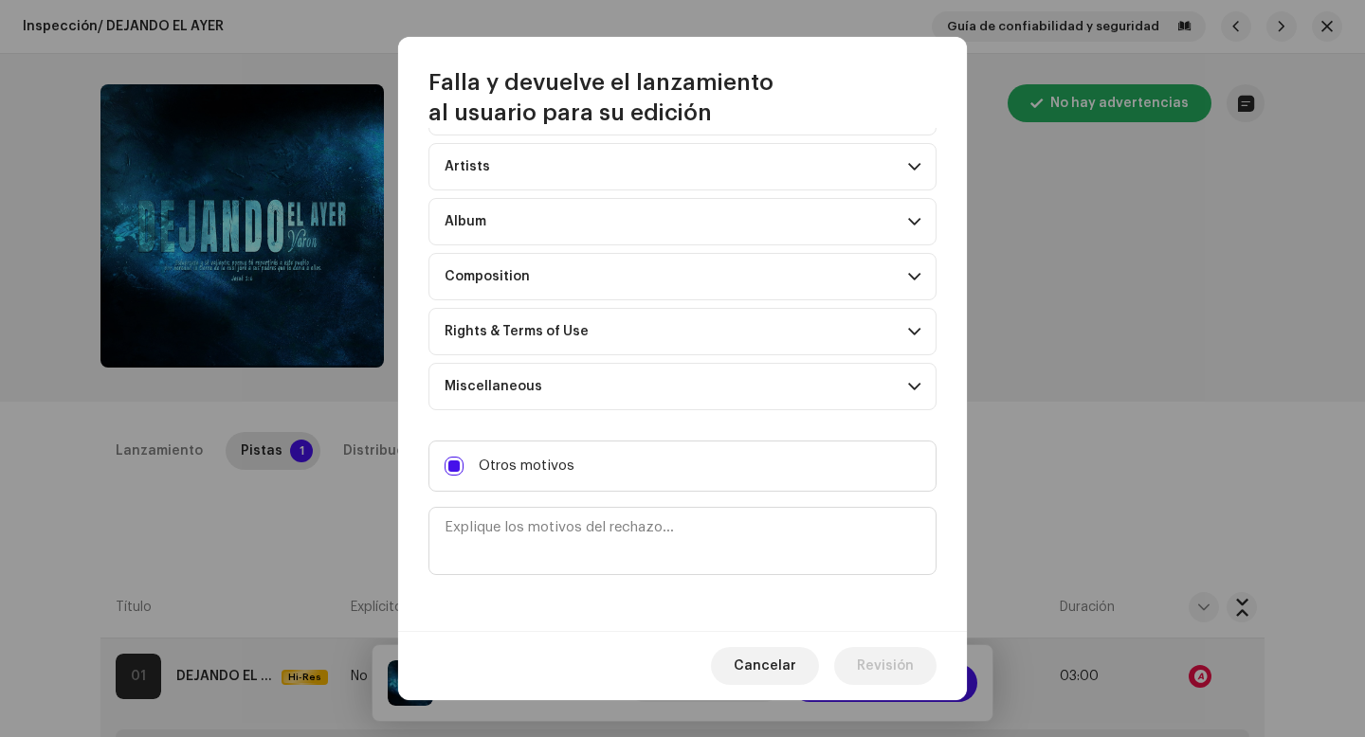
scroll to position [0, 0]
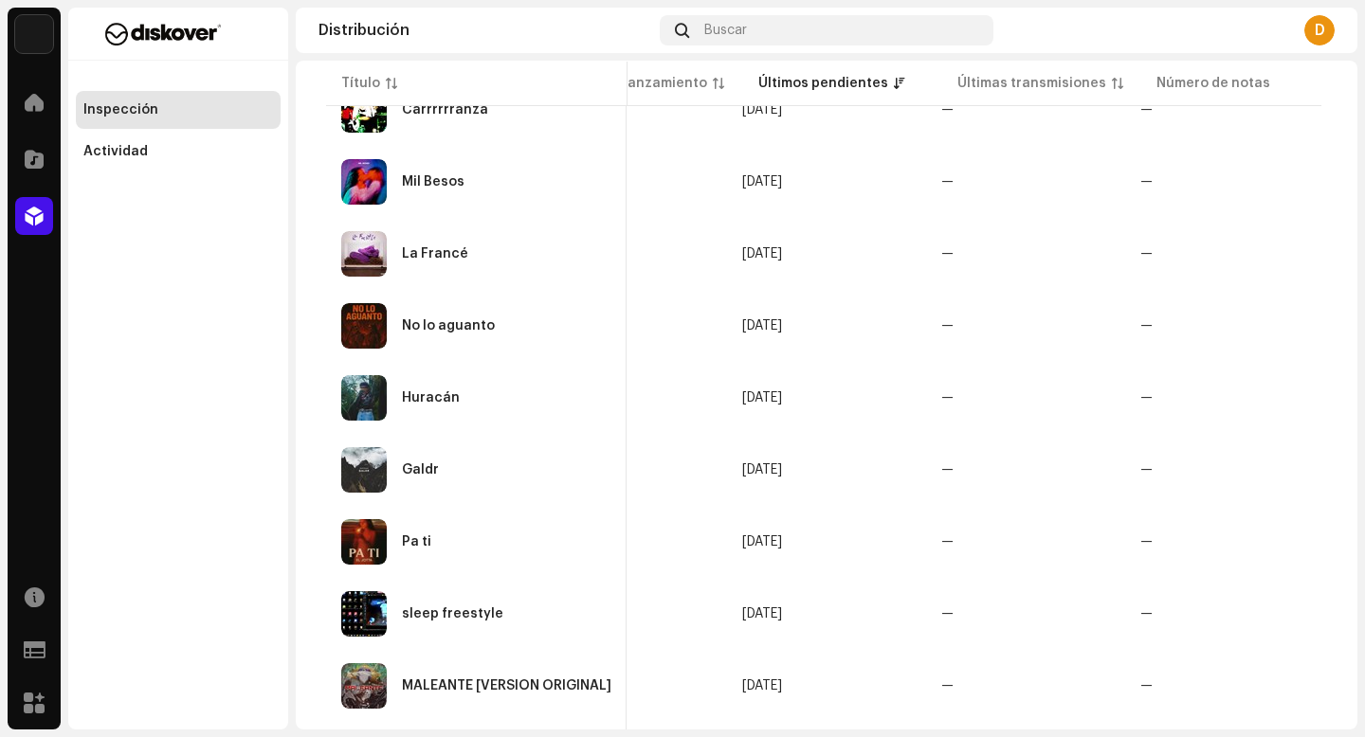
scroll to position [1129, 0]
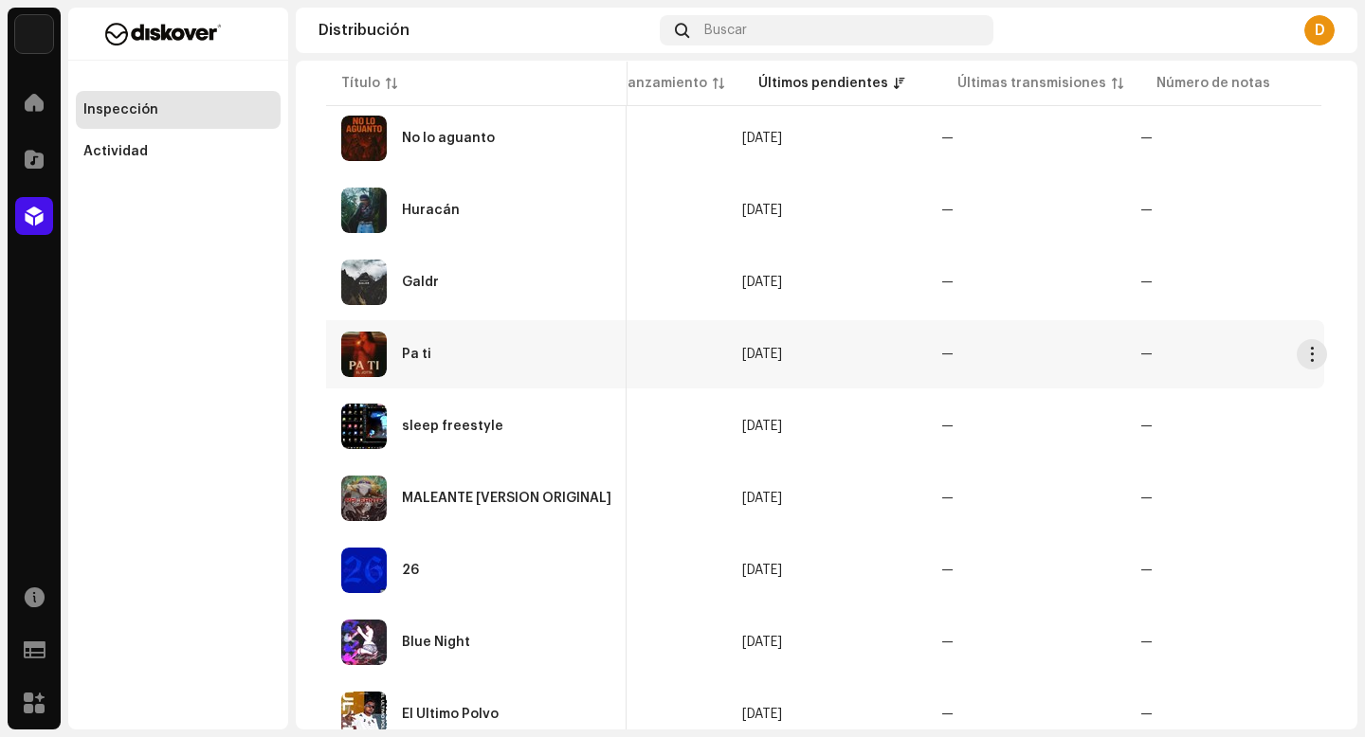
click at [454, 366] on div "Pa ti" at bounding box center [476, 354] width 270 height 45
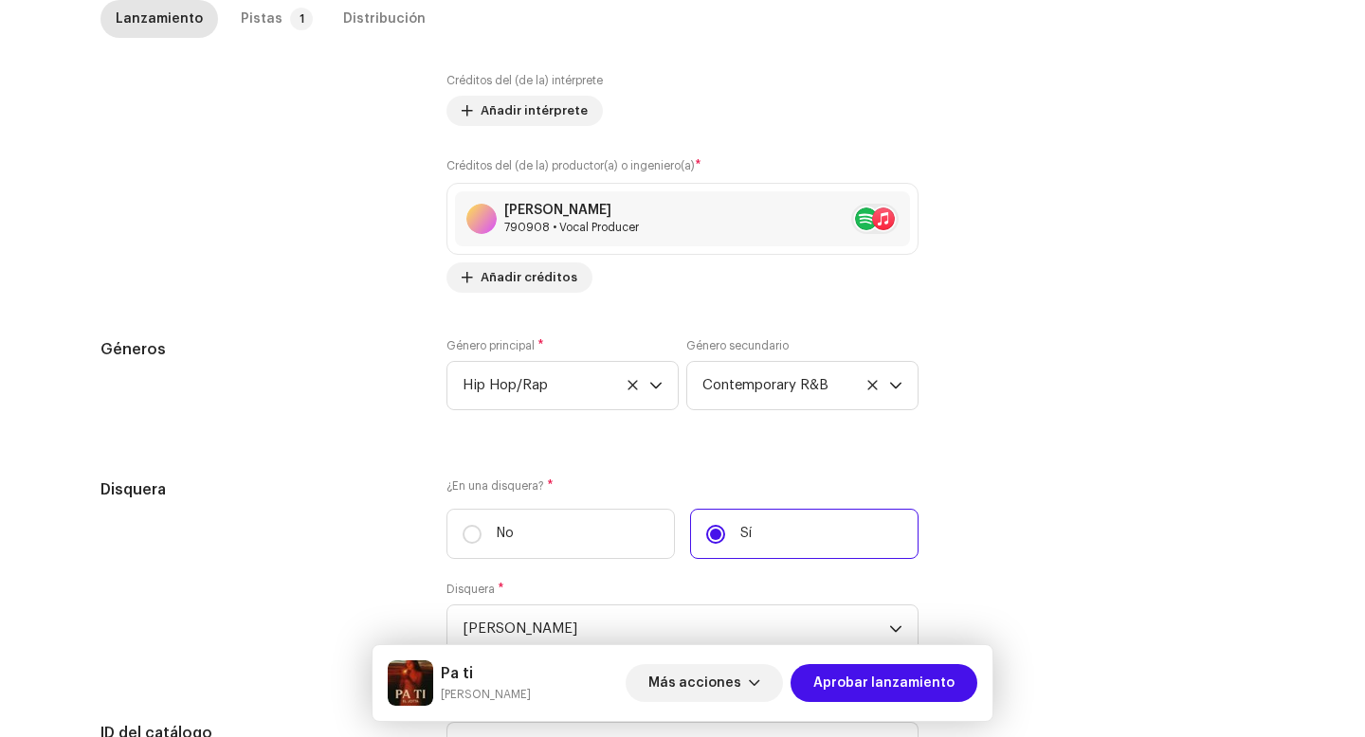
scroll to position [1787, 0]
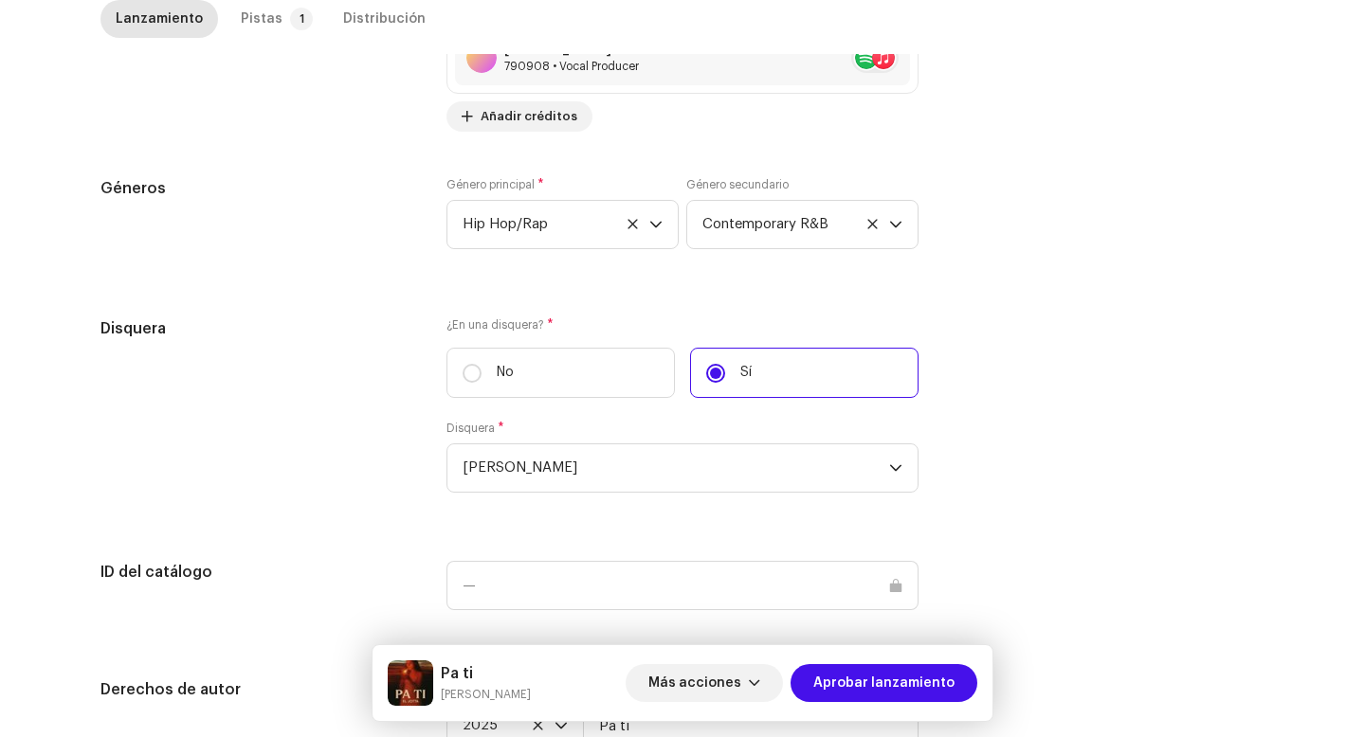
scroll to position [1787, 0]
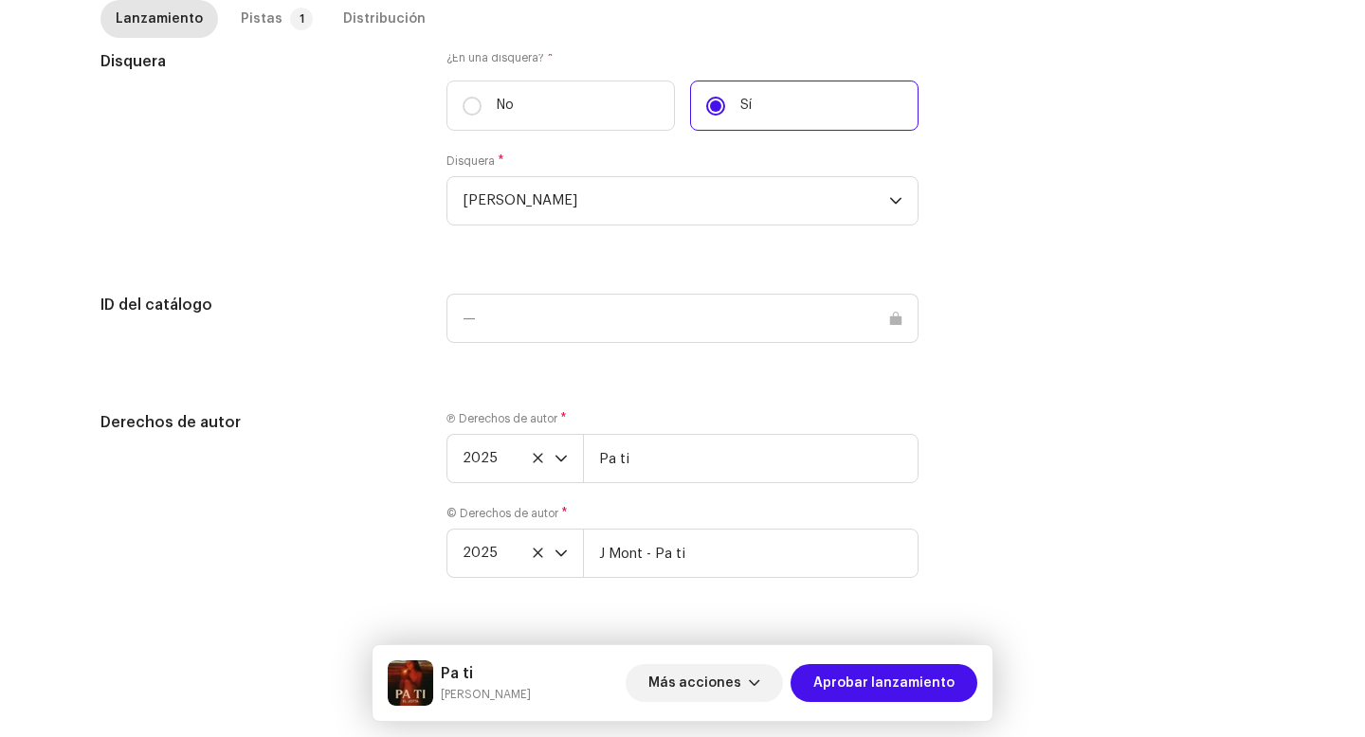
click at [742, 484] on div "Ⓟ Derechos de autor * 2025 Pa ti © Derechos de autor * 2025 J Mont - Pa ti" at bounding box center [682, 506] width 472 height 190
click at [742, 465] on input "Pa ti" at bounding box center [751, 458] width 336 height 49
click at [265, 37] on div "Pistas" at bounding box center [262, 19] width 42 height 38
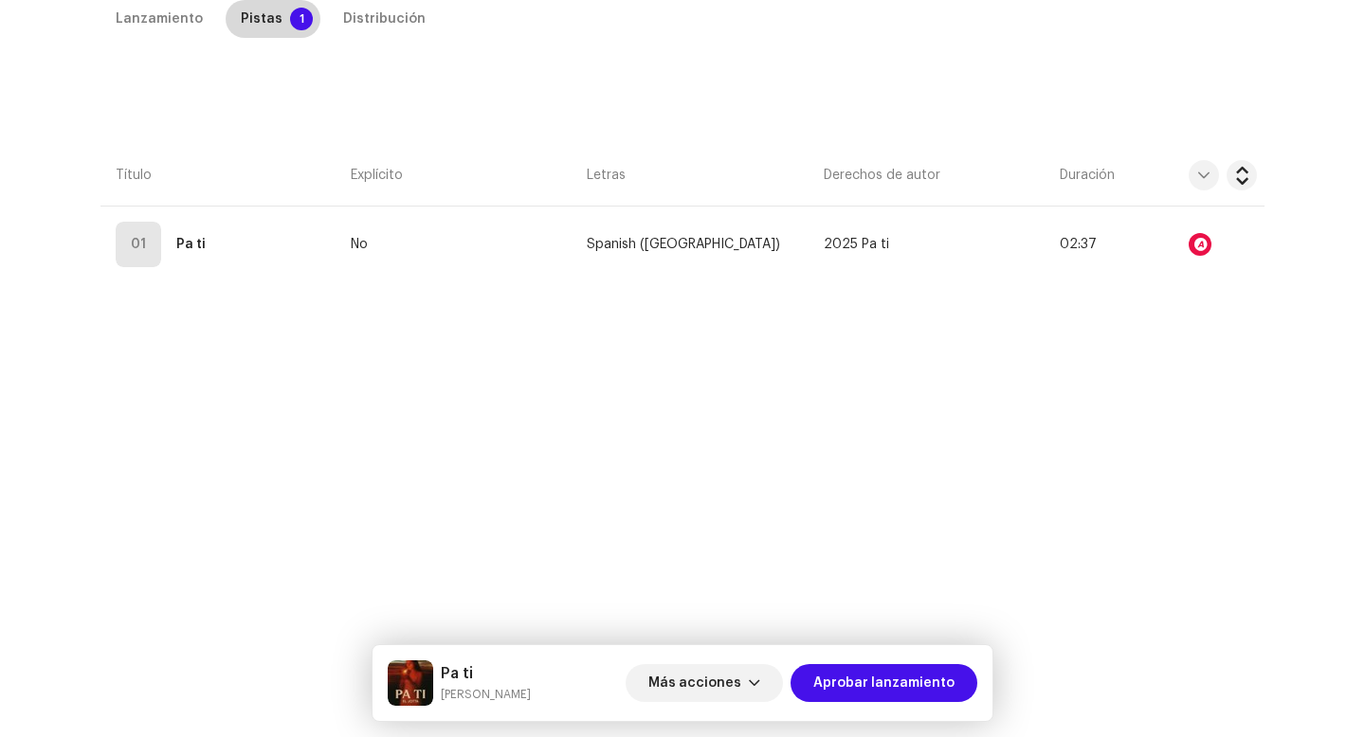
scroll to position [432, 0]
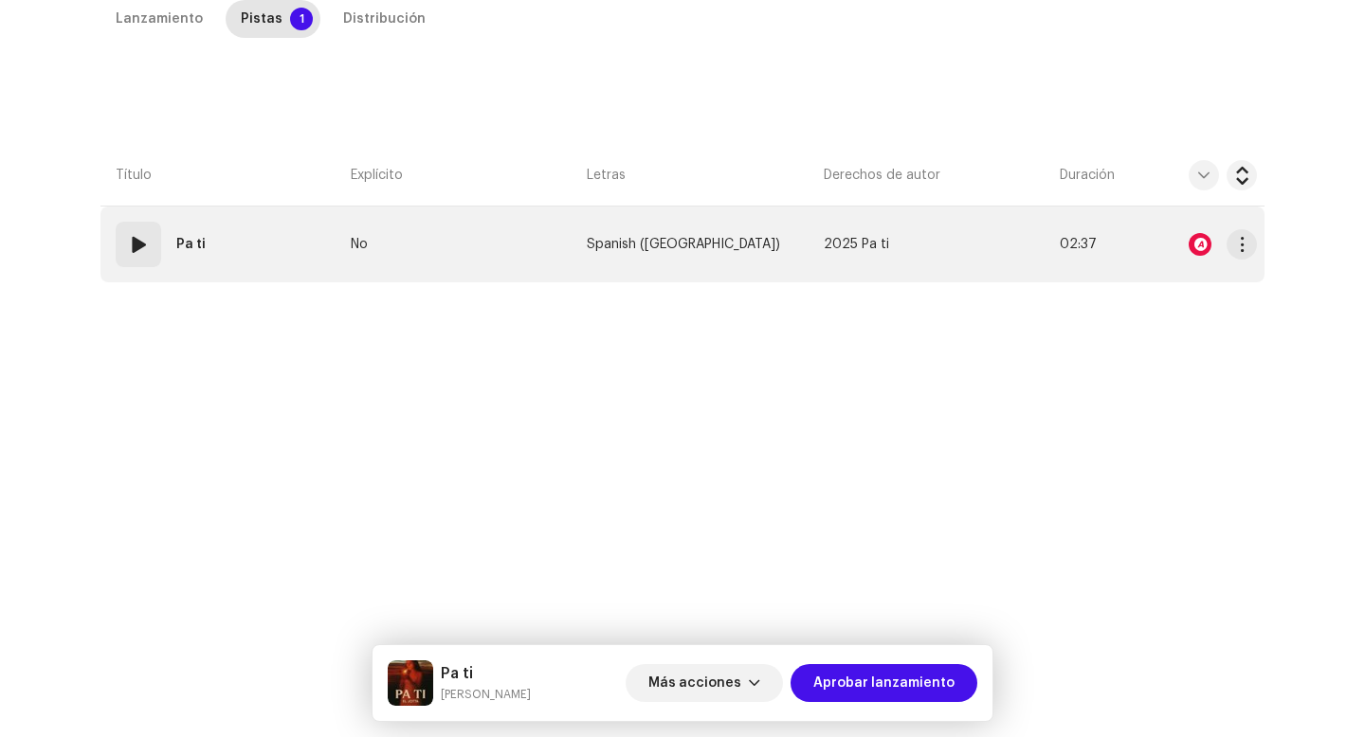
click at [142, 273] on td "01 Pa ti" at bounding box center [221, 245] width 243 height 76
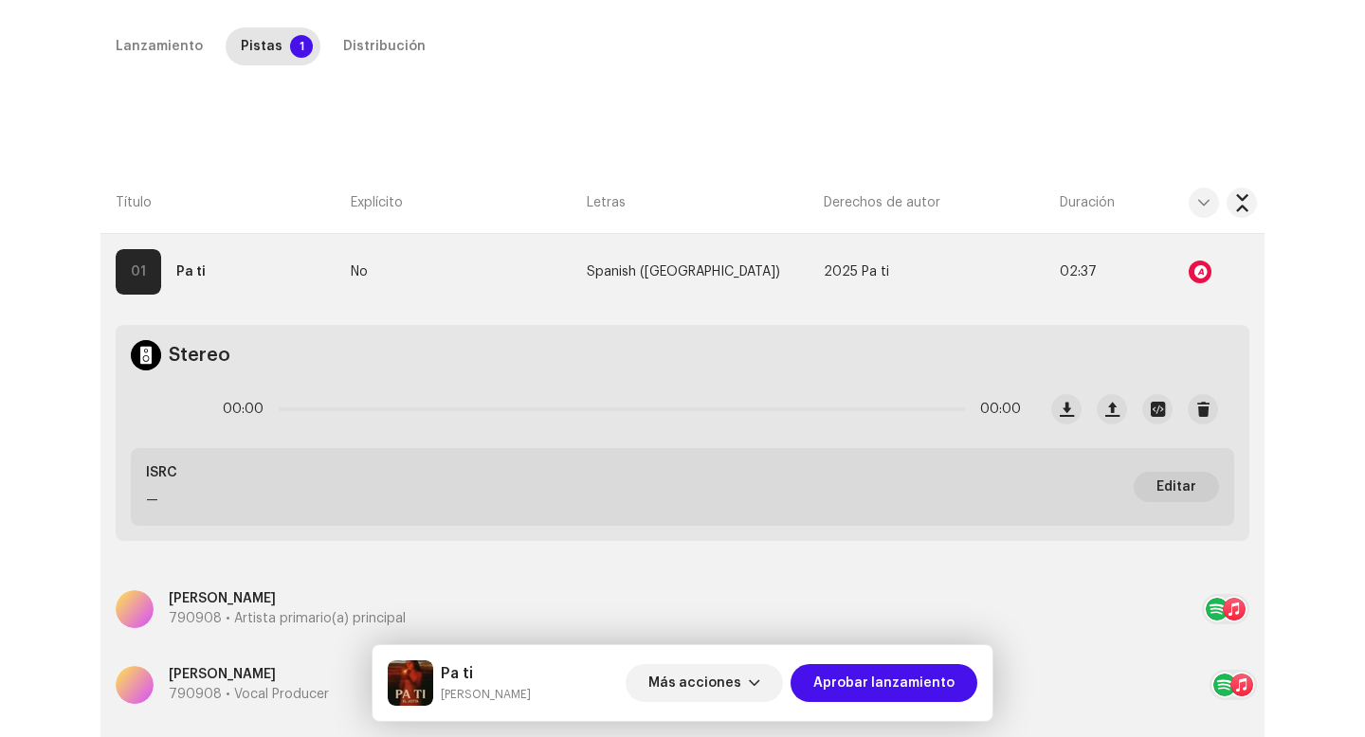
scroll to position [354, 0]
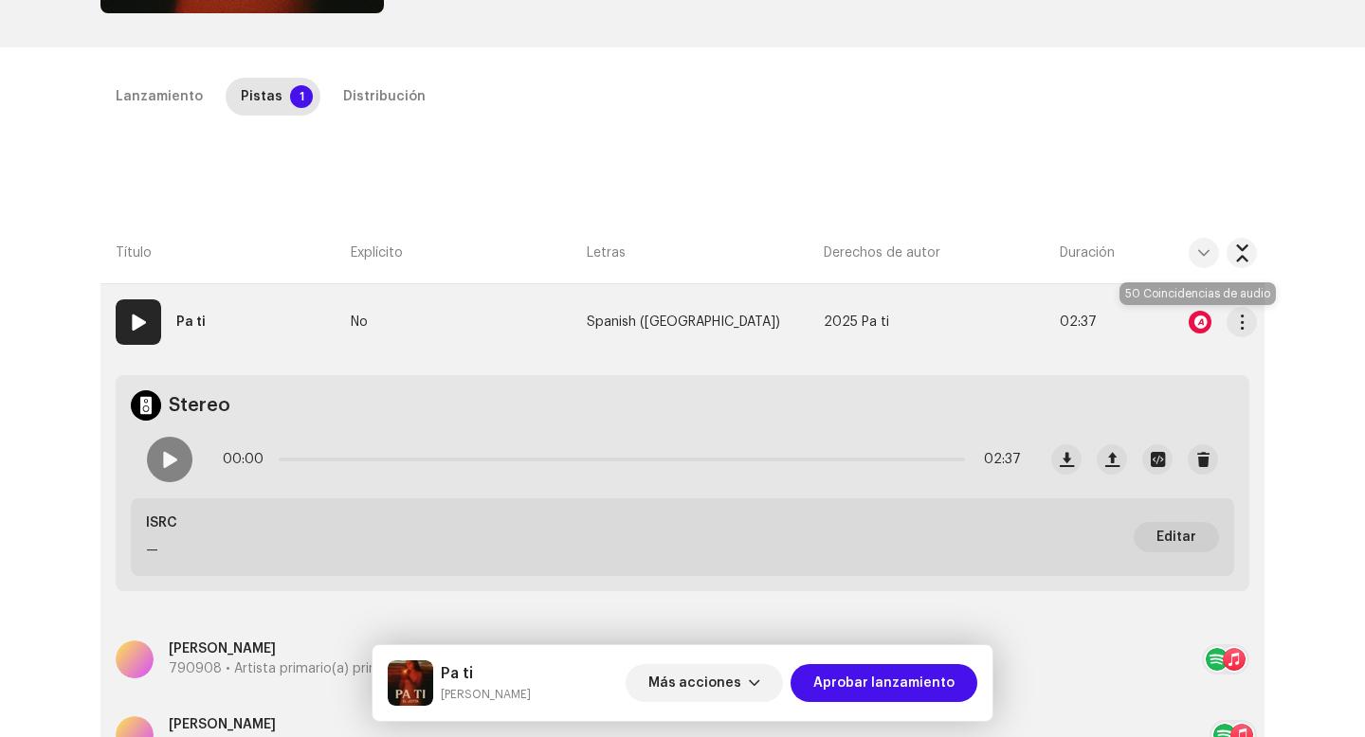
click at [1191, 315] on div at bounding box center [1200, 322] width 23 height 23
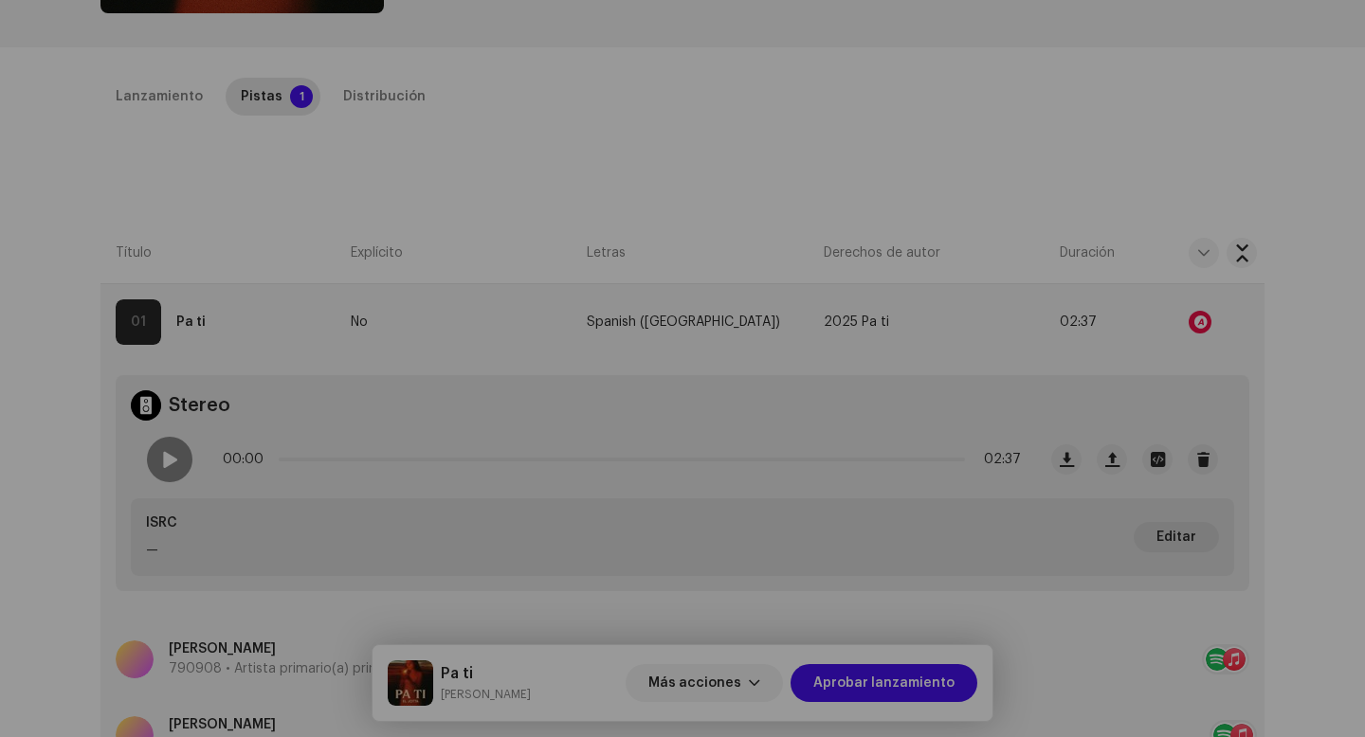
click at [1117, 177] on div "Reconocimiento de audio por Remezclas o muestras 47 Canción versionada 3 Todos …" at bounding box center [682, 368] width 1365 height 737
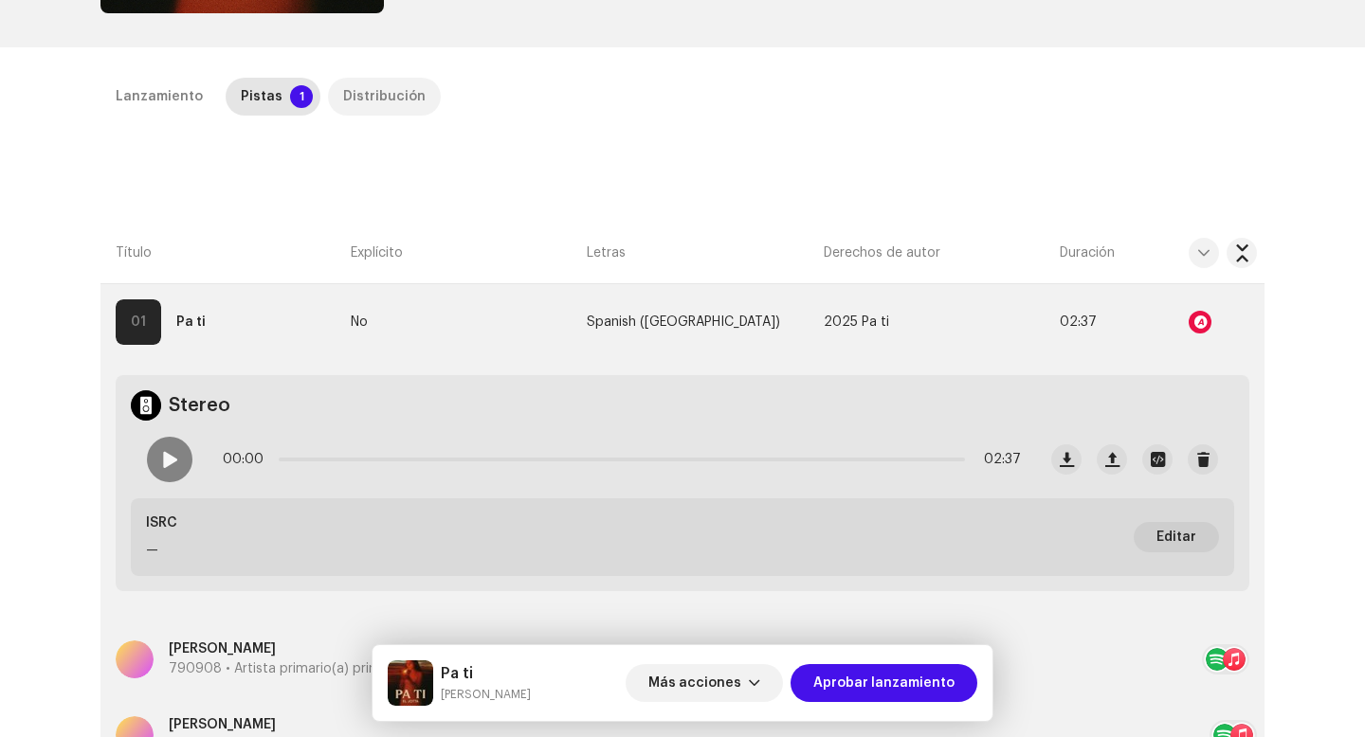
click at [343, 92] on div "Distribución" at bounding box center [384, 97] width 82 height 38
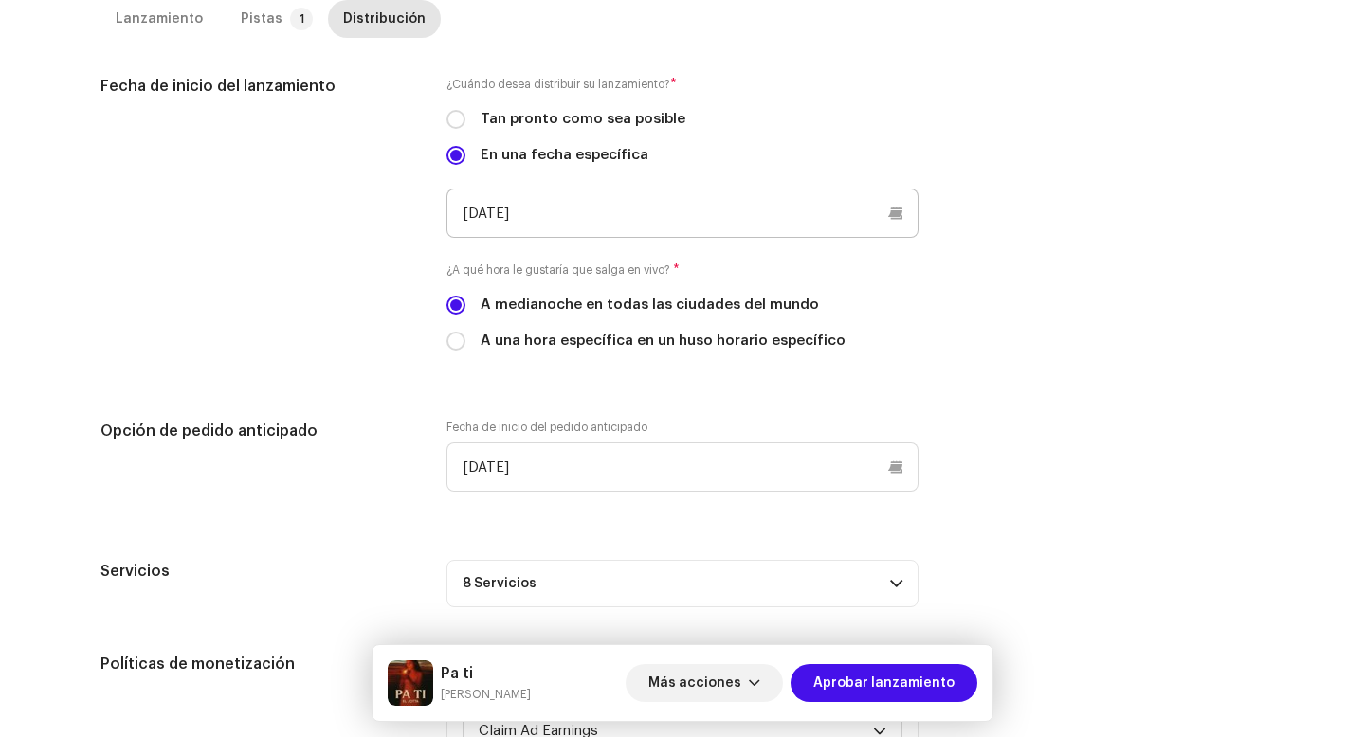
scroll to position [939, 0]
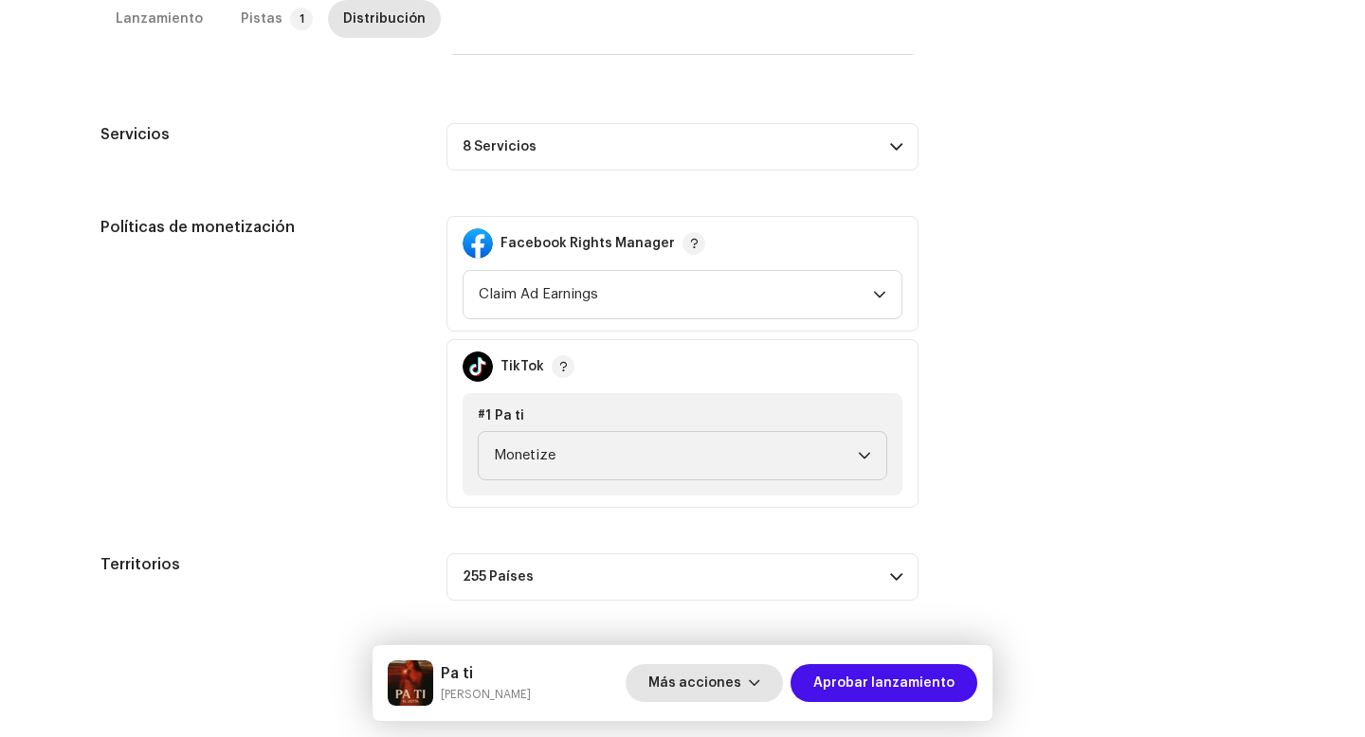
click at [727, 682] on span "Más acciones" at bounding box center [694, 683] width 93 height 38
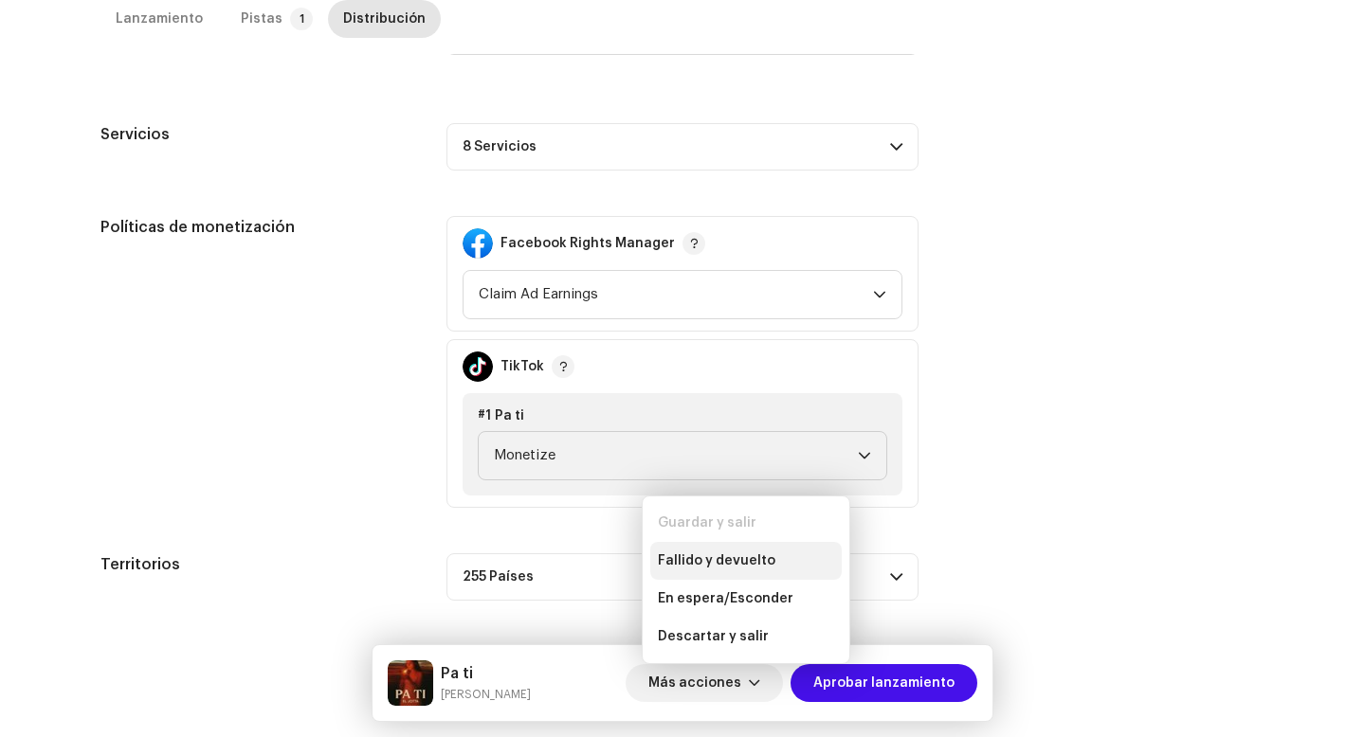
click at [738, 557] on span "Fallido y devuelto" at bounding box center [717, 561] width 118 height 15
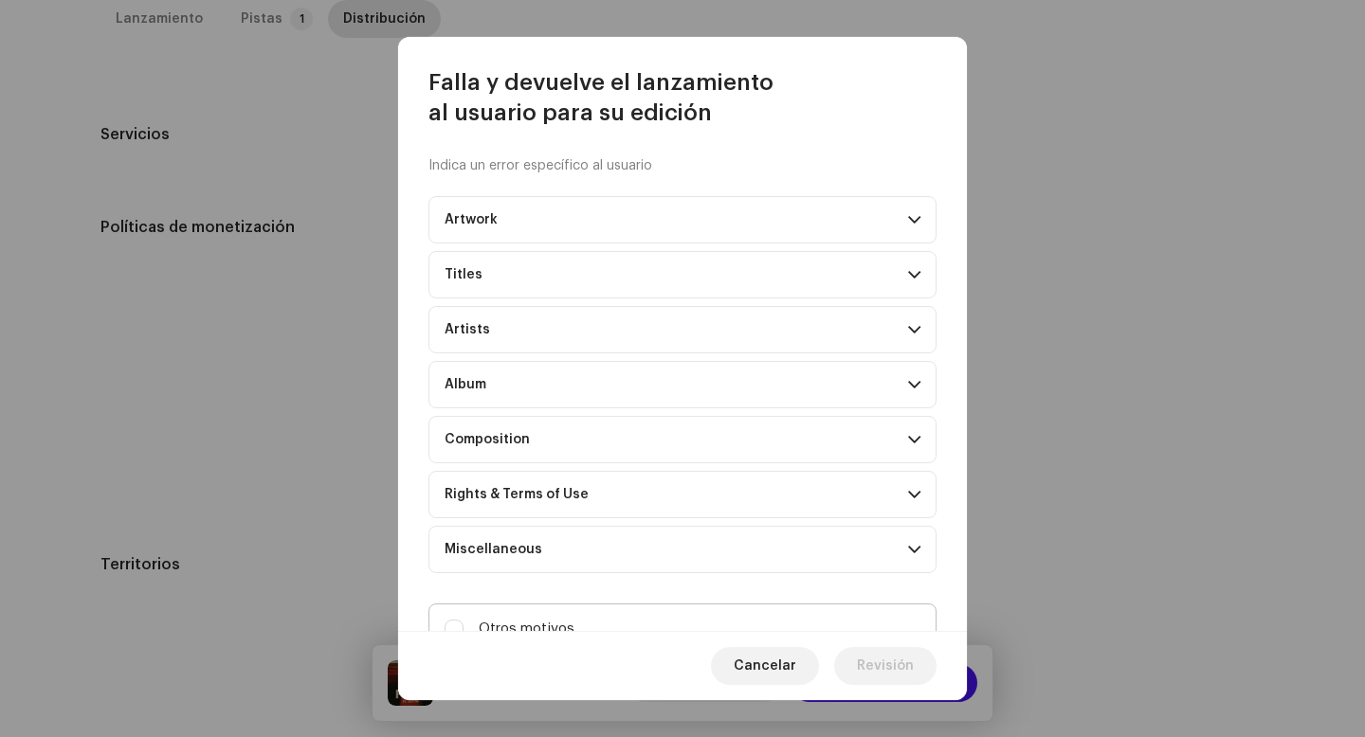
click at [616, 611] on label "Otros motivos" at bounding box center [682, 629] width 508 height 51
click at [463, 620] on input "Otros motivos" at bounding box center [454, 629] width 19 height 19
checkbox input "true"
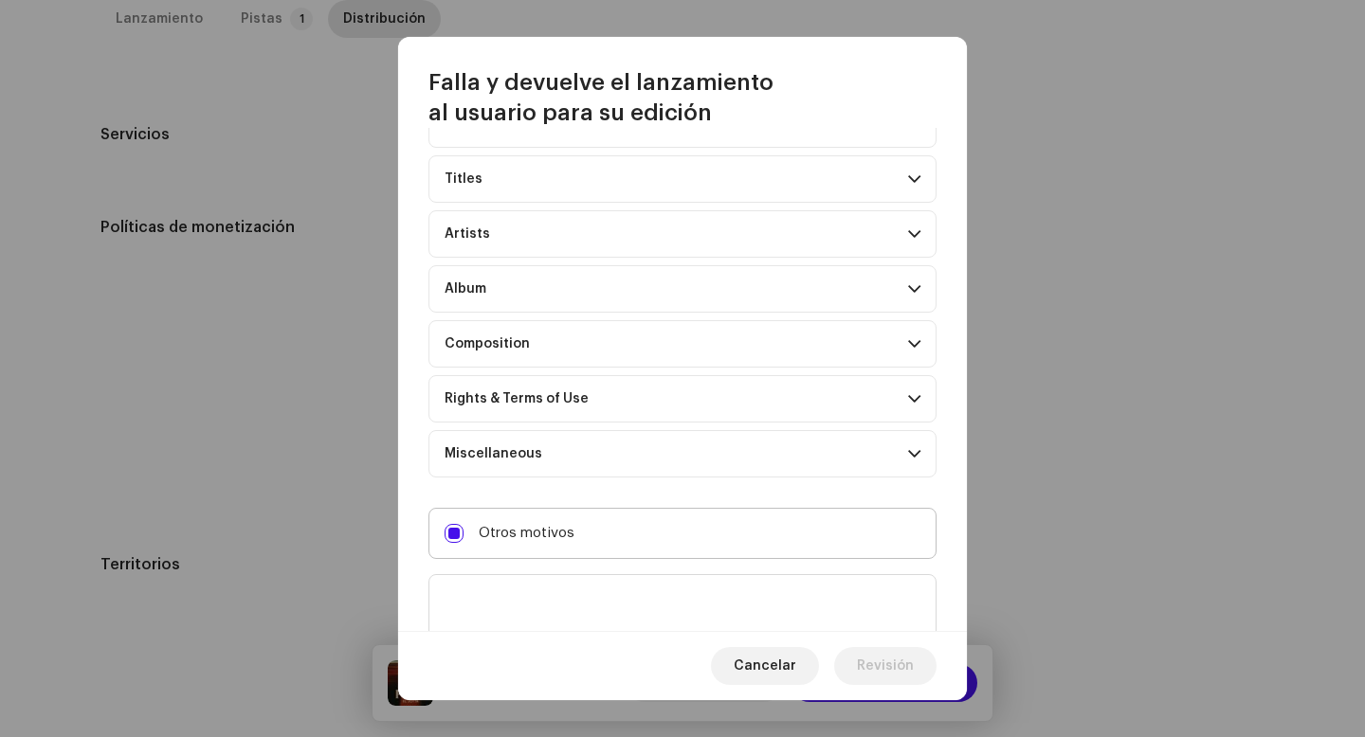
scroll to position [163, 0]
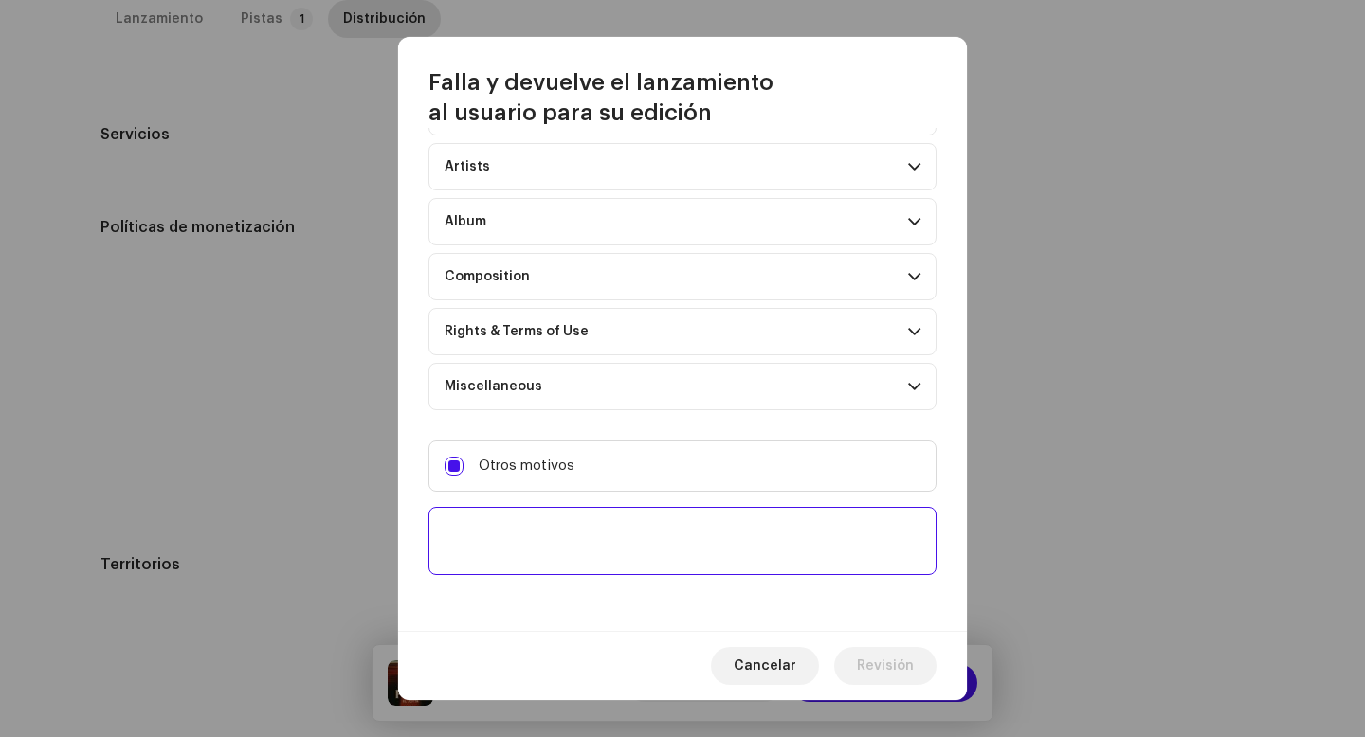
click at [615, 567] on textarea at bounding box center [682, 541] width 508 height 68
paste textarea "| Distributed by Diskover Co."
type textarea "| Distributed by Diskover Co."
click at [594, 511] on textarea at bounding box center [682, 541] width 508 height 68
paste textarea "Uno o más tracks de tu lanzamiento contienen beats o samples de otros artistas,…"
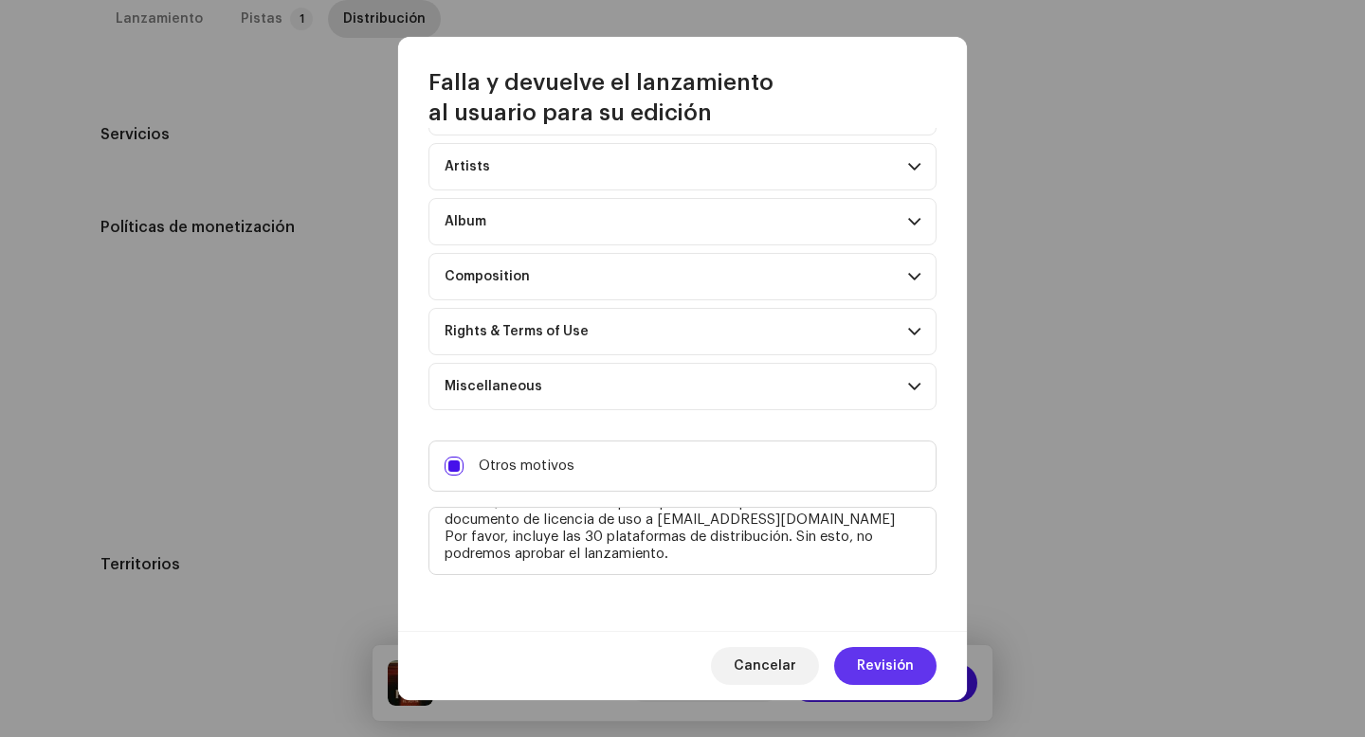
type textarea "Uno o más tracks de tu lanzamiento contienen beats o samples de otros artistas,…"
click at [890, 673] on span "Revisión" at bounding box center [885, 666] width 57 height 38
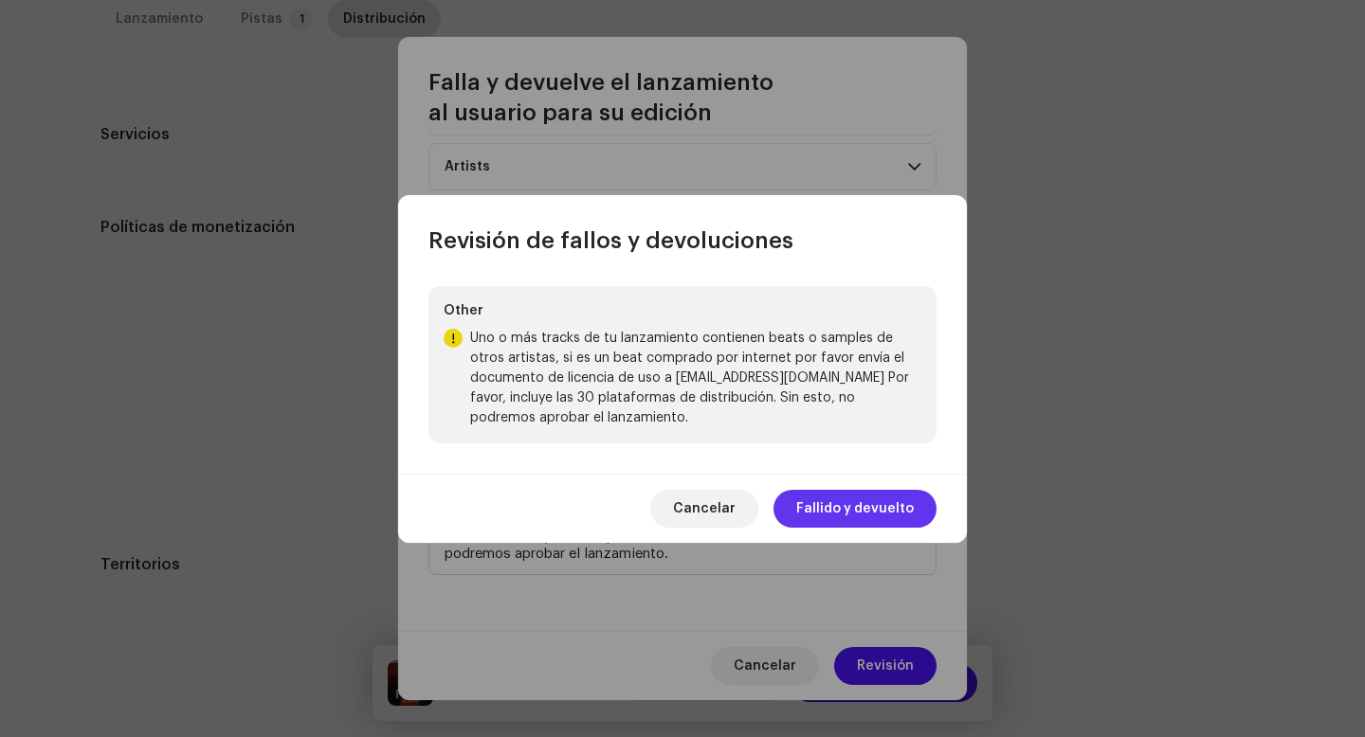
click at [850, 524] on span "Fallido y devuelto" at bounding box center [855, 509] width 118 height 38
